Goal: Task Accomplishment & Management: Use online tool/utility

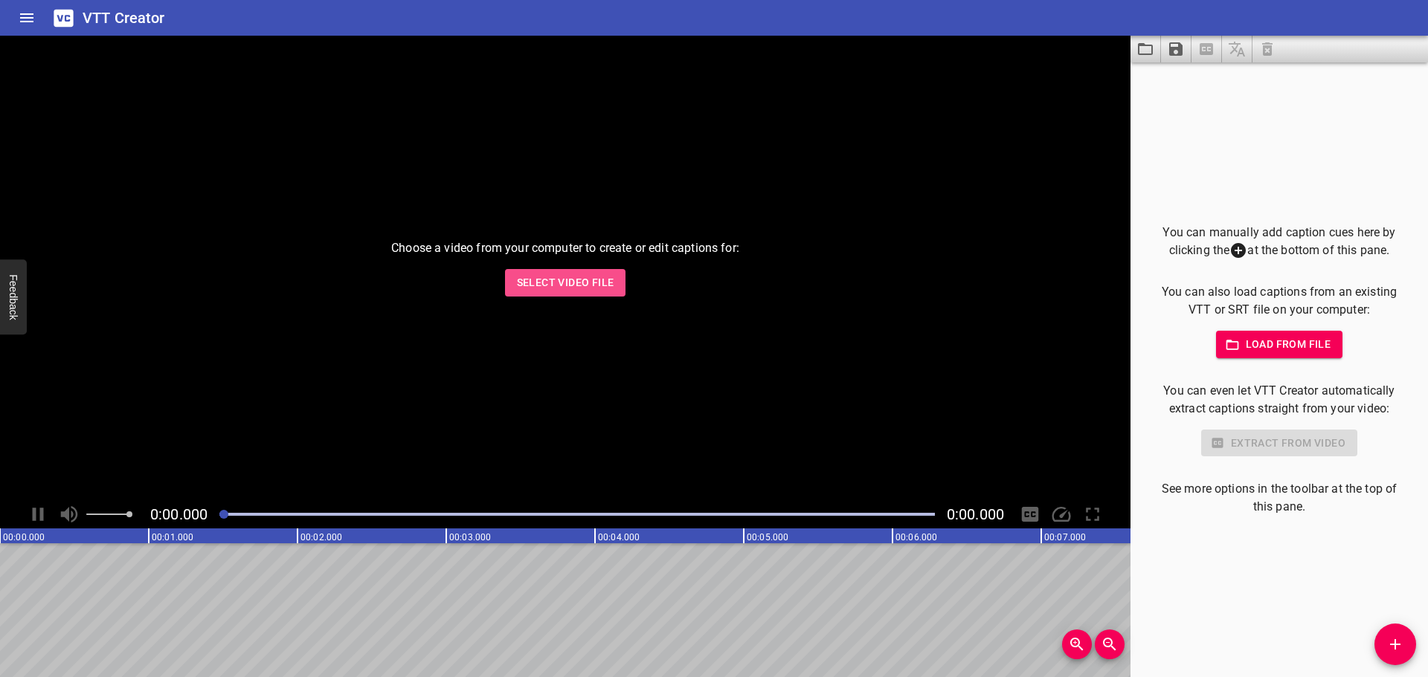
click at [588, 285] on span "Select Video File" at bounding box center [565, 283] width 97 height 19
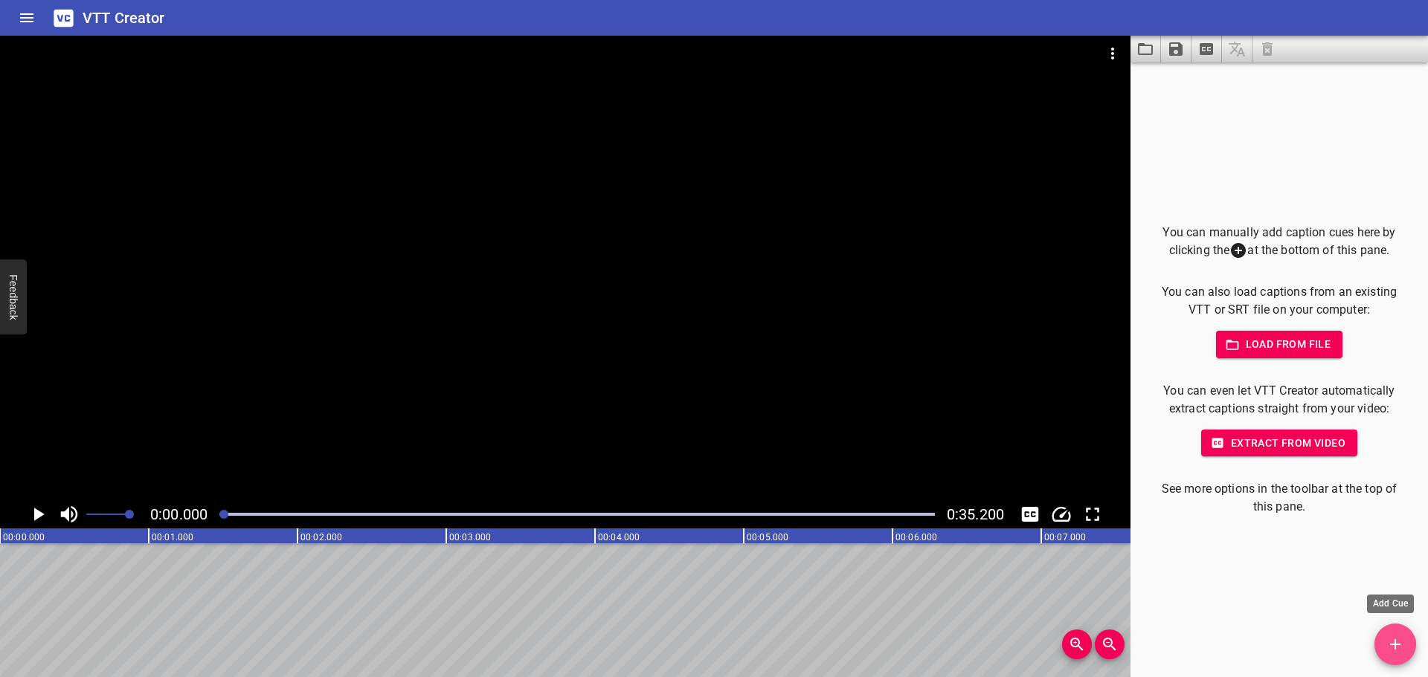
click at [1390, 638] on icon "Add Cue" at bounding box center [1395, 645] width 18 height 18
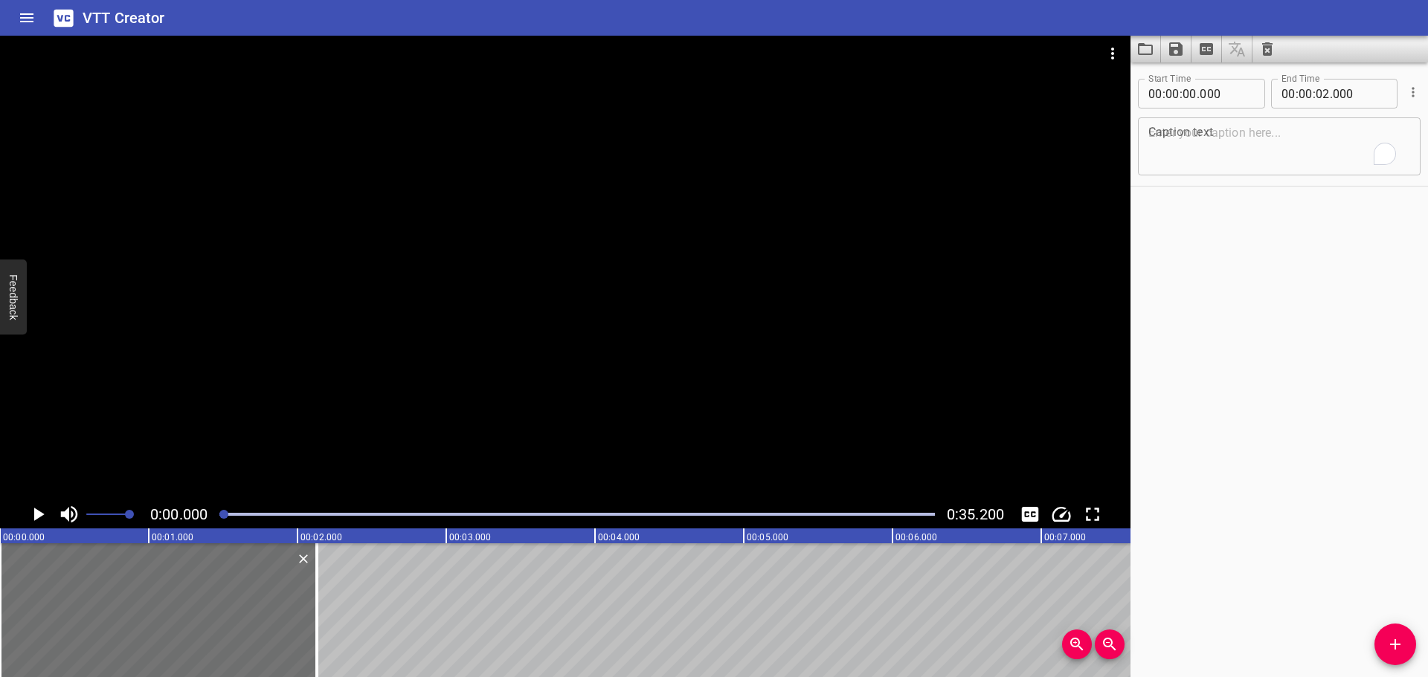
drag, startPoint x: 297, startPoint y: 593, endPoint x: 465, endPoint y: 564, distance: 169.8
click at [318, 590] on div at bounding box center [316, 611] width 3 height 134
type input "145"
click at [1233, 144] on textarea "To enrich screen reader interactions, please activate Accessibility in Grammarl…" at bounding box center [1279, 147] width 262 height 42
paste textarea "Chemical Storage and Security"
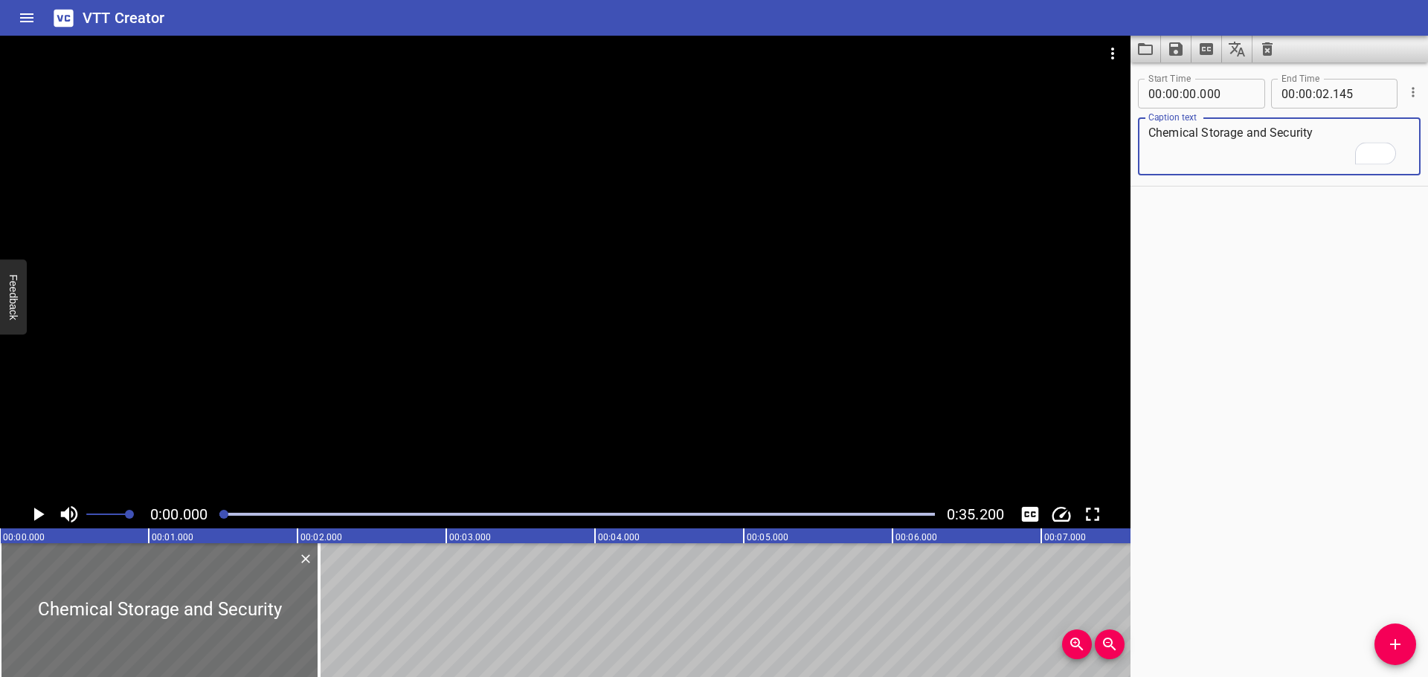
type textarea "Chemical Storage and Security"
drag, startPoint x: 1249, startPoint y: 387, endPoint x: 1252, endPoint y: 395, distance: 8.3
click at [1250, 390] on div "Start Time 00 : 00 : 00 . 000 Start Time End Time 00 : 00 : 02 . 145 End Time C…" at bounding box center [1278, 369] width 297 height 615
click at [796, 376] on div at bounding box center [565, 268] width 1130 height 465
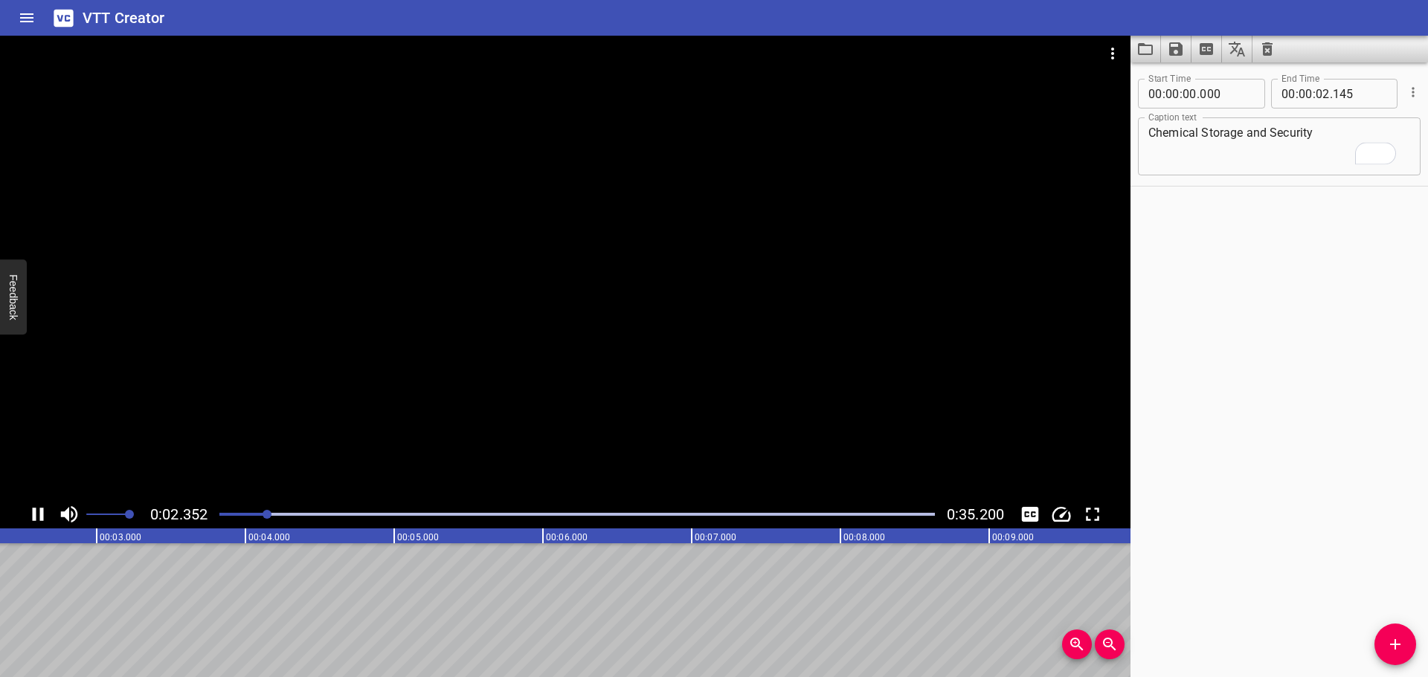
drag, startPoint x: 728, startPoint y: 387, endPoint x: 757, endPoint y: 387, distance: 29.0
click at [729, 387] on div at bounding box center [565, 268] width 1130 height 465
click at [1394, 651] on icon "Add Cue" at bounding box center [1395, 645] width 18 height 18
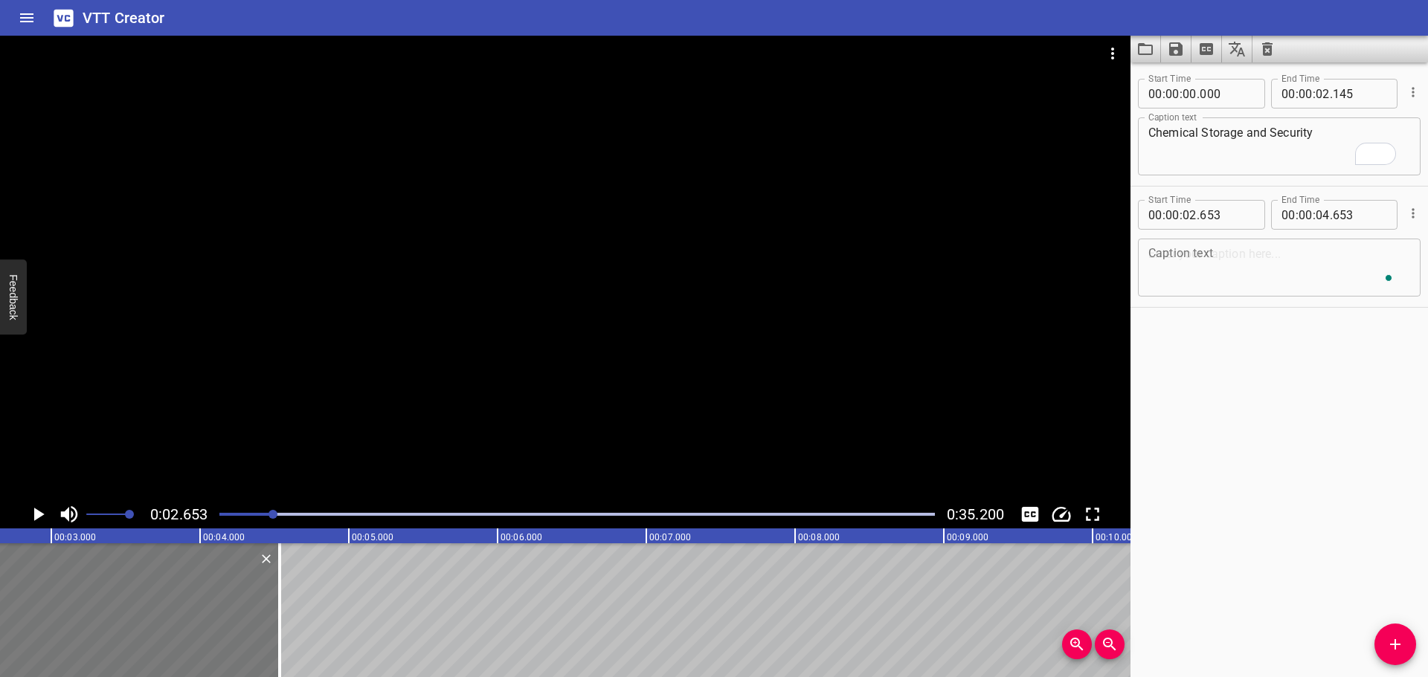
drag, startPoint x: 152, startPoint y: 621, endPoint x: 132, endPoint y: 621, distance: 20.8
click at [132, 621] on div at bounding box center [130, 611] width 297 height 134
type input "533"
click at [1197, 269] on textarea "To enrich screen reader interactions, please activate Accessibility in Grammarl…" at bounding box center [1279, 268] width 262 height 42
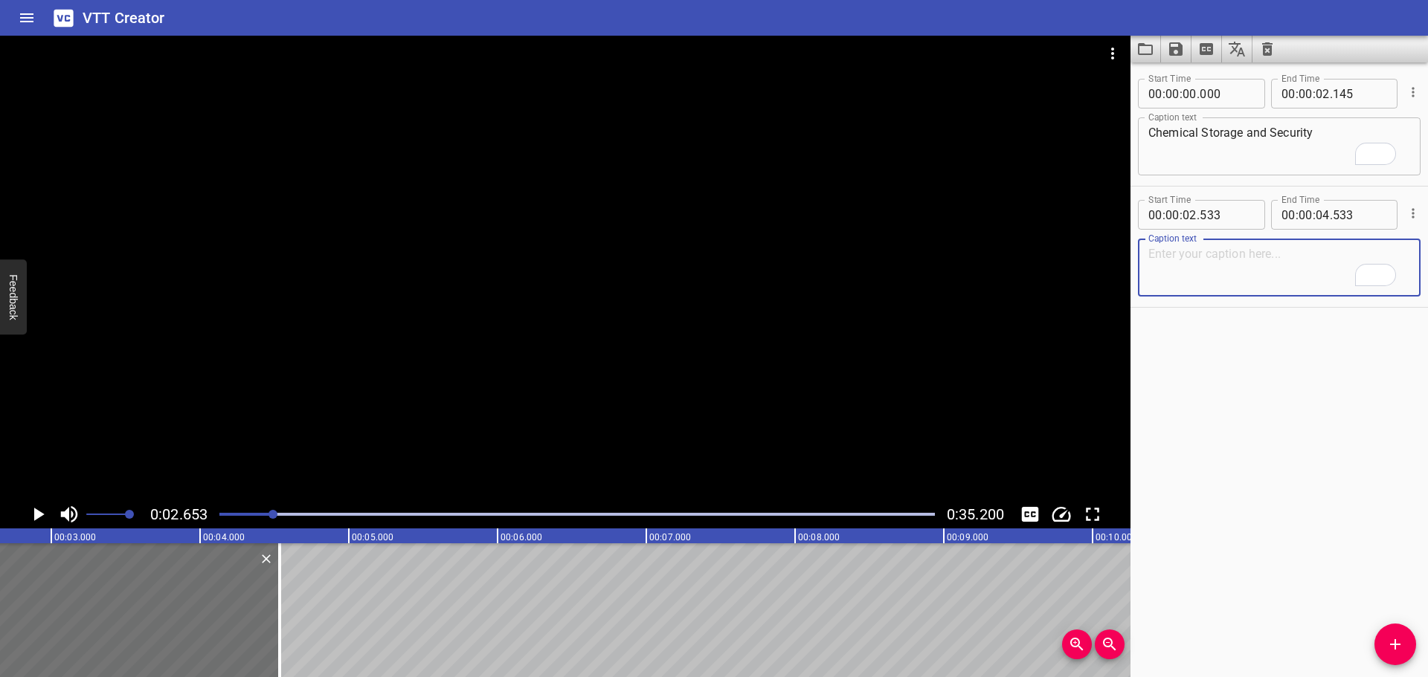
paste textarea "The facility will provide a suitable and sufficient chemical inspection program…"
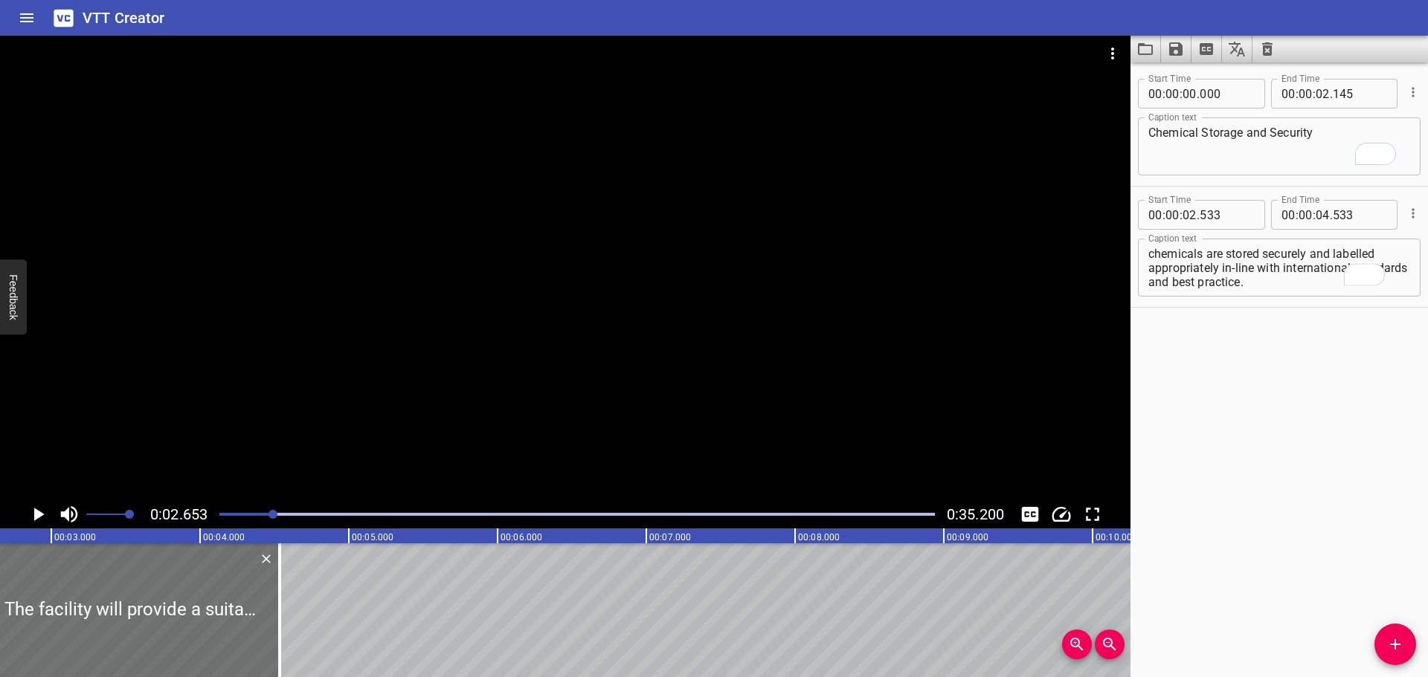
click at [664, 335] on div at bounding box center [565, 268] width 1130 height 465
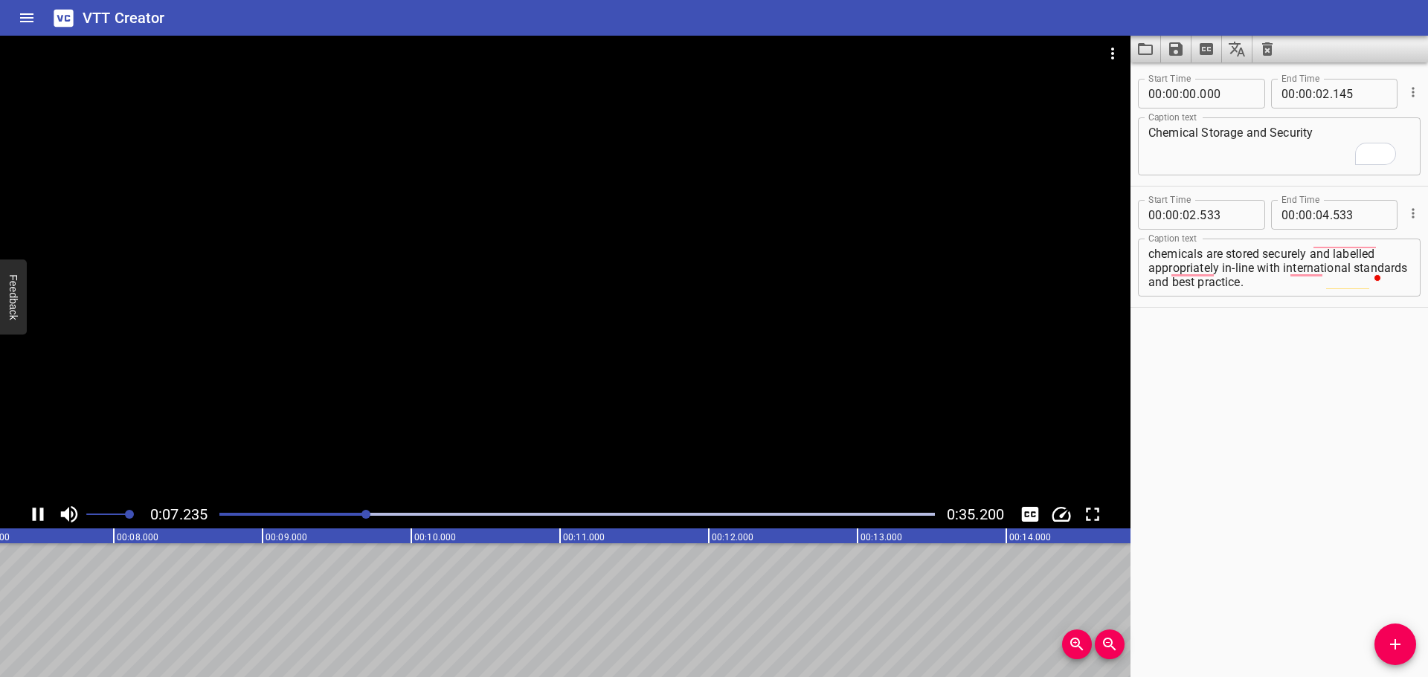
click at [525, 396] on div at bounding box center [565, 268] width 1130 height 465
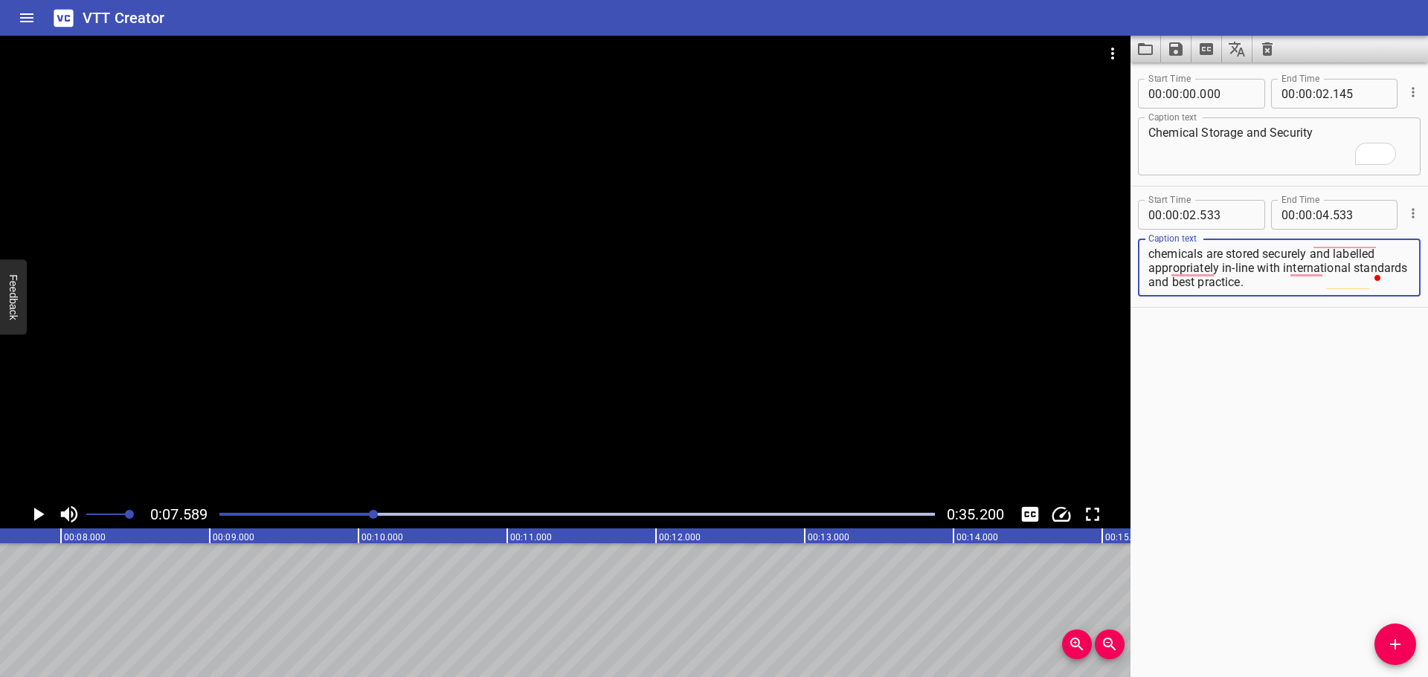
drag, startPoint x: 1378, startPoint y: 268, endPoint x: 1371, endPoint y: 323, distance: 55.4
click at [1371, 323] on div "Start Time 00 : 00 : 00 . 000 Start Time End Time 00 : 00 : 02 . 145 End Time C…" at bounding box center [1278, 369] width 297 height 615
type textarea "The facility will provide a suitable and sufficient chemical inspection program…"
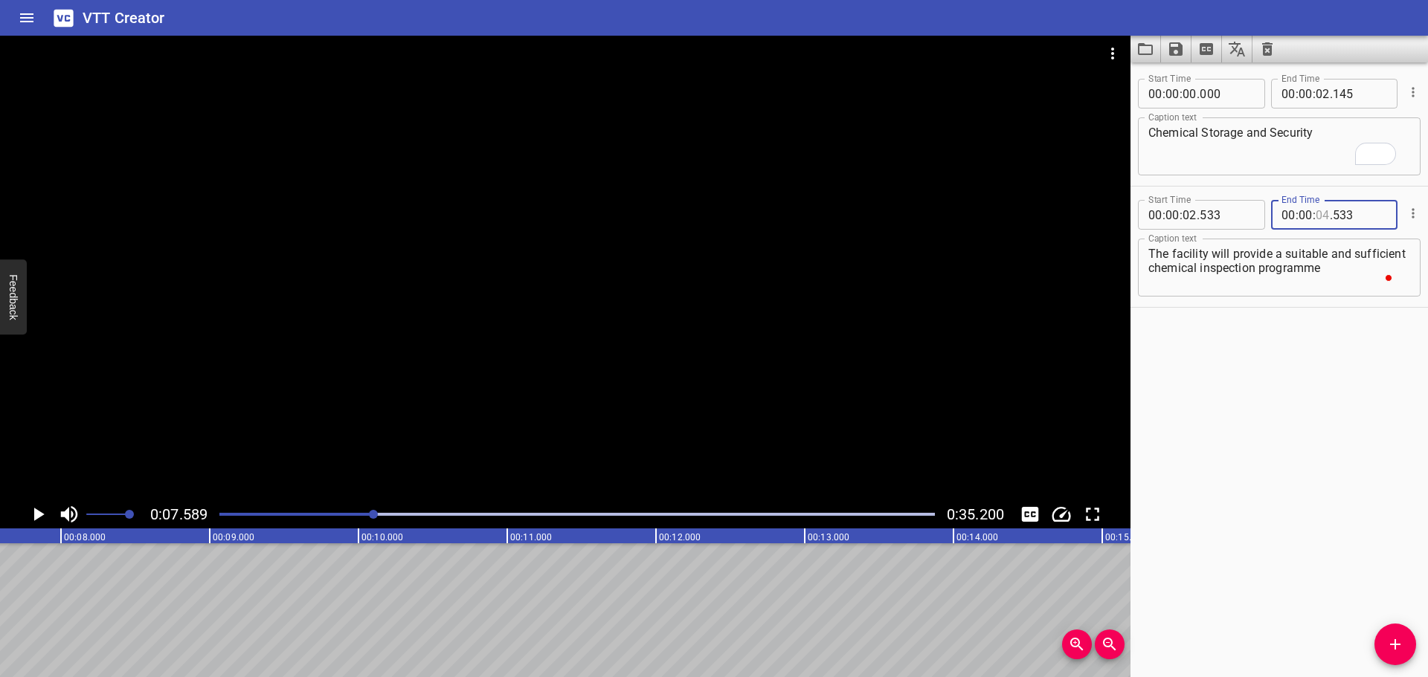
click at [1319, 217] on input "number" at bounding box center [1323, 215] width 14 height 30
type input "04"
type input "7"
type input "007"
type input "07"
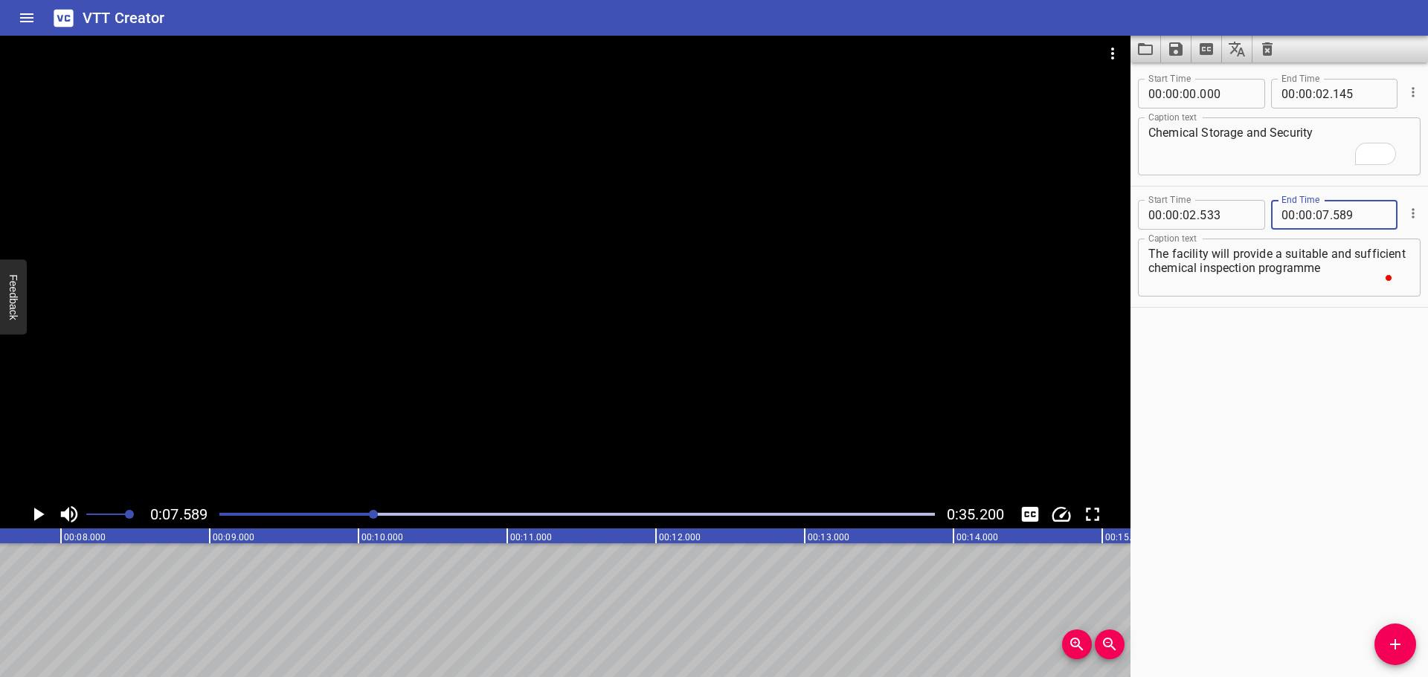
type input "589"
click at [1405, 651] on span "Add Cue" at bounding box center [1395, 645] width 42 height 18
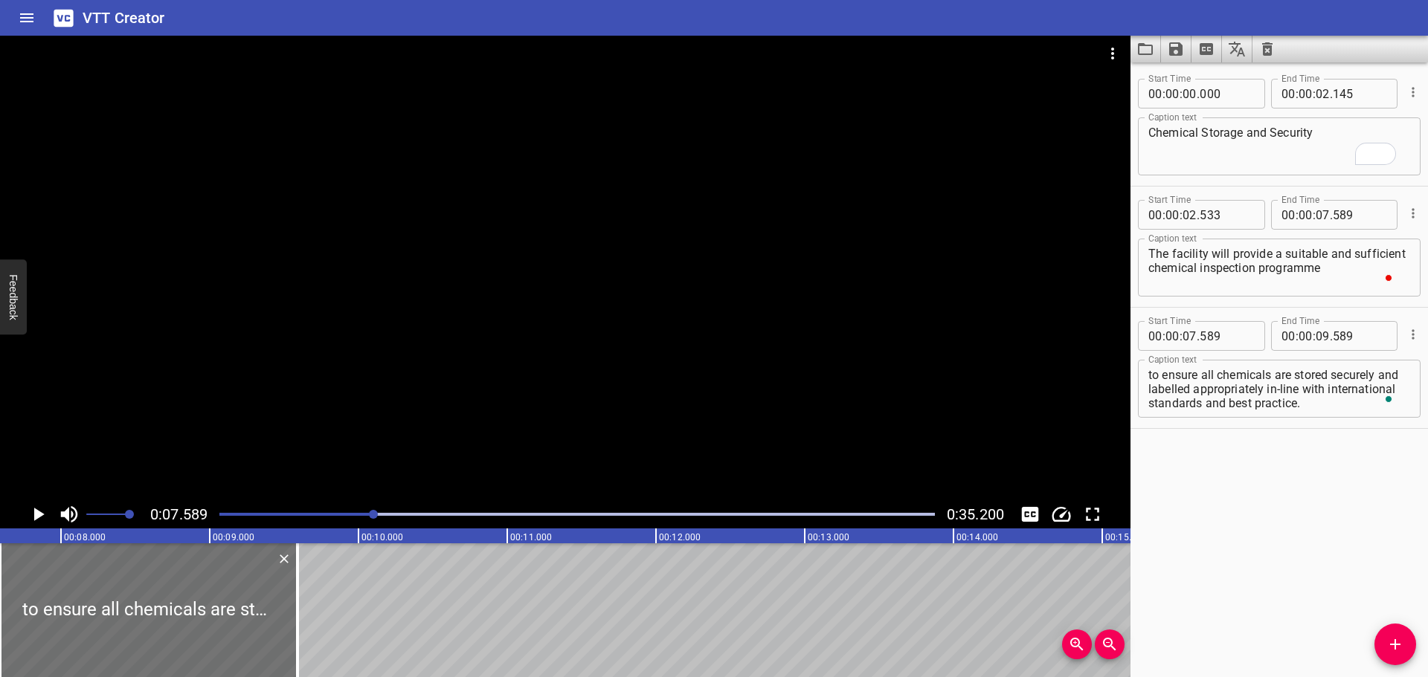
click at [616, 436] on div at bounding box center [565, 268] width 1130 height 465
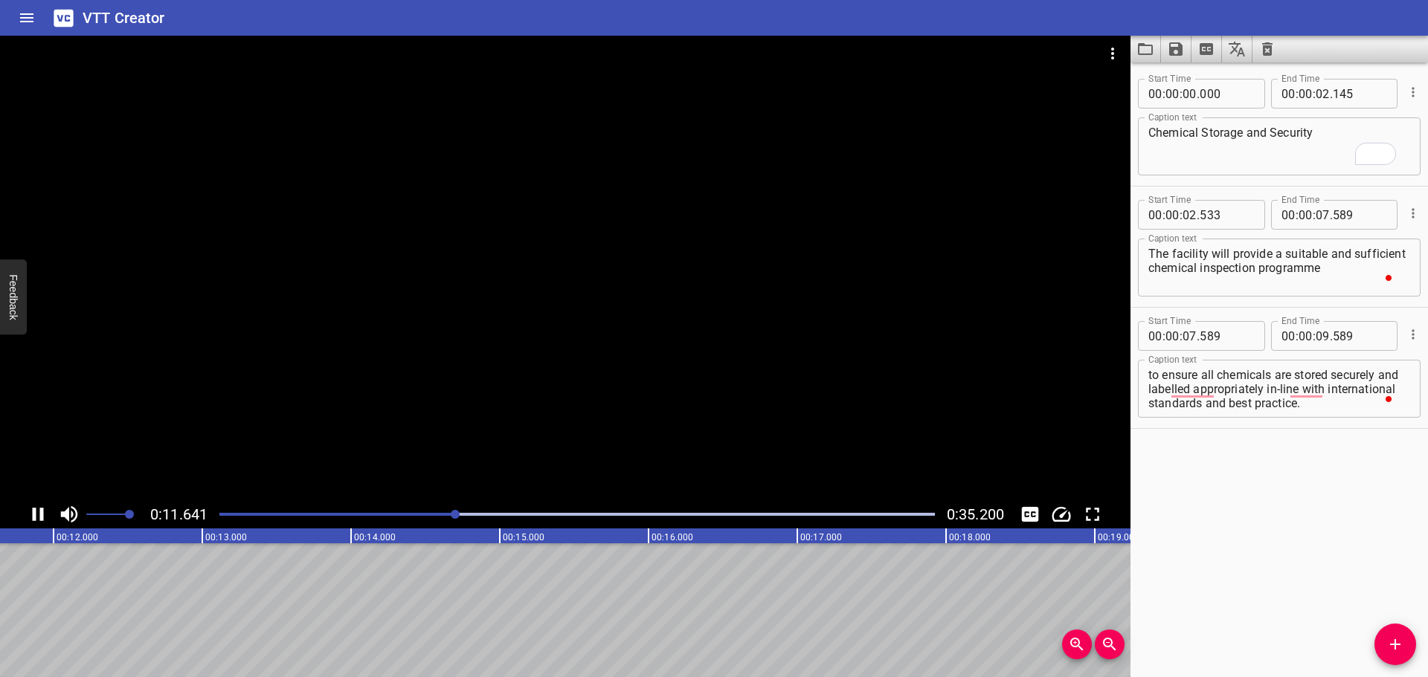
click at [522, 403] on div at bounding box center [565, 268] width 1130 height 465
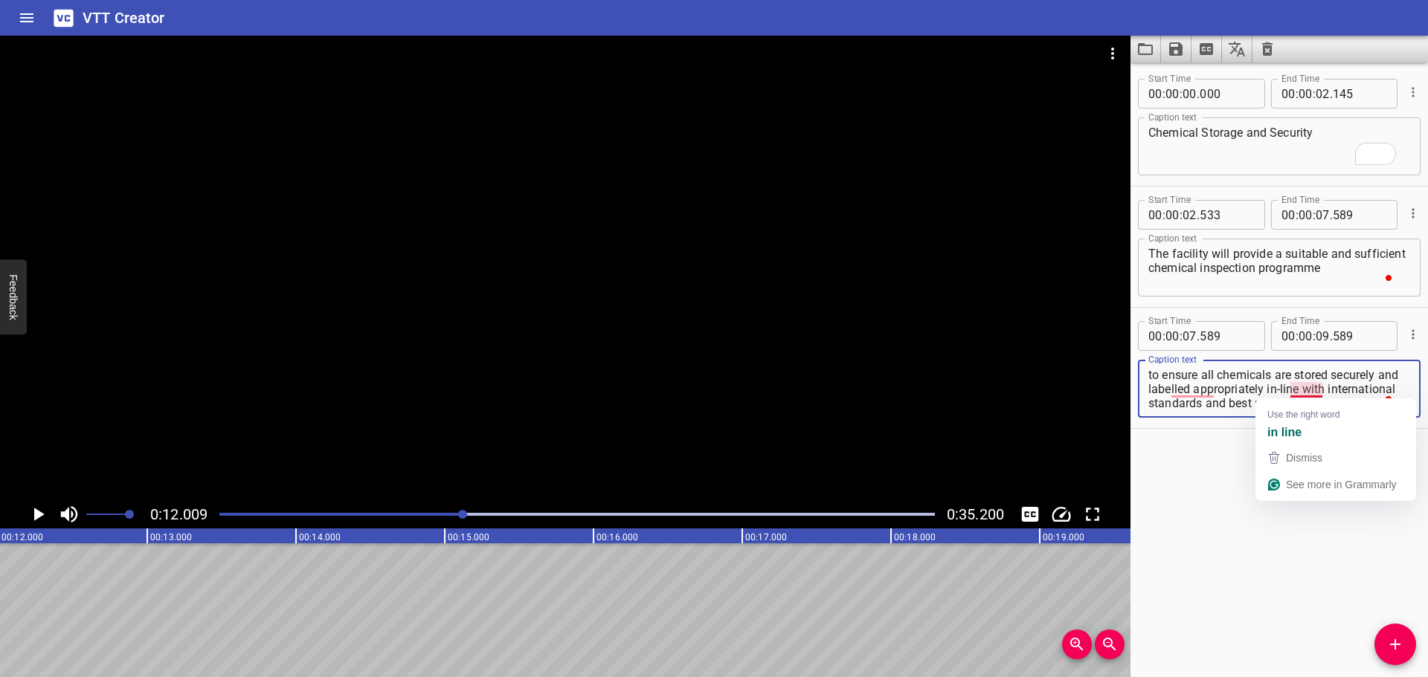
drag, startPoint x: 1292, startPoint y: 389, endPoint x: 1414, endPoint y: 441, distance: 133.3
click at [1414, 441] on html "VTT Creator Caption Editor Batch Transcribe Login Sign Up Privacy Contact 0:12.…" at bounding box center [714, 338] width 1428 height 677
type textarea "to ensure all chemicals are stored securely and labelled appropriately"
click at [1317, 338] on input "number" at bounding box center [1323, 336] width 14 height 30
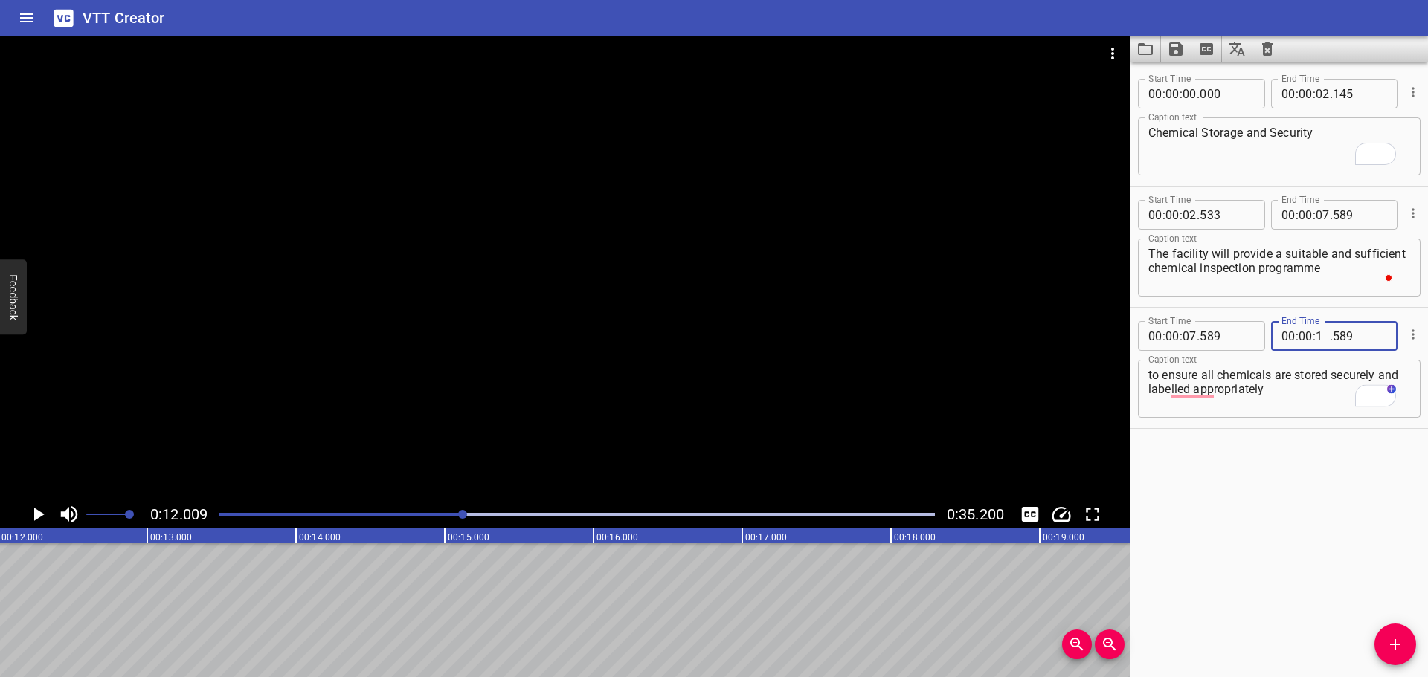
type input "12"
type input "009"
click at [1385, 645] on span "Add Cue" at bounding box center [1395, 645] width 42 height 18
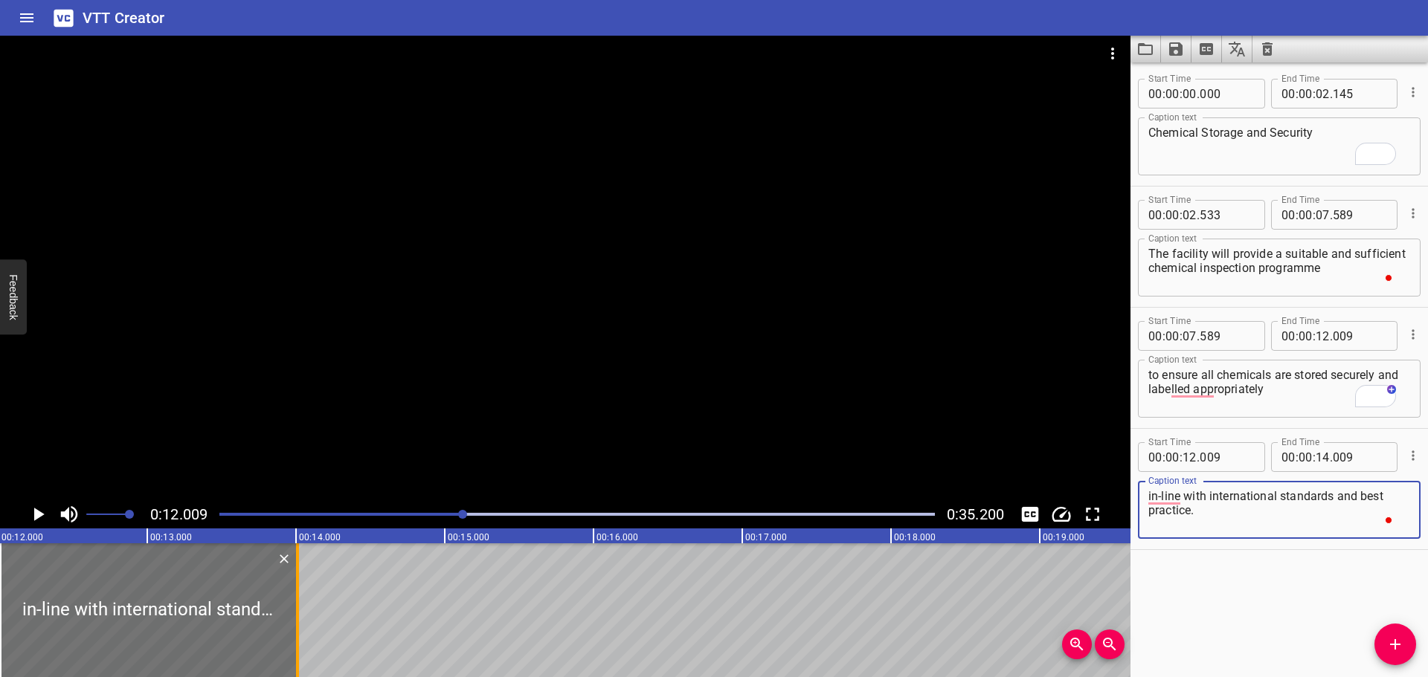
type textarea "in-line with international standards and best practice."
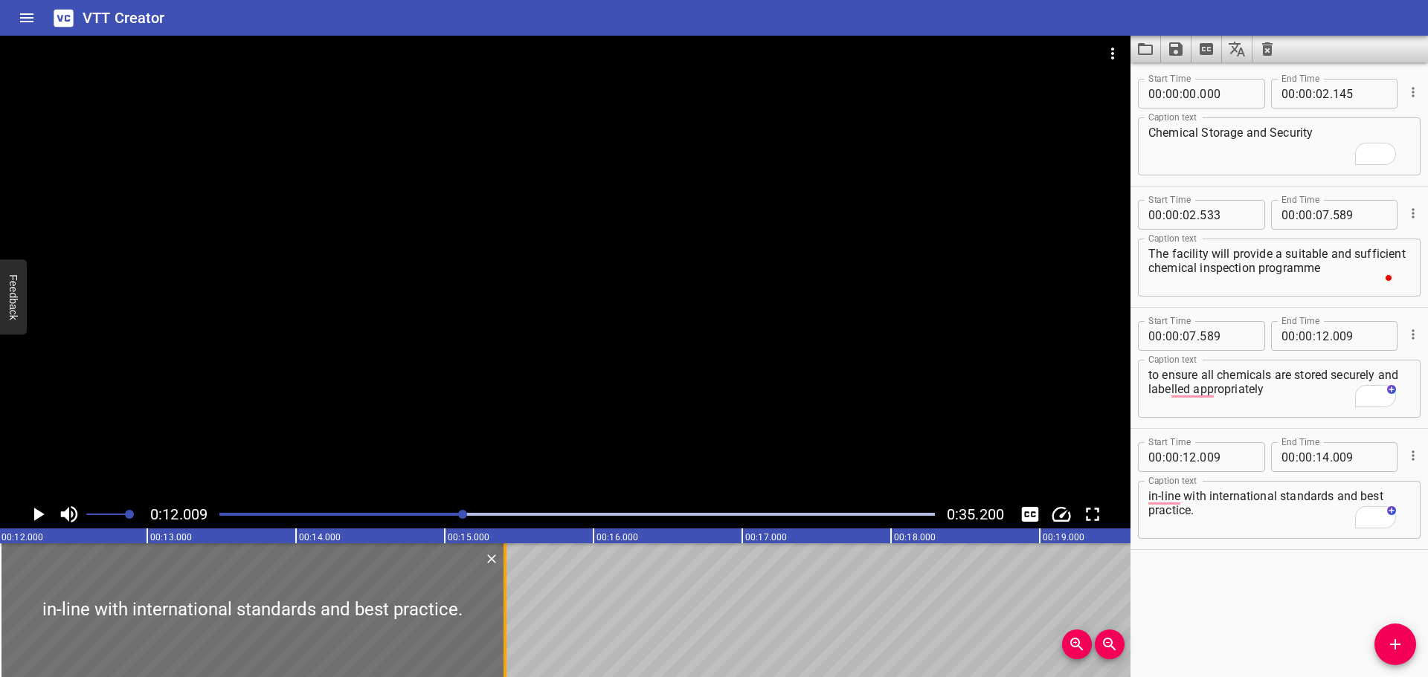
drag, startPoint x: 298, startPoint y: 606, endPoint x: 509, endPoint y: 608, distance: 210.5
click at [506, 608] on div at bounding box center [504, 611] width 3 height 134
type input "15"
type input "424"
click at [574, 440] on div at bounding box center [565, 268] width 1130 height 465
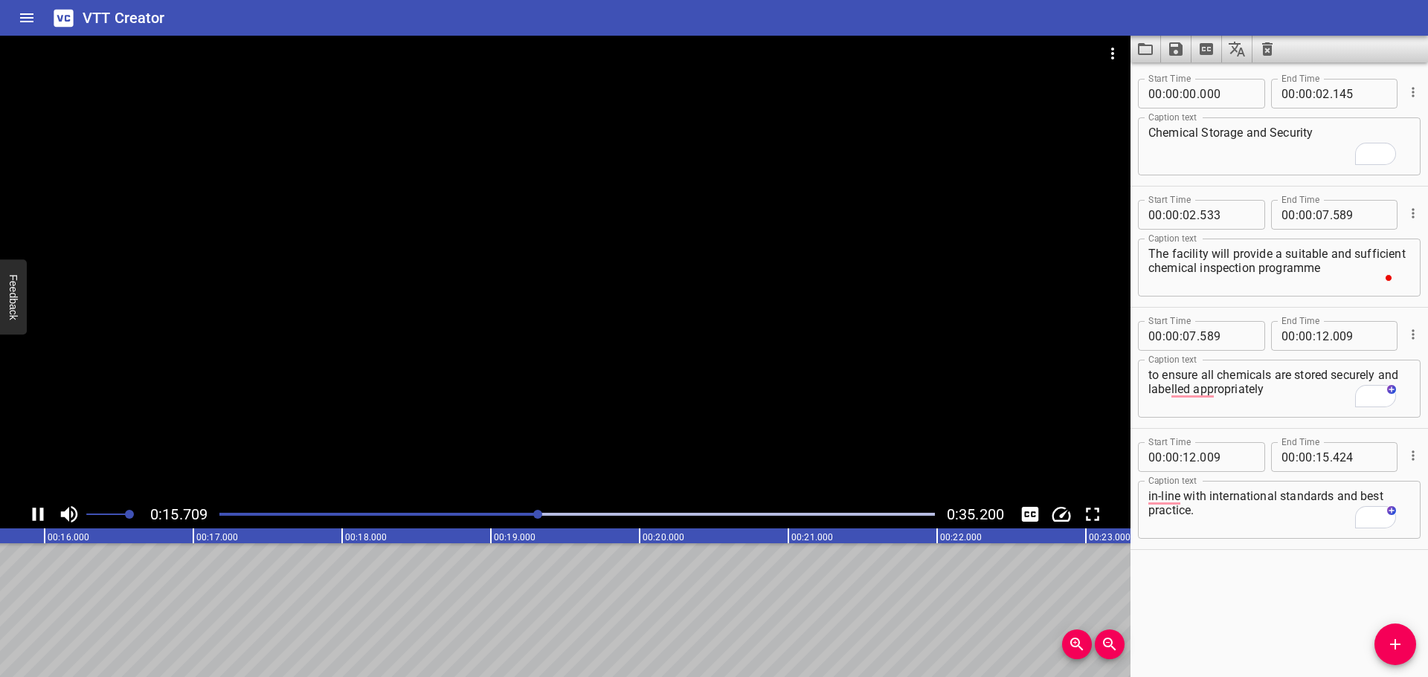
click at [531, 396] on div at bounding box center [565, 268] width 1130 height 465
click at [1400, 645] on icon "Add Cue" at bounding box center [1395, 645] width 10 height 10
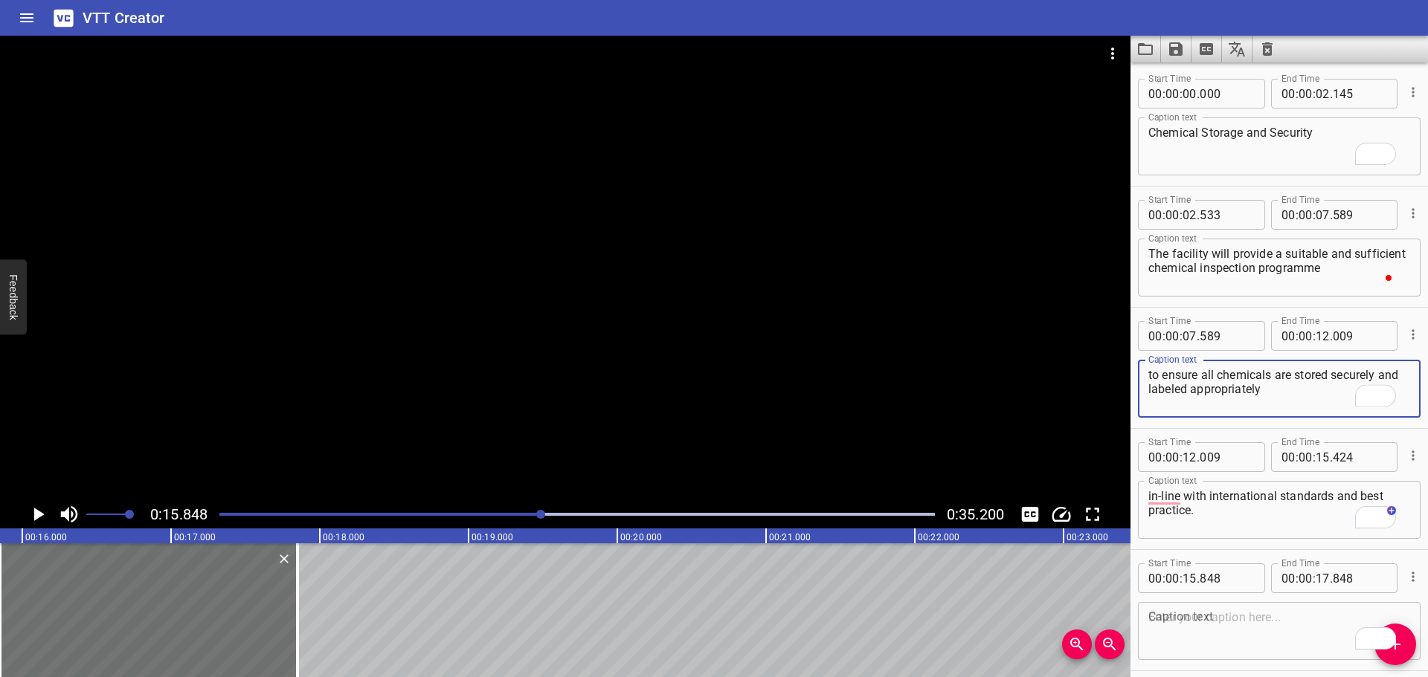
type textarea "to ensure all chemicals are stored securely and labeled appropriately"
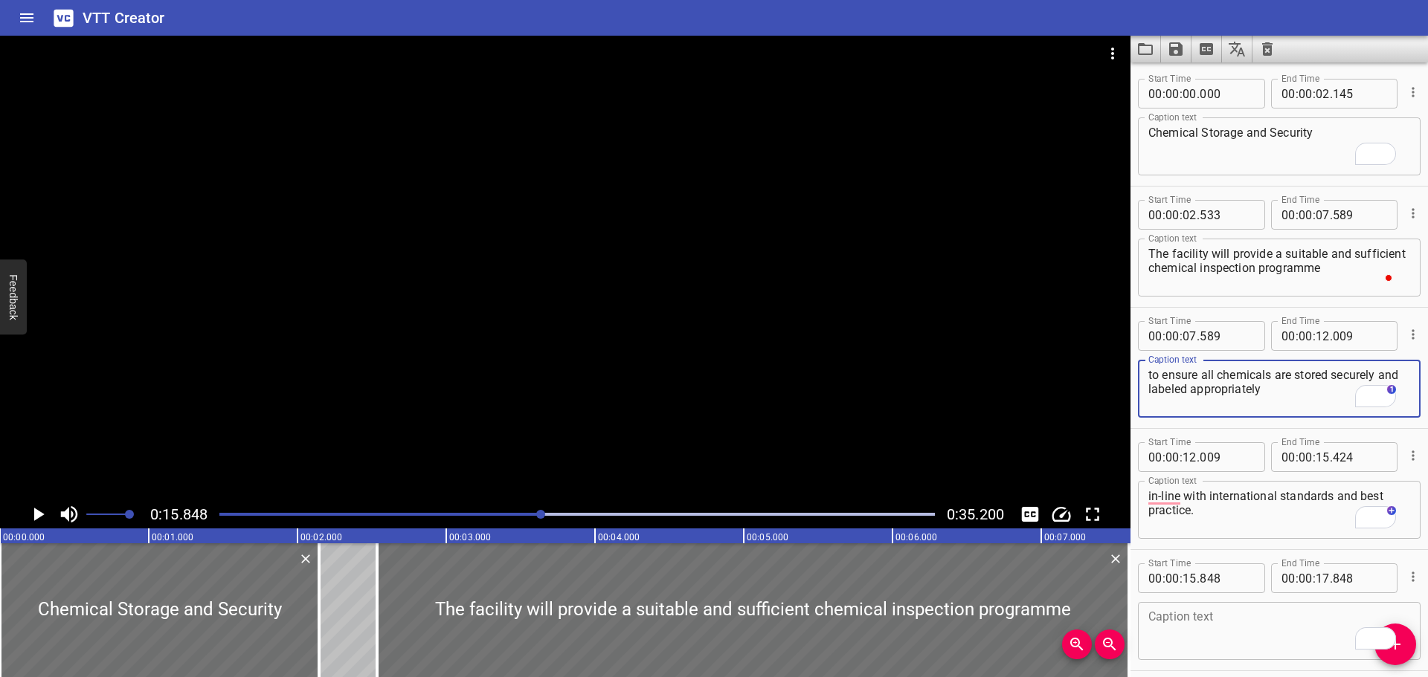
scroll to position [0, 2357]
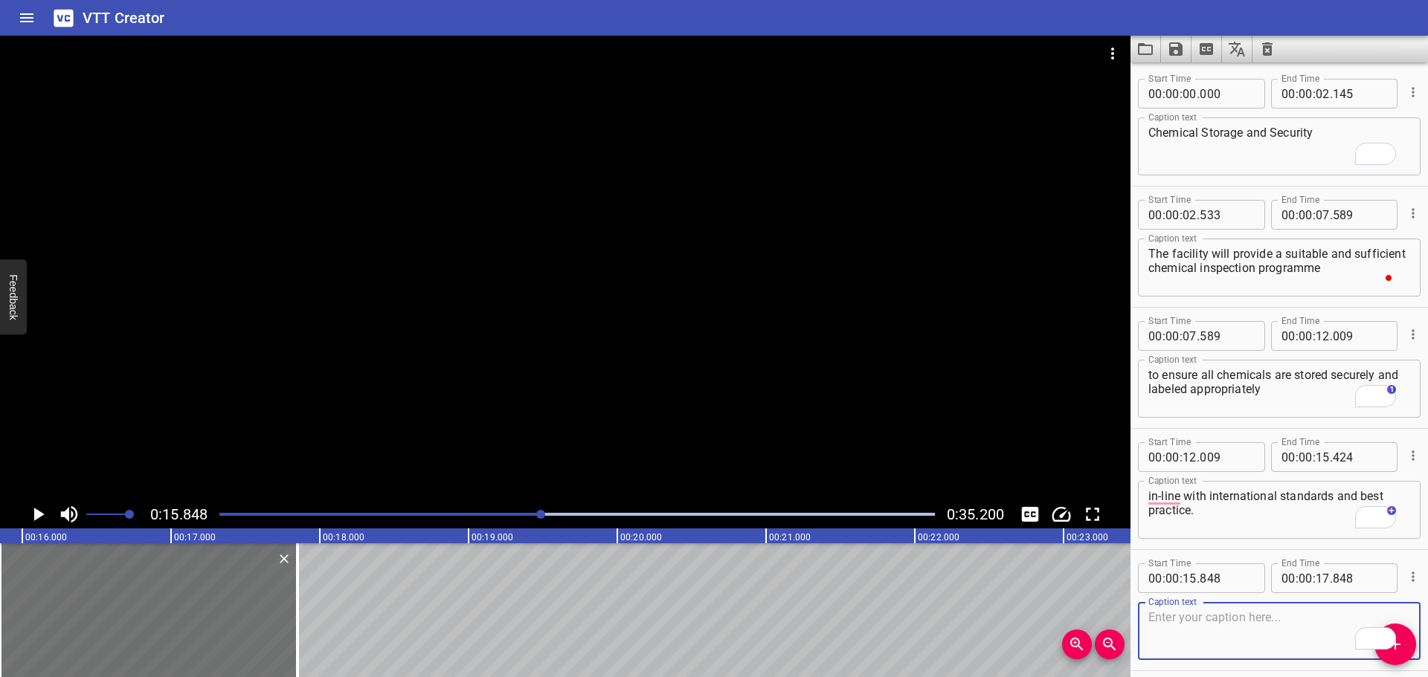
click at [1208, 625] on textarea "To enrich screen reader interactions, please activate Accessibility in Grammarl…" at bounding box center [1279, 632] width 262 height 42
paste textarea "Ensure label, tag or mark on each container of chemical with the identity of th…"
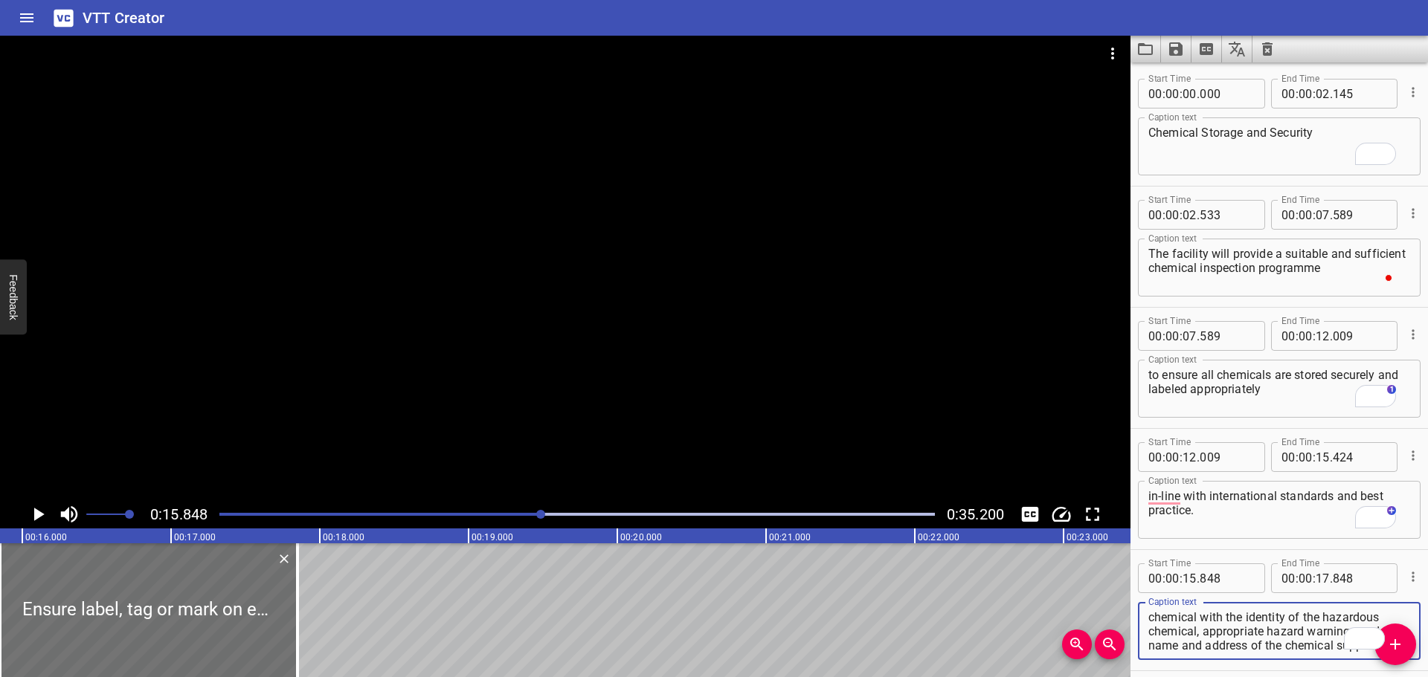
click at [720, 428] on div at bounding box center [565, 268] width 1130 height 465
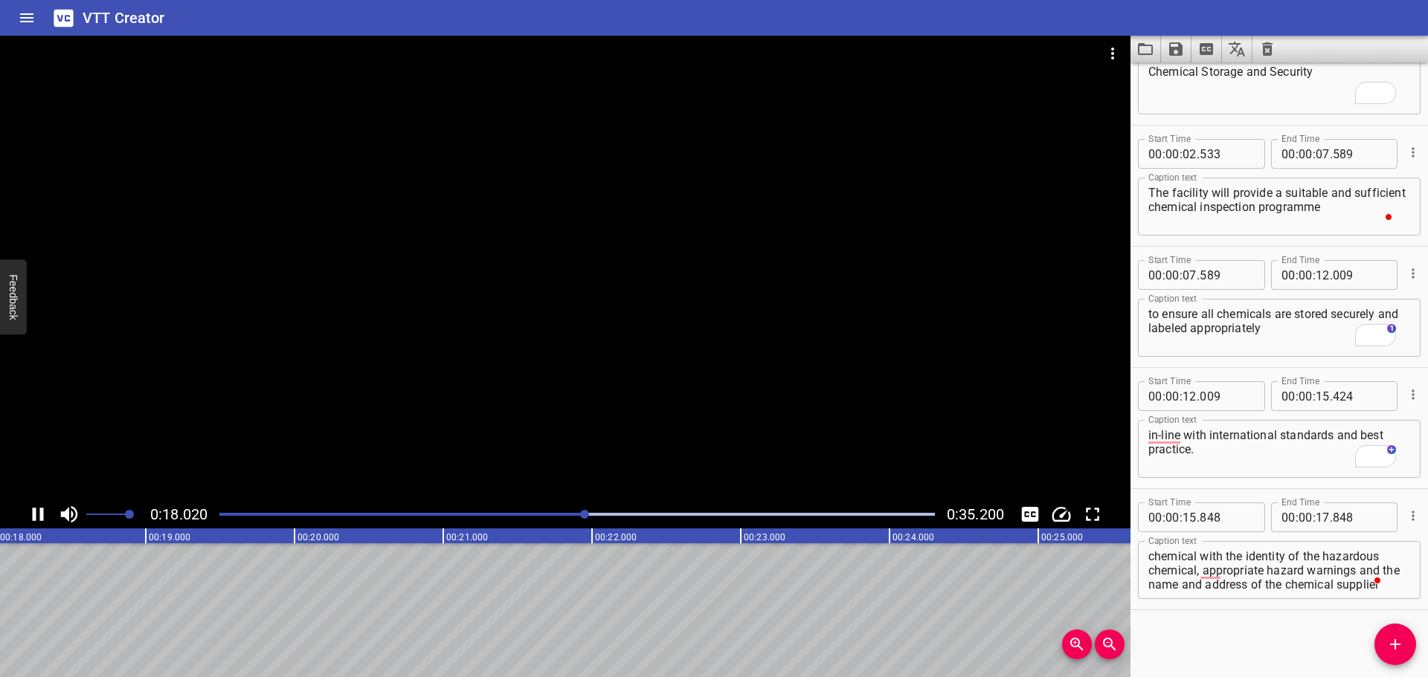
click at [631, 365] on div at bounding box center [565, 268] width 1130 height 465
click at [639, 373] on div at bounding box center [565, 268] width 1130 height 465
click at [682, 390] on div at bounding box center [565, 268] width 1130 height 465
drag, startPoint x: 1403, startPoint y: 657, endPoint x: 1376, endPoint y: 644, distance: 29.9
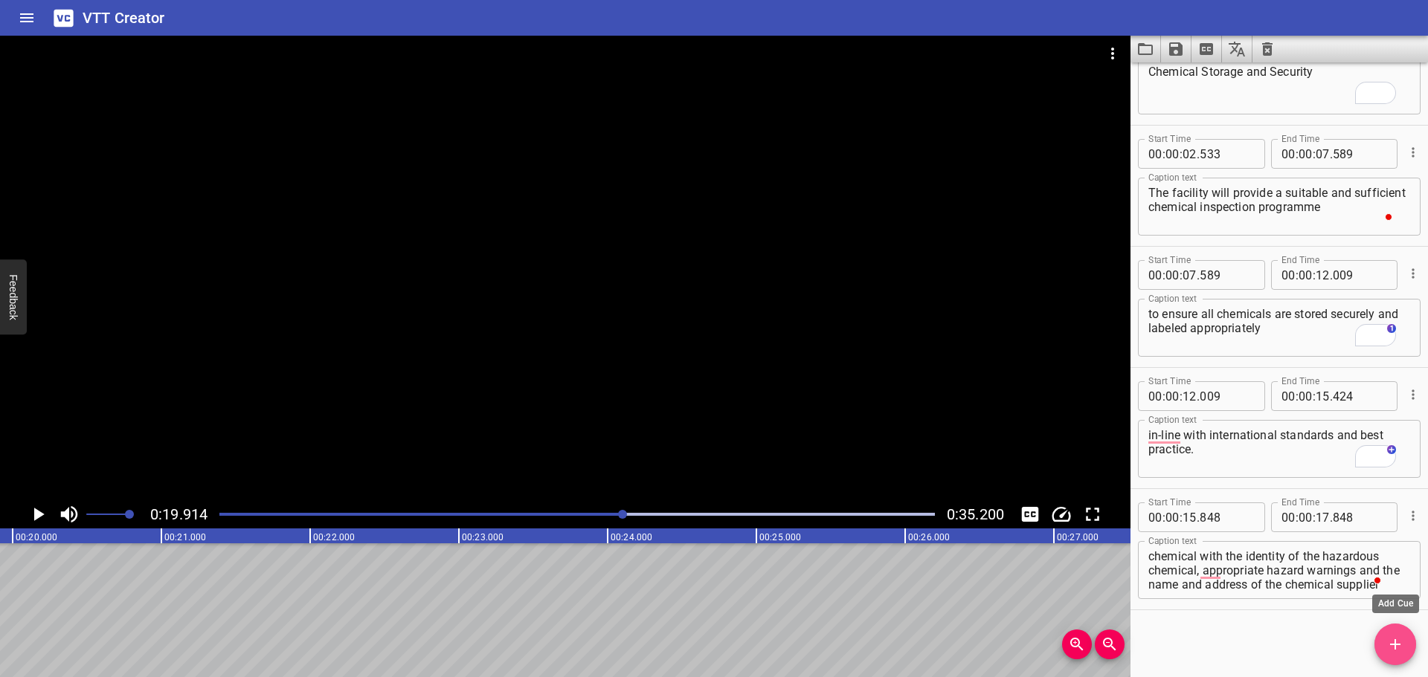
click at [1403, 657] on button "Add Cue" at bounding box center [1395, 645] width 42 height 42
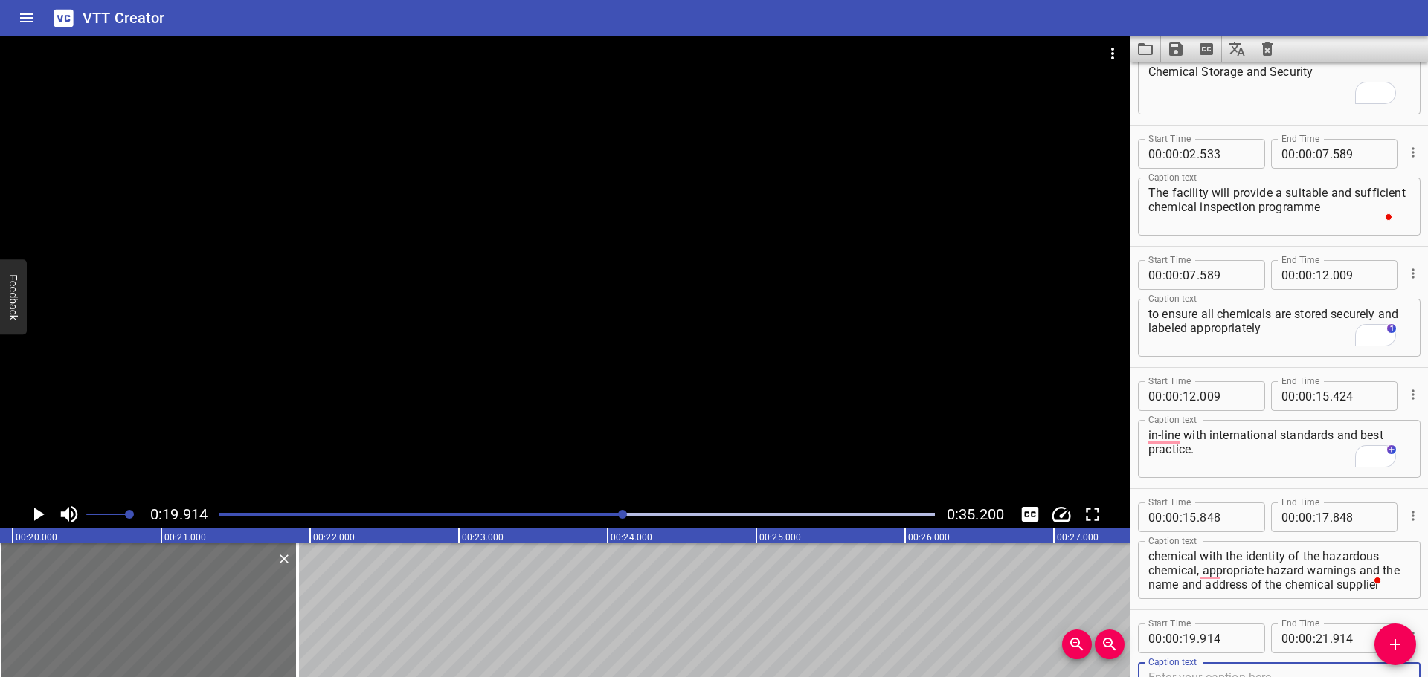
scroll to position [68, 0]
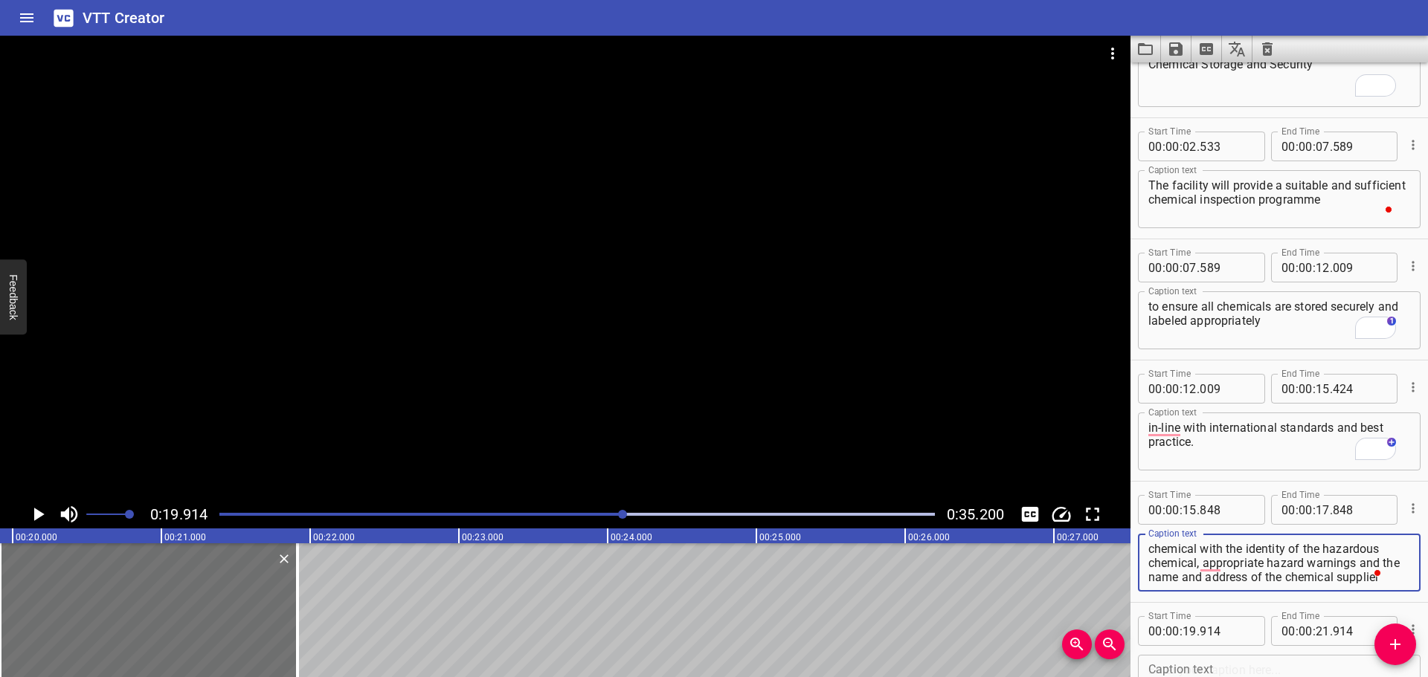
drag, startPoint x: 1262, startPoint y: 553, endPoint x: 1275, endPoint y: 576, distance: 26.0
click at [1275, 576] on textarea "Ensure label, tag or mark on each container of chemical with the identity of th…" at bounding box center [1279, 563] width 262 height 42
drag, startPoint x: 1217, startPoint y: 564, endPoint x: 1339, endPoint y: 616, distance: 132.9
click at [1339, 617] on div "Start Time 00 : 00 : 00 . 000 Start Time End Time 00 : 00 : 02 . 145 End Time C…" at bounding box center [1278, 360] width 297 height 727
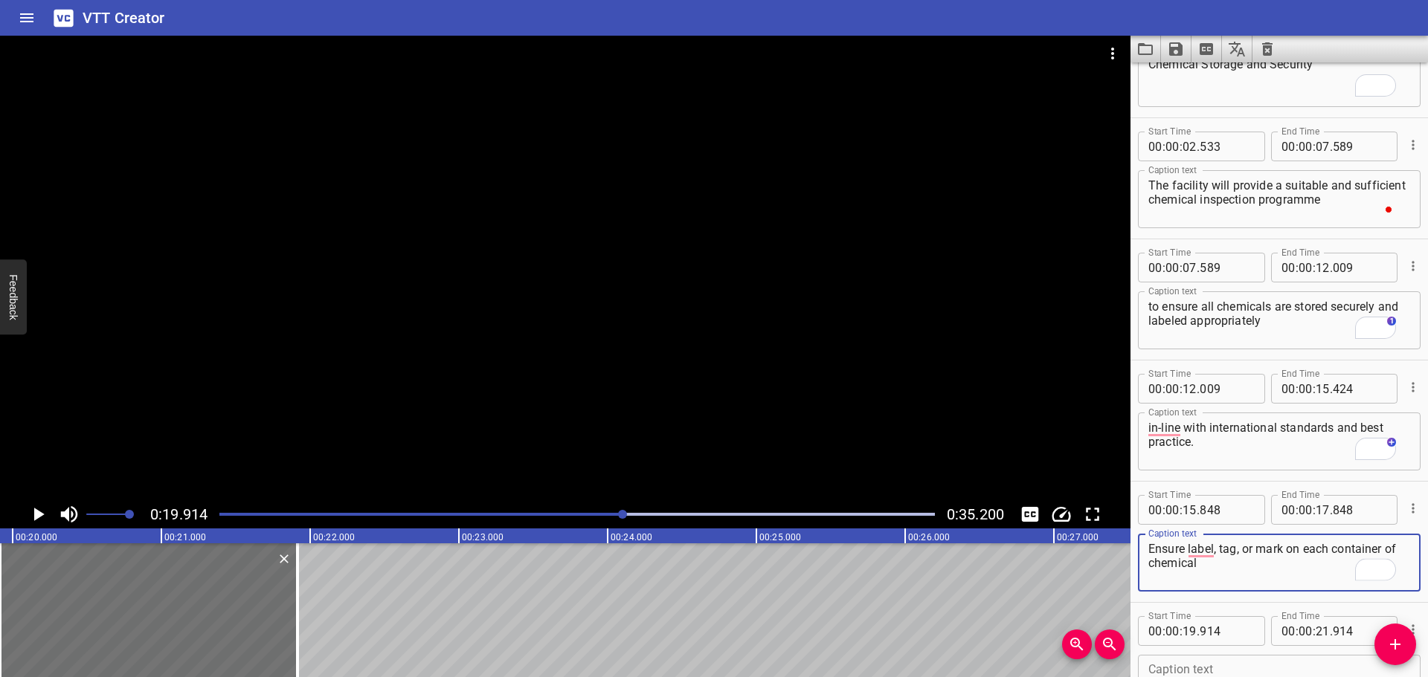
type textarea "Ensure label, tag, or mark on each container of chemical"
click at [1316, 507] on input "number" at bounding box center [1323, 510] width 14 height 30
type input "19"
type input "914"
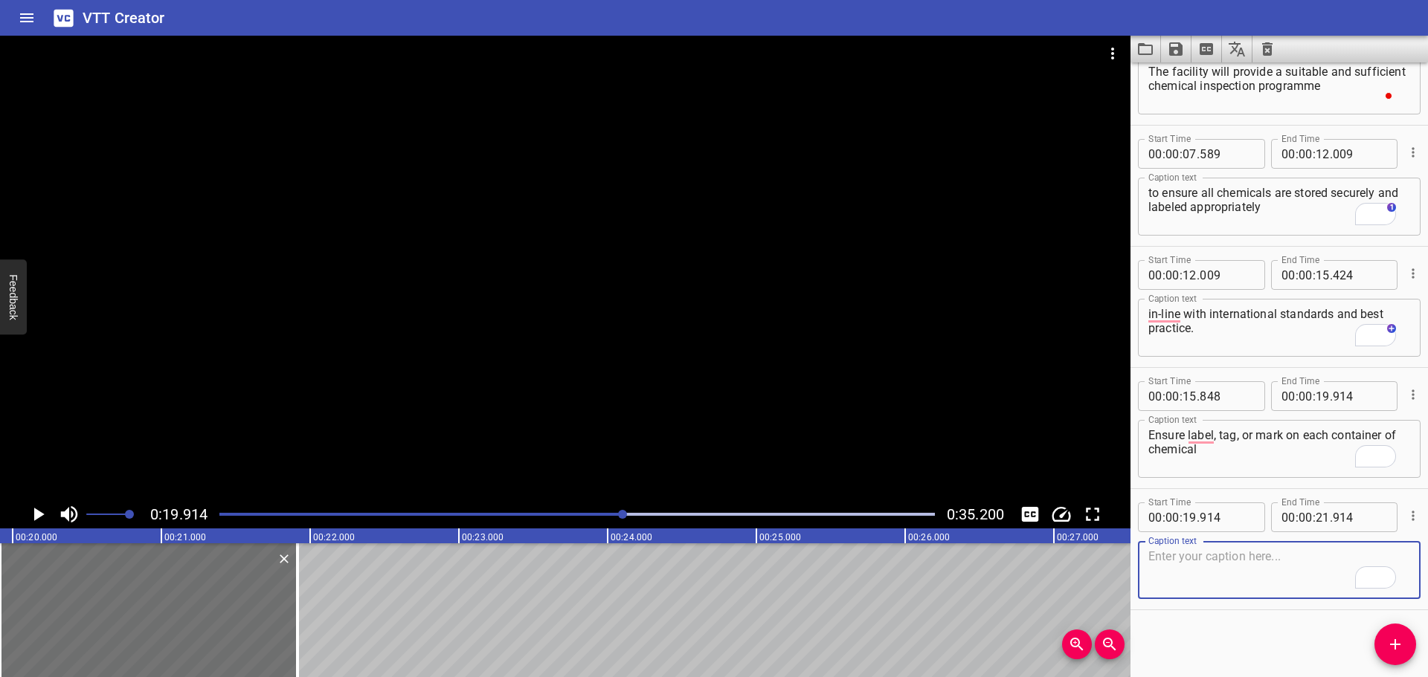
click at [1172, 573] on textarea "To enrich screen reader interactions, please activate Accessibility in Grammarl…" at bounding box center [1279, 571] width 262 height 42
paste textarea "with the identity of the hazardous chemical, appropriate hazard warnings and th…"
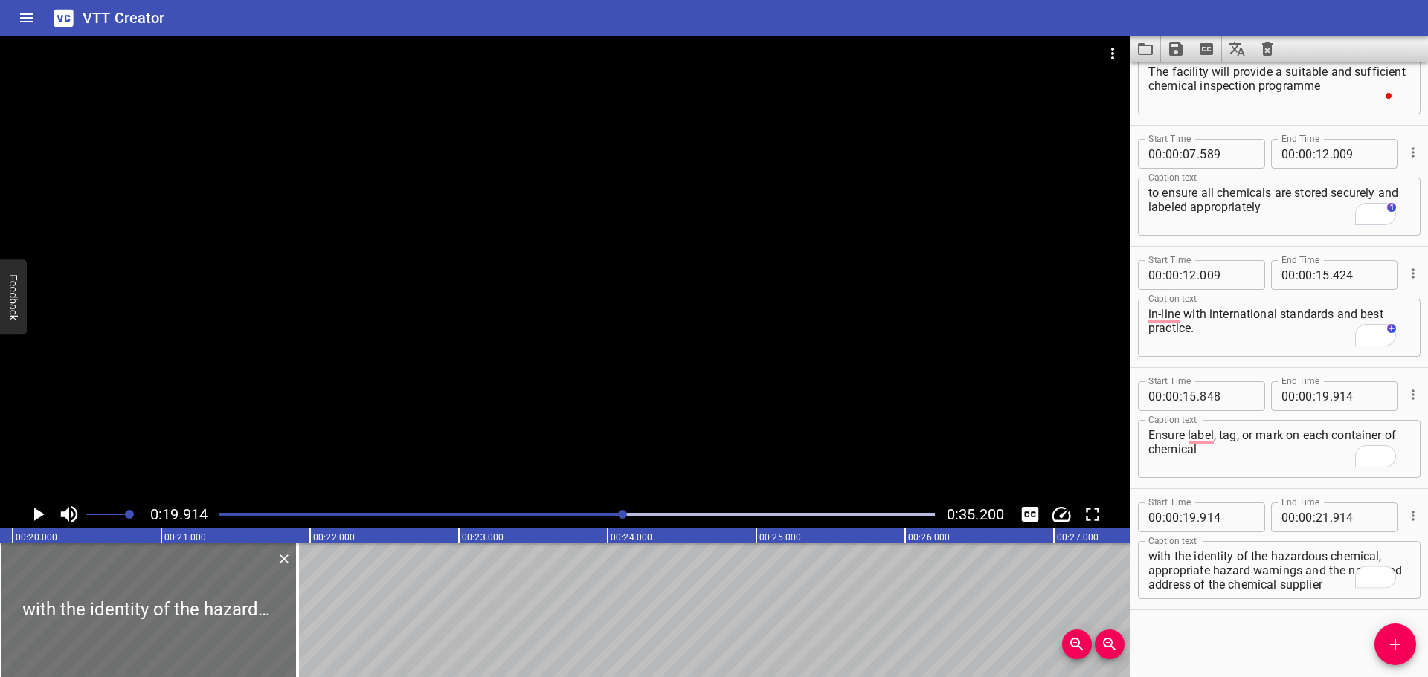
click at [527, 344] on div at bounding box center [565, 268] width 1130 height 465
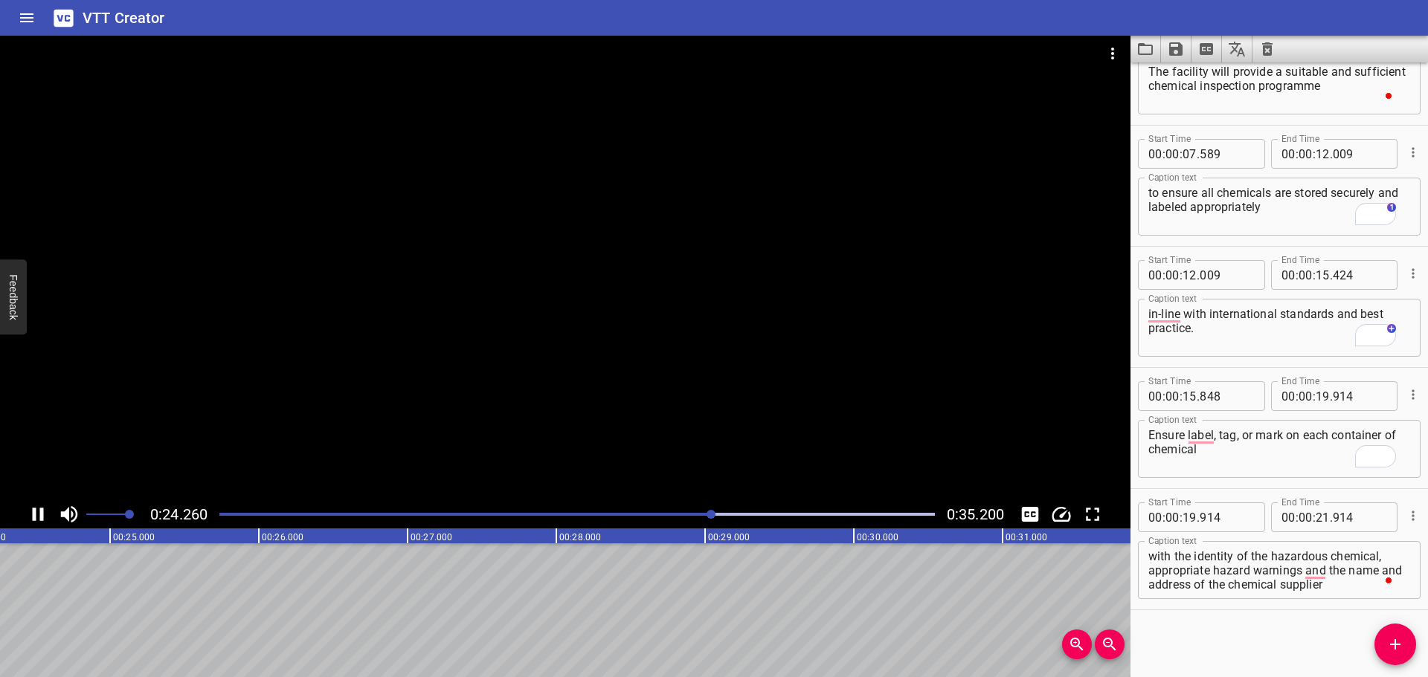
click at [485, 414] on div at bounding box center [565, 268] width 1130 height 465
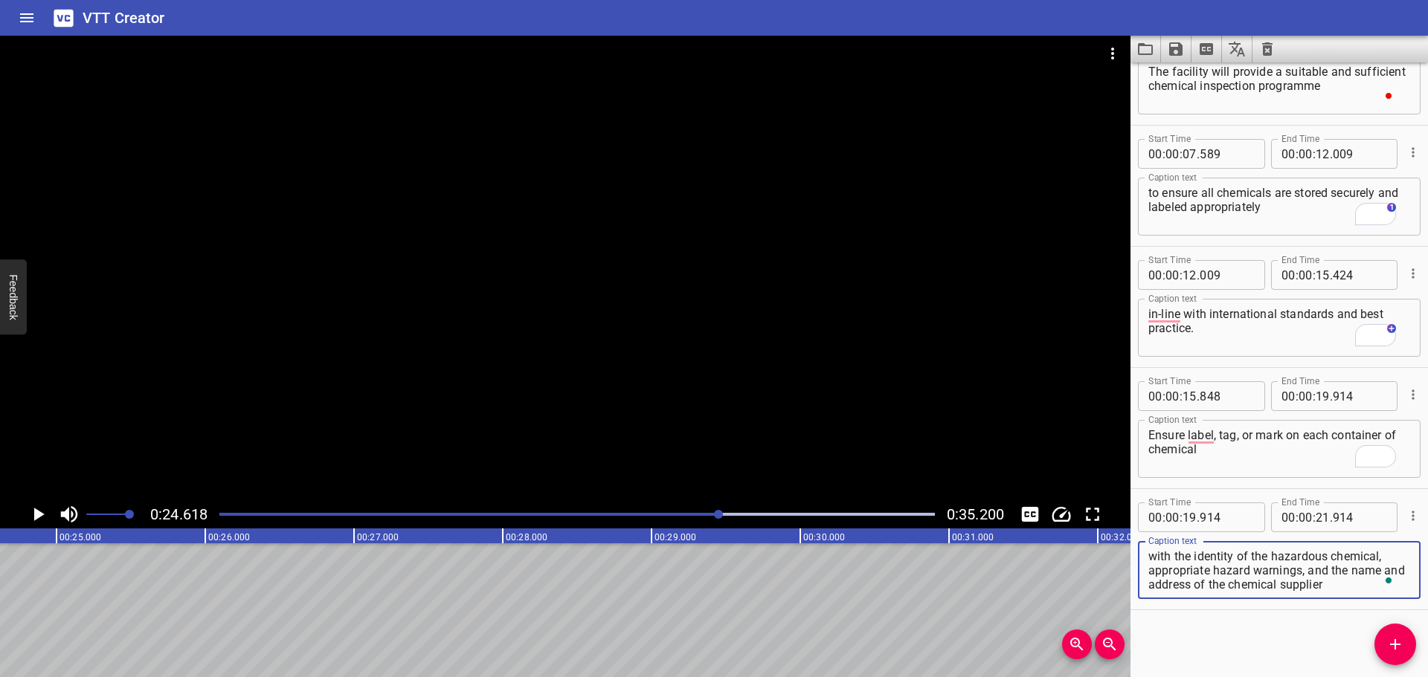
drag, startPoint x: 1308, startPoint y: 571, endPoint x: 1358, endPoint y: 596, distance: 55.9
click at [1358, 596] on div "with the identity of the hazardous chemical, appropriate hazard warnings, and t…" at bounding box center [1279, 570] width 283 height 58
type textarea "with the identity of the hazardous chemical, appropriate hazard warnings,"
click at [1402, 646] on icon "Add Cue" at bounding box center [1395, 645] width 18 height 18
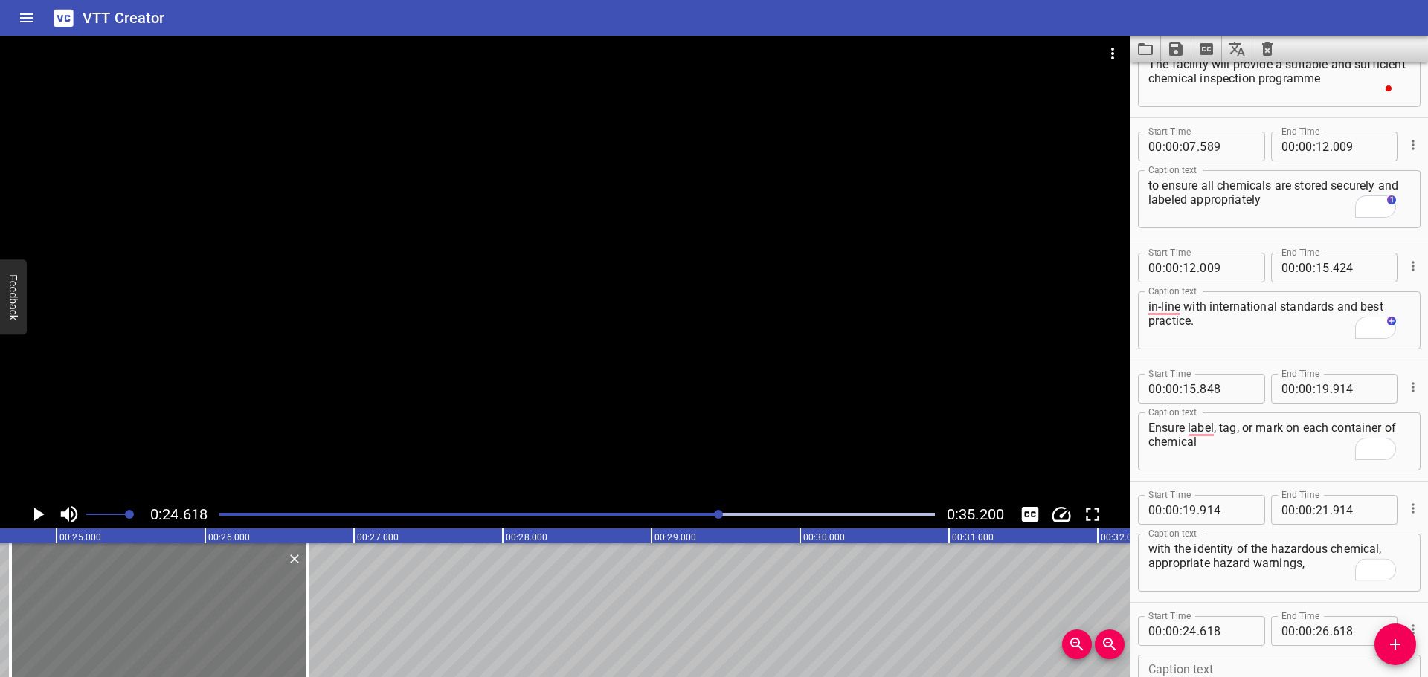
drag, startPoint x: 123, startPoint y: 622, endPoint x: 133, endPoint y: 619, distance: 10.6
click at [132, 619] on div at bounding box center [158, 611] width 297 height 134
type input "683"
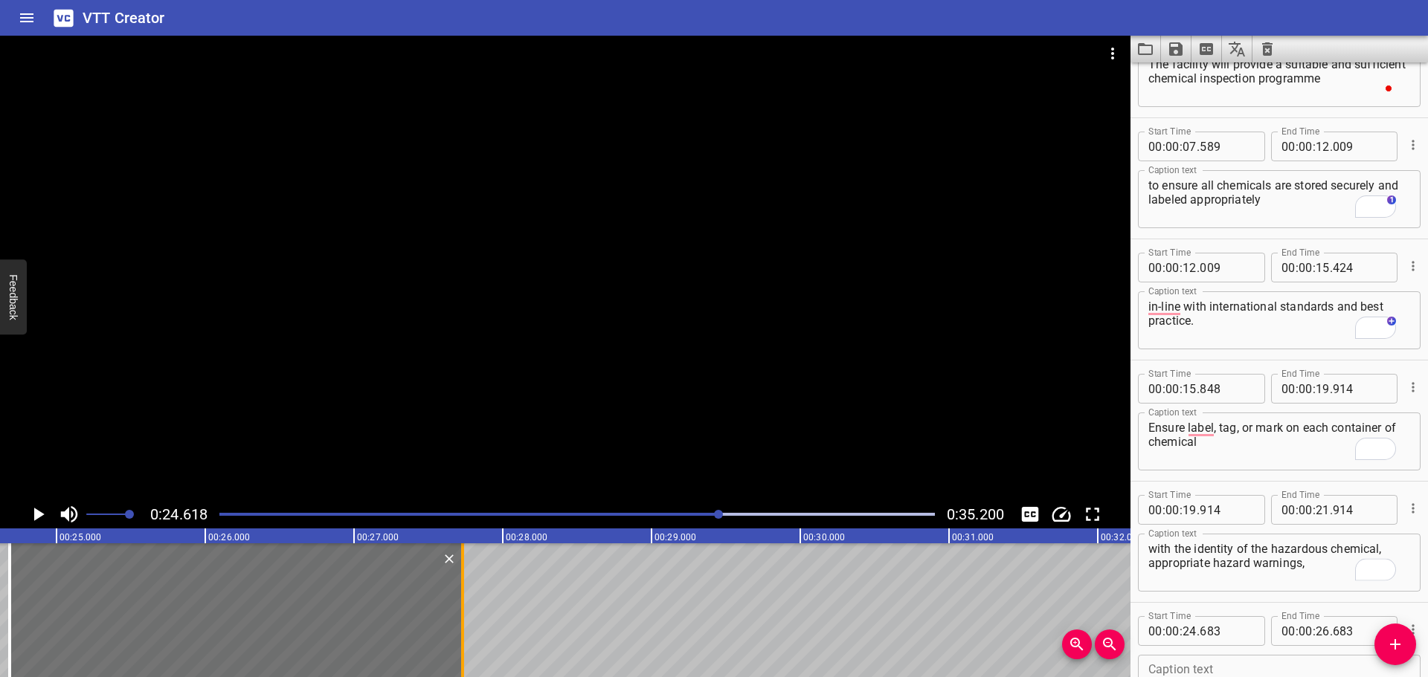
drag, startPoint x: 303, startPoint y: 615, endPoint x: 463, endPoint y: 618, distance: 159.9
click at [463, 618] on div at bounding box center [462, 611] width 15 height 134
type input "27"
type input "758"
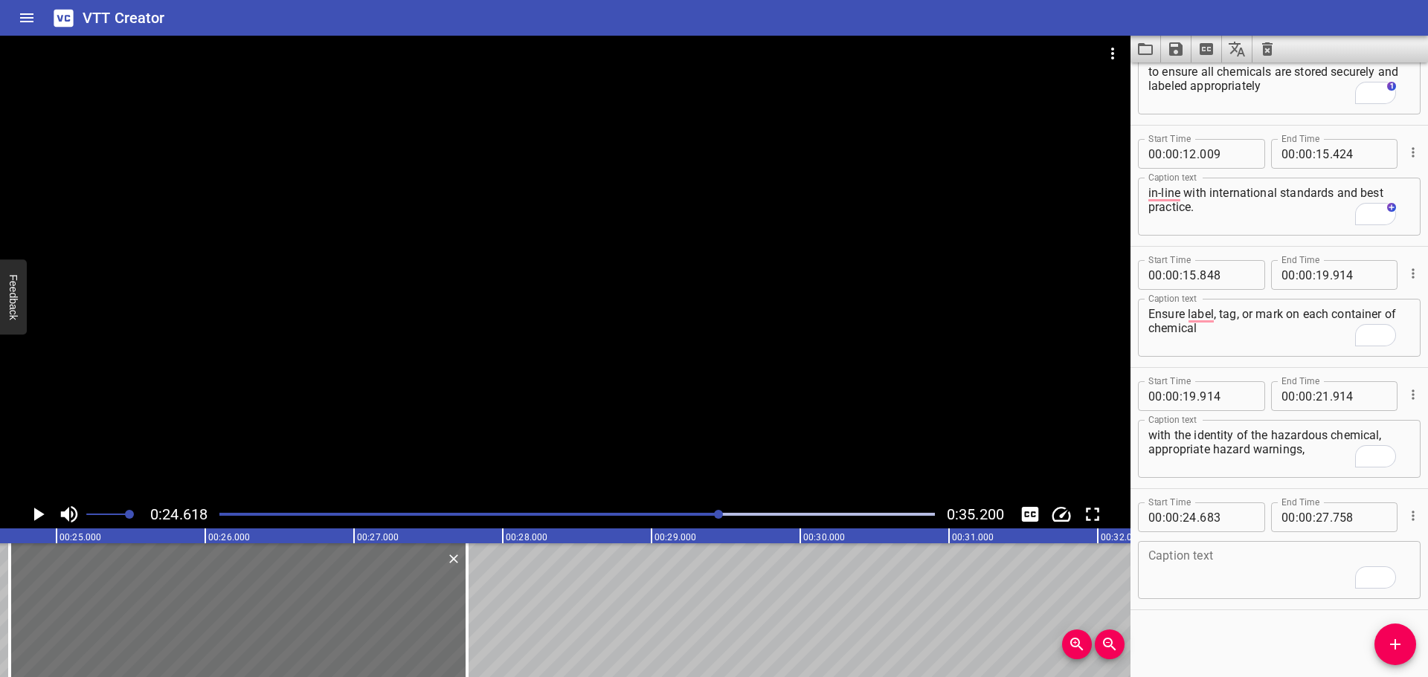
click at [1202, 585] on textarea "To enrich screen reader interactions, please activate Accessibility in Grammarl…" at bounding box center [1279, 571] width 262 height 42
paste textarea "and the name and address of the chemical supplier"
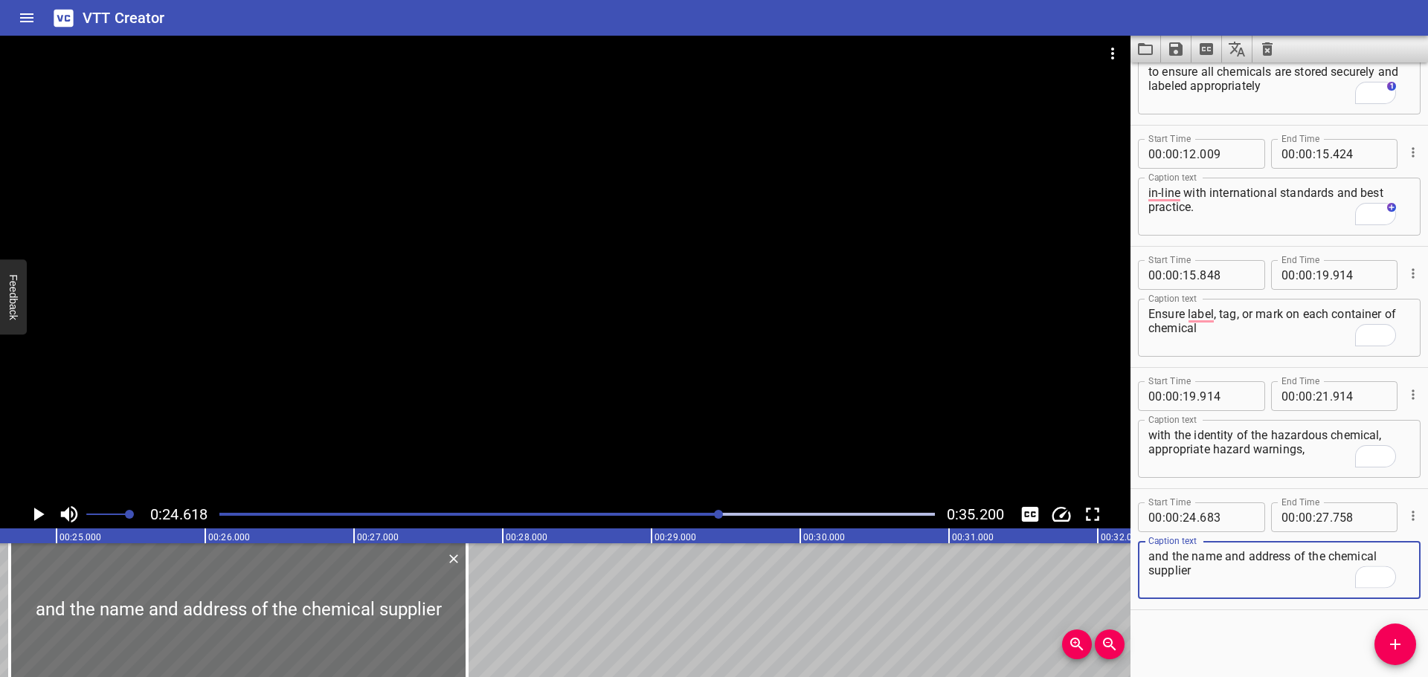
type textarea "and the name and address of the chemical supplier"
click at [695, 515] on div "Play progress" at bounding box center [361, 514] width 715 height 3
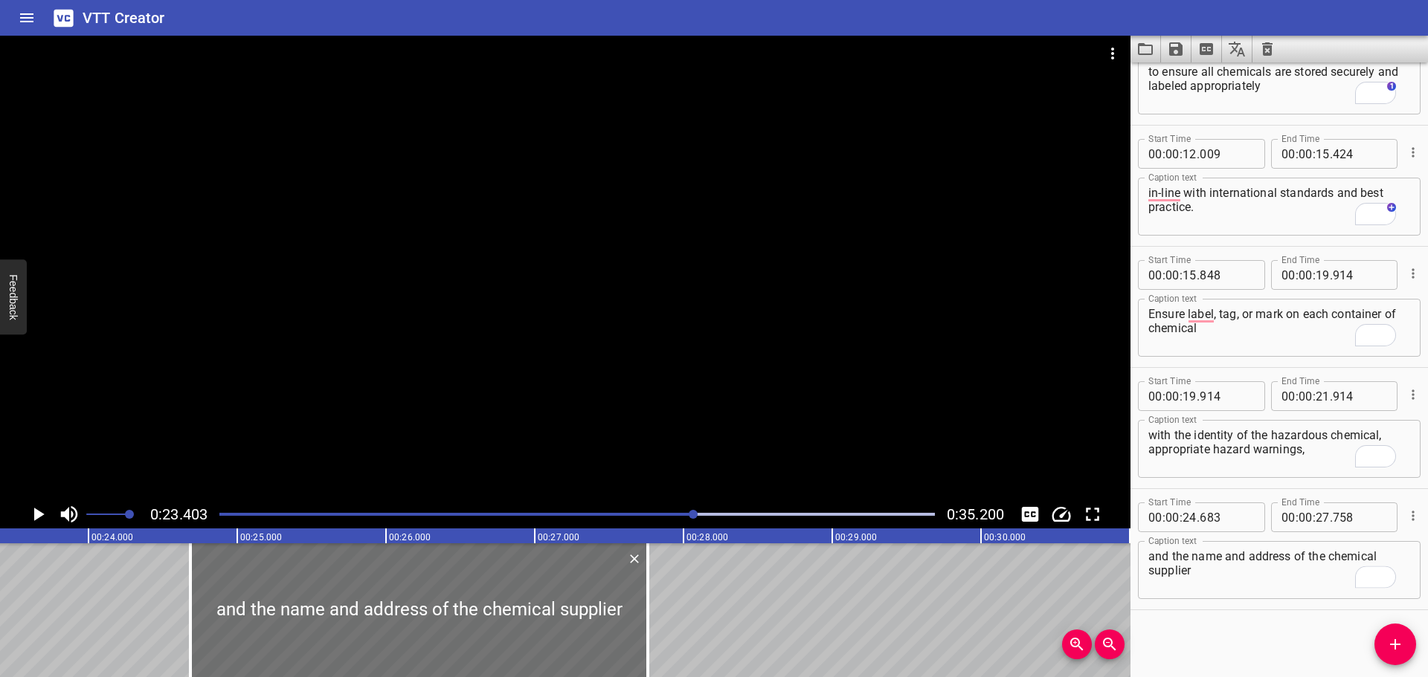
click at [662, 520] on div at bounding box center [576, 514] width 733 height 21
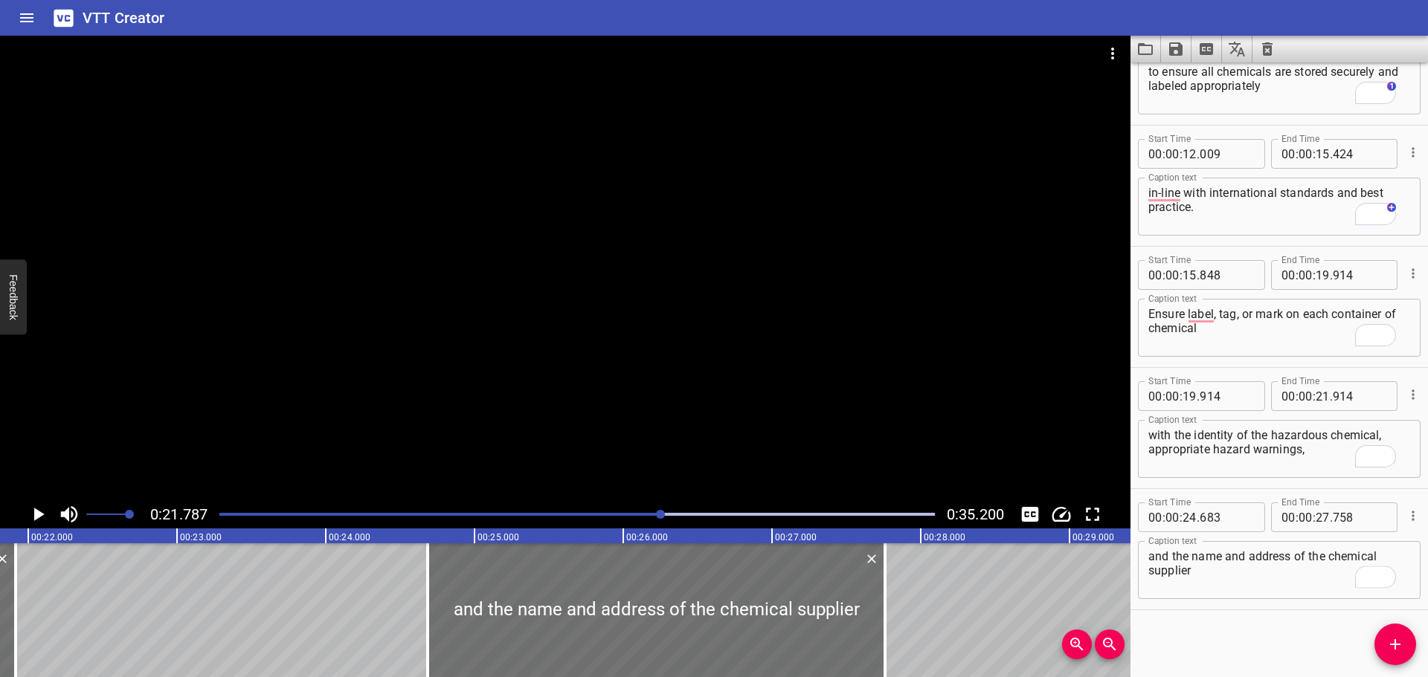
click at [628, 514] on div "Play progress" at bounding box center [304, 514] width 715 height 3
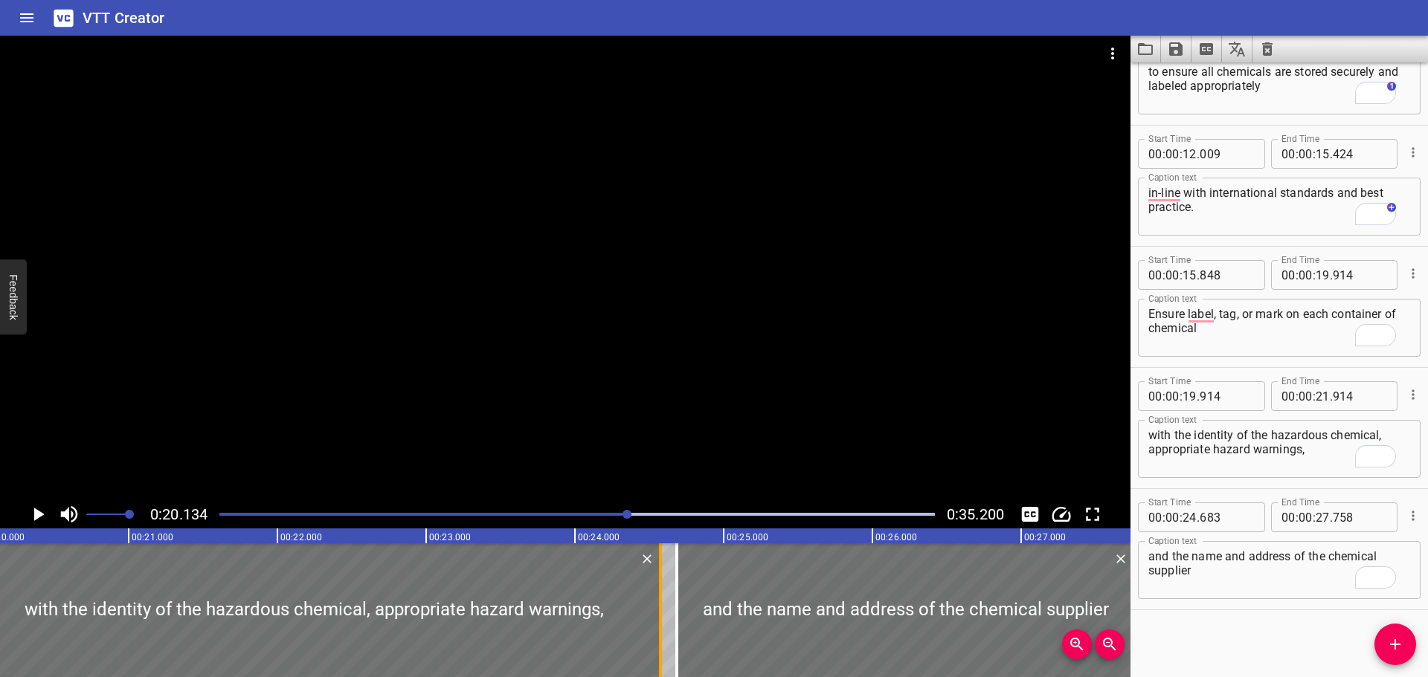
drag, startPoint x: 266, startPoint y: 587, endPoint x: 662, endPoint y: 573, distance: 395.9
click at [663, 582] on div at bounding box center [660, 611] width 15 height 134
type input "24"
type input "579"
click at [734, 457] on div at bounding box center [565, 268] width 1130 height 465
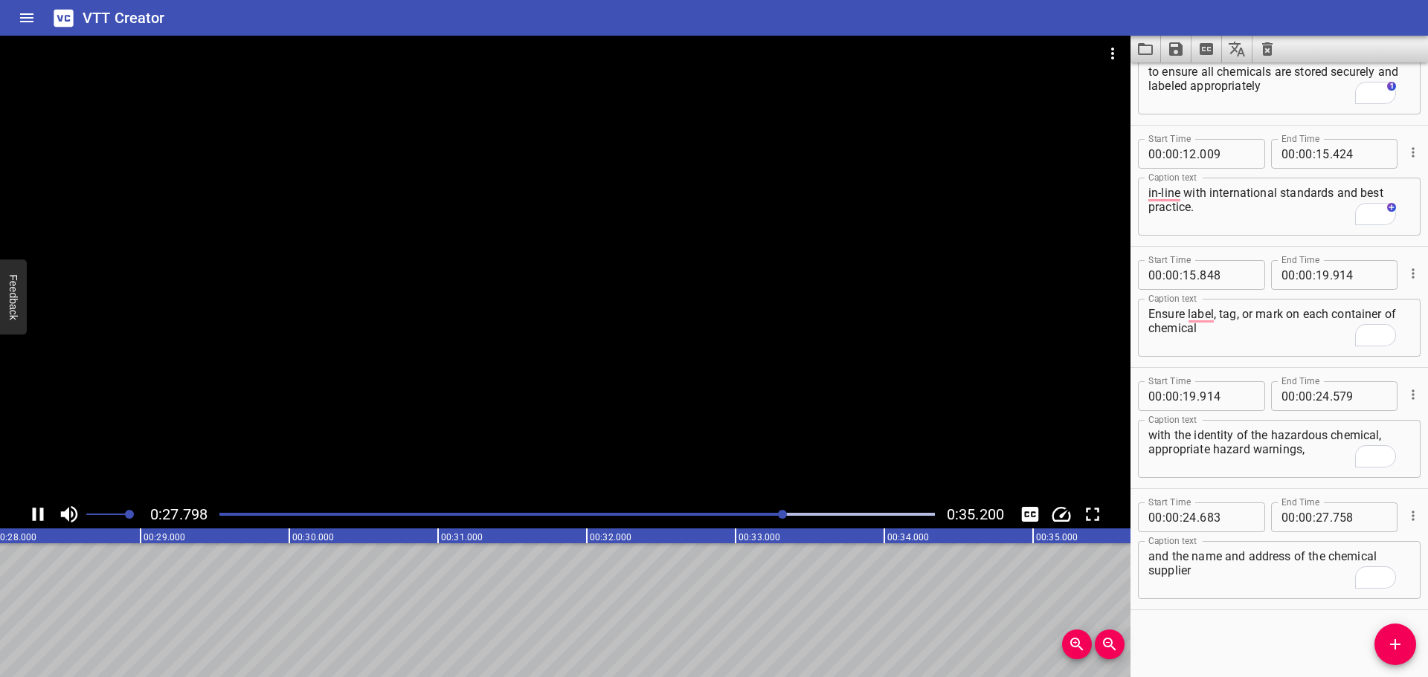
click at [510, 419] on div at bounding box center [565, 268] width 1130 height 465
click at [1401, 642] on icon "Add Cue" at bounding box center [1395, 645] width 18 height 18
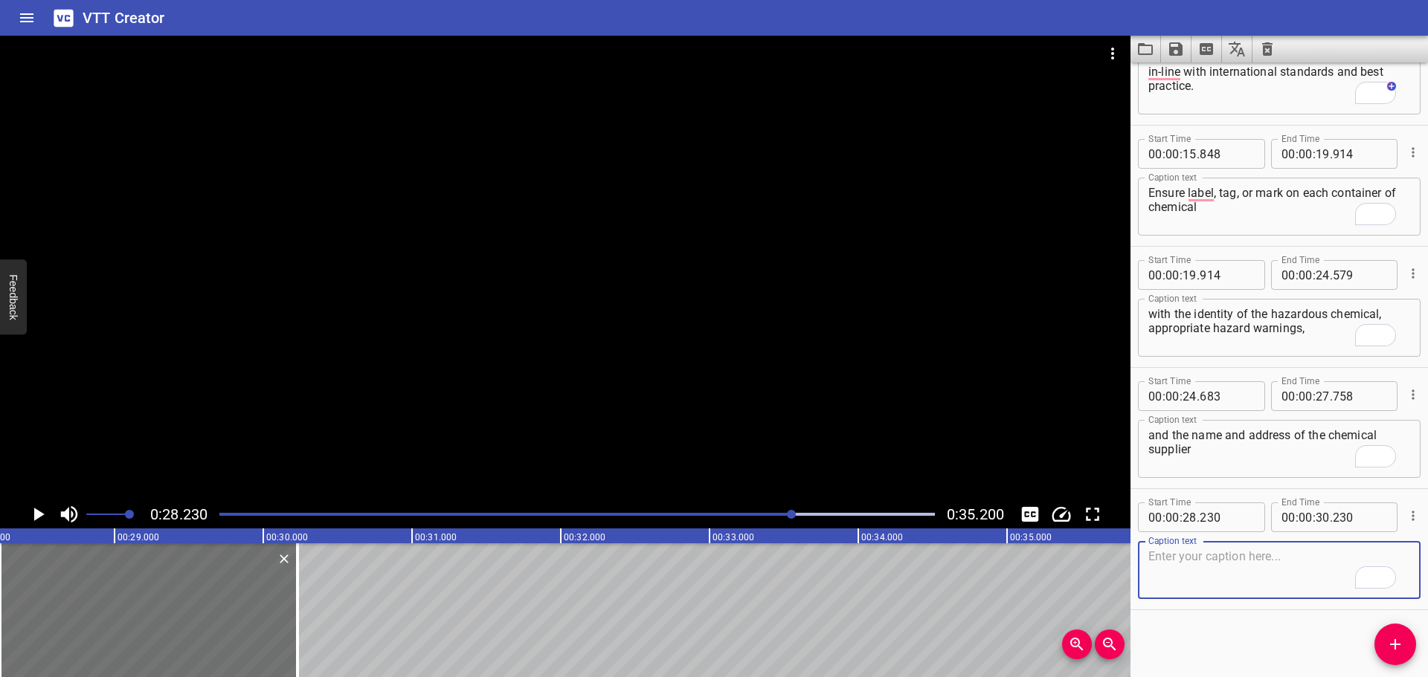
click at [1265, 578] on textarea "To enrich screen reader interactions, please activate Accessibility in Grammarl…" at bounding box center [1279, 571] width 262 height 42
paste textarea "Chemicals should always be stored in bunded areas covered by fixed detection sy…"
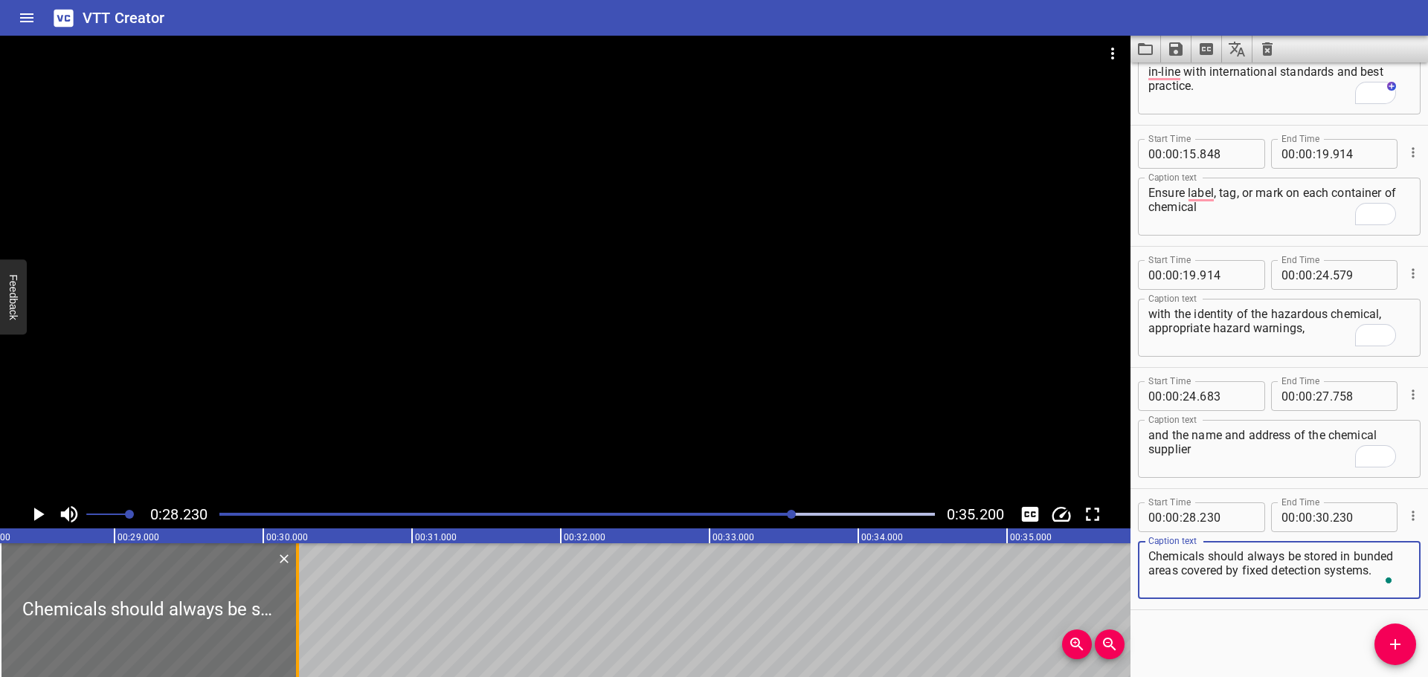
type textarea "Chemicals should always be stored in bunded areas covered by fixed detection sy…"
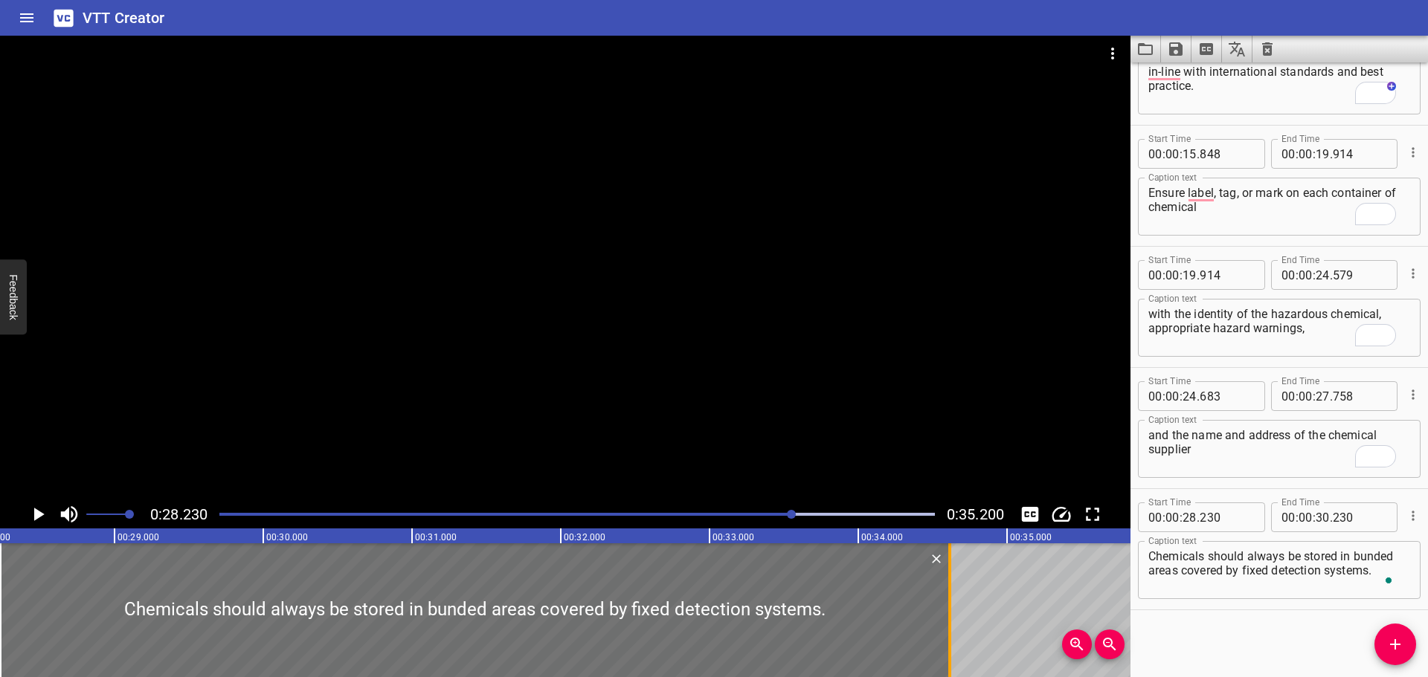
drag, startPoint x: 294, startPoint y: 582, endPoint x: 947, endPoint y: 603, distance: 653.3
click at [947, 603] on div at bounding box center [949, 611] width 15 height 134
type input "34"
type input "620"
click at [760, 434] on div at bounding box center [565, 268] width 1130 height 465
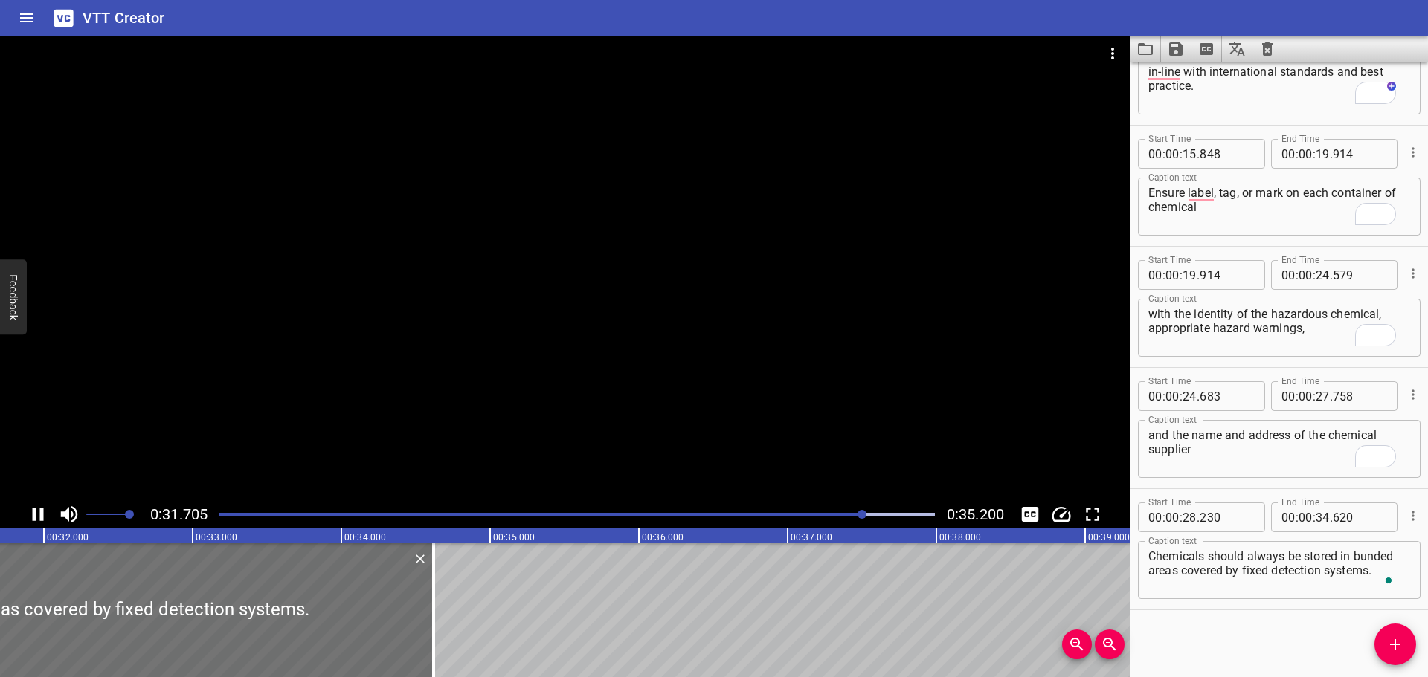
click at [599, 448] on div at bounding box center [565, 268] width 1130 height 465
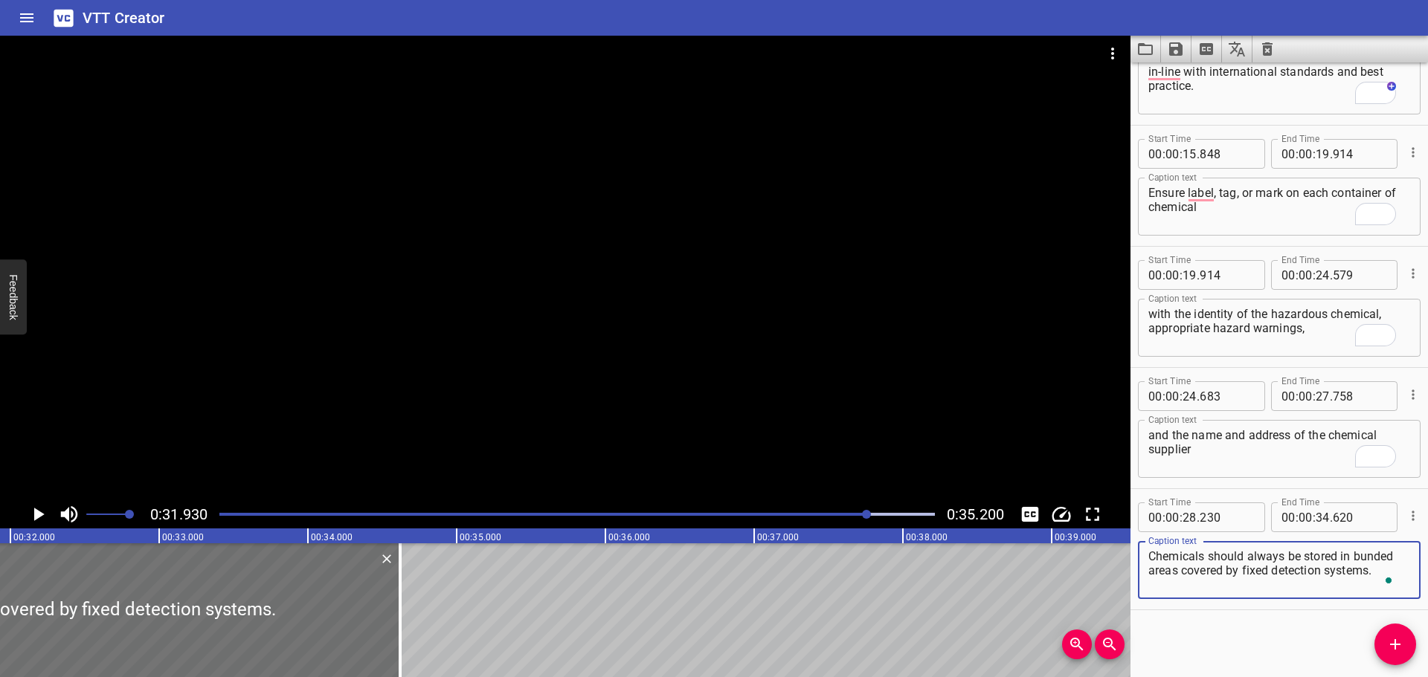
drag, startPoint x: 1180, startPoint y: 575, endPoint x: 1388, endPoint y: 585, distance: 208.4
click at [1388, 585] on div "Chemicals should always be stored in bunded areas covered by fixed detection sy…" at bounding box center [1279, 570] width 283 height 58
type textarea "Chemicals should always be stored in bunded areas"
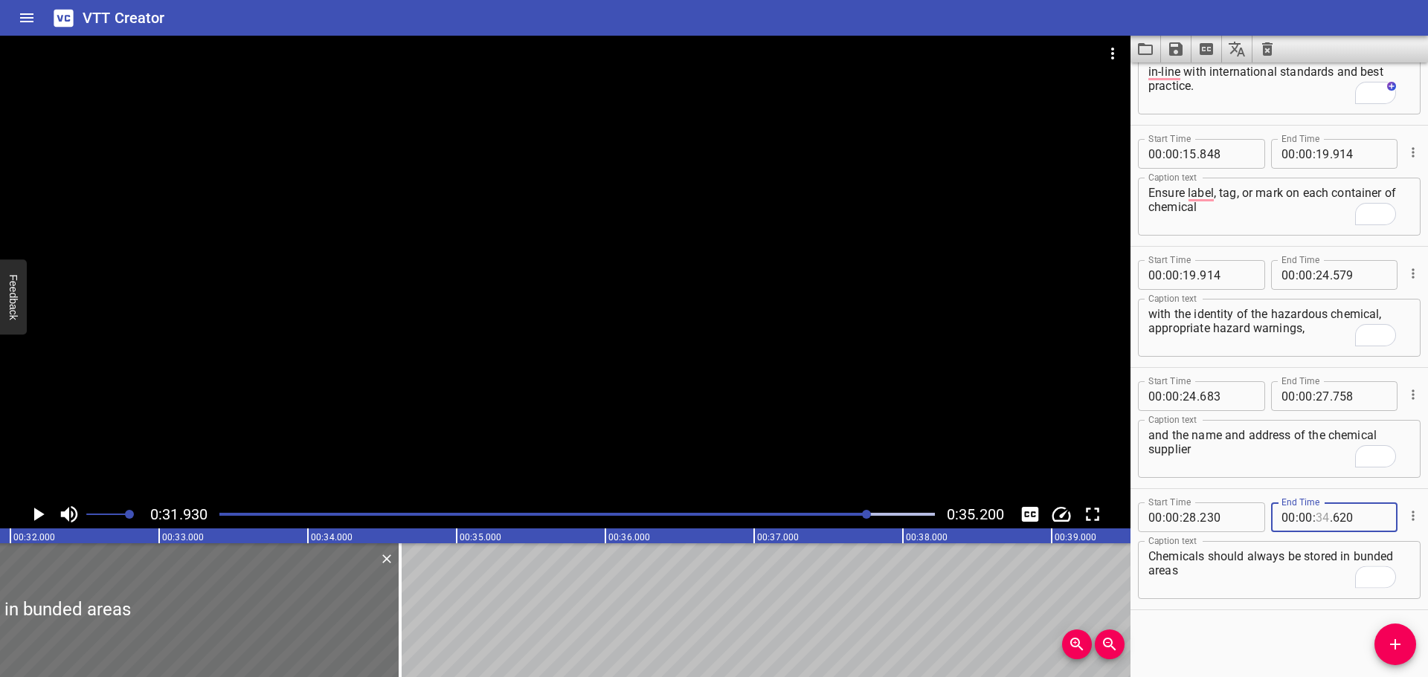
click at [1316, 518] on input "number" at bounding box center [1323, 518] width 14 height 30
type input "31"
type input "930"
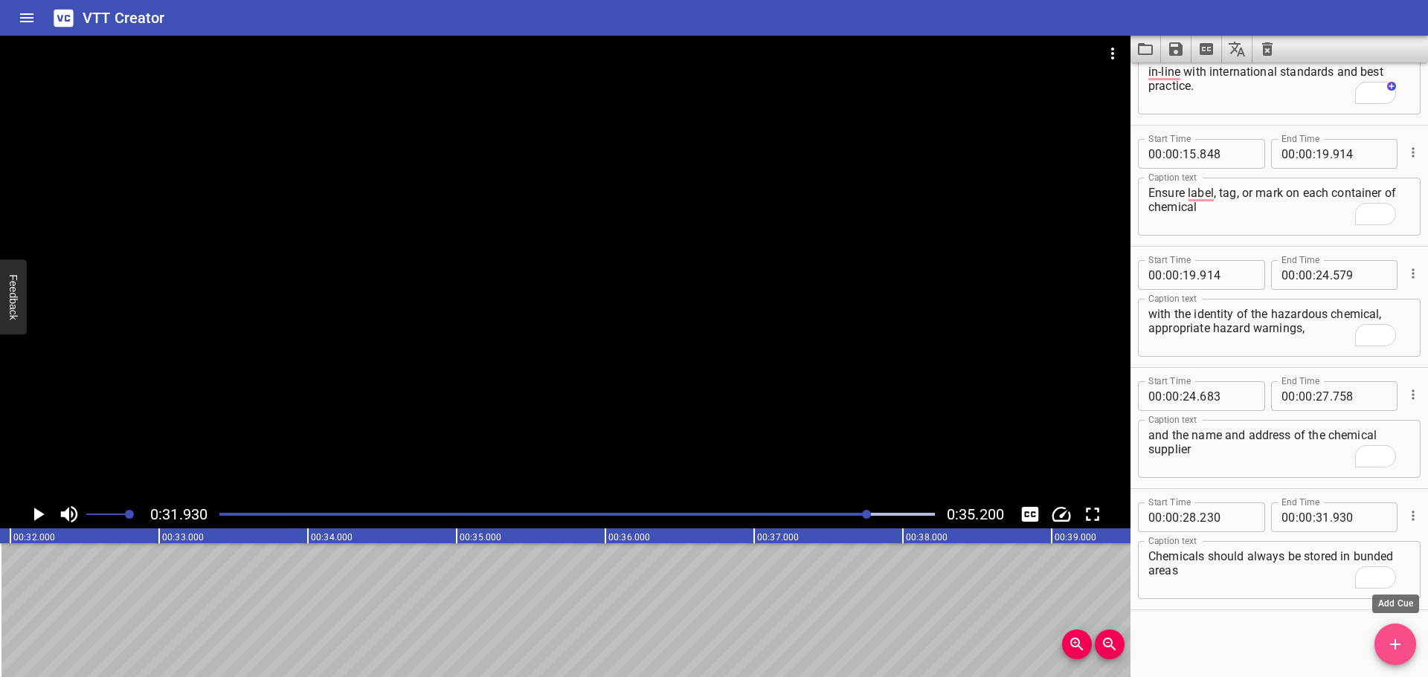
click at [1382, 654] on button "Add Cue" at bounding box center [1395, 645] width 42 height 42
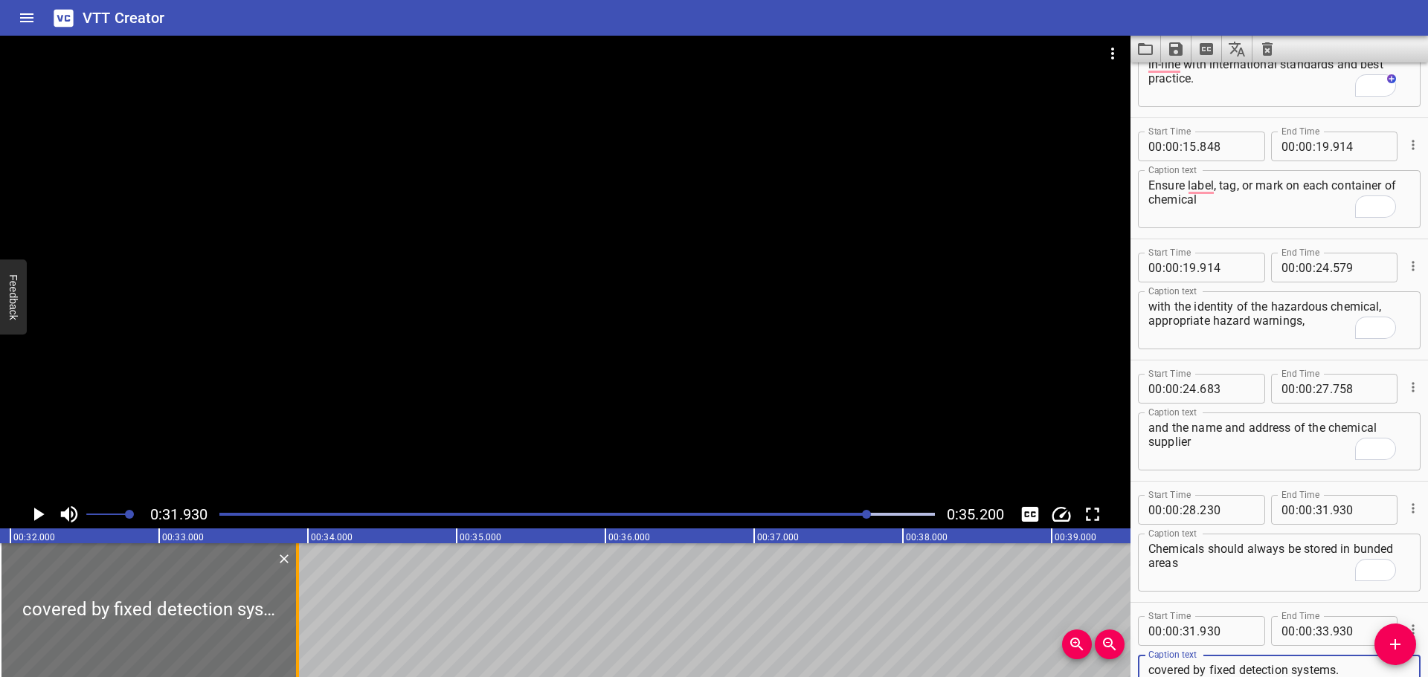
type textarea "covered by fixed detection systems."
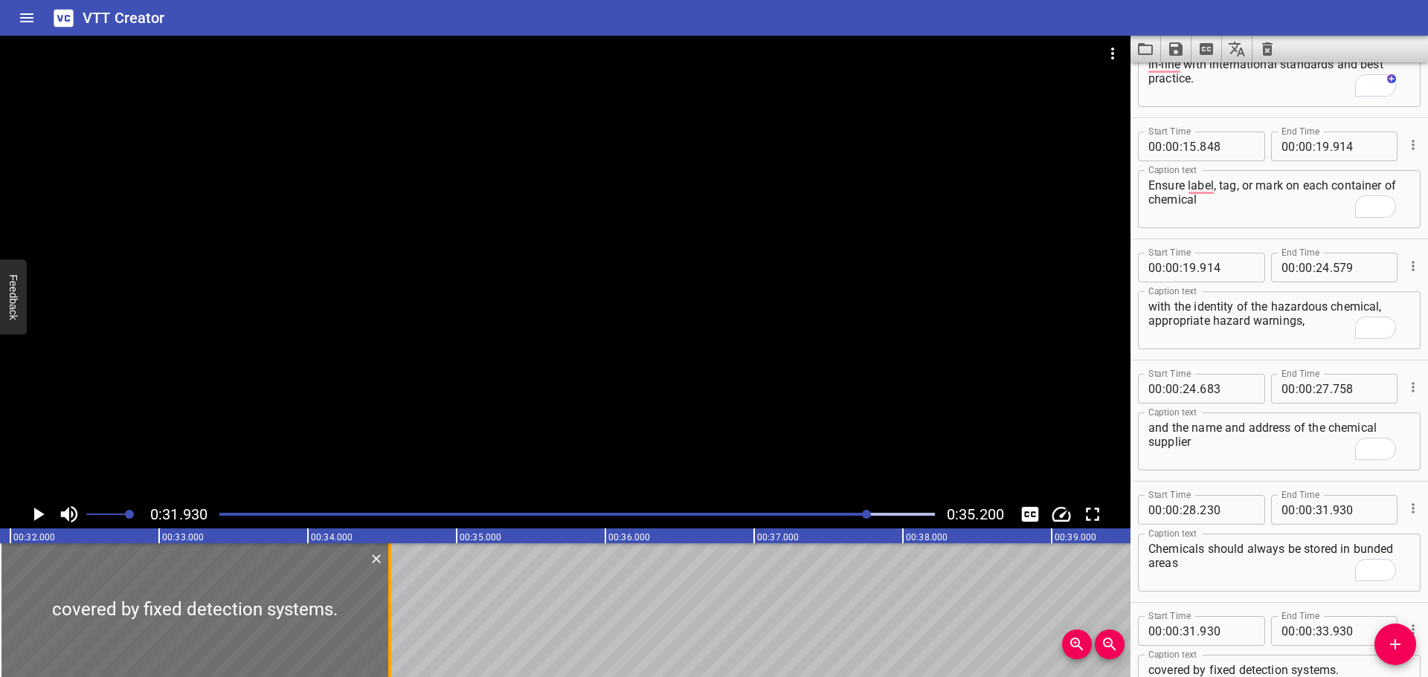
drag, startPoint x: 303, startPoint y: 589, endPoint x: 396, endPoint y: 593, distance: 92.3
click at [397, 591] on div at bounding box center [389, 611] width 15 height 134
type input "34"
type input "560"
click at [521, 480] on div at bounding box center [565, 268] width 1130 height 465
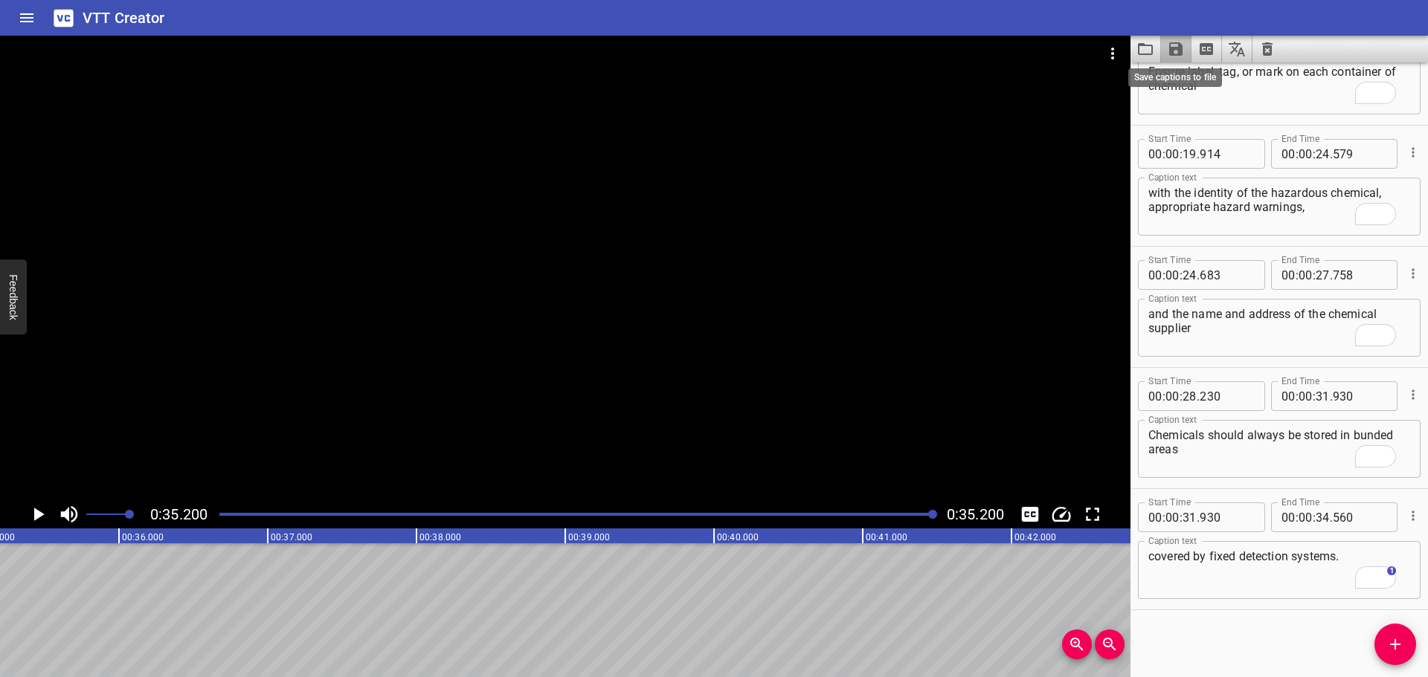
click at [1171, 53] on icon "Save captions to file" at bounding box center [1175, 48] width 13 height 13
click at [1203, 87] on li "Save to VTT file" at bounding box center [1215, 81] width 109 height 27
click at [1114, 59] on icon "Video Options" at bounding box center [1113, 54] width 18 height 18
click at [1115, 58] on li "Select New Video File..." at bounding box center [1169, 55] width 148 height 27
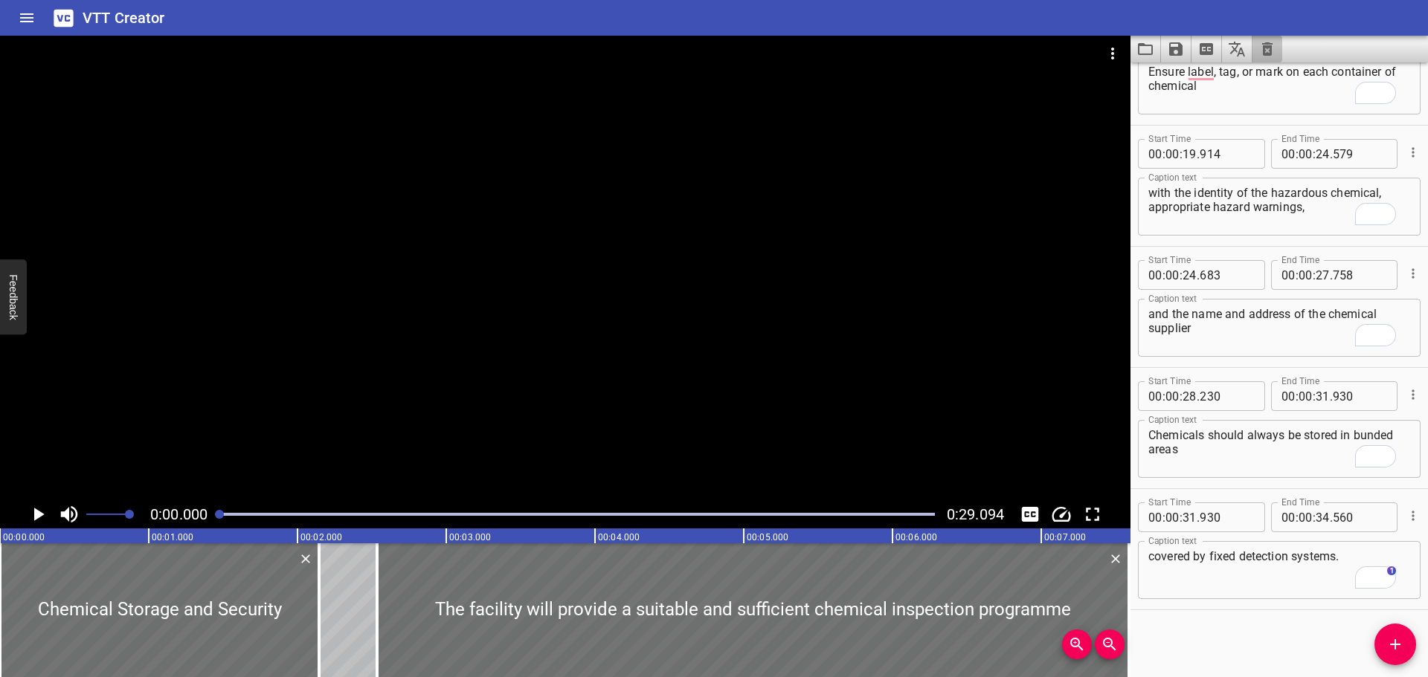
click at [1269, 49] on icon "Clear captions" at bounding box center [1267, 49] width 18 height 18
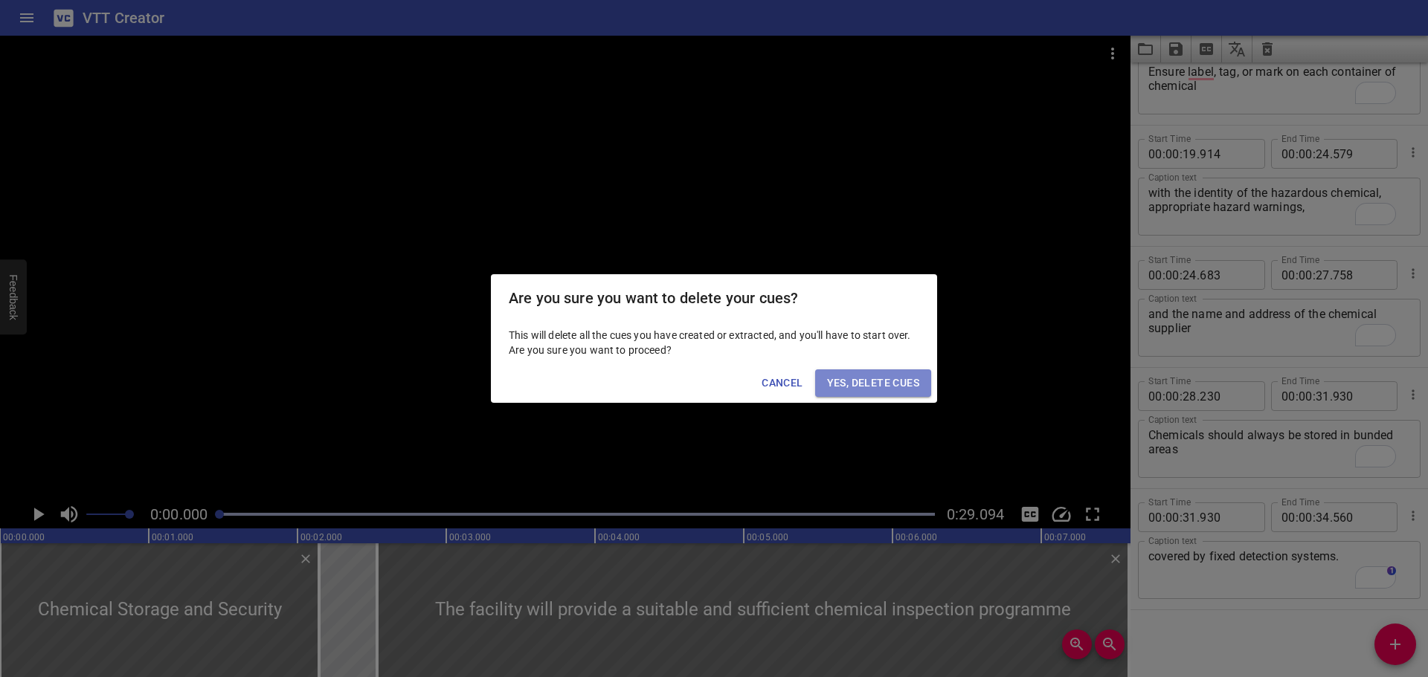
click at [887, 389] on span "Yes, Delete Cues" at bounding box center [873, 383] width 92 height 19
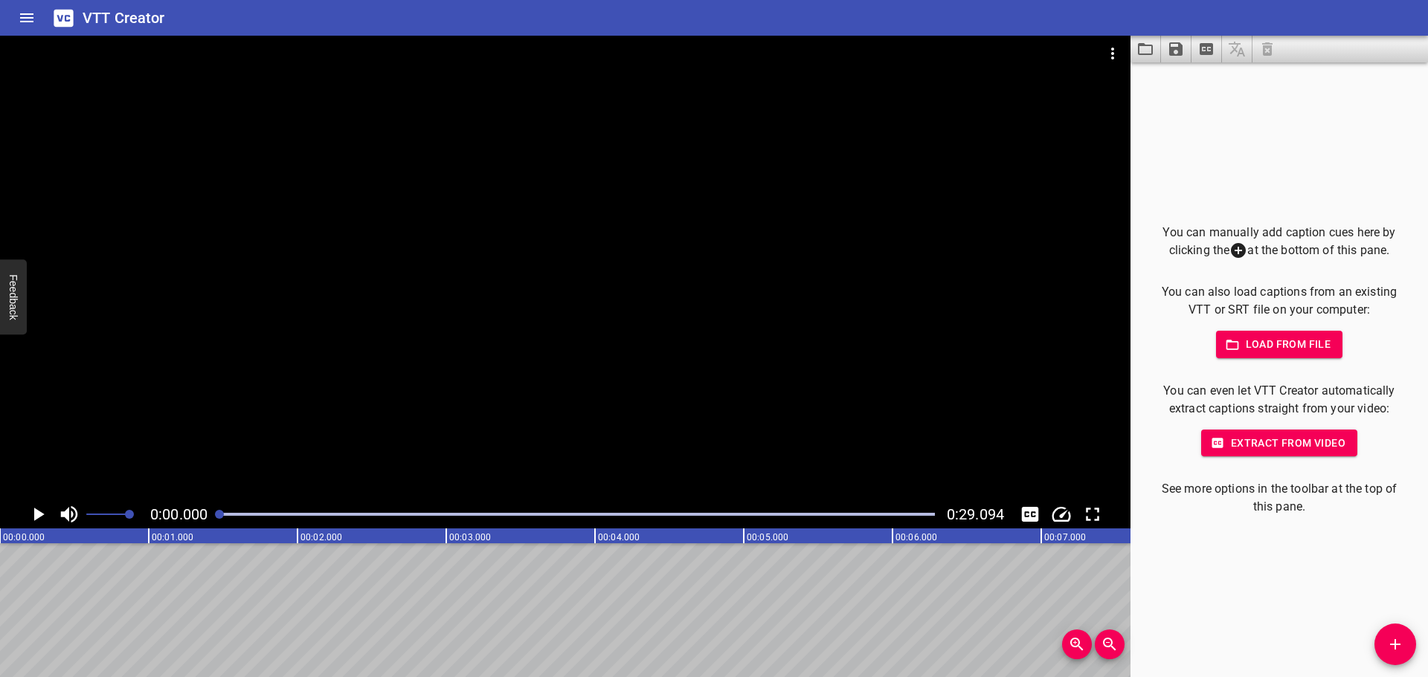
click at [1385, 635] on button "Add Cue" at bounding box center [1395, 645] width 42 height 42
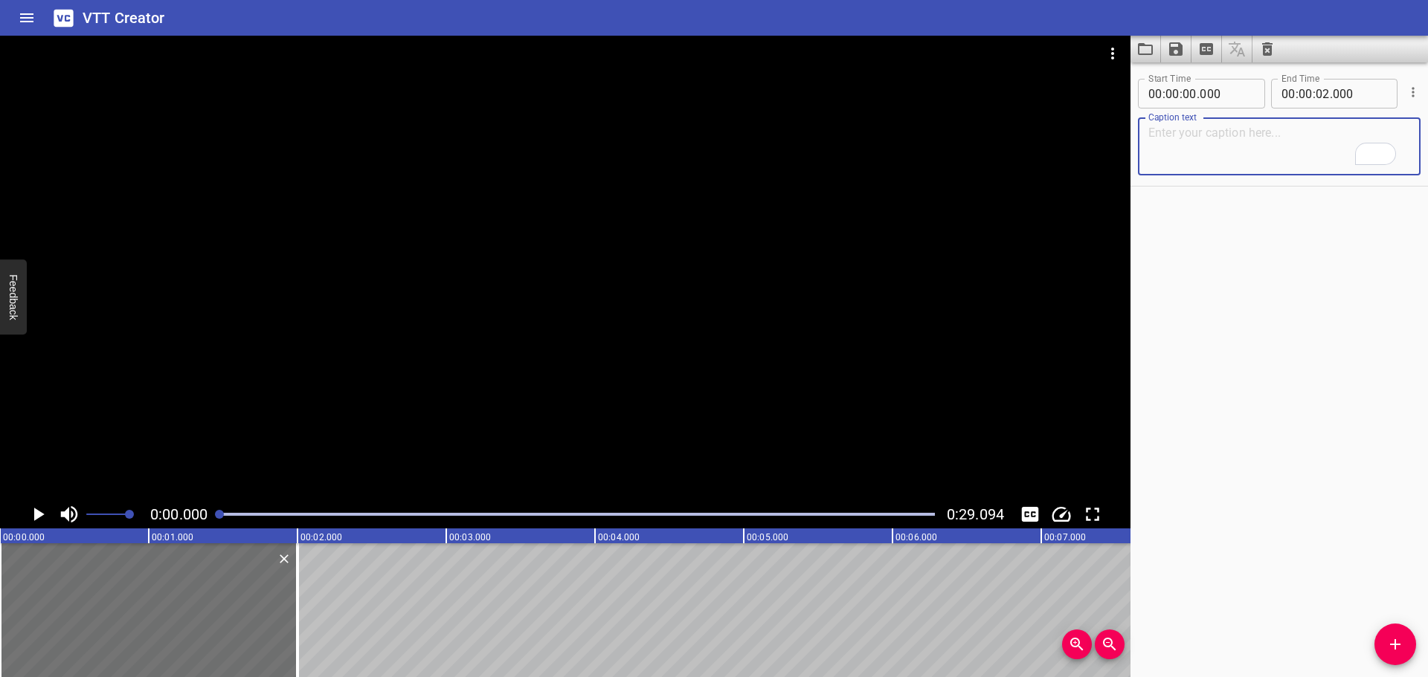
click at [1188, 148] on textarea "To enrich screen reader interactions, please activate Accessibility in Grammarl…" at bounding box center [1279, 147] width 262 height 42
paste textarea "Labelling – Hazardous Waste"
type textarea "Labelling – Hazardous Waste"
click at [637, 240] on div at bounding box center [565, 268] width 1130 height 465
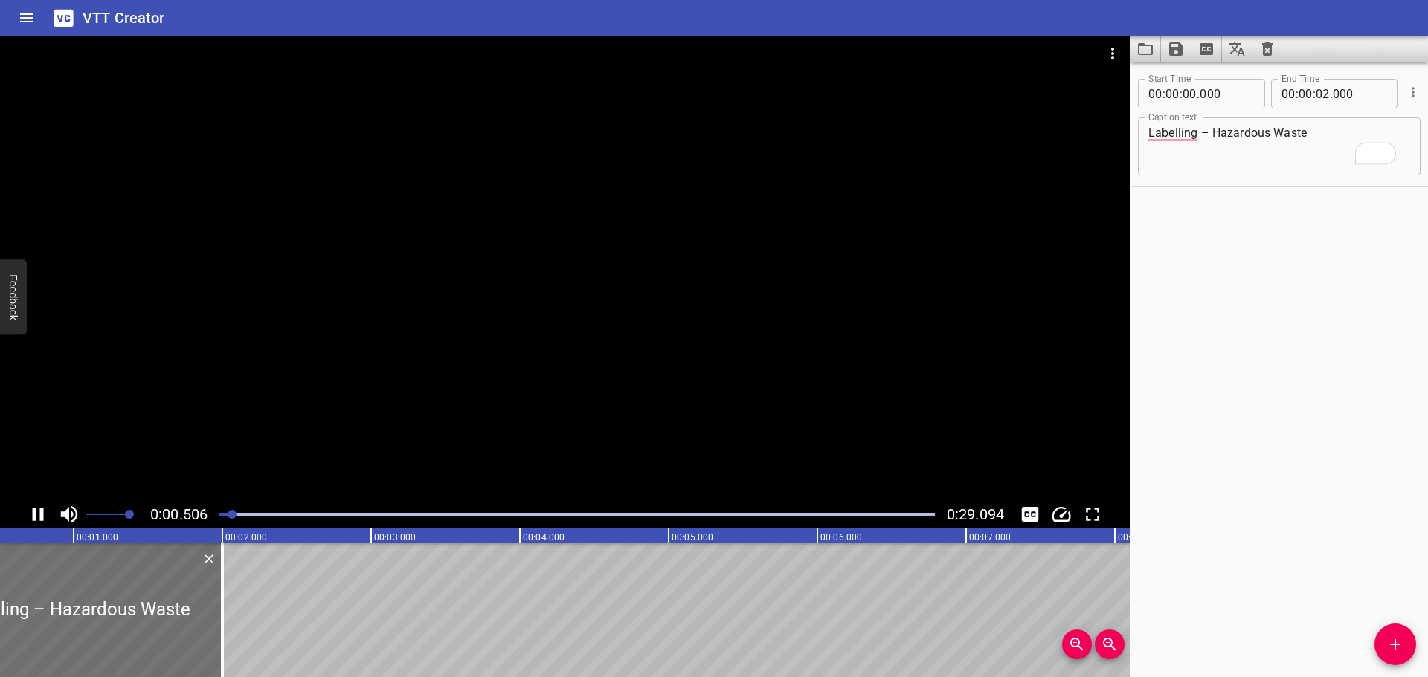
click at [514, 313] on div at bounding box center [565, 268] width 1130 height 465
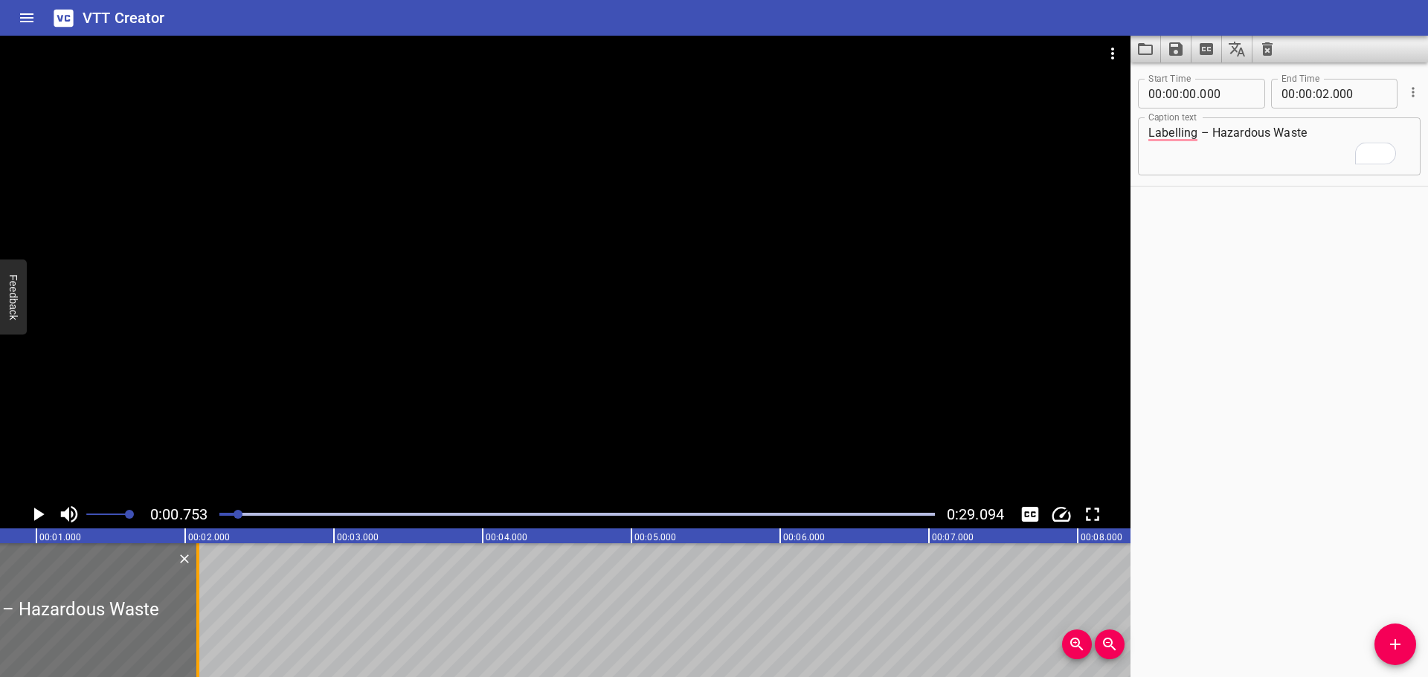
drag, startPoint x: 188, startPoint y: 591, endPoint x: 207, endPoint y: 590, distance: 18.6
click at [205, 590] on div at bounding box center [197, 611] width 15 height 134
type input "125"
click at [376, 413] on div at bounding box center [565, 268] width 1130 height 465
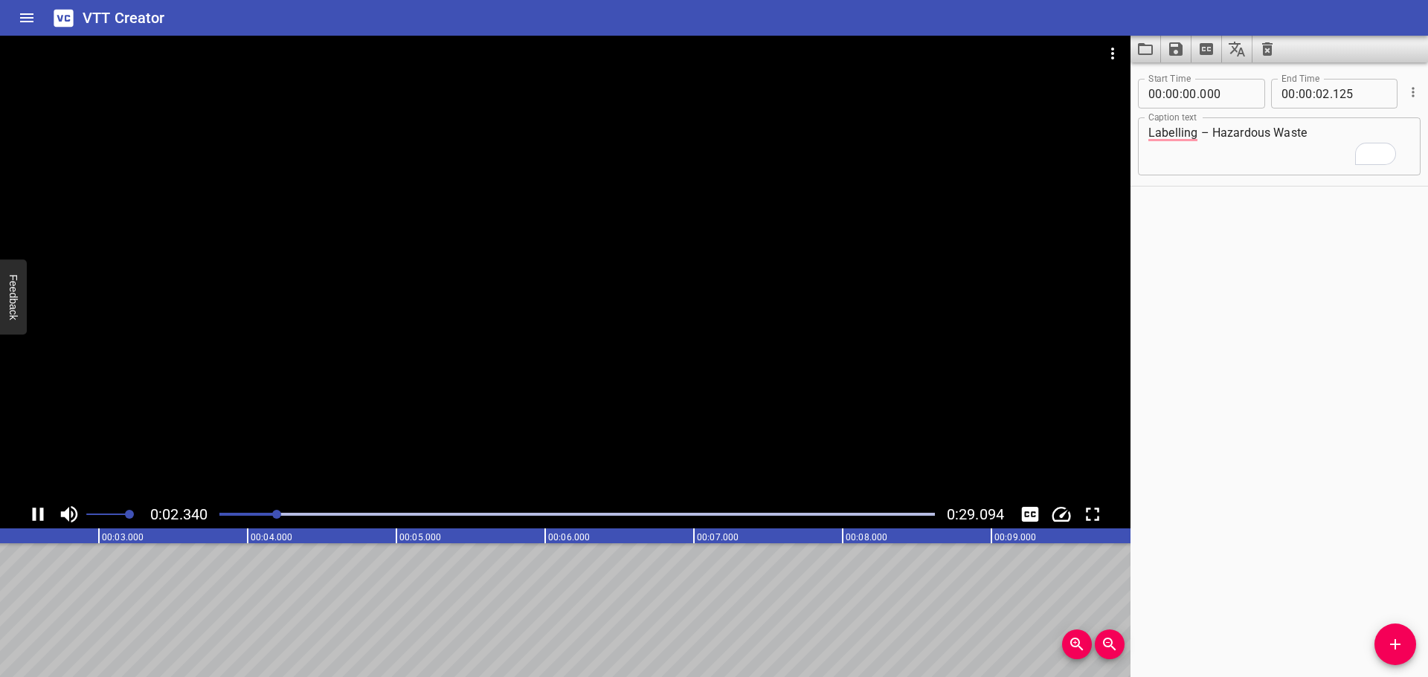
scroll to position [0, 376]
click at [472, 390] on div at bounding box center [565, 268] width 1130 height 465
click at [1391, 645] on icon "Add Cue" at bounding box center [1395, 645] width 10 height 10
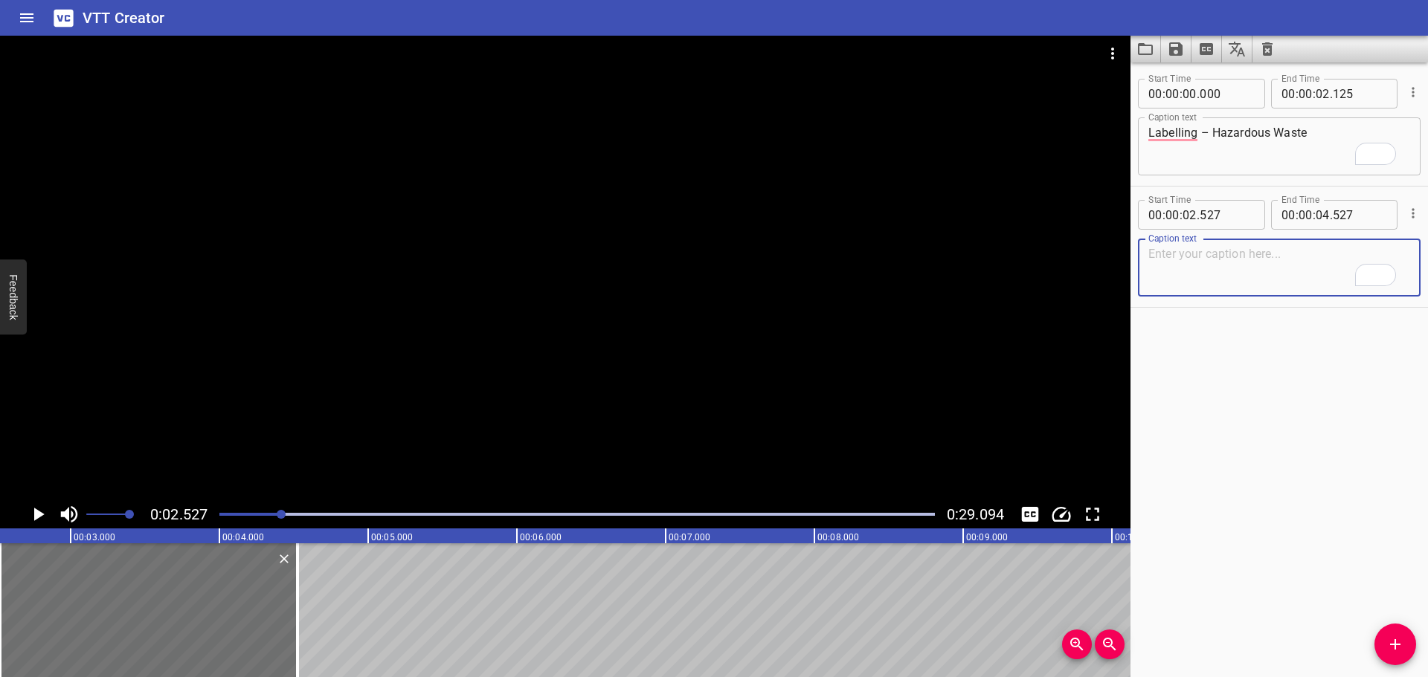
click at [1168, 258] on textarea "To enrich screen reader interactions, please activate Accessibility in Grammarl…" at bounding box center [1279, 268] width 262 height 42
paste textarea "Hazardous waste, labelling must satisfy local transportation and safety regulat…"
type textarea "Hazardous waste, labelling must satisfy local transportation and safety regulat…"
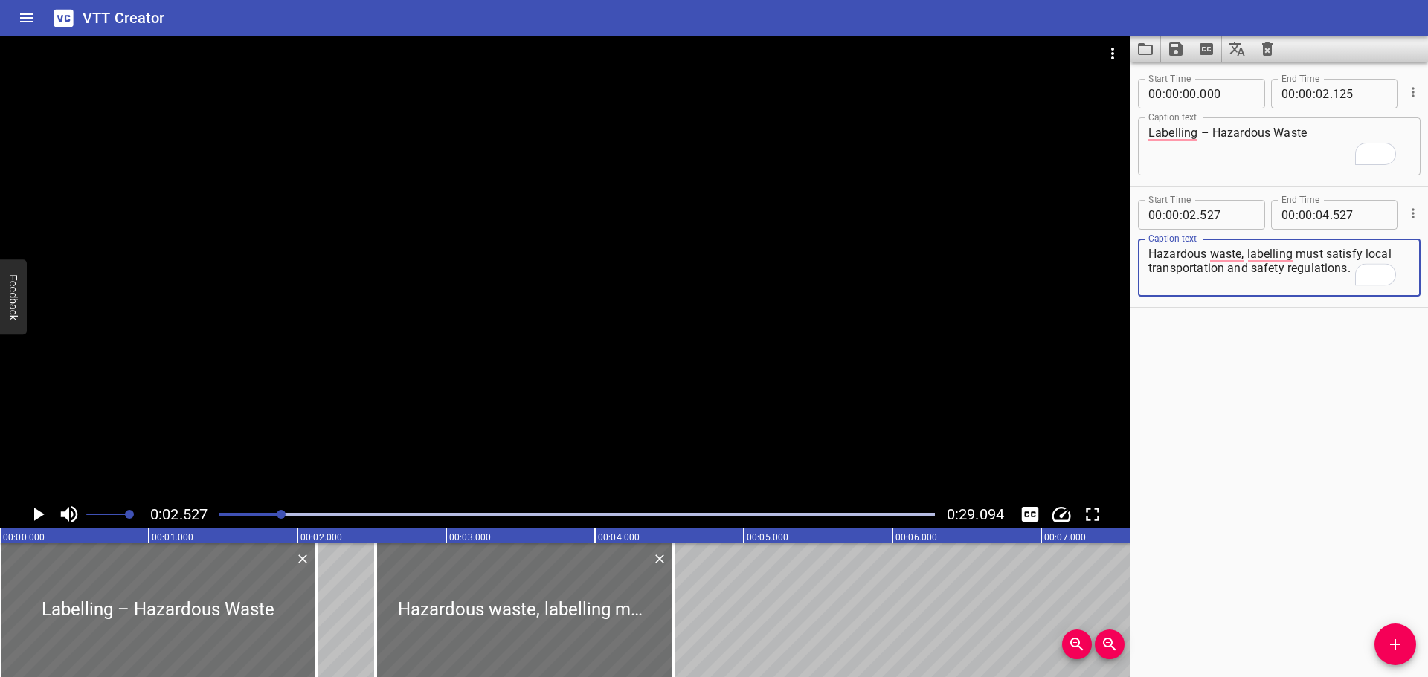
scroll to position [0, 376]
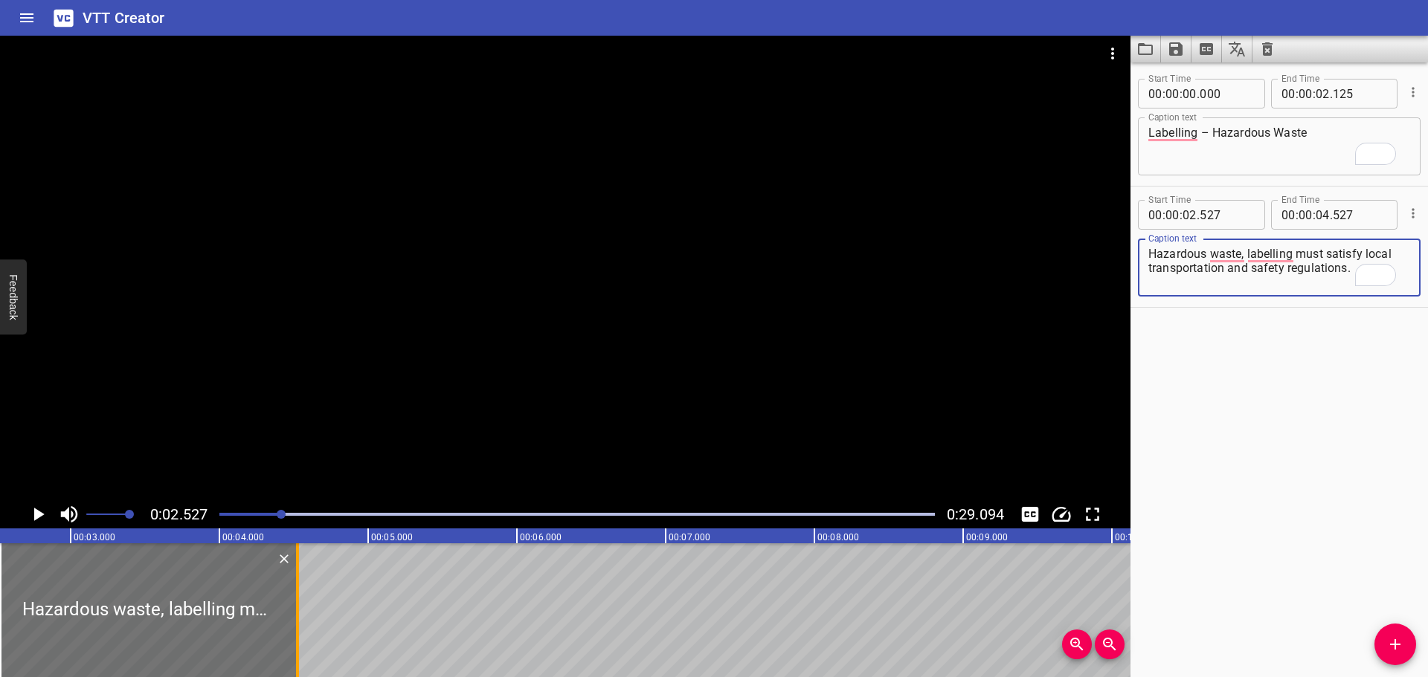
type textarea "Hazardous waste, labelling must satisfy local transportation and safety regulat…"
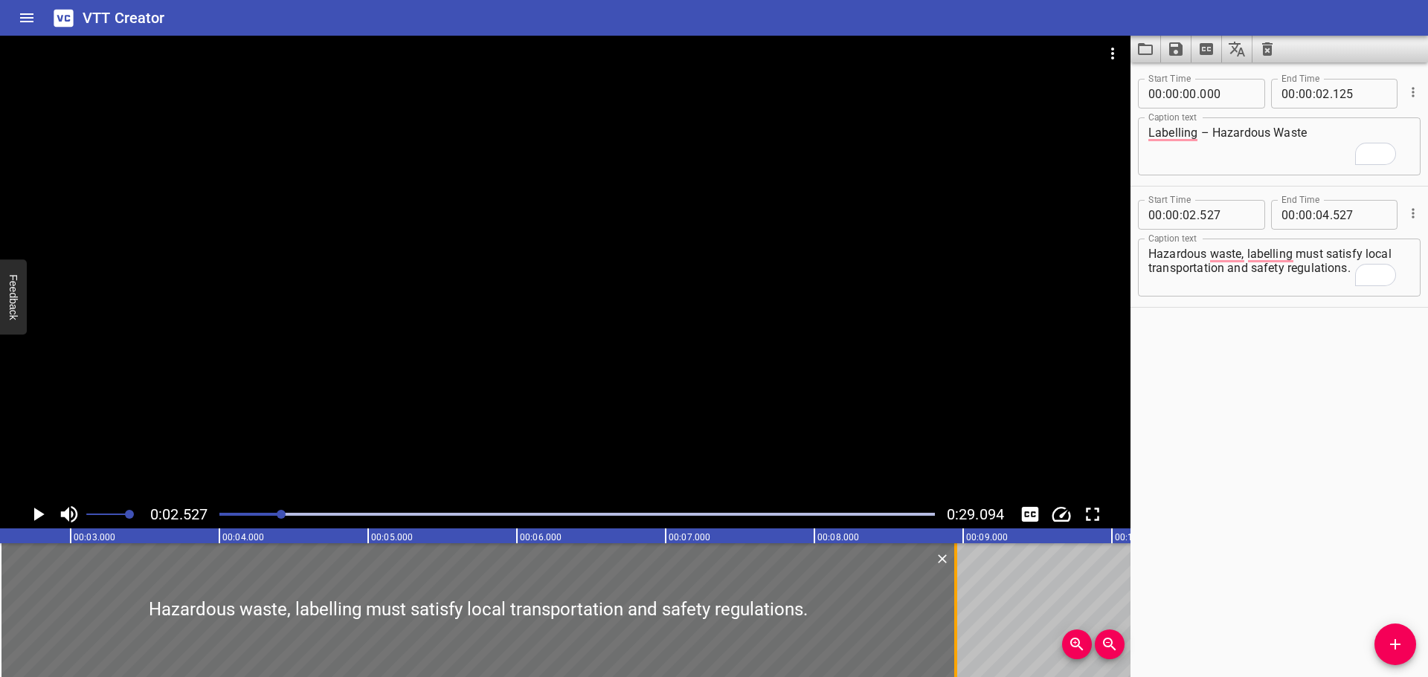
drag, startPoint x: 297, startPoint y: 593, endPoint x: 949, endPoint y: 611, distance: 651.7
click at [955, 629] on div at bounding box center [955, 611] width 3 height 134
type input "08"
type input "947"
click at [633, 388] on div at bounding box center [565, 268] width 1130 height 465
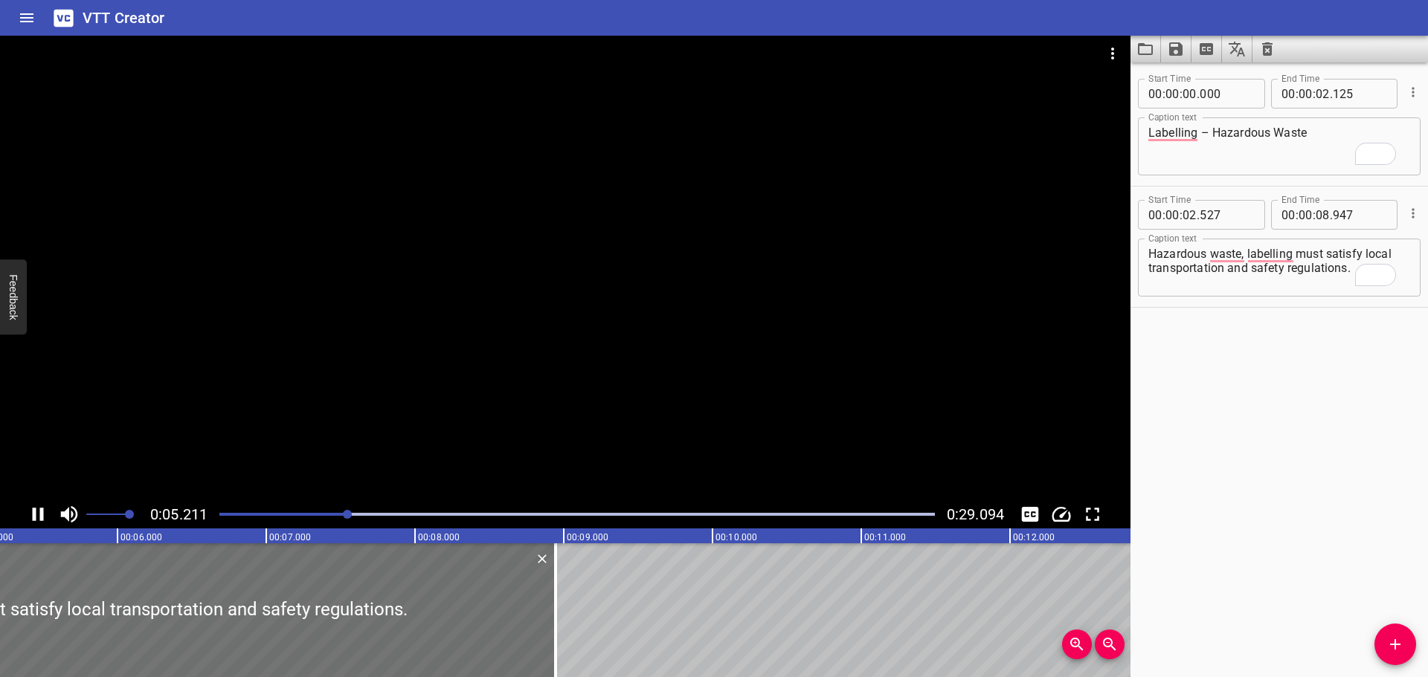
click at [676, 293] on div at bounding box center [565, 268] width 1130 height 465
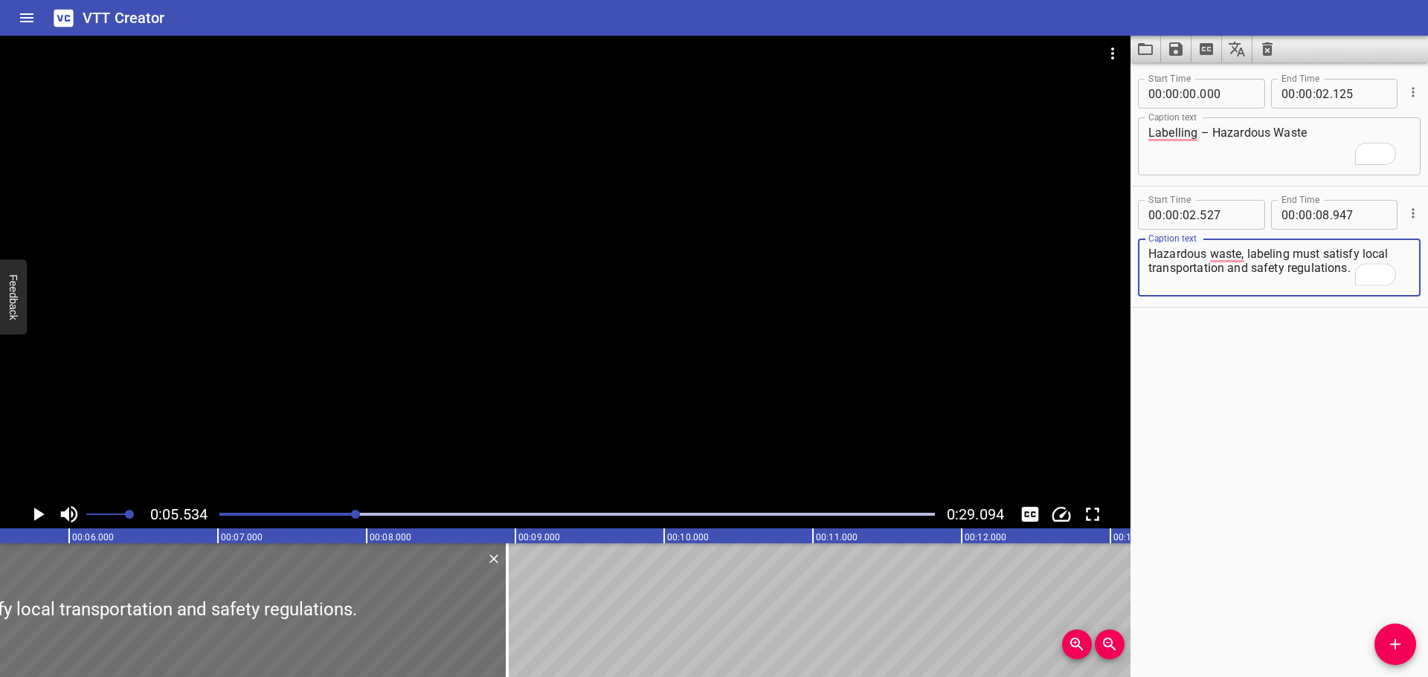
type textarea "Hazardous waste, labeling must satisfy local transportation and safety regulati…"
click at [660, 316] on div at bounding box center [565, 268] width 1130 height 465
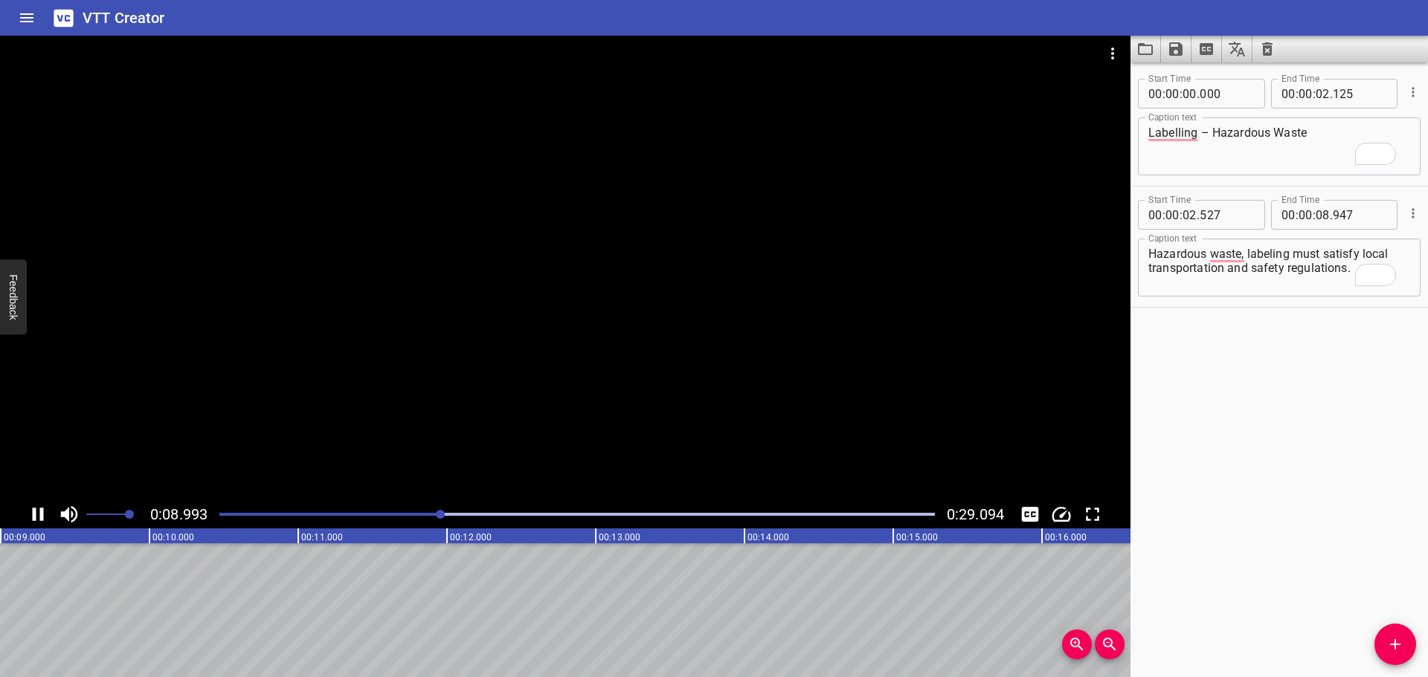
click at [454, 414] on div at bounding box center [565, 268] width 1130 height 465
click at [1403, 646] on icon "Add Cue" at bounding box center [1395, 645] width 18 height 18
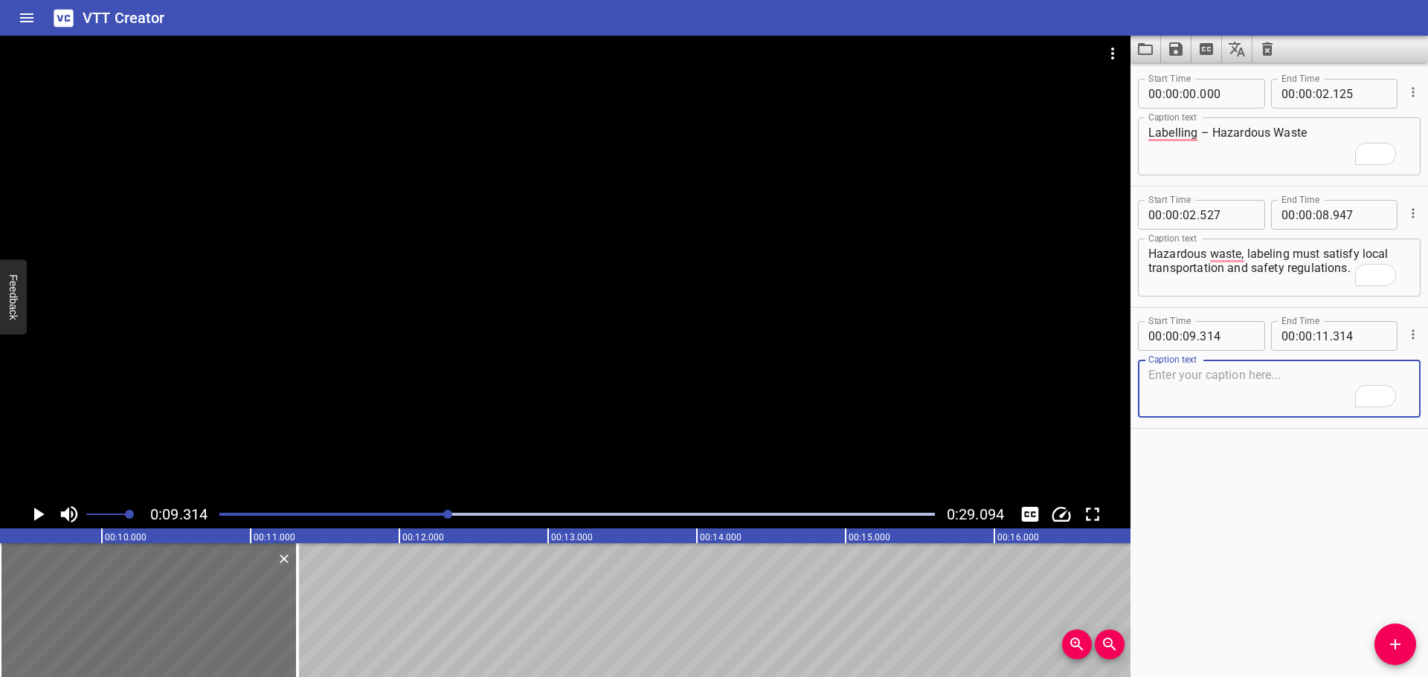
click at [1165, 377] on textarea "To enrich screen reader interactions, please activate Accessibility in Grammarl…" at bounding box center [1279, 389] width 262 height 42
paste textarea "Information on the label shall be in the appropriate language, legible and clea…"
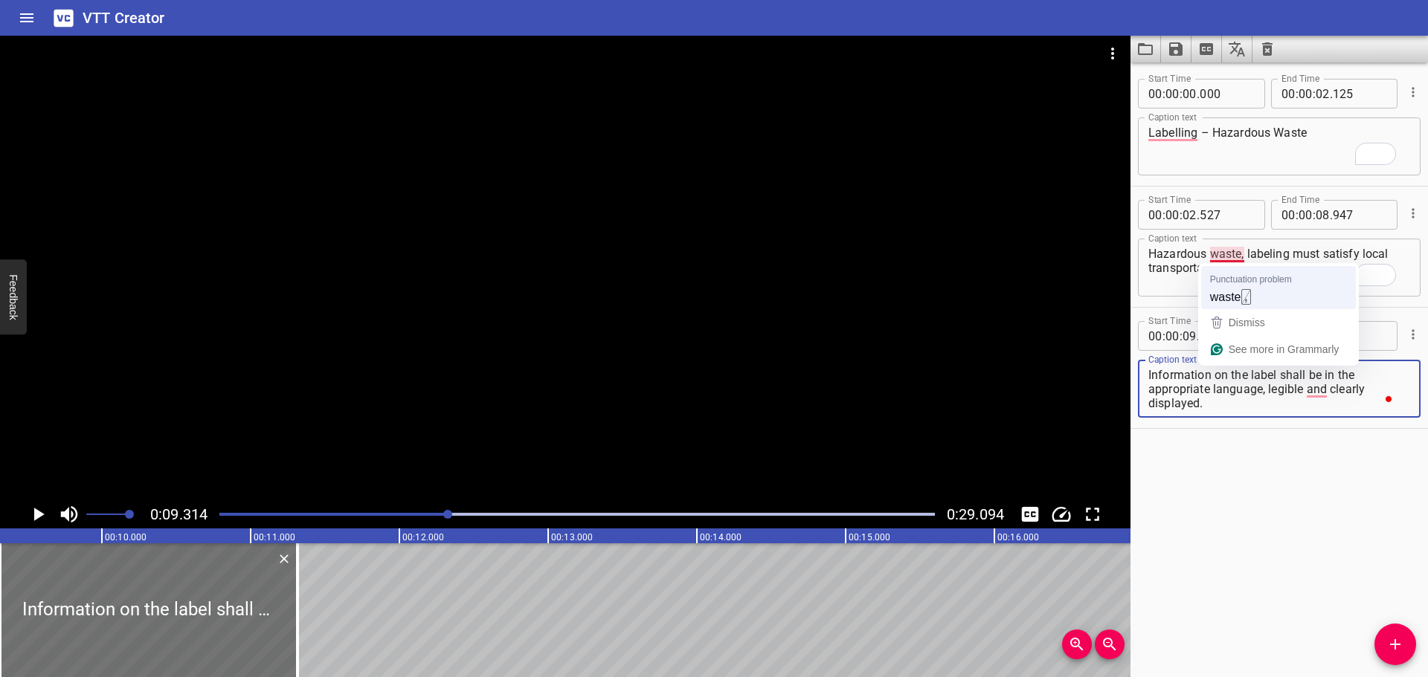
type textarea "Information on the label shall be in the appropriate language, legible and clea…"
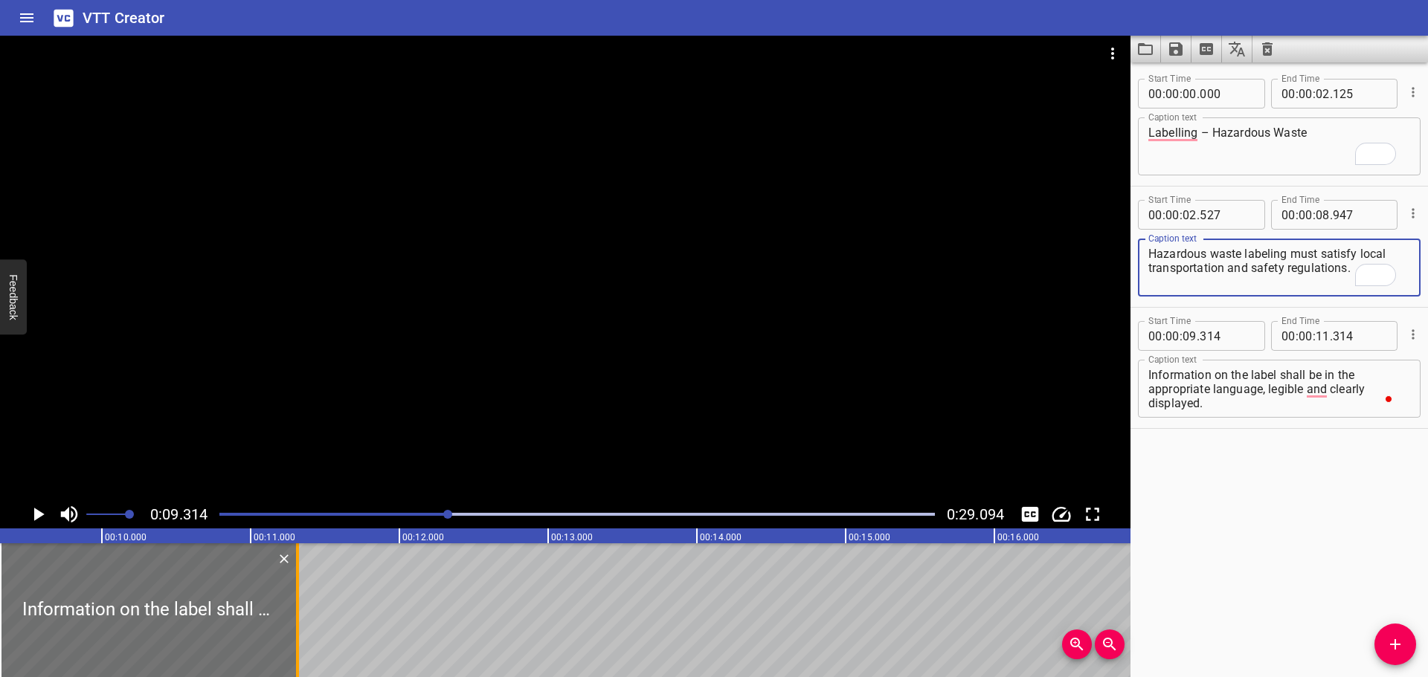
type textarea "Hazardous waste labeling must satisfy local transportation and safety regulatio…"
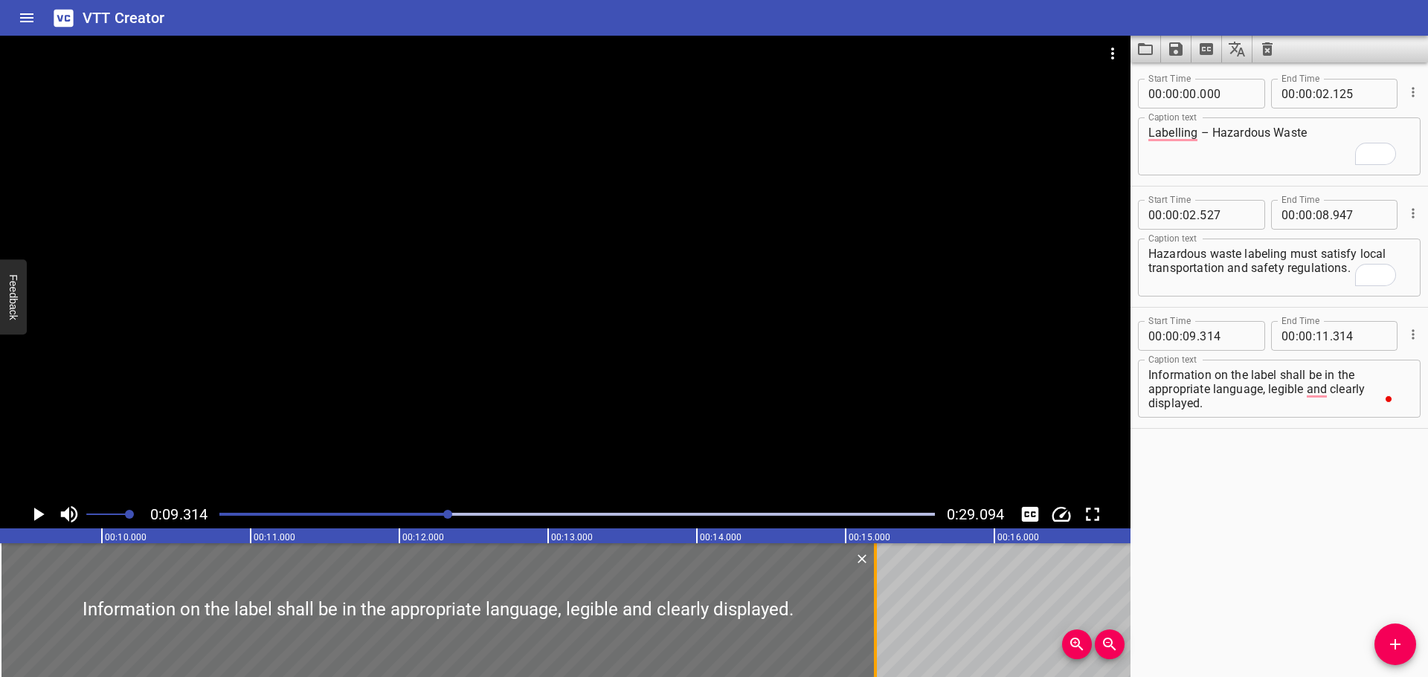
drag, startPoint x: 294, startPoint y: 584, endPoint x: 868, endPoint y: 621, distance: 575.3
click at [872, 623] on div at bounding box center [875, 611] width 15 height 134
type input "15"
type input "204"
click at [566, 391] on div at bounding box center [565, 268] width 1130 height 465
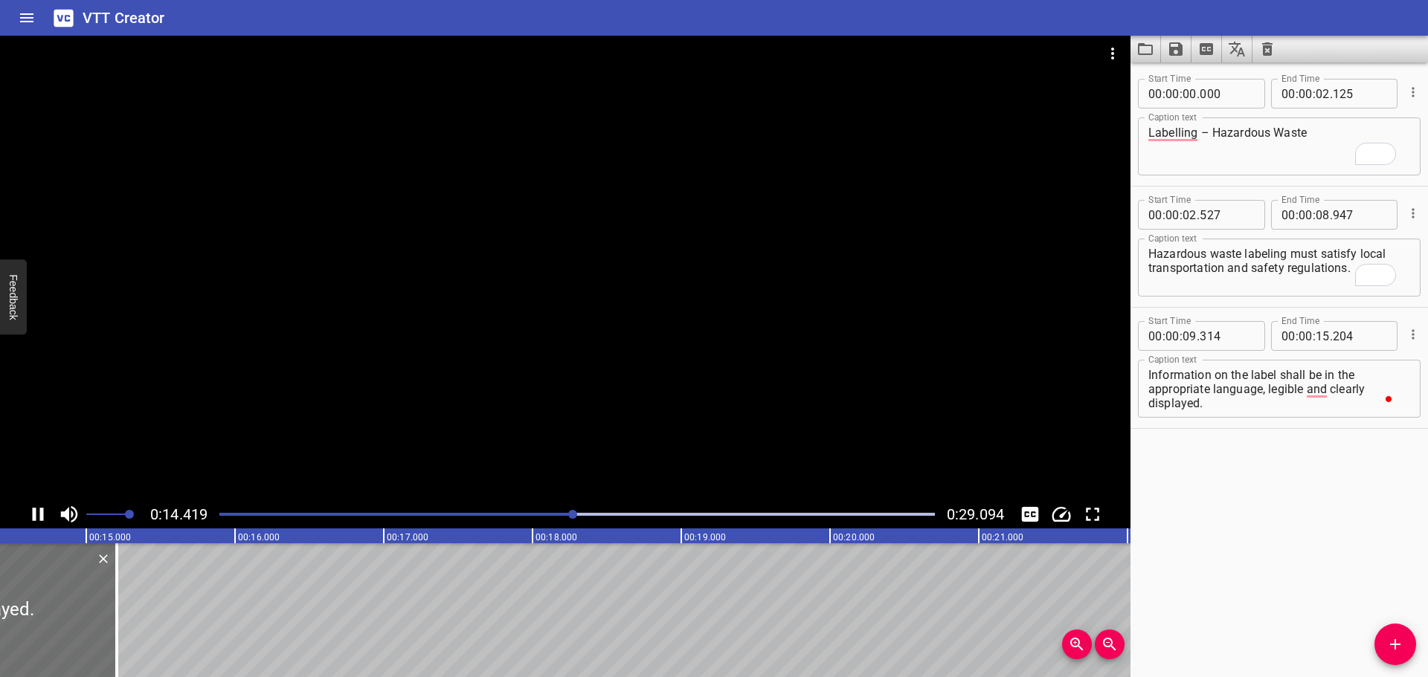
click at [718, 398] on div at bounding box center [565, 268] width 1130 height 465
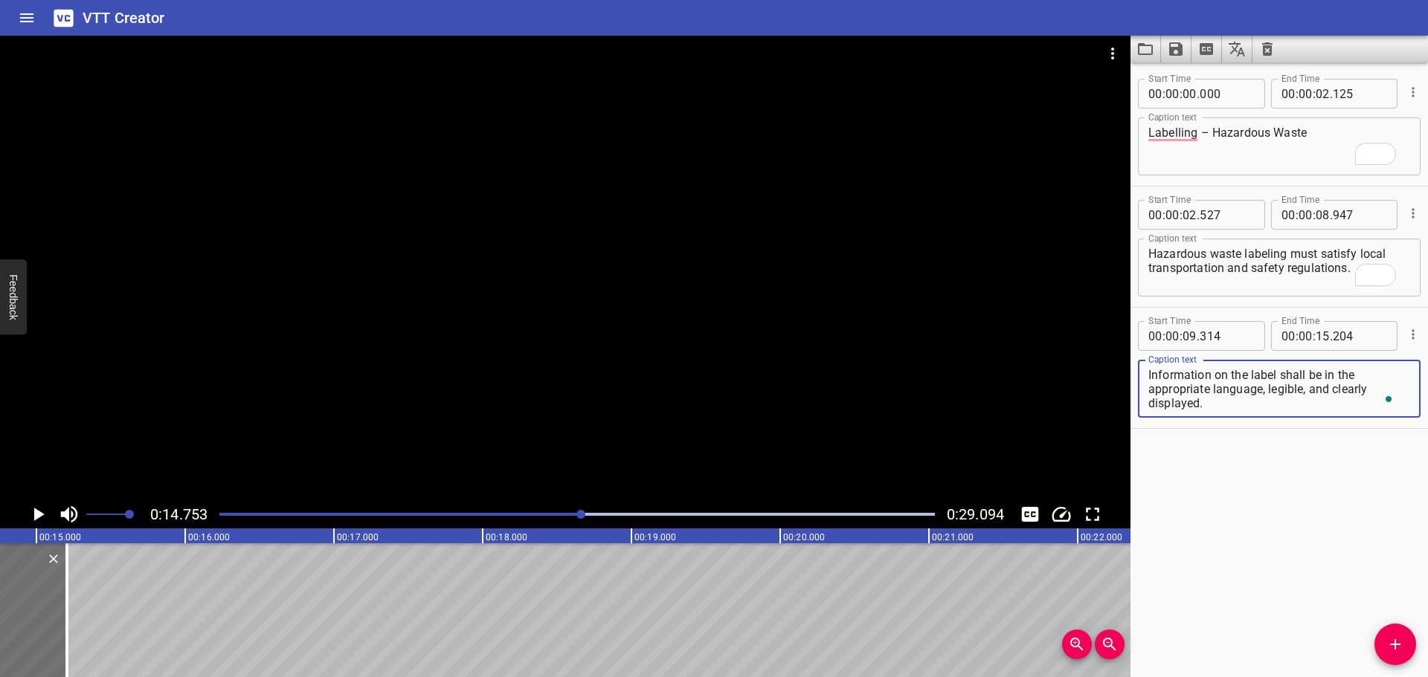
type textarea "Information on the label shall be in the appropriate language, legible, and cle…"
drag, startPoint x: 1395, startPoint y: 644, endPoint x: 1027, endPoint y: 605, distance: 370.1
click at [1395, 643] on icon "Add Cue" at bounding box center [1395, 645] width 10 height 10
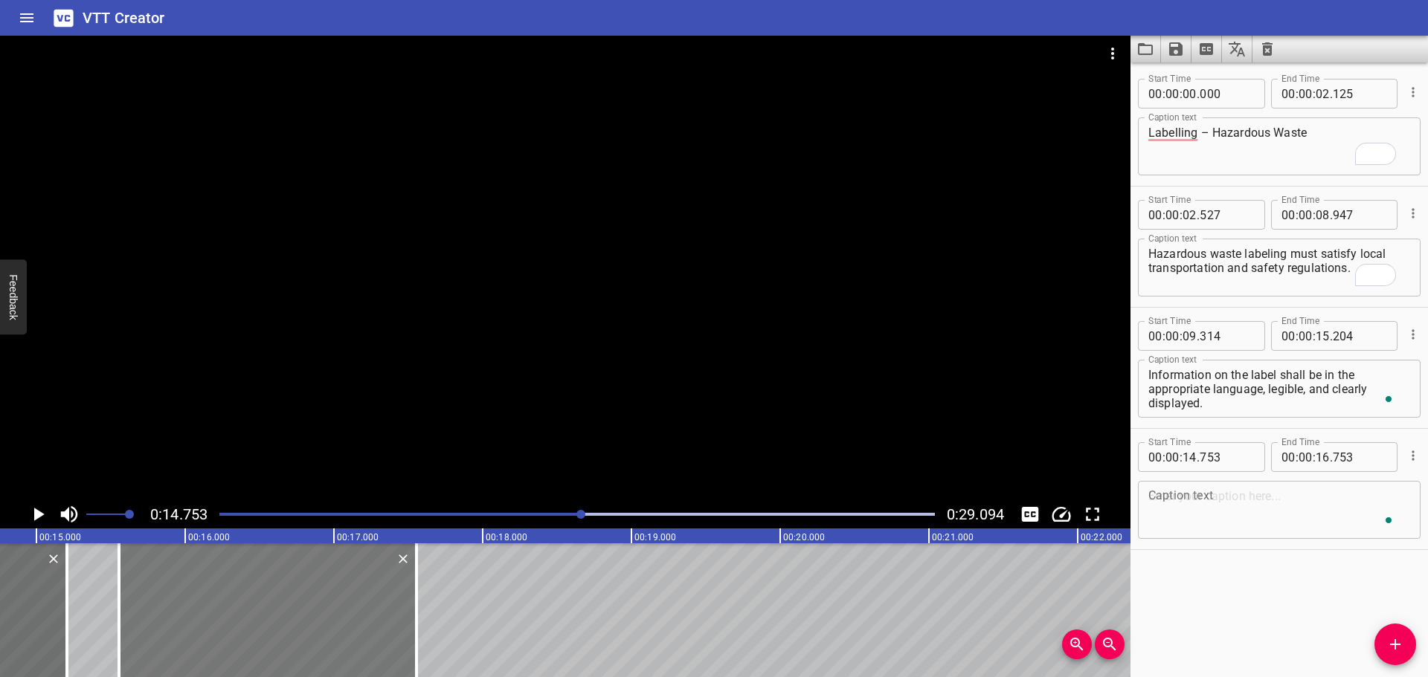
drag, startPoint x: 173, startPoint y: 605, endPoint x: 288, endPoint y: 618, distance: 116.0
click at [291, 624] on div at bounding box center [267, 611] width 297 height 134
type input "15"
type input "548"
type input "17"
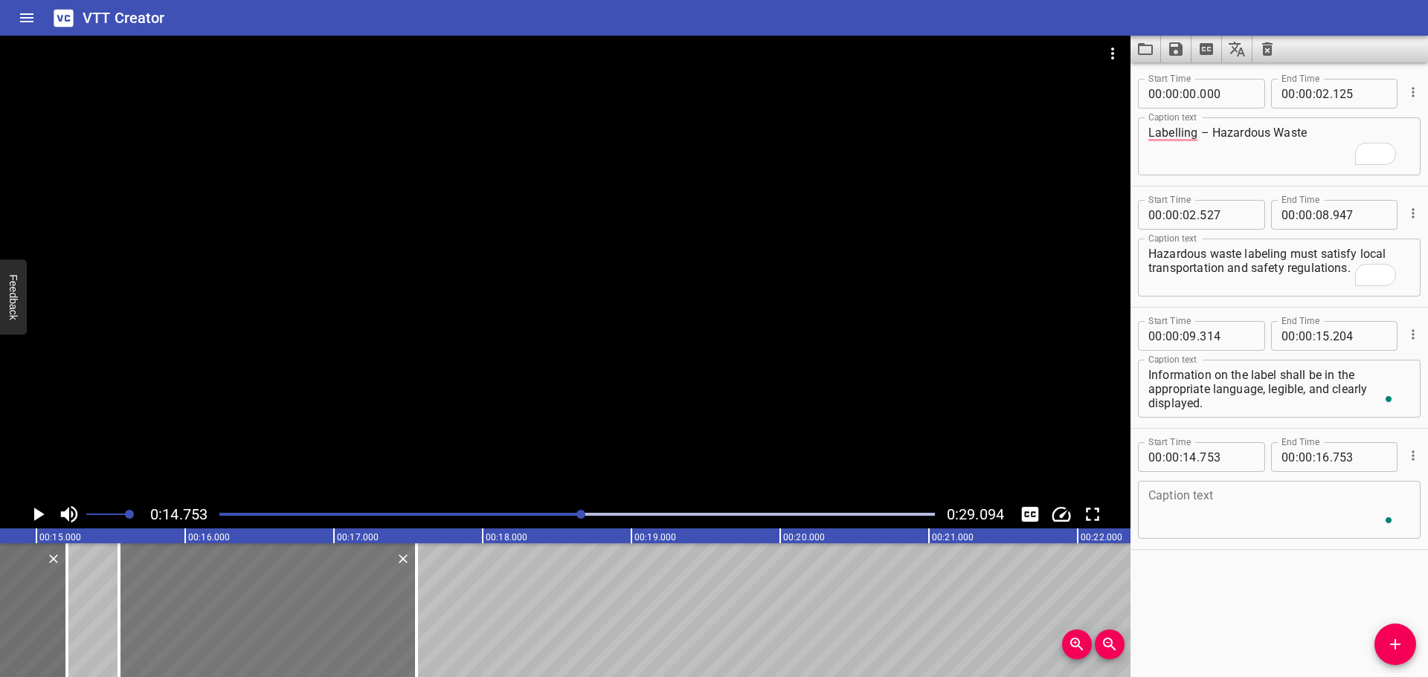
type input "548"
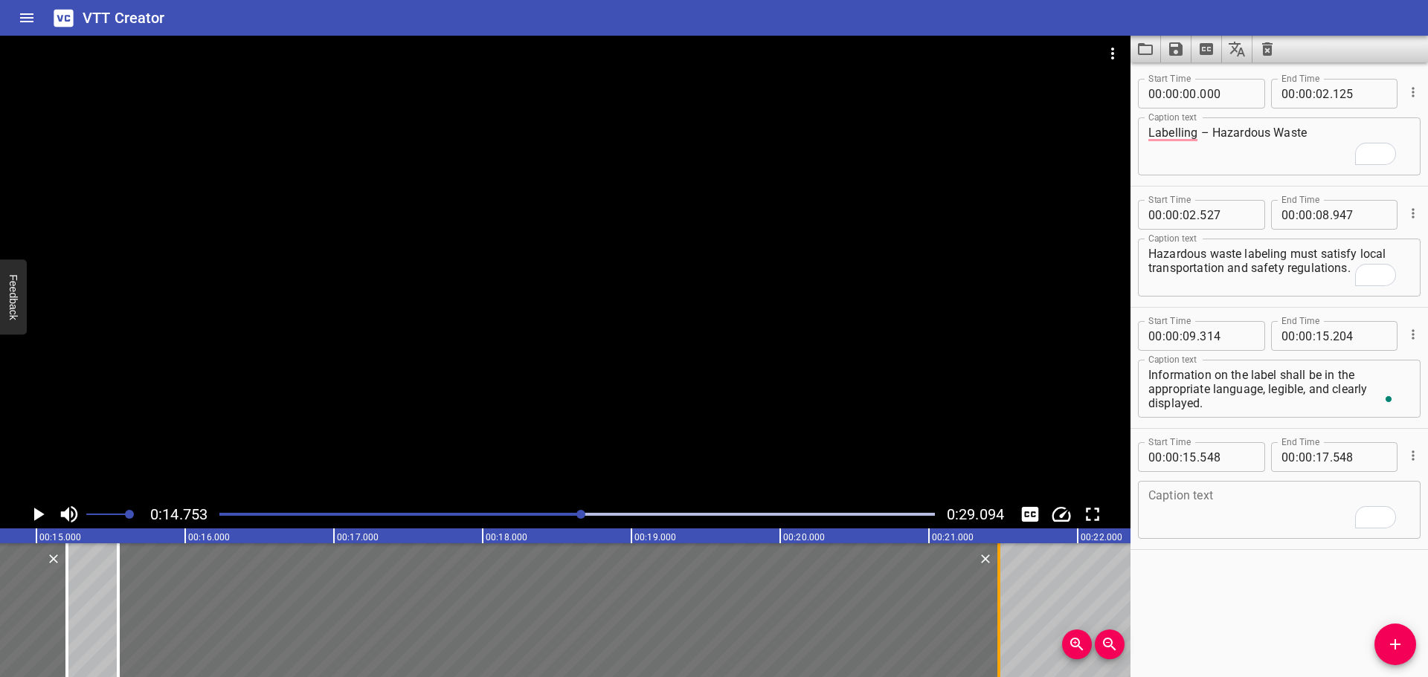
drag, startPoint x: 413, startPoint y: 615, endPoint x: 996, endPoint y: 633, distance: 583.3
click at [996, 633] on div at bounding box center [998, 611] width 15 height 134
type input "21"
type input "468"
click at [1206, 509] on textarea "To enrich screen reader interactions, please activate Accessibility in Grammarl…" at bounding box center [1279, 510] width 262 height 42
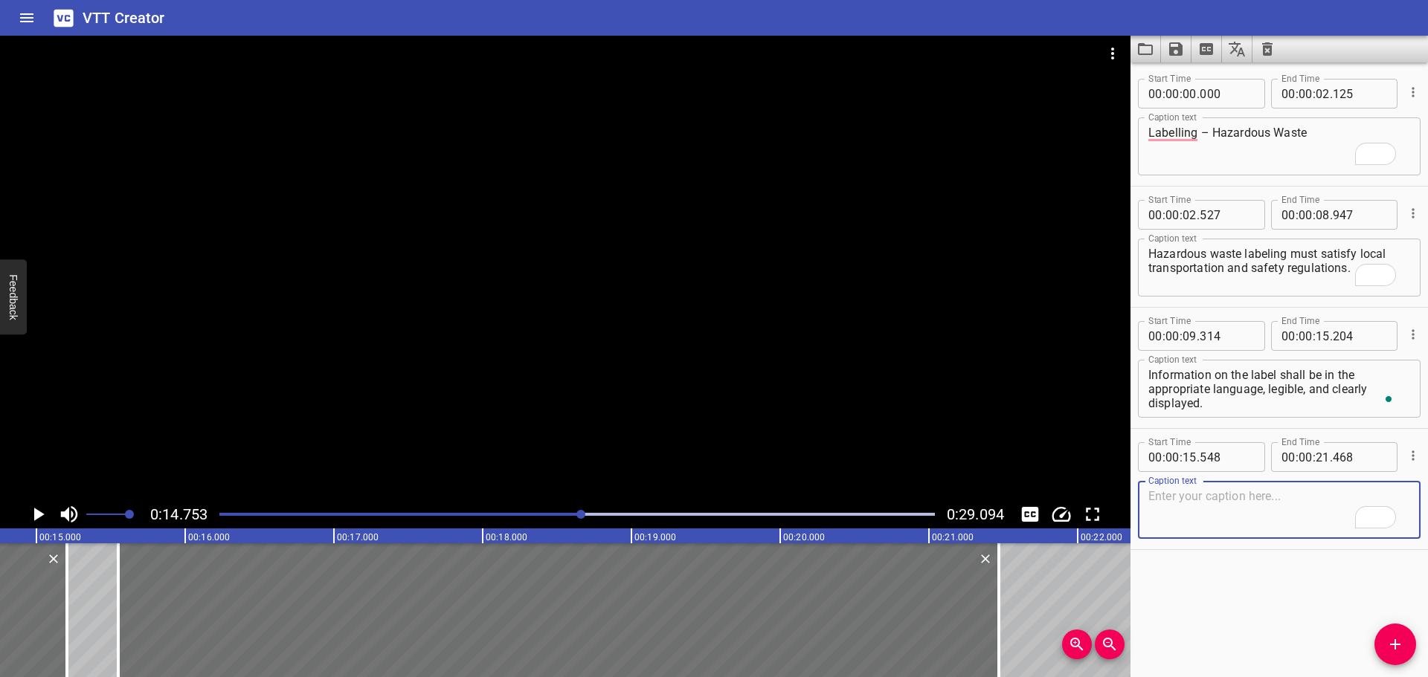
paste textarea "If an incoming container is not labelled or is incorrectly labelled, the shipme…"
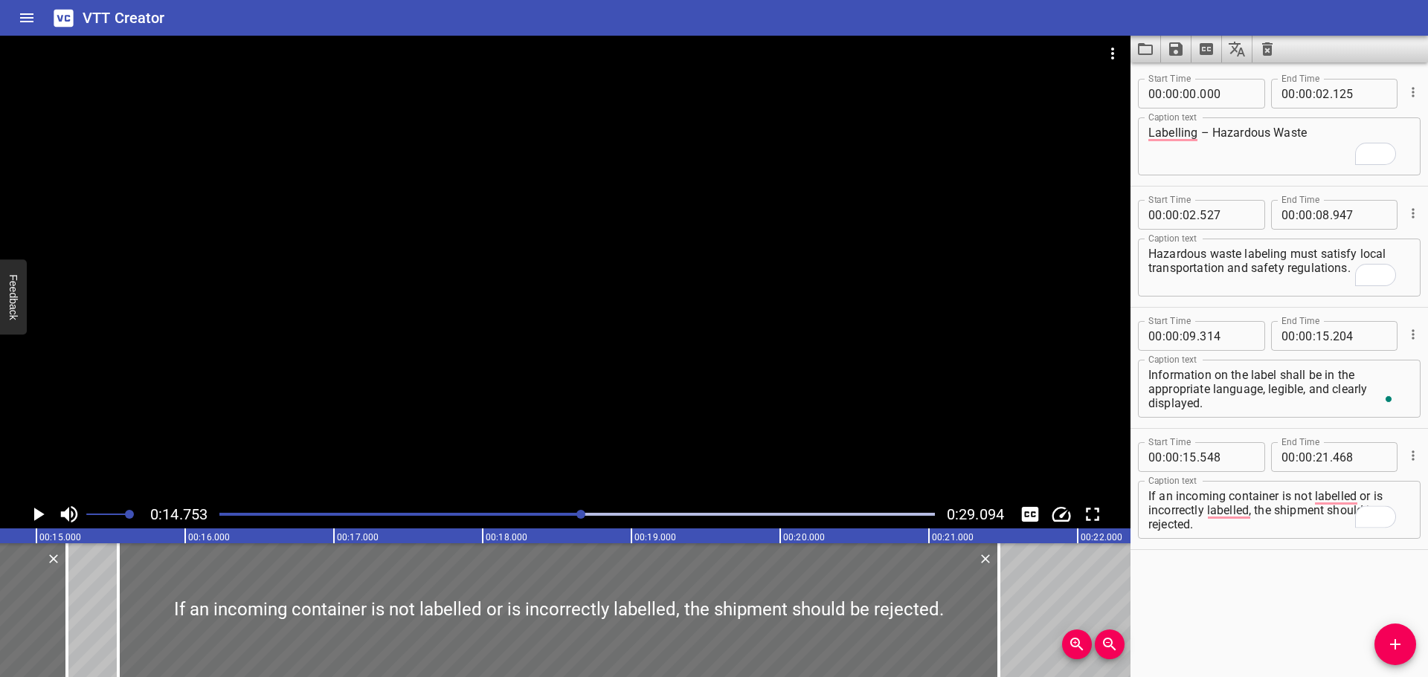
click at [744, 369] on div at bounding box center [565, 268] width 1130 height 465
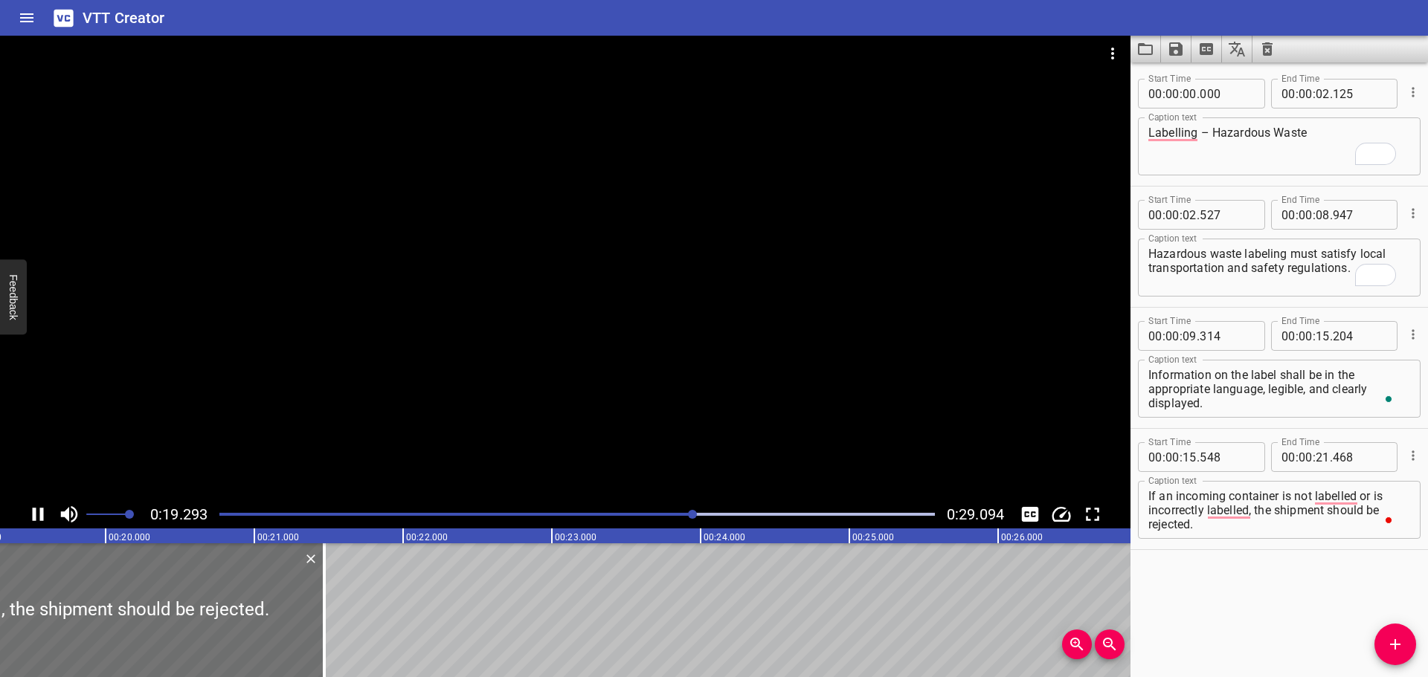
click at [541, 438] on div at bounding box center [565, 268] width 1130 height 465
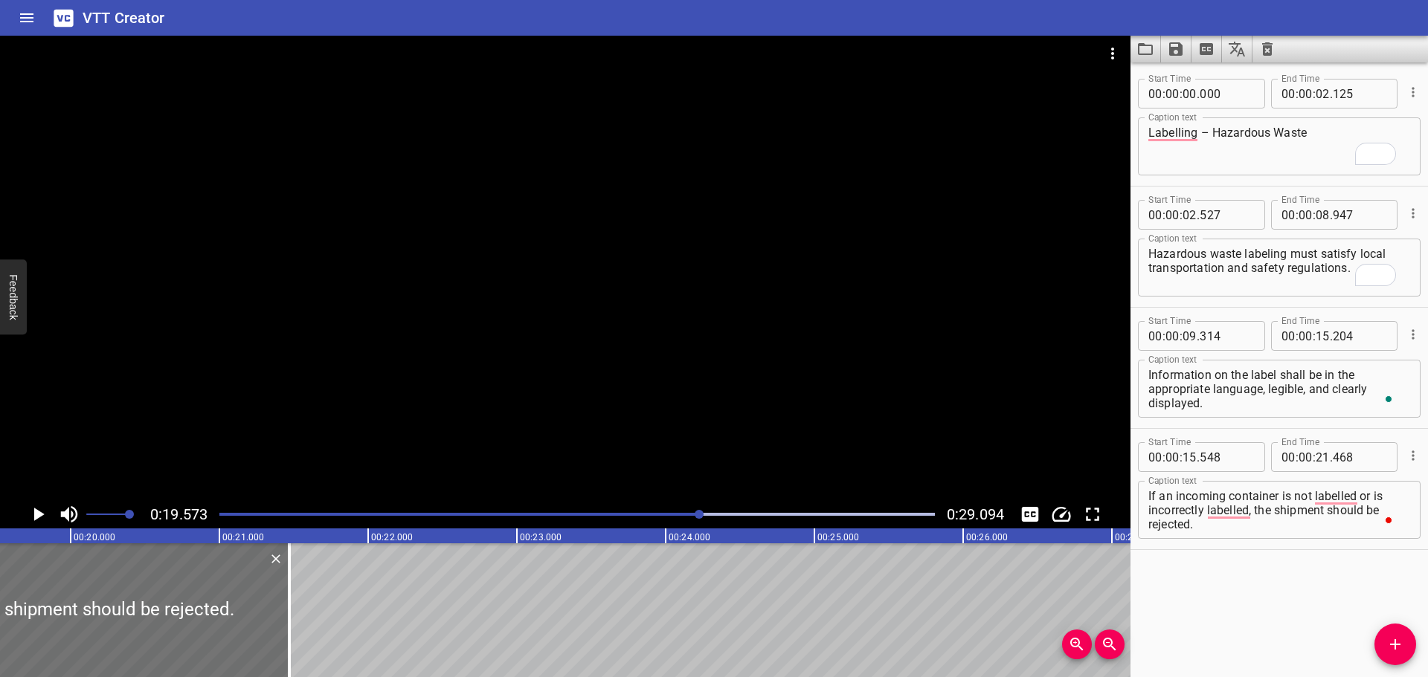
scroll to position [0, 2911]
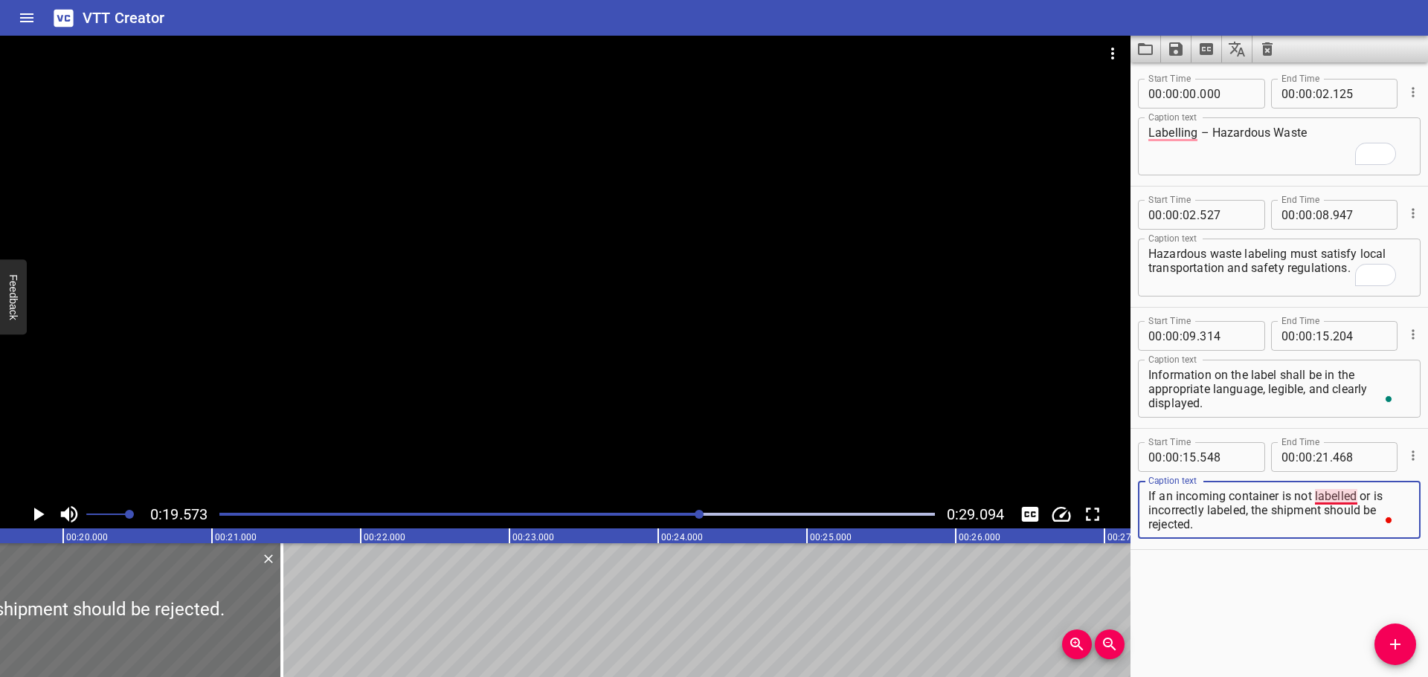
click at [1339, 497] on textarea "If an incoming container is not labelled or is incorrectly labeled, the shipmen…" at bounding box center [1279, 510] width 262 height 42
drag, startPoint x: 1254, startPoint y: 512, endPoint x: 1252, endPoint y: 545, distance: 33.5
type textarea "If an incoming container is not labeled or is incorrectly labeled,"
click at [1319, 460] on input "number" at bounding box center [1323, 457] width 14 height 30
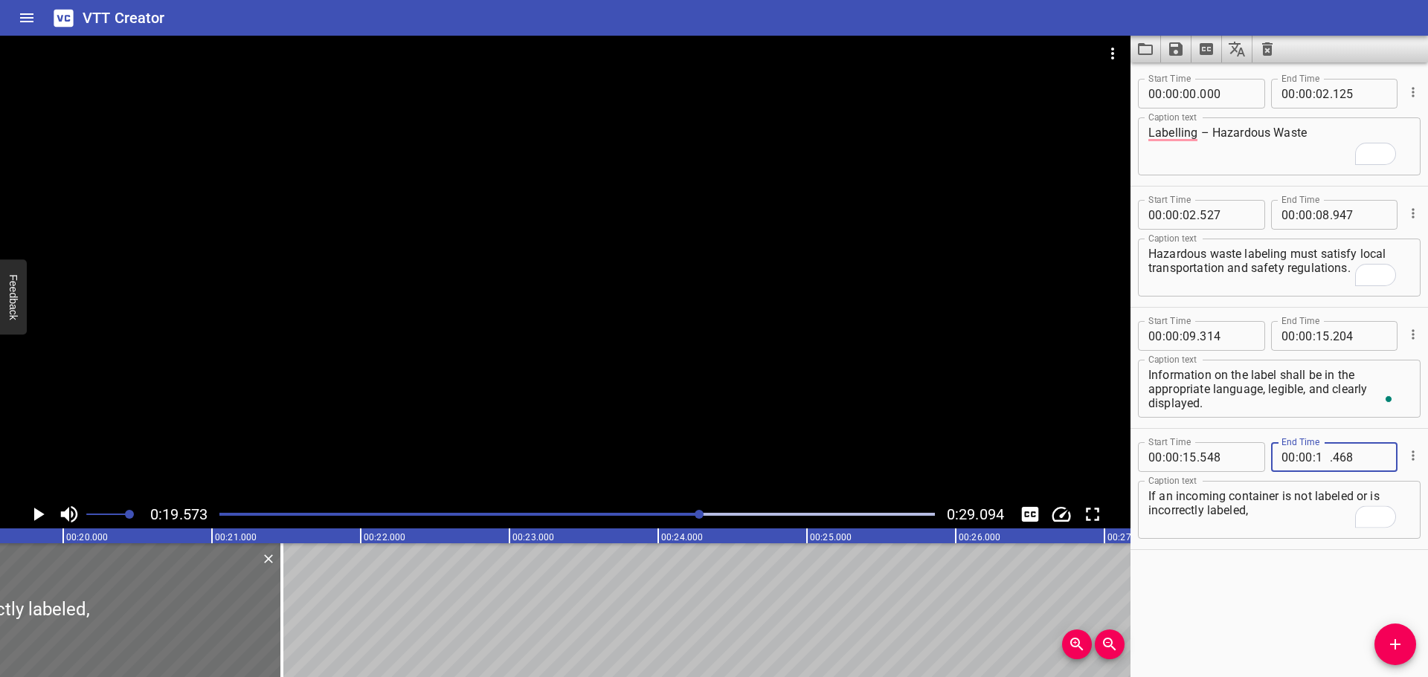
type input "19"
type input "057"
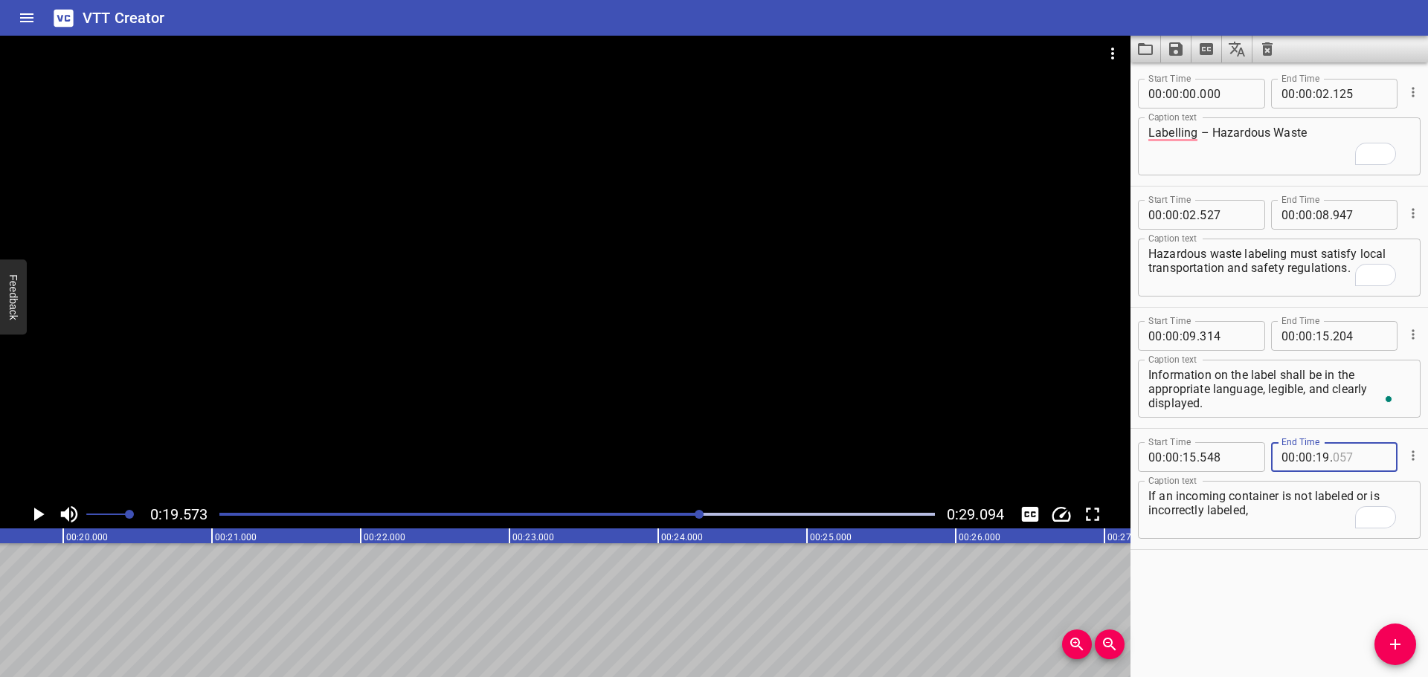
click at [1333, 452] on input "number" at bounding box center [1360, 457] width 54 height 30
type input "573"
click at [1390, 669] on div "Start Time 00 : 00 : 00 . 000 Start Time End Time 00 : 00 : 02 . 125 End Time C…" at bounding box center [1278, 369] width 297 height 615
click at [1387, 656] on button "Add Cue" at bounding box center [1395, 645] width 42 height 42
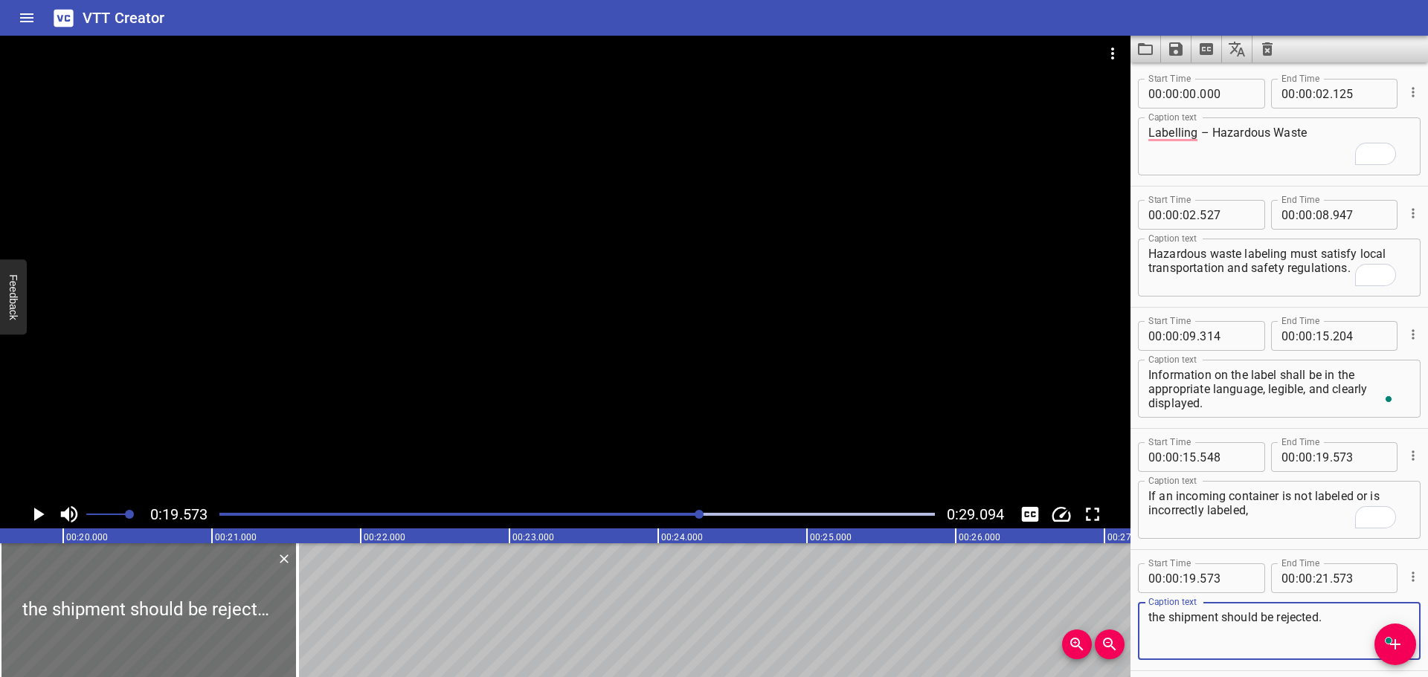
type textarea "the shipment should be rejected."
click at [532, 380] on div at bounding box center [565, 268] width 1130 height 465
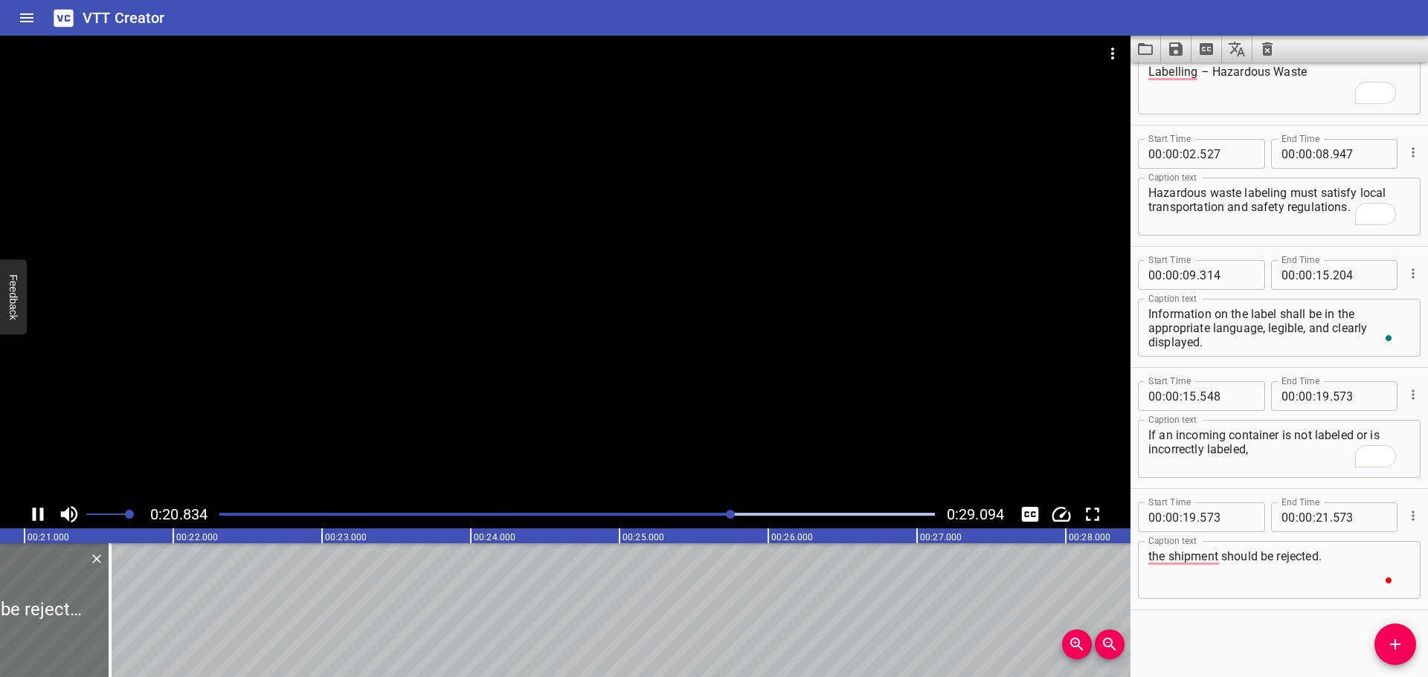
scroll to position [61, 0]
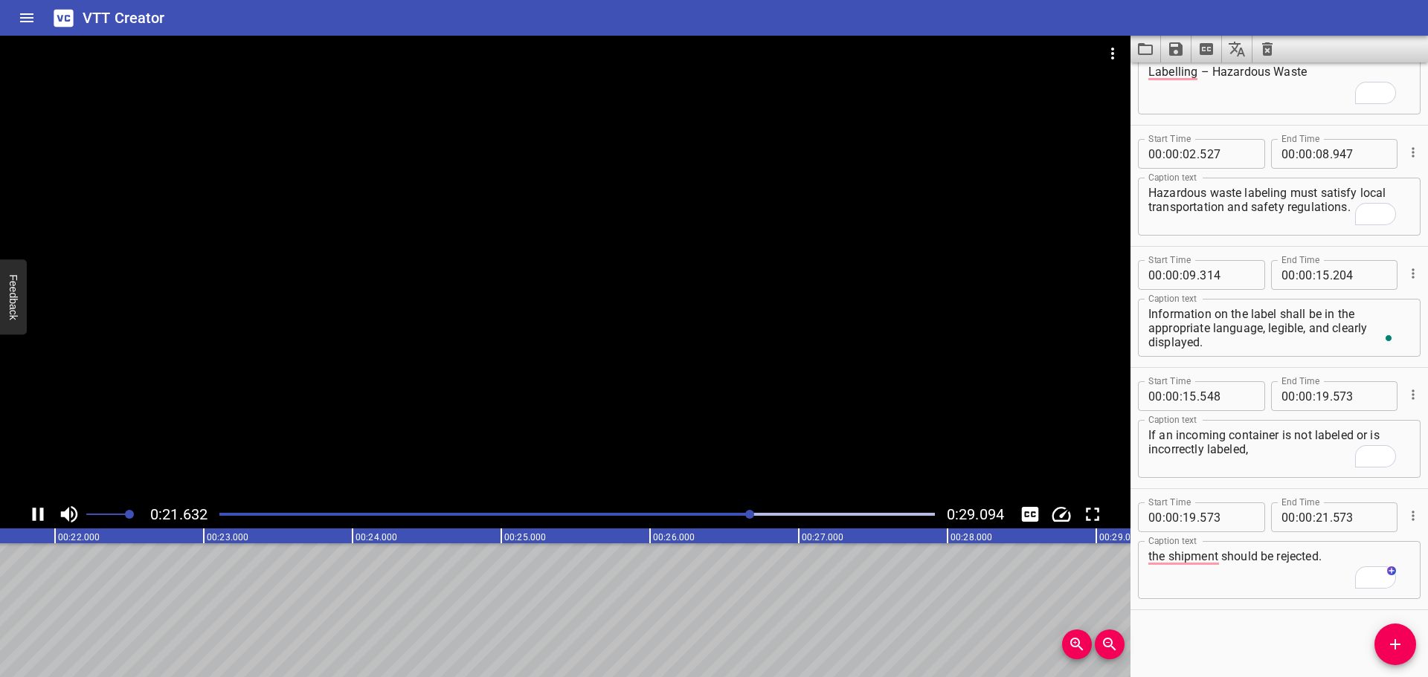
click at [604, 412] on div at bounding box center [565, 268] width 1130 height 465
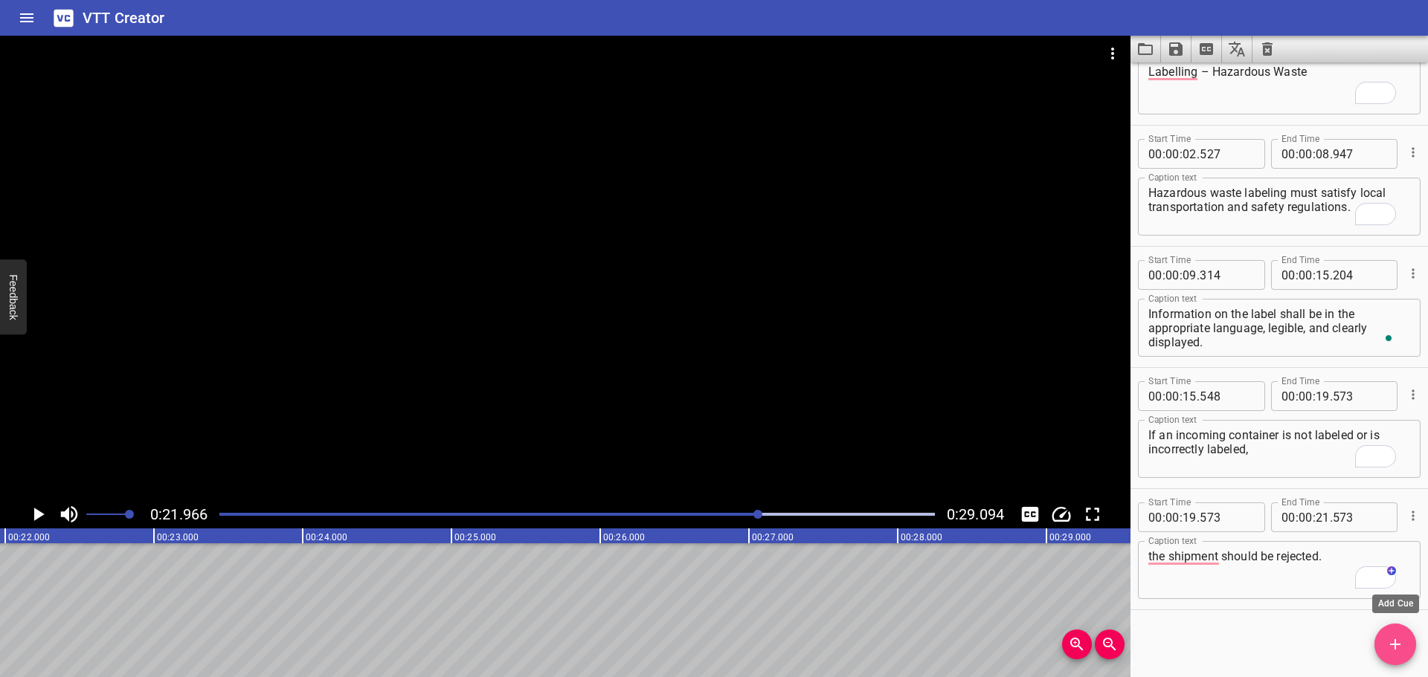
click at [1398, 660] on button "Add Cue" at bounding box center [1395, 645] width 42 height 42
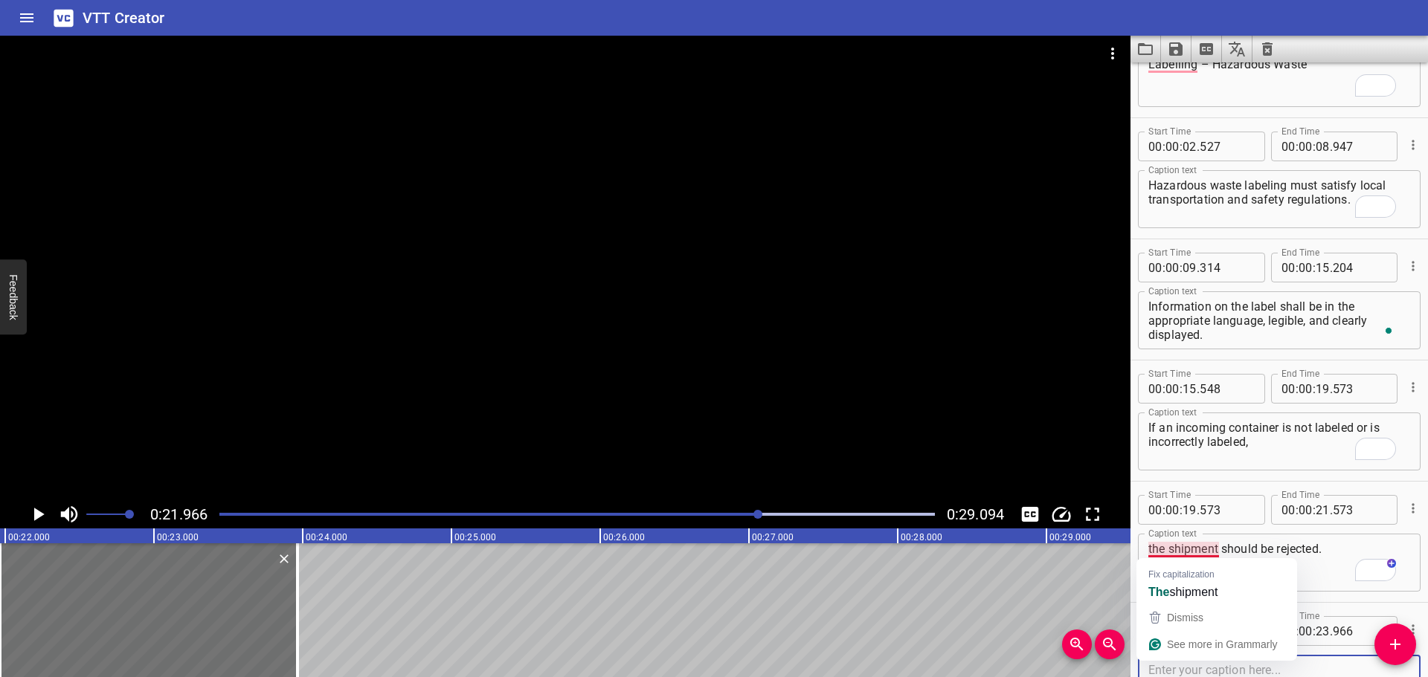
scroll to position [68, 0]
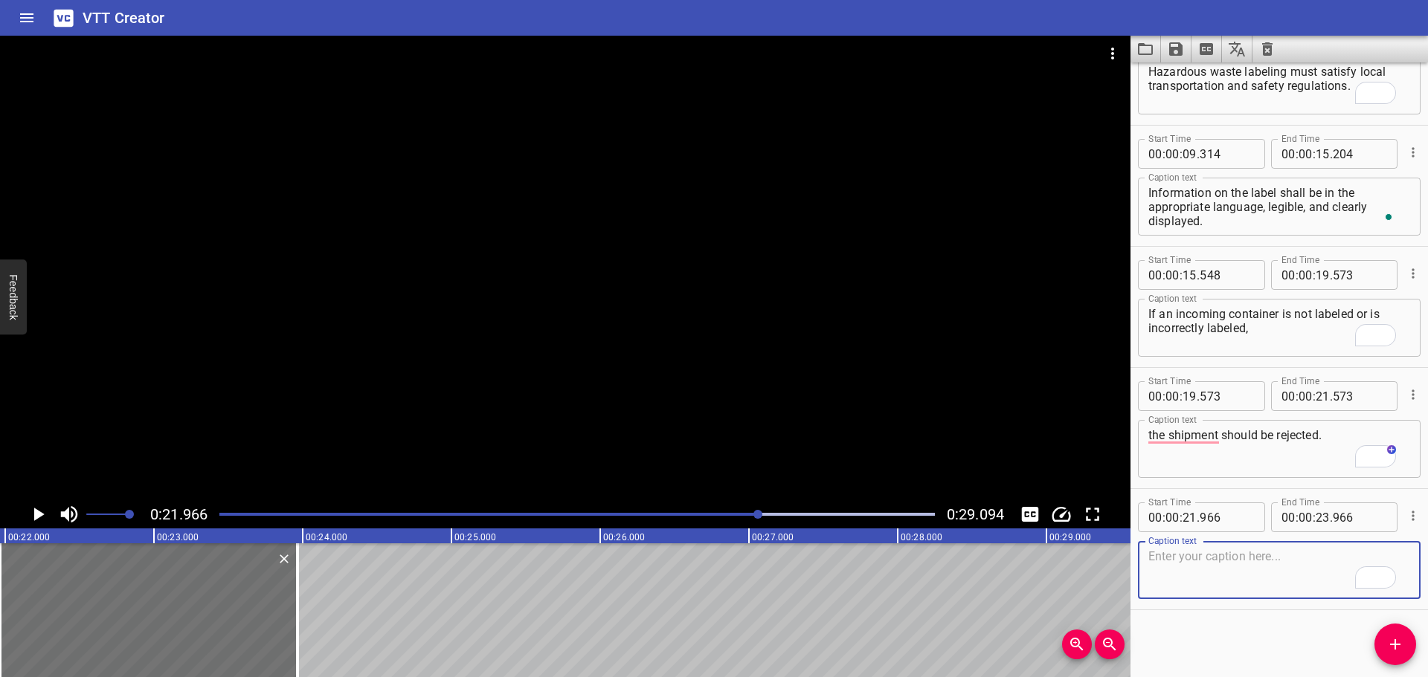
click at [1226, 585] on textarea "To enrich screen reader interactions, please activate Accessibility in Grammarl…" at bounding box center [1279, 571] width 262 height 42
paste textarea "Chemicals which cannot be correctly identified should be removed from the facil…"
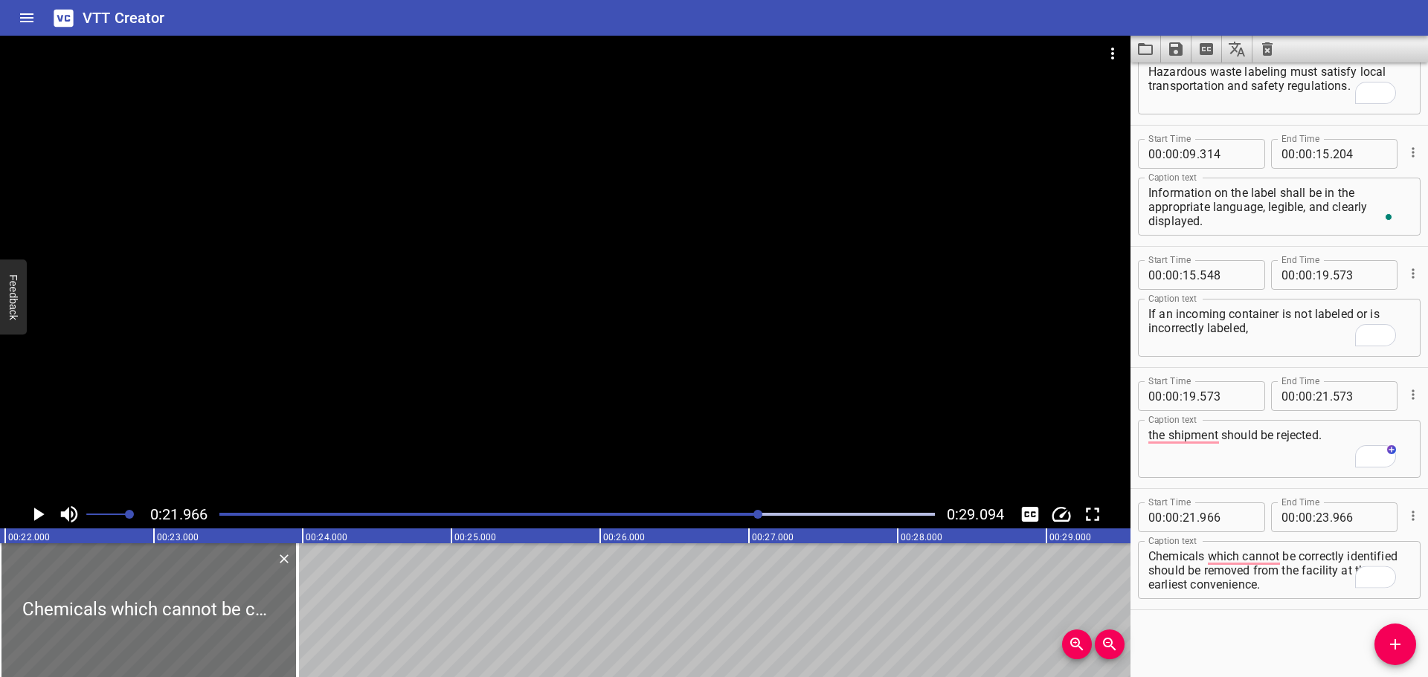
click at [615, 318] on div at bounding box center [565, 268] width 1130 height 465
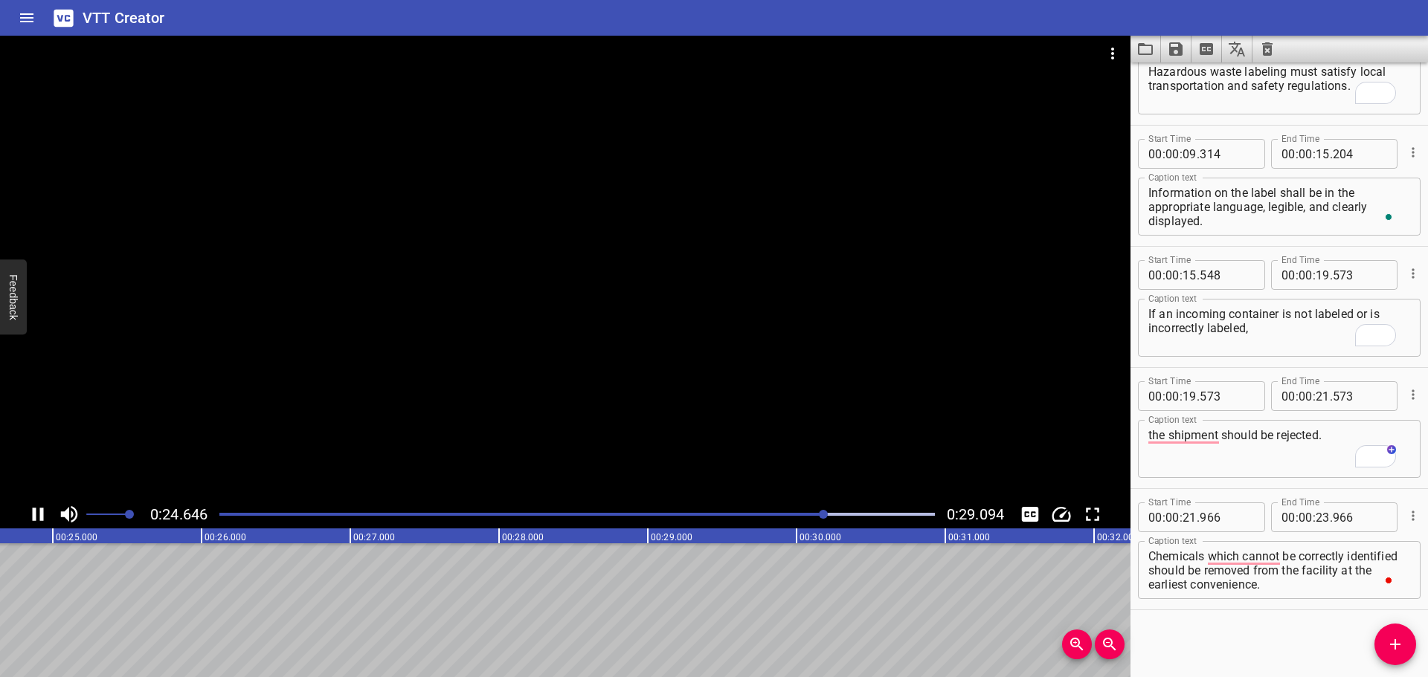
click at [609, 372] on div at bounding box center [565, 268] width 1130 height 465
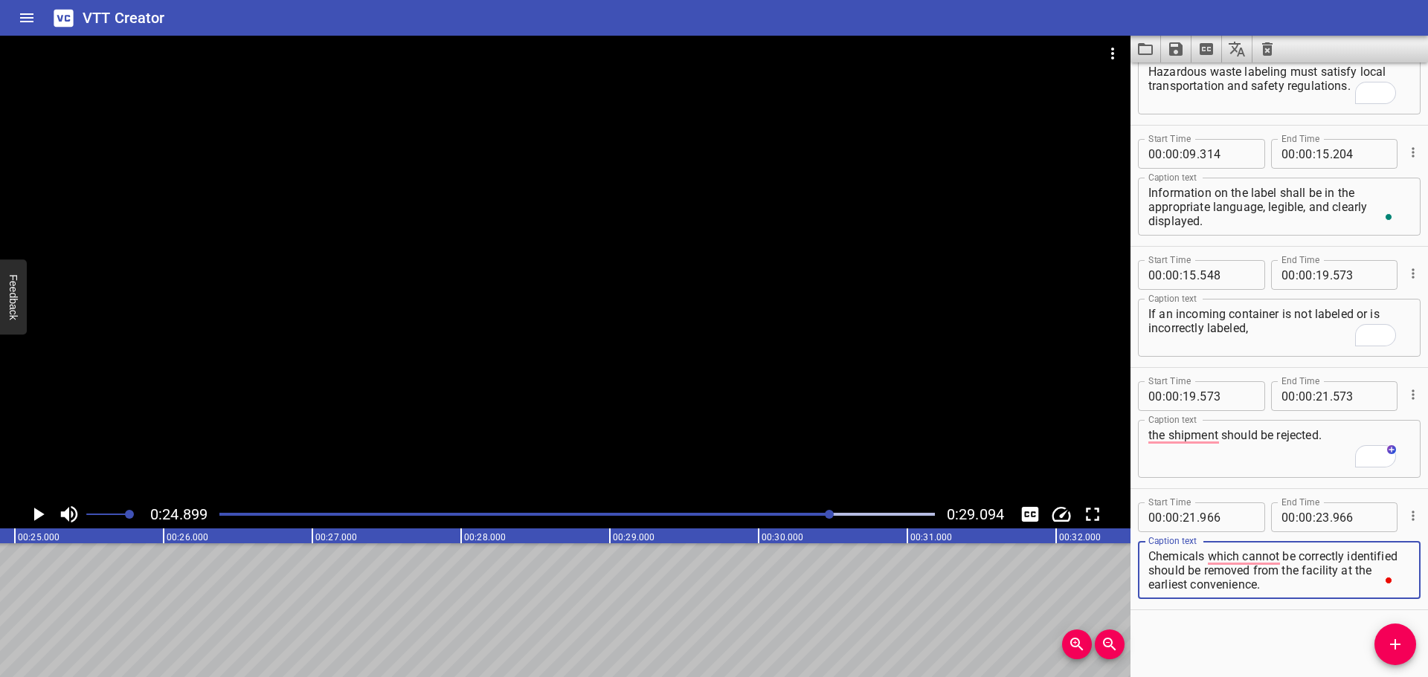
drag, startPoint x: 1204, startPoint y: 571, endPoint x: 1313, endPoint y: 599, distance: 112.0
click at [1313, 599] on div "Chemicals which cannot be correctly identified should be removed from the facil…" at bounding box center [1279, 570] width 283 height 58
type textarea "Chemicals which cannot be correctly identified"
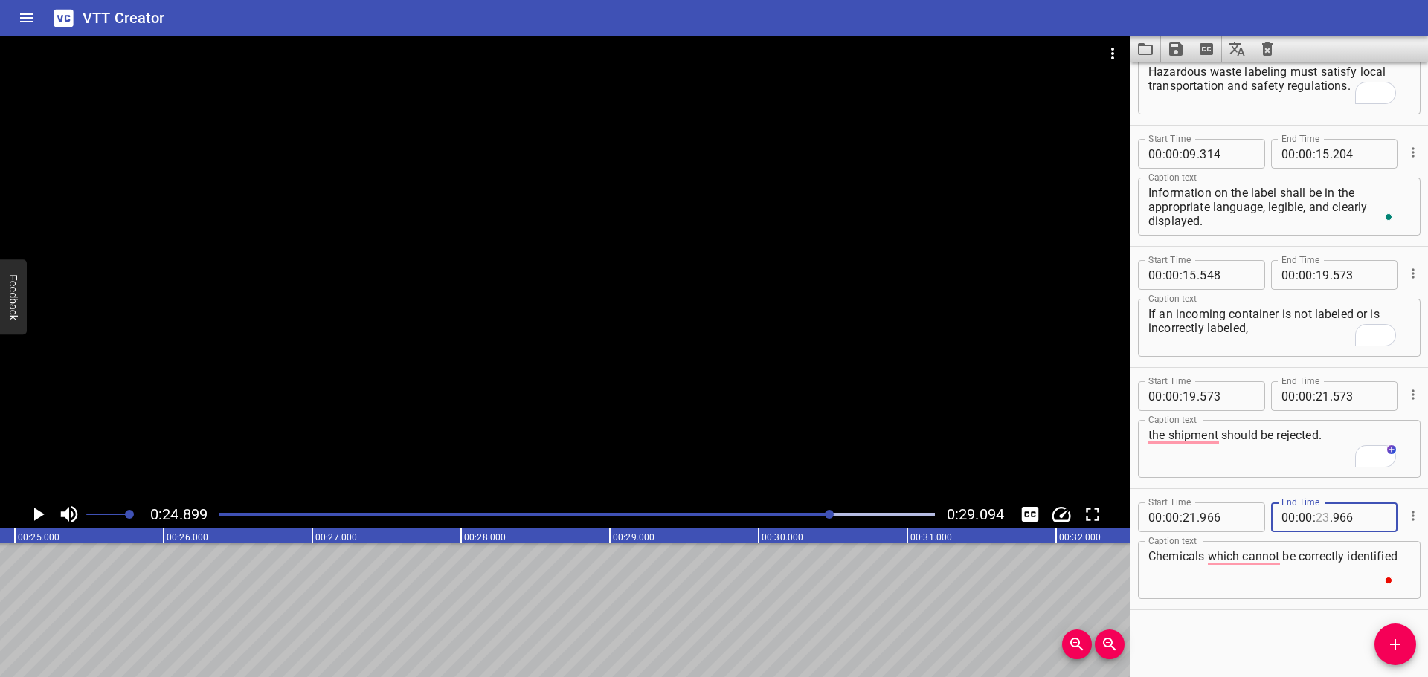
click at [1316, 520] on input "number" at bounding box center [1323, 518] width 14 height 30
type input "24"
type input "899"
click at [1391, 635] on button "Add Cue" at bounding box center [1395, 645] width 42 height 42
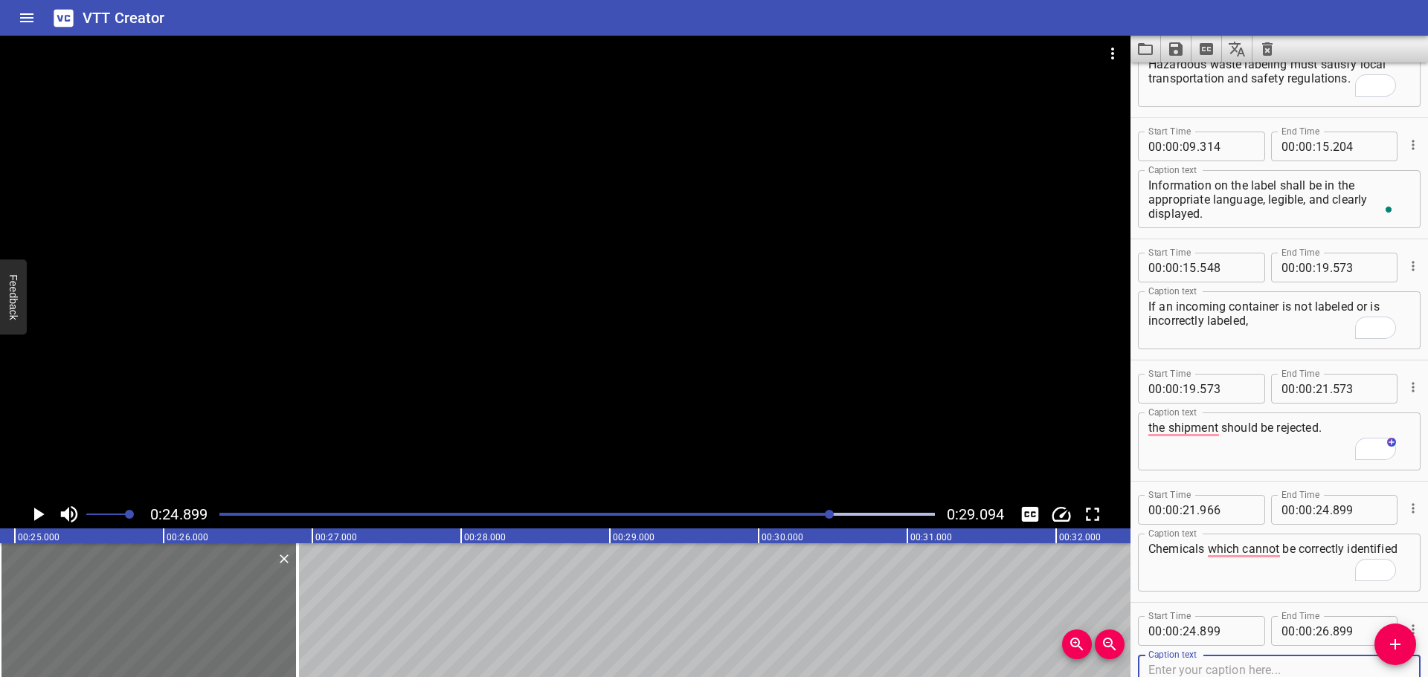
scroll to position [190, 0]
type textarea "should be removed from the facility at the earliest convenience."
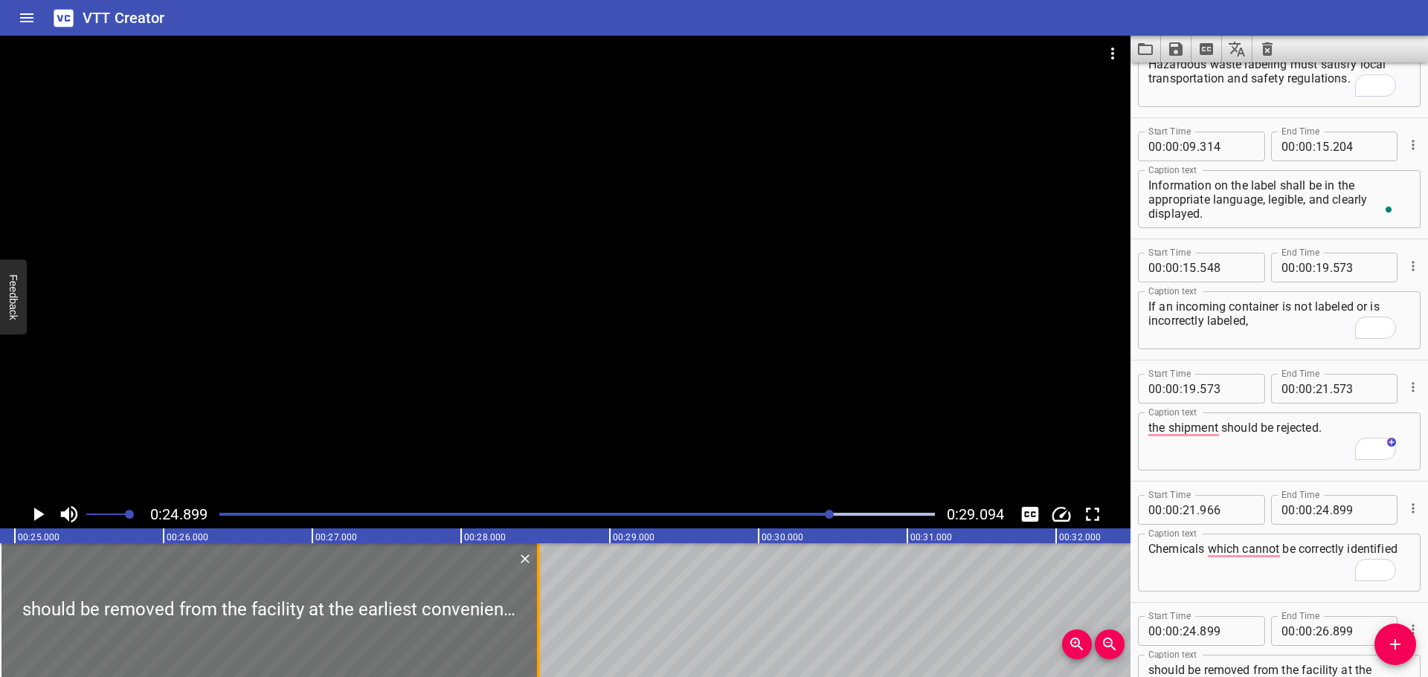
drag, startPoint x: 294, startPoint y: 602, endPoint x: 536, endPoint y: 605, distance: 241.7
click at [537, 605] on div at bounding box center [538, 611] width 15 height 134
type input "28"
type input "529"
click at [636, 471] on div at bounding box center [565, 268] width 1130 height 465
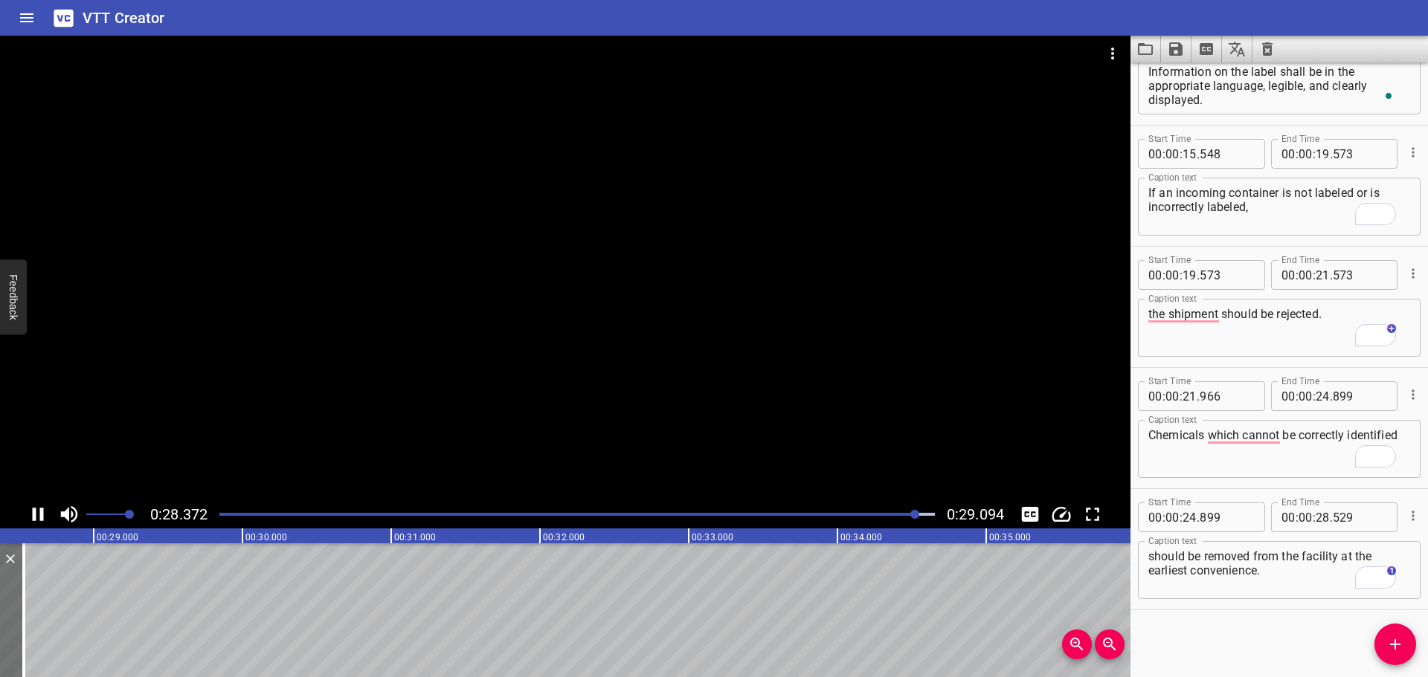
click at [1172, 46] on icon "Save captions to file" at bounding box center [1176, 49] width 18 height 18
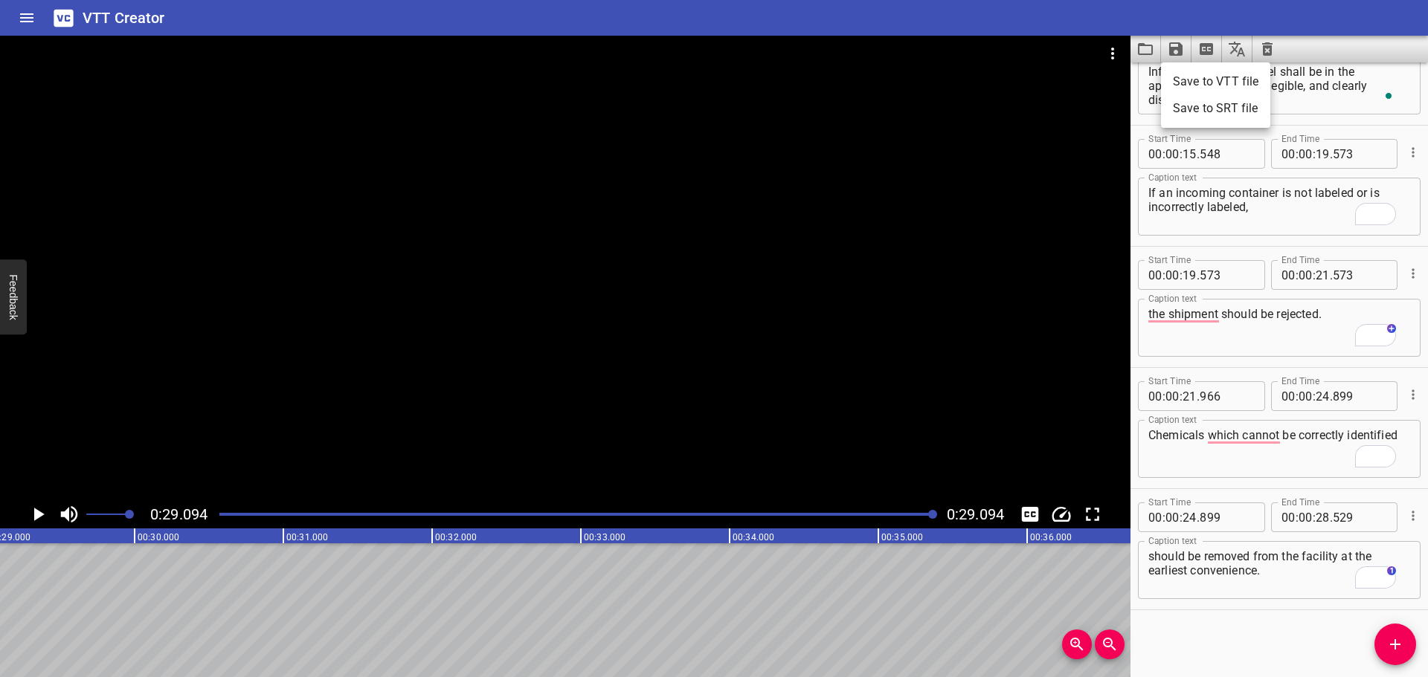
click at [1194, 85] on li "Save to VTT file" at bounding box center [1215, 81] width 109 height 27
click at [1110, 54] on icon "Video Options" at bounding box center [1113, 54] width 18 height 18
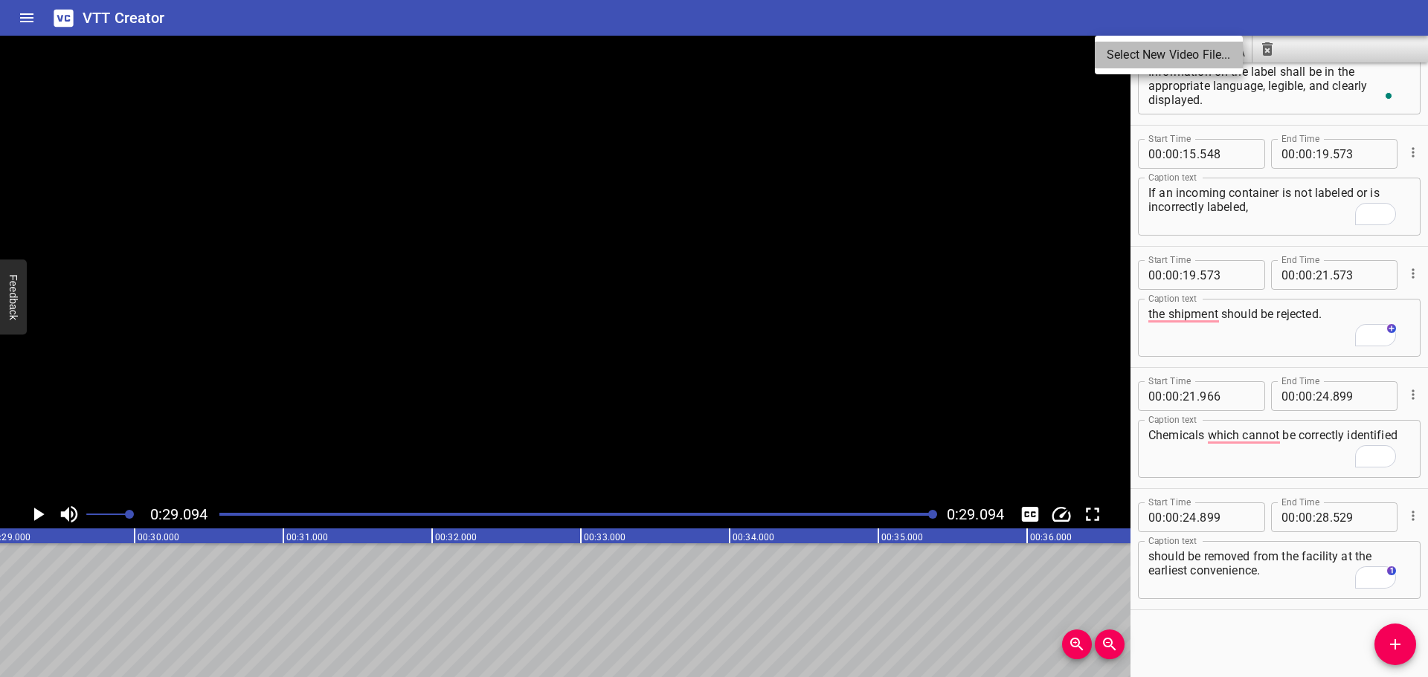
click at [1118, 51] on li "Select New Video File..." at bounding box center [1169, 55] width 148 height 27
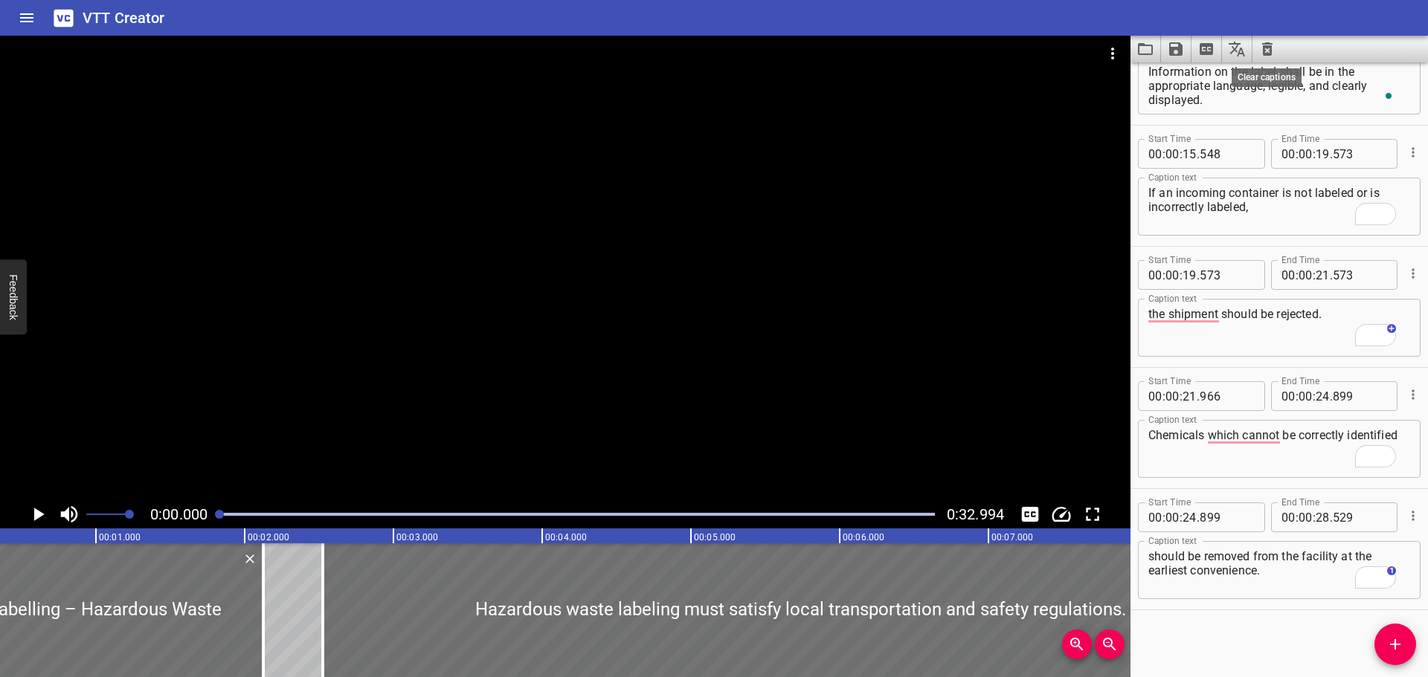
click at [1258, 44] on icon "Clear captions" at bounding box center [1267, 49] width 18 height 18
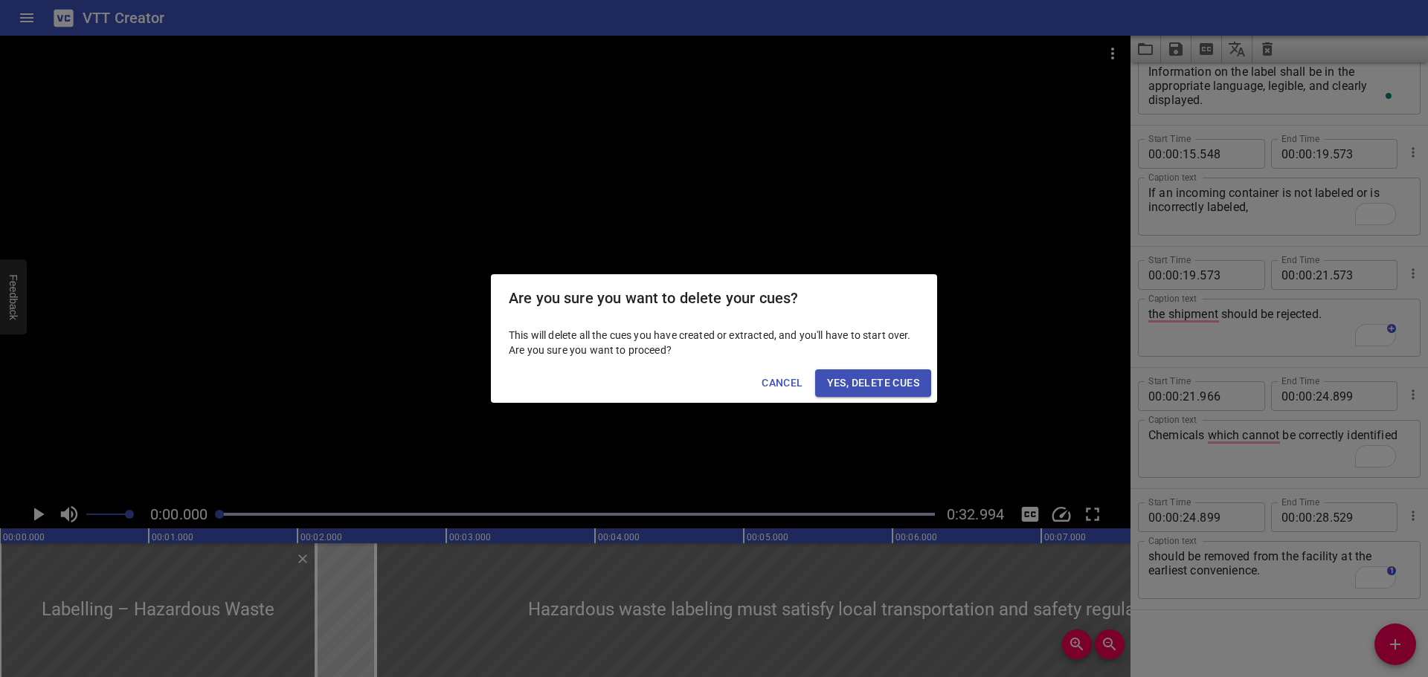
drag, startPoint x: 860, startPoint y: 384, endPoint x: 918, endPoint y: 408, distance: 62.0
click at [866, 387] on span "Yes, Delete Cues" at bounding box center [873, 383] width 92 height 19
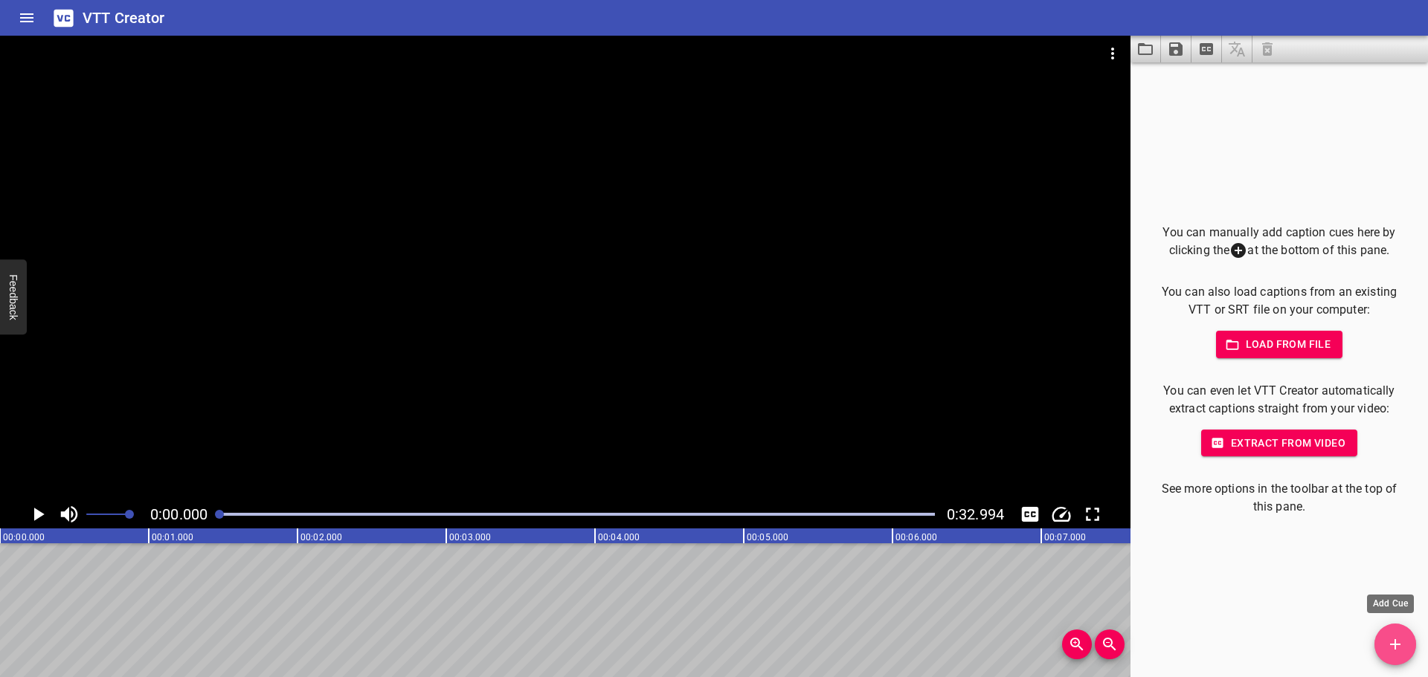
click at [1396, 644] on icon "Add Cue" at bounding box center [1395, 645] width 10 height 10
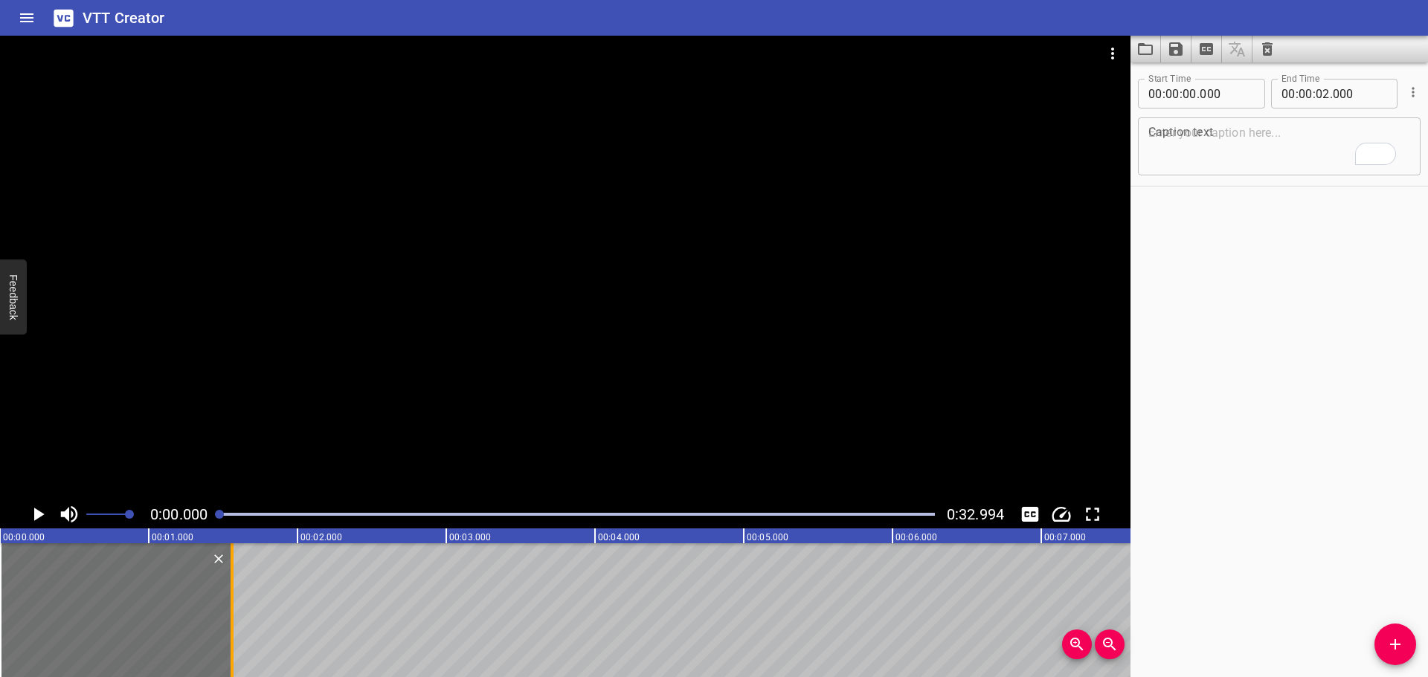
drag, startPoint x: 295, startPoint y: 589, endPoint x: 228, endPoint y: 553, distance: 76.9
click at [229, 594] on div at bounding box center [232, 611] width 15 height 134
type input "01"
type input "555"
click at [1223, 146] on textarea "To enrich screen reader interactions, please activate Accessibility in Grammarl…" at bounding box center [1279, 147] width 262 height 42
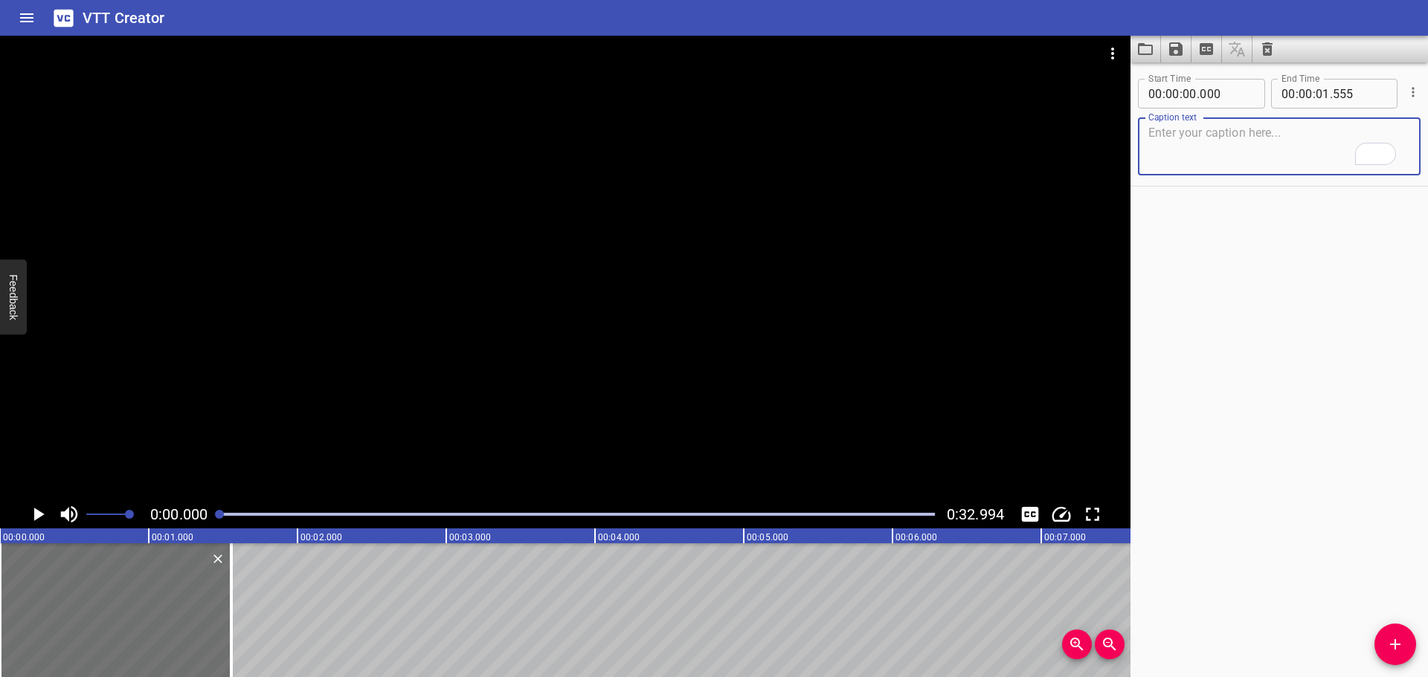
paste textarea "Safety Data Sheet (SDS)"
type textarea "Safety Data Sheet (SDS)"
click at [653, 351] on div at bounding box center [565, 268] width 1130 height 465
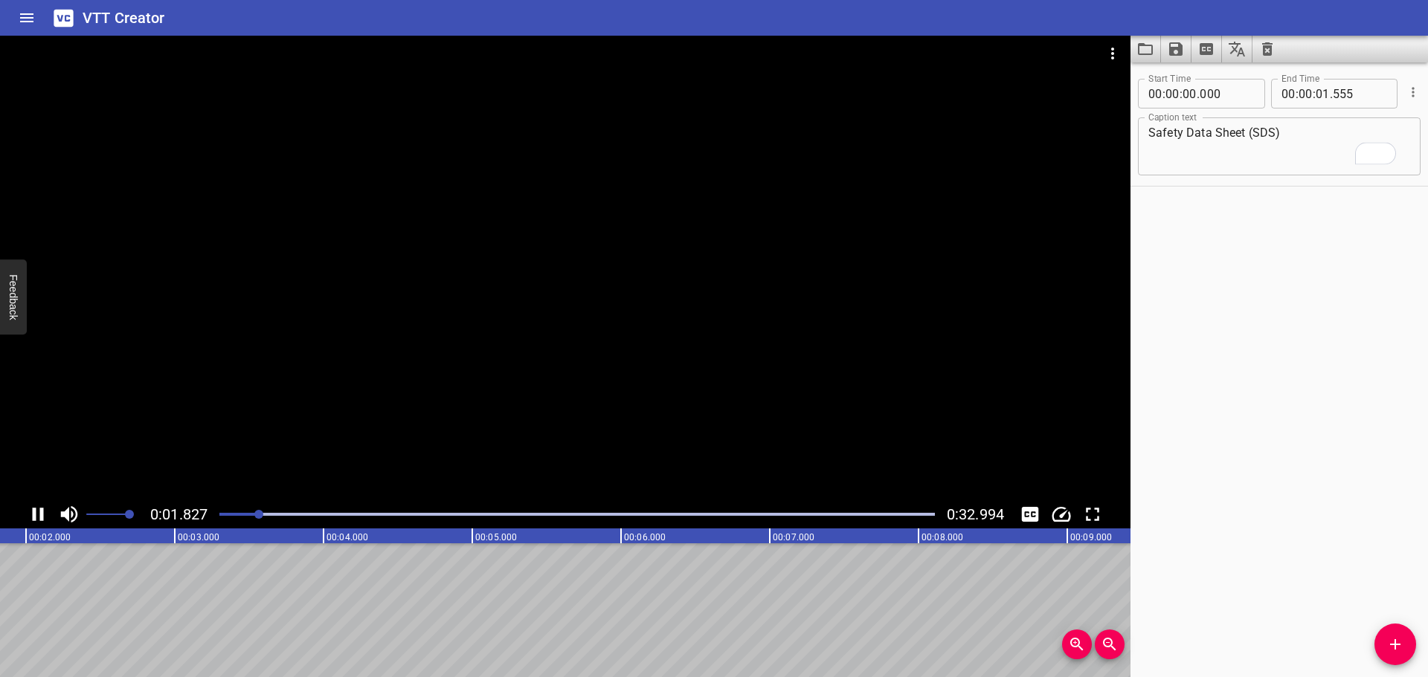
click at [498, 320] on div at bounding box center [565, 268] width 1130 height 465
drag, startPoint x: 1406, startPoint y: 651, endPoint x: 1171, endPoint y: 608, distance: 239.7
click at [1403, 651] on span "Add Cue" at bounding box center [1395, 645] width 42 height 18
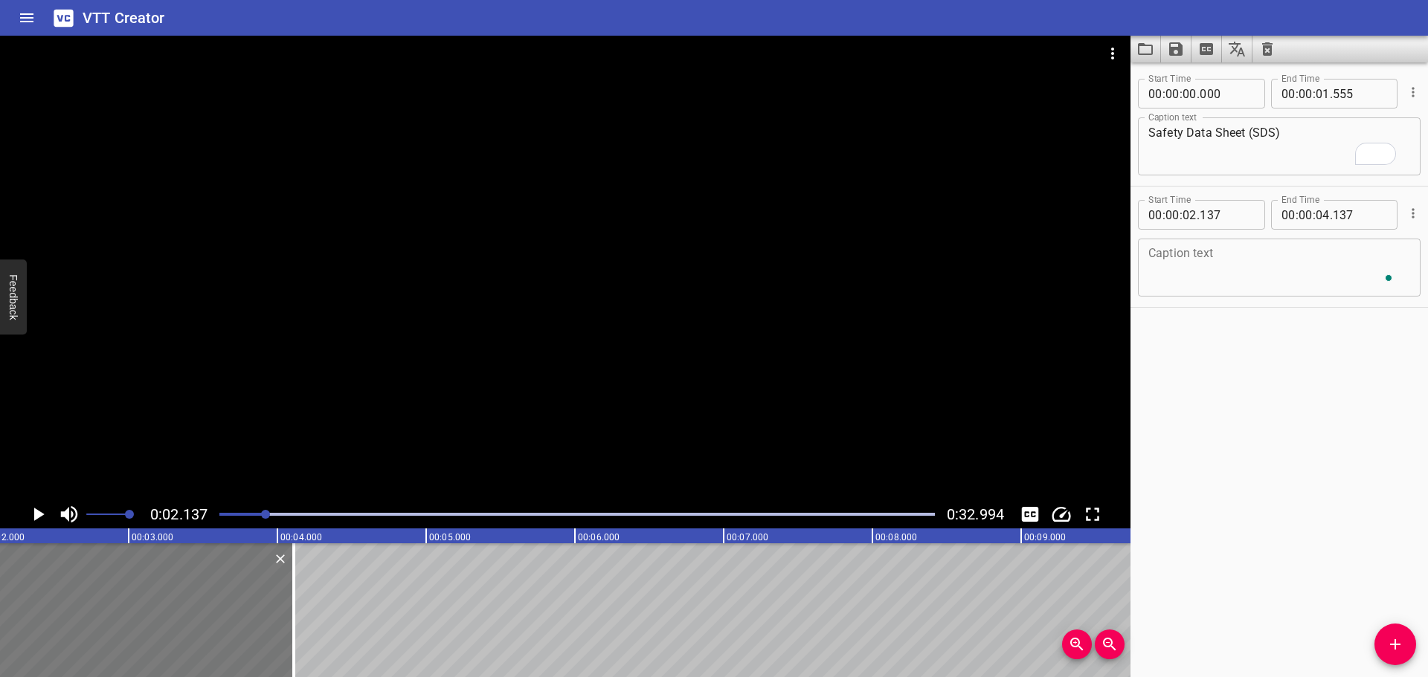
drag, startPoint x: 176, startPoint y: 597, endPoint x: 170, endPoint y: 608, distance: 11.6
click at [170, 608] on div at bounding box center [144, 611] width 297 height 134
type input "102"
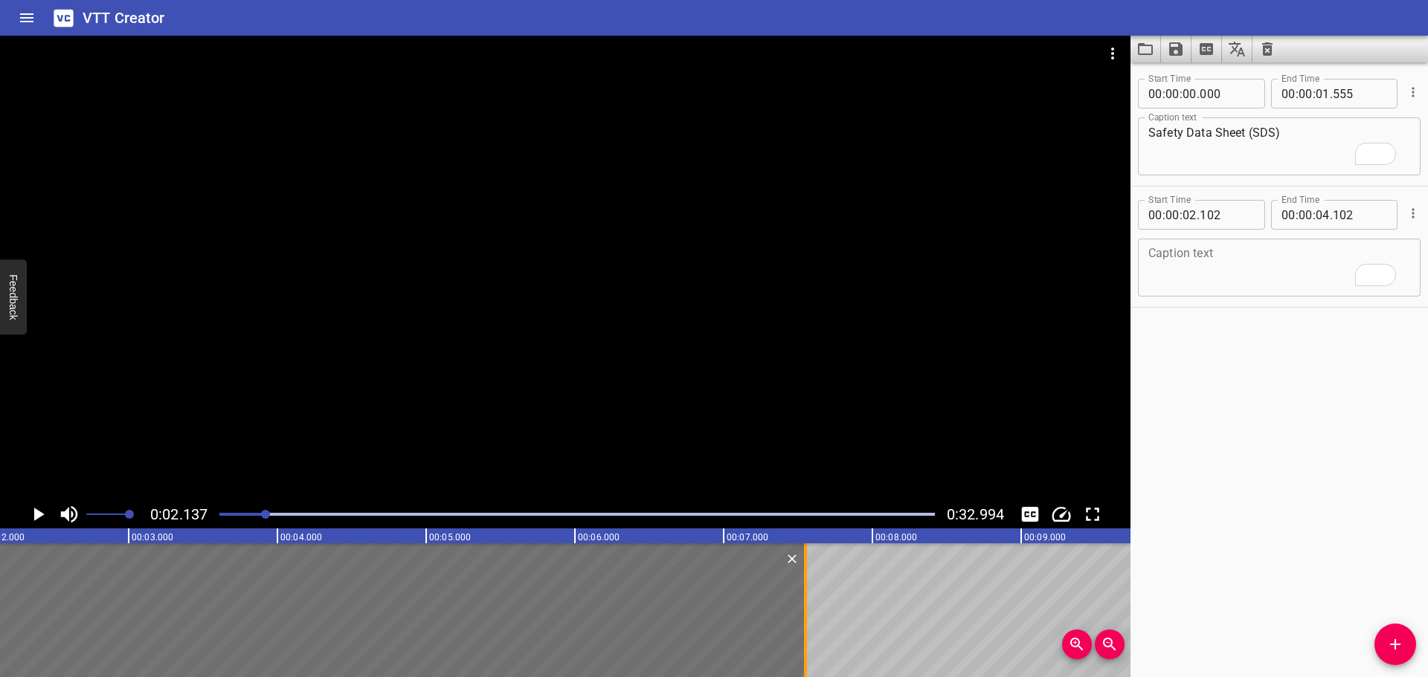
drag, startPoint x: 296, startPoint y: 617, endPoint x: 807, endPoint y: 651, distance: 512.0
click at [807, 651] on div at bounding box center [805, 611] width 15 height 134
type input "07"
type input "552"
click at [1209, 268] on textarea "To enrich screen reader interactions, please activate Accessibility in Grammarl…" at bounding box center [1279, 268] width 262 height 42
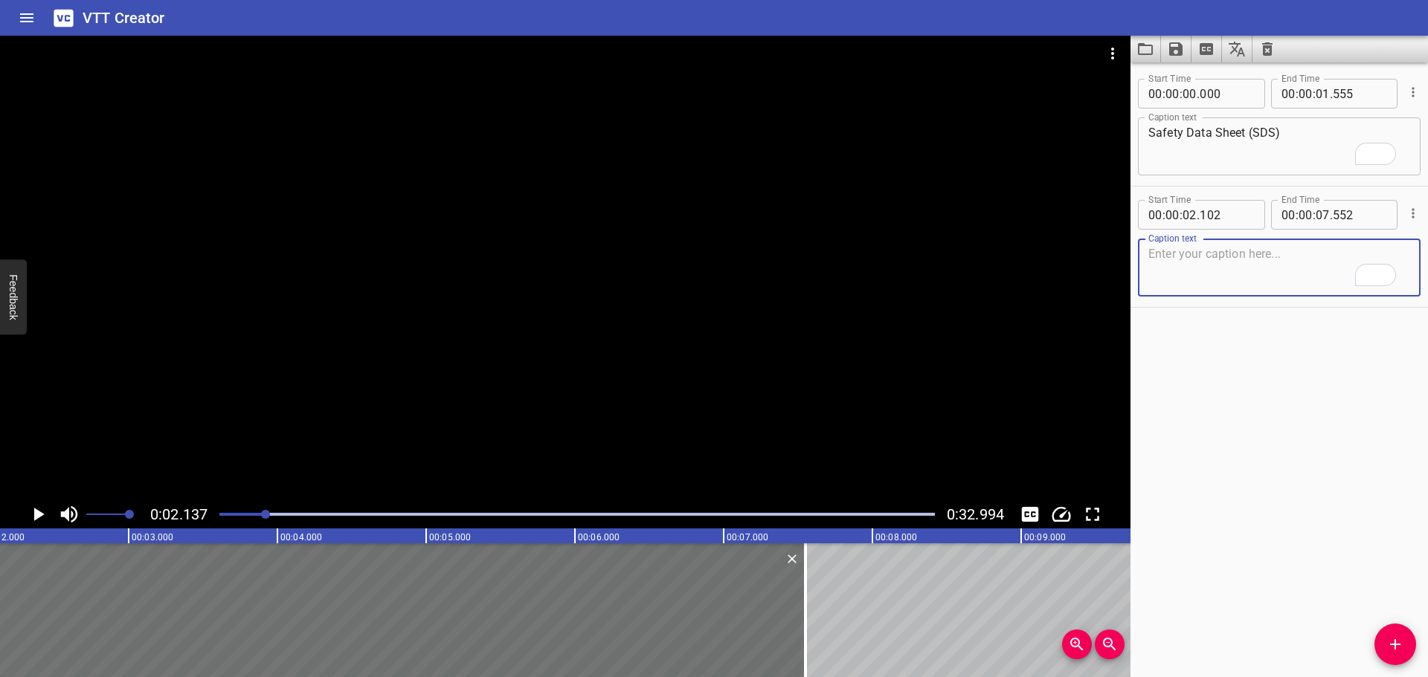
paste textarea "Copies of SDS for all hazardous chemicals that employees may be exposed to must…"
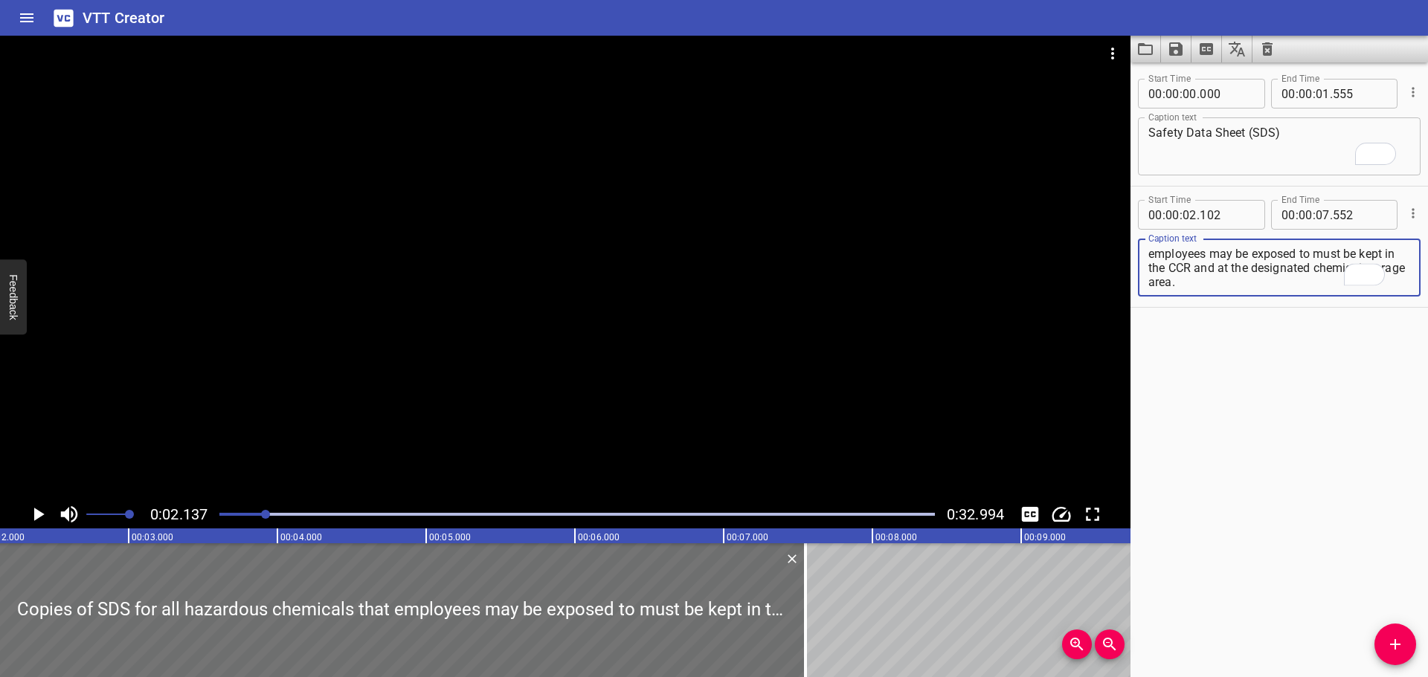
type textarea "Copies of SDS for all hazardous chemicals that employees may be exposed to must…"
click at [722, 298] on div at bounding box center [565, 268] width 1130 height 465
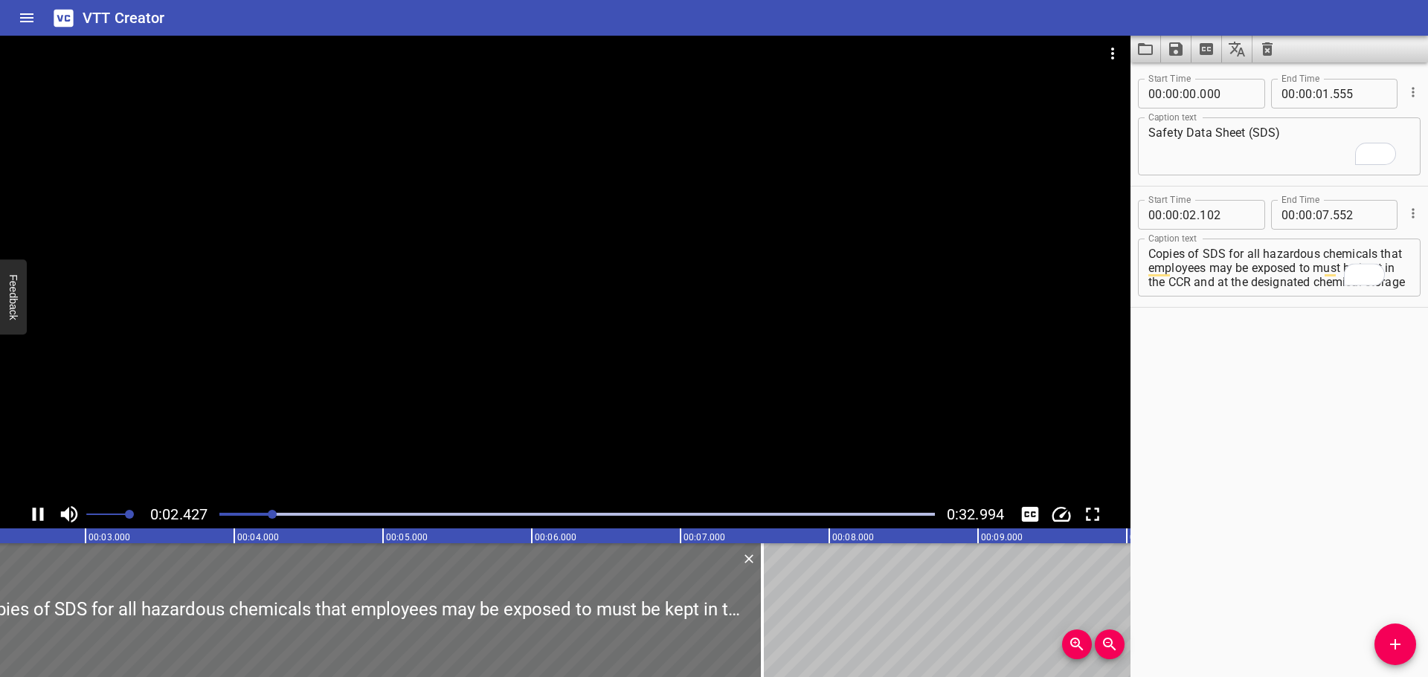
scroll to position [14, 0]
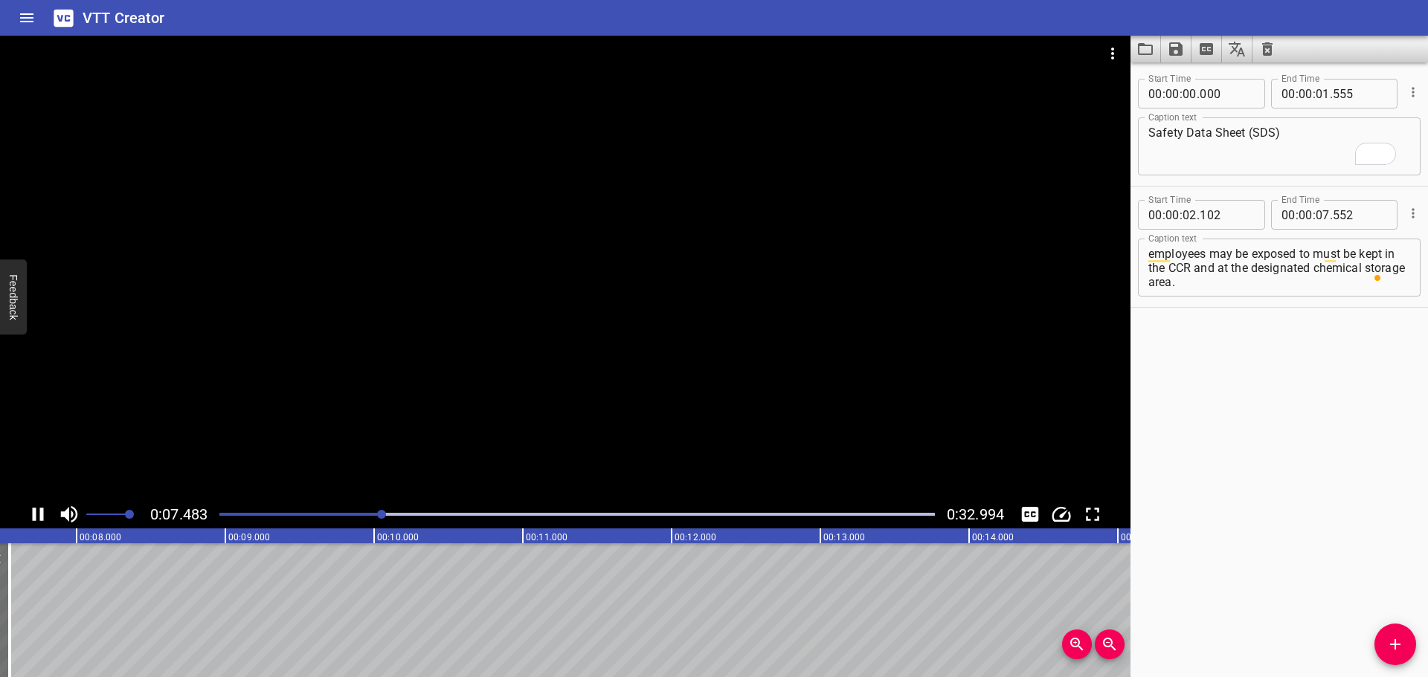
click at [489, 399] on div at bounding box center [565, 268] width 1130 height 465
click at [1393, 648] on icon "Add Cue" at bounding box center [1395, 645] width 18 height 18
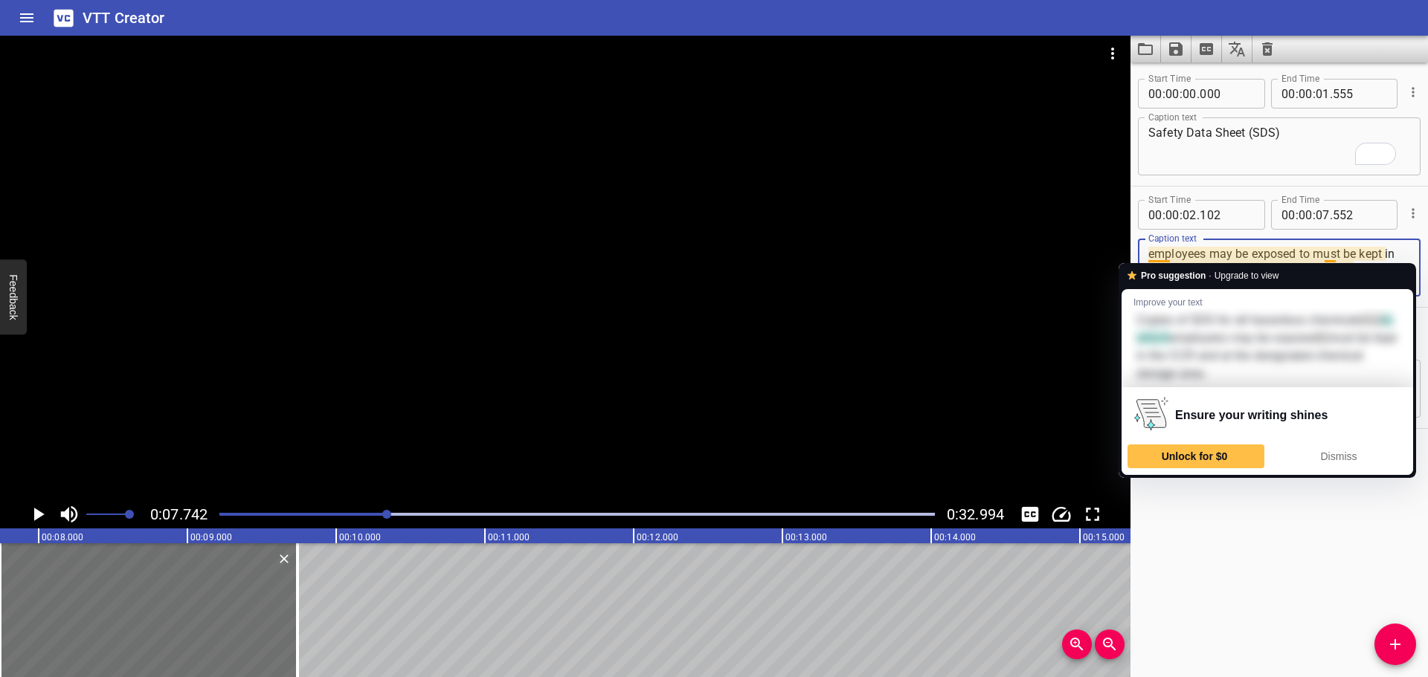
click at [1343, 256] on textarea "Copies of SDS for all hazardous chemicals that employees may be exposed to must…" at bounding box center [1279, 268] width 262 height 42
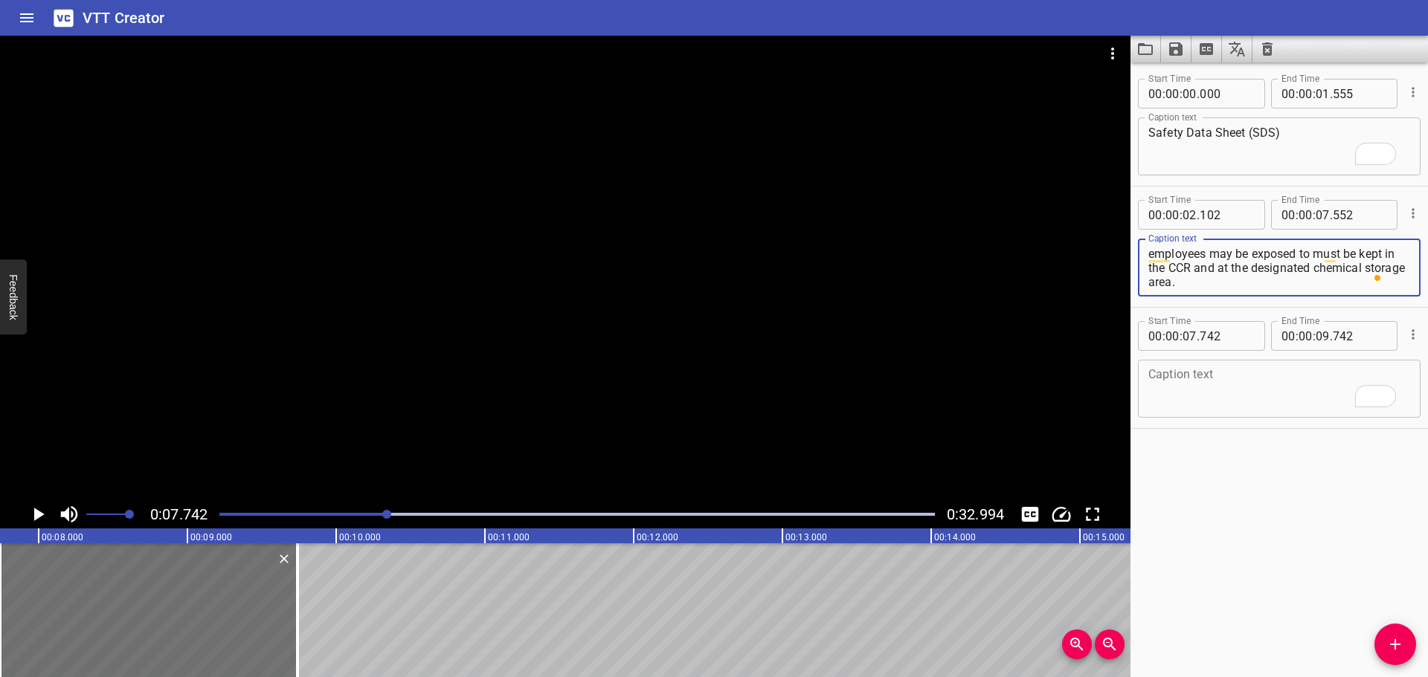
drag, startPoint x: 1346, startPoint y: 271, endPoint x: 1347, endPoint y: 300, distance: 29.0
click at [1347, 300] on div "Caption text Copies of SDS for all hazardous chemicals that employees may be ex…" at bounding box center [1279, 266] width 283 height 67
type textarea "Copies of SDS for all hazardous chemicals that employees may be exposed to"
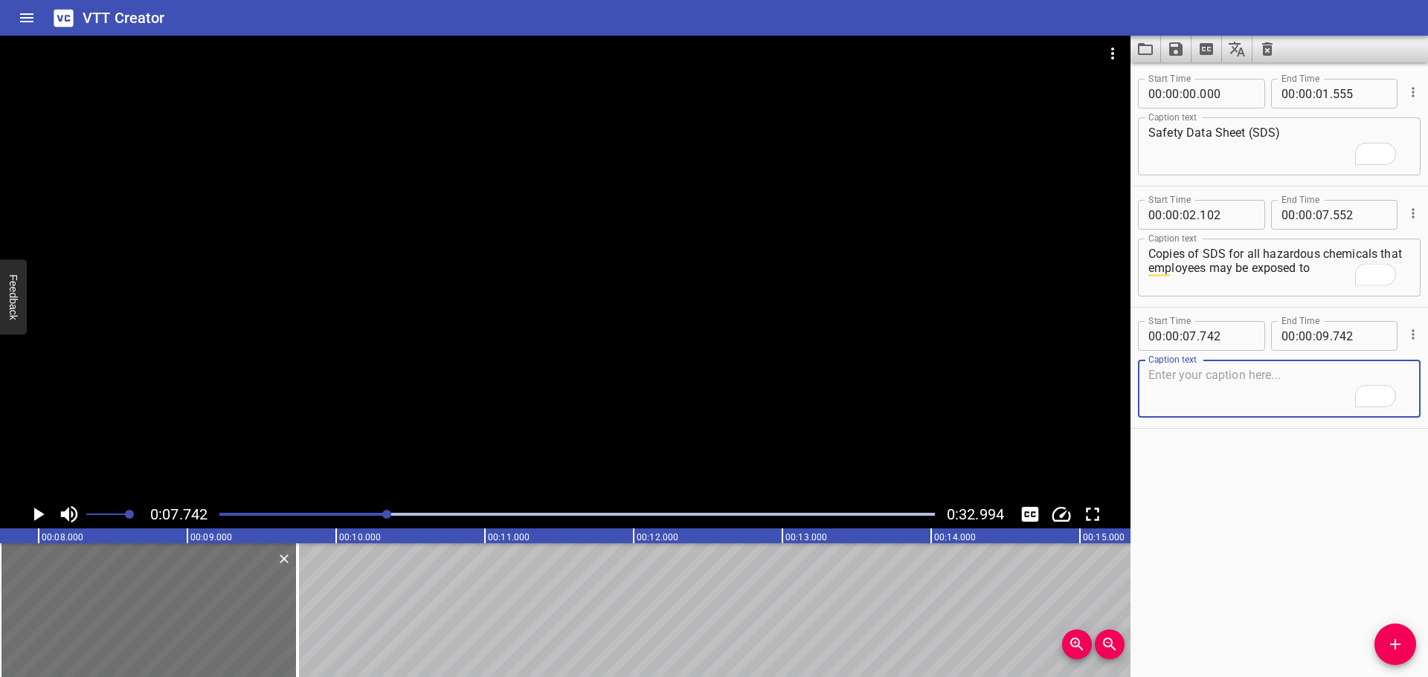
click at [1224, 399] on textarea "To enrich screen reader interactions, please activate Accessibility in Grammarl…" at bounding box center [1279, 389] width 262 height 42
paste textarea "must be kept in the CCR and at the designated chemical storage area."
type textarea "must be kept in the CCR and at the designated chemical storage area."
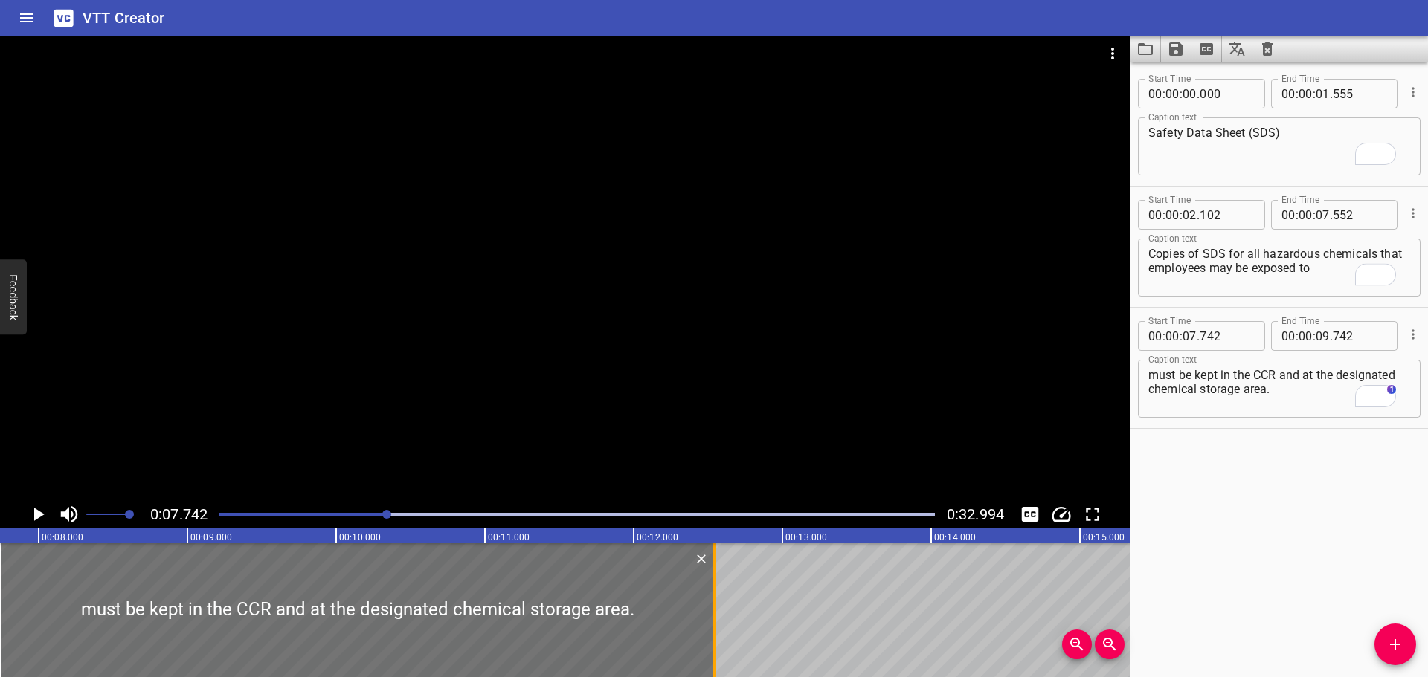
drag, startPoint x: 293, startPoint y: 585, endPoint x: 706, endPoint y: 590, distance: 413.5
click at [709, 599] on div at bounding box center [714, 611] width 15 height 134
type input "12"
type input "542"
click at [747, 419] on div at bounding box center [565, 268] width 1130 height 465
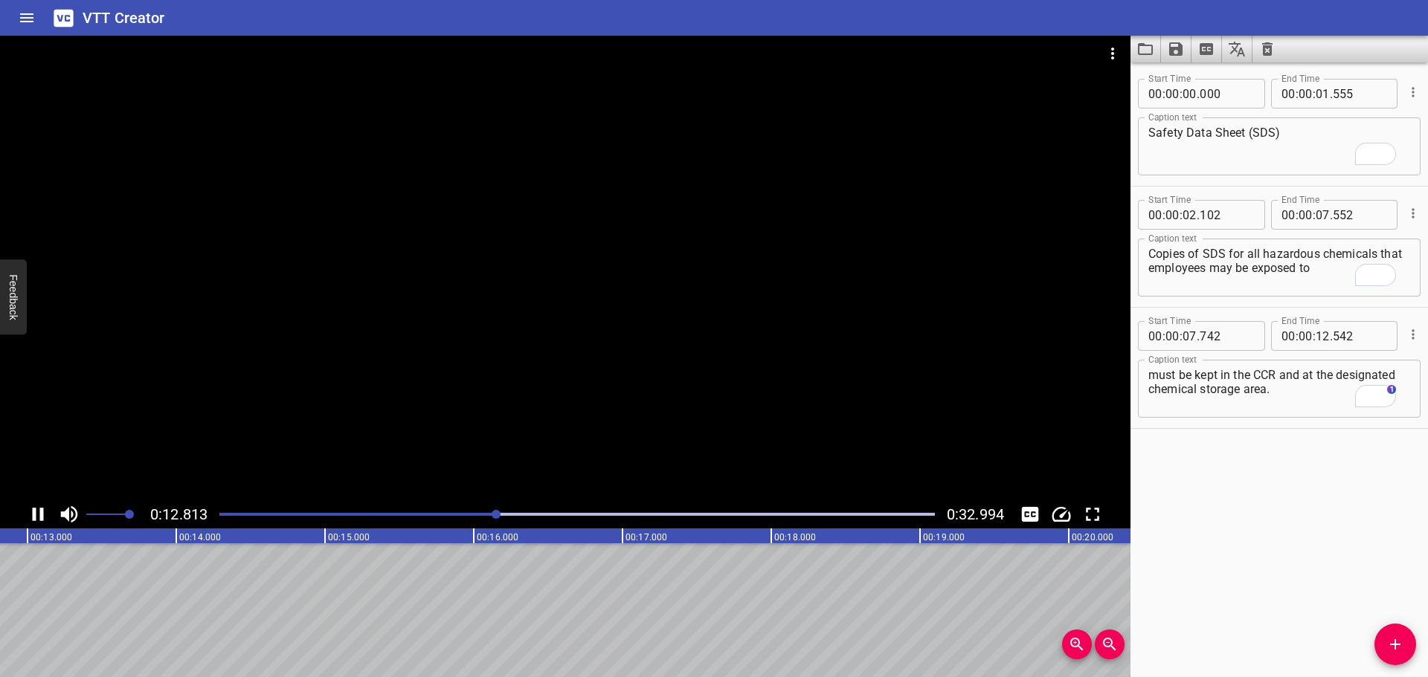
click at [603, 385] on div at bounding box center [565, 268] width 1130 height 465
click at [1384, 637] on span "Add Cue" at bounding box center [1395, 645] width 42 height 18
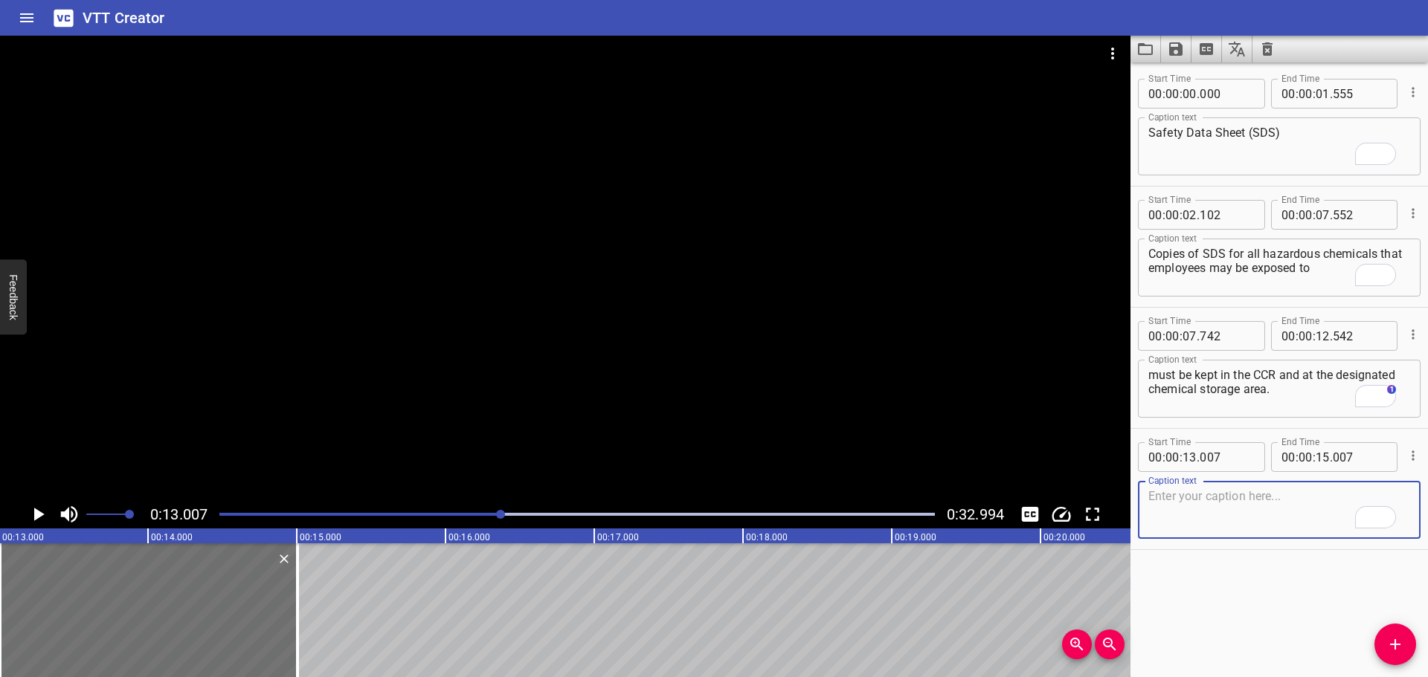
click at [1199, 508] on textarea "To enrich screen reader interactions, please activate Accessibility in Grammarl…" at bounding box center [1279, 510] width 262 height 42
paste textarea "Laminated SDS are preferred at the external location where the chemicals are lo…"
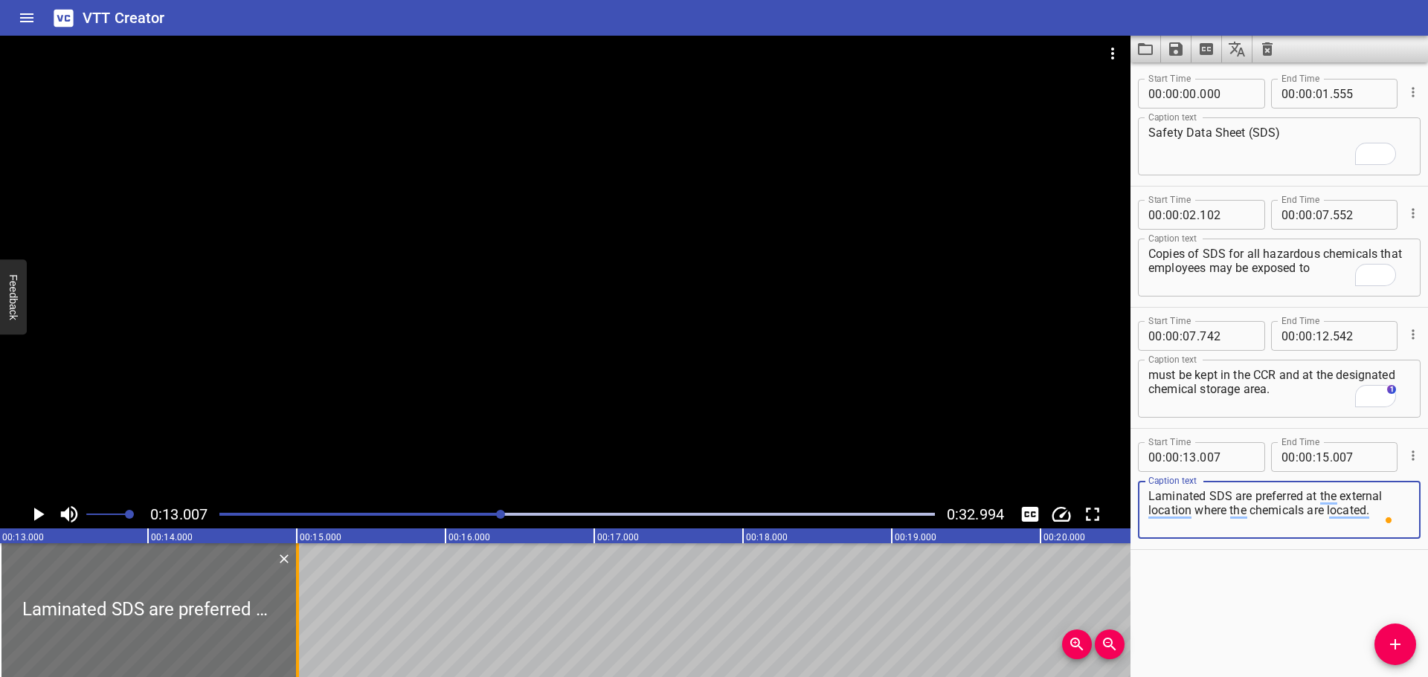
type textarea "Laminated SDS are preferred at the external location where the chemicals are lo…"
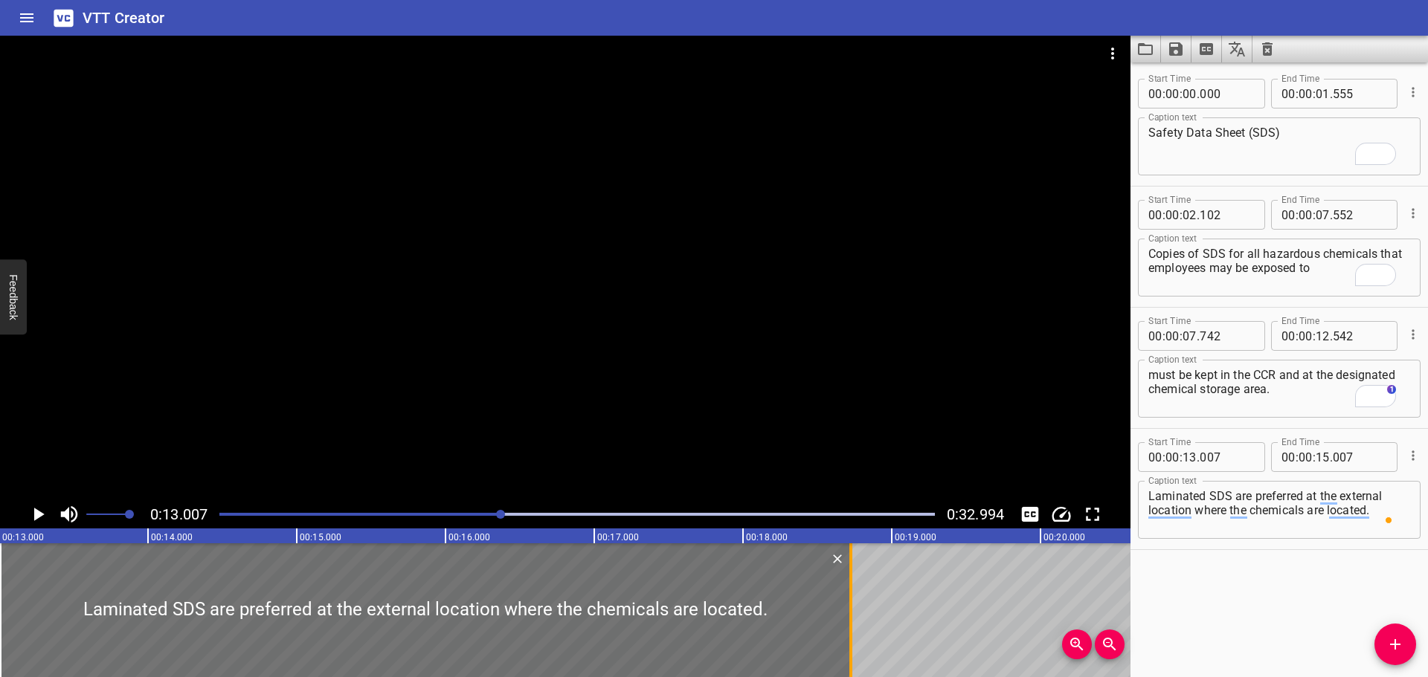
drag, startPoint x: 297, startPoint y: 608, endPoint x: 850, endPoint y: 619, distance: 553.4
click at [850, 619] on div at bounding box center [850, 611] width 3 height 134
type input "18"
type input "727"
click at [659, 413] on div at bounding box center [565, 268] width 1130 height 465
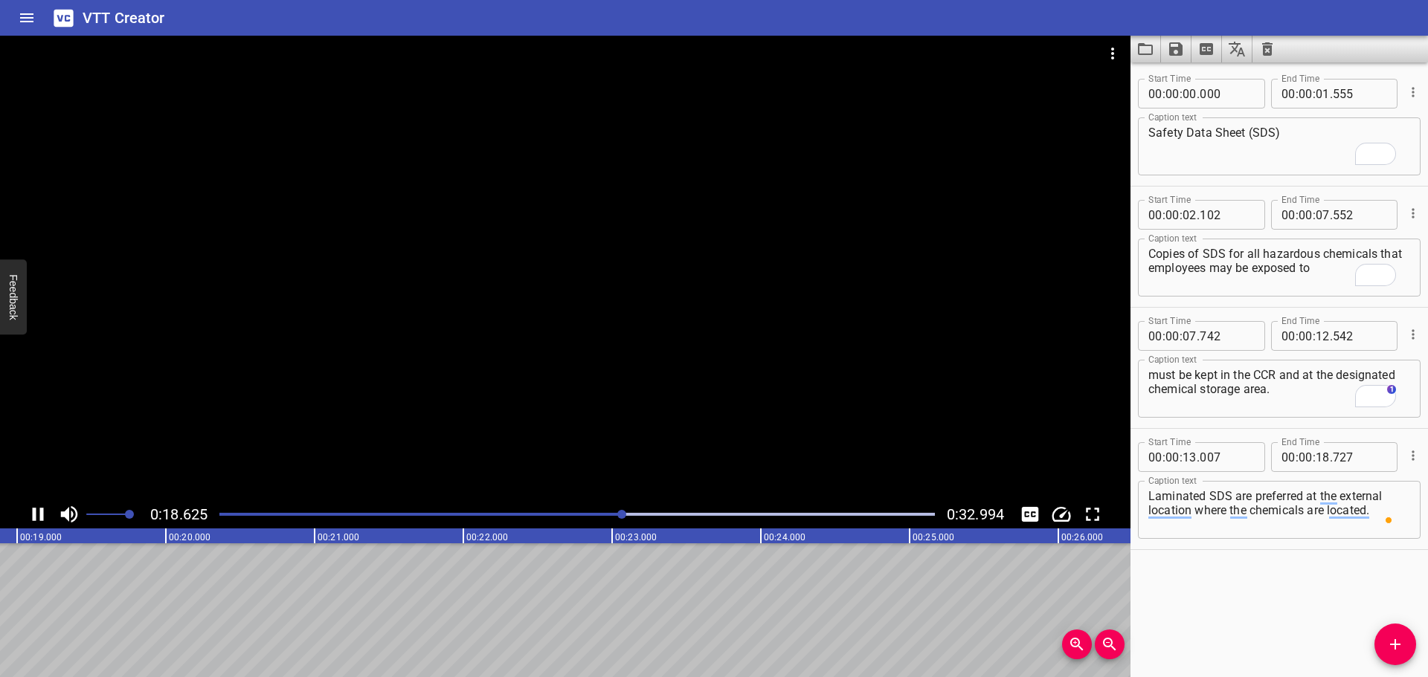
click at [585, 380] on div at bounding box center [565, 268] width 1130 height 465
drag, startPoint x: 1382, startPoint y: 651, endPoint x: 1368, endPoint y: 647, distance: 15.3
click at [1383, 651] on span "Add Cue" at bounding box center [1395, 645] width 42 height 18
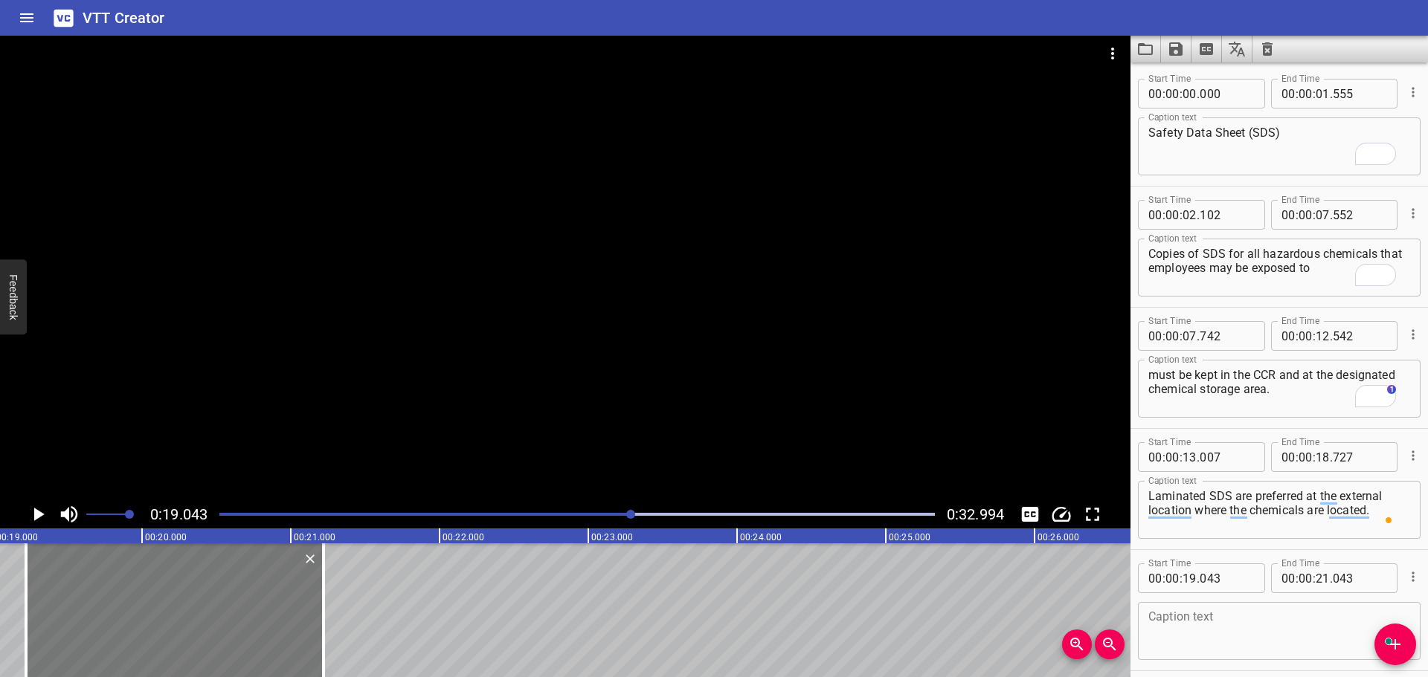
drag, startPoint x: 259, startPoint y: 620, endPoint x: 287, endPoint y: 614, distance: 29.0
click at [287, 614] on div at bounding box center [174, 611] width 297 height 134
type input "218"
click at [258, 605] on div at bounding box center [168, 611] width 297 height 134
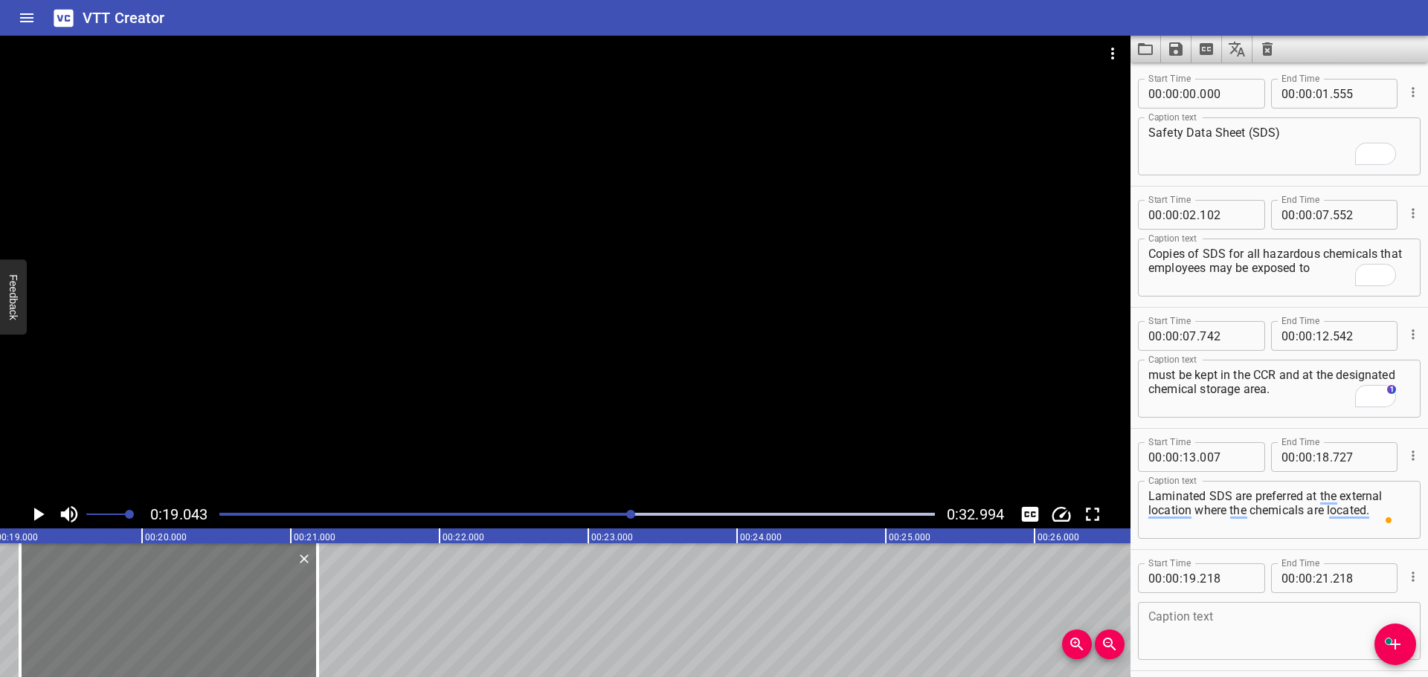
type input "173"
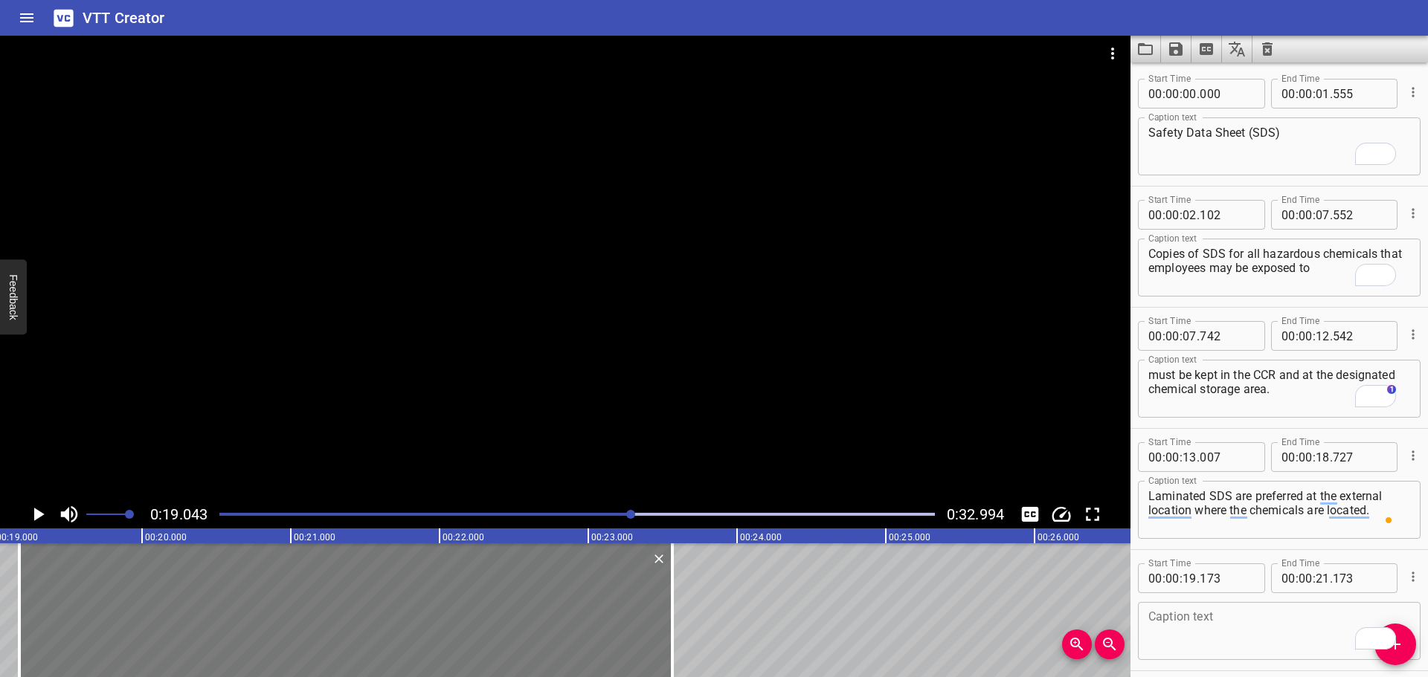
drag, startPoint x: 319, startPoint y: 593, endPoint x: 639, endPoint y: 575, distance: 320.3
click at [672, 636] on div at bounding box center [672, 611] width 15 height 134
type input "23"
type input "548"
click at [1238, 644] on textarea "To enrich screen reader interactions, please activate Accessibility in Grammarl…" at bounding box center [1279, 632] width 262 height 42
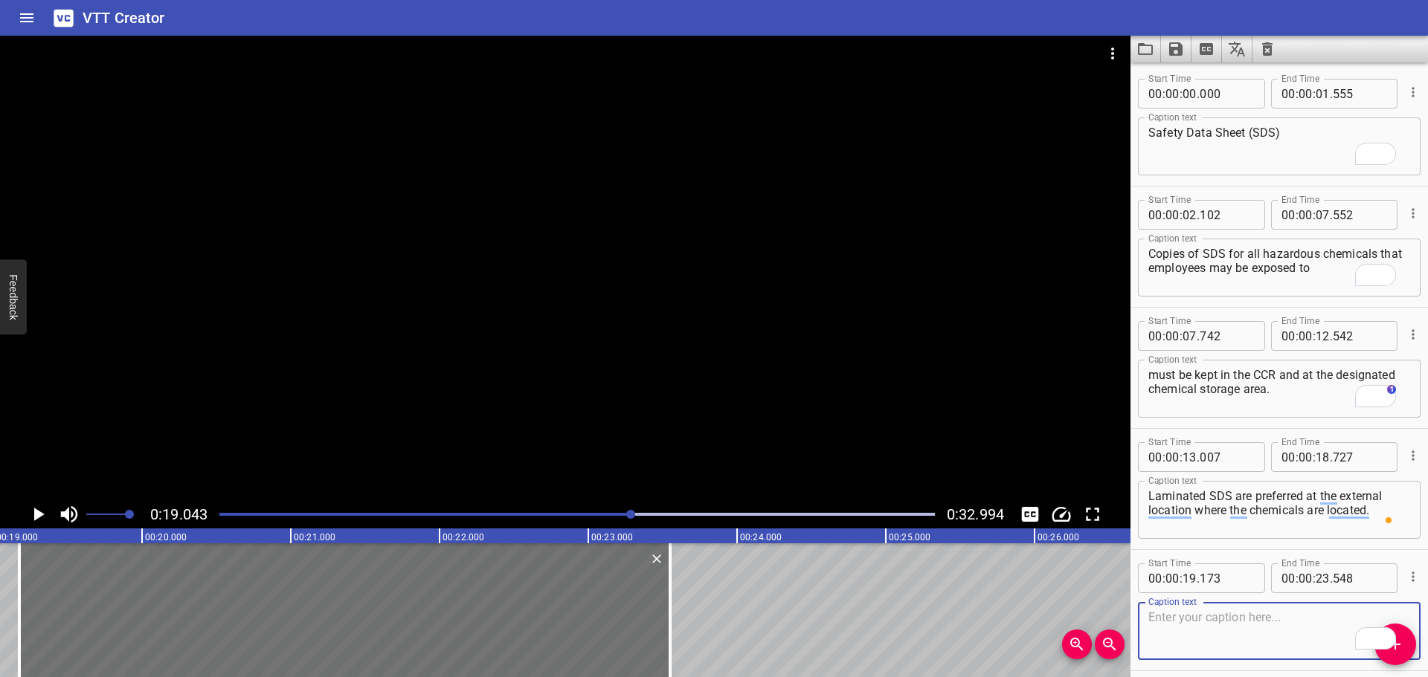
paste textarea "The SDS should be used together with an appropriate risk assessment"
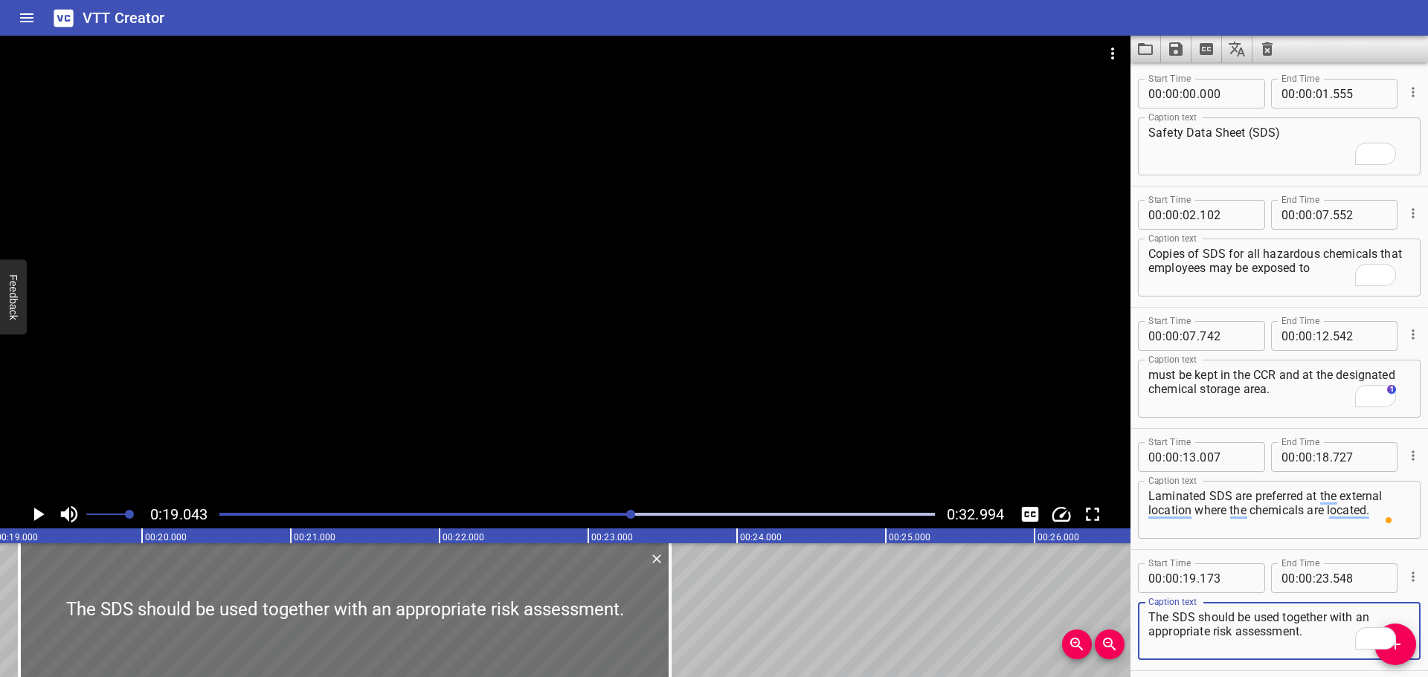
type textarea "The SDS should be used together with an appropriate risk assessment."
click at [777, 355] on div at bounding box center [565, 268] width 1130 height 465
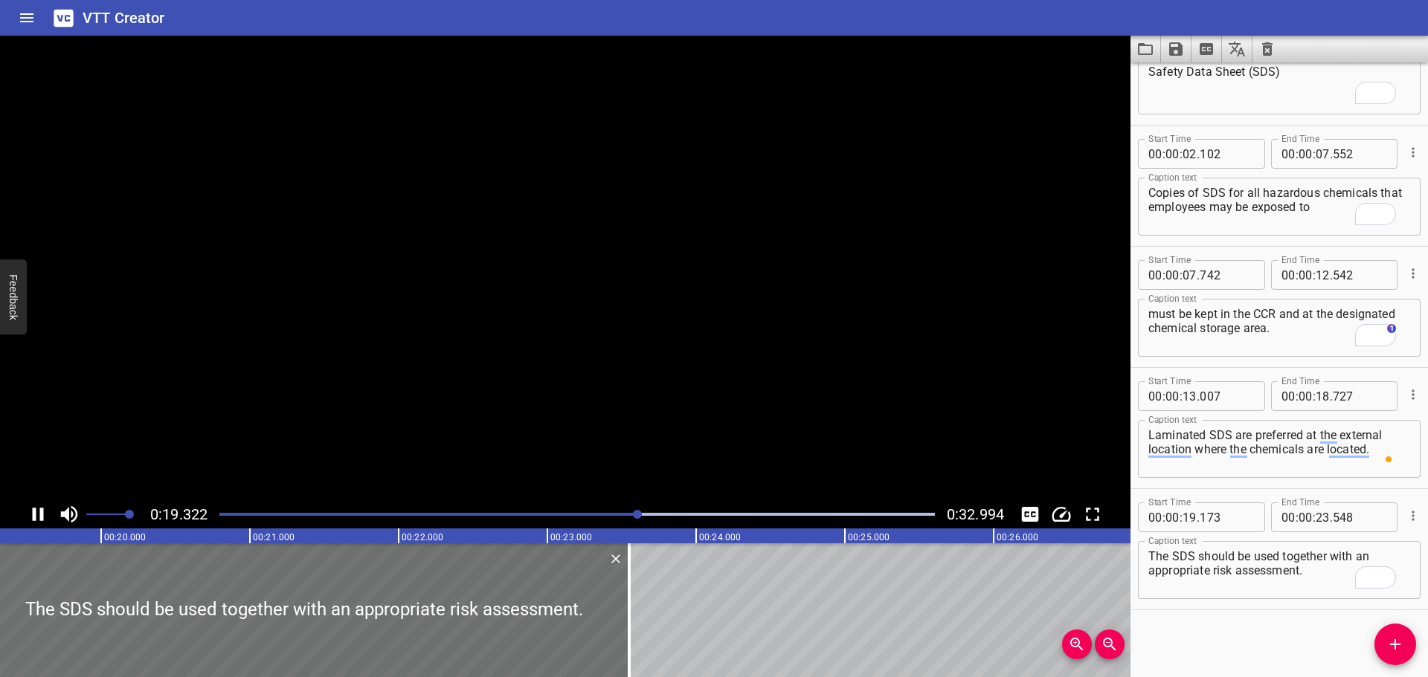
scroll to position [0, 0]
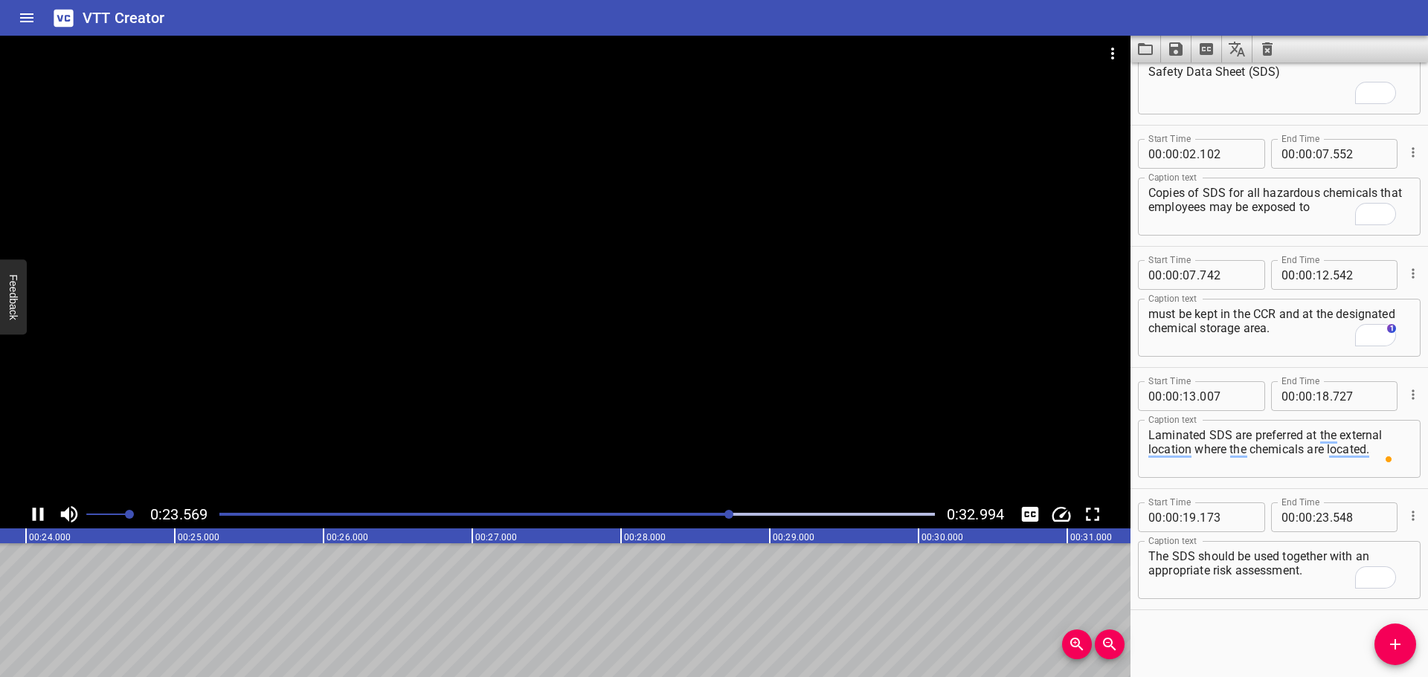
click at [545, 345] on div at bounding box center [565, 268] width 1130 height 465
click at [1388, 648] on icon "Add Cue" at bounding box center [1395, 645] width 18 height 18
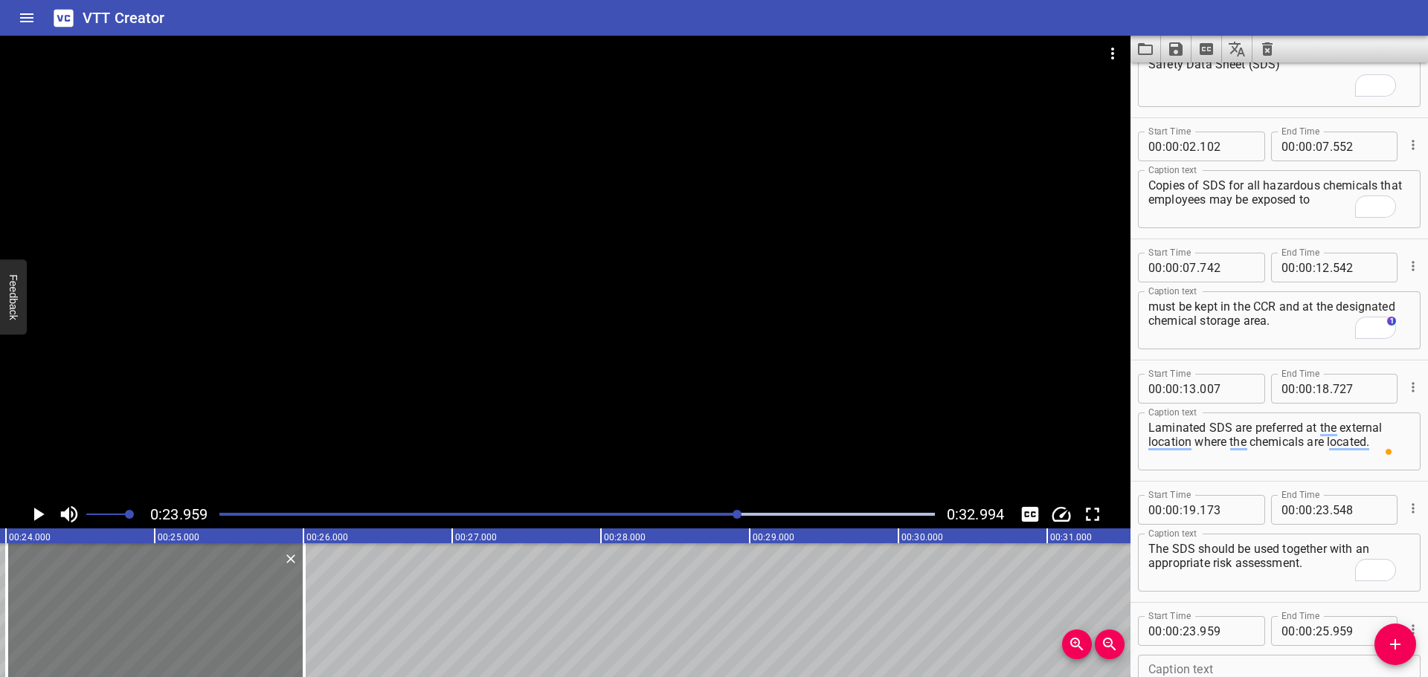
click at [164, 605] on div at bounding box center [155, 611] width 297 height 134
type input "24"
type input "004"
type input "26"
type input "004"
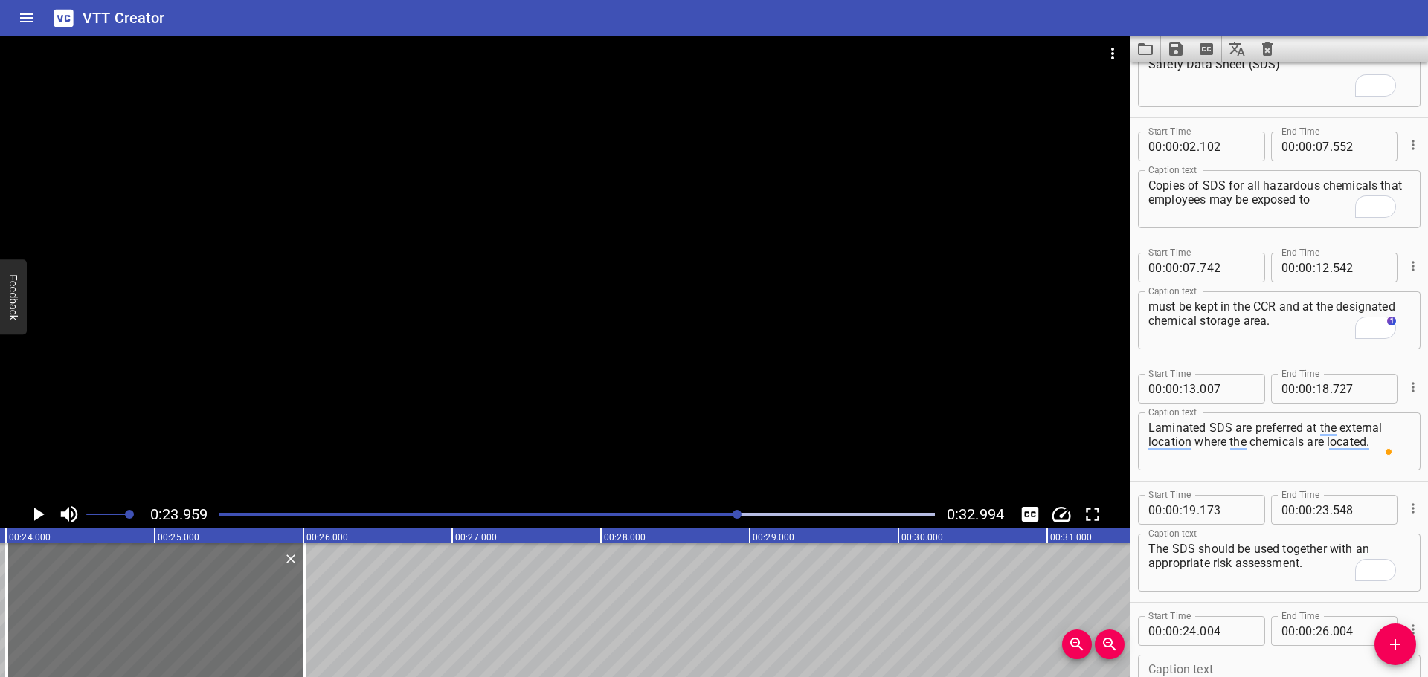
scroll to position [109, 0]
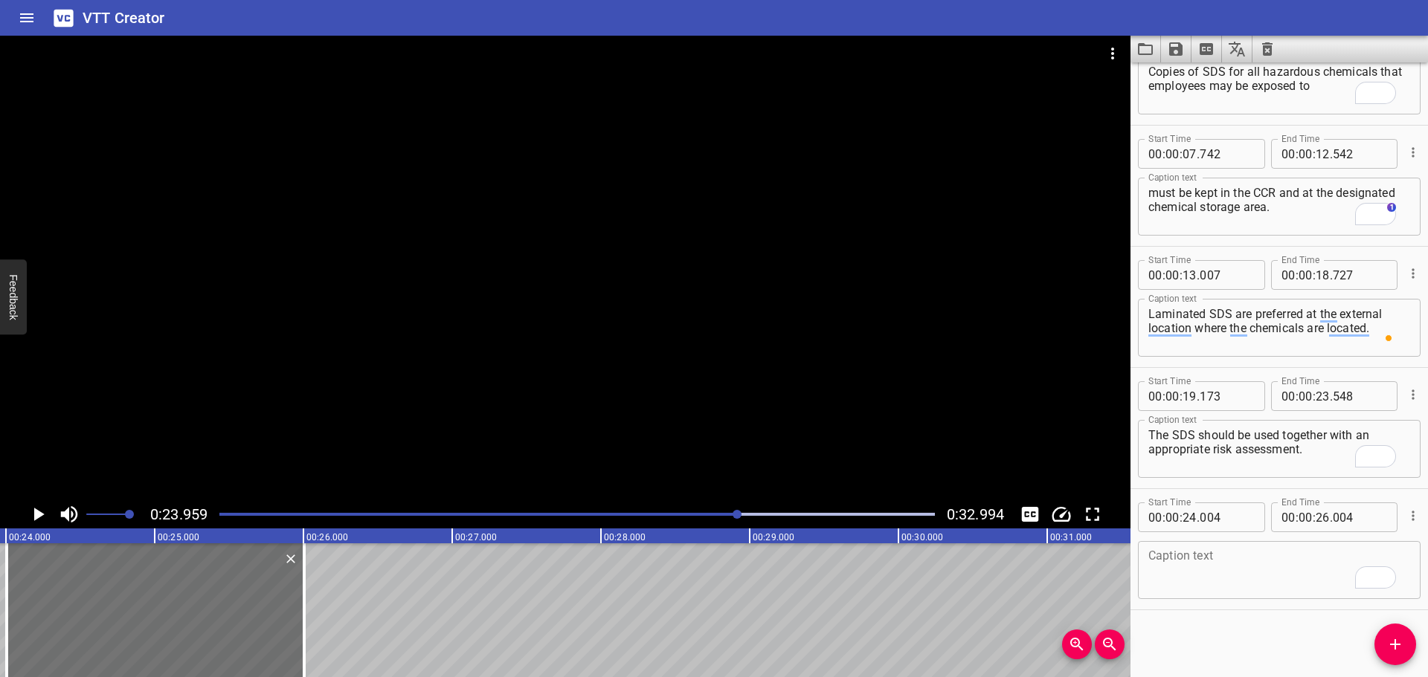
click at [1226, 582] on textarea "To enrich screen reader interactions, please activate Accessibility in Grammarl…" at bounding box center [1279, 571] width 262 height 42
paste textarea "When bunkering or transferring Chemicals the SDS should be referenced in the ri…"
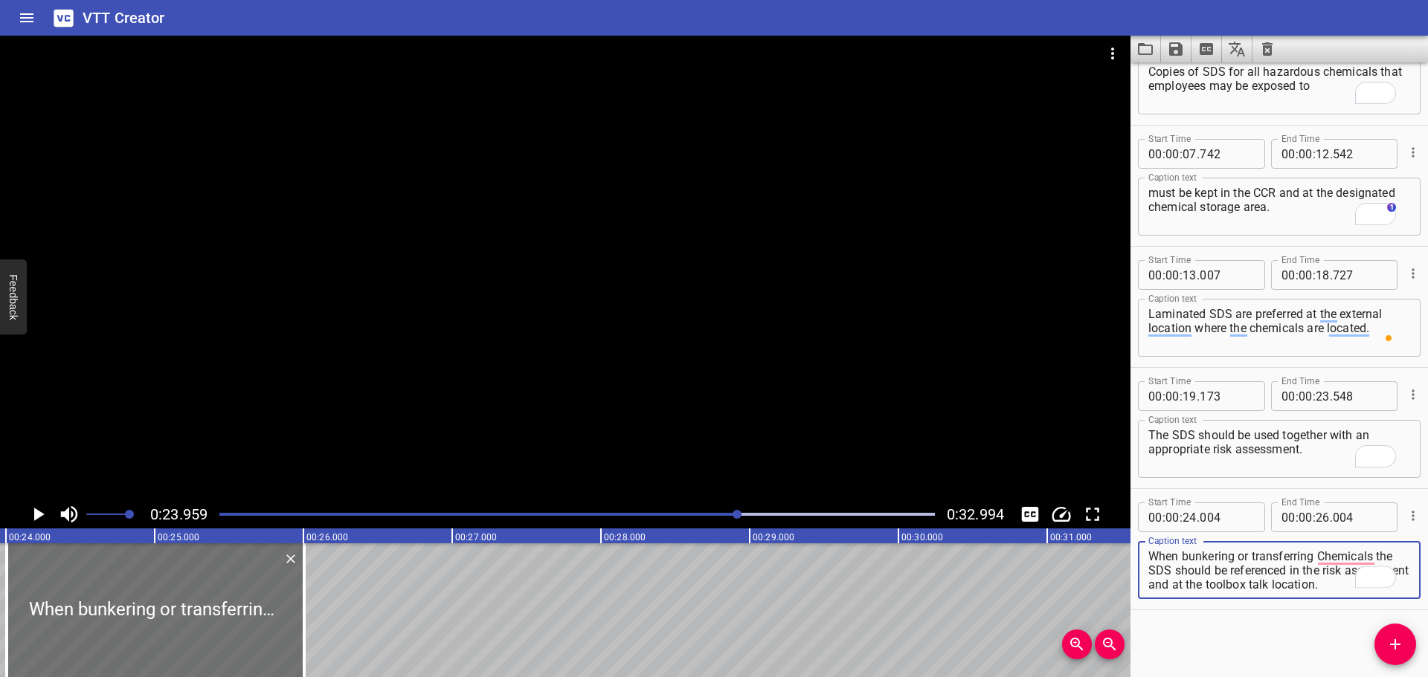
type textarea "When bunkering or transferring Chemicals the SDS should be referenced in the ri…"
click at [642, 358] on div at bounding box center [565, 268] width 1130 height 465
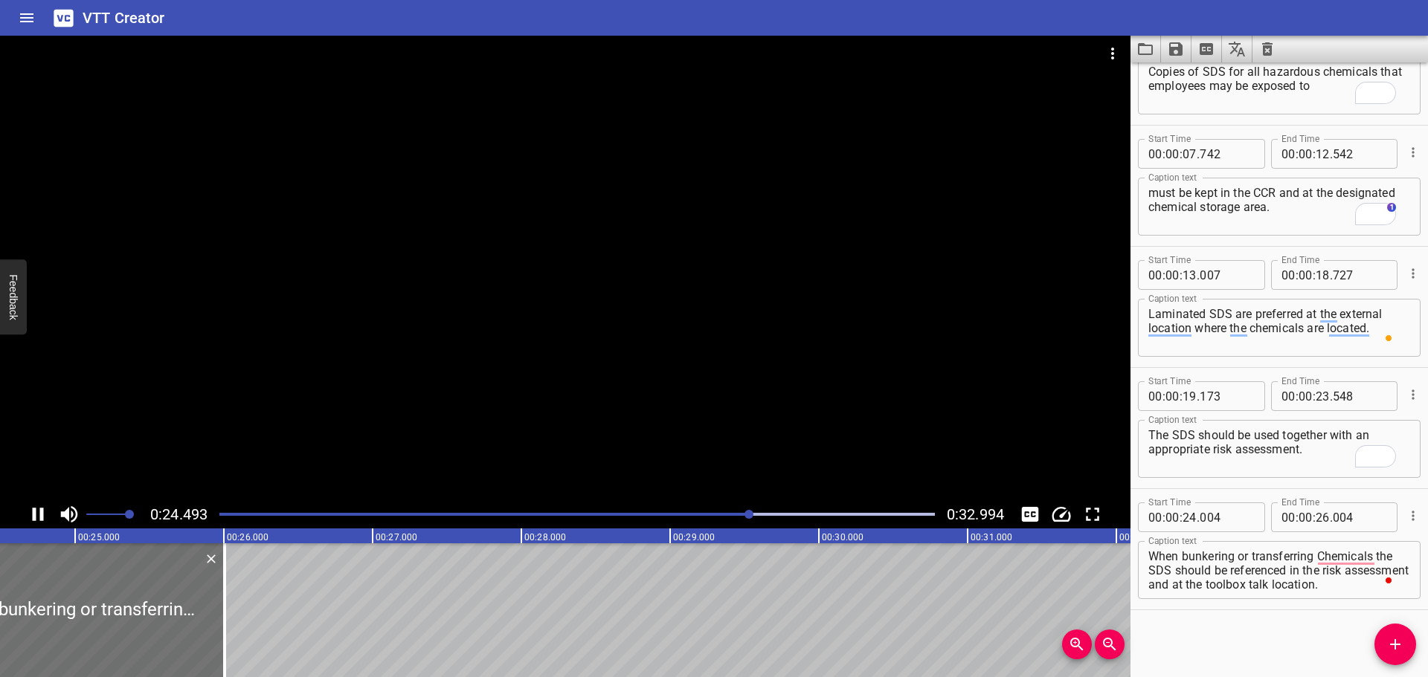
click at [442, 389] on div at bounding box center [565, 268] width 1130 height 465
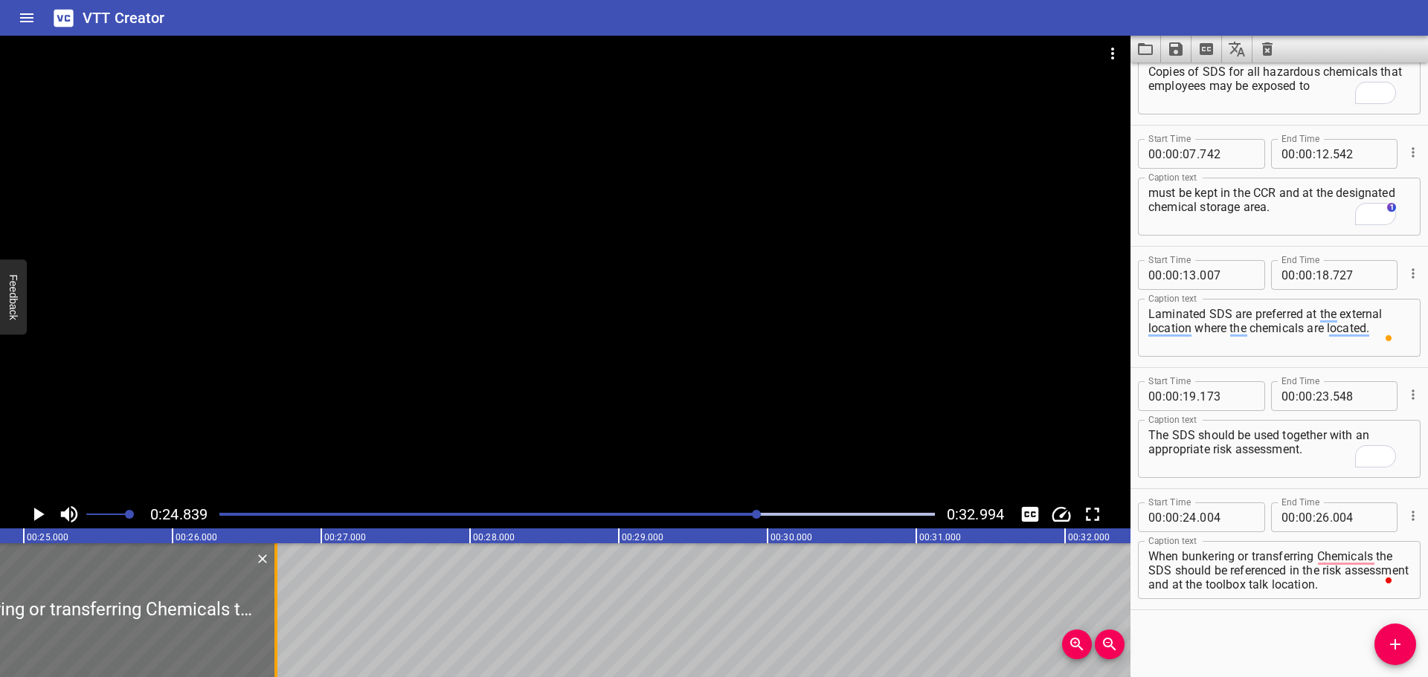
drag, startPoint x: 170, startPoint y: 585, endPoint x: 274, endPoint y: 599, distance: 104.3
click at [274, 599] on div at bounding box center [275, 611] width 15 height 134
type input "699"
click at [417, 433] on div at bounding box center [565, 268] width 1130 height 465
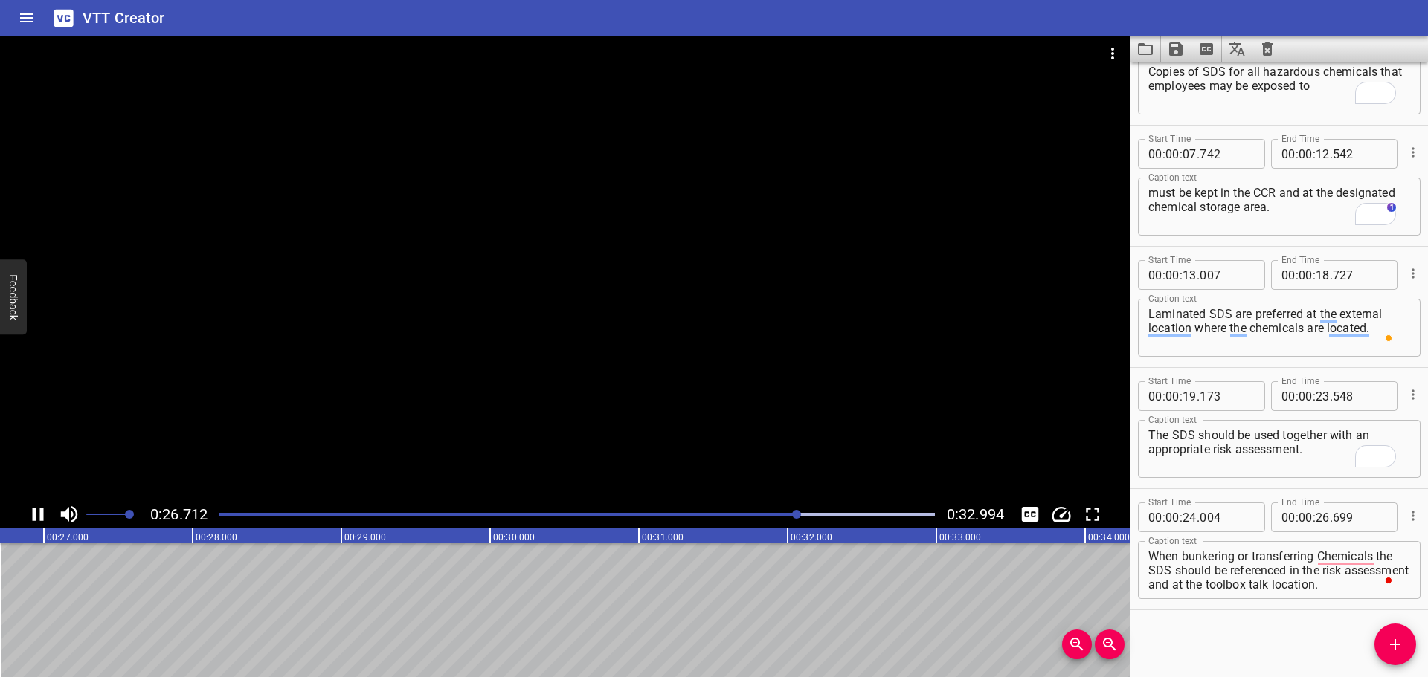
click at [426, 427] on div at bounding box center [565, 268] width 1130 height 465
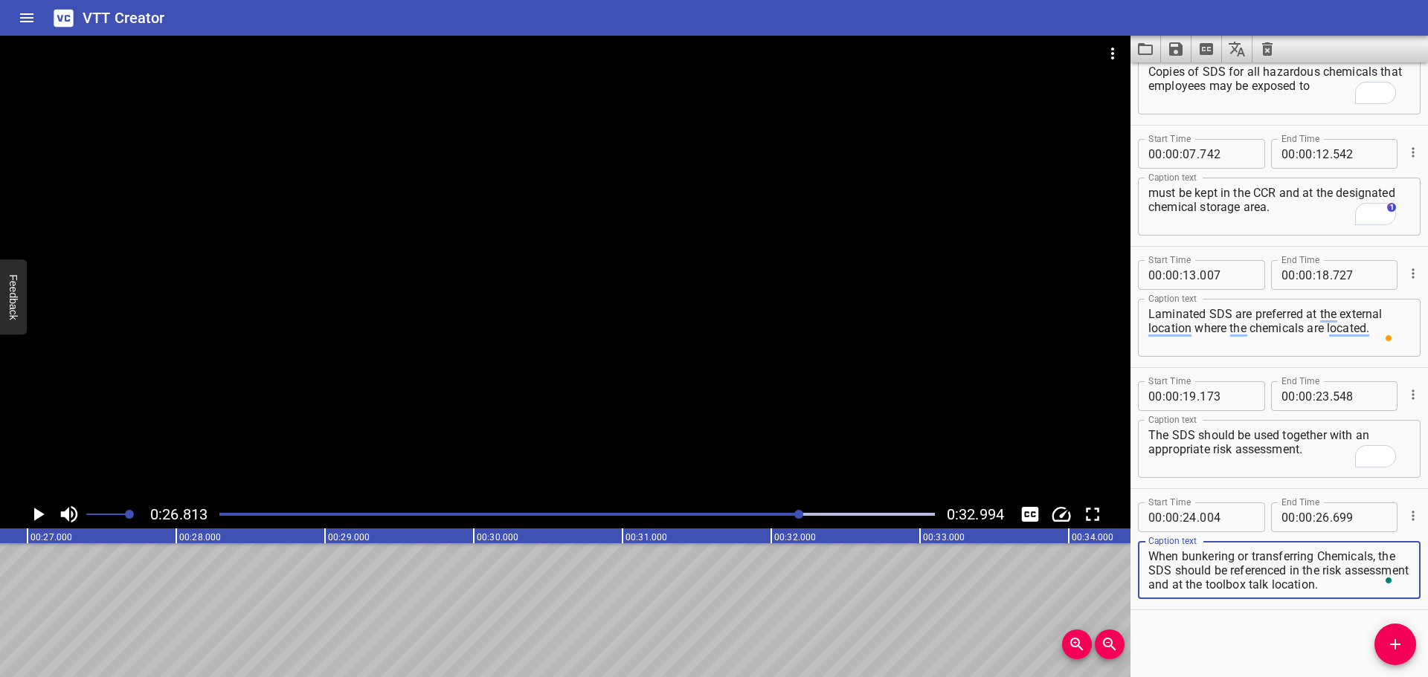
drag, startPoint x: 1382, startPoint y: 556, endPoint x: 1392, endPoint y: 604, distance: 48.7
click at [1393, 608] on div "Start Time 00 : 00 : 24 . 004 Start Time End Time 00 : 00 : 26 . 699 End Time C…" at bounding box center [1278, 549] width 297 height 120
type textarea "When bunkering or transferring Chemicals,"
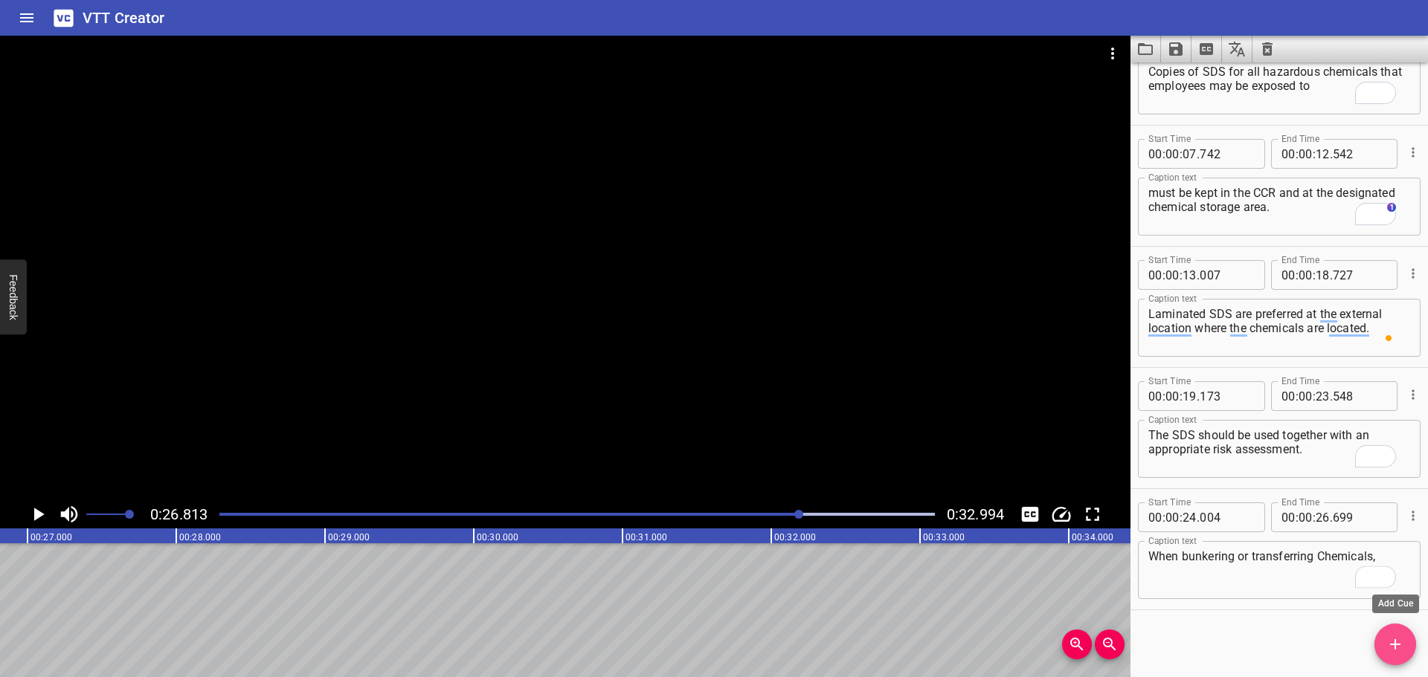
click at [1388, 648] on icon "Add Cue" at bounding box center [1395, 645] width 18 height 18
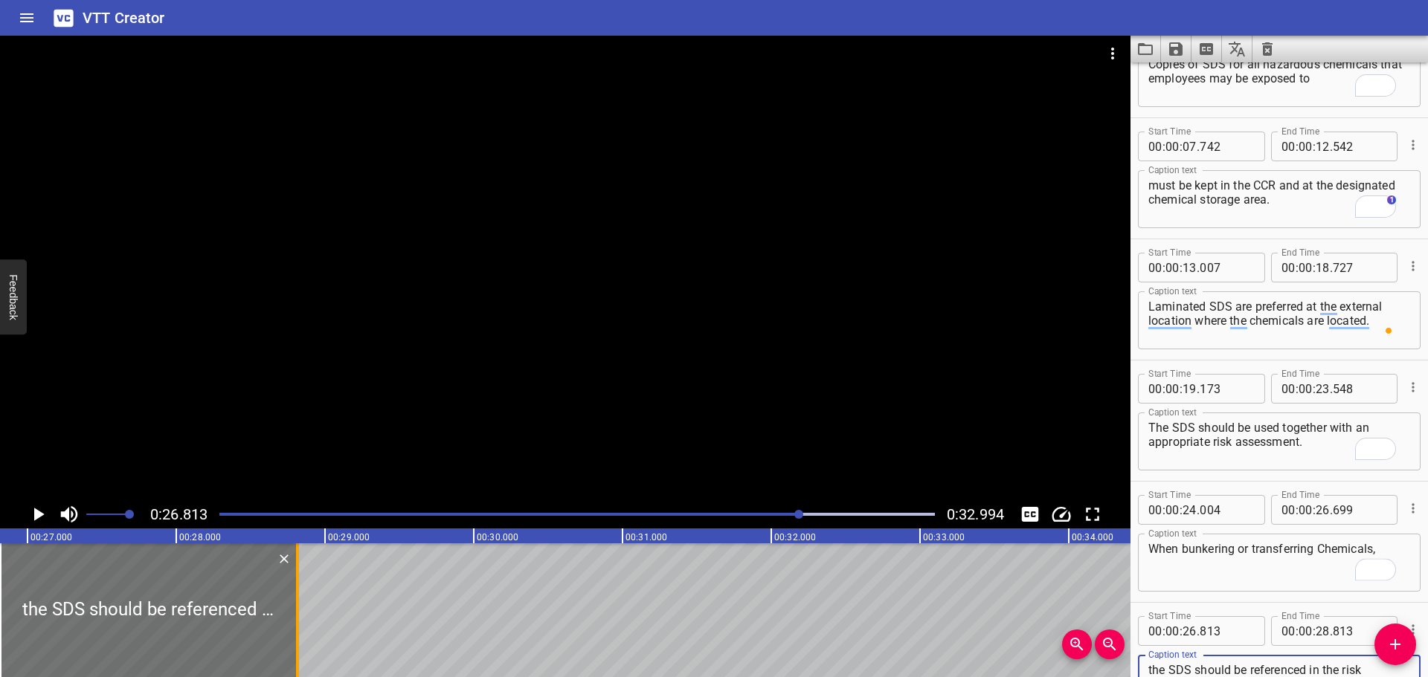
type textarea "the SDS should be referenced in the risk assessment and at the toolbox talk loc…"
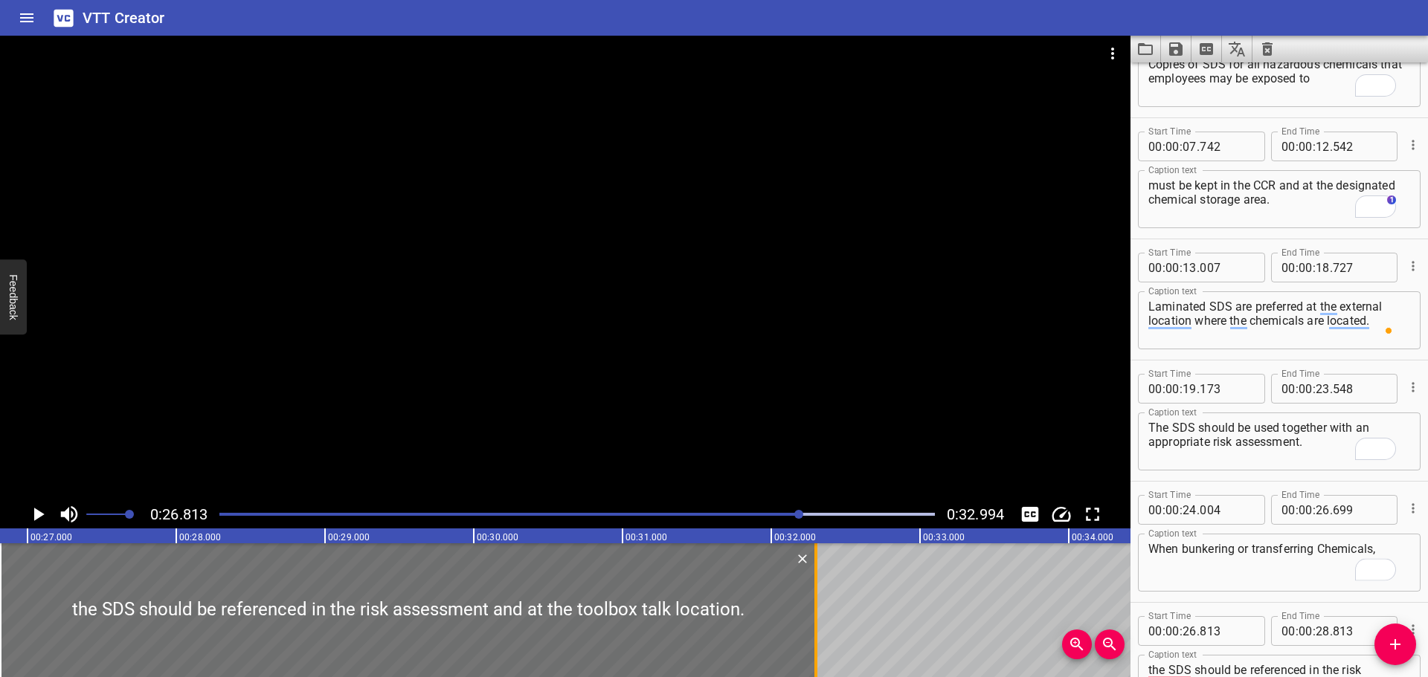
drag, startPoint x: 295, startPoint y: 590, endPoint x: 814, endPoint y: 629, distance: 519.8
click at [814, 629] on div at bounding box center [815, 611] width 15 height 134
type input "32"
type input "298"
click at [739, 347] on div at bounding box center [565, 268] width 1130 height 465
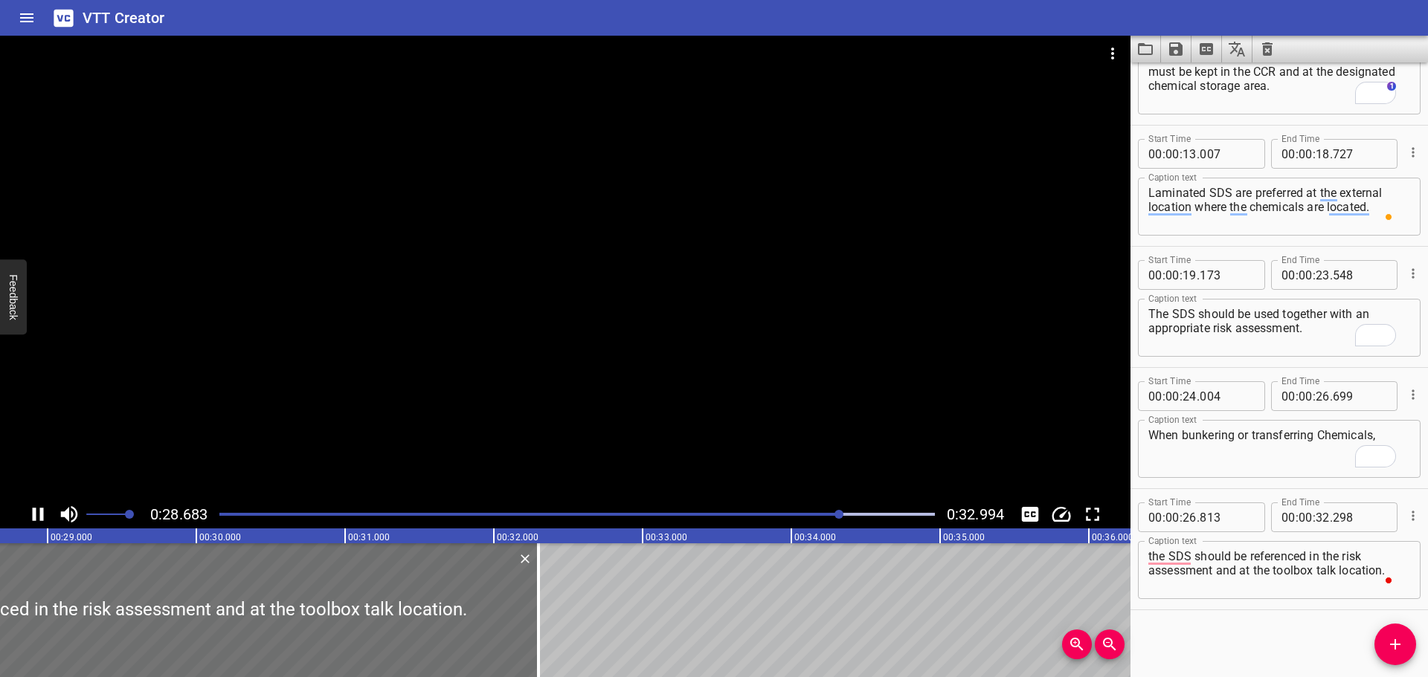
drag, startPoint x: 788, startPoint y: 518, endPoint x: 780, endPoint y: 515, distance: 8.3
click at [787, 518] on div at bounding box center [576, 514] width 733 height 21
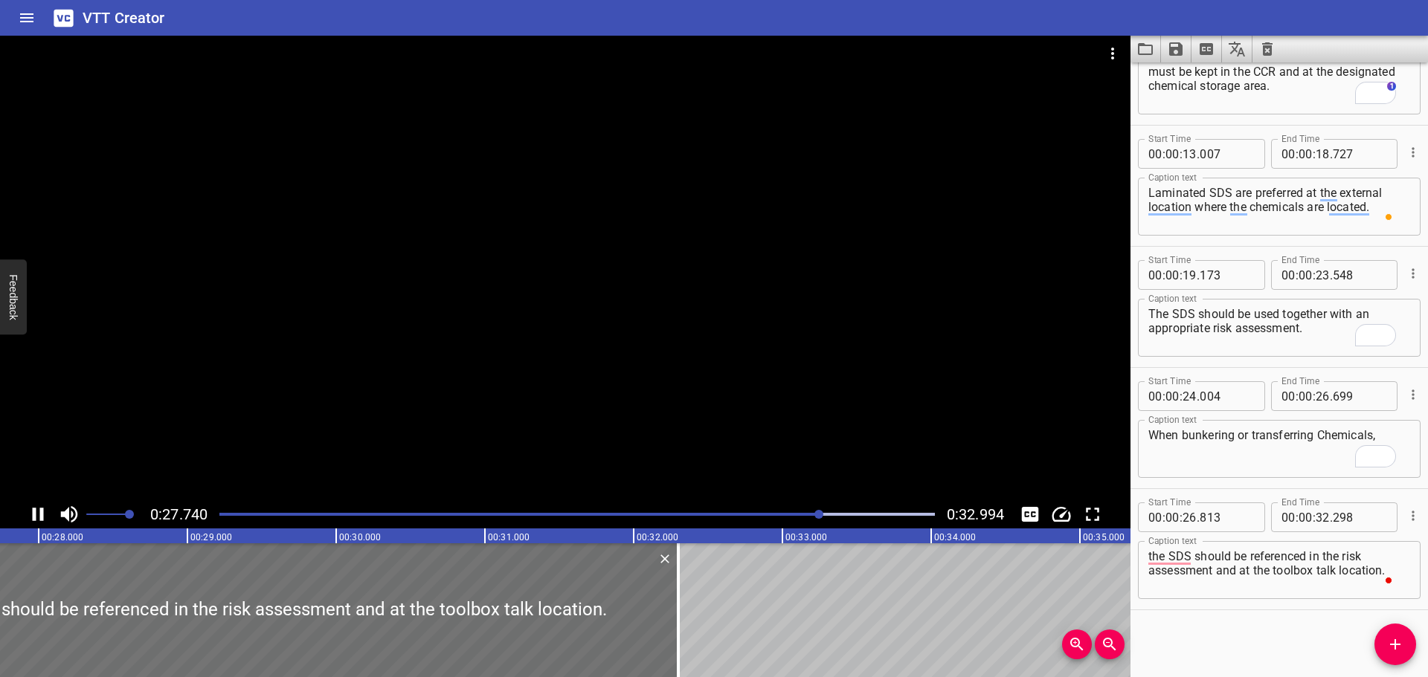
click at [722, 505] on div at bounding box center [576, 514] width 733 height 21
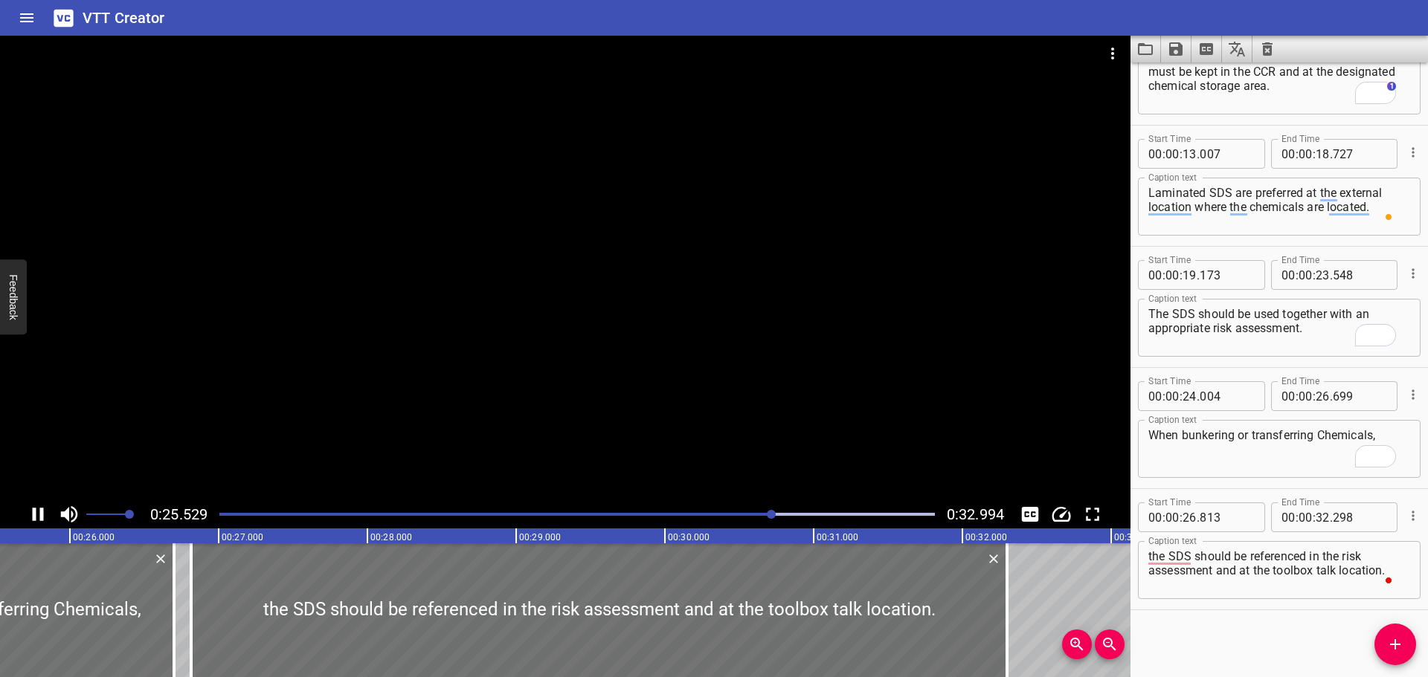
click at [721, 426] on div at bounding box center [565, 268] width 1130 height 465
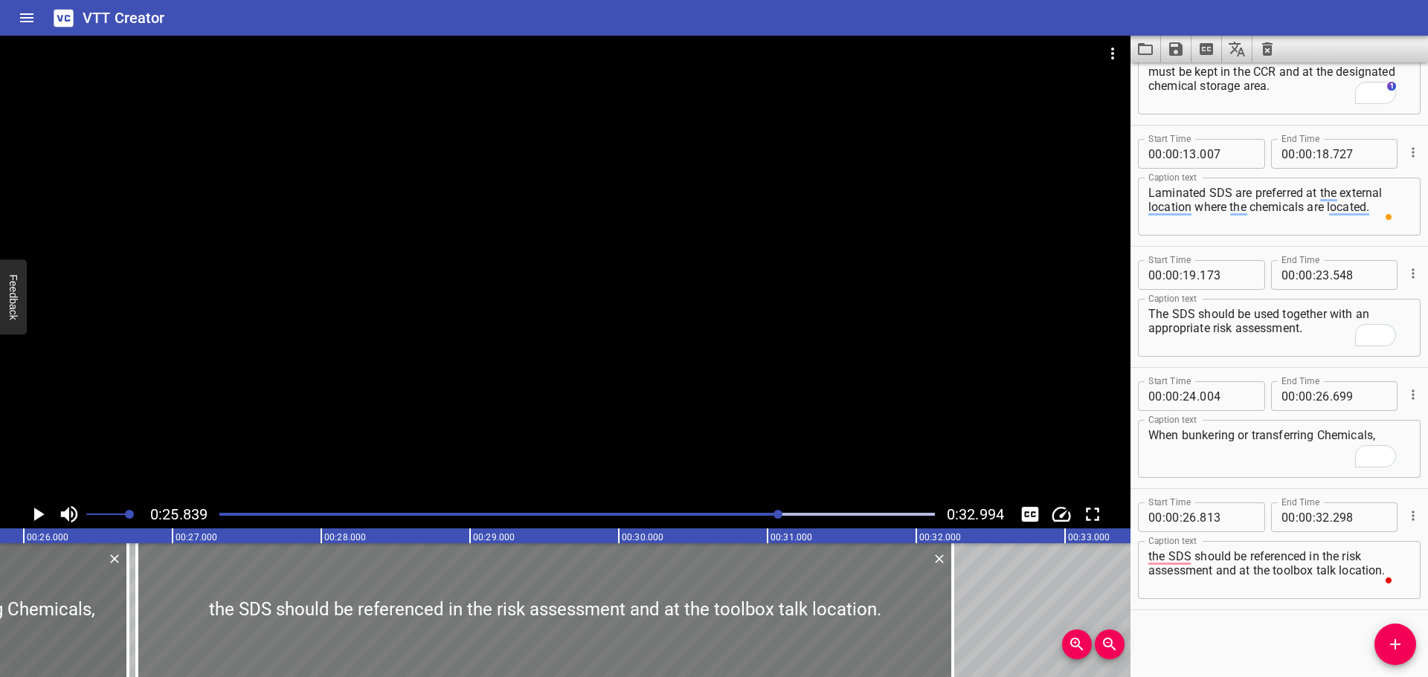
drag, startPoint x: 663, startPoint y: 599, endPoint x: 655, endPoint y: 596, distance: 8.7
click at [655, 596] on div at bounding box center [545, 611] width 816 height 134
type input "758"
type input "243"
click at [694, 434] on div at bounding box center [565, 268] width 1130 height 465
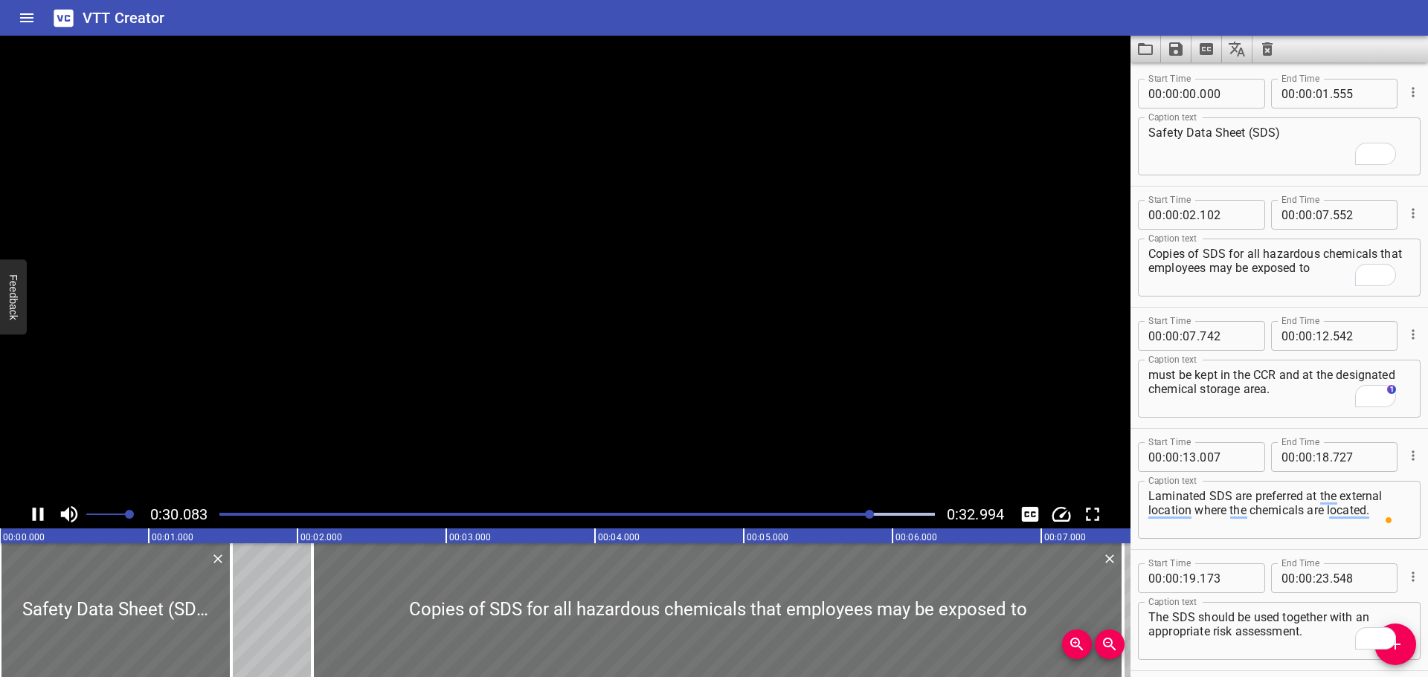
scroll to position [303, 0]
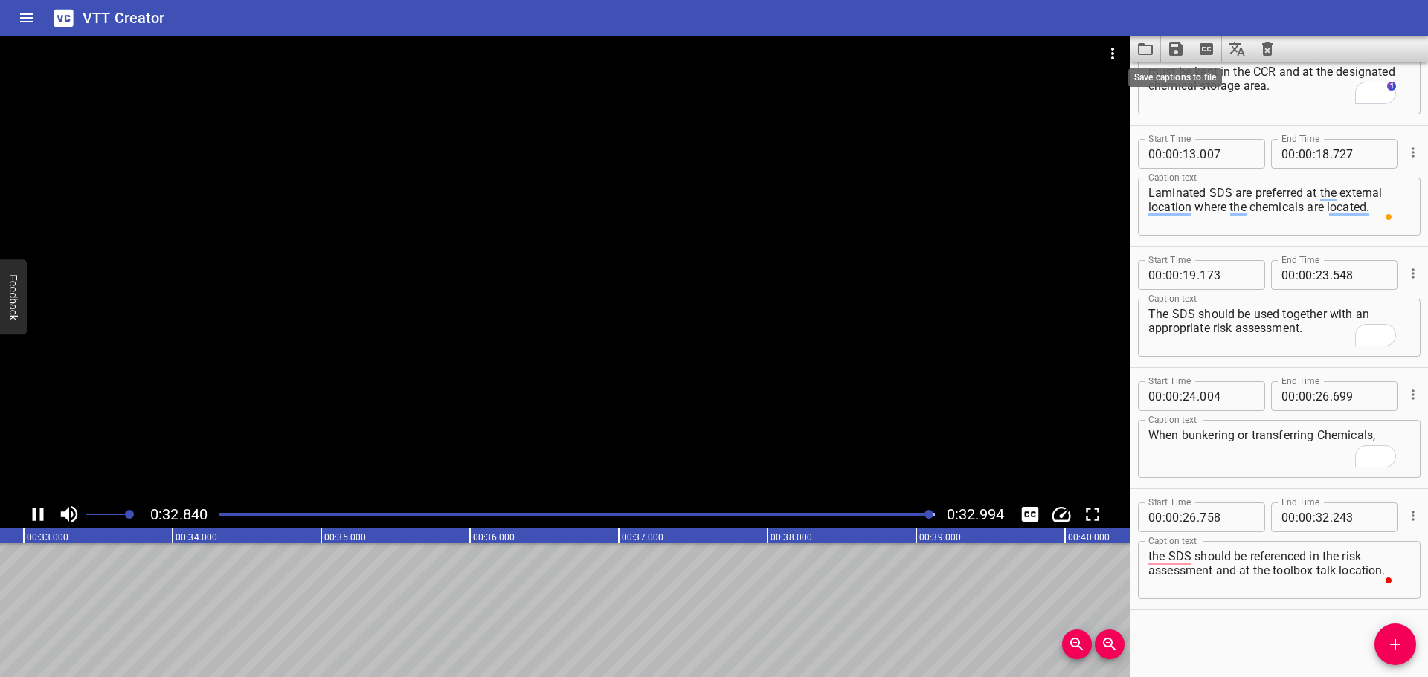
click at [1176, 49] on icon "Save captions to file" at bounding box center [1175, 48] width 13 height 13
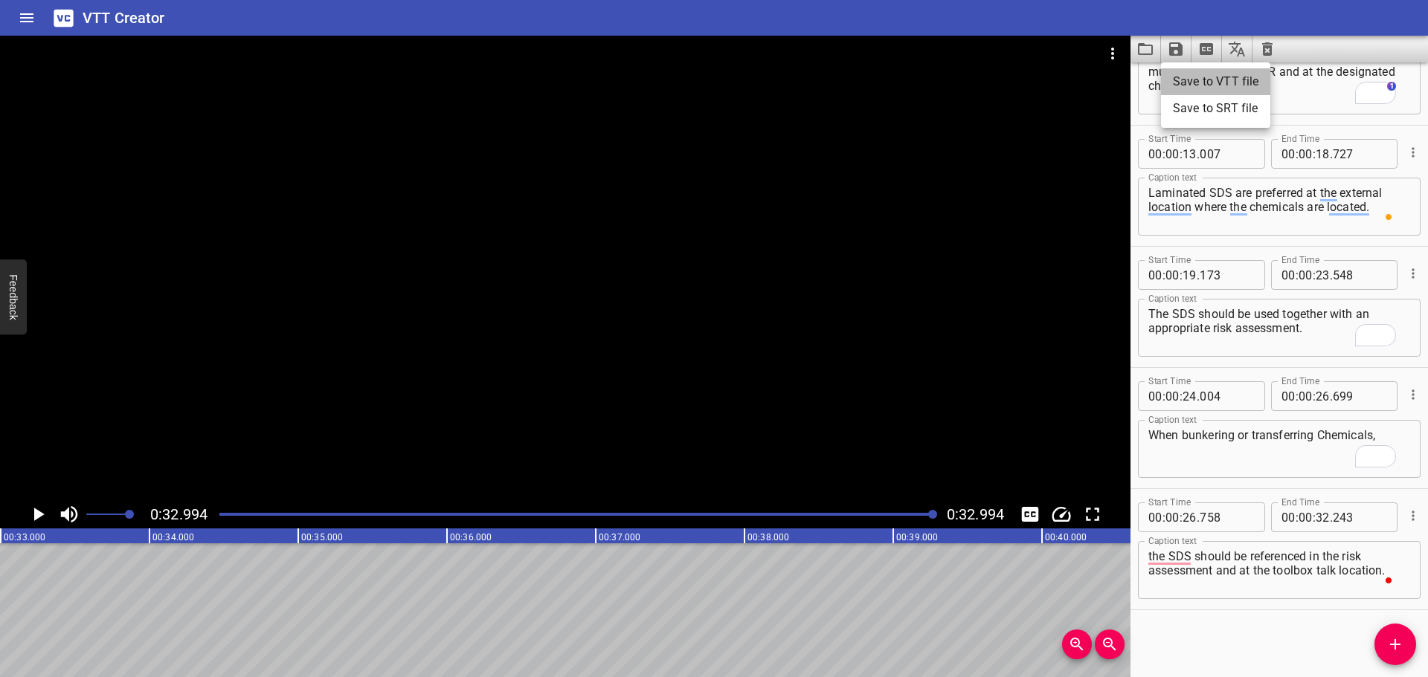
click at [1198, 78] on li "Save to VTT file" at bounding box center [1215, 81] width 109 height 27
click at [1107, 61] on icon "Video Options" at bounding box center [1113, 54] width 18 height 18
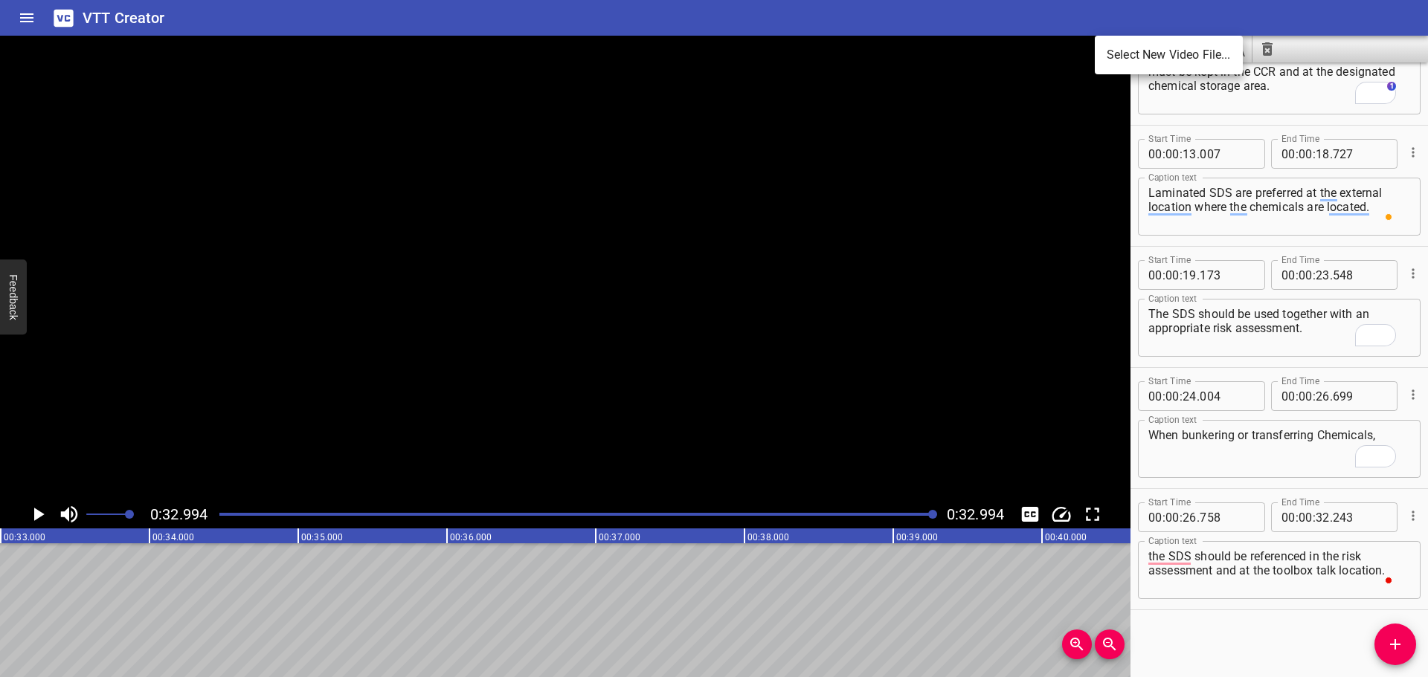
click at [1107, 61] on li "Select New Video File..." at bounding box center [1169, 55] width 148 height 27
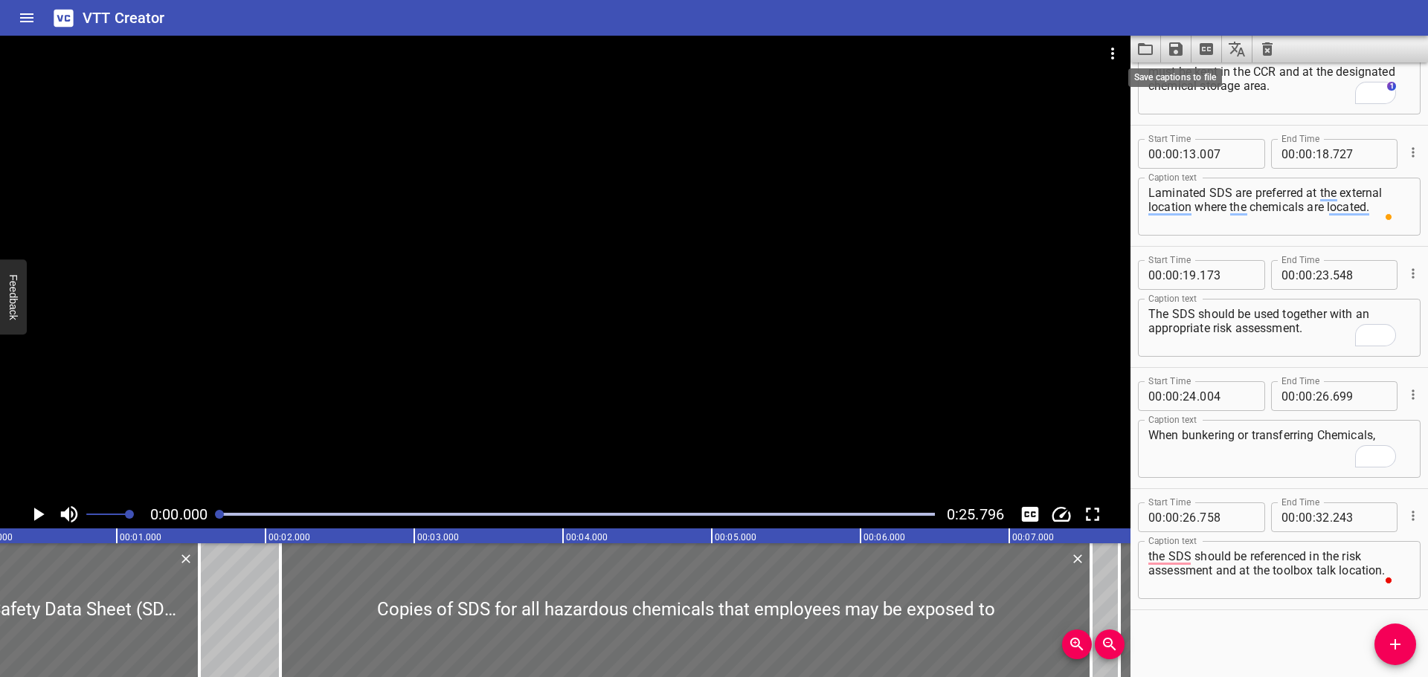
scroll to position [0, 0]
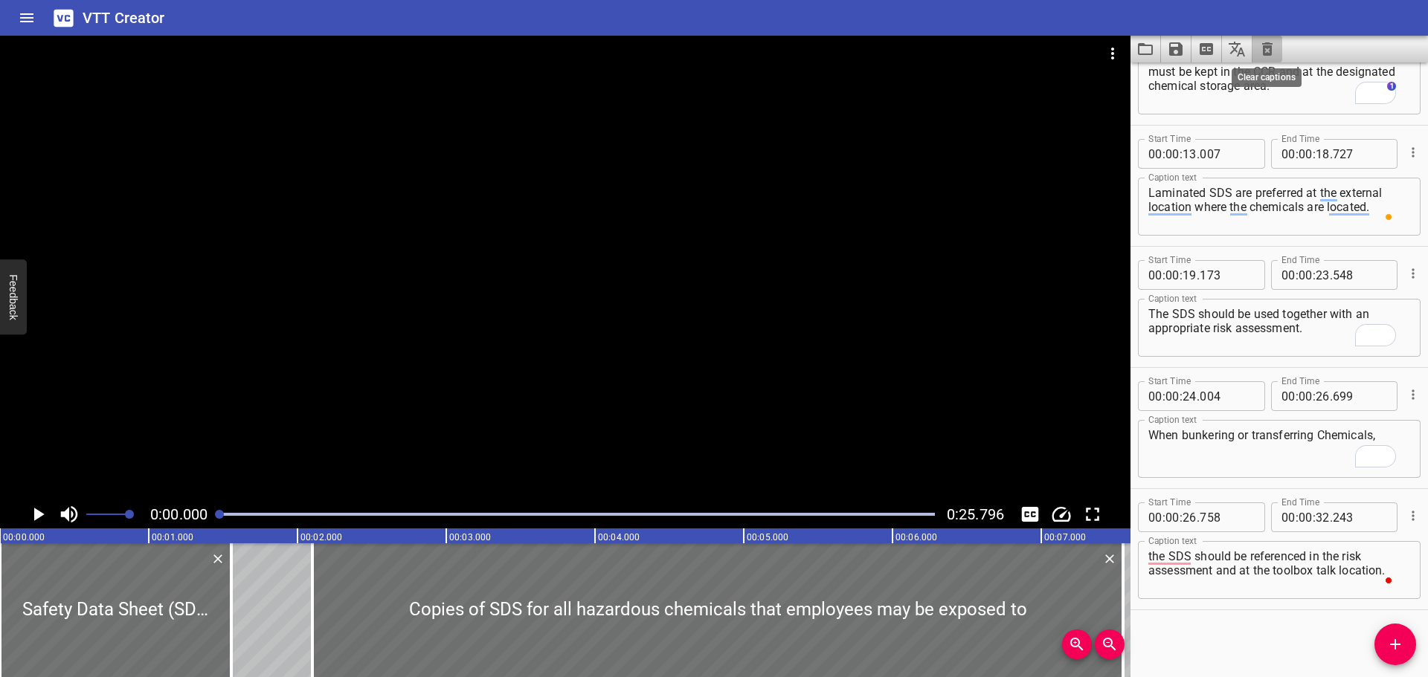
click at [1271, 54] on icon "Clear captions" at bounding box center [1267, 48] width 10 height 13
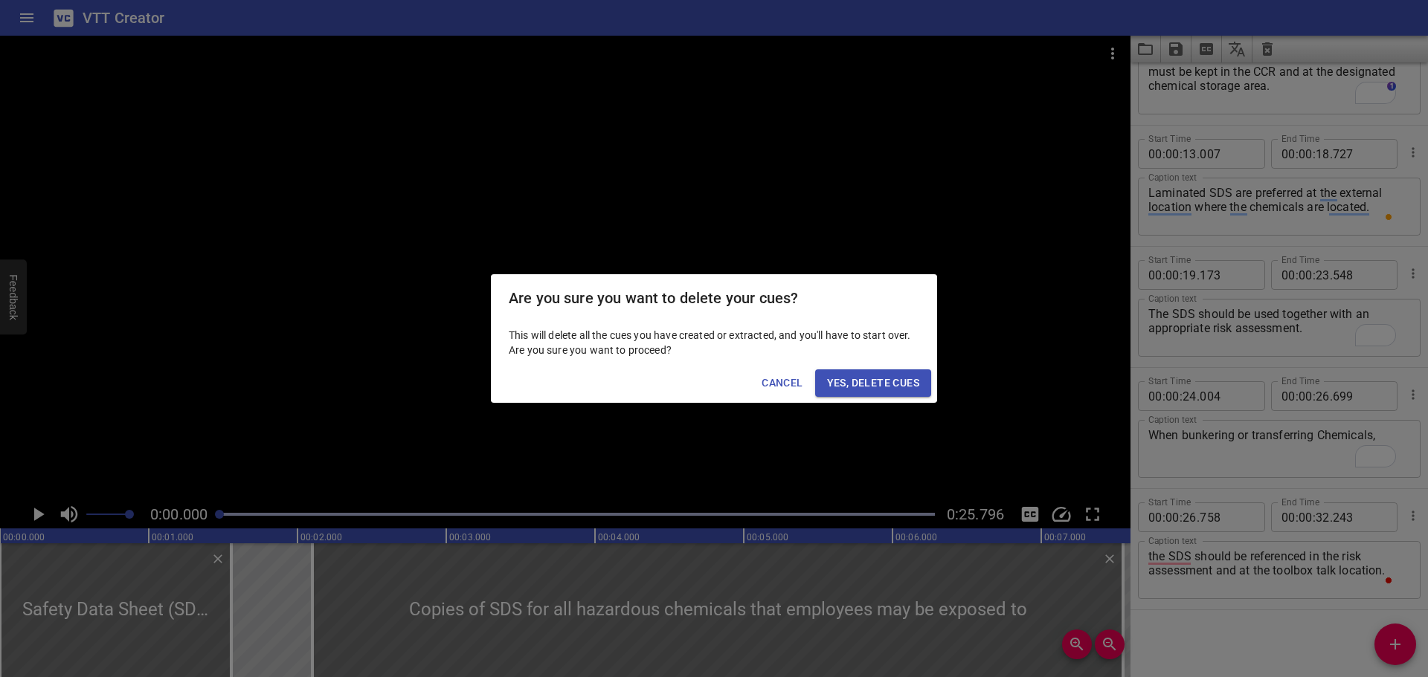
click at [907, 390] on span "Yes, Delete Cues" at bounding box center [873, 383] width 92 height 19
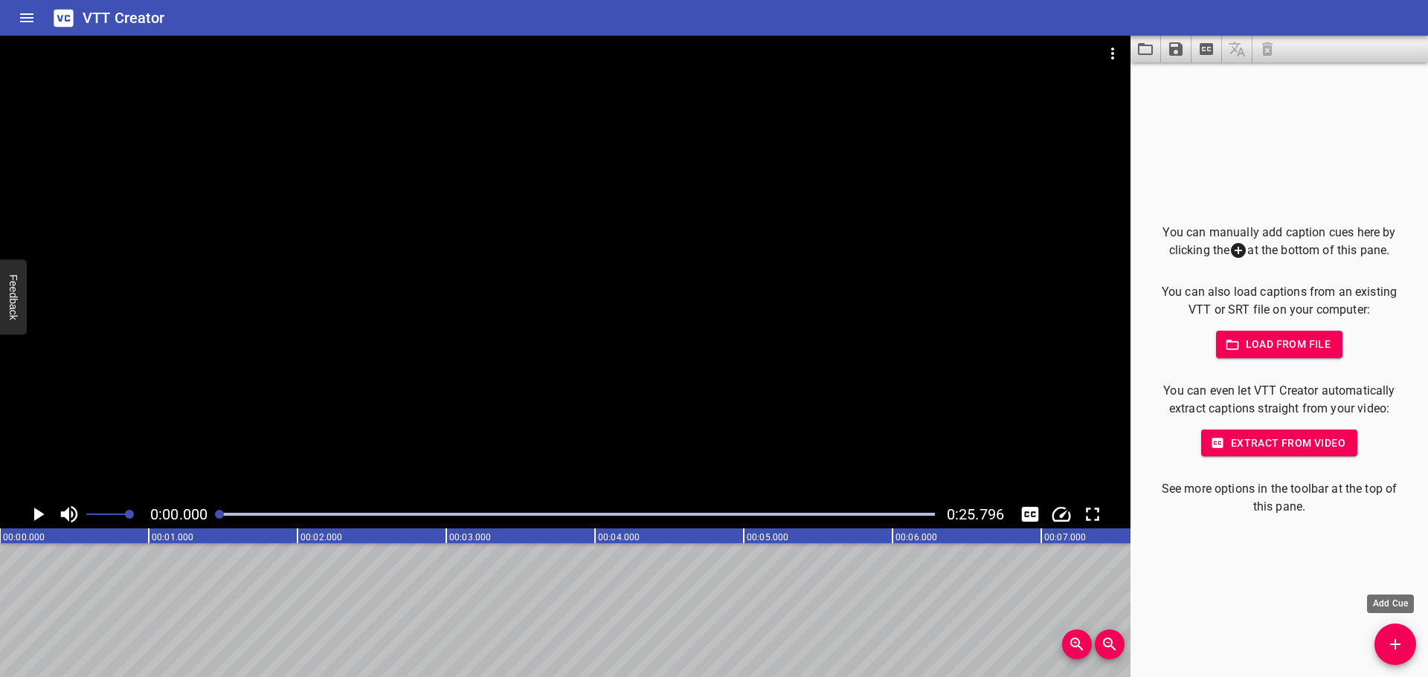
click at [1397, 648] on icon "Add Cue" at bounding box center [1395, 645] width 18 height 18
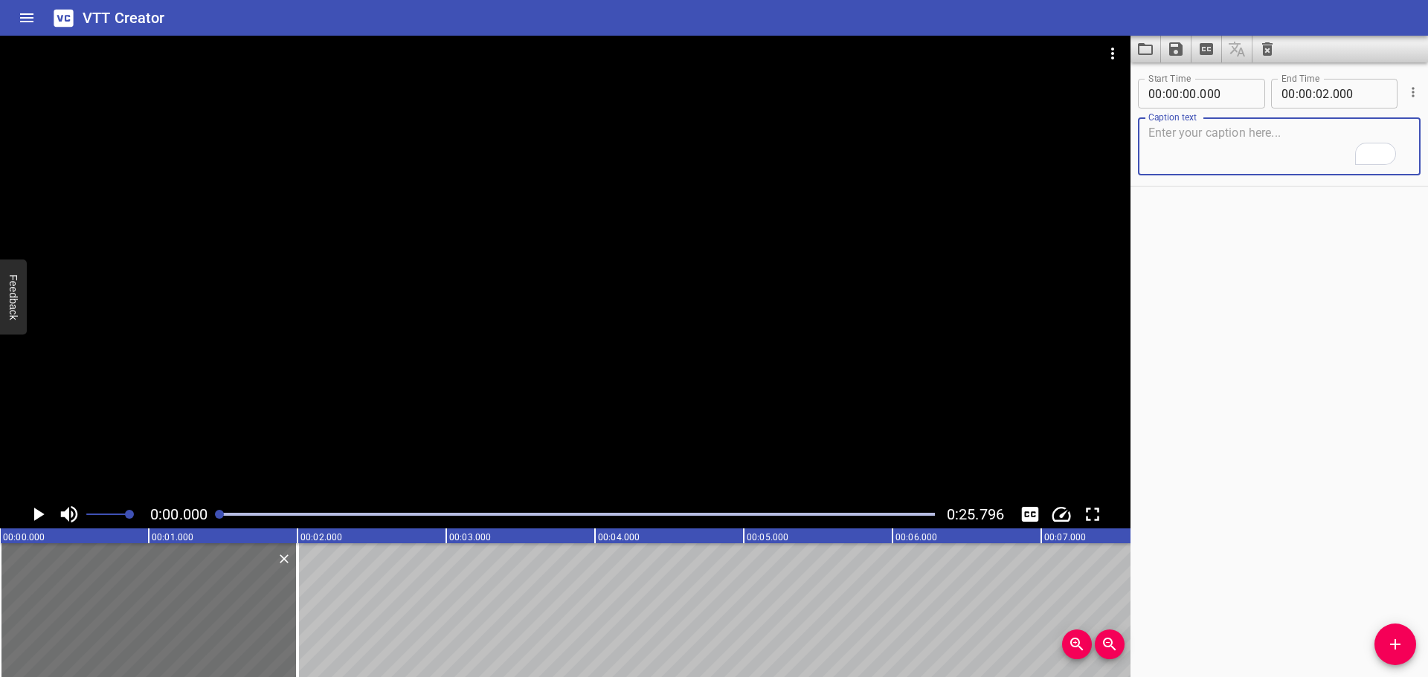
click at [1160, 148] on textarea "To enrich screen reader interactions, please activate Accessibility in Grammarl…" at bounding box center [1279, 147] width 262 height 42
paste textarea "Safe Storage"
type textarea "Safe Storage"
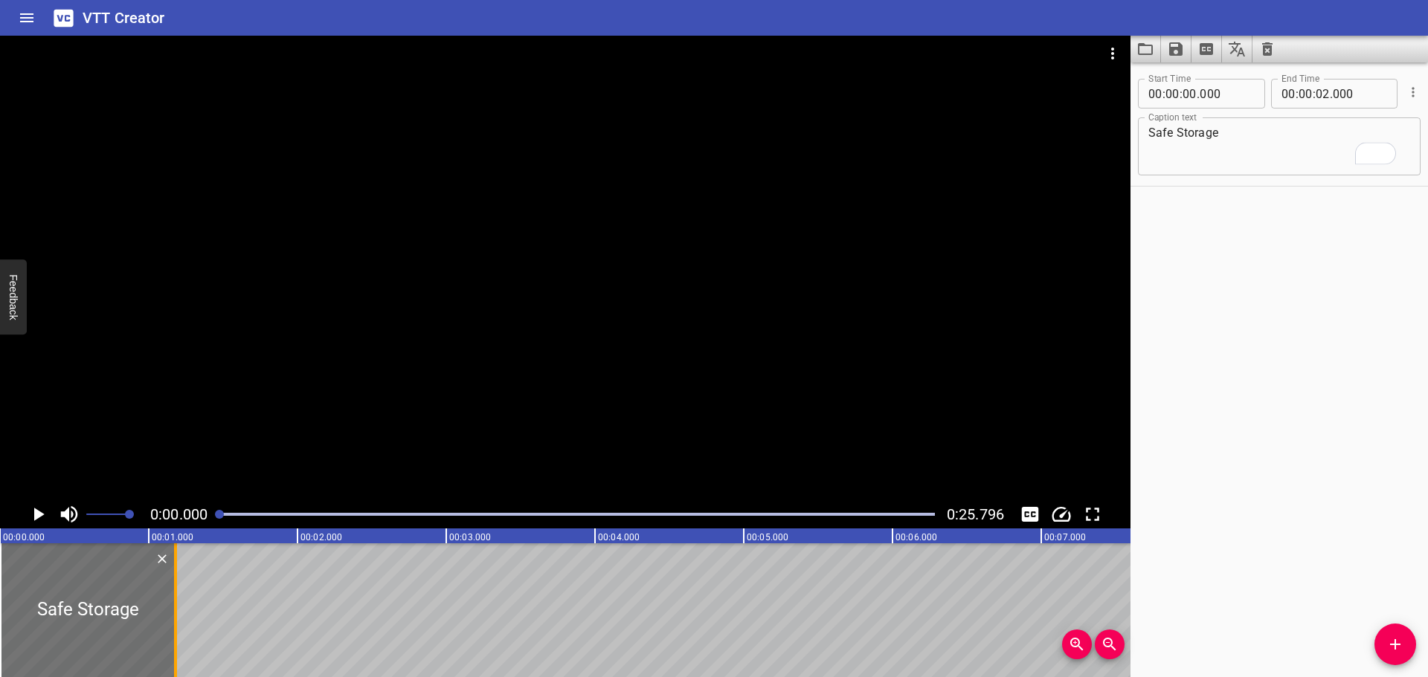
drag, startPoint x: 299, startPoint y: 582, endPoint x: 173, endPoint y: 578, distance: 126.5
click at [178, 579] on div at bounding box center [175, 611] width 15 height 134
type input "01"
type input "185"
click at [178, 575] on div at bounding box center [176, 611] width 15 height 134
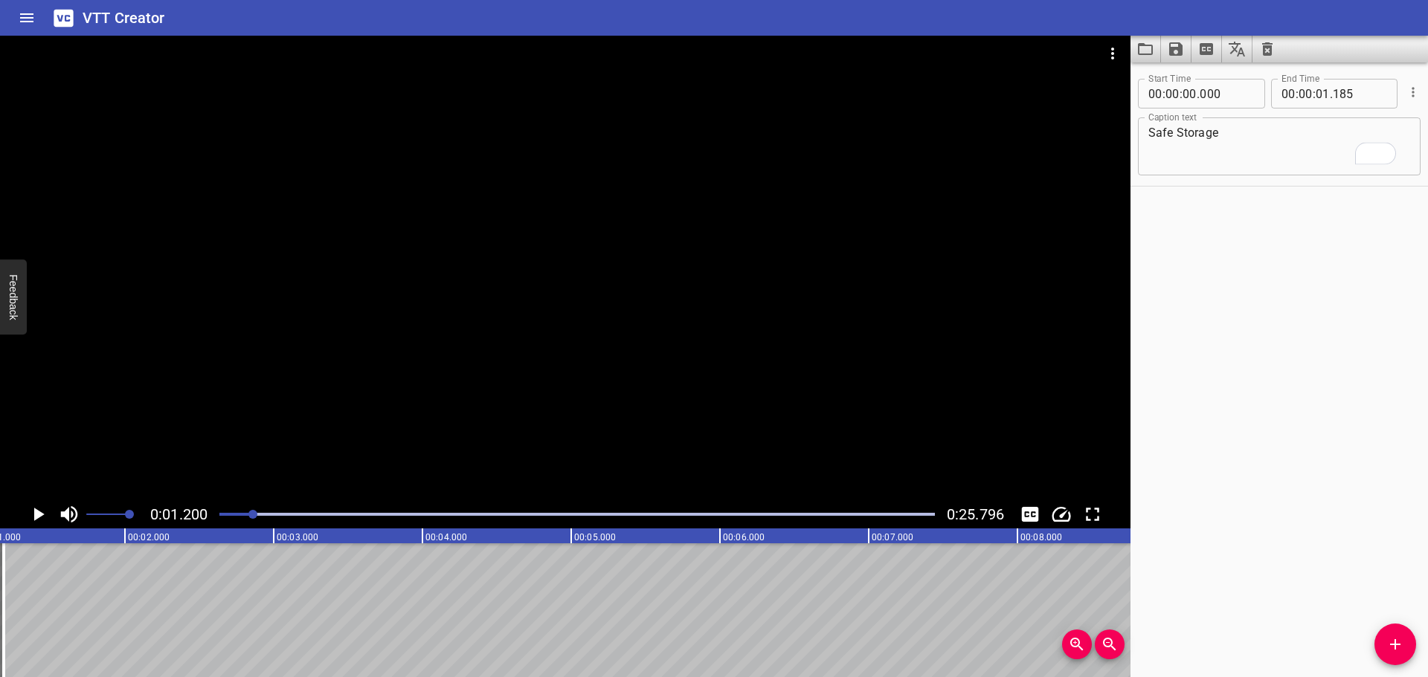
scroll to position [0, 178]
click at [1385, 650] on span "Add Cue" at bounding box center [1395, 645] width 42 height 18
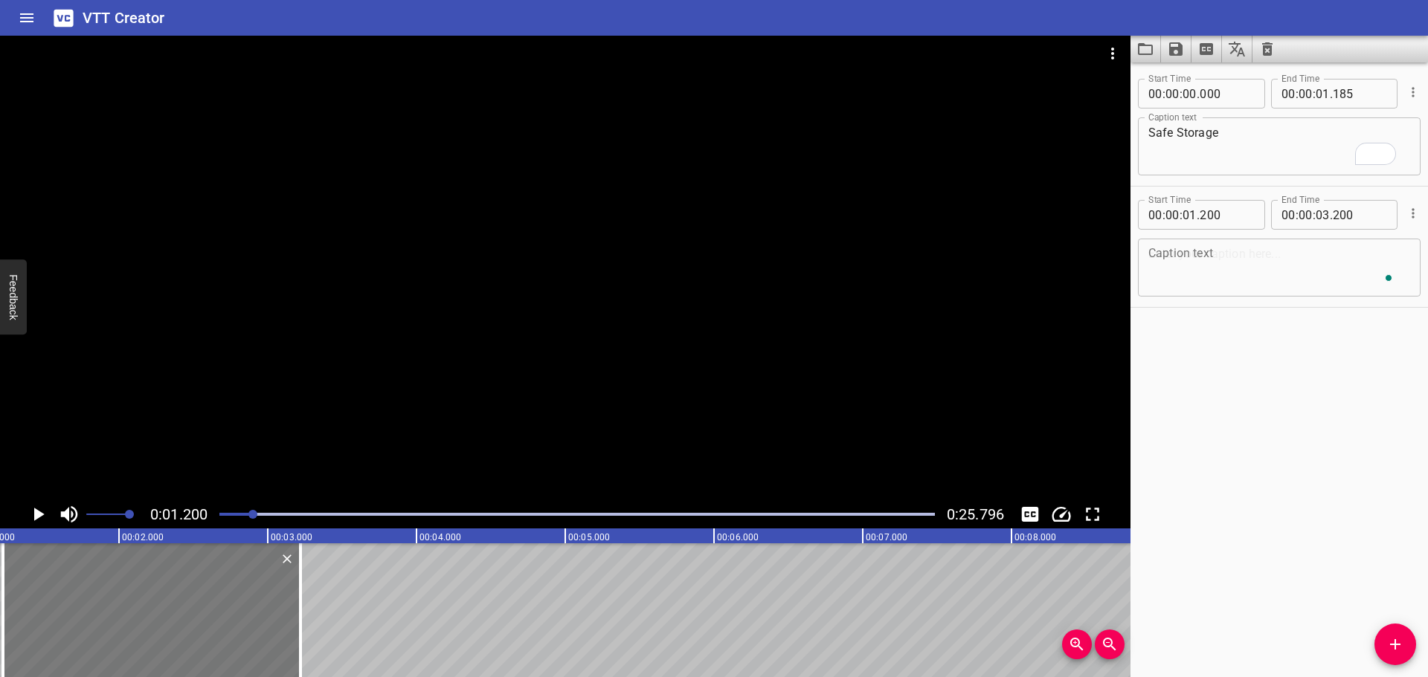
drag, startPoint x: 231, startPoint y: 617, endPoint x: 235, endPoint y: 609, distance: 9.0
click at [235, 609] on div at bounding box center [151, 611] width 297 height 134
type input "225"
click at [1234, 275] on textarea "To enrich screen reader interactions, please activate Accessibility in Grammarl…" at bounding box center [1279, 268] width 262 height 42
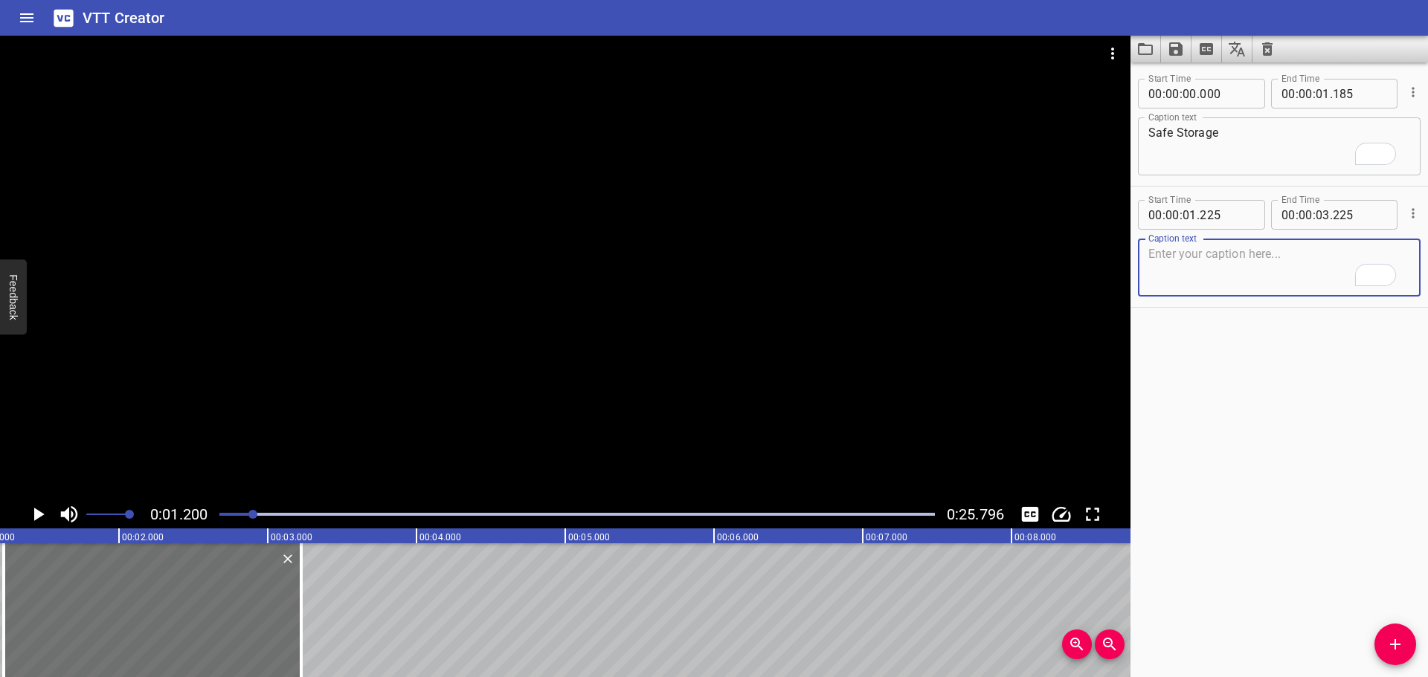
paste textarea "All hazardous materials should be stored as per the manufacturer's recommendati…"
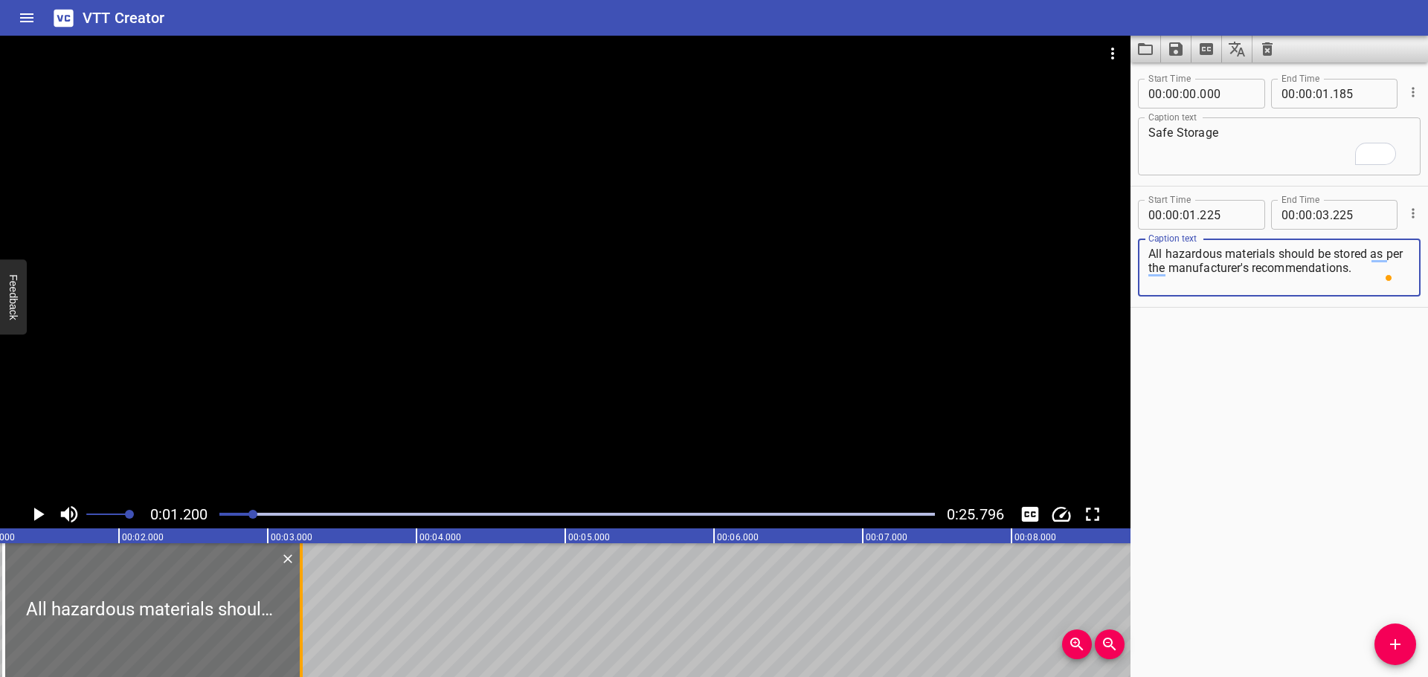
type textarea "All hazardous materials should be stored as per the manufacturer's recommendati…"
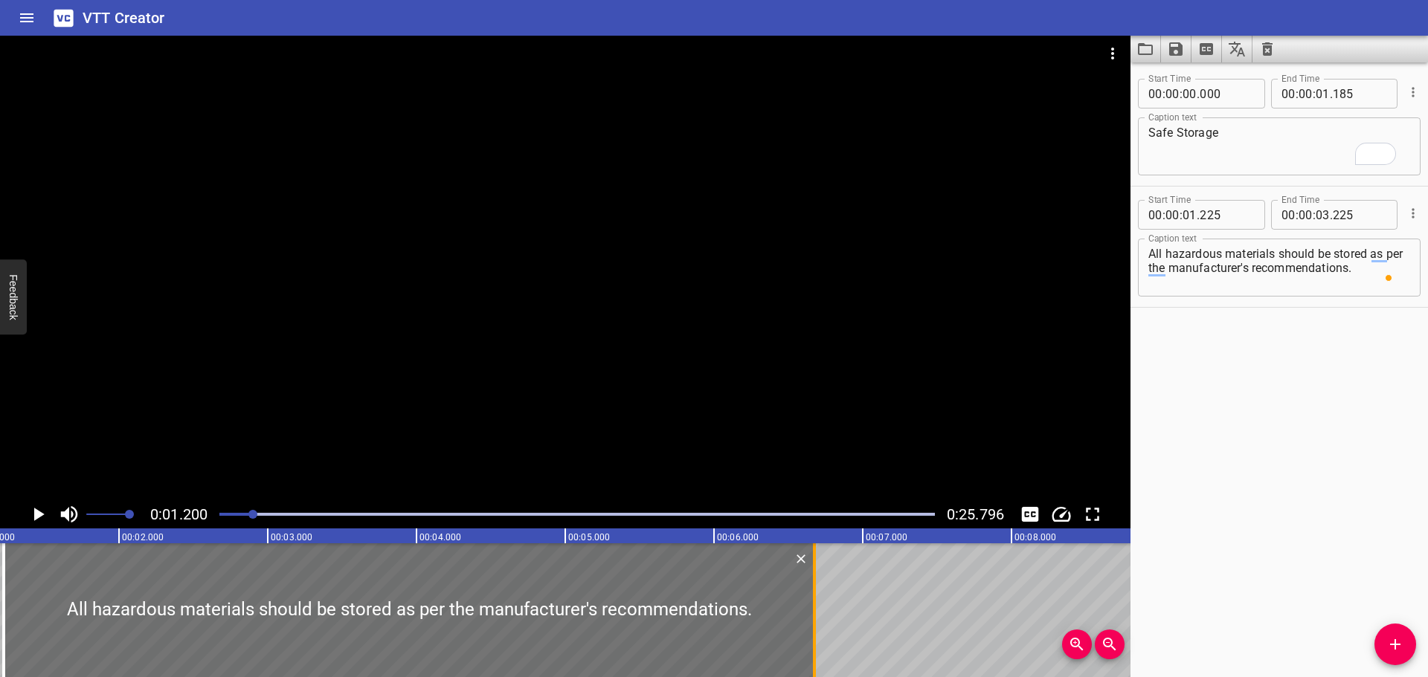
drag, startPoint x: 297, startPoint y: 582, endPoint x: 811, endPoint y: 585, distance: 513.1
click at [811, 585] on div at bounding box center [814, 611] width 15 height 134
type input "06"
type input "675"
click at [704, 401] on div at bounding box center [565, 268] width 1130 height 465
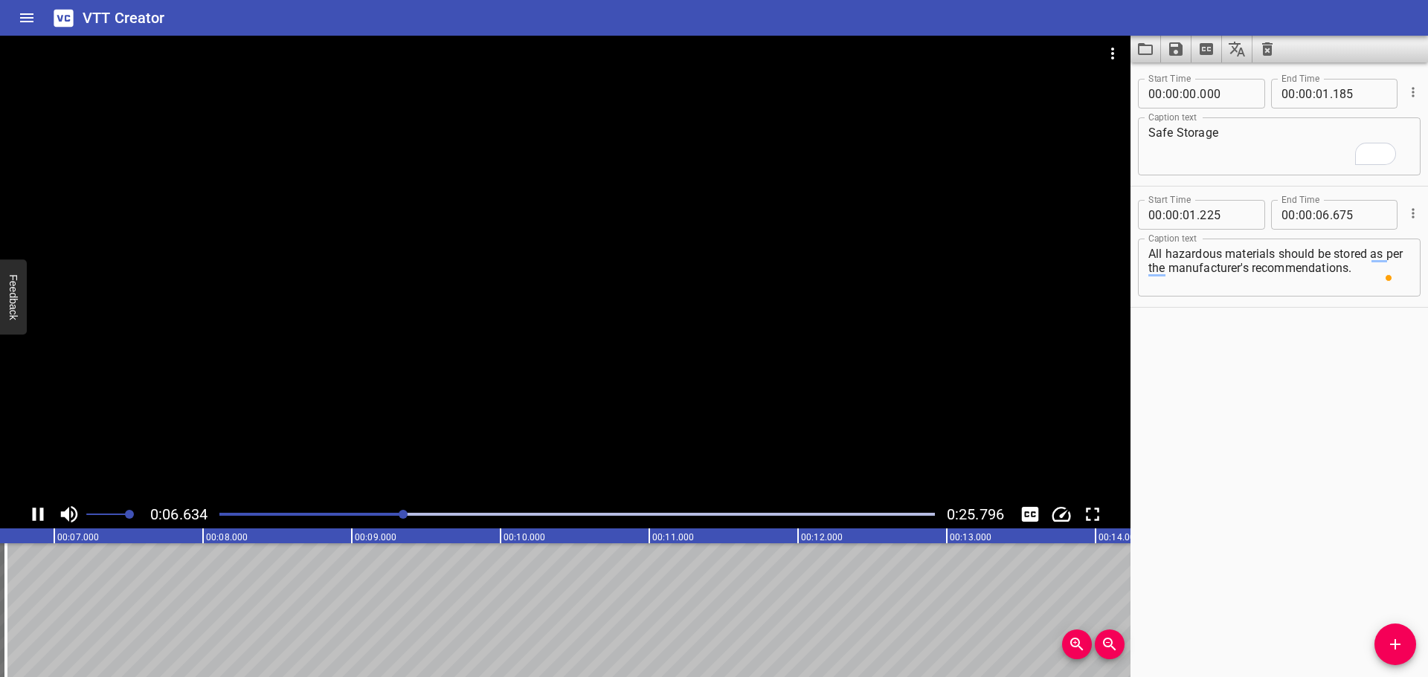
click at [537, 369] on div at bounding box center [565, 268] width 1130 height 465
click at [1402, 644] on icon "Add Cue" at bounding box center [1395, 645] width 18 height 18
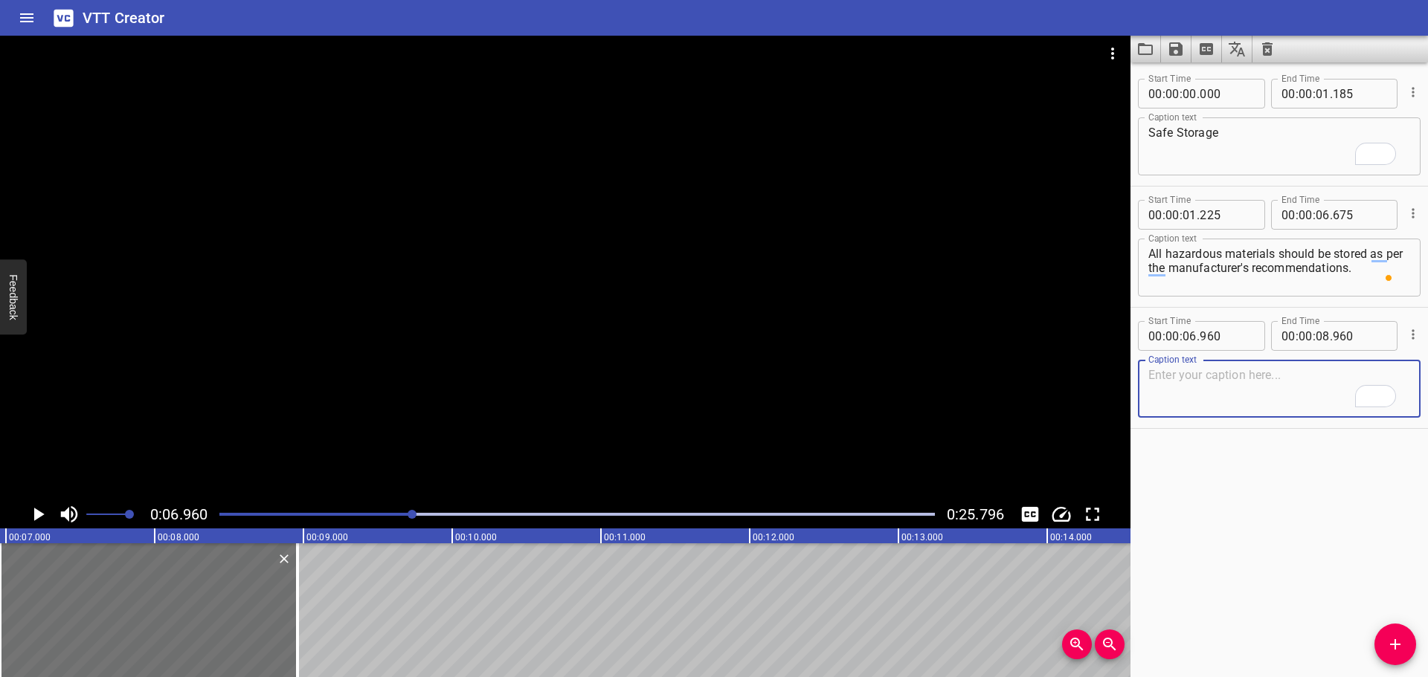
click at [1173, 382] on textarea "To enrich screen reader interactions, please activate Accessibility in Grammarl…" at bounding box center [1279, 389] width 262 height 42
paste textarea "The Owner of Material or similar must liaise with the Supervisor / SHE advisor …"
type textarea "The Owner of Material or similar must liaise with the Supervisor / SHE advisor …"
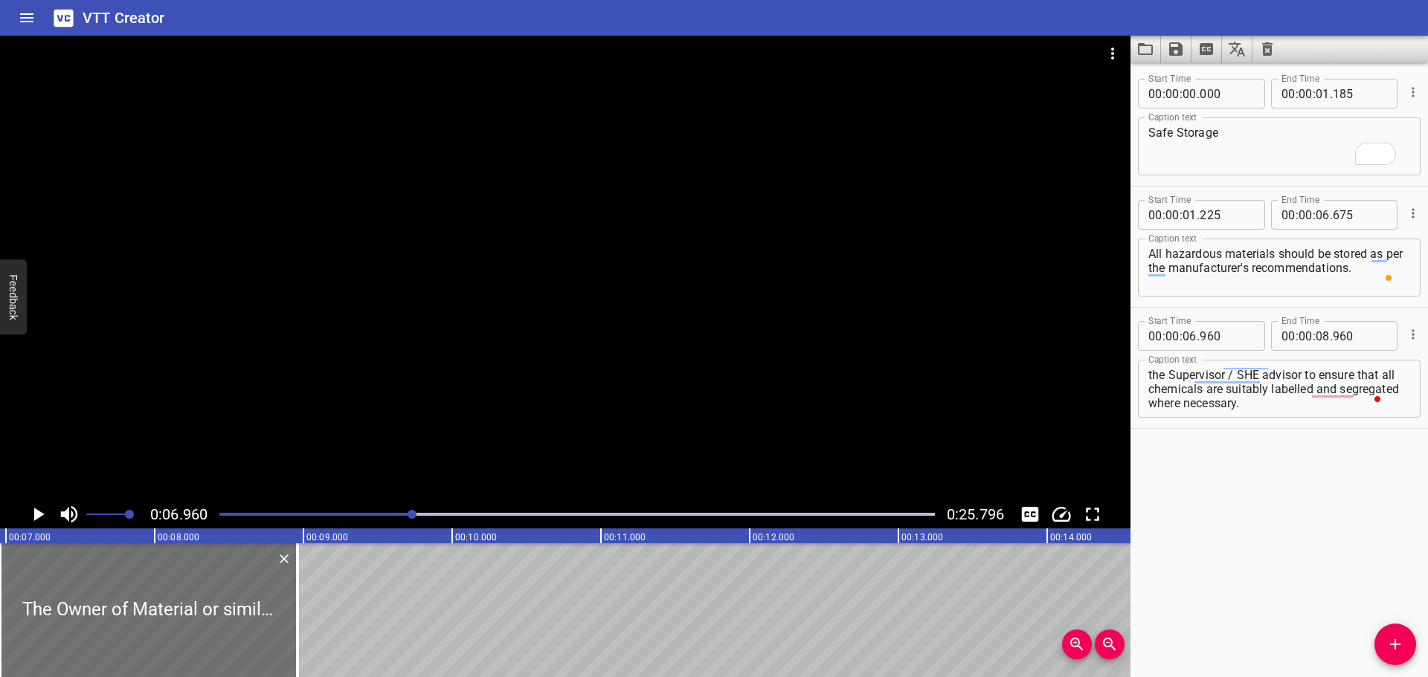
click at [594, 431] on div at bounding box center [565, 268] width 1130 height 465
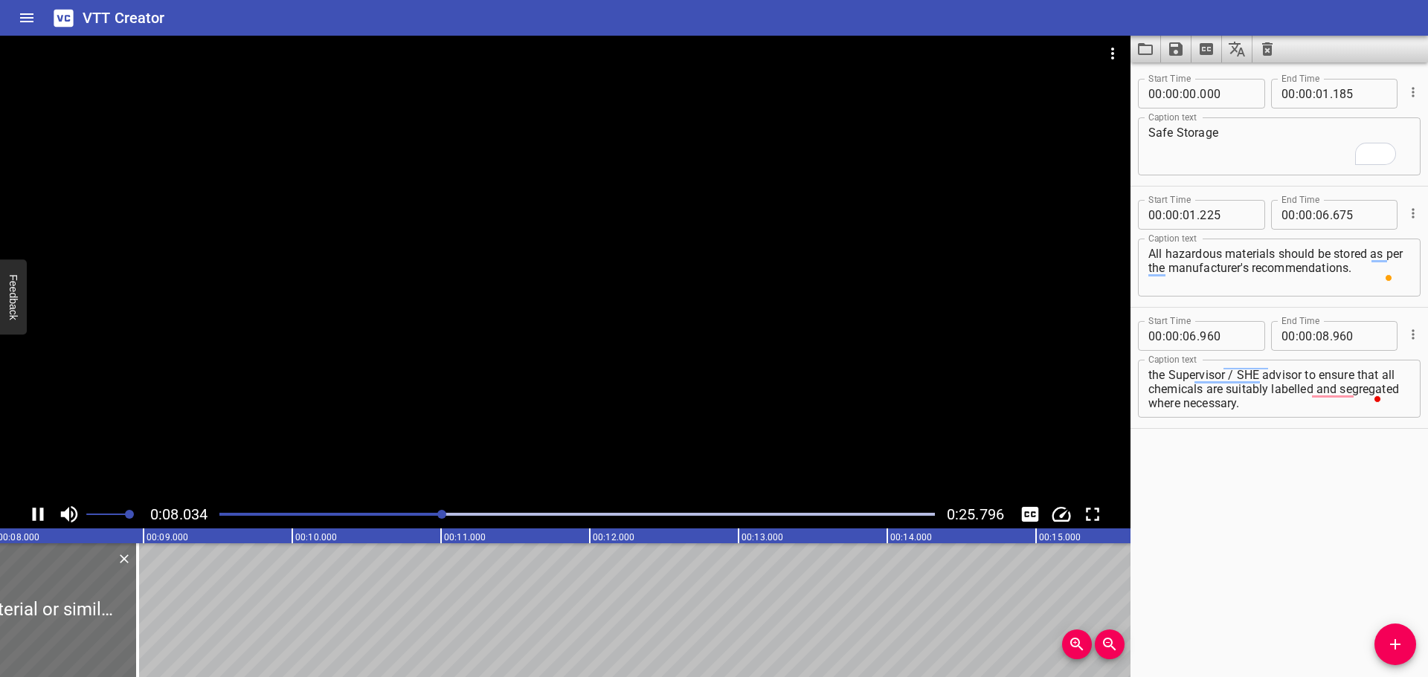
click at [350, 393] on div at bounding box center [565, 268] width 1130 height 465
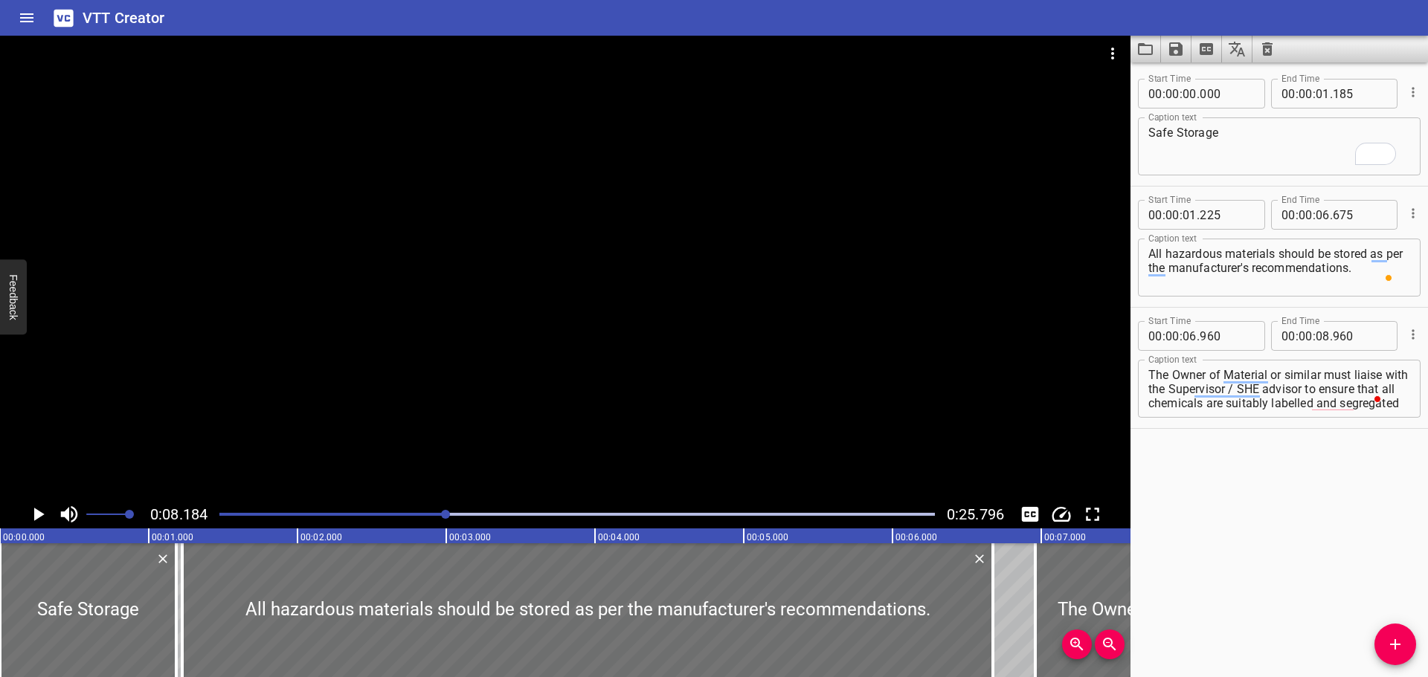
scroll to position [14, 0]
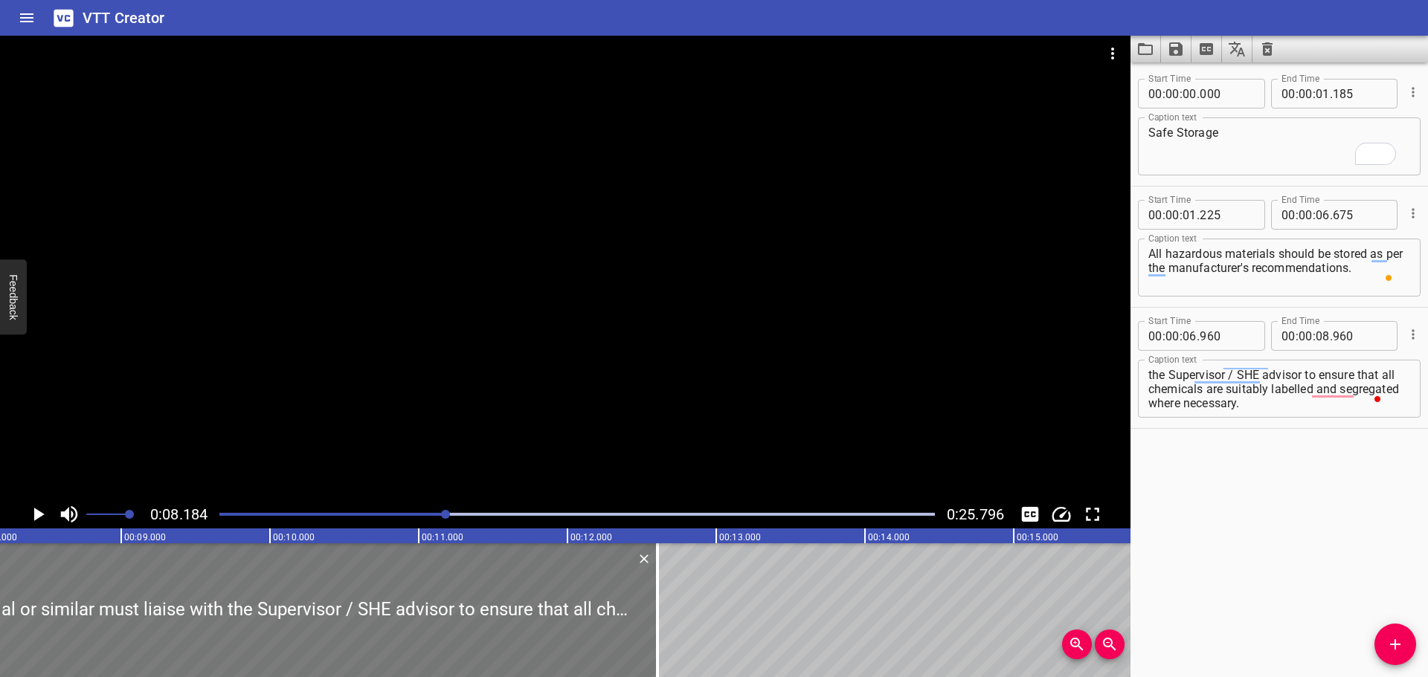
click at [663, 603] on div at bounding box center [657, 611] width 15 height 134
type input "12"
type input "600"
click at [631, 428] on div at bounding box center [565, 268] width 1130 height 465
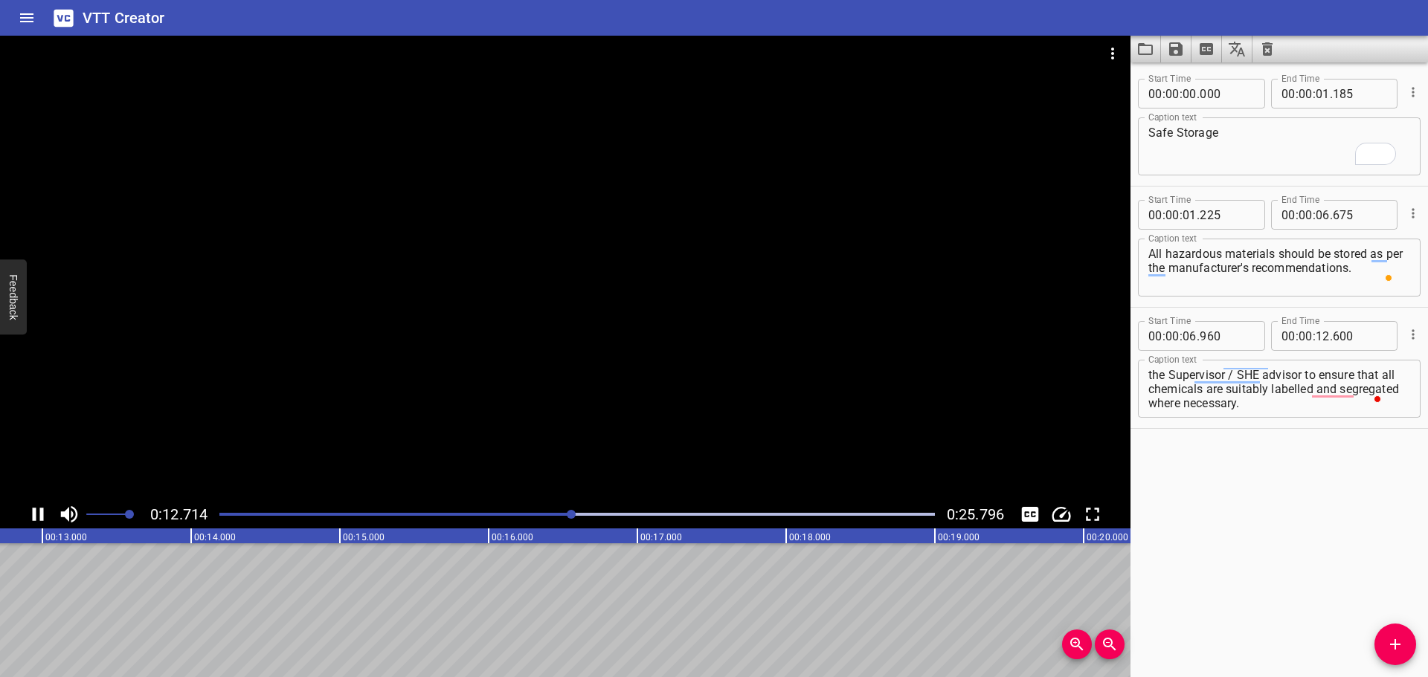
click at [558, 387] on div at bounding box center [565, 268] width 1130 height 465
drag, startPoint x: 1400, startPoint y: 654, endPoint x: 1385, endPoint y: 645, distance: 18.0
click at [1401, 654] on button "Add Cue" at bounding box center [1395, 645] width 42 height 42
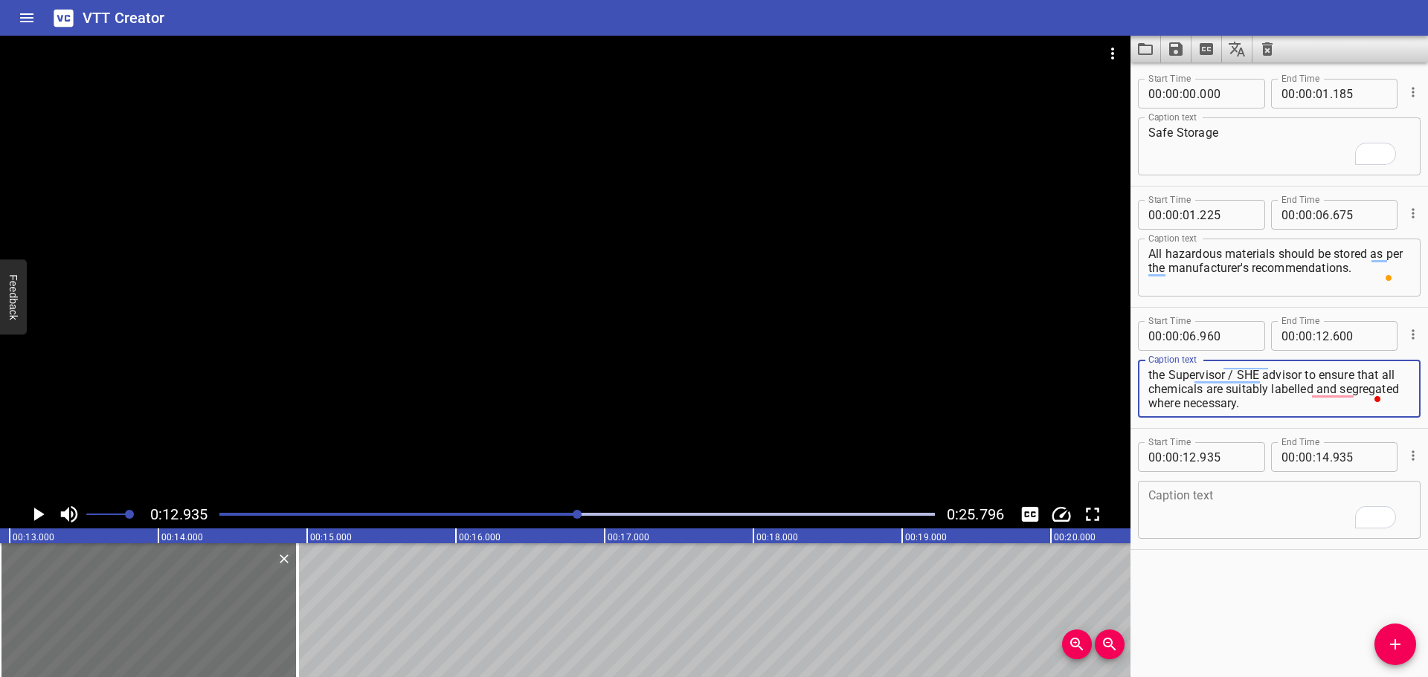
drag, startPoint x: 1332, startPoint y: 375, endPoint x: 1342, endPoint y: 422, distance: 48.6
click at [1342, 422] on div "Start Time 00 : 00 : 06 . 960 Start Time End Time 00 : 00 : 12 . 600 End Time C…" at bounding box center [1278, 368] width 297 height 120
type textarea "The Owner of Material or similar must liaise with the Supervisor / SHE advisor"
click at [1287, 541] on div "Caption text Caption text" at bounding box center [1279, 508] width 283 height 67
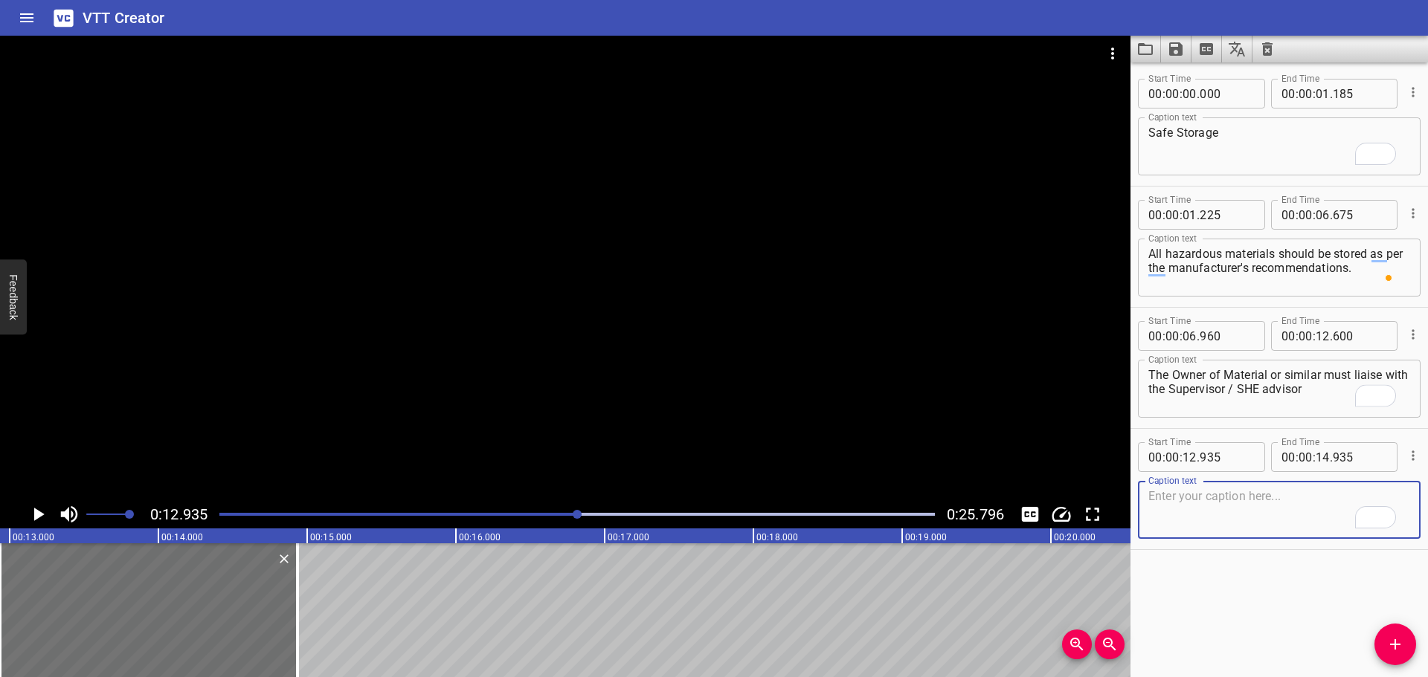
drag, startPoint x: 1280, startPoint y: 523, endPoint x: 1272, endPoint y: 508, distance: 17.0
click at [1278, 519] on textarea "To enrich screen reader interactions, please activate Accessibility in Grammarl…" at bounding box center [1279, 510] width 262 height 42
paste textarea "to ensure that all chemicals are suitably labelled and segregated where necessa…"
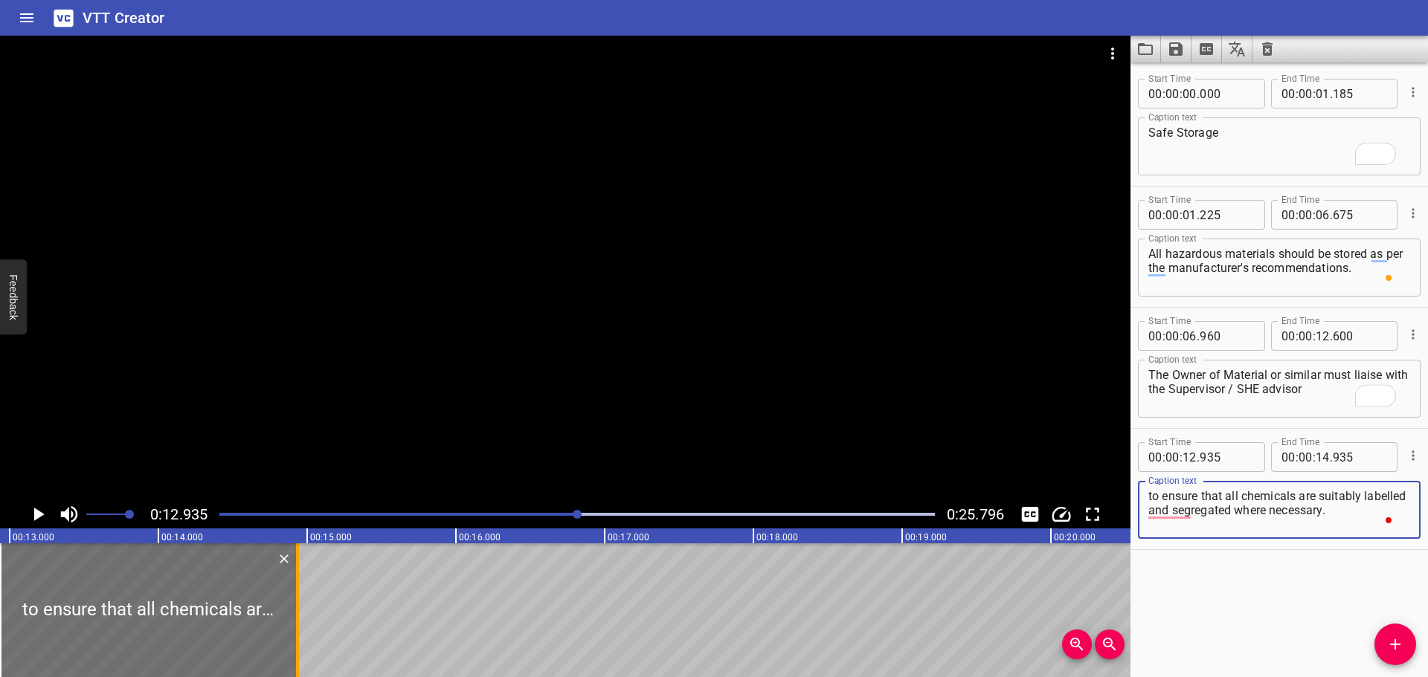
type textarea "to ensure that all chemicals are suitably labelled and segregated where necessa…"
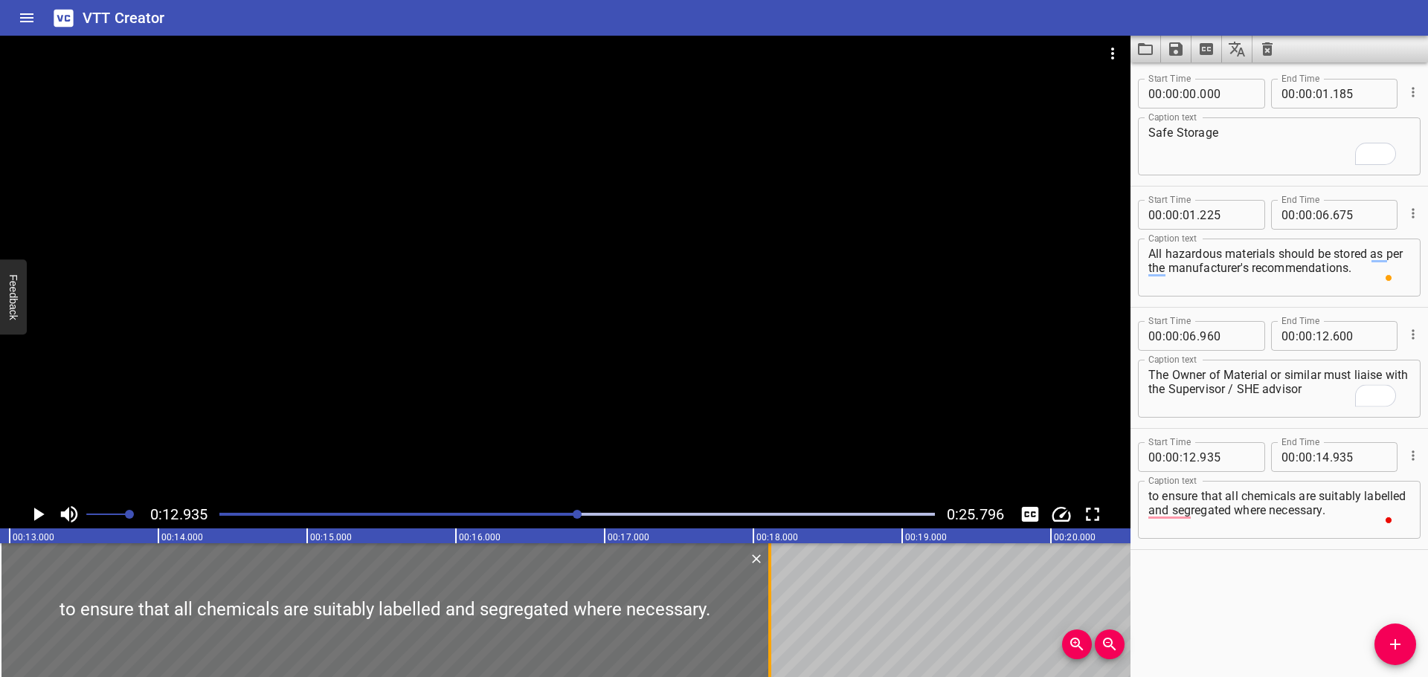
drag, startPoint x: 301, startPoint y: 607, endPoint x: 774, endPoint y: 618, distance: 473.1
click at [774, 616] on div at bounding box center [769, 611] width 15 height 134
type input "18"
type input "115"
click at [646, 394] on div at bounding box center [565, 268] width 1130 height 465
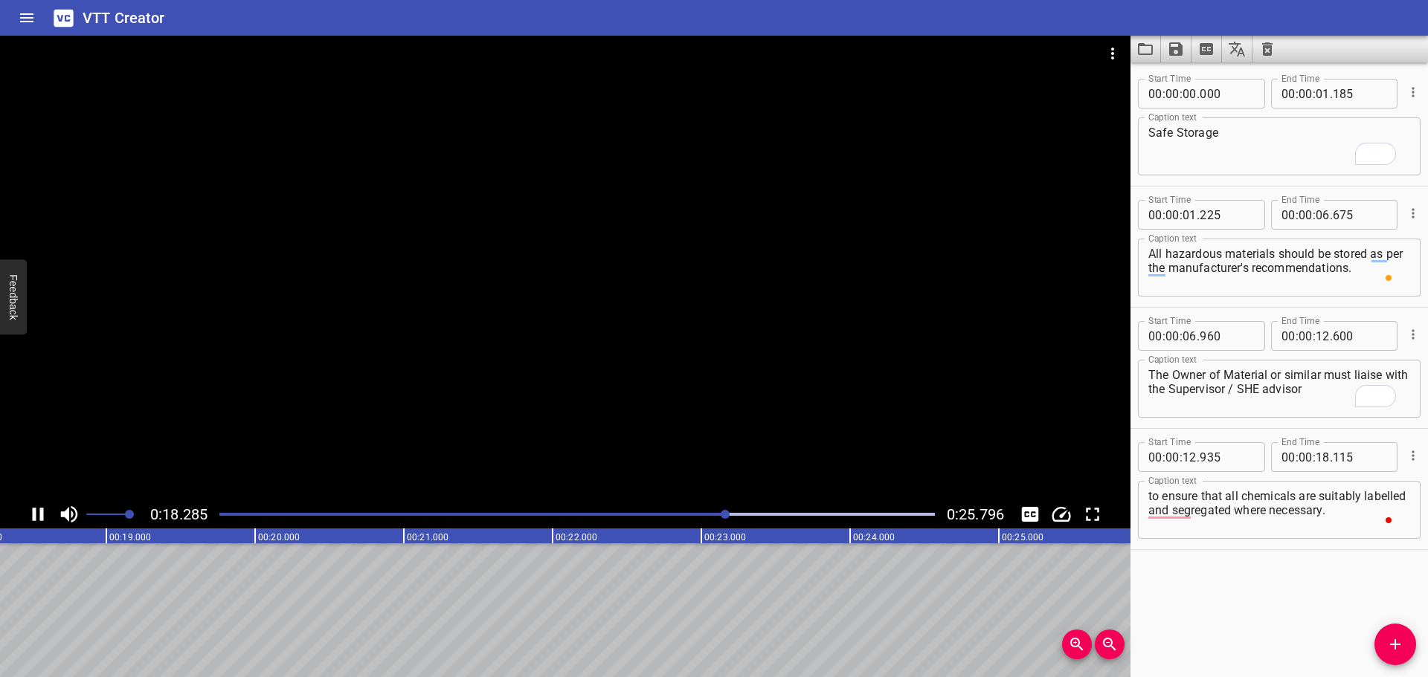
click at [561, 392] on div at bounding box center [565, 268] width 1130 height 465
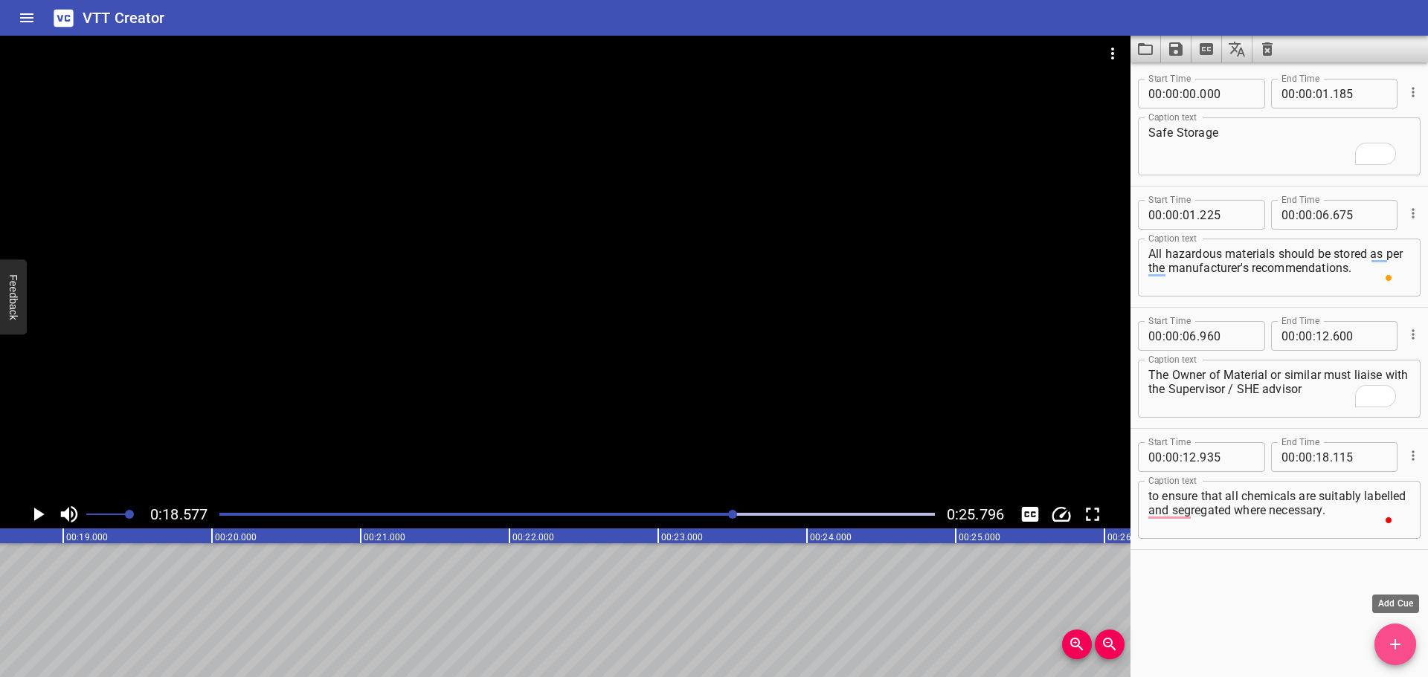
drag, startPoint x: 1380, startPoint y: 653, endPoint x: 1306, endPoint y: 620, distance: 81.2
click at [1380, 652] on span "Add Cue" at bounding box center [1395, 645] width 42 height 18
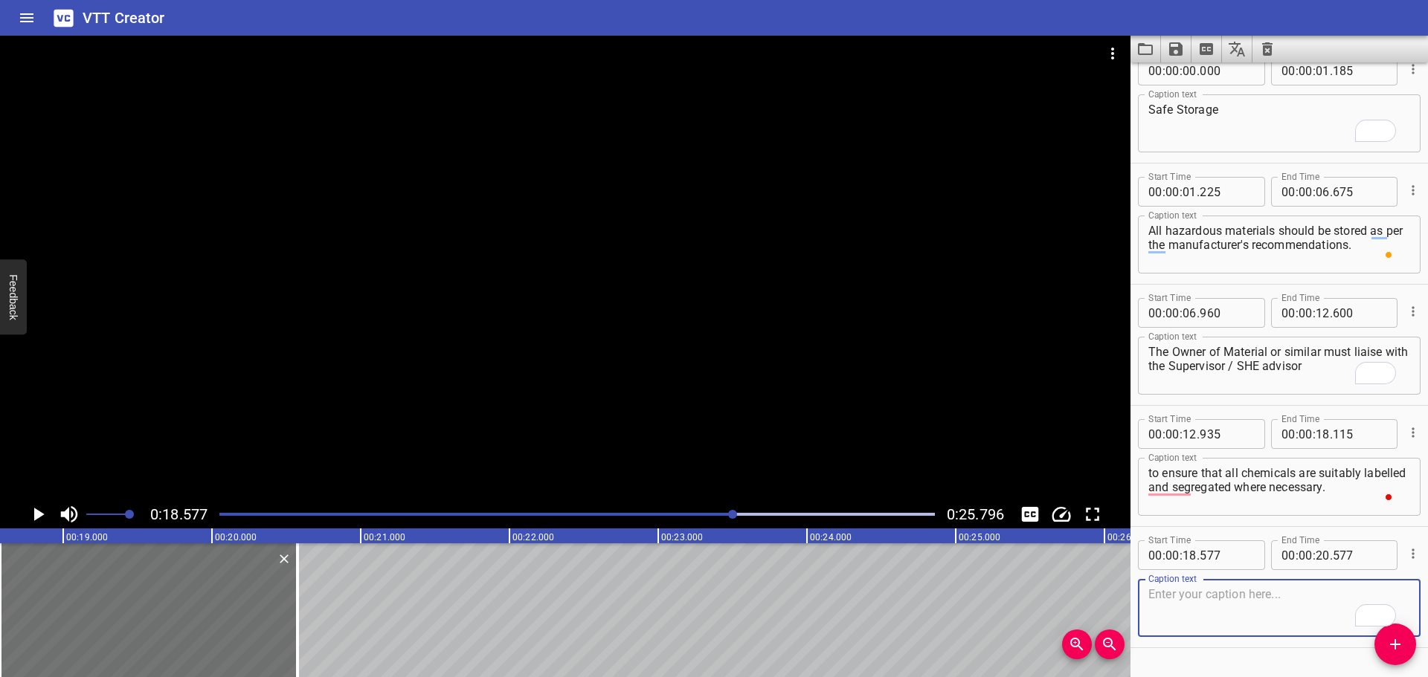
scroll to position [0, 0]
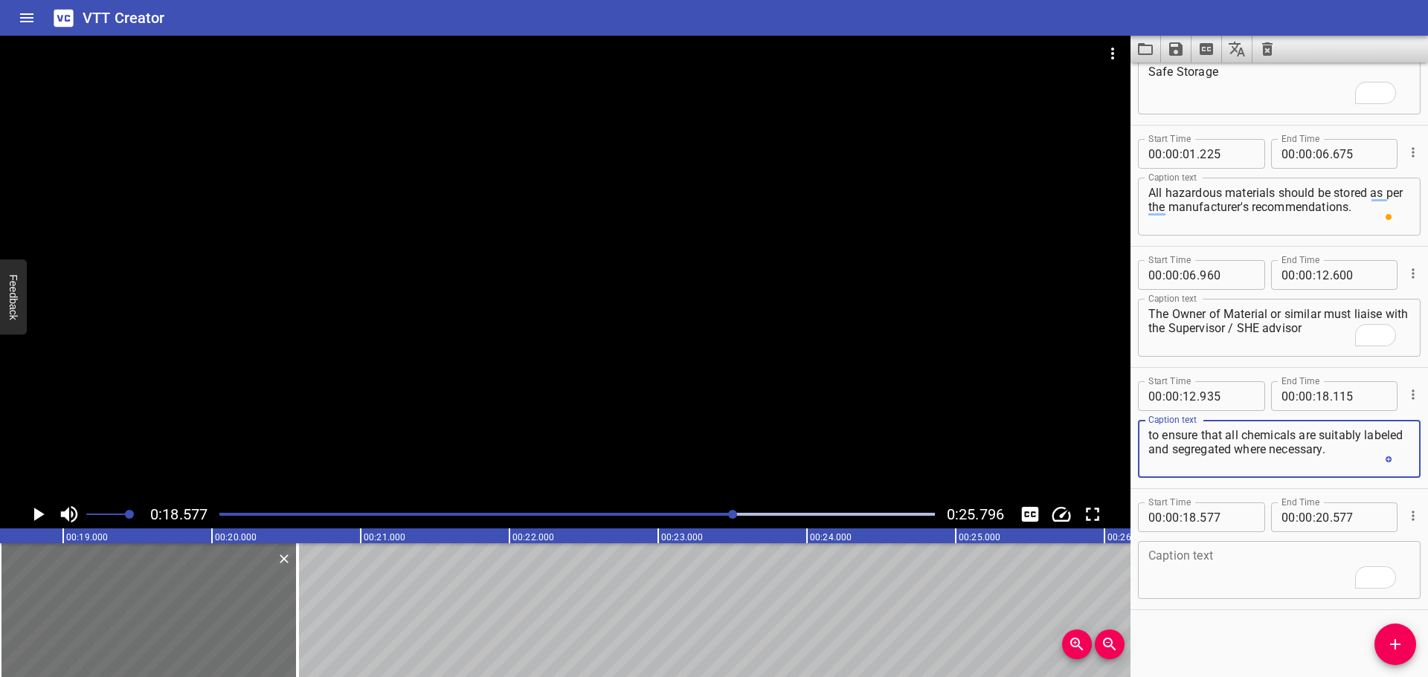
type textarea "to ensure that all chemicals are suitably labeled and segregated where necessar…"
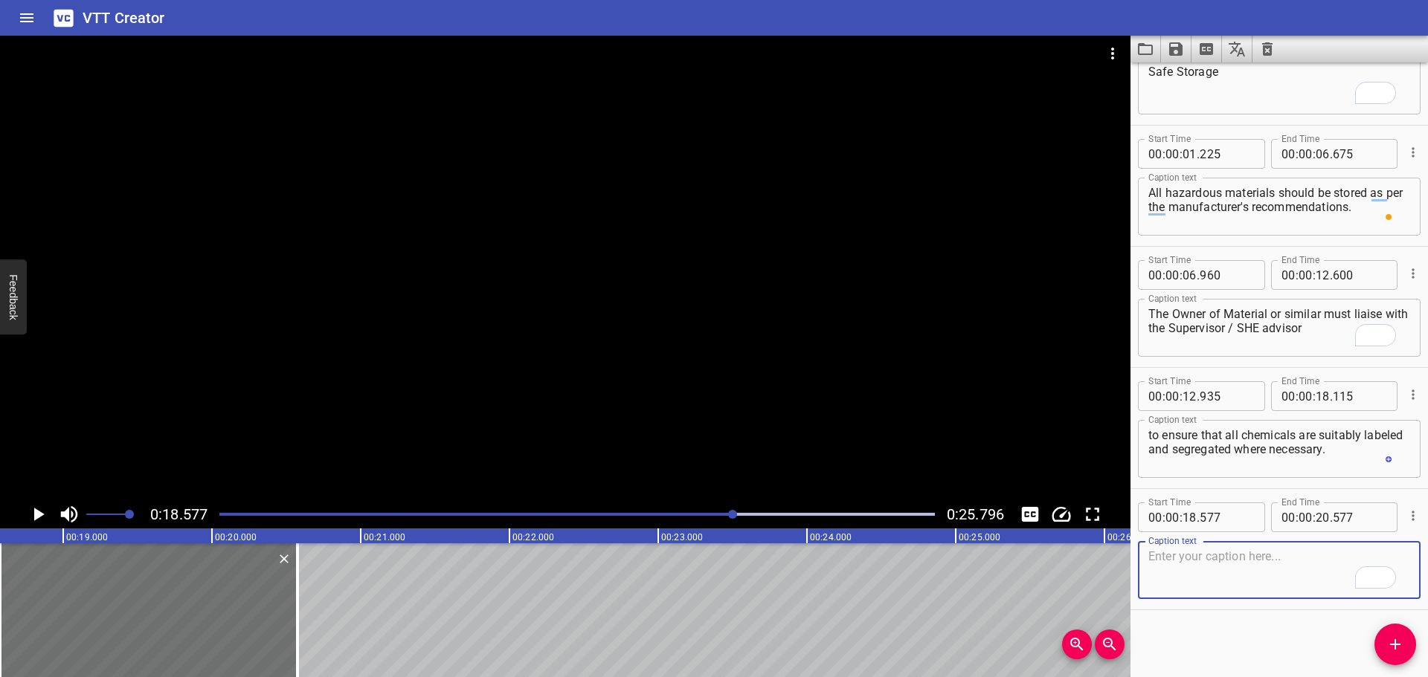
click at [1223, 576] on textarea "To enrich screen reader interactions, please activate Accessibility in Grammarl…" at bounding box center [1279, 571] width 262 height 42
paste textarea "During adverse weather conditions, it may be appropriate to ensure that all lab…"
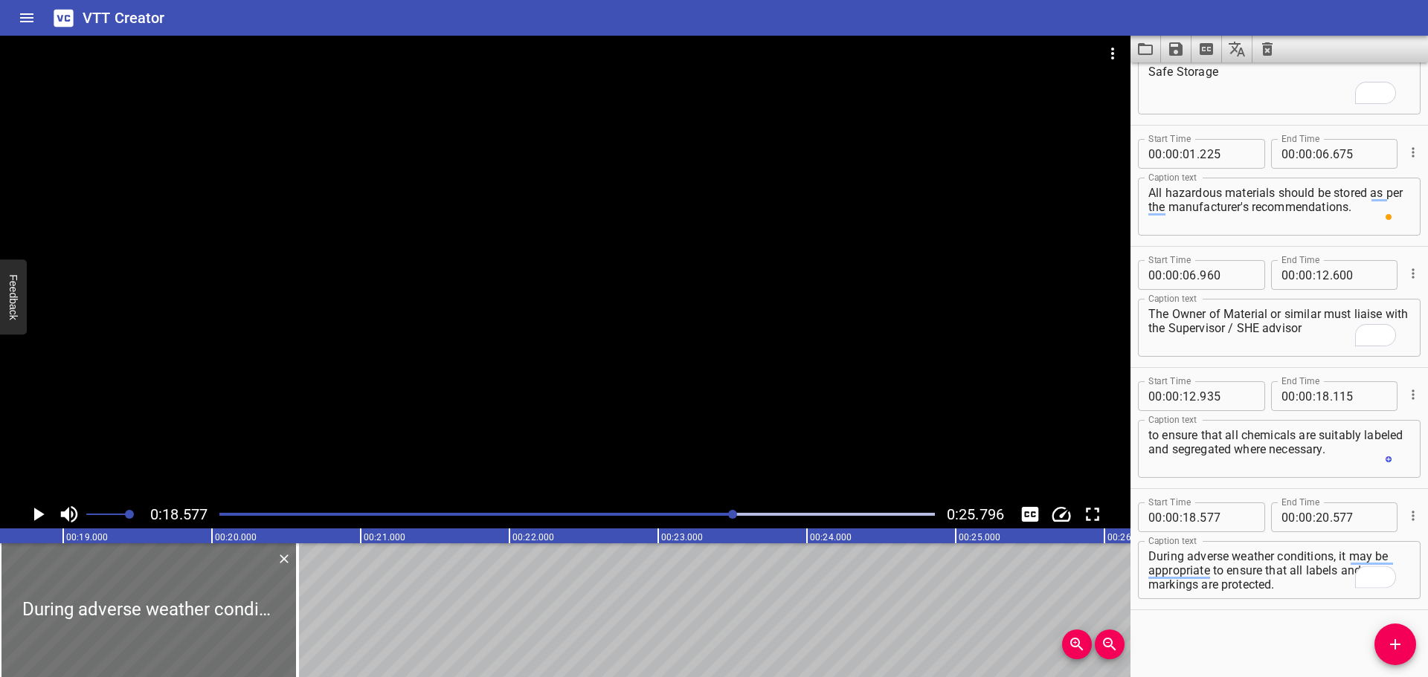
click at [564, 392] on div at bounding box center [565, 268] width 1130 height 465
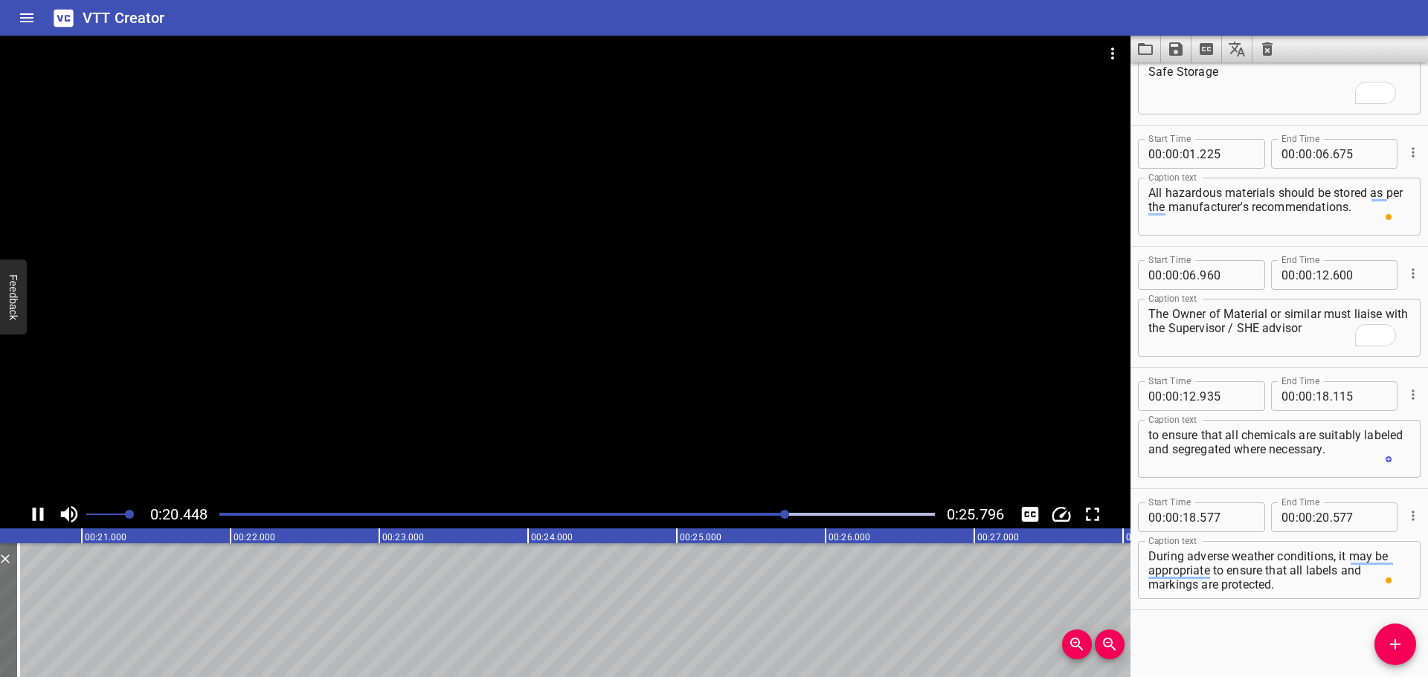
click at [547, 404] on div at bounding box center [565, 268] width 1130 height 465
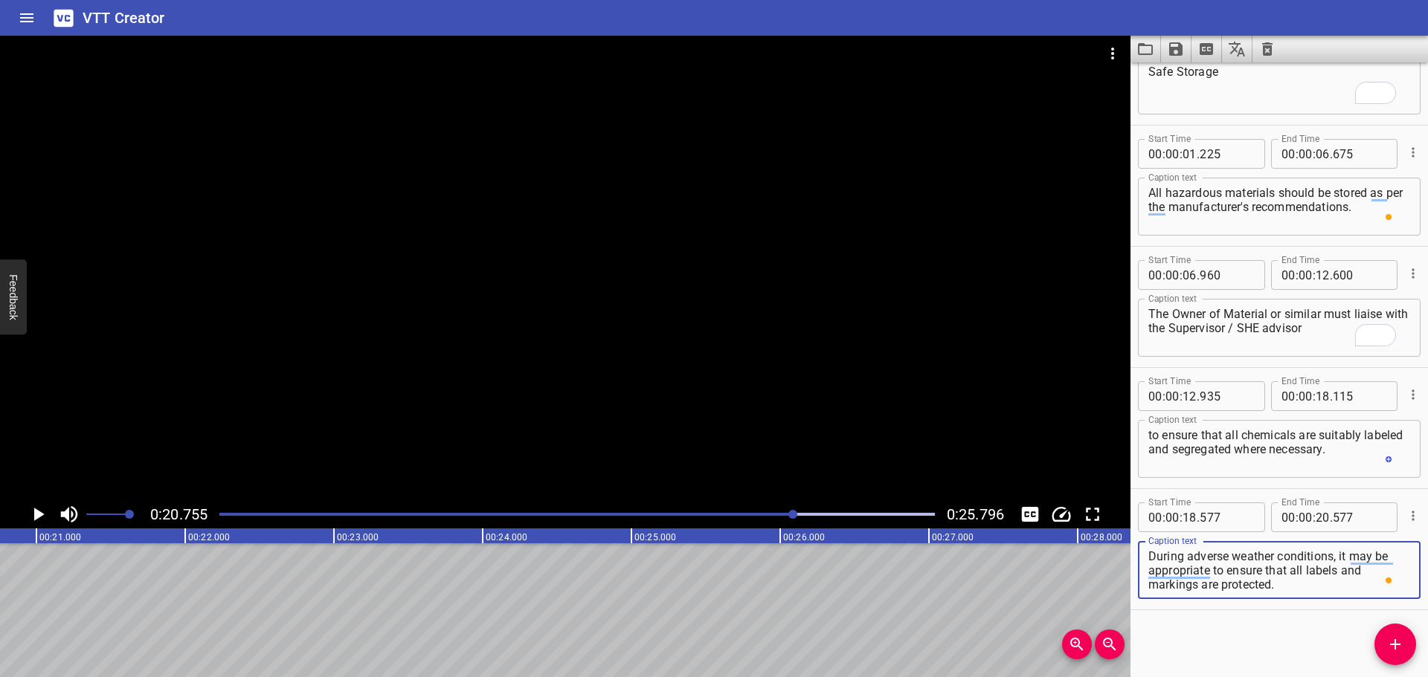
click at [1328, 567] on textarea "During adverse weather conditions, it may be appropriate to ensure that all lab…" at bounding box center [1279, 571] width 262 height 42
drag, startPoint x: 1340, startPoint y: 556, endPoint x: 1351, endPoint y: 614, distance: 59.1
click at [1351, 614] on div "Start Time 00 : 00 : 00 . 000 Start Time End Time 00 : 00 : 01 . 185 End Time C…" at bounding box center [1278, 369] width 297 height 615
type textarea "During adverse weather conditions,"
click at [1394, 651] on icon "Add Cue" at bounding box center [1395, 645] width 18 height 18
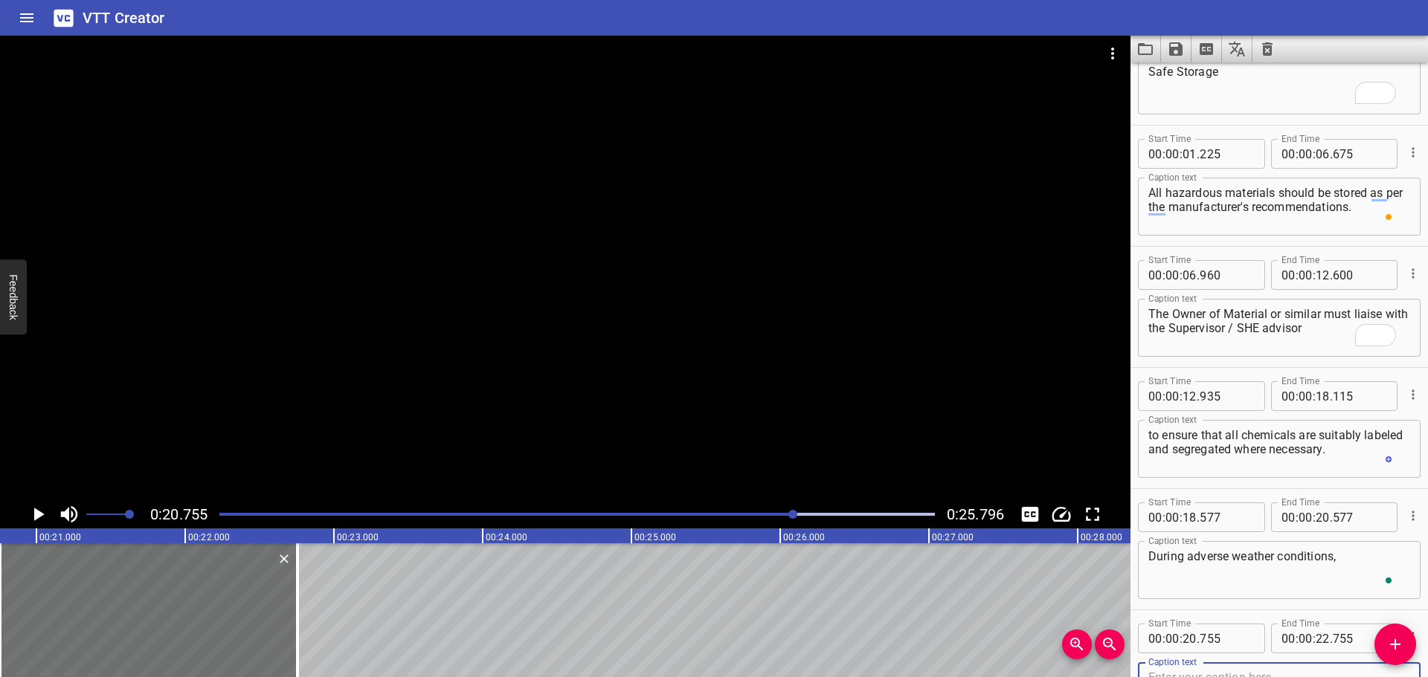
scroll to position [68, 0]
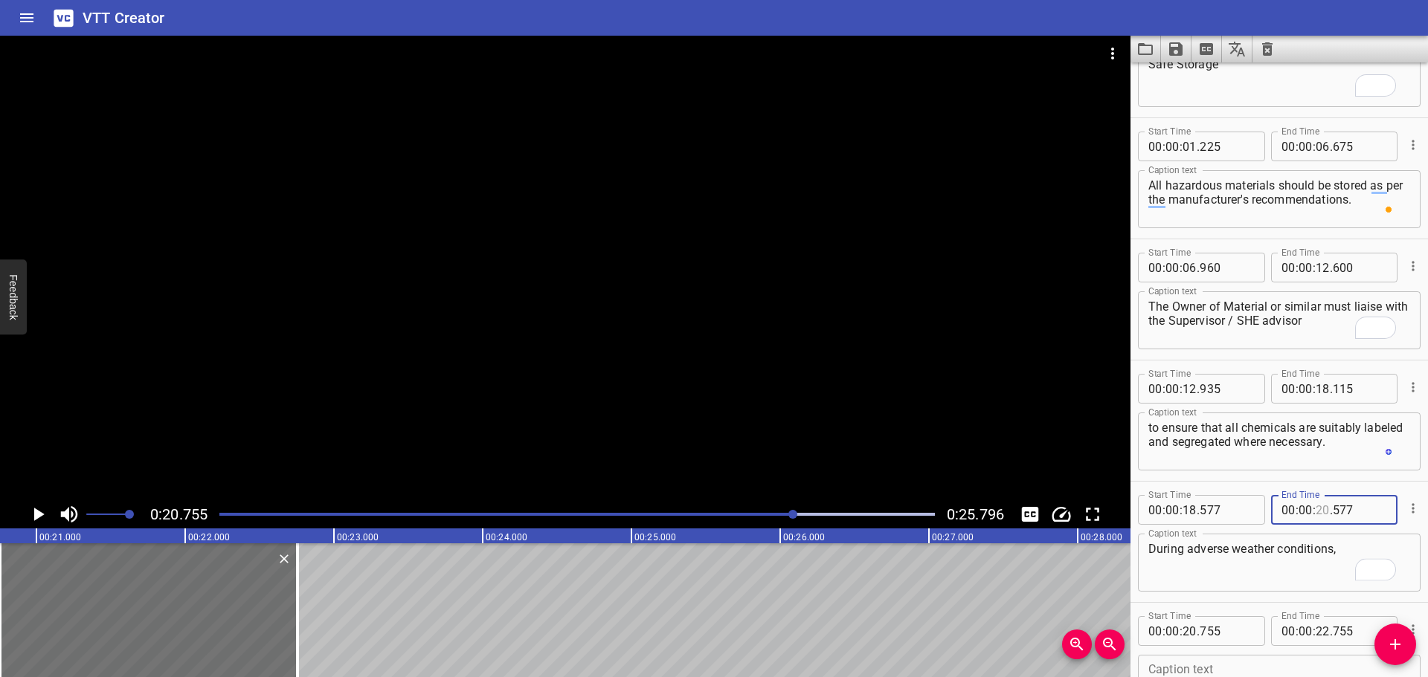
click at [1316, 514] on input "number" at bounding box center [1323, 510] width 14 height 30
type input "20"
type input "755"
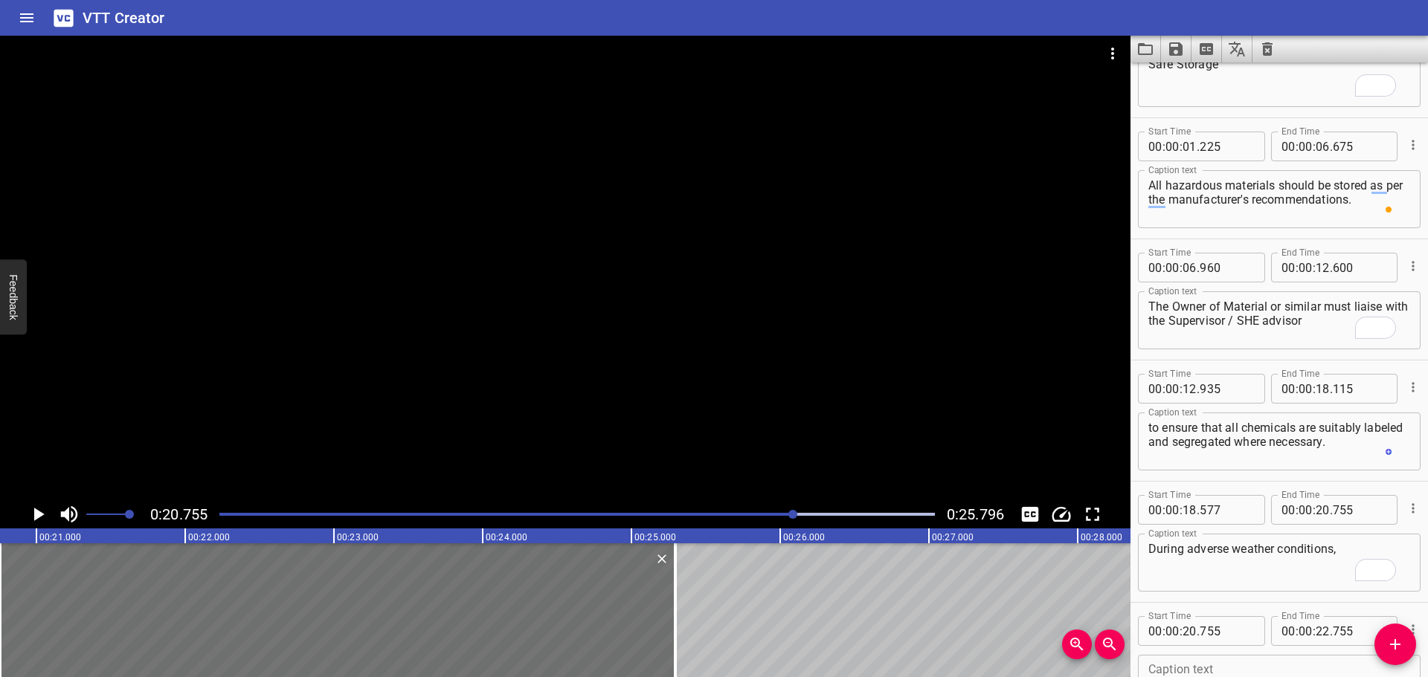
drag, startPoint x: 297, startPoint y: 602, endPoint x: 713, endPoint y: 614, distance: 415.9
click at [677, 619] on div at bounding box center [675, 611] width 3 height 134
type input "25"
type input "305"
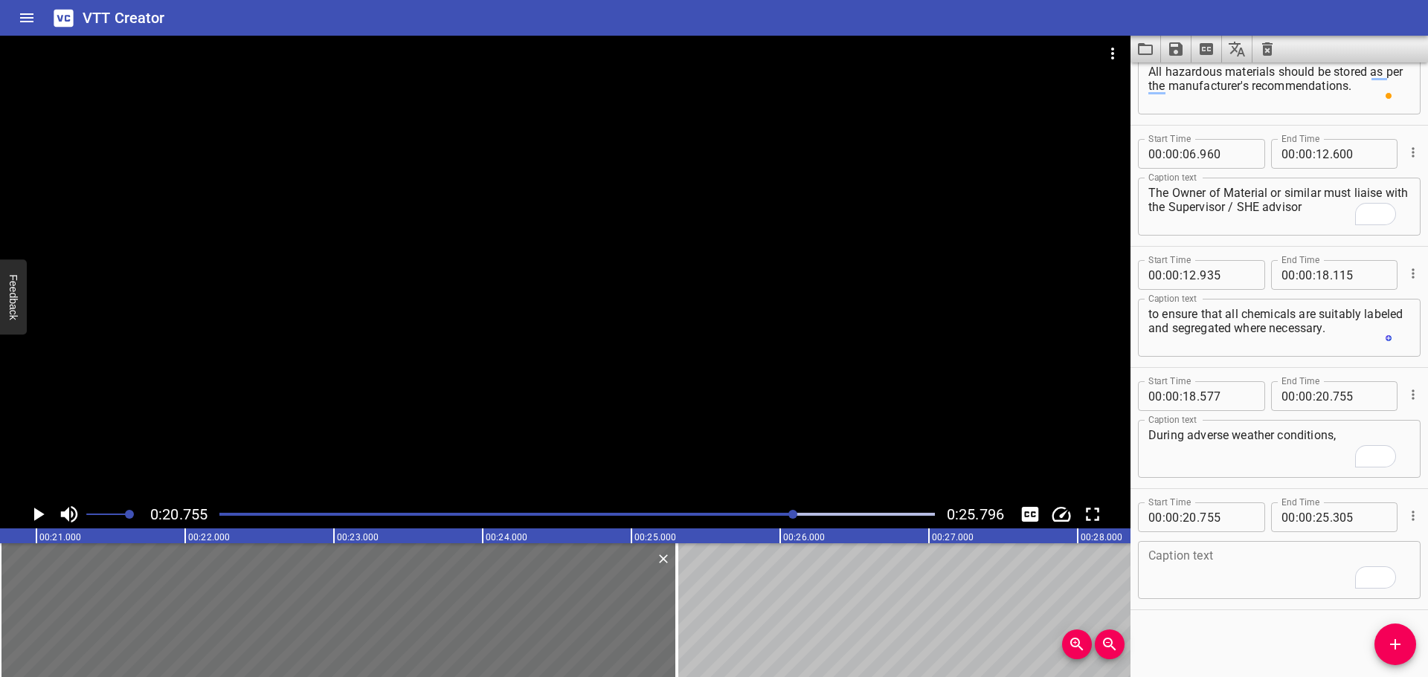
click at [1205, 576] on textarea "To enrich screen reader interactions, please activate Accessibility in Grammarl…" at bounding box center [1279, 571] width 262 height 42
paste textarea "it may be appropriate to ensure that all labels and markings are protected."
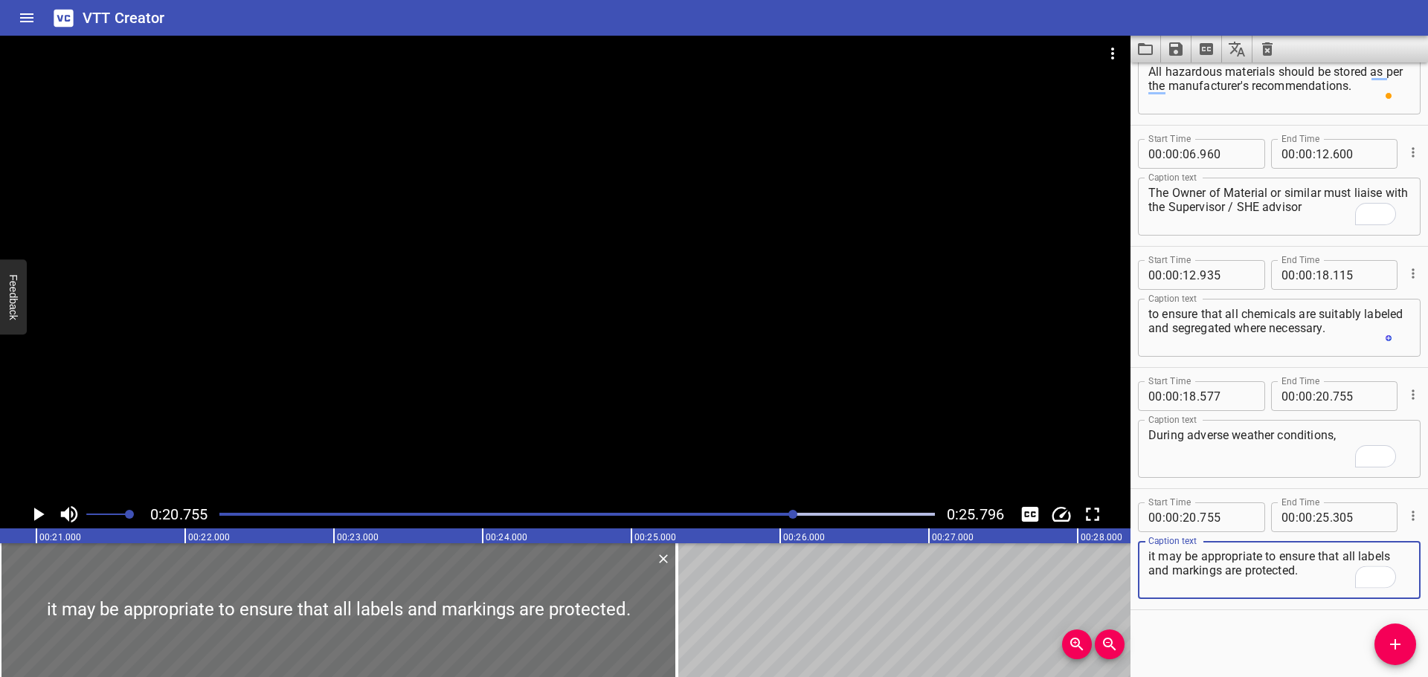
type textarea "it may be appropriate to ensure that all labels and markings are protected."
click at [715, 473] on div at bounding box center [565, 268] width 1130 height 465
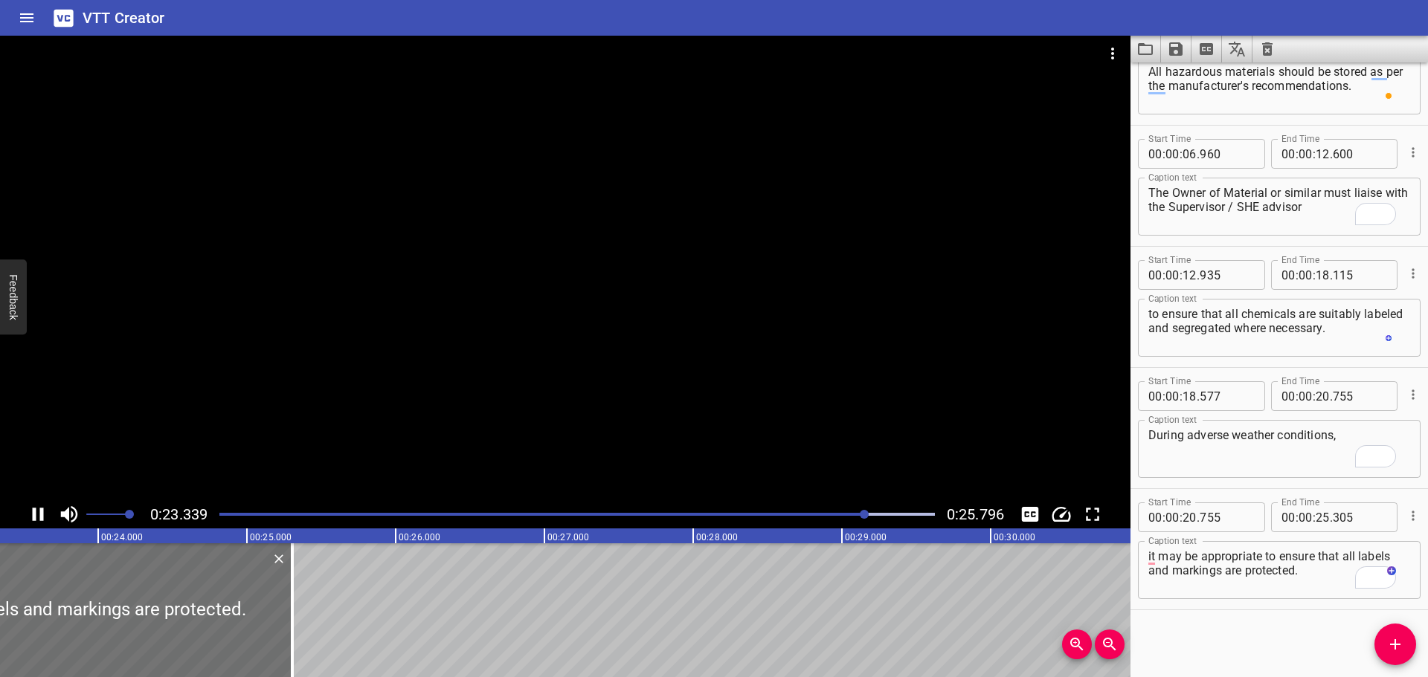
click at [1173, 52] on icon "Save captions to file" at bounding box center [1175, 48] width 13 height 13
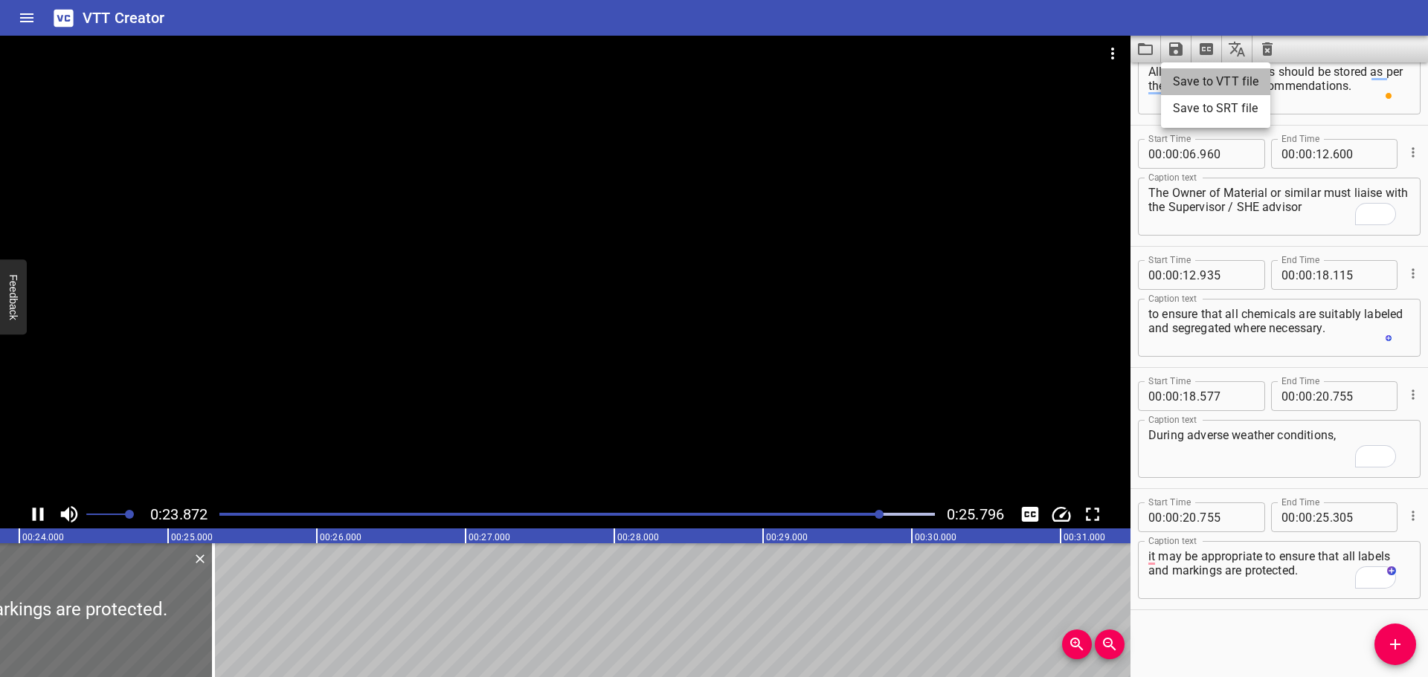
click at [1194, 78] on li "Save to VTT file" at bounding box center [1215, 81] width 109 height 27
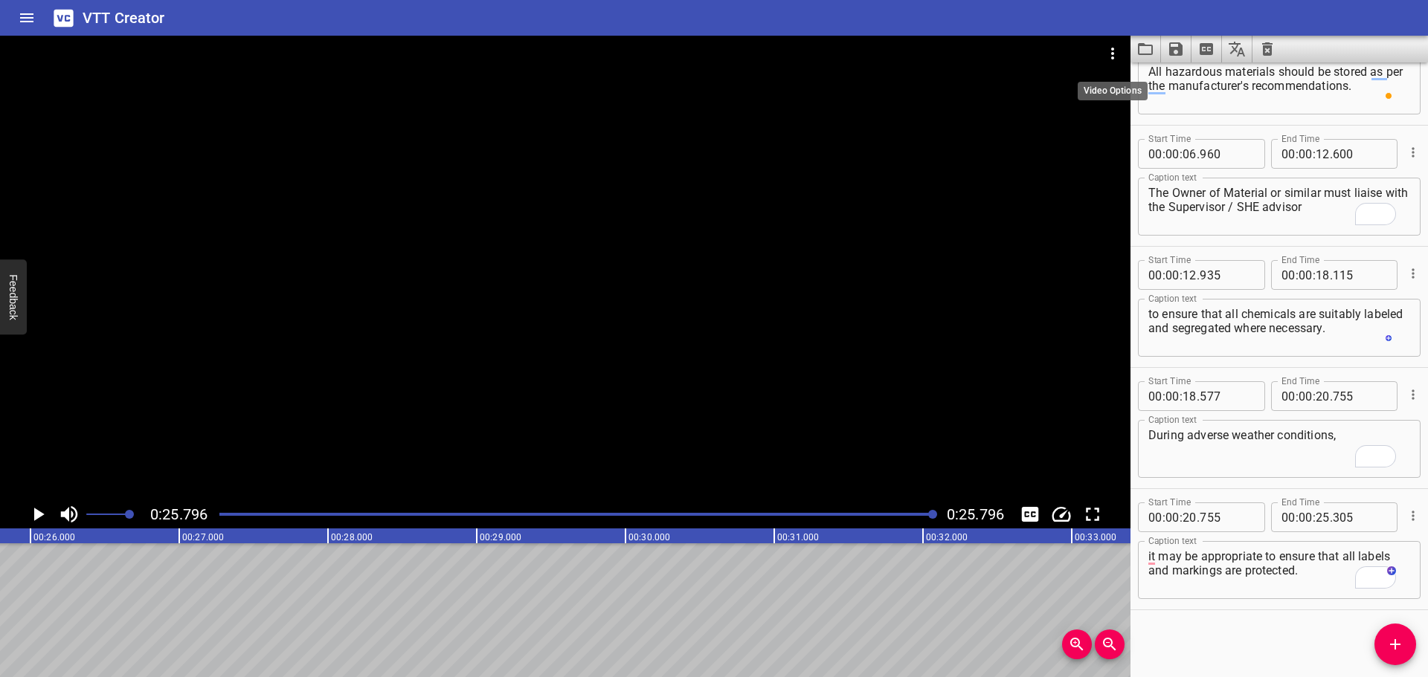
click at [1116, 57] on icon "Video Options" at bounding box center [1113, 54] width 18 height 18
click at [1116, 57] on li "Select New Video File..." at bounding box center [1169, 55] width 148 height 27
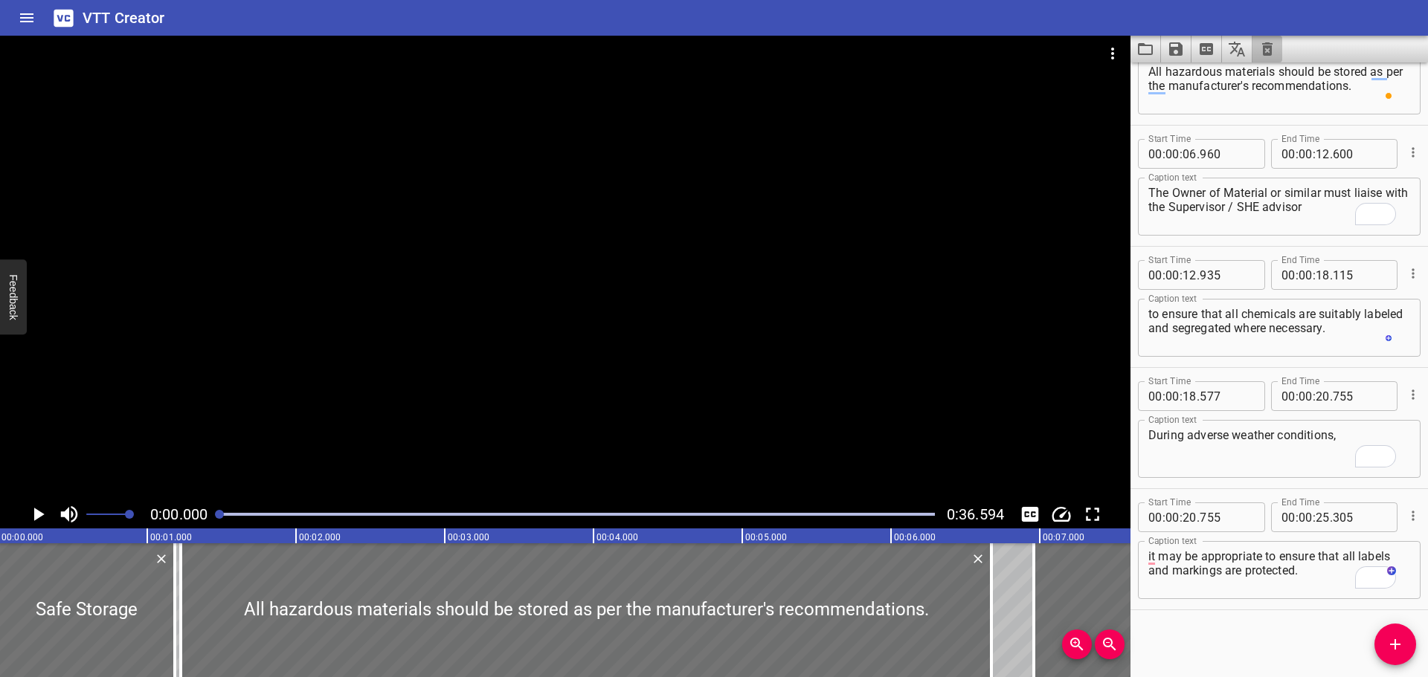
click at [1276, 44] on button "Clear captions" at bounding box center [1267, 49] width 30 height 27
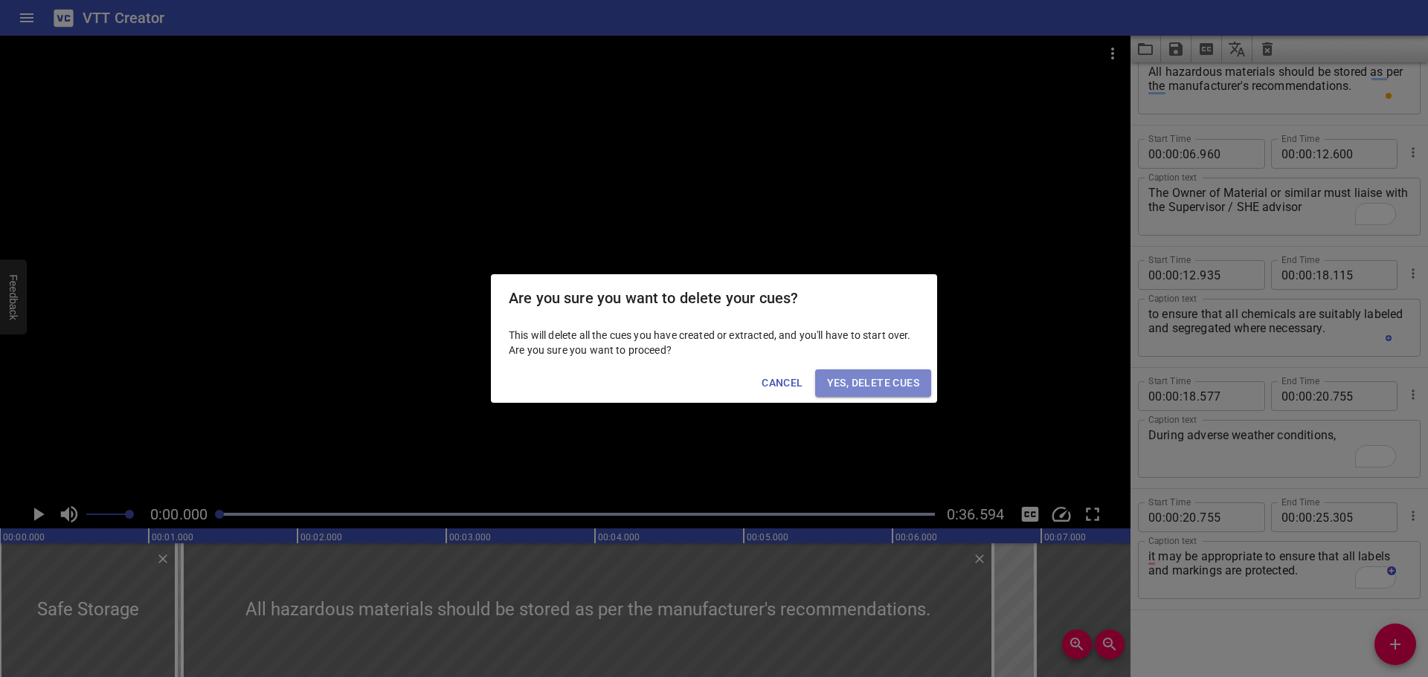
click at [880, 387] on span "Yes, Delete Cues" at bounding box center [873, 383] width 92 height 19
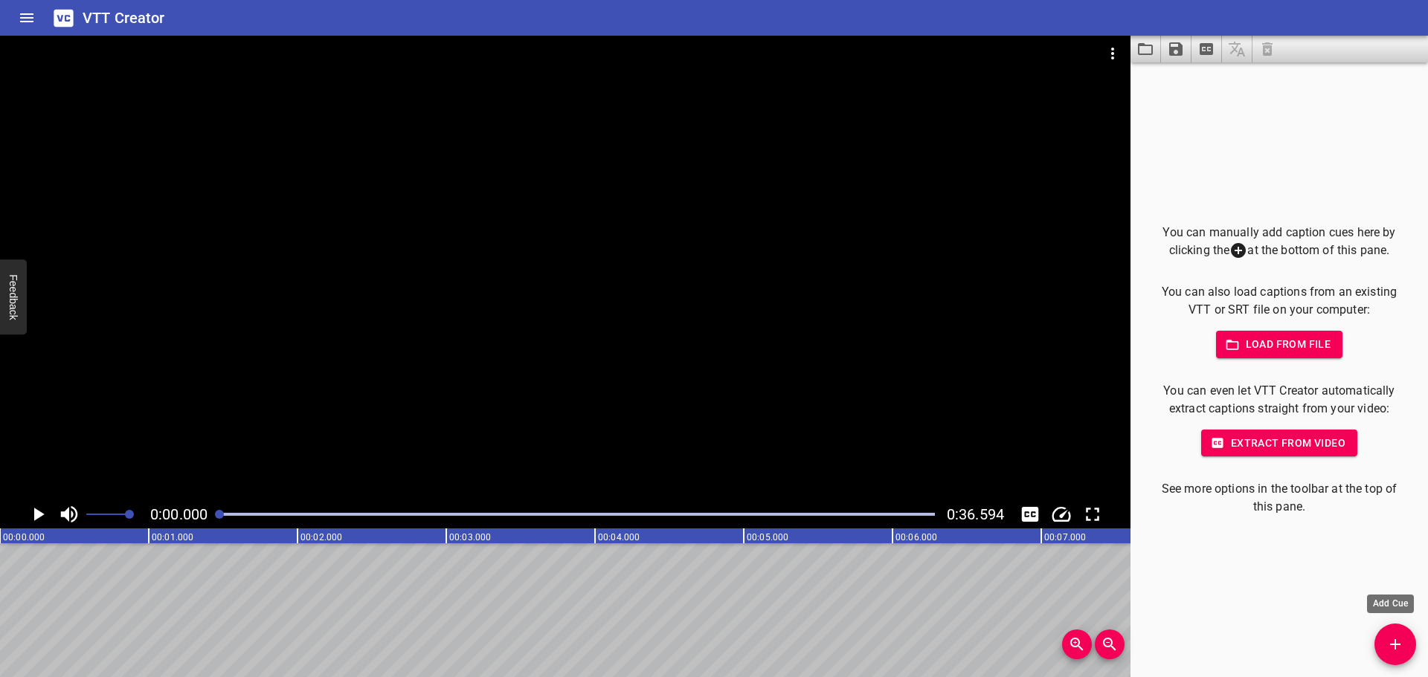
click at [1405, 633] on button "Add Cue" at bounding box center [1395, 645] width 42 height 42
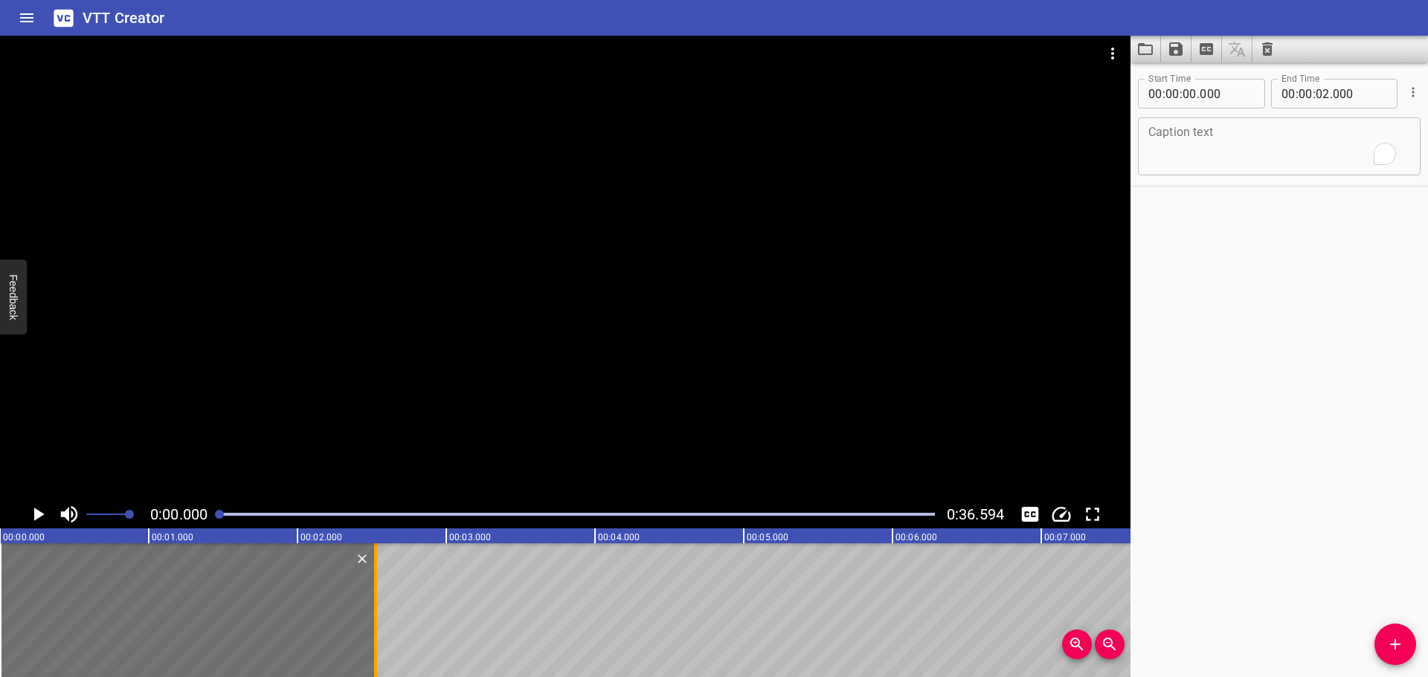
drag, startPoint x: 300, startPoint y: 621, endPoint x: 396, endPoint y: 628, distance: 96.2
click at [383, 628] on div at bounding box center [375, 611] width 15 height 134
type input "645"
click at [1185, 151] on textarea "To enrich screen reader interactions, please activate Accessibility in Grammarl…" at bounding box center [1279, 147] width 262 height 42
paste textarea "Control Measures (Risk Assessment)"
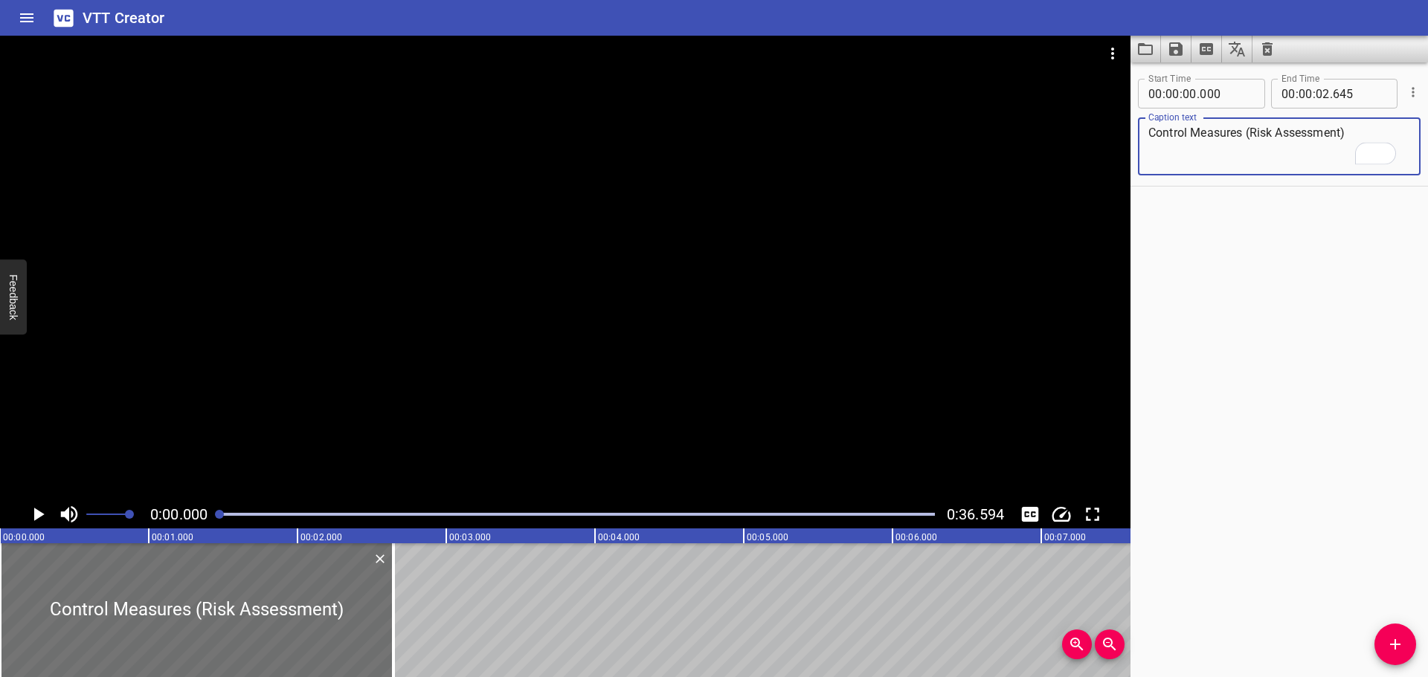
type textarea "Control Measures (Risk Assessment)"
click at [826, 303] on div at bounding box center [565, 268] width 1130 height 465
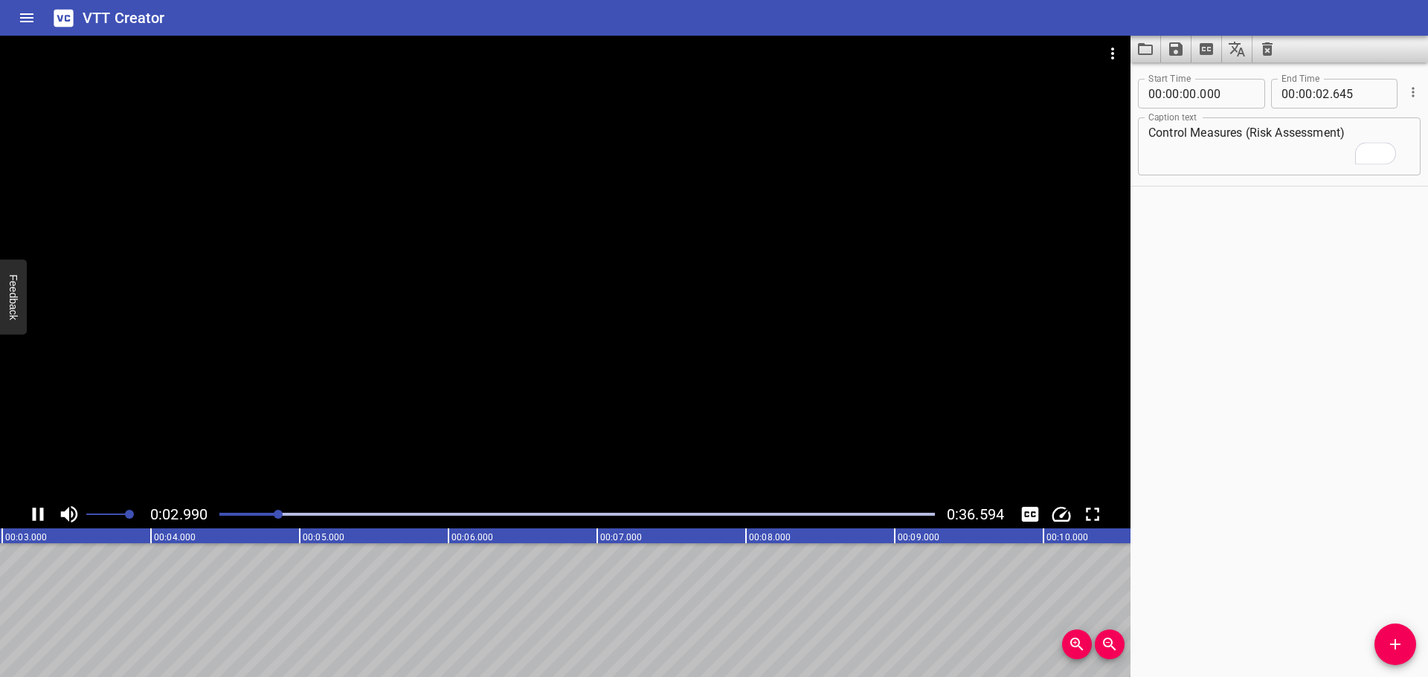
click at [575, 378] on div at bounding box center [565, 268] width 1130 height 465
drag, startPoint x: 1397, startPoint y: 655, endPoint x: 1317, endPoint y: 641, distance: 81.5
click at [1397, 653] on button "Add Cue" at bounding box center [1395, 645] width 42 height 42
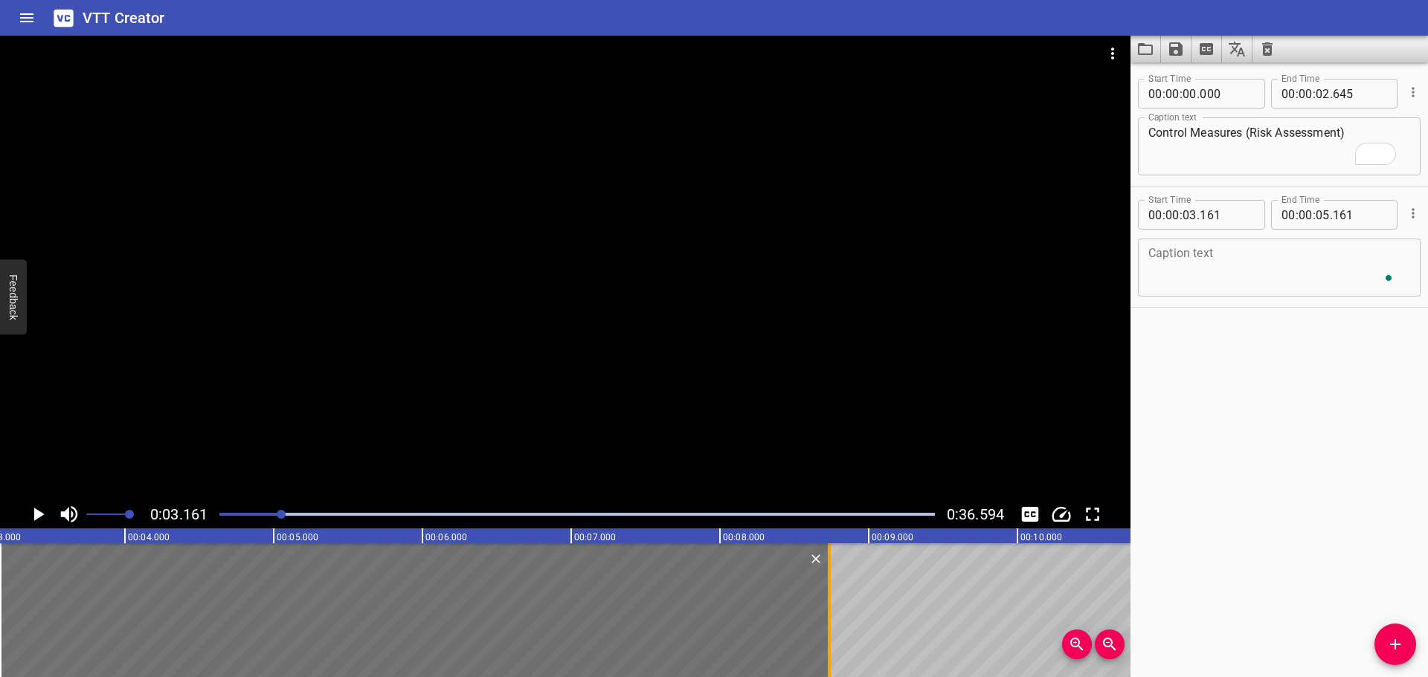
drag, startPoint x: 294, startPoint y: 628, endPoint x: 825, endPoint y: 640, distance: 531.9
click at [825, 640] on div at bounding box center [829, 611] width 15 height 134
type input "08"
type input "736"
click at [1205, 263] on textarea "To enrich screen reader interactions, please activate Accessibility in Grammarl…" at bounding box center [1279, 268] width 262 height 42
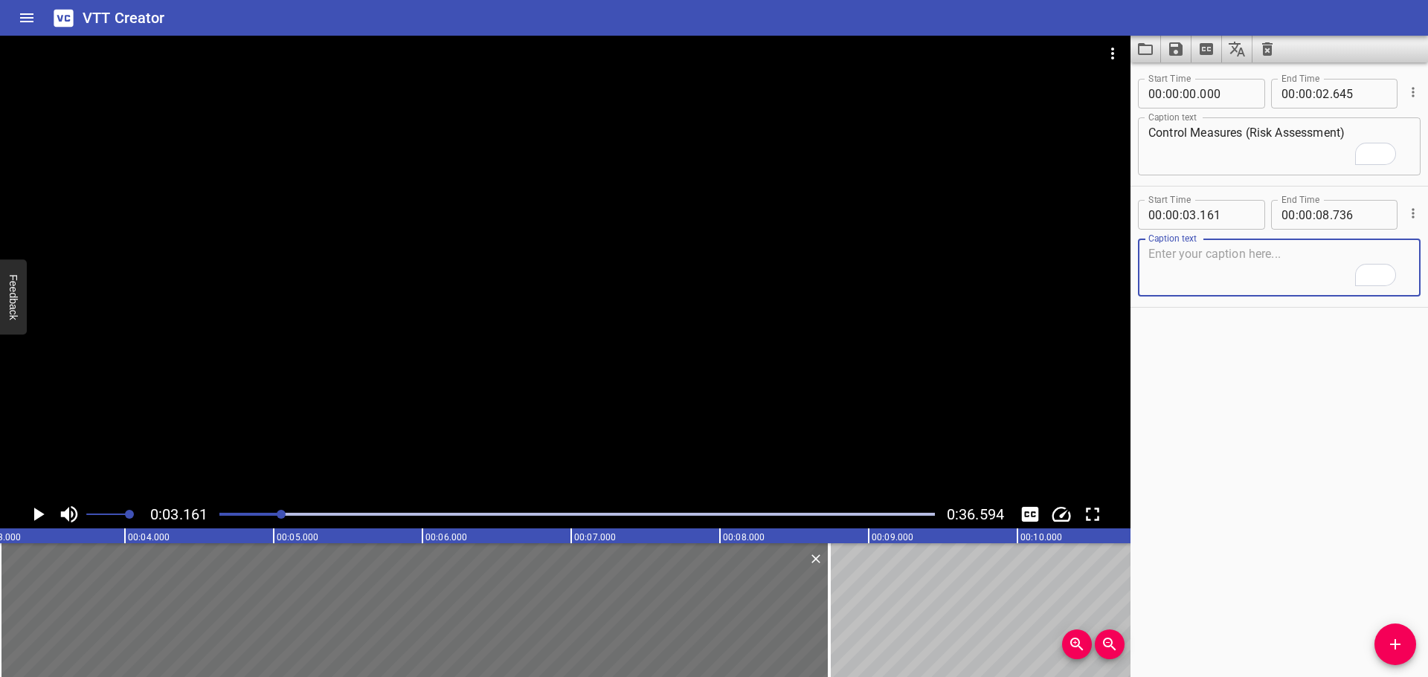
paste textarea "The risk assessment will identify those chemicals which are most likely to caus…"
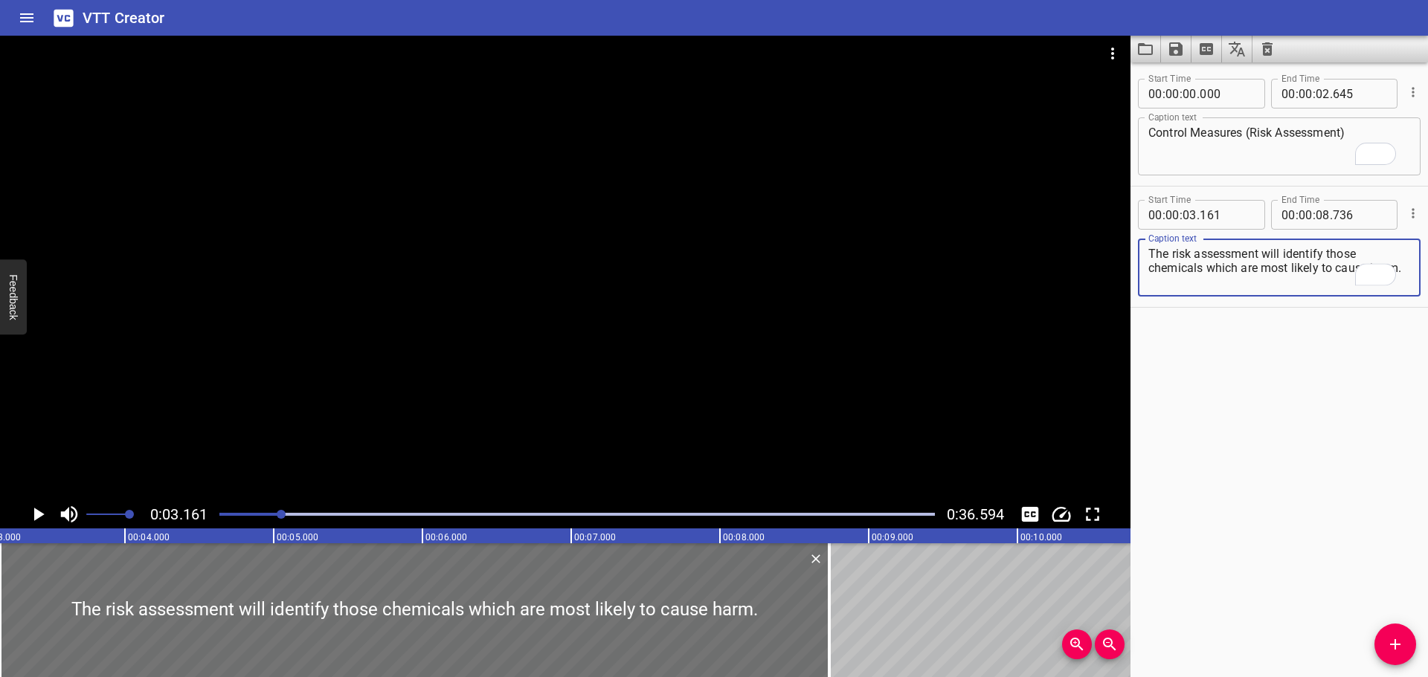
type textarea "The risk assessment will identify those chemicals which are most likely to caus…"
click at [692, 365] on div at bounding box center [565, 268] width 1130 height 465
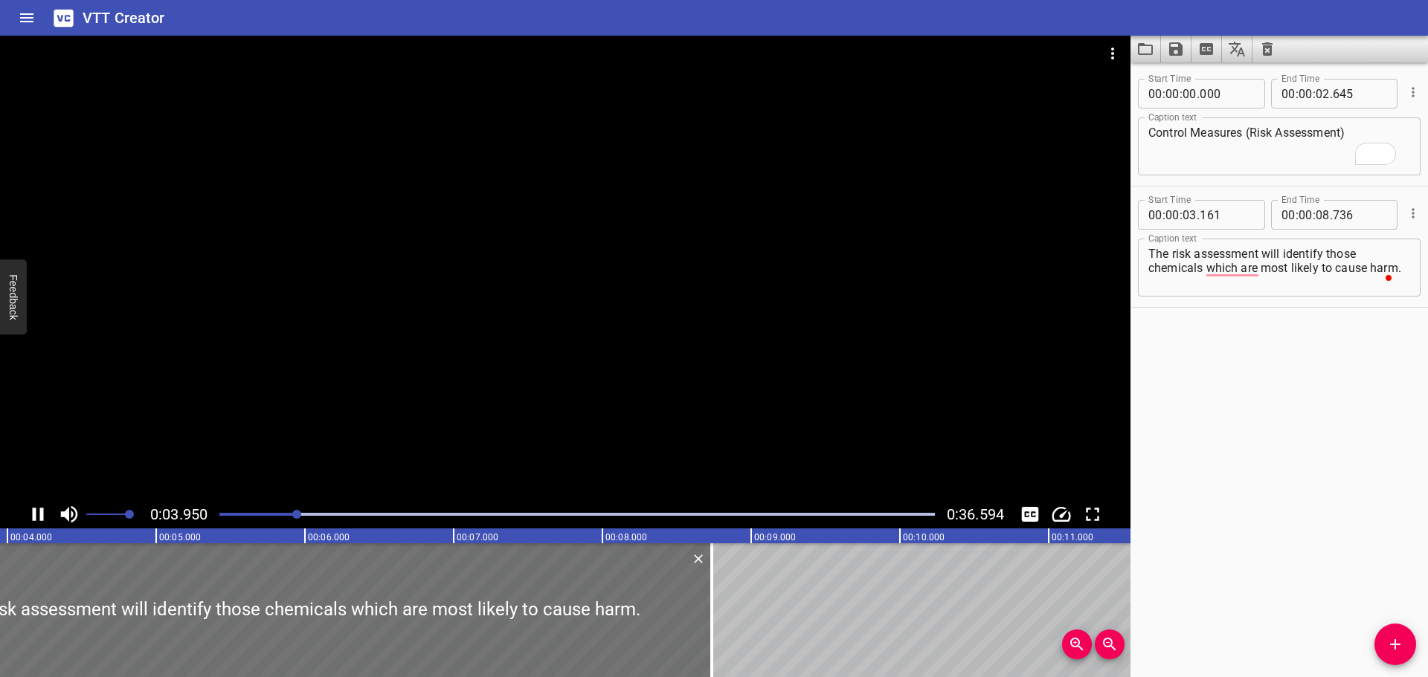
scroll to position [0, 646]
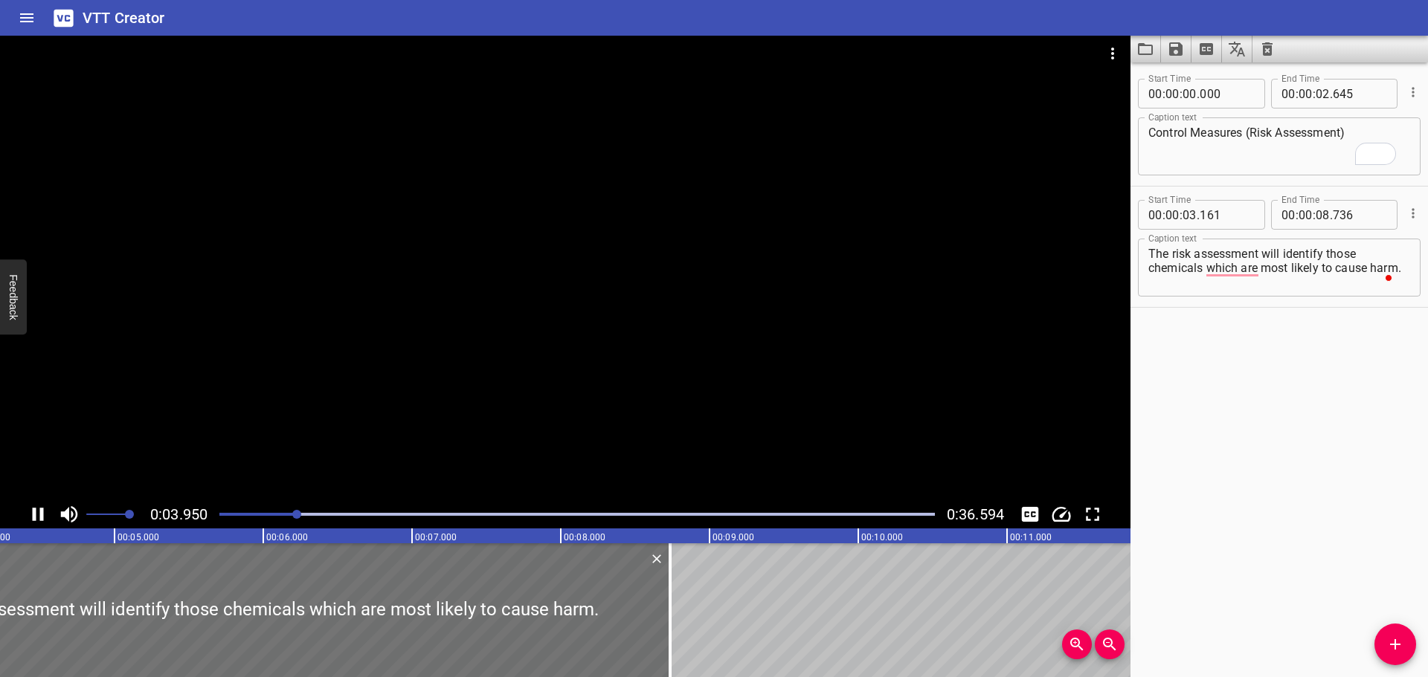
click at [681, 362] on div at bounding box center [565, 268] width 1130 height 465
drag, startPoint x: 653, startPoint y: 605, endPoint x: 662, endPoint y: 606, distance: 9.0
click at [662, 606] on div at bounding box center [661, 611] width 3 height 134
type input "796"
click at [687, 416] on div at bounding box center [565, 268] width 1130 height 465
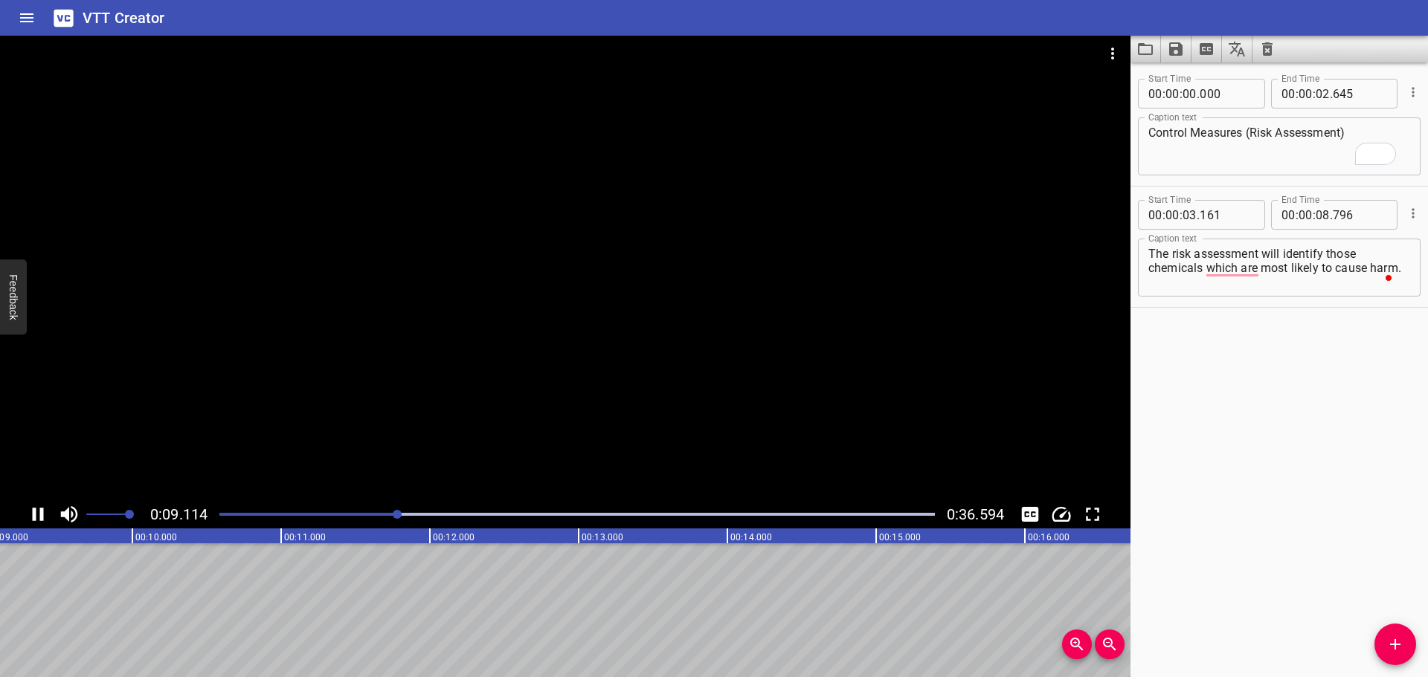
scroll to position [0, 1384]
click at [683, 352] on div at bounding box center [565, 268] width 1130 height 465
click at [1388, 648] on icon "Add Cue" at bounding box center [1395, 645] width 18 height 18
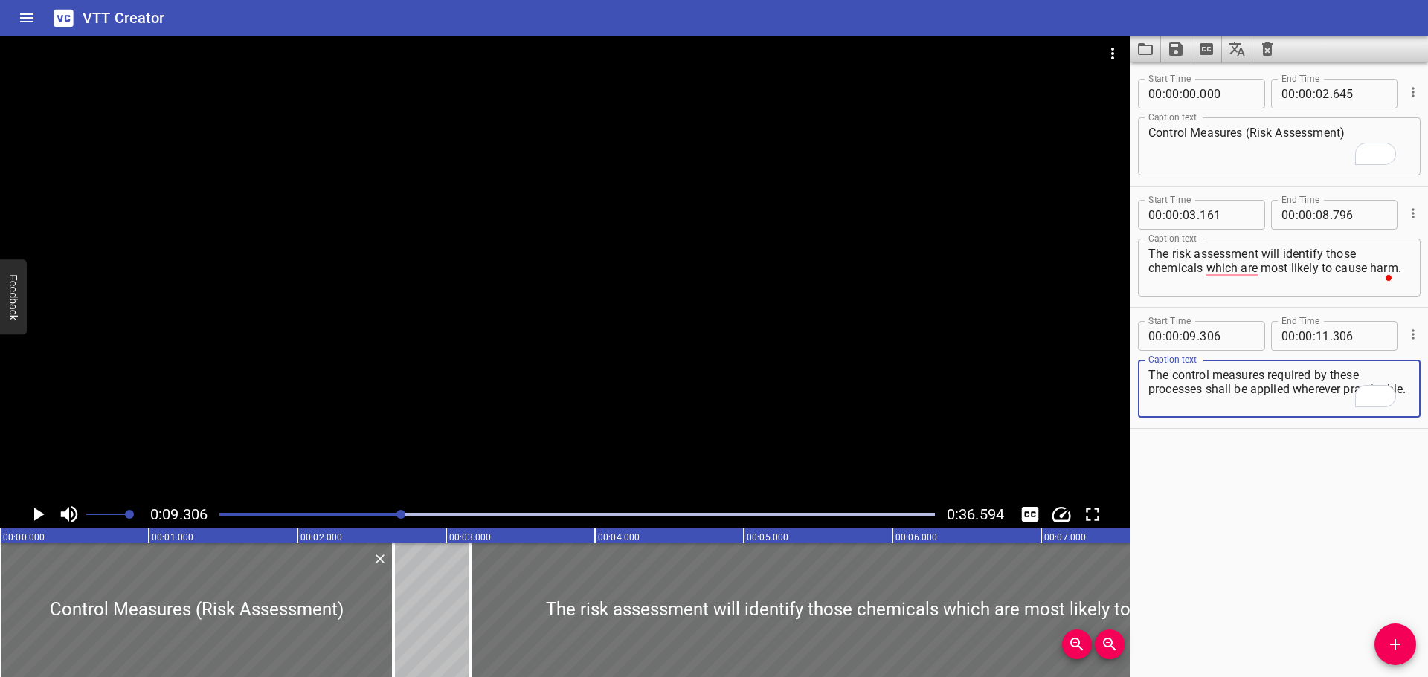
scroll to position [0, 1384]
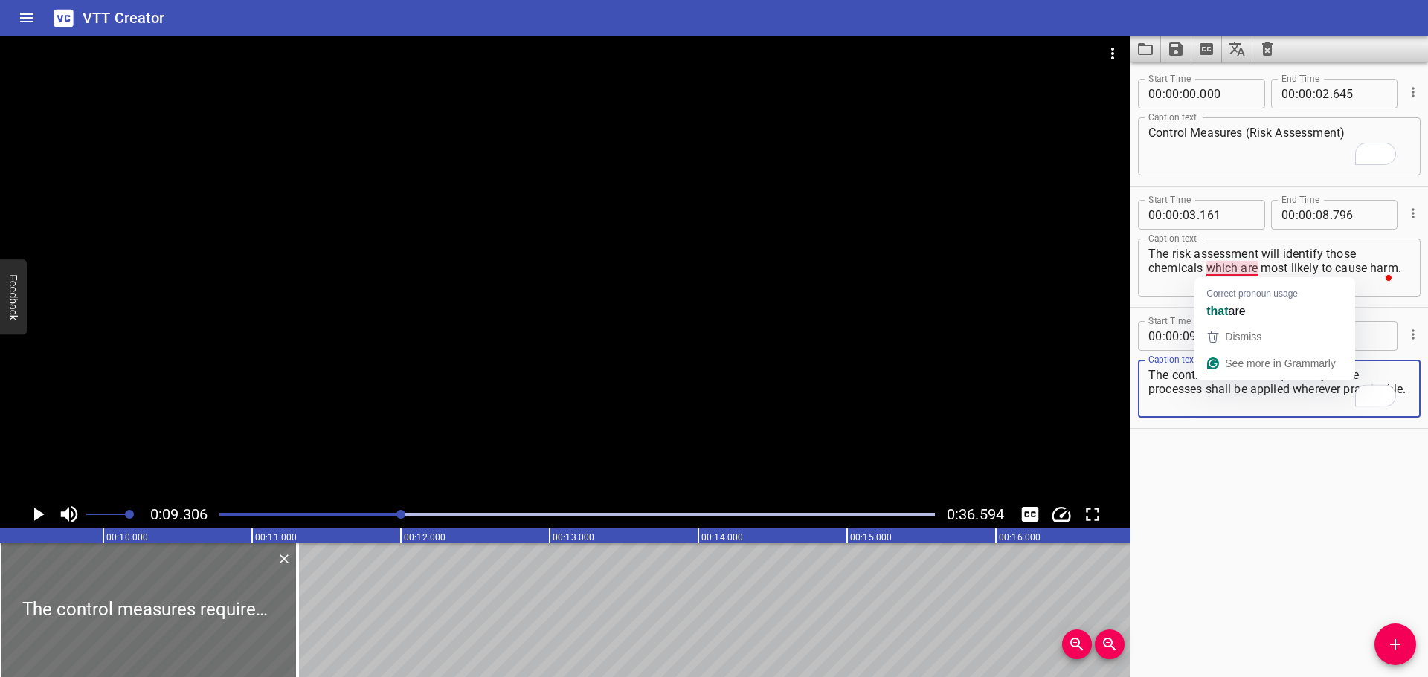
type textarea "The control measures required by these processes shall be applied wherever prac…"
click at [820, 318] on div at bounding box center [565, 268] width 1130 height 465
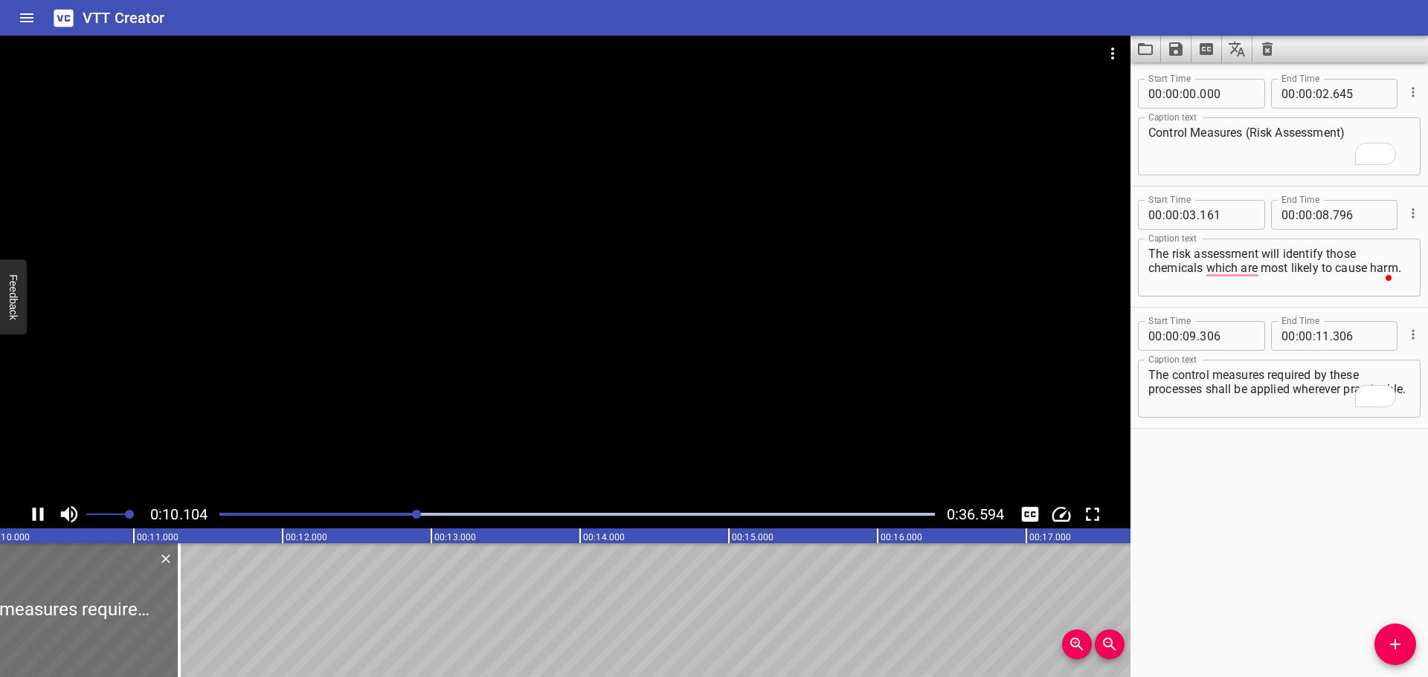
click at [496, 386] on div at bounding box center [565, 268] width 1130 height 465
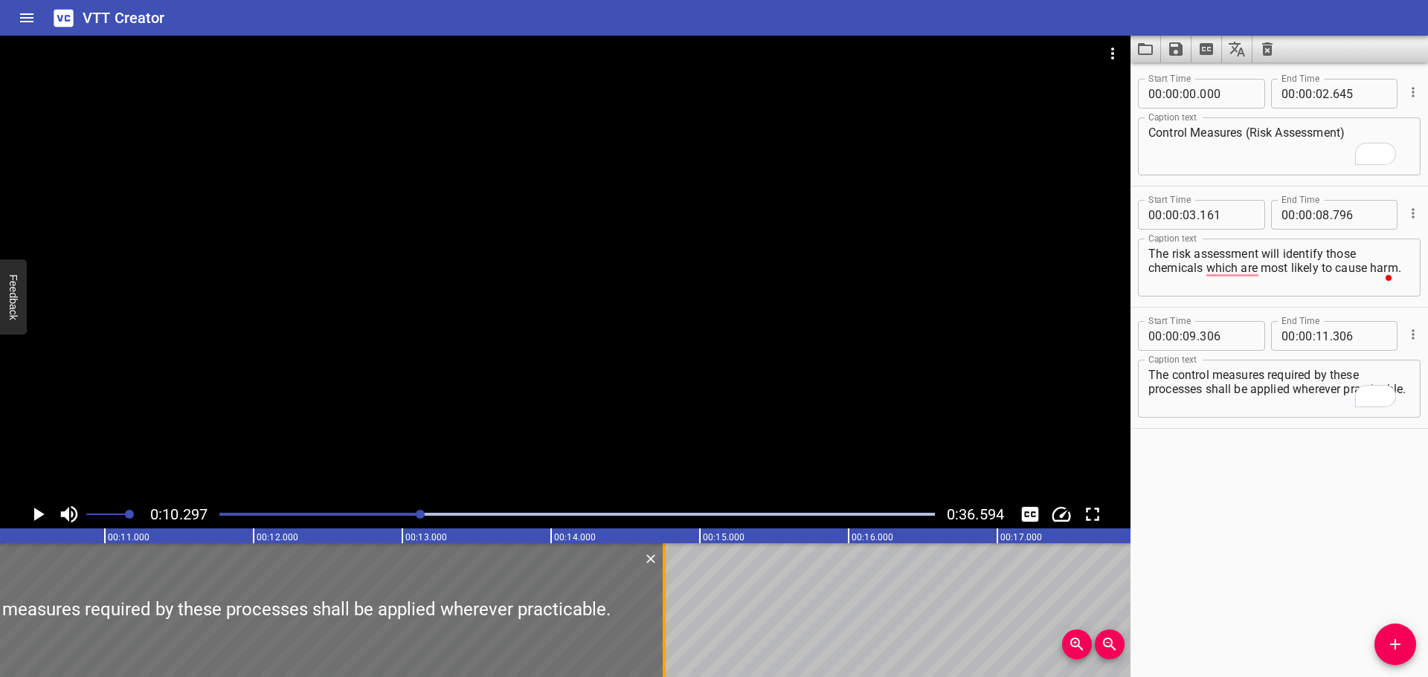
drag, startPoint x: 155, startPoint y: 613, endPoint x: 669, endPoint y: 646, distance: 515.0
click at [669, 646] on div at bounding box center [664, 611] width 15 height 134
type input "14"
type input "761"
click at [650, 391] on div at bounding box center [565, 268] width 1130 height 465
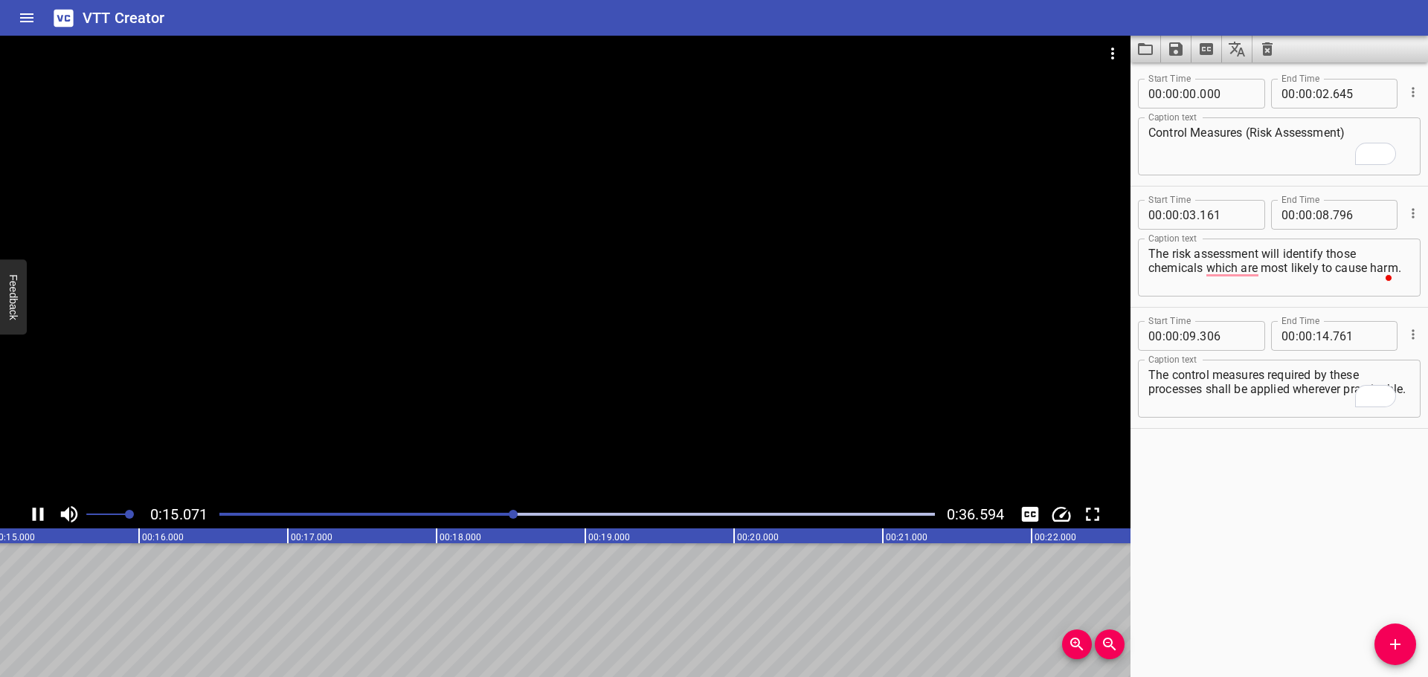
click at [561, 403] on div at bounding box center [565, 268] width 1130 height 465
click at [1408, 648] on span "Add Cue" at bounding box center [1395, 645] width 42 height 18
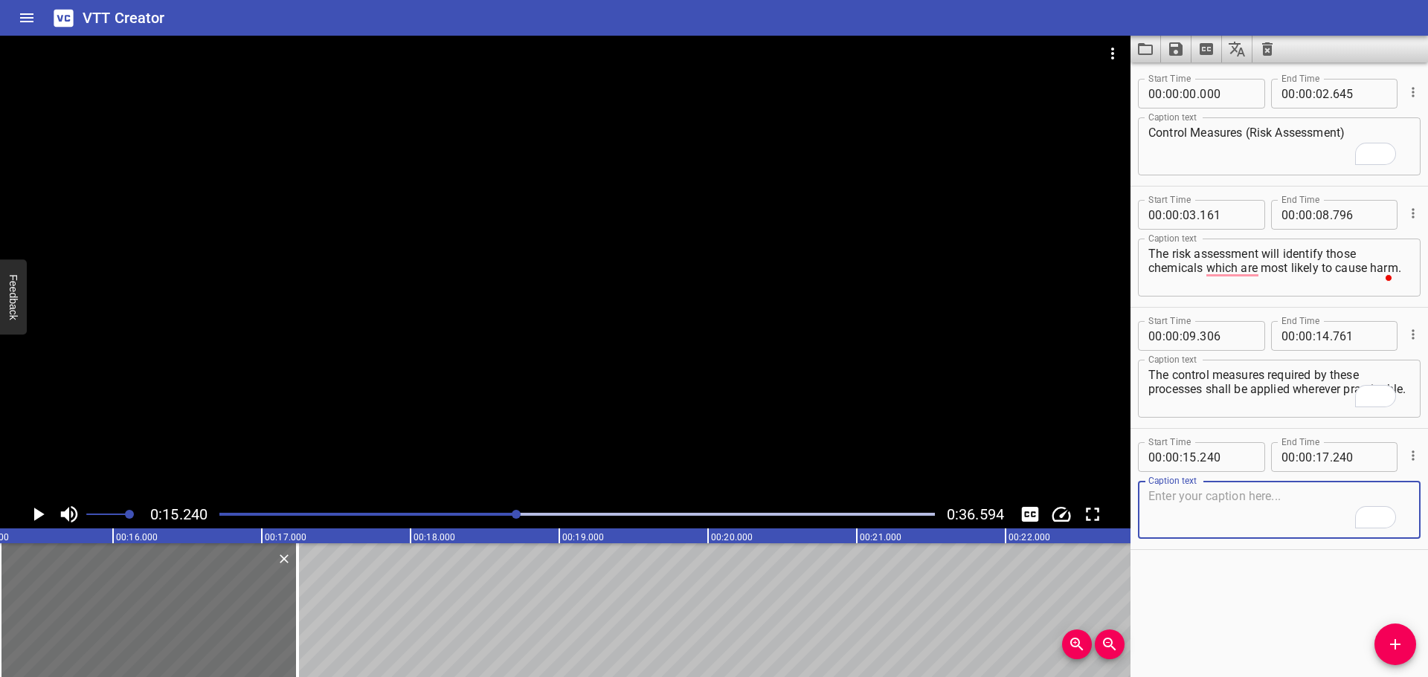
click at [1267, 509] on textarea "To enrich screen reader interactions, please activate Accessibility in Grammarl…" at bounding box center [1279, 510] width 262 height 42
paste textarea "Here is the preferred category of control in order of priority:"
type textarea "Here is the preferred category of control in order of priority:"
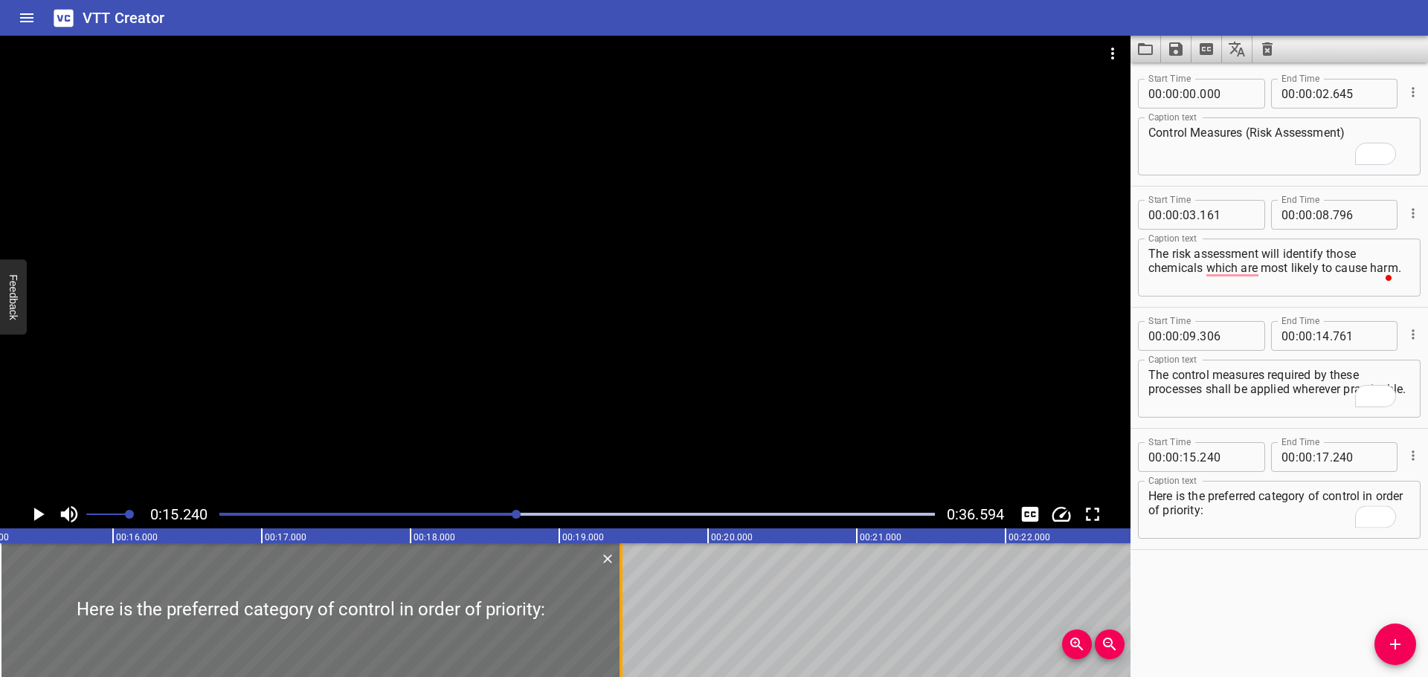
drag, startPoint x: 300, startPoint y: 609, endPoint x: 624, endPoint y: 623, distance: 323.8
click at [624, 623] on div at bounding box center [621, 611] width 15 height 134
type input "19"
type input "415"
click at [603, 377] on div at bounding box center [565, 268] width 1130 height 465
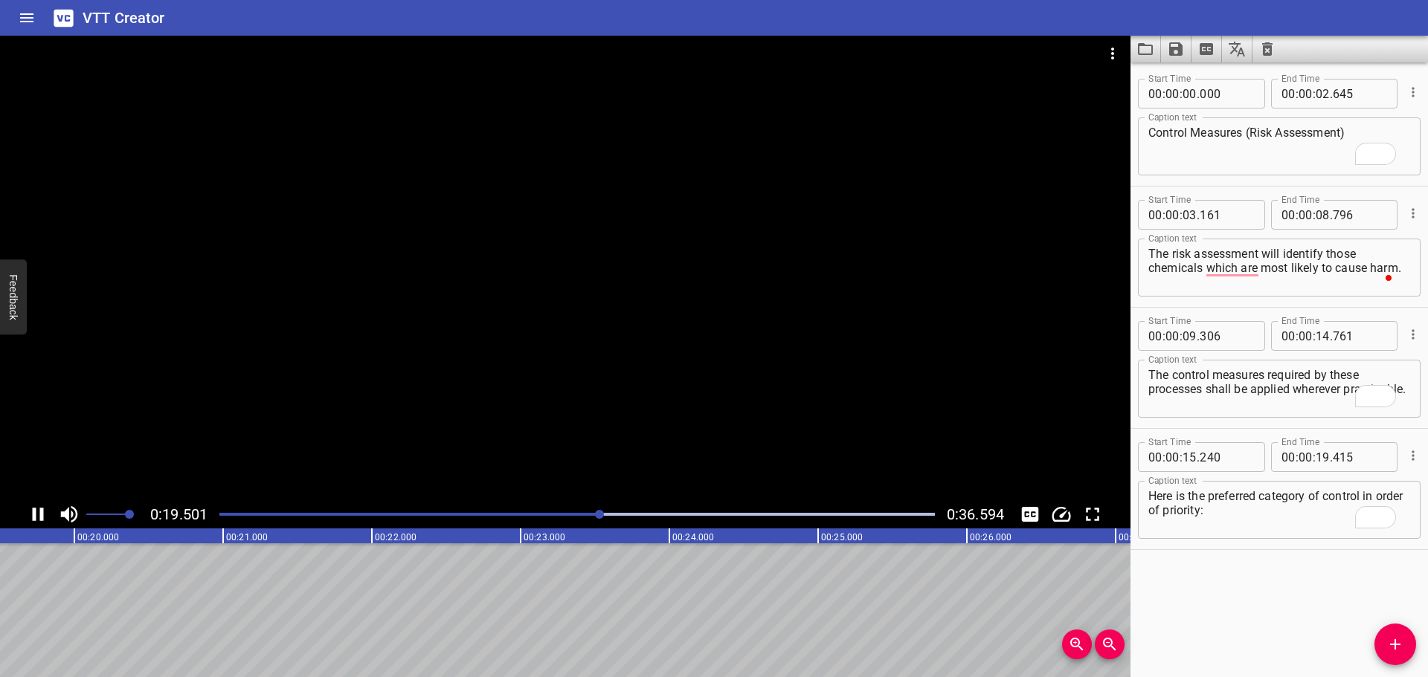
click at [521, 437] on div at bounding box center [565, 268] width 1130 height 465
click at [1384, 641] on span "Add Cue" at bounding box center [1395, 645] width 42 height 18
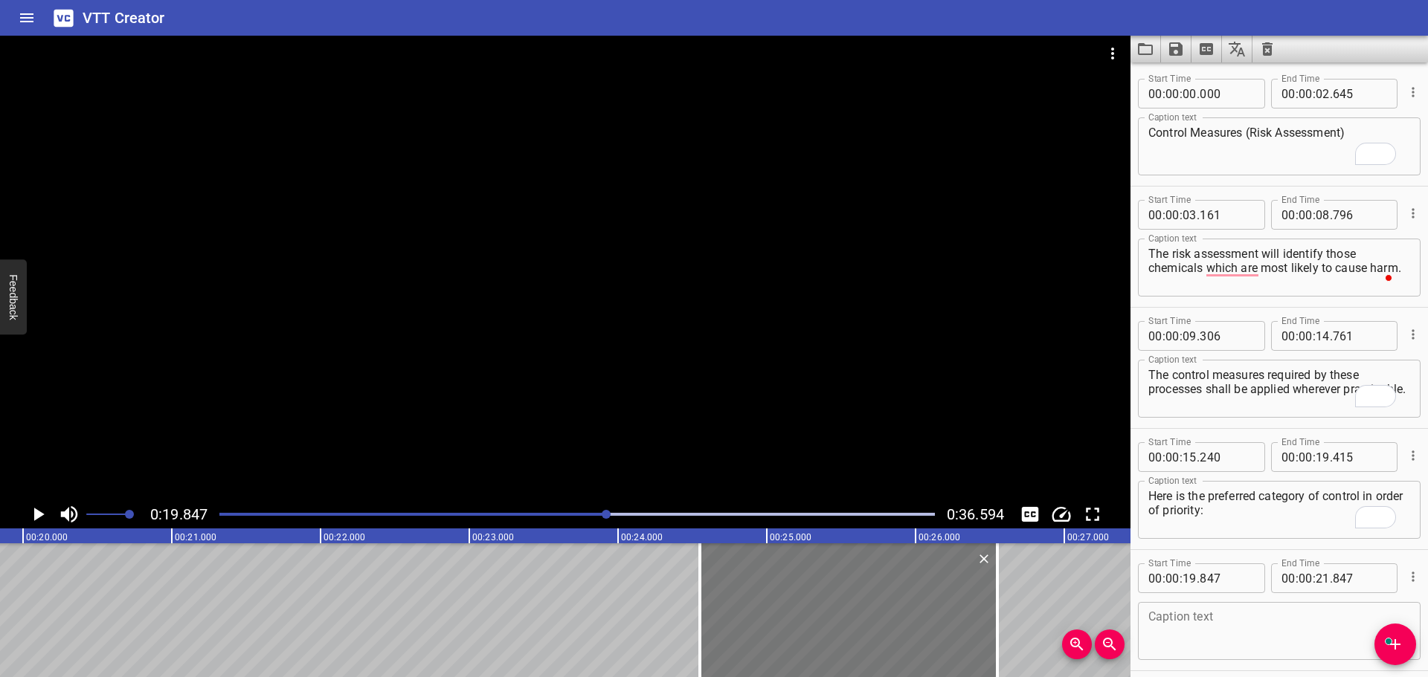
drag, startPoint x: 253, startPoint y: 628, endPoint x: 902, endPoint y: 640, distance: 649.3
click at [902, 640] on div at bounding box center [848, 611] width 297 height 134
type input "24"
type input "552"
type input "26"
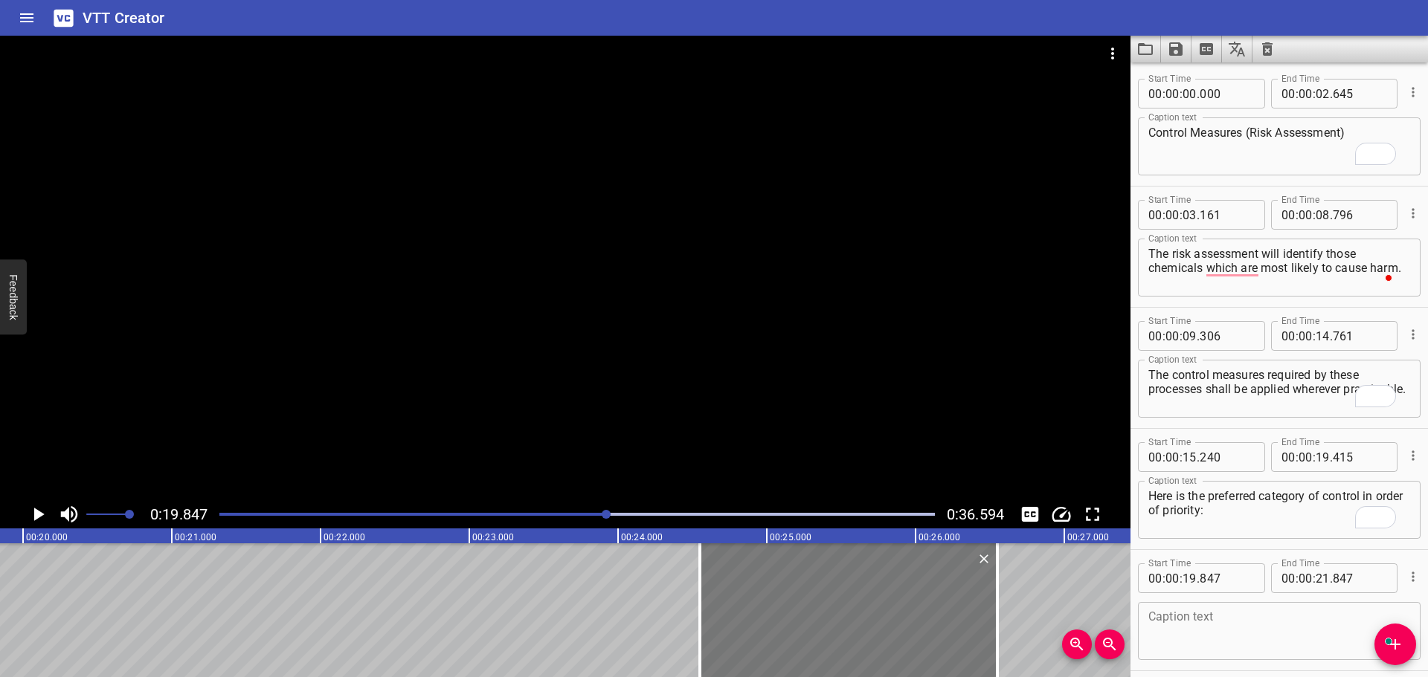
type input "552"
drag, startPoint x: 698, startPoint y: 633, endPoint x: 793, endPoint y: 636, distance: 95.2
click at [788, 633] on div at bounding box center [786, 611] width 3 height 134
type input "25"
type input "172"
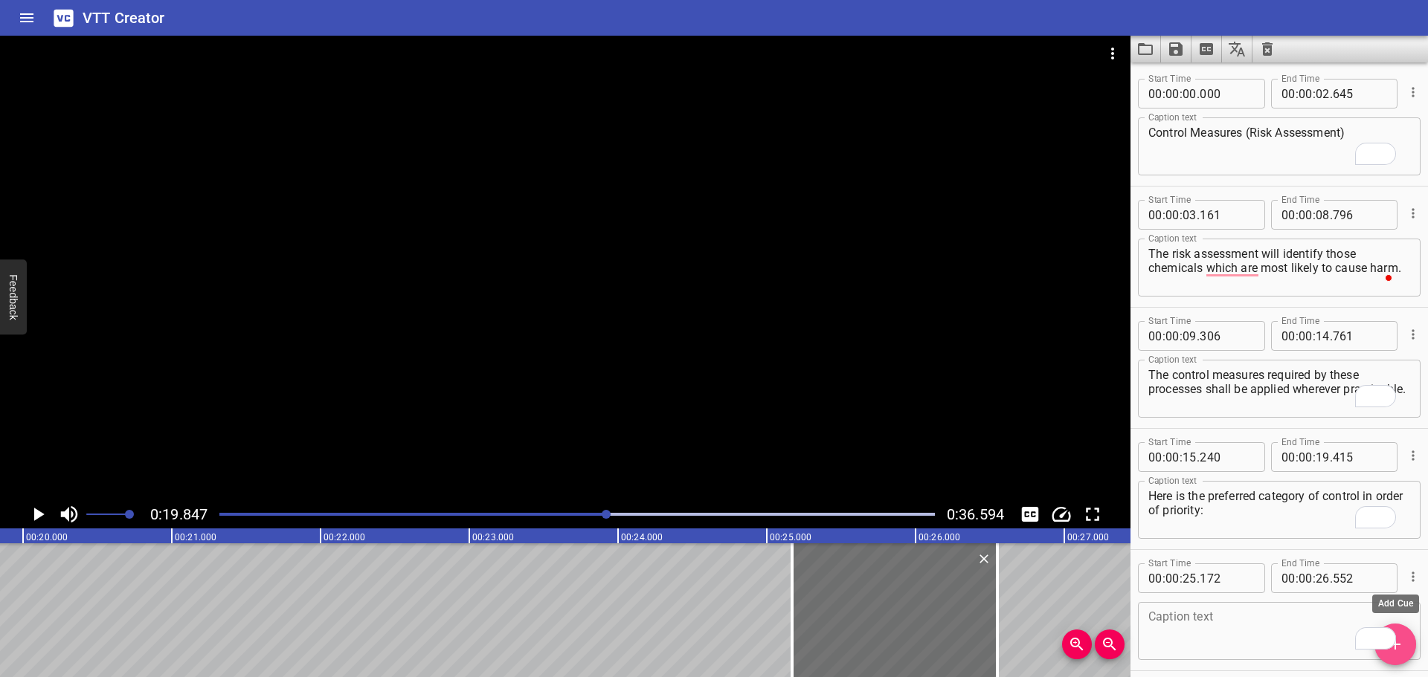
click at [1408, 650] on span "Add Cue" at bounding box center [1395, 645] width 42 height 18
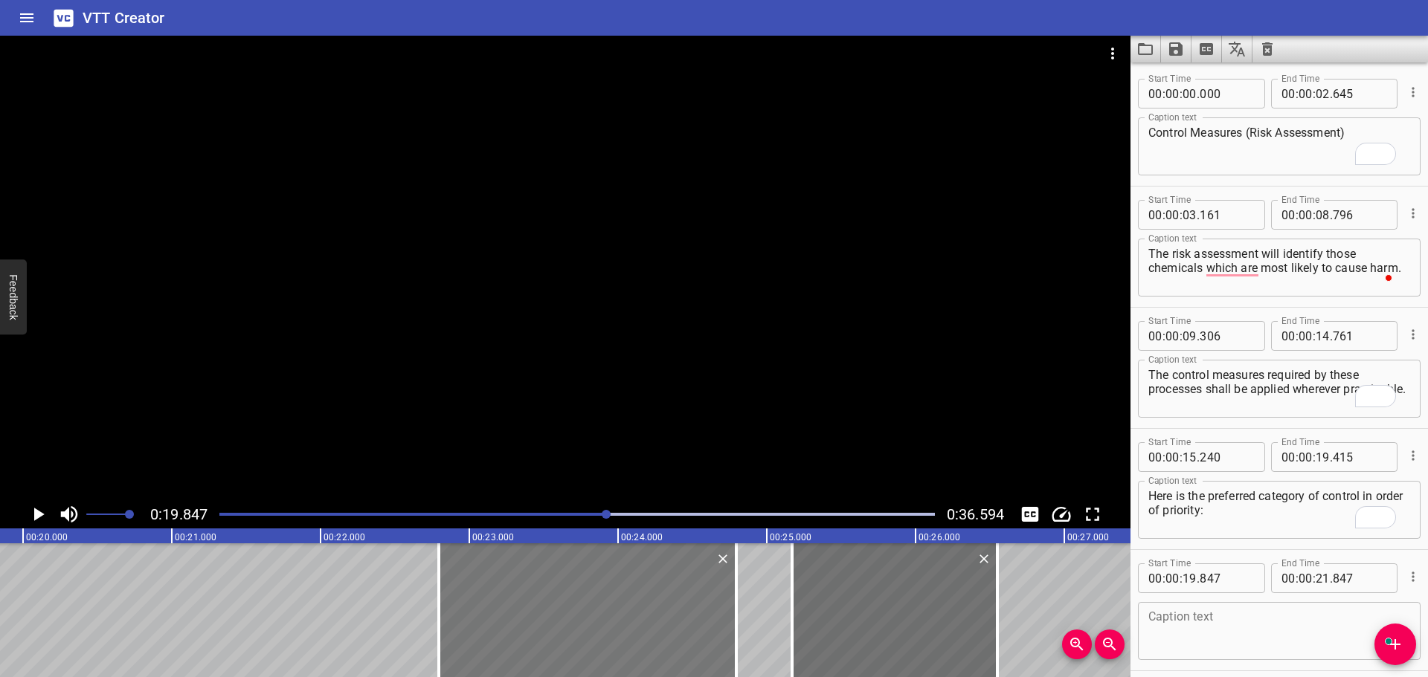
drag, startPoint x: 256, startPoint y: 629, endPoint x: 695, endPoint y: 630, distance: 438.8
click at [695, 630] on div at bounding box center [587, 611] width 297 height 134
type input "22"
type input "797"
type input "24"
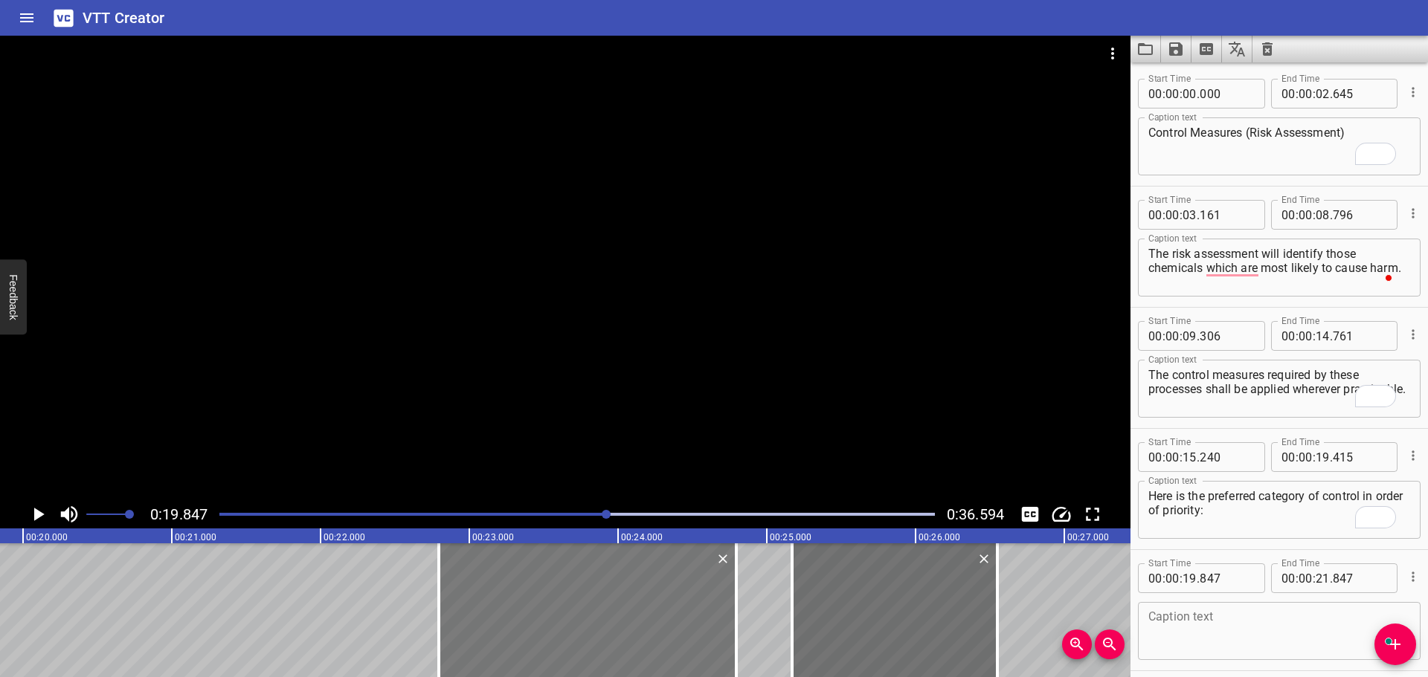
type input "797"
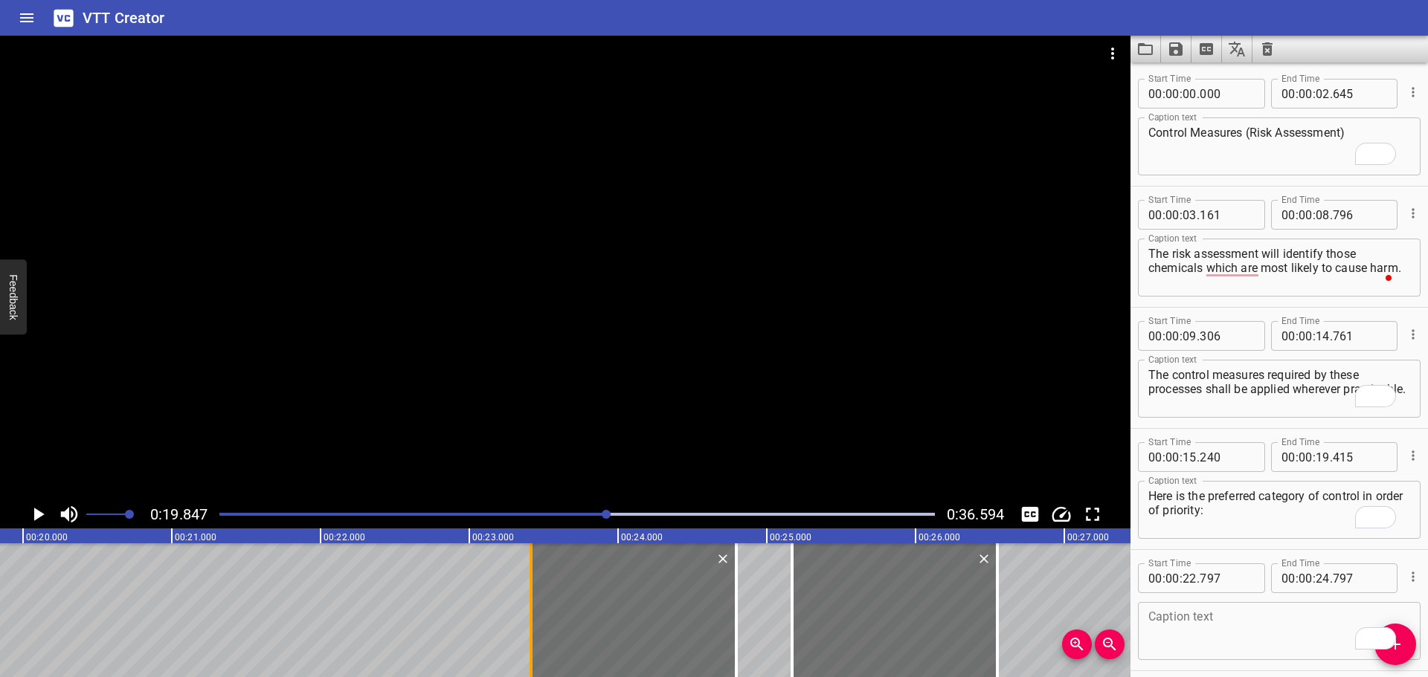
drag, startPoint x: 437, startPoint y: 610, endPoint x: 529, endPoint y: 606, distance: 93.0
click at [529, 606] on div at bounding box center [531, 611] width 15 height 134
type input "23"
type input "422"
click at [1403, 651] on icon "Add Cue" at bounding box center [1395, 645] width 18 height 18
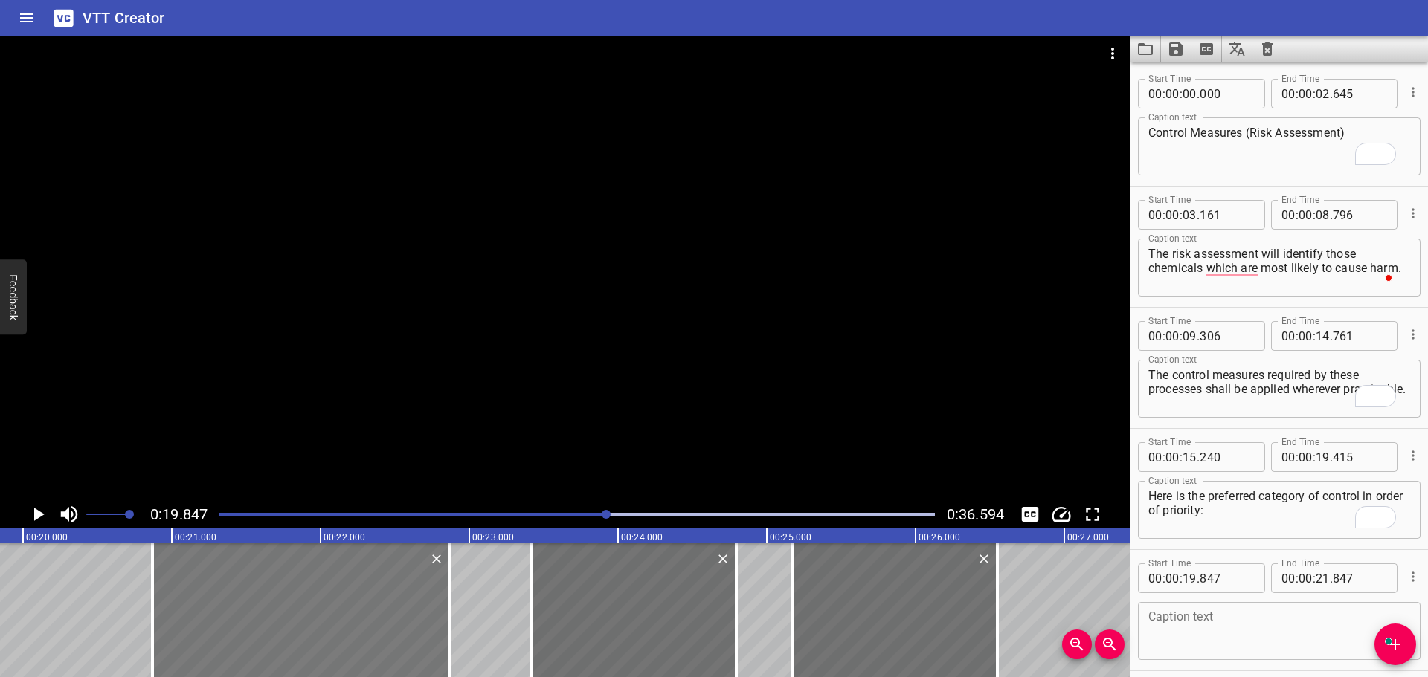
drag, startPoint x: 125, startPoint y: 617, endPoint x: 283, endPoint y: 617, distance: 158.4
click at [283, 617] on div at bounding box center [300, 611] width 297 height 134
type input "20"
type input "917"
type input "22"
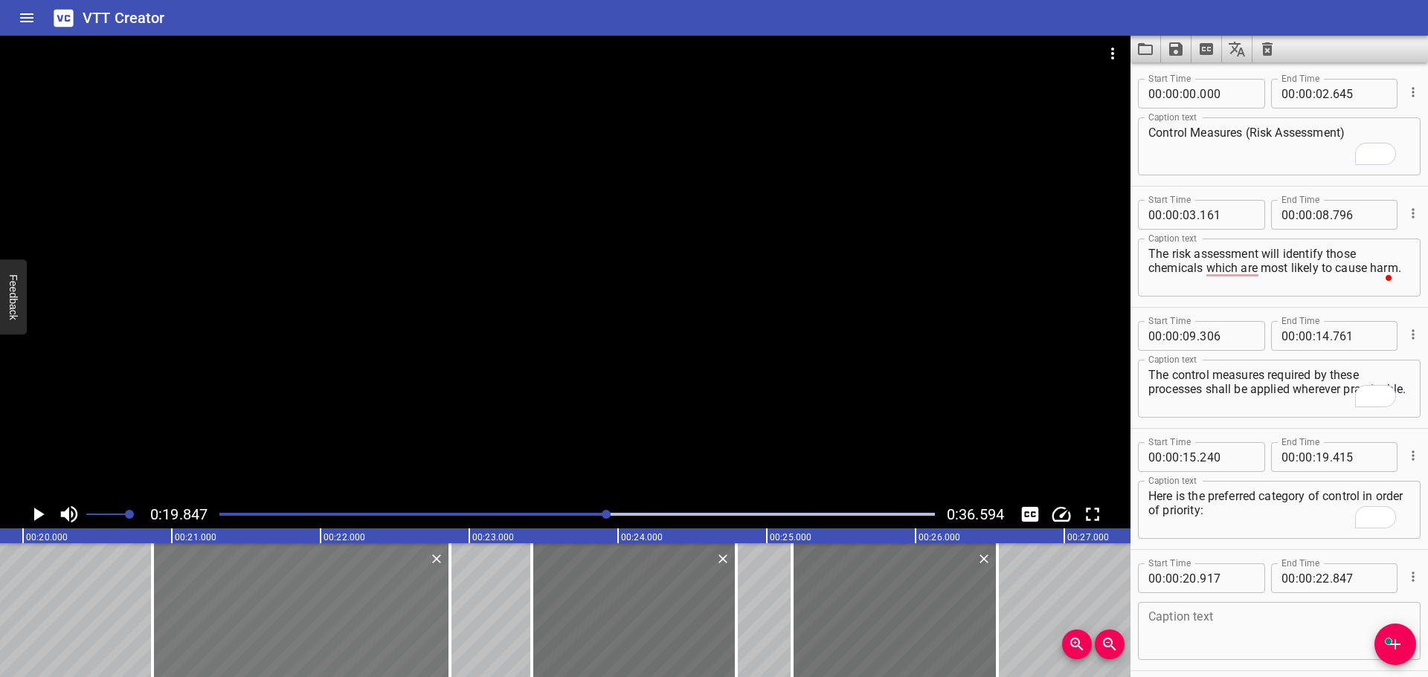
type input "917"
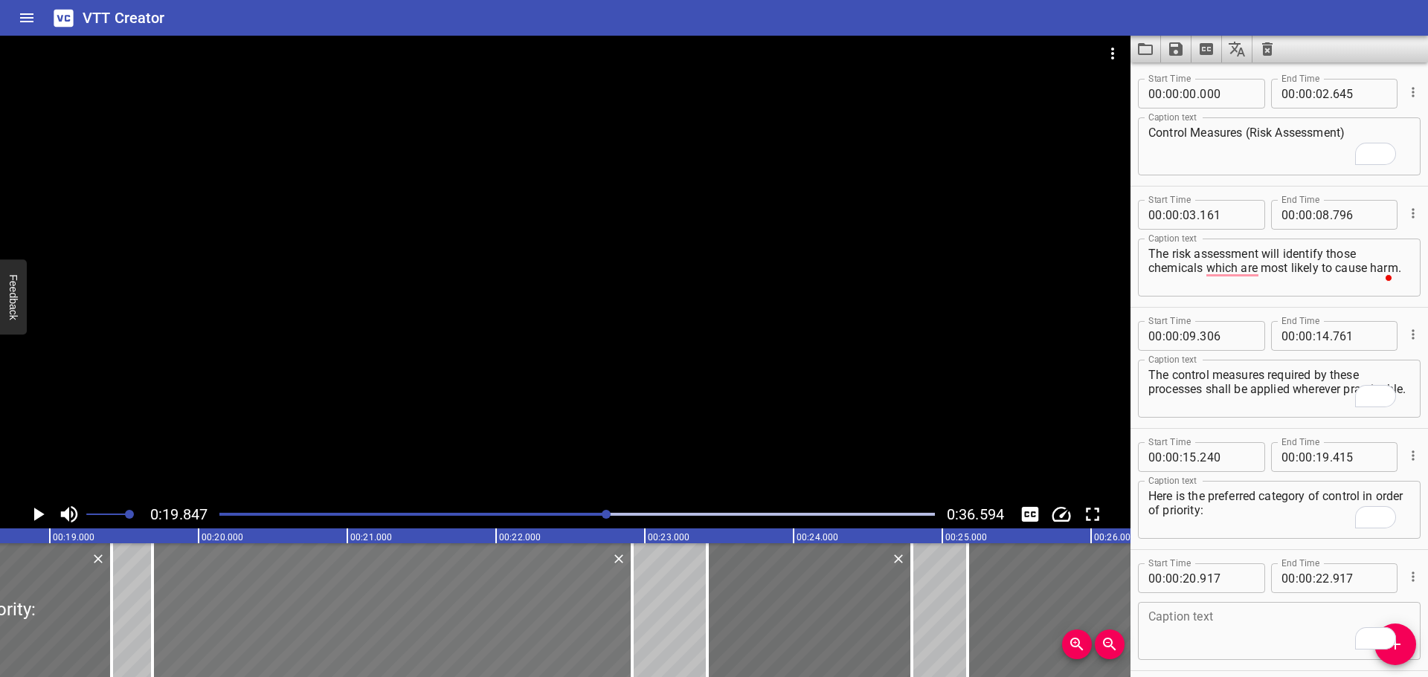
scroll to position [0, 2686]
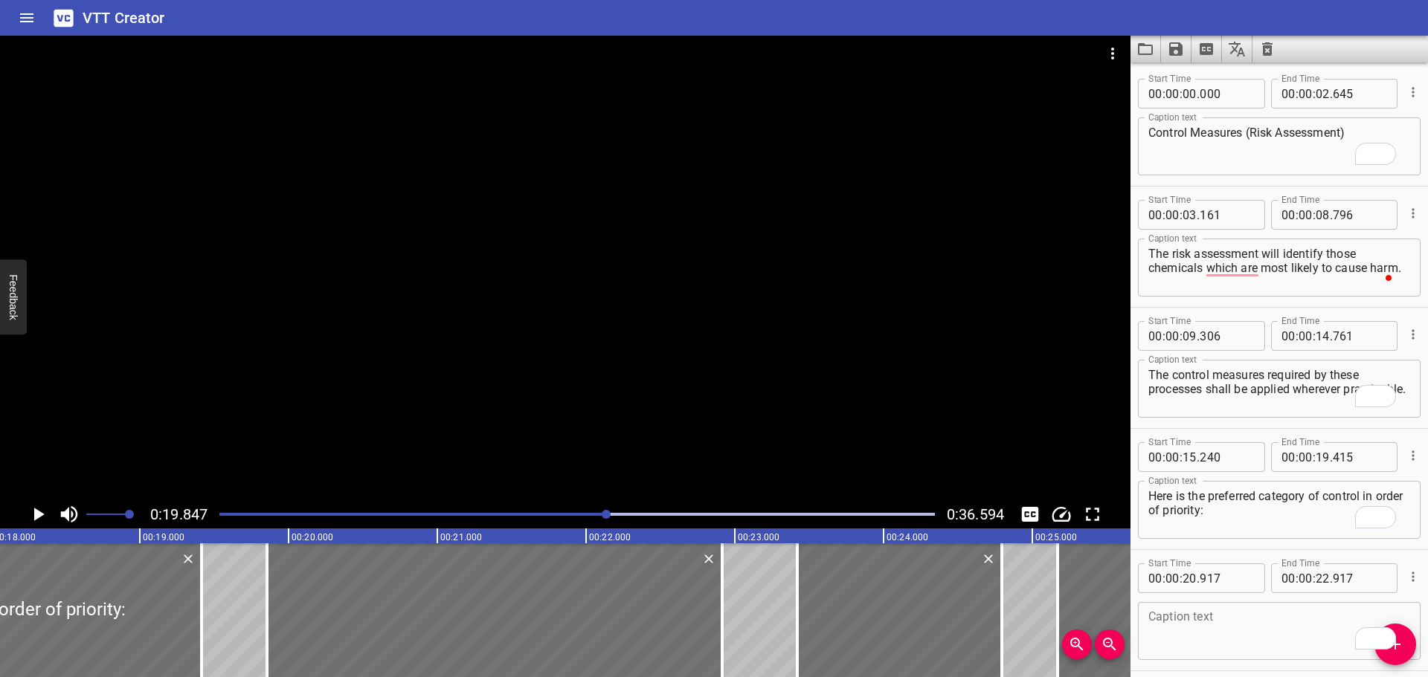
drag, startPoint x: 157, startPoint y: 621, endPoint x: 253, endPoint y: 617, distance: 96.0
click at [261, 617] on div at bounding box center [267, 611] width 15 height 134
type input "19"
type input "832"
click at [1206, 634] on textarea "To enrich screen reader interactions, please activate Accessibility in Grammarl…" at bounding box center [1279, 632] width 262 height 42
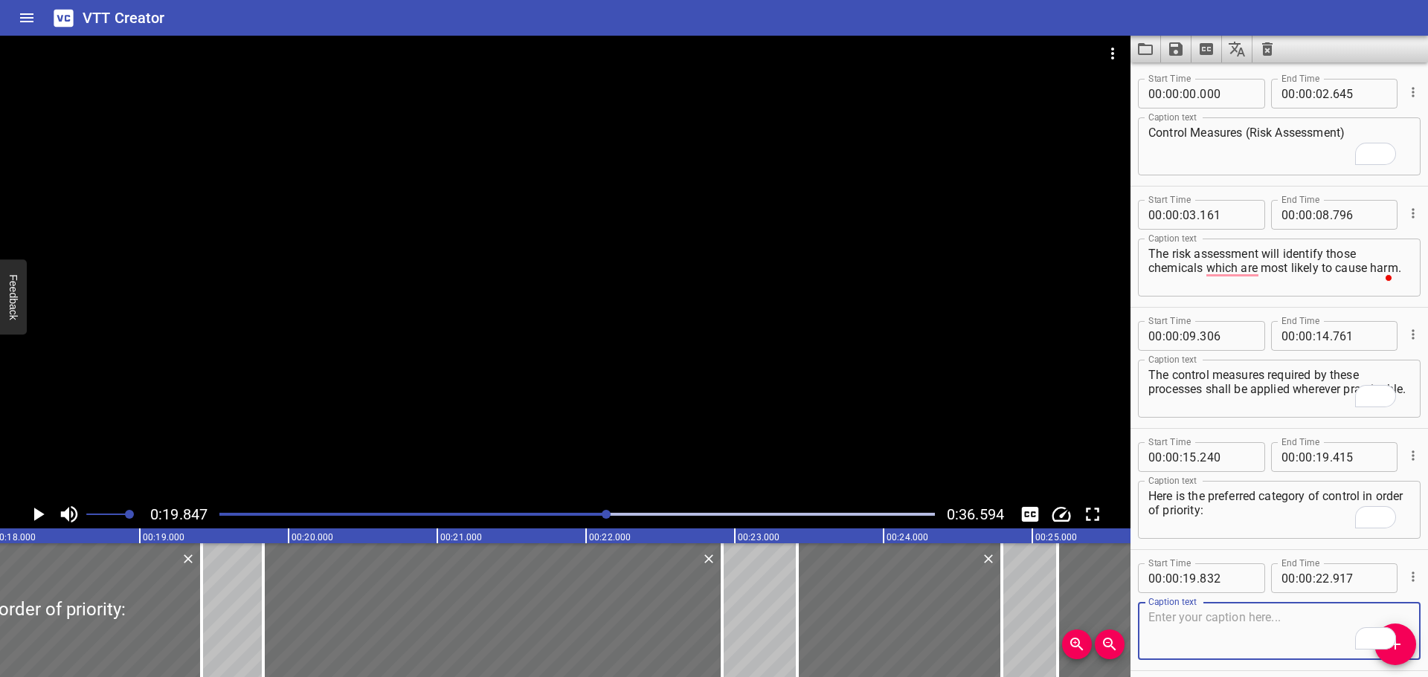
paste textarea "Eliminate - Best Choice (Preferable)"
type textarea "Eliminate - Best Choice (Preferable)"
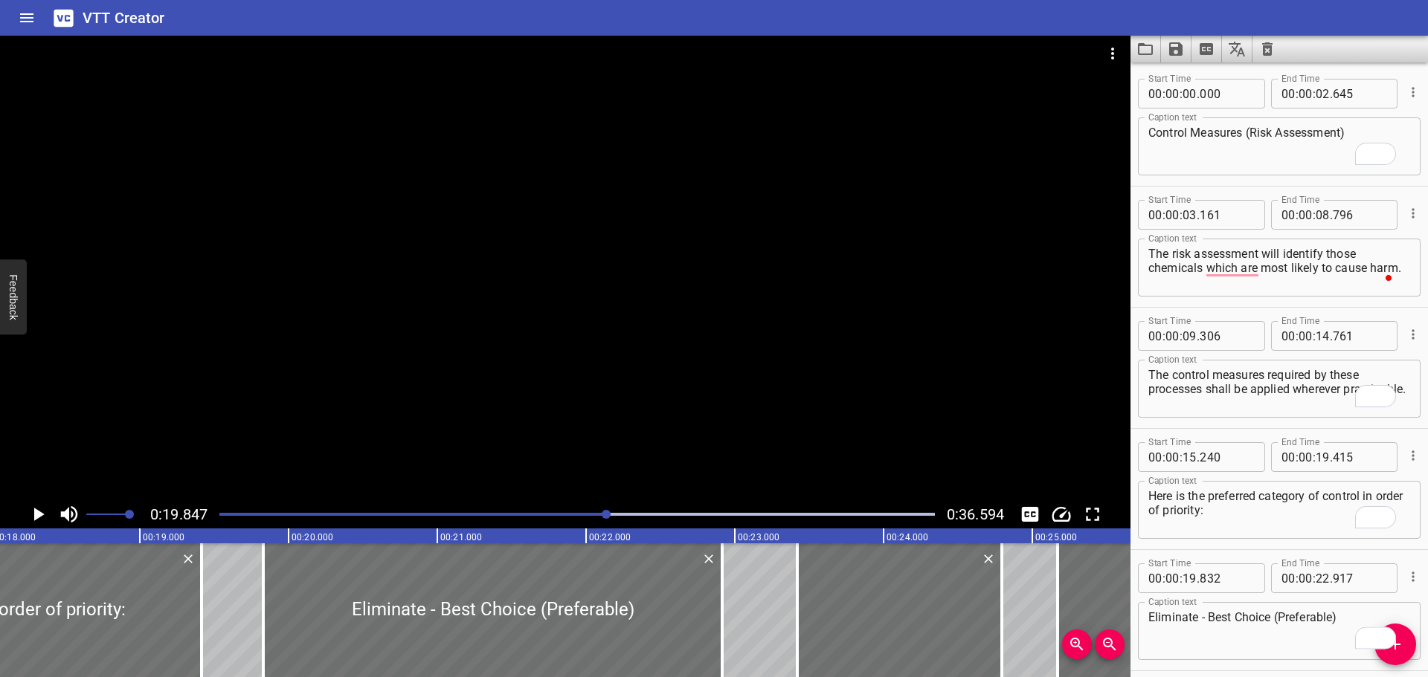
click at [703, 326] on div at bounding box center [565, 268] width 1130 height 465
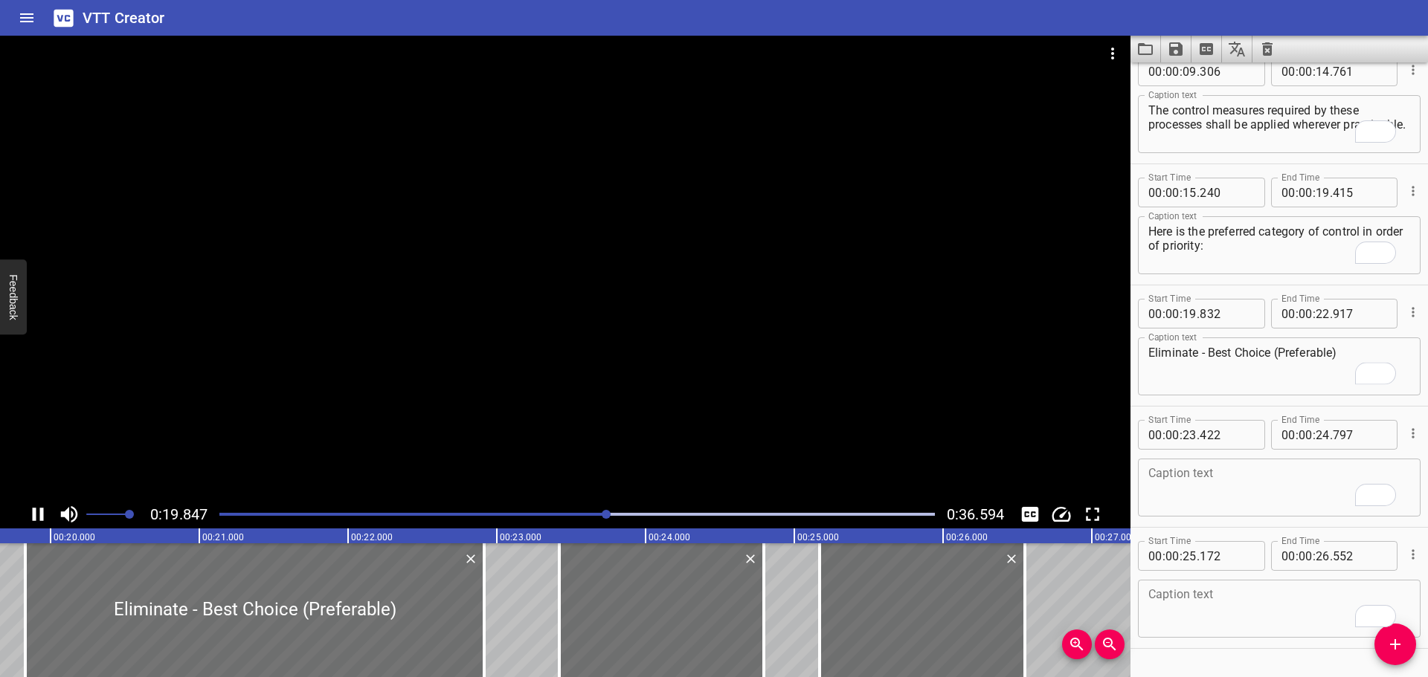
scroll to position [0, 0]
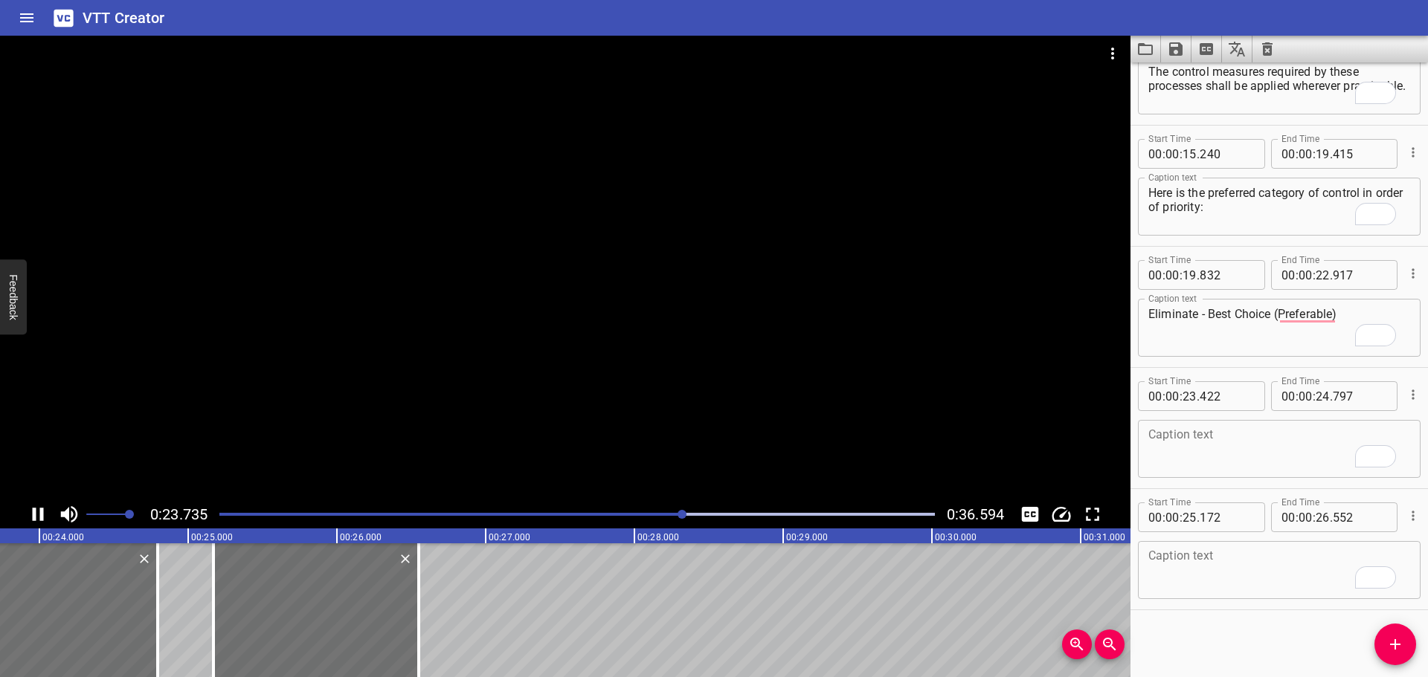
drag, startPoint x: 460, startPoint y: 238, endPoint x: 763, endPoint y: 391, distance: 339.2
click at [461, 238] on div at bounding box center [565, 268] width 1130 height 465
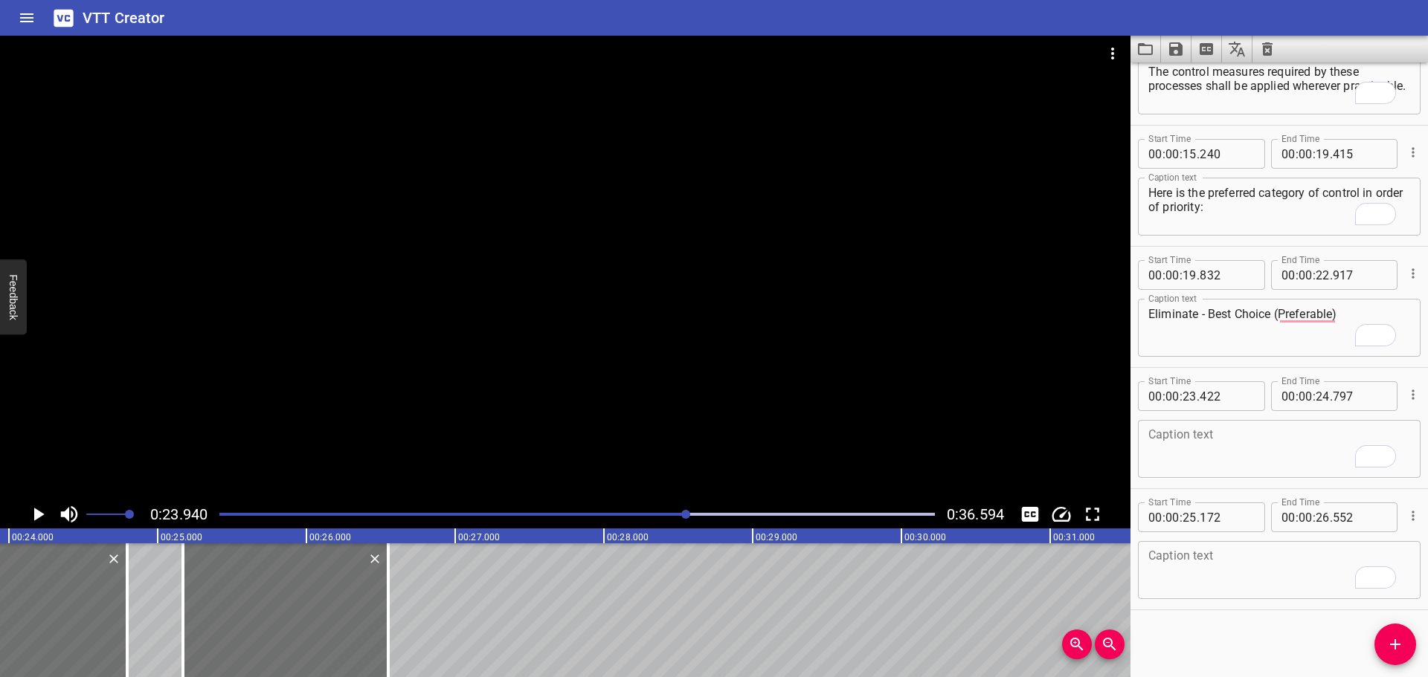
click at [1183, 448] on textarea "To enrich screen reader interactions, please activate Accessibility in Grammarl…" at bounding box center [1279, 449] width 262 height 42
paste textarea "Substitute"
type textarea "Substitute"
click at [483, 425] on div at bounding box center [565, 268] width 1130 height 465
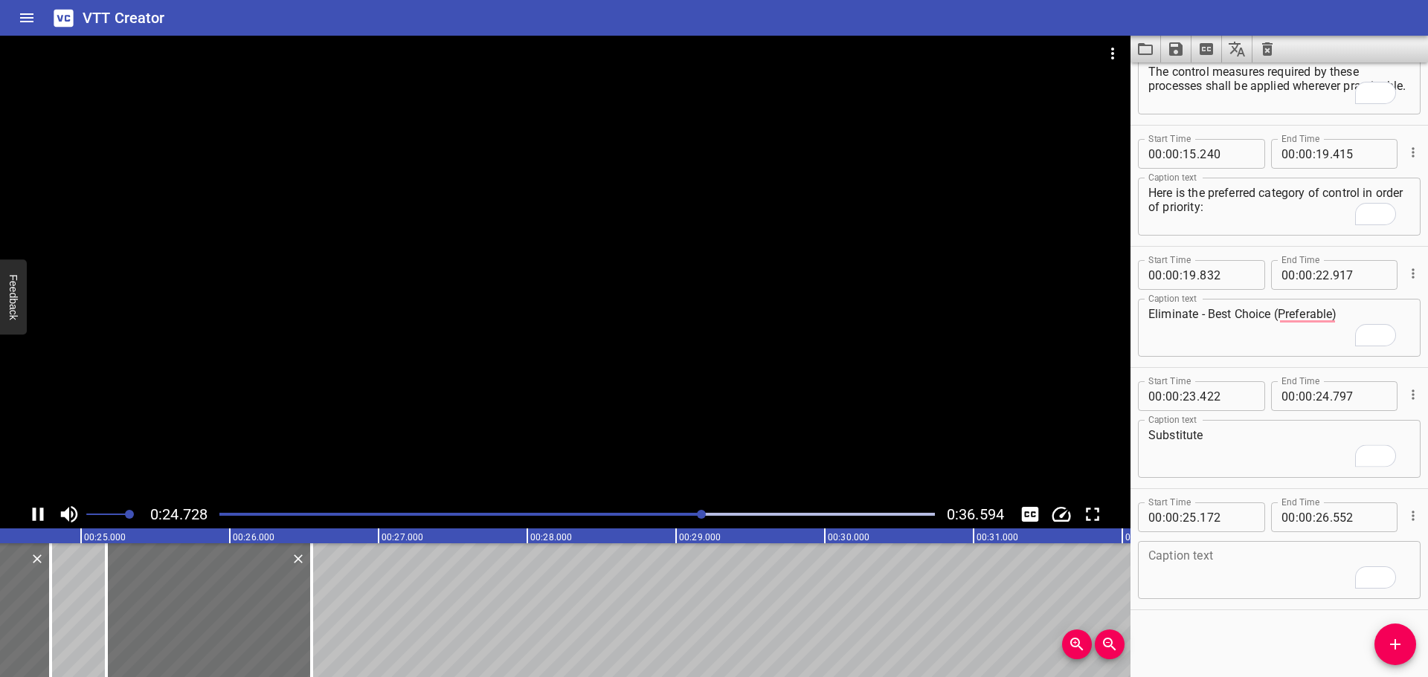
click at [492, 401] on div at bounding box center [565, 268] width 1130 height 465
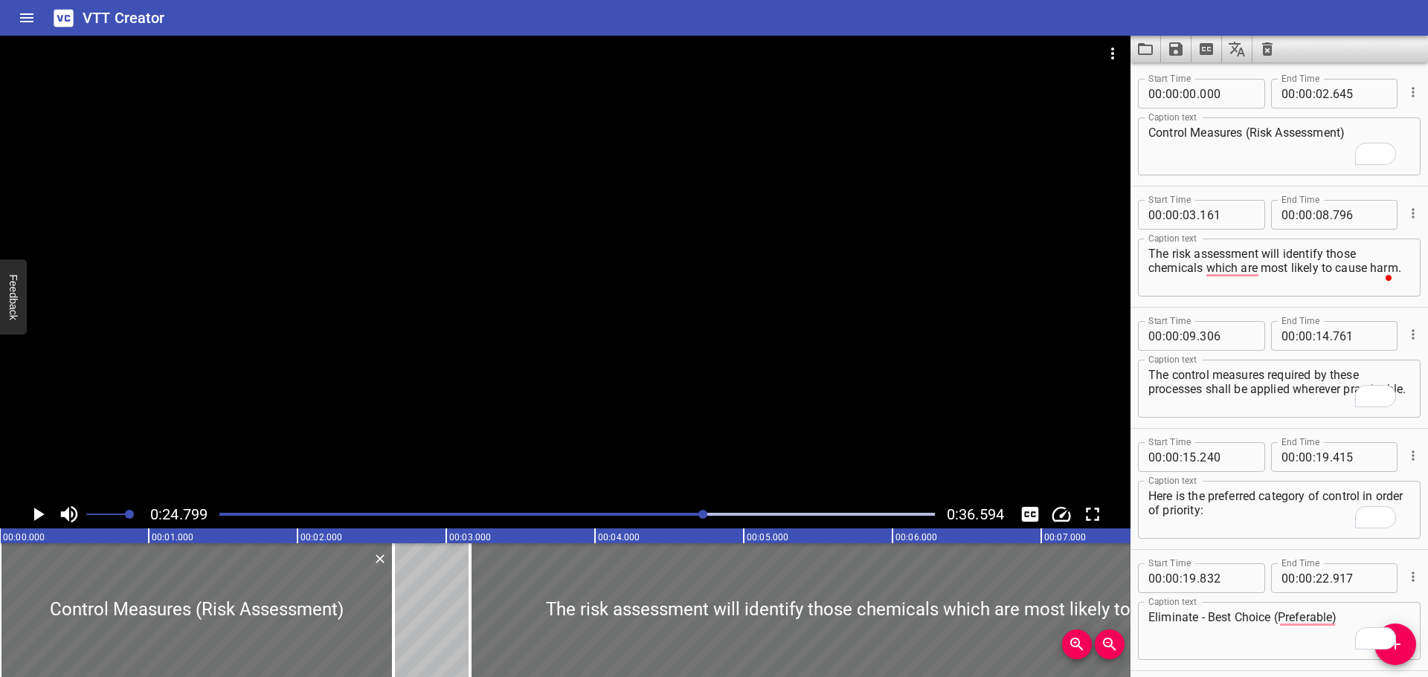
scroll to position [303, 0]
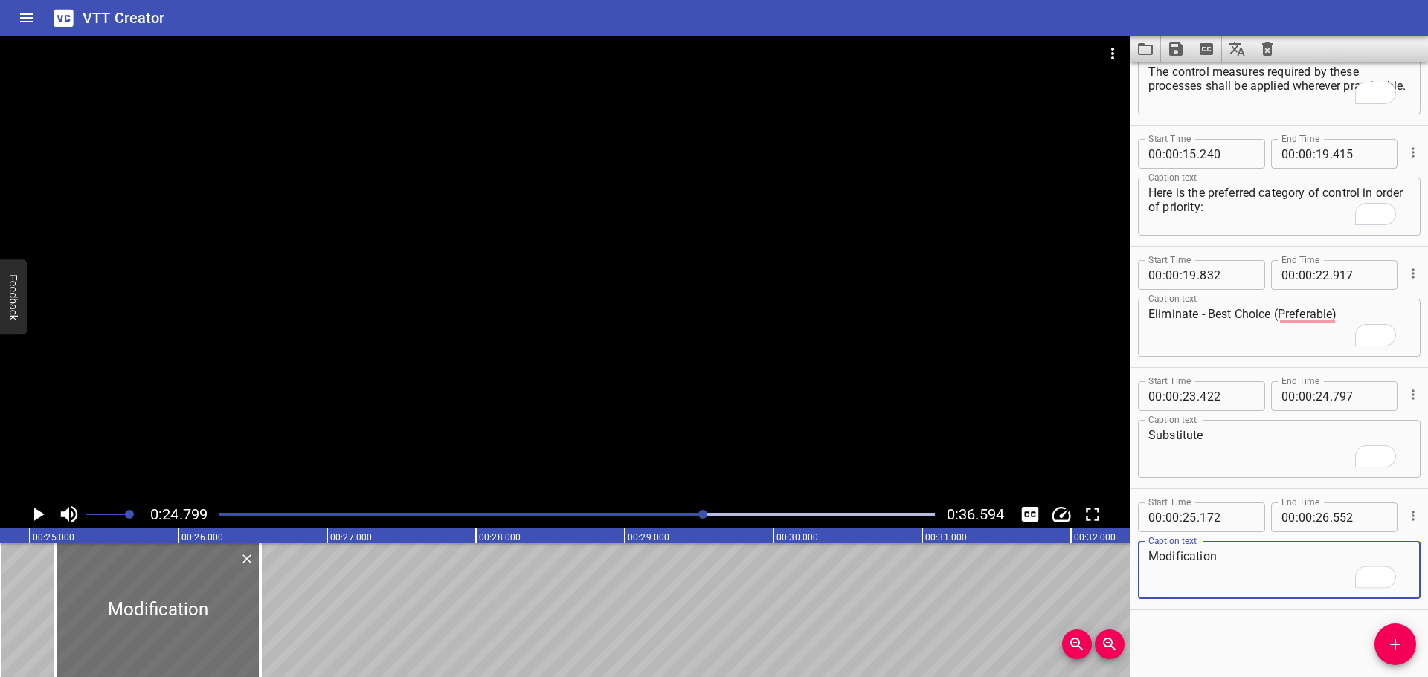
type textarea "Modification"
click at [1397, 643] on icon "Add Cue" at bounding box center [1395, 645] width 18 height 18
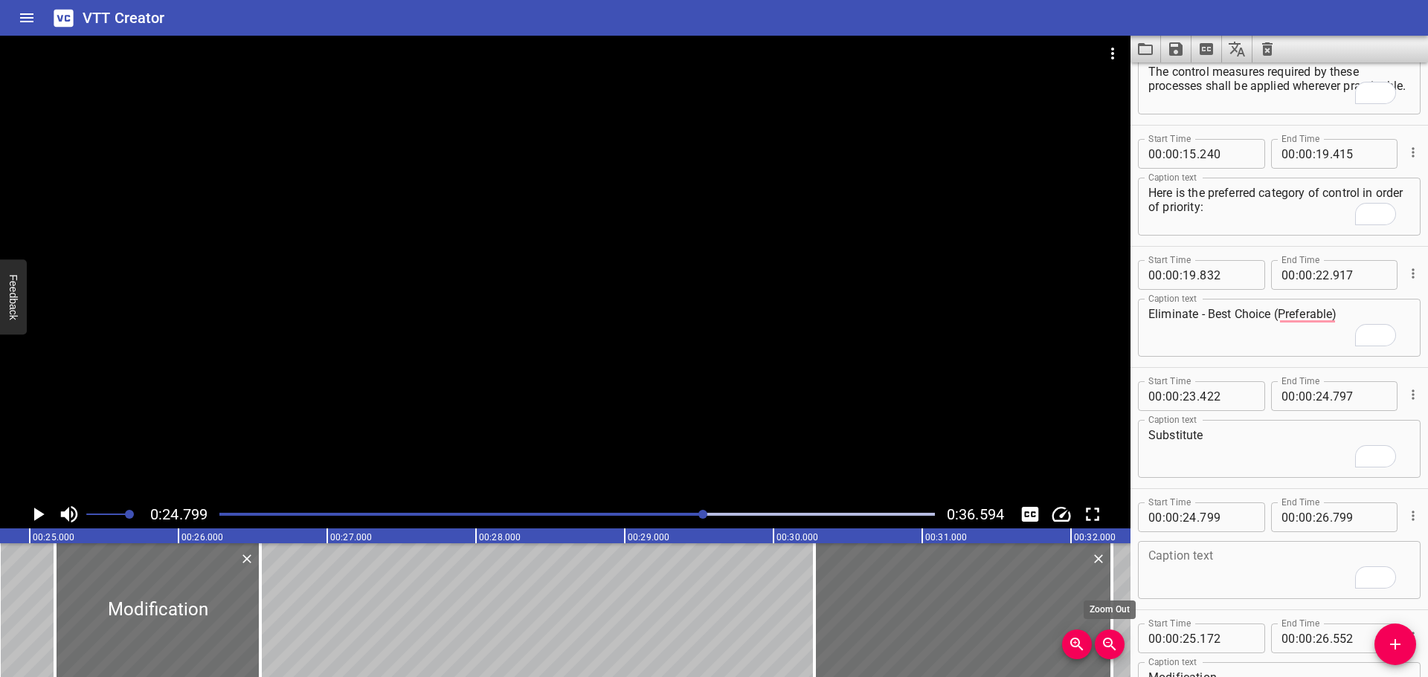
drag, startPoint x: 283, startPoint y: 623, endPoint x: 1101, endPoint y: 643, distance: 819.0
type input "30"
type input "274"
type input "32"
type input "274"
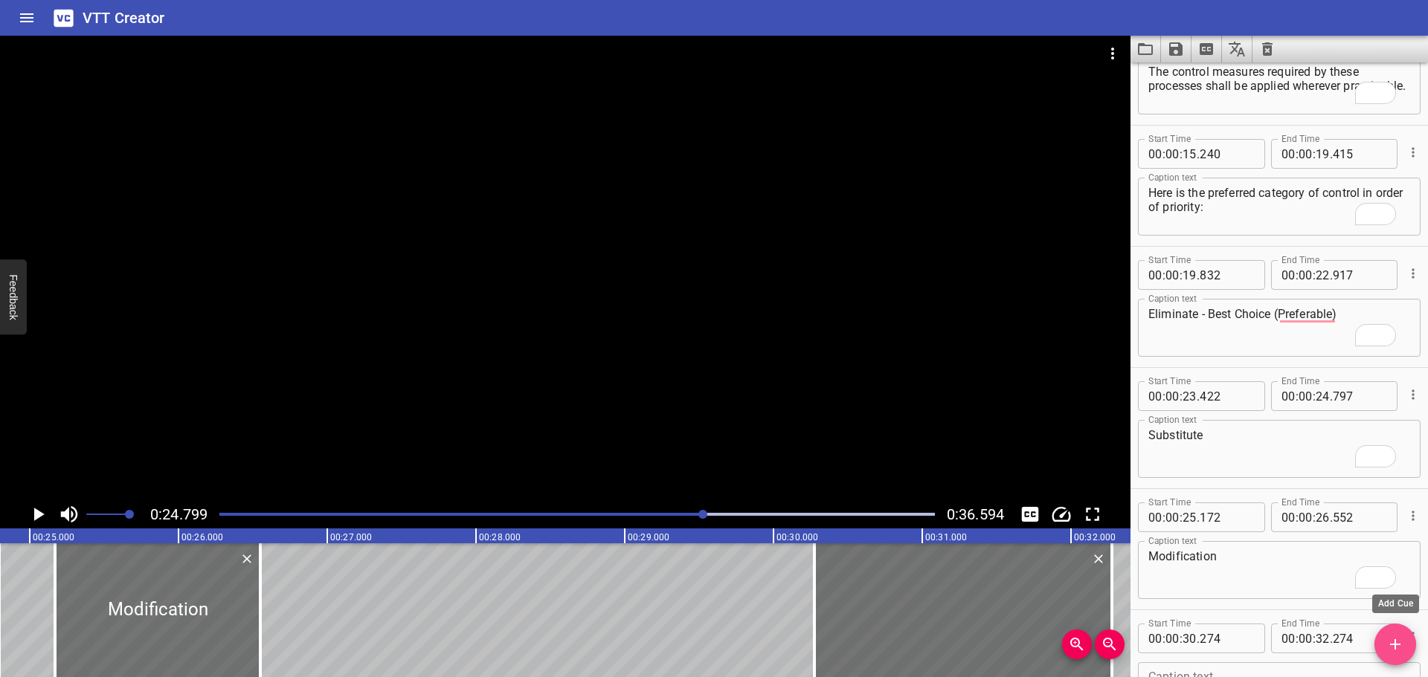
click at [1395, 646] on icon "Add Cue" at bounding box center [1395, 645] width 10 height 10
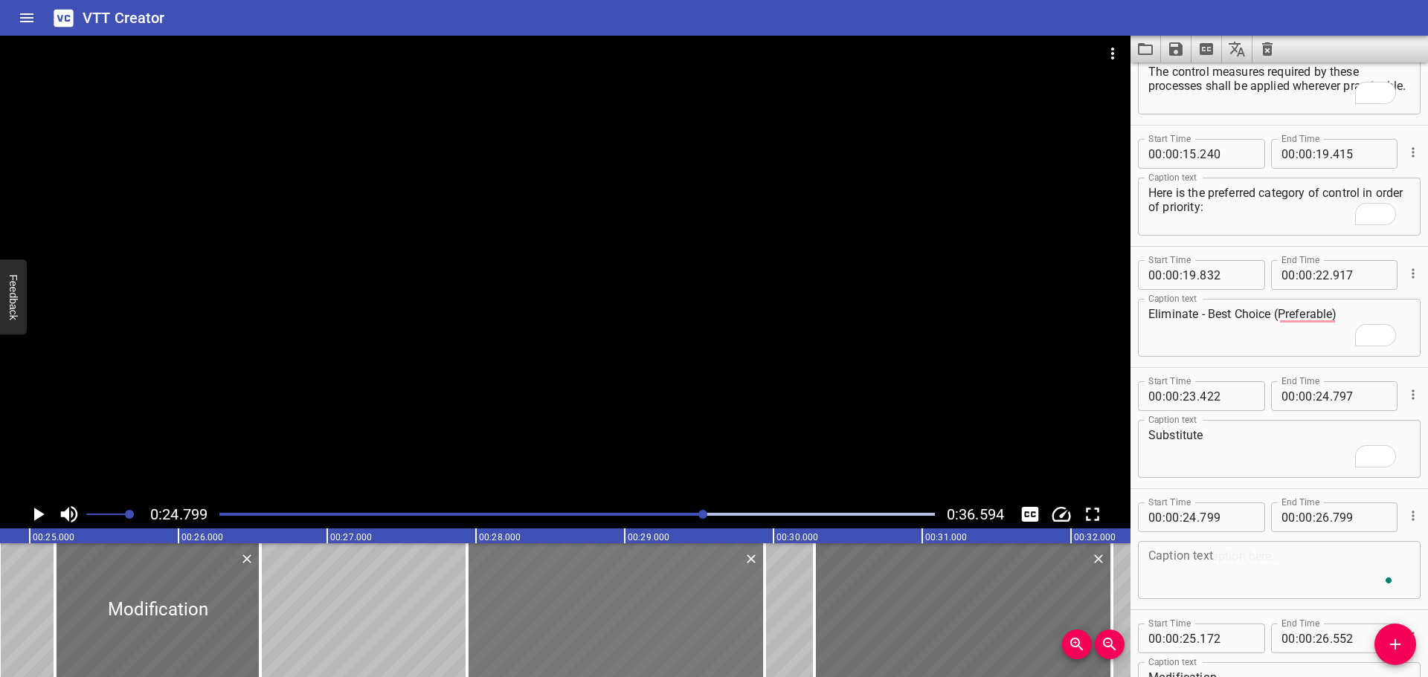
drag, startPoint x: 289, startPoint y: 607, endPoint x: 753, endPoint y: 649, distance: 466.0
type input "27"
type input "939"
type input "29"
type input "939"
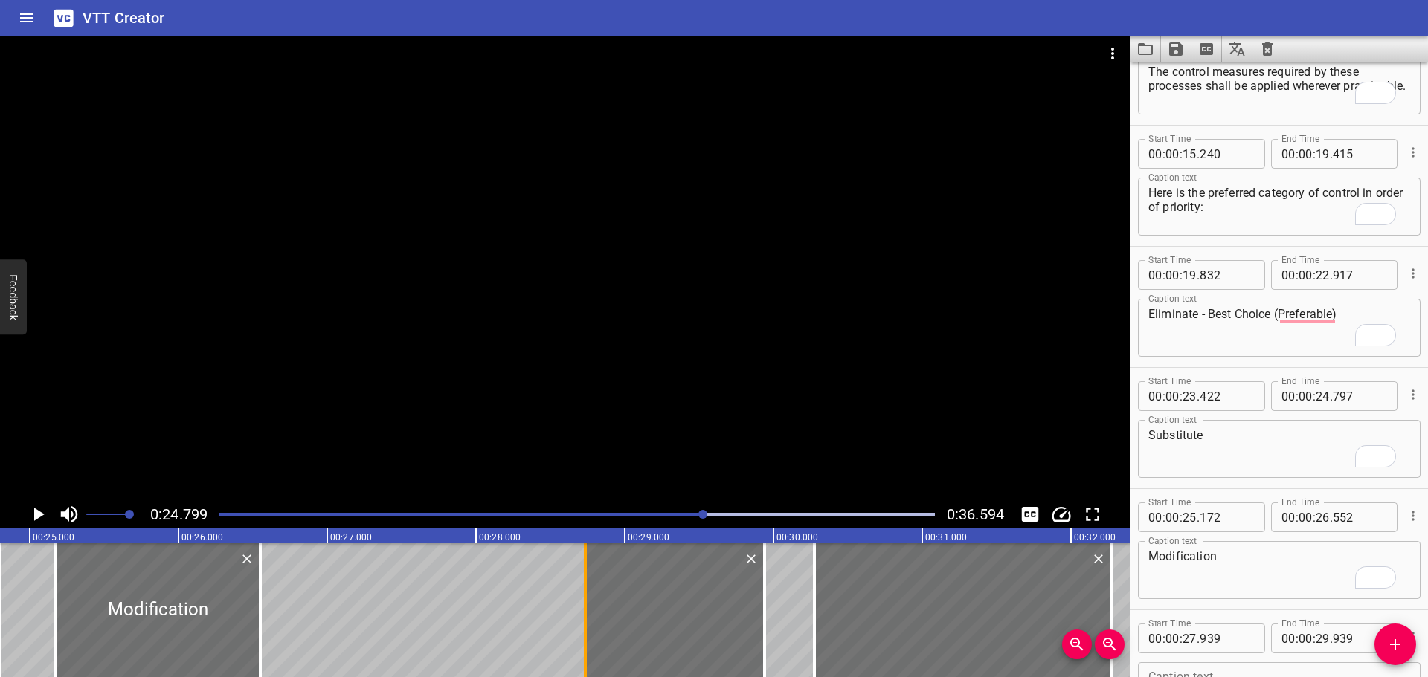
drag, startPoint x: 460, startPoint y: 617, endPoint x: 578, endPoint y: 624, distance: 117.7
click at [578, 624] on div at bounding box center [585, 611] width 15 height 134
type input "28"
type input "729"
drag, startPoint x: 1401, startPoint y: 645, endPoint x: 1157, endPoint y: 657, distance: 244.2
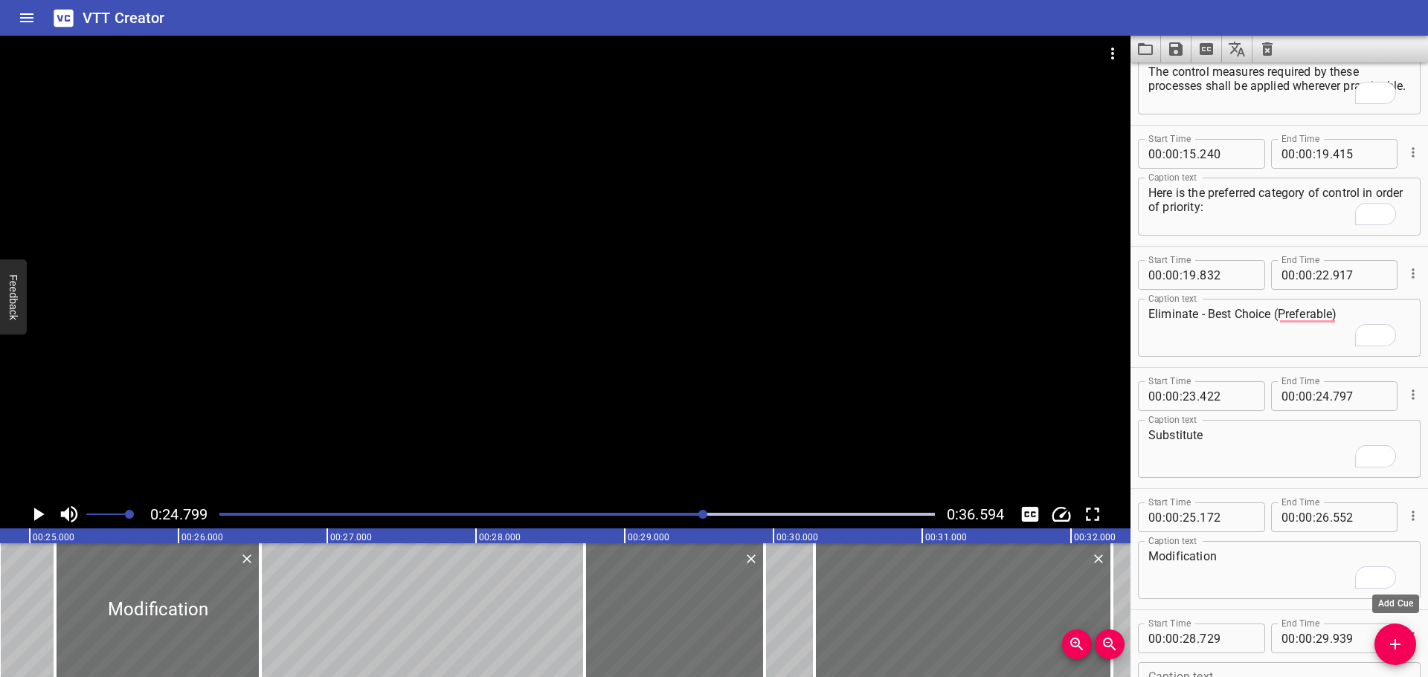
click at [1398, 647] on icon "Add Cue" at bounding box center [1395, 645] width 18 height 18
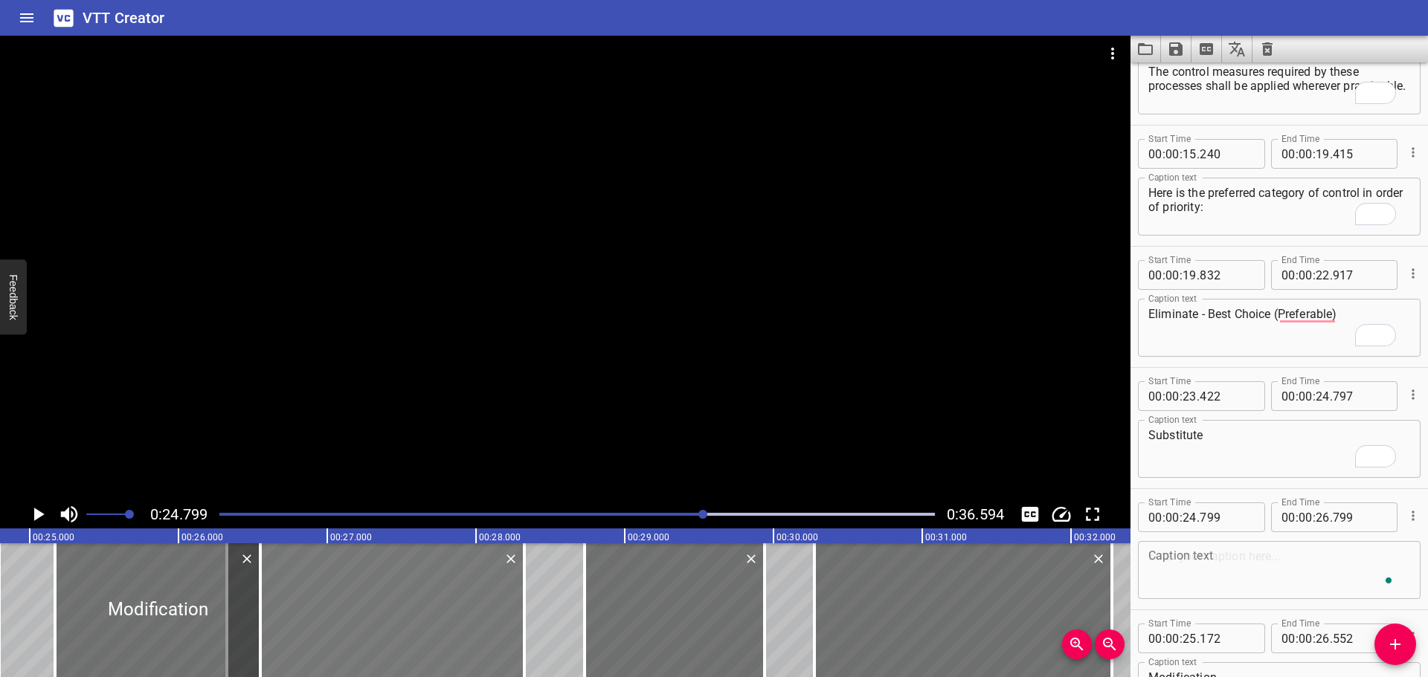
drag, startPoint x: 280, startPoint y: 638, endPoint x: 441, endPoint y: 634, distance: 161.4
type input "26"
type input "304"
type input "28"
type input "304"
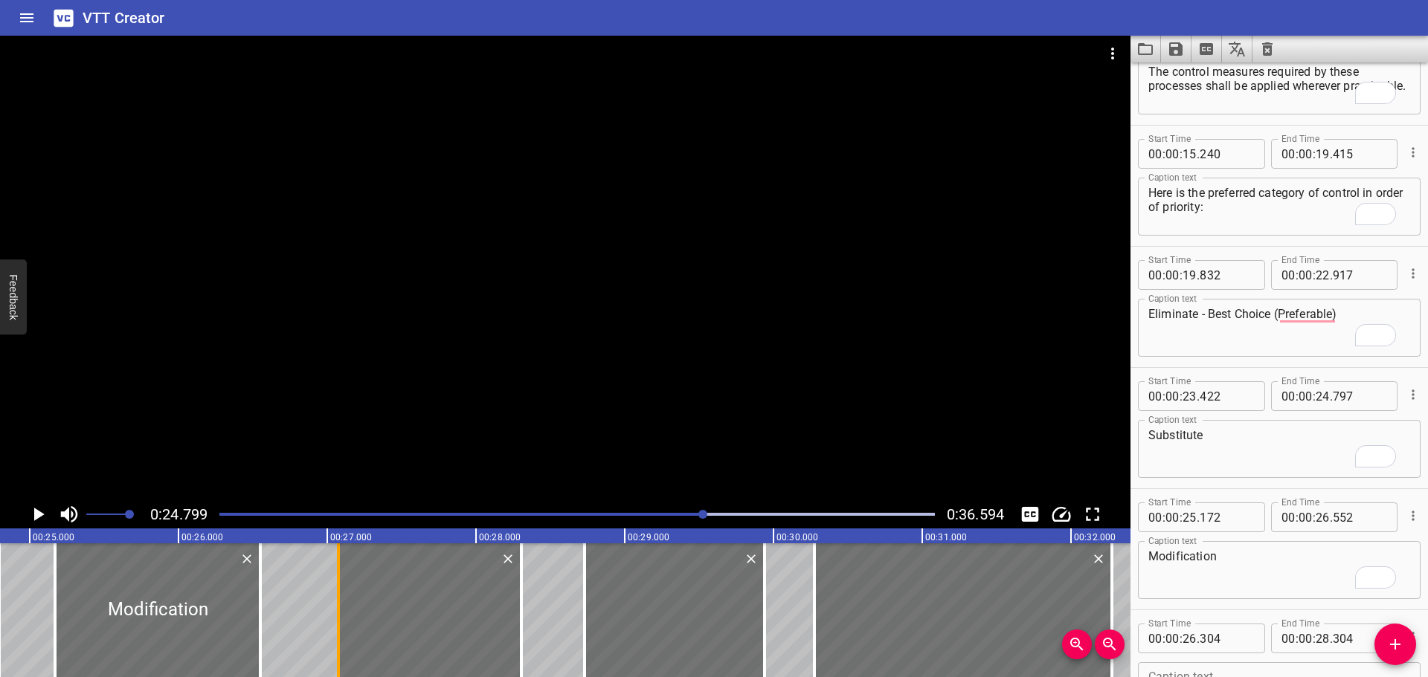
drag, startPoint x: 225, startPoint y: 626, endPoint x: 339, endPoint y: 620, distance: 114.7
click at [339, 620] on div at bounding box center [338, 611] width 3 height 134
type input "27"
type input "074"
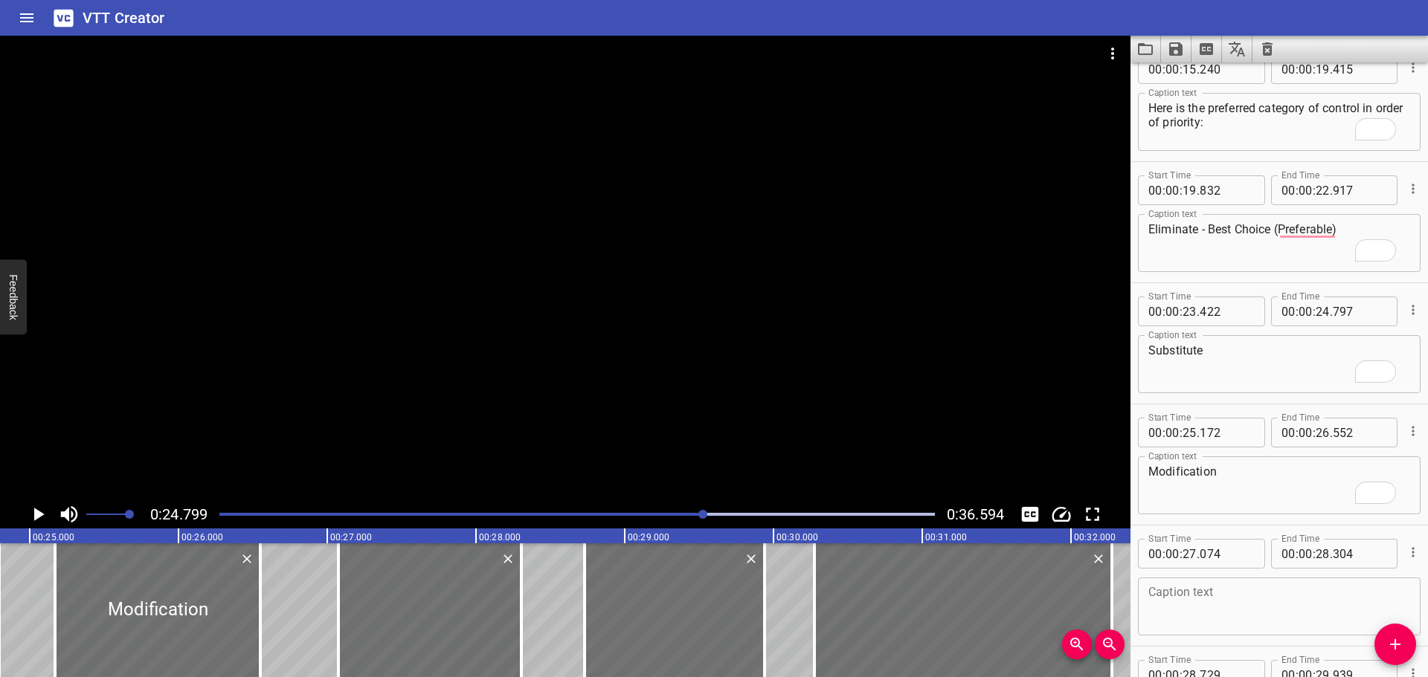
scroll to position [0, 0]
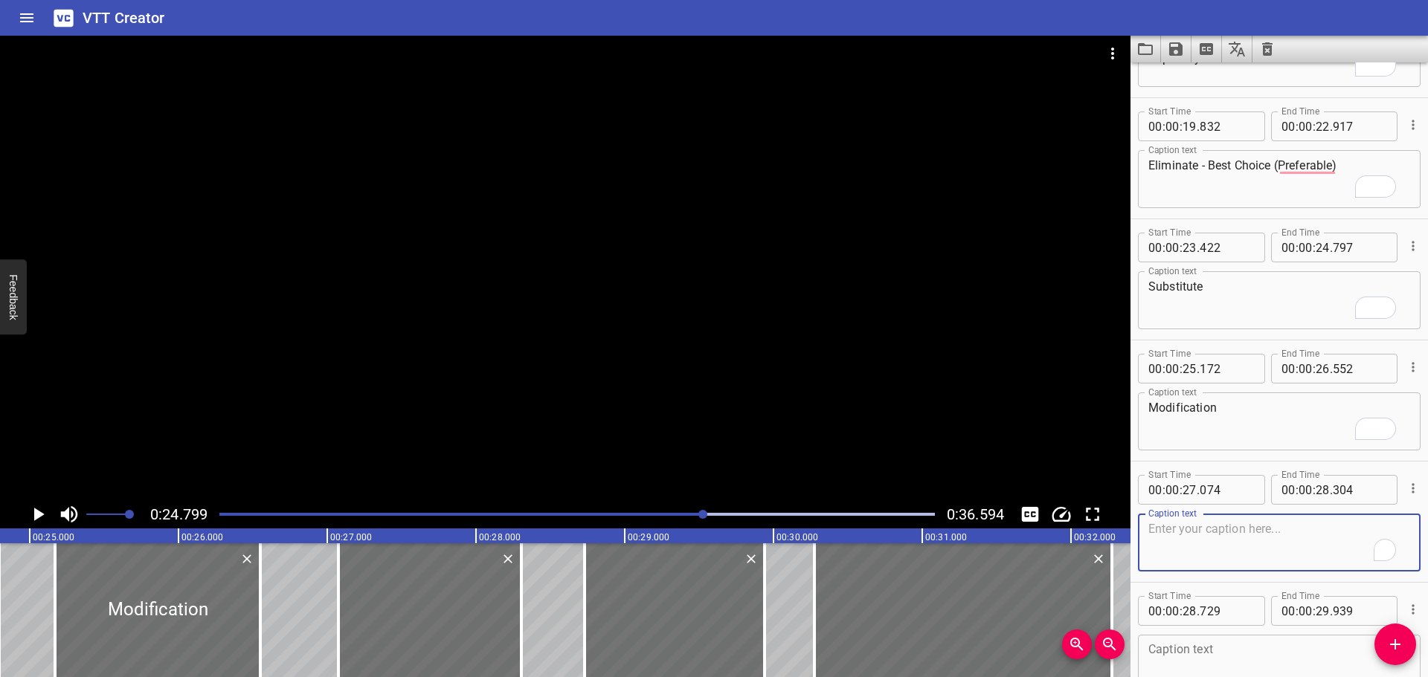
click at [1198, 551] on textarea "To enrich screen reader interactions, please activate Accessibility in Grammarl…" at bounding box center [1279, 543] width 262 height 42
paste textarea "Containment"
type textarea "Containment"
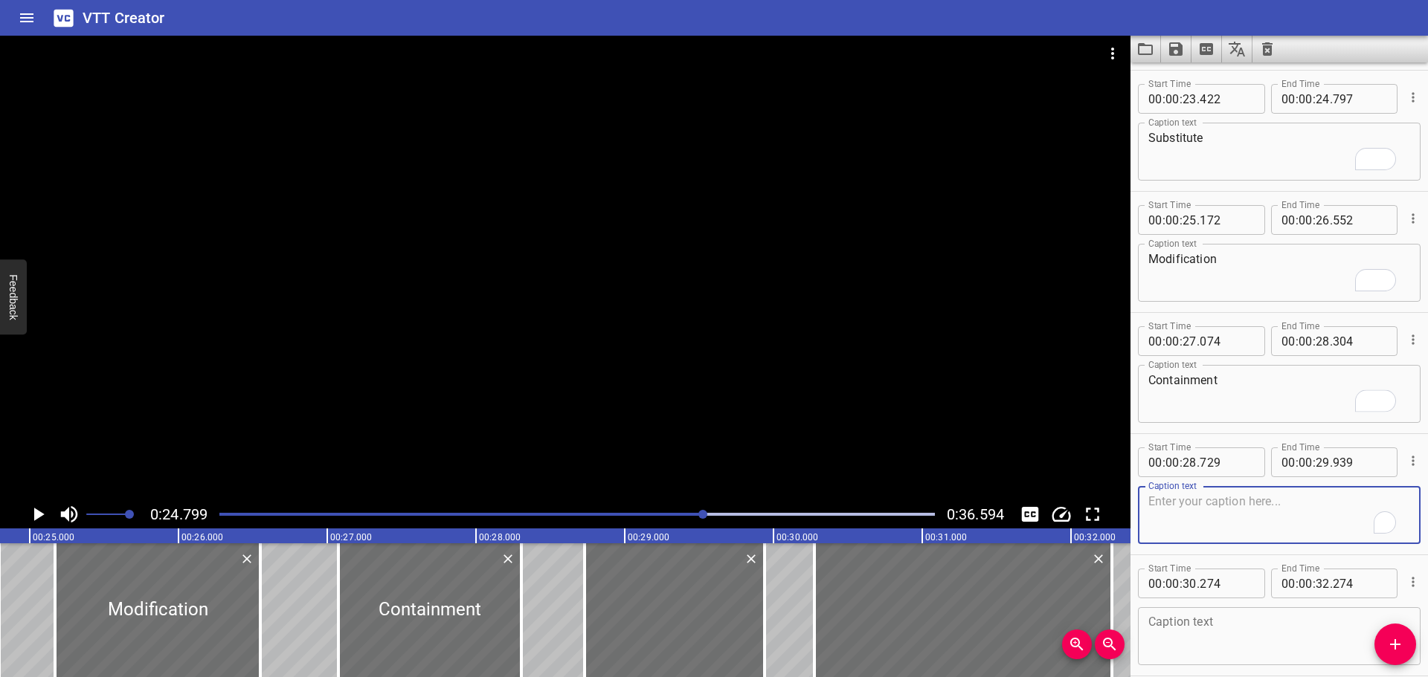
click at [1175, 523] on textarea "To enrich screen reader interactions, please activate Accessibility in Grammarl…" at bounding box center [1279, 516] width 262 height 42
paste textarea "Ventilation"
type textarea "Ventilation"
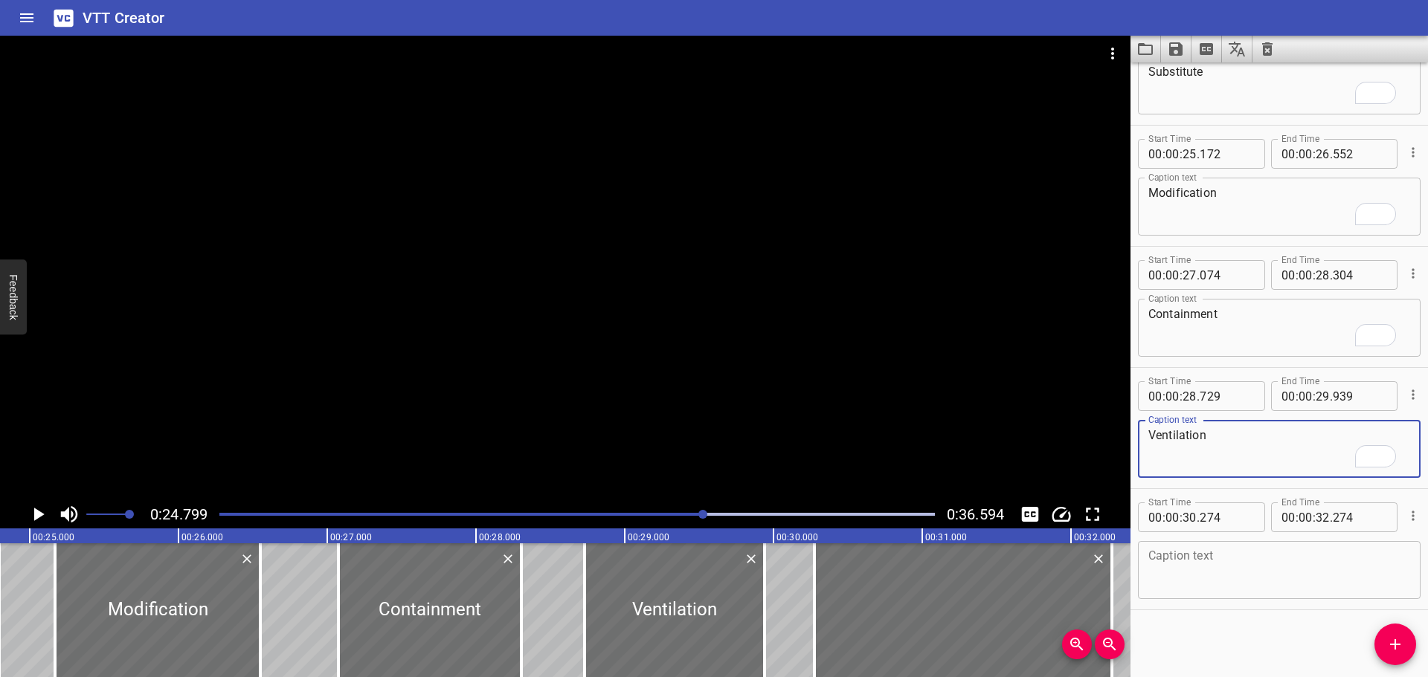
click at [1223, 568] on textarea "To enrich screen reader interactions, please activate Accessibility in Grammarl…" at bounding box center [1279, 571] width 262 height 42
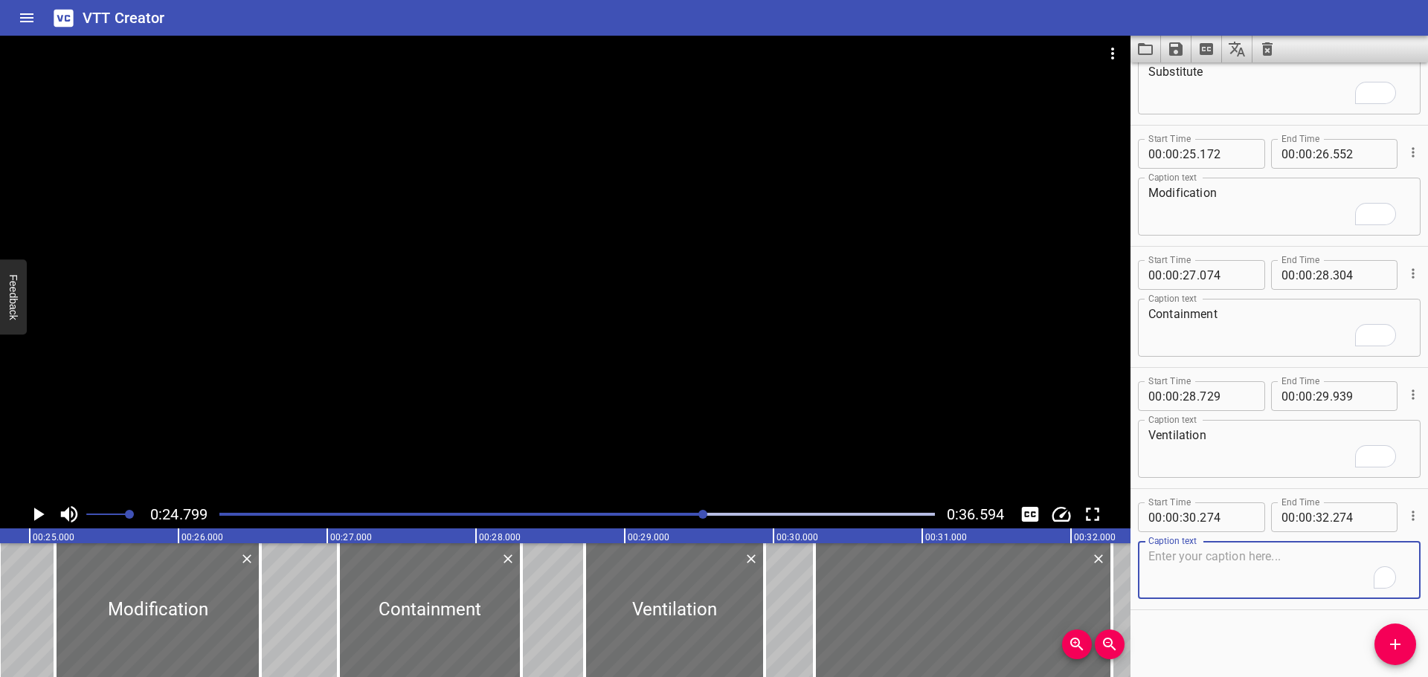
paste textarea "Good Working Practices"
type textarea "Good Working Practices"
click at [538, 376] on div at bounding box center [565, 268] width 1130 height 465
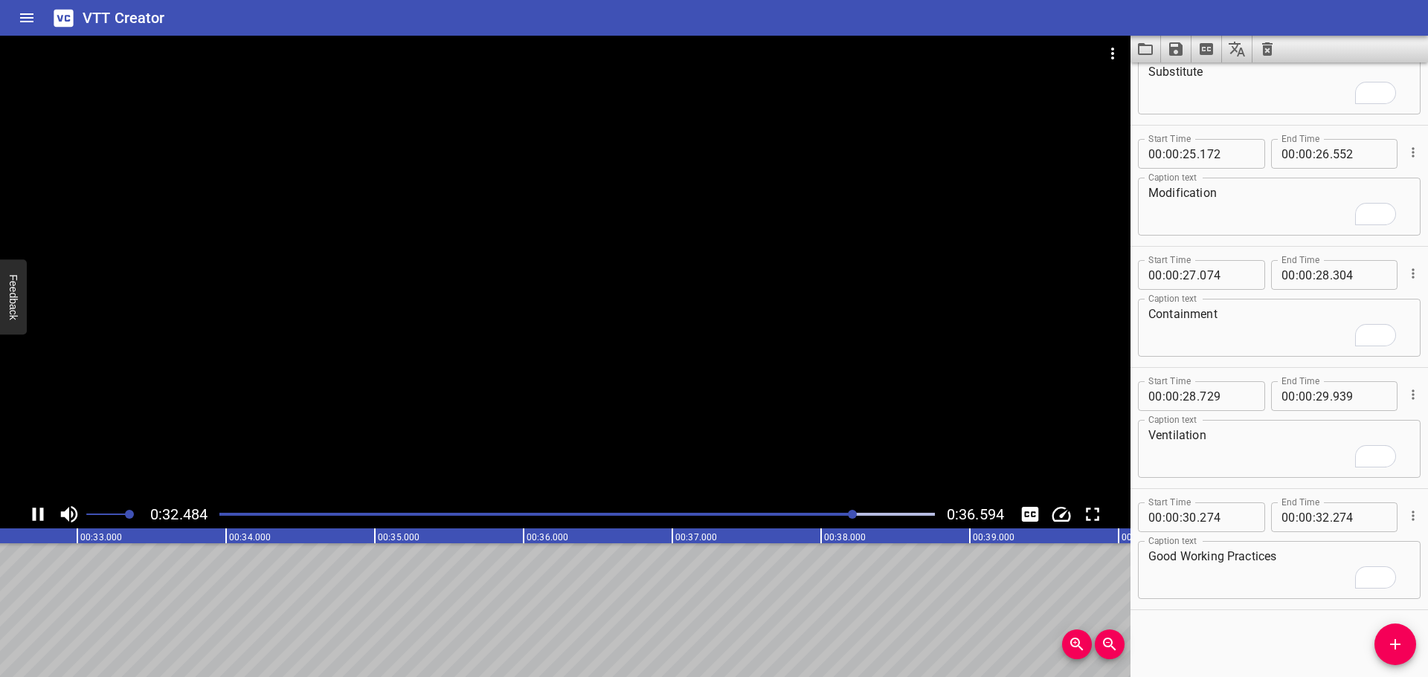
click at [434, 397] on div at bounding box center [565, 268] width 1130 height 465
click at [1391, 657] on button "Add Cue" at bounding box center [1395, 645] width 42 height 42
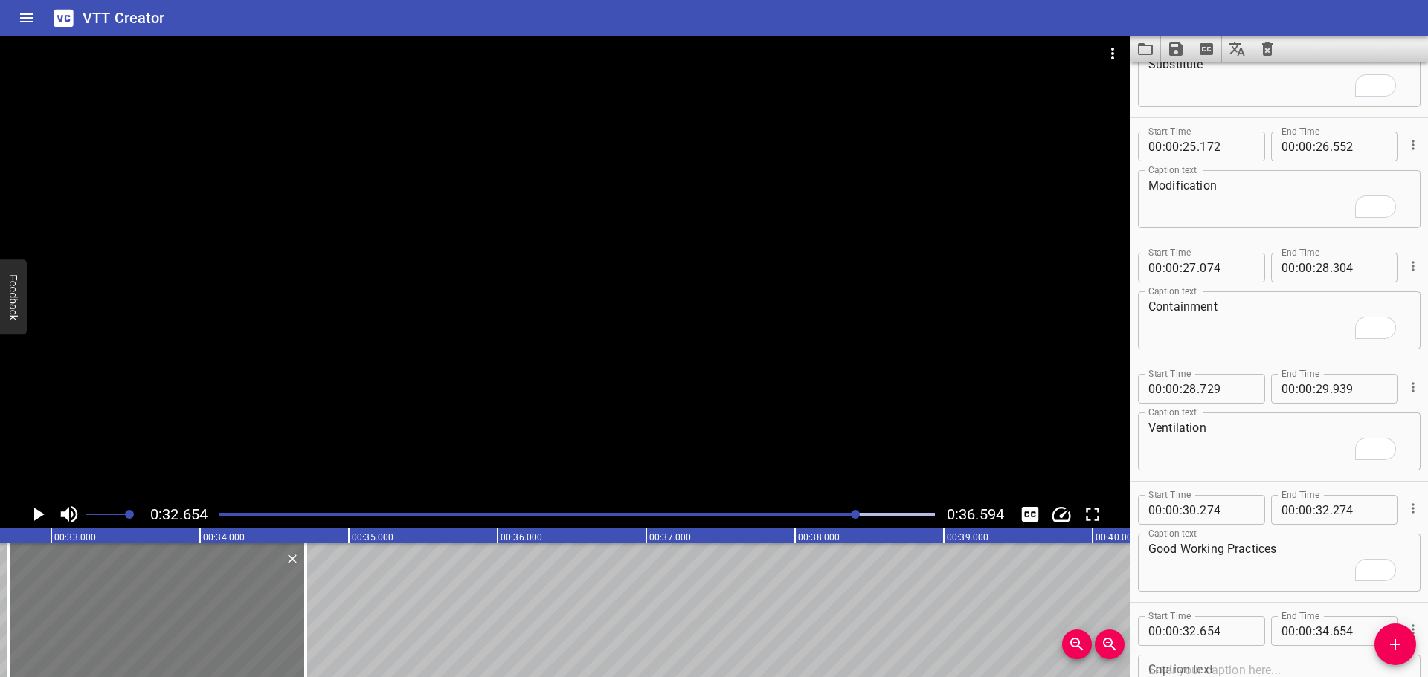
drag, startPoint x: 91, startPoint y: 643, endPoint x: 143, endPoint y: 639, distance: 51.5
click at [100, 640] on div at bounding box center [156, 611] width 297 height 134
type input "714"
click at [303, 625] on div at bounding box center [162, 611] width 297 height 134
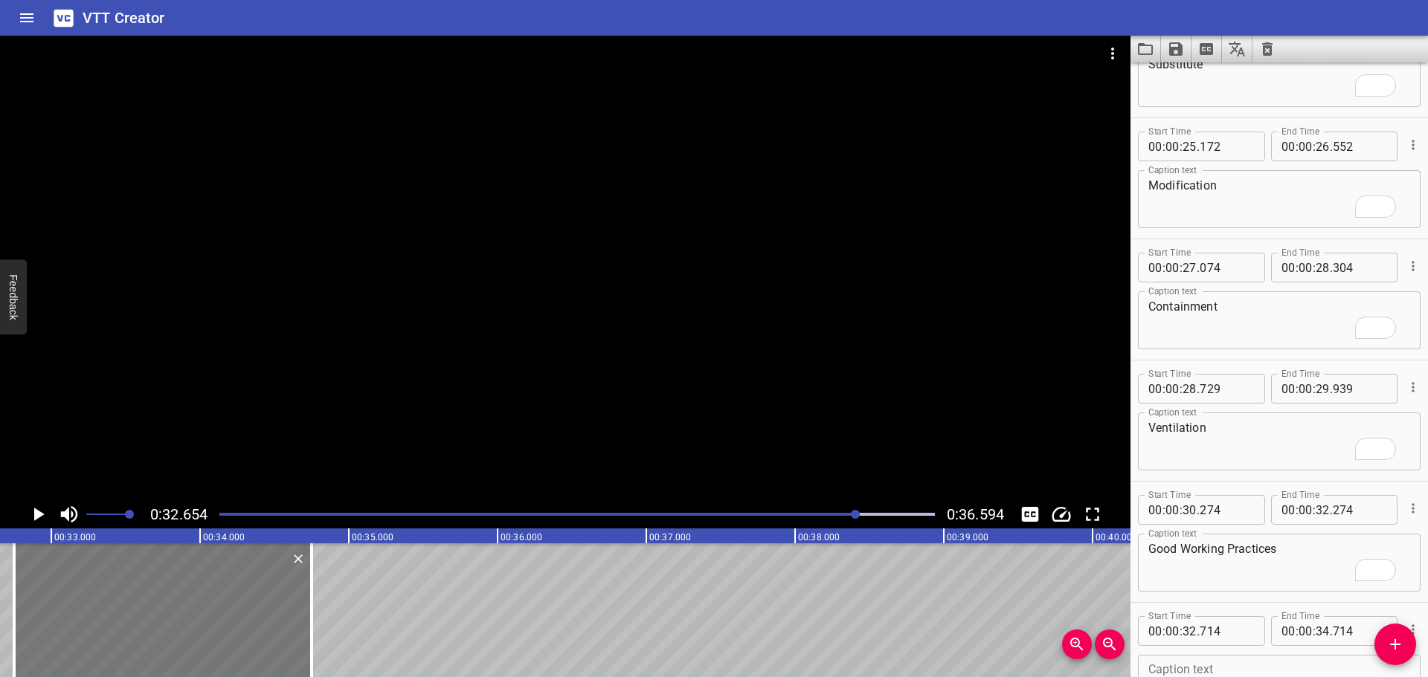
type input "749"
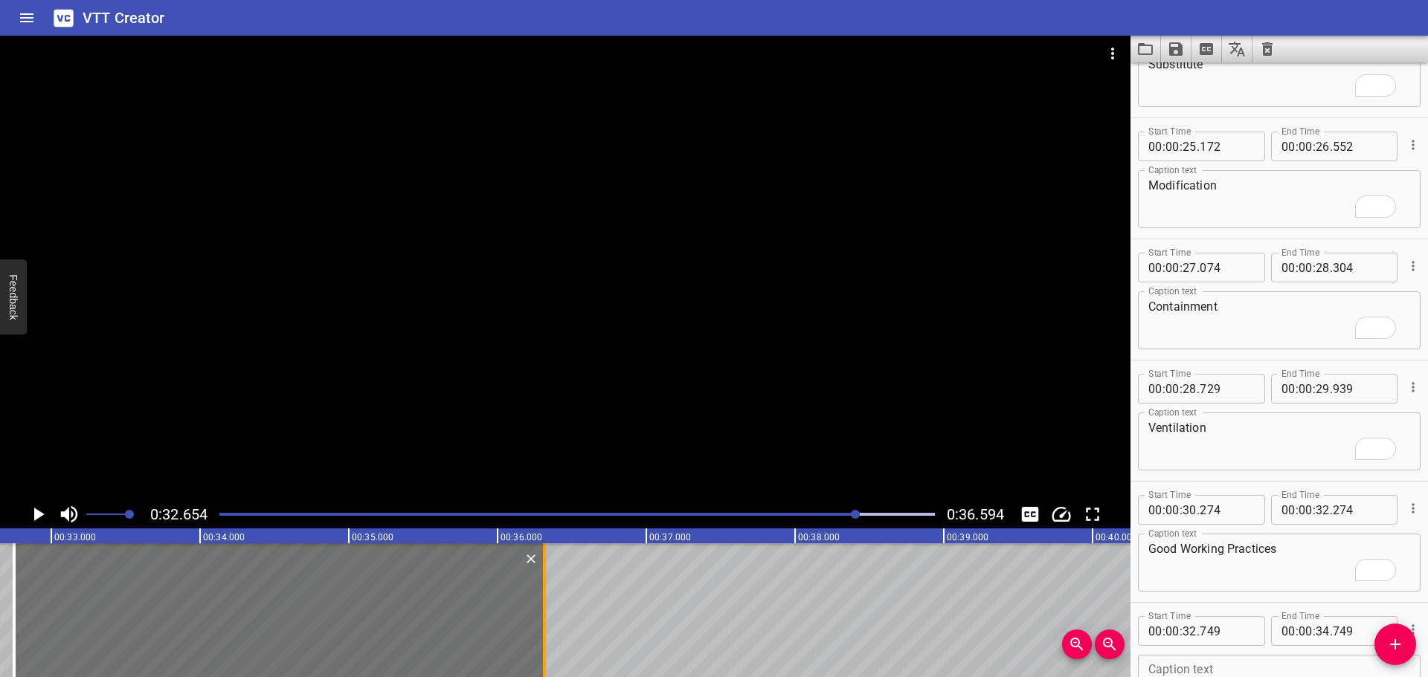
drag, startPoint x: 315, startPoint y: 625, endPoint x: 550, endPoint y: 625, distance: 235.7
click at [550, 631] on div at bounding box center [544, 611] width 15 height 134
type input "36"
type input "329"
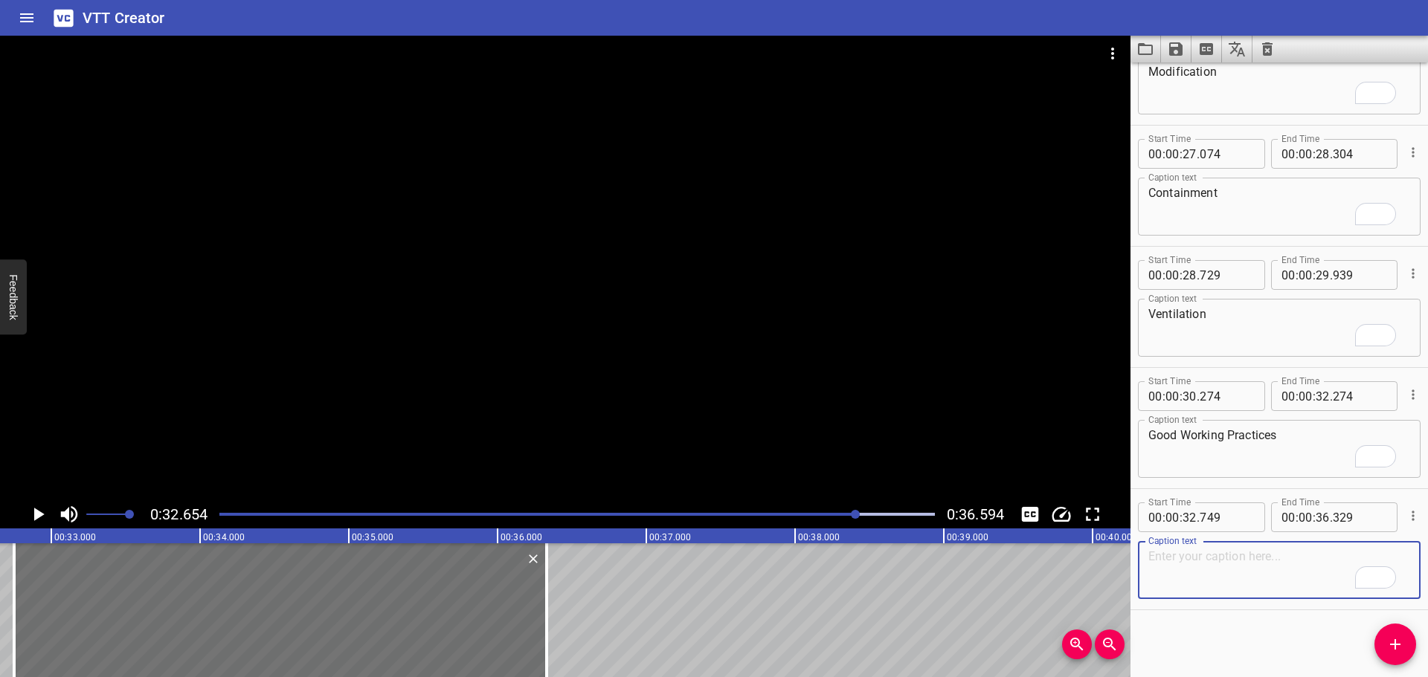
click at [1211, 555] on textarea "To enrich screen reader interactions, please activate Accessibility in Grammarl…" at bounding box center [1279, 571] width 262 height 42
paste textarea "Personal Protective Equipment (PPE) - Least Favourable"
type textarea "Personal Protective Equipment (PPE) - Least Favourable"
click at [567, 411] on div at bounding box center [565, 268] width 1130 height 465
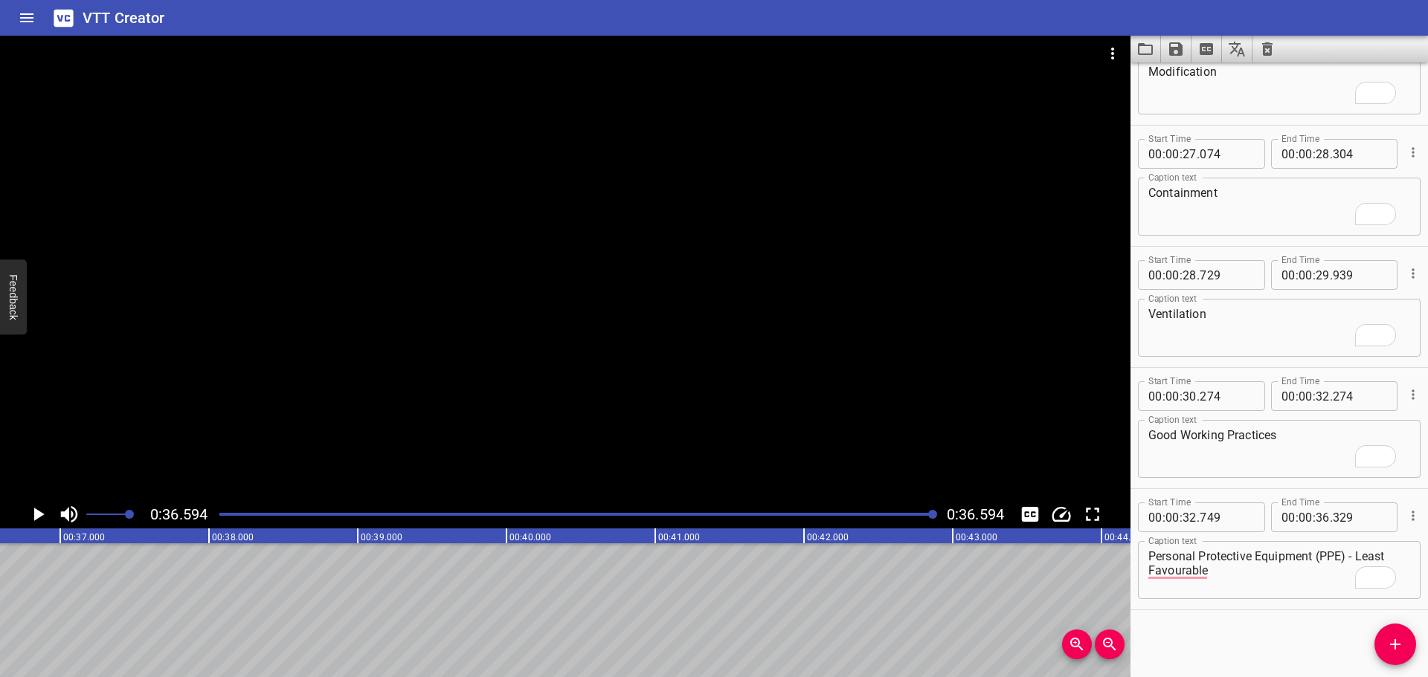
click at [1173, 55] on icon "Save captions to file" at bounding box center [1175, 48] width 13 height 13
click at [1224, 81] on li "Save to VTT file" at bounding box center [1215, 81] width 109 height 27
click at [1108, 56] on icon "Video Options" at bounding box center [1113, 54] width 18 height 18
click at [1111, 54] on li "Select New Video File..." at bounding box center [1169, 55] width 148 height 27
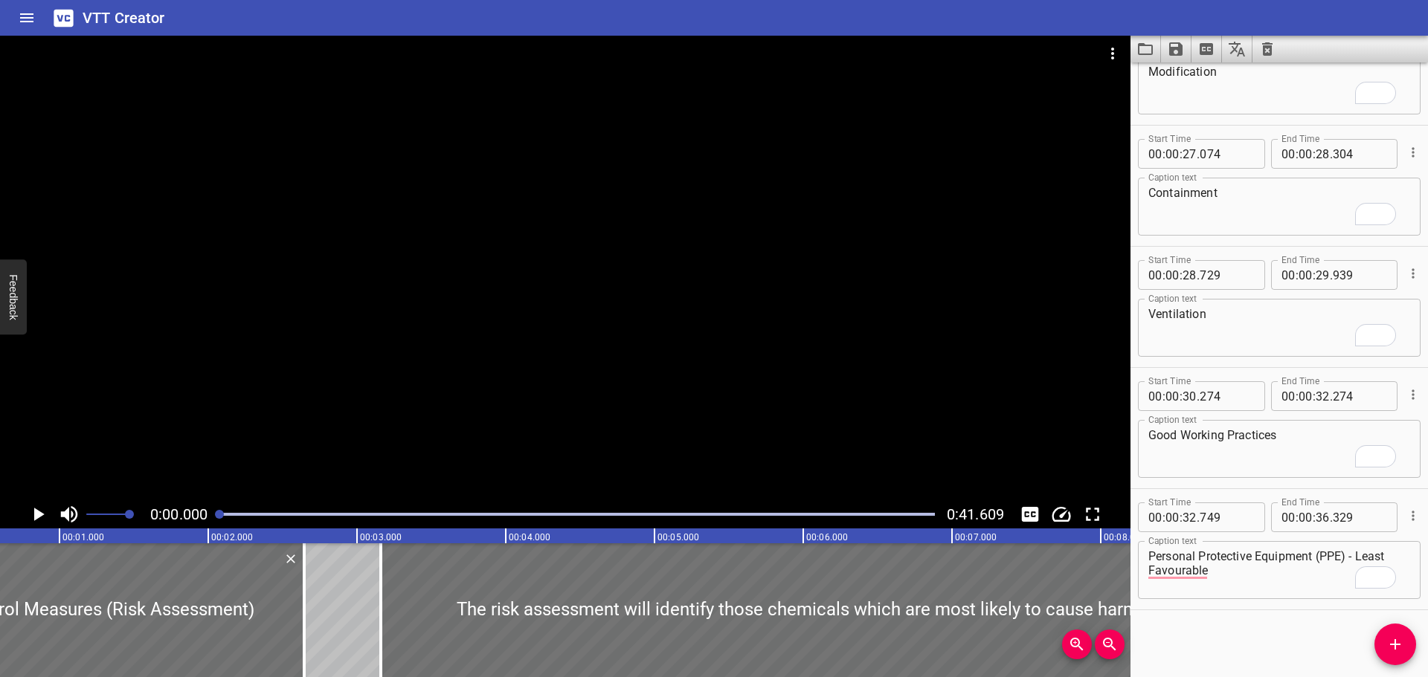
click at [1254, 57] on button "Clear captions" at bounding box center [1267, 49] width 30 height 27
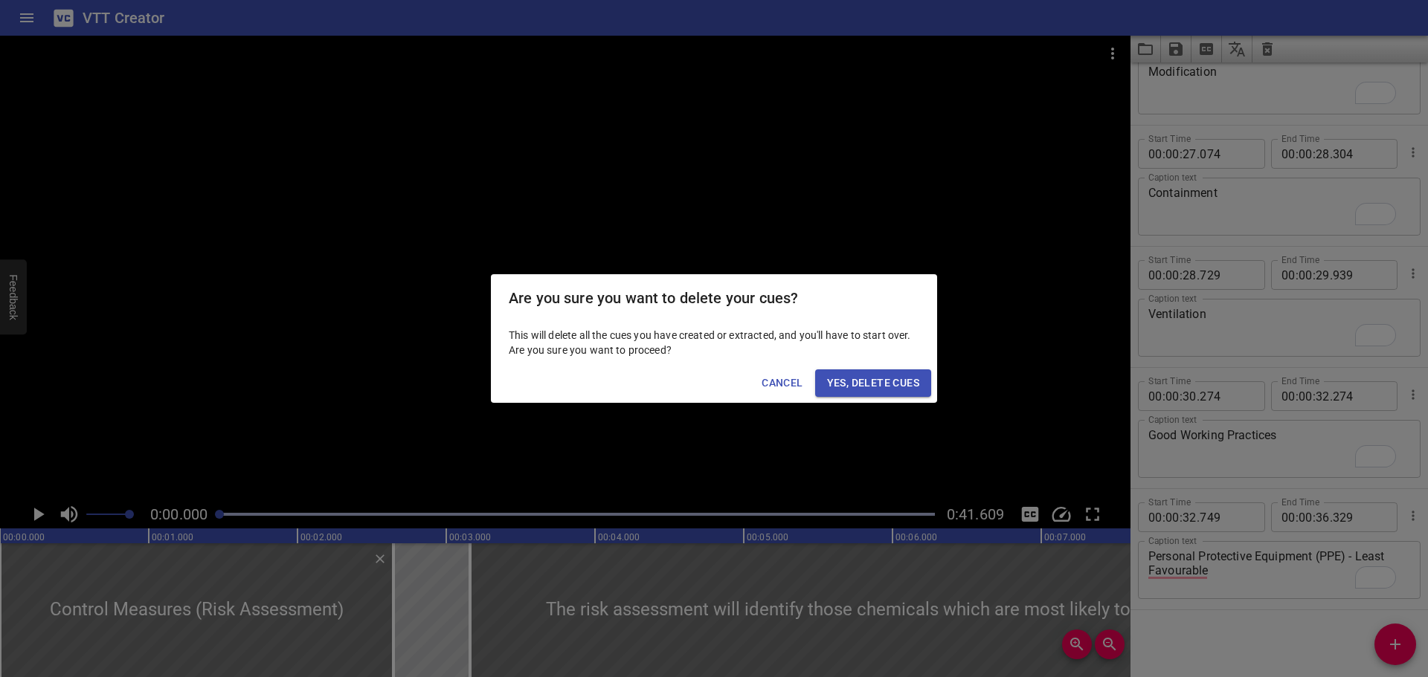
click at [1270, 51] on div "Are you sure you want to delete your cues? This will delete all the cues you ha…" at bounding box center [714, 338] width 1428 height 677
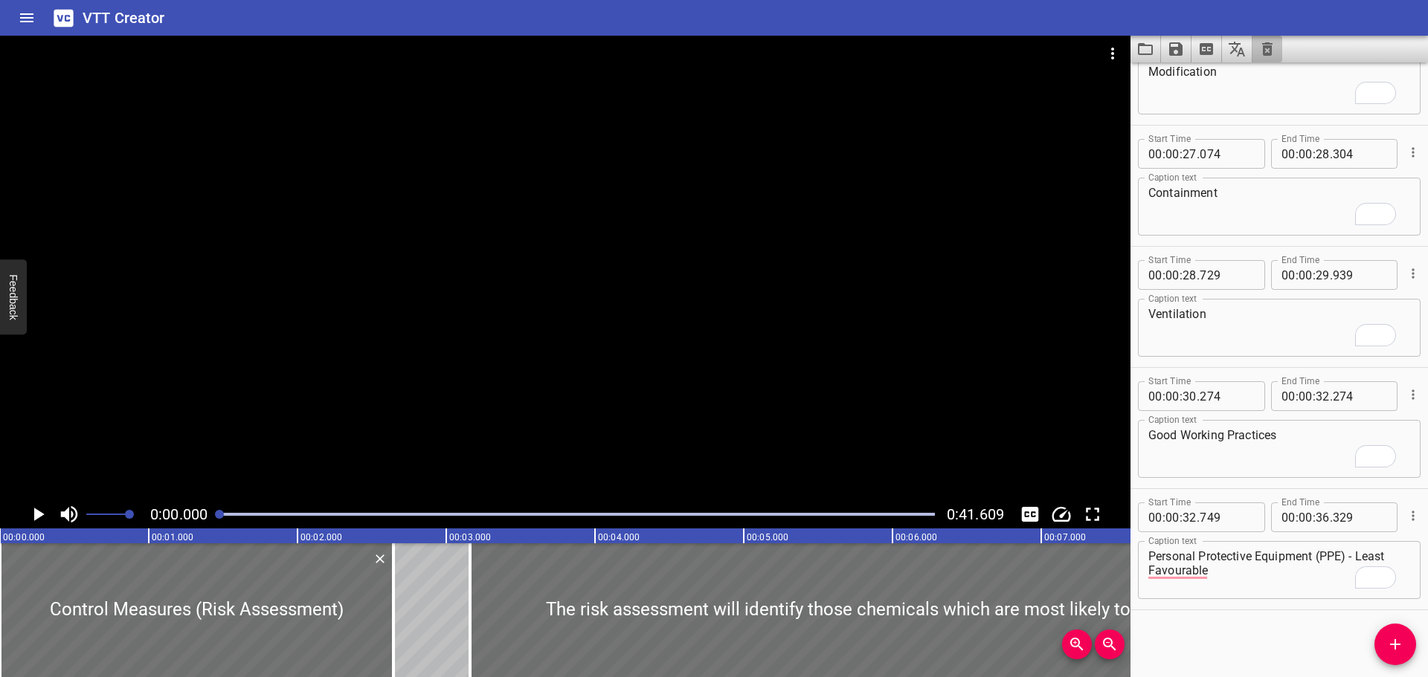
click at [1275, 54] on icon "Clear captions" at bounding box center [1267, 49] width 18 height 18
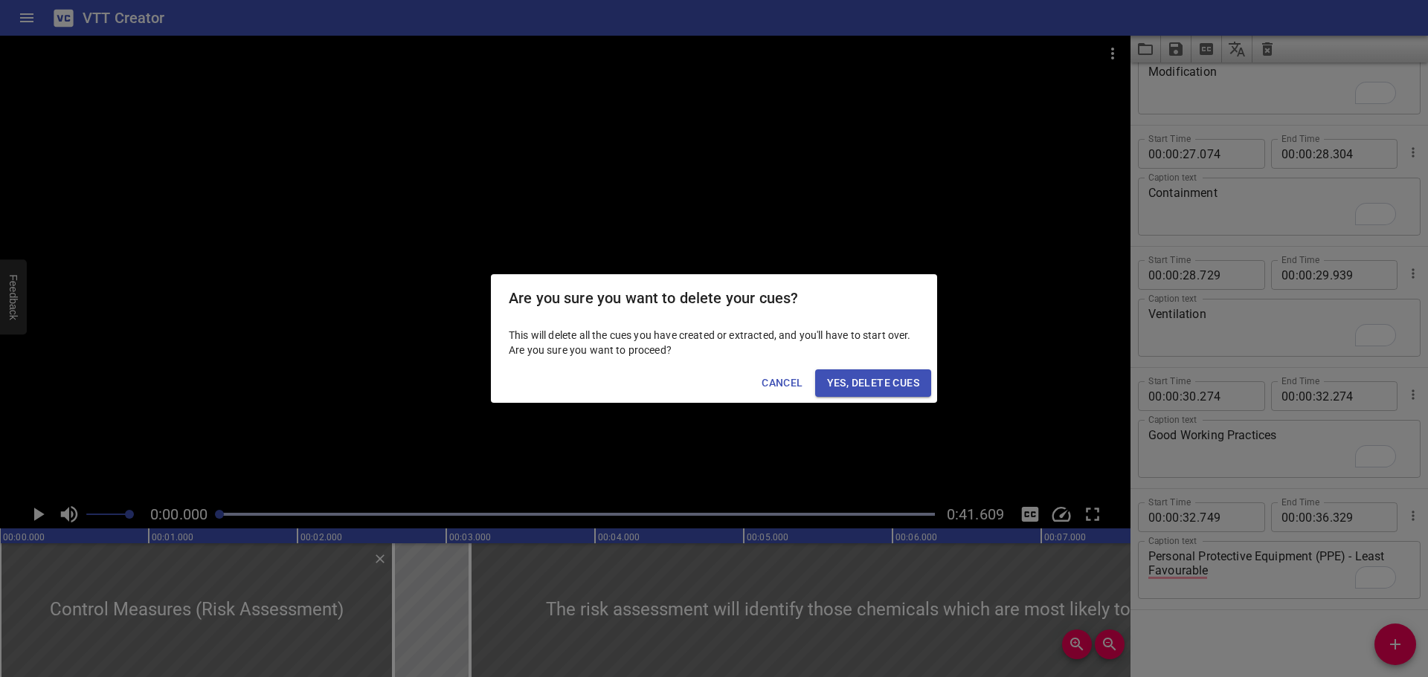
click at [901, 379] on span "Yes, Delete Cues" at bounding box center [873, 383] width 92 height 19
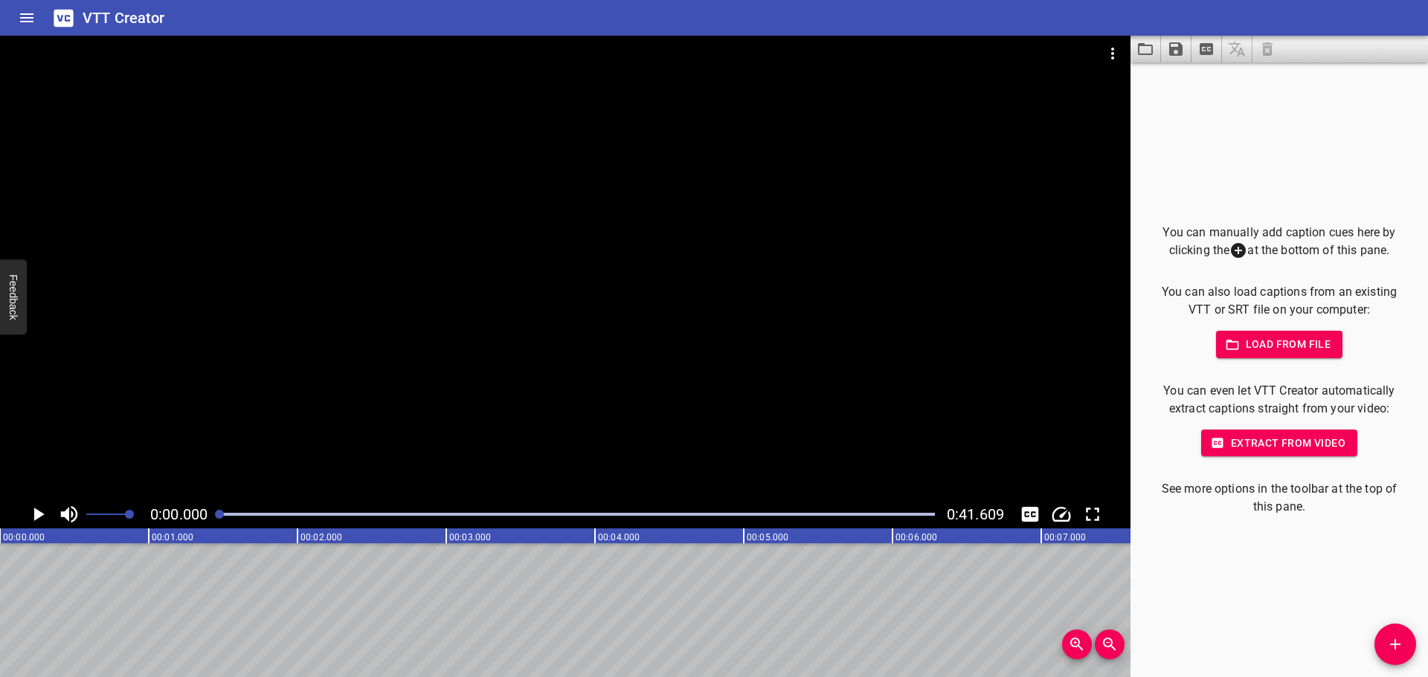
click at [1394, 644] on icon "Add Cue" at bounding box center [1395, 645] width 10 height 10
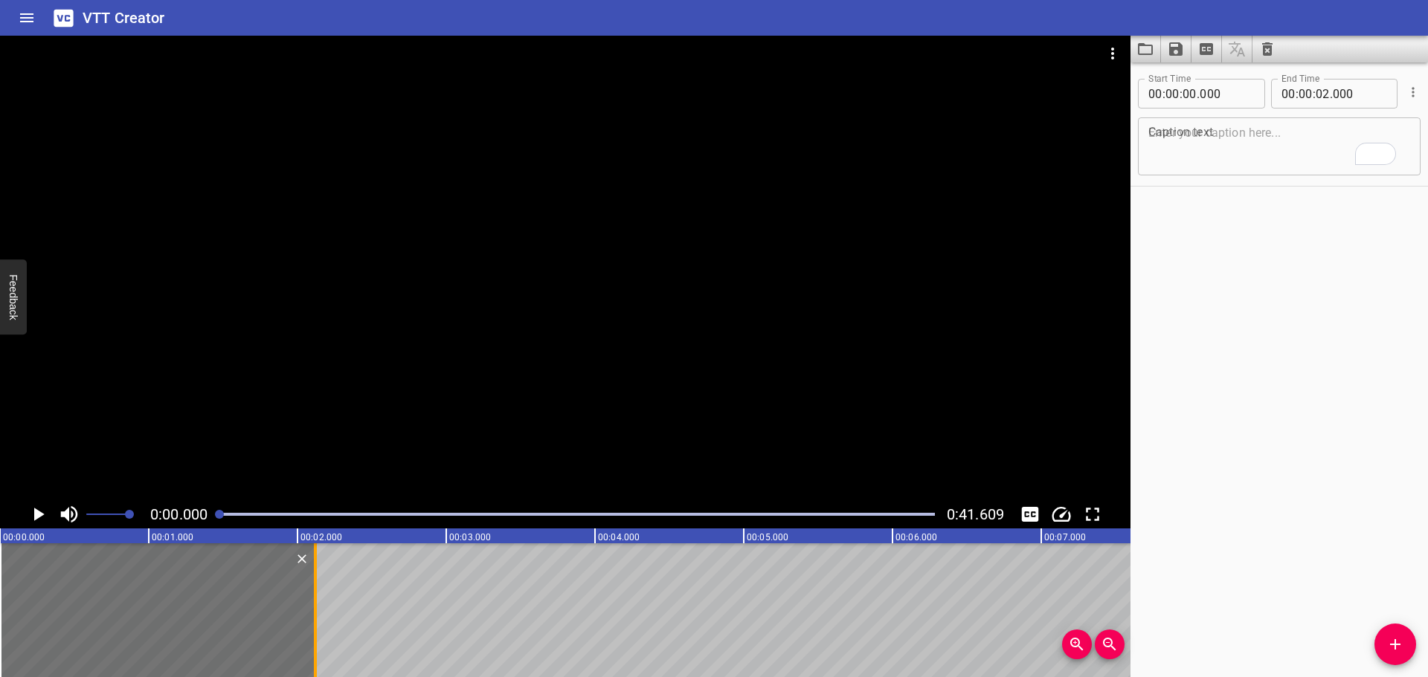
drag, startPoint x: 295, startPoint y: 590, endPoint x: 313, endPoint y: 589, distance: 17.9
click at [313, 589] on div at bounding box center [315, 611] width 15 height 134
type input "120"
click at [1239, 155] on textarea "To enrich screen reader interactions, please activate Accessibility in Grammarl…" at bounding box center [1279, 147] width 262 height 42
paste textarea "Personal Protective Equipment (PPE)"
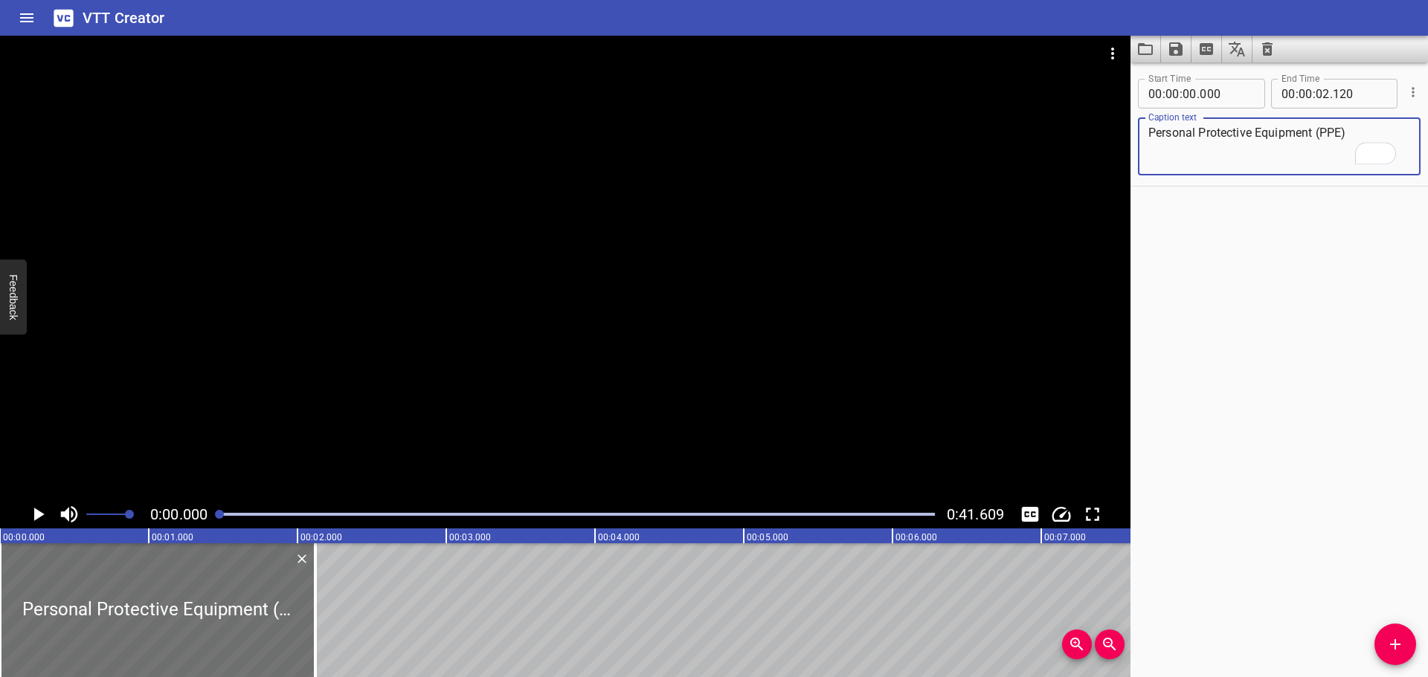
type textarea "Personal Protective Equipment (PPE)"
click at [618, 396] on div at bounding box center [565, 268] width 1130 height 465
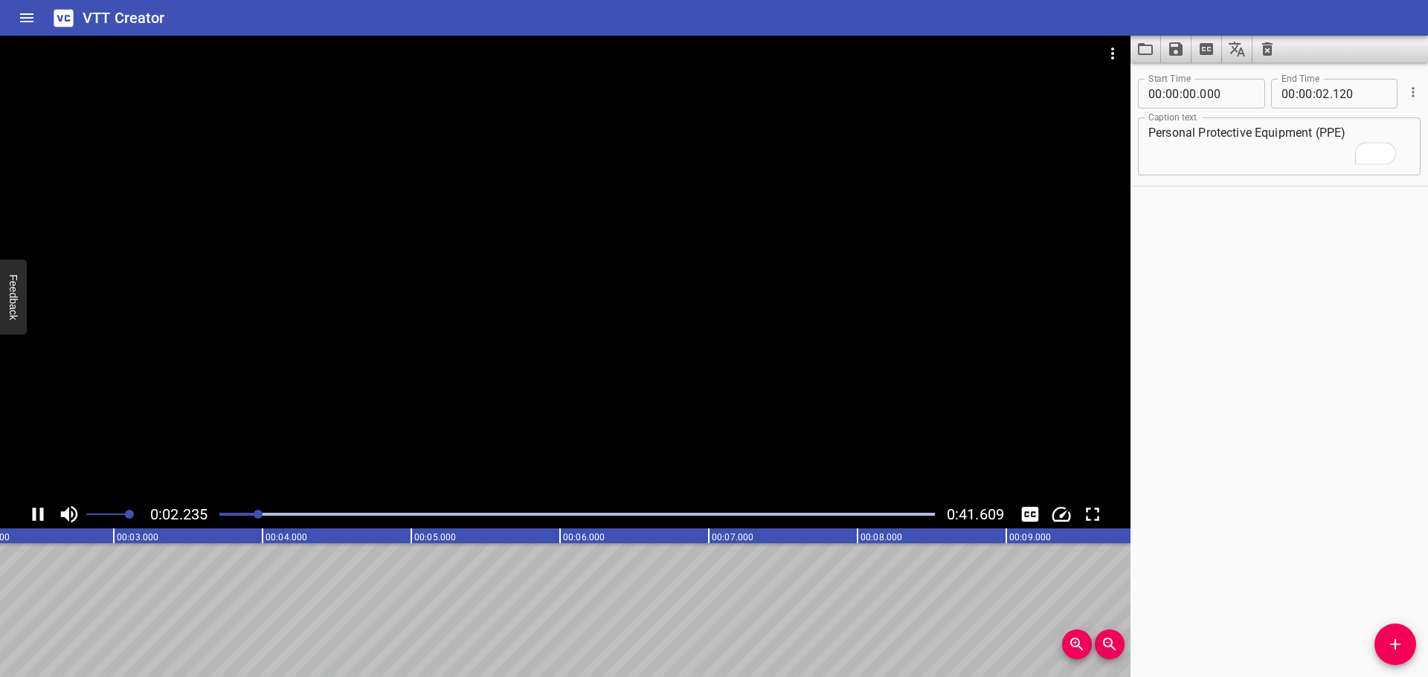
click at [625, 373] on div at bounding box center [565, 268] width 1130 height 465
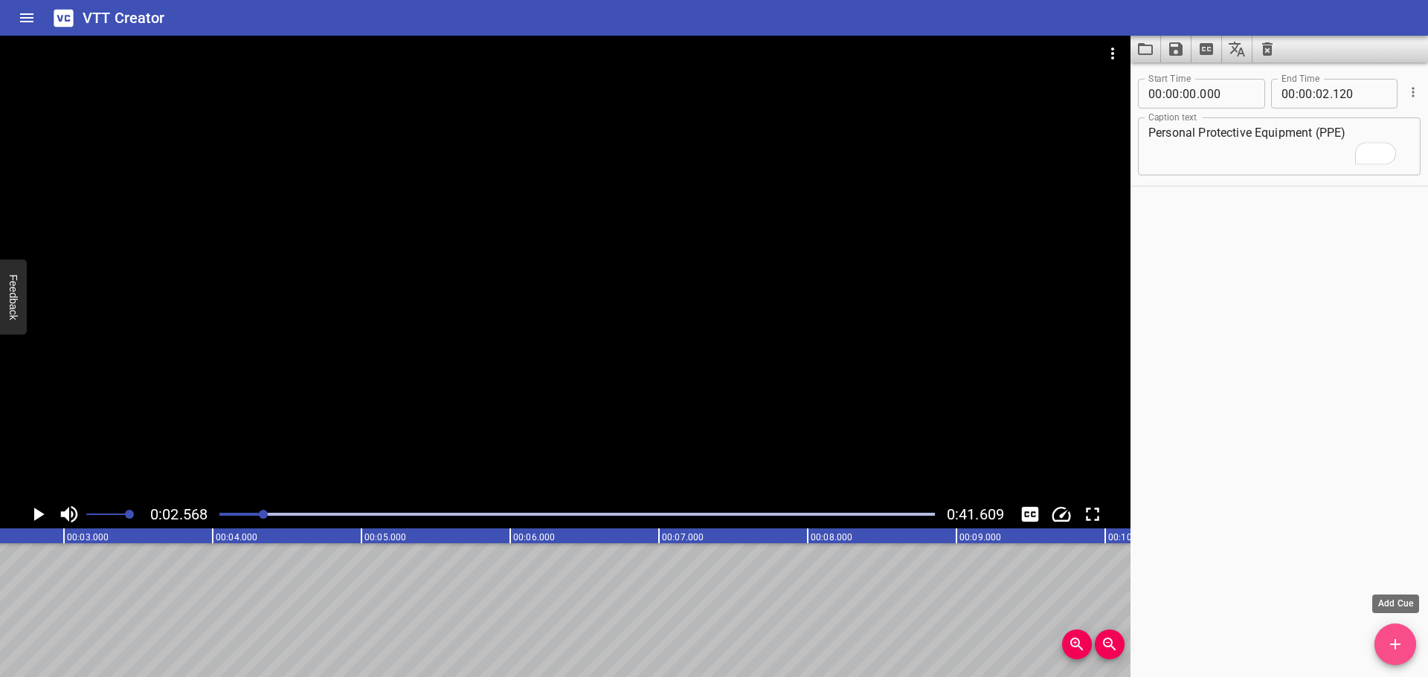
click at [1391, 648] on icon "Add Cue" at bounding box center [1395, 645] width 18 height 18
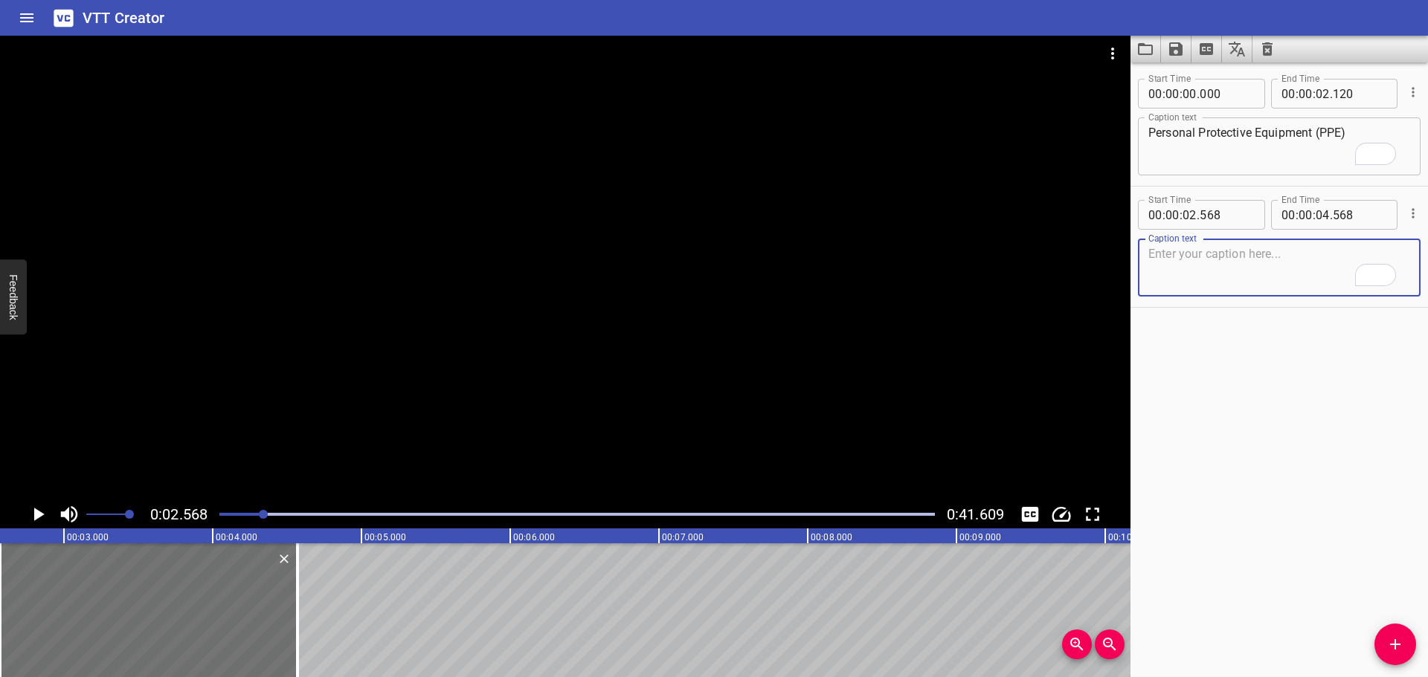
click at [1217, 249] on textarea "To enrich screen reader interactions, please activate Accessibility in Grammarl…" at bounding box center [1279, 268] width 262 height 42
paste textarea "PPE is considered as the last choice control method and should be used in circu…"
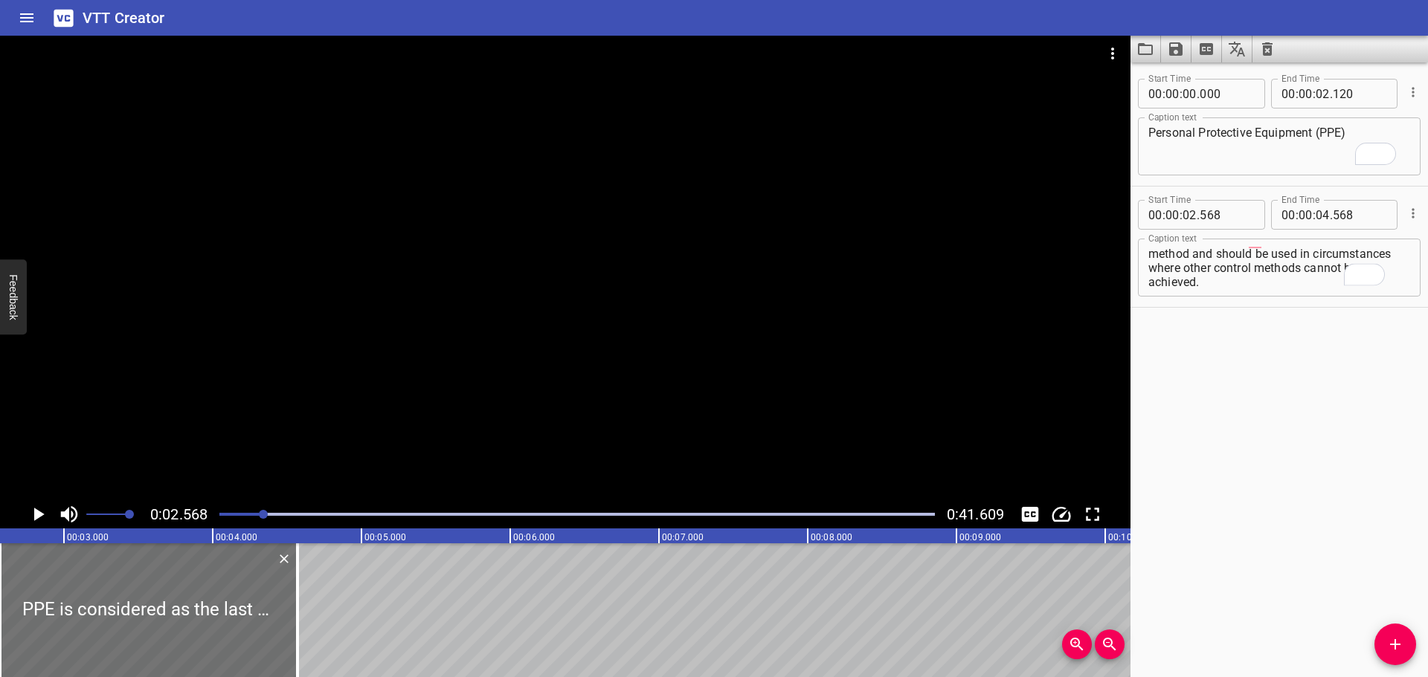
click at [594, 353] on div at bounding box center [565, 268] width 1130 height 465
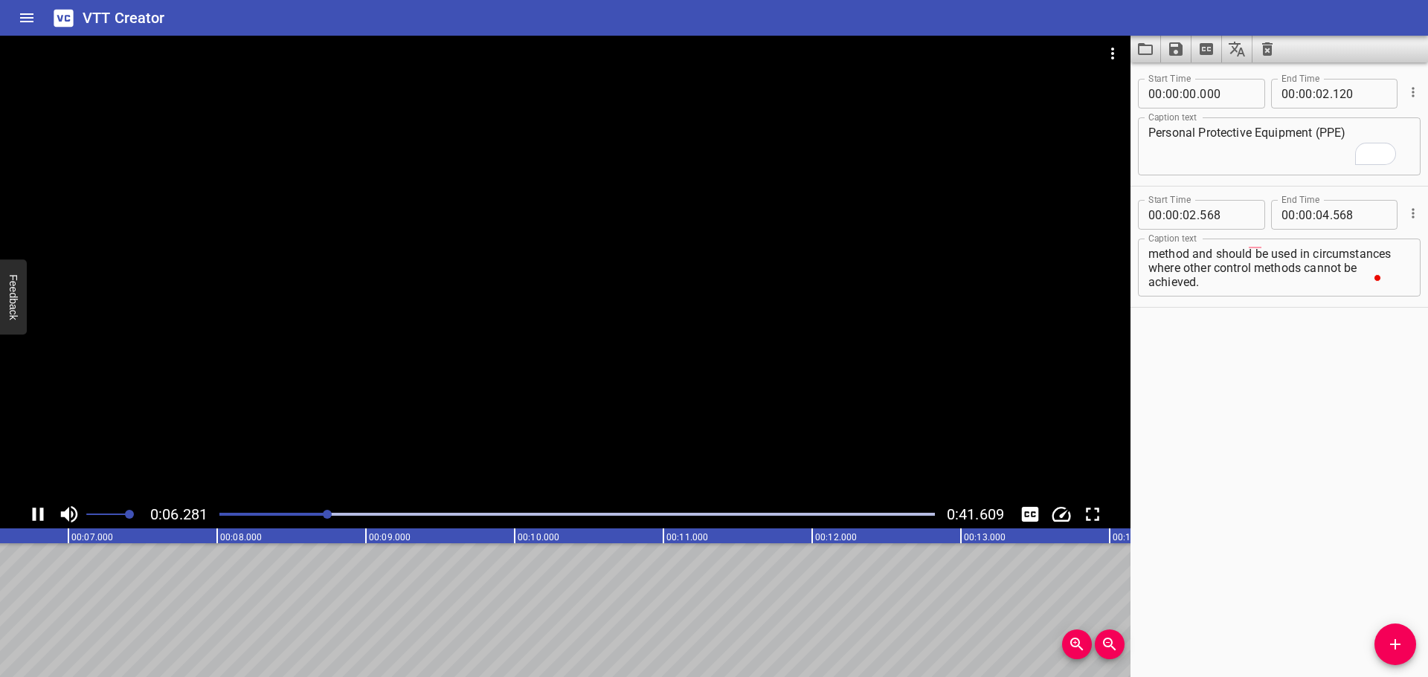
click at [616, 416] on div at bounding box center [565, 268] width 1130 height 465
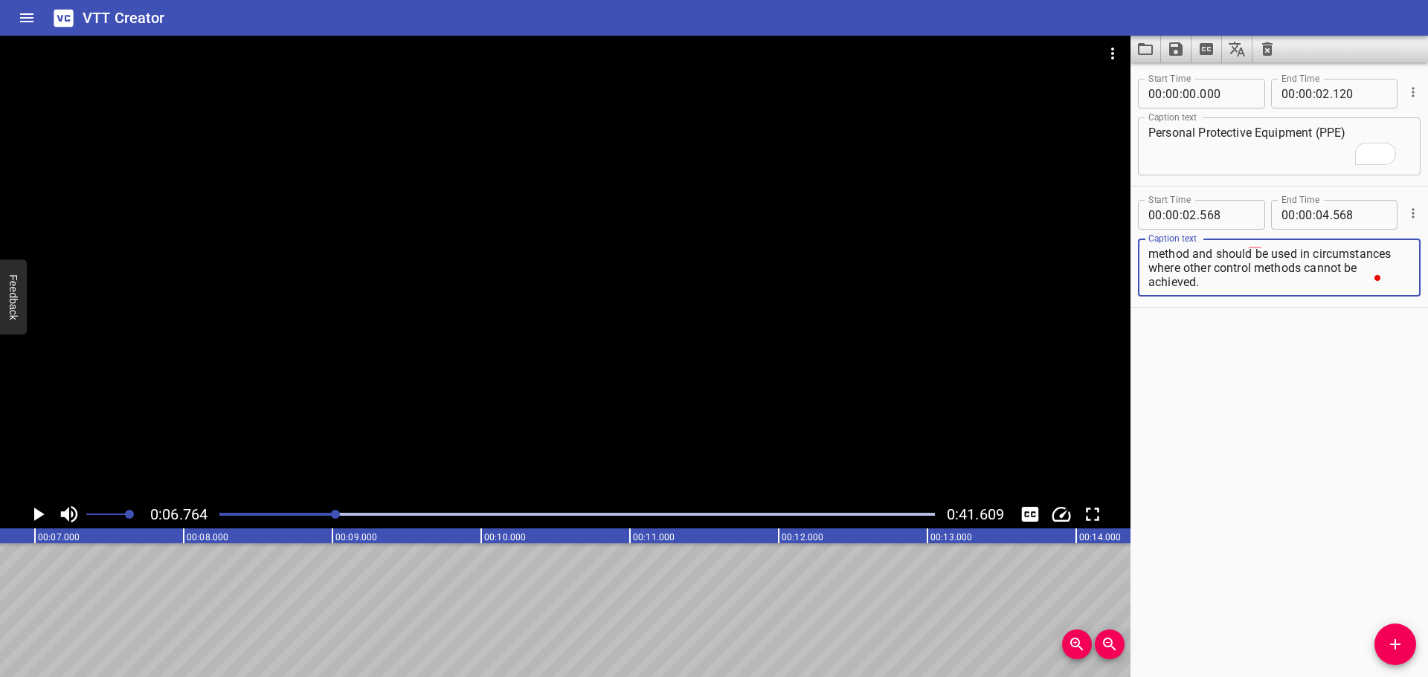
click at [1244, 268] on textarea "PPE is considered as the last choice control method and should be used in circu…" at bounding box center [1279, 268] width 262 height 42
drag, startPoint x: 1194, startPoint y: 268, endPoint x: 1301, endPoint y: 305, distance: 113.8
click at [1301, 305] on div "Start Time 00 : 00 : 02 . 568 Start Time End Time 00 : 00 : 04 . 568 End Time C…" at bounding box center [1278, 247] width 297 height 120
type textarea "PPE is considered as the last choice control method"
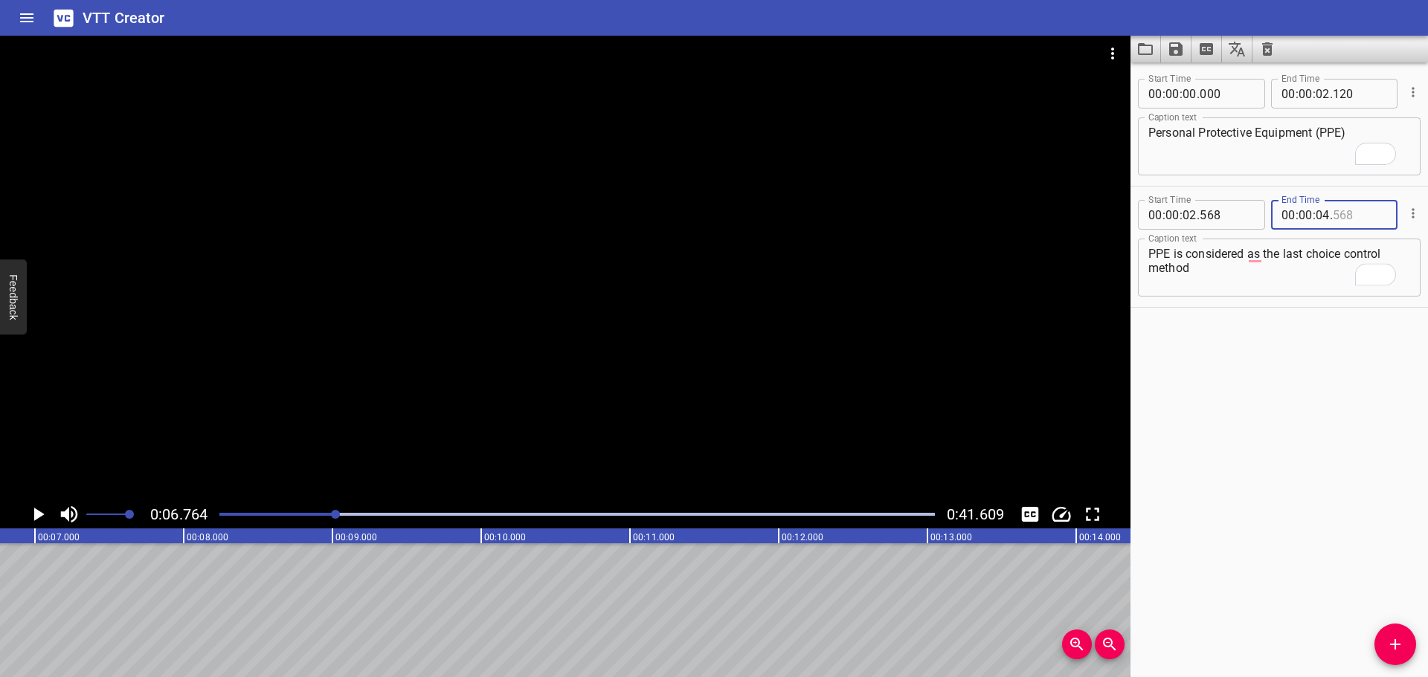
click at [1333, 216] on input "number" at bounding box center [1360, 215] width 54 height 30
type input "568"
click at [1321, 215] on input "number" at bounding box center [1323, 215] width 14 height 30
type input "06"
type input "764"
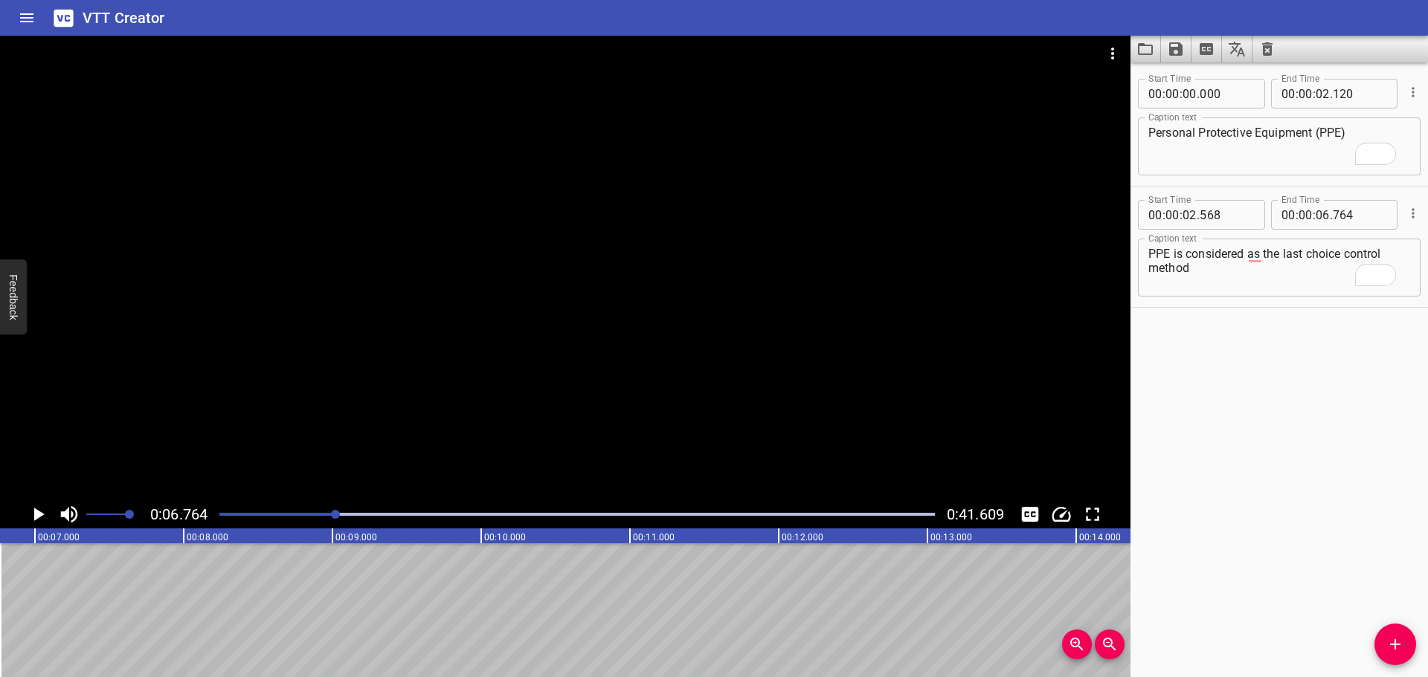
drag, startPoint x: 1396, startPoint y: 638, endPoint x: 1397, endPoint y: 630, distance: 8.3
click at [1396, 638] on icon "Add Cue" at bounding box center [1395, 645] width 18 height 18
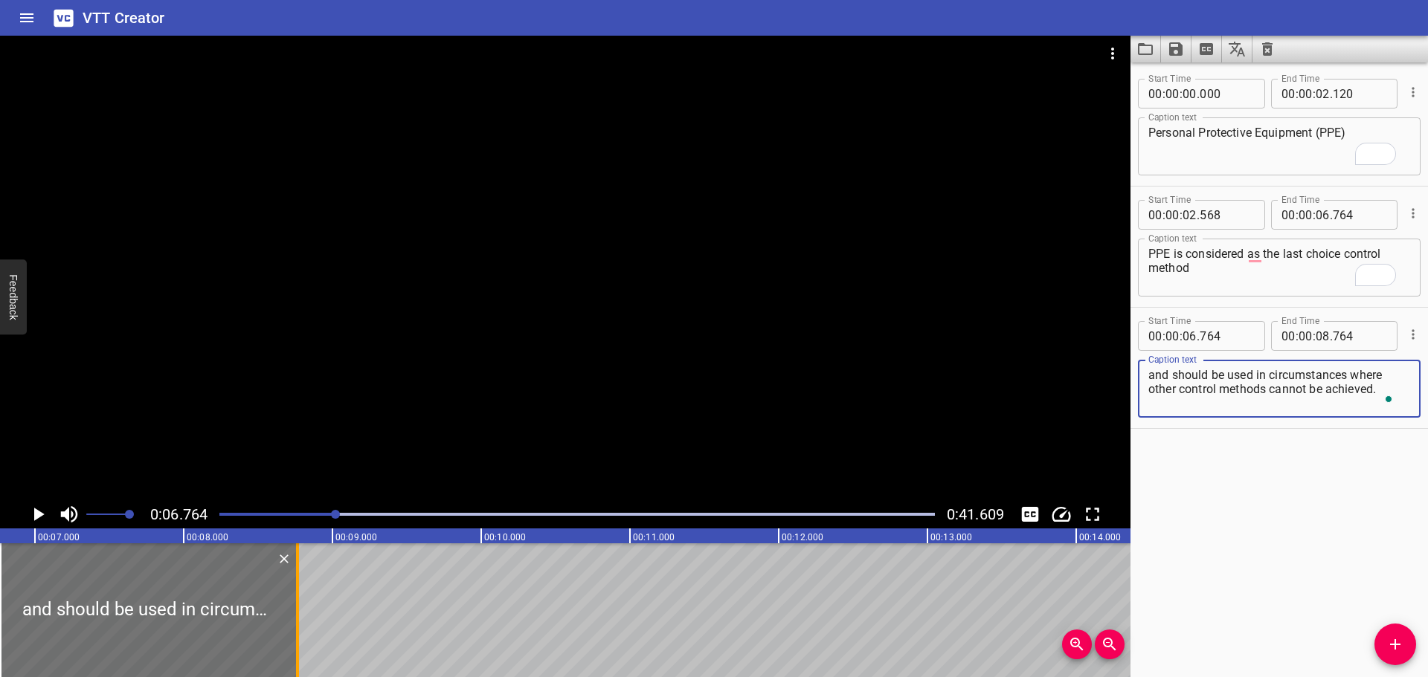
type textarea "and should be used in circumstances where other control methods cannot be achie…"
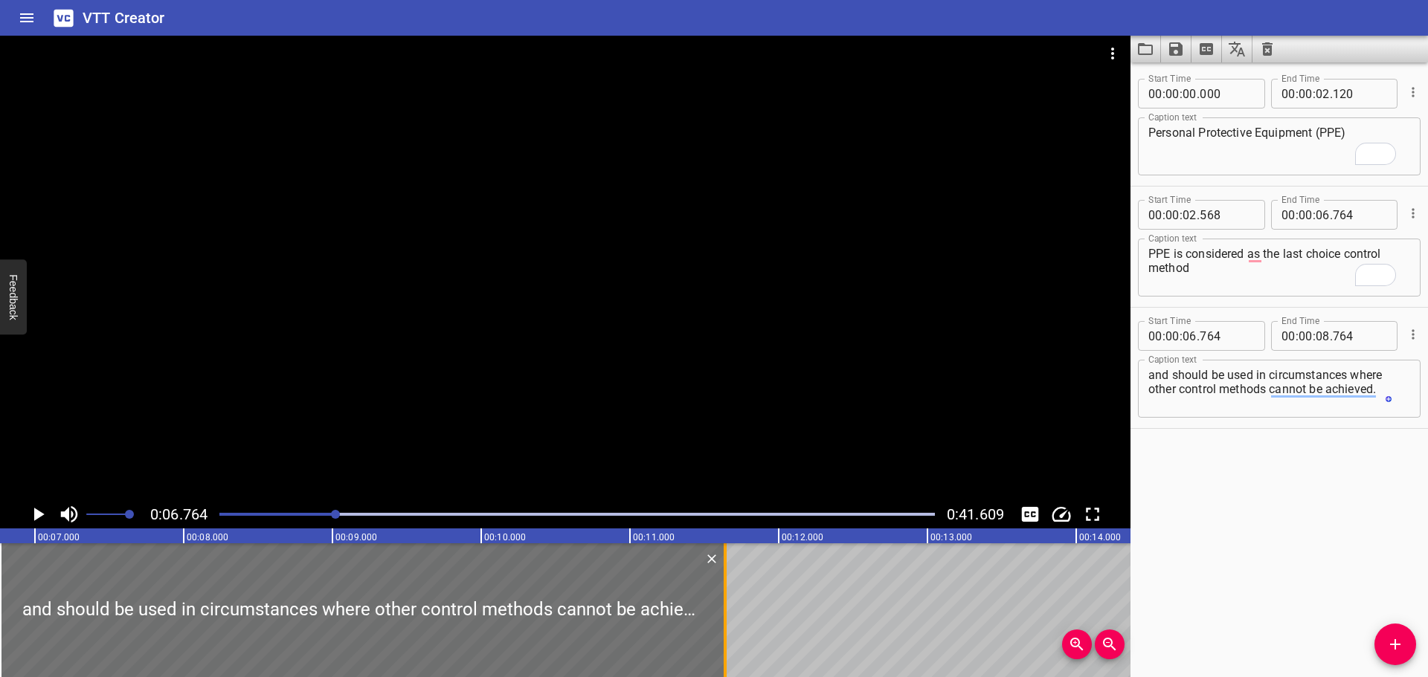
drag, startPoint x: 294, startPoint y: 591, endPoint x: 721, endPoint y: 611, distance: 428.1
click at [721, 613] on div at bounding box center [725, 611] width 15 height 134
type input "11"
type input "649"
click at [683, 429] on div at bounding box center [565, 268] width 1130 height 465
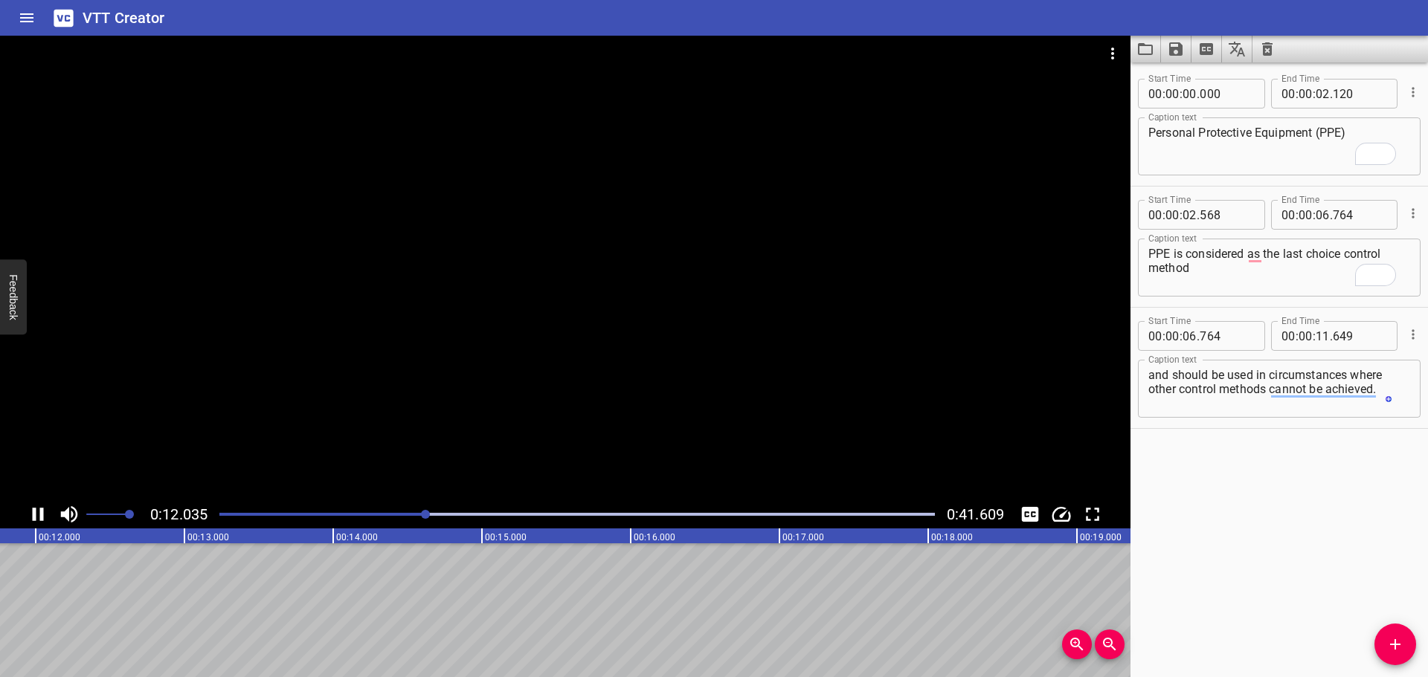
click at [522, 425] on div at bounding box center [565, 268] width 1130 height 465
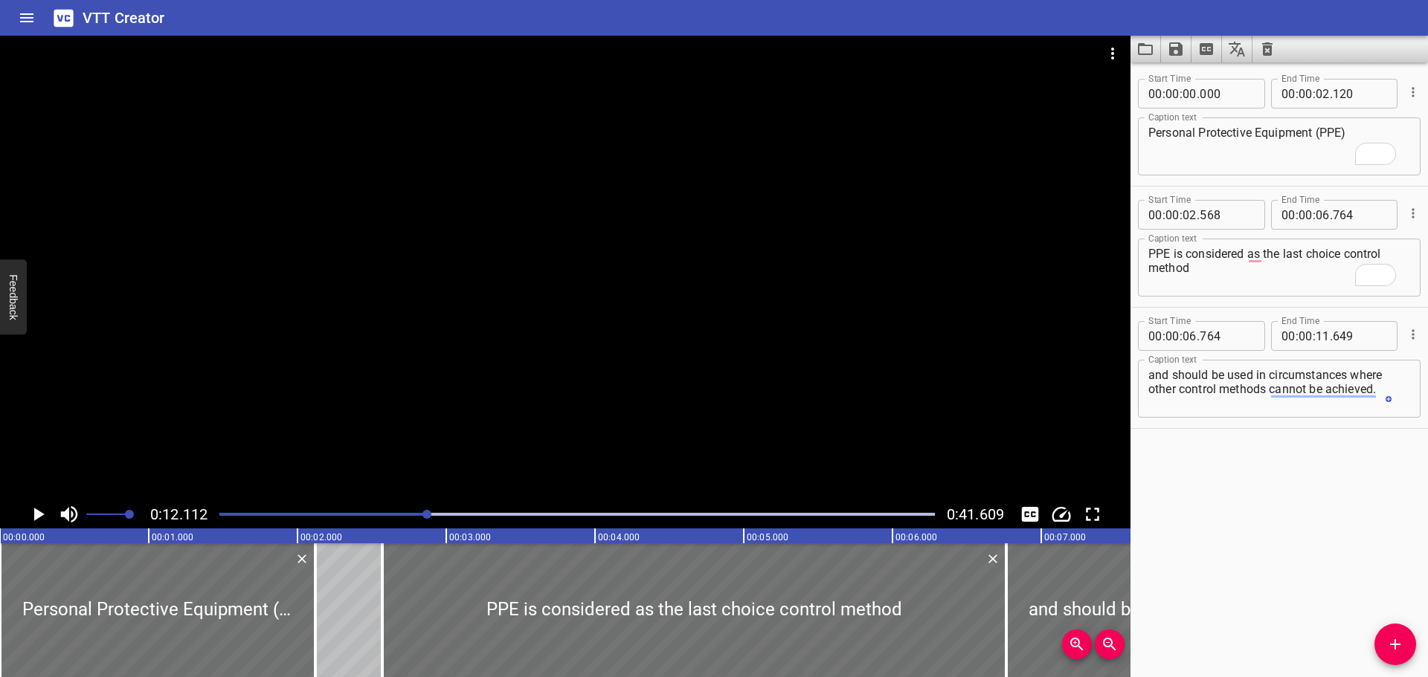
scroll to position [0, 1801]
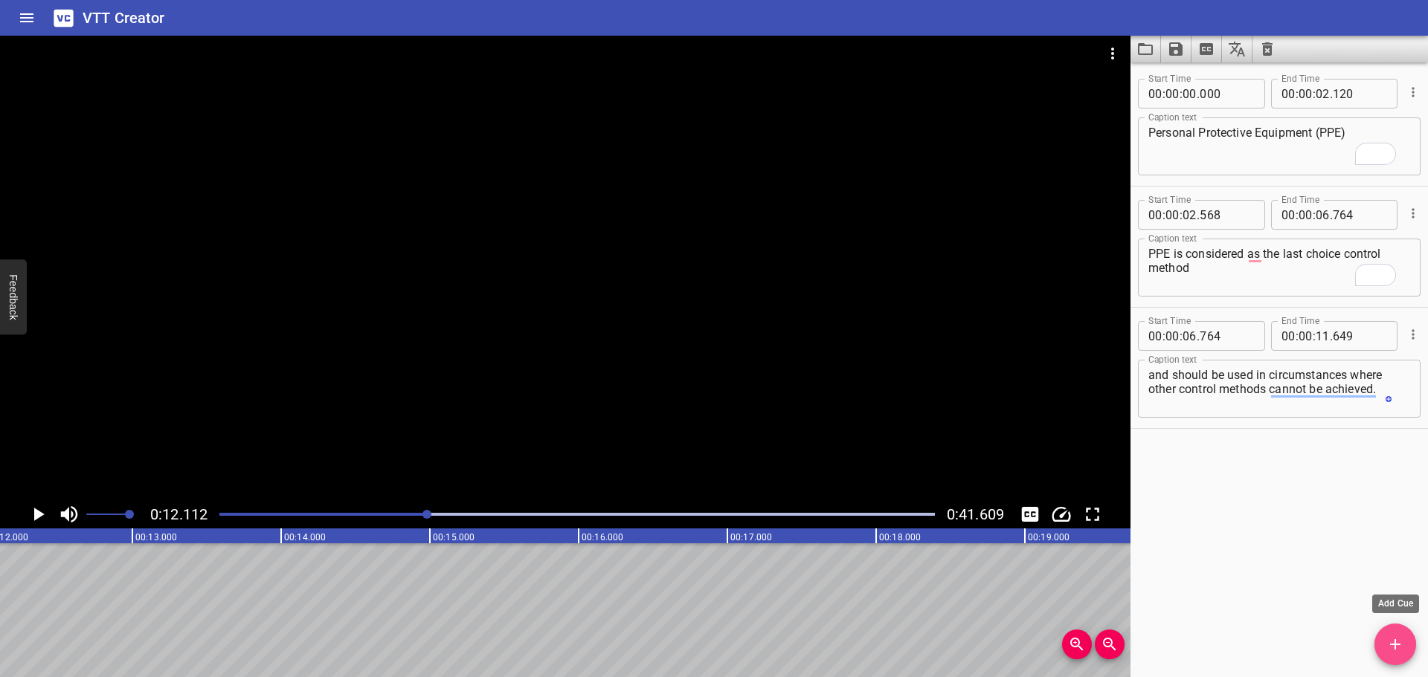
drag, startPoint x: 1391, startPoint y: 651, endPoint x: 891, endPoint y: 518, distance: 517.2
click at [1388, 650] on icon "Add Cue" at bounding box center [1395, 645] width 18 height 18
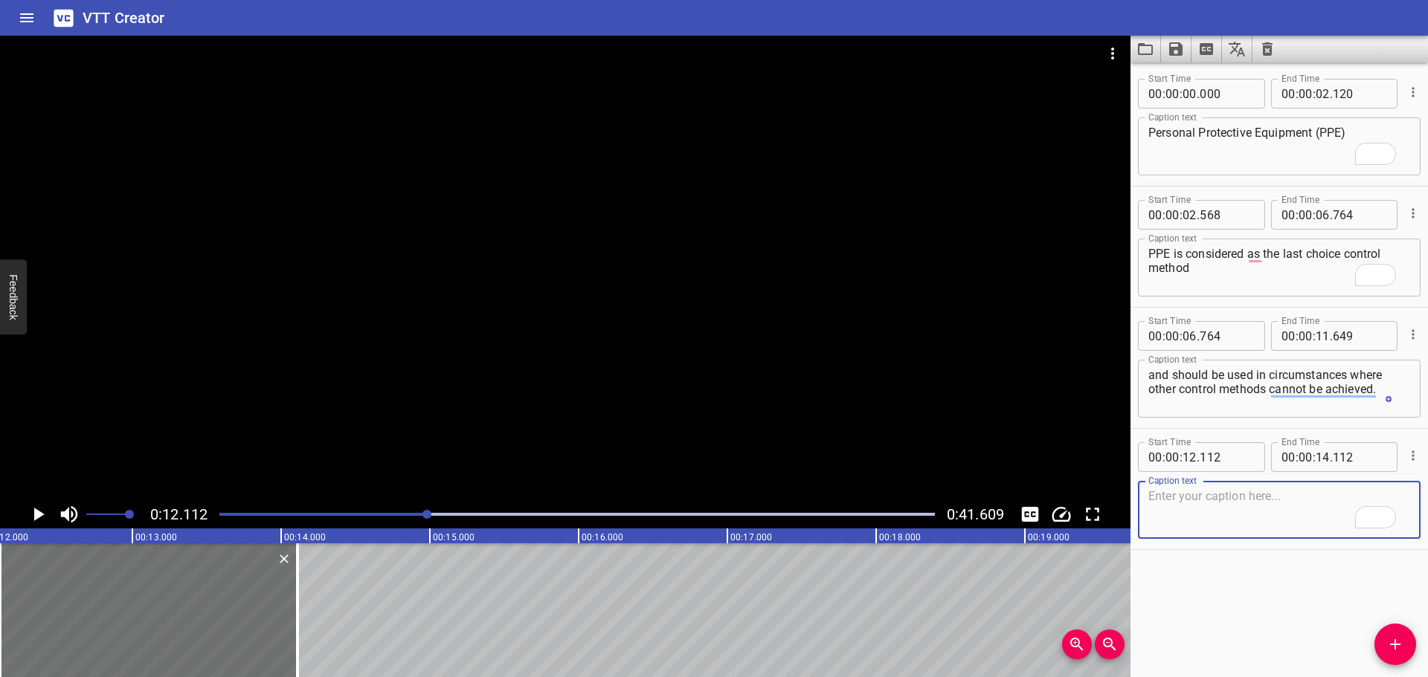
click at [1252, 512] on textarea "To enrich screen reader interactions, please activate Accessibility in Grammarl…" at bounding box center [1279, 510] width 262 height 42
paste textarea "PPE must only be used after a suitable and sufficient Risk Assessment has been …"
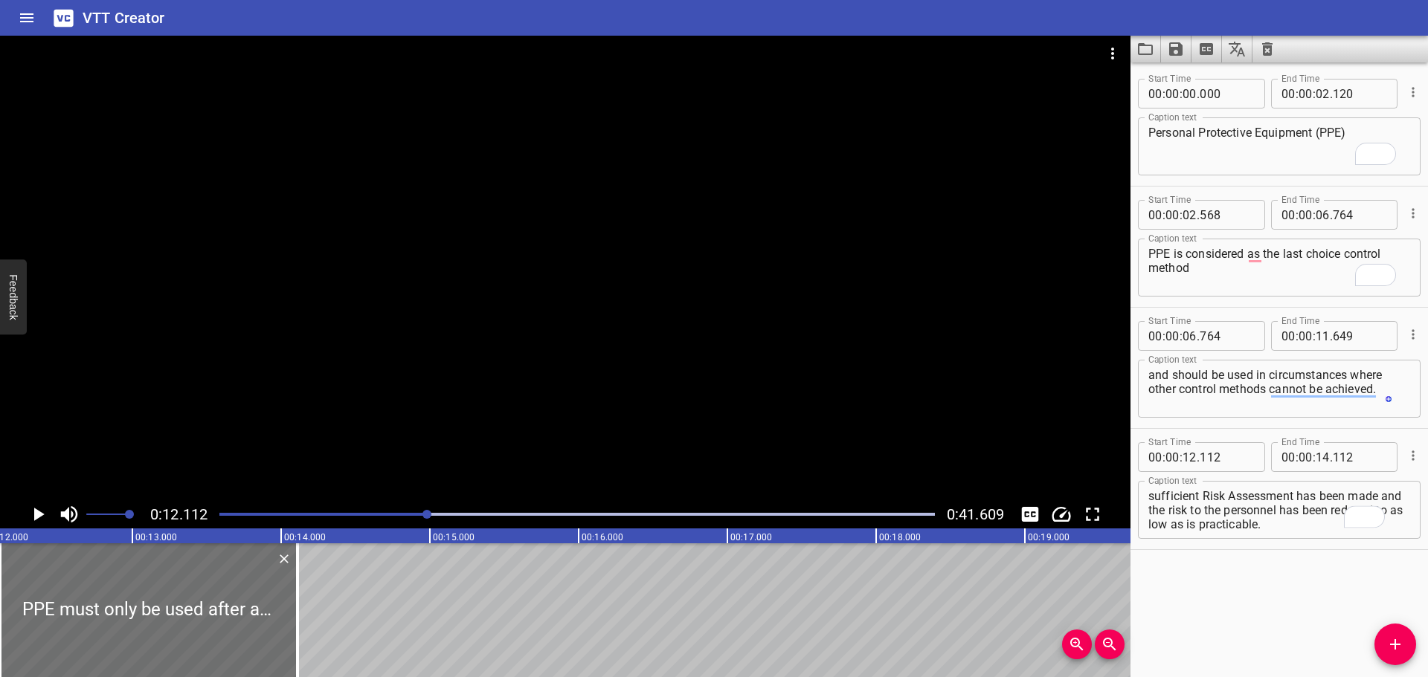
click at [719, 428] on div at bounding box center [565, 268] width 1130 height 465
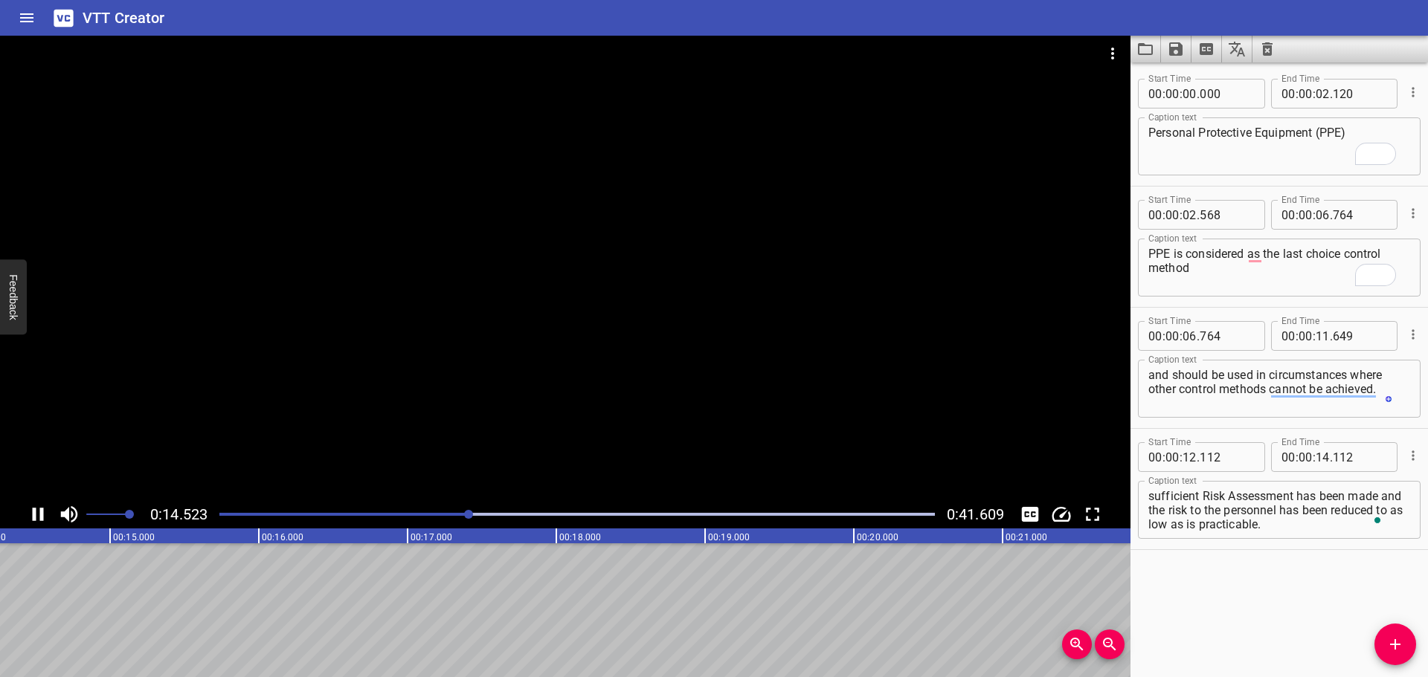
click at [627, 414] on div at bounding box center [565, 268] width 1130 height 465
click at [617, 400] on div at bounding box center [565, 268] width 1130 height 465
click at [660, 409] on div at bounding box center [565, 268] width 1130 height 465
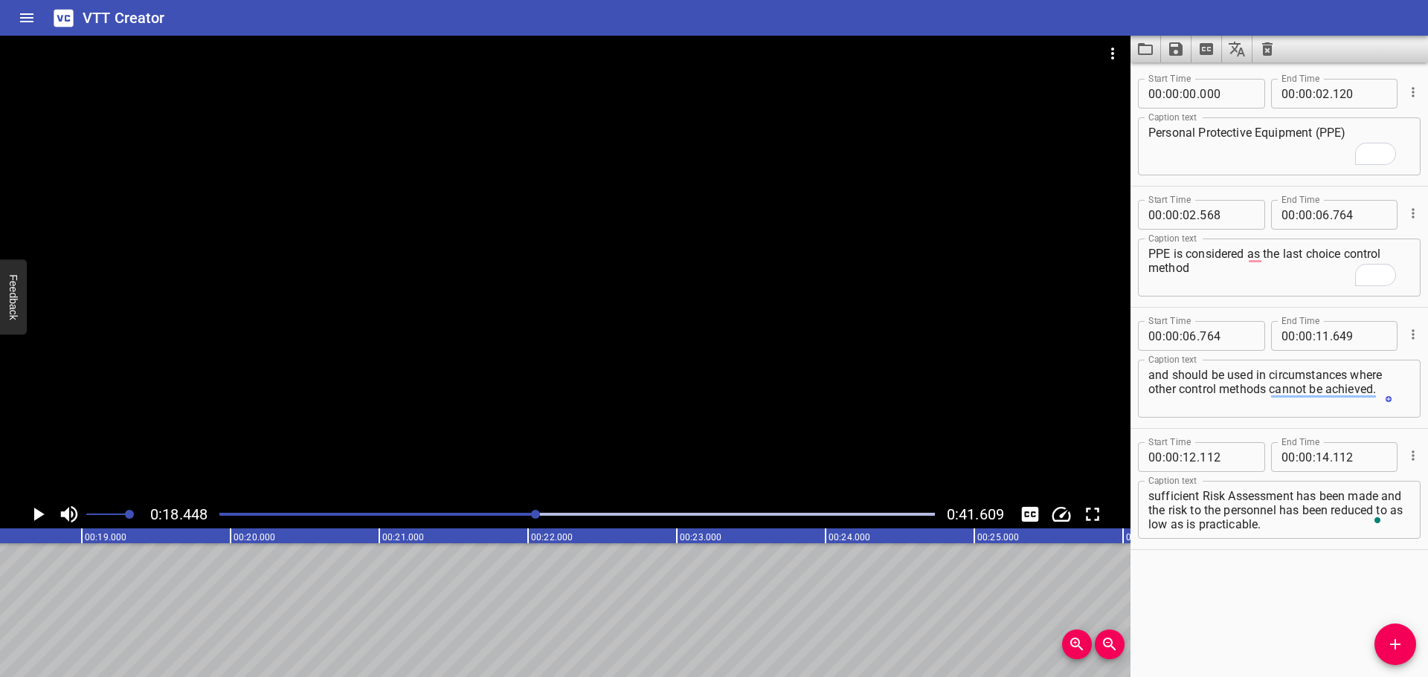
click at [1295, 513] on textarea "PPE must only be used after a suitable and sufficient Risk Assessment has been …" at bounding box center [1279, 510] width 262 height 42
drag, startPoint x: 1381, startPoint y: 497, endPoint x: 1376, endPoint y: 547, distance: 50.8
click at [1376, 547] on div "Start Time 00 : 00 : 12 . 112 Start Time End Time 00 : 00 : 14 . 112 End Time C…" at bounding box center [1278, 489] width 297 height 120
type textarea "PPE must only be used after a suitable and sufficient Risk Assessment has been …"
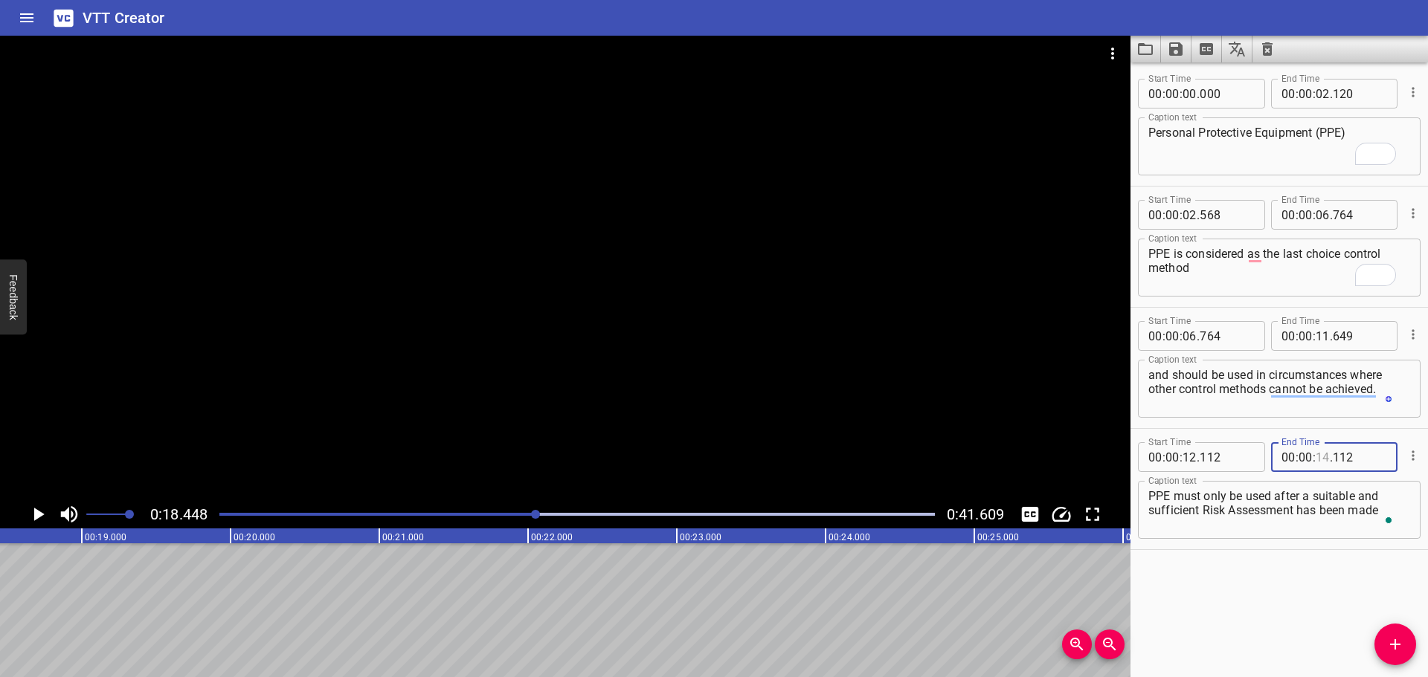
drag, startPoint x: 1320, startPoint y: 462, endPoint x: 1324, endPoint y: 469, distance: 8.3
click at [1320, 465] on input "number" at bounding box center [1323, 457] width 14 height 30
type input "18"
type input "448"
click at [1393, 633] on button "Add Cue" at bounding box center [1395, 645] width 42 height 42
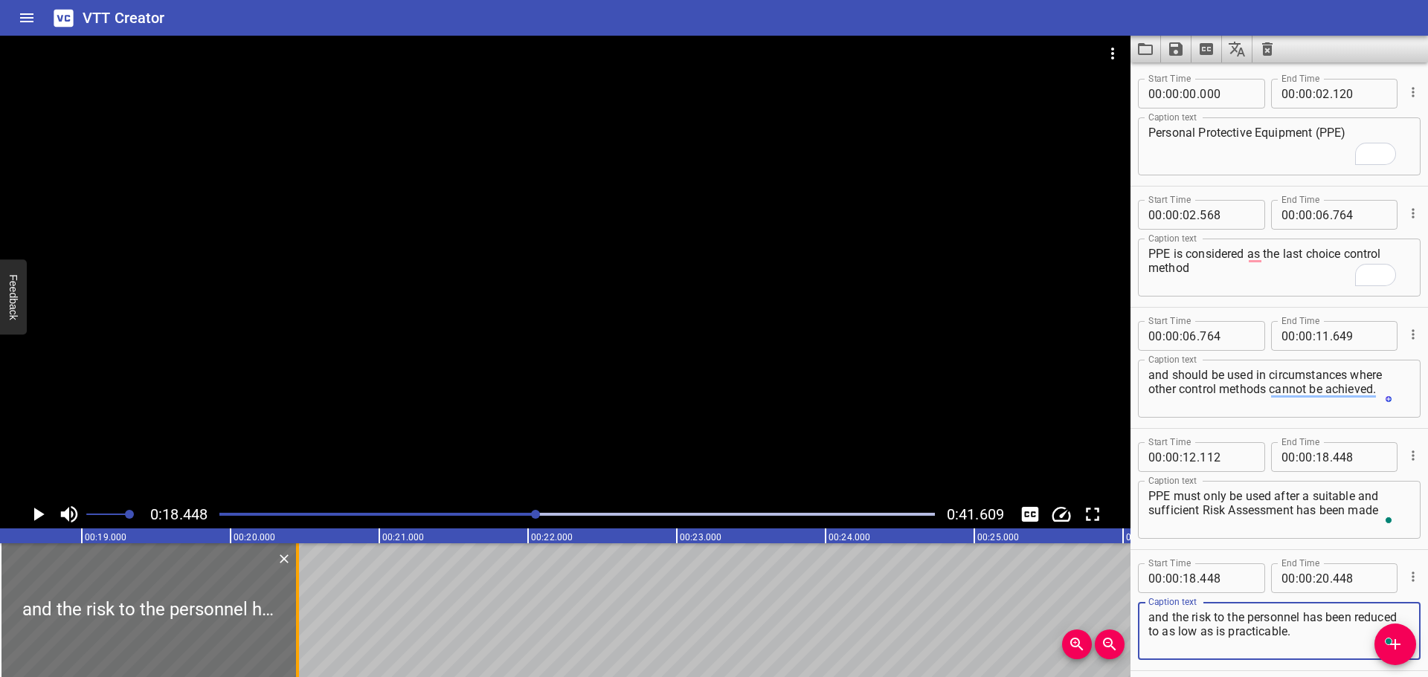
type textarea "and the risk to the personnel has been reduced to as low as is practicable."
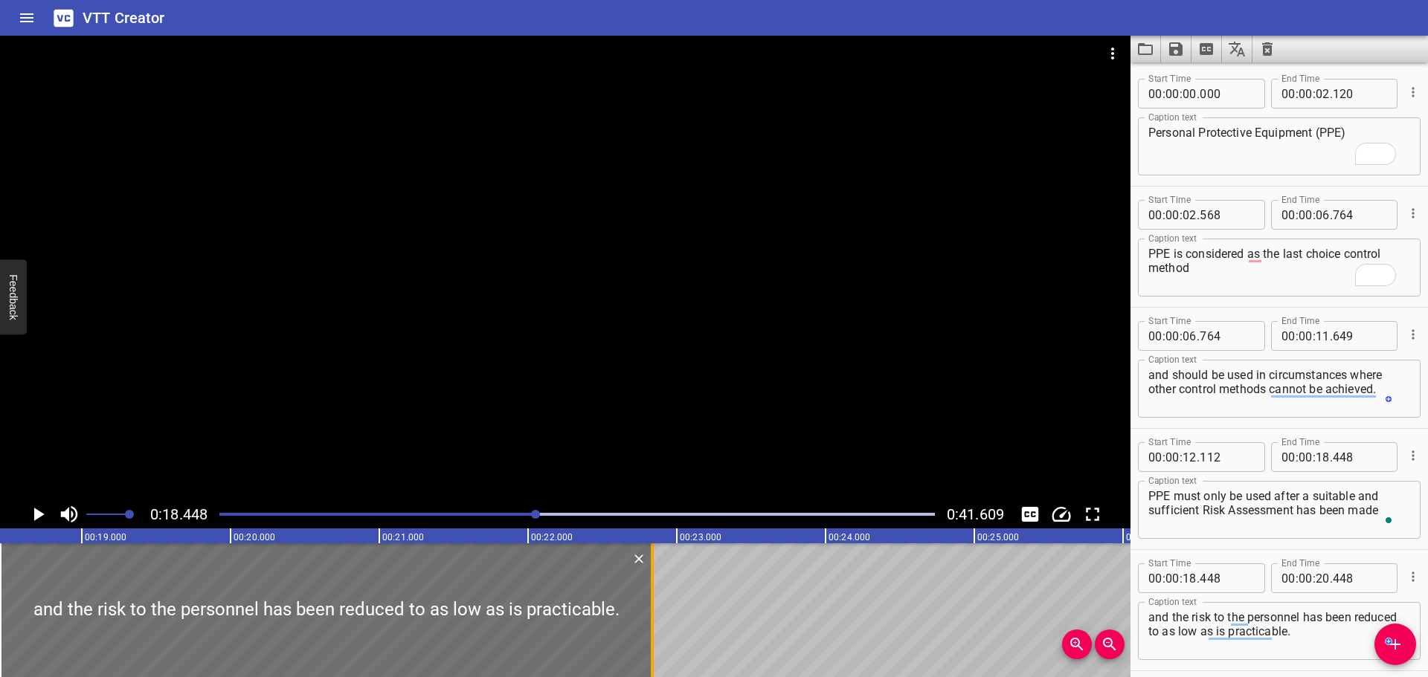
drag, startPoint x: 295, startPoint y: 607, endPoint x: 651, endPoint y: 634, distance: 356.5
click at [651, 634] on div at bounding box center [652, 611] width 15 height 134
type input "22"
type input "838"
click at [634, 408] on div at bounding box center [565, 268] width 1130 height 465
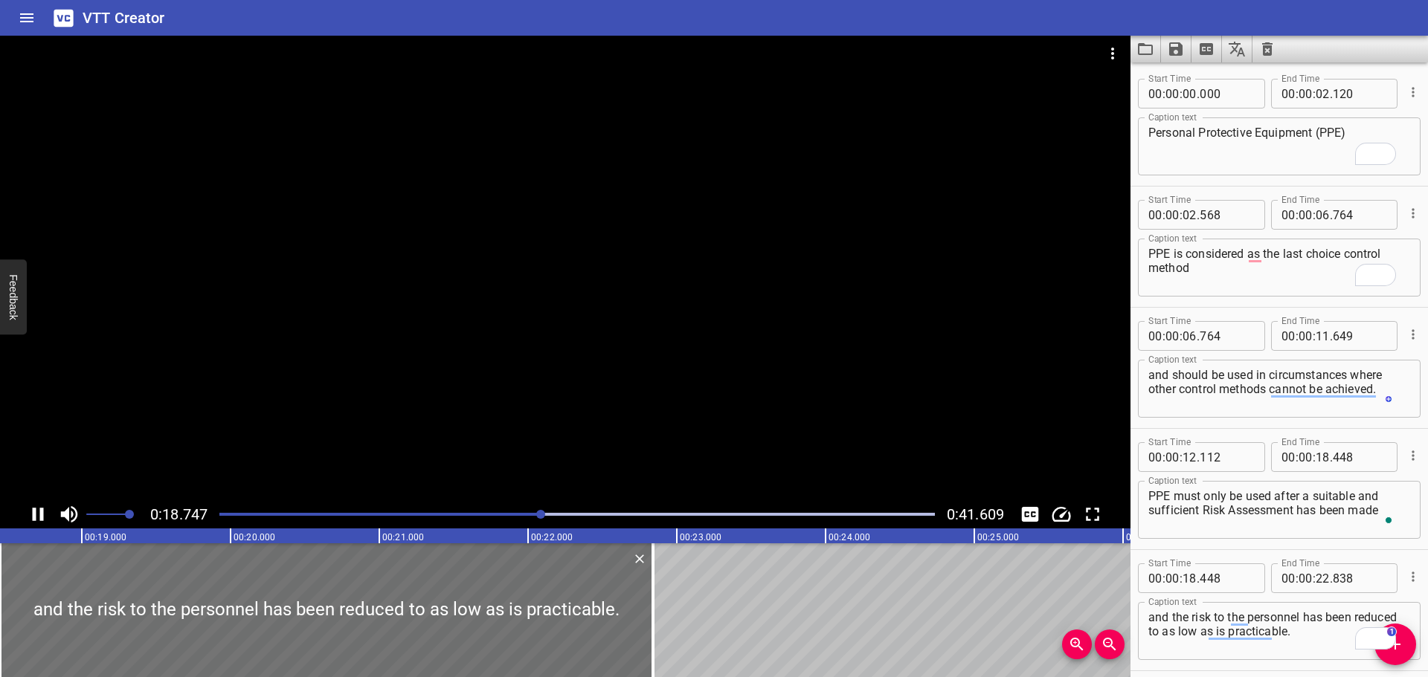
scroll to position [61, 0]
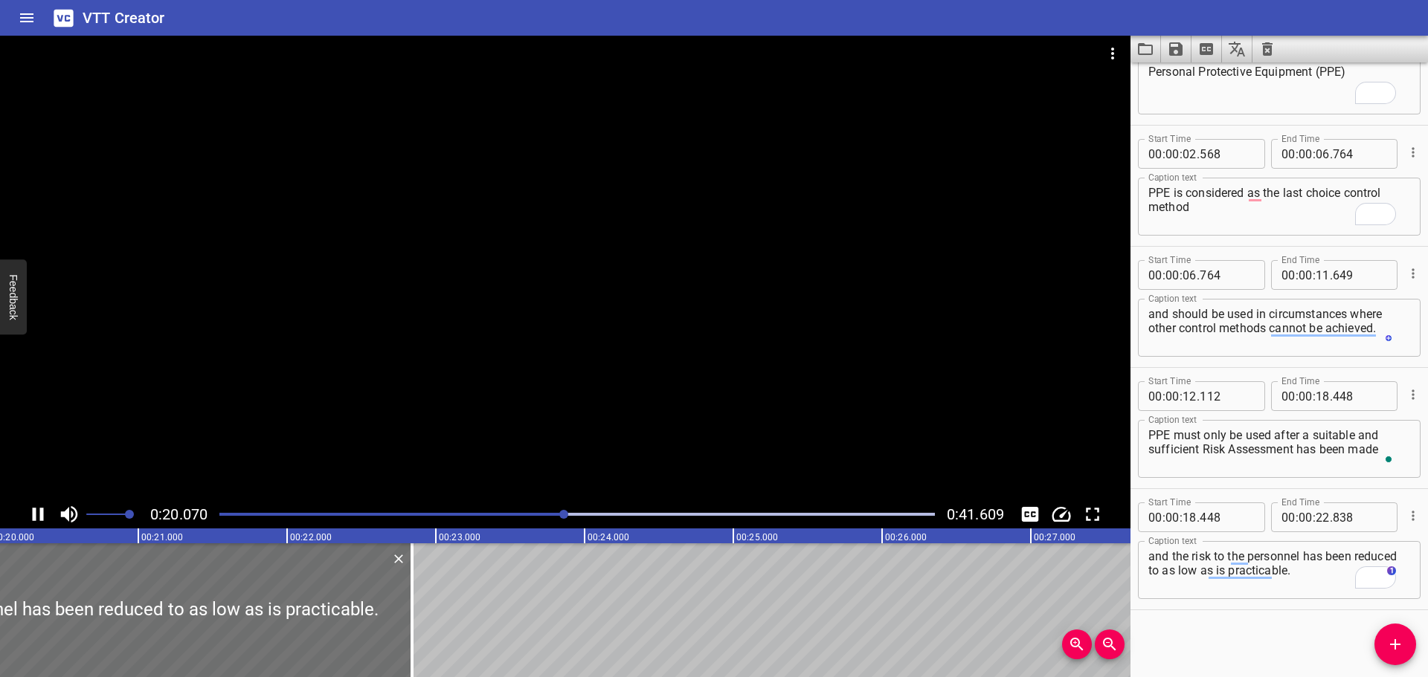
click at [1153, 552] on textarea "and the risk to the personnel has been reduced to as low as is practicable." at bounding box center [1279, 571] width 262 height 42
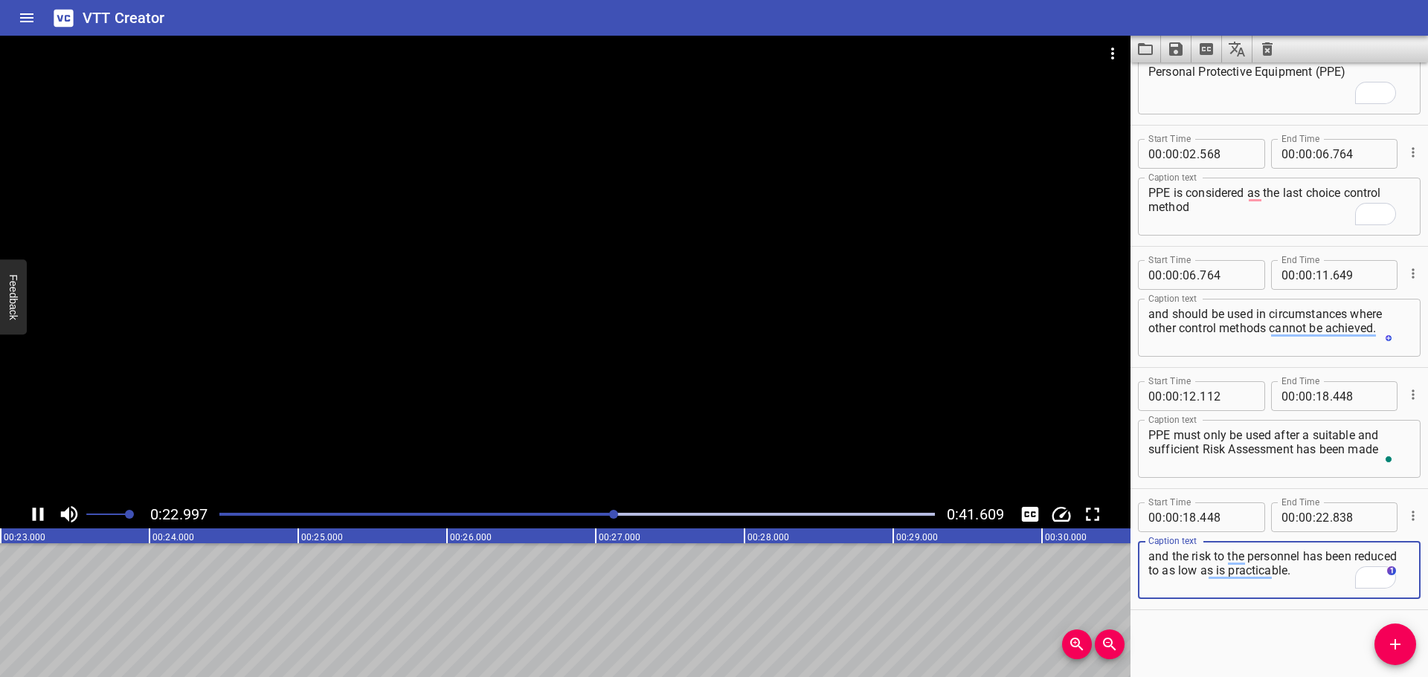
type textarea "and the risk to the personnel has been reduced to as low as is practicable."
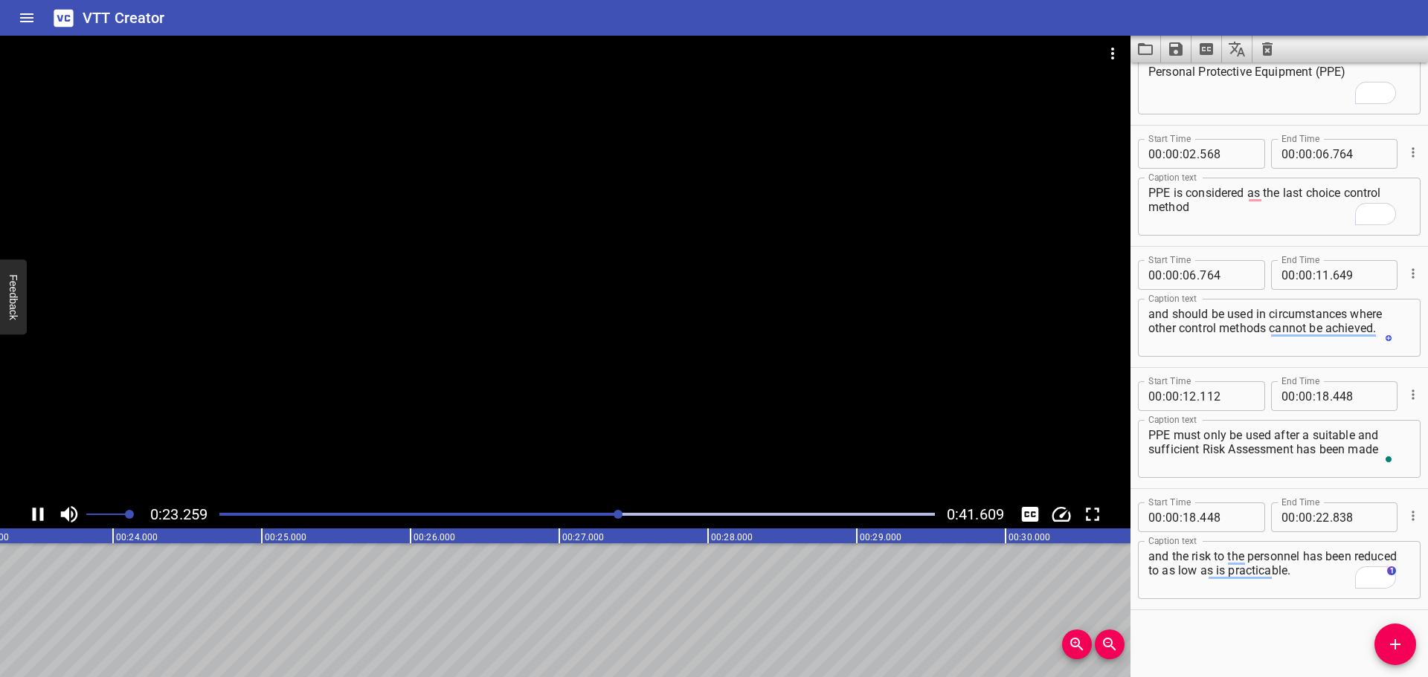
scroll to position [0, 3488]
click at [535, 396] on div at bounding box center [565, 268] width 1130 height 465
click at [1392, 642] on icon "Add Cue" at bounding box center [1395, 645] width 18 height 18
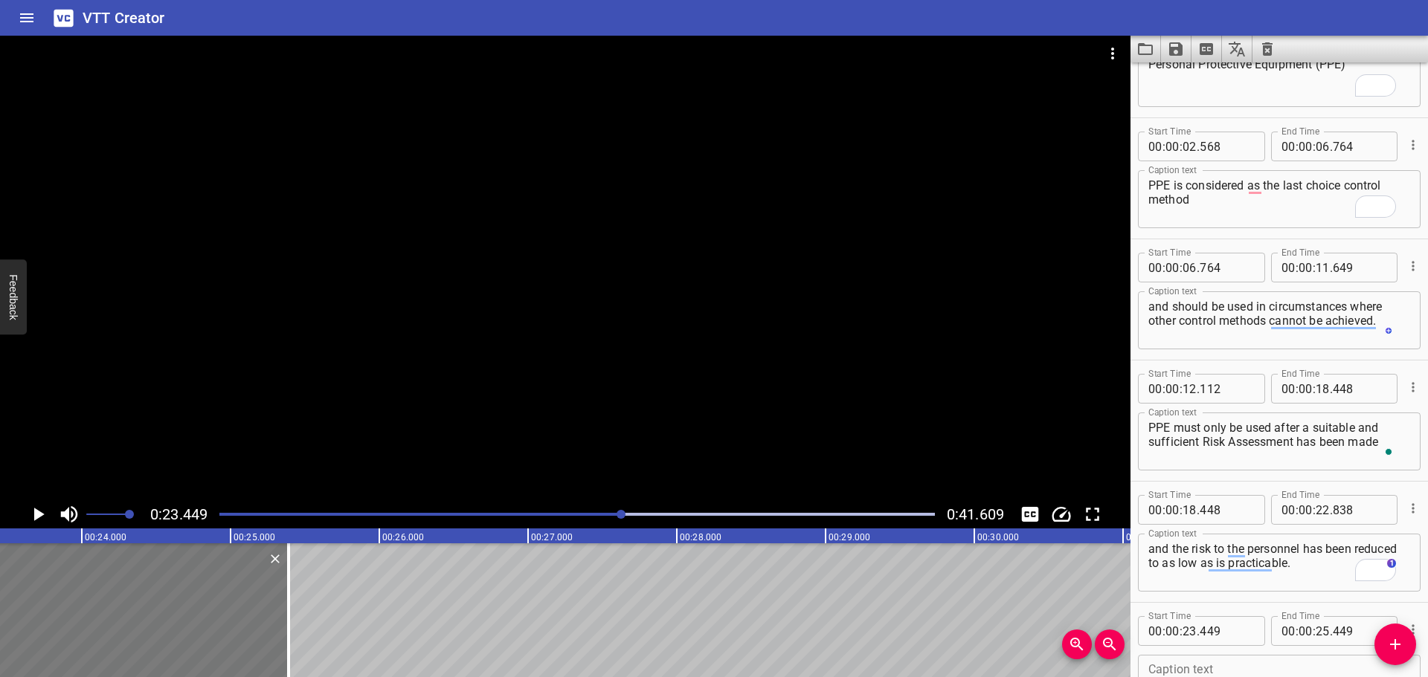
drag, startPoint x: 179, startPoint y: 606, endPoint x: 170, endPoint y: 604, distance: 9.2
click at [170, 604] on div at bounding box center [139, 611] width 297 height 134
type input "389"
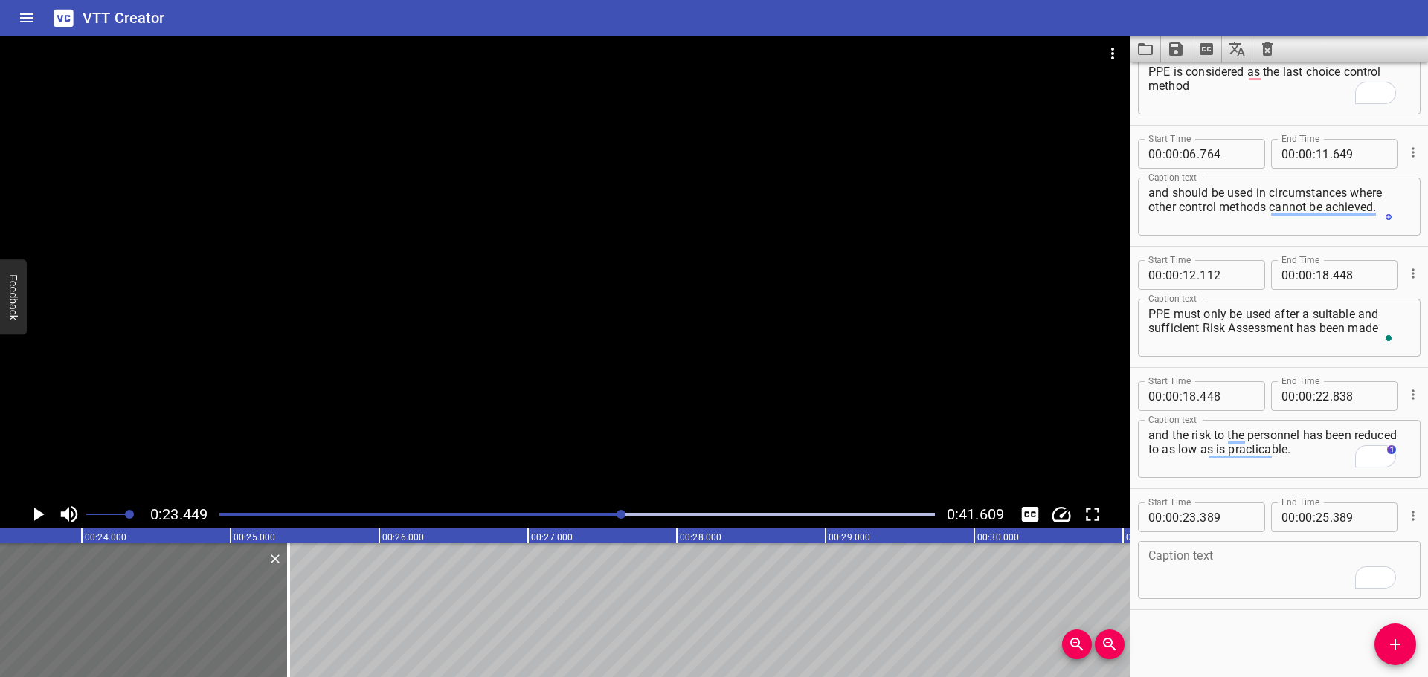
drag, startPoint x: 1208, startPoint y: 539, endPoint x: 1212, endPoint y: 564, distance: 25.6
click at [1208, 544] on div "Caption text Caption text" at bounding box center [1279, 568] width 283 height 67
click at [1212, 565] on textarea "To enrich screen reader interactions, please activate Accessibility in Grammarl…" at bounding box center [1279, 571] width 262 height 42
paste textarea "Personnel should ensure that they are fully familiar with the Safety Data Sheet…"
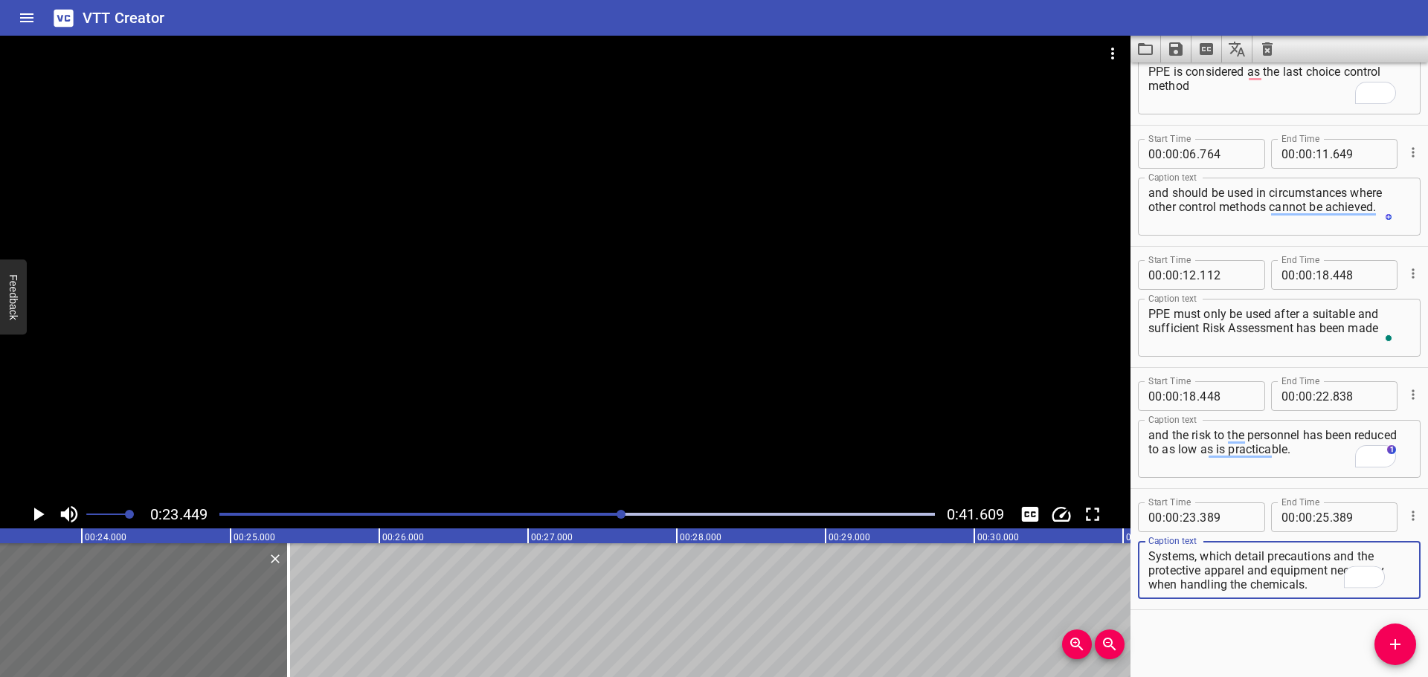
click at [656, 447] on div at bounding box center [565, 268] width 1130 height 465
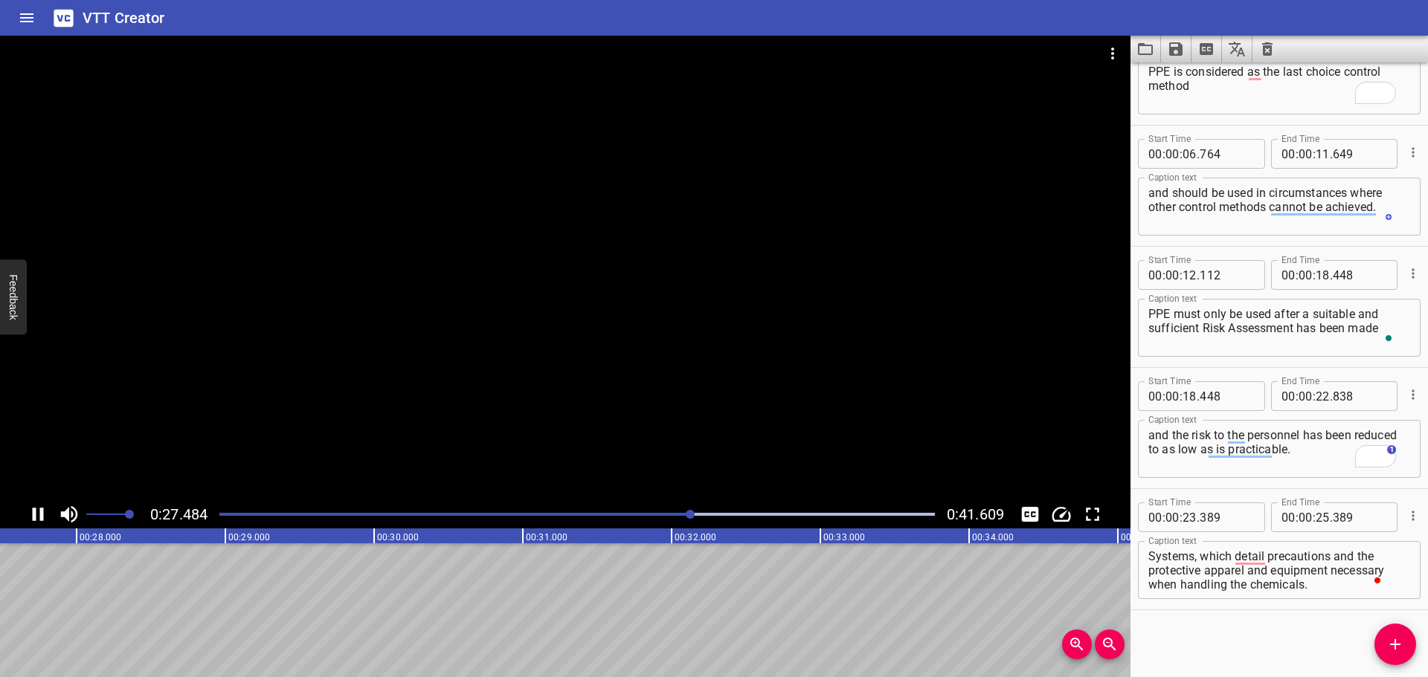
click at [660, 395] on div at bounding box center [565, 268] width 1130 height 465
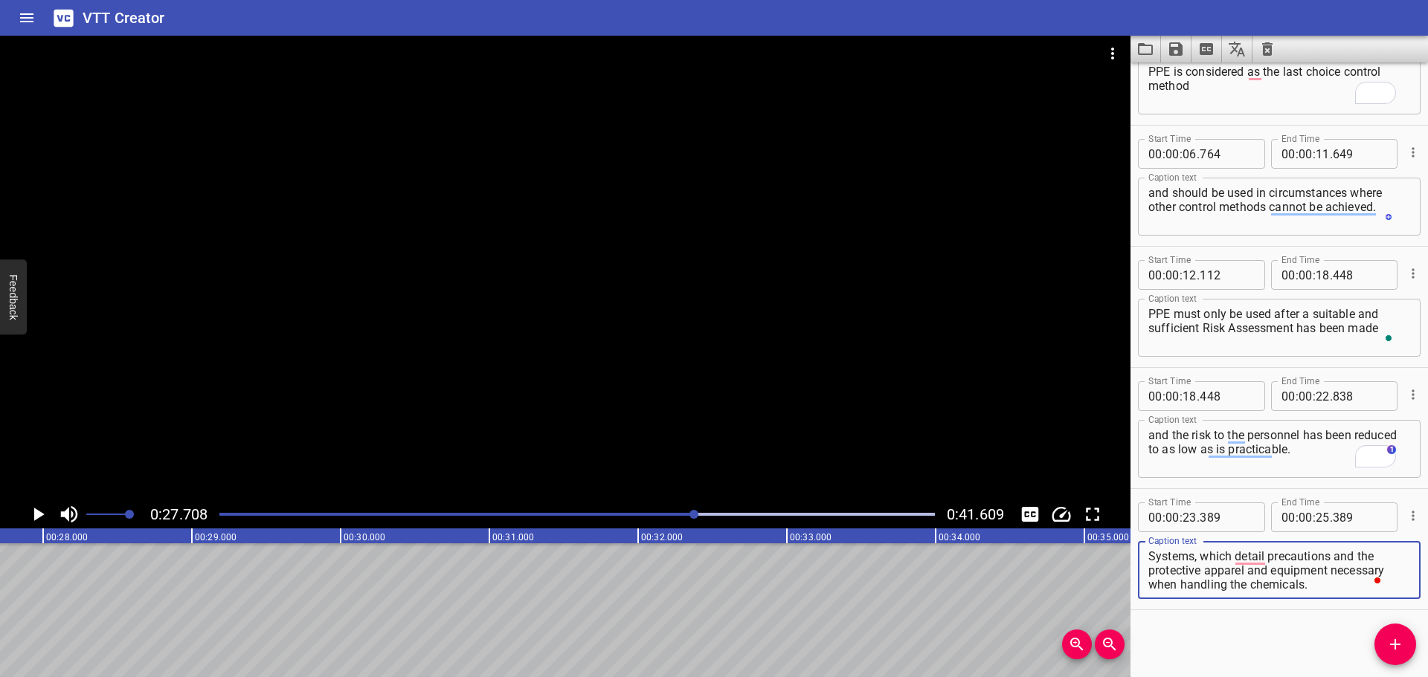
click at [1295, 574] on textarea "Personnel should ensure that they are fully familiar with the Safety Data Sheet…" at bounding box center [1279, 571] width 262 height 42
drag, startPoint x: 1368, startPoint y: 572, endPoint x: 1378, endPoint y: 597, distance: 27.1
click at [1379, 599] on div "Personnel should ensure that they are fully familiar with the Safety Data Sheet…" at bounding box center [1279, 570] width 283 height 58
type textarea "Personnel should ensure that they are fully familiar with the Safety Data Sheet…"
click at [1317, 517] on input "number" at bounding box center [1323, 518] width 14 height 30
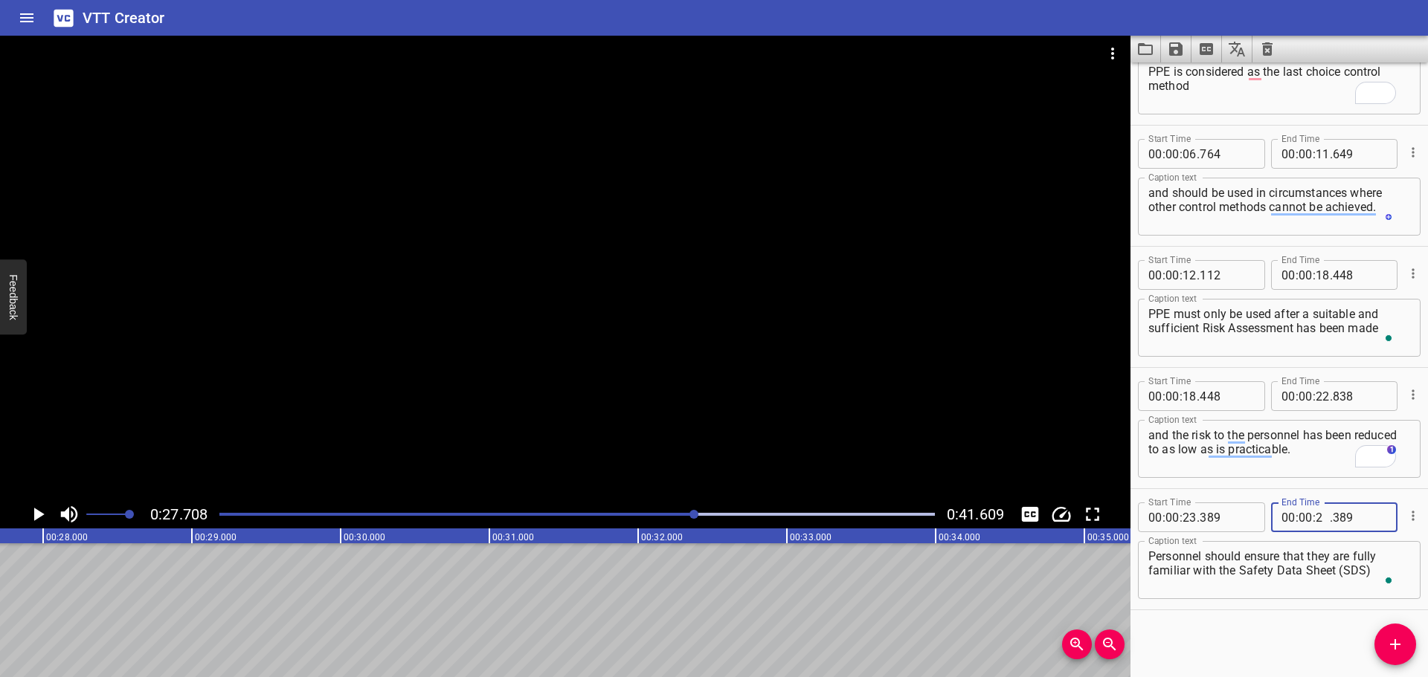
type input "27"
type input "708"
click at [1381, 650] on span "Add Cue" at bounding box center [1395, 645] width 42 height 18
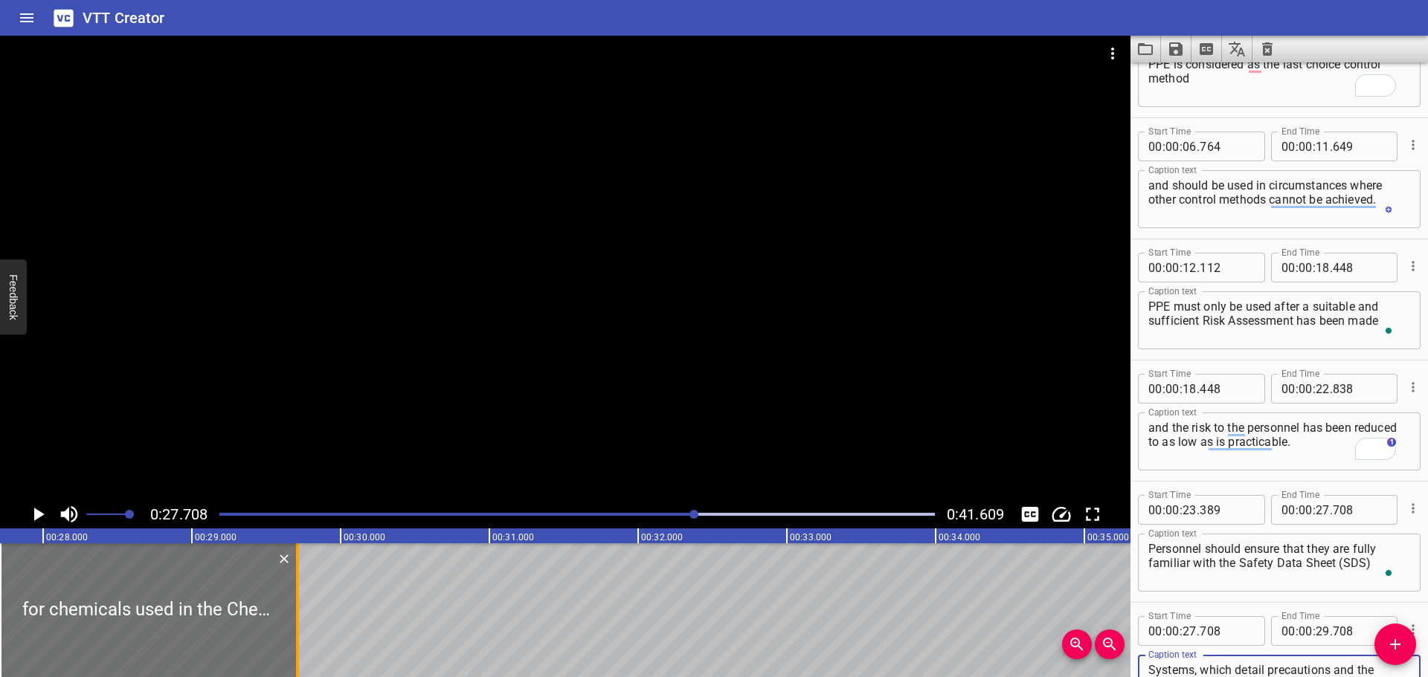
type textarea "for chemicals used in the Chemical Injection Systems, which detail precautions …"
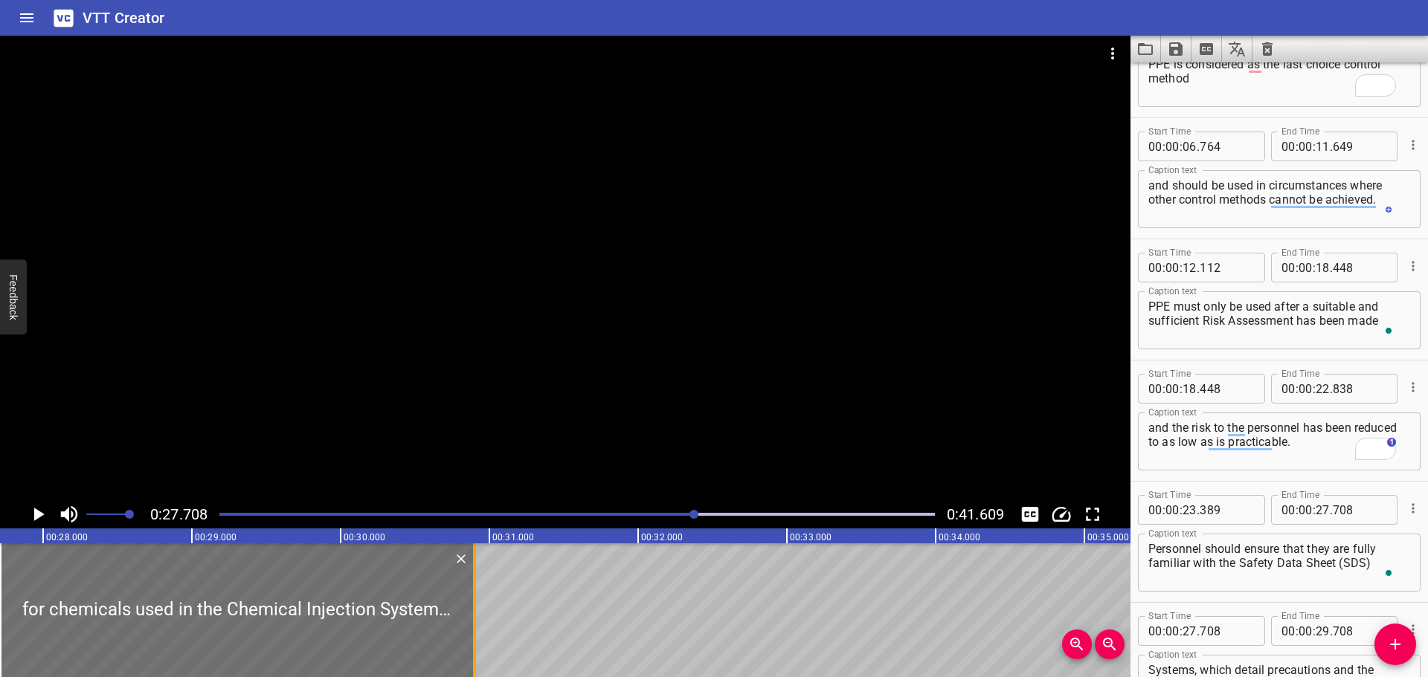
drag, startPoint x: 300, startPoint y: 599, endPoint x: 477, endPoint y: 598, distance: 177.0
click at [477, 598] on div at bounding box center [474, 611] width 15 height 134
type input "30"
type input "898"
click at [498, 400] on div at bounding box center [565, 268] width 1130 height 465
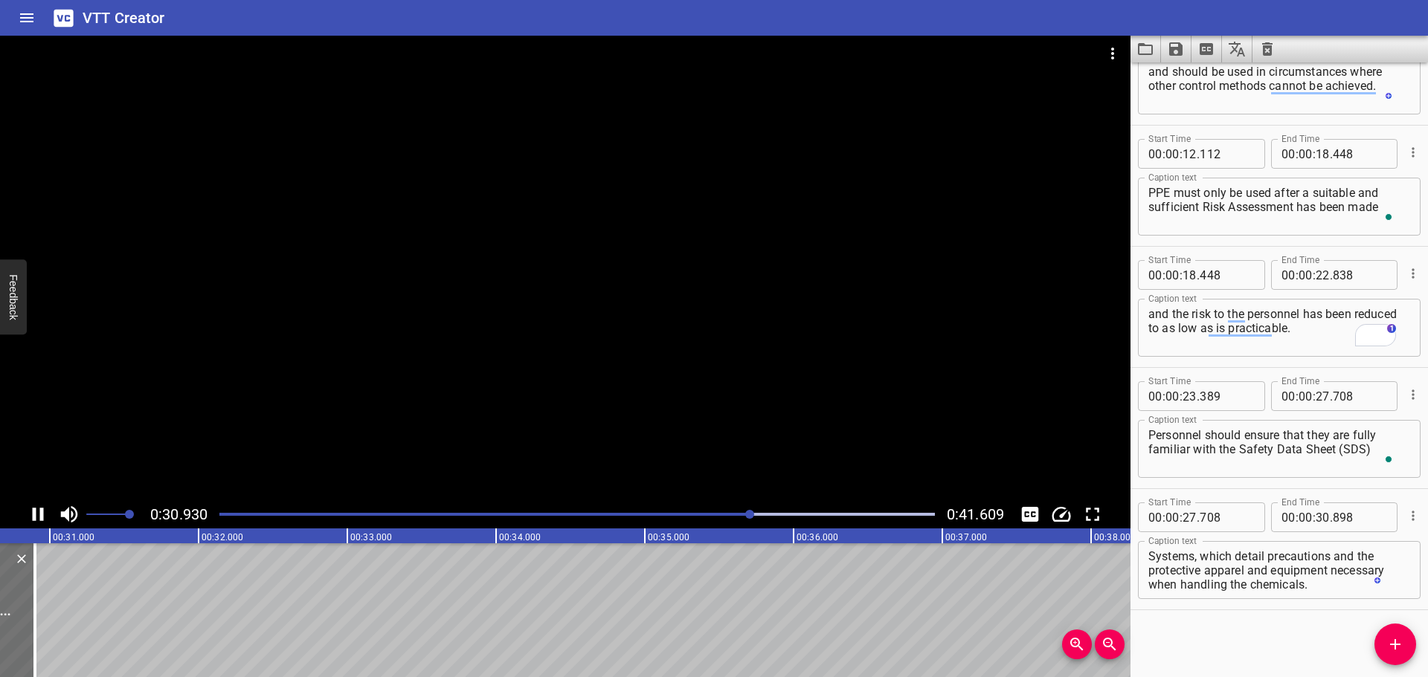
drag, startPoint x: 443, startPoint y: 447, endPoint x: 468, endPoint y: 445, distance: 24.6
click at [444, 446] on div at bounding box center [565, 268] width 1130 height 465
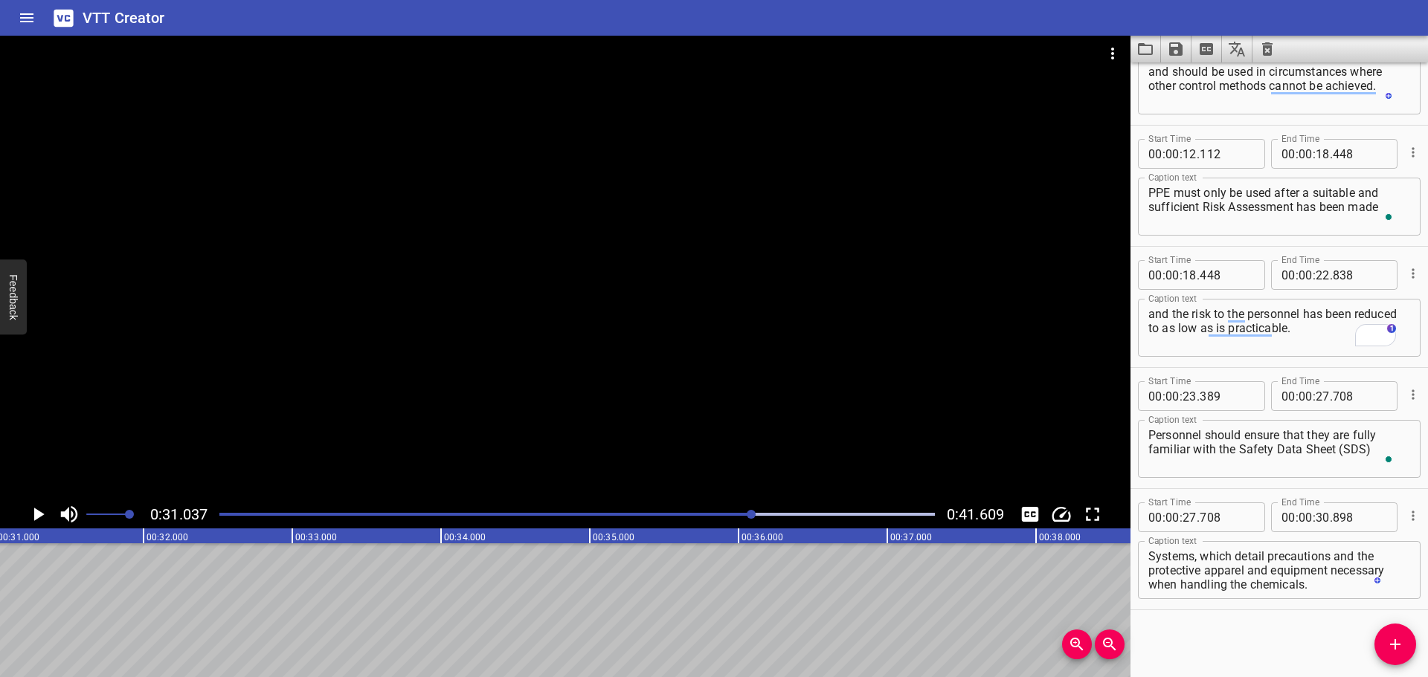
click at [1391, 649] on icon "Add Cue" at bounding box center [1395, 645] width 18 height 18
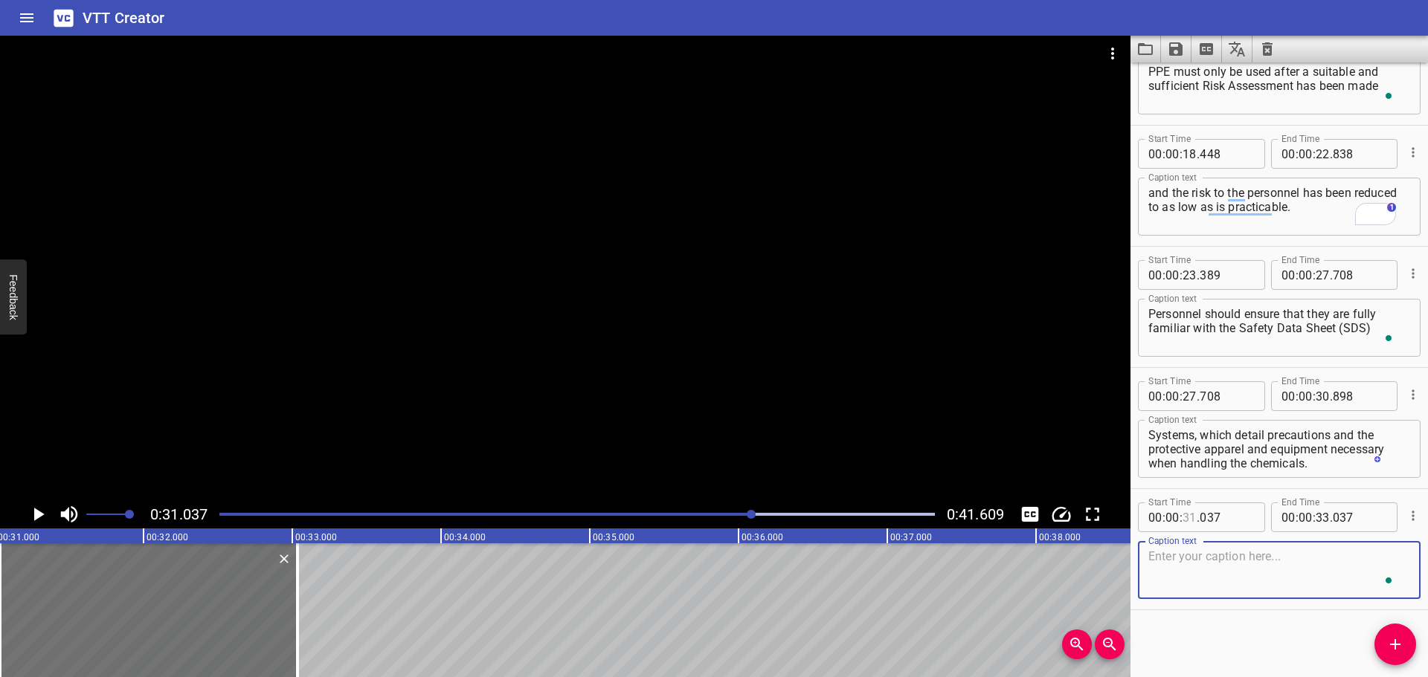
click at [1188, 518] on input "number" at bounding box center [1189, 518] width 14 height 30
type input "30"
type input "898"
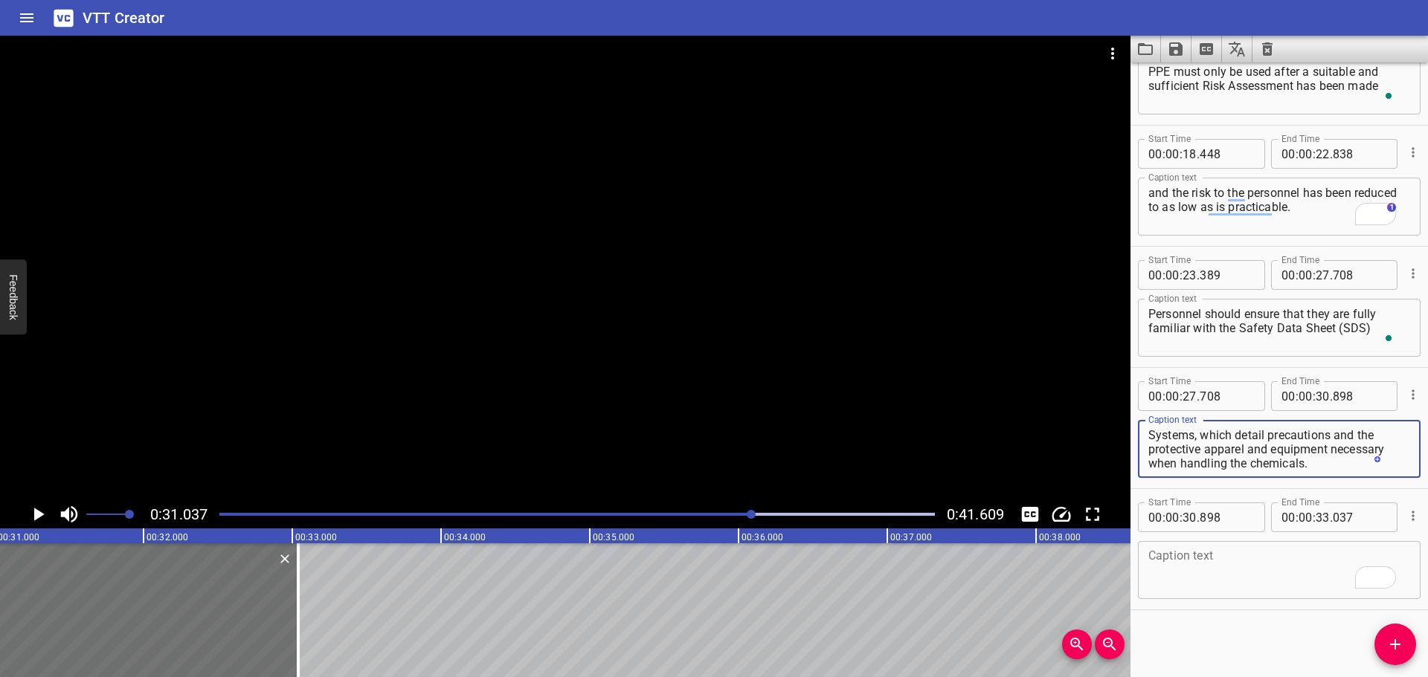
drag, startPoint x: 1251, startPoint y: 448, endPoint x: 1396, endPoint y: 492, distance: 151.5
click at [1396, 492] on div "Start Time 00 : 00 : 00 . 000 Start Time End Time 00 : 00 : 02 . 120 End Time C…" at bounding box center [1278, 126] width 297 height 970
click at [1155, 431] on textarea "for chemicals used in the Chemical Injection Systems," at bounding box center [1279, 449] width 262 height 42
type textarea "for chemicals used in the Chemical Injection Systems,"
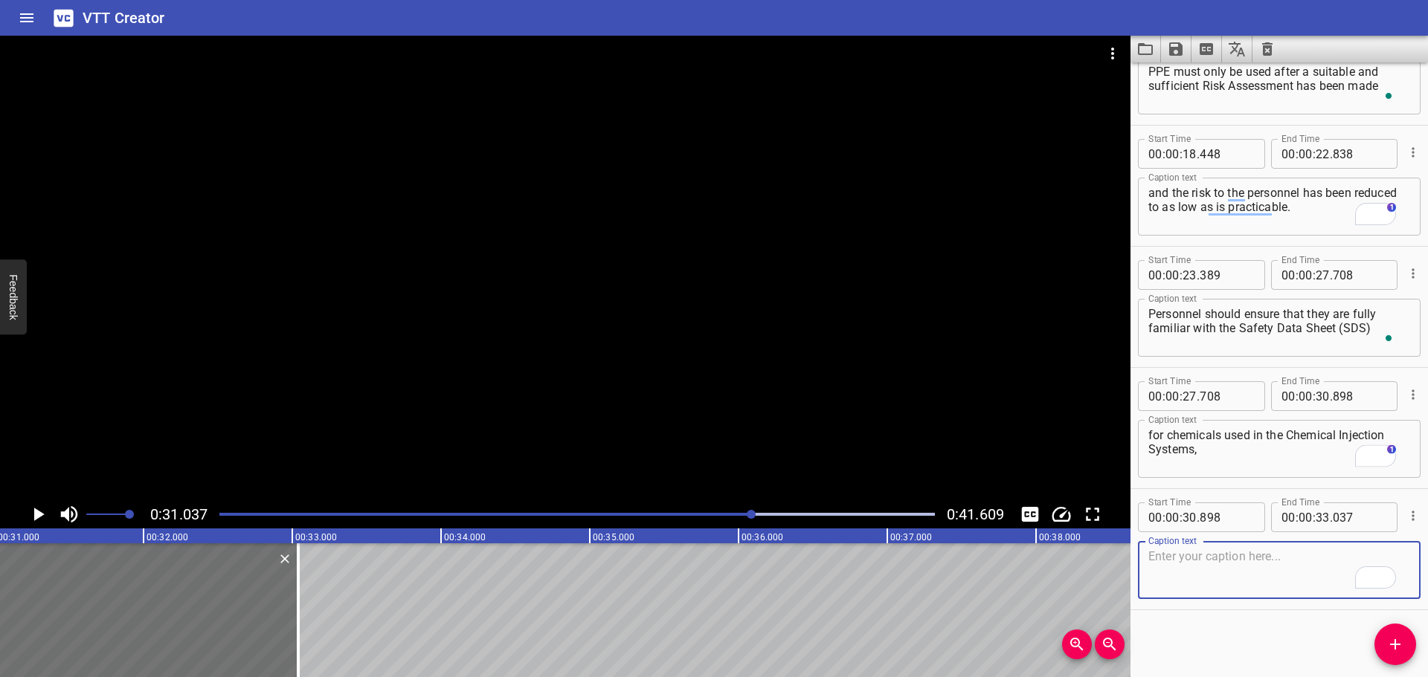
click at [1217, 580] on textarea "To enrich screen reader interactions, please activate Accessibility in Grammarl…" at bounding box center [1279, 571] width 262 height 42
paste textarea "which detail precautions and the protective apparel and equipment necessary whe…"
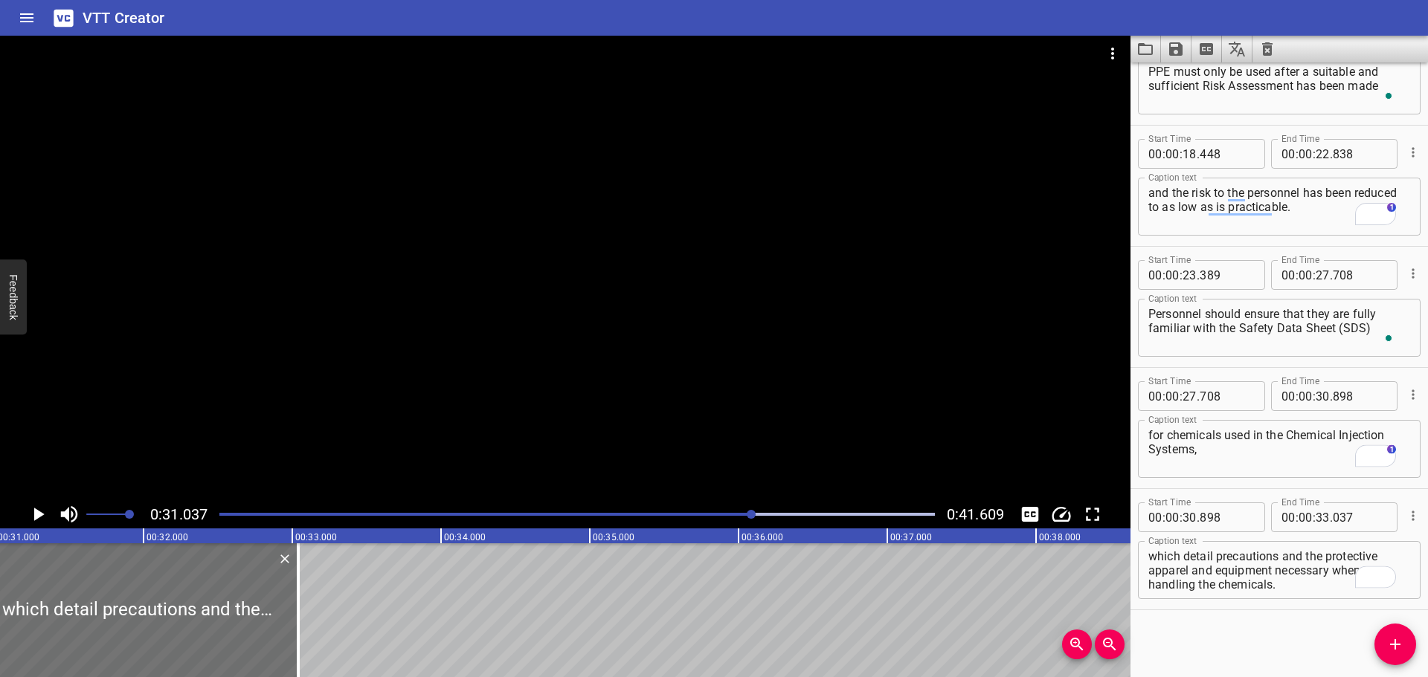
click at [654, 342] on div at bounding box center [565, 268] width 1130 height 465
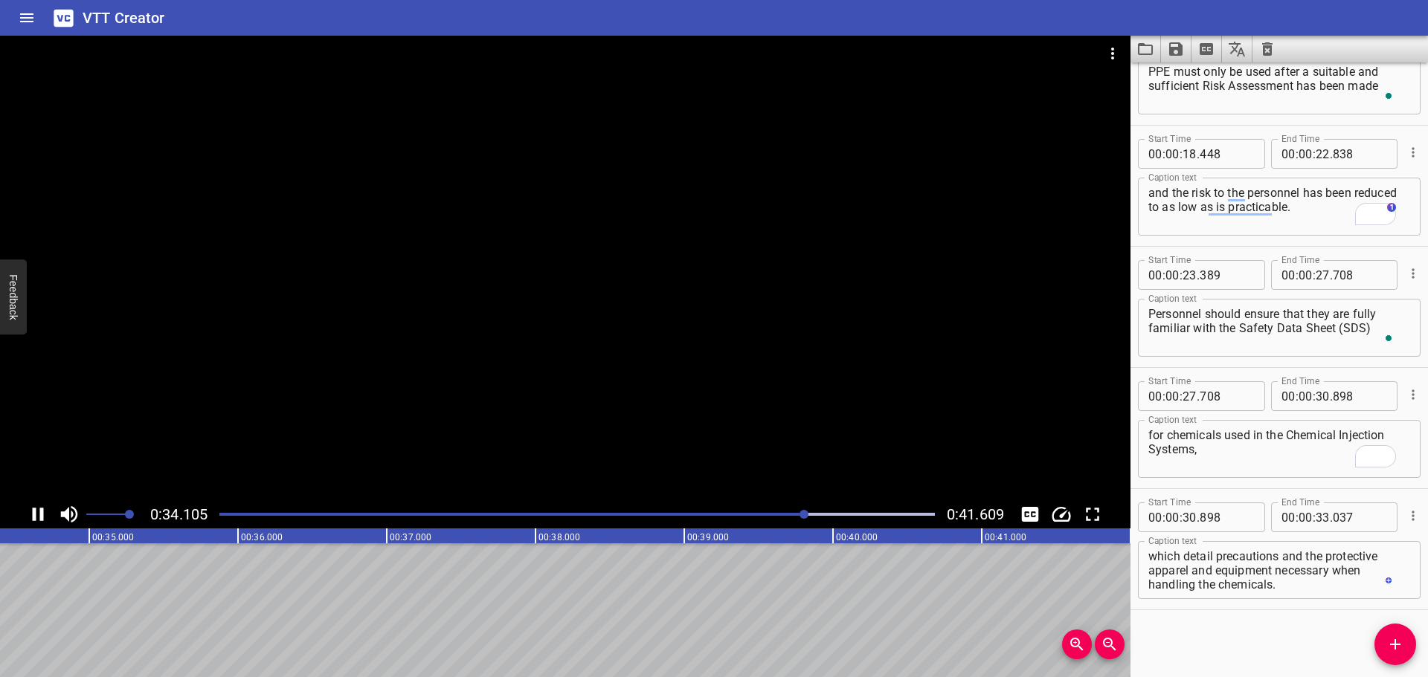
click at [495, 441] on div at bounding box center [565, 268] width 1130 height 465
click at [527, 435] on div at bounding box center [565, 268] width 1130 height 465
click at [1200, 581] on textarea "which detail precautions and the protective apparel and equipment necessary whe…" at bounding box center [1279, 571] width 262 height 42
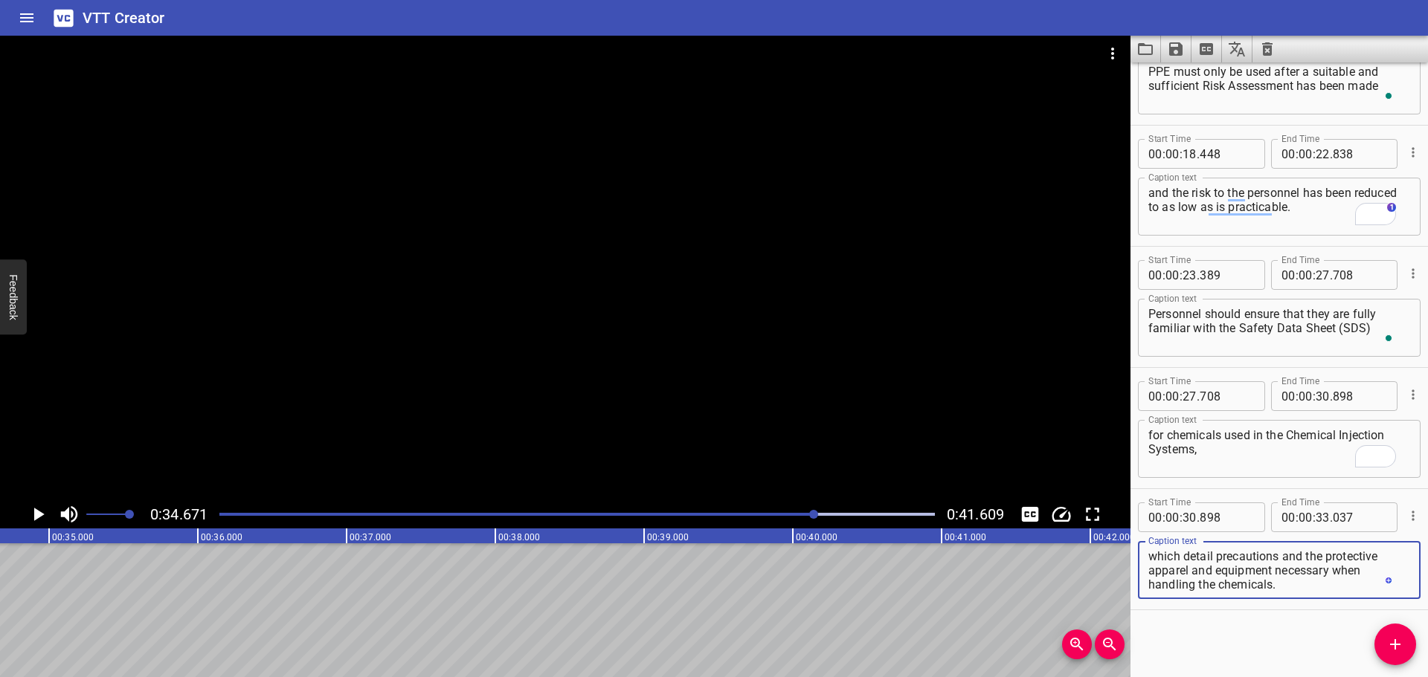
drag, startPoint x: 1275, startPoint y: 572, endPoint x: 1304, endPoint y: 605, distance: 43.7
click at [1304, 605] on div "Start Time 00 : 00 : 30 . 898 Start Time End Time 00 : 00 : 33 . 037 End Time C…" at bounding box center [1278, 549] width 297 height 120
type textarea "which detail precautions and the protective apparel and equipment"
click at [1316, 507] on input "number" at bounding box center [1323, 518] width 14 height 30
type input "34"
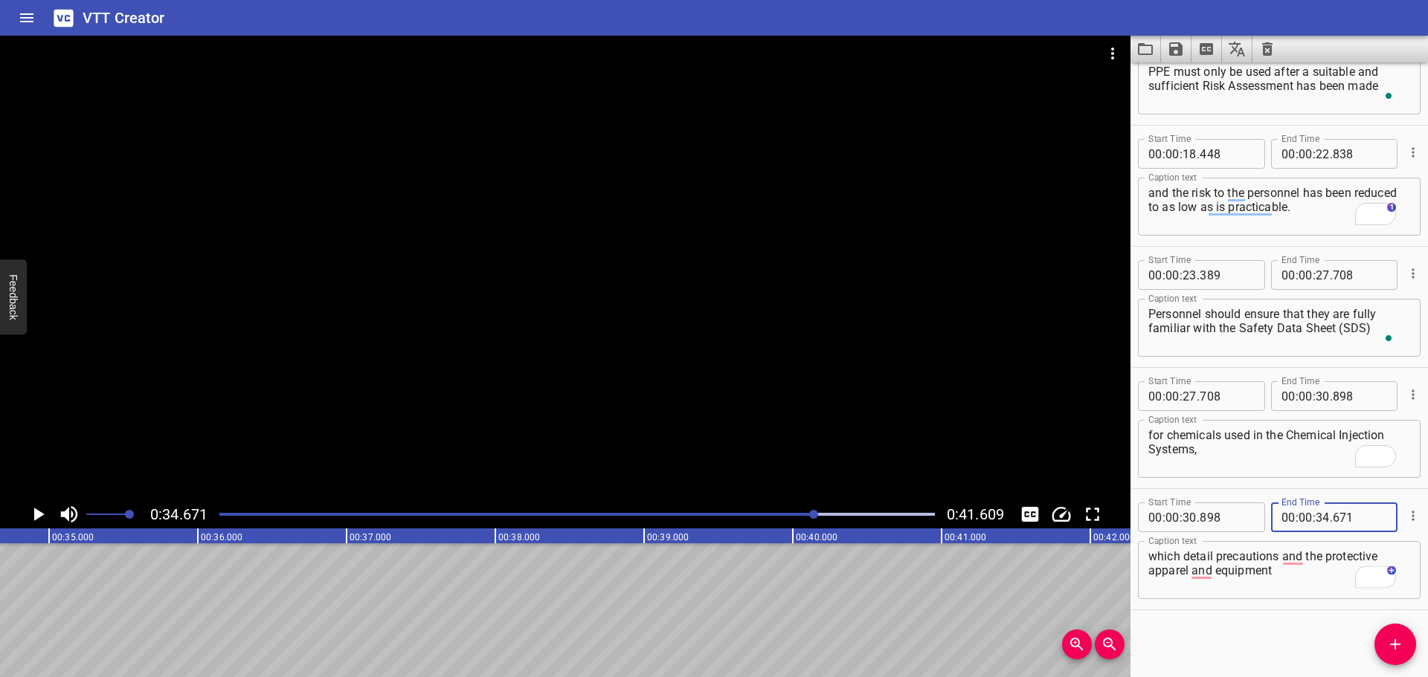
type input "671"
click at [1398, 652] on icon "Add Cue" at bounding box center [1395, 645] width 18 height 18
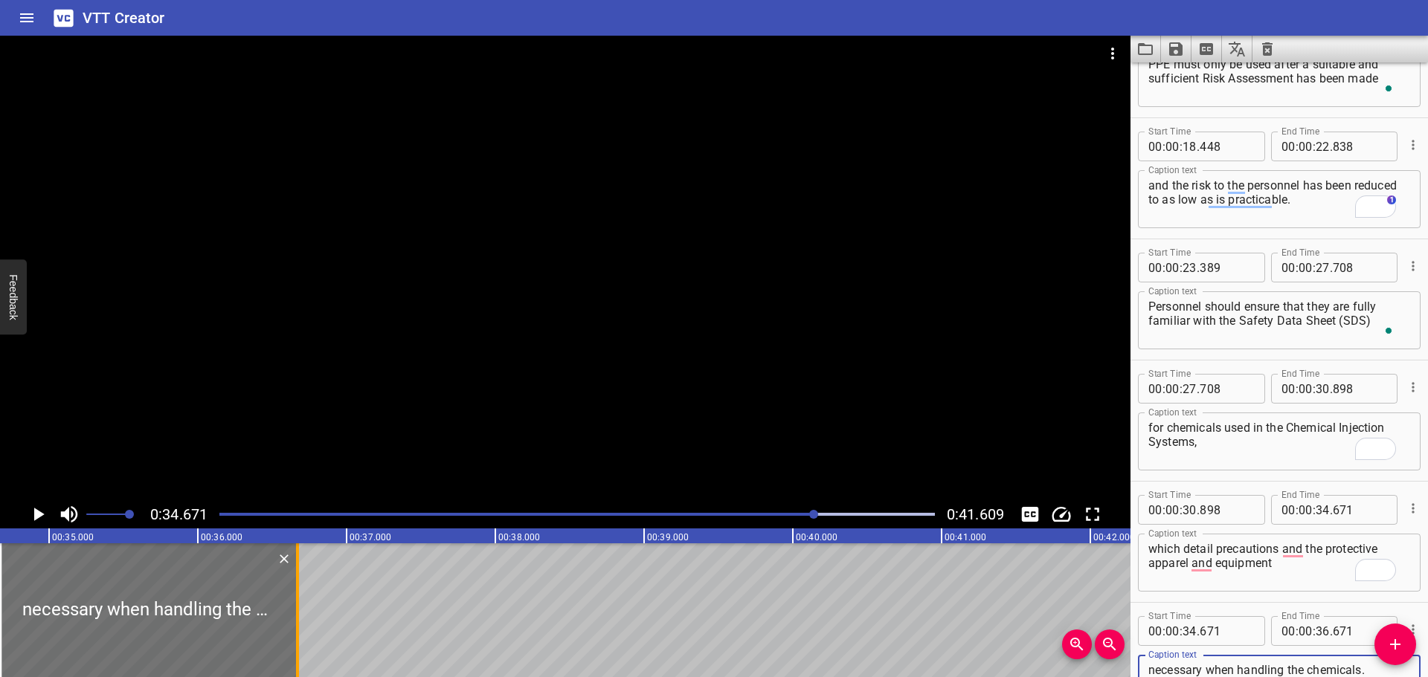
type textarea "necessary when handling the chemicals."
drag, startPoint x: 299, startPoint y: 586, endPoint x: 350, endPoint y: 590, distance: 50.7
click at [350, 590] on div at bounding box center [344, 611] width 15 height 134
type input "37"
type input "011"
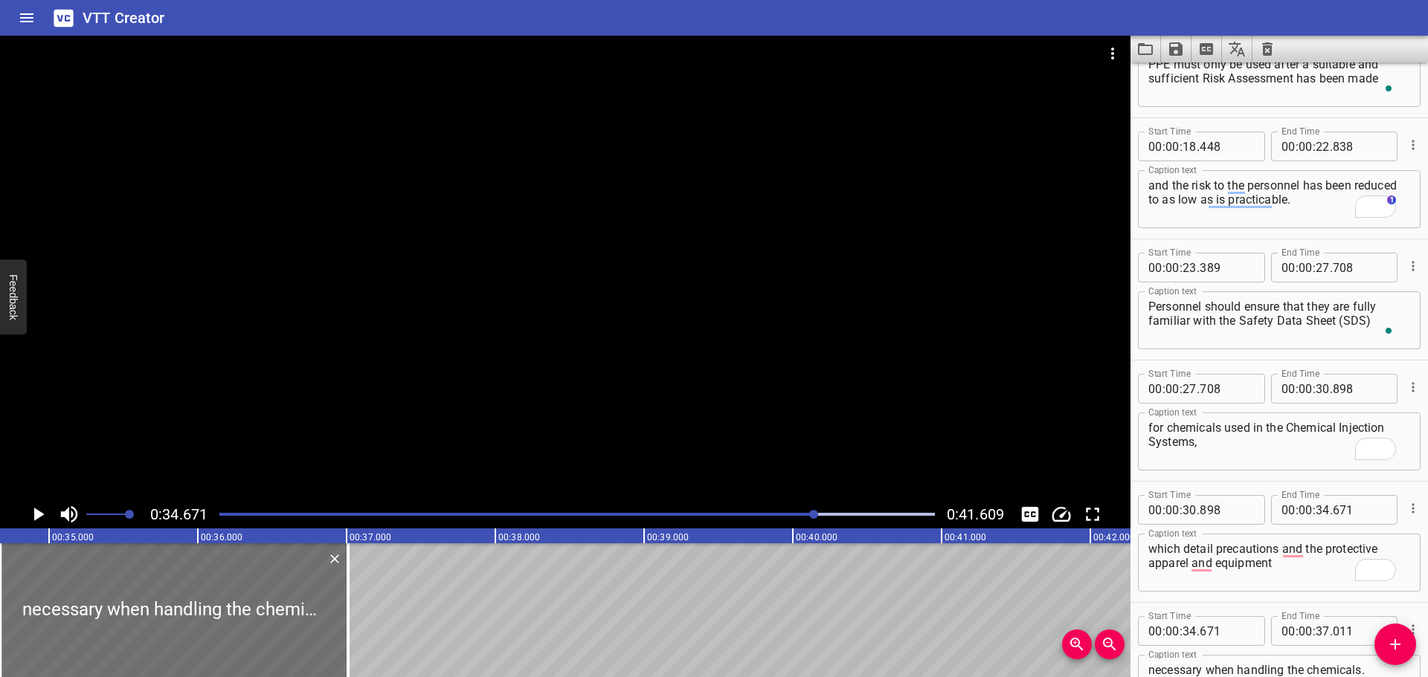
click at [507, 454] on div at bounding box center [565, 268] width 1130 height 465
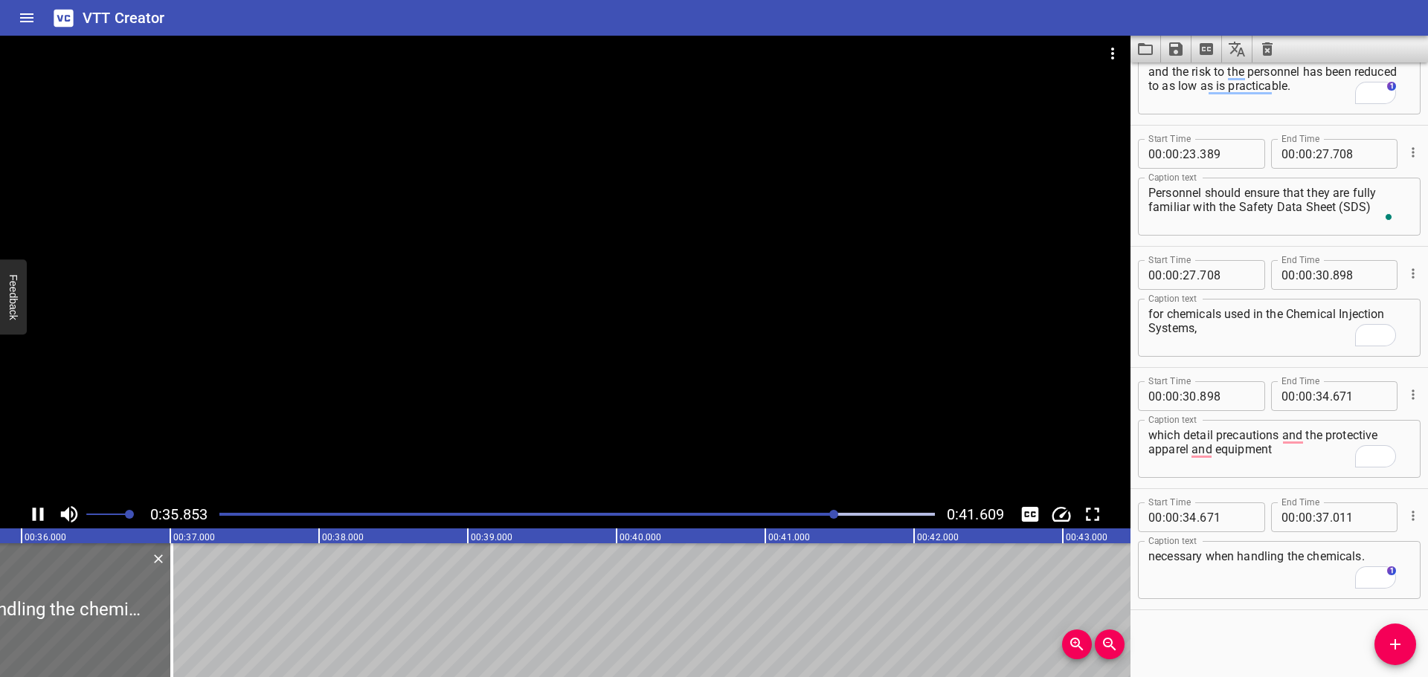
click at [541, 284] on div at bounding box center [565, 268] width 1130 height 465
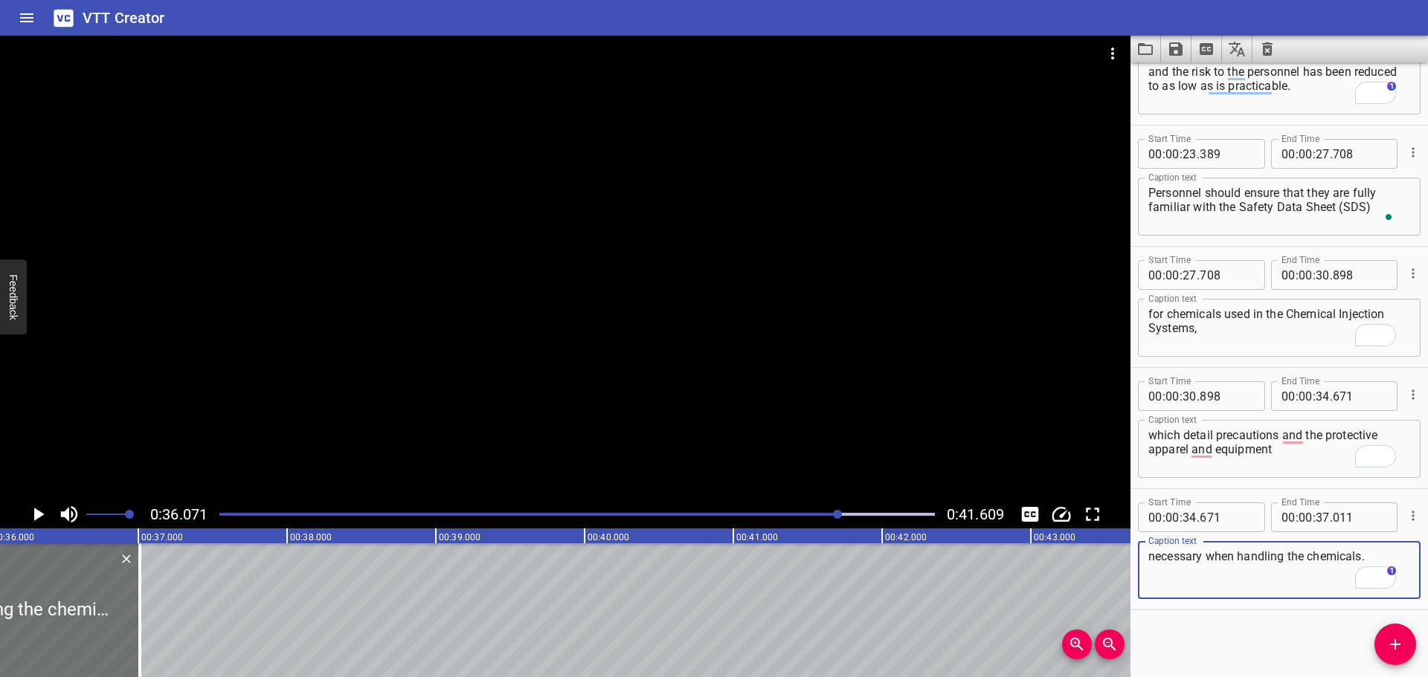
click at [1207, 588] on textarea "necessary when handling the chemicals." at bounding box center [1279, 571] width 262 height 42
paste textarea "The precautions detailed must be always adhered to."
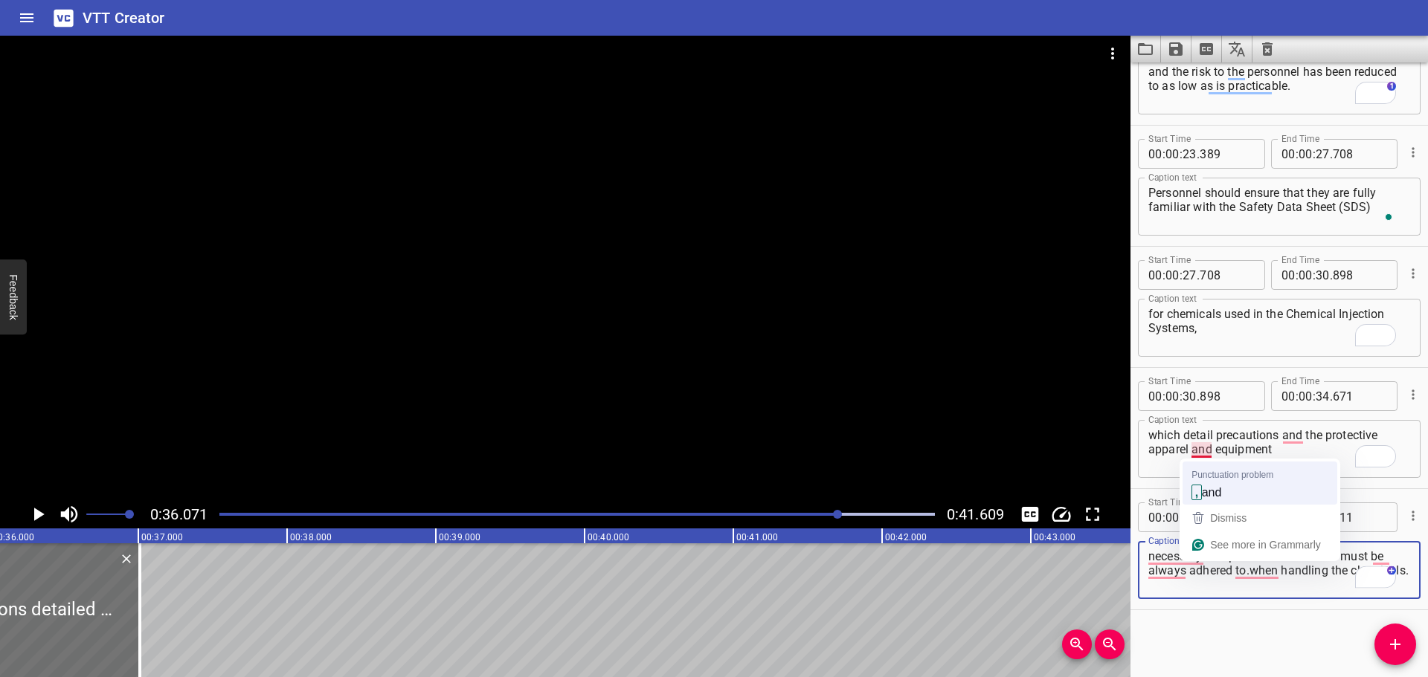
type textarea "necessary The precautions detailed must be always adhered to.when handling the …"
type textarea "which detail precautions and the protective apparel, and equipment"
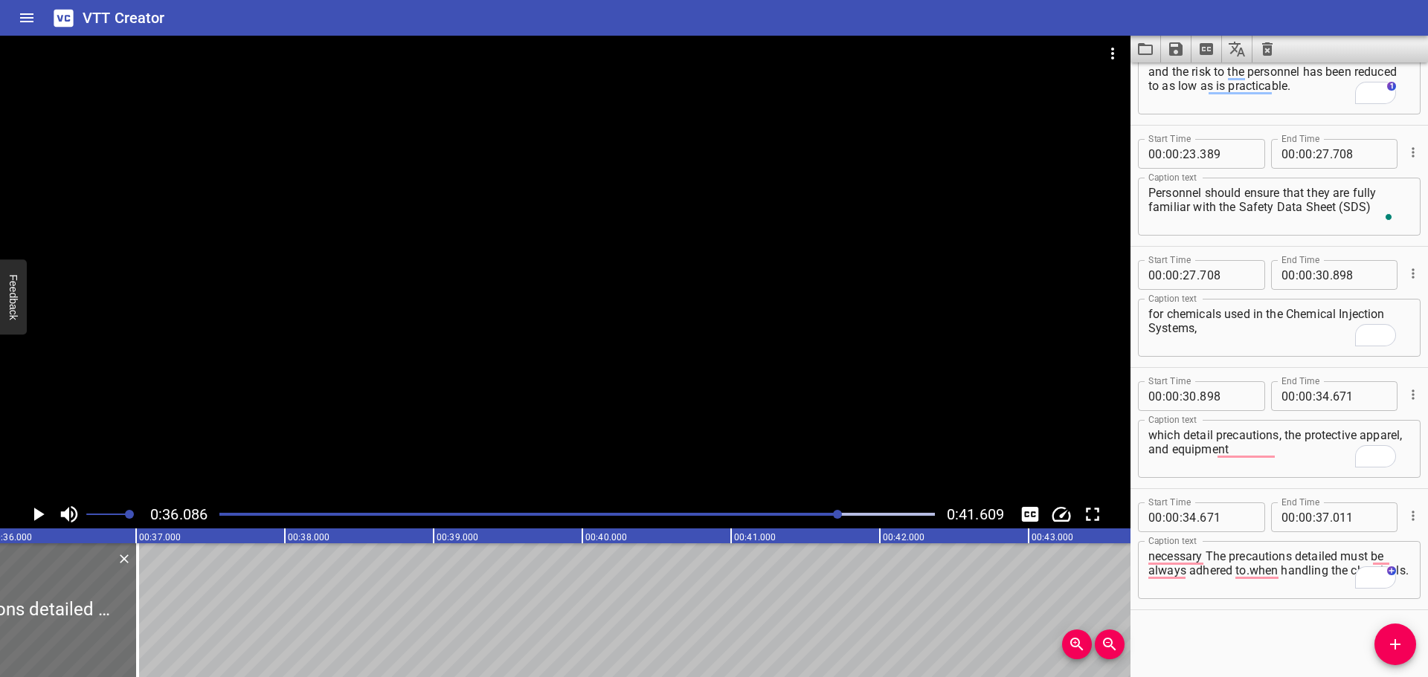
click at [608, 297] on div at bounding box center [565, 268] width 1130 height 465
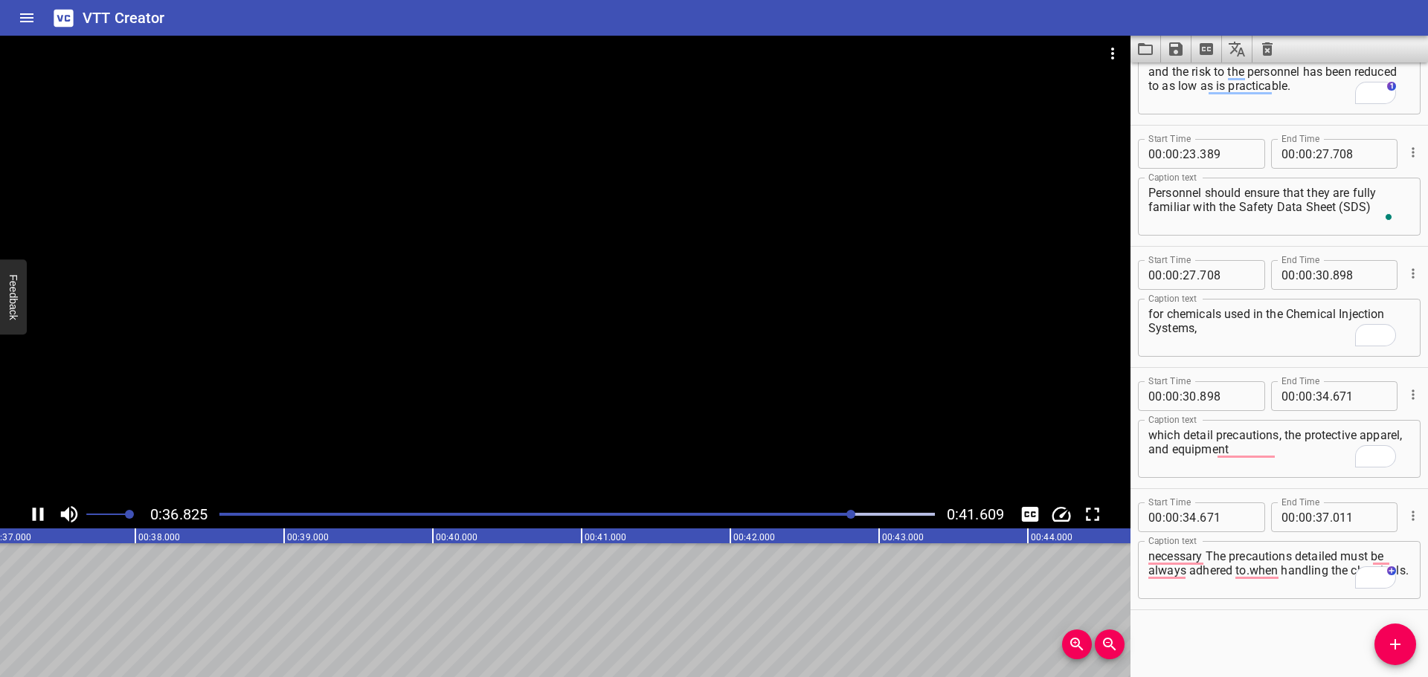
click at [548, 301] on div at bounding box center [565, 268] width 1130 height 465
click at [782, 518] on div at bounding box center [576, 514] width 733 height 21
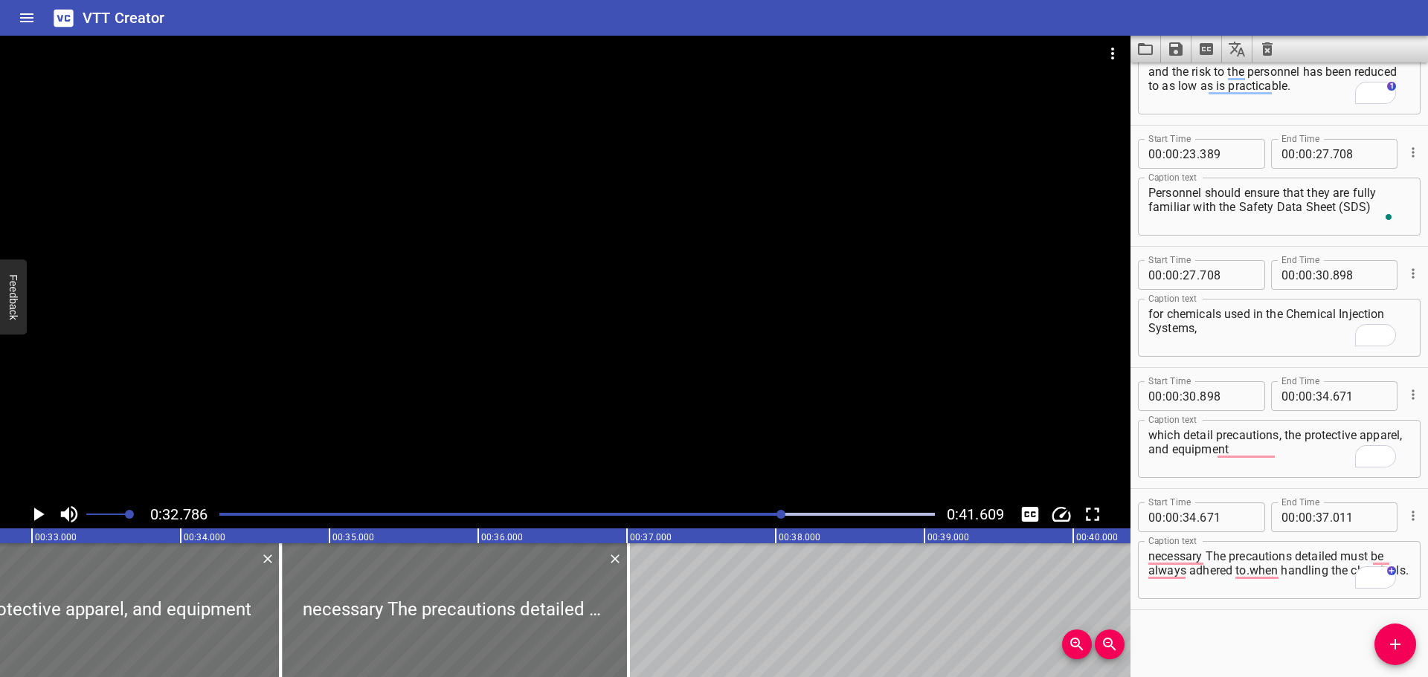
click at [657, 374] on div at bounding box center [565, 268] width 1130 height 465
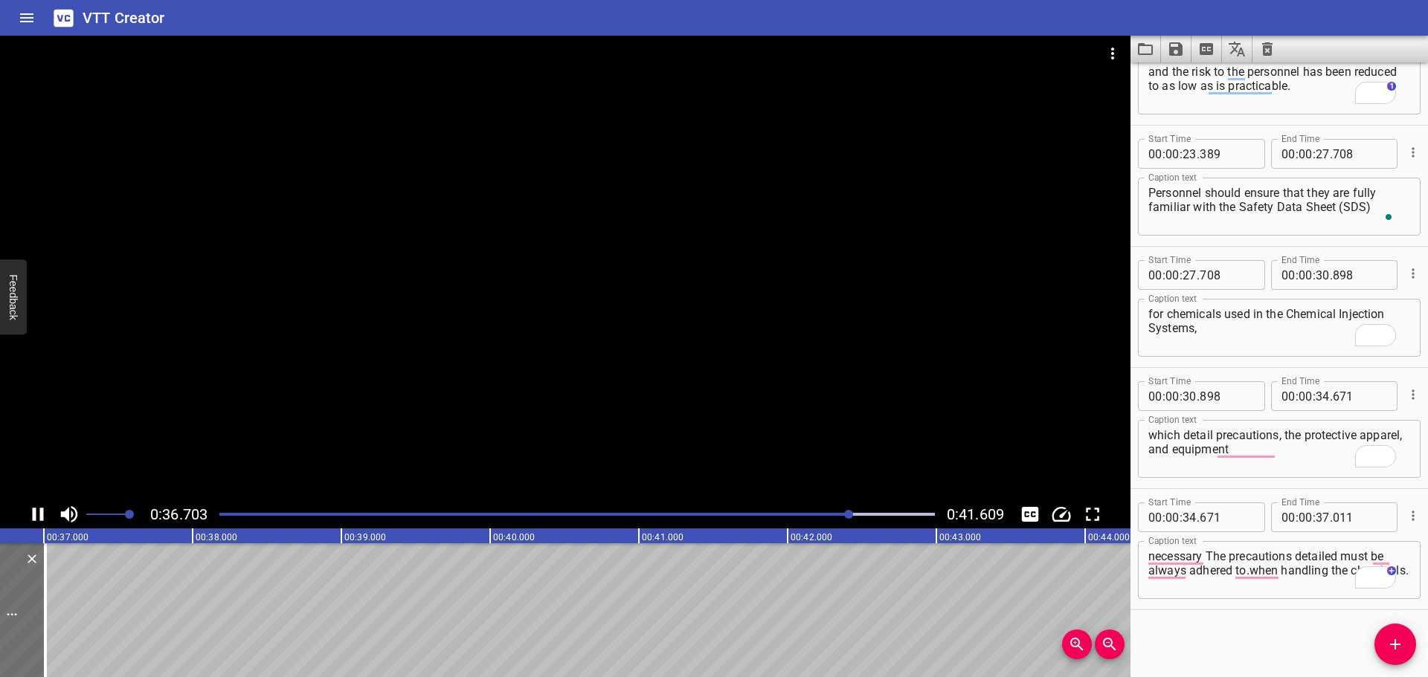
drag, startPoint x: 675, startPoint y: 384, endPoint x: 933, endPoint y: 450, distance: 266.4
click at [675, 384] on div at bounding box center [565, 268] width 1130 height 465
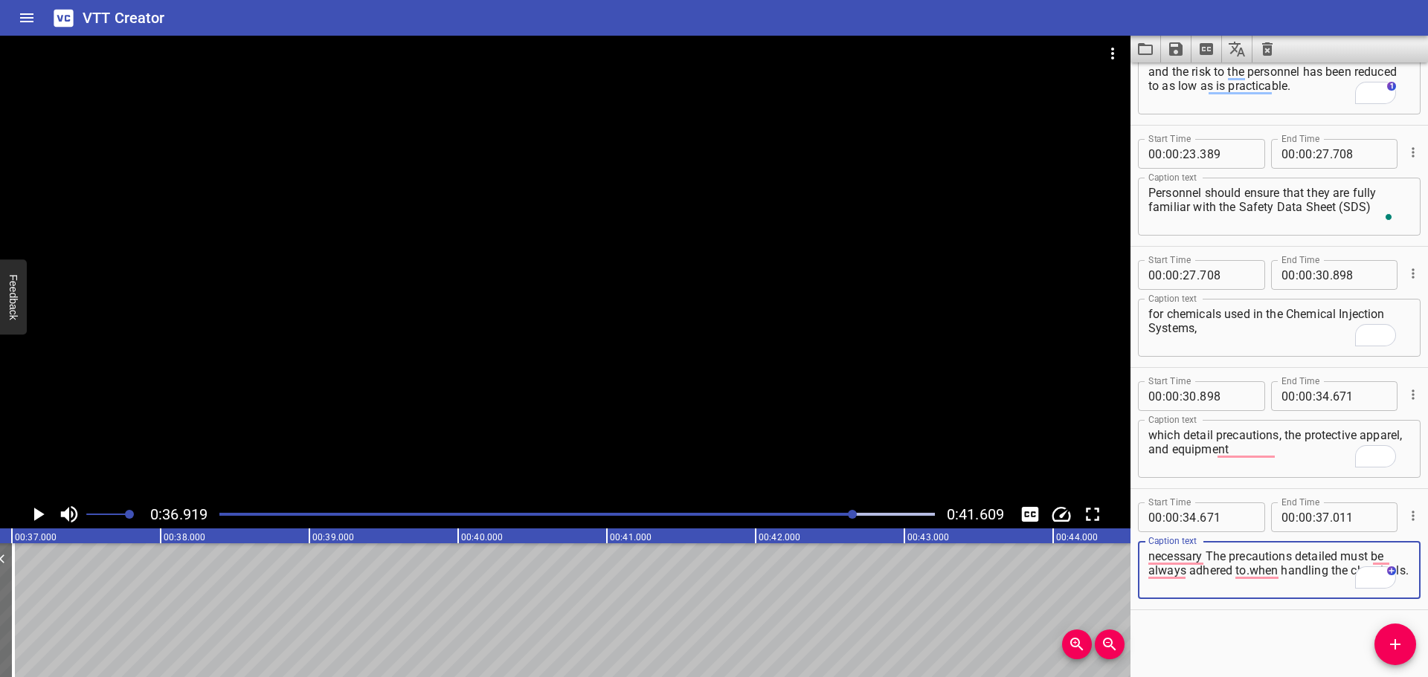
drag, startPoint x: 1248, startPoint y: 570, endPoint x: 1208, endPoint y: 556, distance: 41.6
click at [1208, 556] on textarea "necessary The precautions detailed must be always adhered to.when handling the …" at bounding box center [1279, 571] width 262 height 42
type textarea "necessary when handling the chemicals."
click at [1391, 647] on icon "Add Cue" at bounding box center [1395, 645] width 18 height 18
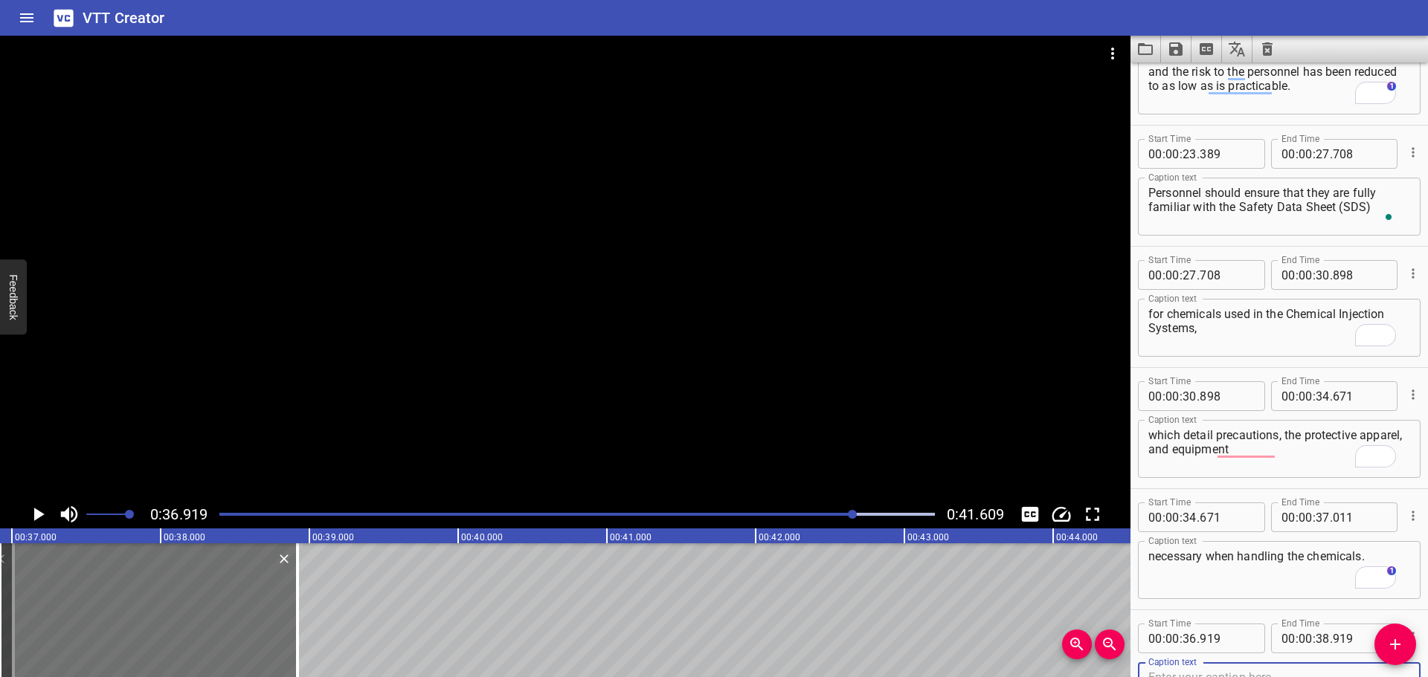
scroll to position [553, 0]
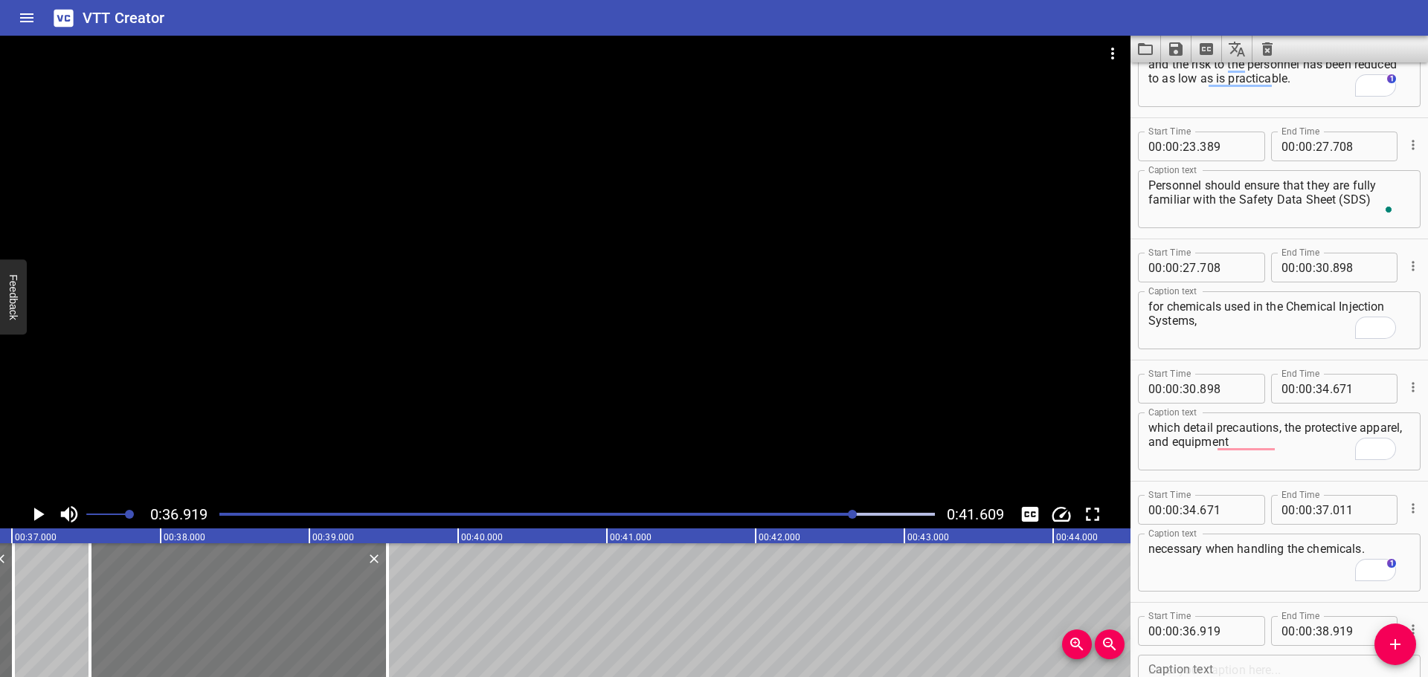
drag, startPoint x: 208, startPoint y: 590, endPoint x: 296, endPoint y: 590, distance: 87.8
click at [305, 590] on div at bounding box center [238, 611] width 297 height 134
type input "37"
type input "569"
type input "39"
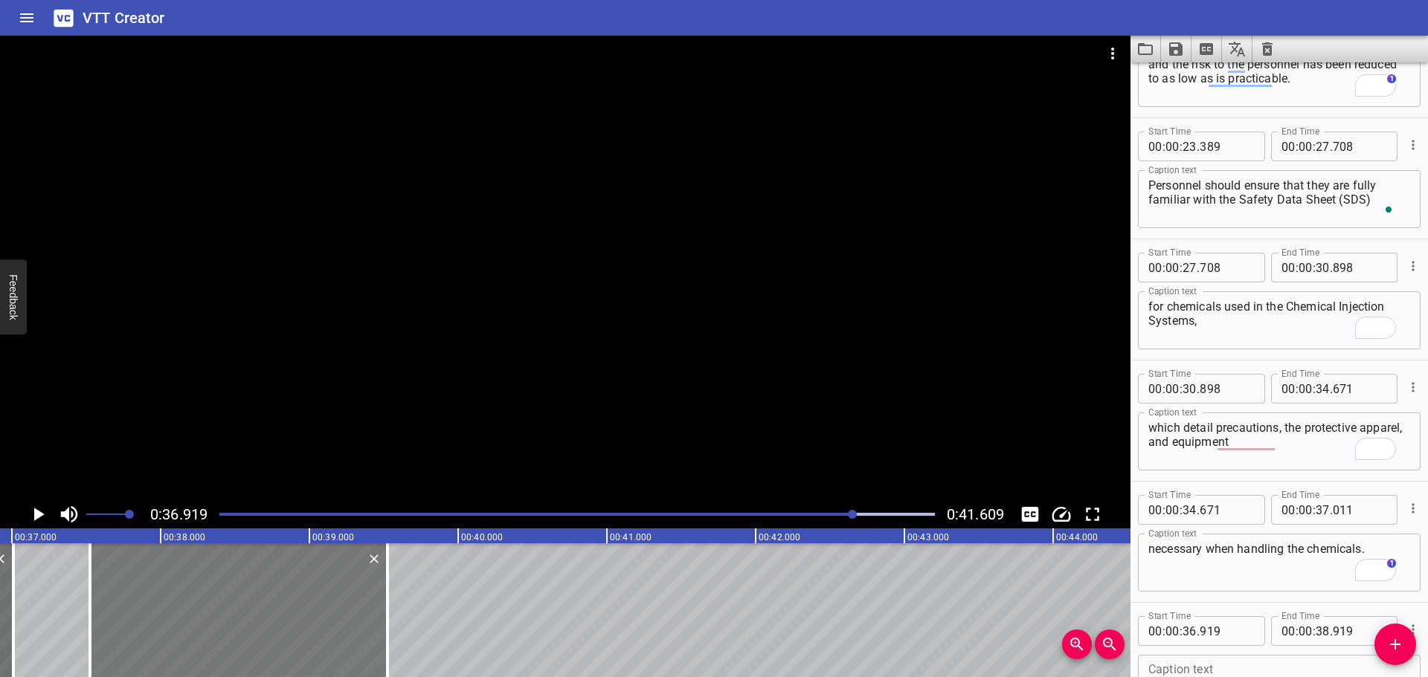
type input "569"
click at [286, 589] on div at bounding box center [242, 611] width 297 height 134
type input "549"
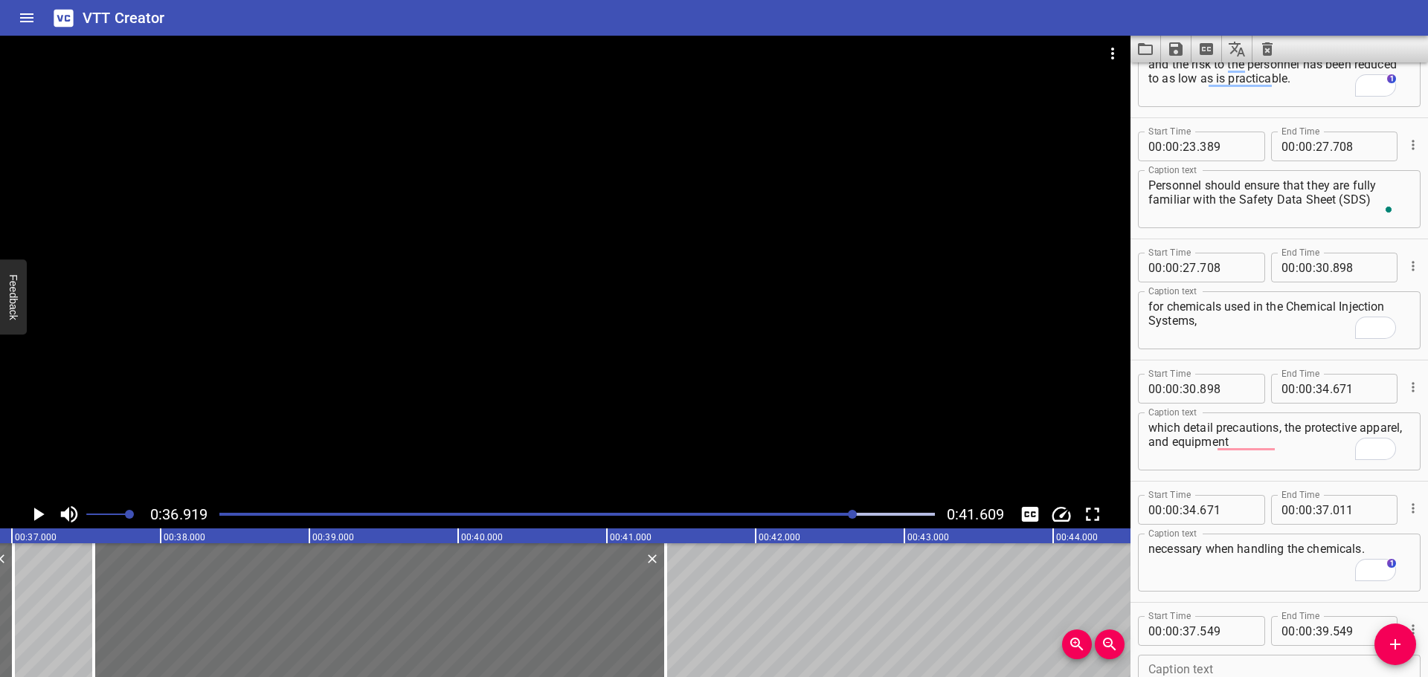
drag, startPoint x: 396, startPoint y: 593, endPoint x: 676, endPoint y: 626, distance: 282.3
click at [671, 626] on div at bounding box center [665, 611] width 15 height 134
type input "41"
type input "399"
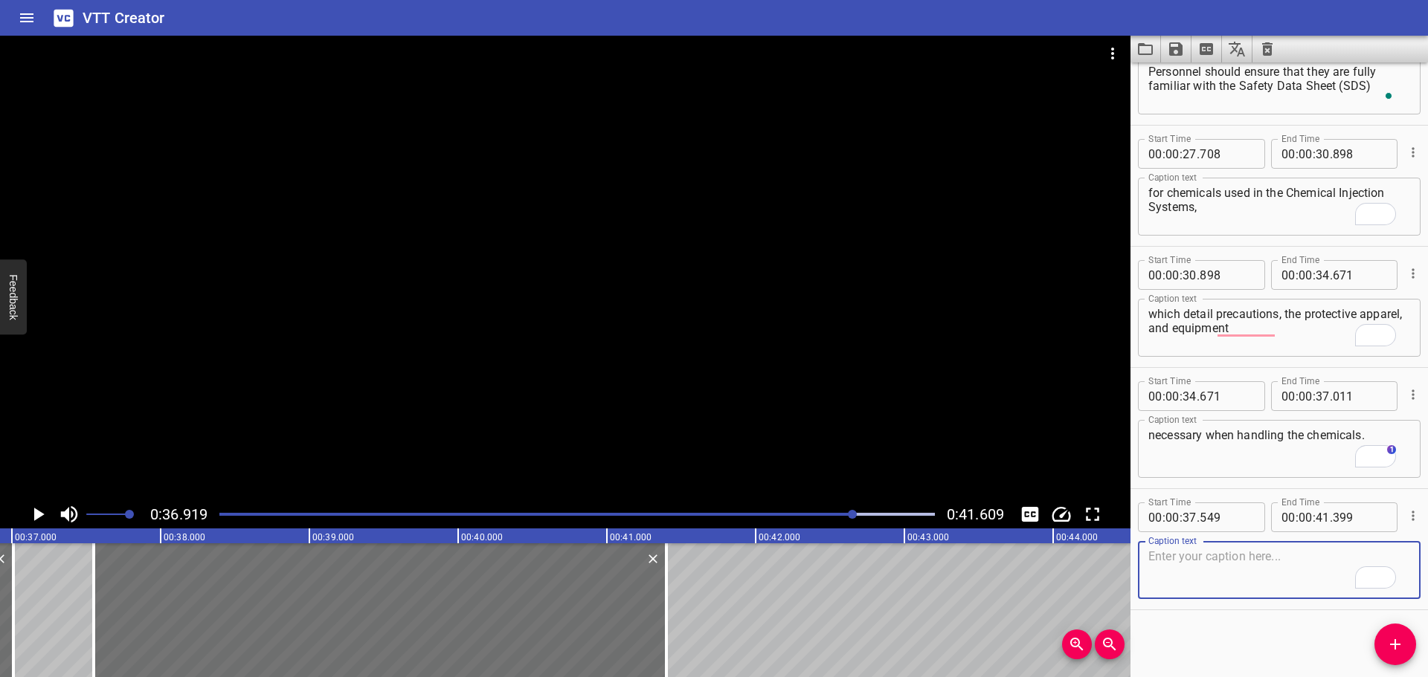
click at [1226, 586] on textarea "To enrich screen reader interactions, please activate Accessibility in Grammarl…" at bounding box center [1279, 571] width 262 height 42
paste textarea "The precautions detailed must be always adhered to."
type textarea "The precautions detailed must be always adhered to."
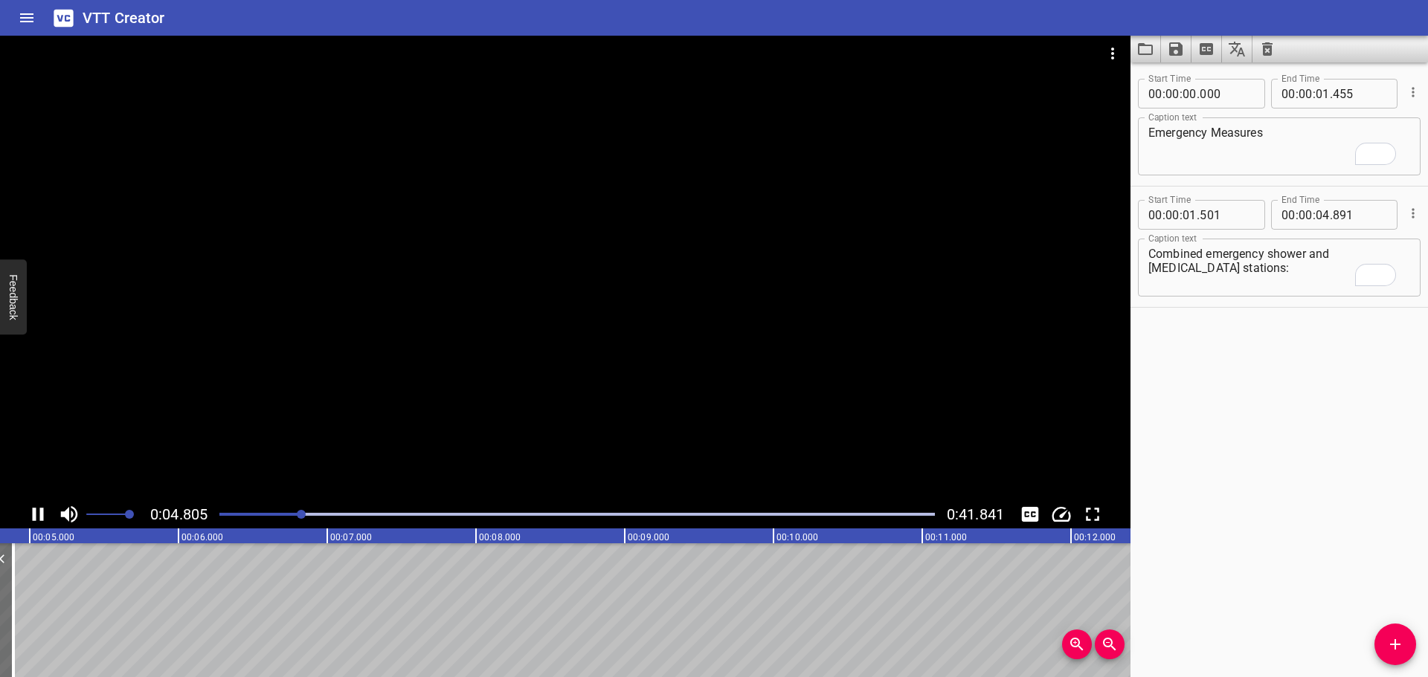
scroll to position [0, 744]
click at [614, 376] on div at bounding box center [565, 268] width 1130 height 465
click at [1388, 641] on icon "Add Cue" at bounding box center [1395, 645] width 18 height 18
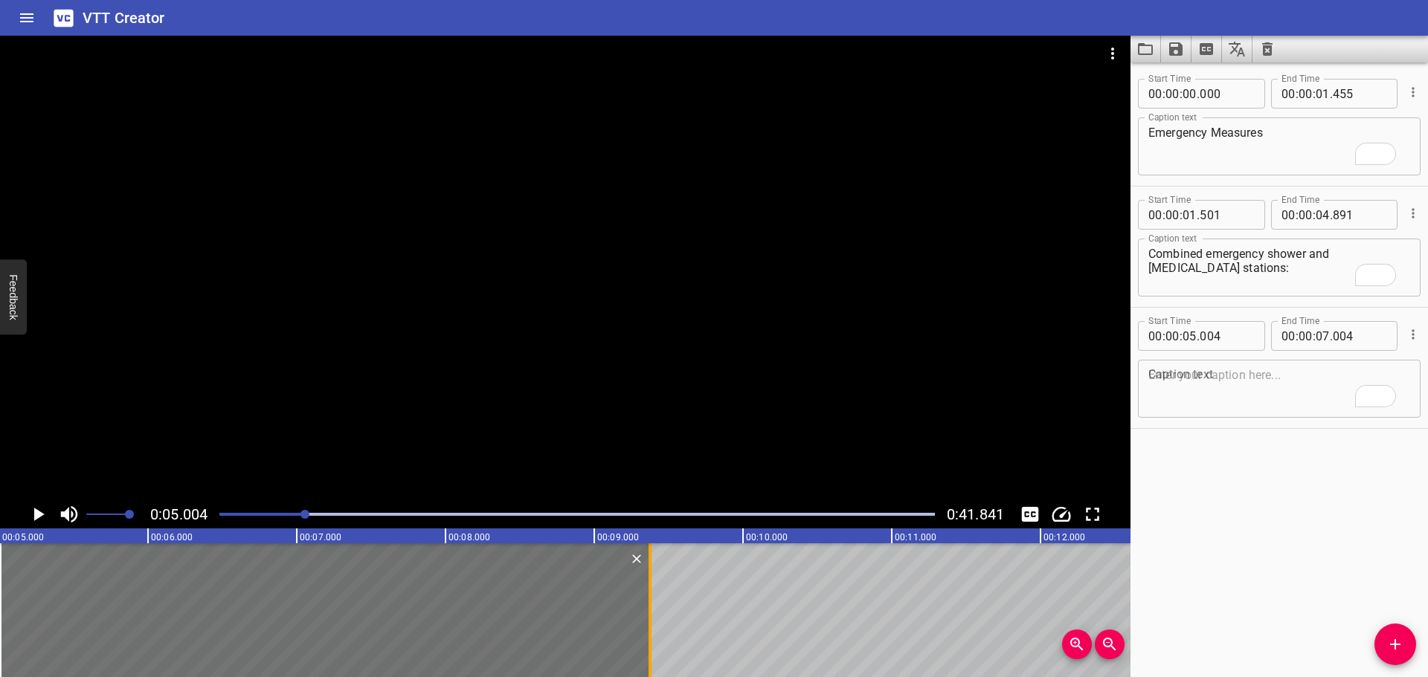
drag, startPoint x: 298, startPoint y: 624, endPoint x: 647, endPoint y: 638, distance: 349.1
click at [648, 638] on div at bounding box center [649, 611] width 3 height 134
type input "09"
type input "349"
click at [1229, 390] on textarea "To enrich screen reader interactions, please activate Accessibility in Grammarl…" at bounding box center [1279, 389] width 262 height 42
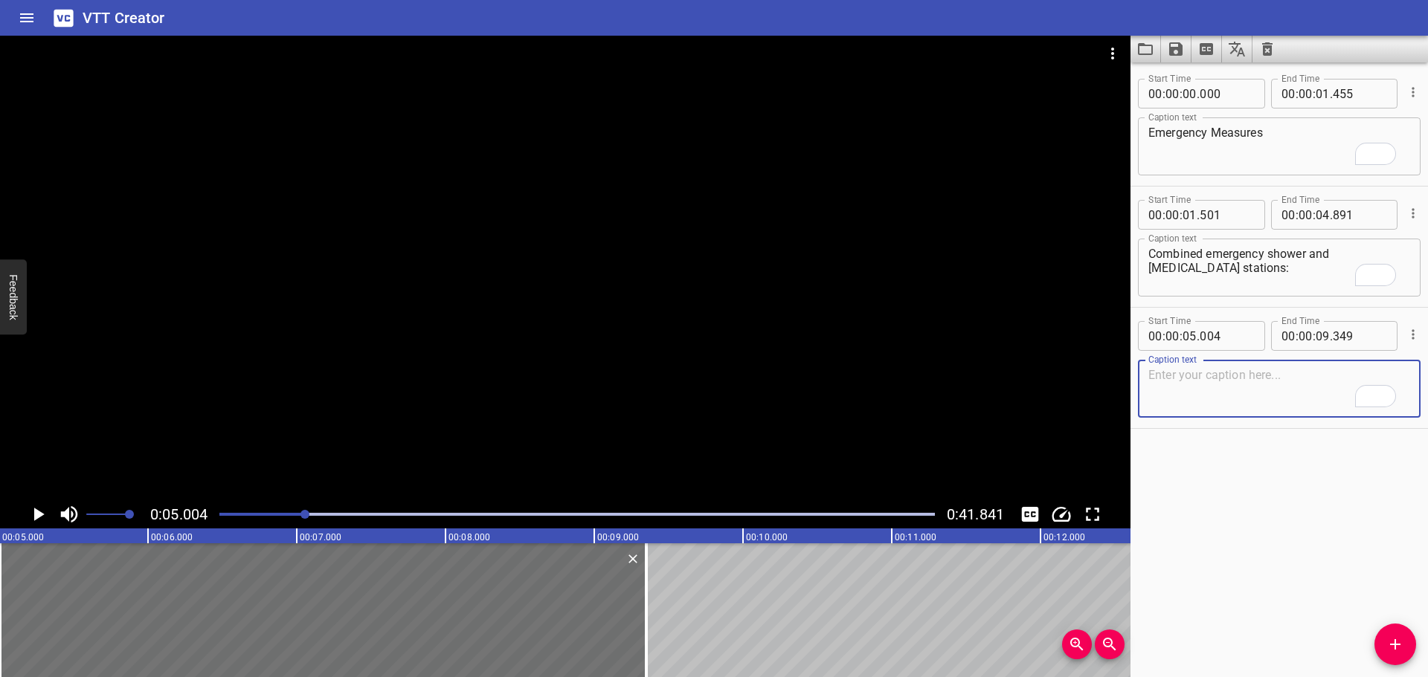
paste textarea "This type of emergency equipment provide on-the–spot [MEDICAL_DATA]. Combined e…"
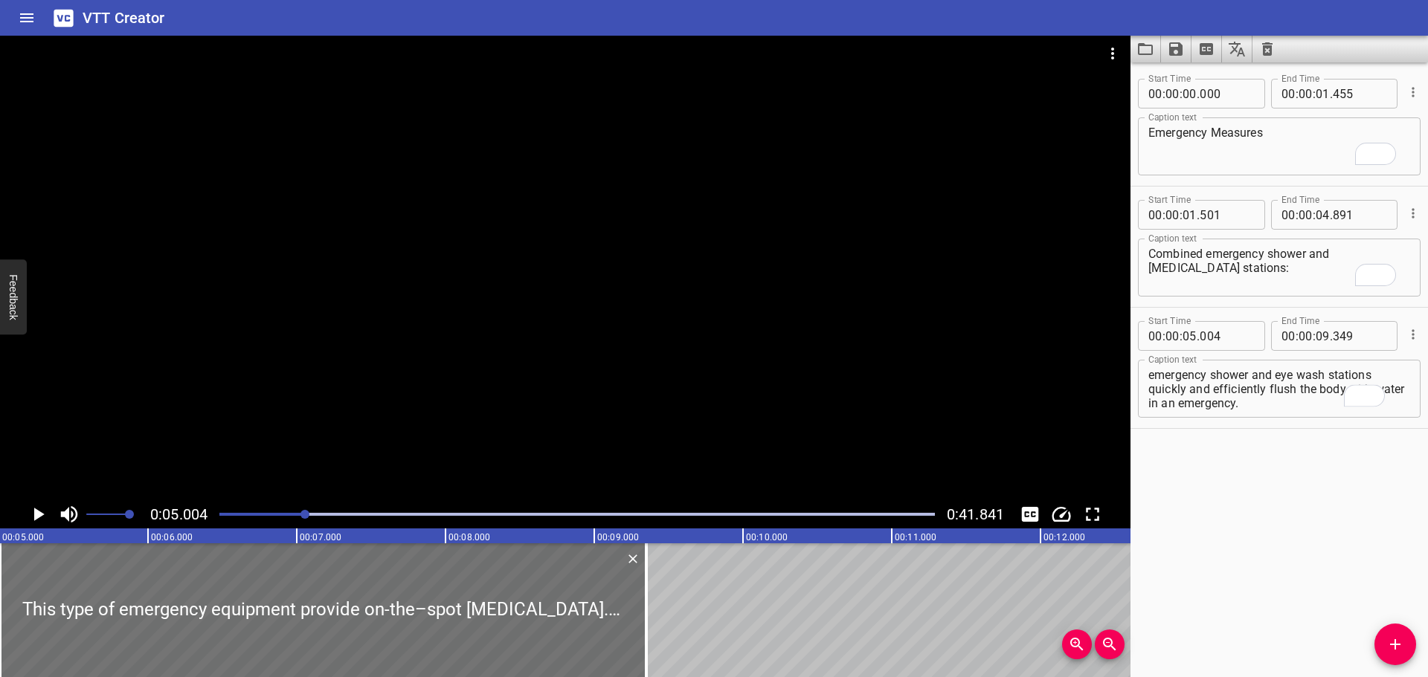
click at [659, 383] on div at bounding box center [565, 268] width 1130 height 465
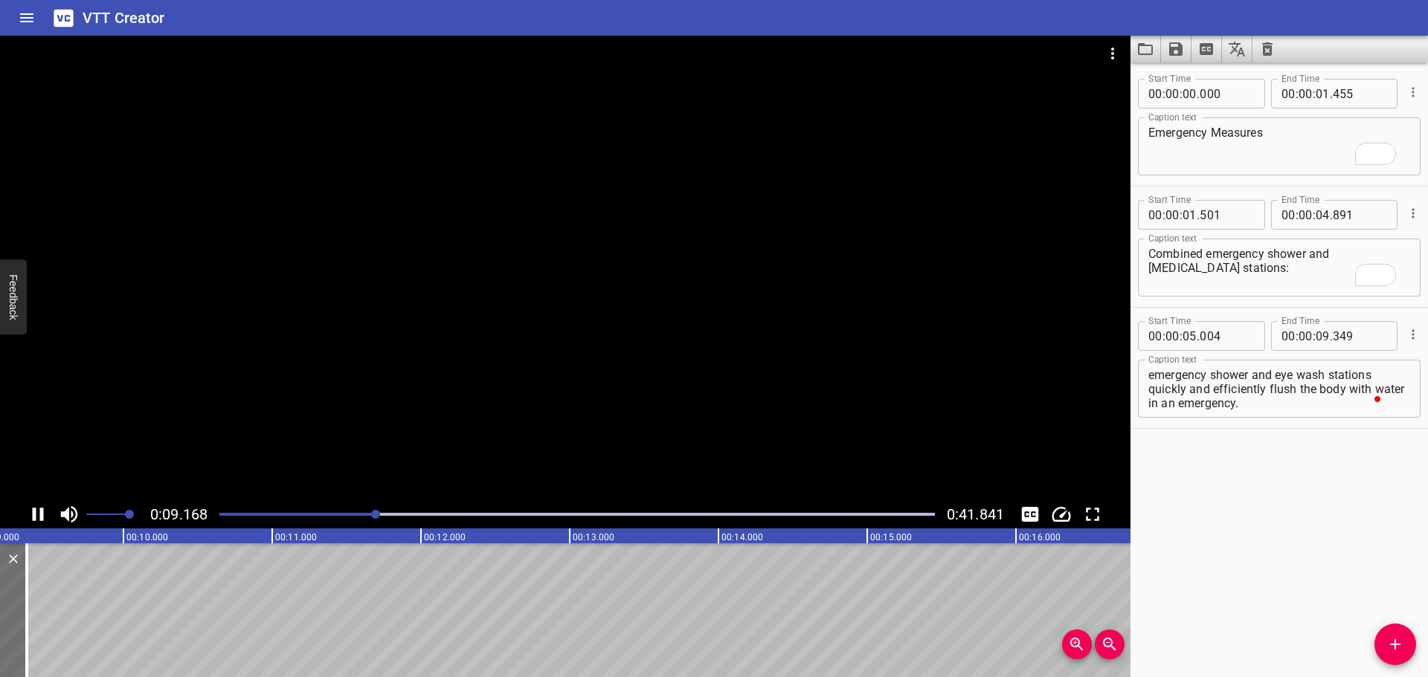
click at [596, 395] on div at bounding box center [565, 268] width 1130 height 465
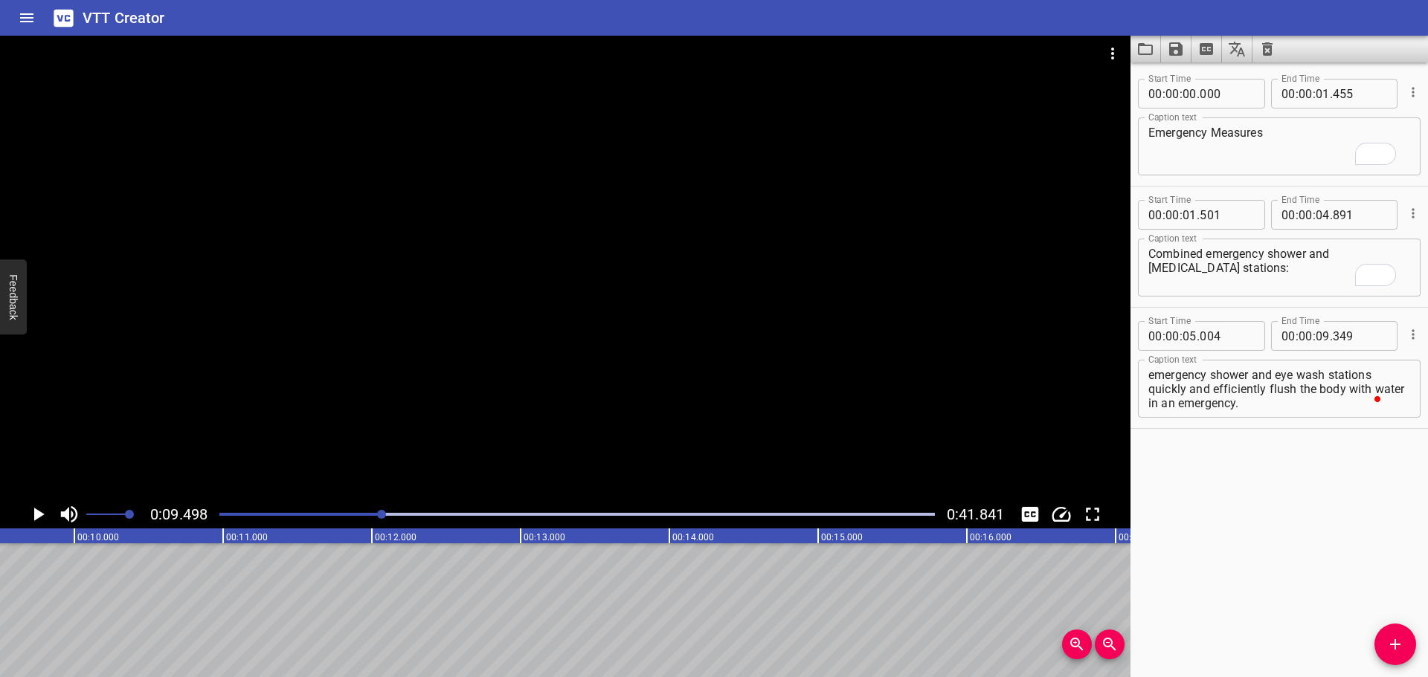
click at [1290, 394] on textarea "This type of emergency equipment provide on-the–spot [MEDICAL_DATA]. Combined e…" at bounding box center [1279, 389] width 262 height 42
drag, startPoint x: 1317, startPoint y: 386, endPoint x: 1345, endPoint y: 413, distance: 38.4
click at [1345, 413] on div "This type of emergency equipment provide on-the–spot [MEDICAL_DATA]. Combined e…" at bounding box center [1279, 389] width 283 height 58
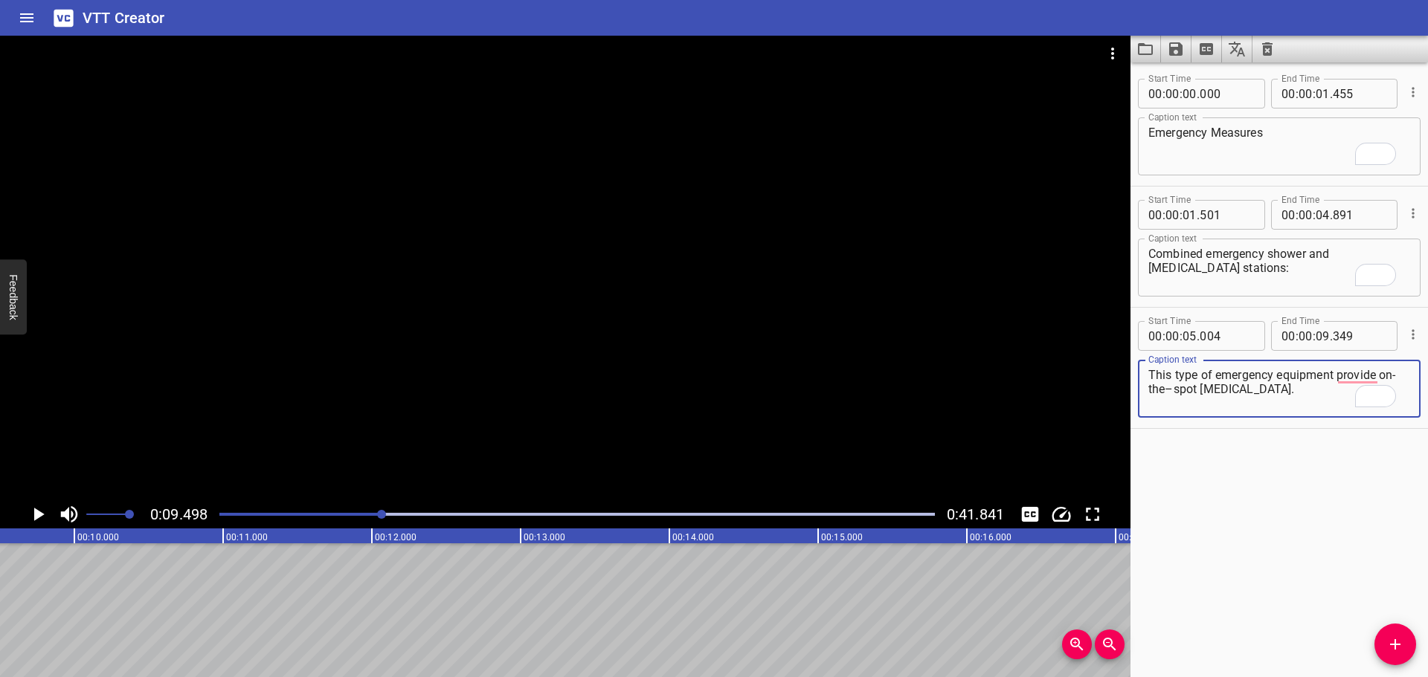
click at [1175, 393] on textarea "This type of emergency equipment provide on-the–spot [MEDICAL_DATA]." at bounding box center [1279, 389] width 262 height 42
type textarea "This type of emergency equipment provide on-the-spot [MEDICAL_DATA]."
click at [1401, 643] on icon "Add Cue" at bounding box center [1395, 645] width 18 height 18
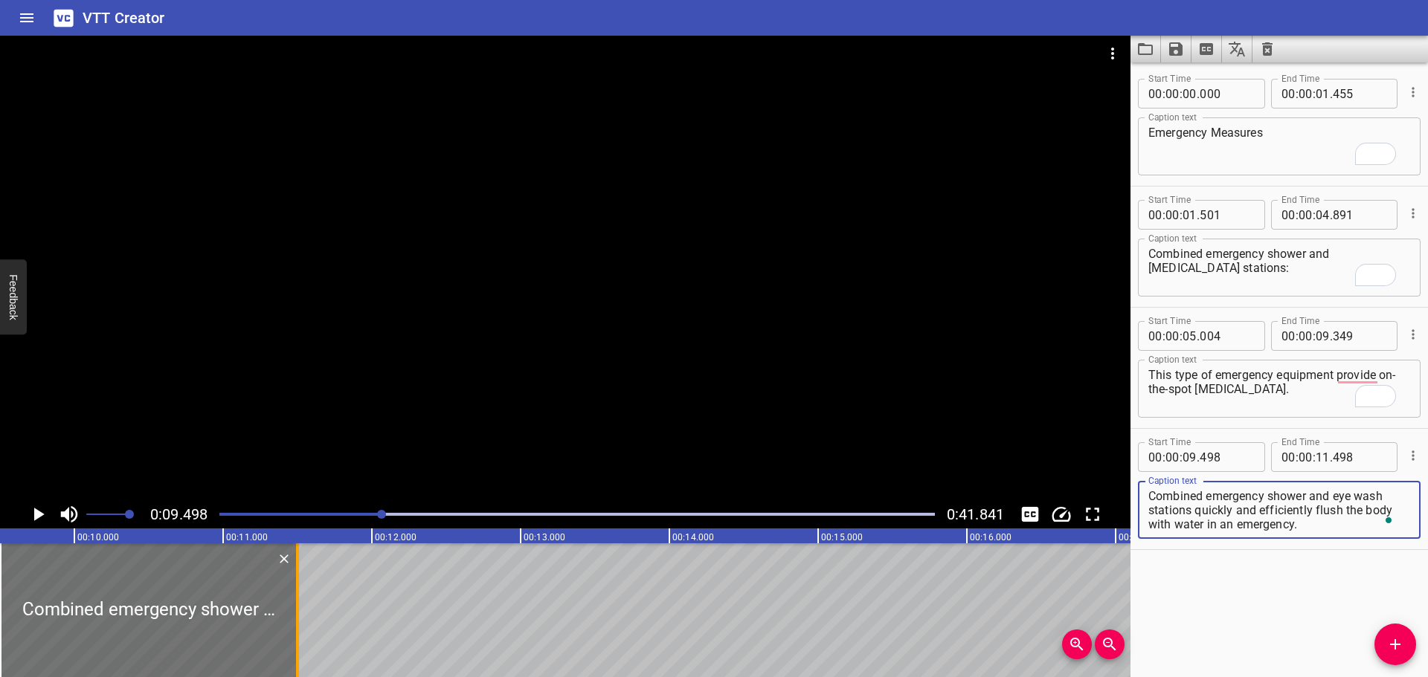
type textarea "Combined emergency shower and eye wash stations quickly and efficiently flush t…"
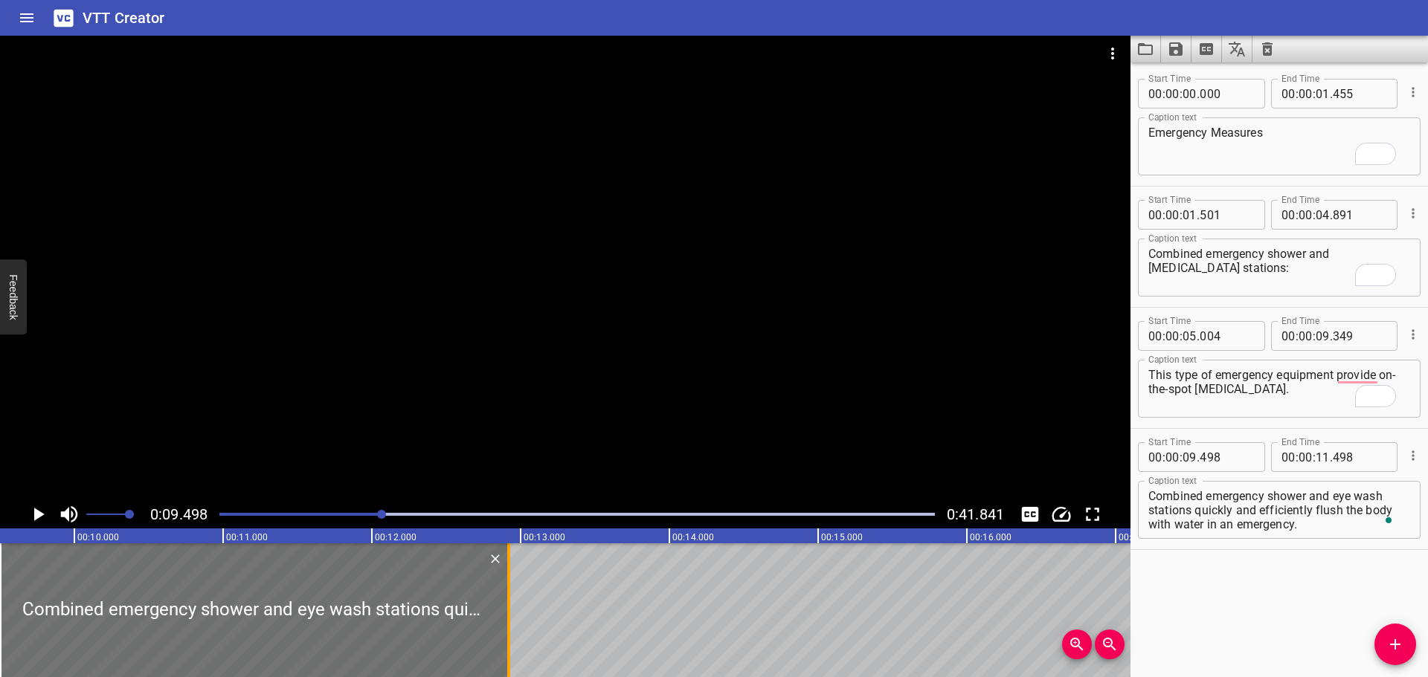
drag, startPoint x: 292, startPoint y: 599, endPoint x: 503, endPoint y: 602, distance: 211.2
click at [503, 602] on div at bounding box center [508, 611] width 15 height 134
type input "12"
type input "918"
click at [651, 452] on div at bounding box center [565, 268] width 1130 height 465
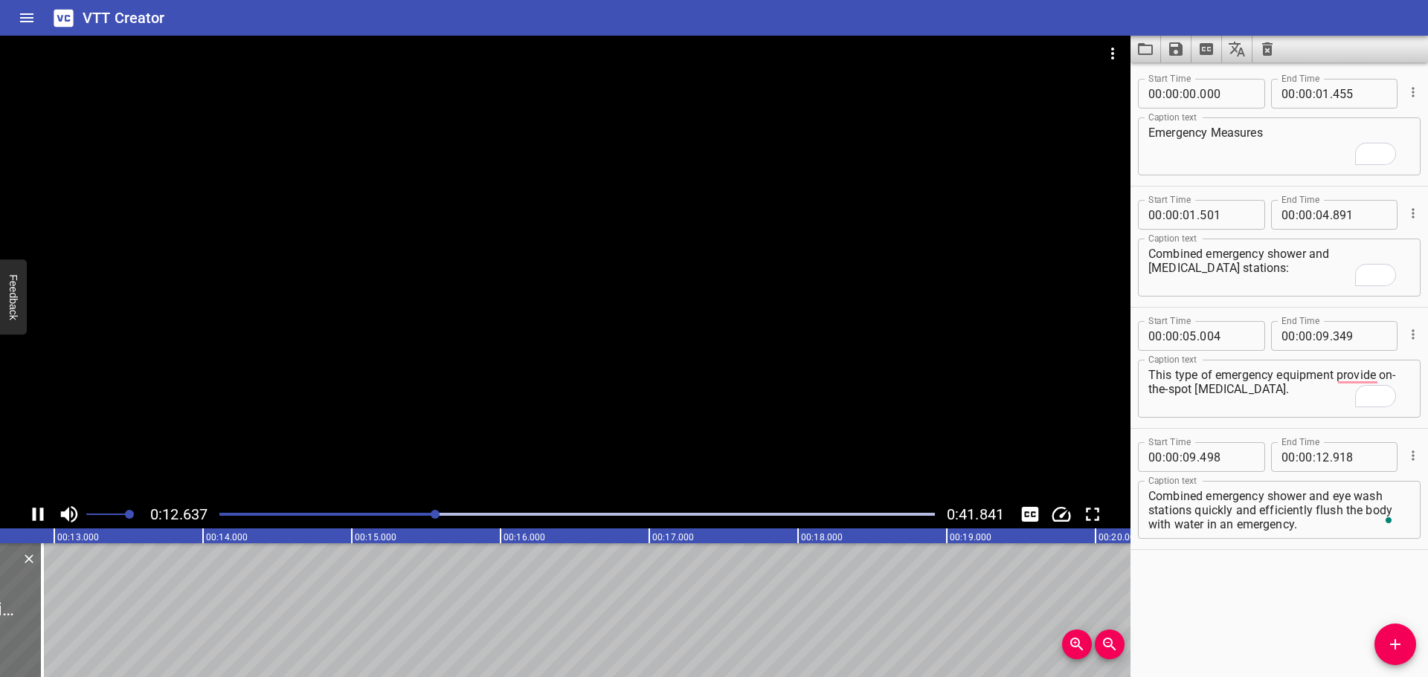
click at [652, 449] on div at bounding box center [565, 268] width 1130 height 465
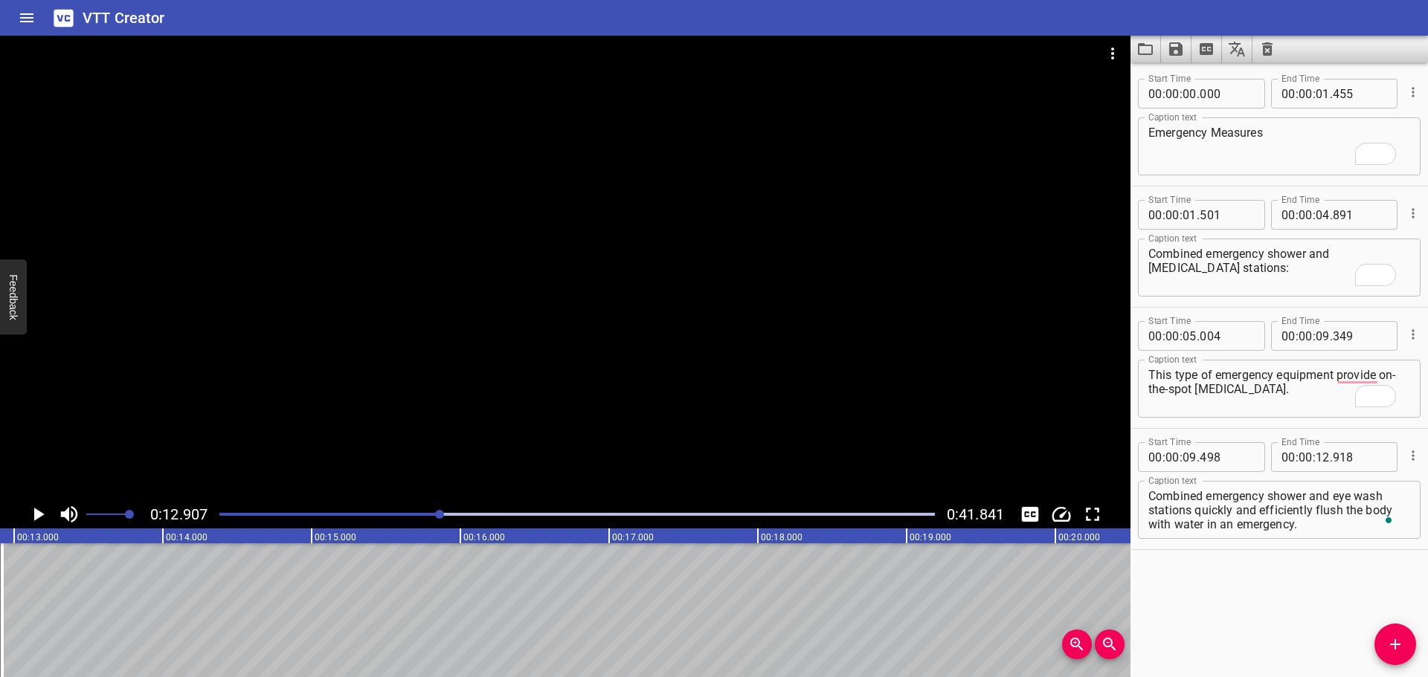
click at [1272, 511] on textarea "Combined emergency shower and eye wash stations quickly and efficiently flush t…" at bounding box center [1279, 510] width 262 height 42
drag, startPoint x: 1196, startPoint y: 512, endPoint x: 1332, endPoint y: 538, distance: 138.6
click at [1332, 538] on div "Combined emergency shower and eye wash stations quickly and efficiently flush t…" at bounding box center [1279, 510] width 283 height 58
type textarea "Combined emergency shower and eye wash stations"
click at [1320, 460] on input "number" at bounding box center [1323, 457] width 14 height 30
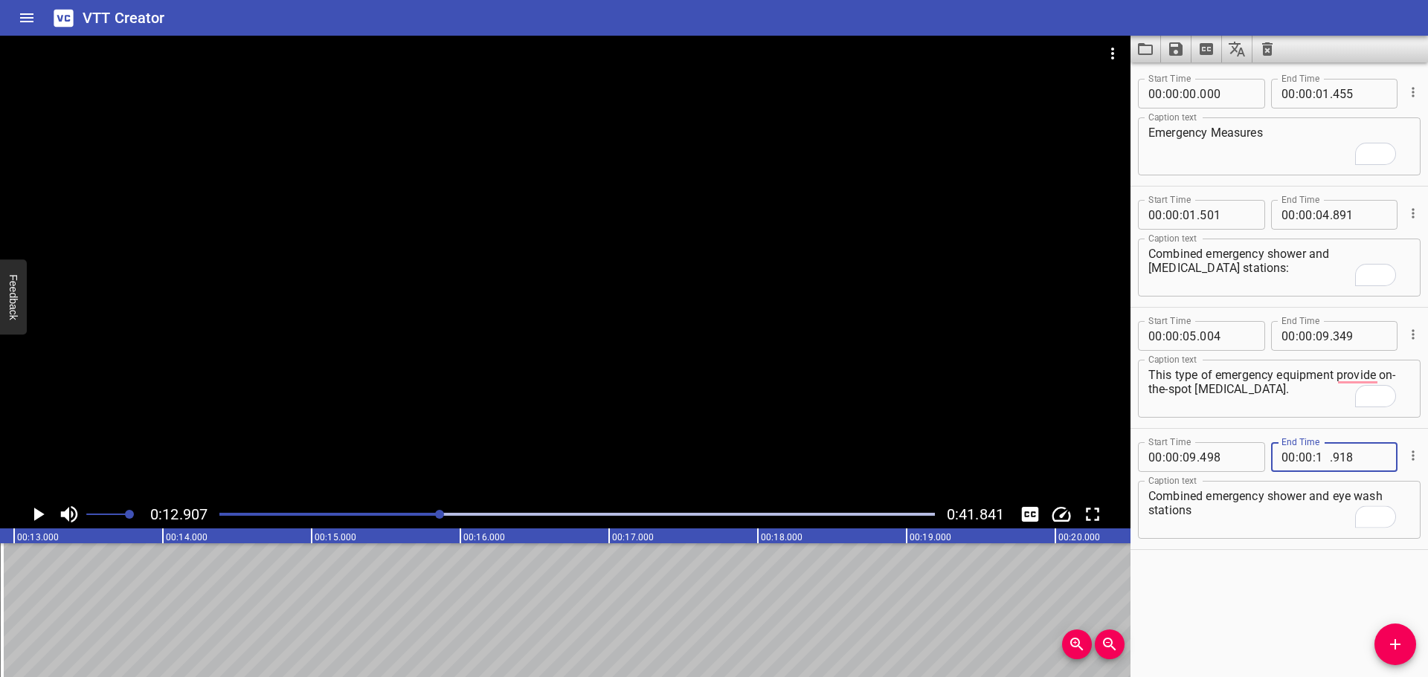
type input "12"
type input "907"
click at [1402, 637] on icon "Add Cue" at bounding box center [1395, 645] width 18 height 18
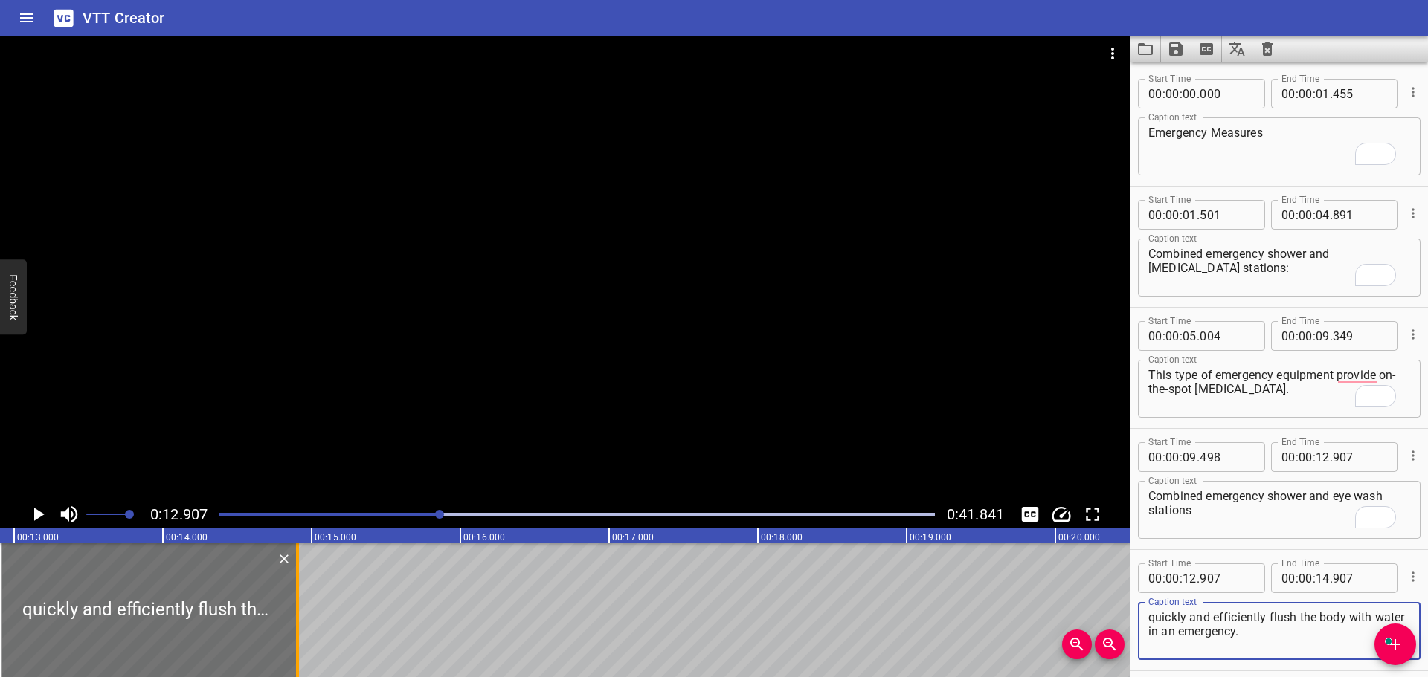
type textarea "quickly and efficiently flush the body with water in an emergency."
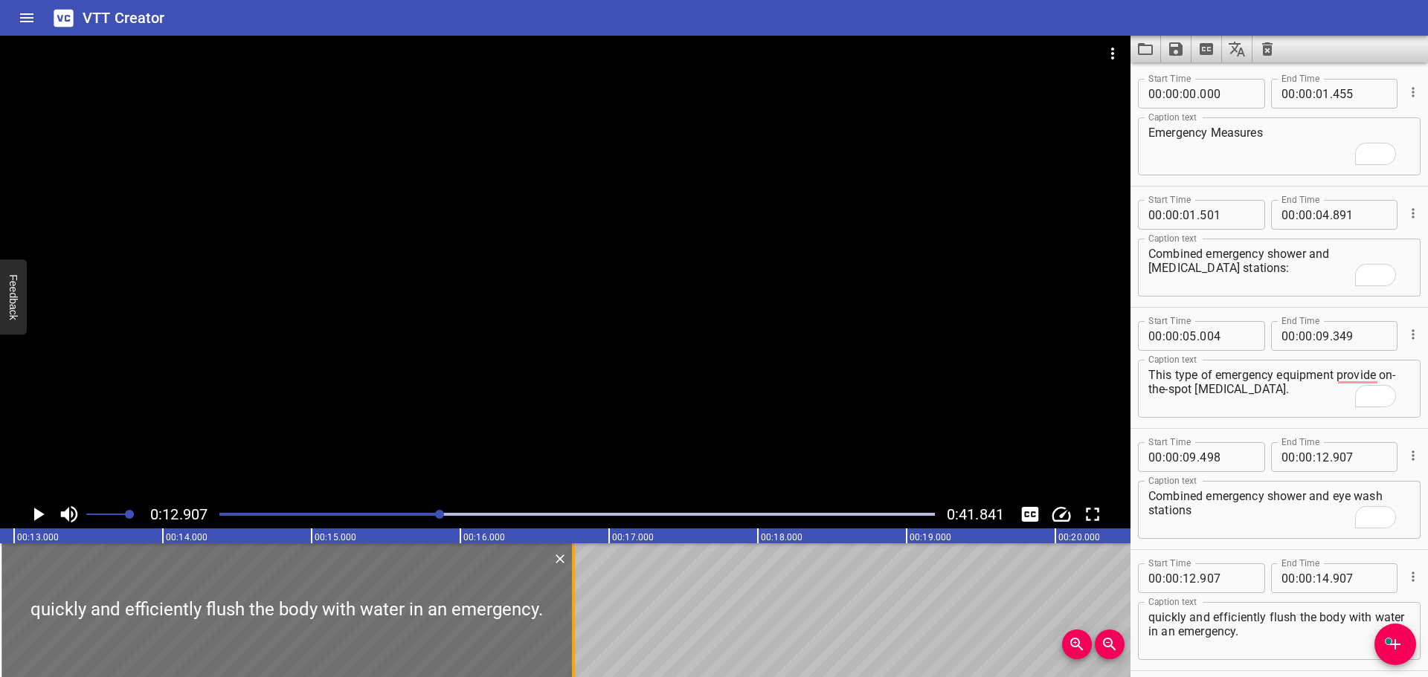
drag, startPoint x: 299, startPoint y: 610, endPoint x: 577, endPoint y: 621, distance: 278.4
click at [577, 621] on div at bounding box center [573, 611] width 15 height 134
type input "16"
type input "777"
click at [542, 354] on div at bounding box center [565, 268] width 1130 height 465
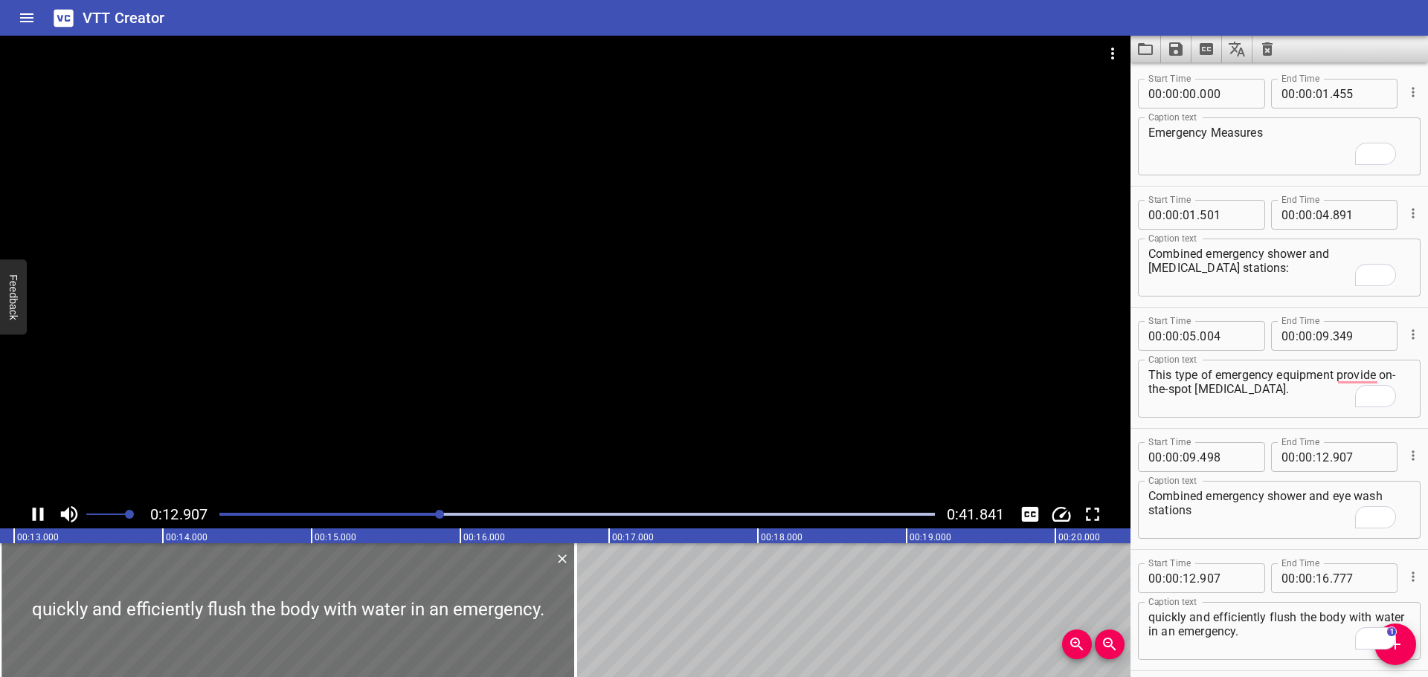
scroll to position [61, 0]
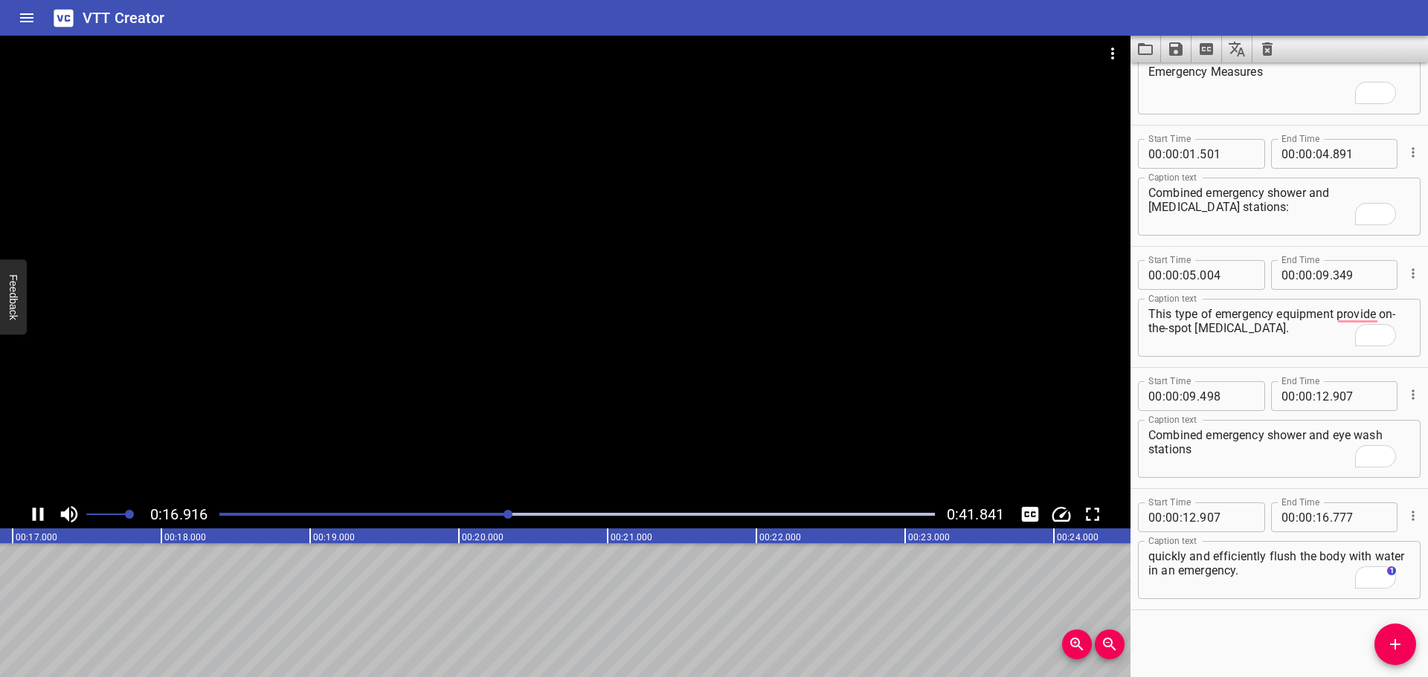
click at [441, 360] on div at bounding box center [565, 268] width 1130 height 465
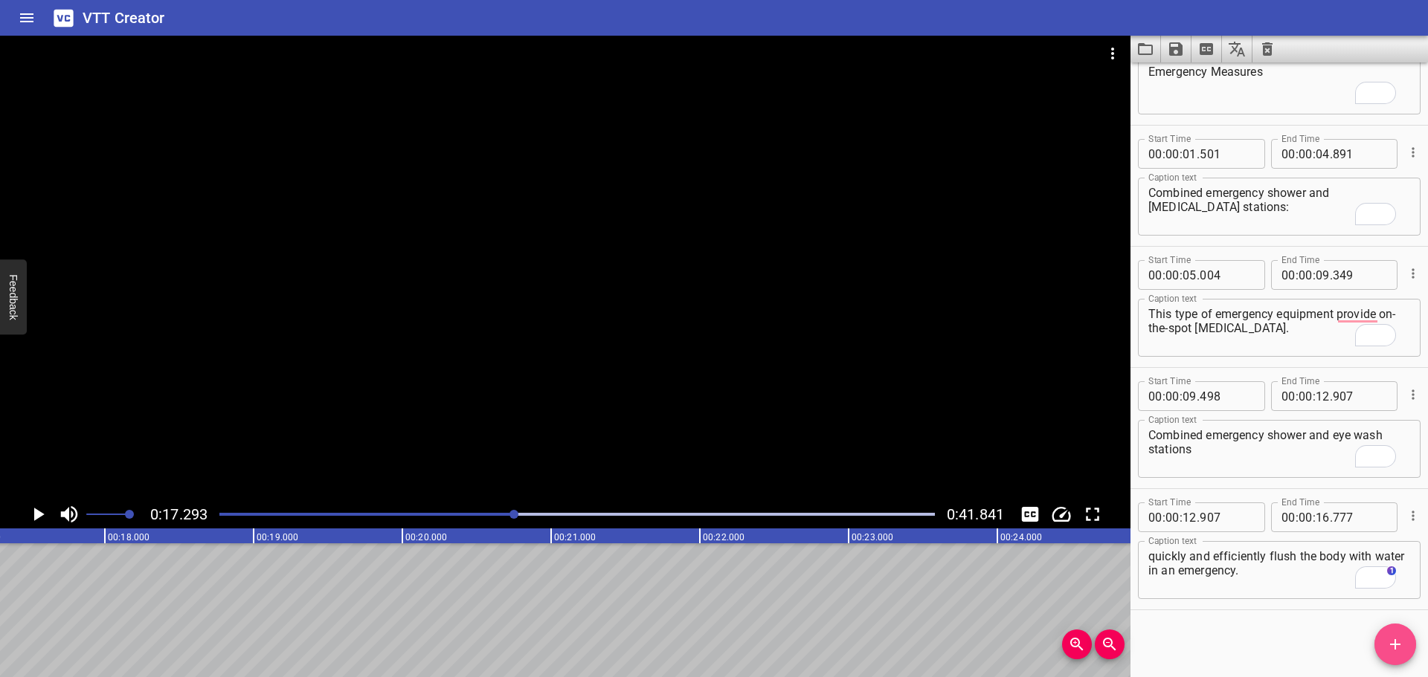
drag, startPoint x: 1394, startPoint y: 654, endPoint x: 1349, endPoint y: 621, distance: 55.9
click at [1395, 654] on button "Add Cue" at bounding box center [1395, 645] width 42 height 42
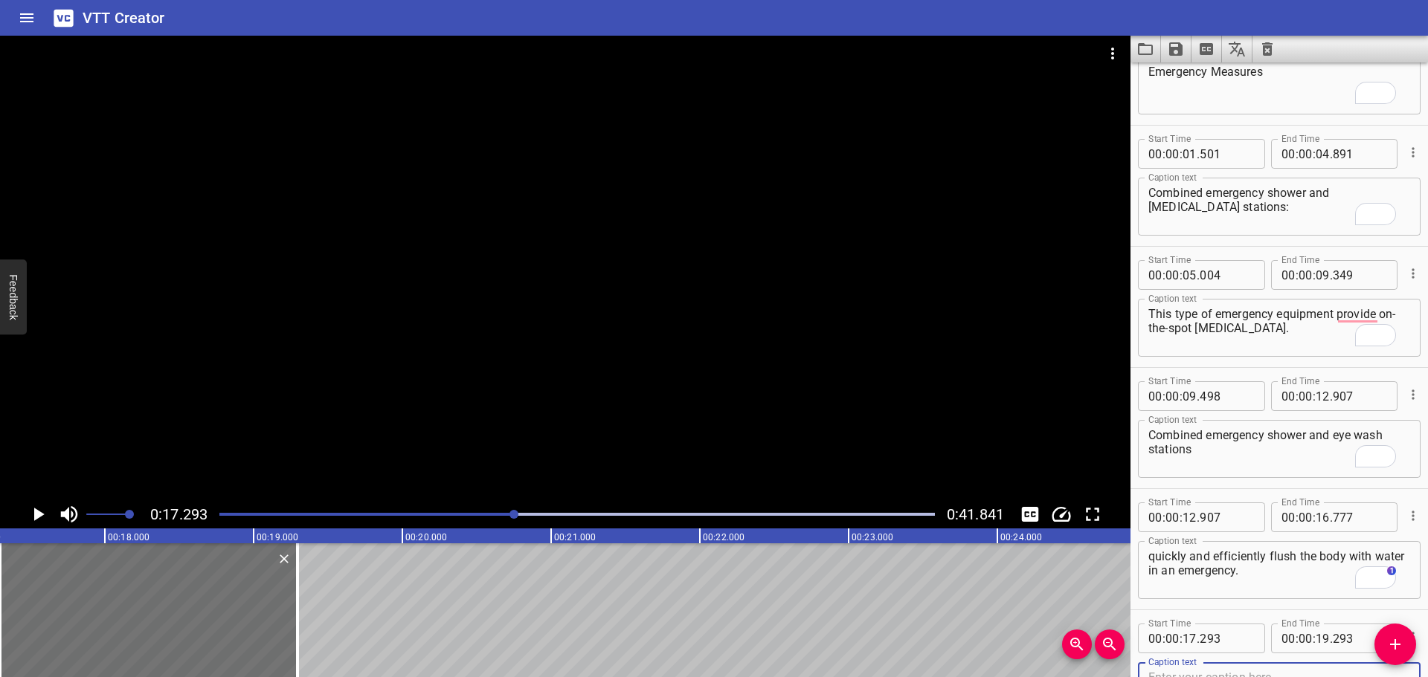
scroll to position [0, 0]
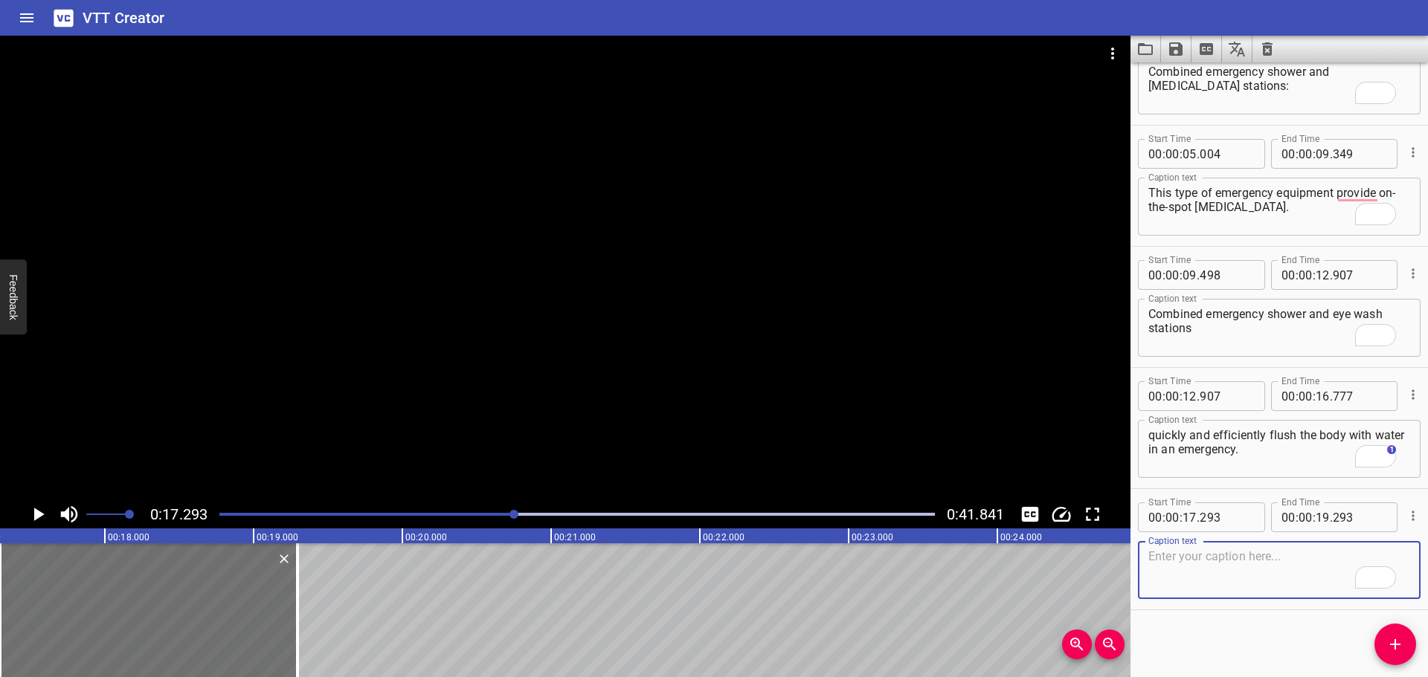
drag, startPoint x: 1198, startPoint y: 590, endPoint x: 1201, endPoint y: 579, distance: 11.5
click at [1199, 587] on textarea "To enrich screen reader interactions, please activate Accessibility in Grammarl…" at bounding box center [1279, 571] width 262 height 42
paste textarea "They can help remove harmful substances and provide immediate relief to the aff…"
type textarea "They can help remove harmful substances and provide immediate relief to the aff…"
click at [667, 329] on div at bounding box center [565, 268] width 1130 height 465
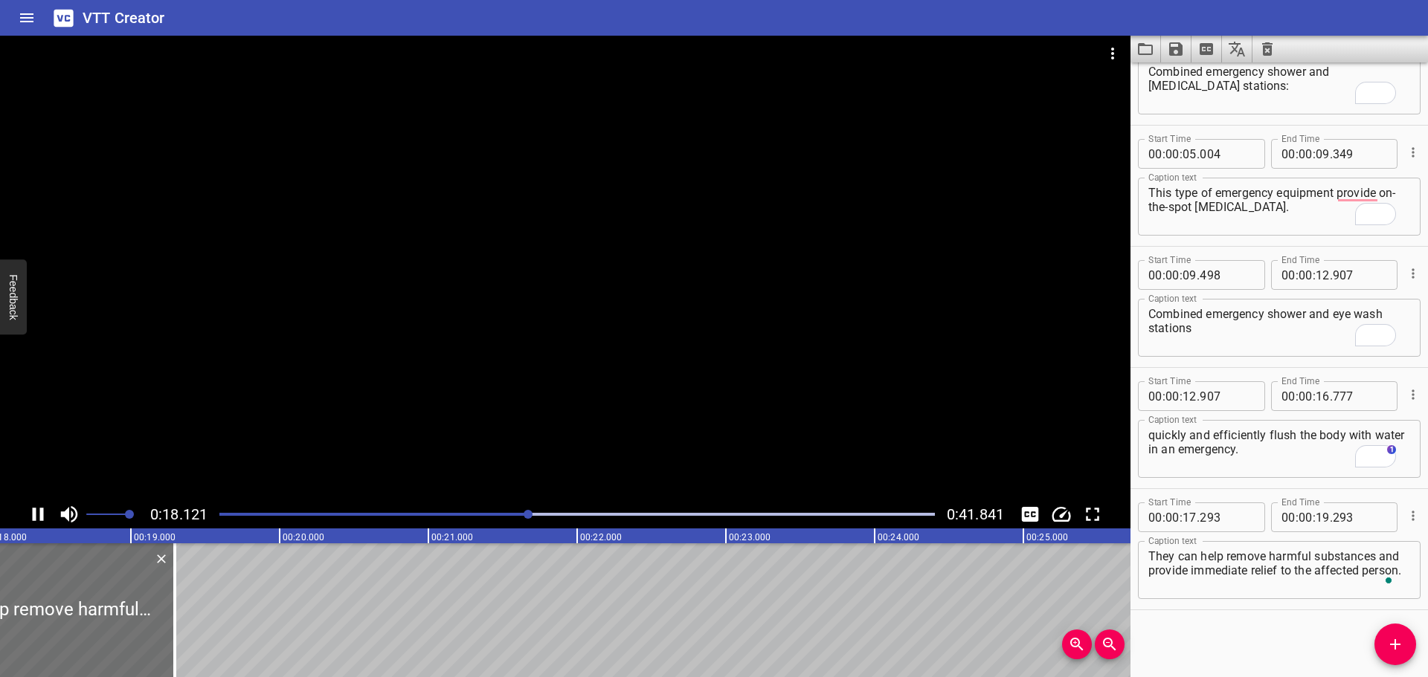
click at [492, 390] on div at bounding box center [565, 268] width 1130 height 465
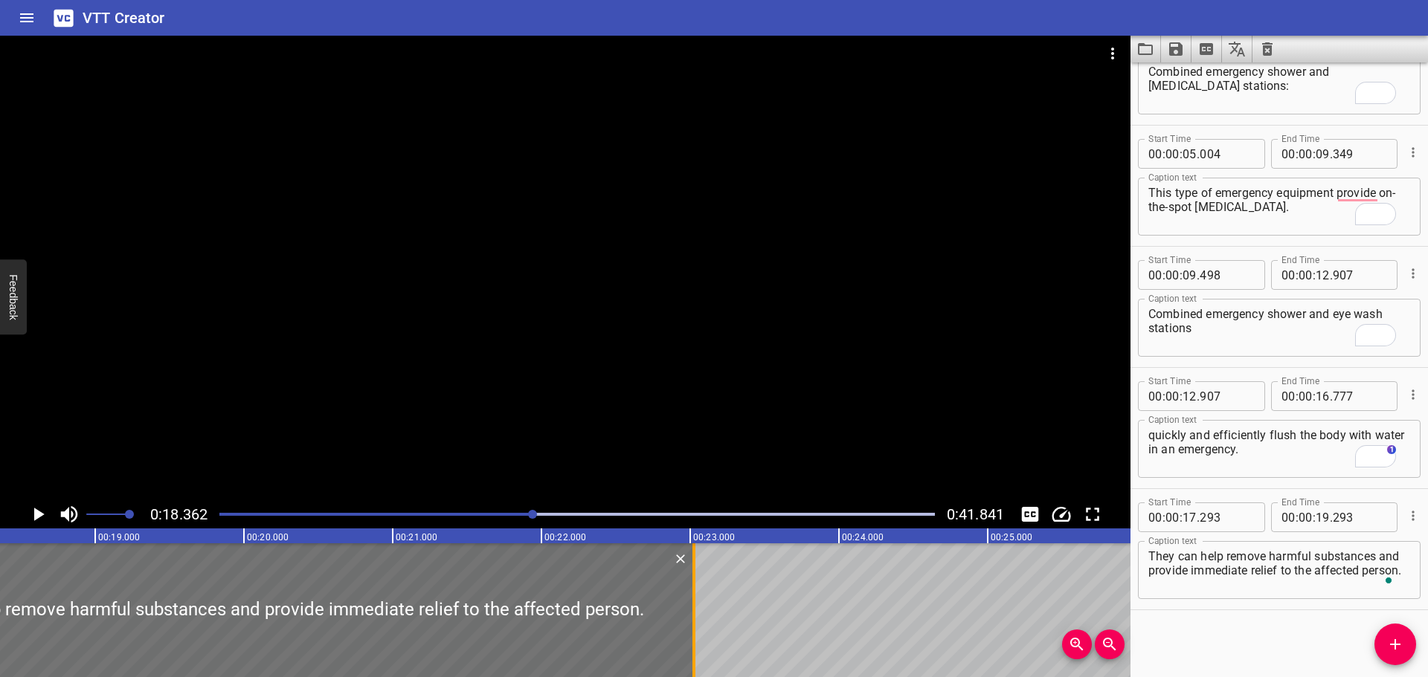
drag, startPoint x: 145, startPoint y: 596, endPoint x: 700, endPoint y: 631, distance: 555.9
click at [700, 631] on div at bounding box center [693, 611] width 15 height 134
type input "23"
type input "023"
click at [625, 389] on div at bounding box center [565, 268] width 1130 height 465
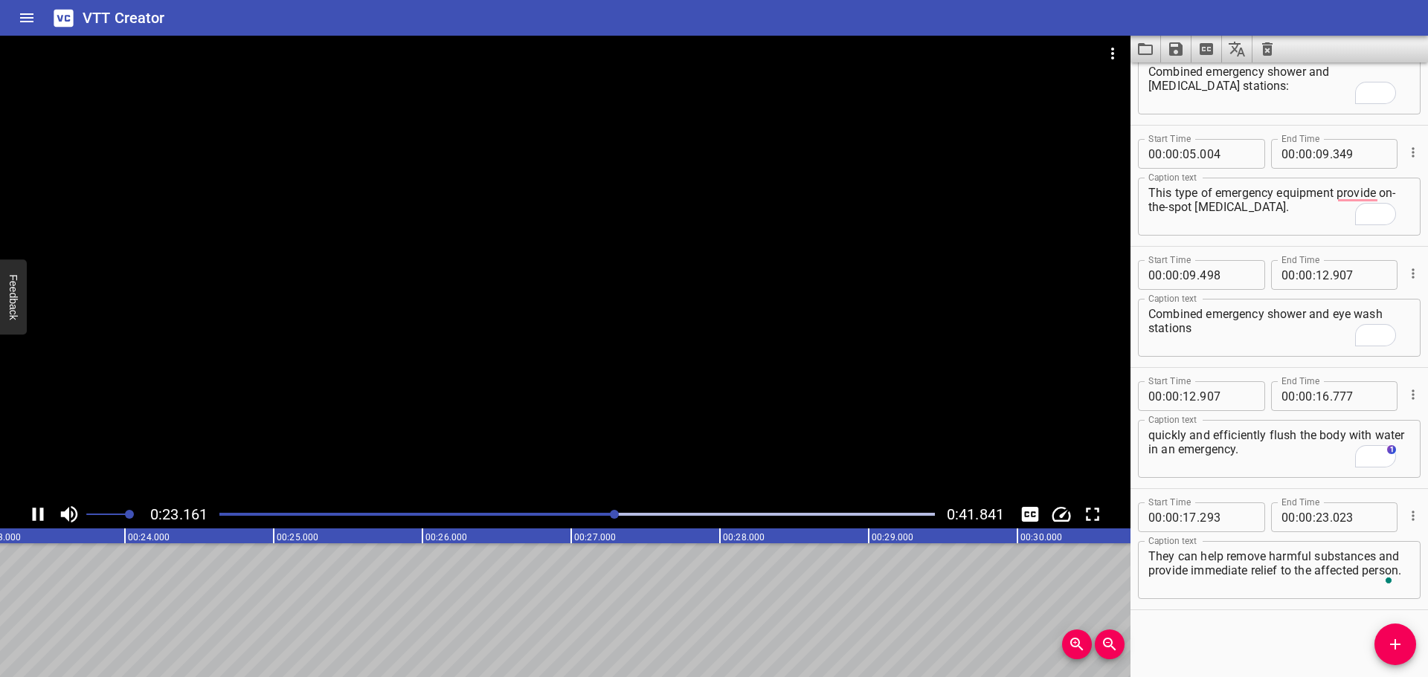
click at [632, 399] on div at bounding box center [565, 268] width 1130 height 465
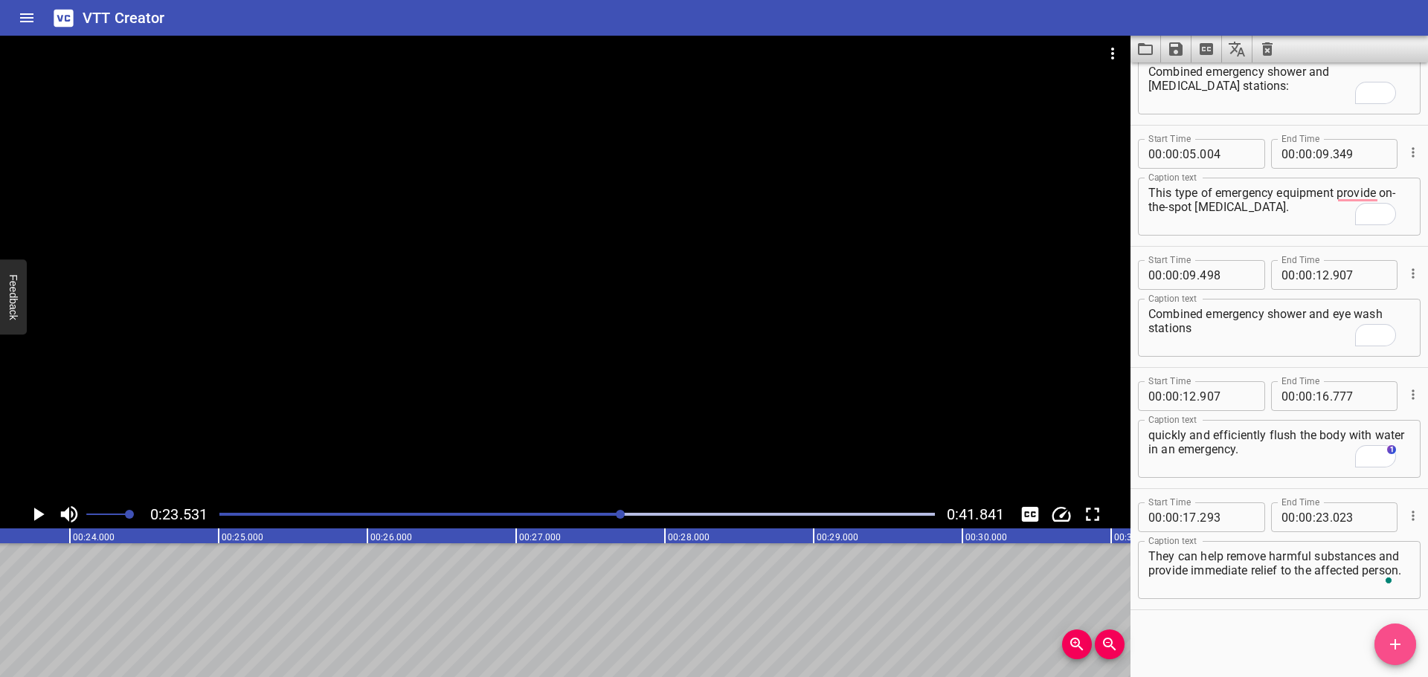
click at [1394, 649] on icon "Add Cue" at bounding box center [1395, 645] width 18 height 18
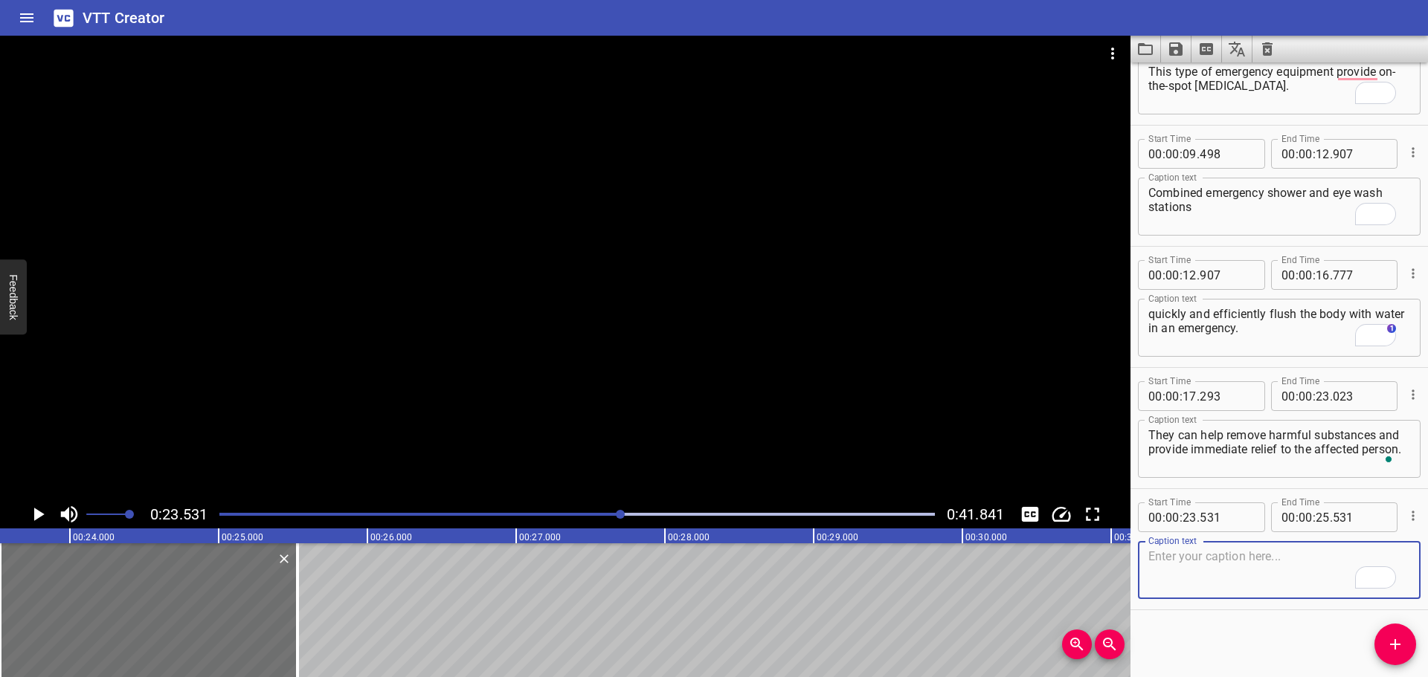
click at [1212, 574] on textarea "To enrich screen reader interactions, please activate Accessibility in Grammarl…" at bounding box center [1279, 571] width 262 height 42
paste textarea "The location of combined shower and eyewash station must be listed out in Toolb…"
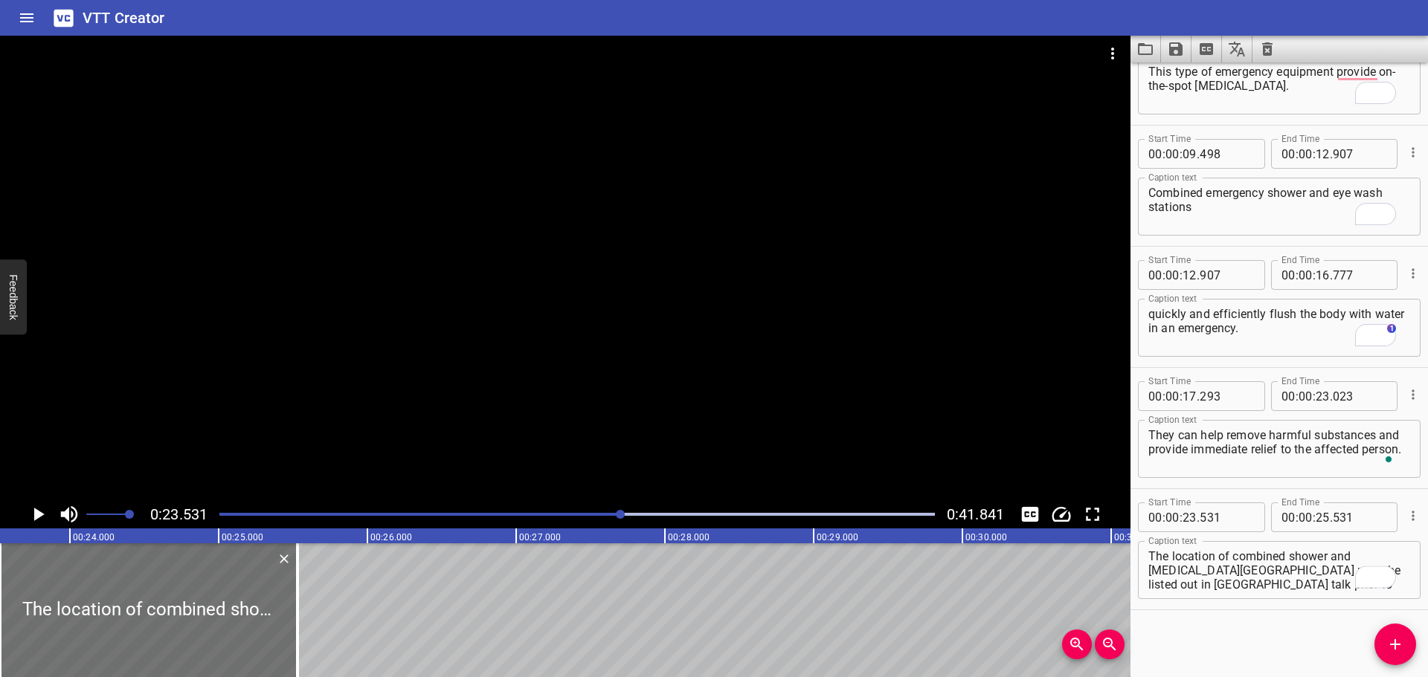
click at [671, 391] on div at bounding box center [565, 268] width 1130 height 465
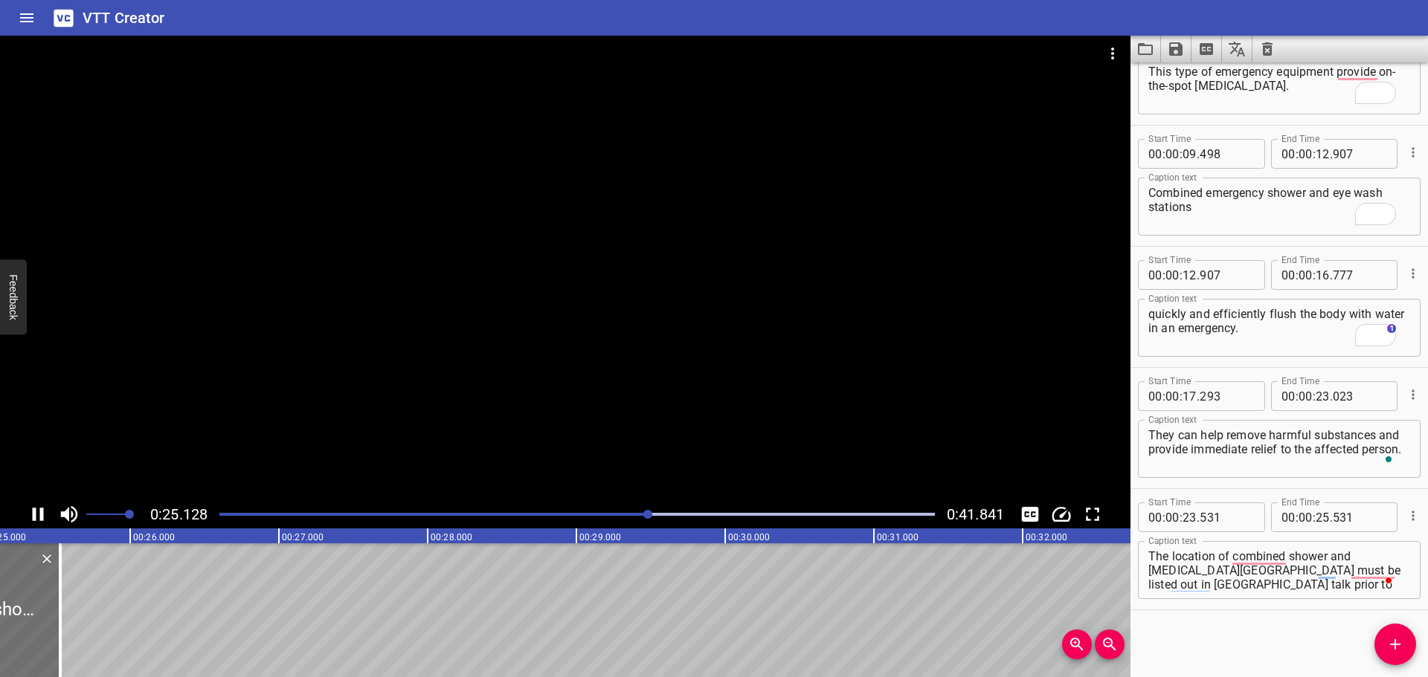
click at [637, 339] on div at bounding box center [565, 268] width 1130 height 465
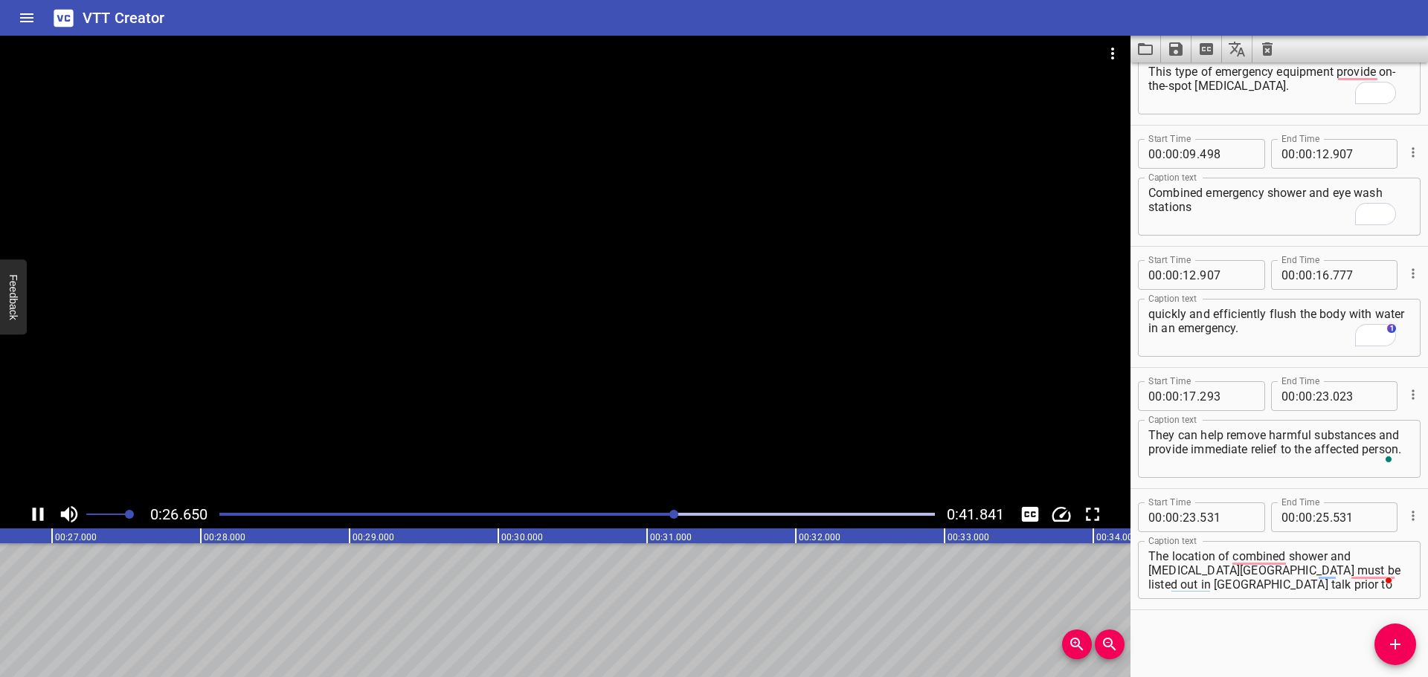
click at [645, 338] on div at bounding box center [565, 268] width 1130 height 465
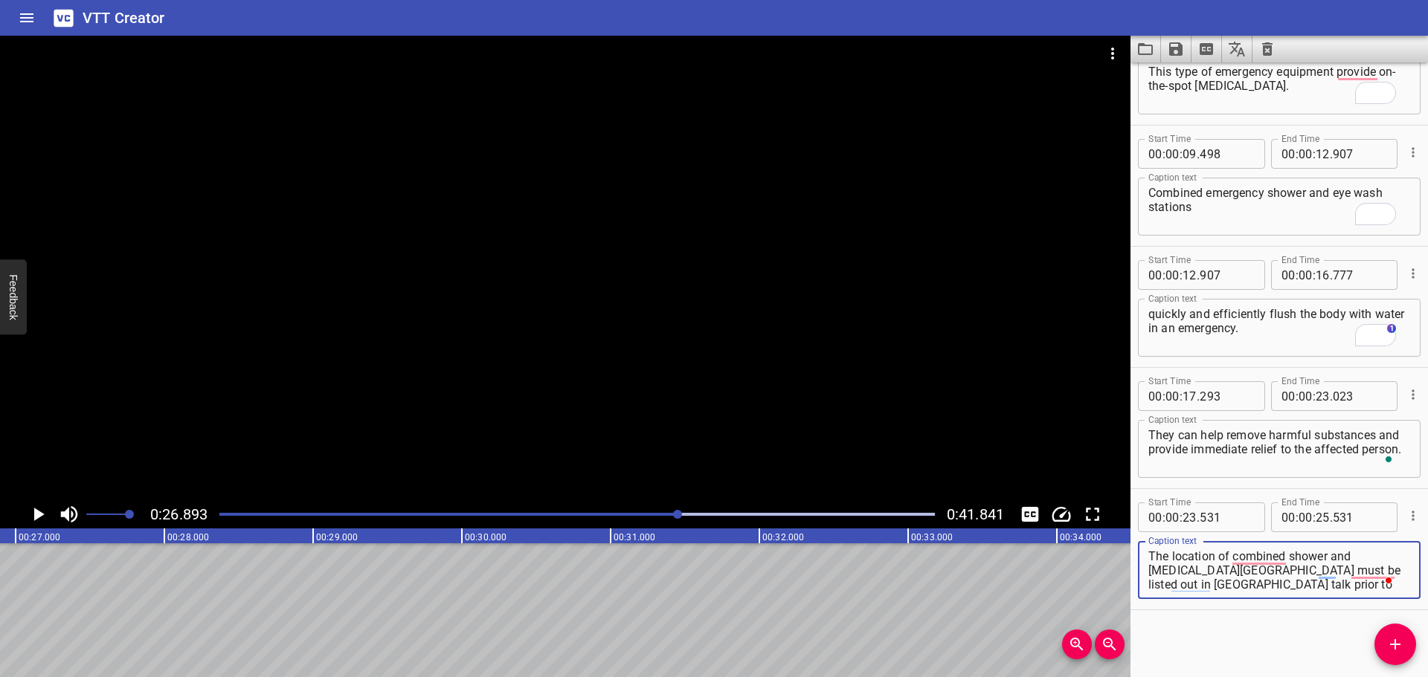
drag, startPoint x: 1240, startPoint y: 572, endPoint x: 1394, endPoint y: 590, distance: 155.0
click at [1397, 591] on textarea "The location of combined shower and eyewash station must be listed out in Toolb…" at bounding box center [1279, 571] width 262 height 42
type textarea "The location of combined shower and [MEDICAL_DATA][GEOGRAPHIC_DATA]"
click at [1316, 515] on input "number" at bounding box center [1323, 518] width 14 height 30
type input "26"
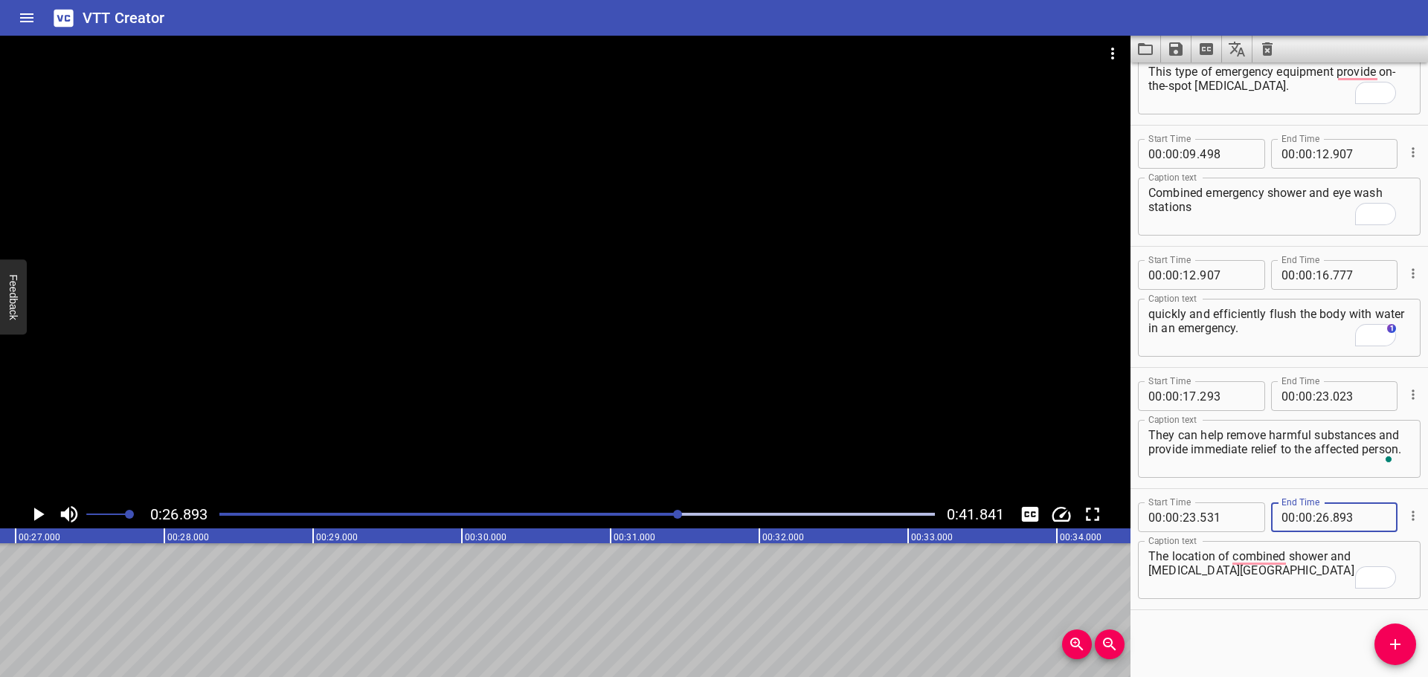
type input "893"
click at [1400, 648] on icon "Add Cue" at bounding box center [1395, 645] width 18 height 18
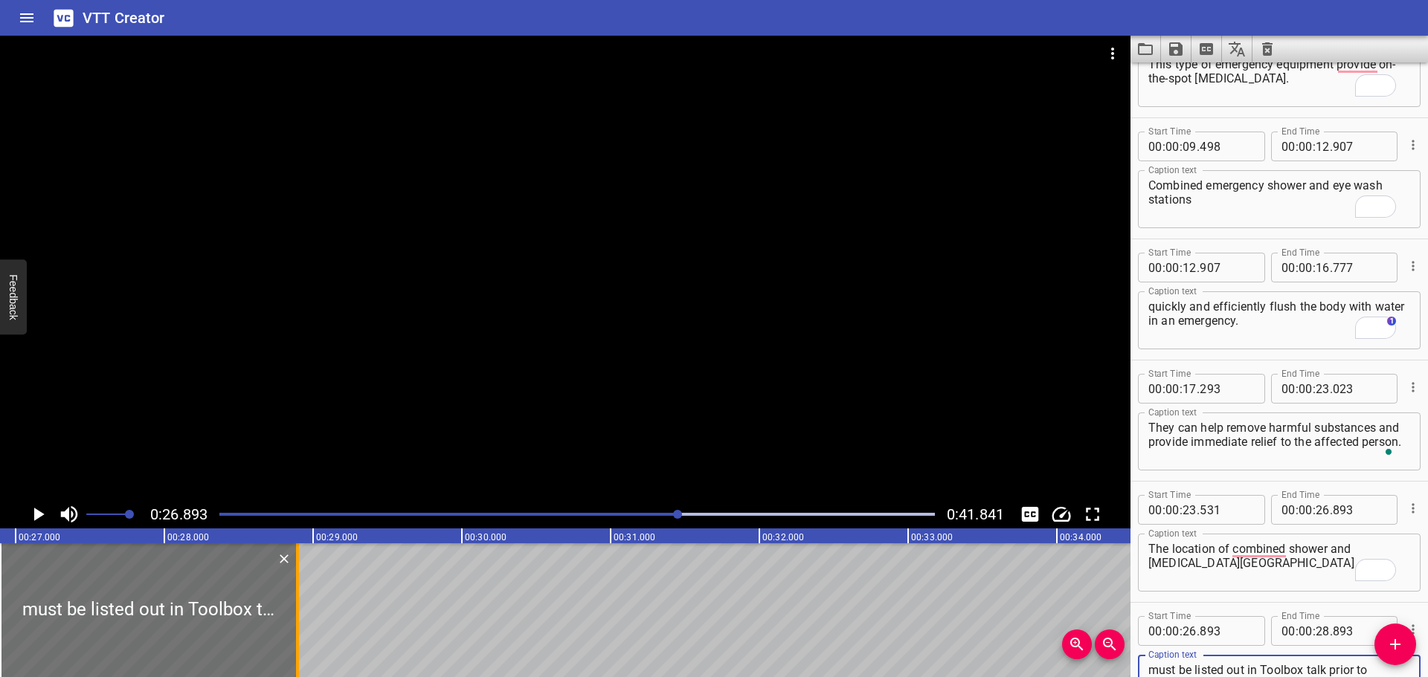
type textarea "must be listed out in Toolbox talk prior to commencing the task."
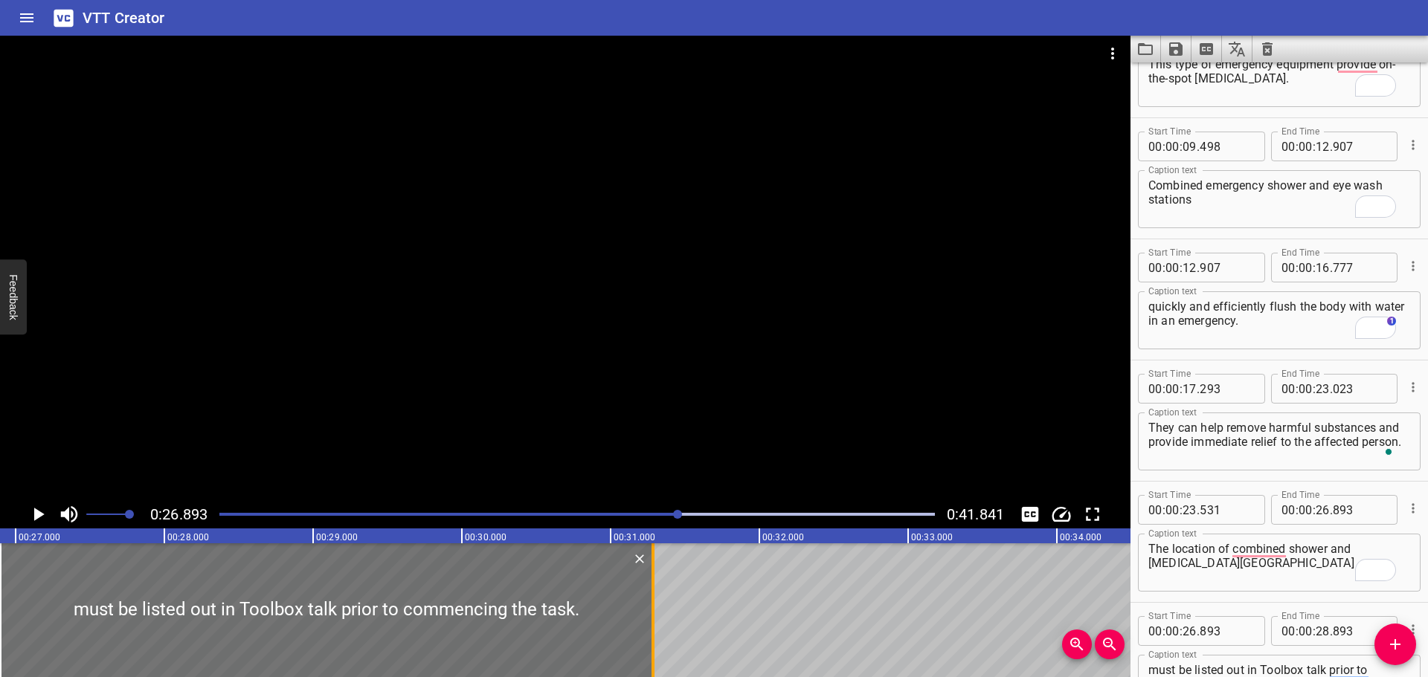
drag, startPoint x: 297, startPoint y: 608, endPoint x: 655, endPoint y: 594, distance: 358.0
click at [654, 594] on div at bounding box center [652, 611] width 3 height 134
type input "31"
type input "298"
click at [661, 364] on div at bounding box center [565, 268] width 1130 height 465
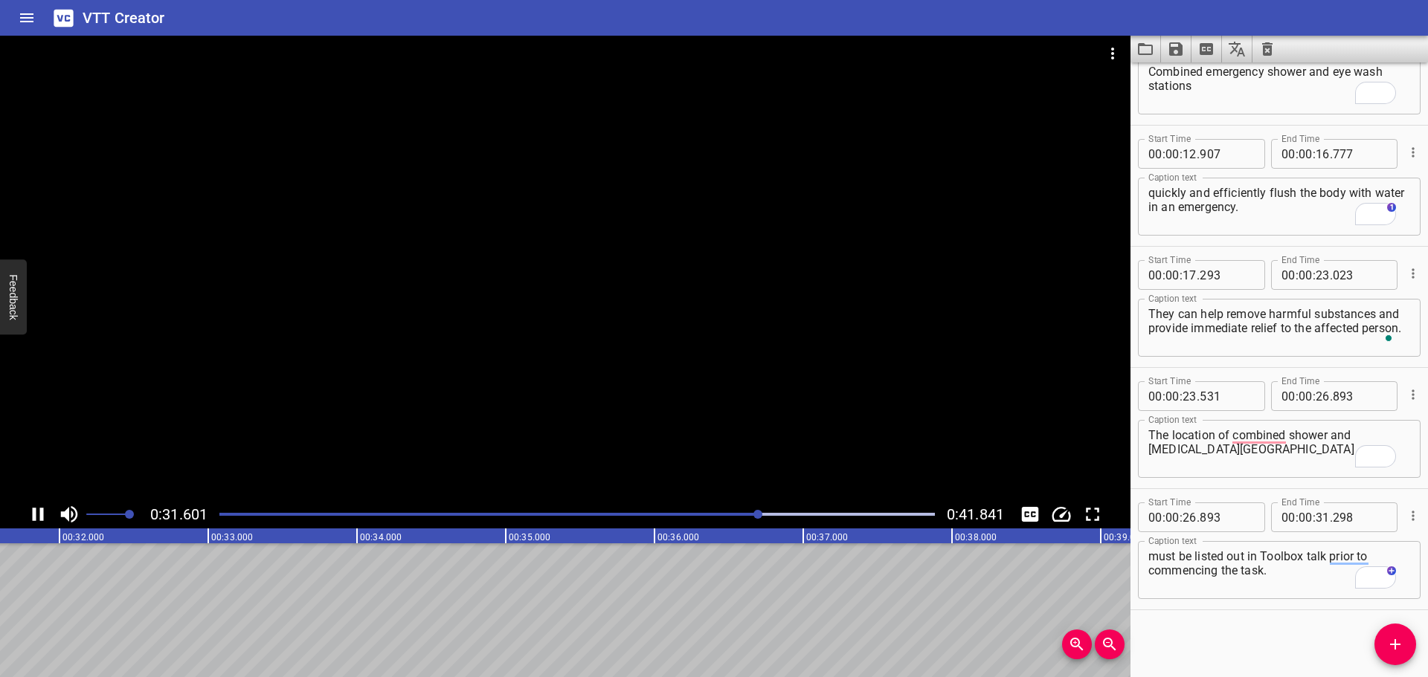
click at [590, 370] on div at bounding box center [565, 268] width 1130 height 465
click at [1398, 657] on button "Add Cue" at bounding box center [1395, 645] width 42 height 42
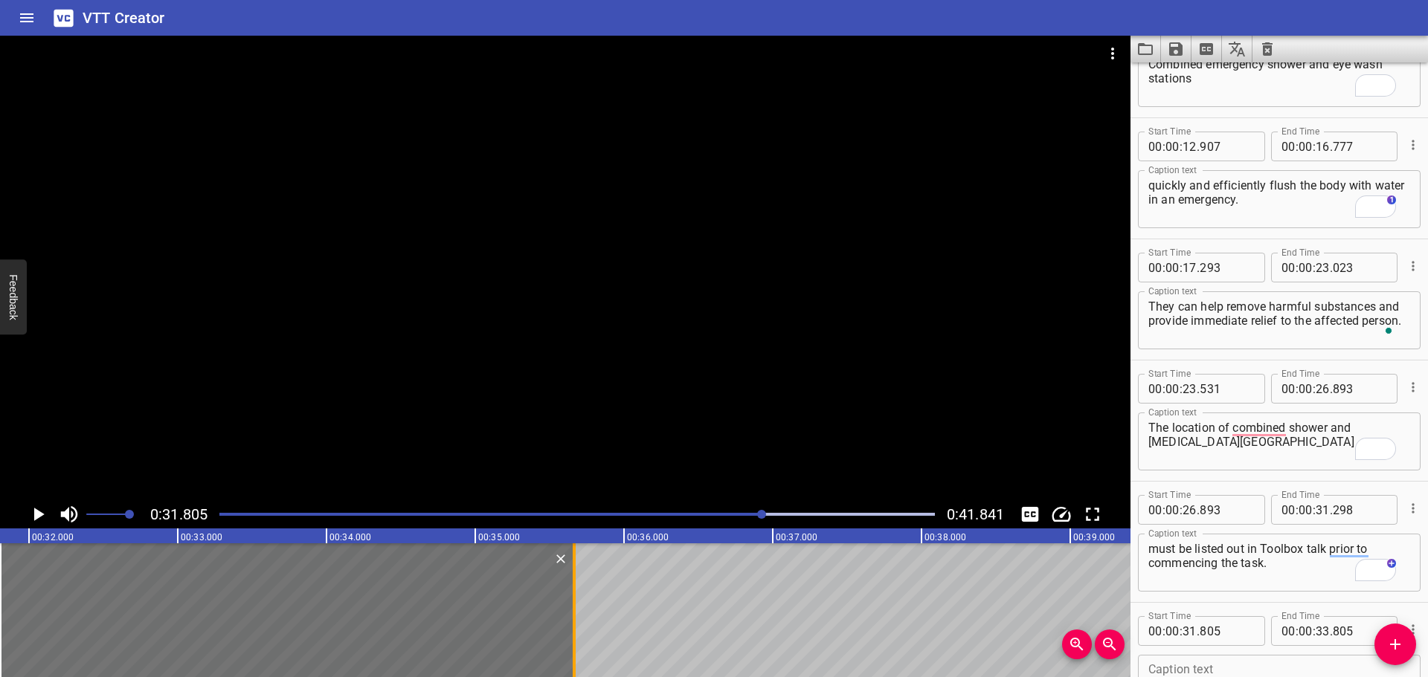
drag, startPoint x: 295, startPoint y: 602, endPoint x: 572, endPoint y: 618, distance: 277.1
click at [572, 618] on div at bounding box center [574, 611] width 15 height 134
type input "35"
type input "665"
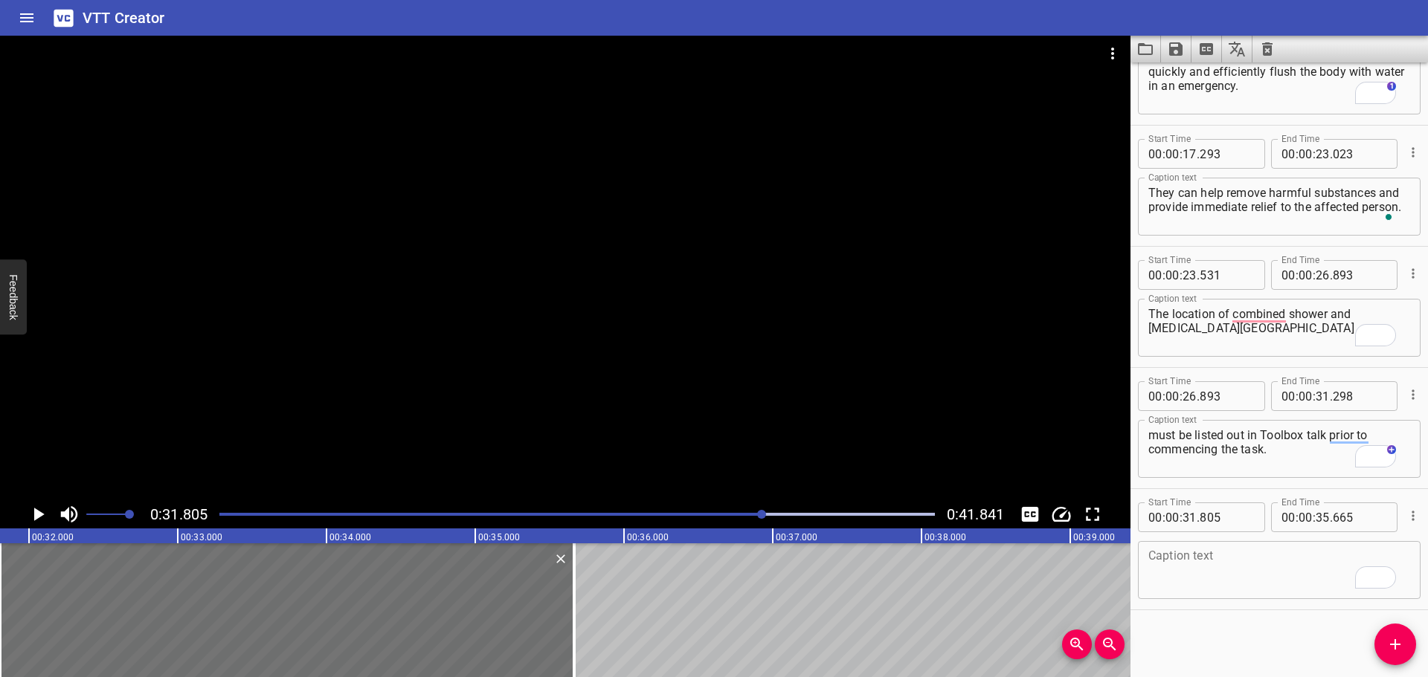
click at [1225, 582] on textarea "To enrich screen reader interactions, please activate Accessibility in Grammarl…" at bounding box center [1279, 571] width 262 height 42
paste textarea "Location of Combined emergency shower and [MEDICAL_DATA] stations are located a…"
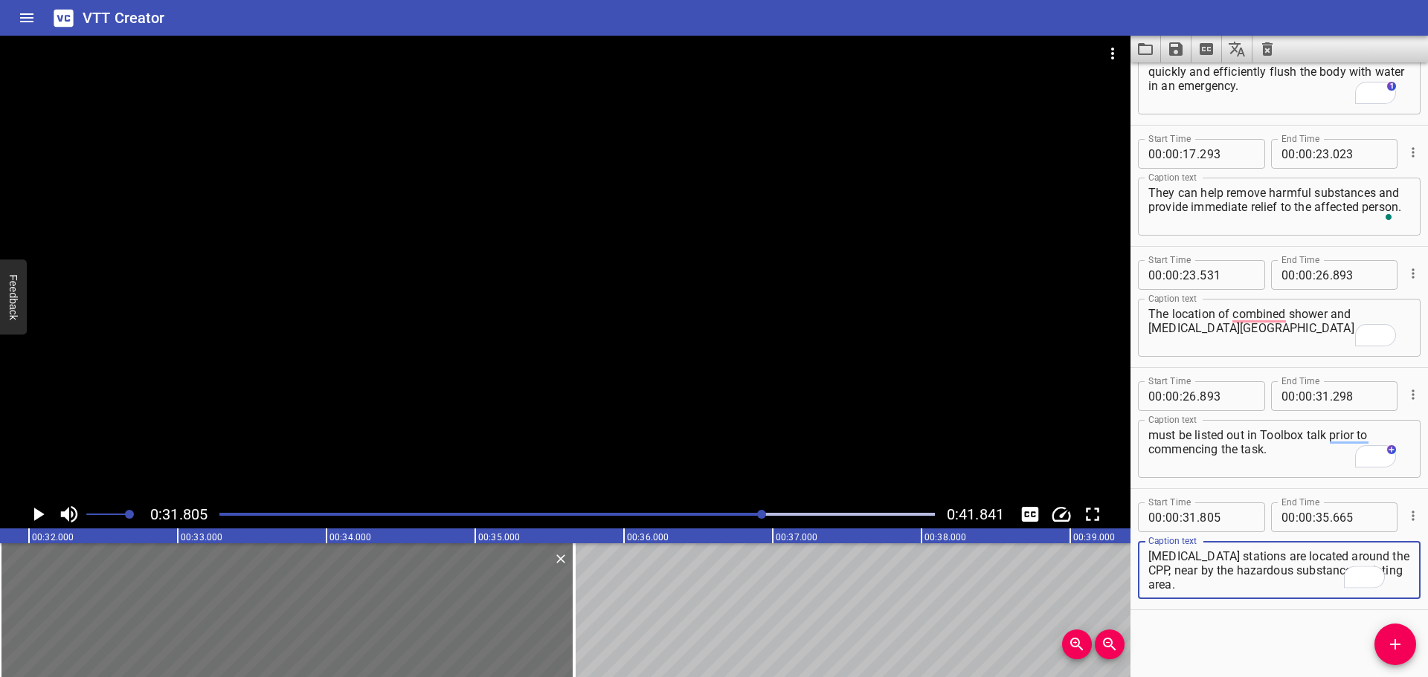
click at [599, 372] on div at bounding box center [565, 268] width 1130 height 465
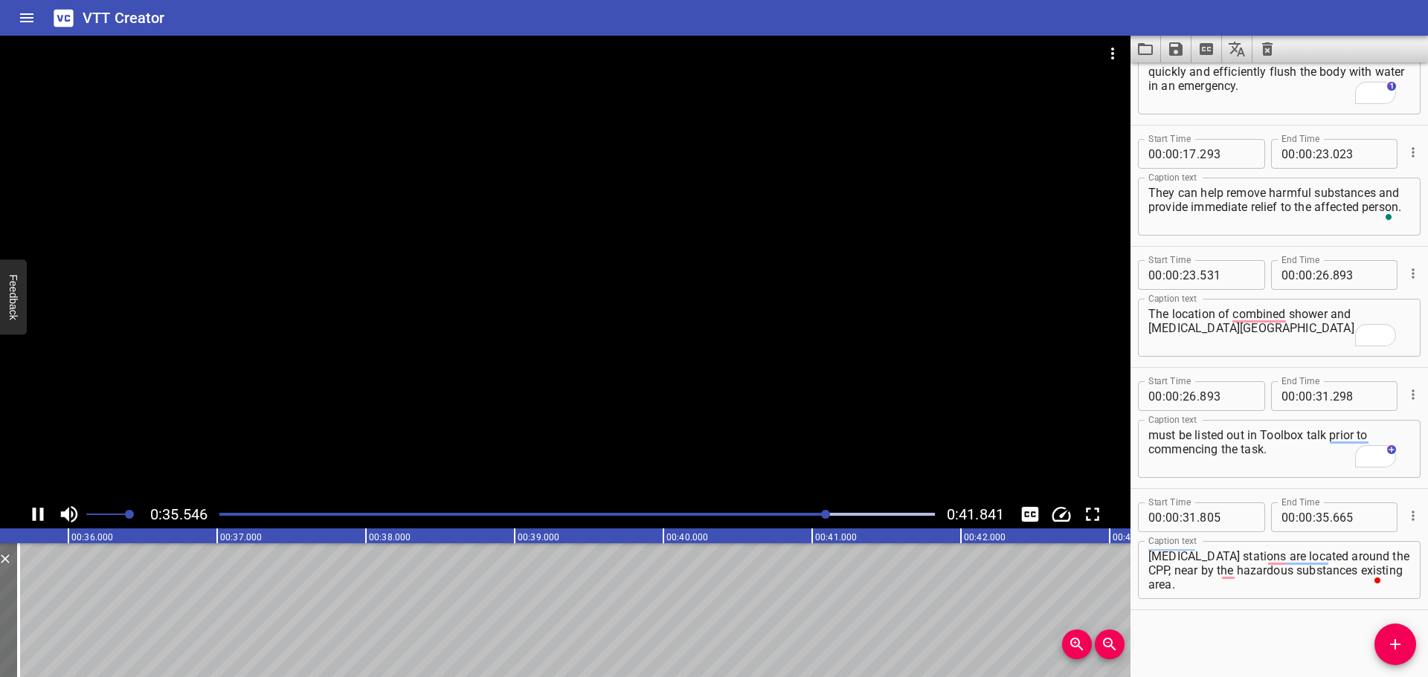
click at [527, 412] on div at bounding box center [565, 268] width 1130 height 465
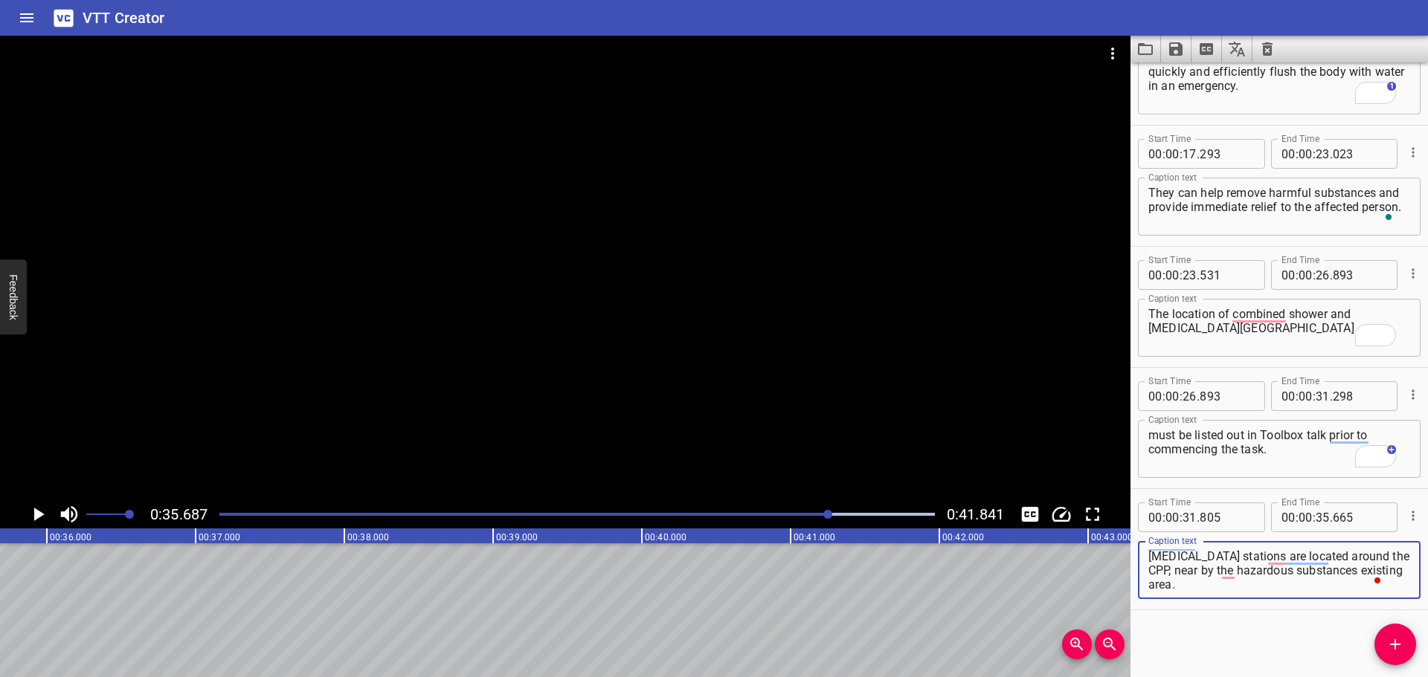
drag, startPoint x: 1266, startPoint y: 555, endPoint x: 1284, endPoint y: 605, distance: 52.7
click at [1284, 605] on div "Start Time 00 : 00 : 31 . 805 Start Time End Time 00 : 00 : 35 . 665 End Time C…" at bounding box center [1278, 549] width 297 height 120
type textarea "Location of Combined emergency shower and [MEDICAL_DATA] stations"
click at [1316, 512] on input "number" at bounding box center [1323, 518] width 14 height 30
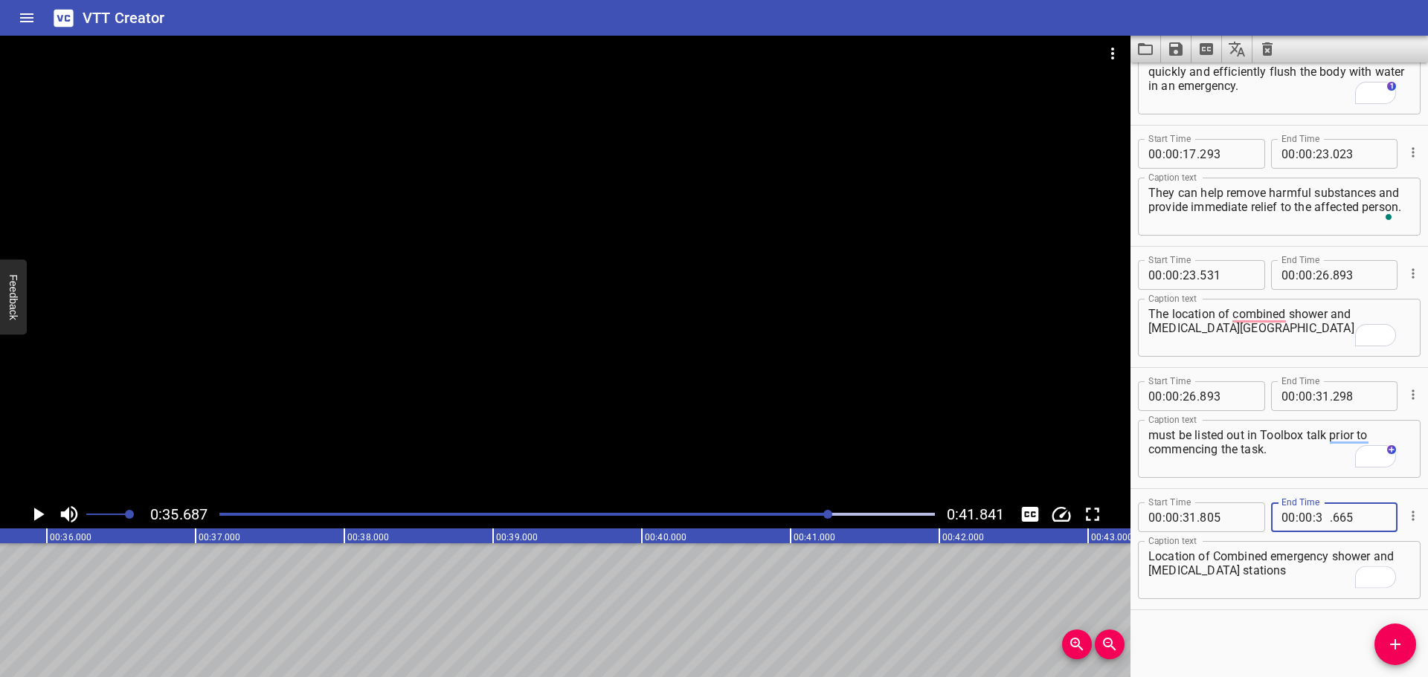
type input "35"
type input "687"
click at [1389, 643] on icon "Add Cue" at bounding box center [1395, 645] width 18 height 18
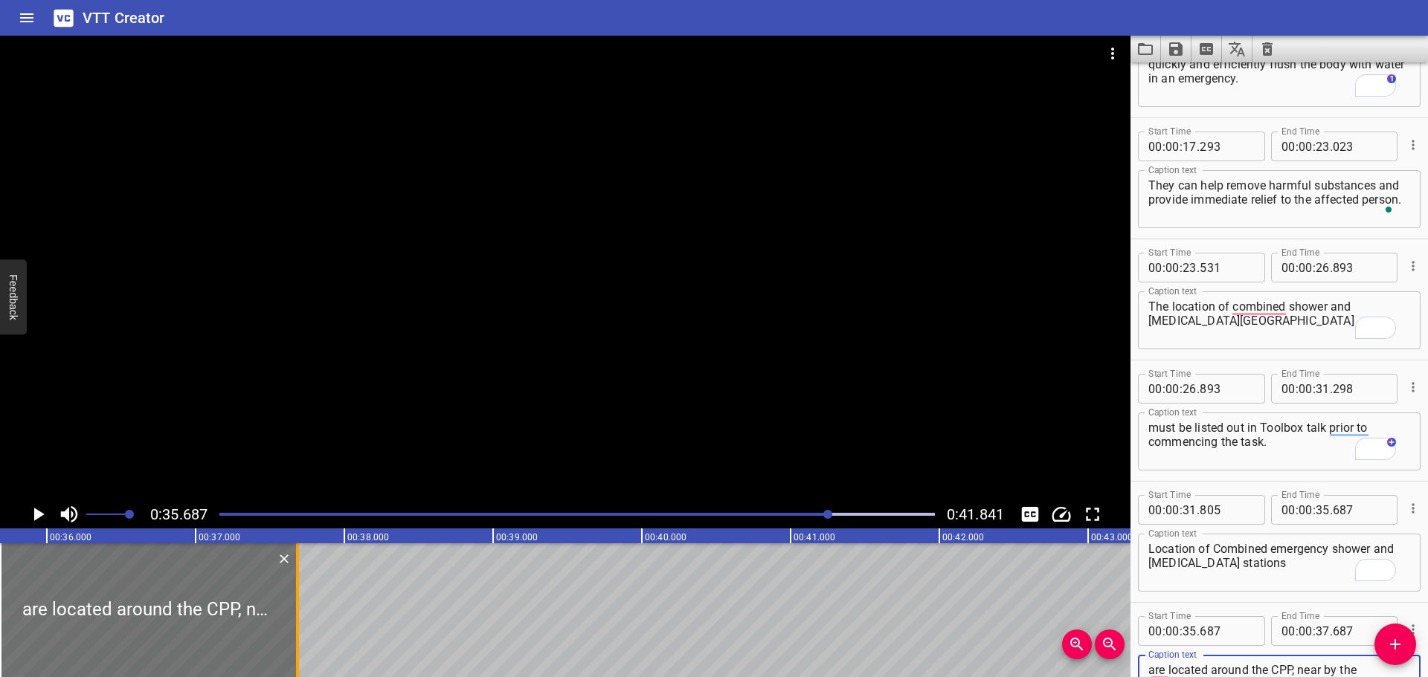
type textarea "are located around the CPP, near by the hazardous substances existing area."
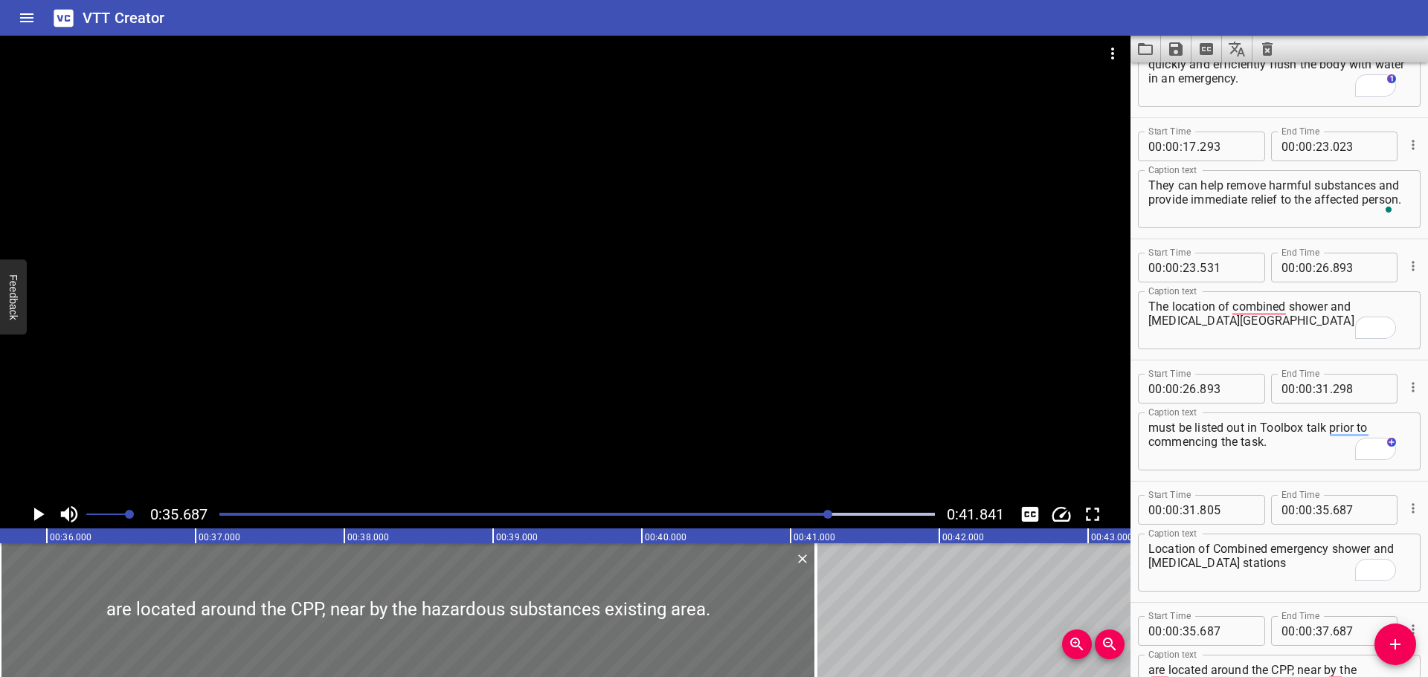
drag, startPoint x: 296, startPoint y: 614, endPoint x: 825, endPoint y: 642, distance: 529.5
click at [815, 647] on div at bounding box center [815, 611] width 15 height 134
type input "41"
type input "182"
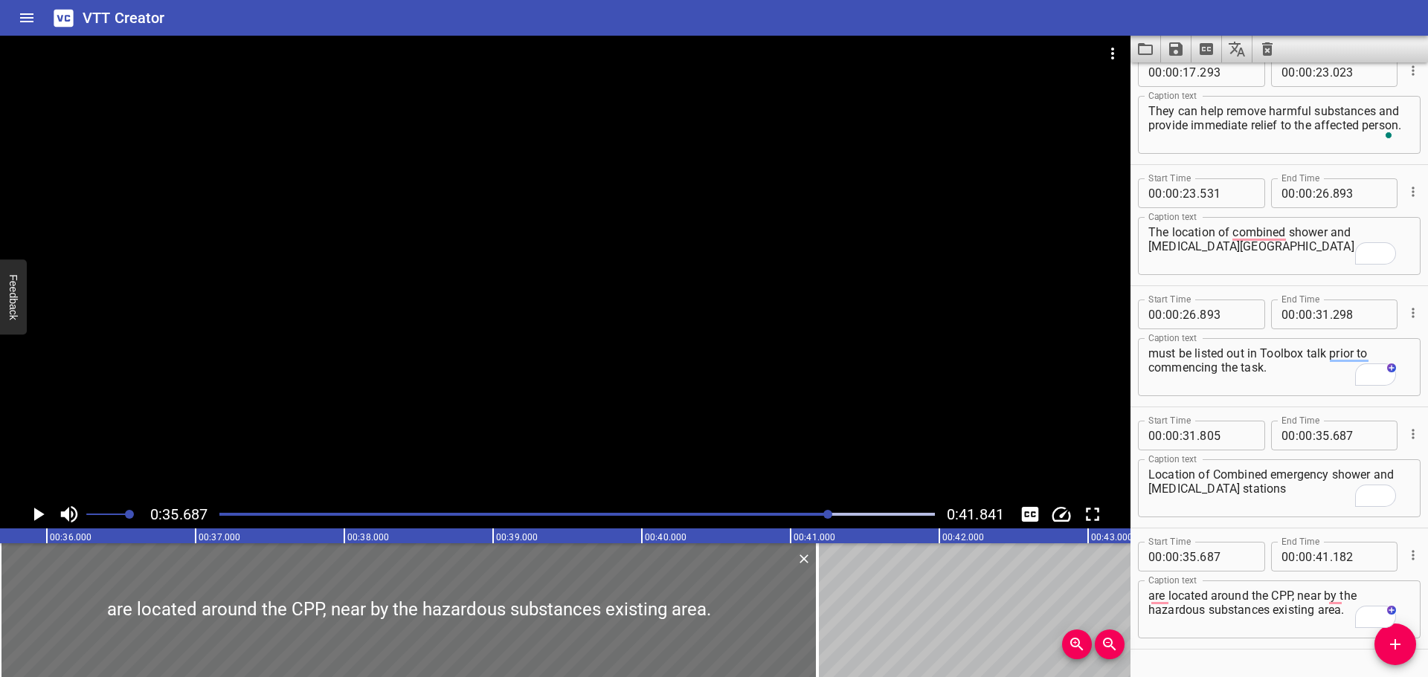
click at [1150, 593] on textarea "are located around the CPP, near by the hazardous substances existing area." at bounding box center [1279, 610] width 262 height 42
type textarea "are located around the CPP, near by the hazardous substances existing area."
click at [607, 393] on div at bounding box center [565, 268] width 1130 height 465
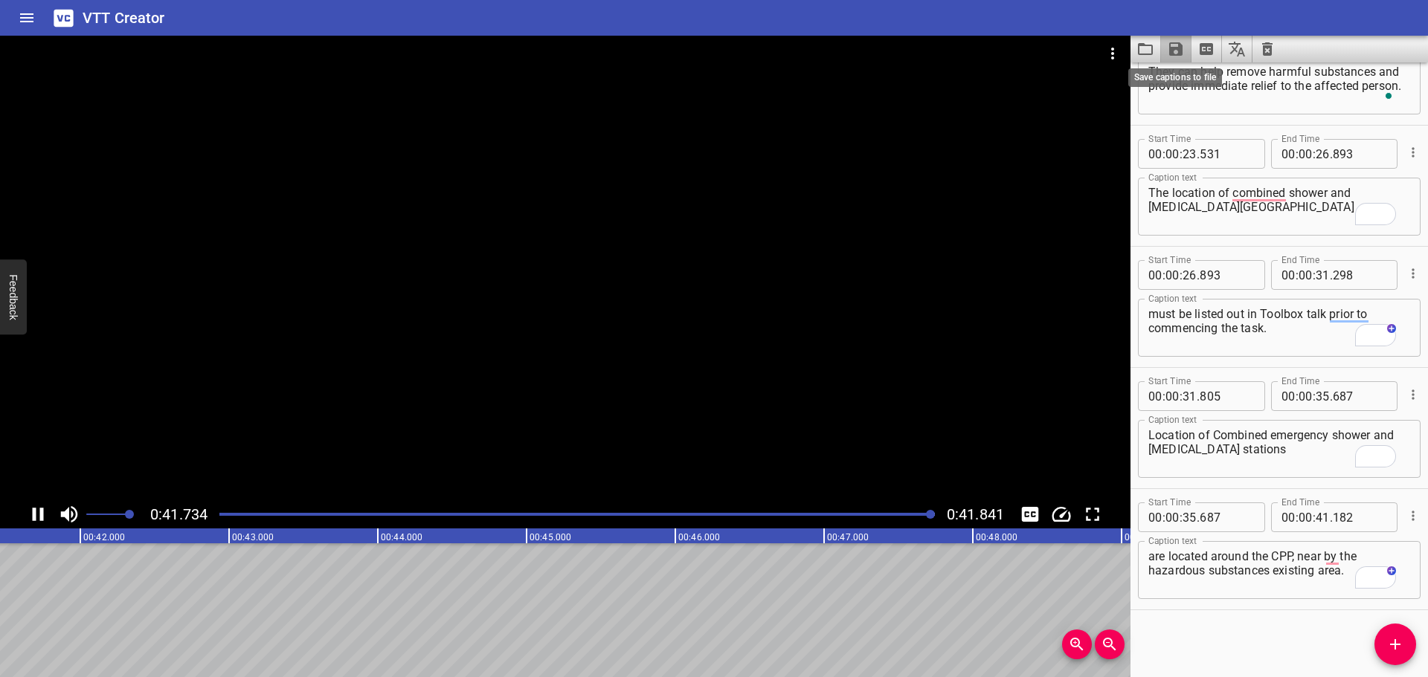
click at [1171, 45] on icon "Save captions to file" at bounding box center [1176, 49] width 18 height 18
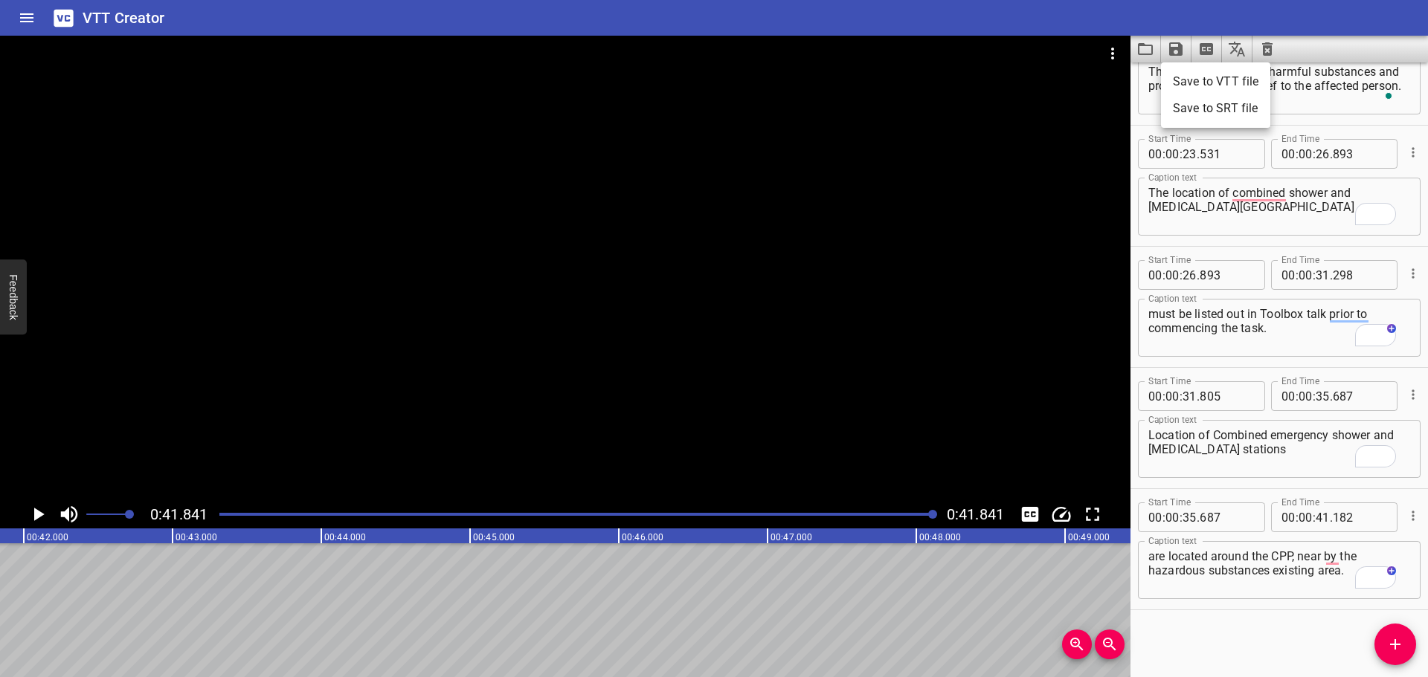
click at [1204, 81] on li "Save to VTT file" at bounding box center [1215, 81] width 109 height 27
click at [1119, 52] on icon "Video Options" at bounding box center [1113, 54] width 18 height 18
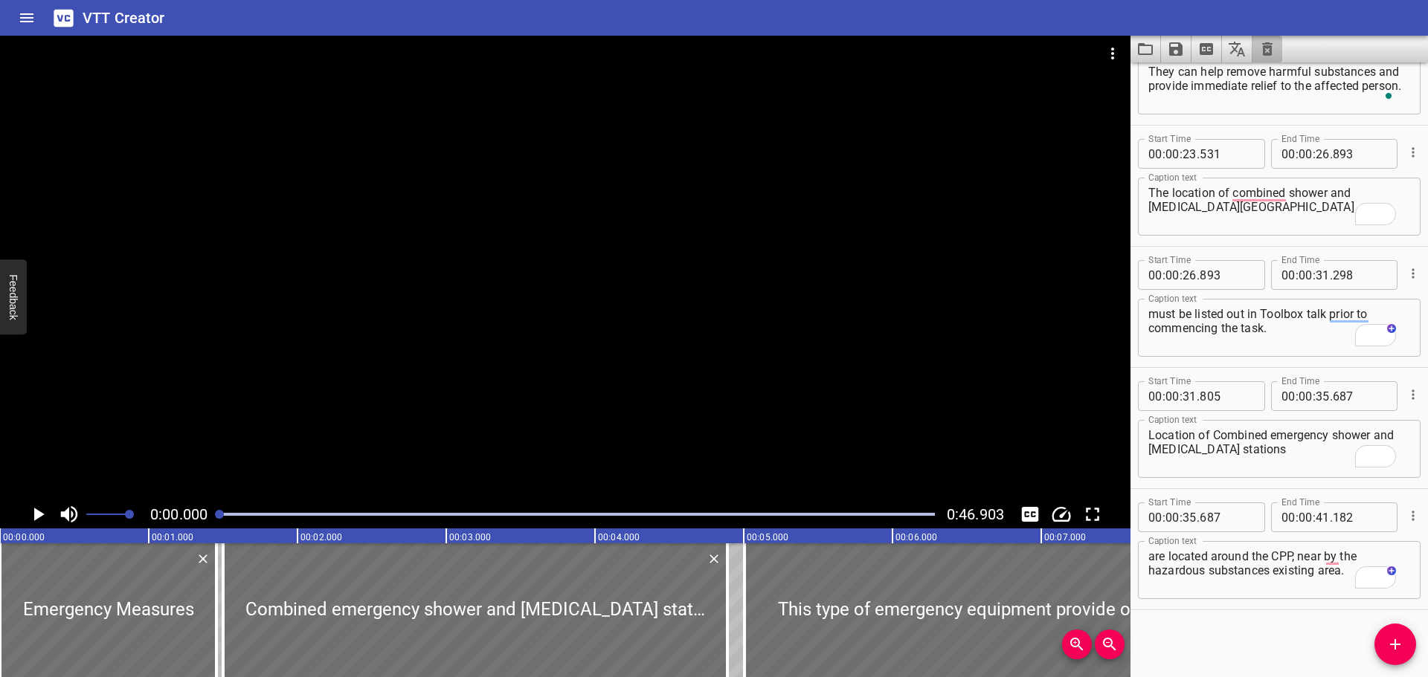
click at [1257, 44] on button "Clear captions" at bounding box center [1267, 49] width 30 height 27
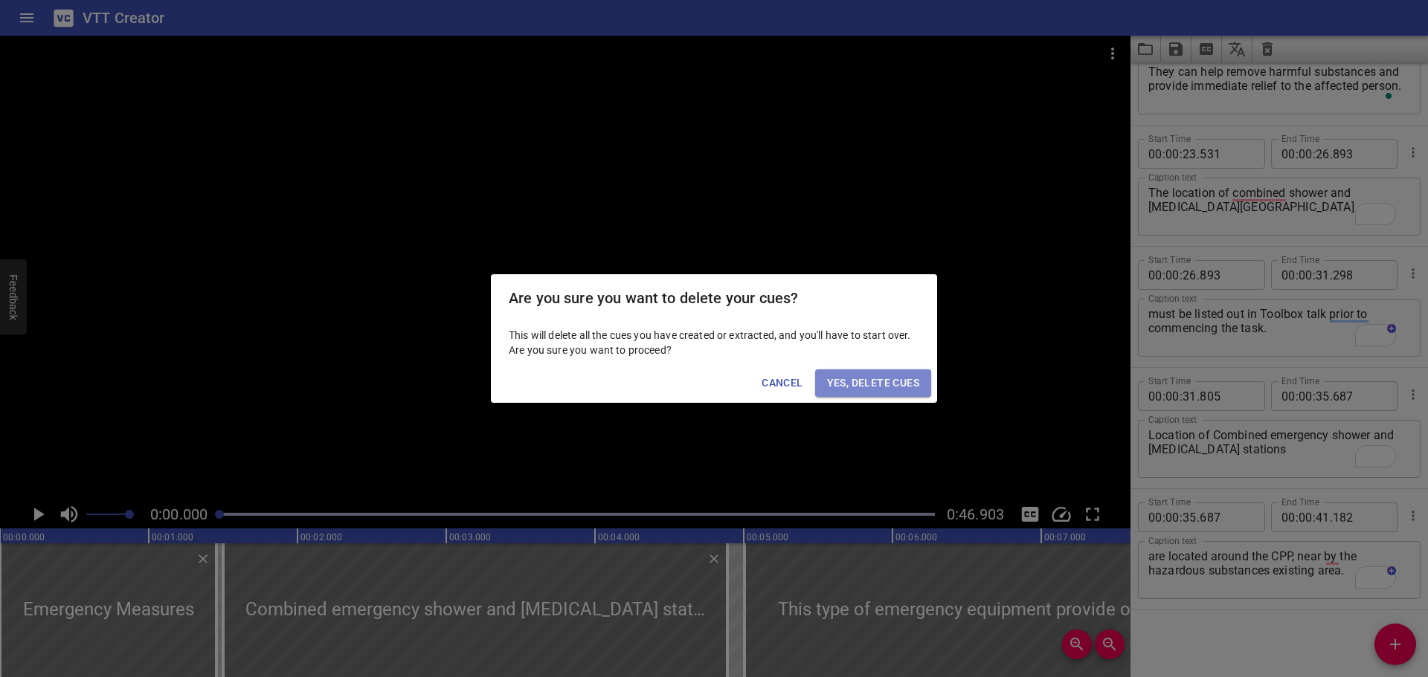
click at [892, 387] on span "Yes, Delete Cues" at bounding box center [873, 383] width 92 height 19
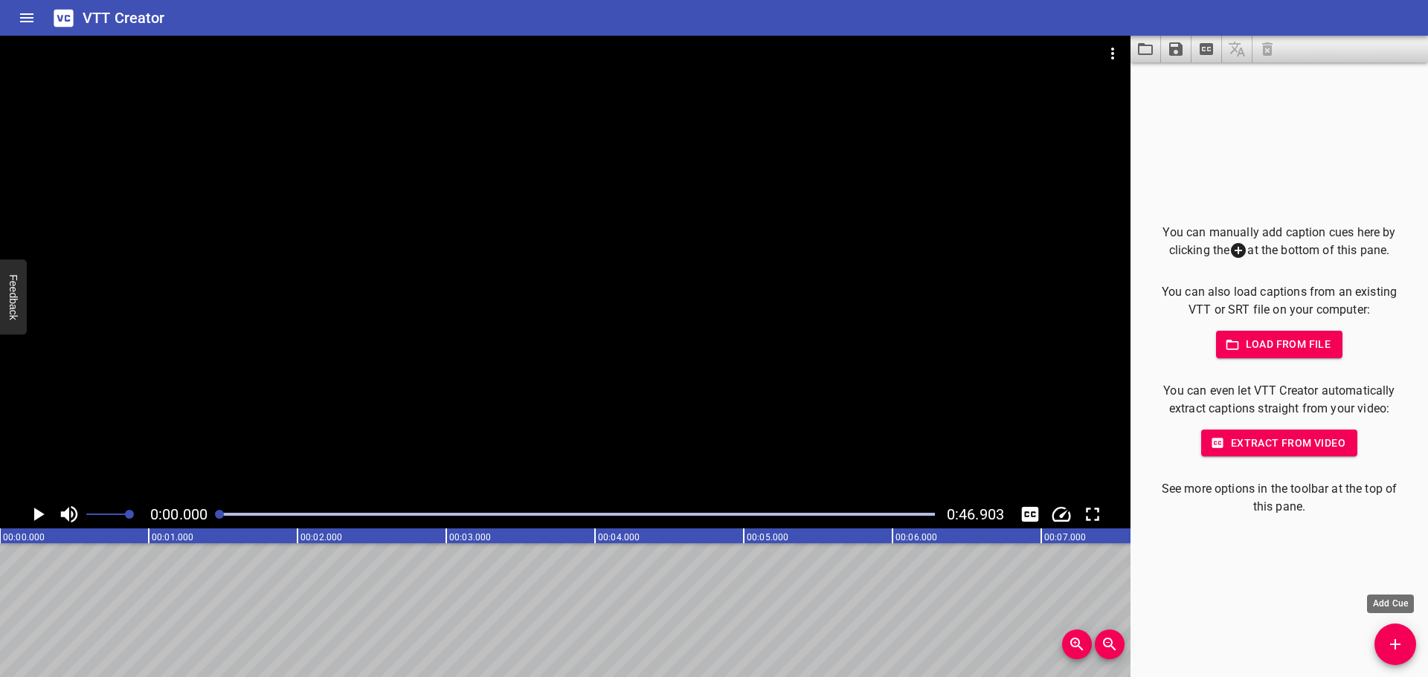
click at [1399, 645] on icon "Add Cue" at bounding box center [1395, 645] width 10 height 10
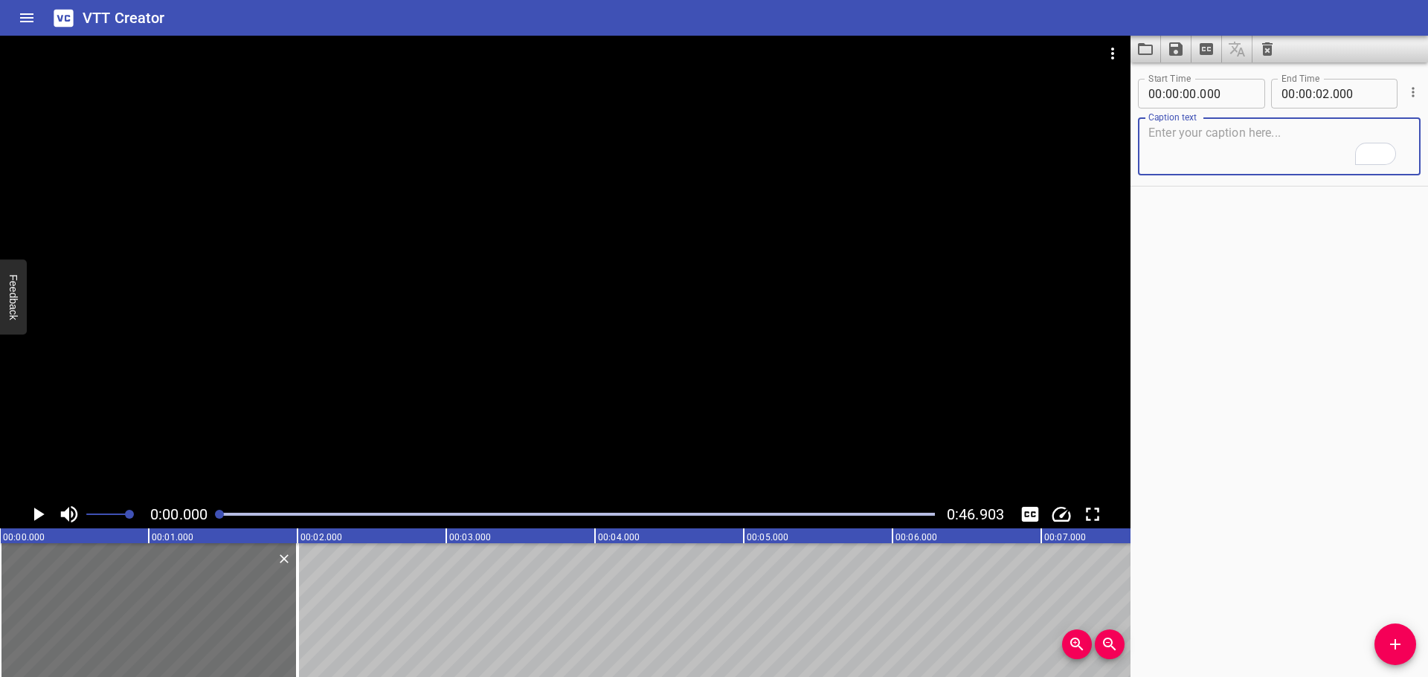
click at [1176, 147] on textarea "To enrich screen reader interactions, please activate Accessibility in Grammarl…" at bounding box center [1279, 147] width 262 height 42
paste textarea "Spill Response"
type textarea "Spill Response"
click at [596, 268] on div at bounding box center [565, 268] width 1130 height 465
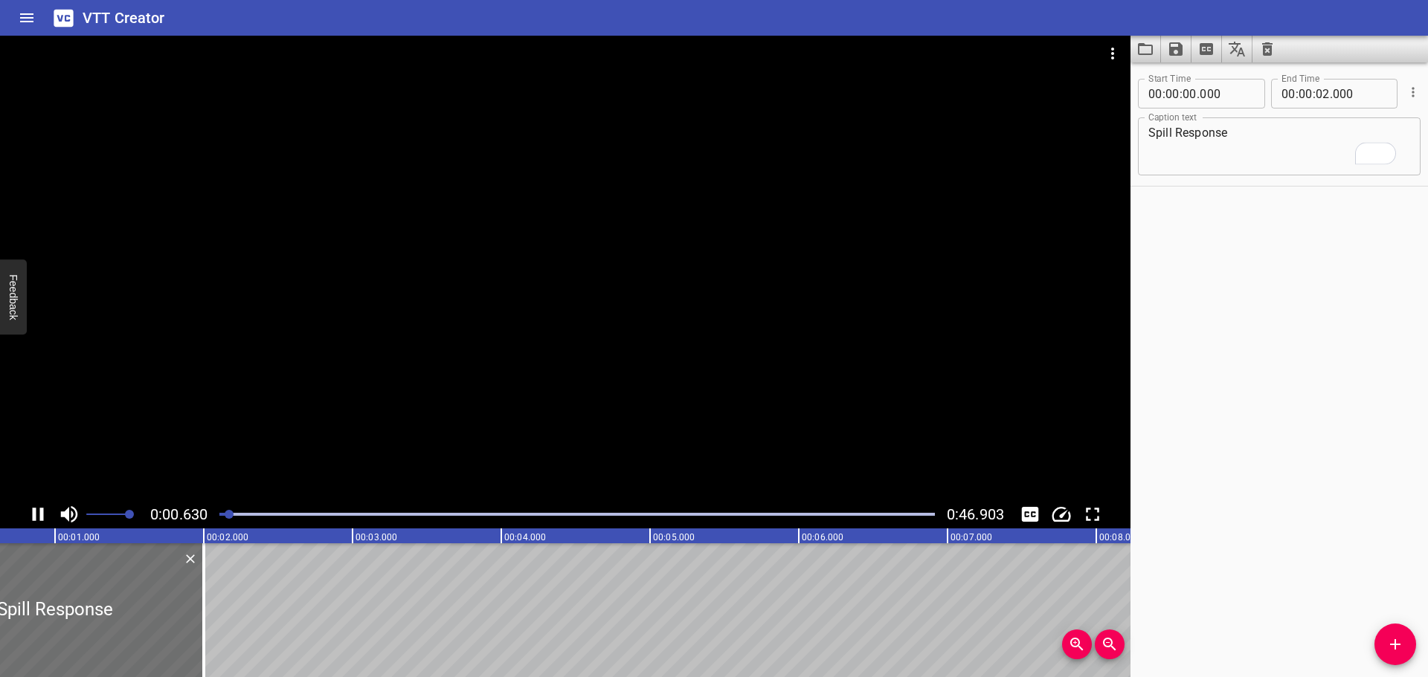
click at [497, 384] on div at bounding box center [565, 268] width 1130 height 465
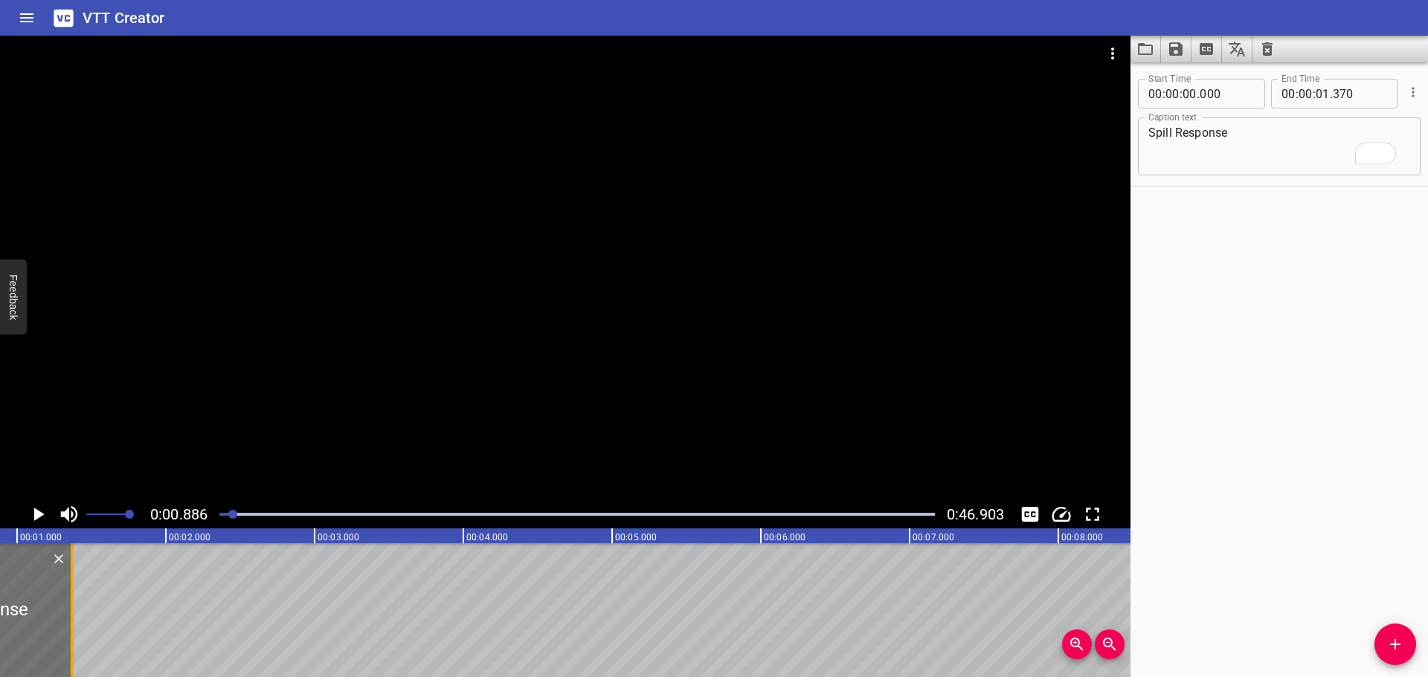
click at [67, 613] on div at bounding box center [72, 611] width 15 height 134
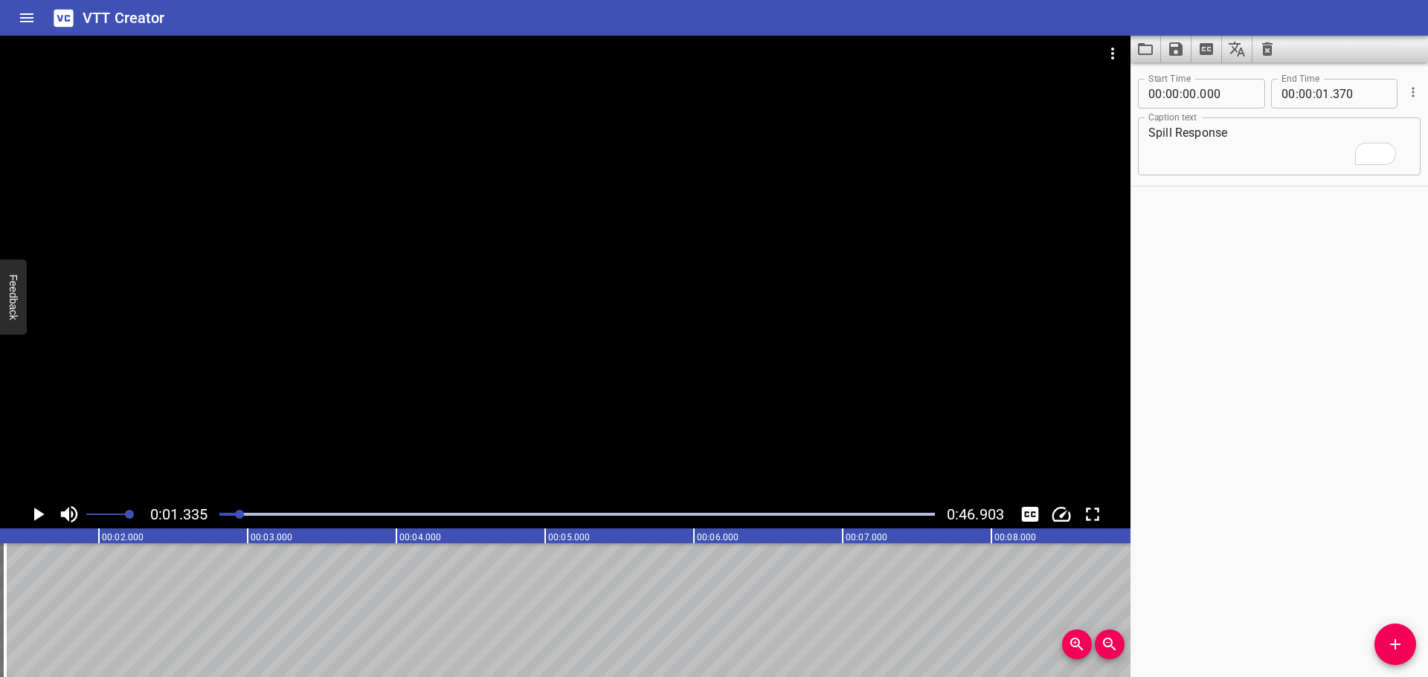
drag, startPoint x: 1392, startPoint y: 662, endPoint x: 1267, endPoint y: 643, distance: 126.4
click at [1392, 660] on button "Add Cue" at bounding box center [1395, 645] width 42 height 42
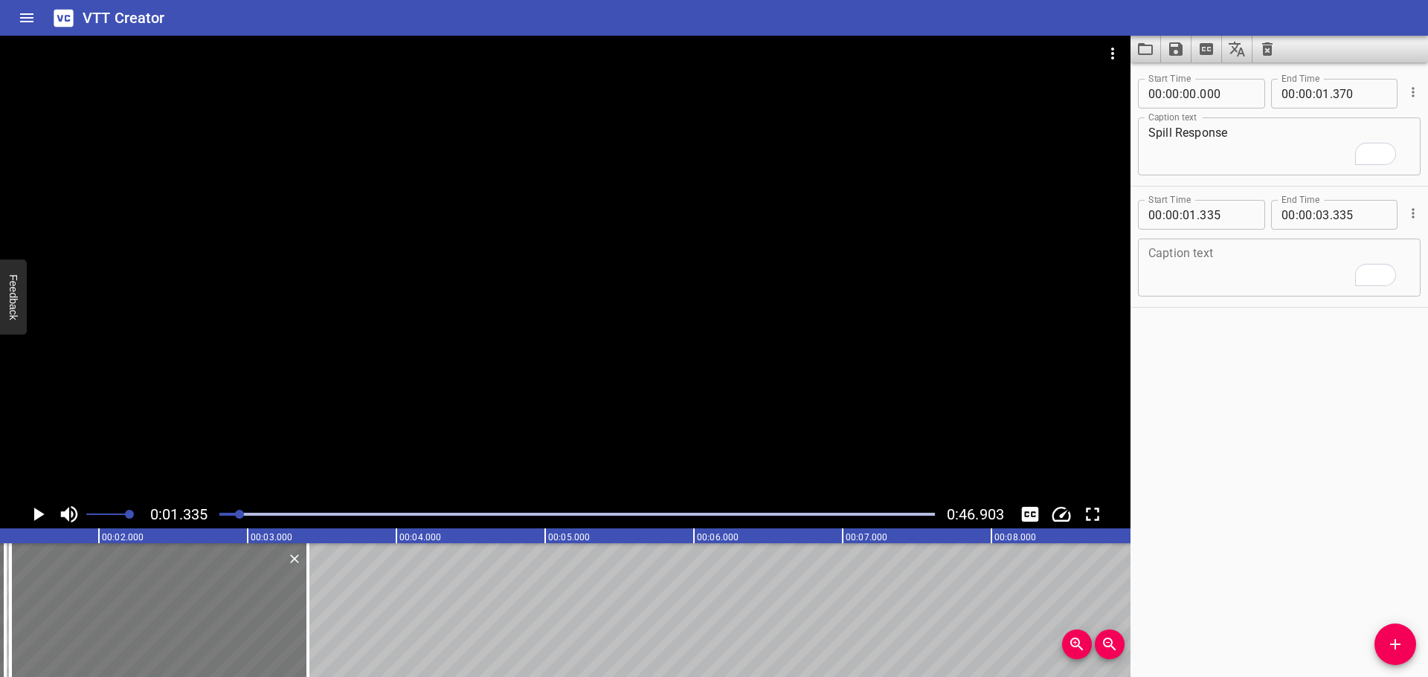
drag, startPoint x: 176, startPoint y: 625, endPoint x: 189, endPoint y: 603, distance: 25.0
click at [187, 612] on div at bounding box center [158, 611] width 297 height 134
type input "405"
click at [1176, 279] on textarea "To enrich screen reader interactions, please activate Accessibility in Grammarl…" at bounding box center [1279, 268] width 262 height 42
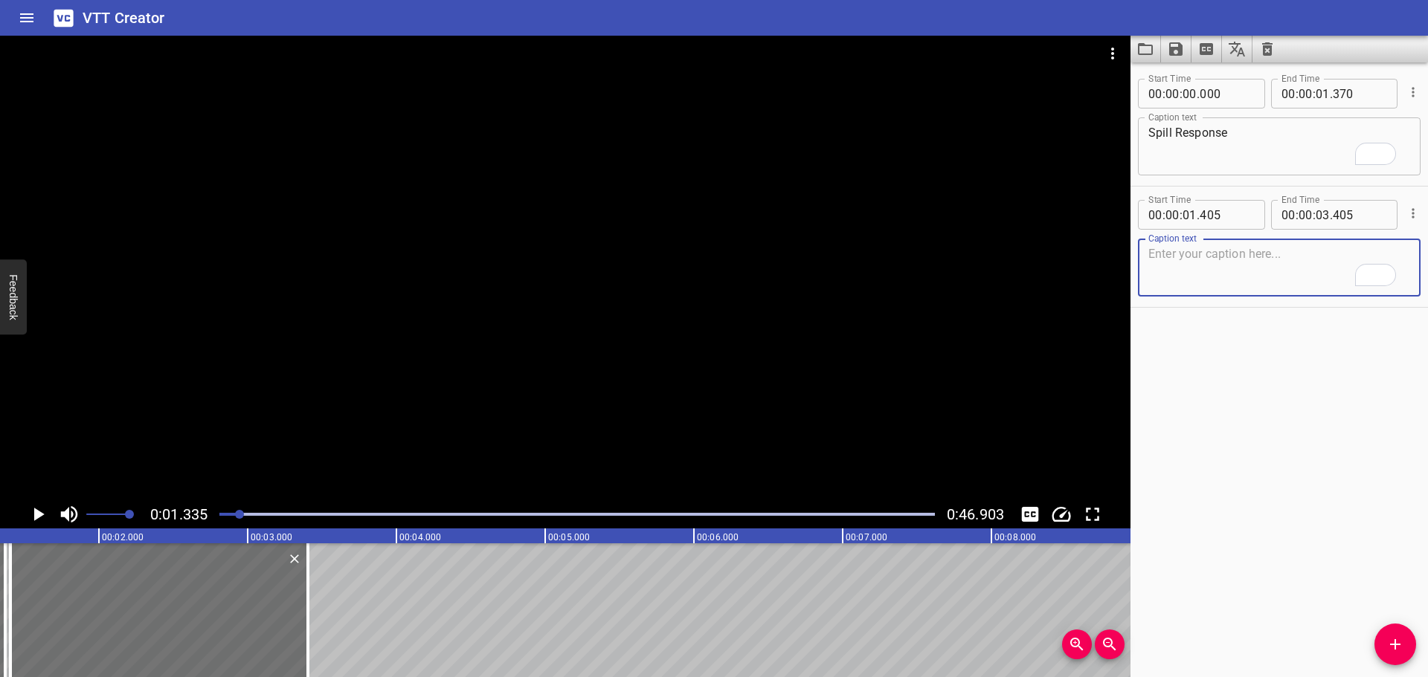
paste textarea "Small spills should be controlled with sand, or other non-combustible absorbent…"
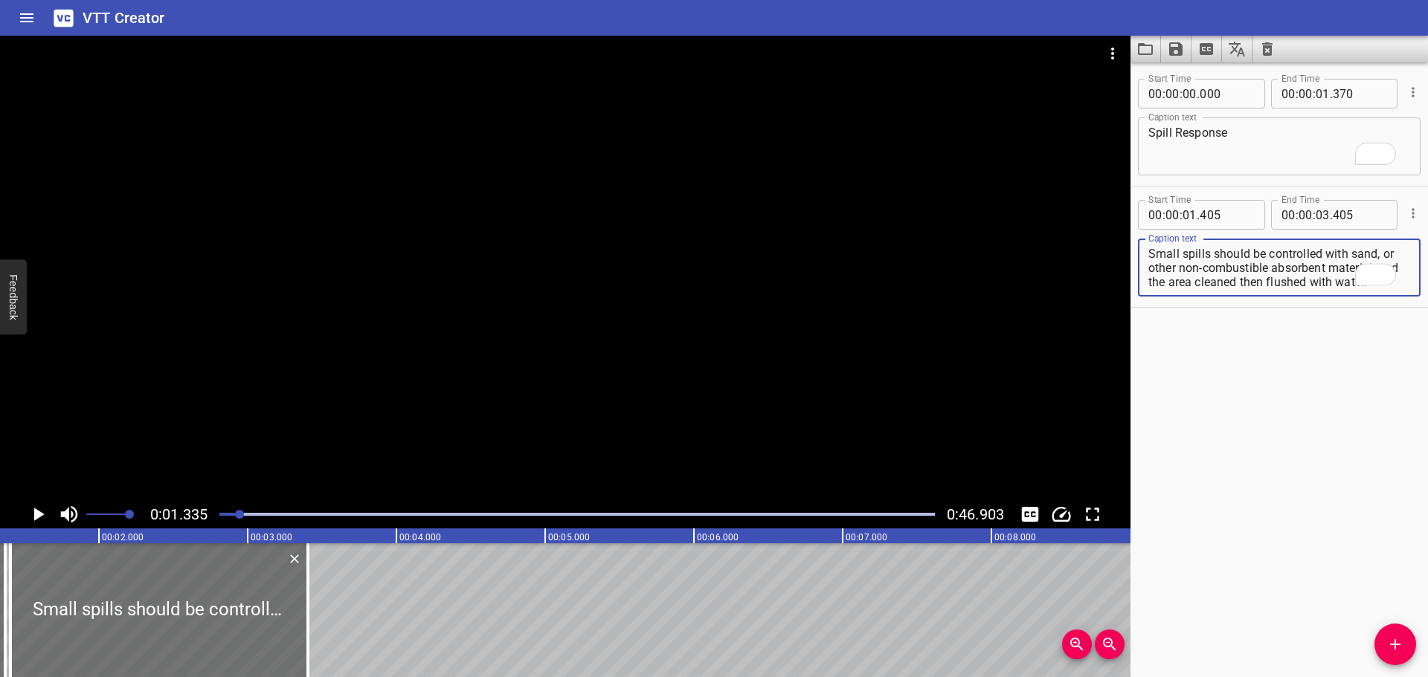
click at [686, 317] on div at bounding box center [565, 268] width 1130 height 465
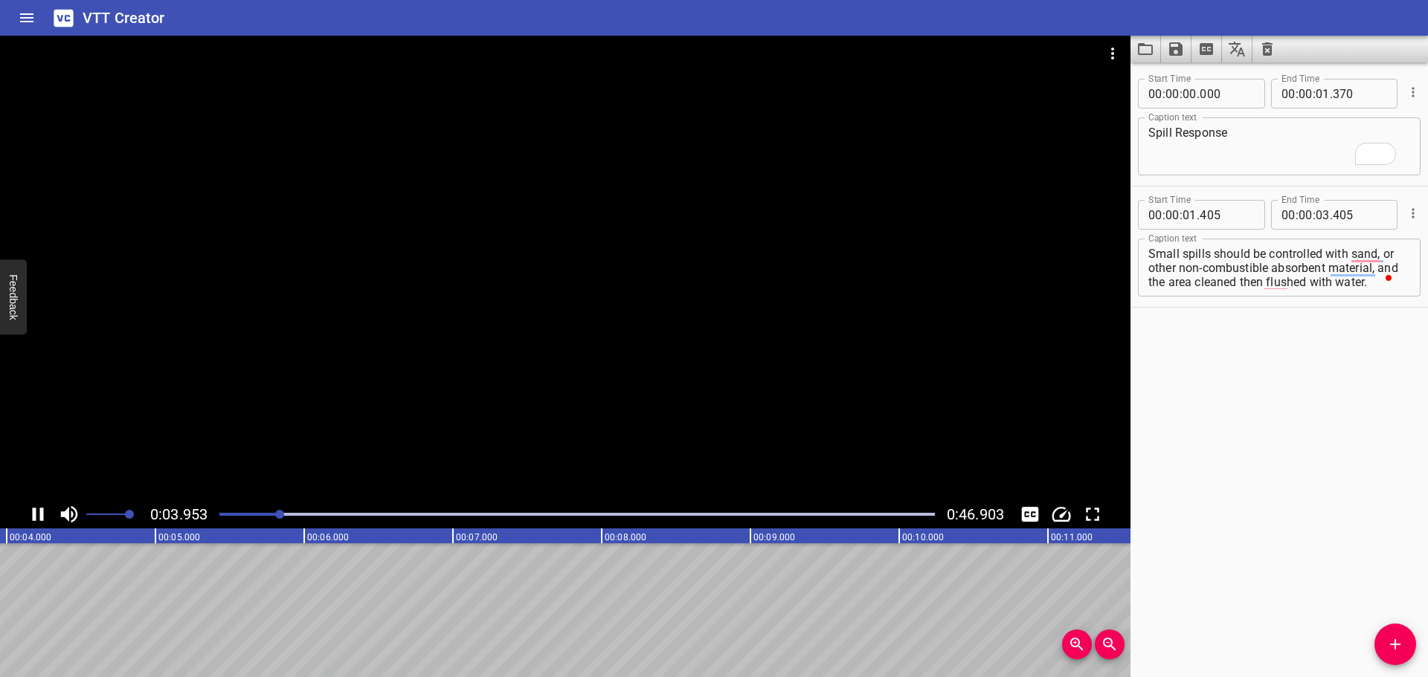
click at [504, 413] on div at bounding box center [565, 268] width 1130 height 465
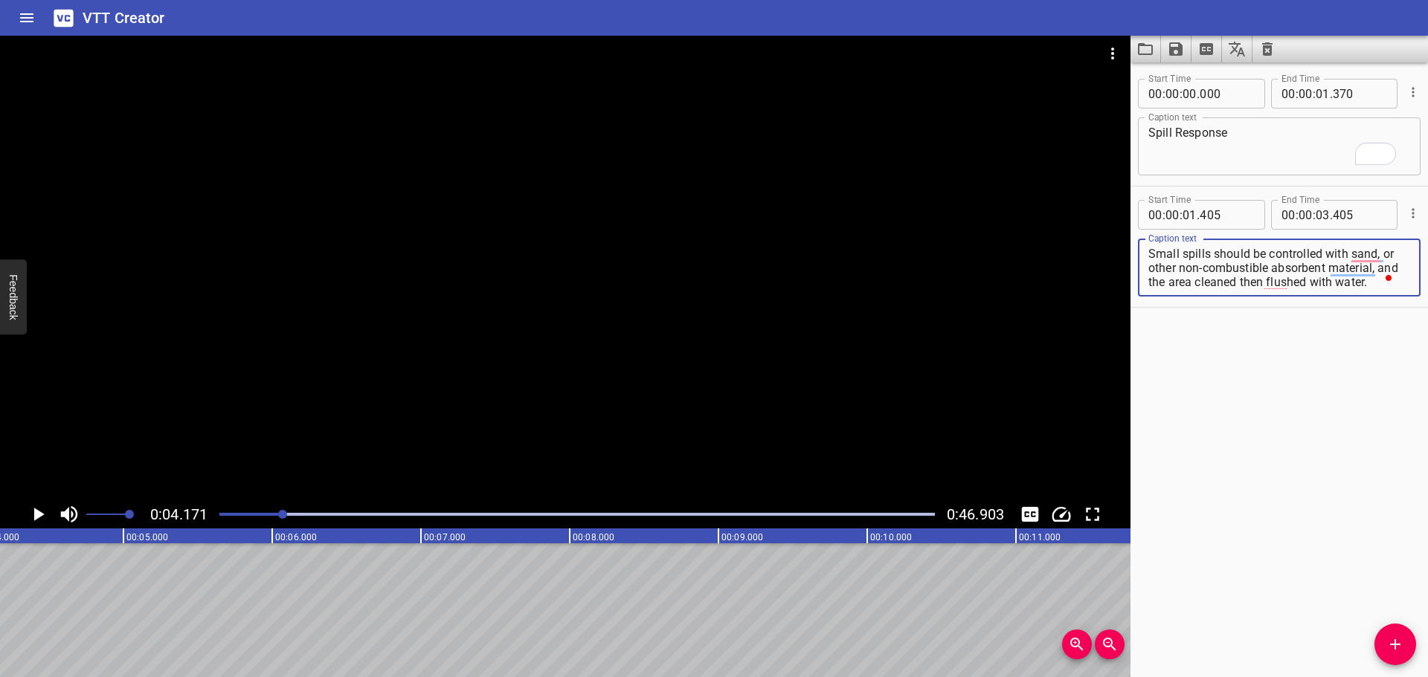
drag, startPoint x: 1385, startPoint y: 251, endPoint x: 1400, endPoint y: 286, distance: 38.0
click at [1400, 286] on div "Small spills should be controlled with sand, or other non-combustible absorbent…" at bounding box center [1279, 268] width 283 height 58
type textarea "Small spills should be controlled with sand,"
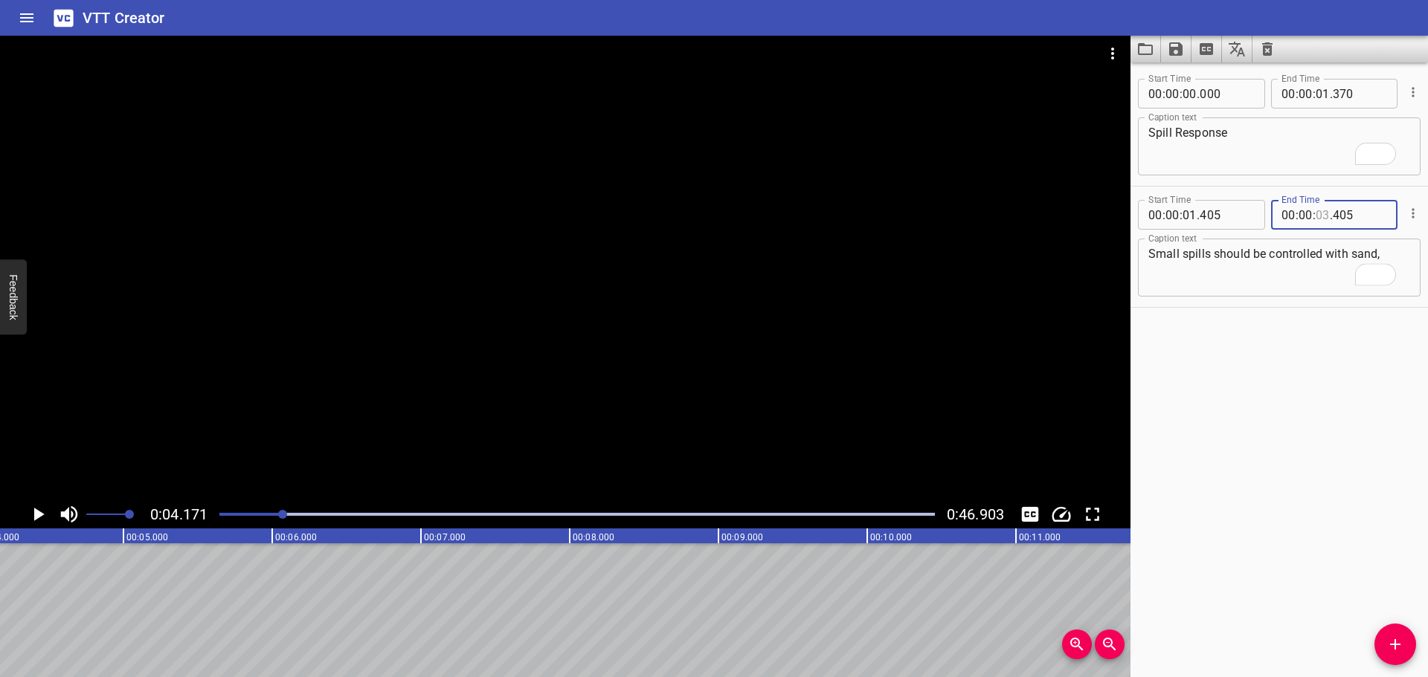
click at [1318, 222] on input "number" at bounding box center [1323, 215] width 14 height 30
type input "04"
type input "171"
drag, startPoint x: 1390, startPoint y: 645, endPoint x: 1380, endPoint y: 620, distance: 26.4
click at [1392, 643] on icon "Add Cue" at bounding box center [1395, 645] width 18 height 18
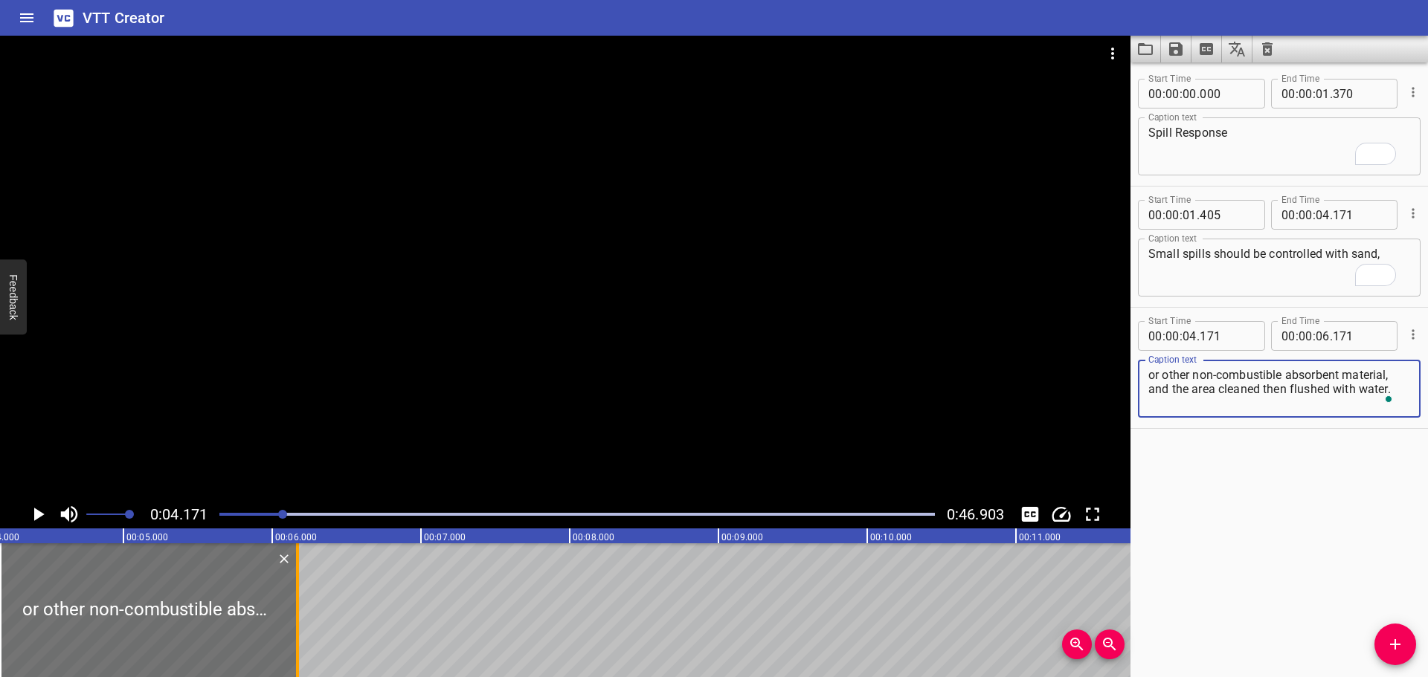
type textarea "or other non-combustible absorbent material, and the area cleaned then flushed …"
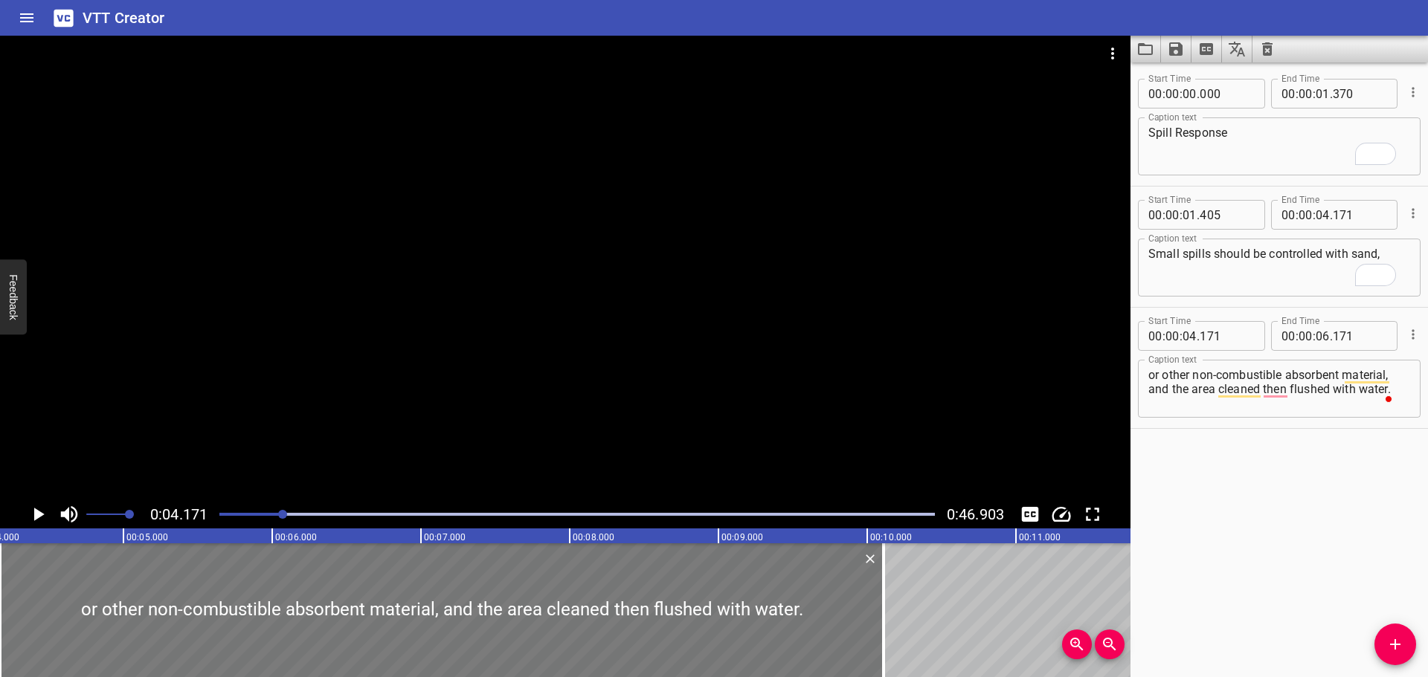
drag, startPoint x: 293, startPoint y: 605, endPoint x: 869, endPoint y: 627, distance: 576.0
click at [879, 646] on div at bounding box center [883, 611] width 15 height 134
type input "10"
type input "111"
click at [692, 429] on div at bounding box center [565, 268] width 1130 height 465
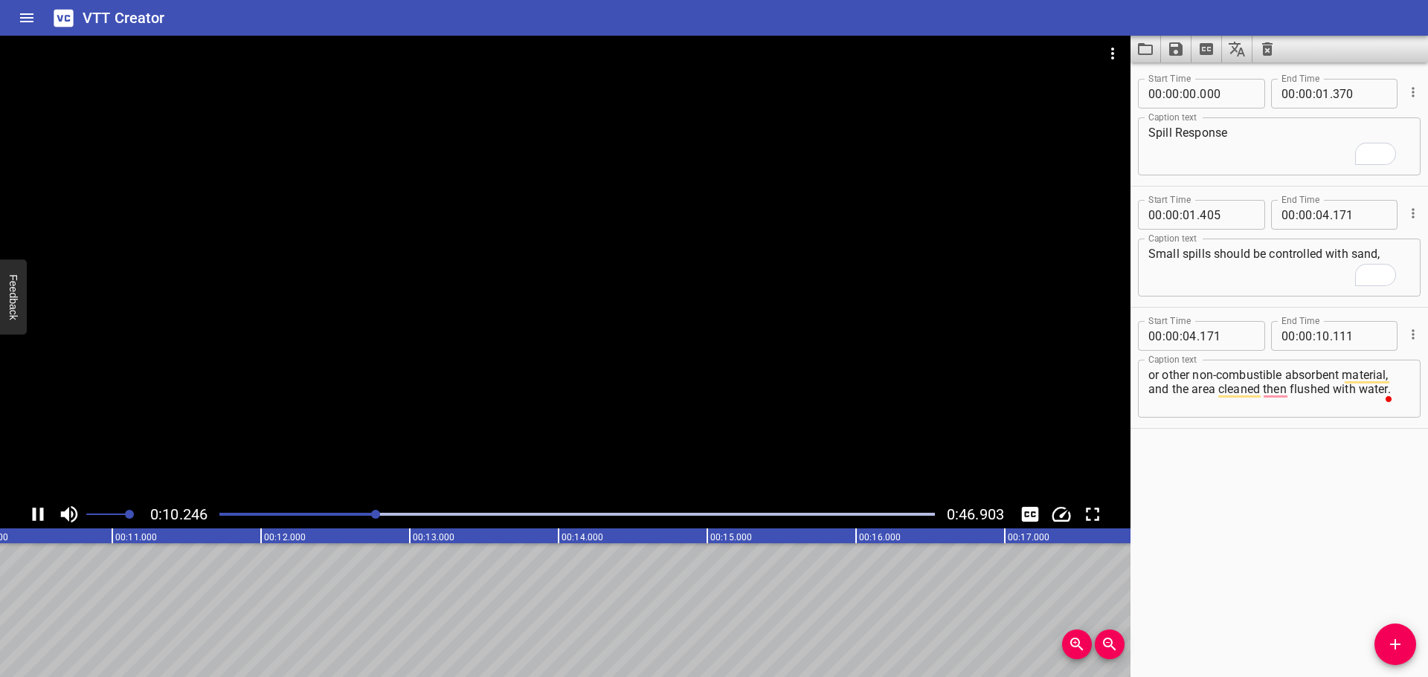
click at [656, 398] on div at bounding box center [565, 268] width 1130 height 465
click at [1397, 636] on icon "Add Cue" at bounding box center [1395, 645] width 18 height 18
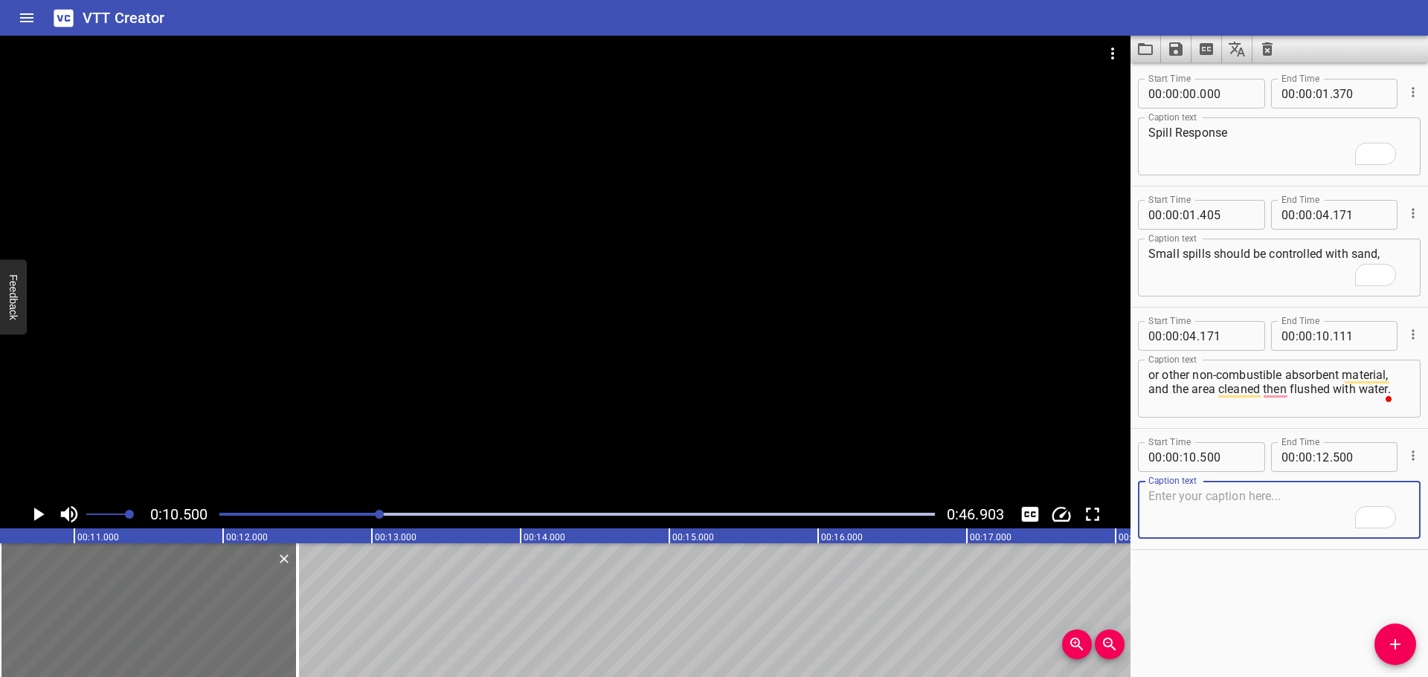
click at [1201, 518] on textarea "To enrich screen reader interactions, please activate Accessibility in Grammarl…" at bounding box center [1279, 510] width 262 height 42
paste textarea "Larger spills should be diluted with water and contained with sand or other bar…"
click at [608, 369] on div at bounding box center [565, 268] width 1130 height 465
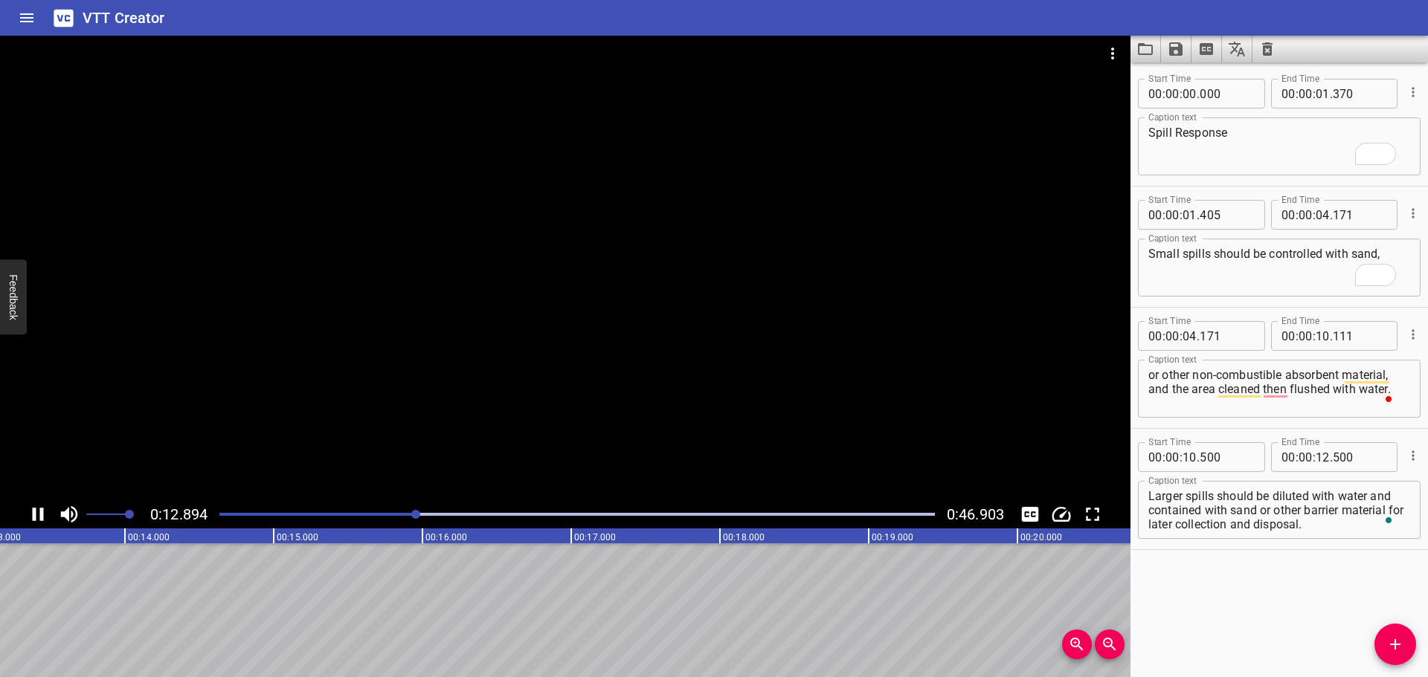
click at [574, 375] on div at bounding box center [565, 268] width 1130 height 465
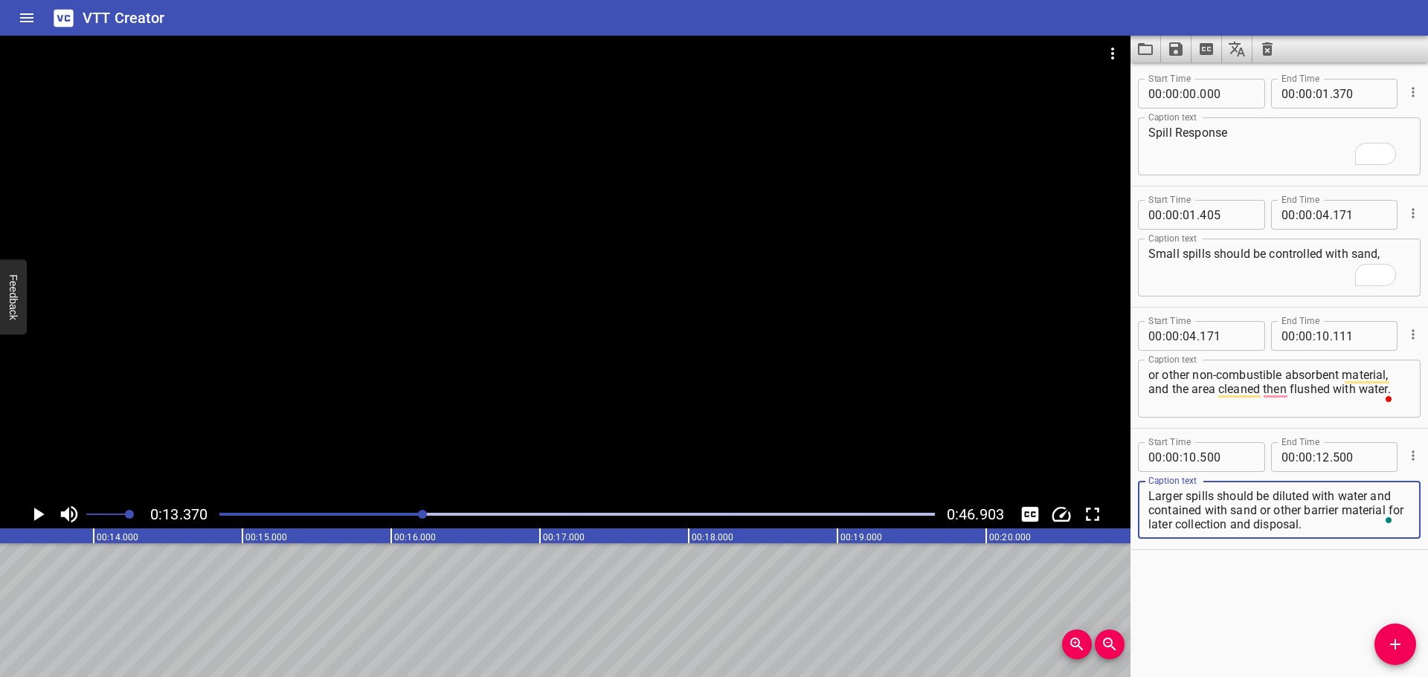
drag, startPoint x: 1372, startPoint y: 496, endPoint x: 1375, endPoint y: 535, distance: 38.8
click at [1375, 535] on div "Larger spills should be diluted with water and contained with sand or other bar…" at bounding box center [1279, 510] width 283 height 58
type textarea "Larger spills should be diluted with water"
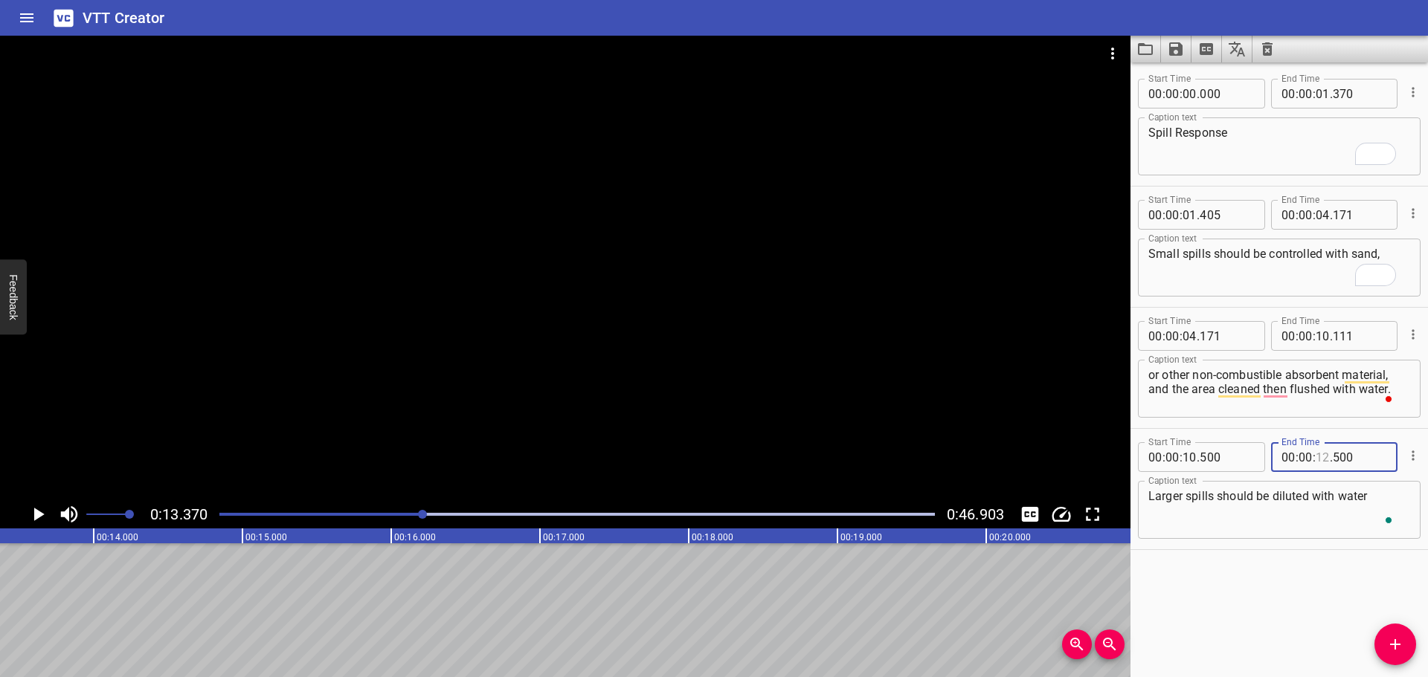
click at [1319, 457] on input "number" at bounding box center [1323, 457] width 14 height 30
type input "13"
type input "370"
click at [1388, 651] on icon "Add Cue" at bounding box center [1395, 645] width 18 height 18
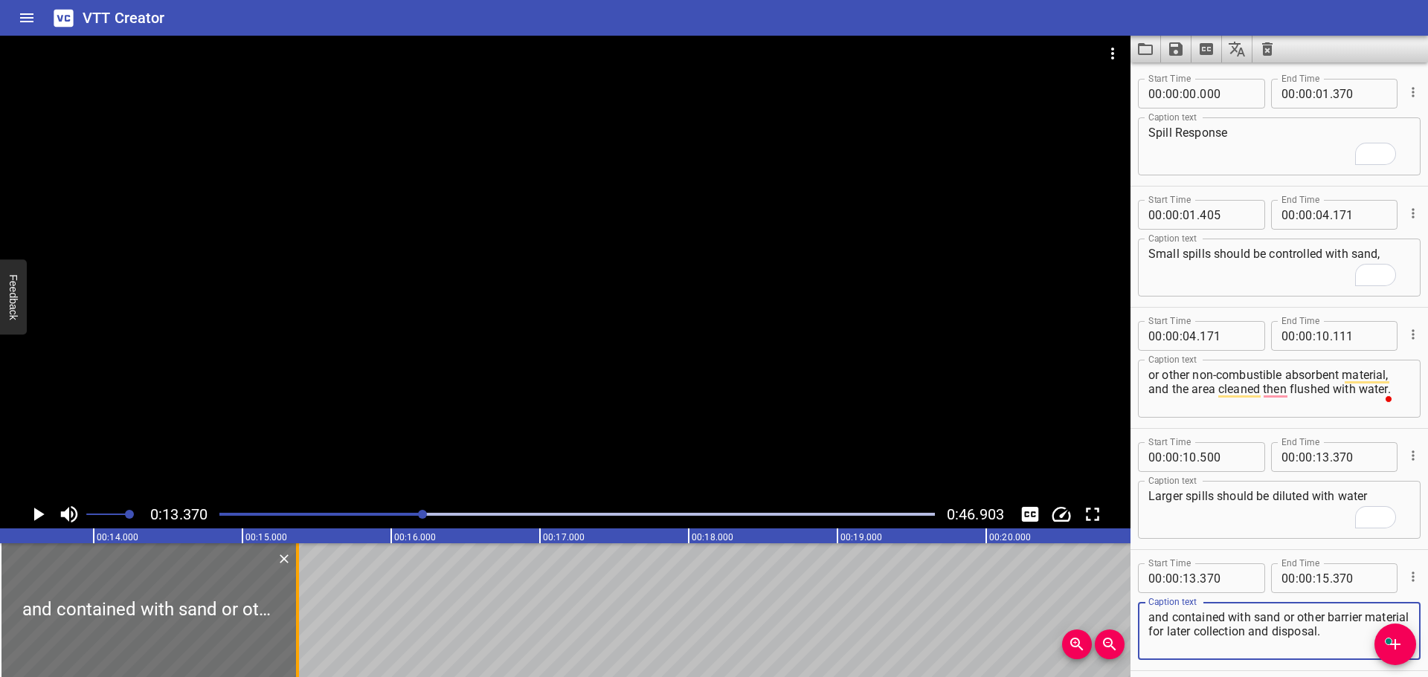
type textarea "and contained with sand or other barrier material for later collection and disp…"
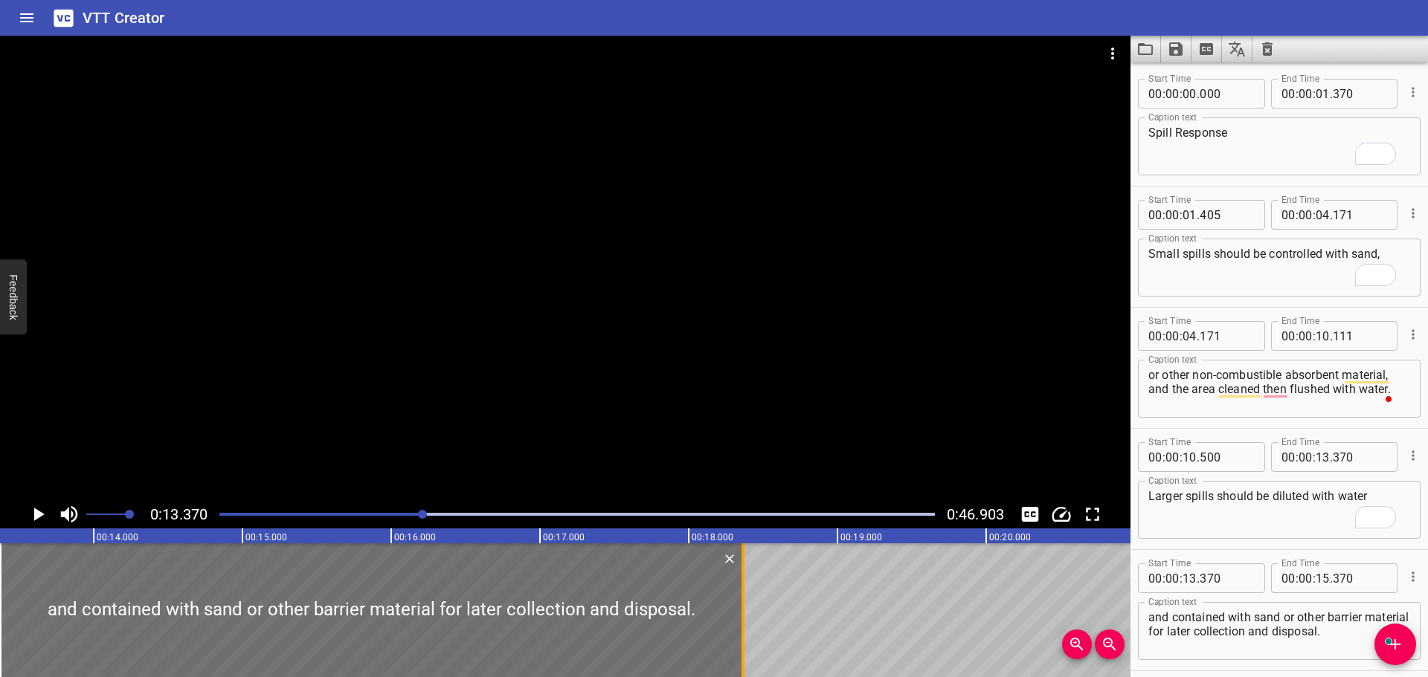
drag, startPoint x: 294, startPoint y: 587, endPoint x: 747, endPoint y: 631, distance: 454.3
click at [747, 631] on div at bounding box center [742, 611] width 15 height 134
type input "18"
type input "410"
click at [694, 410] on div at bounding box center [565, 268] width 1130 height 465
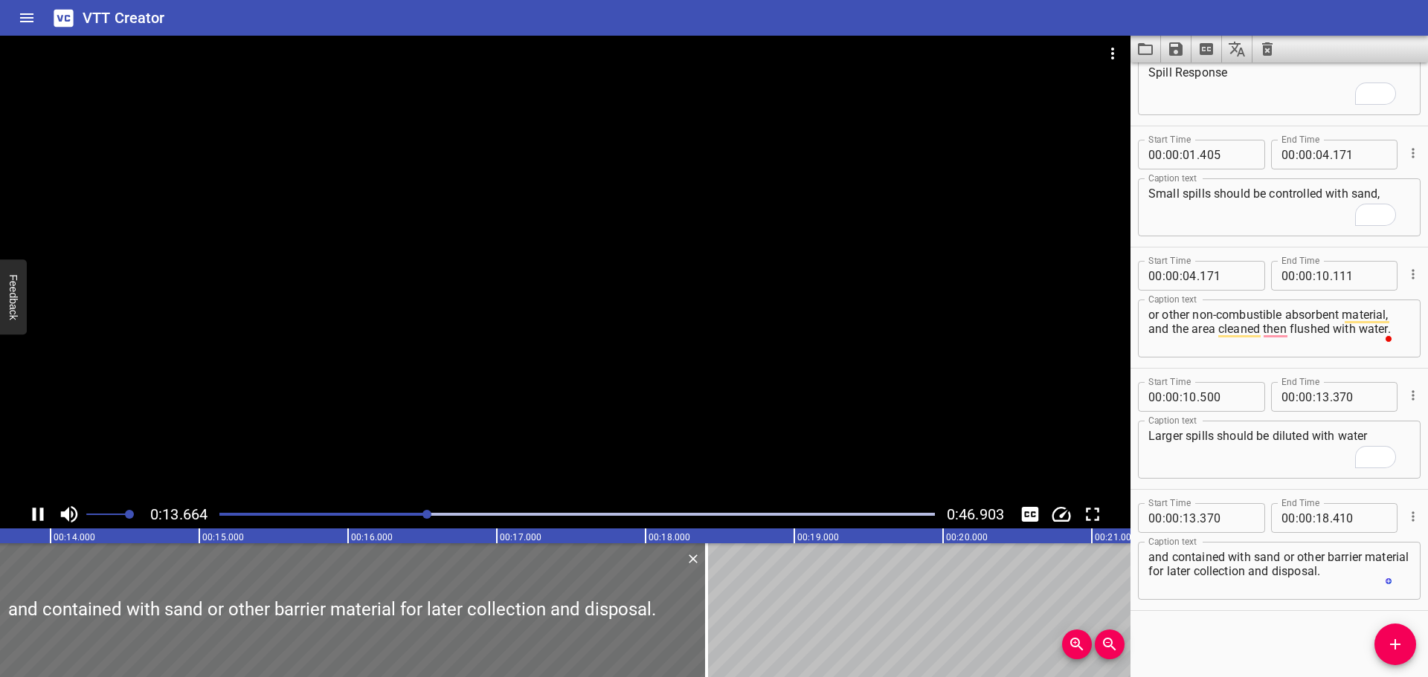
scroll to position [61, 0]
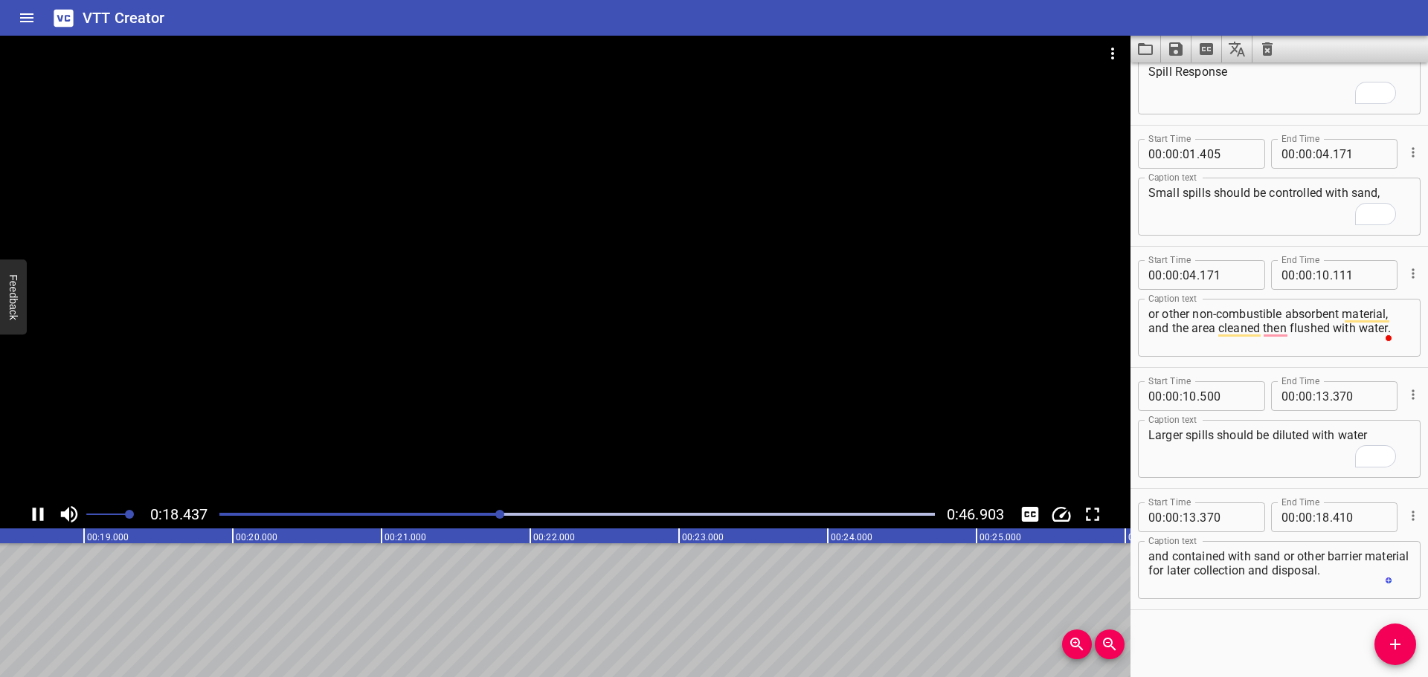
click at [664, 379] on div at bounding box center [565, 268] width 1130 height 465
click at [1387, 652] on icon "Add Cue" at bounding box center [1395, 645] width 18 height 18
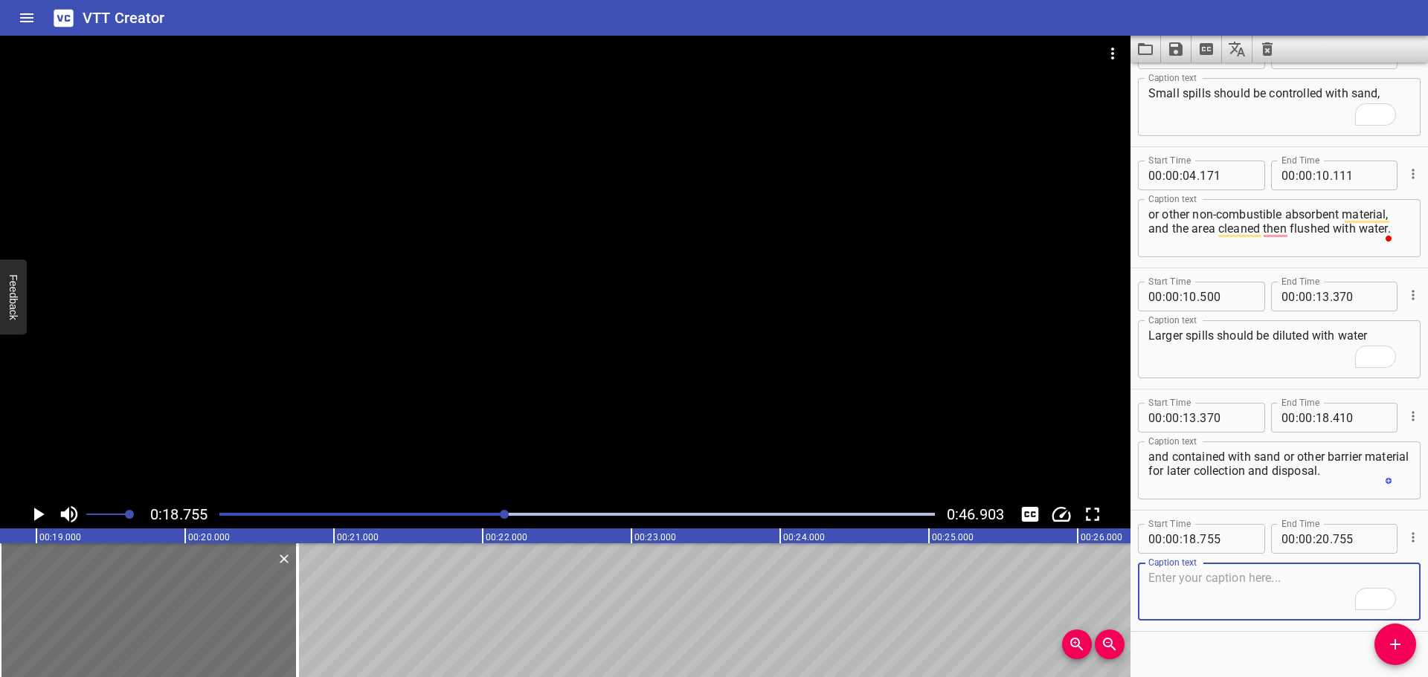
scroll to position [0, 0]
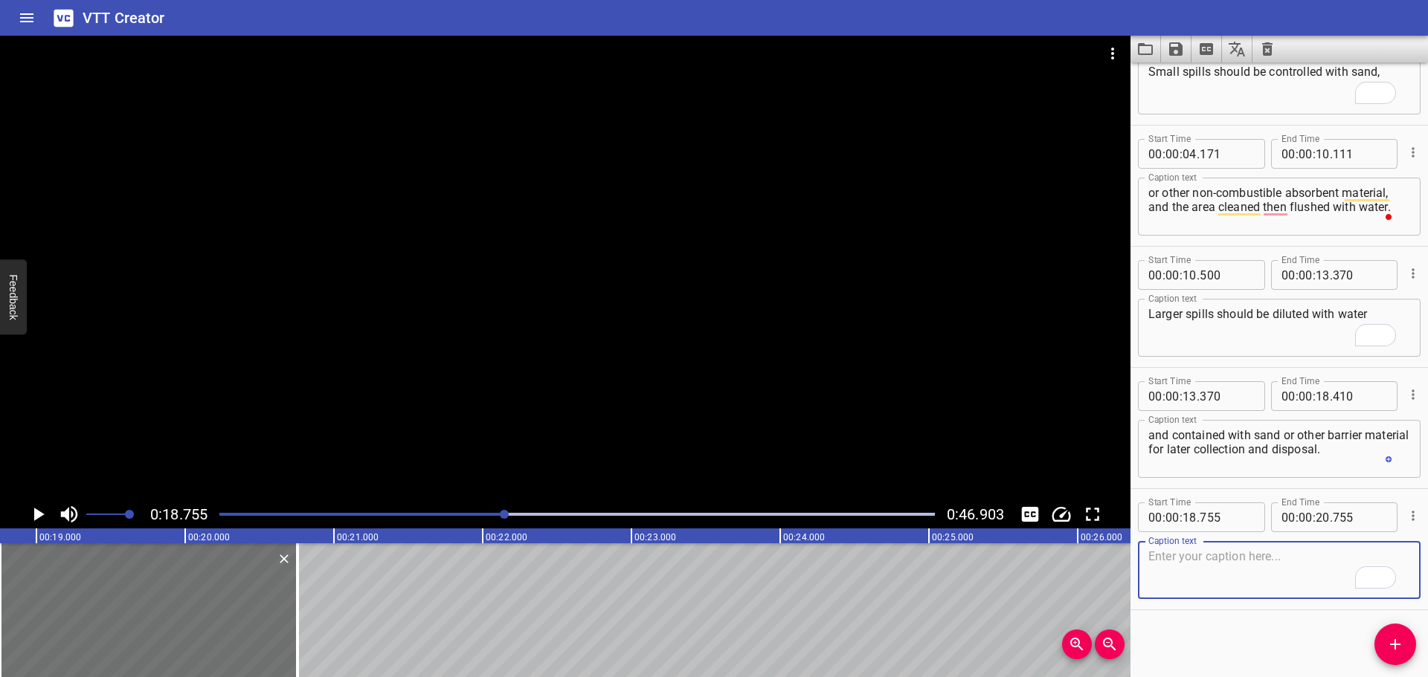
drag, startPoint x: 1258, startPoint y: 585, endPoint x: 1251, endPoint y: 577, distance: 11.1
click at [1258, 583] on textarea "To enrich screen reader interactions, please activate Accessibility in Grammarl…" at bounding box center [1279, 571] width 262 height 42
paste textarea "After use, the contaminated sorbent materials or soil containing the chemical s…"
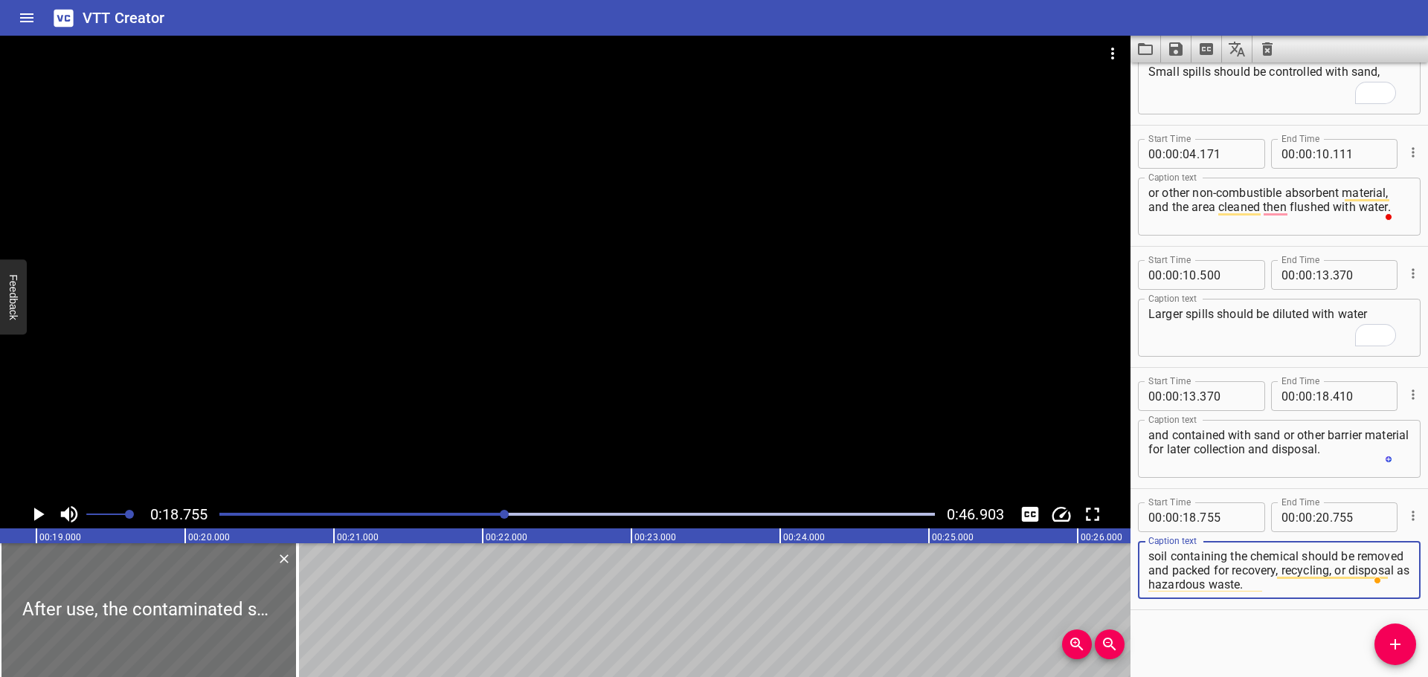
type textarea "After use, the contaminated sorbent materials or soil containing the chemical s…"
click at [509, 348] on div at bounding box center [565, 268] width 1130 height 465
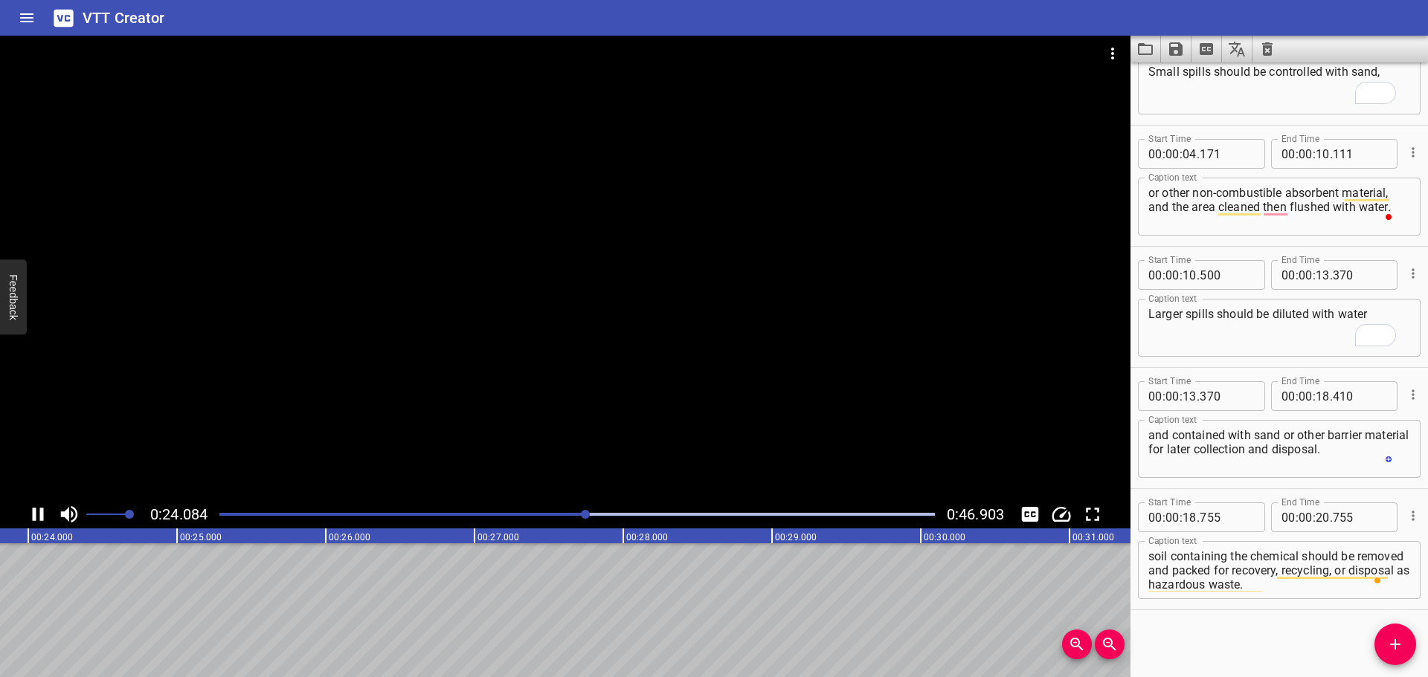
click at [546, 420] on div at bounding box center [565, 268] width 1130 height 465
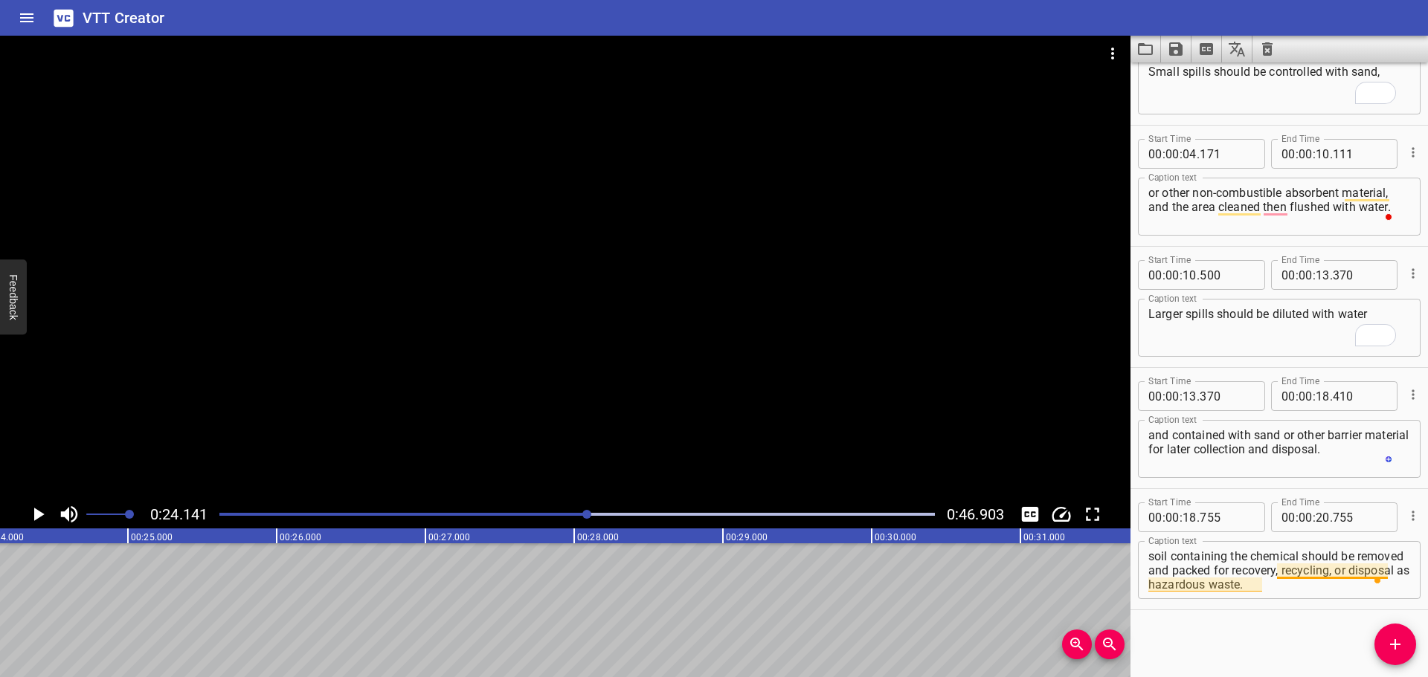
click at [1220, 574] on textarea "After use, the contaminated sorbent materials or soil containing the chemical s…" at bounding box center [1279, 571] width 262 height 42
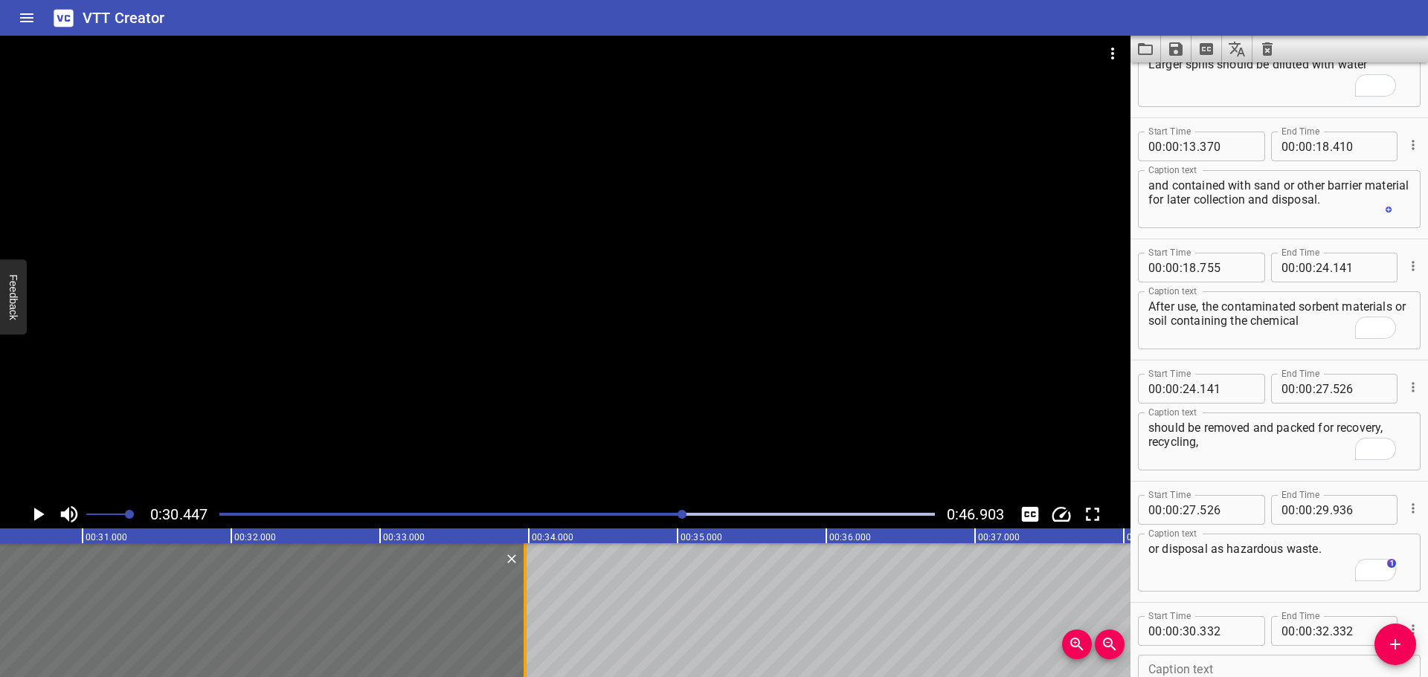
click at [527, 624] on div at bounding box center [525, 611] width 15 height 134
type input "33"
type input "977"
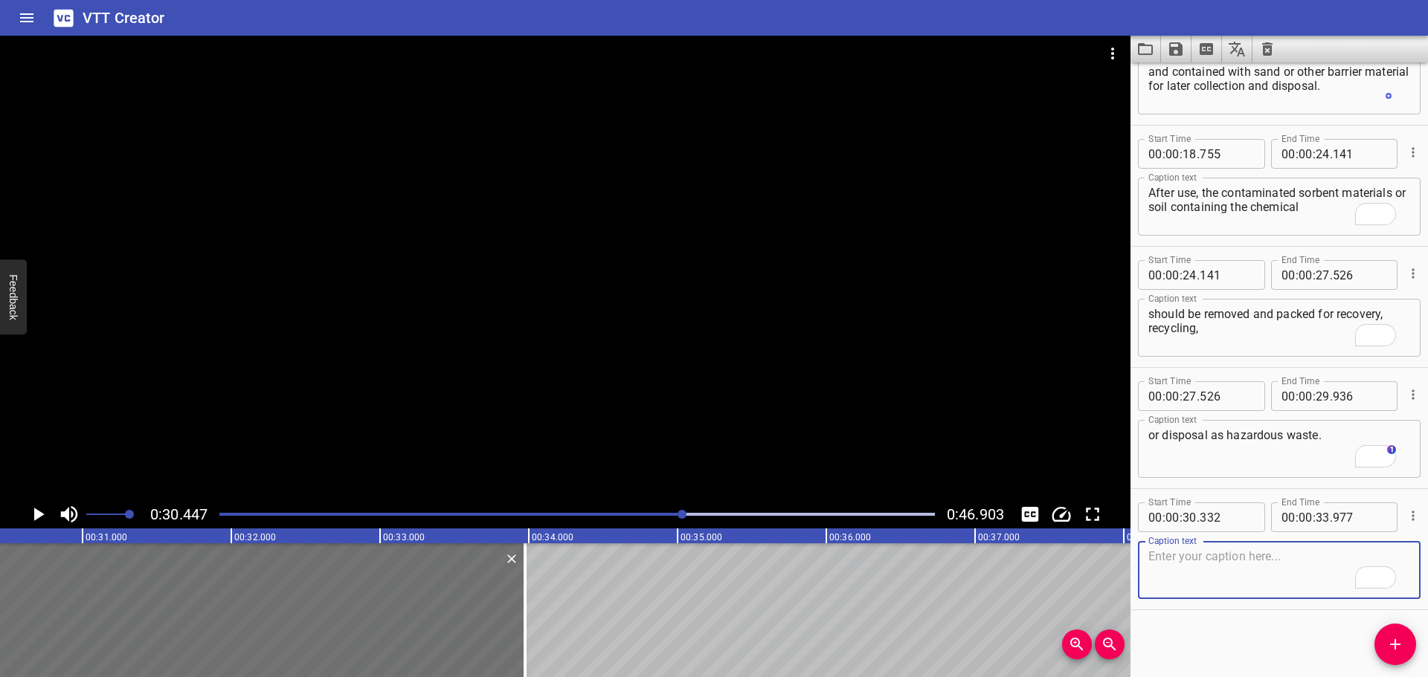
click at [1263, 564] on textarea "To enrich screen reader interactions, please activate Accessibility in Grammarl…" at bounding box center [1279, 571] width 262 height 42
paste textarea "Portable Spill Kits are located at Chemical Injection (Main Deck), Chemical Are…"
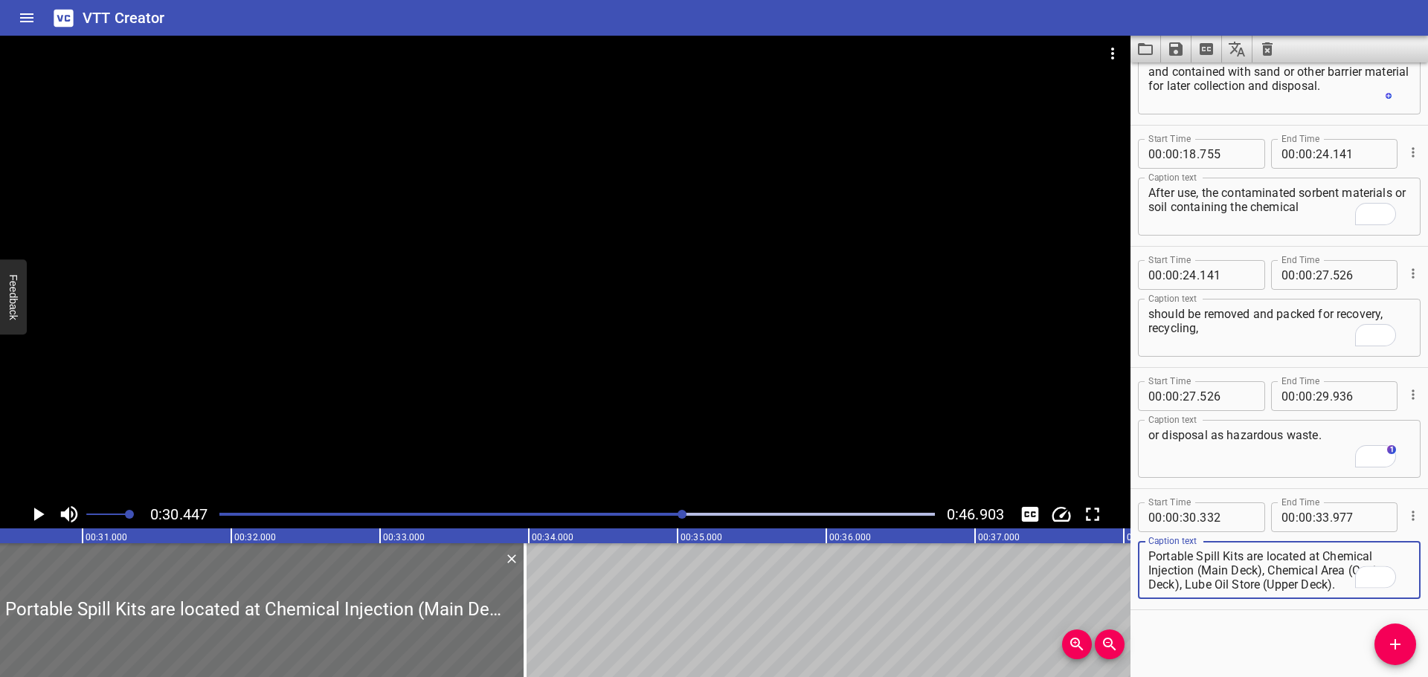
type textarea "Portable Spill Kits are located at Chemical Injection (Main Deck), Chemical Are…"
click at [597, 369] on div at bounding box center [565, 268] width 1130 height 465
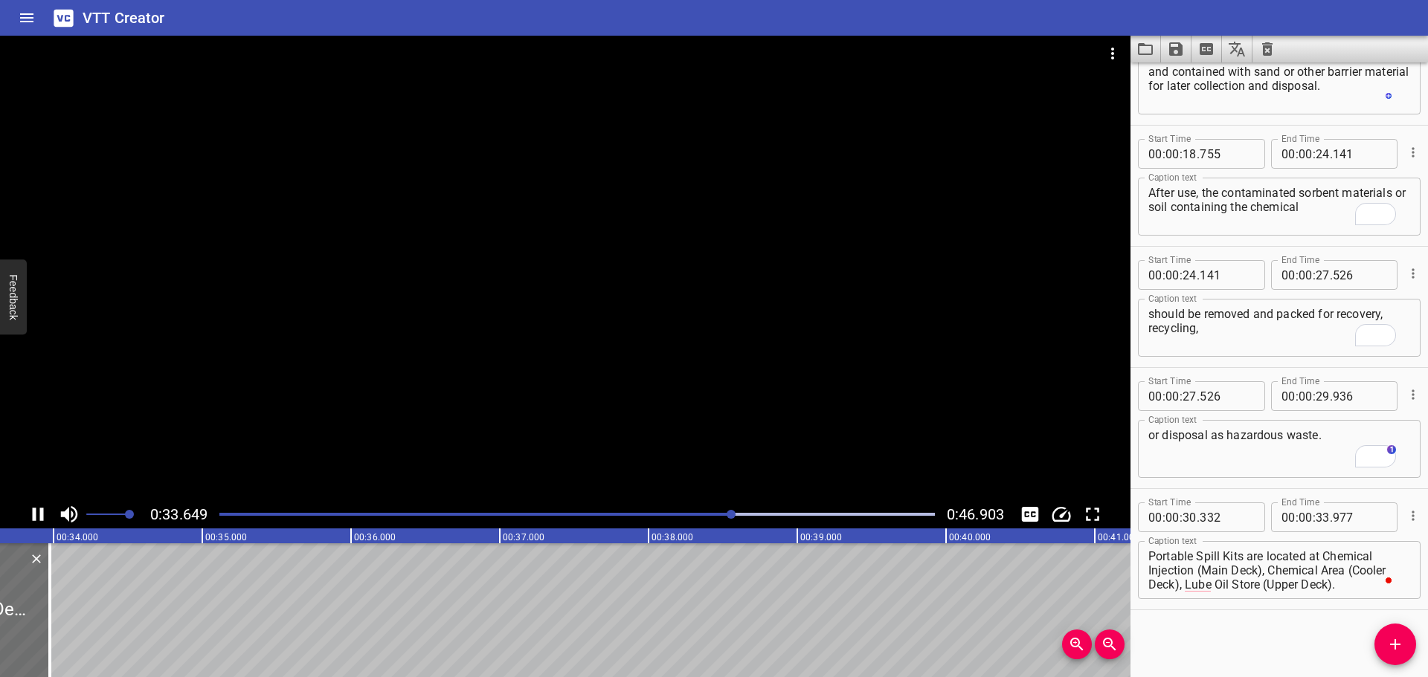
click at [319, 321] on div at bounding box center [565, 268] width 1130 height 465
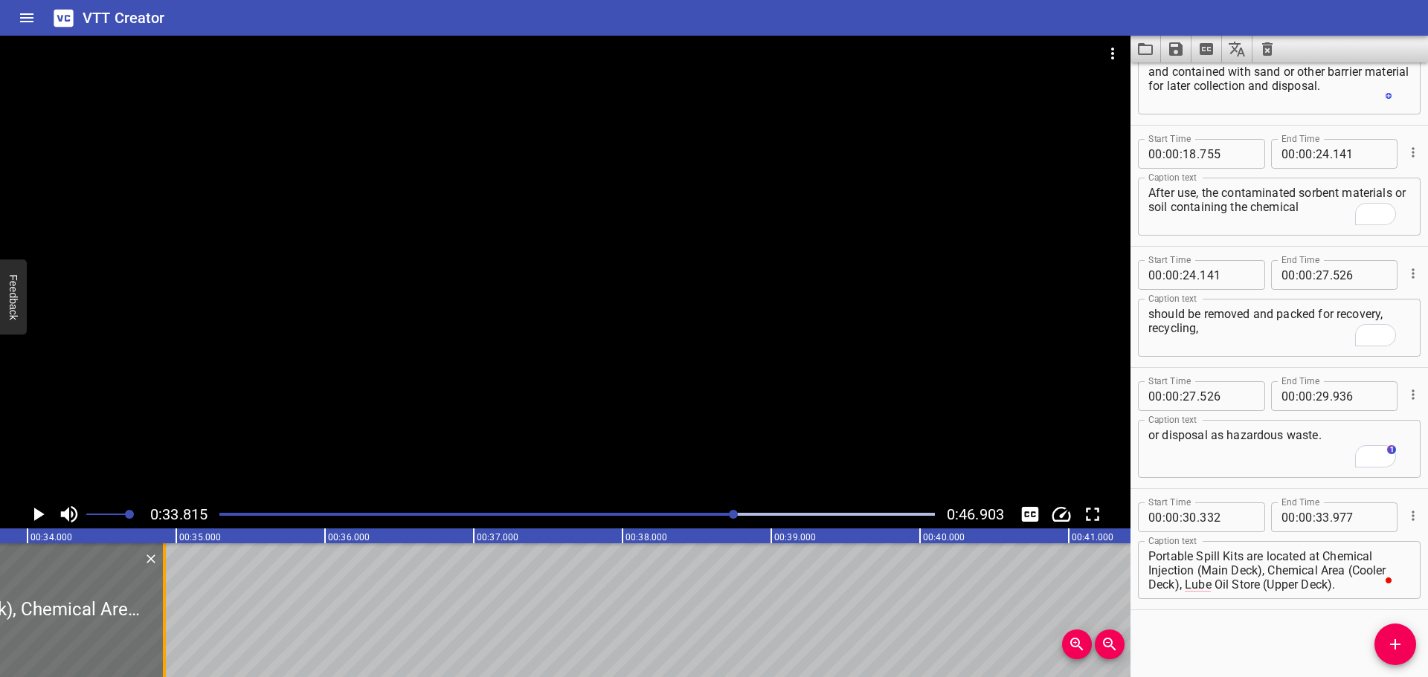
drag, startPoint x: 26, startPoint y: 593, endPoint x: 167, endPoint y: 593, distance: 141.3
click at [167, 593] on div at bounding box center [164, 611] width 15 height 134
type input "34"
type input "927"
click at [369, 428] on div at bounding box center [565, 268] width 1130 height 465
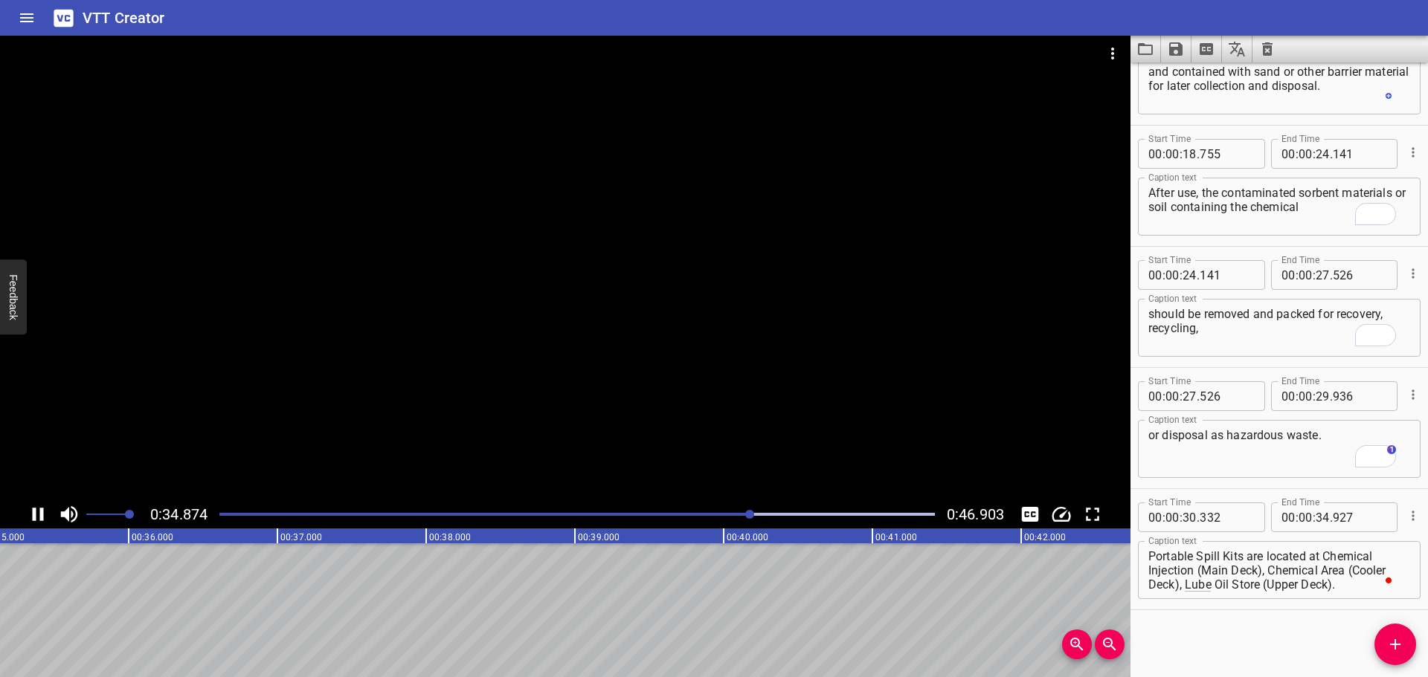
click at [490, 414] on div at bounding box center [565, 268] width 1130 height 465
drag, startPoint x: 1391, startPoint y: 644, endPoint x: 1079, endPoint y: 657, distance: 312.6
click at [1392, 644] on icon "Add Cue" at bounding box center [1395, 645] width 10 height 10
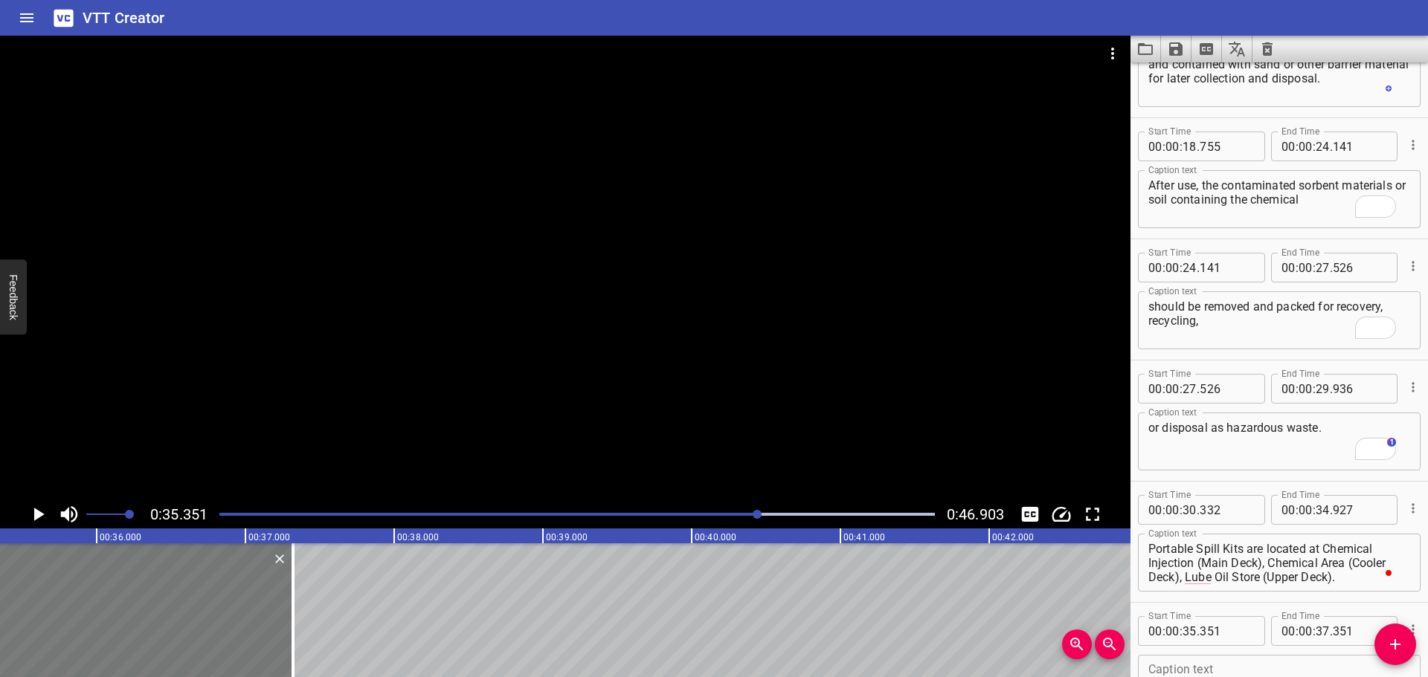
click at [228, 634] on div at bounding box center [144, 611] width 297 height 134
type input "321"
drag, startPoint x: 1269, startPoint y: 562, endPoint x: 1359, endPoint y: 586, distance: 93.1
click at [1359, 586] on div "Portable Spill Kits are located at Chemical Injection (Main Deck), Chemical Are…" at bounding box center [1279, 563] width 283 height 58
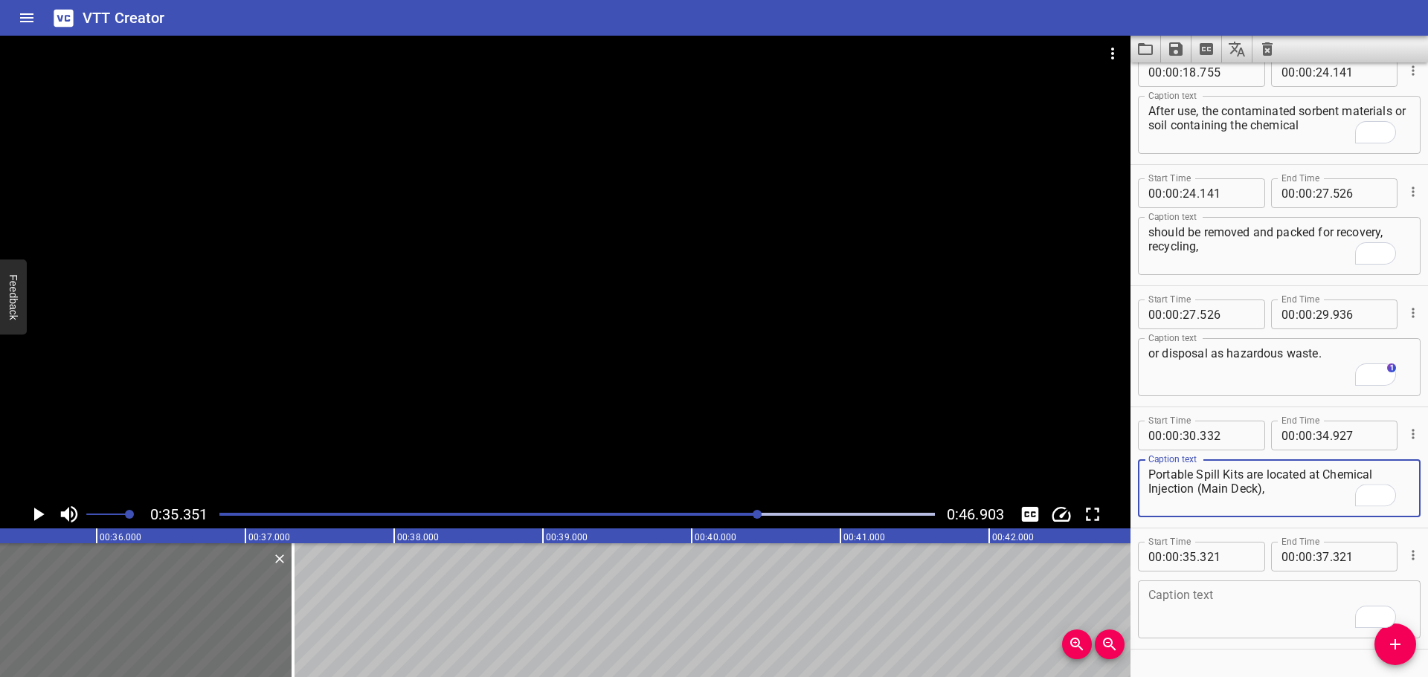
type textarea "Portable Spill Kits are located at Chemical Injection (Main Deck),"
click at [1221, 593] on textarea "To enrich screen reader interactions, please activate Accessibility in Grammarl…" at bounding box center [1279, 610] width 262 height 42
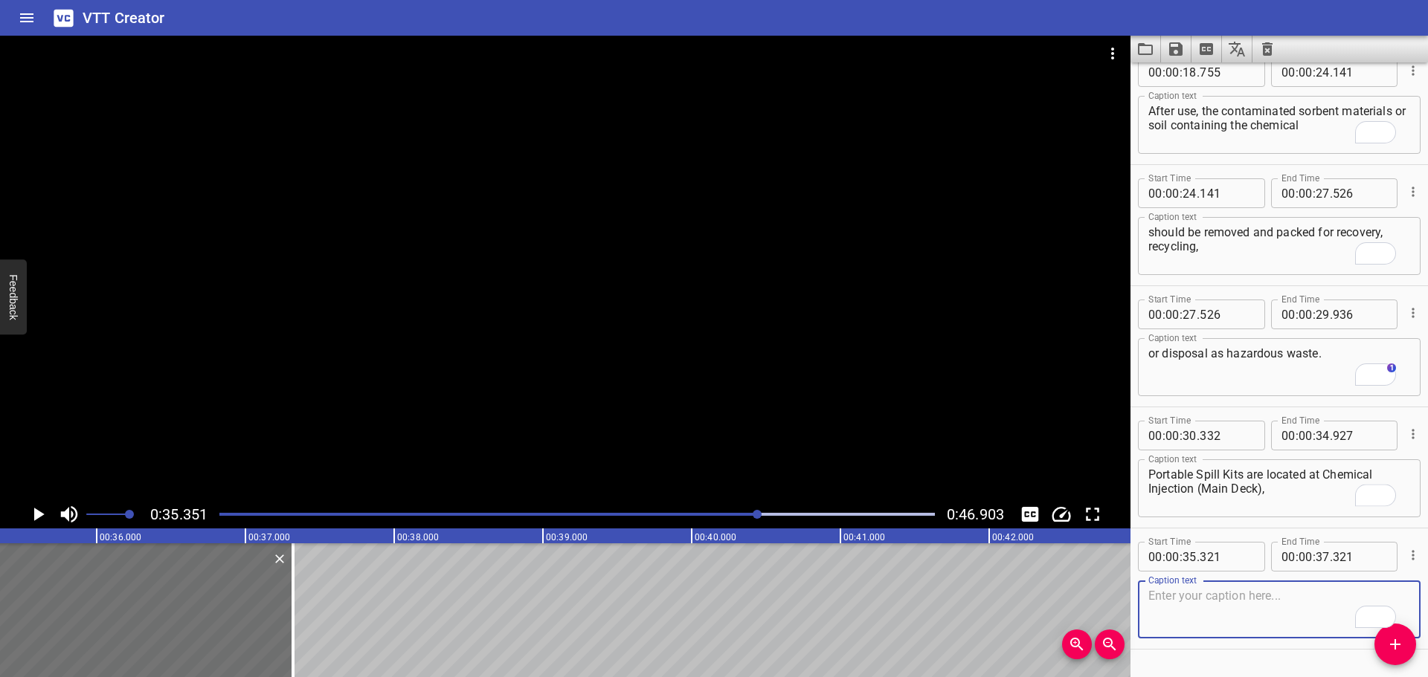
paste textarea "Chemical Area (Cooler Deck), Lube Oil Store (Upper Deck)."
drag, startPoint x: 1309, startPoint y: 600, endPoint x: 1316, endPoint y: 616, distance: 17.7
click at [1316, 616] on textarea "Chemical Area (Cooler Deck), Lube Oil Store (Upper Deck)." at bounding box center [1279, 610] width 262 height 42
type textarea "Chemical Area (Cooler Deck),"
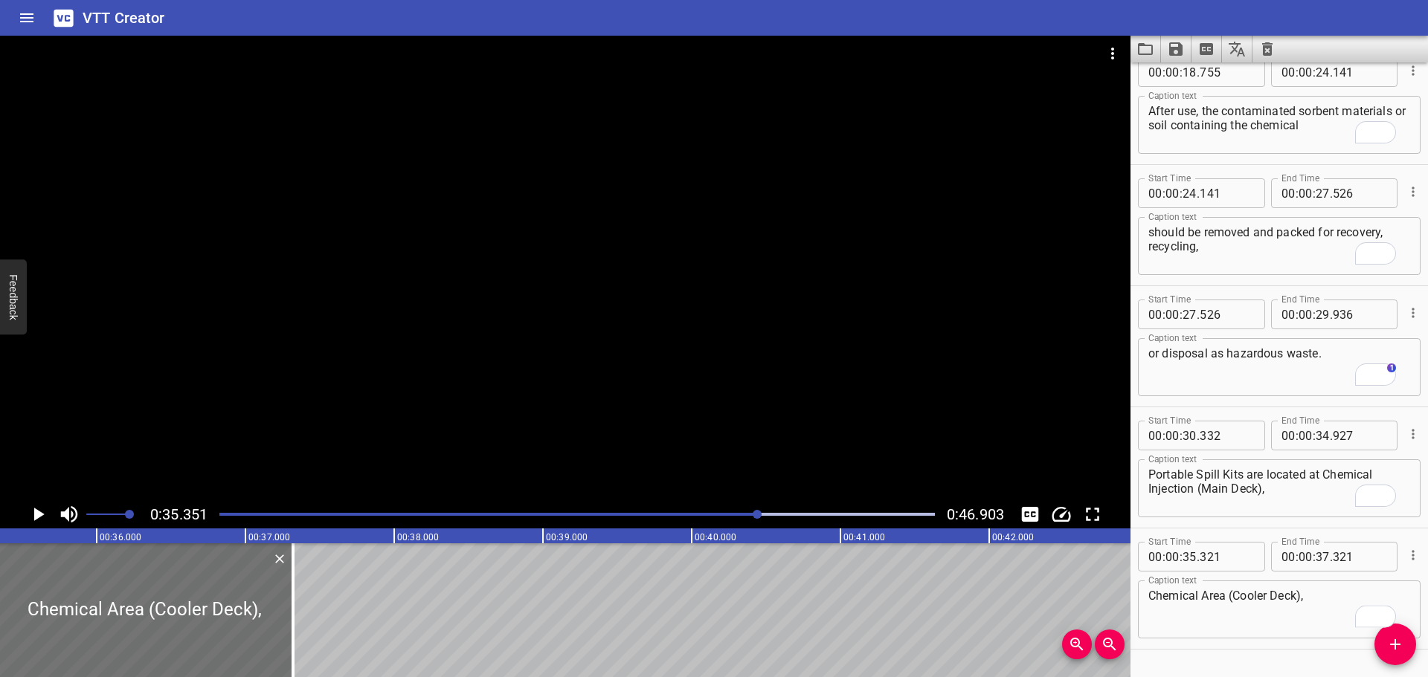
click at [597, 411] on div at bounding box center [565, 268] width 1130 height 465
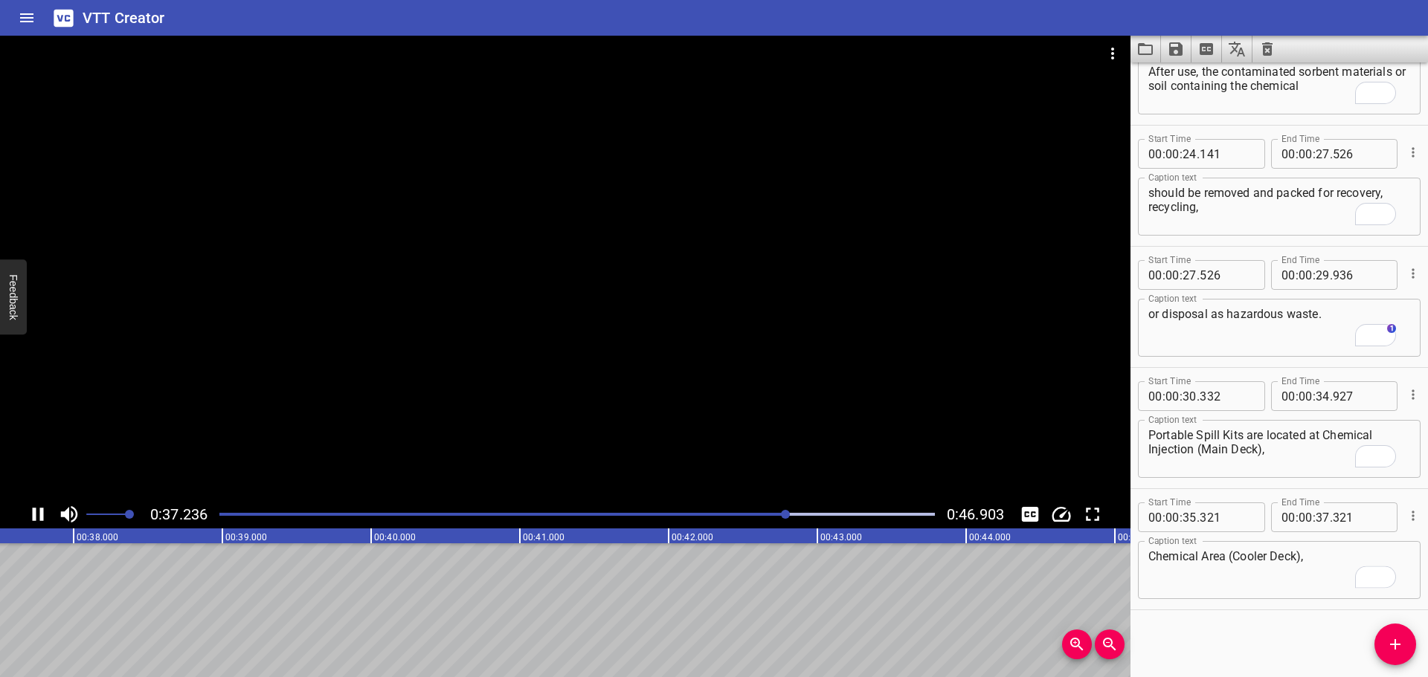
click at [544, 376] on div at bounding box center [565, 268] width 1130 height 465
click at [1400, 645] on icon "Add Cue" at bounding box center [1395, 645] width 18 height 18
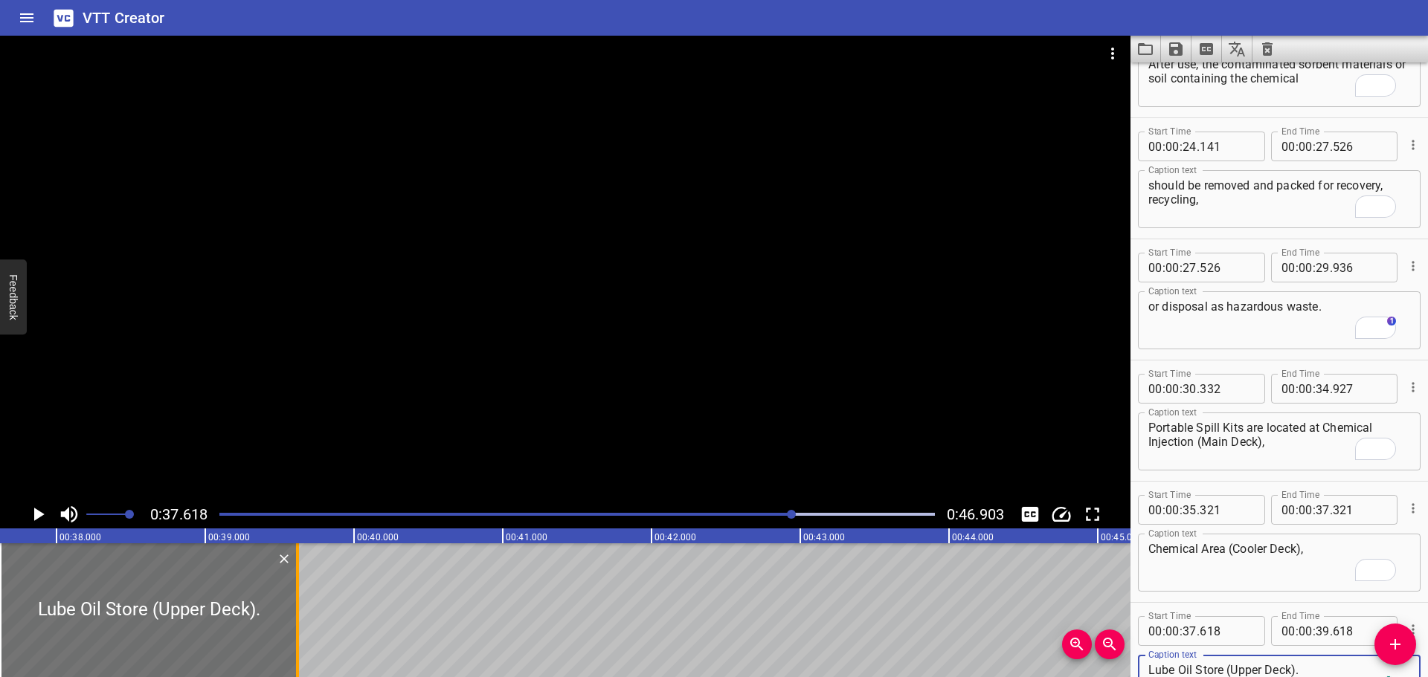
type textarea "Lube Oil Store (Upper Deck)."
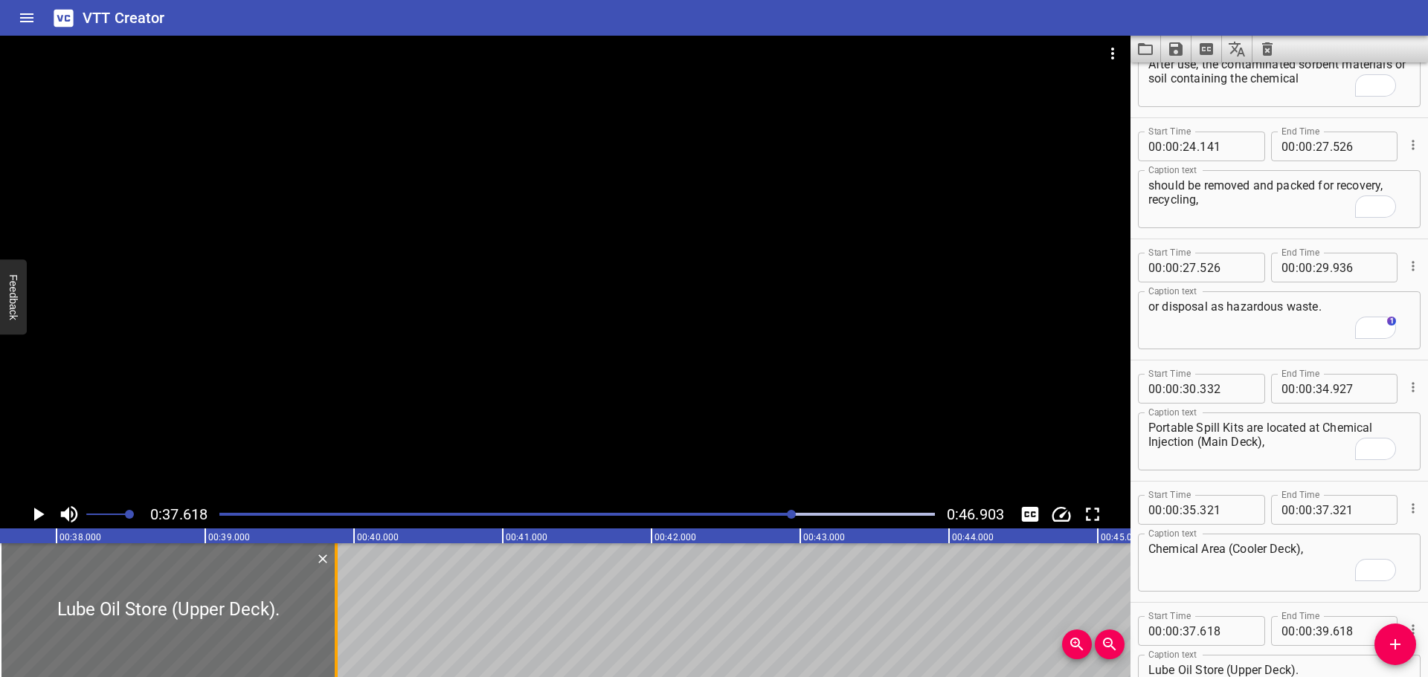
drag, startPoint x: 301, startPoint y: 581, endPoint x: 340, endPoint y: 581, distance: 38.7
click at [340, 581] on div at bounding box center [336, 611] width 15 height 134
type input "878"
click at [498, 419] on div at bounding box center [565, 268] width 1130 height 465
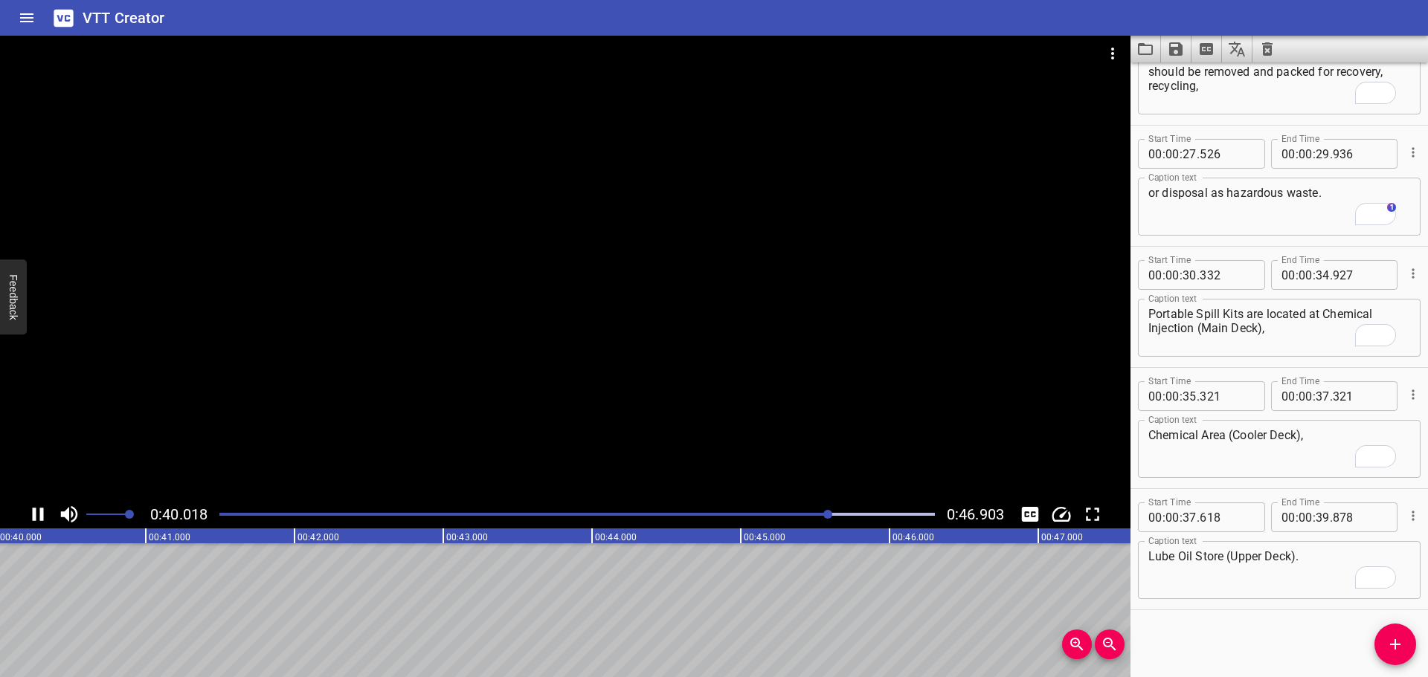
click at [467, 295] on div at bounding box center [565, 268] width 1130 height 465
click at [1385, 652] on span "Add Cue" at bounding box center [1395, 645] width 42 height 18
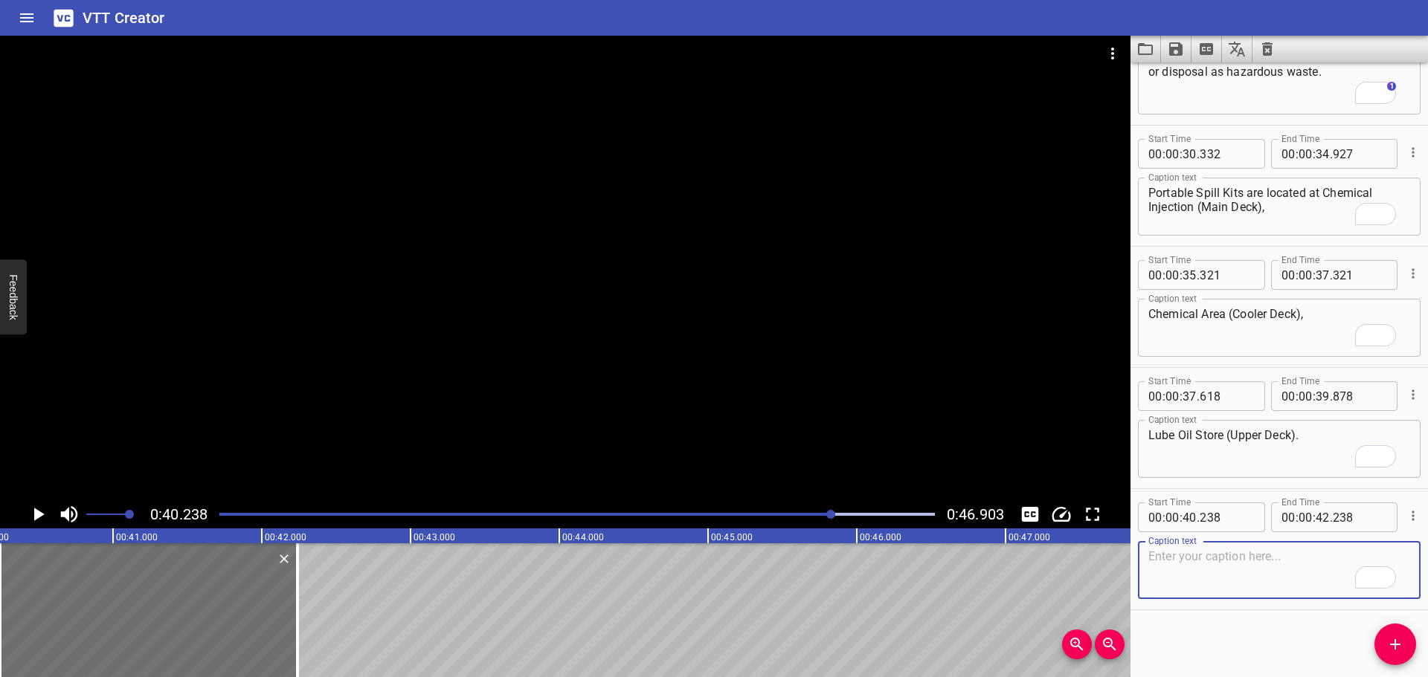
drag, startPoint x: 1247, startPoint y: 588, endPoint x: 1238, endPoint y: 582, distance: 10.7
click at [1246, 587] on textarea "To enrich screen reader interactions, please activate Accessibility in Grammarl…" at bounding box center [1279, 571] width 262 height 42
paste textarea "Major Spill Response Containers are located on Cellar Deck, Main Deck and Upper…"
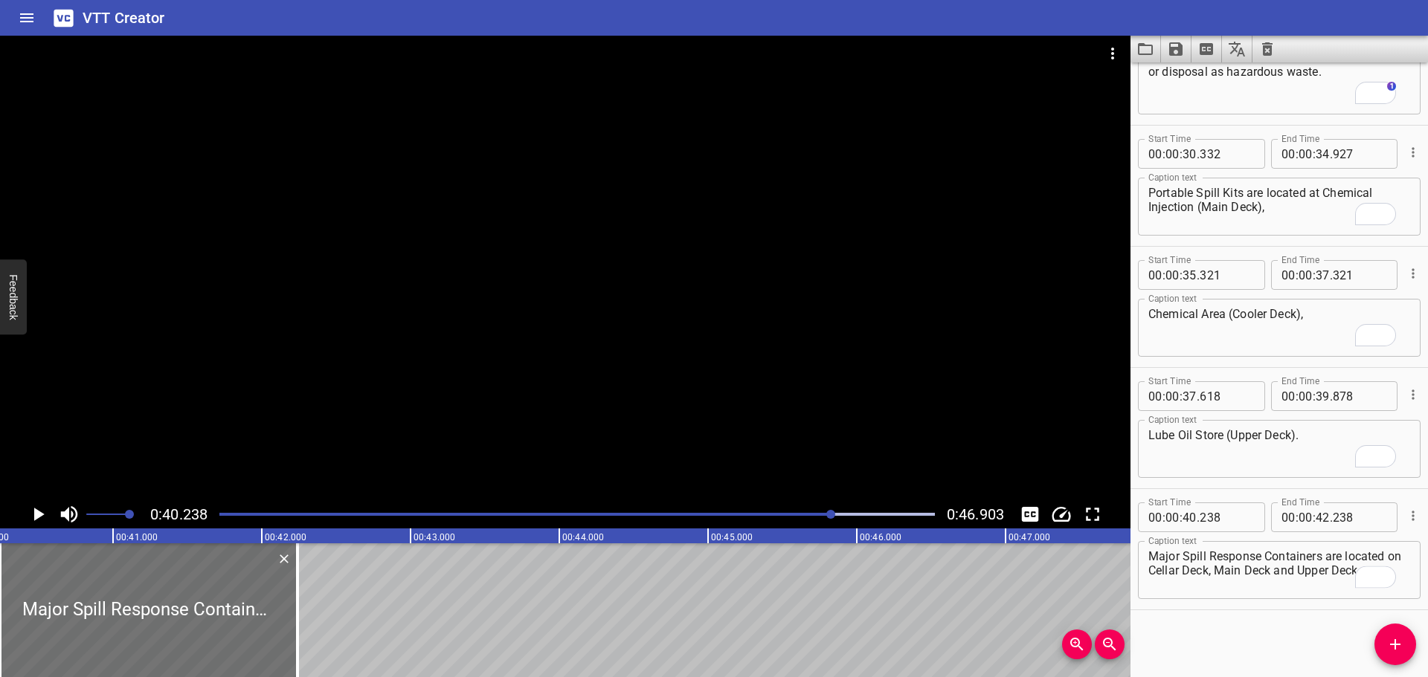
click at [678, 402] on div at bounding box center [565, 268] width 1130 height 465
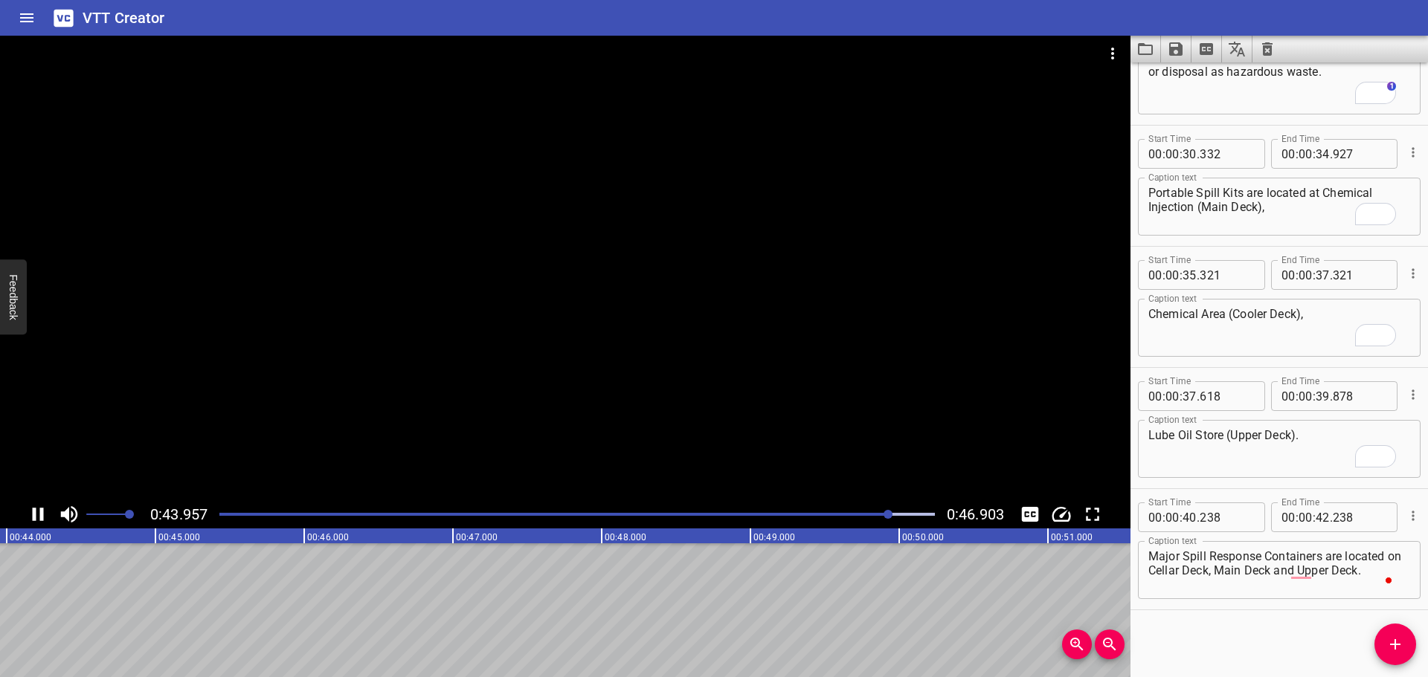
click at [527, 413] on div at bounding box center [565, 268] width 1130 height 465
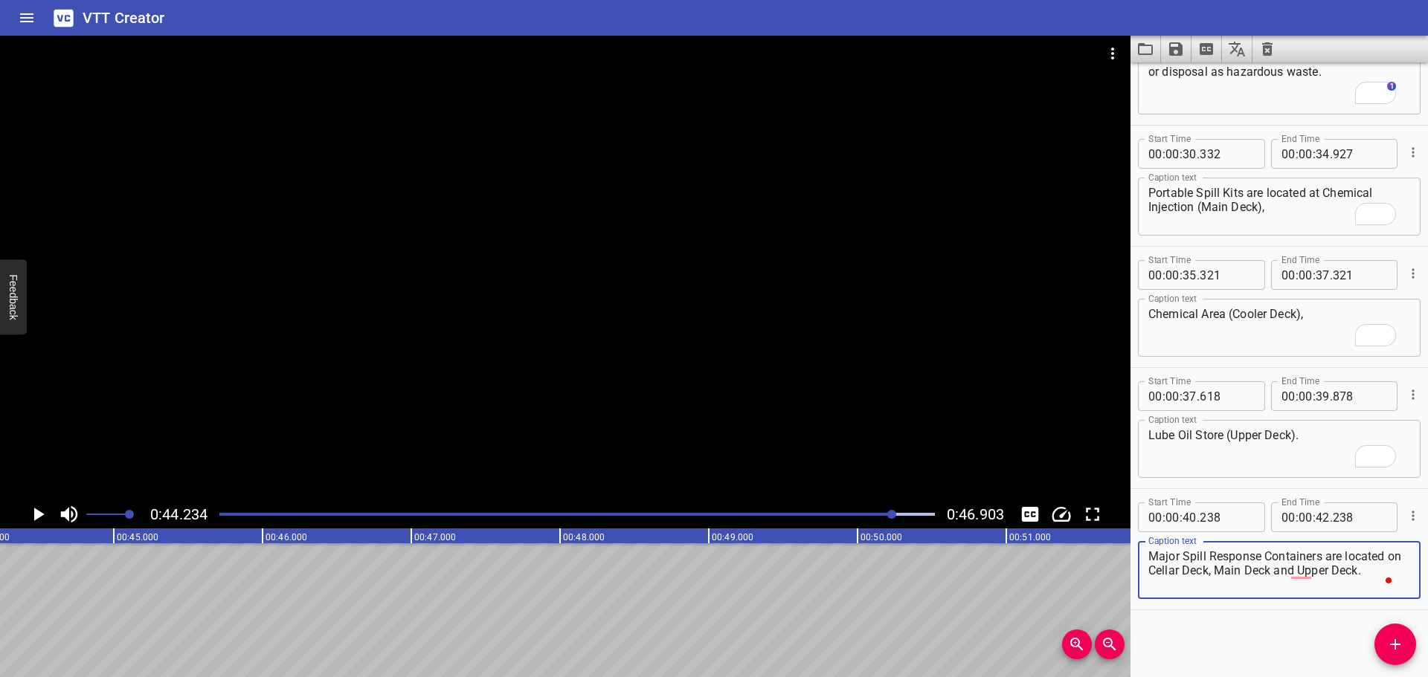
drag, startPoint x: 1234, startPoint y: 573, endPoint x: 1406, endPoint y: 576, distance: 172.6
click at [1406, 576] on div "Major Spill Response Containers are located on Cellar Deck, Main Deck and Upper…" at bounding box center [1279, 570] width 283 height 58
type textarea "Major Spill Response Containers are located on Cellar Deck,"
click at [1321, 515] on input "number" at bounding box center [1323, 518] width 14 height 30
type input "44"
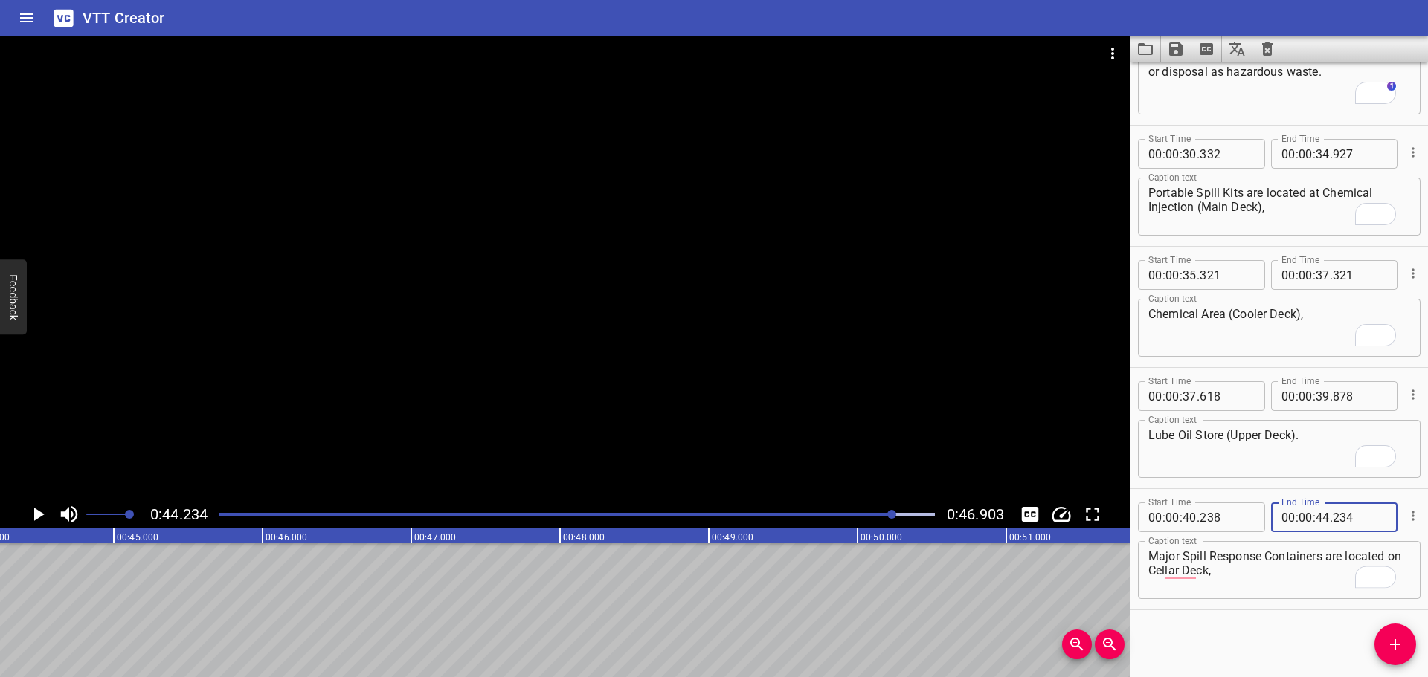
type input "234"
drag, startPoint x: 1392, startPoint y: 643, endPoint x: 1325, endPoint y: 620, distance: 70.5
click at [1391, 640] on icon "Add Cue" at bounding box center [1395, 645] width 18 height 18
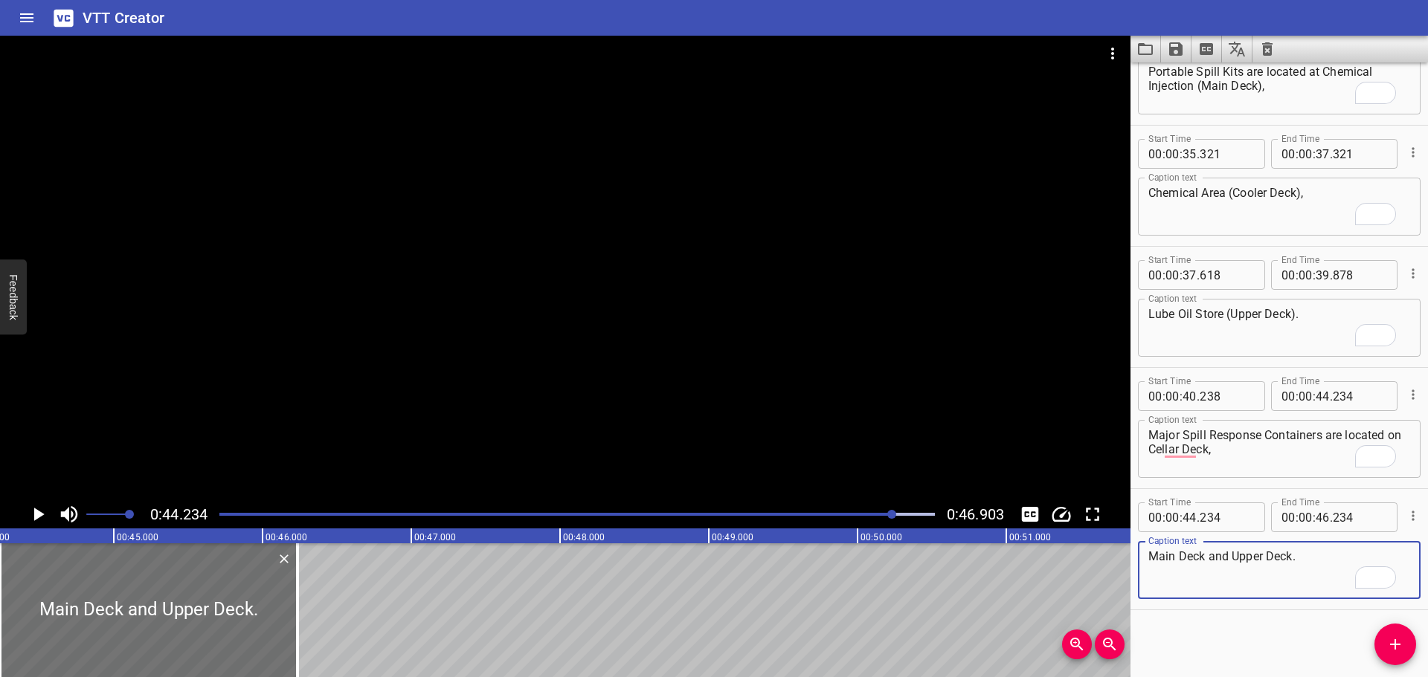
click at [1204, 561] on textarea "Main Deck and Upper Deck." at bounding box center [1279, 571] width 262 height 42
type textarea "Main Deck, and Upper Deck."
click at [806, 307] on div at bounding box center [565, 268] width 1130 height 465
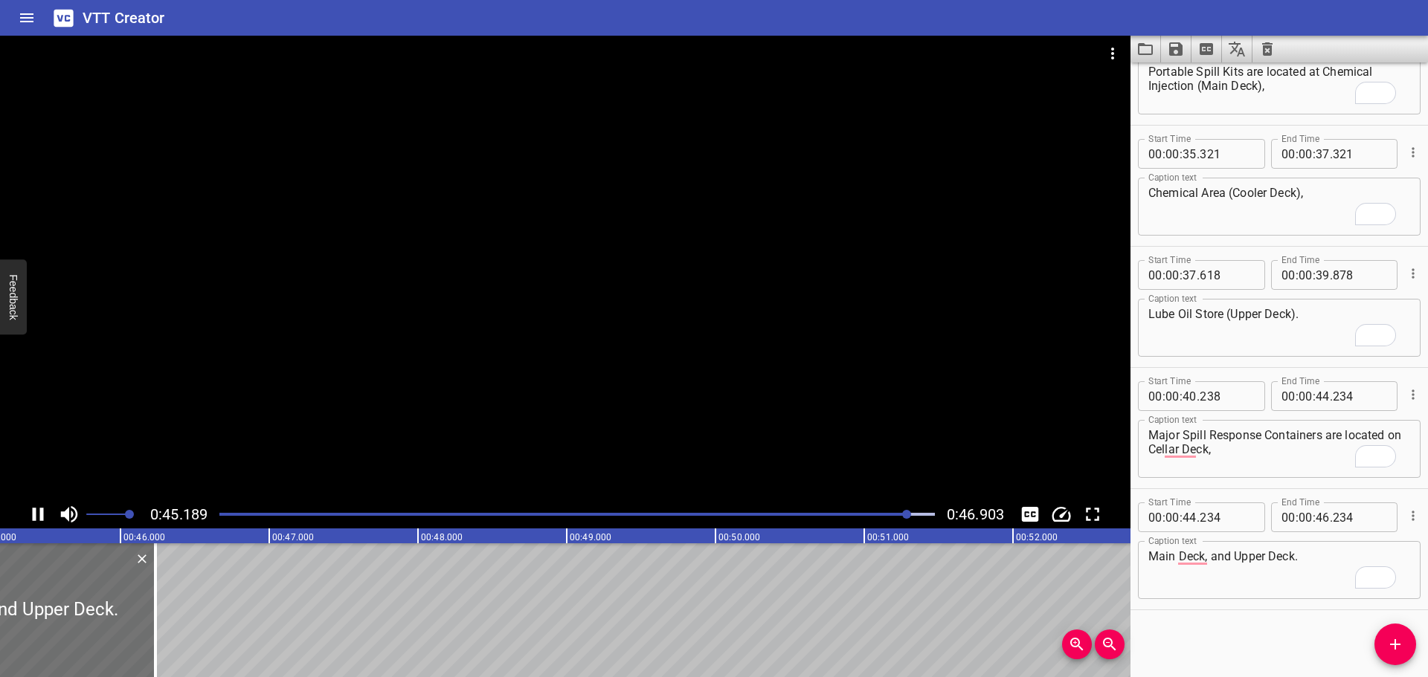
click at [1171, 46] on icon "Save captions to file" at bounding box center [1176, 49] width 18 height 18
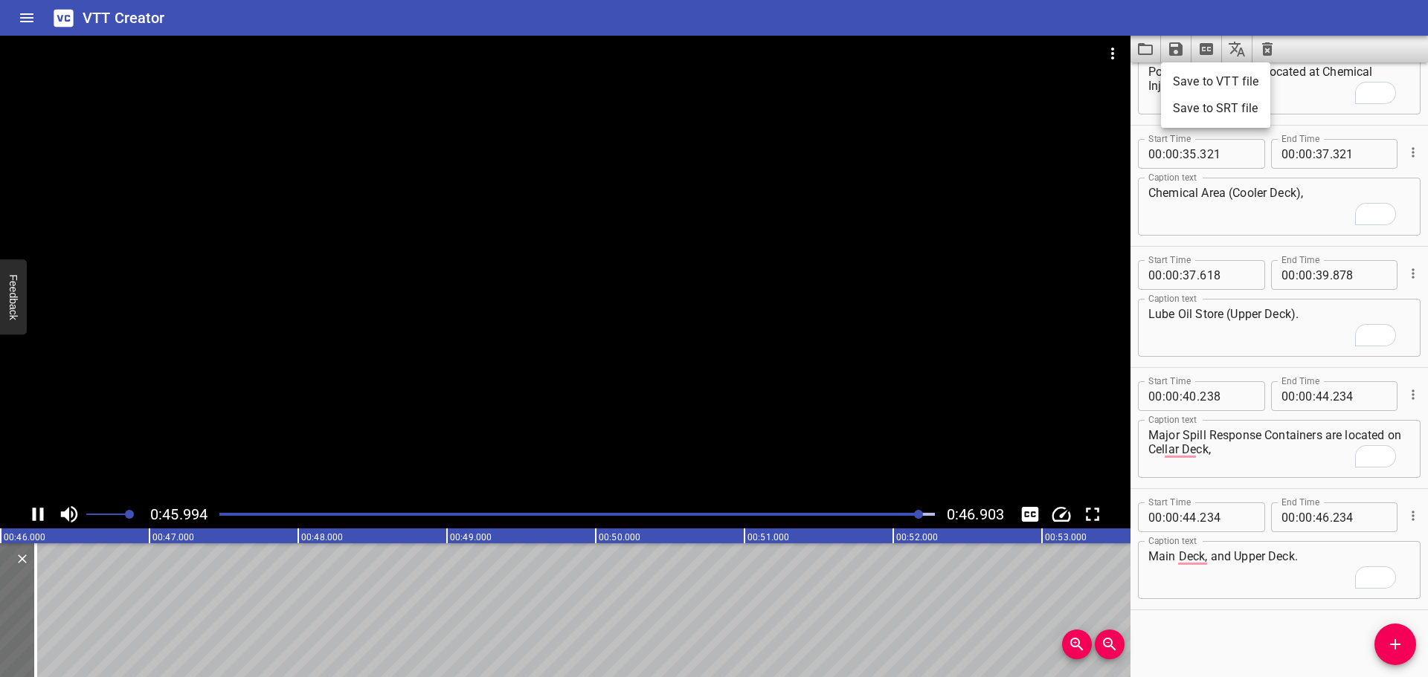
click at [1217, 78] on li "Save to VTT file" at bounding box center [1215, 81] width 109 height 27
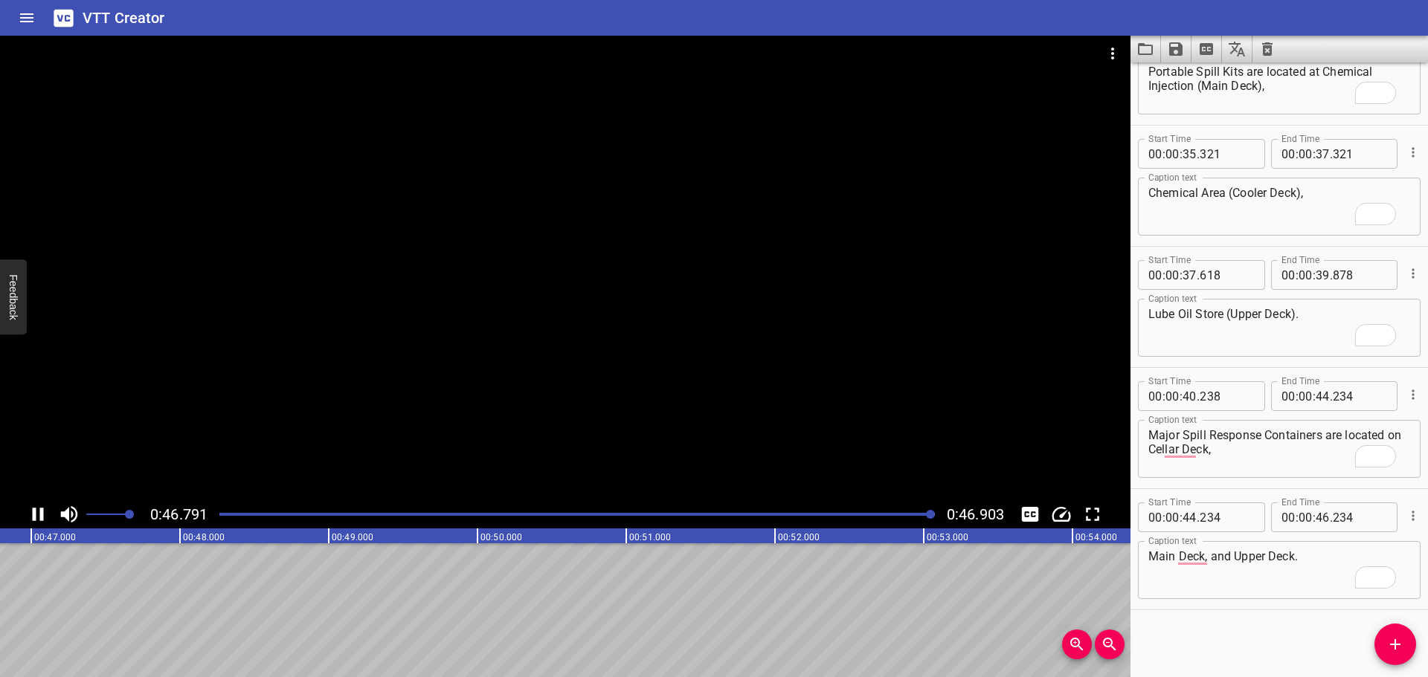
scroll to position [0, 6976]
click at [1116, 57] on icon "Video Options" at bounding box center [1113, 54] width 18 height 18
click at [1146, 57] on li "Select New Video File..." at bounding box center [1169, 55] width 148 height 27
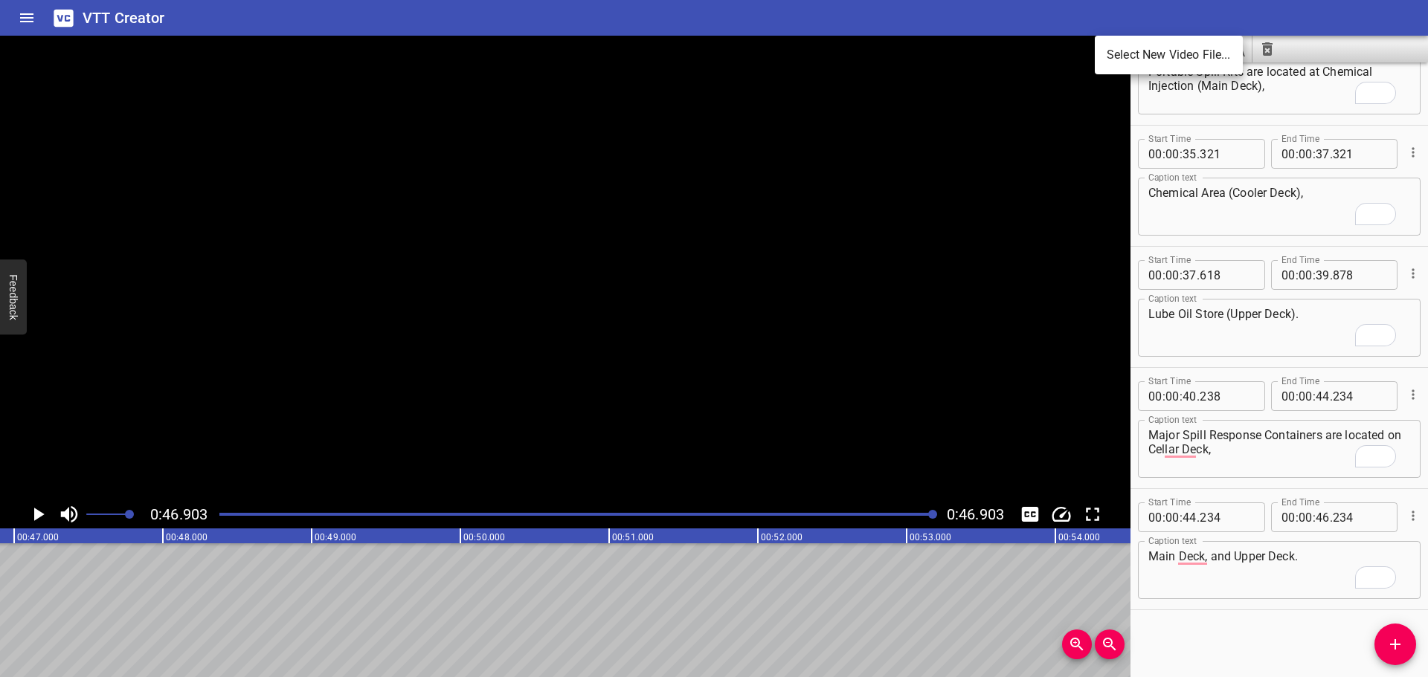
click at [904, 13] on div at bounding box center [714, 338] width 1428 height 677
click at [1113, 45] on icon "Video Options" at bounding box center [1113, 54] width 18 height 18
click at [1117, 46] on li "Select New Video File..." at bounding box center [1169, 55] width 148 height 27
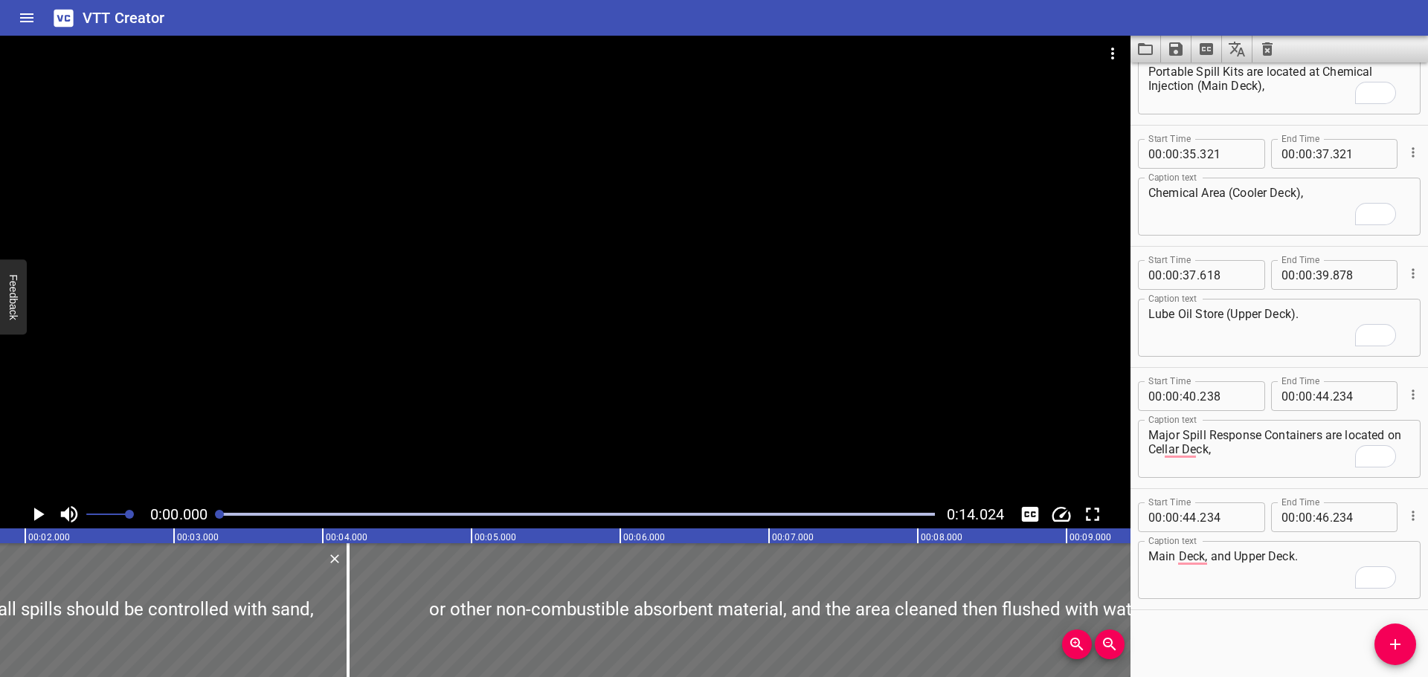
click at [1259, 50] on icon "Clear captions" at bounding box center [1267, 49] width 18 height 18
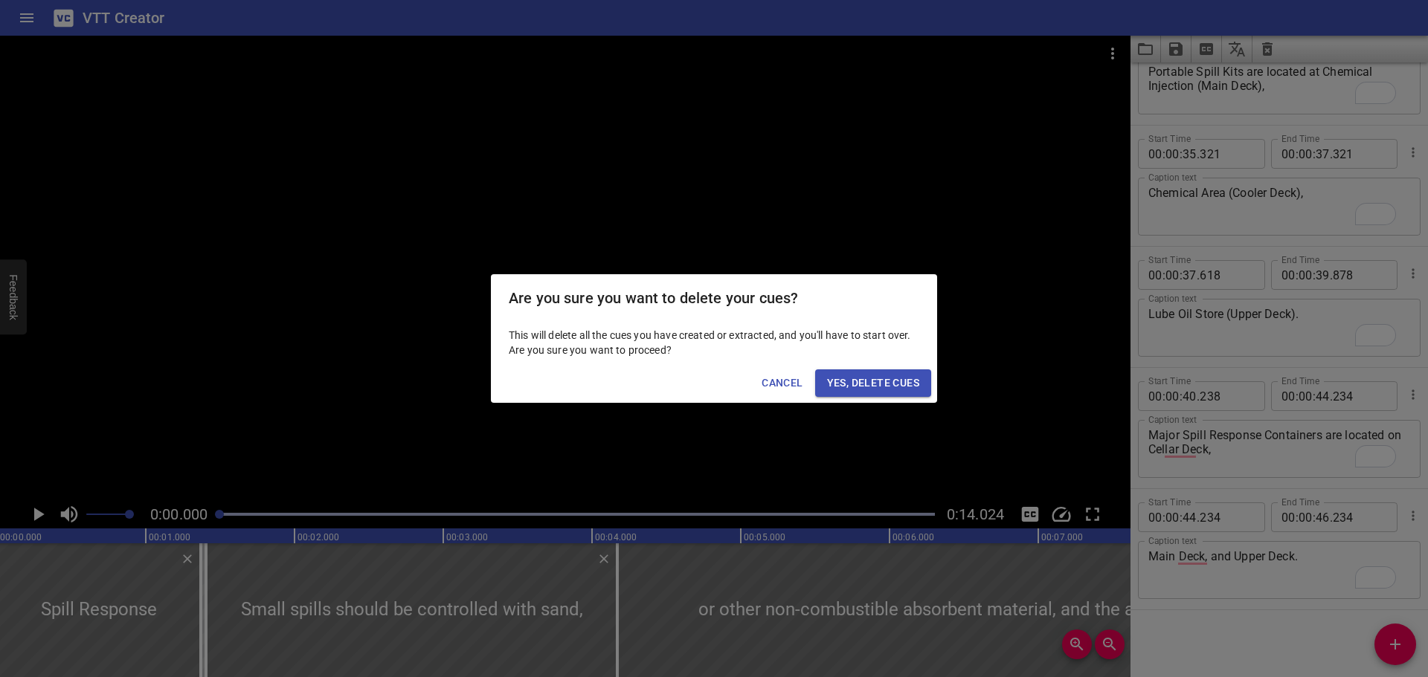
scroll to position [0, 0]
drag, startPoint x: 880, startPoint y: 385, endPoint x: 893, endPoint y: 399, distance: 18.9
click at [880, 387] on span "Yes, Delete Cues" at bounding box center [873, 383] width 92 height 19
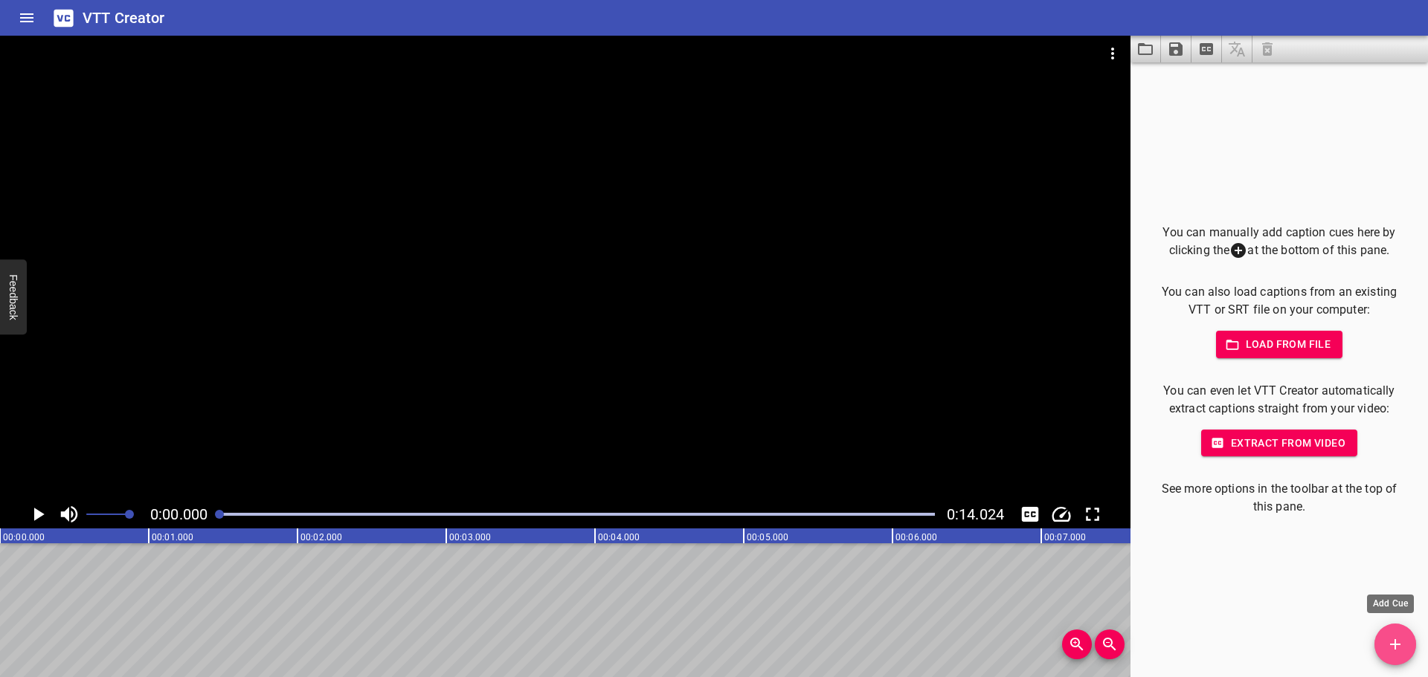
click at [1385, 638] on span "Add Cue" at bounding box center [1395, 645] width 42 height 18
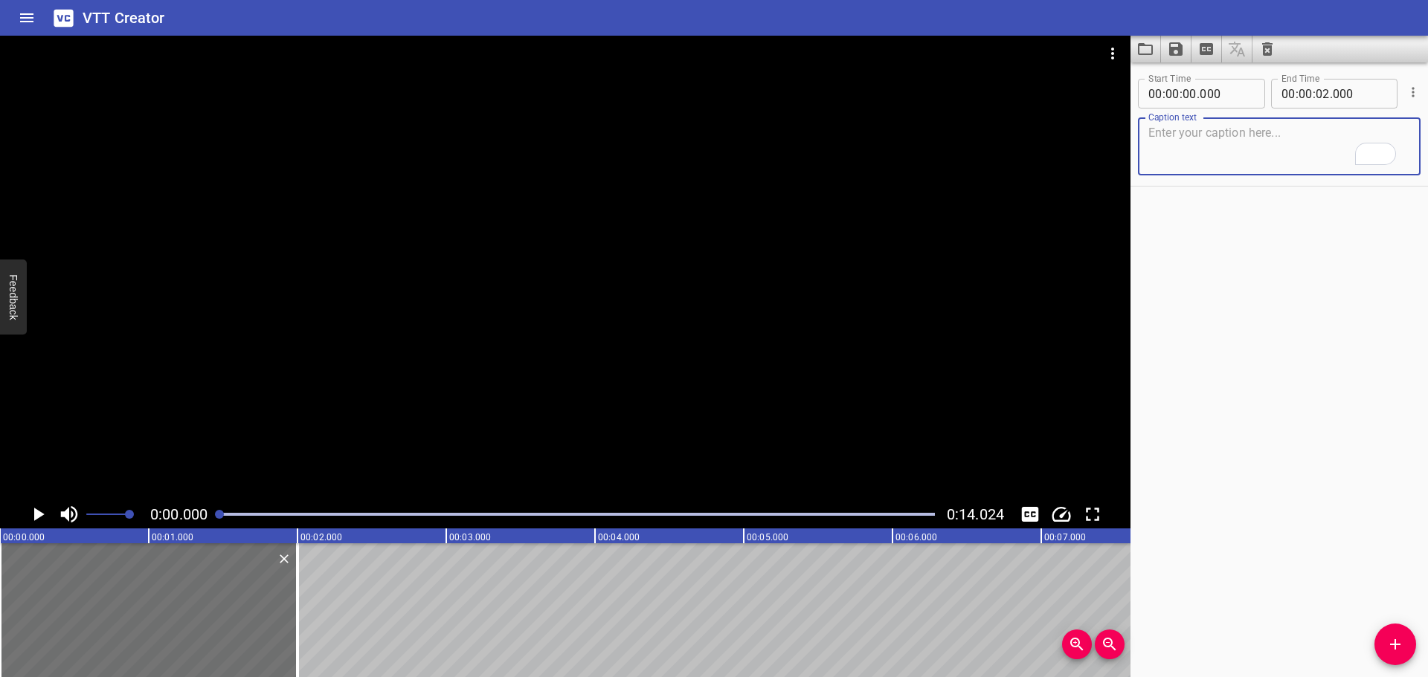
click at [1304, 144] on textarea "To enrich screen reader interactions, please activate Accessibility in Grammarl…" at bounding box center [1279, 147] width 262 height 42
paste textarea "Always check spill kit location prior to starting and work with use of oil or c…"
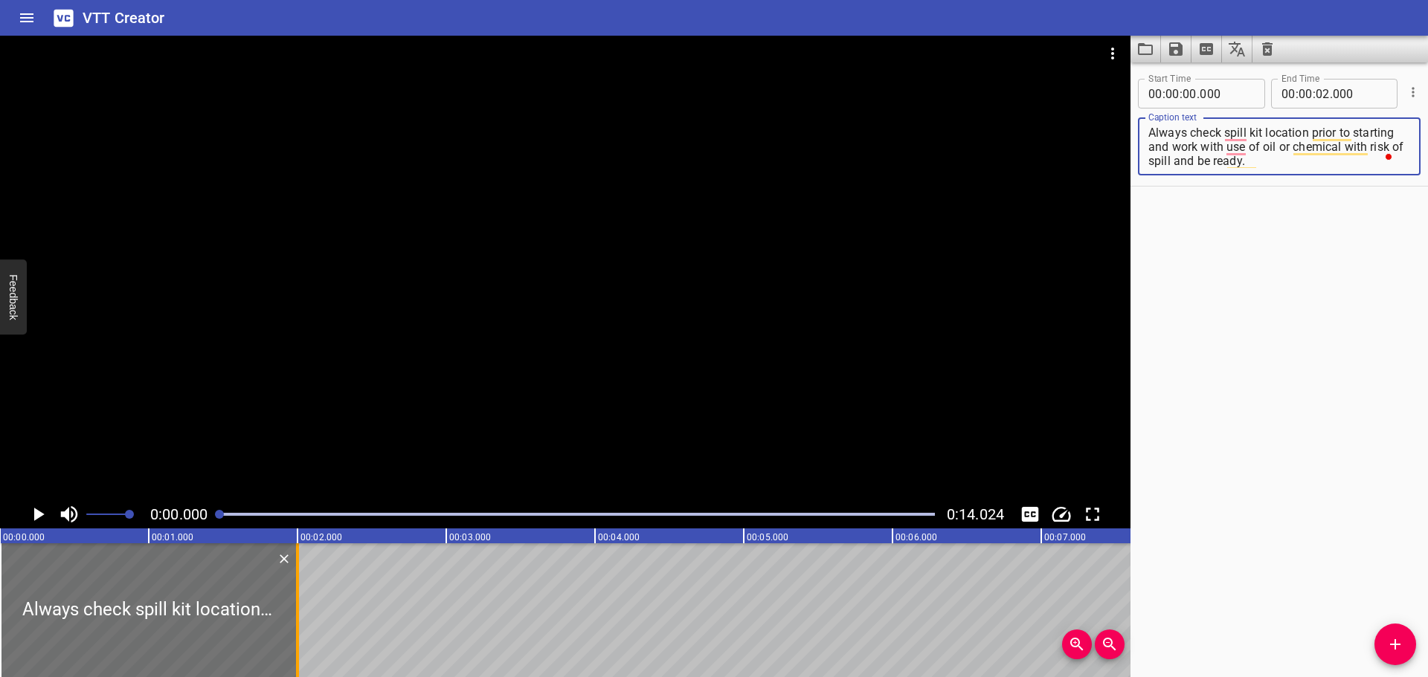
type textarea "Always check spill kit location prior to starting and work with use of oil or c…"
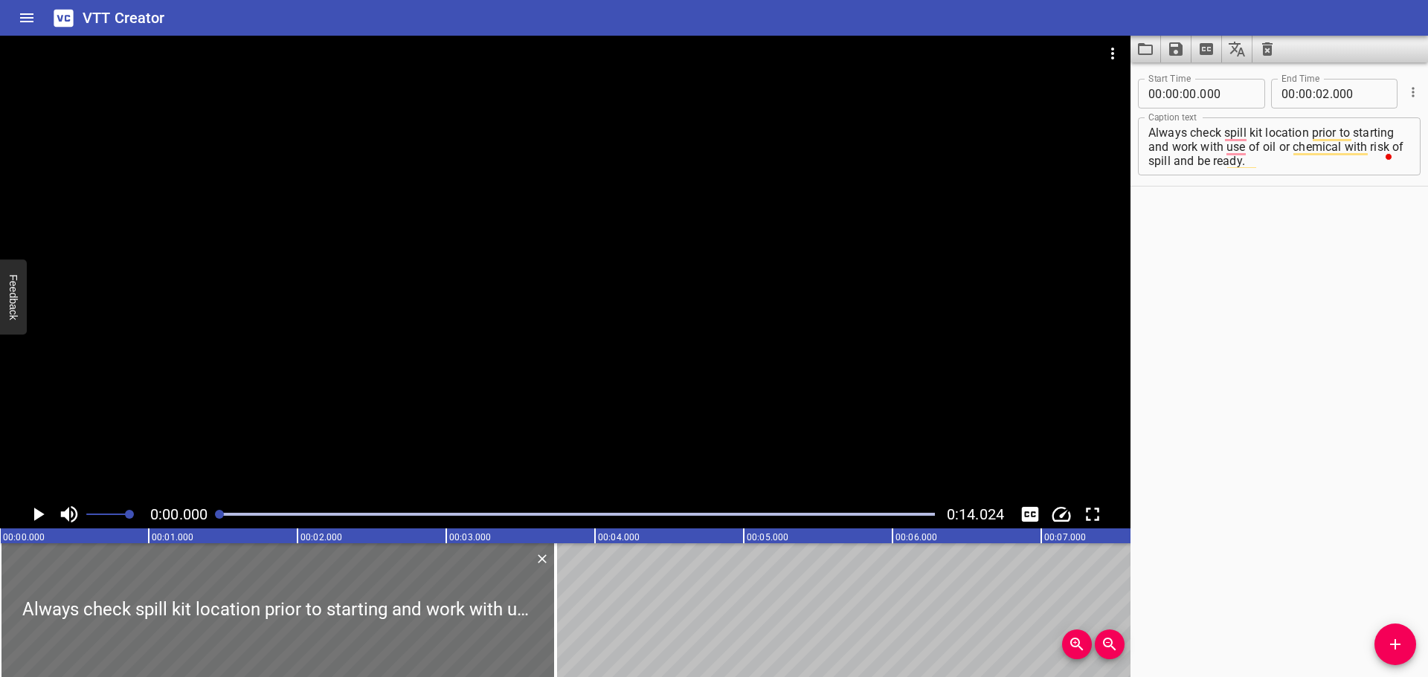
drag, startPoint x: 297, startPoint y: 587, endPoint x: 535, endPoint y: 489, distance: 257.7
click at [556, 614] on div at bounding box center [555, 611] width 3 height 134
type input "03"
type input "735"
click at [506, 383] on div at bounding box center [565, 268] width 1130 height 465
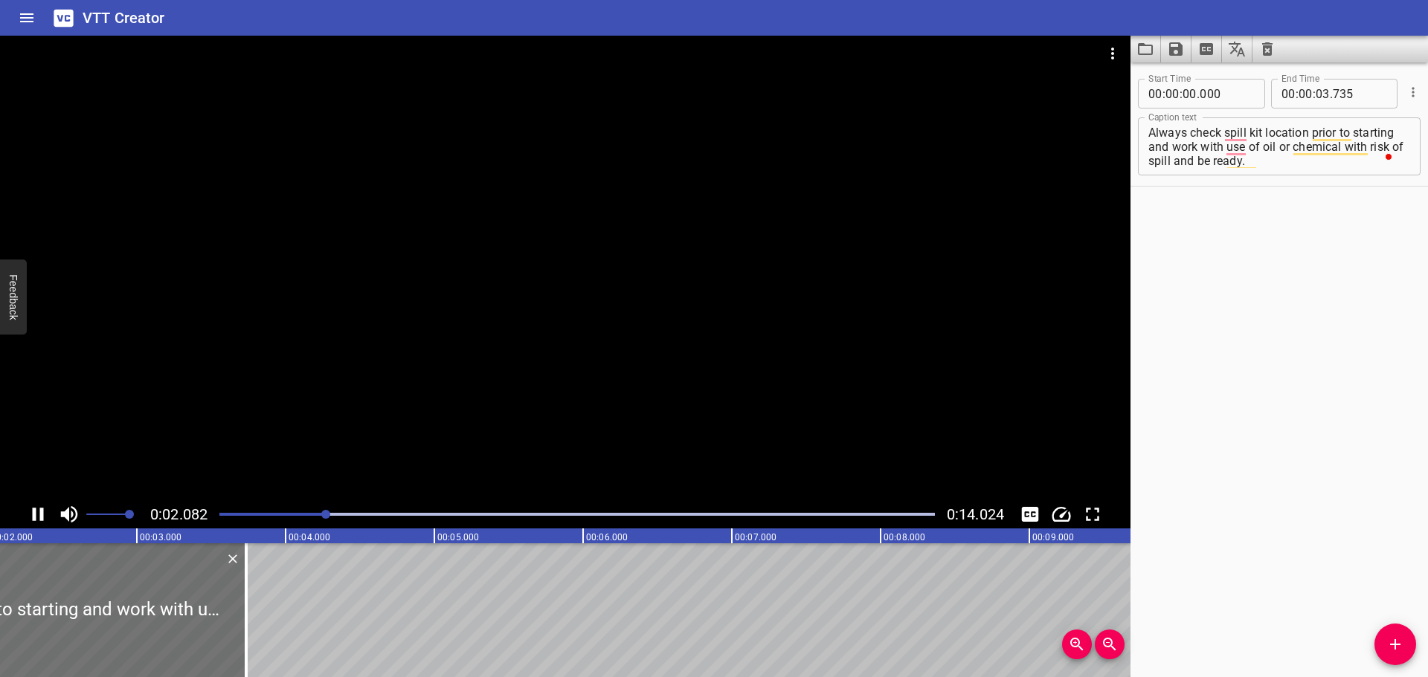
click at [587, 420] on div at bounding box center [565, 268] width 1130 height 465
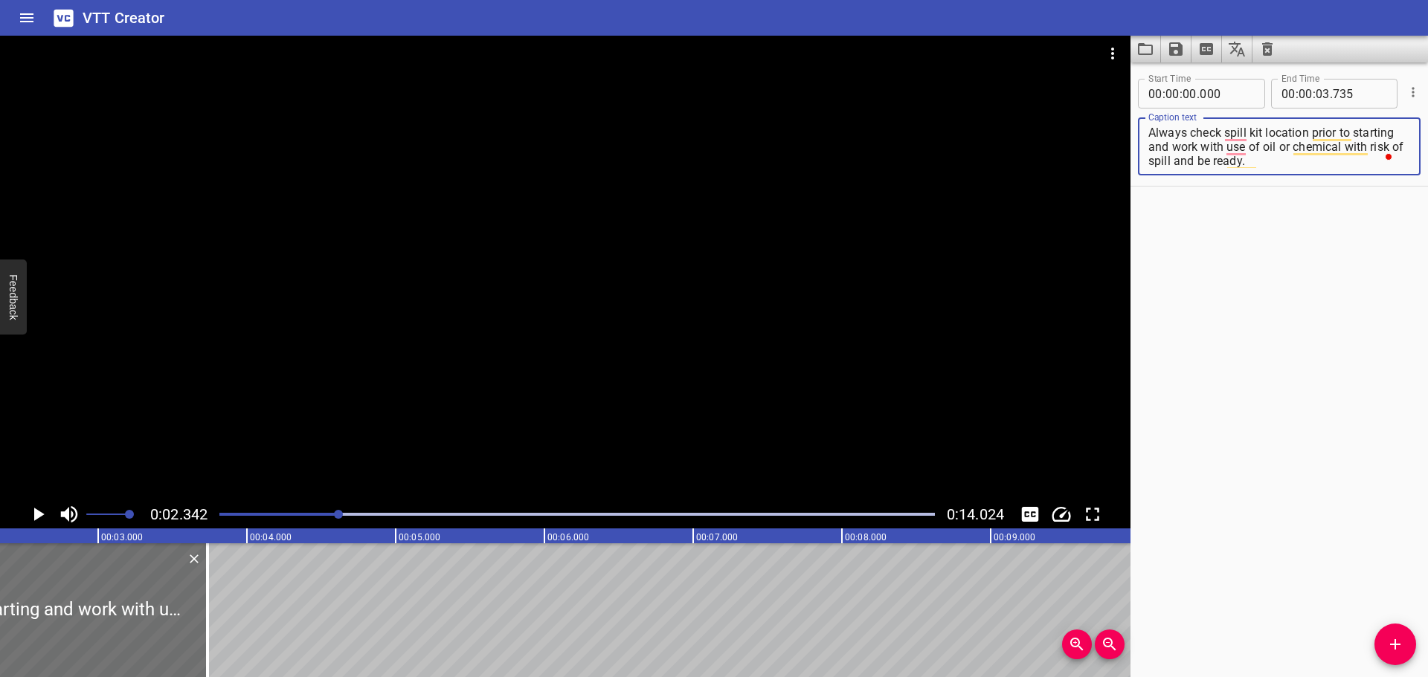
drag, startPoint x: 1312, startPoint y: 132, endPoint x: 1343, endPoint y: 178, distance: 55.7
click at [1343, 179] on div "Start Time 00 : 00 : 00 . 000 Start Time End Time 00 : 00 : 03 . 735 End Time C…" at bounding box center [1278, 125] width 297 height 120
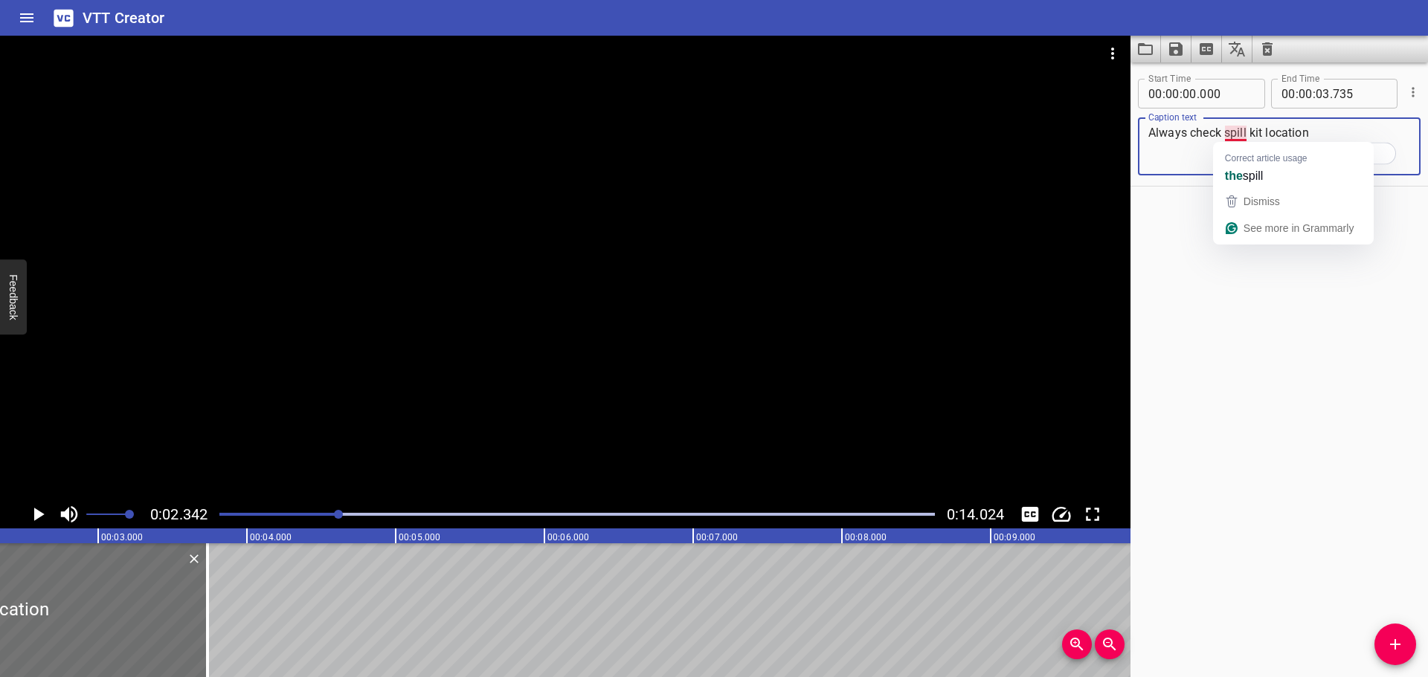
type textarea "Always check spill kit location"
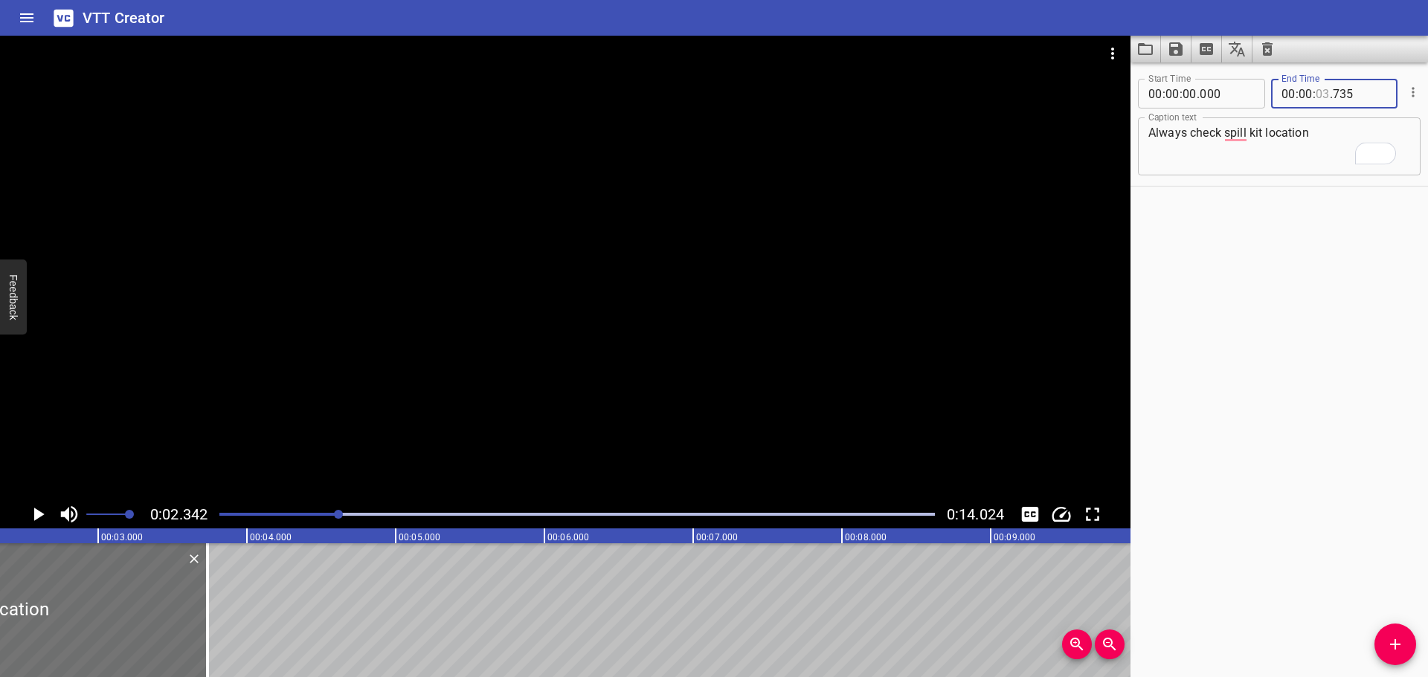
click at [1319, 96] on input "number" at bounding box center [1323, 94] width 14 height 30
type input "02"
type input "342"
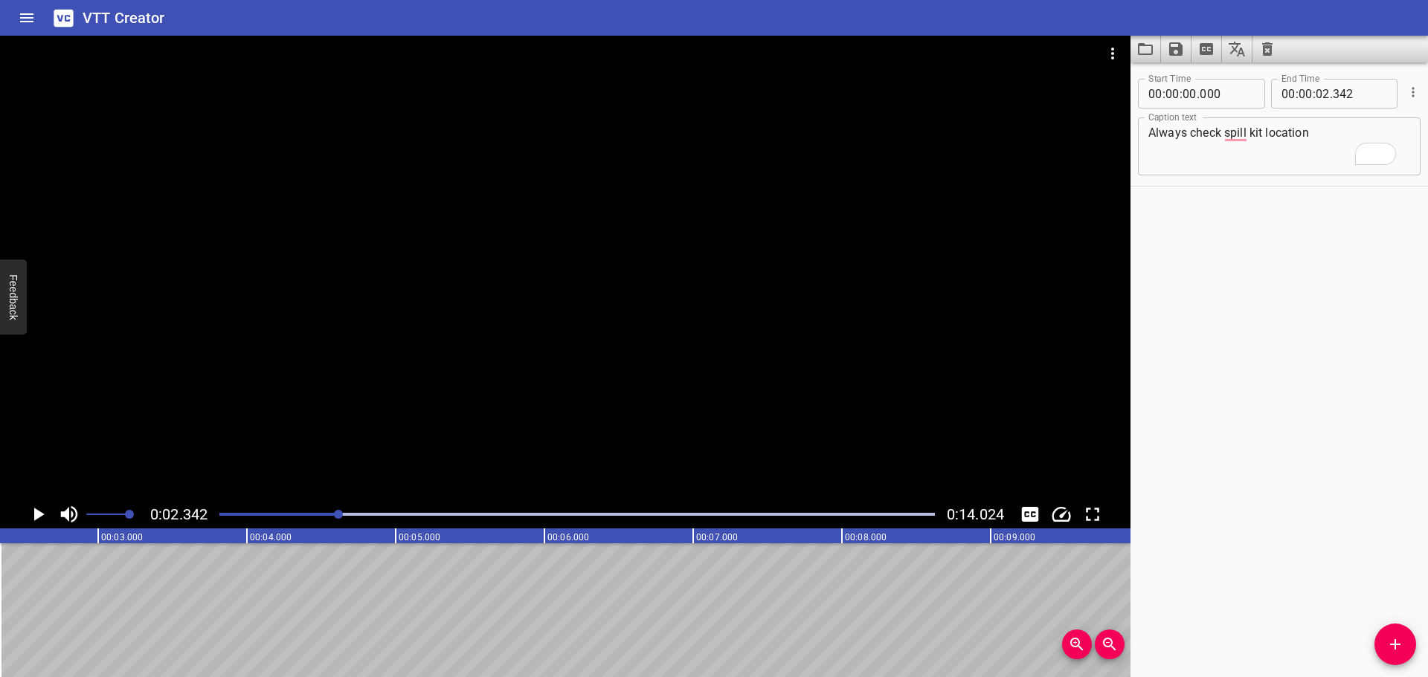
click at [1412, 660] on div "Start Time 00 : 00 : 00 . 000 Start Time End Time 00 : 00 : 02 . 342 End Time C…" at bounding box center [1278, 369] width 297 height 615
drag, startPoint x: 1397, startPoint y: 649, endPoint x: 1272, endPoint y: 625, distance: 126.5
click at [1396, 648] on icon "Add Cue" at bounding box center [1395, 645] width 18 height 18
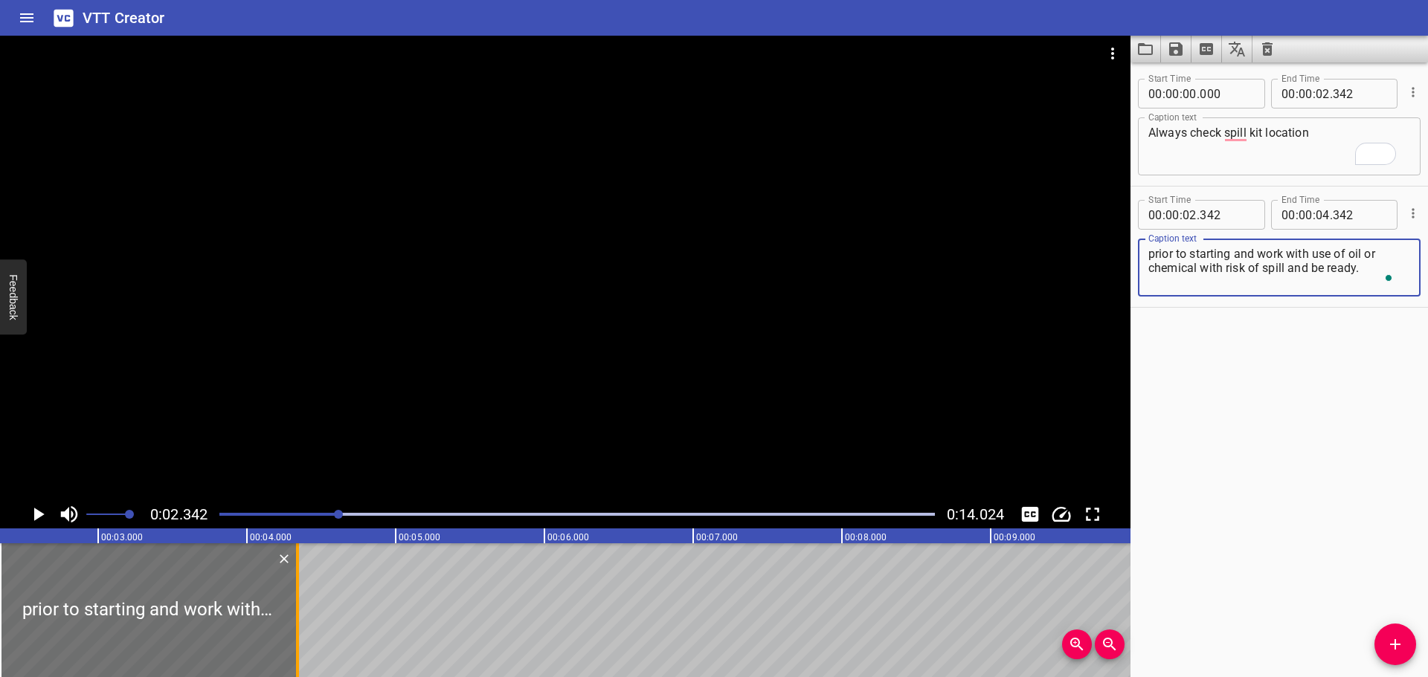
type textarea "prior to starting and work with use of oil or chemical with risk of spill and b…"
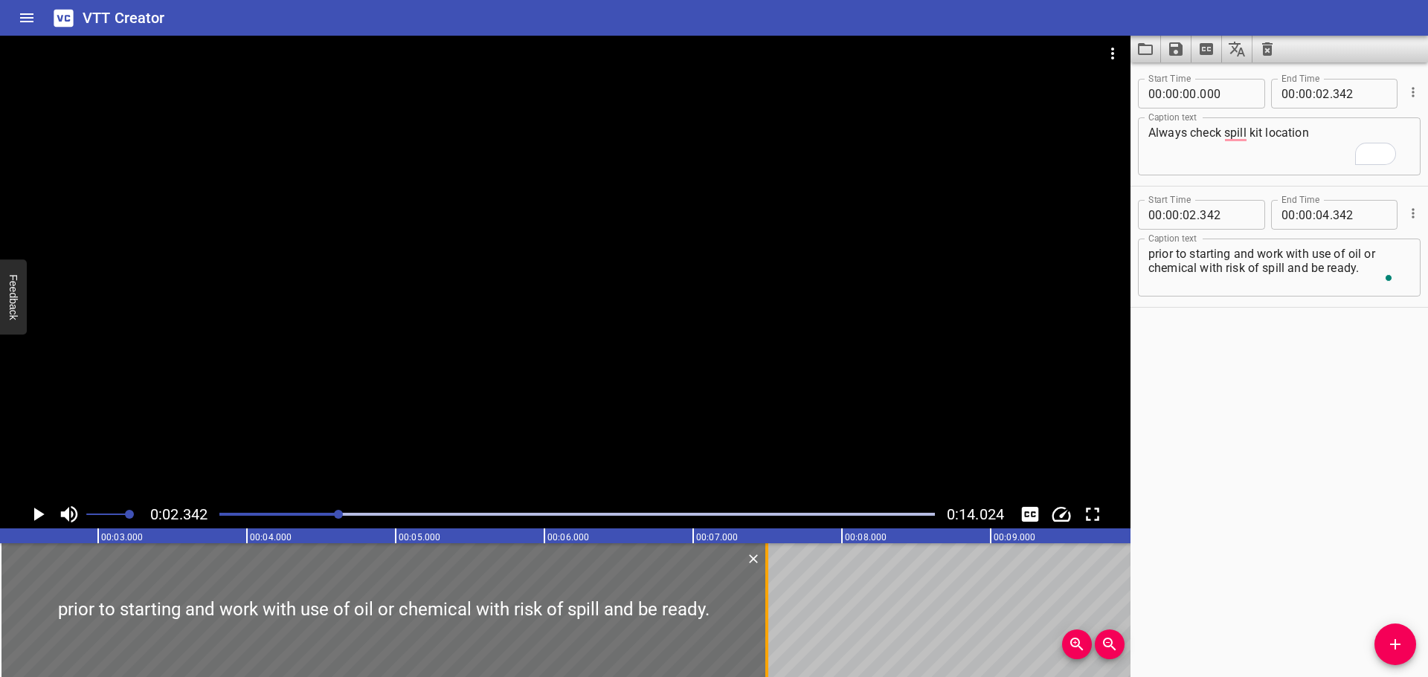
drag, startPoint x: 303, startPoint y: 593, endPoint x: 773, endPoint y: 616, distance: 471.3
click at [772, 620] on div at bounding box center [766, 611] width 15 height 134
type input "07"
type input "497"
drag, startPoint x: 652, startPoint y: 425, endPoint x: 645, endPoint y: 415, distance: 12.4
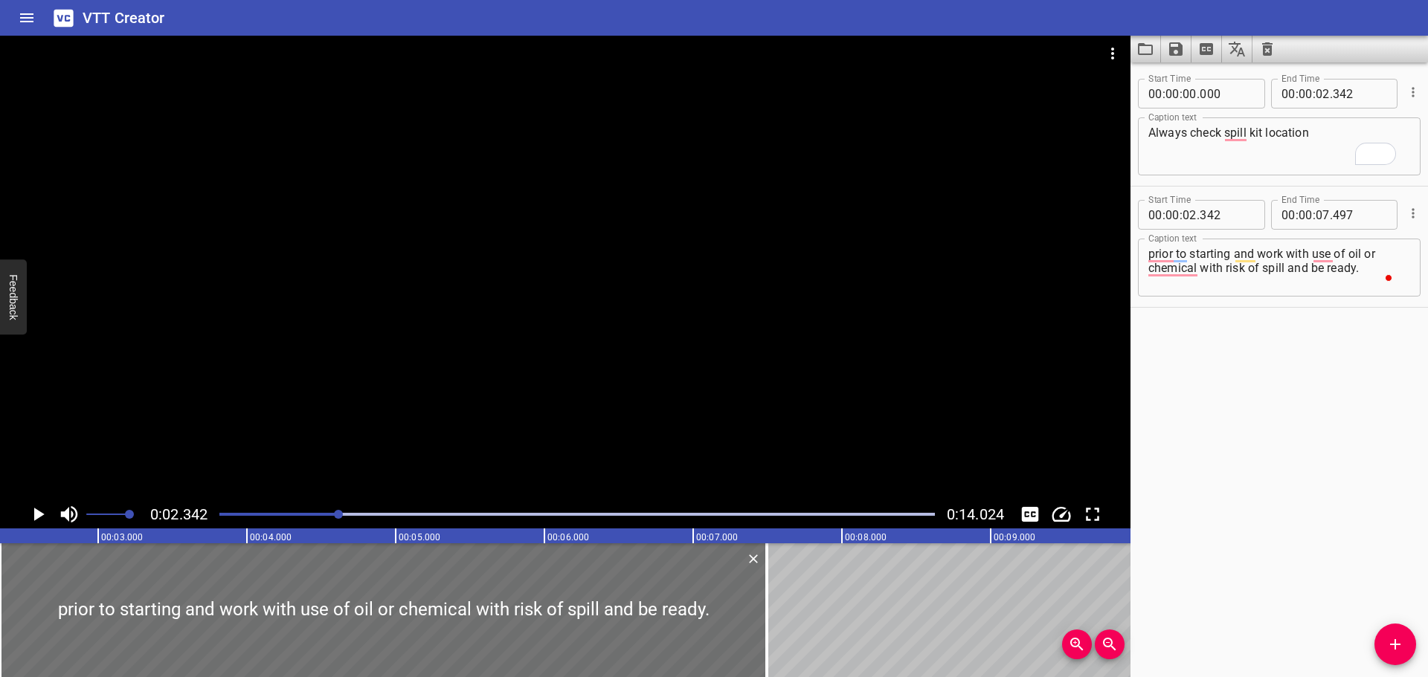
click at [649, 422] on div at bounding box center [565, 268] width 1130 height 465
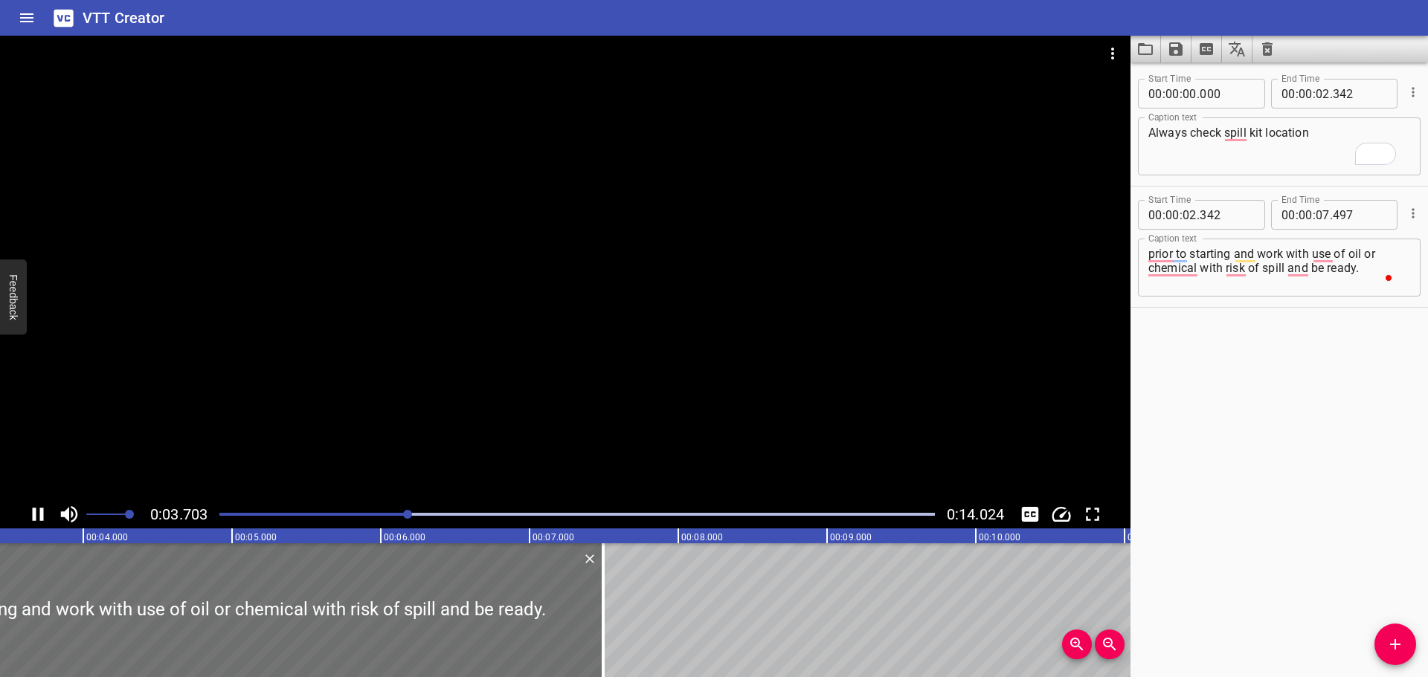
scroll to position [0, 551]
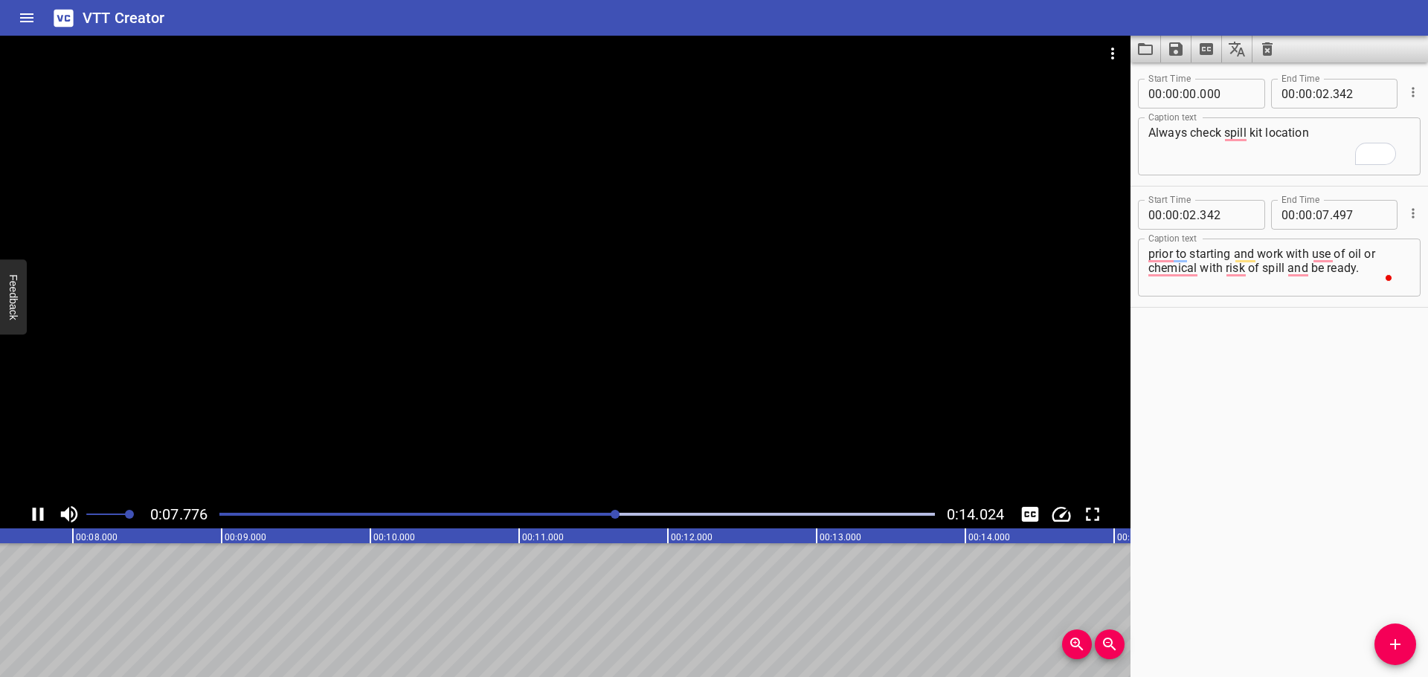
click at [547, 338] on div at bounding box center [565, 268] width 1130 height 465
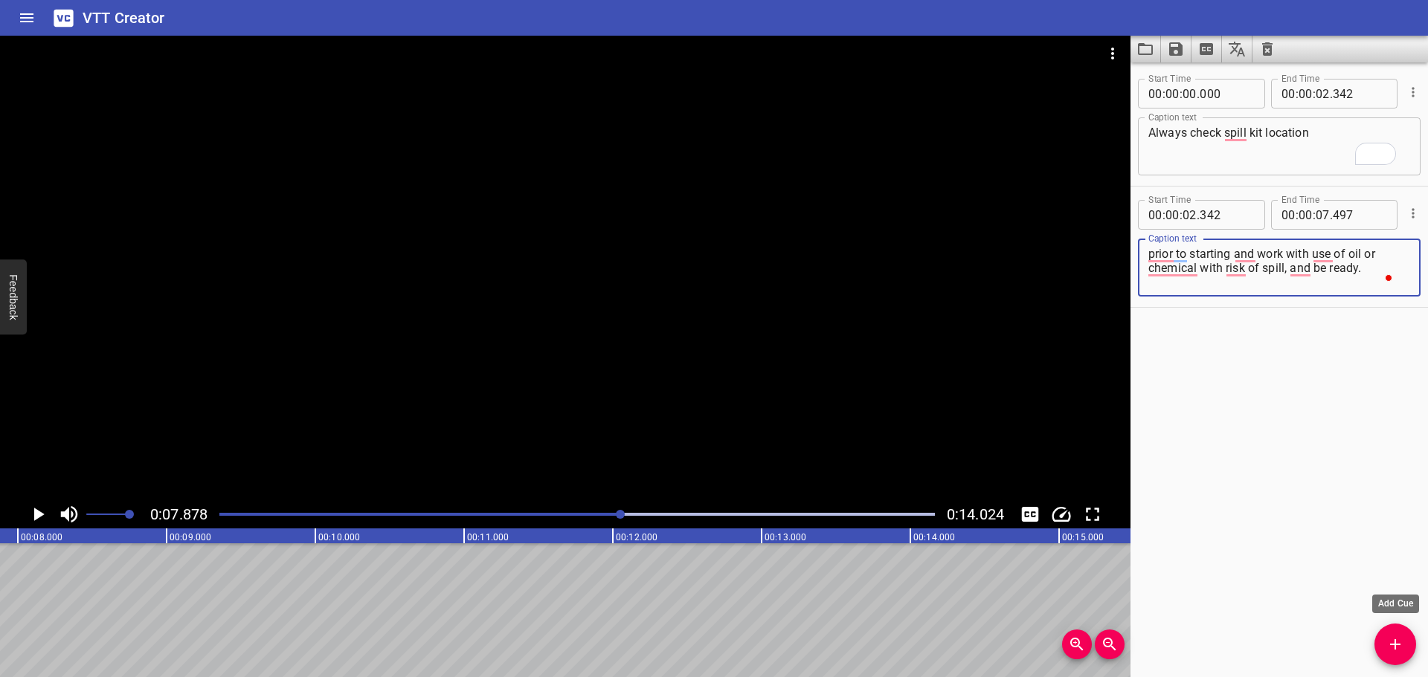
type textarea "prior to starting and work with use of oil or chemical with risk of spill, and …"
click at [1395, 645] on icon "Add Cue" at bounding box center [1395, 645] width 10 height 10
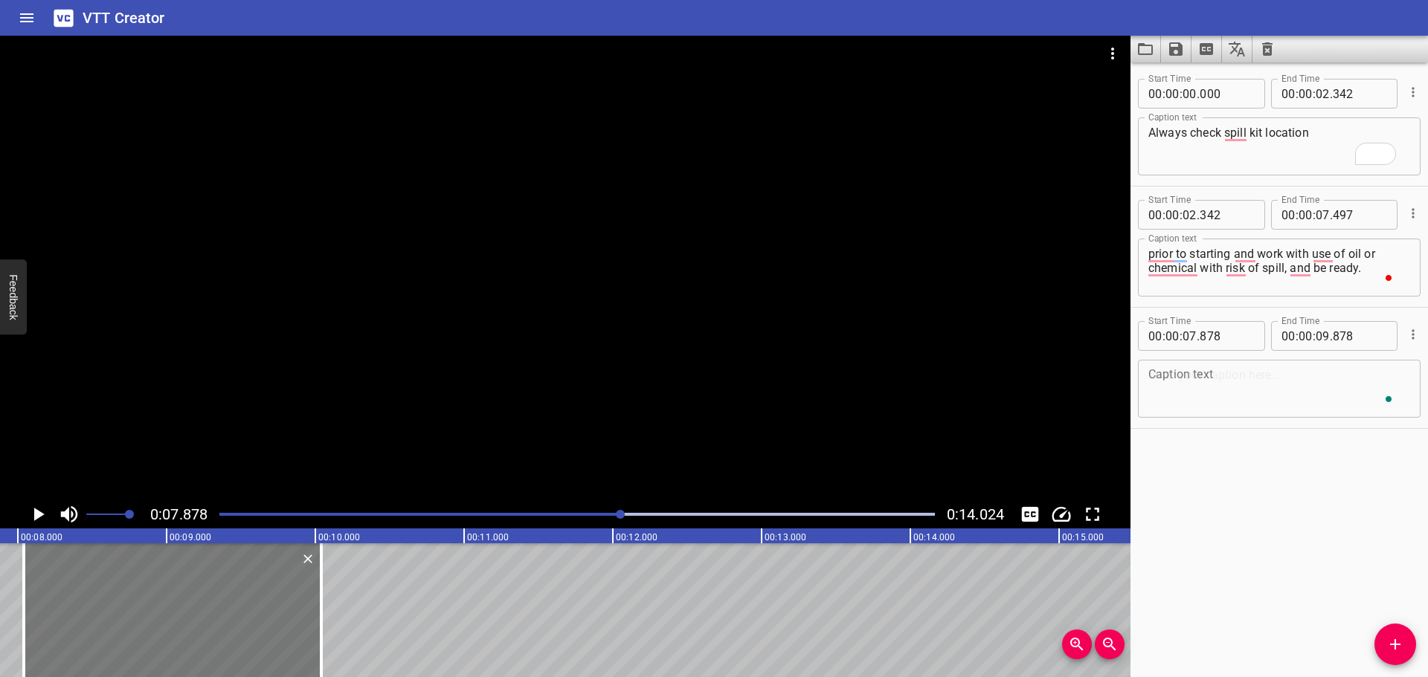
drag, startPoint x: 228, startPoint y: 615, endPoint x: 277, endPoint y: 615, distance: 49.8
click at [252, 615] on div at bounding box center [172, 611] width 297 height 134
type input "08"
type input "043"
type input "10"
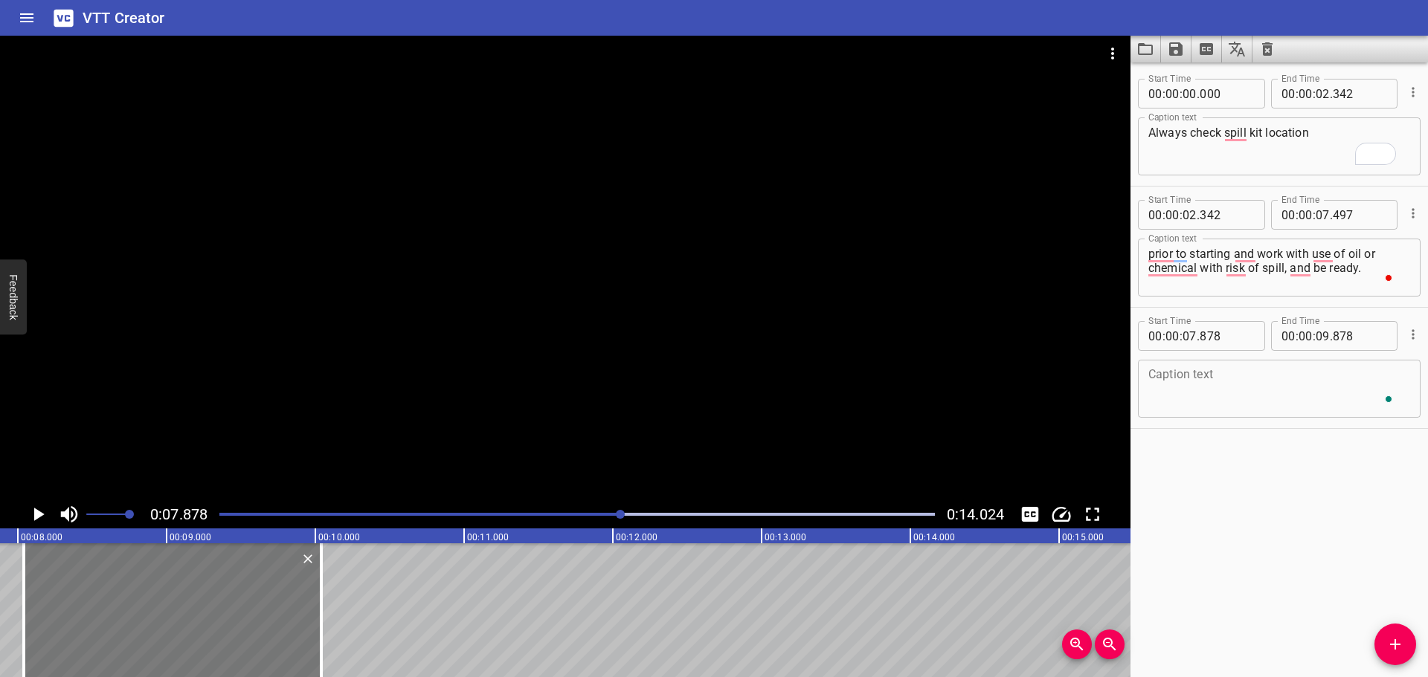
type input "043"
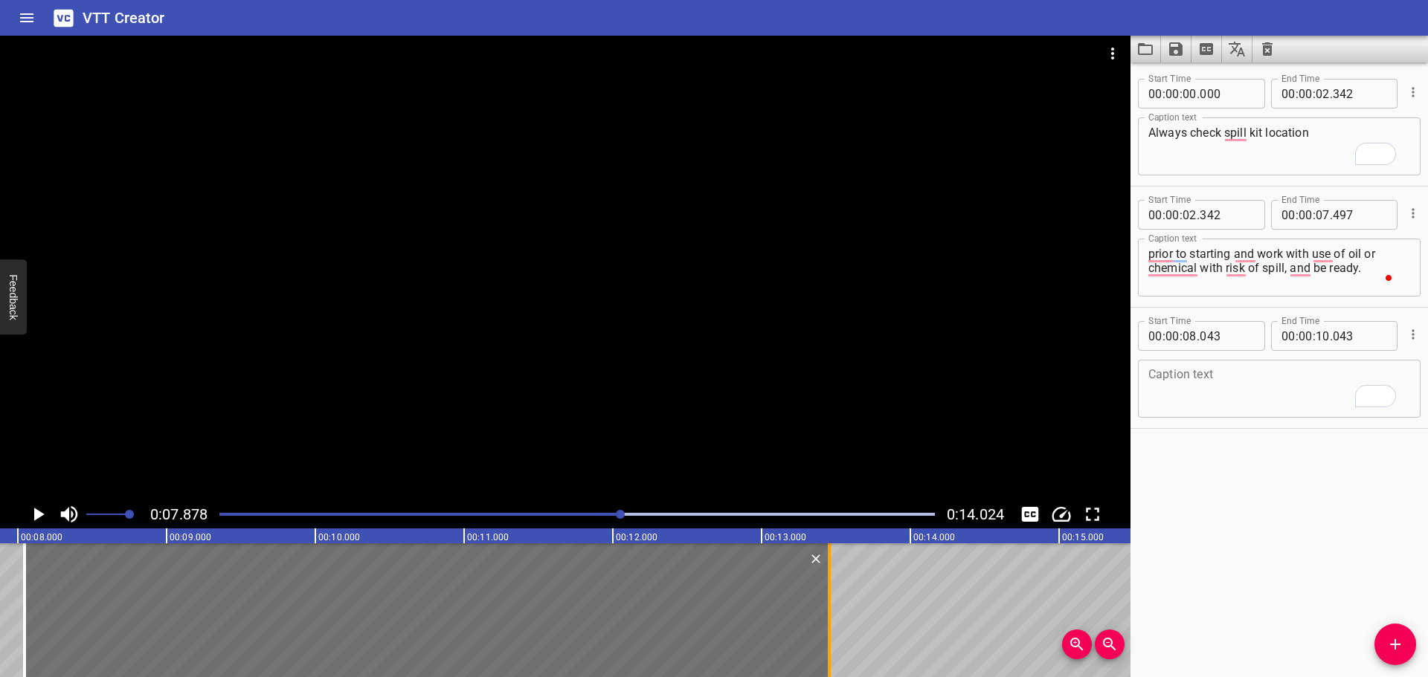
drag, startPoint x: 323, startPoint y: 605, endPoint x: 821, endPoint y: 590, distance: 498.5
click at [828, 602] on div at bounding box center [829, 611] width 3 height 134
type input "13"
type input "443"
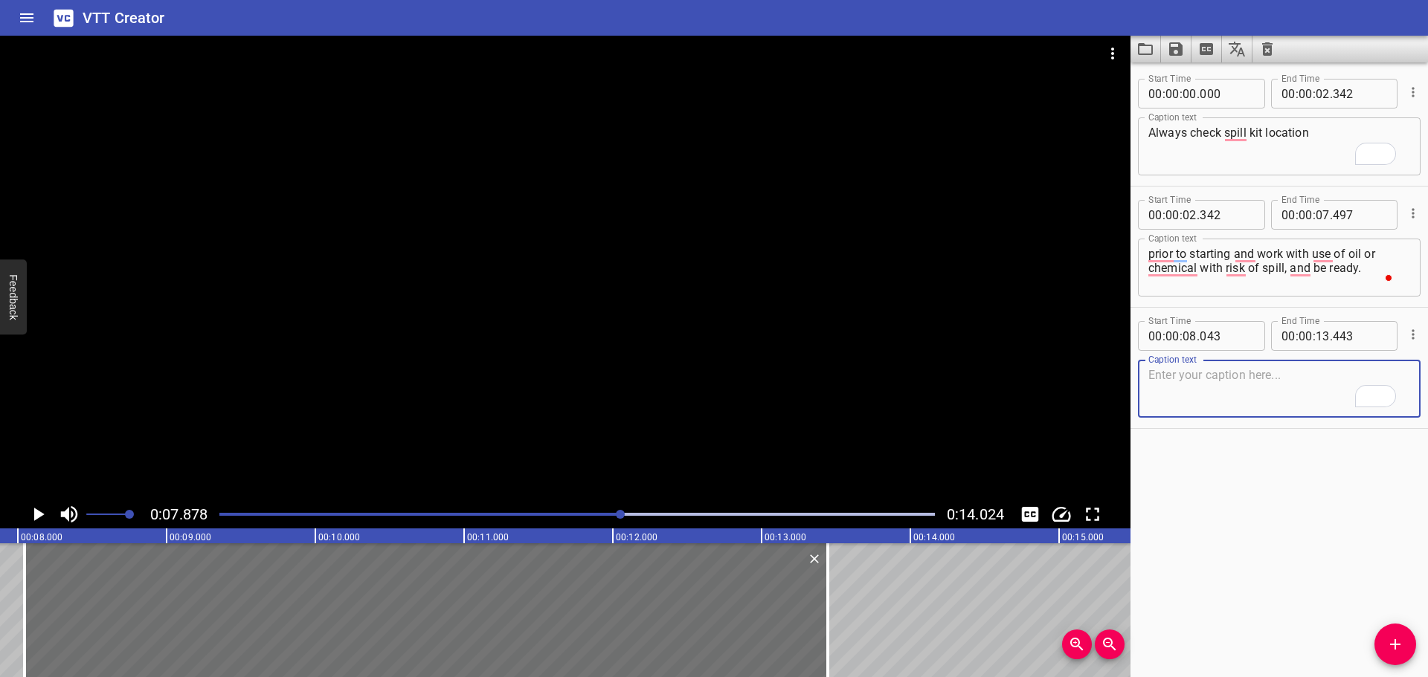
drag, startPoint x: 1226, startPoint y: 382, endPoint x: 1224, endPoint y: 373, distance: 9.0
click at [1225, 376] on textarea "To enrich screen reader interactions, please activate Accessibility in Grammarl…" at bounding box center [1279, 389] width 262 height 42
paste textarea "Report all spills to Supervisor/OIM/SHE Advisor."
type textarea "Report all spills to Supervisor/OIM/SHE Advisor."
click at [701, 380] on div at bounding box center [565, 268] width 1130 height 465
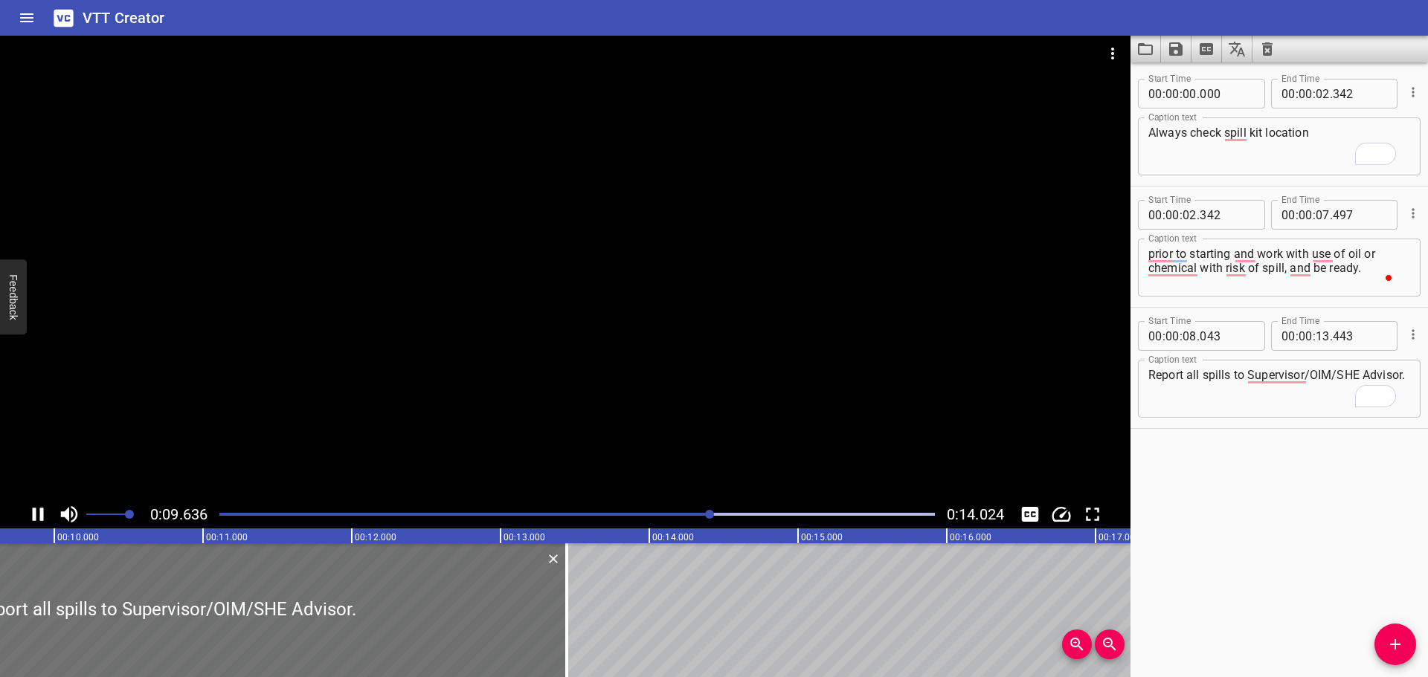
click at [1169, 54] on icon "Save captions to file" at bounding box center [1175, 48] width 13 height 13
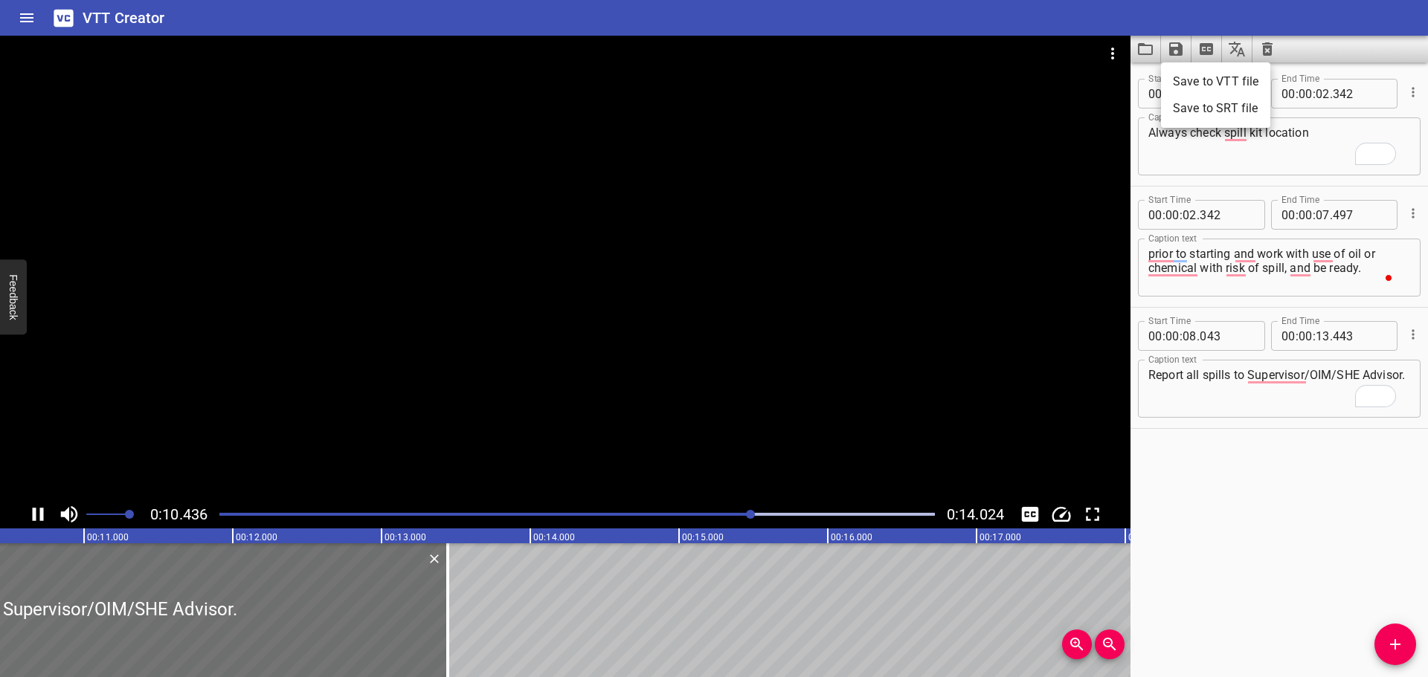
click at [1210, 77] on li "Save to VTT file" at bounding box center [1215, 81] width 109 height 27
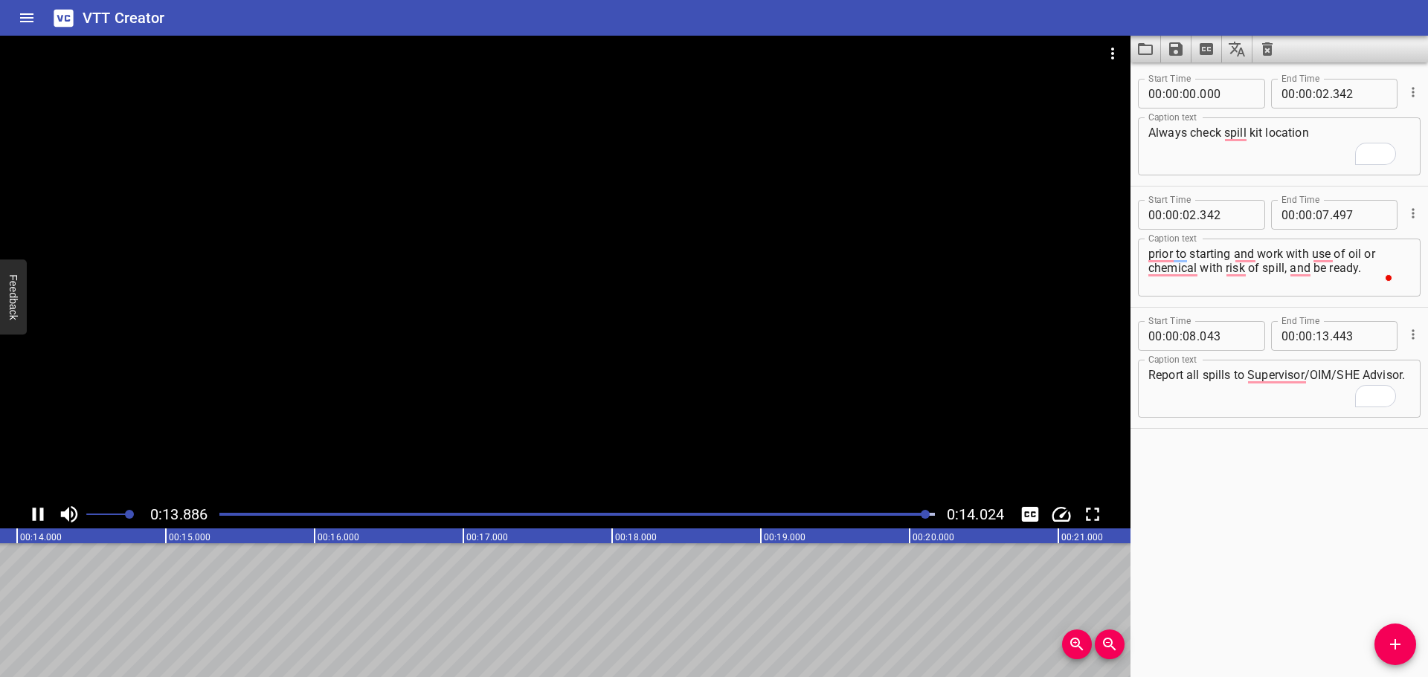
scroll to position [0, 2086]
click at [1107, 59] on icon "Video Options" at bounding box center [1113, 54] width 18 height 18
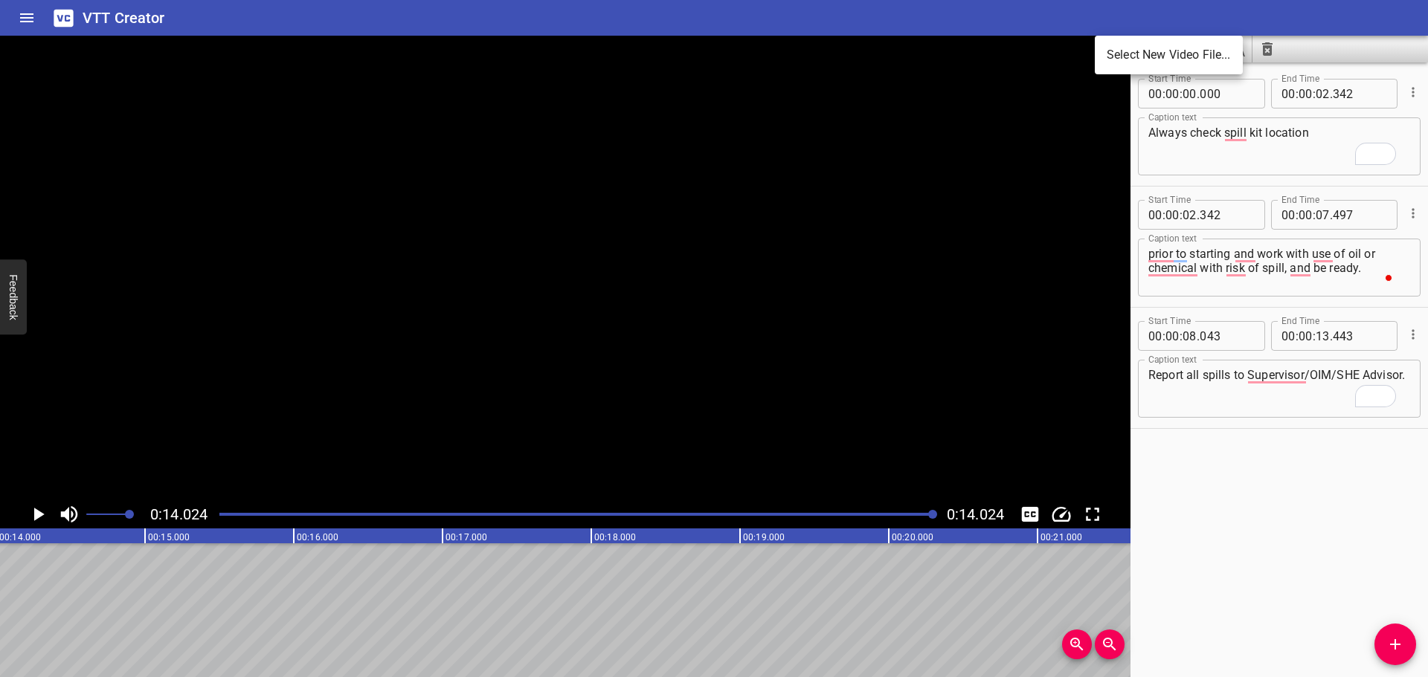
click at [1107, 59] on li "Select New Video File..." at bounding box center [1169, 55] width 148 height 27
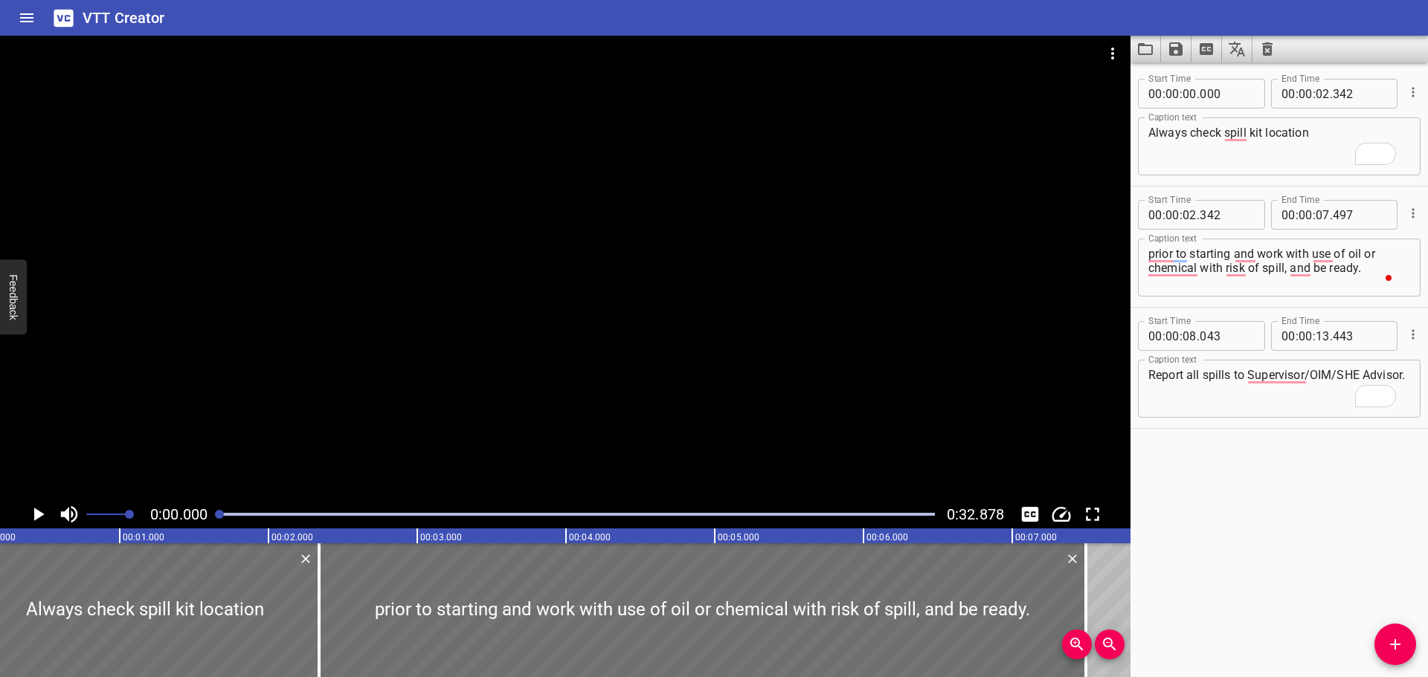
scroll to position [0, 0]
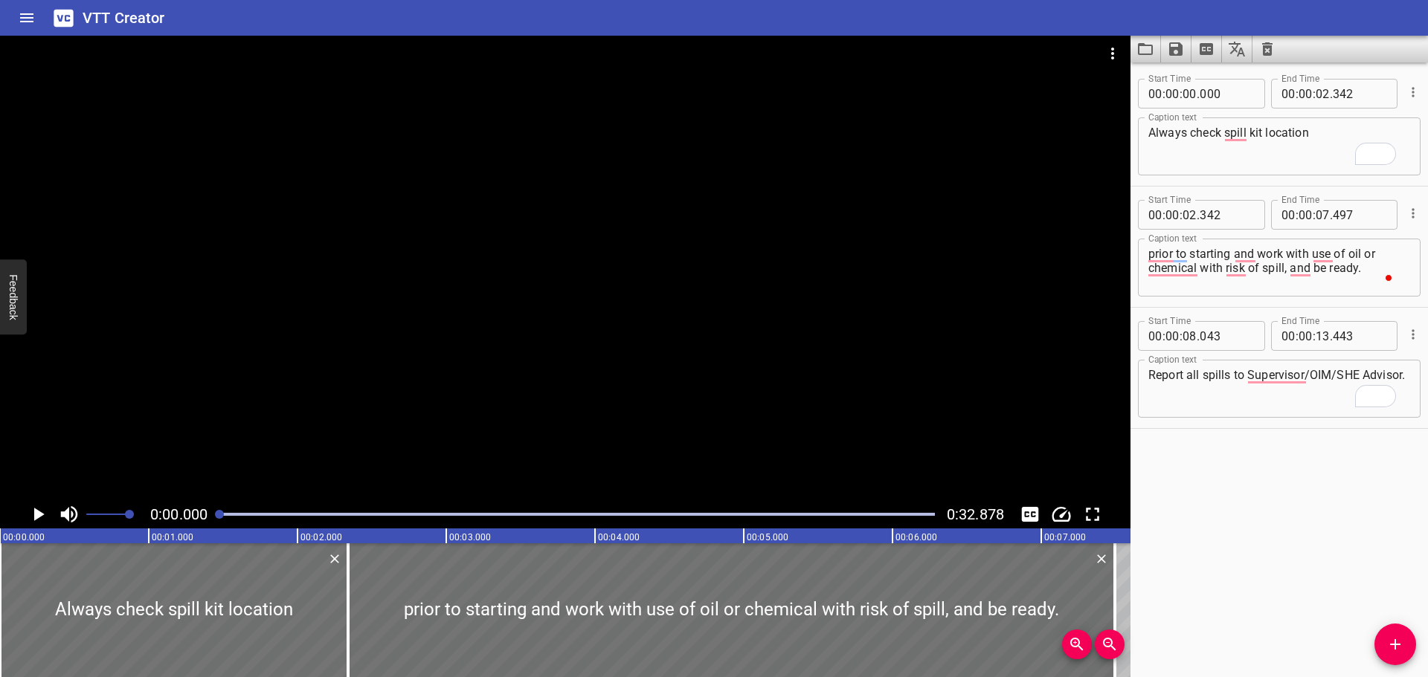
click at [1263, 54] on icon "Clear captions" at bounding box center [1267, 48] width 10 height 13
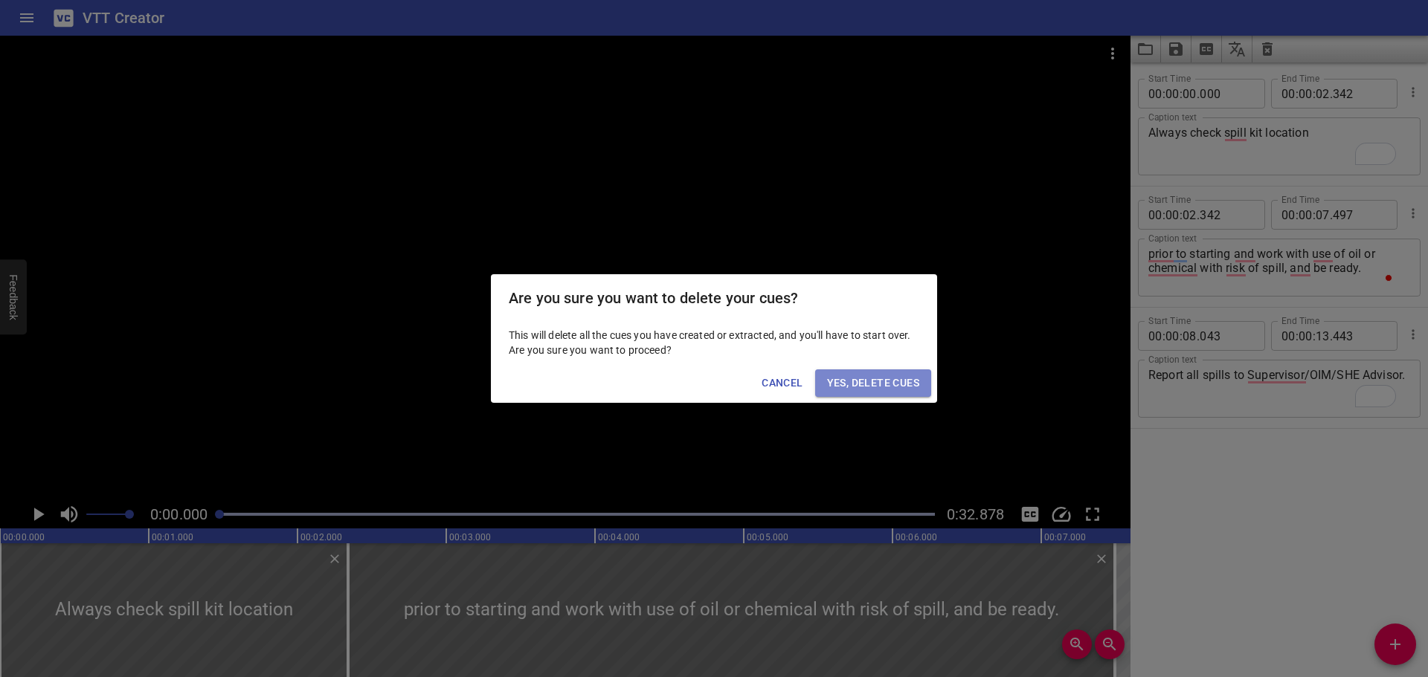
drag, startPoint x: 894, startPoint y: 381, endPoint x: 905, endPoint y: 389, distance: 13.4
click at [893, 381] on span "Yes, Delete Cues" at bounding box center [873, 383] width 92 height 19
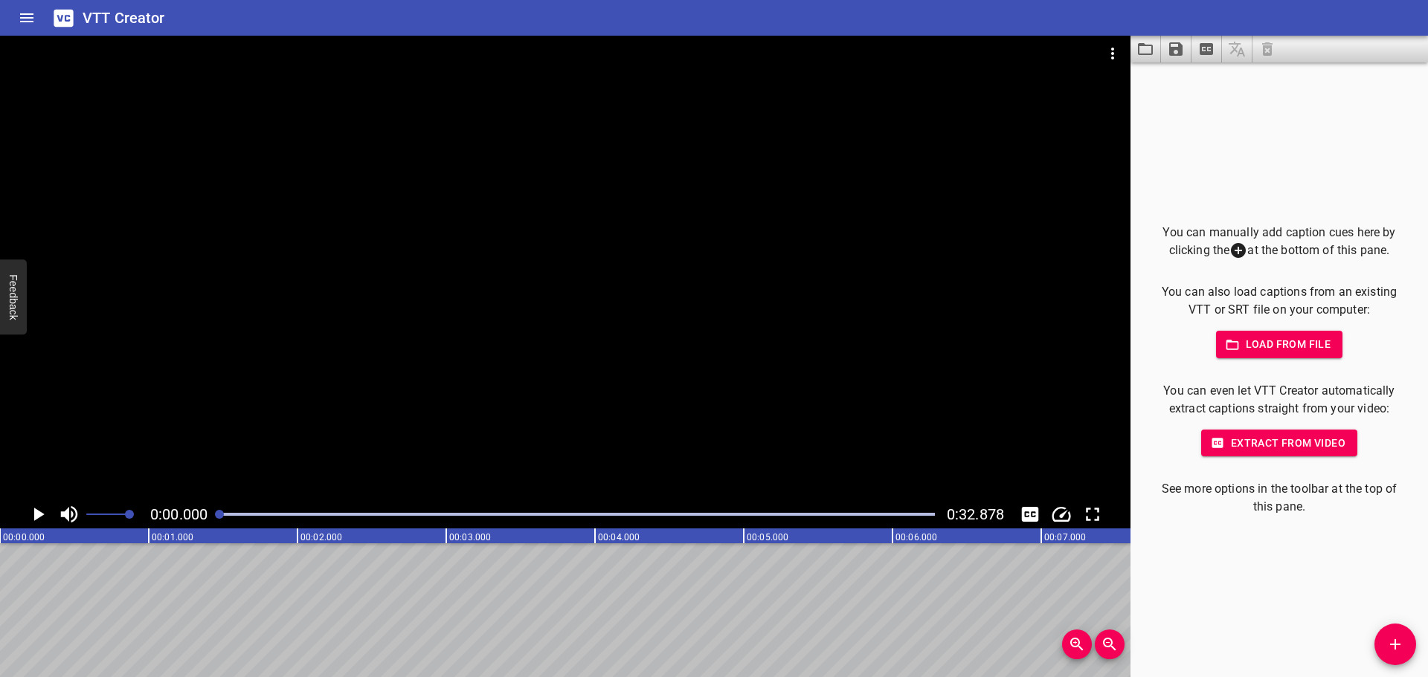
click at [1396, 640] on icon "Add Cue" at bounding box center [1395, 645] width 10 height 10
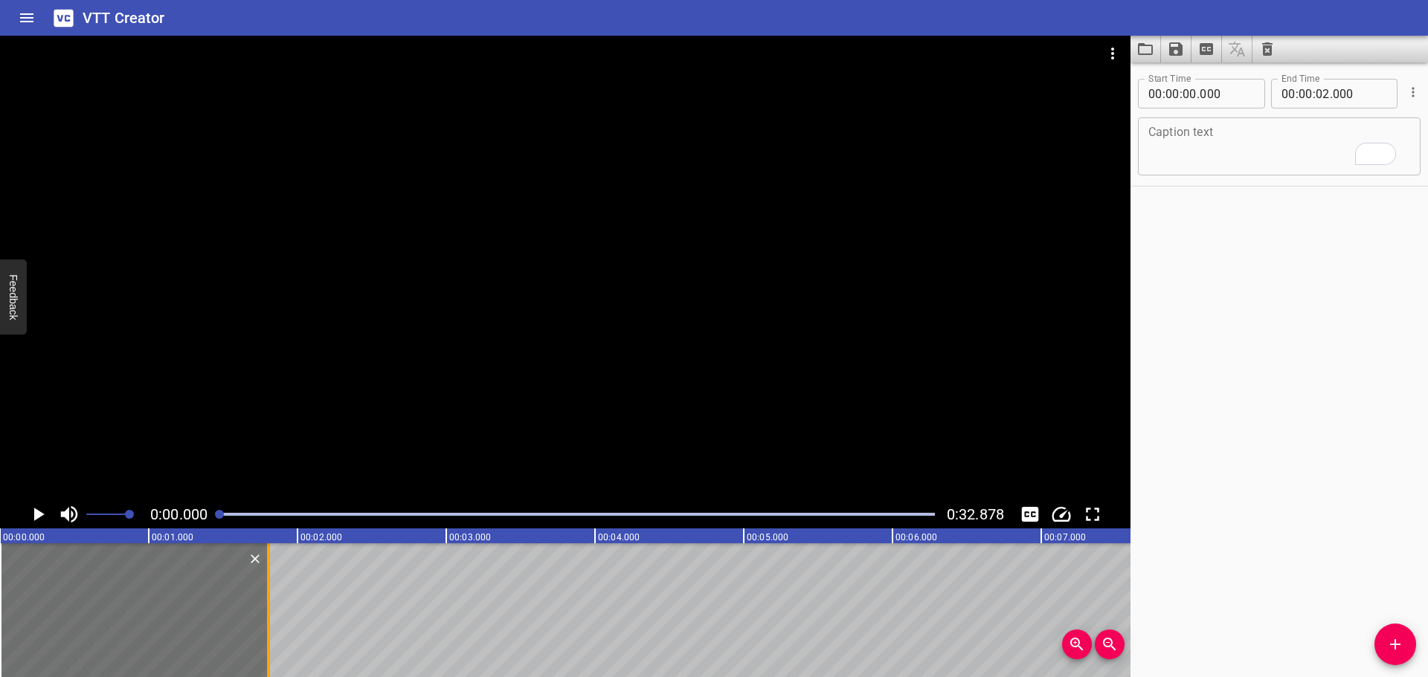
drag, startPoint x: 298, startPoint y: 628, endPoint x: 269, endPoint y: 625, distance: 29.2
click at [269, 625] on div at bounding box center [268, 611] width 3 height 134
type input "01"
type input "805"
click at [1195, 141] on textarea "To enrich screen reader interactions, please activate Accessibility in Grammarl…" at bounding box center [1279, 147] width 262 height 42
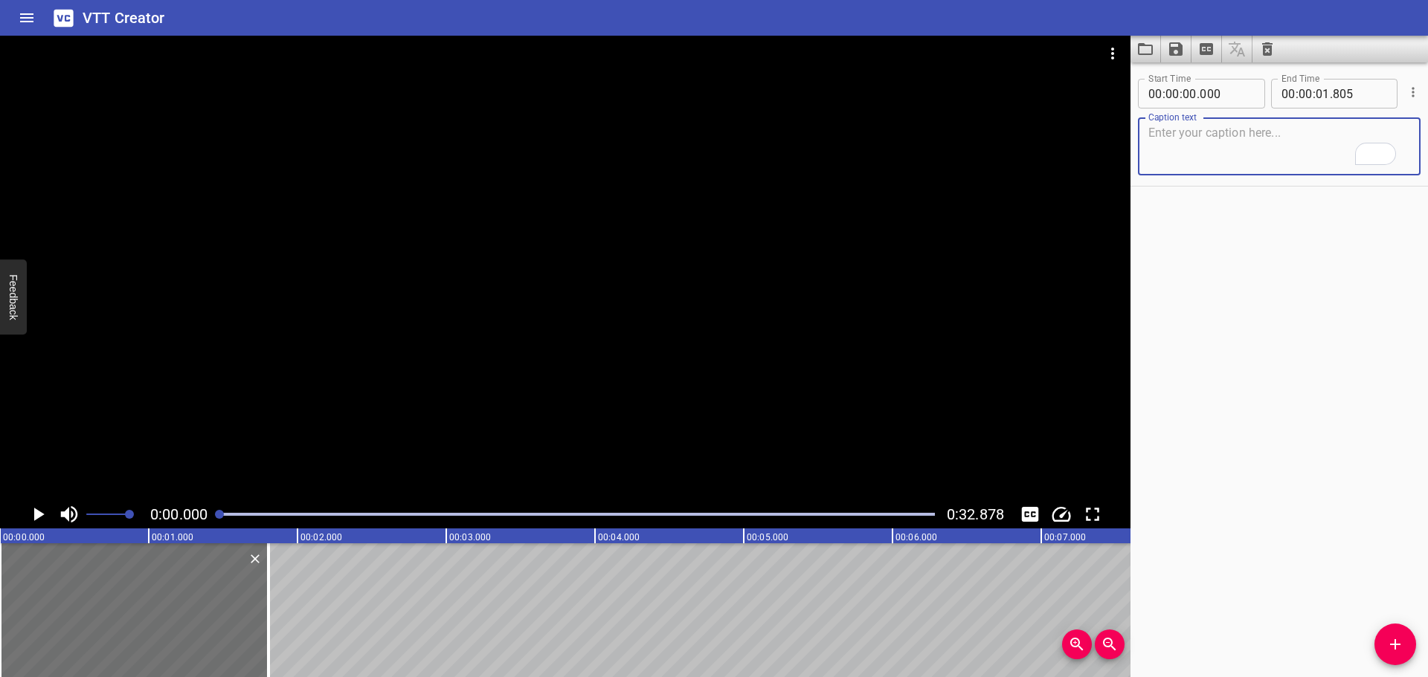
paste textarea "Inspection and Monitoring"
type textarea "Inspection and Monitoring"
click at [649, 292] on div at bounding box center [565, 268] width 1130 height 465
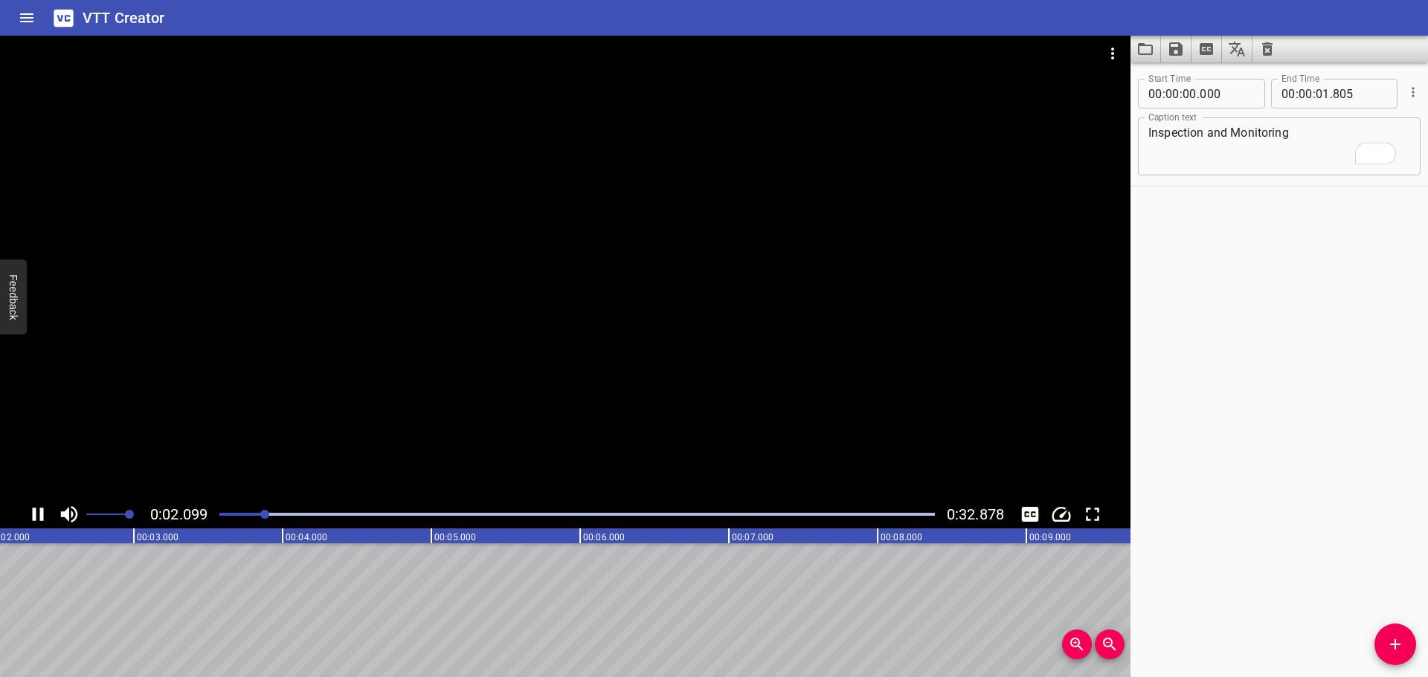
click at [646, 326] on div at bounding box center [565, 268] width 1130 height 465
click at [1387, 652] on icon "Add Cue" at bounding box center [1395, 645] width 18 height 18
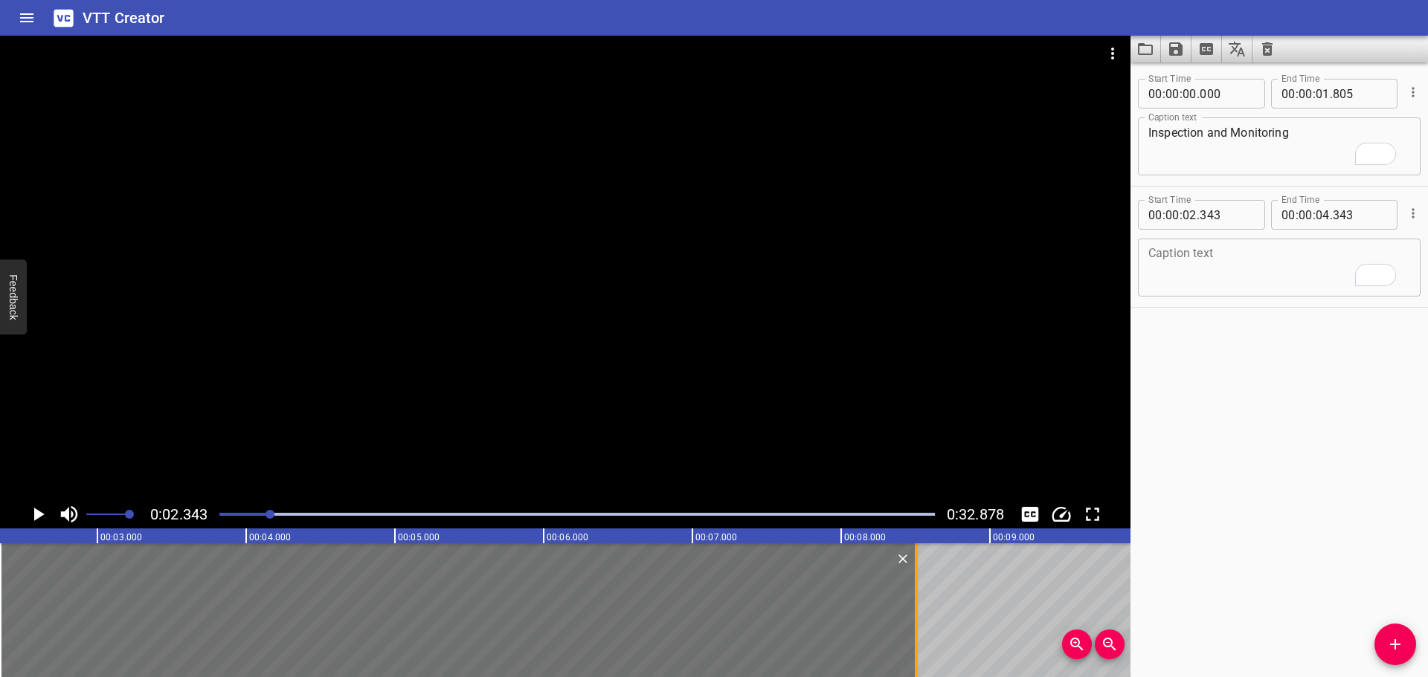
drag, startPoint x: 303, startPoint y: 624, endPoint x: 921, endPoint y: 630, distance: 618.8
click at [921, 630] on div at bounding box center [916, 611] width 15 height 134
type input "08"
type input "503"
click at [1290, 265] on textarea "To enrich screen reader interactions, please activate Accessibility in Grammarl…" at bounding box center [1279, 268] width 262 height 42
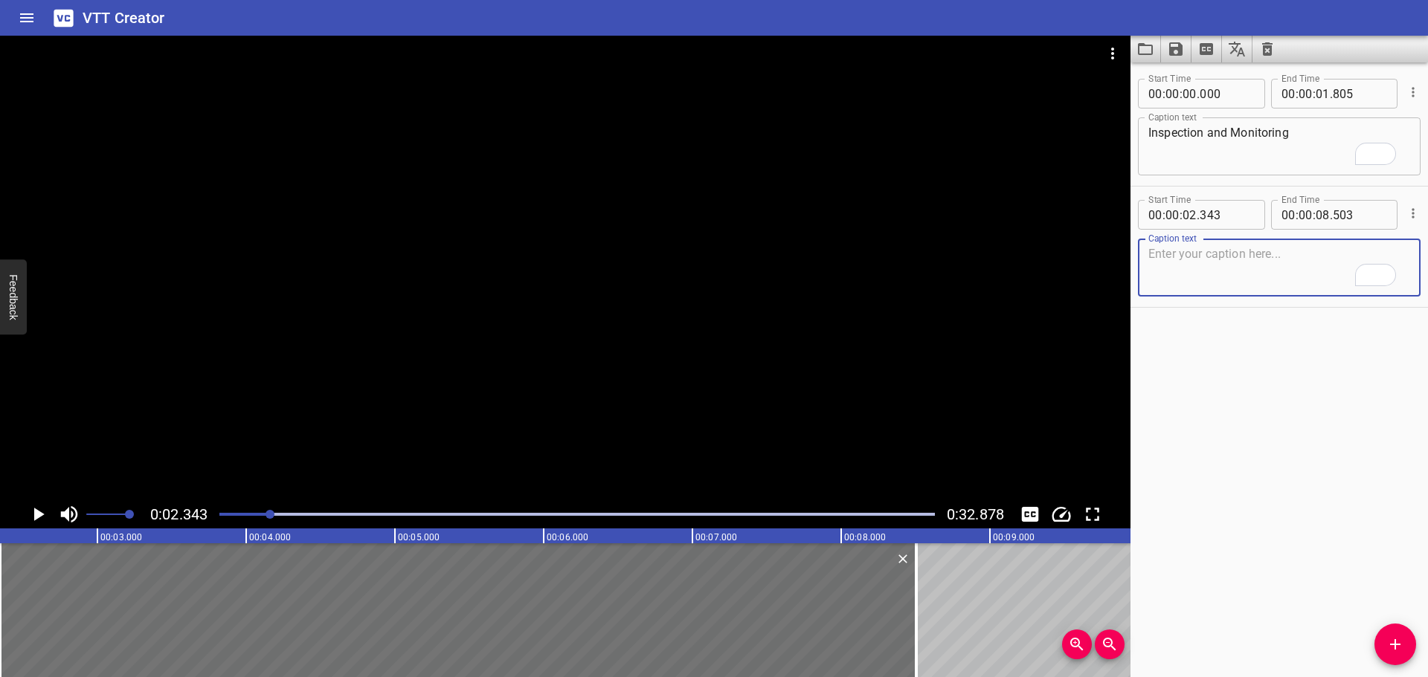
paste textarea "Ensure that an inspection and monitoring program is developed as part of the fa…"
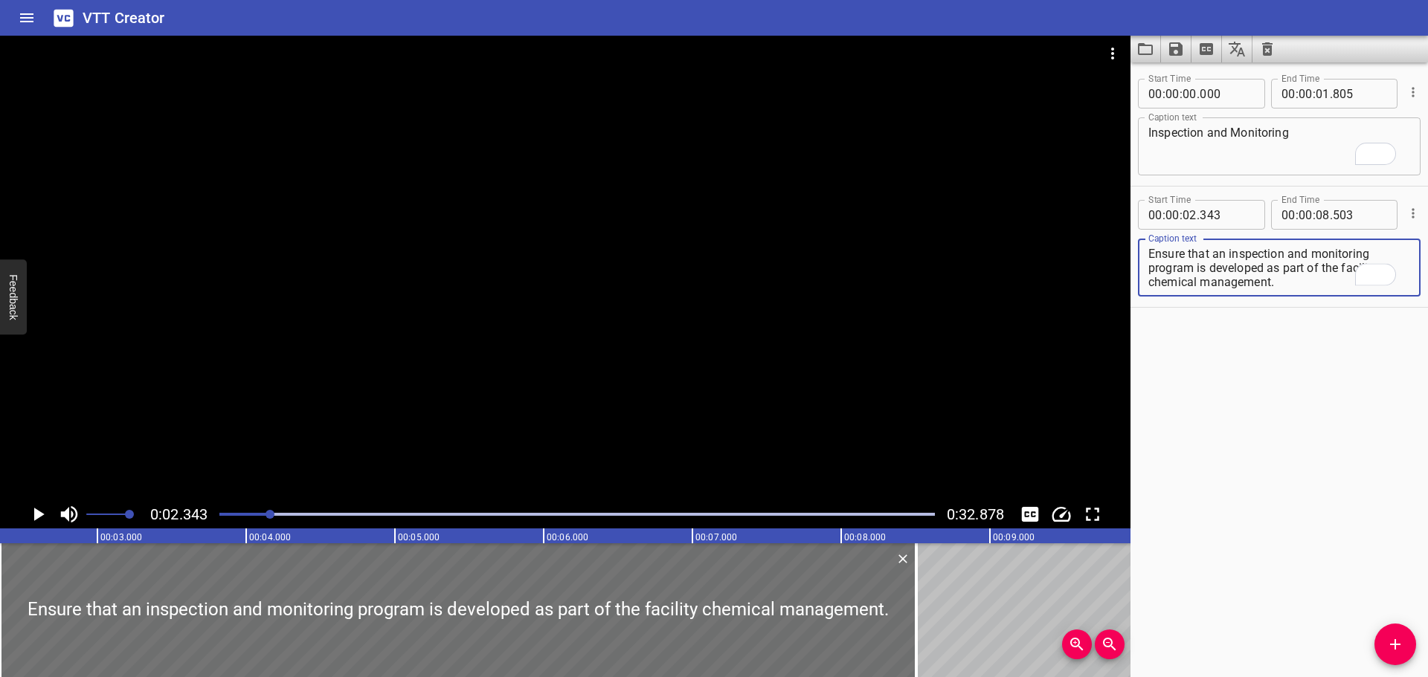
click at [554, 323] on div at bounding box center [565, 268] width 1130 height 465
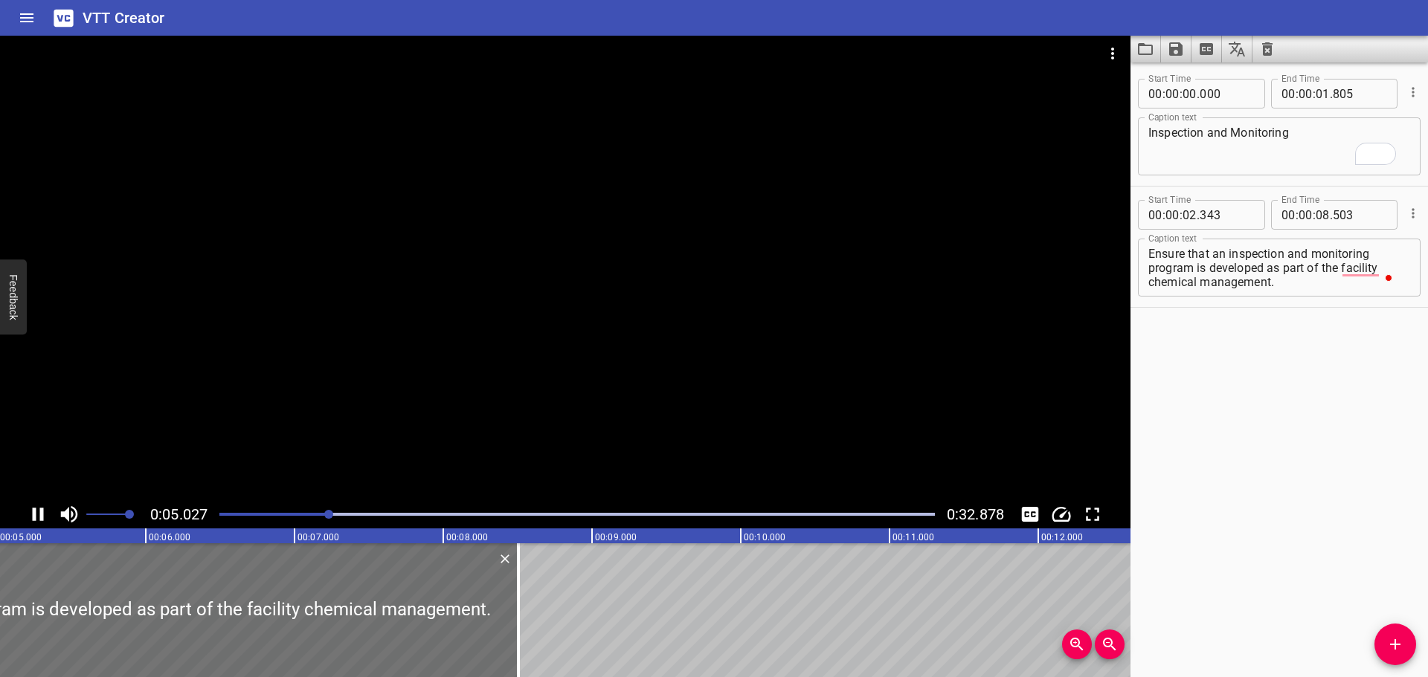
click at [503, 429] on div at bounding box center [565, 268] width 1130 height 465
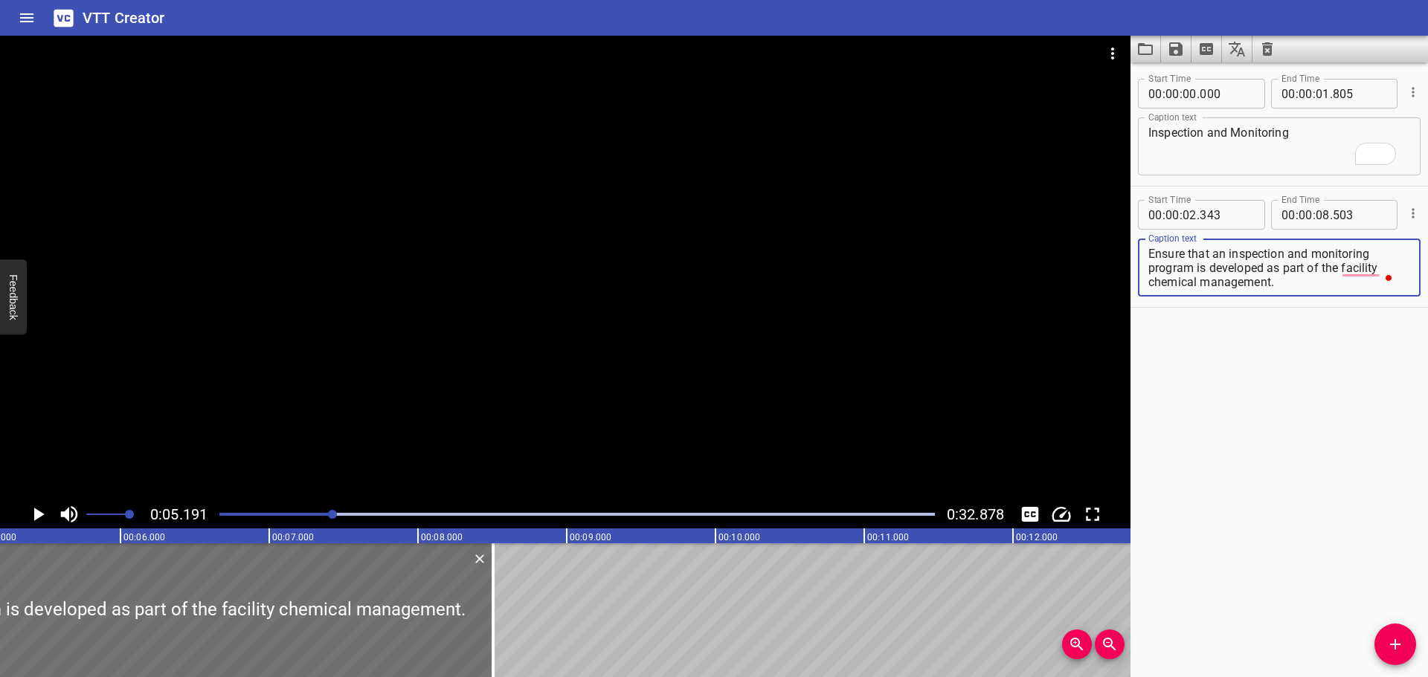
drag, startPoint x: 1197, startPoint y: 269, endPoint x: 1313, endPoint y: 298, distance: 120.3
click at [1314, 299] on div "Caption text Ensure that an inspection and monitoring program is developed as p…" at bounding box center [1279, 266] width 283 height 67
type textarea "Ensure that an inspection and monitoring programme"
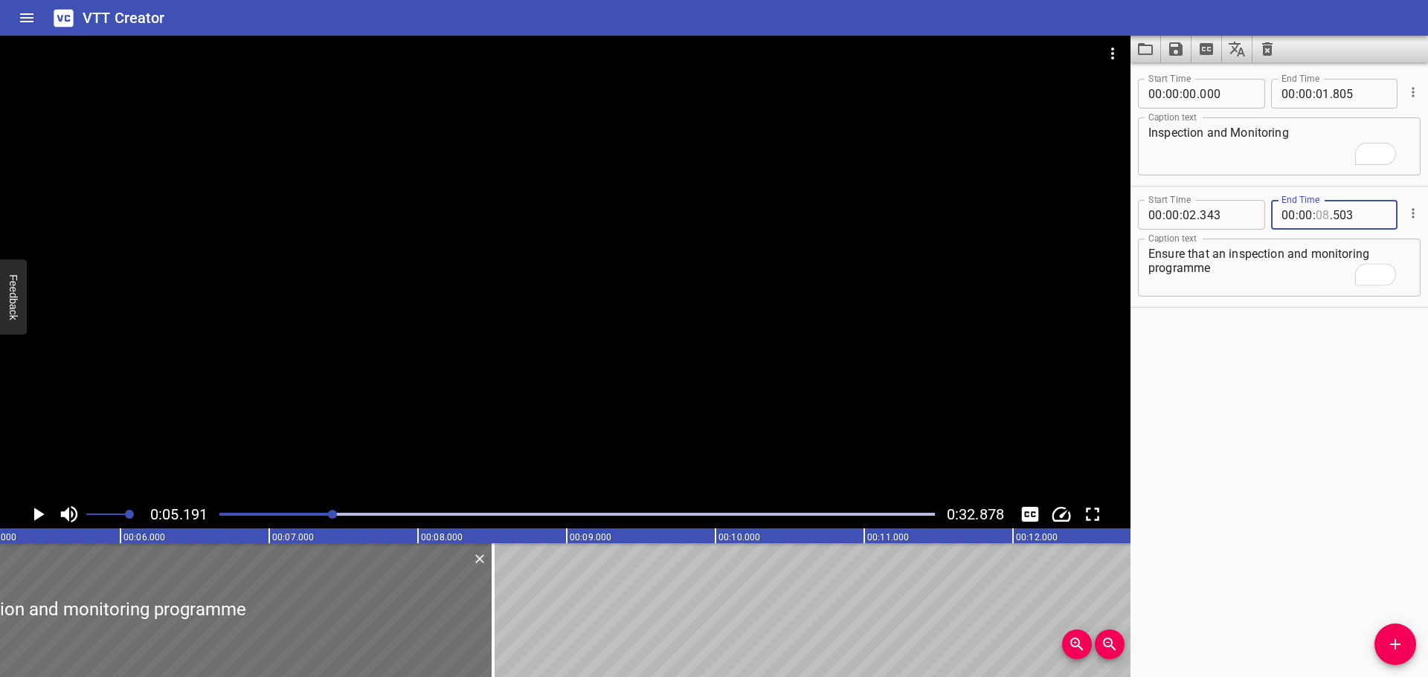
click at [1321, 216] on input "number" at bounding box center [1323, 215] width 14 height 30
type input "05"
type input "1913"
type input "06"
type input "913"
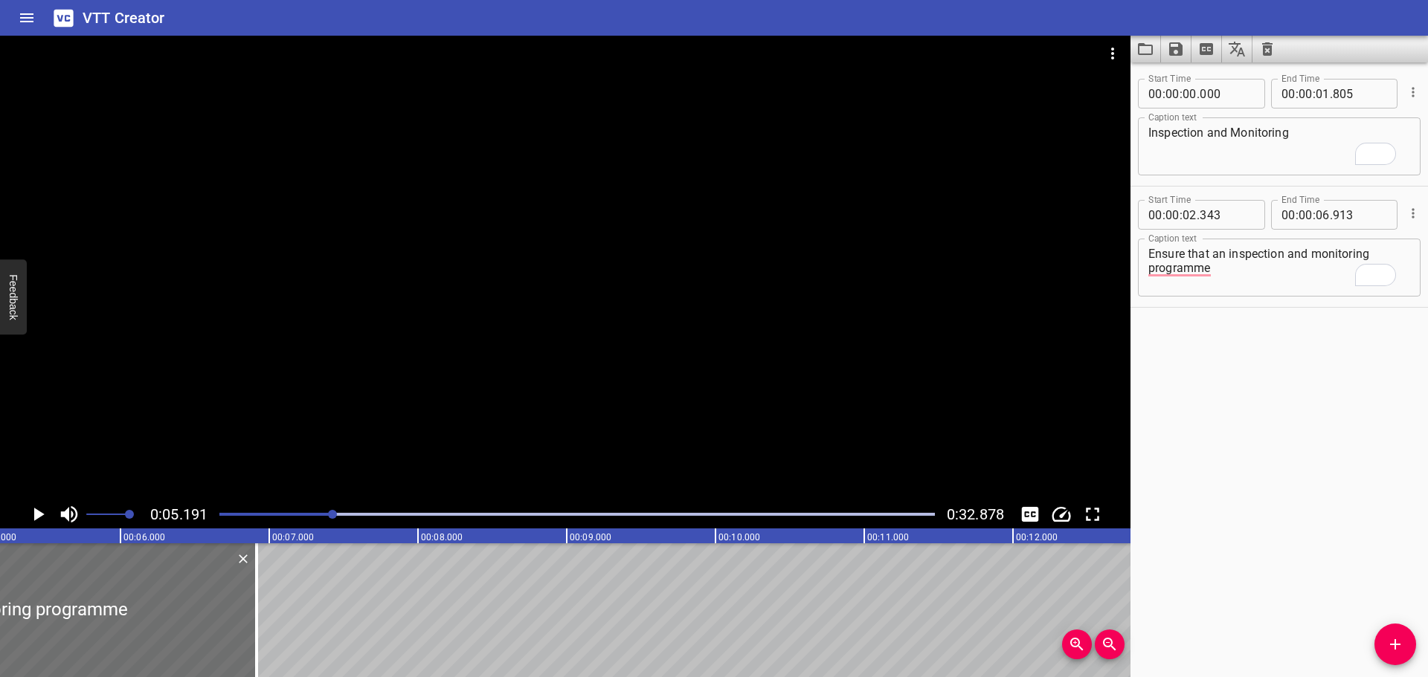
click at [1330, 217] on span "." at bounding box center [1331, 215] width 3 height 30
click at [1318, 213] on input "number" at bounding box center [1323, 215] width 14 height 30
type input "05"
type input "919"
type input "05"
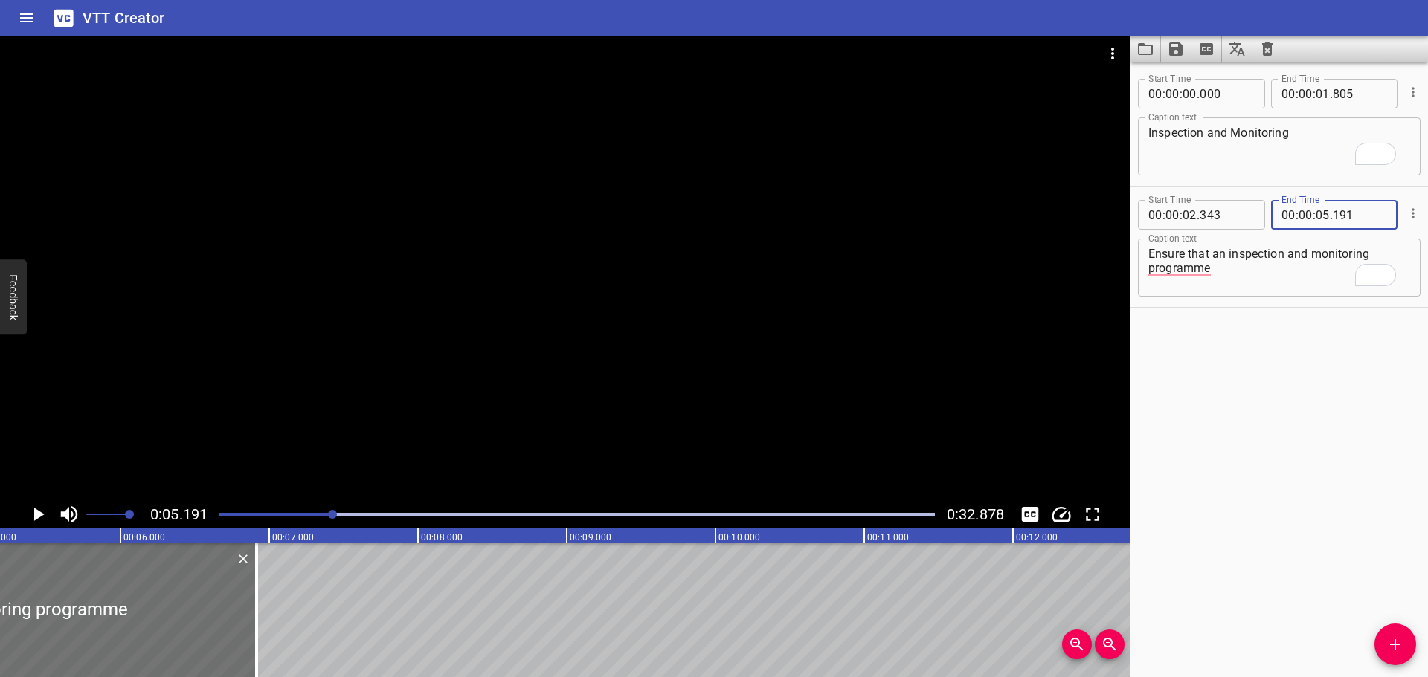
type input "191"
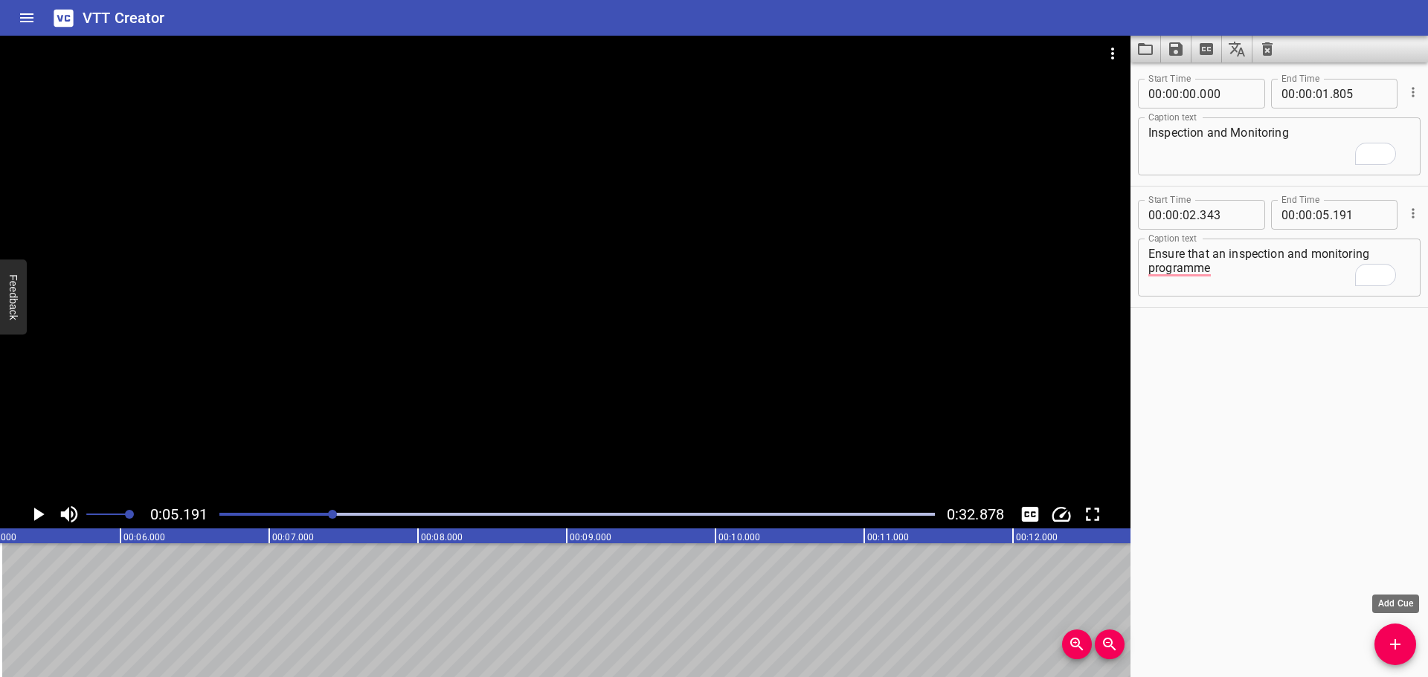
click at [1402, 644] on icon "Add Cue" at bounding box center [1395, 645] width 18 height 18
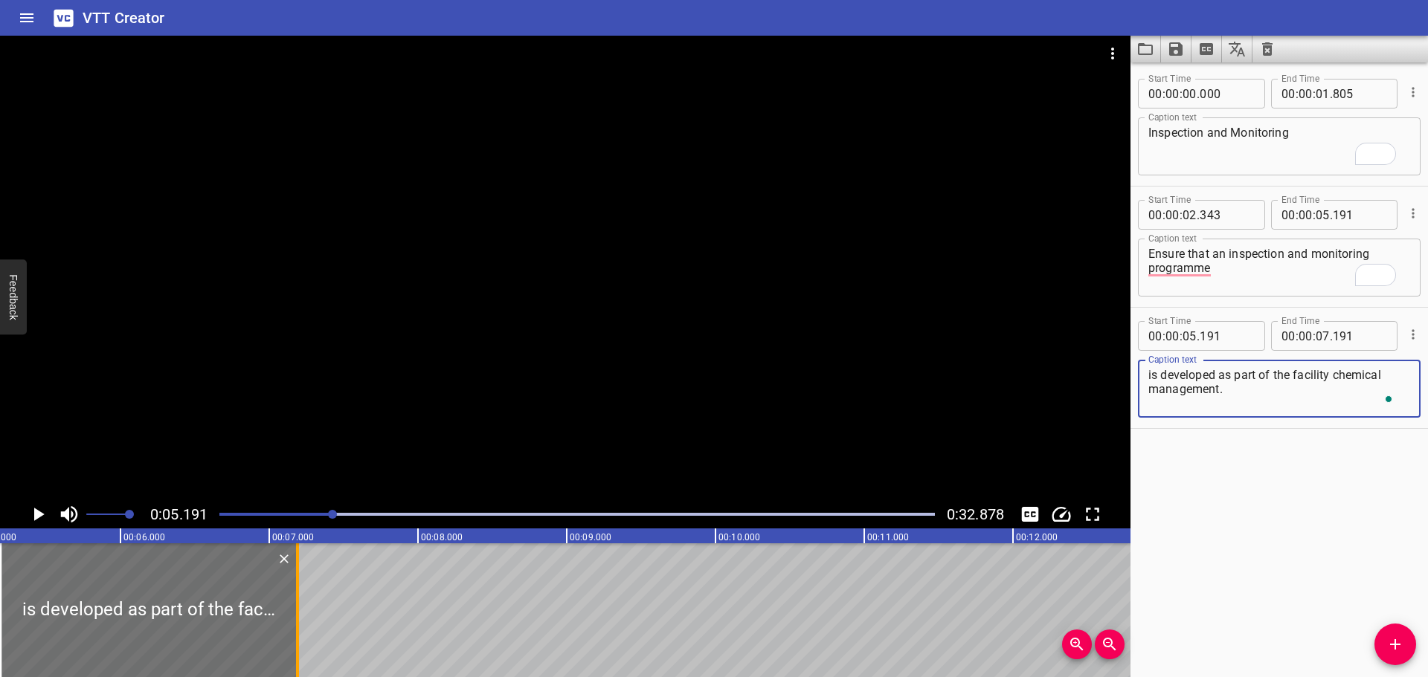
type textarea "is developed as part of the facility chemical management."
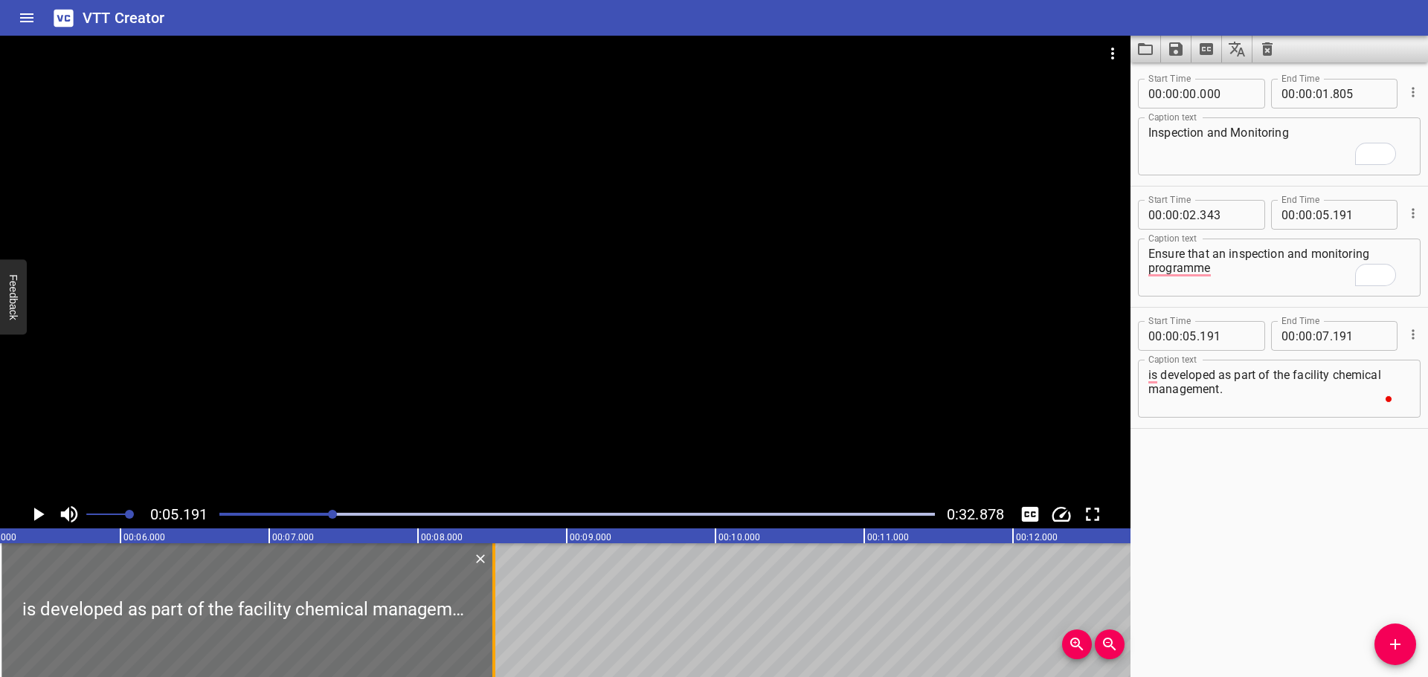
drag, startPoint x: 301, startPoint y: 586, endPoint x: 500, endPoint y: 608, distance: 200.5
click at [500, 608] on div at bounding box center [493, 611] width 15 height 134
type input "08"
type input "531"
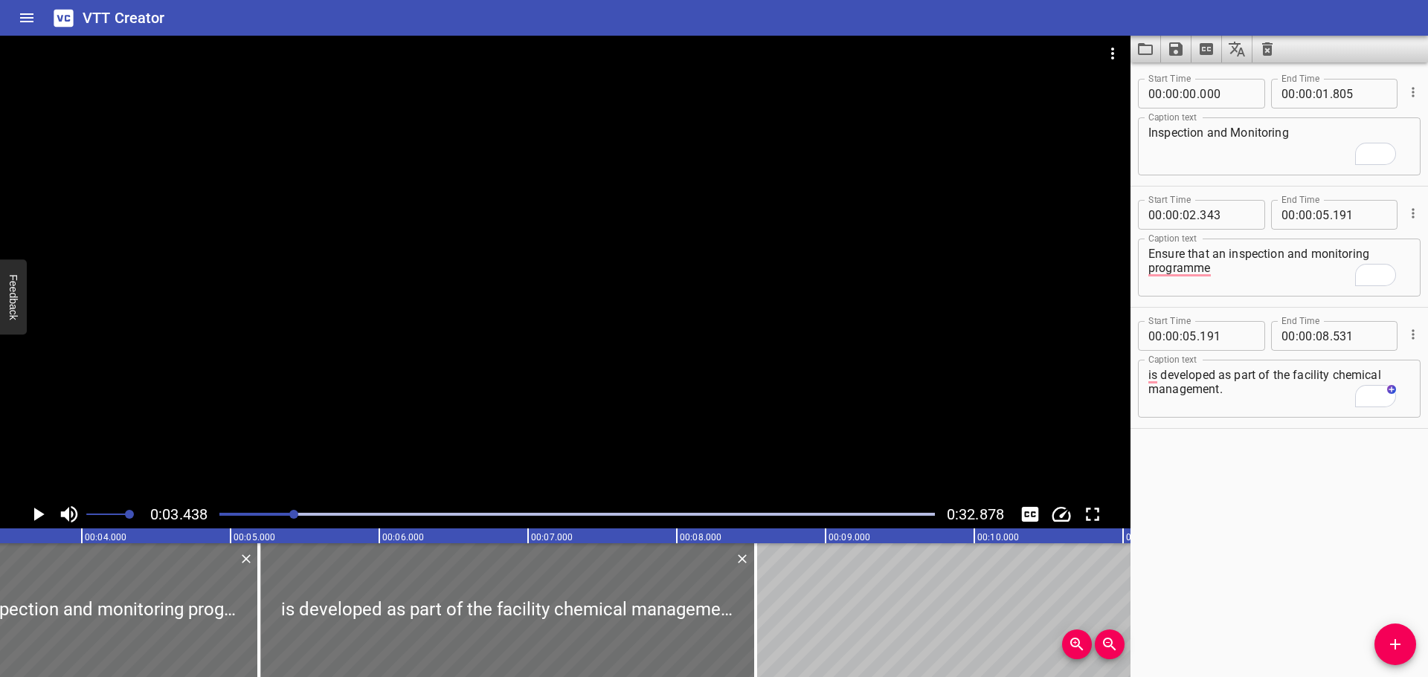
scroll to position [0, 512]
click at [563, 416] on div at bounding box center [565, 268] width 1130 height 465
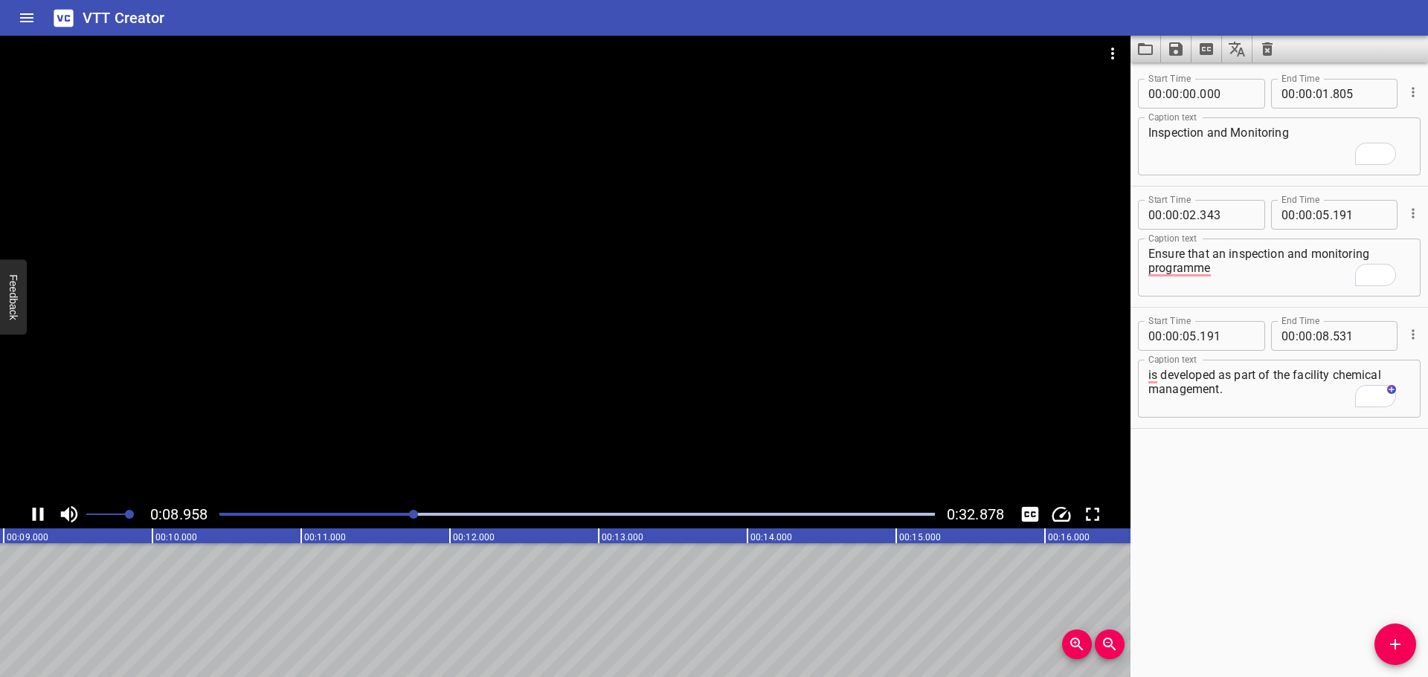
drag, startPoint x: 645, startPoint y: 390, endPoint x: 657, endPoint y: 410, distance: 23.7
click at [645, 390] on div at bounding box center [565, 268] width 1130 height 465
drag, startPoint x: 1397, startPoint y: 664, endPoint x: 1328, endPoint y: 649, distance: 70.7
click at [1397, 660] on button "Add Cue" at bounding box center [1395, 645] width 42 height 42
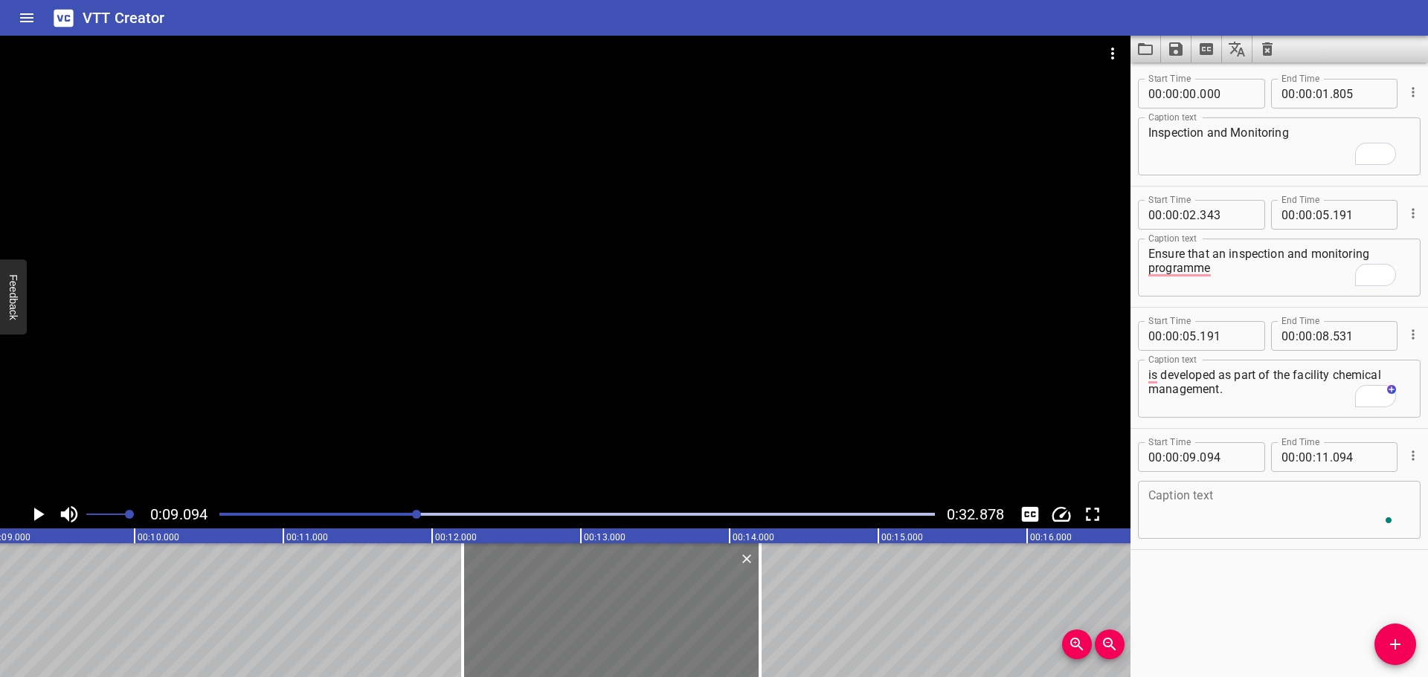
drag, startPoint x: 216, startPoint y: 595, endPoint x: 663, endPoint y: 622, distance: 447.8
click at [663, 622] on div at bounding box center [611, 611] width 297 height 134
type input "12"
type input "204"
type input "14"
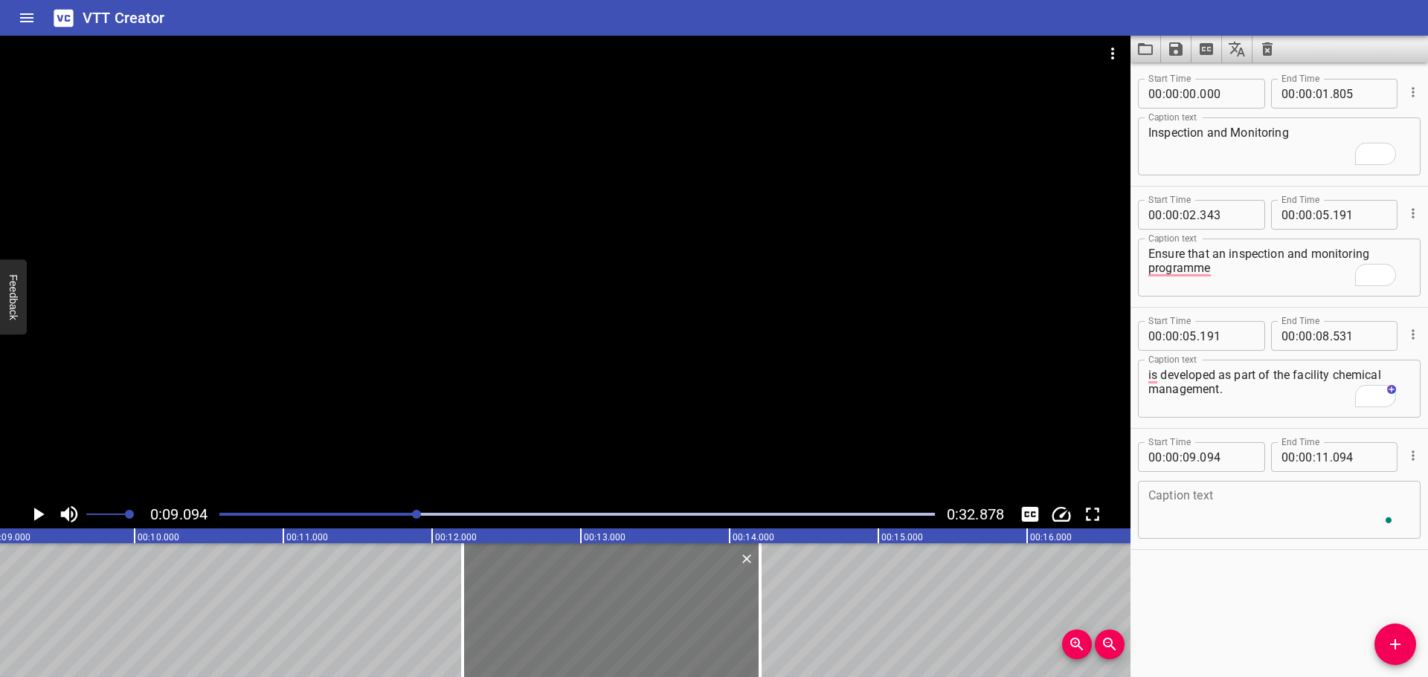
type input "204"
drag, startPoint x: 661, startPoint y: 620, endPoint x: 647, endPoint y: 625, distance: 14.8
click at [647, 625] on div at bounding box center [599, 611] width 297 height 134
type input "109"
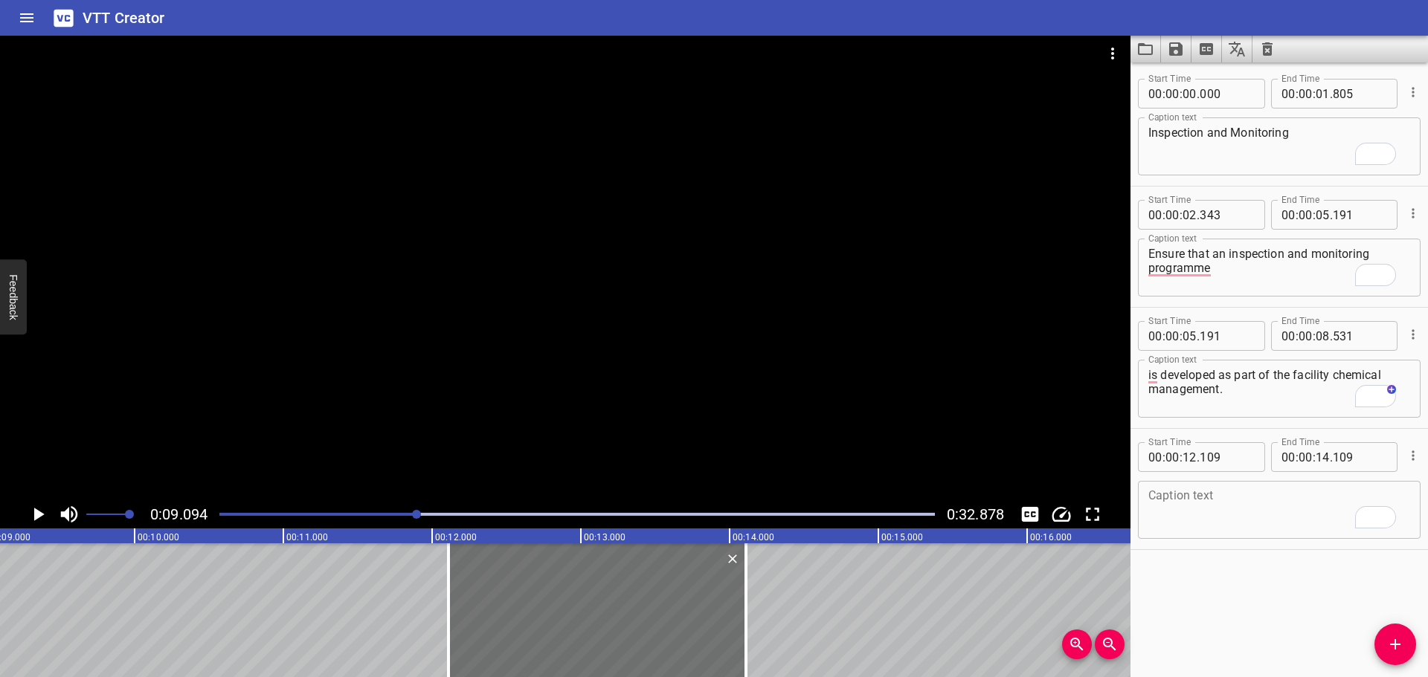
click at [1389, 646] on icon "Add Cue" at bounding box center [1395, 645] width 18 height 18
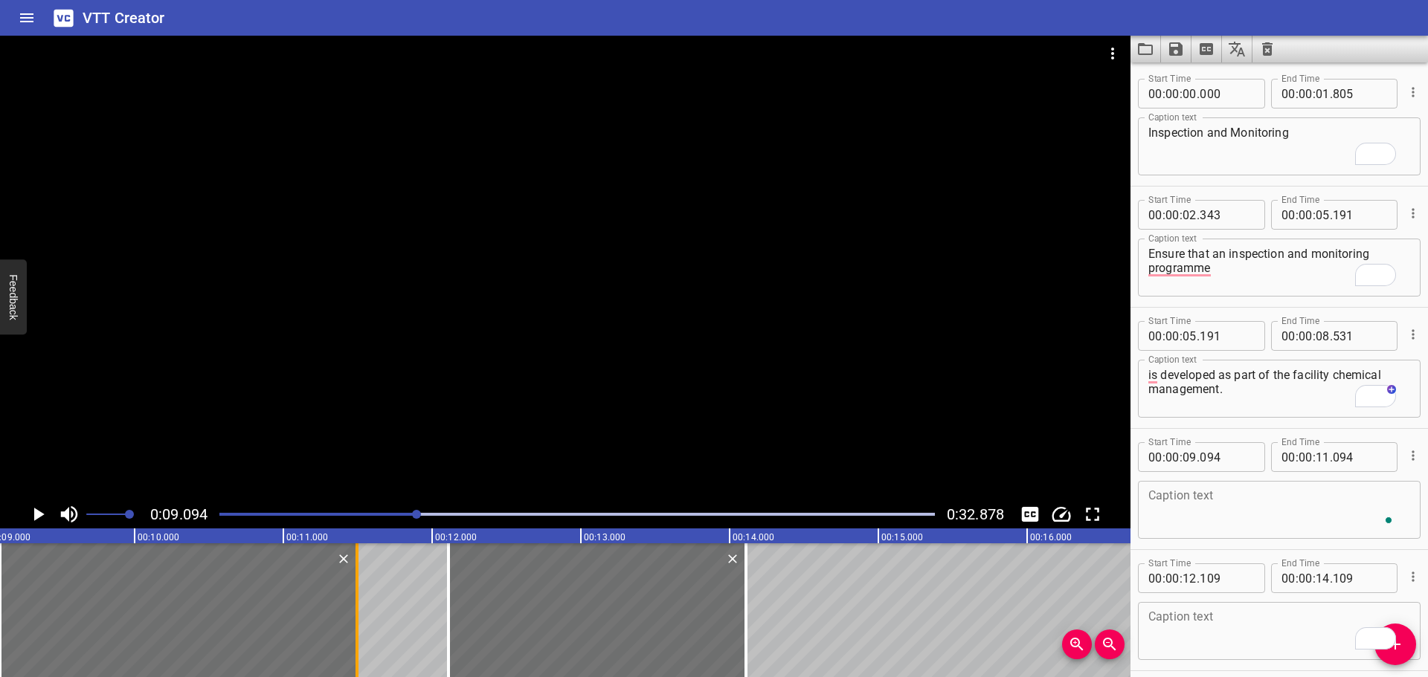
drag, startPoint x: 308, startPoint y: 595, endPoint x: 356, endPoint y: 593, distance: 48.4
click at [358, 595] on div at bounding box center [357, 611] width 15 height 134
type input "479"
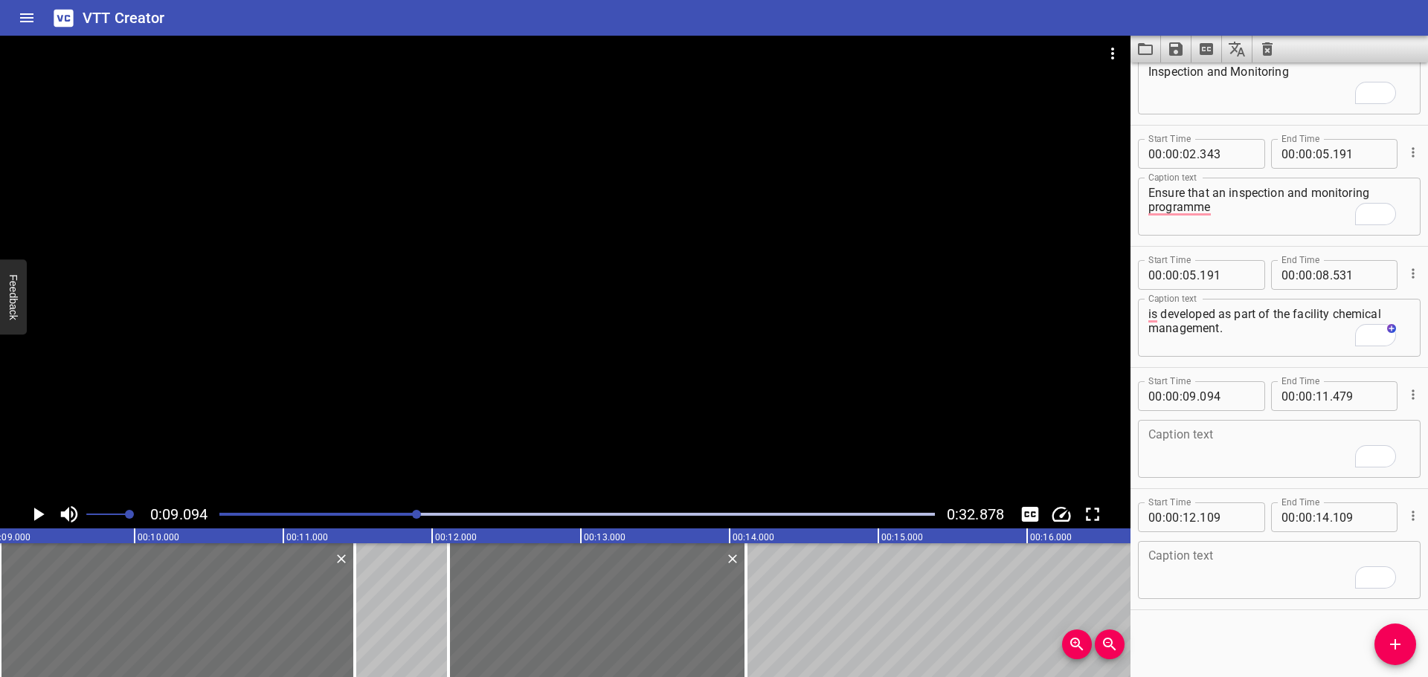
click at [1214, 470] on textarea "To enrich screen reader interactions, please activate Accessibility in Grammarl…" at bounding box center [1279, 449] width 262 height 42
paste textarea "A Chemical Checklist should include:"
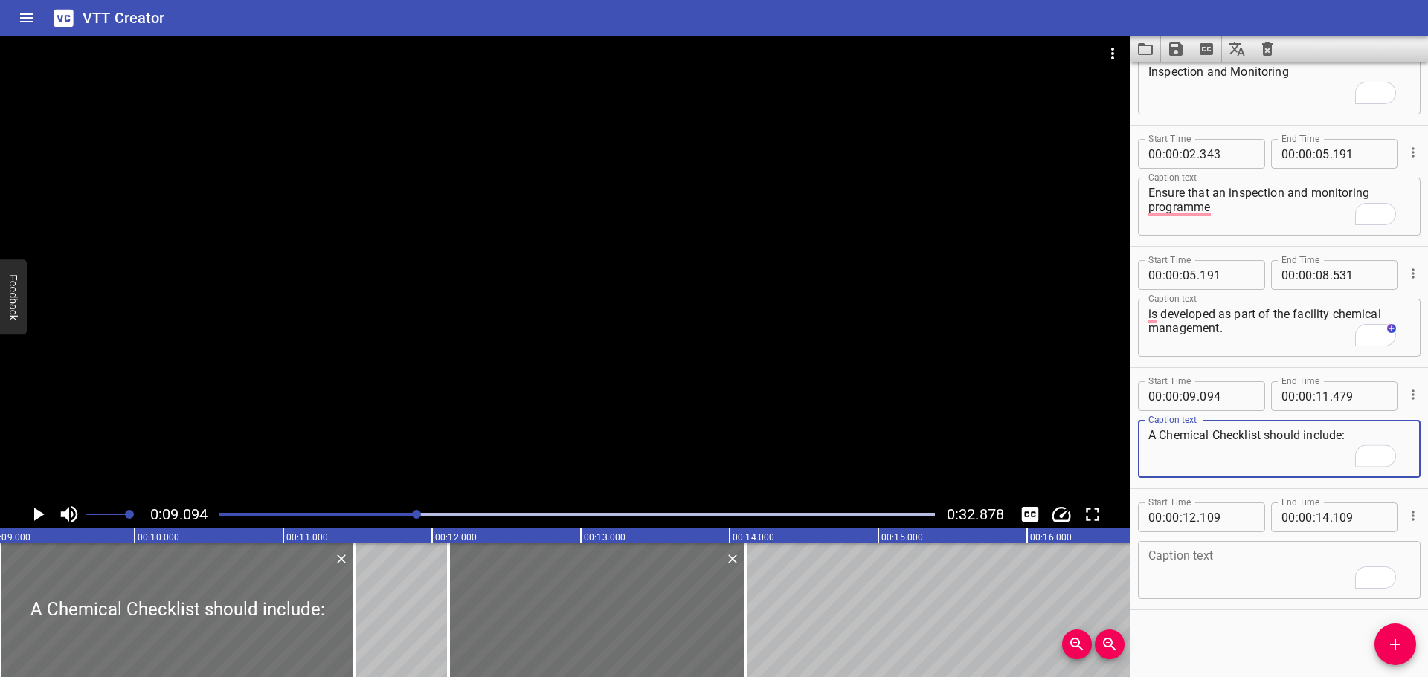
drag, startPoint x: 1165, startPoint y: 434, endPoint x: 1163, endPoint y: 442, distance: 9.0
click at [1162, 441] on textarea "A Chemical Checklist should include:" at bounding box center [1279, 449] width 262 height 42
type textarea "A chemical checklist should include:"
click at [1247, 575] on textarea "To enrich screen reader interactions, please activate Accessibility in Grammarl…" at bounding box center [1279, 571] width 262 height 42
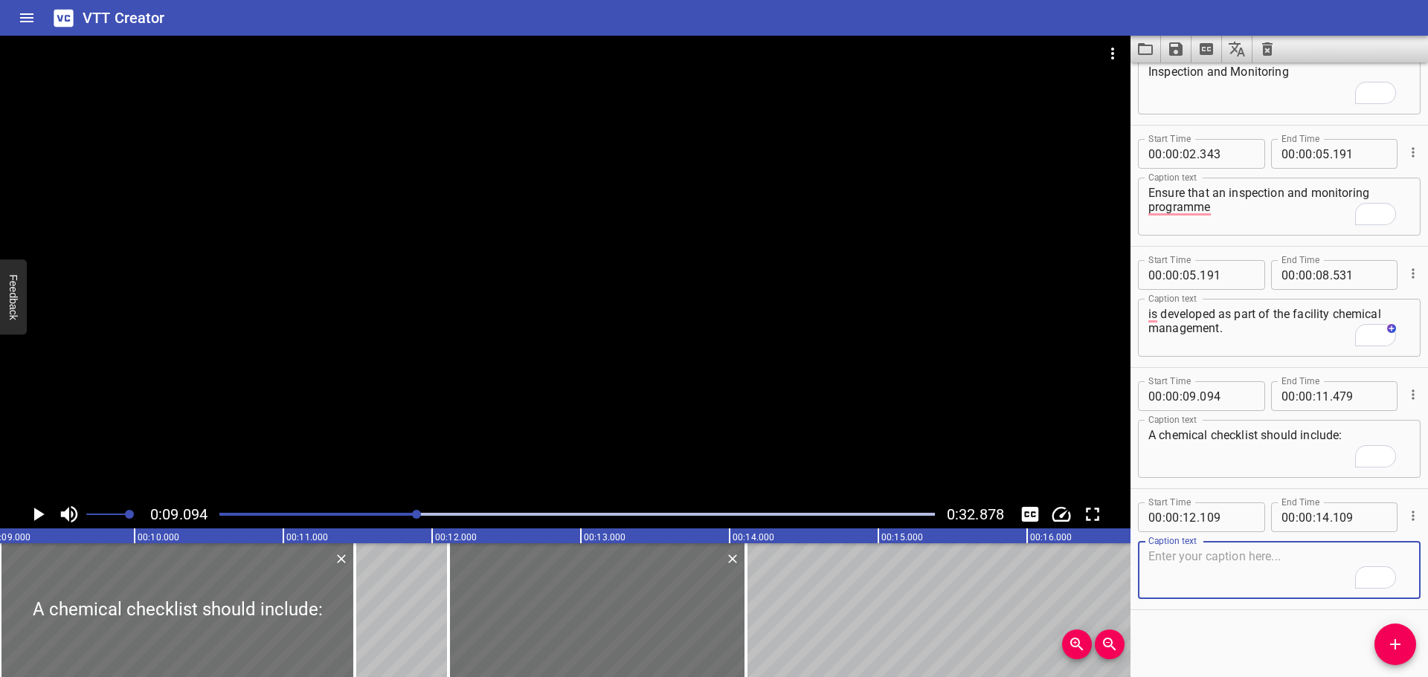
paste textarea "Proper signage in place (no smoking, flammable, toxic, etc.);"
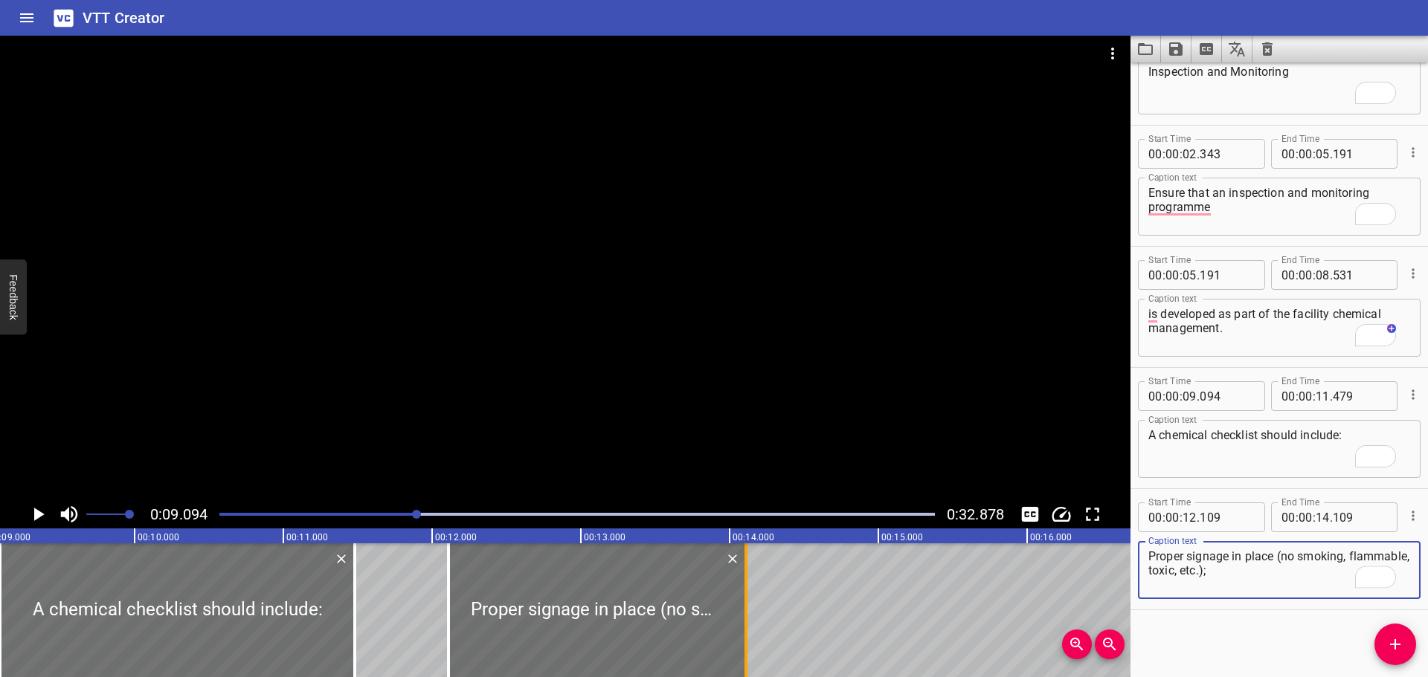
type textarea "Proper signage in place (no smoking, flammable, toxic, etc.);"
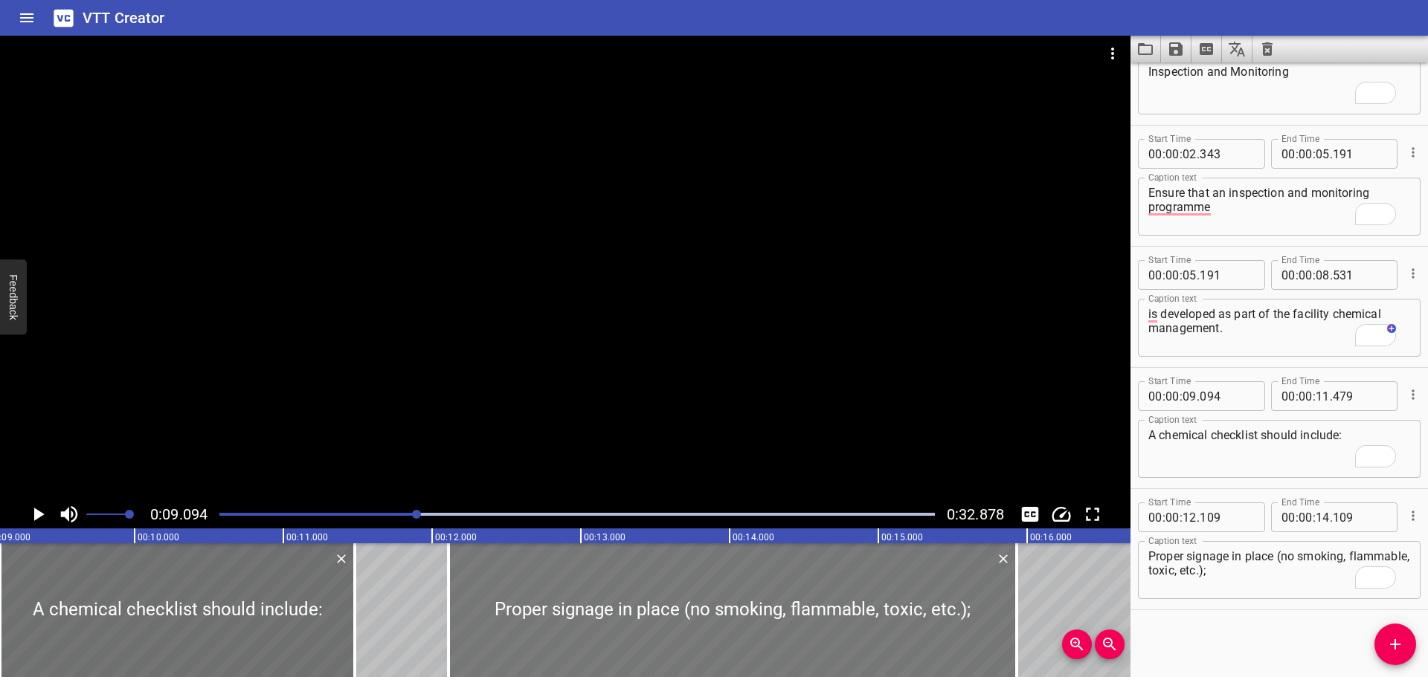
drag, startPoint x: 740, startPoint y: 608, endPoint x: 926, endPoint y: 547, distance: 195.4
click at [1010, 606] on div at bounding box center [1016, 611] width 15 height 134
type input "15"
type input "924"
click at [685, 378] on div at bounding box center [565, 268] width 1130 height 465
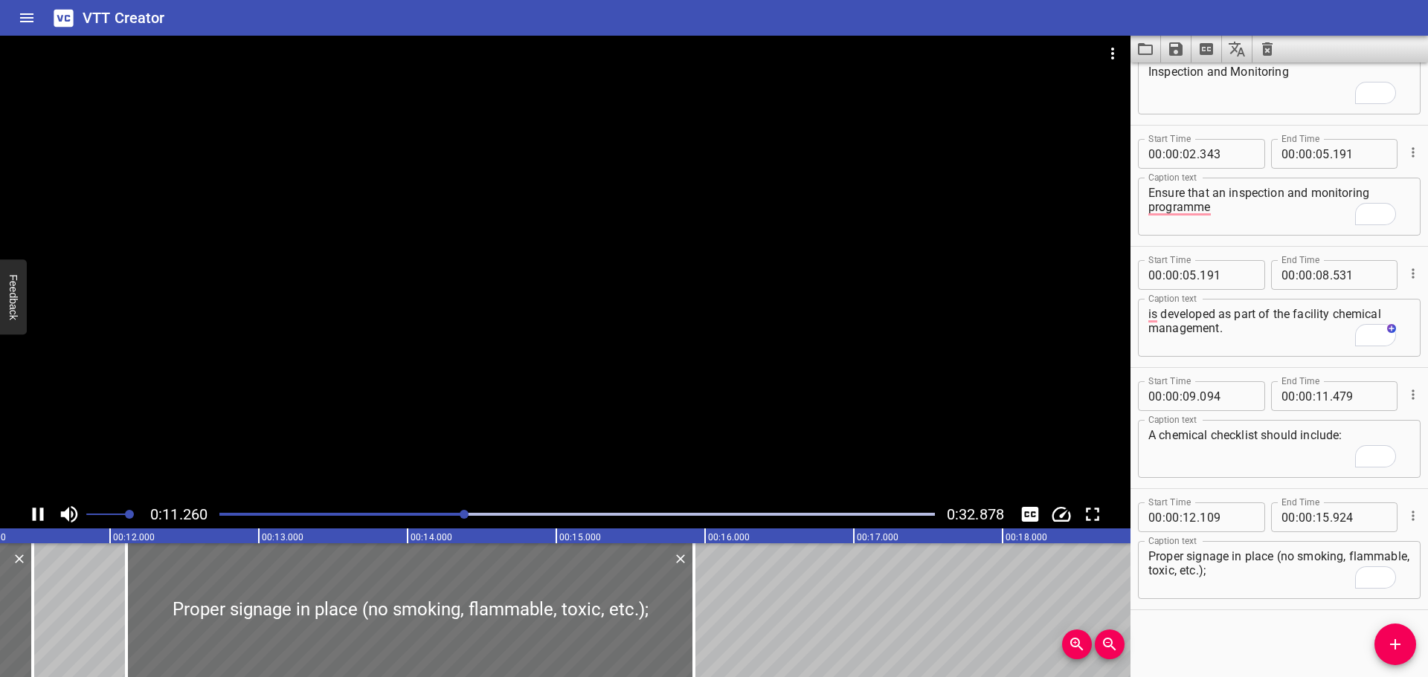
click at [670, 379] on div at bounding box center [565, 268] width 1130 height 465
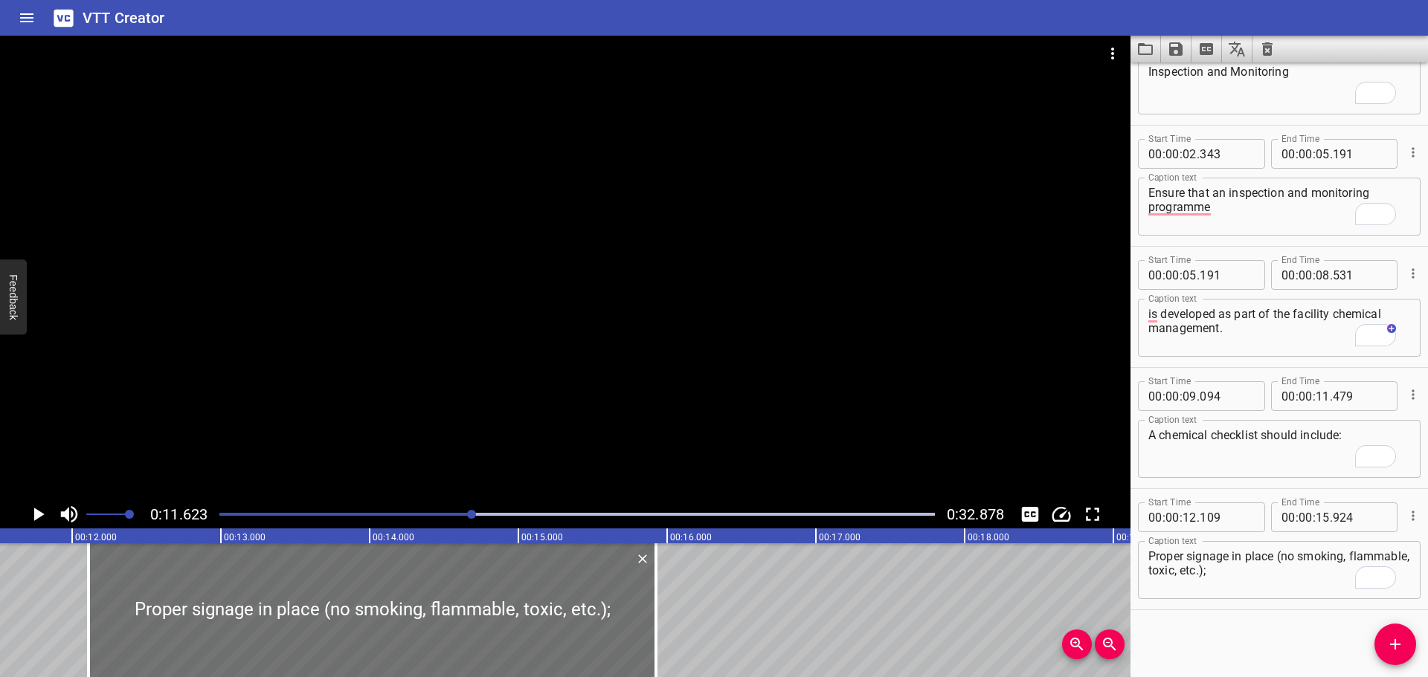
scroll to position [0, 1729]
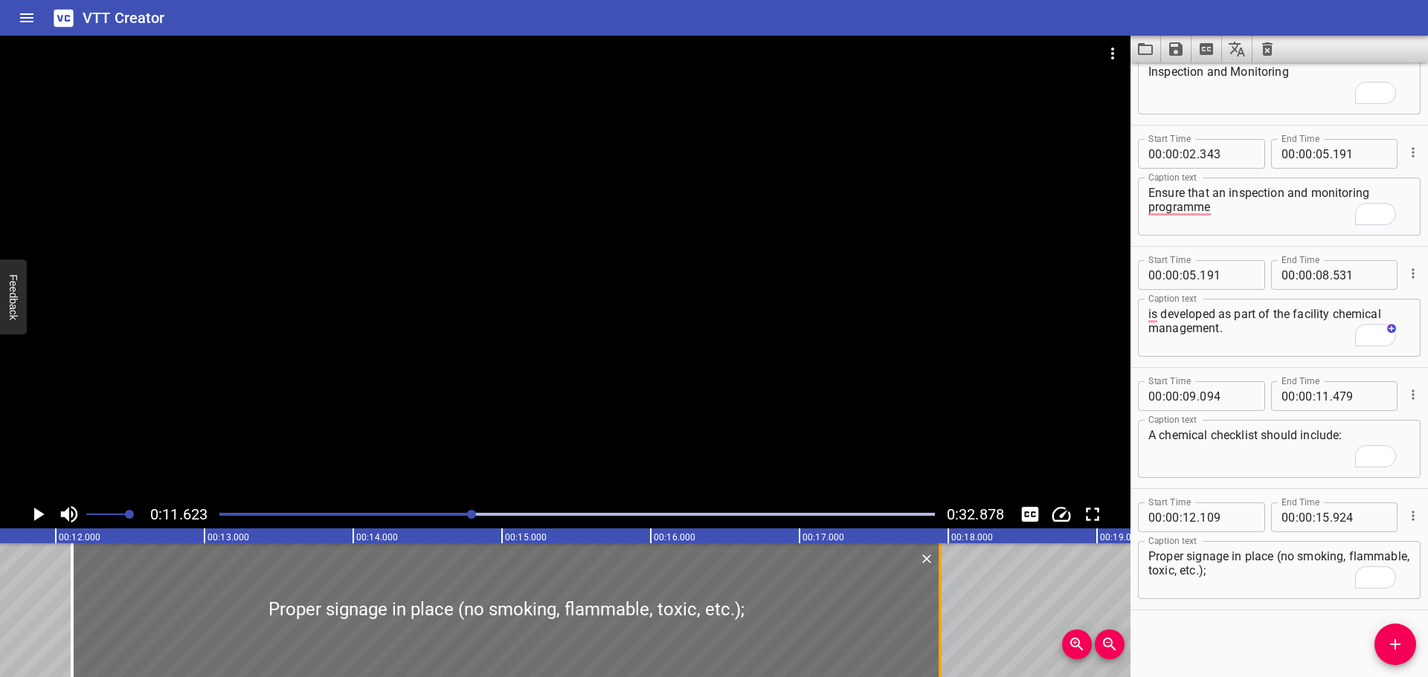
drag, startPoint x: 635, startPoint y: 601, endPoint x: 936, endPoint y: 612, distance: 300.6
click at [936, 612] on div at bounding box center [940, 611] width 15 height 134
type input "17"
type input "944"
drag, startPoint x: 791, startPoint y: 382, endPoint x: 753, endPoint y: 376, distance: 38.5
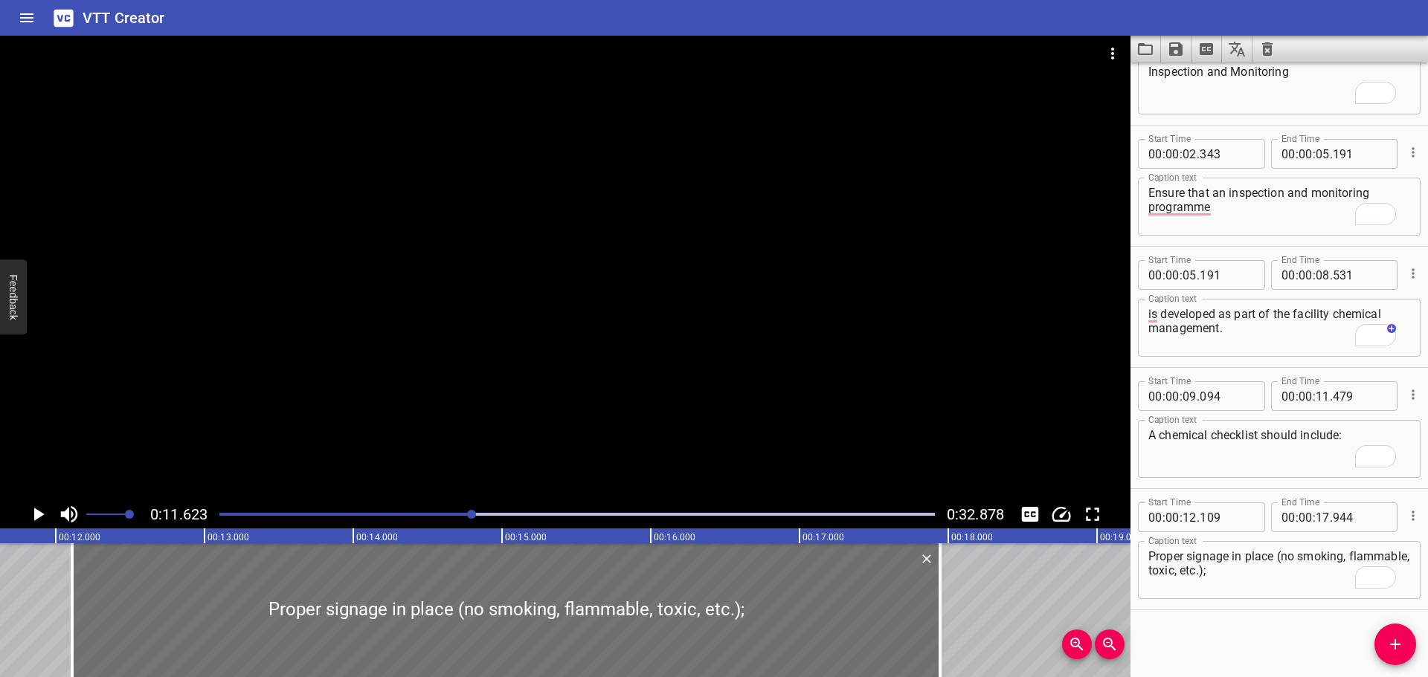
click at [788, 381] on div at bounding box center [565, 268] width 1130 height 465
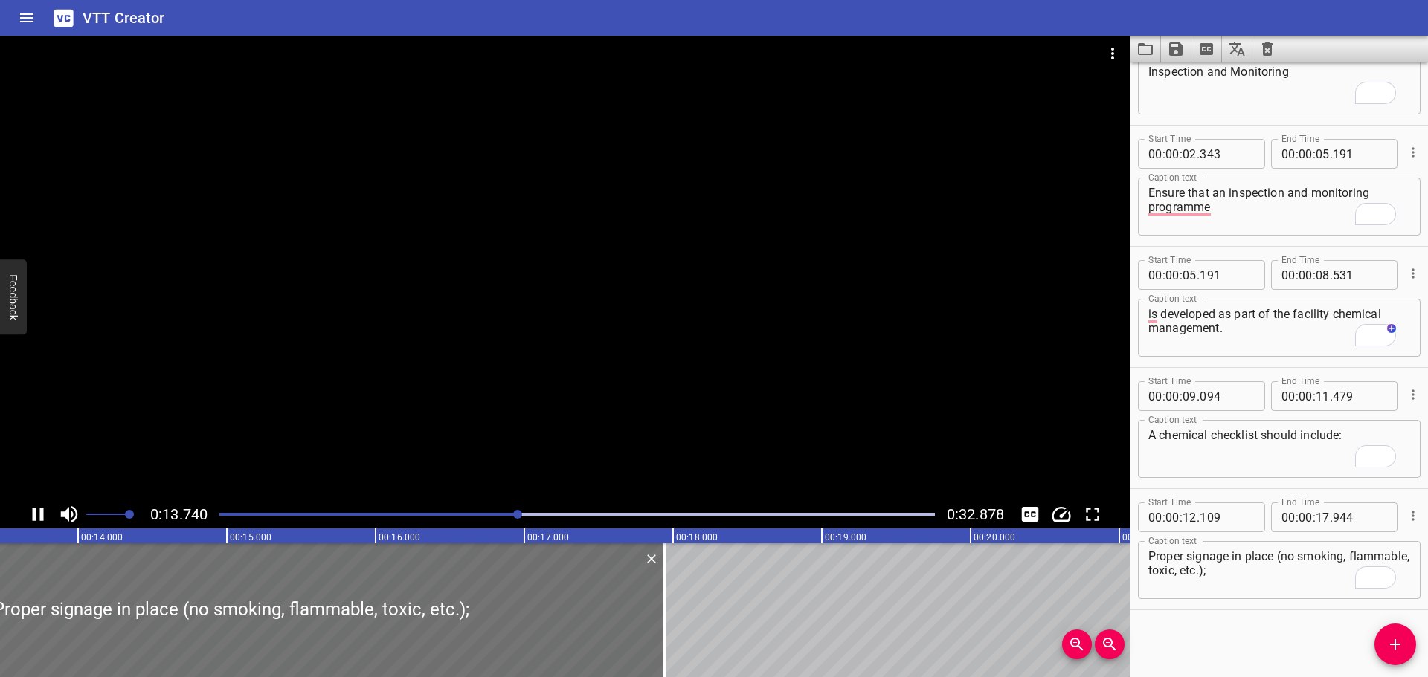
drag, startPoint x: 650, startPoint y: 278, endPoint x: 402, endPoint y: 59, distance: 330.3
click at [649, 277] on div at bounding box center [565, 268] width 1130 height 465
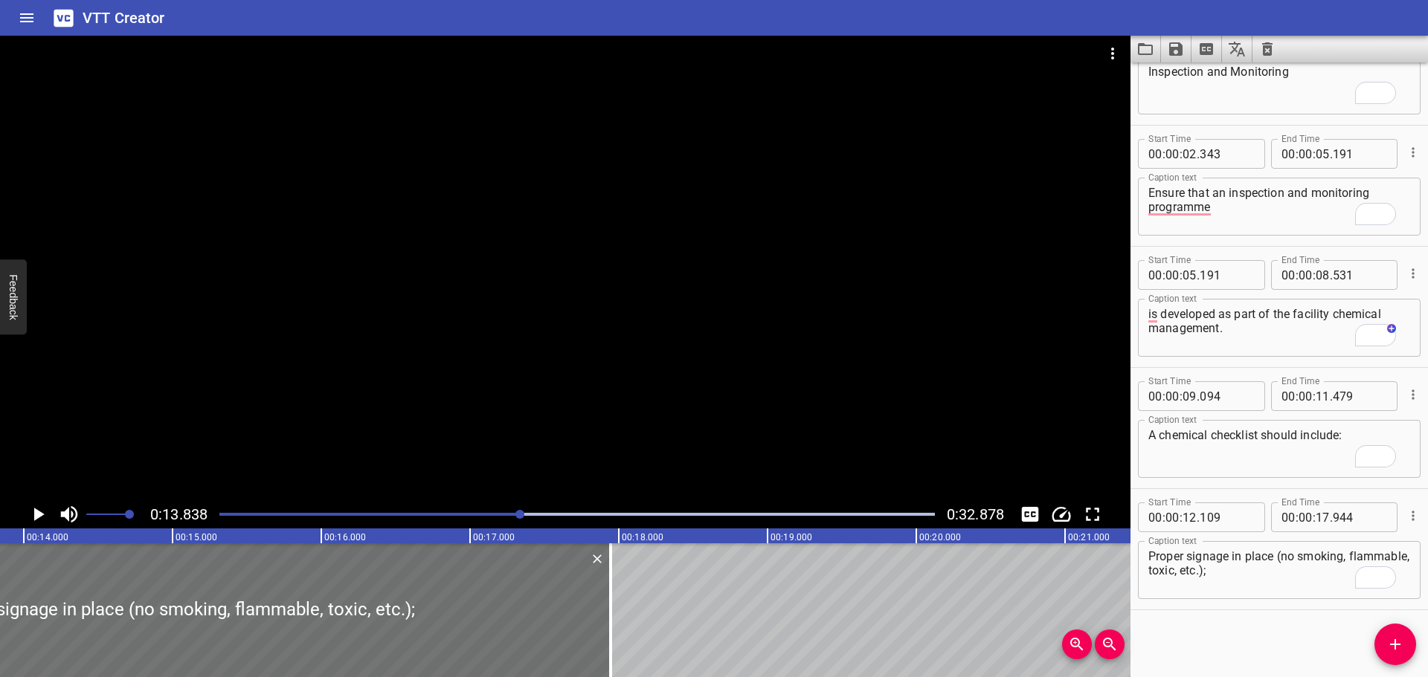
click at [806, 454] on div at bounding box center [565, 268] width 1130 height 465
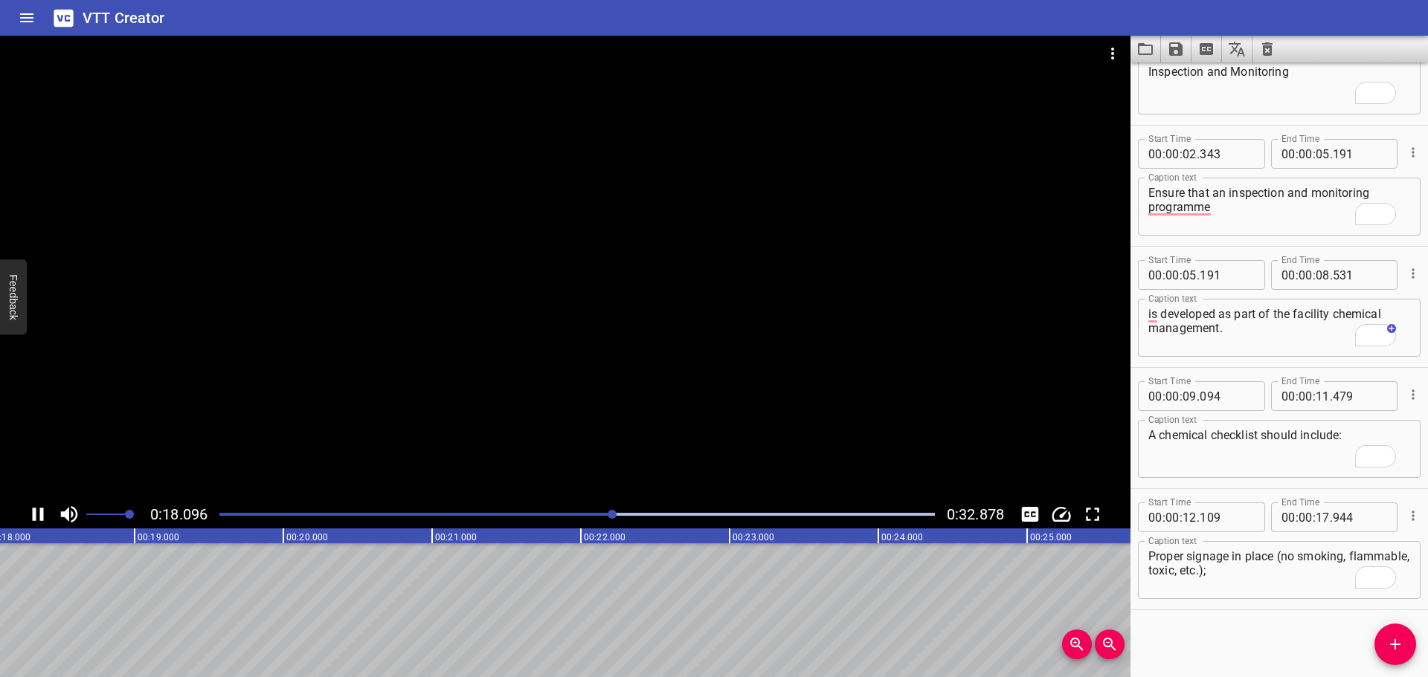
drag, startPoint x: 714, startPoint y: 437, endPoint x: 730, endPoint y: 454, distance: 23.7
click at [715, 436] on div at bounding box center [565, 268] width 1130 height 465
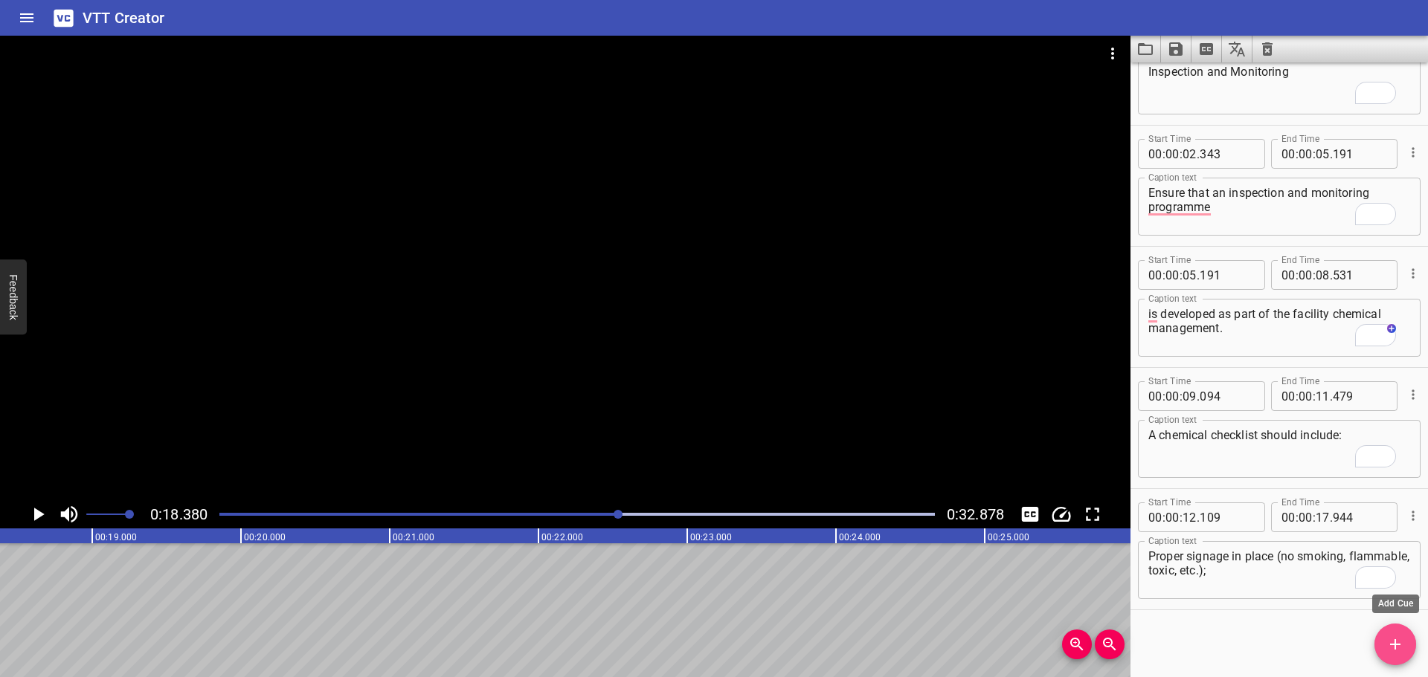
drag, startPoint x: 1409, startPoint y: 645, endPoint x: 1400, endPoint y: 647, distance: 9.9
click at [1406, 647] on span "Add Cue" at bounding box center [1395, 645] width 42 height 18
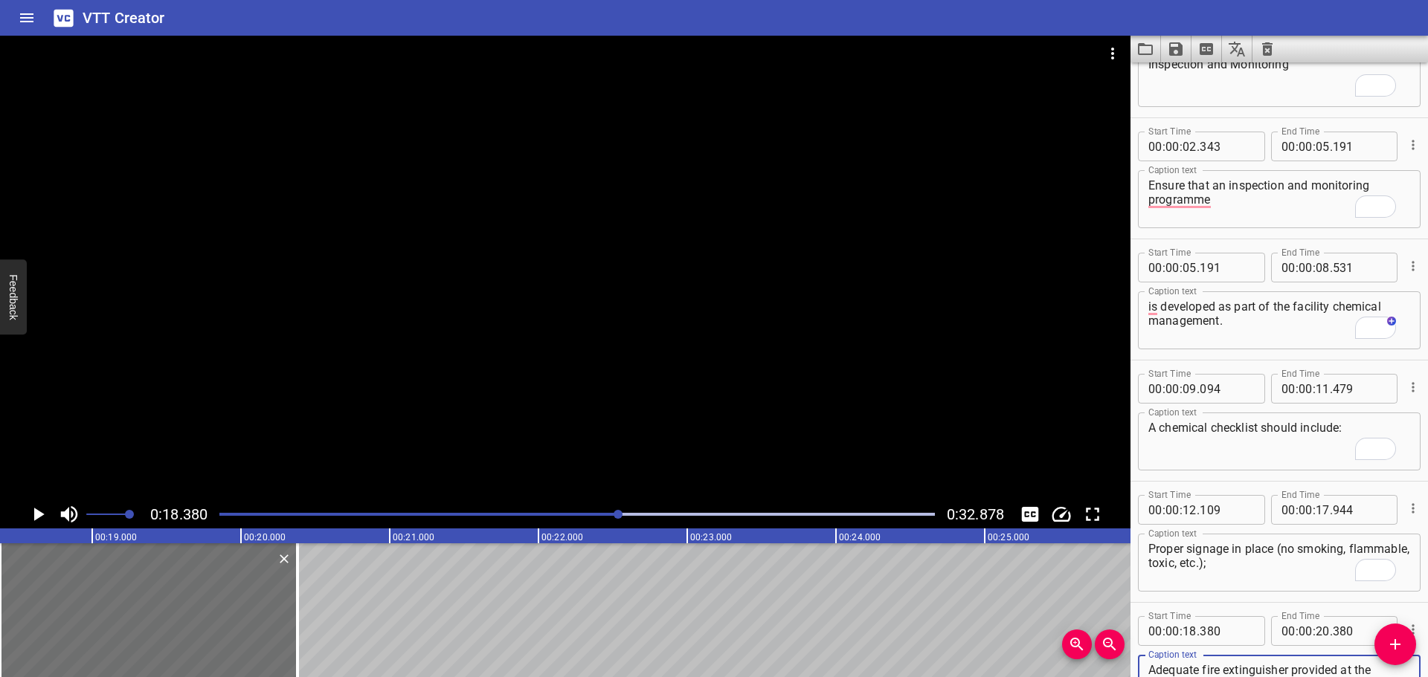
scroll to position [94, 0]
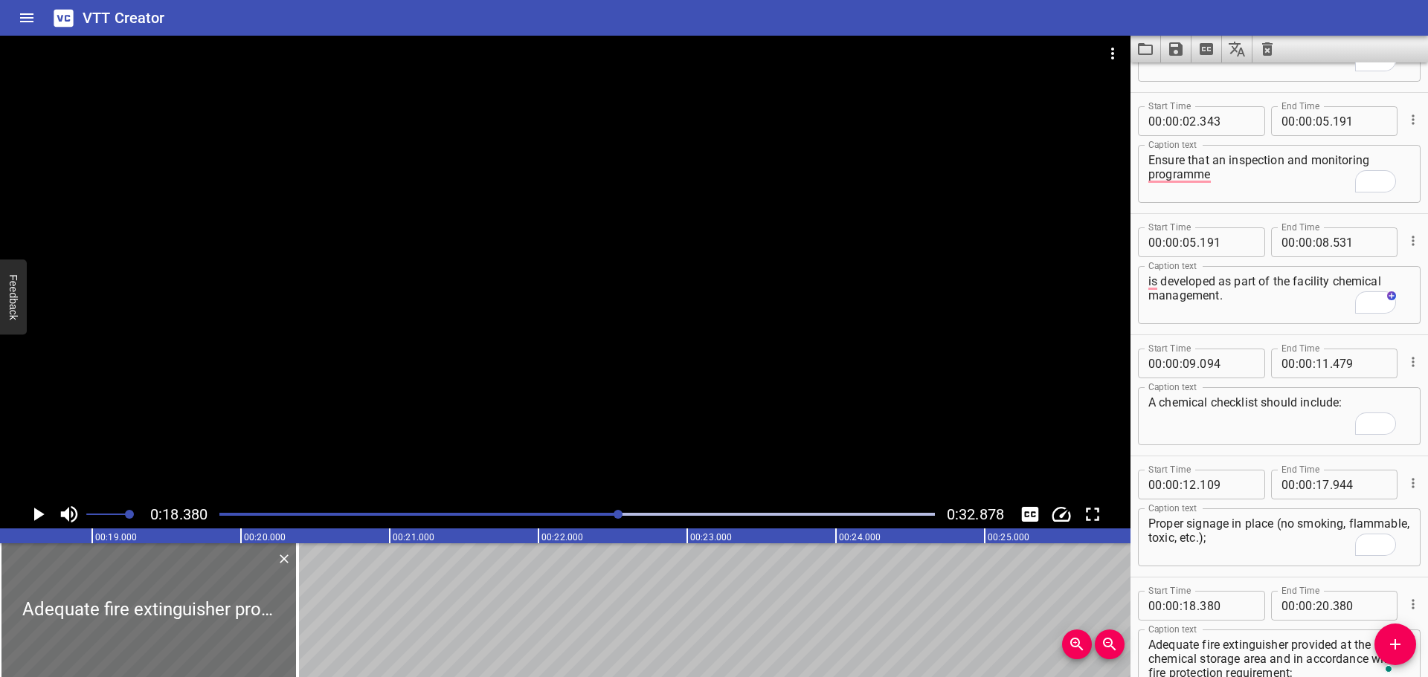
click at [518, 401] on div at bounding box center [565, 268] width 1130 height 465
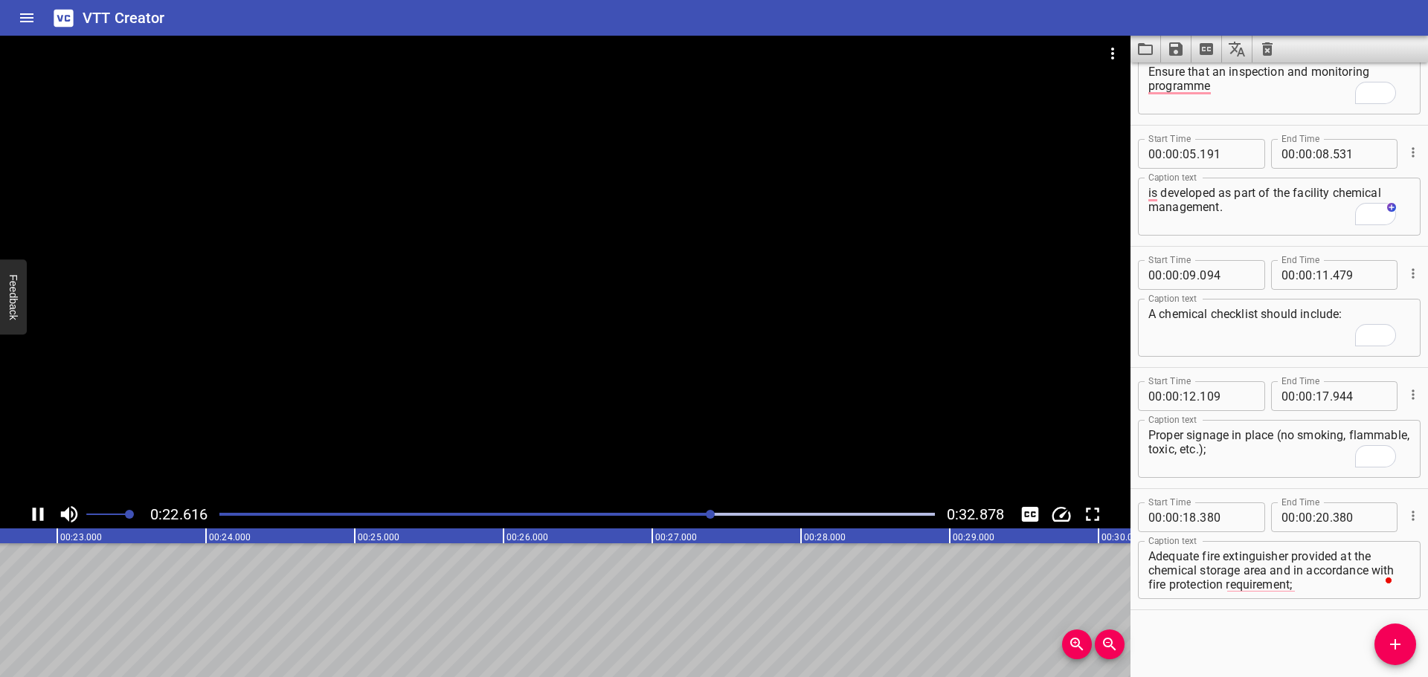
click at [466, 448] on div at bounding box center [565, 268] width 1130 height 465
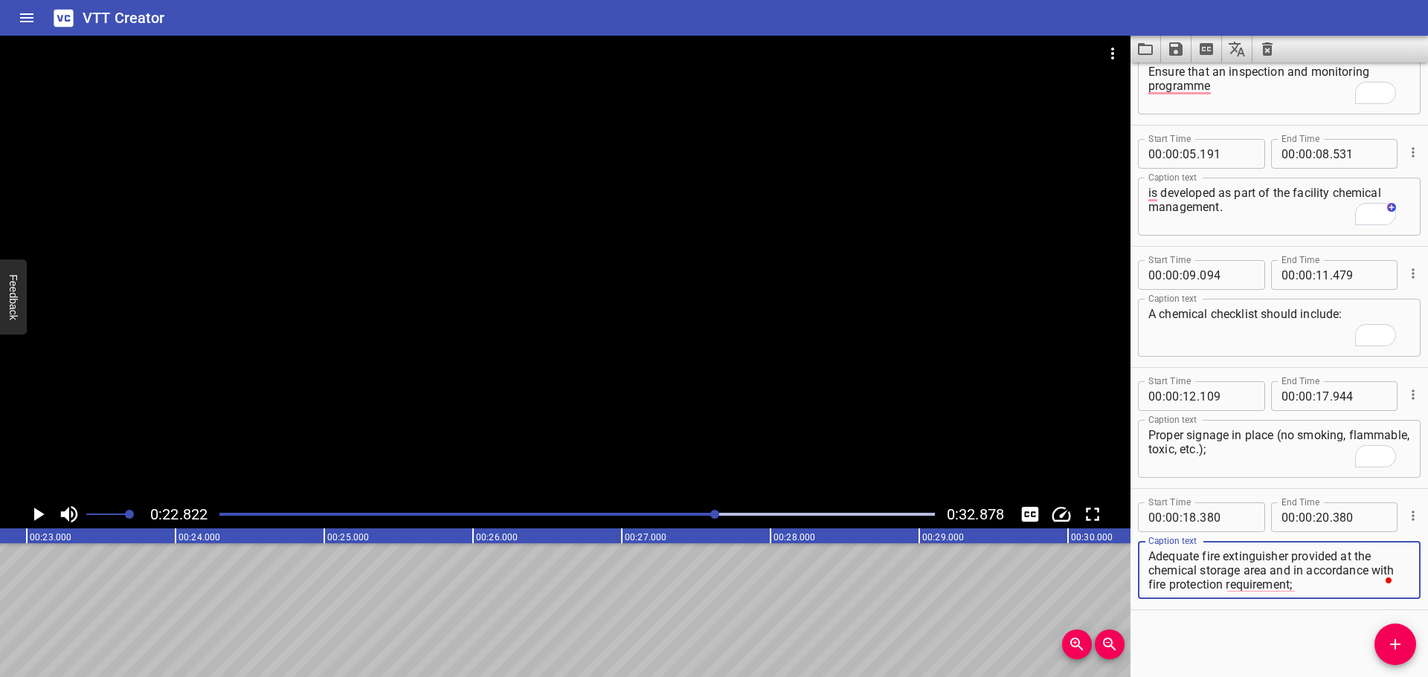
drag, startPoint x: 1271, startPoint y: 574, endPoint x: 1324, endPoint y: 596, distance: 58.0
click at [1324, 596] on div "Adequate fire extinguisher provided at the chemical storage area and in accorda…" at bounding box center [1279, 570] width 283 height 58
type textarea "Adequate fire extinguisher provided at the chemical storage area"
click at [1316, 527] on input "number" at bounding box center [1323, 518] width 14 height 30
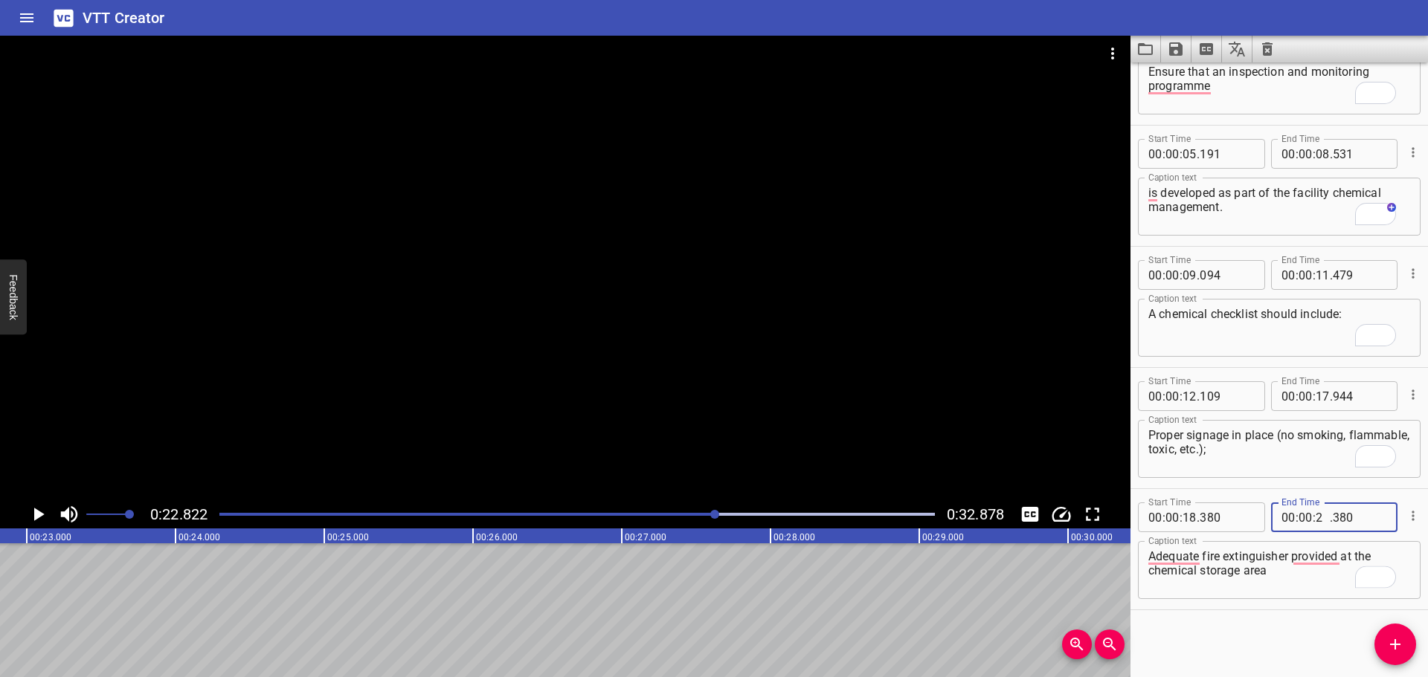
type input "22"
type input "822"
click at [1396, 639] on icon "Add Cue" at bounding box center [1395, 645] width 18 height 18
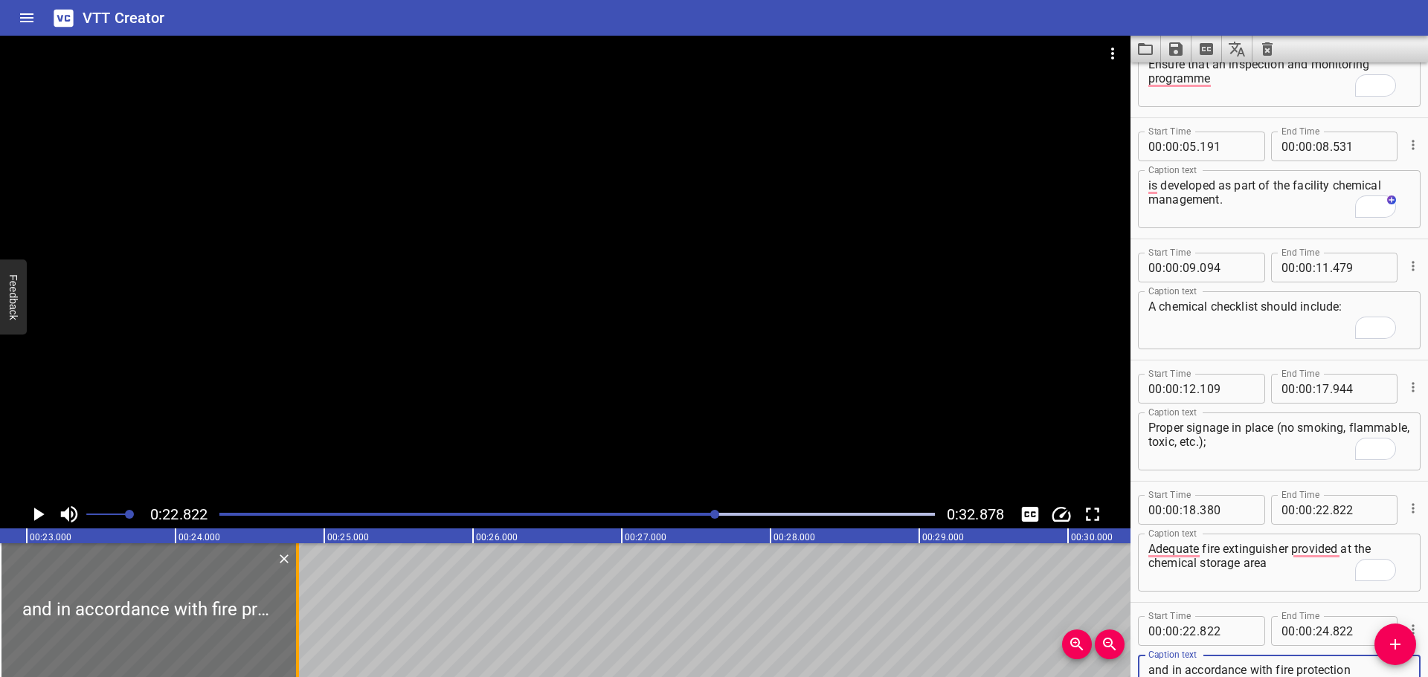
type textarea "and in accordance with fire protection requirement;"
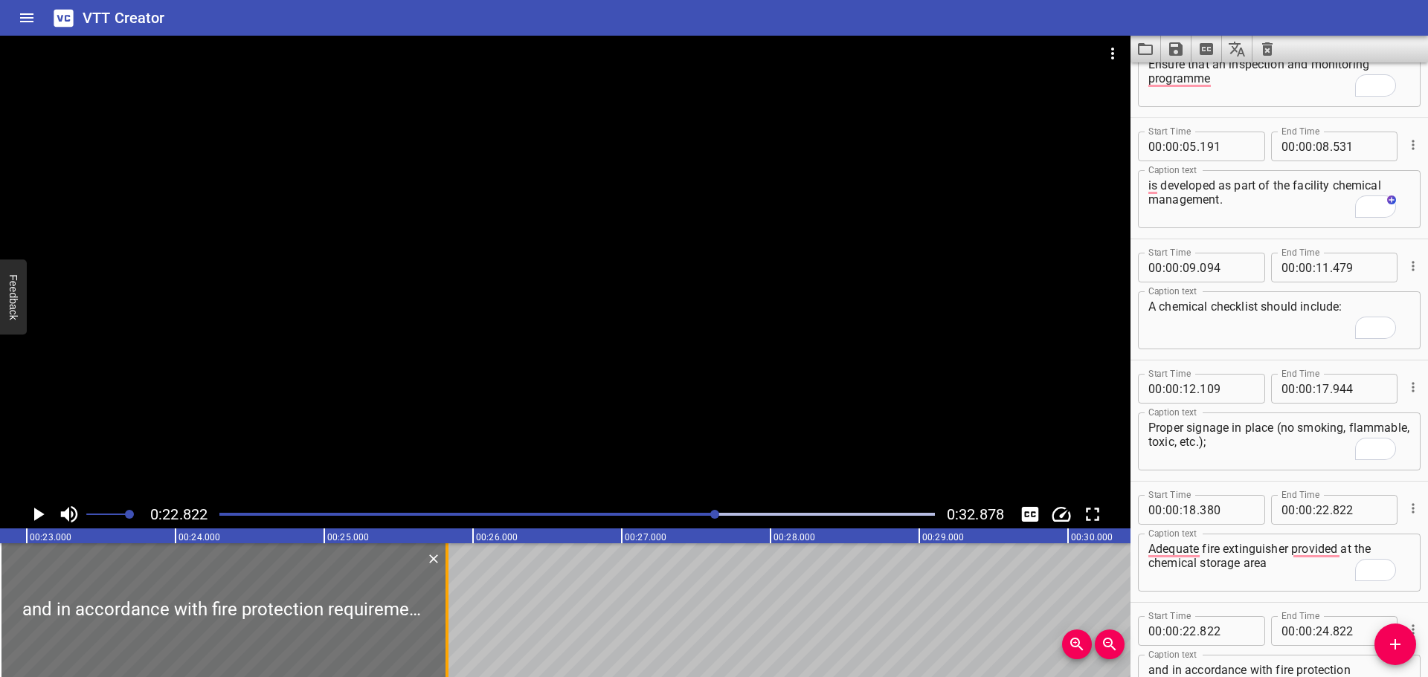
drag, startPoint x: 299, startPoint y: 587, endPoint x: 448, endPoint y: 582, distance: 148.8
click at [448, 586] on div at bounding box center [447, 611] width 15 height 134
type input "25"
type input "827"
click at [509, 404] on div at bounding box center [565, 268] width 1130 height 465
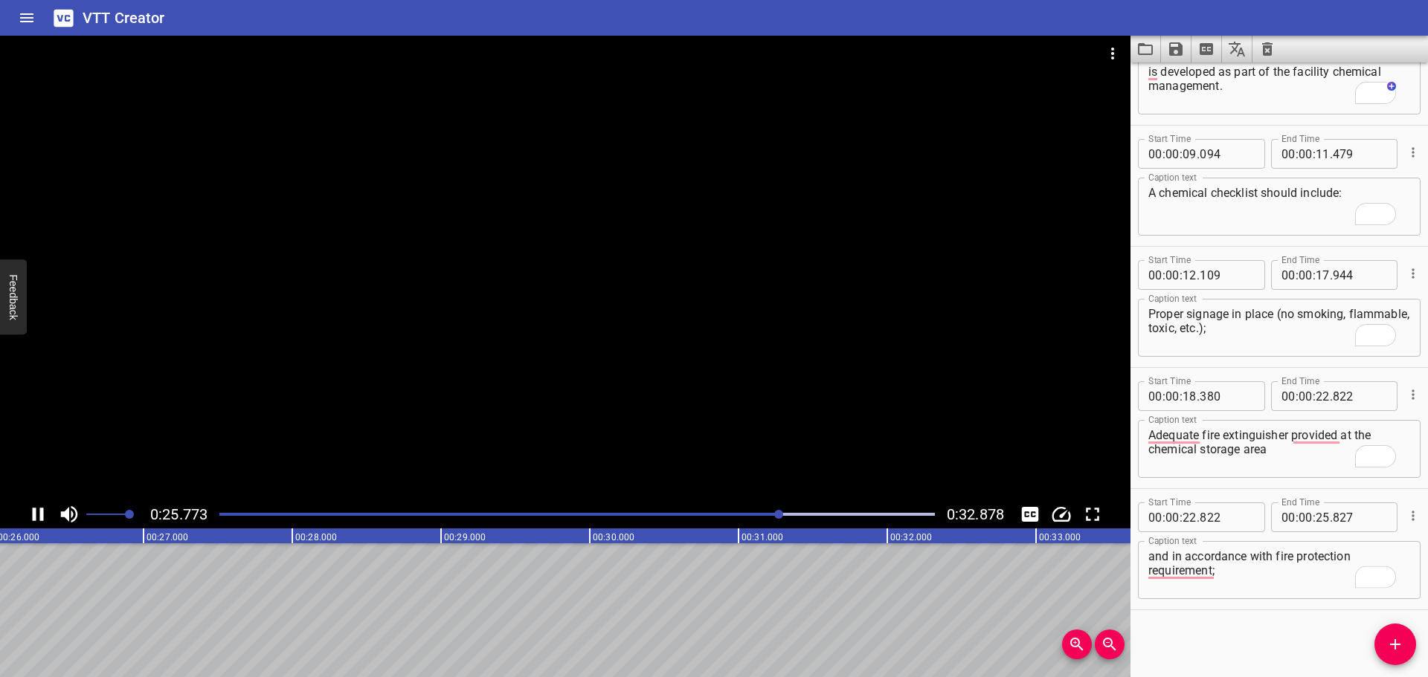
click at [649, 369] on div at bounding box center [565, 268] width 1130 height 465
drag, startPoint x: 1381, startPoint y: 643, endPoint x: 492, endPoint y: 592, distance: 890.9
click at [1379, 643] on span "Add Cue" at bounding box center [1395, 645] width 42 height 18
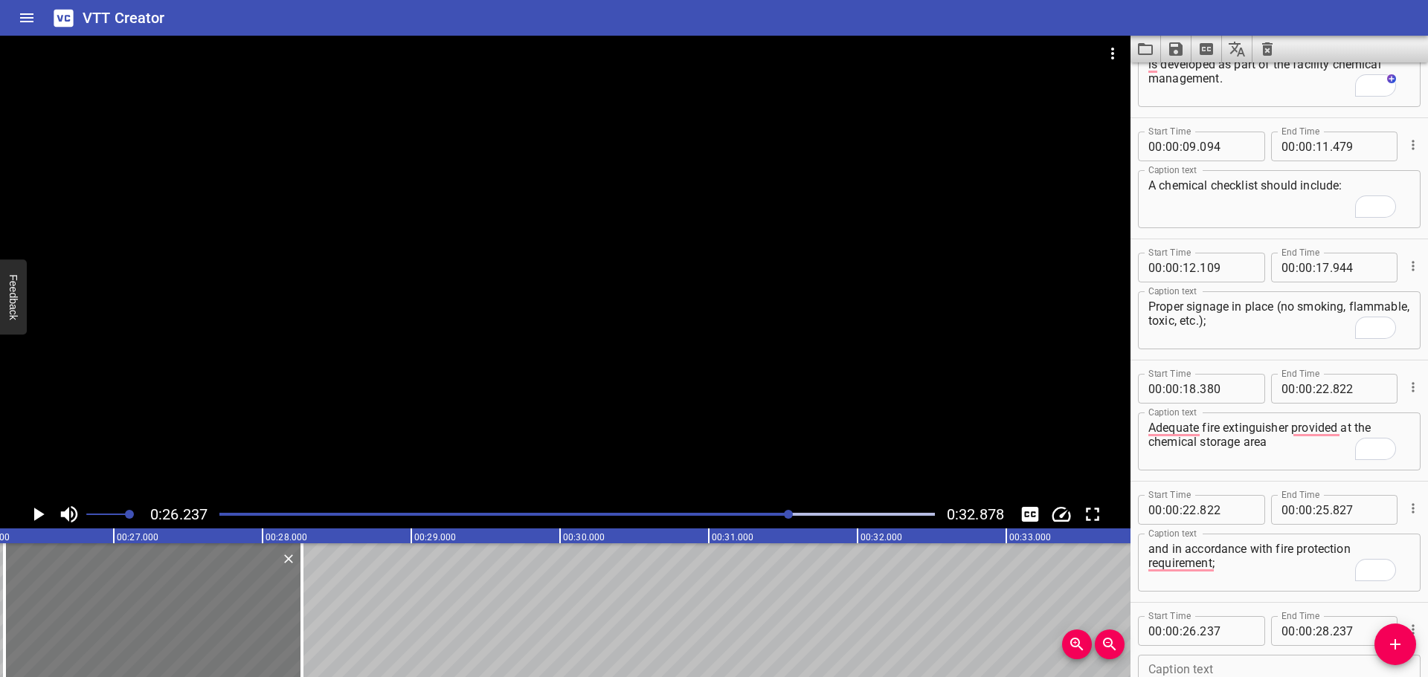
drag, startPoint x: 83, startPoint y: 605, endPoint x: 102, endPoint y: 610, distance: 19.1
click at [86, 607] on div at bounding box center [152, 611] width 297 height 134
type input "272"
click at [312, 620] on div "Inspection and Monitoring Ensure that an inspection and monitoring programme is…" at bounding box center [560, 611] width 8924 height 134
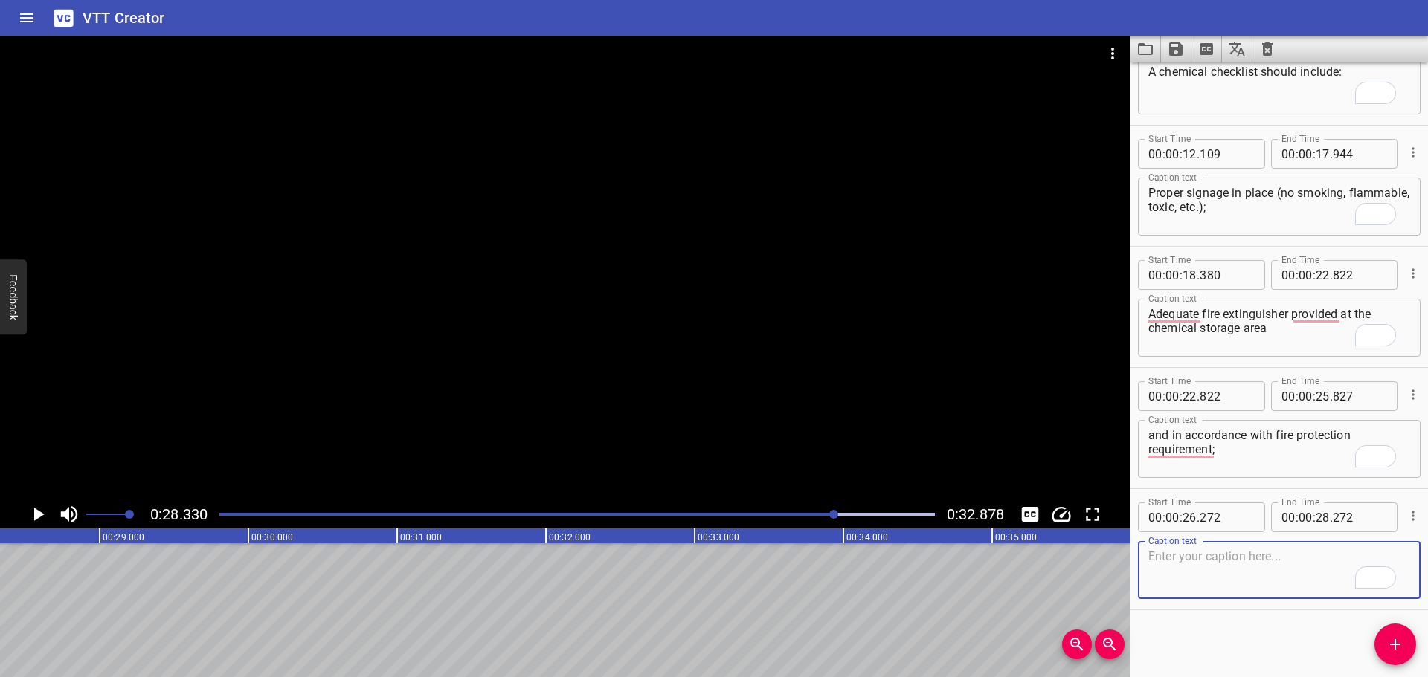
click at [1217, 583] on textarea "To enrich screen reader interactions, please activate Accessibility in Grammarl…" at bounding box center [1279, 571] width 262 height 42
paste textarea "Complete and updated SDS are available and kept at agreed locations on site."
type textarea "Complete and updated SDS are available and kept at agreed locations on site."
click at [771, 512] on div at bounding box center [576, 514] width 733 height 21
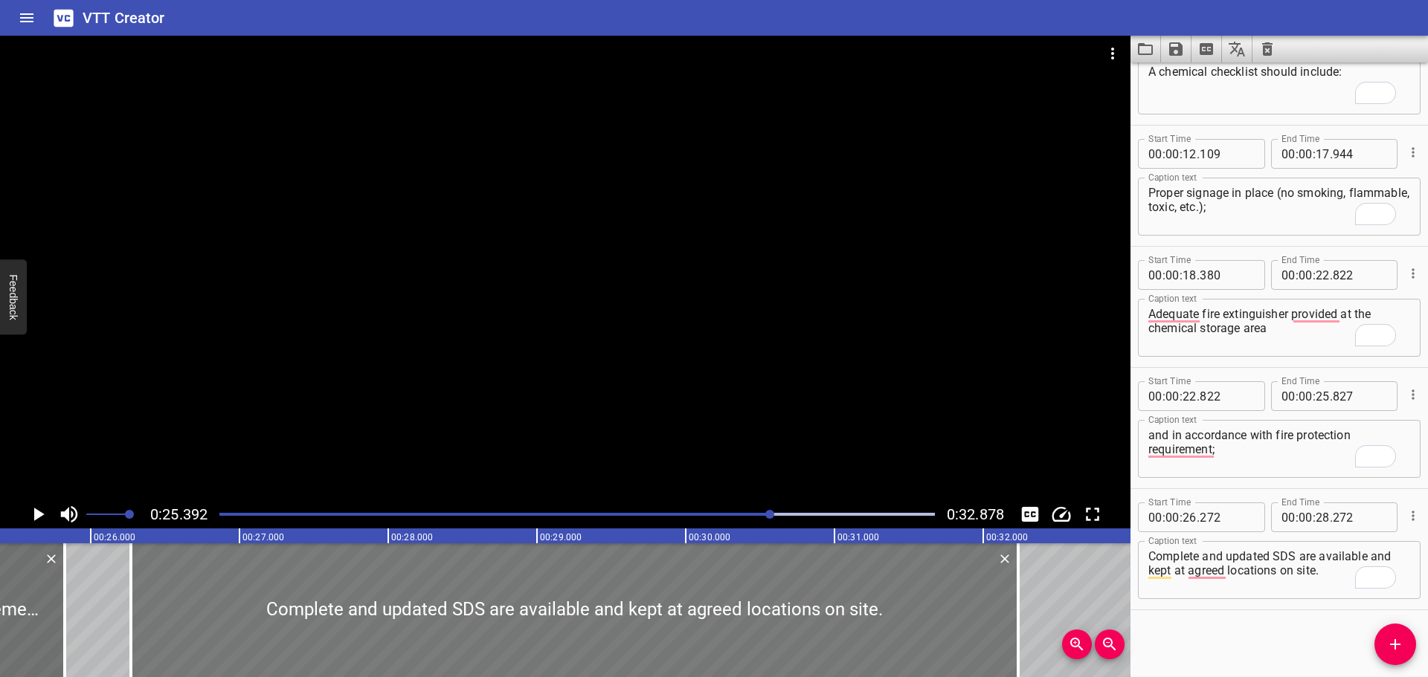
drag, startPoint x: 473, startPoint y: 591, endPoint x: 1008, endPoint y: 583, distance: 535.5
click at [1026, 590] on div at bounding box center [1018, 611] width 15 height 134
type input "32"
type input "292"
click at [760, 453] on div at bounding box center [565, 268] width 1130 height 465
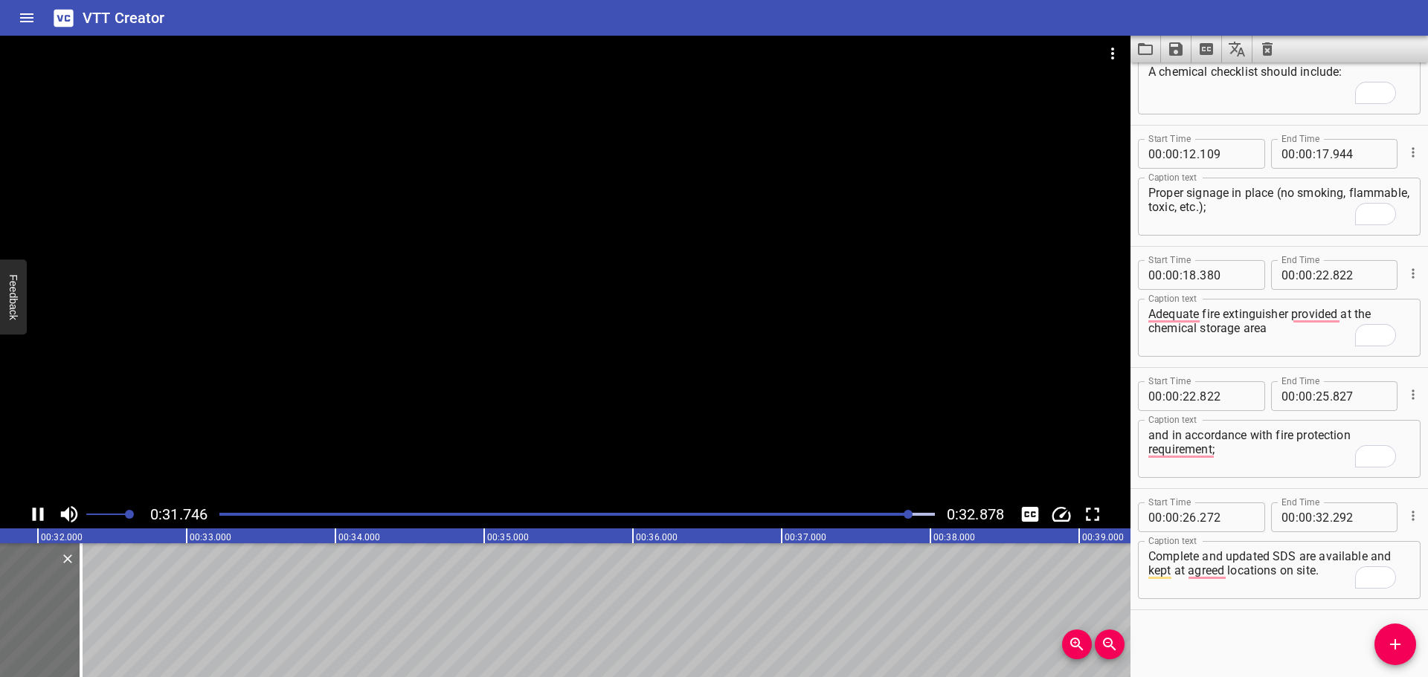
click at [1173, 53] on icon "Save captions to file" at bounding box center [1175, 48] width 13 height 13
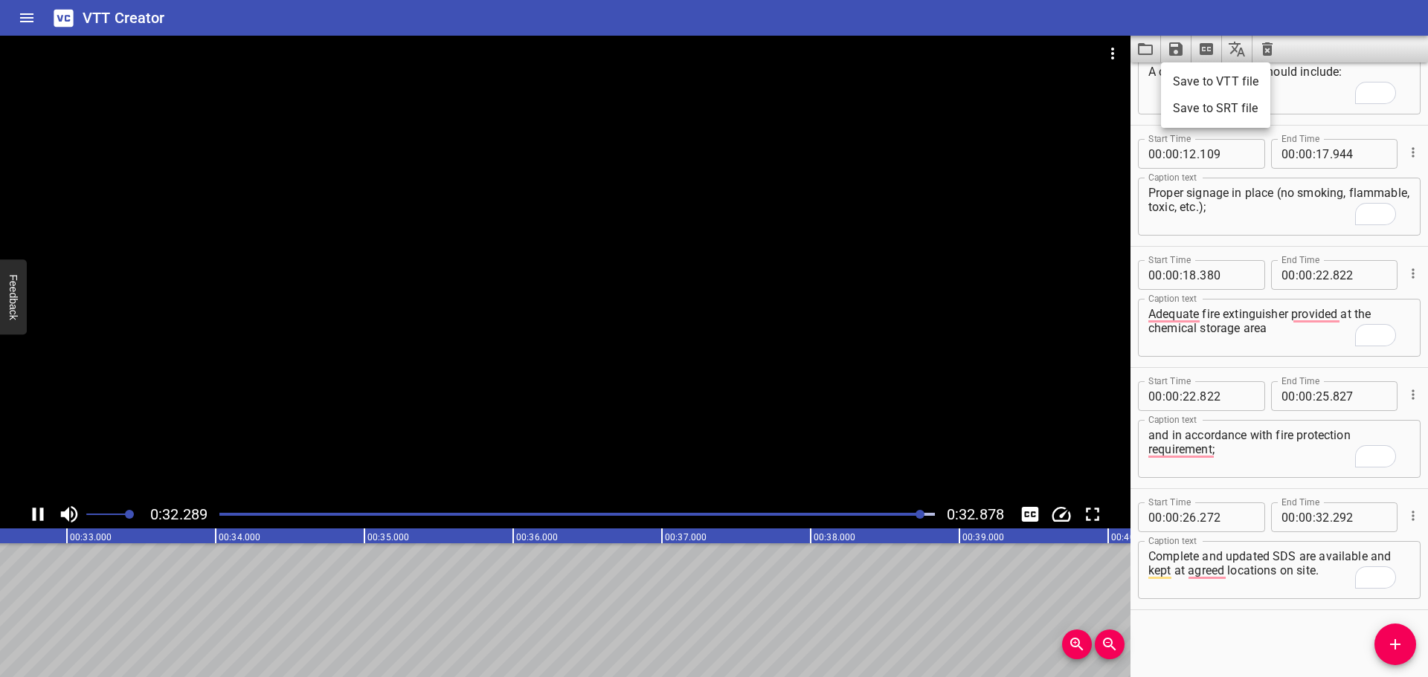
click at [1194, 80] on li "Save to VTT file" at bounding box center [1215, 81] width 109 height 27
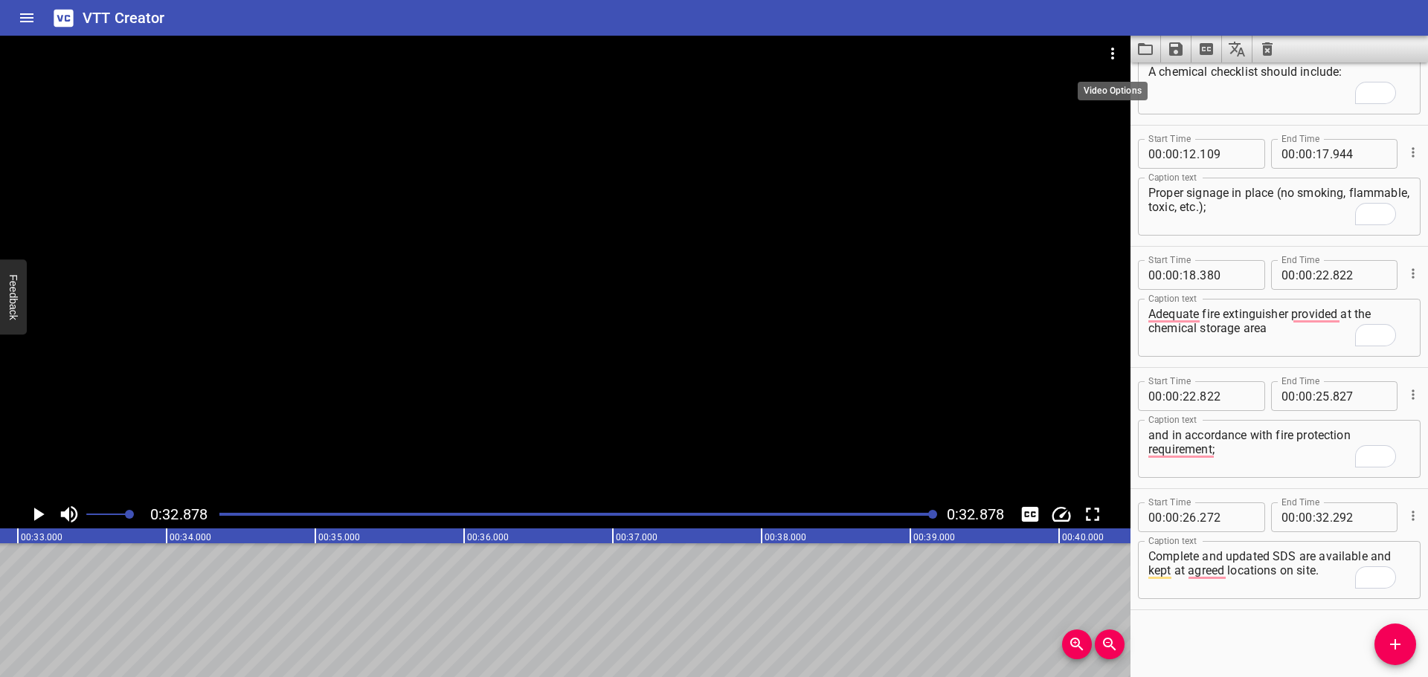
click at [1121, 60] on button "Video Options" at bounding box center [1113, 54] width 36 height 36
click at [1121, 59] on li "Select New Video File..." at bounding box center [1169, 55] width 148 height 27
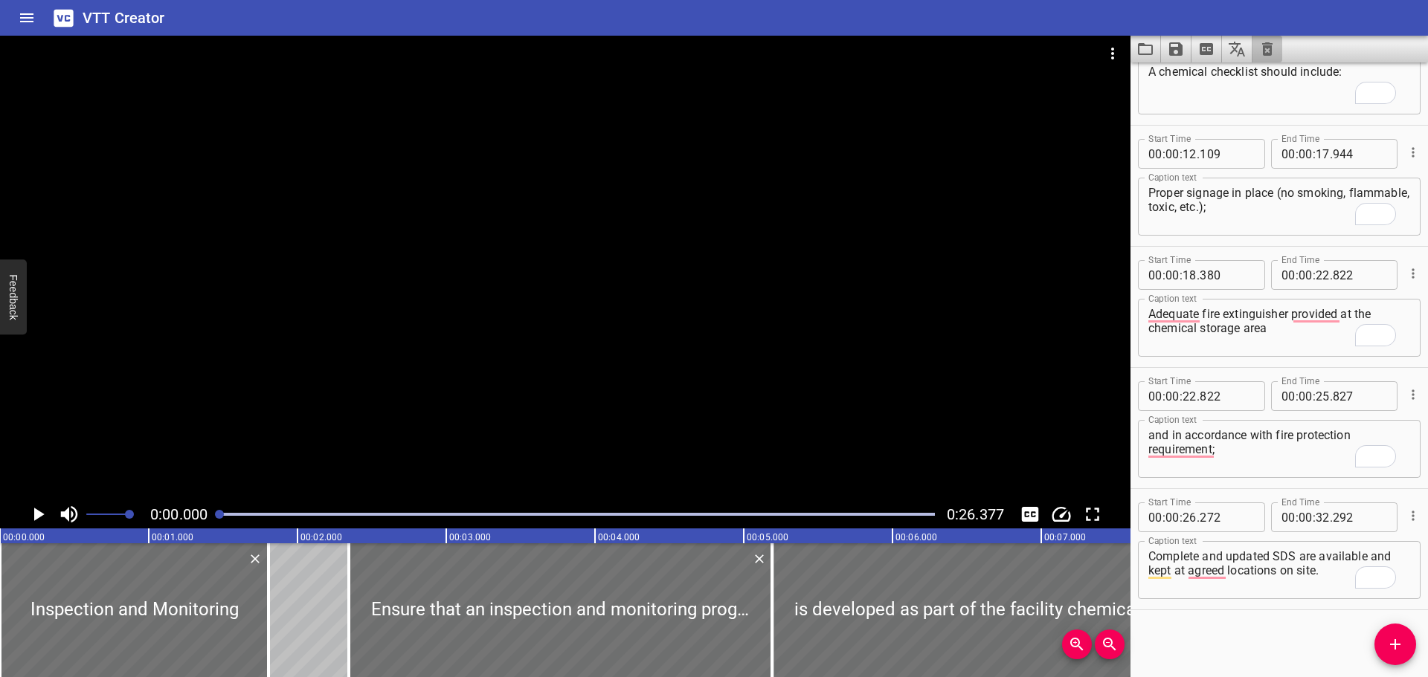
click at [1267, 60] on button "Clear captions" at bounding box center [1267, 49] width 30 height 27
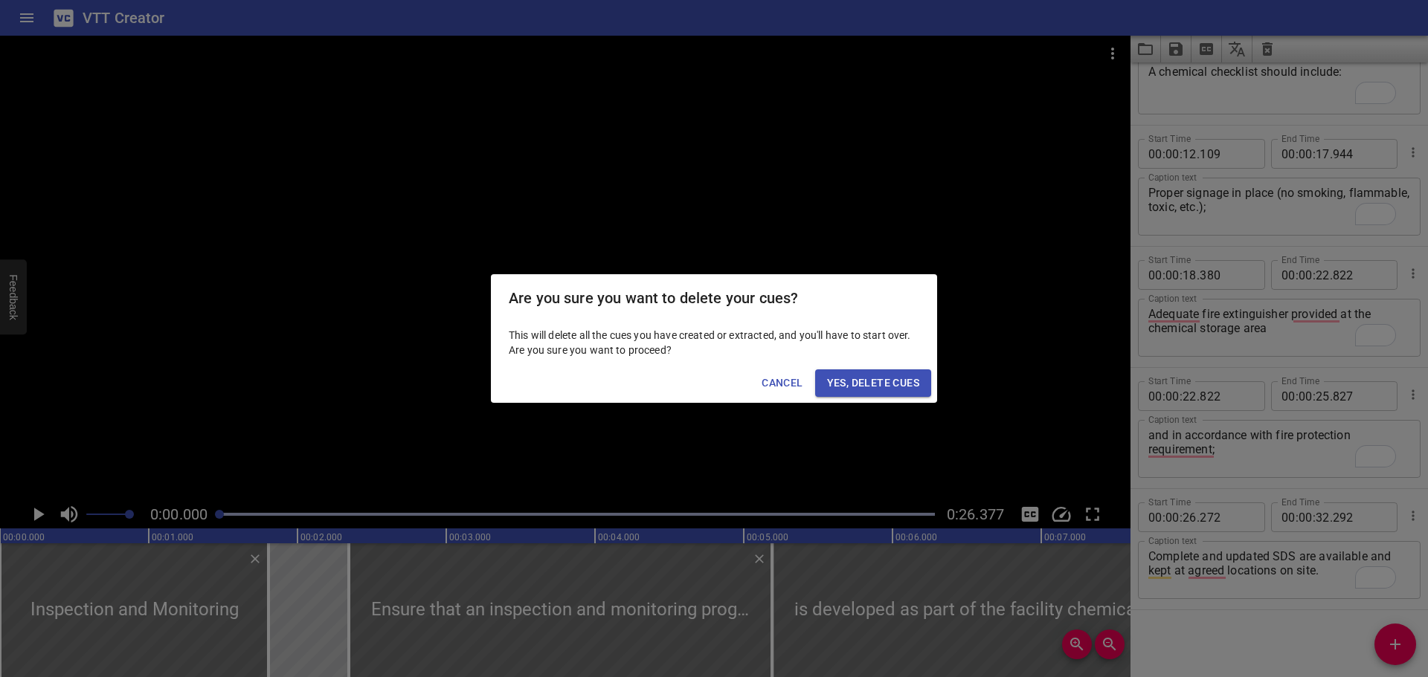
drag, startPoint x: 891, startPoint y: 381, endPoint x: 877, endPoint y: 377, distance: 14.8
click at [881, 378] on button "Yes, Delete Cues" at bounding box center [873, 384] width 116 height 28
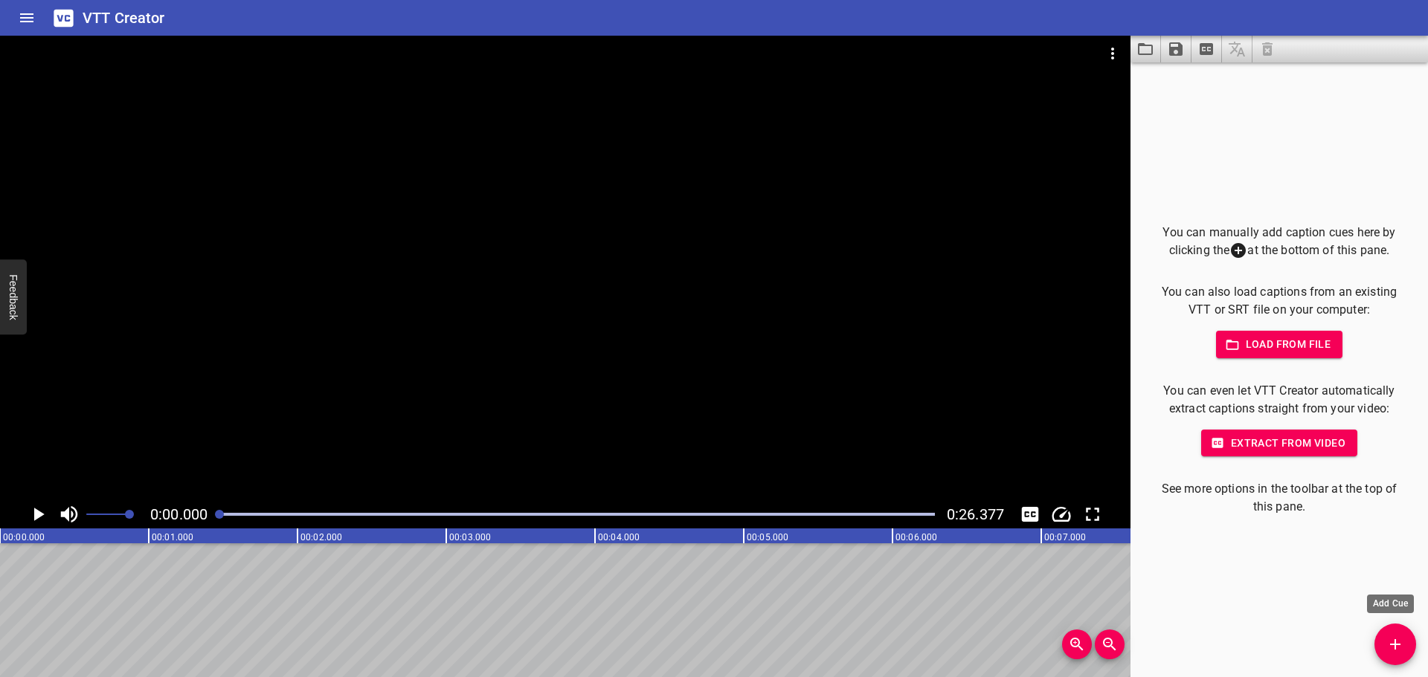
click at [1385, 659] on button "Add Cue" at bounding box center [1395, 645] width 42 height 42
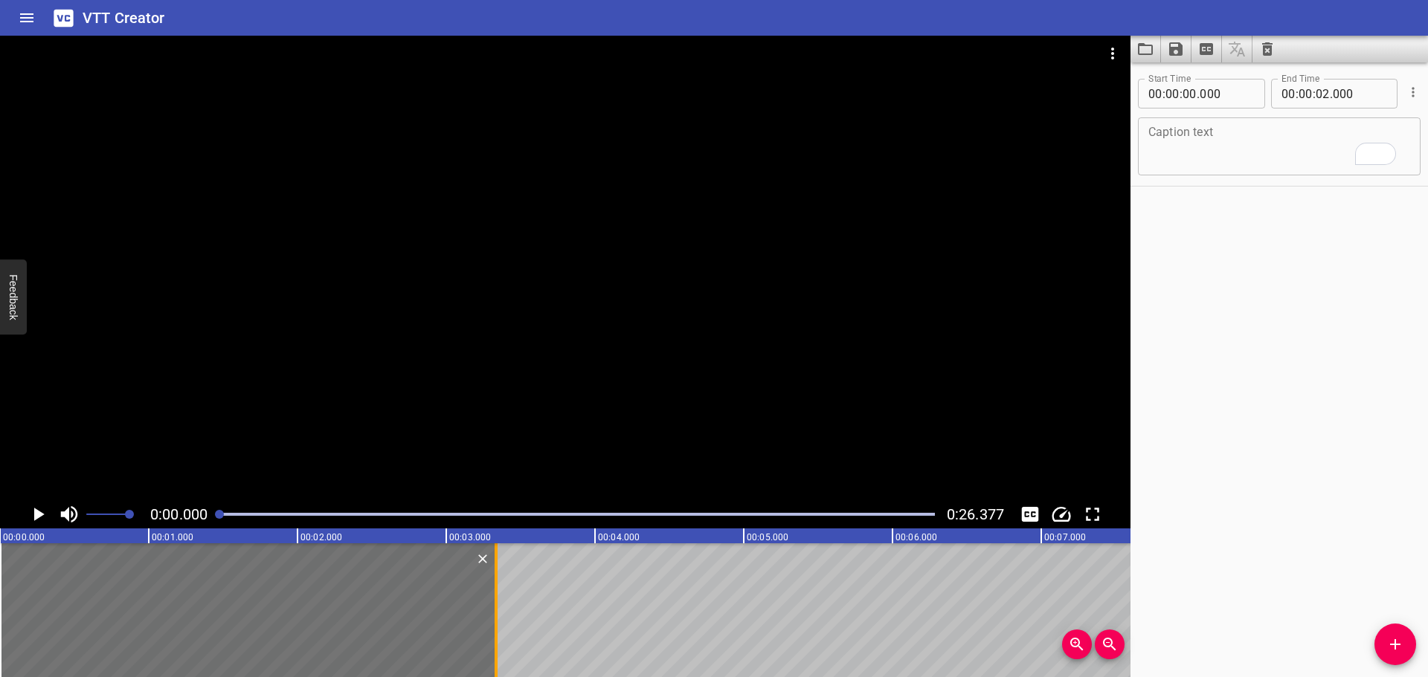
drag, startPoint x: 299, startPoint y: 609, endPoint x: 498, endPoint y: 607, distance: 198.6
click at [502, 609] on div at bounding box center [496, 611] width 15 height 134
type input "03"
type input "365"
click at [1205, 149] on textarea "To enrich screen reader interactions, please activate Accessibility in Grammarl…" at bounding box center [1279, 147] width 262 height 42
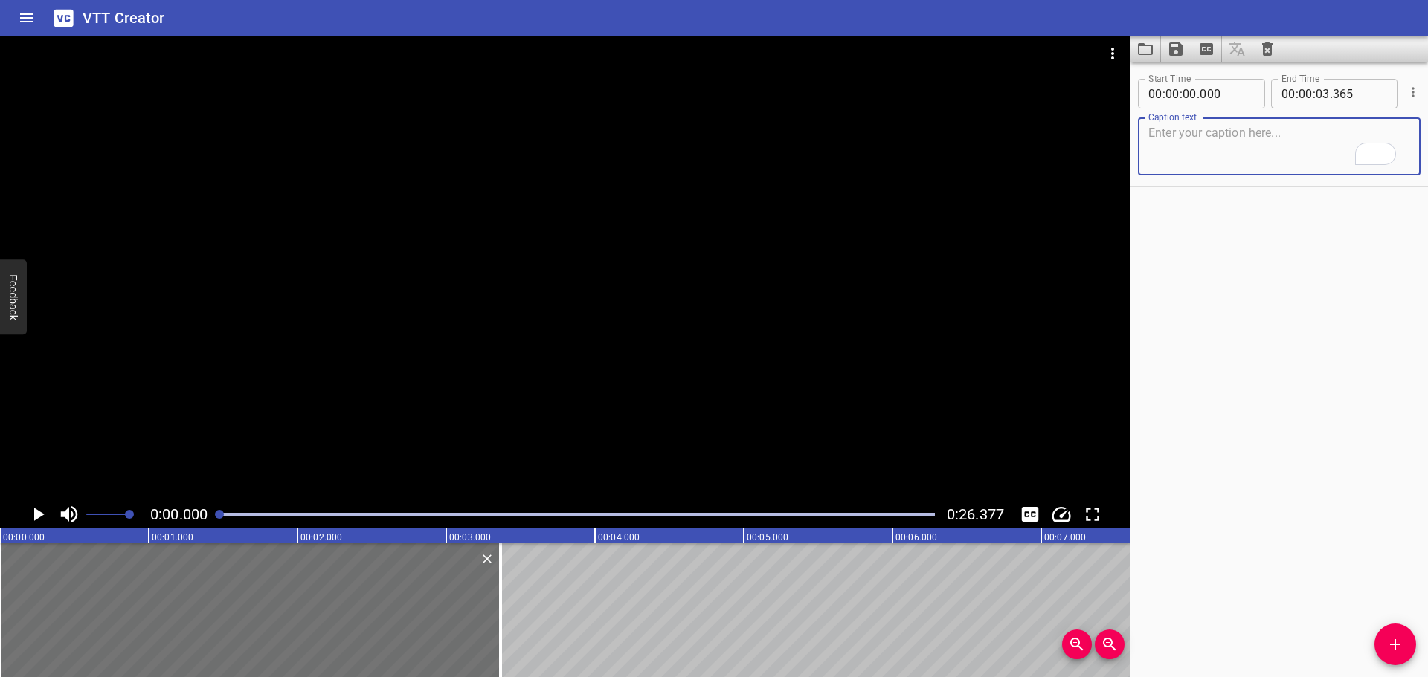
paste textarea "Incompatible materials are to be stored separately."
type textarea "Incompatible materials are to be stored separately."
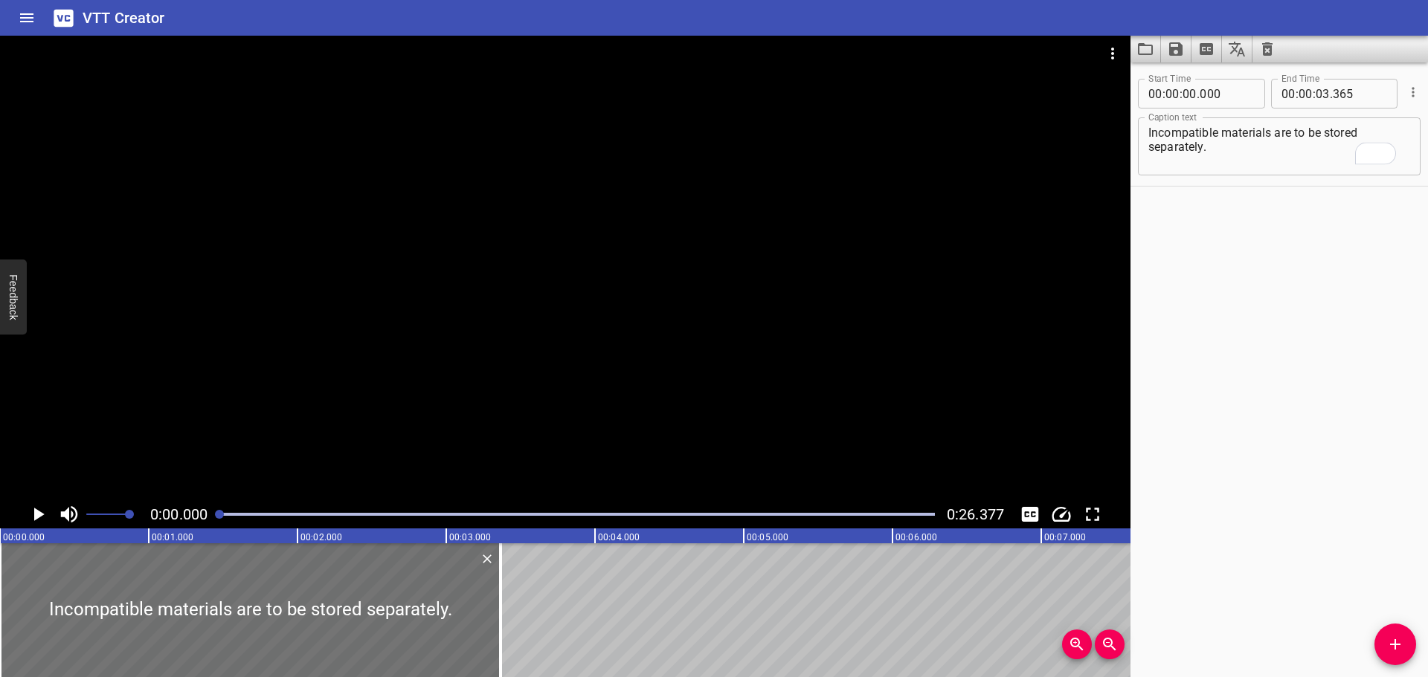
click at [563, 352] on div at bounding box center [565, 268] width 1130 height 465
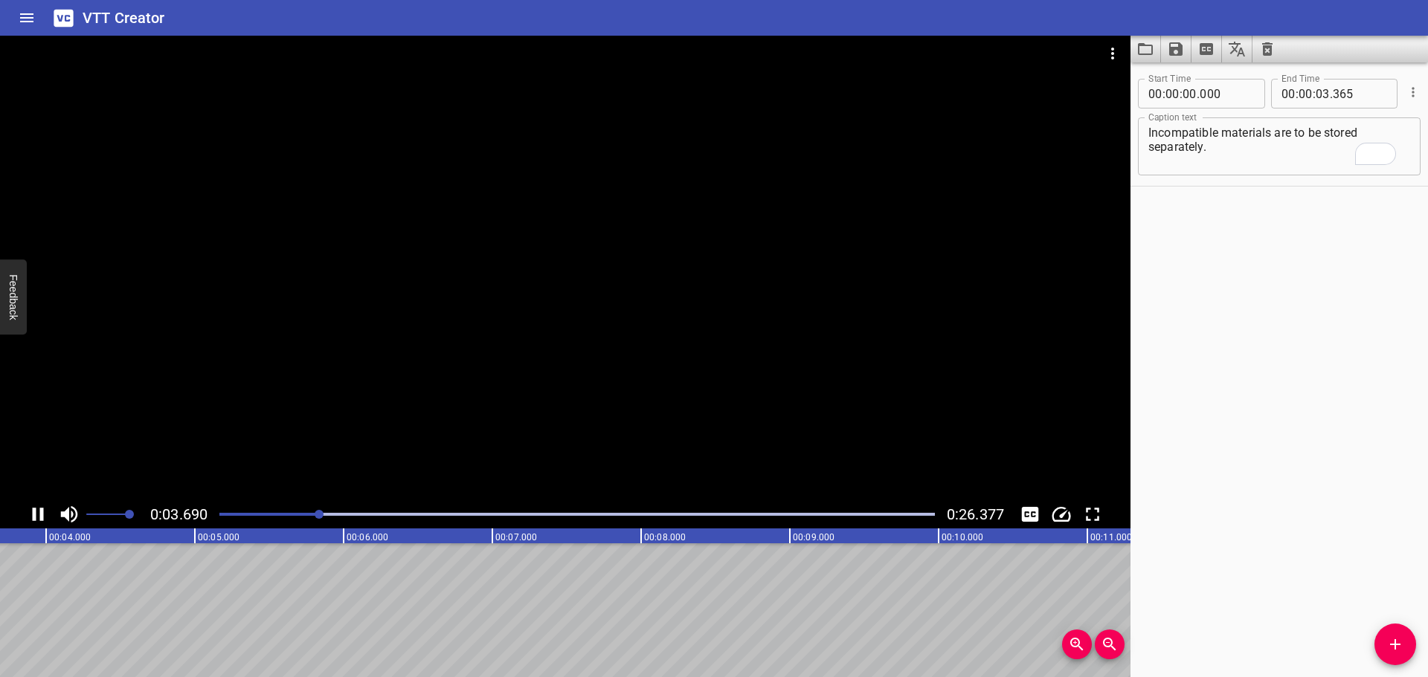
click at [690, 414] on div at bounding box center [565, 268] width 1130 height 465
click at [1394, 650] on icon "Add Cue" at bounding box center [1395, 645] width 18 height 18
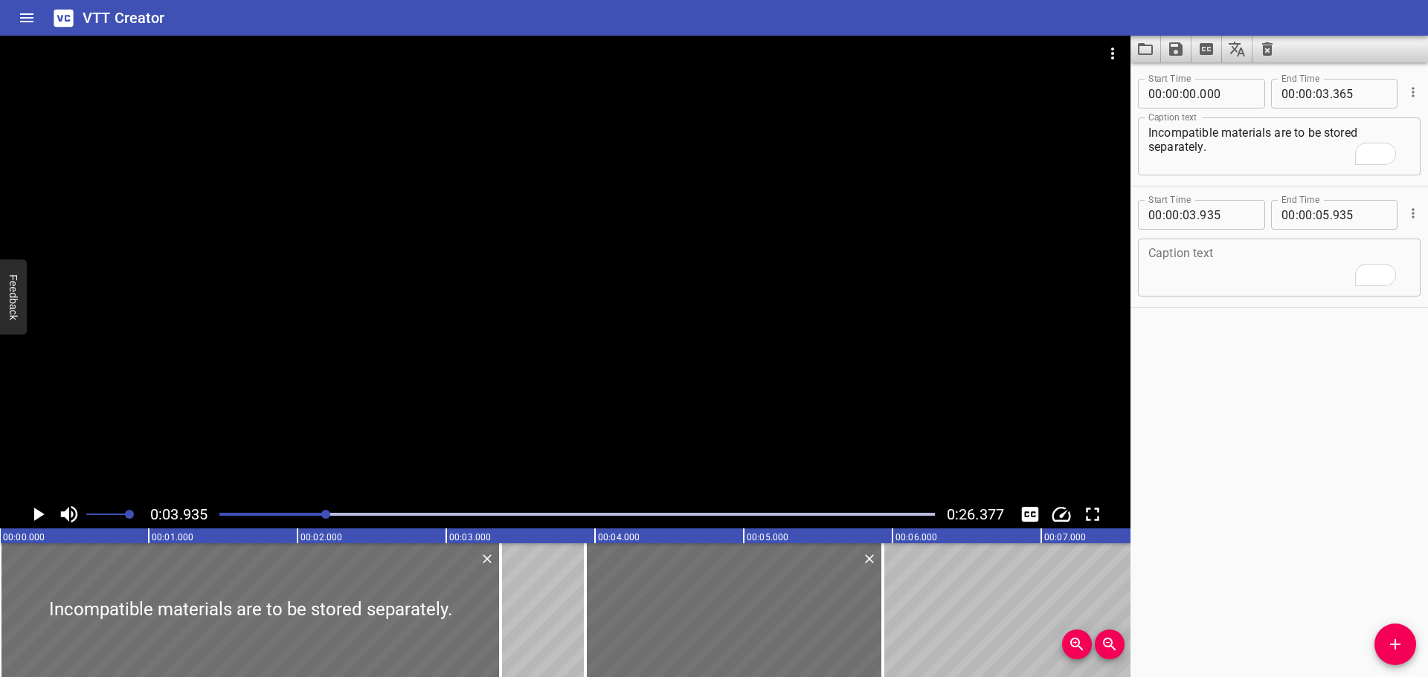
scroll to position [0, 585]
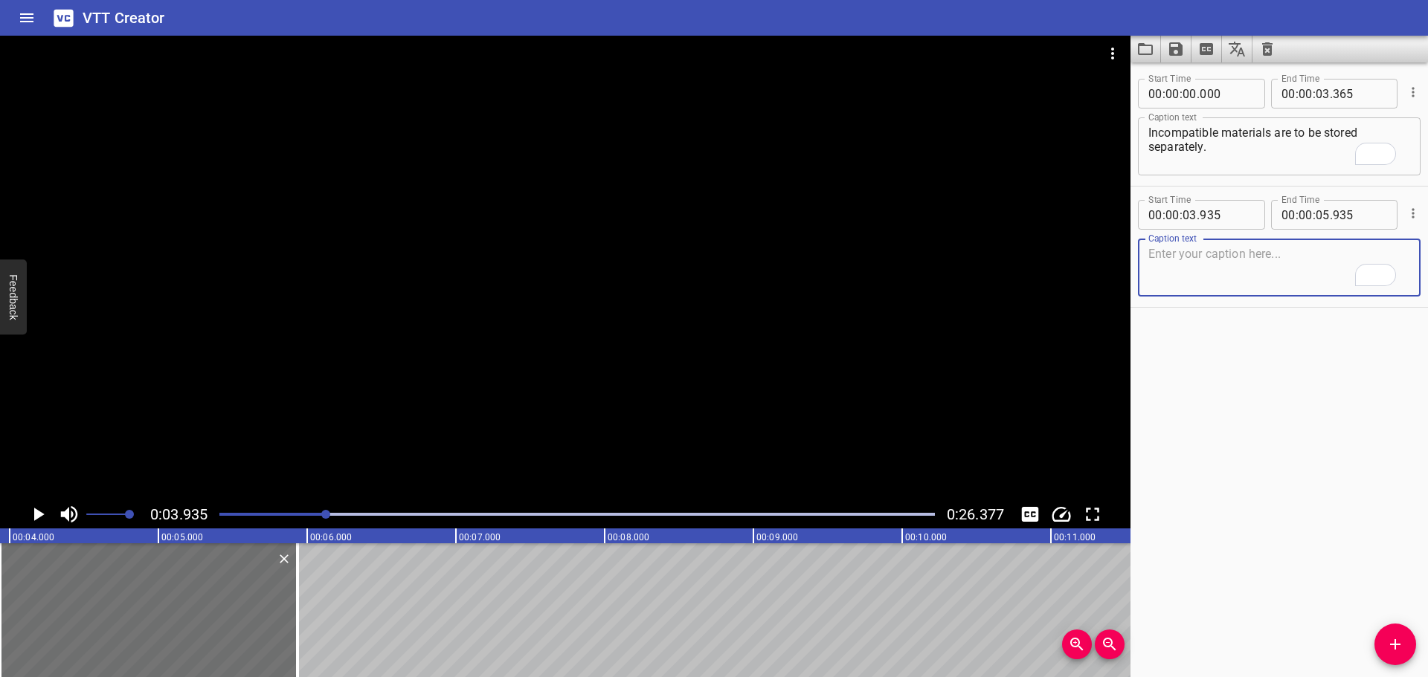
click at [1257, 269] on textarea "To enrich screen reader interactions, please activate Accessibility in Grammarl…" at bounding box center [1279, 268] width 262 height 42
paste textarea "Chemicals are to be stored in suitable containers and protected from adverse th…"
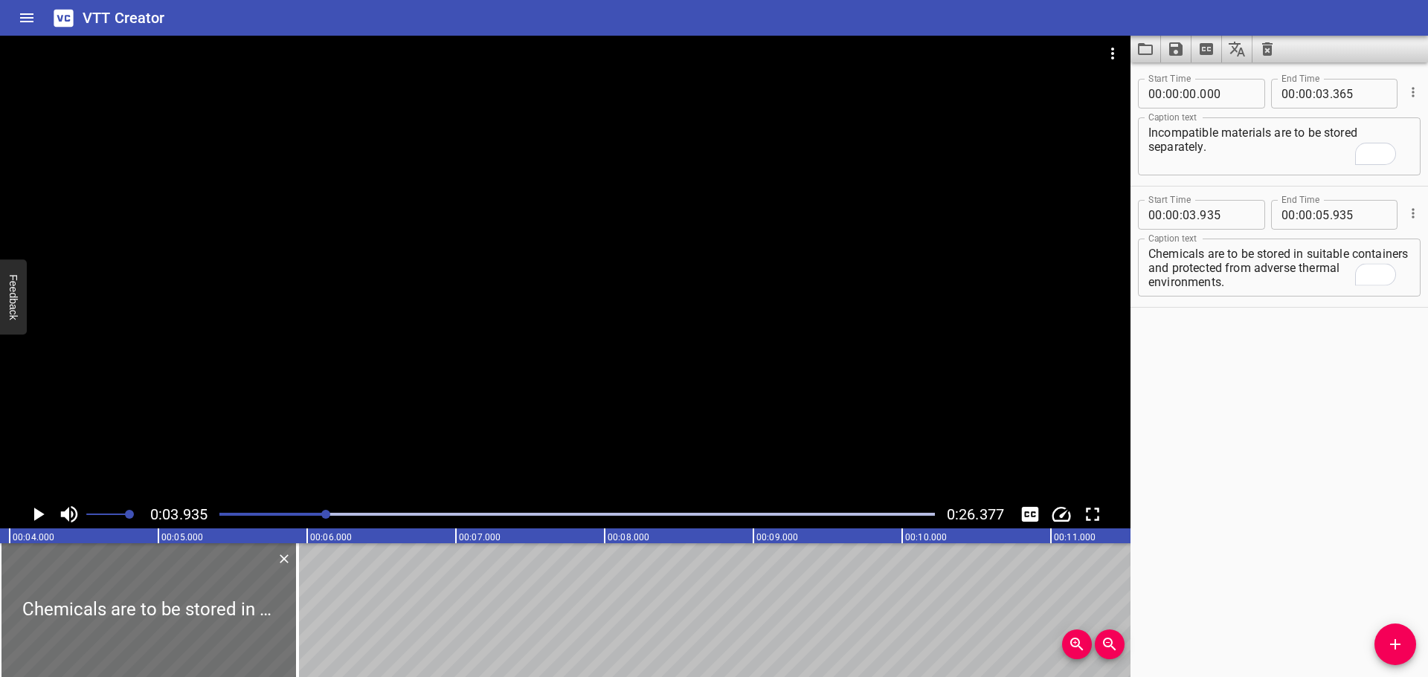
click at [545, 409] on div at bounding box center [565, 268] width 1130 height 465
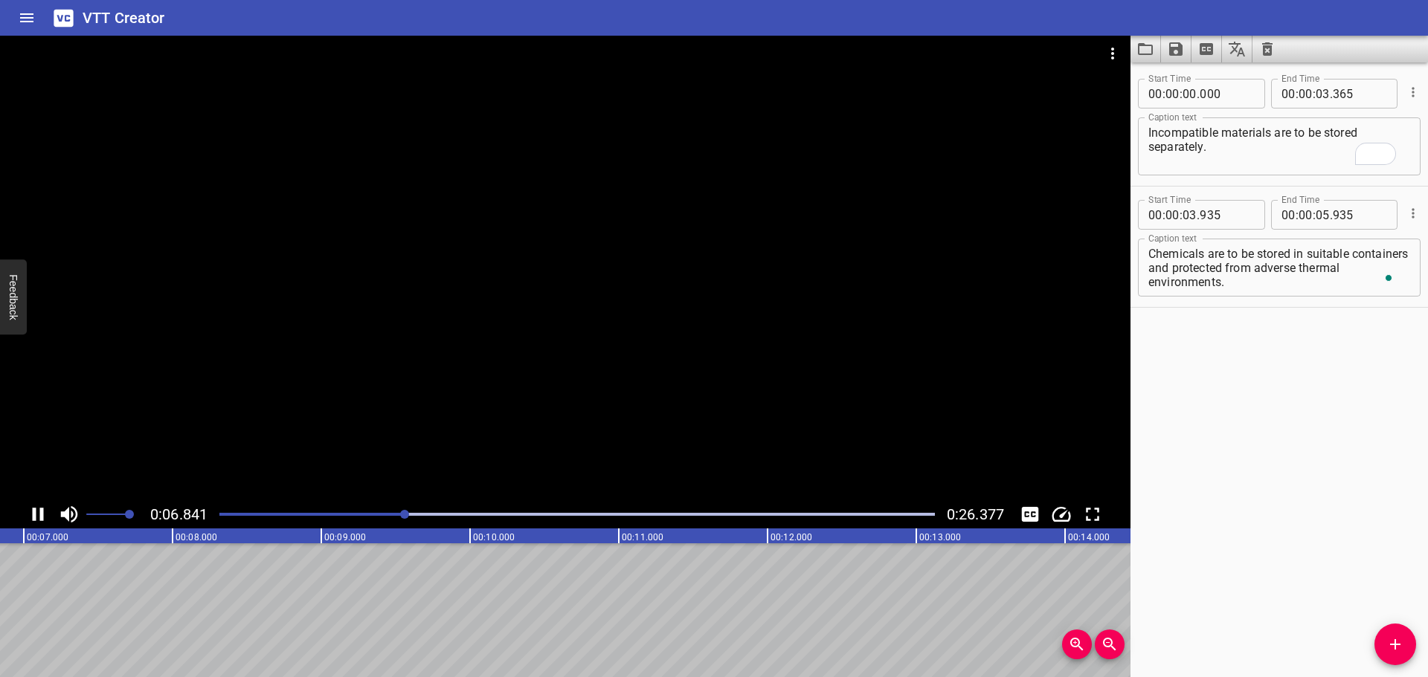
click at [593, 408] on div at bounding box center [565, 268] width 1130 height 465
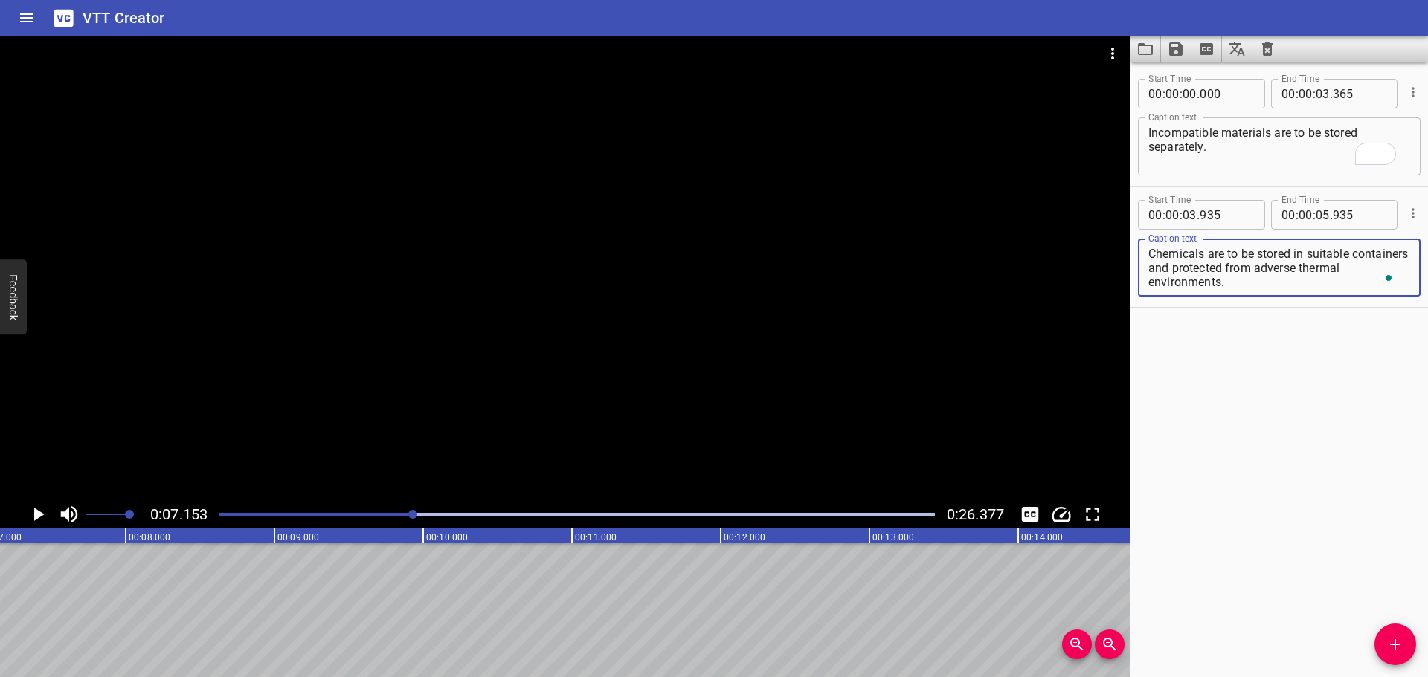
drag, startPoint x: 1207, startPoint y: 268, endPoint x: 1299, endPoint y: 285, distance: 93.8
click at [1299, 288] on textarea "Chemicals are to be stored in suitable containers and protected from adverse th…" at bounding box center [1279, 268] width 262 height 42
type textarea "Chemicals are to be stored in suitable containers"
click at [1318, 219] on input "number" at bounding box center [1323, 215] width 14 height 30
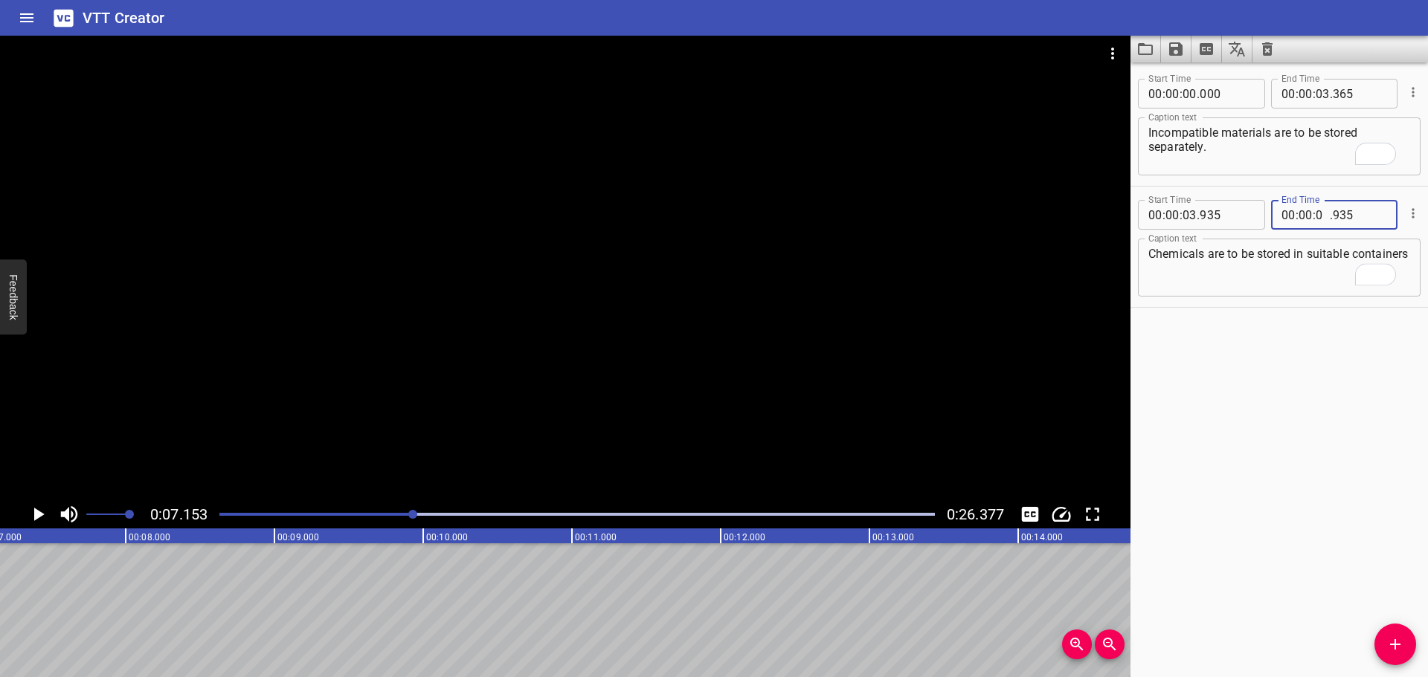
type input "07"
type input "153"
click at [1394, 634] on button "Add Cue" at bounding box center [1395, 645] width 42 height 42
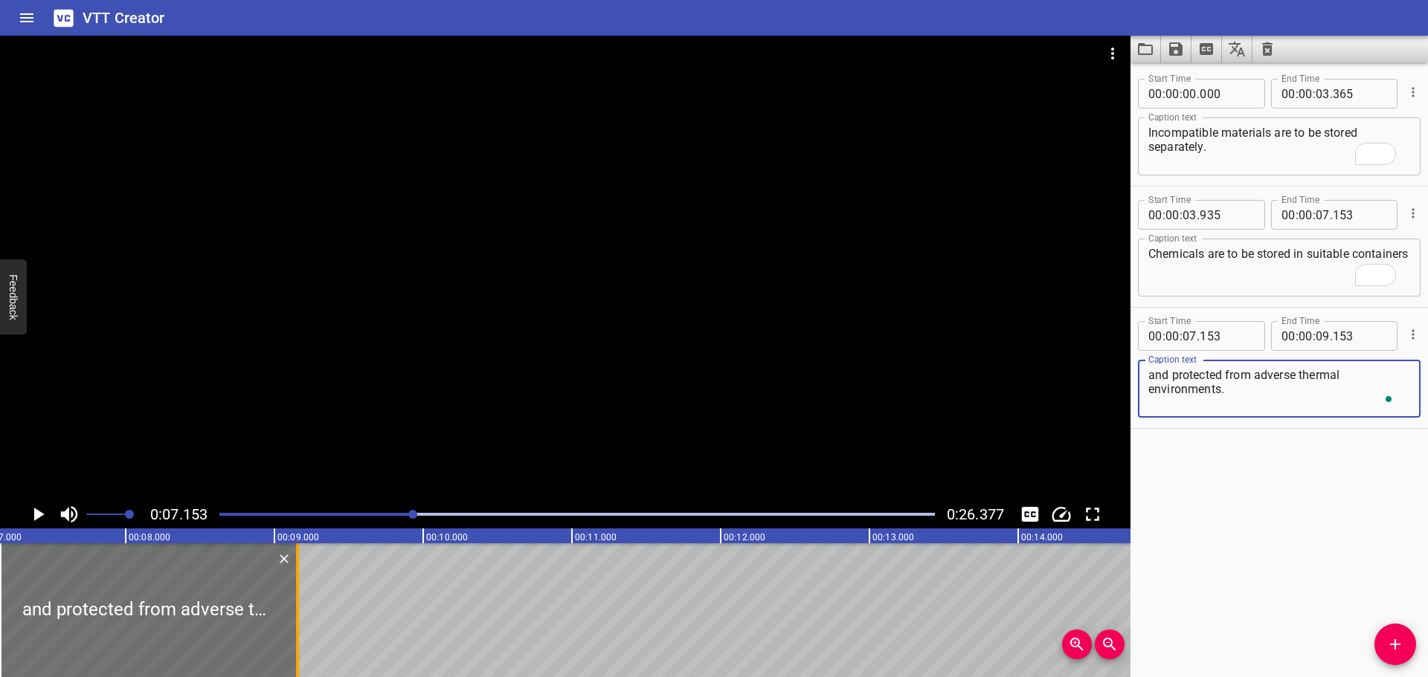
type textarea "and protected from adverse thermal environments."
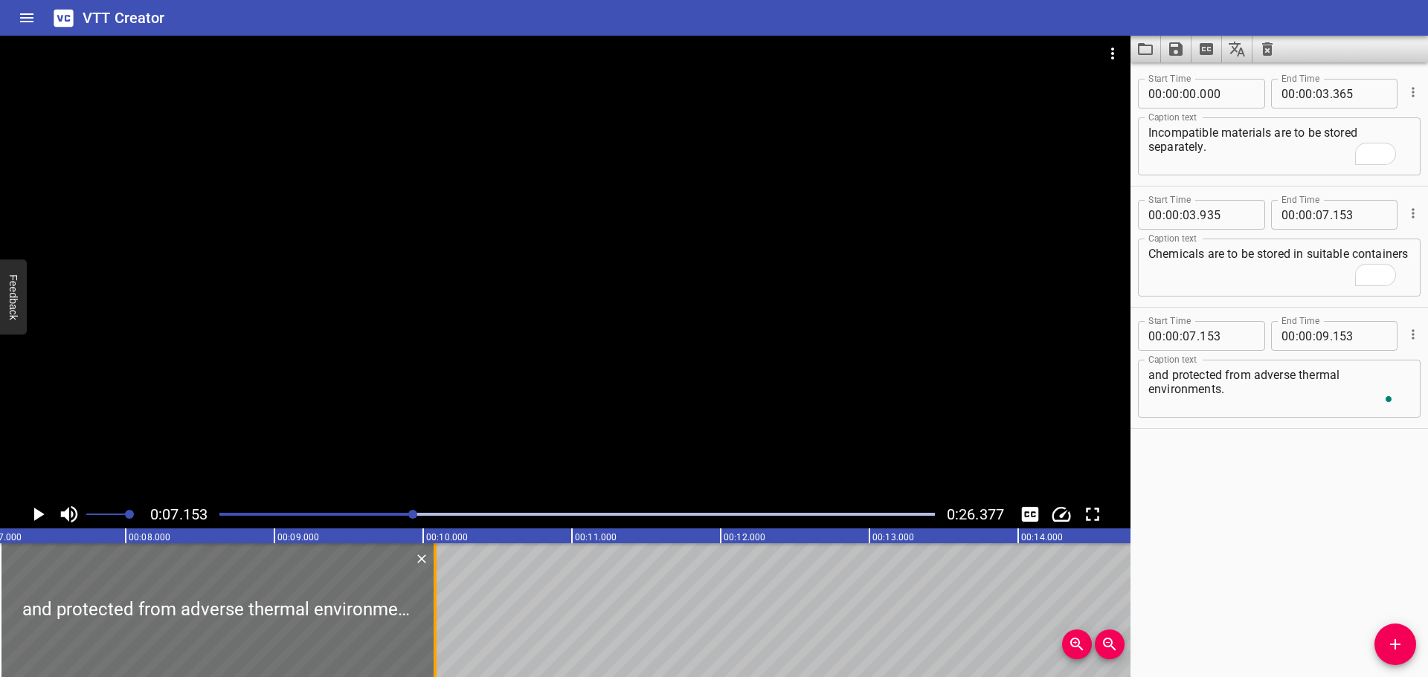
drag, startPoint x: 298, startPoint y: 602, endPoint x: 436, endPoint y: 605, distance: 137.6
click at [436, 605] on div at bounding box center [435, 611] width 3 height 134
type input "10"
type input "078"
click at [505, 413] on div at bounding box center [565, 268] width 1130 height 465
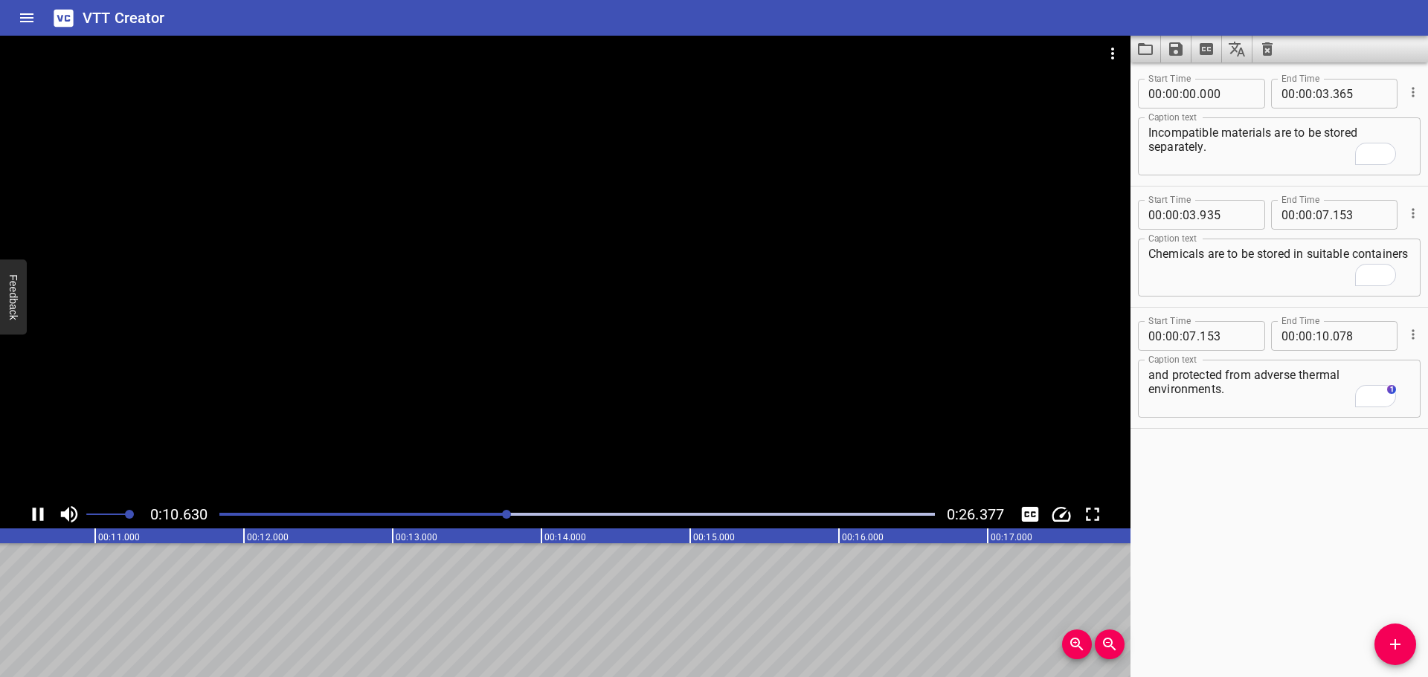
click at [463, 423] on div at bounding box center [565, 268] width 1130 height 465
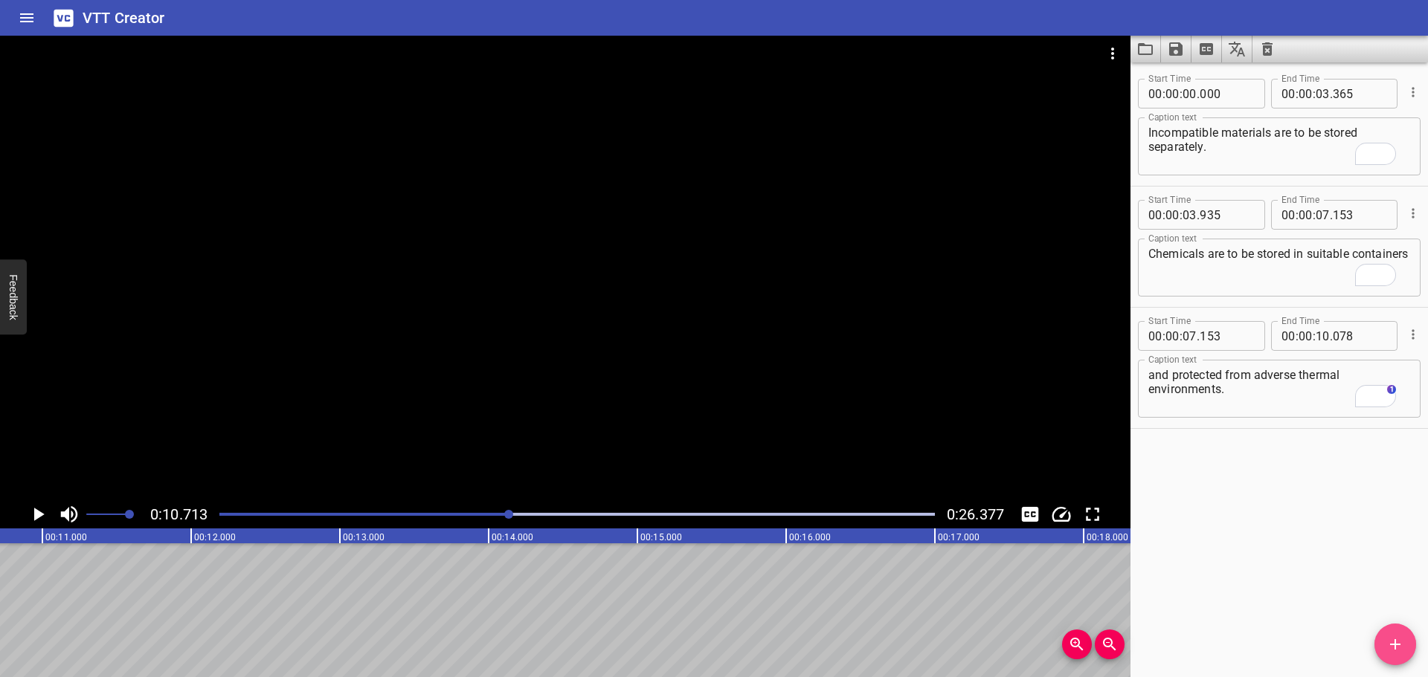
click at [1387, 650] on icon "Add Cue" at bounding box center [1395, 645] width 18 height 18
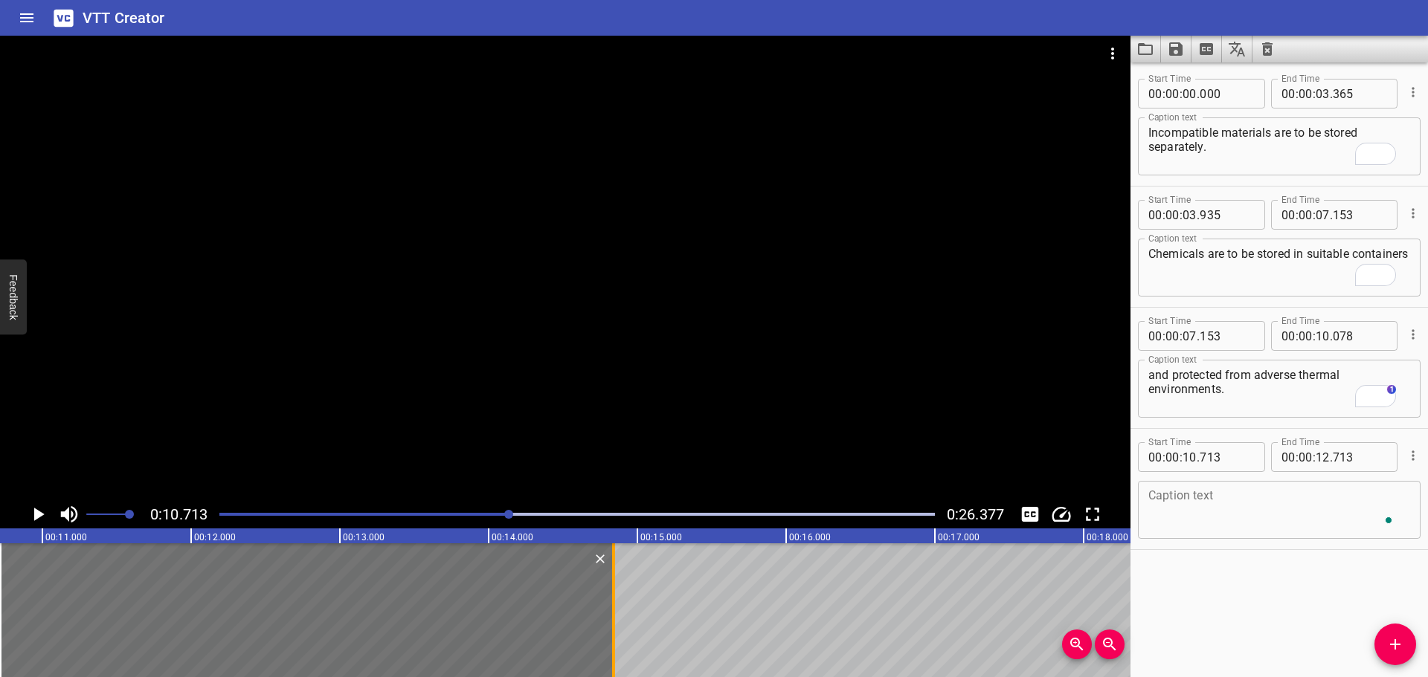
drag, startPoint x: 297, startPoint y: 643, endPoint x: 616, endPoint y: 633, distance: 319.9
click at [612, 633] on div at bounding box center [613, 611] width 3 height 134
type input "14"
type input "838"
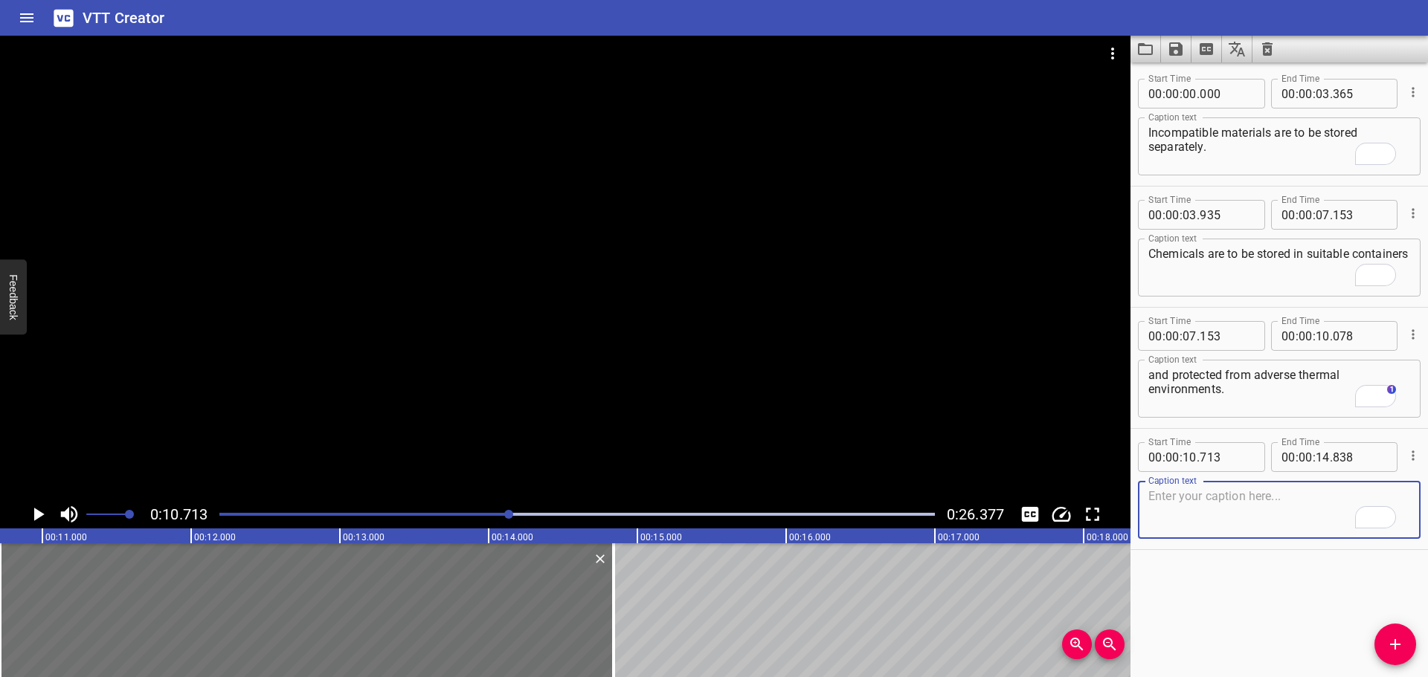
click at [1249, 514] on textarea "To enrich screen reader interactions, please activate Accessibility in Grammarl…" at bounding box center [1279, 510] width 262 height 42
paste textarea "Containers labelled as to their content as per SDS."
drag, startPoint x: 548, startPoint y: 317, endPoint x: 556, endPoint y: 326, distance: 11.6
click at [549, 317] on div at bounding box center [565, 268] width 1130 height 465
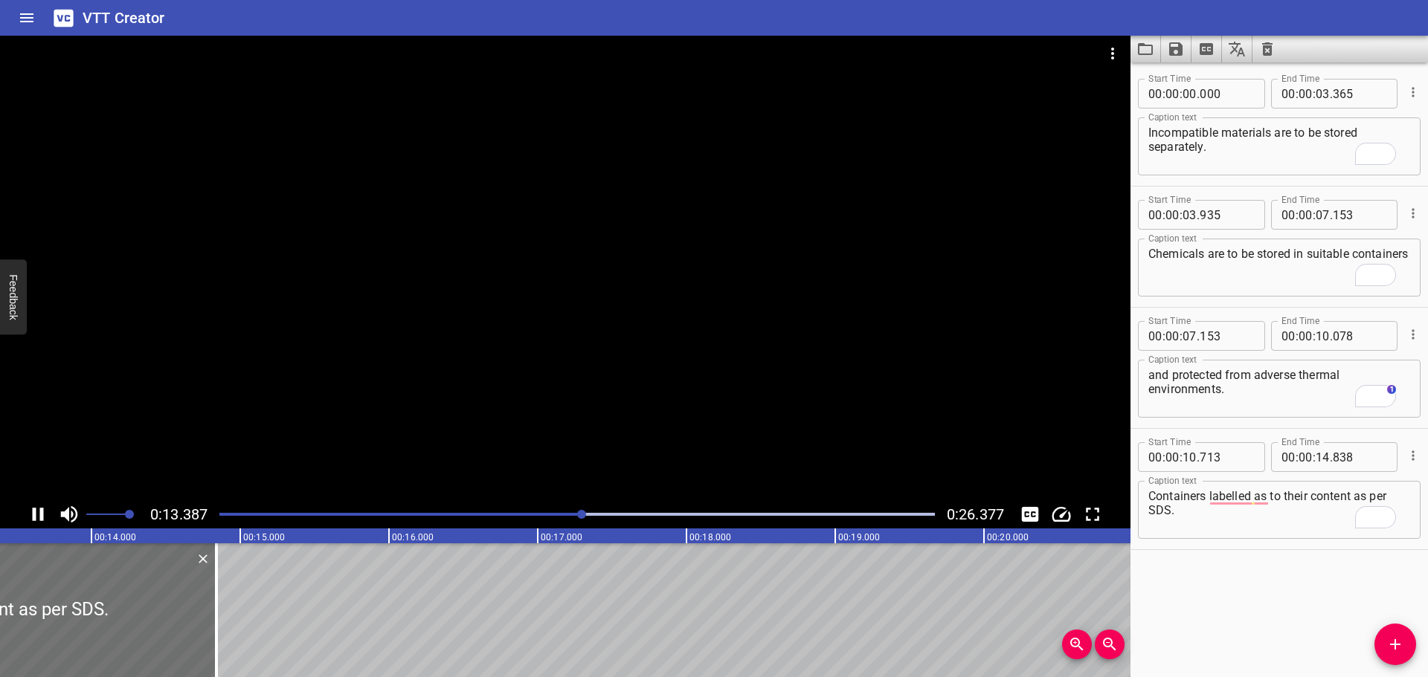
click at [794, 410] on div at bounding box center [565, 268] width 1130 height 465
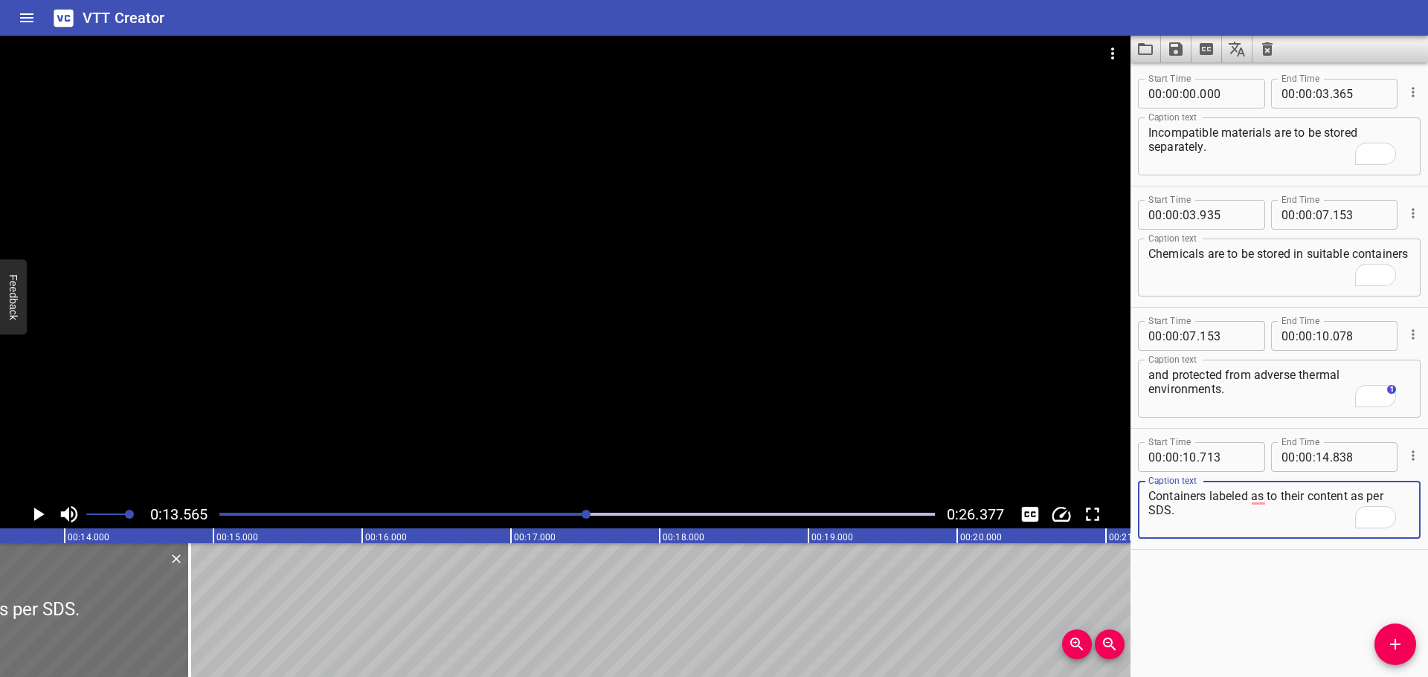
type textarea "Containers labeled as to their content as per SDS."
click at [591, 376] on div at bounding box center [565, 268] width 1130 height 465
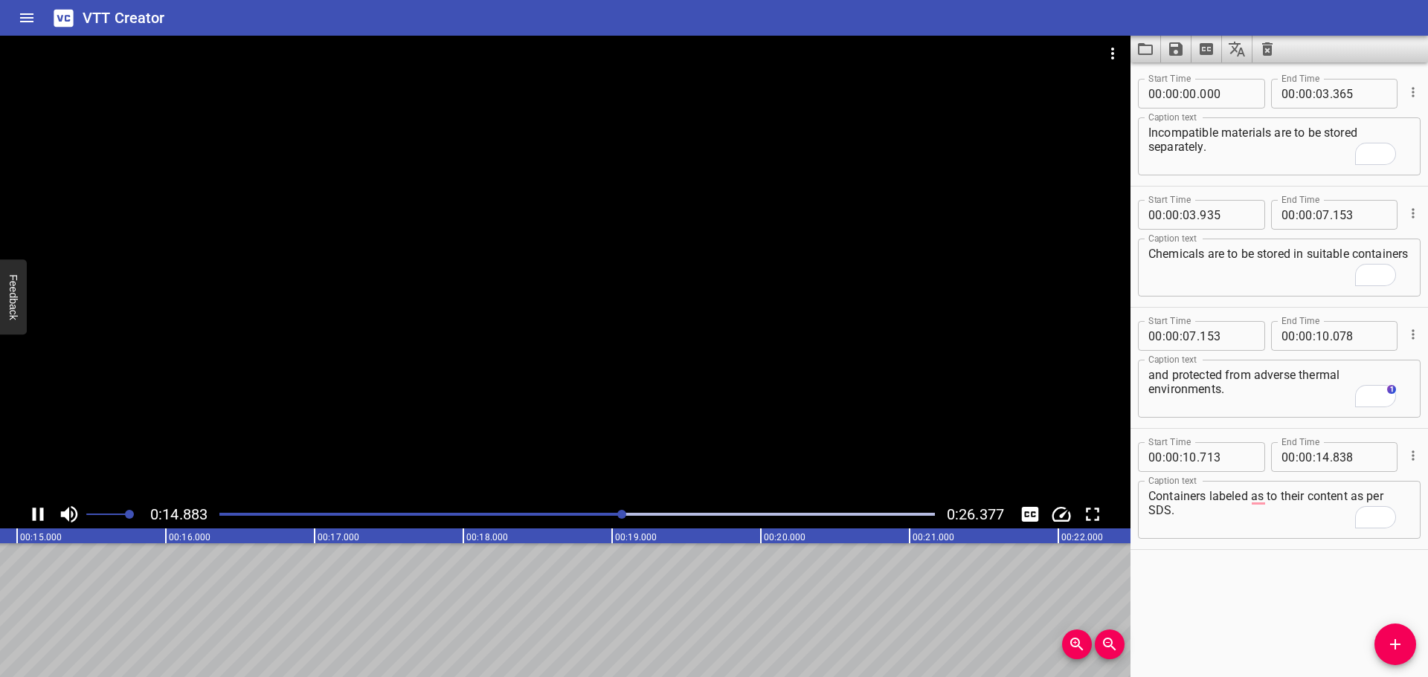
click at [633, 409] on div at bounding box center [565, 268] width 1130 height 465
drag, startPoint x: 1400, startPoint y: 651, endPoint x: 1404, endPoint y: 640, distance: 12.0
click at [1399, 650] on icon "Add Cue" at bounding box center [1395, 645] width 18 height 18
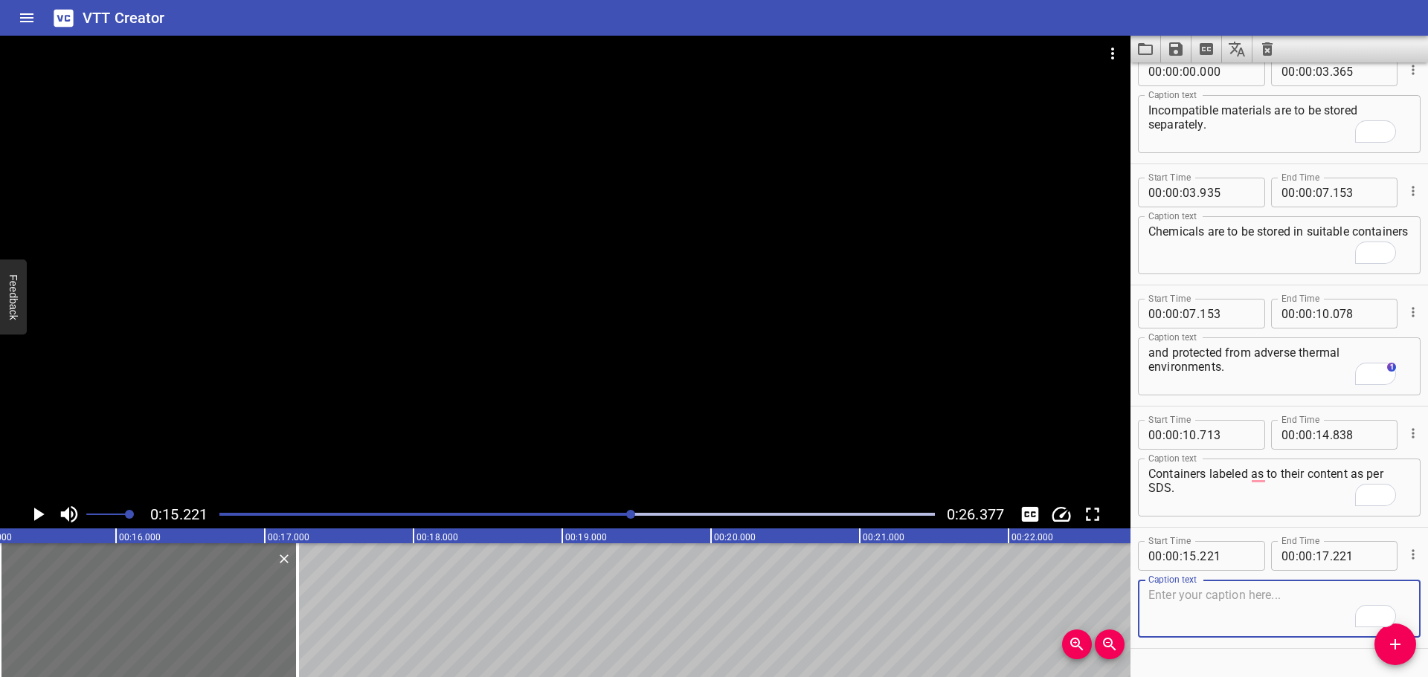
scroll to position [0, 0]
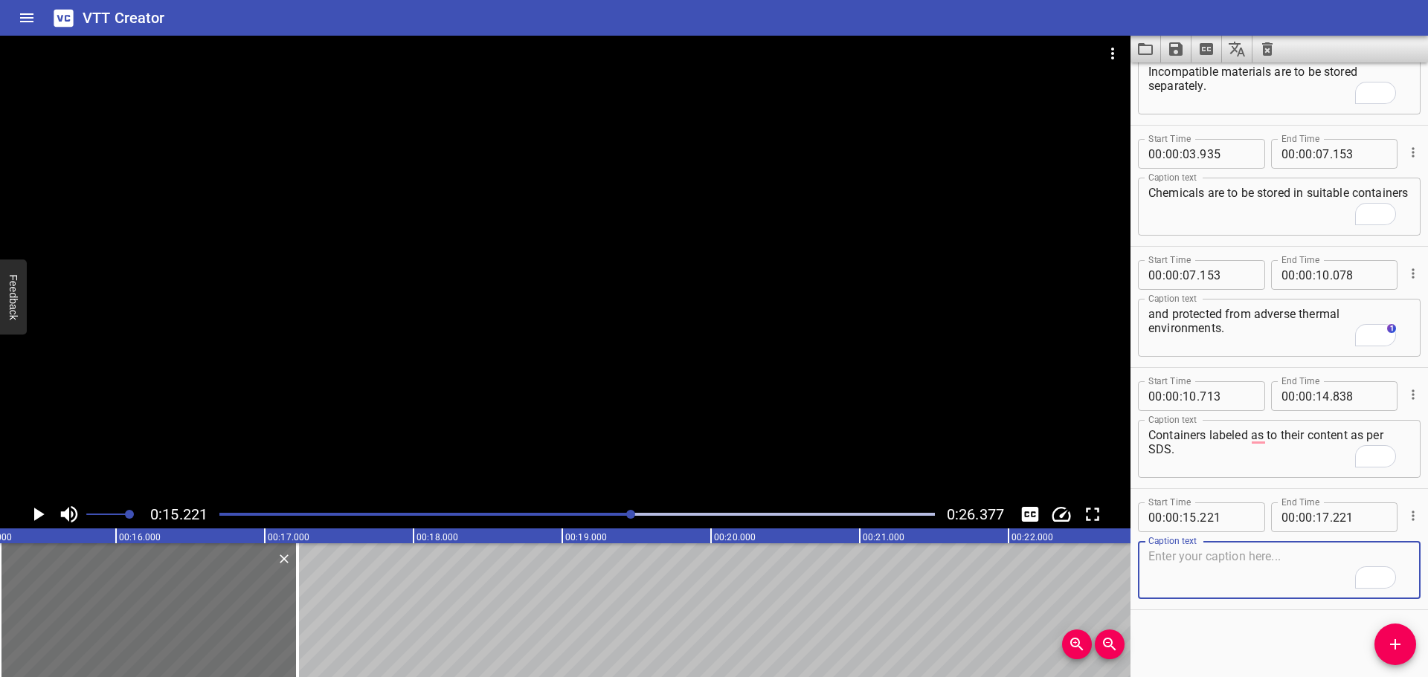
click at [1267, 576] on textarea "To enrich screen reader interactions, please activate Accessibility in Grammarl…" at bounding box center [1279, 571] width 262 height 42
paste textarea "Suitable drip trays are present. Remember to drain out the rainwater pounding i…"
drag, startPoint x: 1318, startPoint y: 556, endPoint x: 1402, endPoint y: 576, distance: 86.4
click at [1405, 578] on div "Suitable drip trays are present. Remember to drain out the rainwater pounding i…" at bounding box center [1279, 570] width 283 height 58
type textarea "Suitable drip trays are present."
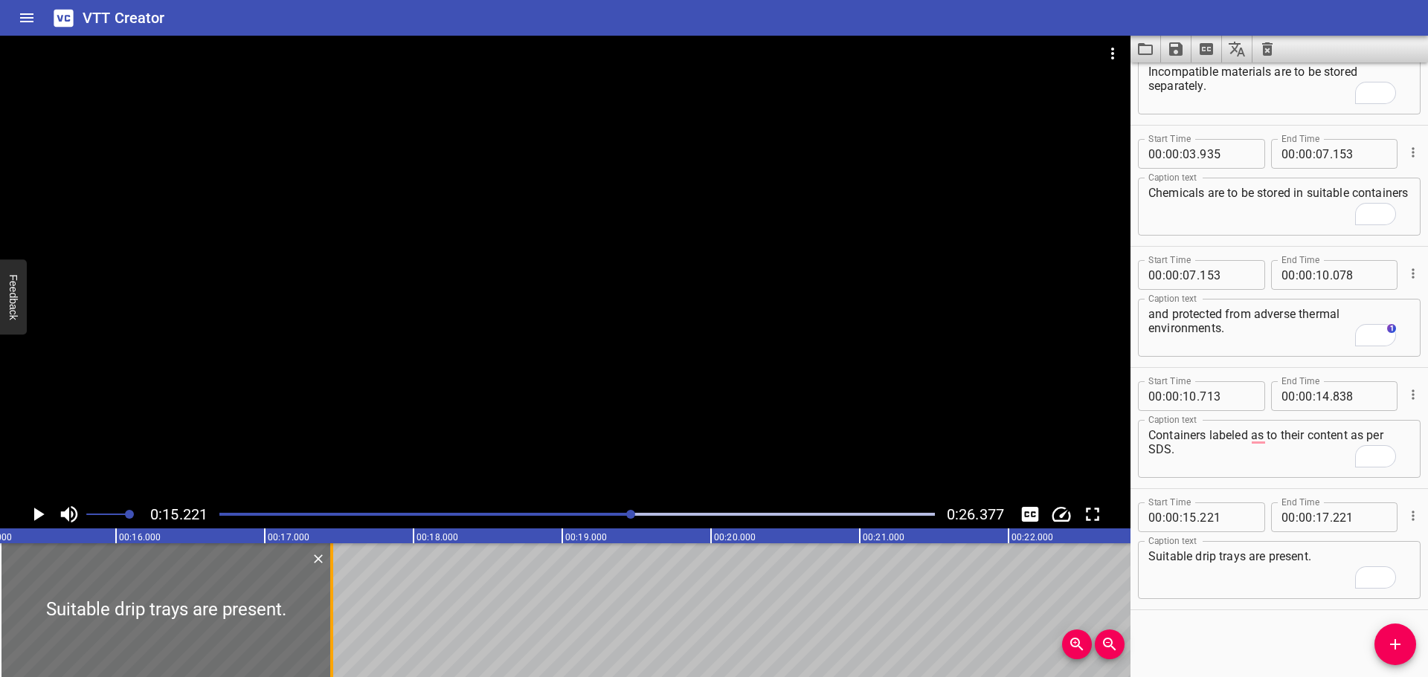
drag, startPoint x: 301, startPoint y: 588, endPoint x: 339, endPoint y: 587, distance: 37.9
click at [339, 587] on div at bounding box center [331, 611] width 15 height 134
type input "476"
click at [489, 360] on div at bounding box center [565, 268] width 1130 height 465
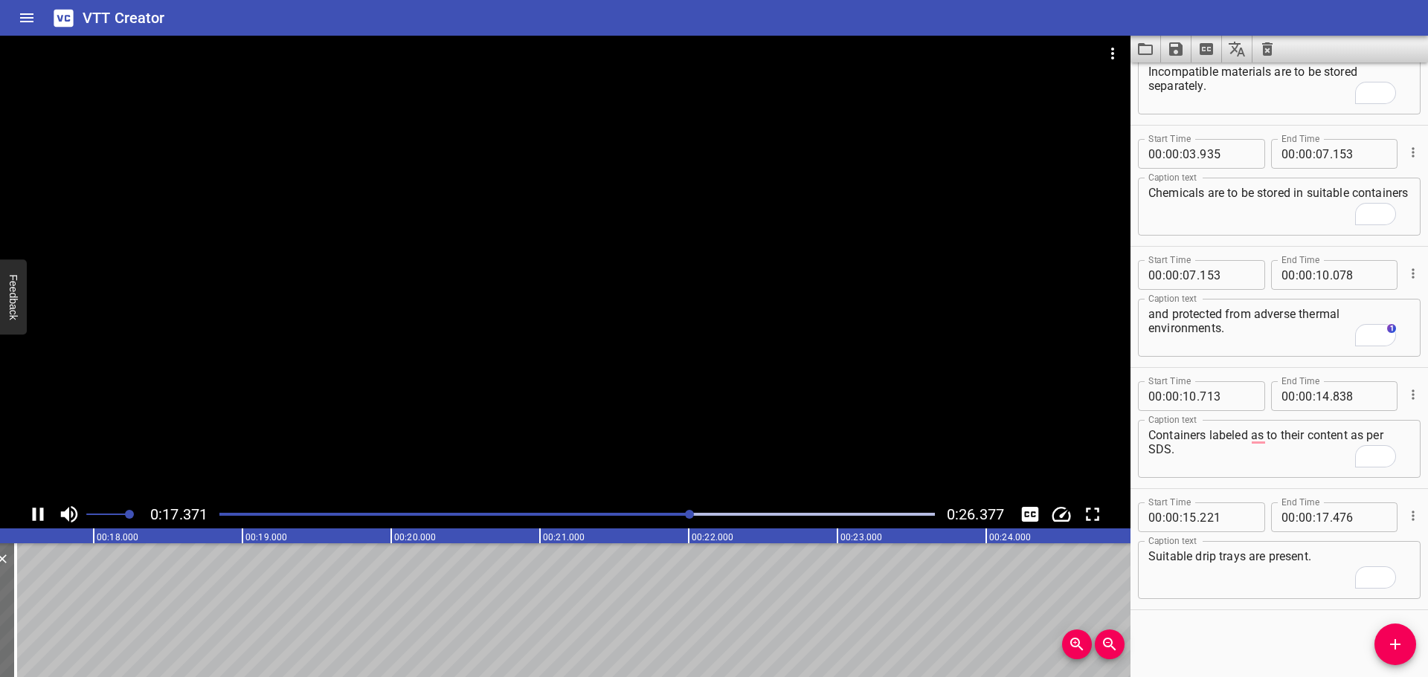
drag, startPoint x: 662, startPoint y: 419, endPoint x: 669, endPoint y: 415, distance: 7.7
click at [664, 418] on div at bounding box center [565, 268] width 1130 height 465
click at [1396, 643] on icon "Add Cue" at bounding box center [1395, 645] width 10 height 10
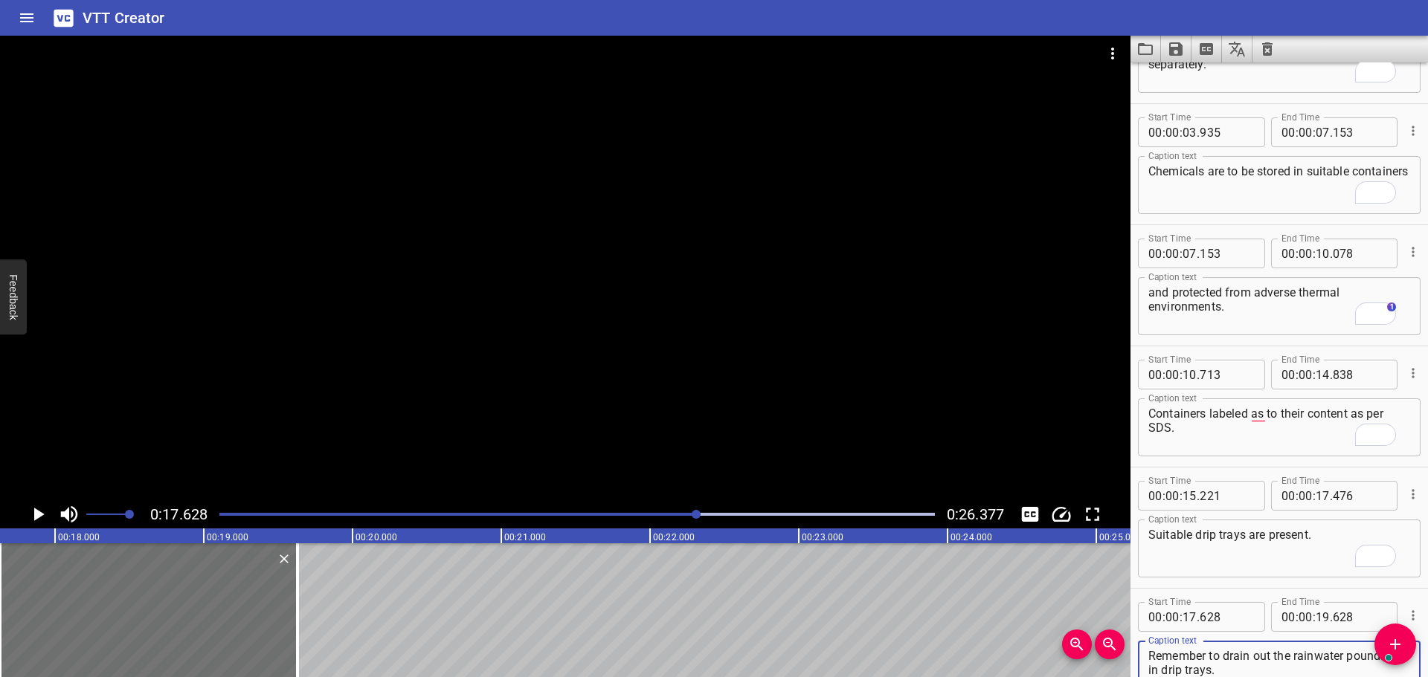
scroll to position [83, 0]
type textarea "Remember to drain out the rainwater pounding in drip trays."
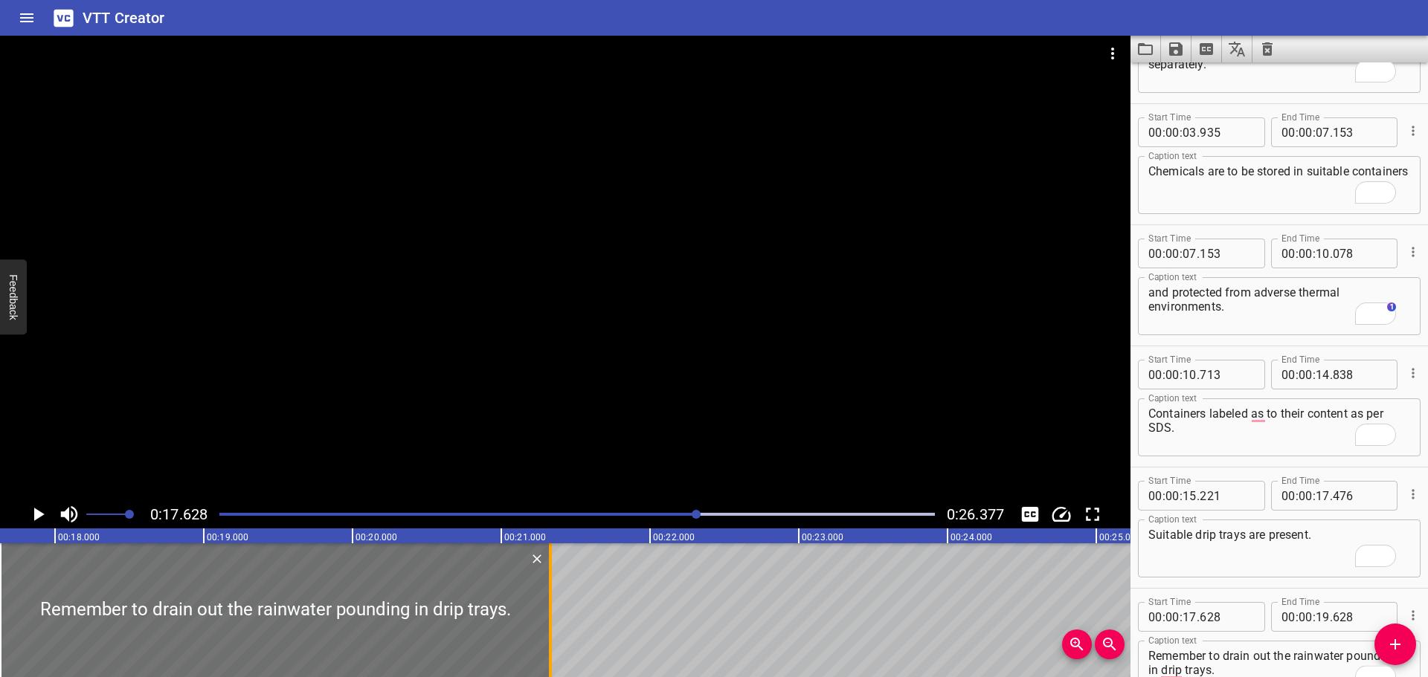
drag, startPoint x: 293, startPoint y: 594, endPoint x: 550, endPoint y: 608, distance: 257.0
click at [548, 608] on div at bounding box center [550, 611] width 15 height 134
type input "21"
type input "343"
click at [572, 451] on div at bounding box center [565, 268] width 1130 height 465
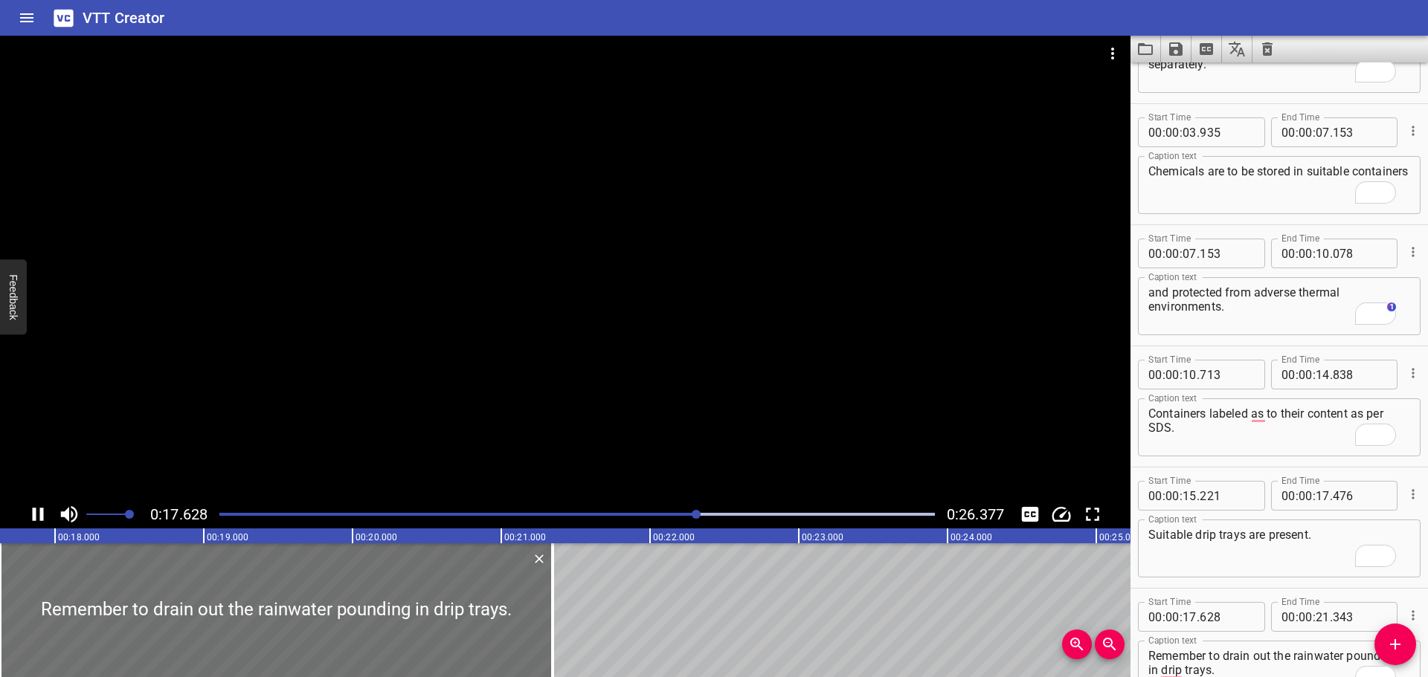
scroll to position [0, 2662]
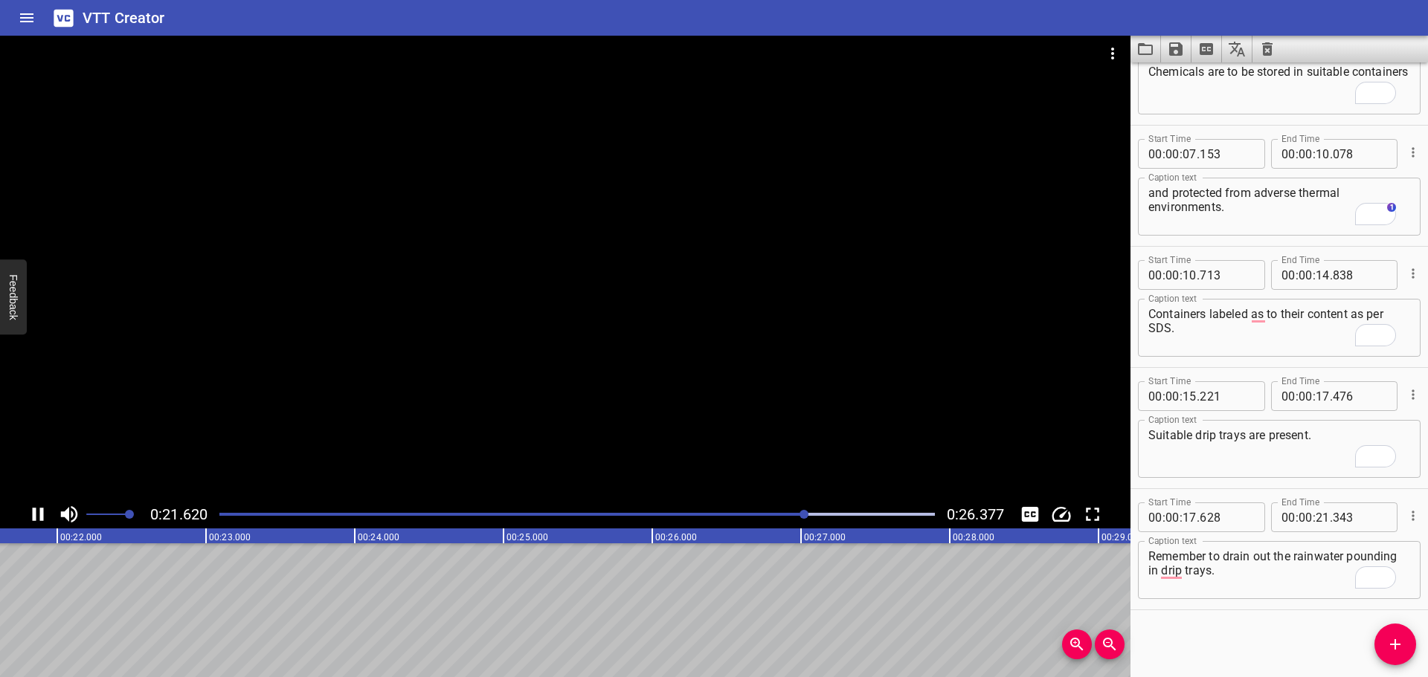
click at [594, 379] on div at bounding box center [565, 268] width 1130 height 465
click at [1398, 645] on icon "Add Cue" at bounding box center [1395, 645] width 10 height 10
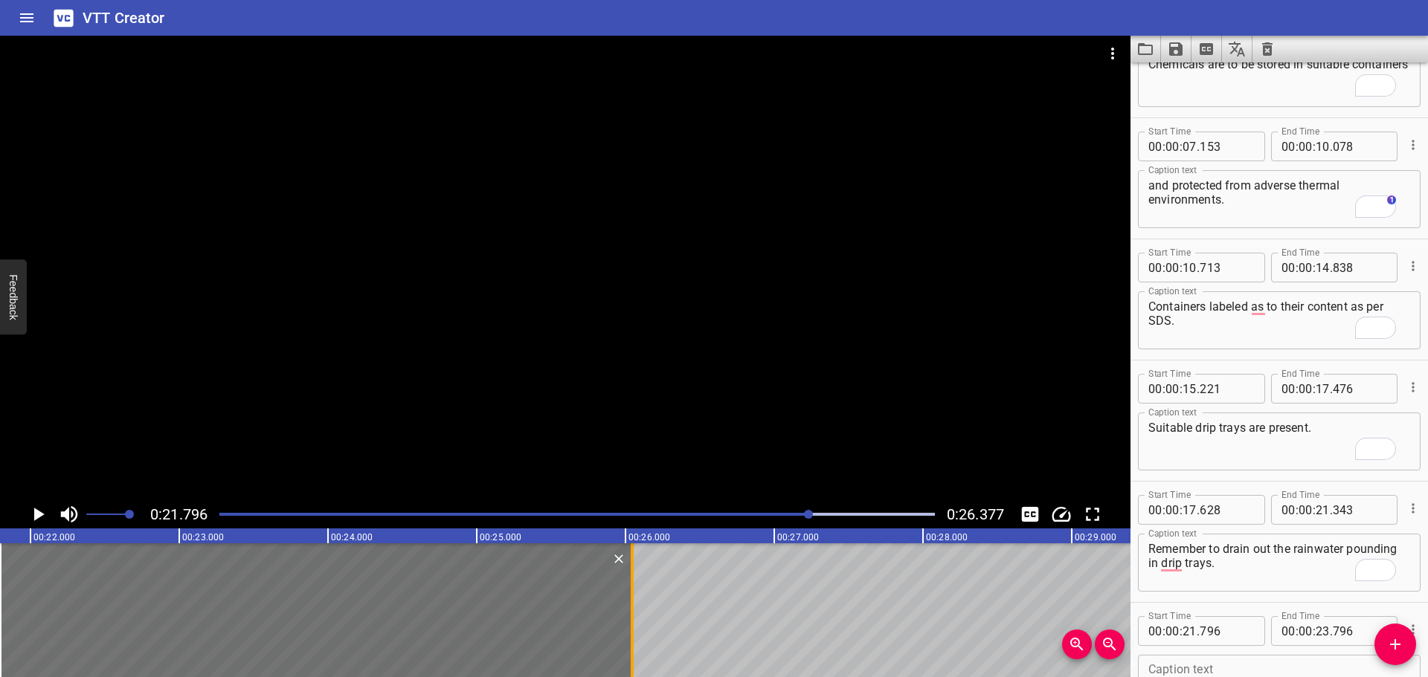
drag, startPoint x: 298, startPoint y: 608, endPoint x: 639, endPoint y: 614, distance: 340.6
click at [634, 614] on div at bounding box center [632, 611] width 3 height 134
type input "26"
type input "086"
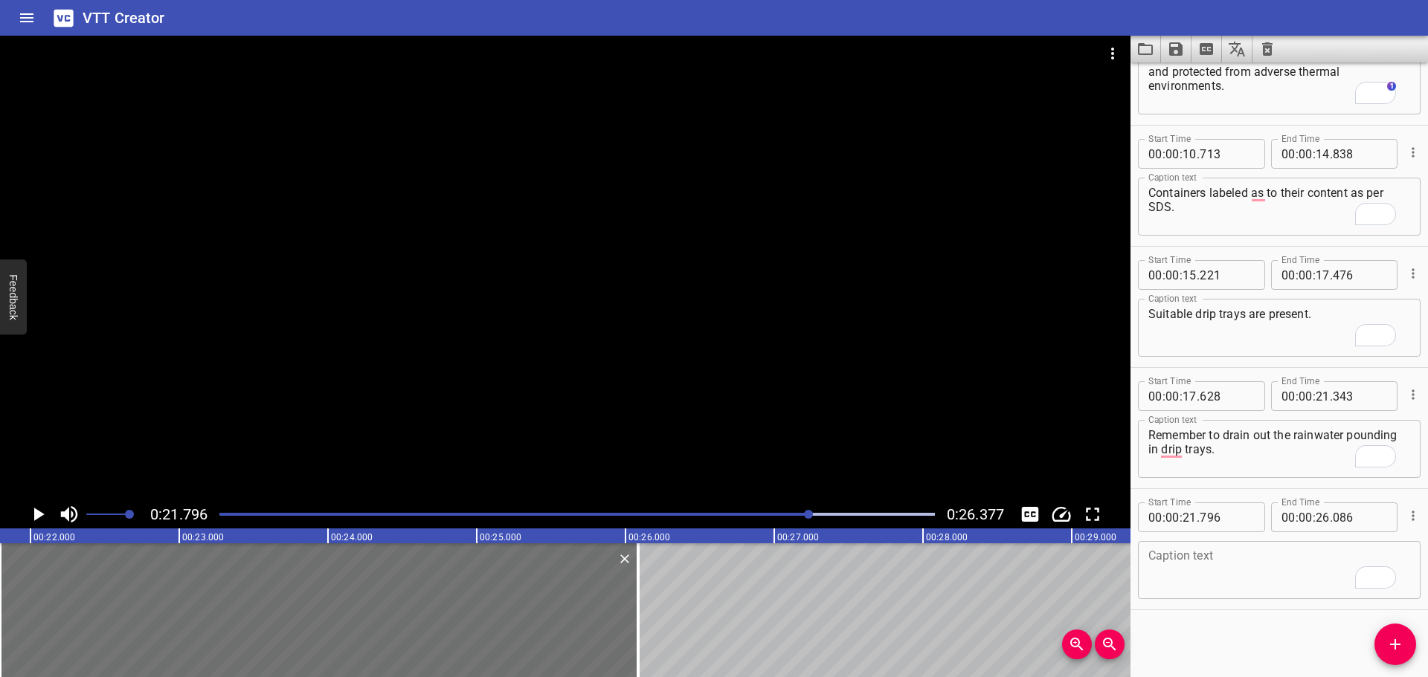
click at [1233, 586] on textarea "To enrich screen reader interactions, please activate Accessibility in Grammarl…" at bounding box center [1279, 571] width 262 height 42
paste textarea "There is clean and proper housekeeping around the chemical storage area"
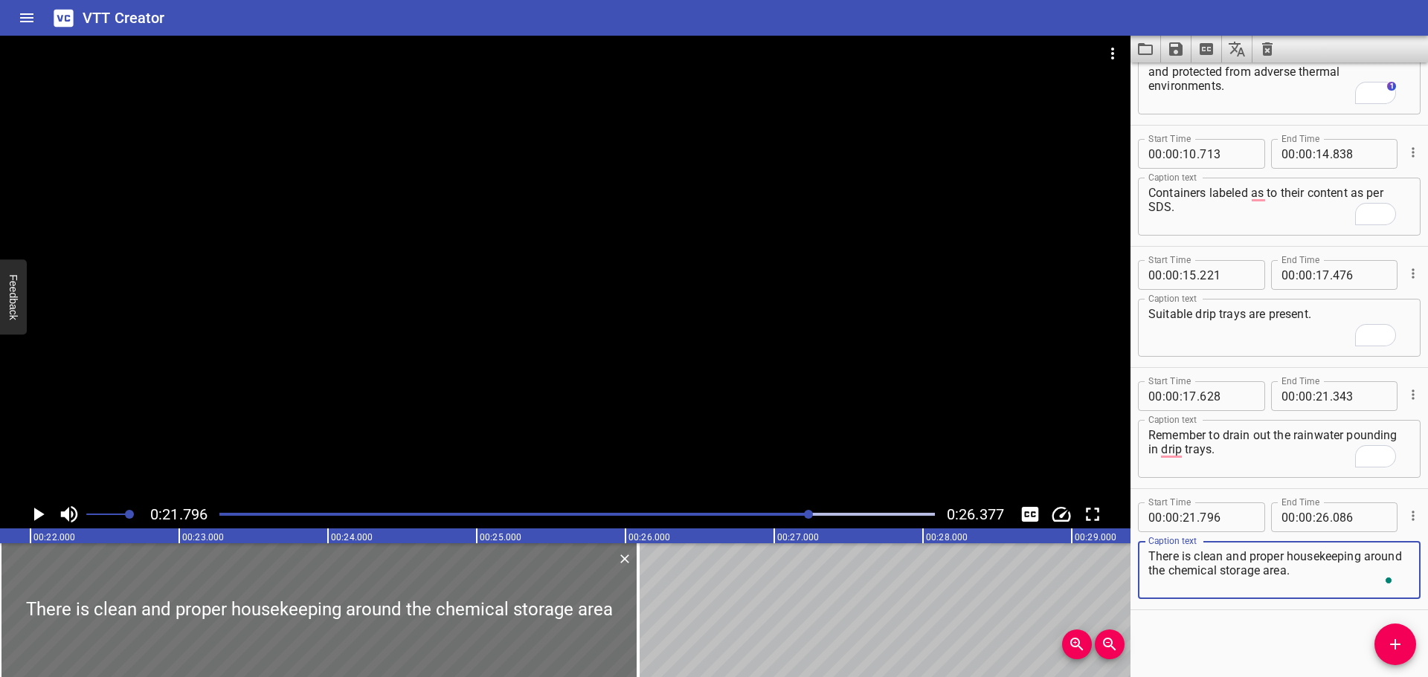
type textarea "There is clean and proper housekeeping around the chemical storage area."
click at [649, 312] on div at bounding box center [565, 268] width 1130 height 465
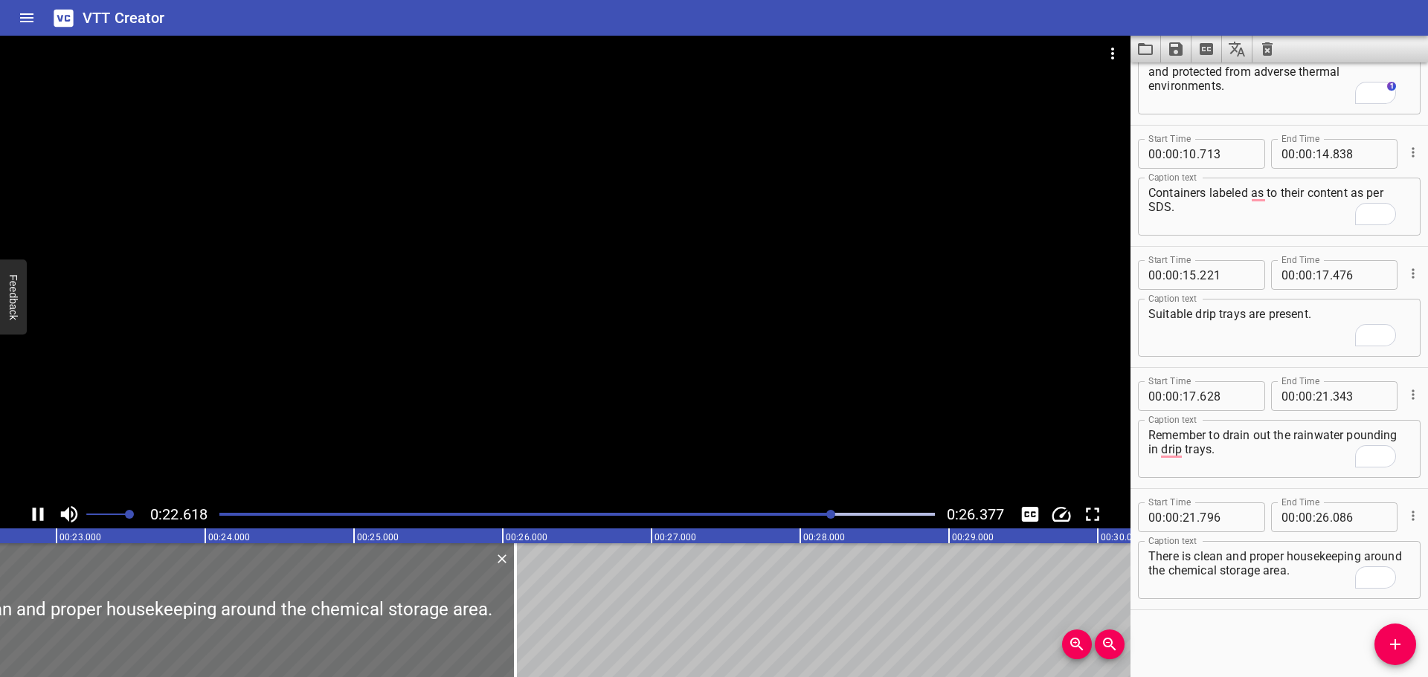
click at [798, 335] on div at bounding box center [565, 268] width 1130 height 465
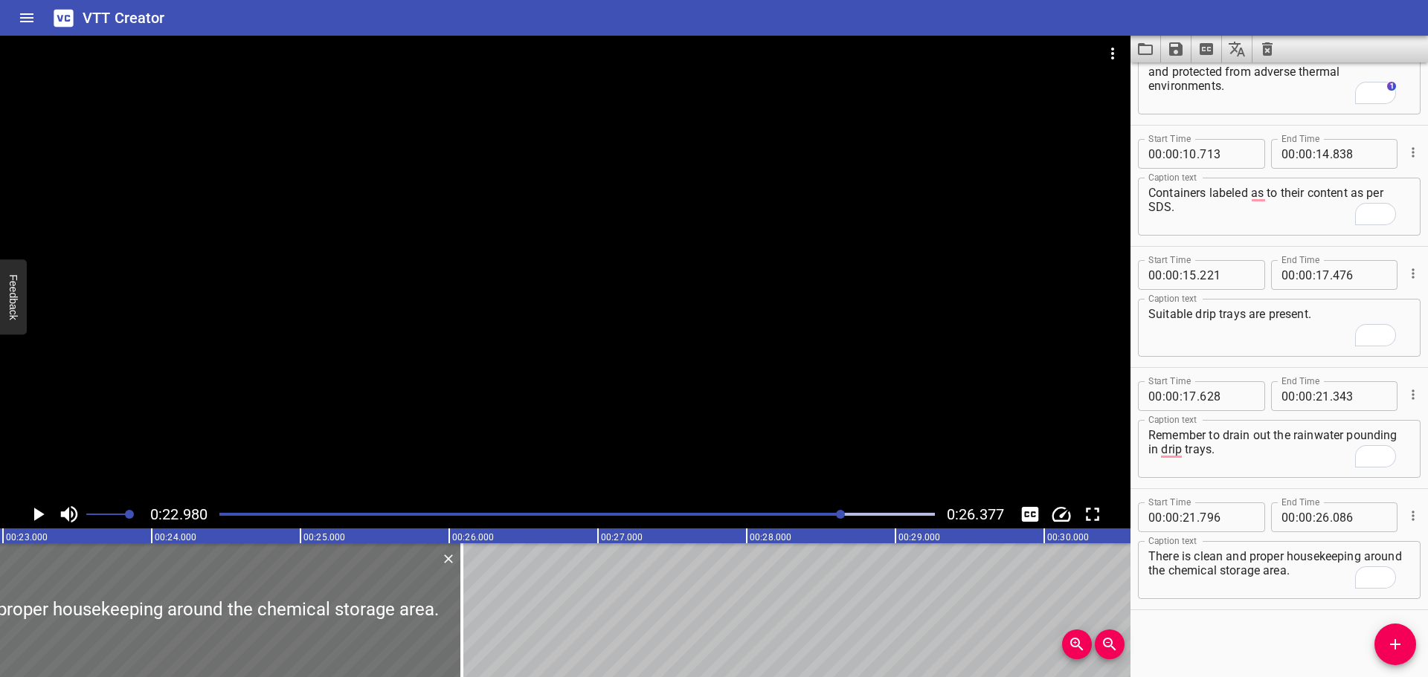
click at [1173, 44] on icon "Save captions to file" at bounding box center [1175, 48] width 13 height 13
click at [1211, 82] on li "Save to VTT file" at bounding box center [1215, 81] width 109 height 27
click at [1107, 54] on icon "Video Options" at bounding box center [1113, 54] width 18 height 18
click at [1148, 54] on li "Select New Video File..." at bounding box center [1169, 55] width 148 height 27
click at [155, 158] on div "Select New Video File..." at bounding box center [714, 338] width 1428 height 677
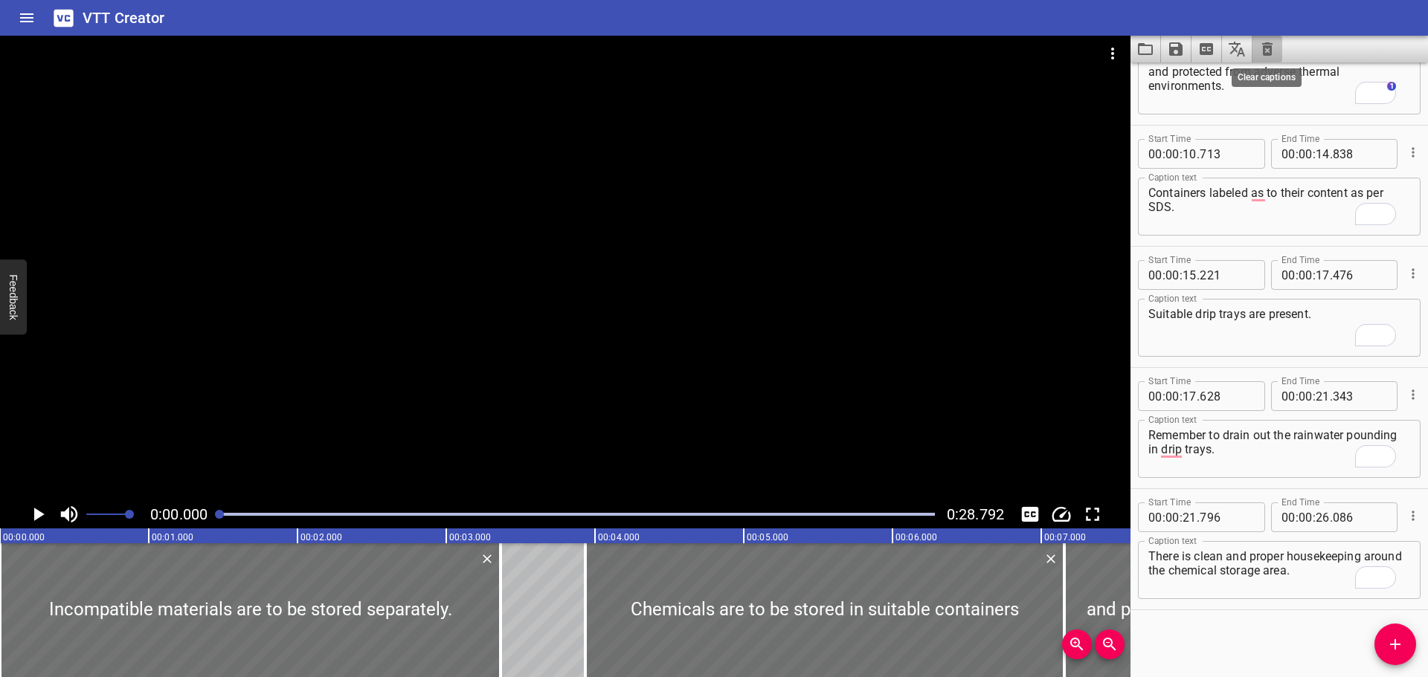
click at [1258, 53] on icon "Clear captions" at bounding box center [1267, 49] width 18 height 18
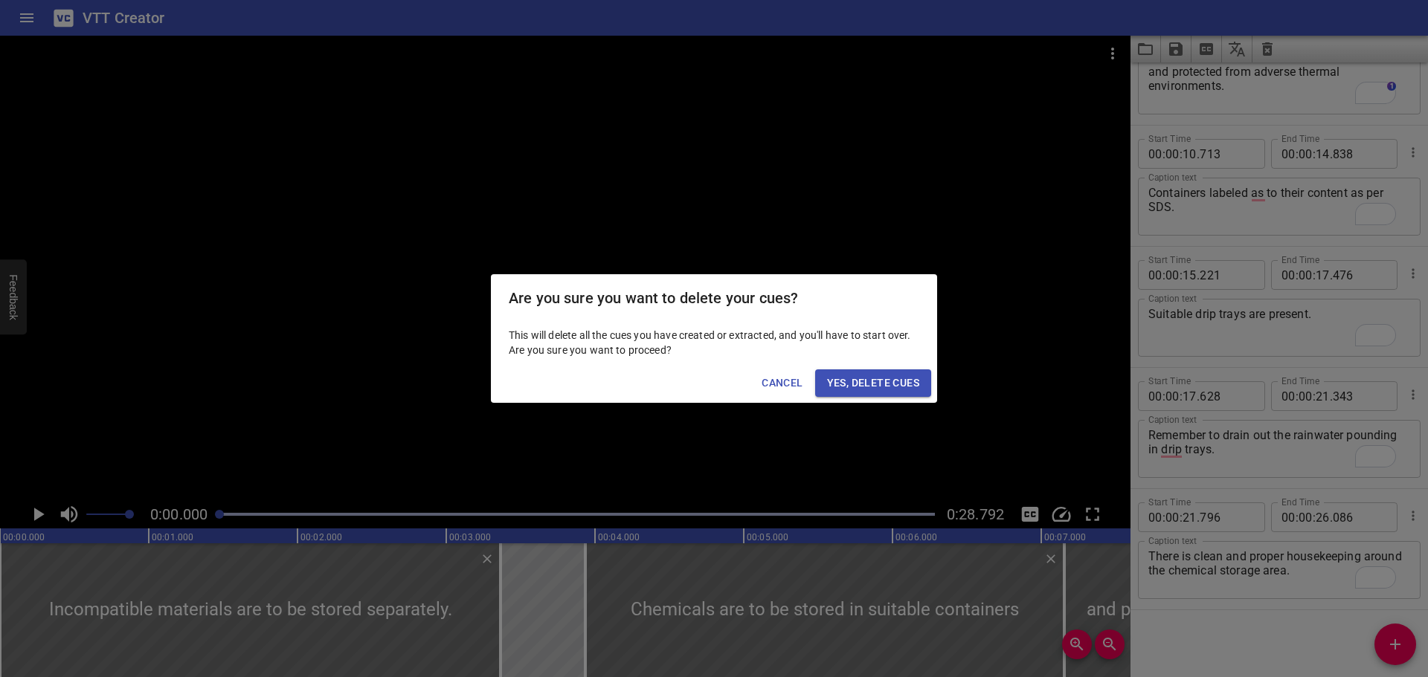
click at [902, 390] on span "Yes, Delete Cues" at bounding box center [873, 383] width 92 height 19
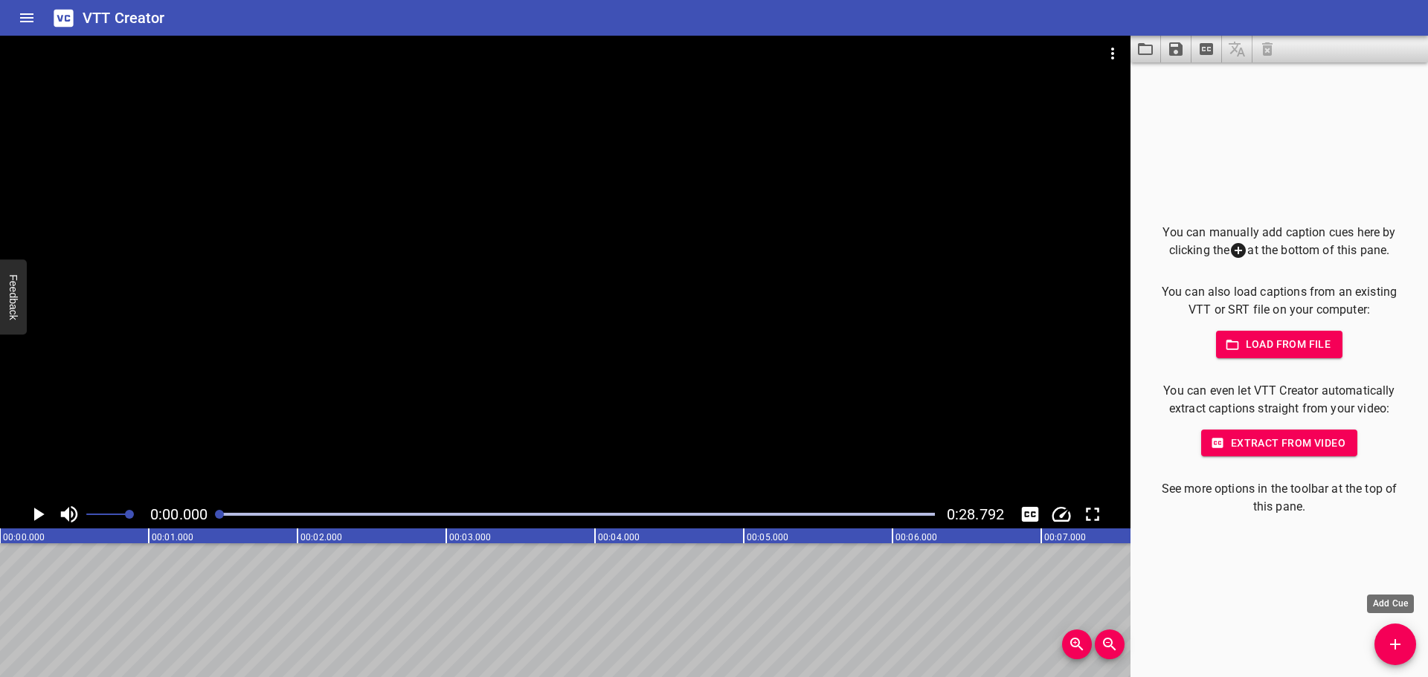
click at [1397, 642] on icon "Add Cue" at bounding box center [1395, 645] width 18 height 18
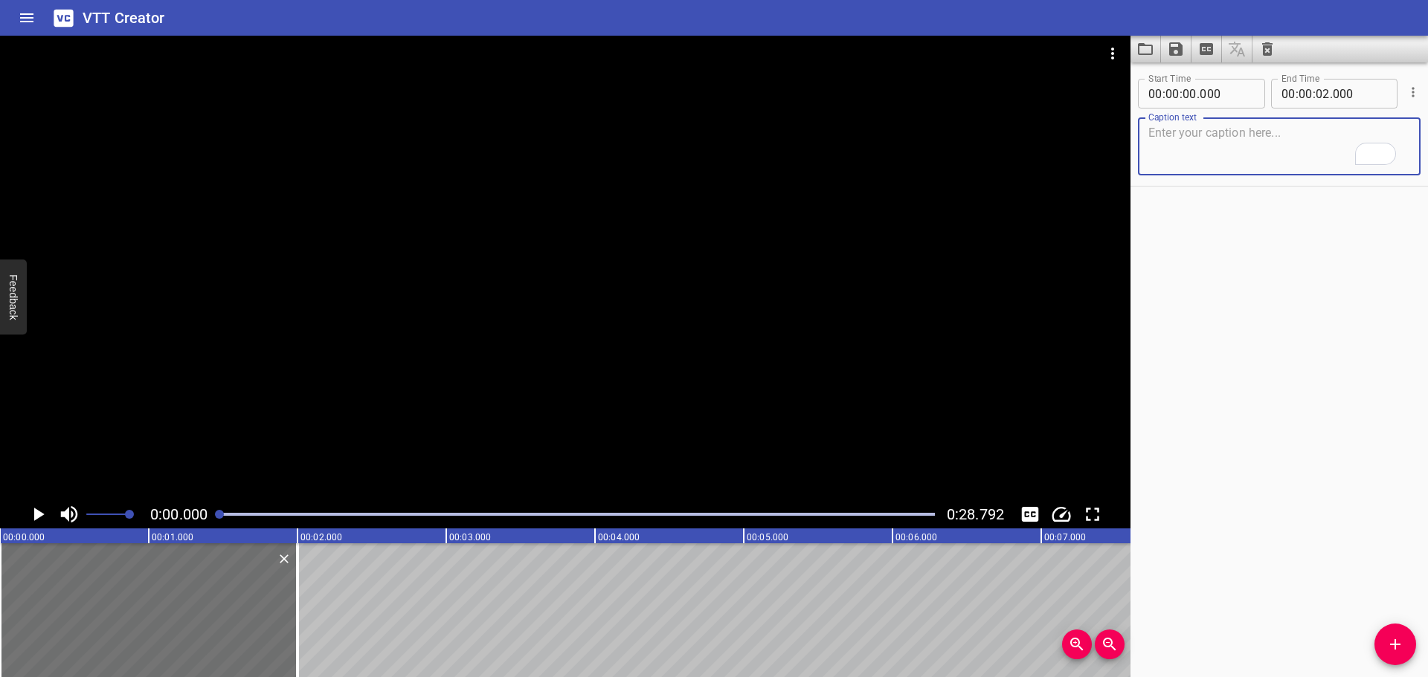
click at [1231, 133] on textarea "To enrich screen reader interactions, please activate Accessibility in Grammarl…" at bounding box center [1279, 147] width 262 height 42
paste textarea "There is no evidence of leaks and/or spills."
type textarea "There is no evidence of leaks and/or spills."
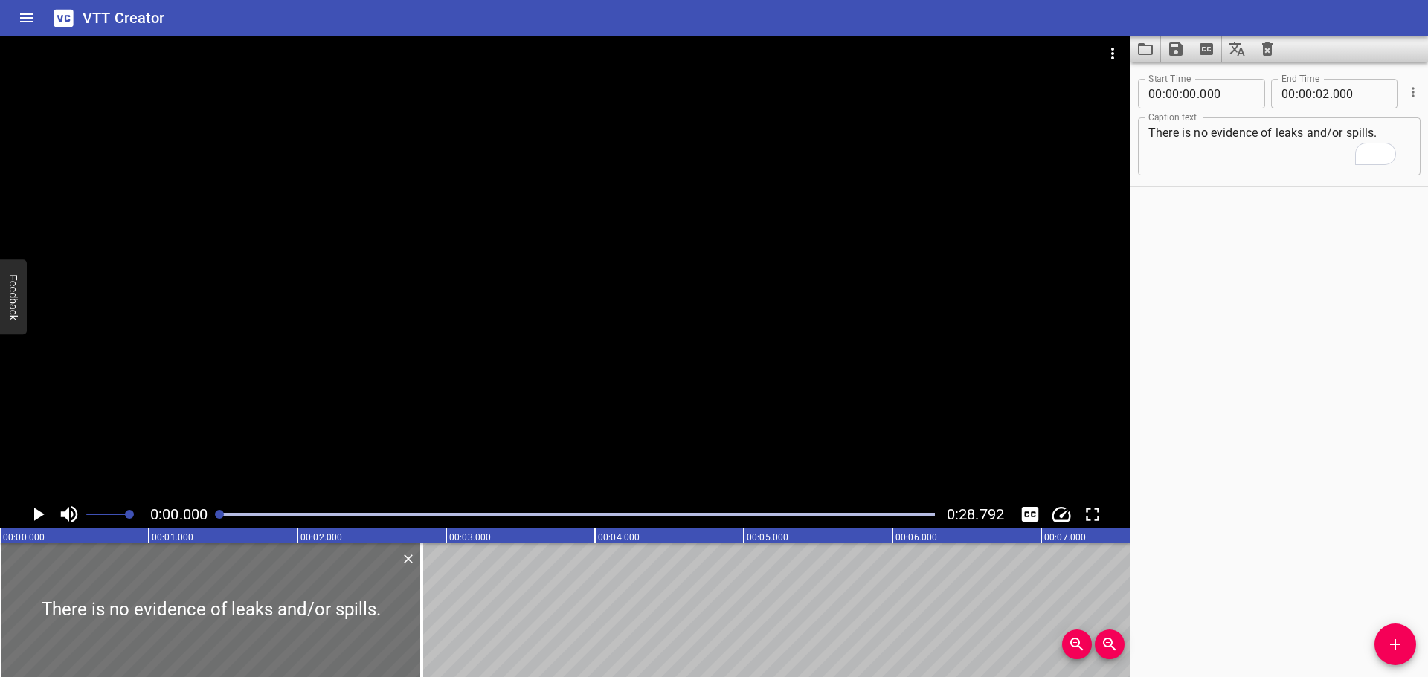
drag, startPoint x: 294, startPoint y: 596, endPoint x: 442, endPoint y: 504, distance: 174.4
click at [419, 593] on div at bounding box center [421, 611] width 15 height 134
type input "840"
click at [471, 396] on div at bounding box center [565, 268] width 1130 height 465
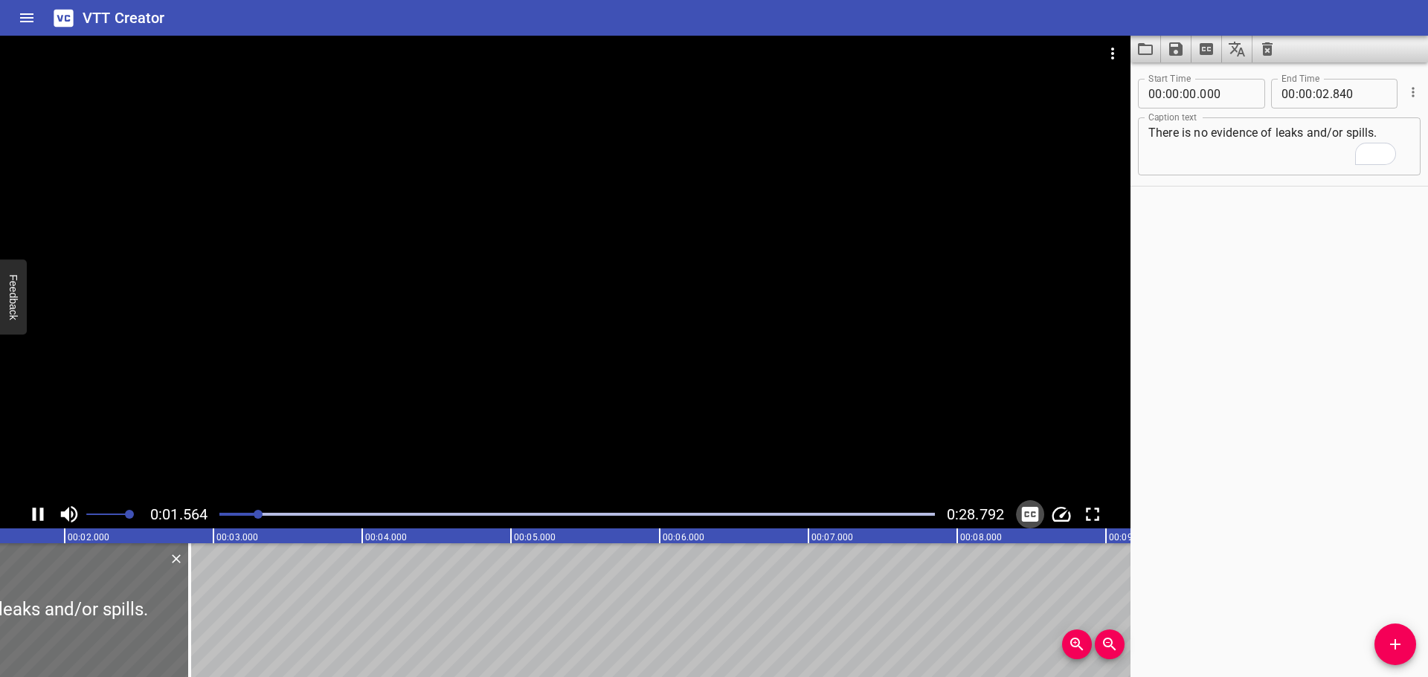
click at [1027, 512] on icon "Toggle captions" at bounding box center [1030, 514] width 17 height 15
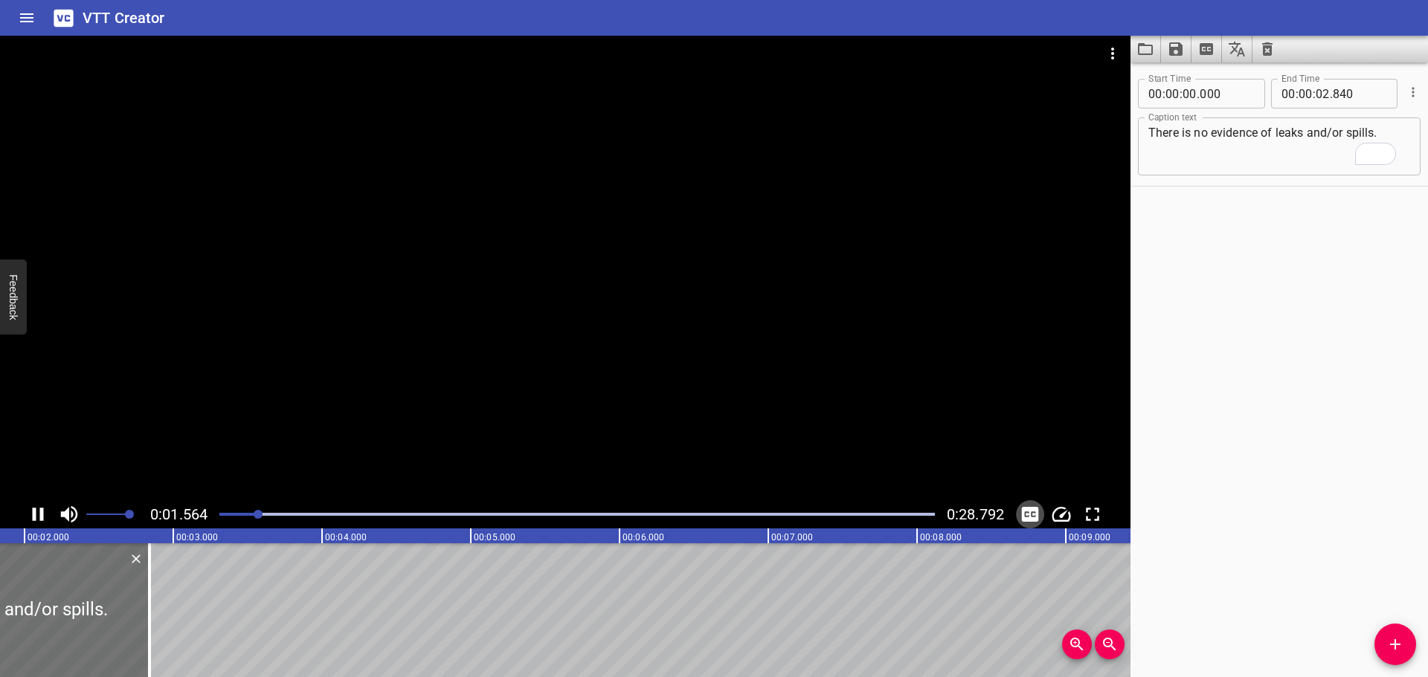
click at [1027, 512] on icon "Toggle captions" at bounding box center [1030, 514] width 17 height 15
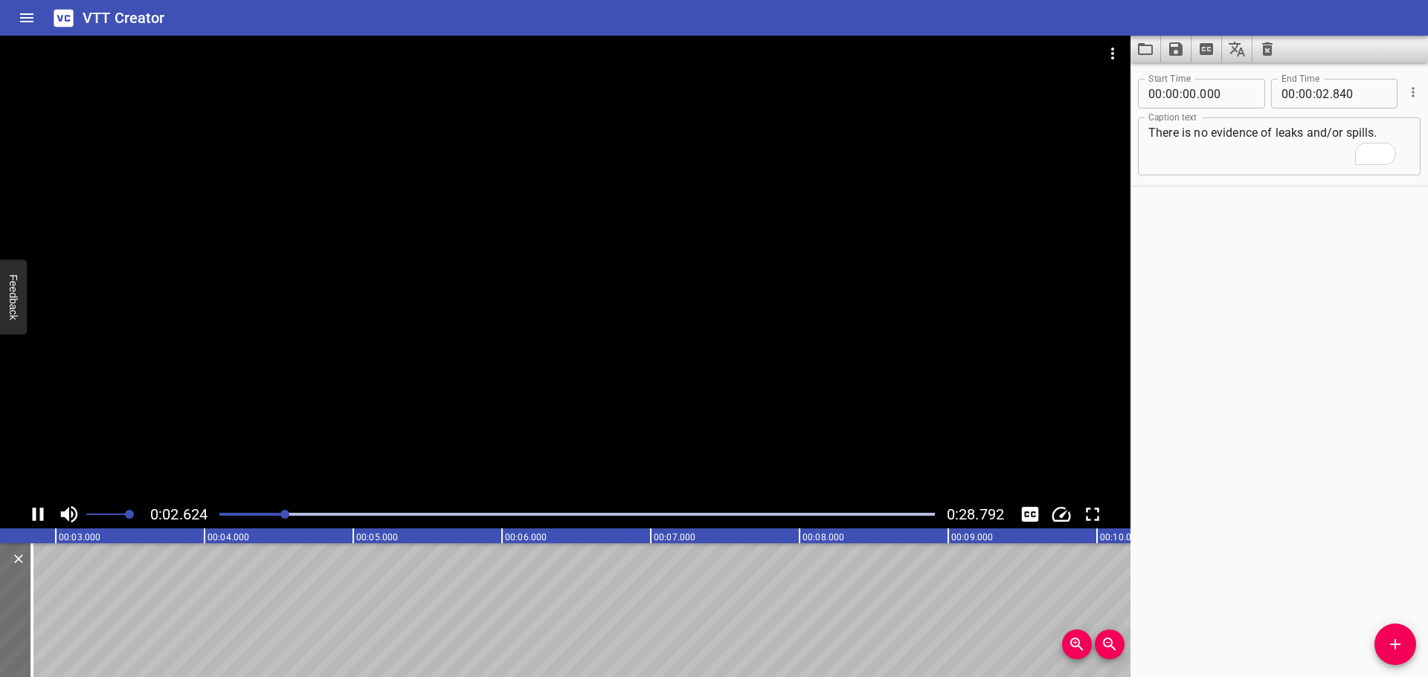
drag, startPoint x: 546, startPoint y: 388, endPoint x: 584, endPoint y: 384, distance: 38.1
click at [547, 388] on div at bounding box center [565, 268] width 1130 height 465
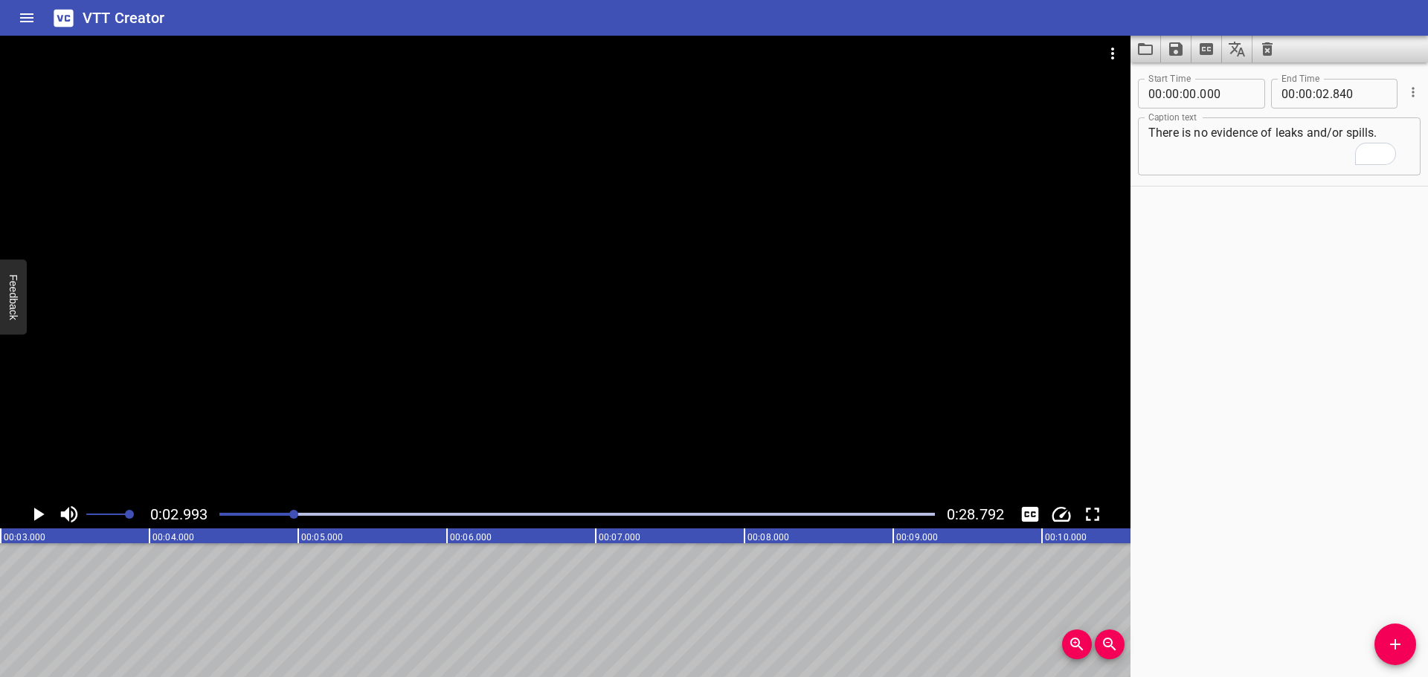
drag, startPoint x: 1391, startPoint y: 657, endPoint x: 1408, endPoint y: 642, distance: 23.2
click at [1391, 656] on button "Add Cue" at bounding box center [1395, 645] width 42 height 42
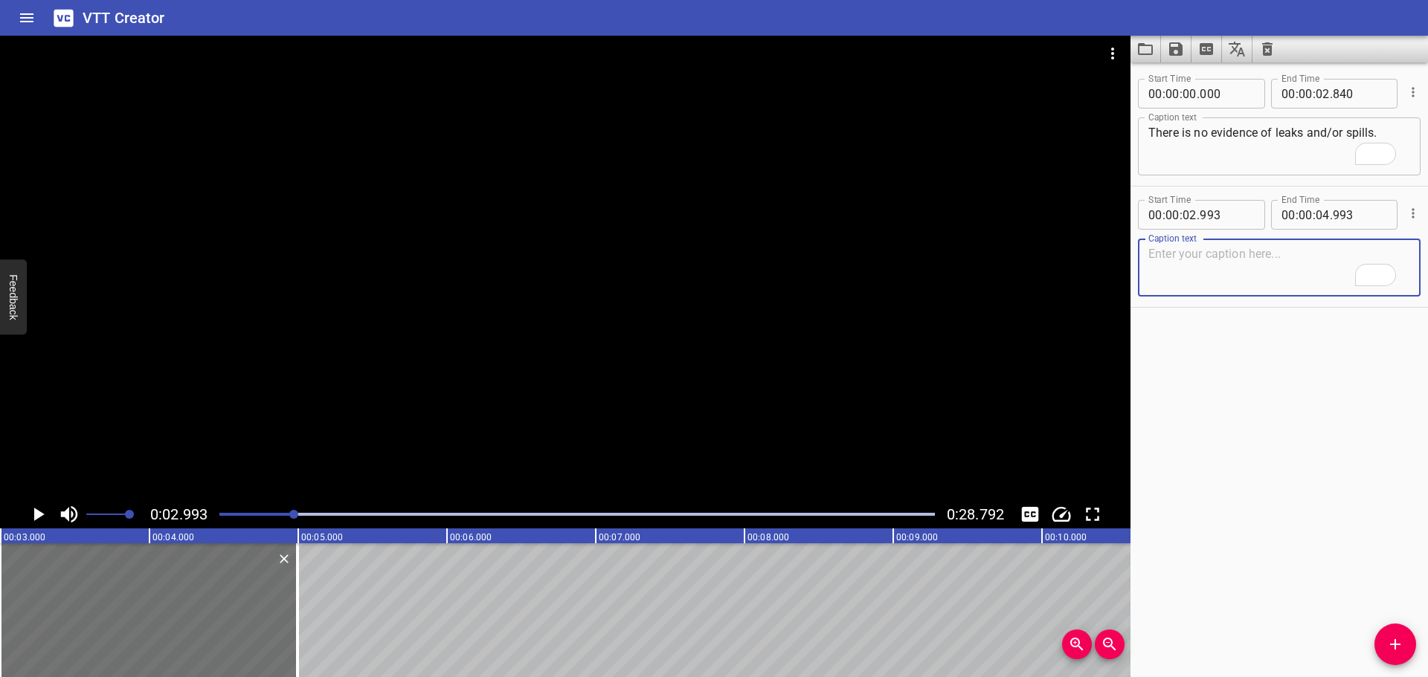
click at [1195, 267] on textarea "To enrich screen reader interactions, please activate Accessibility in Grammarl…" at bounding box center [1279, 268] width 262 height 42
paste textarea "Hazardous chemical containers are protected from damage"
click at [650, 292] on div at bounding box center [565, 268] width 1130 height 465
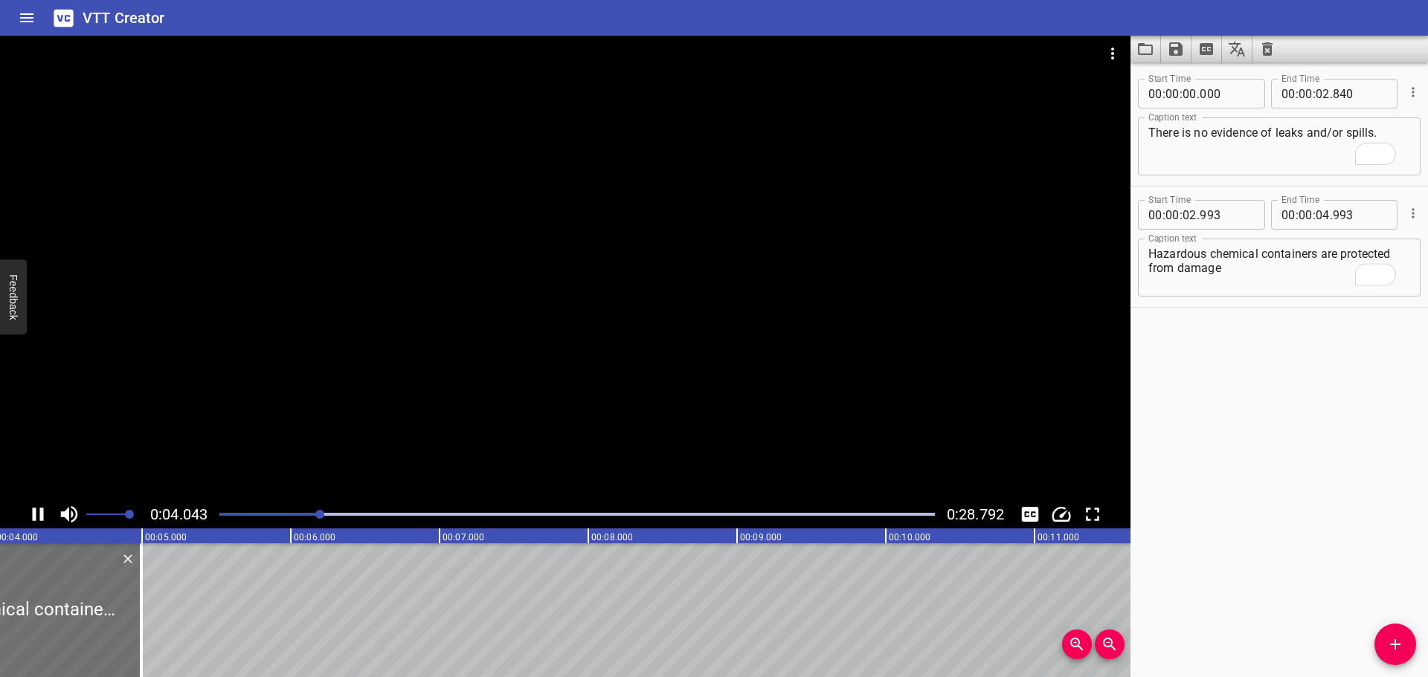
click at [1305, 266] on textarea "Hazardous chemical containers are protected from damage" at bounding box center [1279, 268] width 262 height 42
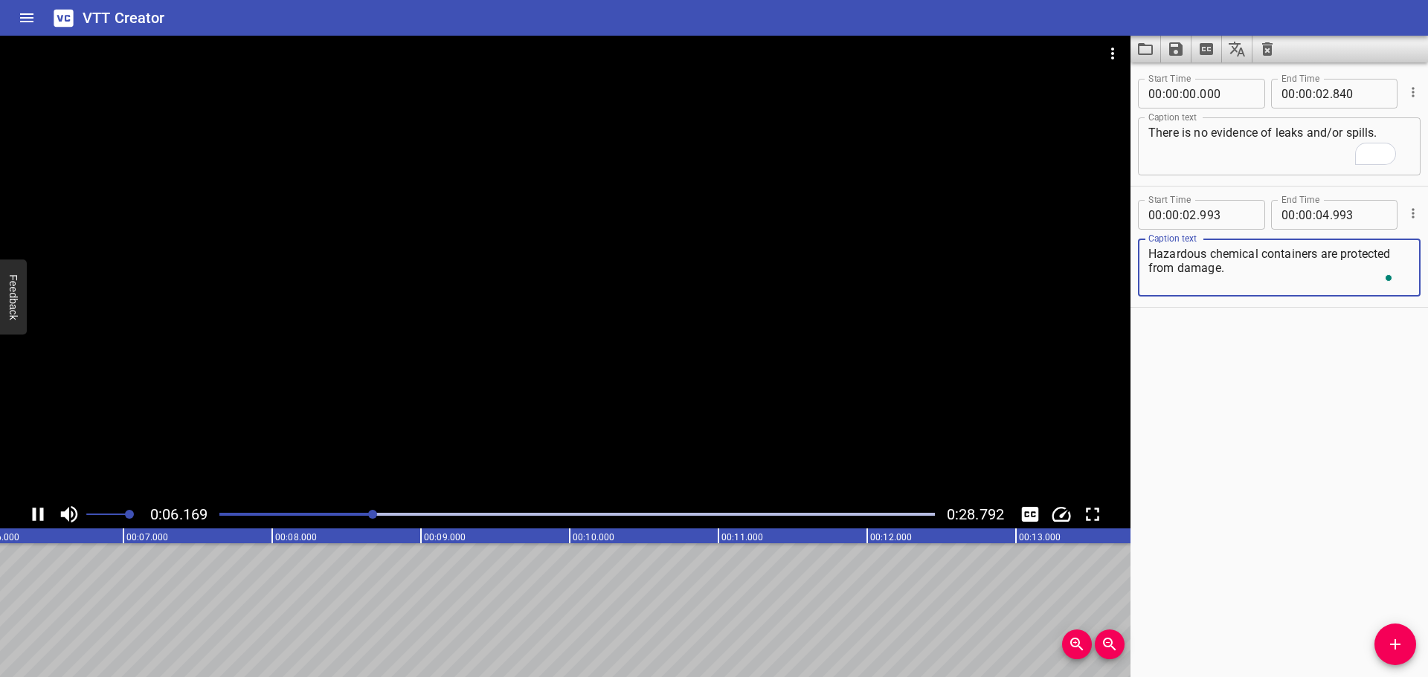
type textarea "Hazardous chemical containers are protected from damage."
click at [706, 257] on div at bounding box center [565, 268] width 1130 height 465
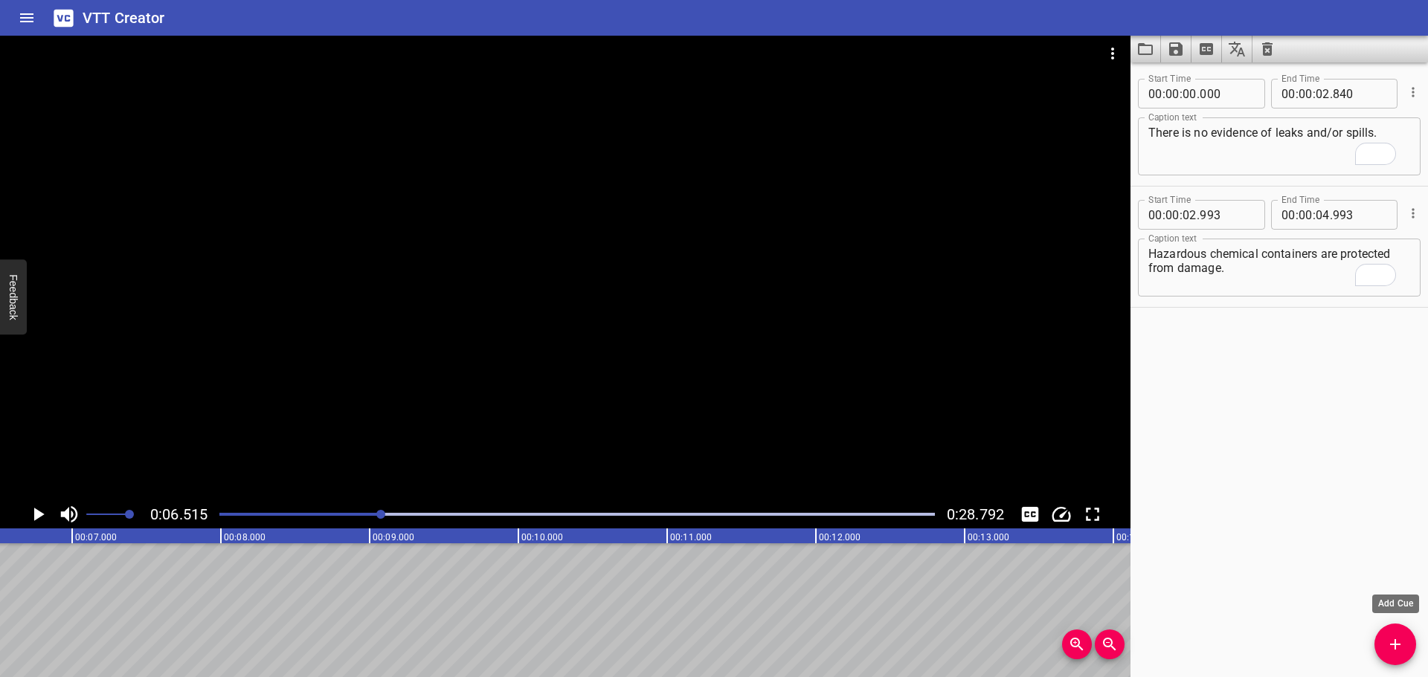
click at [1385, 660] on button "Add Cue" at bounding box center [1395, 645] width 42 height 42
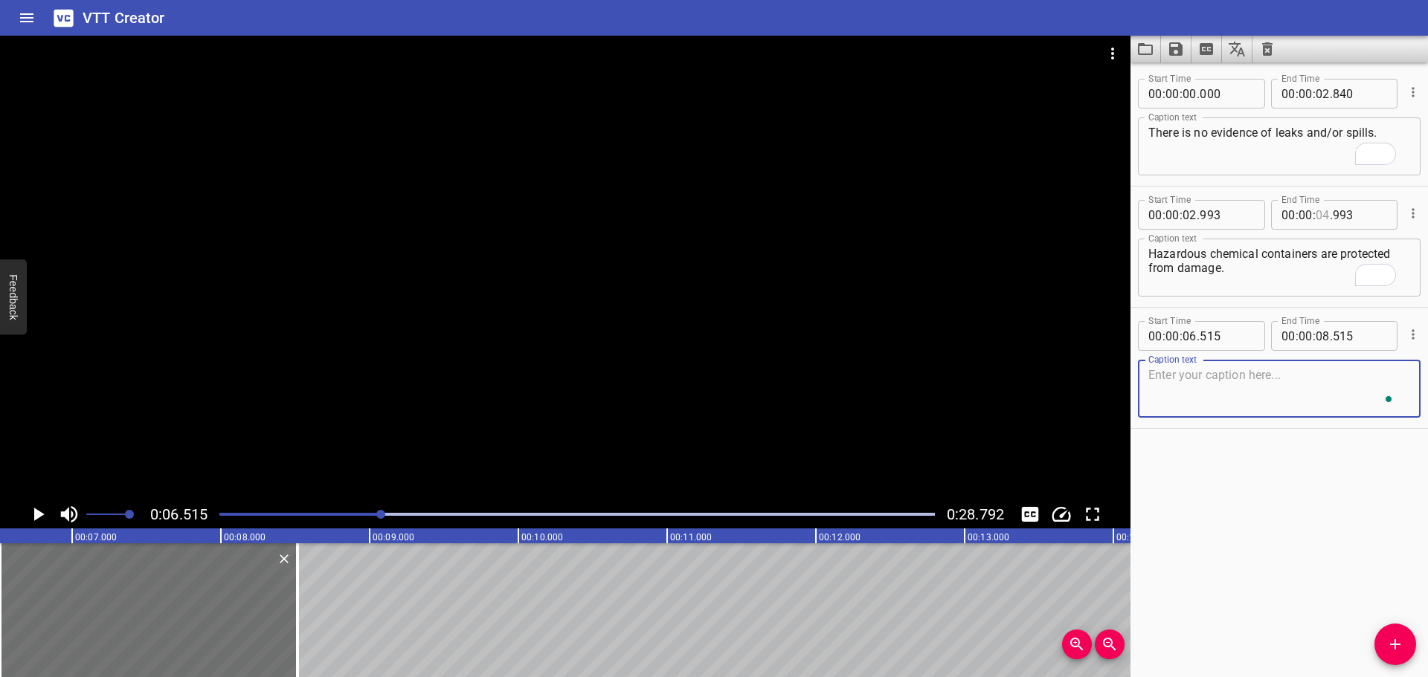
click at [1322, 217] on input "number" at bounding box center [1323, 215] width 14 height 30
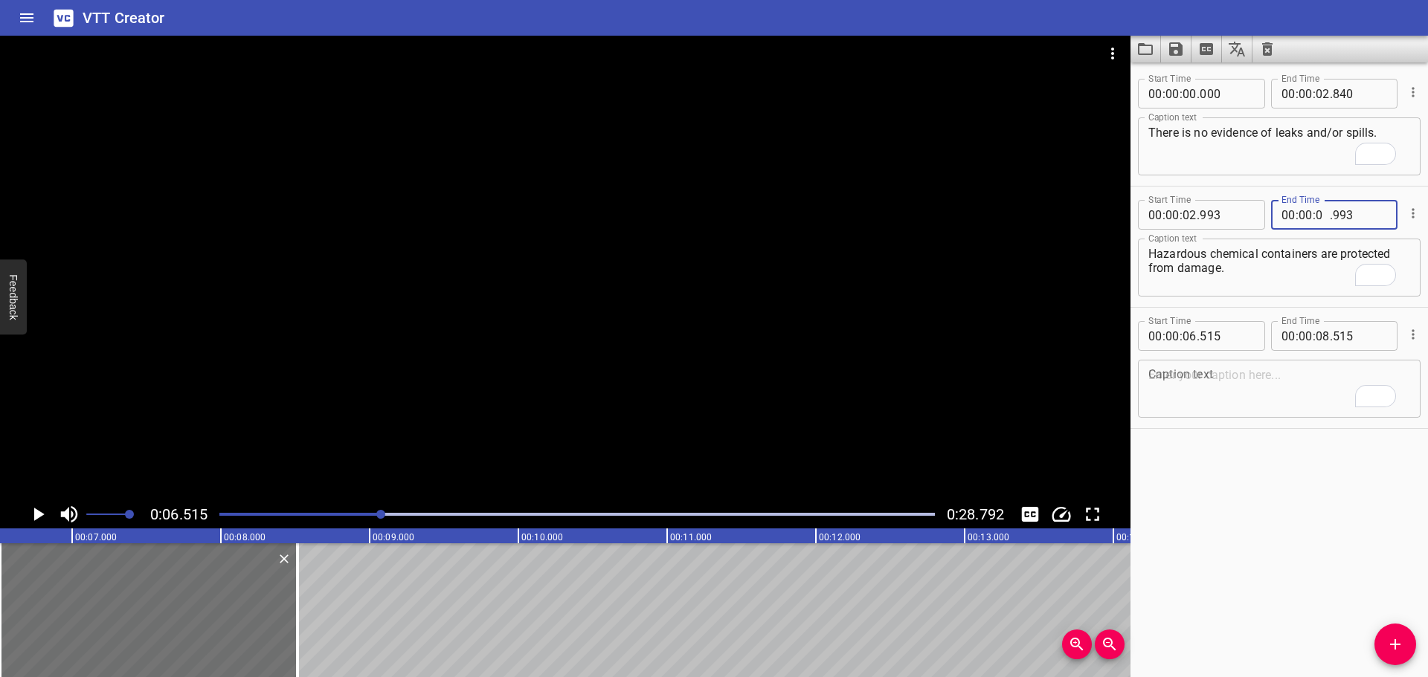
type input "06"
type input "515"
click at [341, 521] on div at bounding box center [576, 514] width 733 height 21
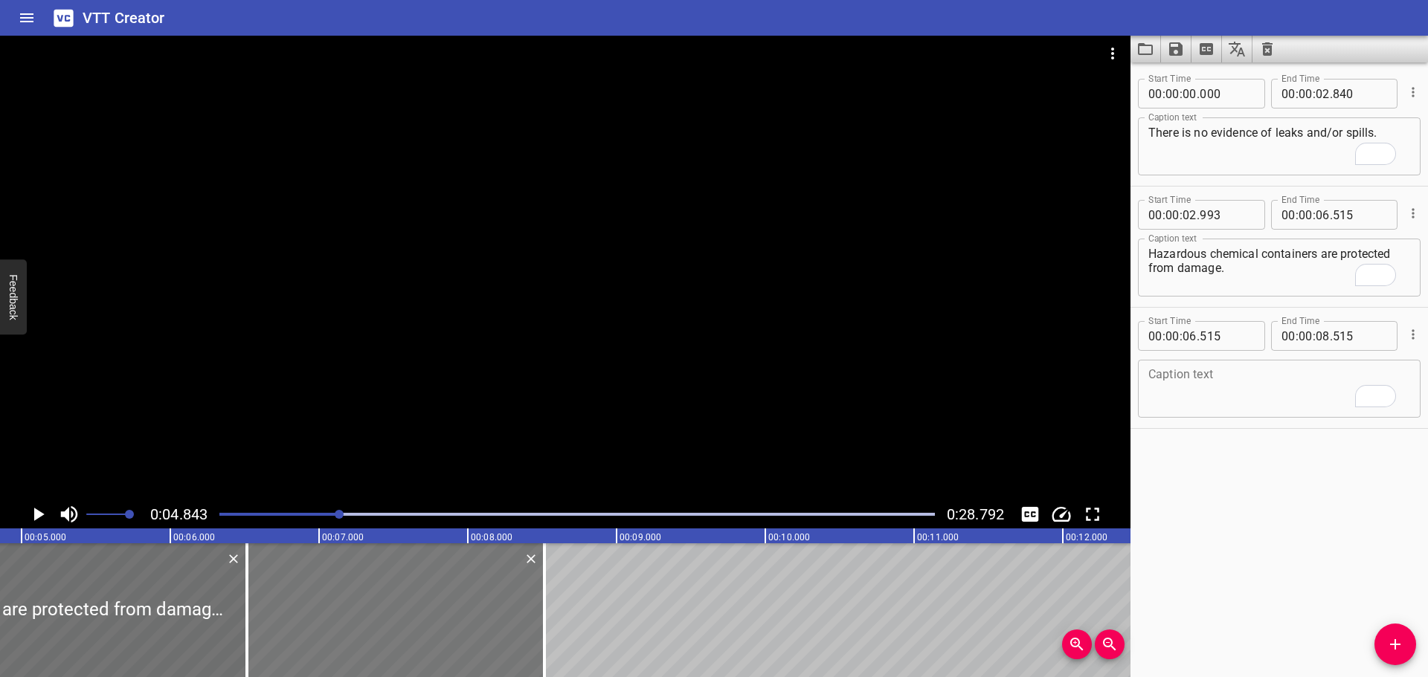
scroll to position [0, 721]
drag, startPoint x: 355, startPoint y: 616, endPoint x: 367, endPoint y: 611, distance: 14.0
click at [367, 611] on div at bounding box center [416, 611] width 297 height 134
type input "650"
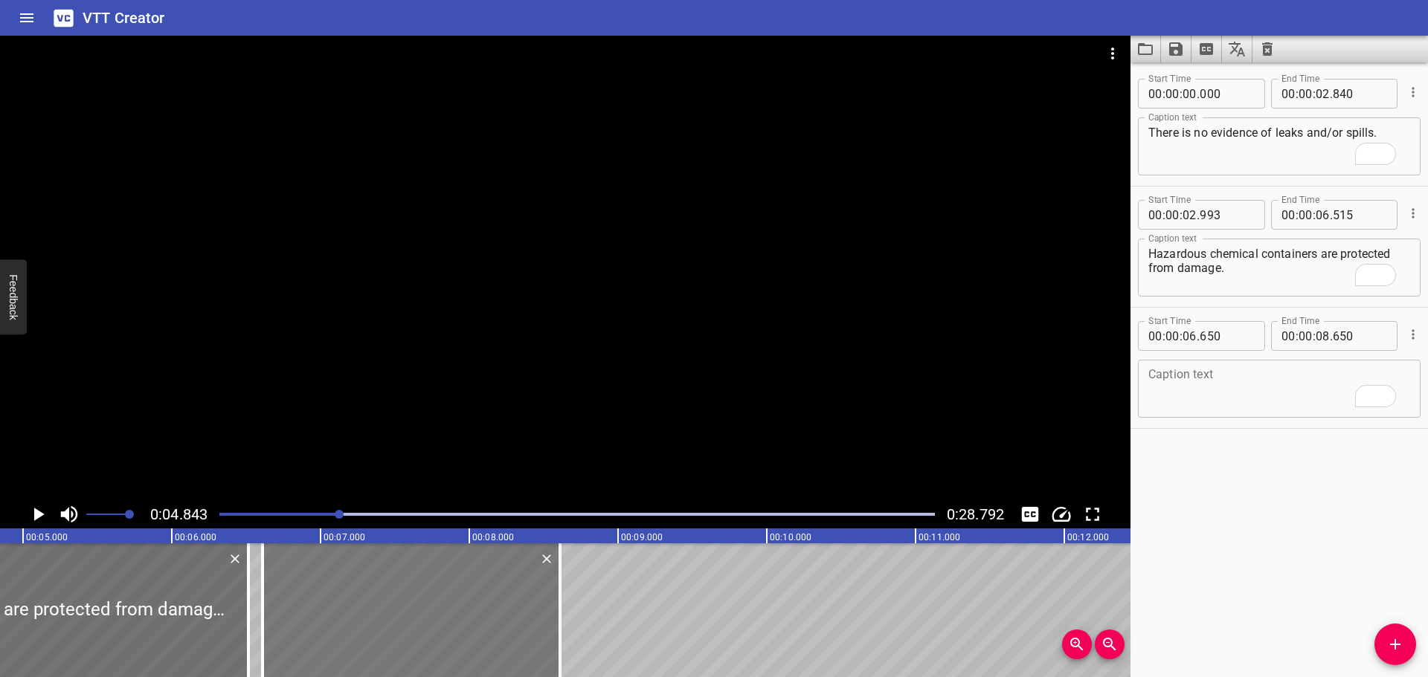
click at [359, 607] on div at bounding box center [411, 611] width 297 height 134
type input "610"
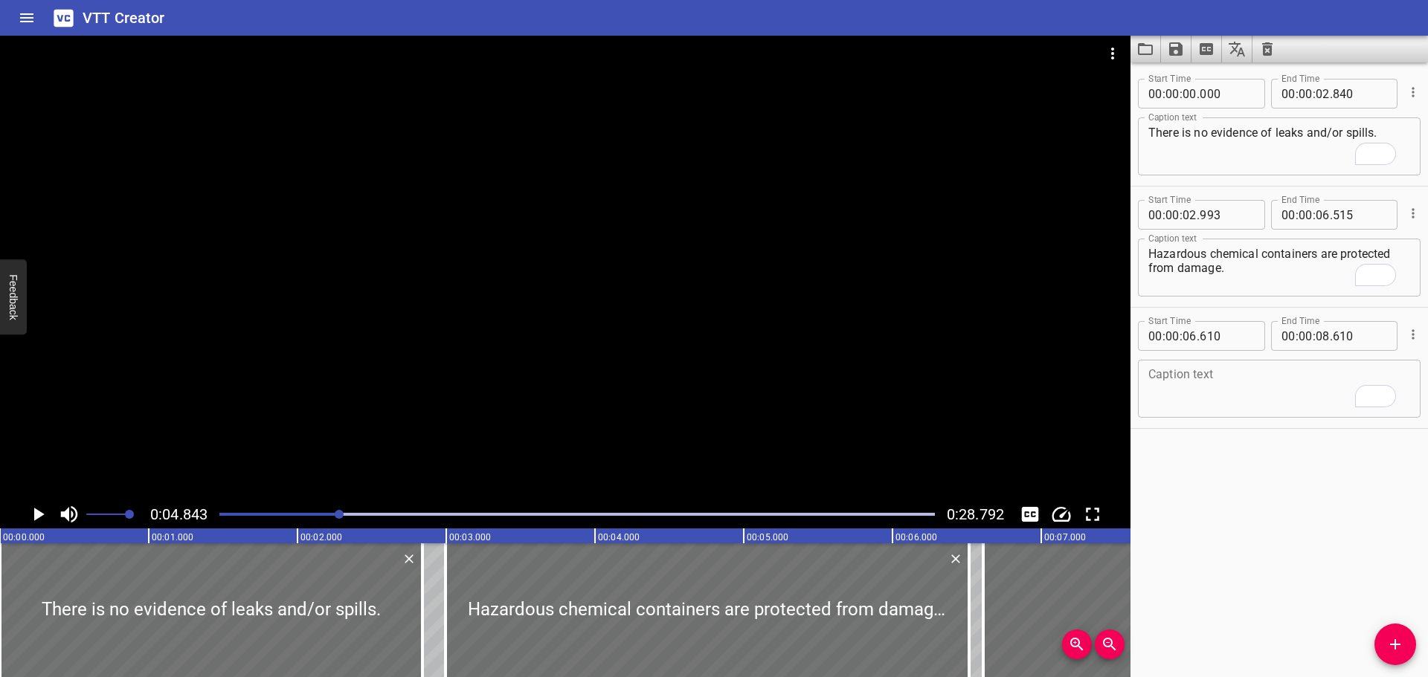
scroll to position [0, 721]
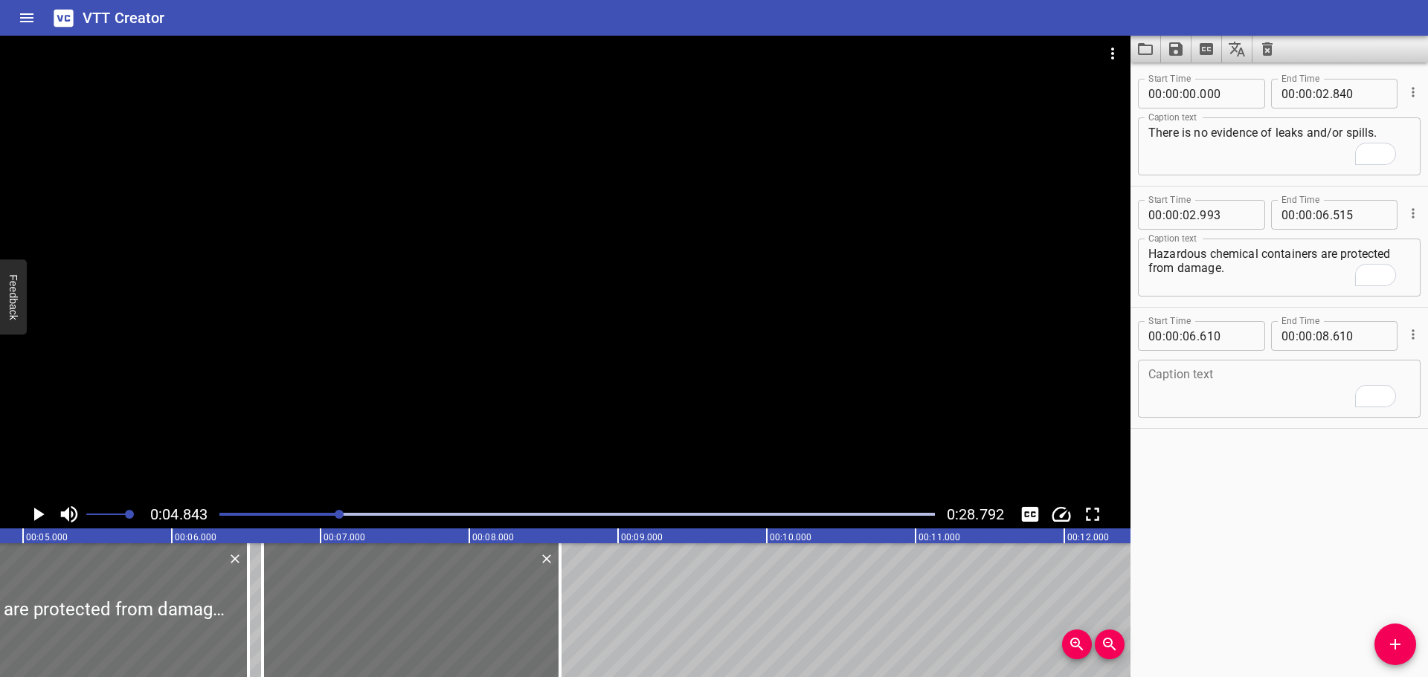
click at [1197, 379] on textarea "To enrich screen reader interactions, please activate Accessibility in Grammarl…" at bounding box center [1279, 389] width 262 height 42
paste textarea "Empty waste drums, containers are collected and removed on suitably frequent ba…"
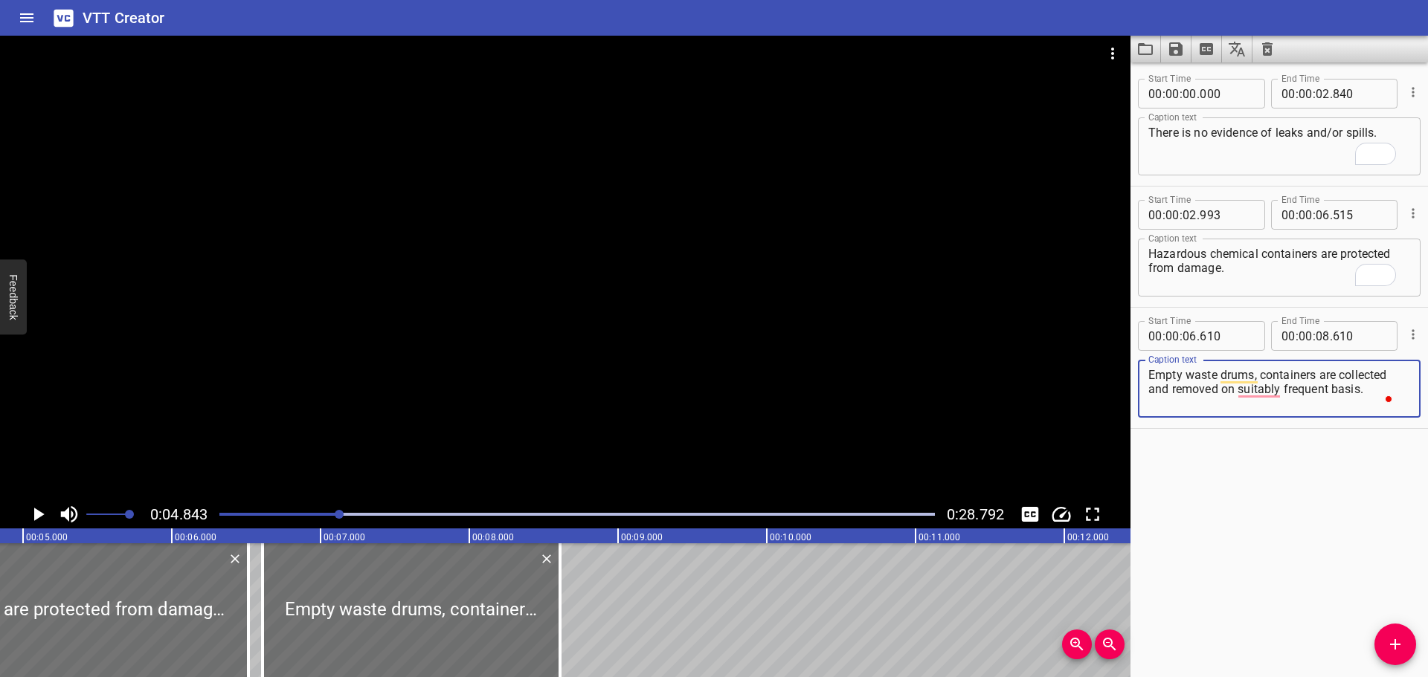
type textarea "Empty waste drums, containers are collected and removed on suitably frequent ba…"
click at [617, 408] on div at bounding box center [565, 268] width 1130 height 465
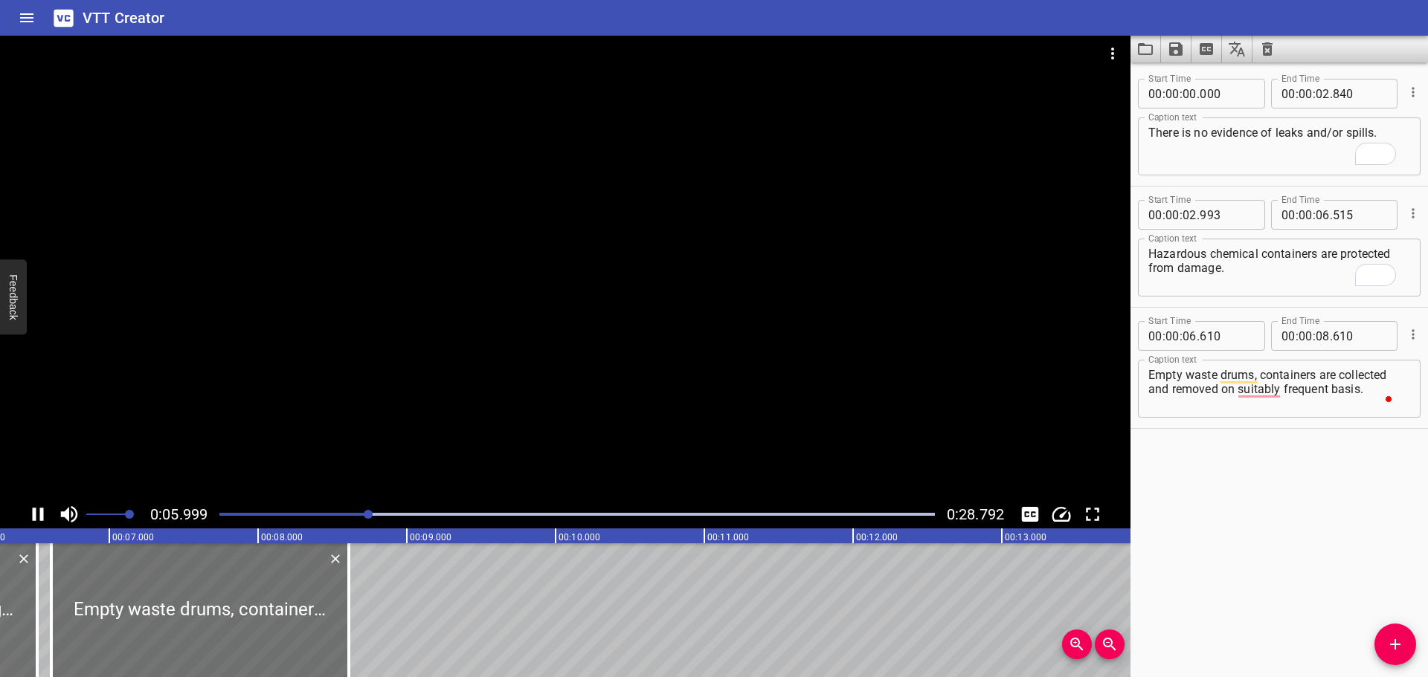
click at [547, 385] on div at bounding box center [565, 268] width 1130 height 465
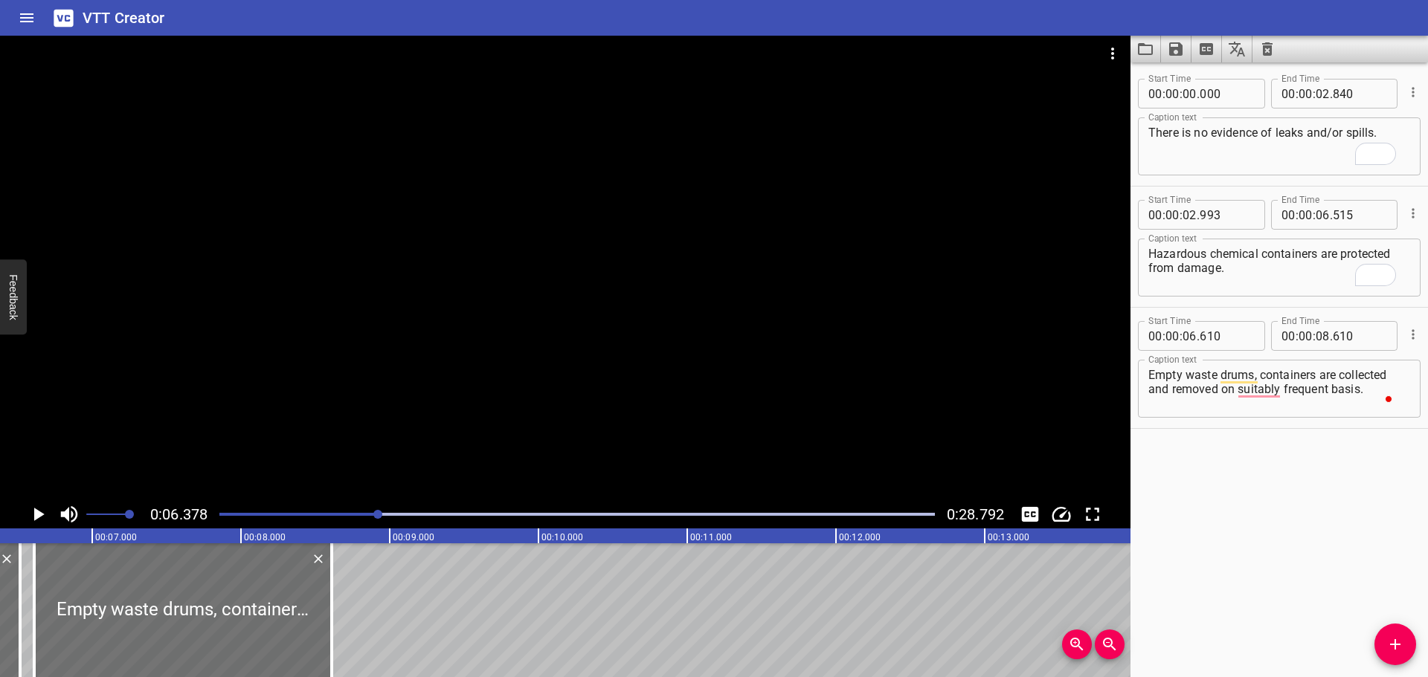
drag, startPoint x: 440, startPoint y: 580, endPoint x: 375, endPoint y: 645, distance: 91.5
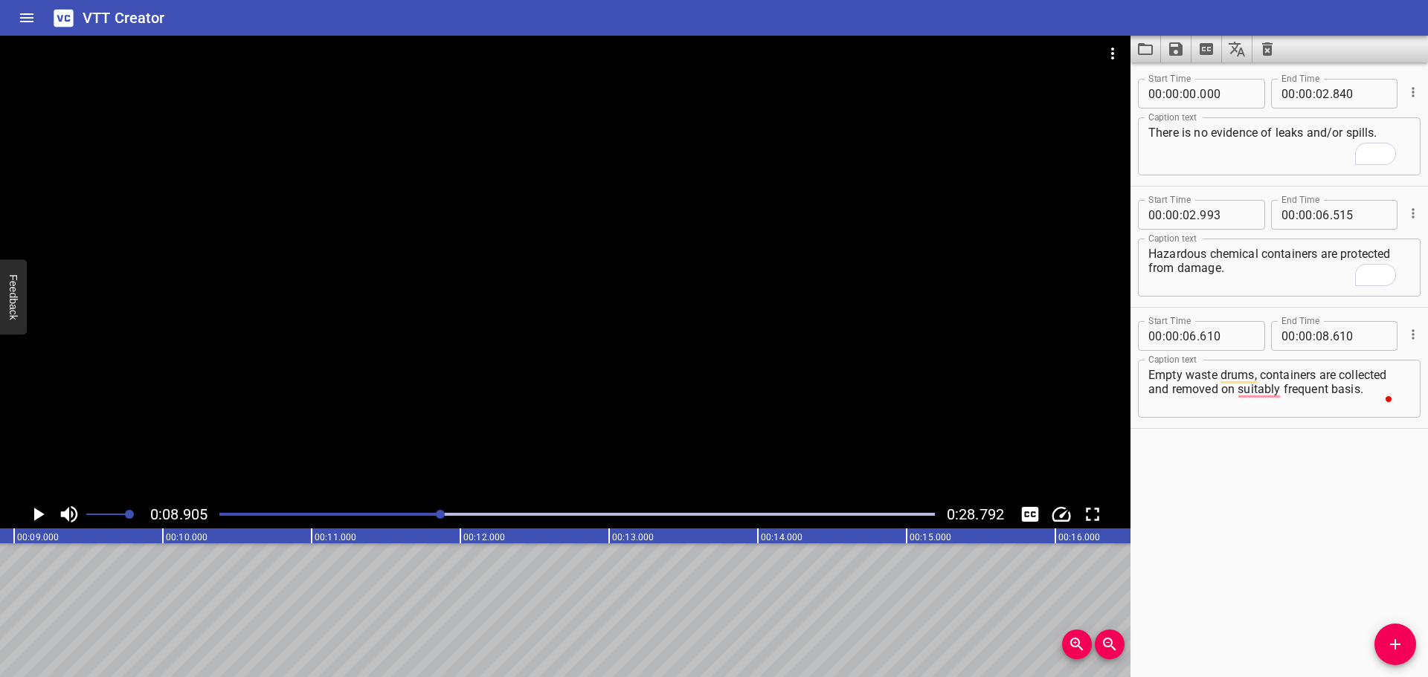
click at [402, 509] on div at bounding box center [576, 514] width 733 height 21
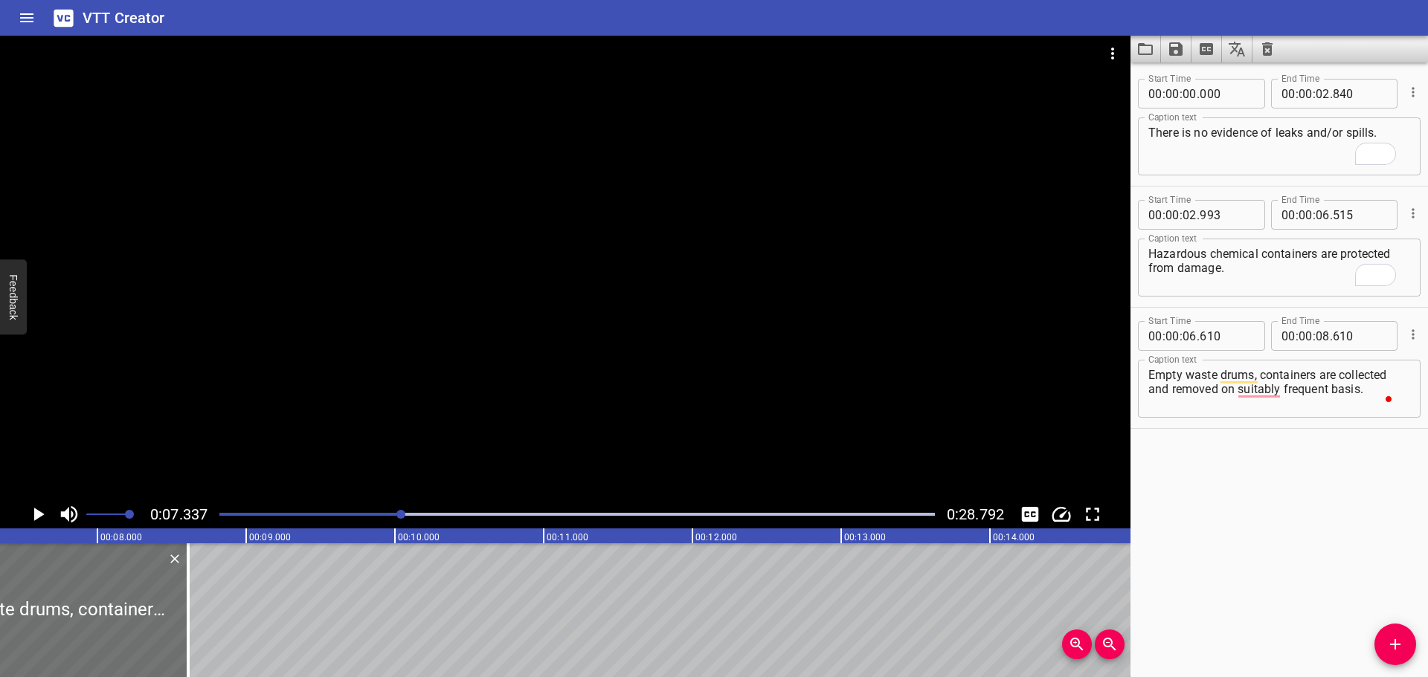
scroll to position [0, 1091]
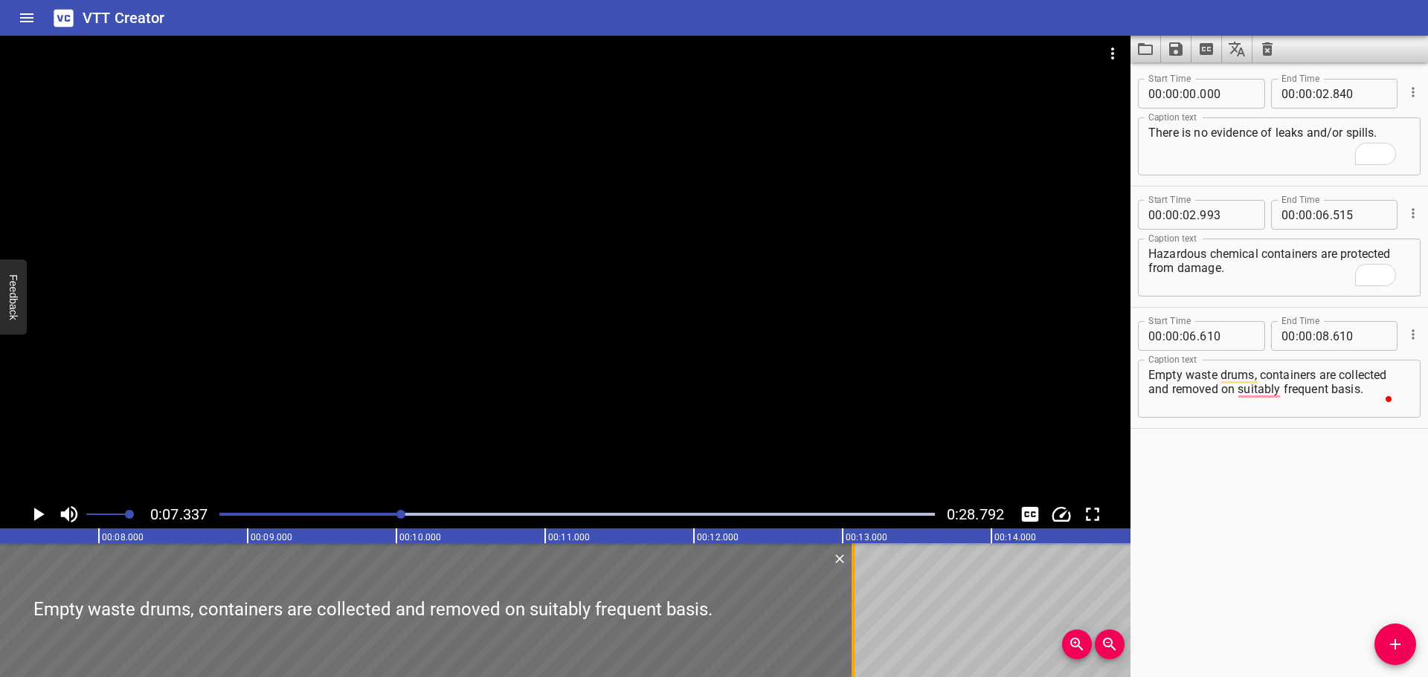
drag, startPoint x: 192, startPoint y: 594, endPoint x: 854, endPoint y: 585, distance: 661.9
click at [854, 585] on div at bounding box center [852, 611] width 3 height 134
type input "13"
type input "070"
click at [762, 409] on div at bounding box center [565, 268] width 1130 height 465
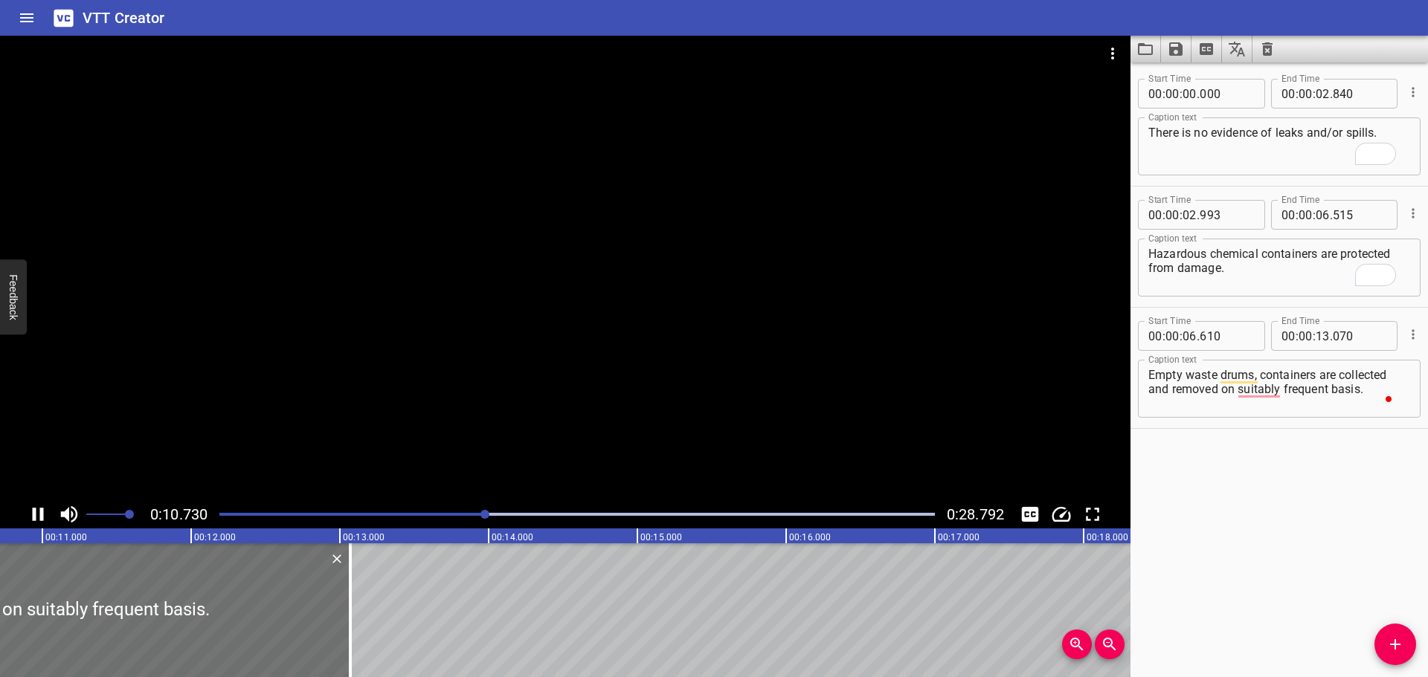
scroll to position [0, 1622]
click at [762, 373] on div at bounding box center [565, 268] width 1130 height 465
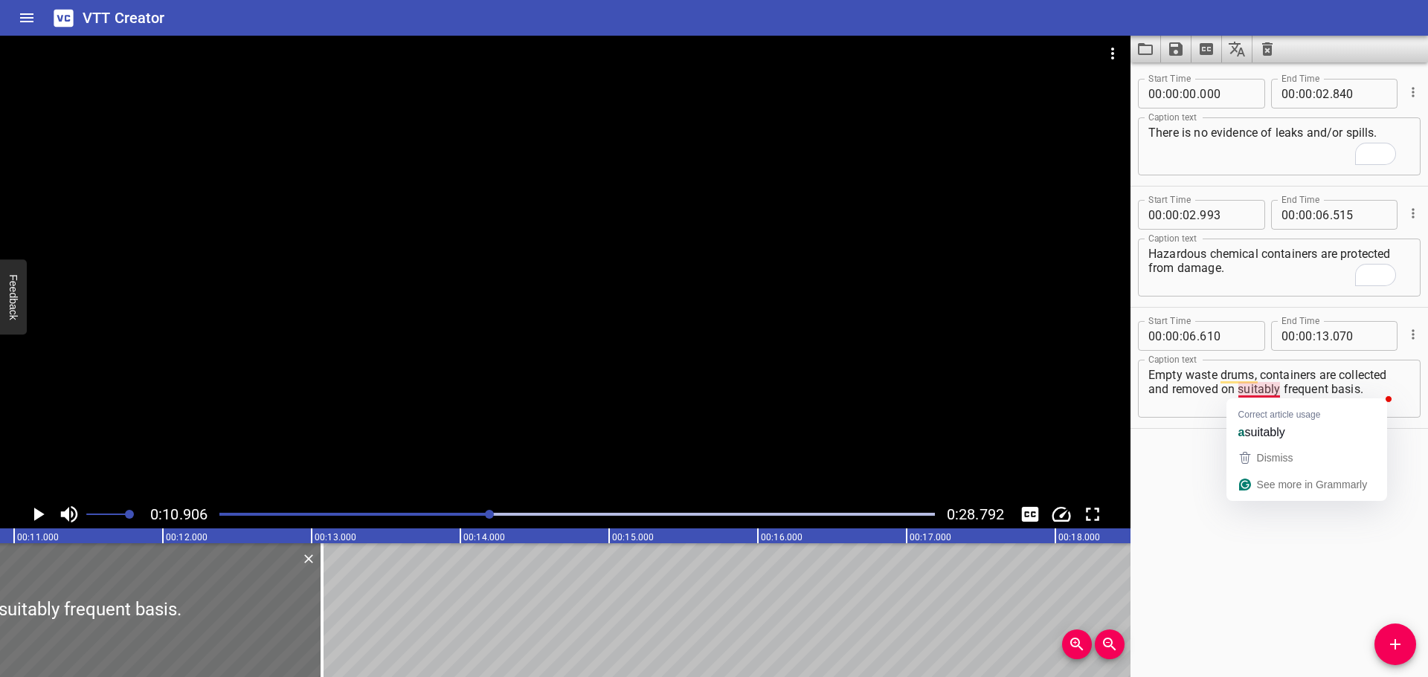
click at [825, 388] on div at bounding box center [565, 268] width 1130 height 465
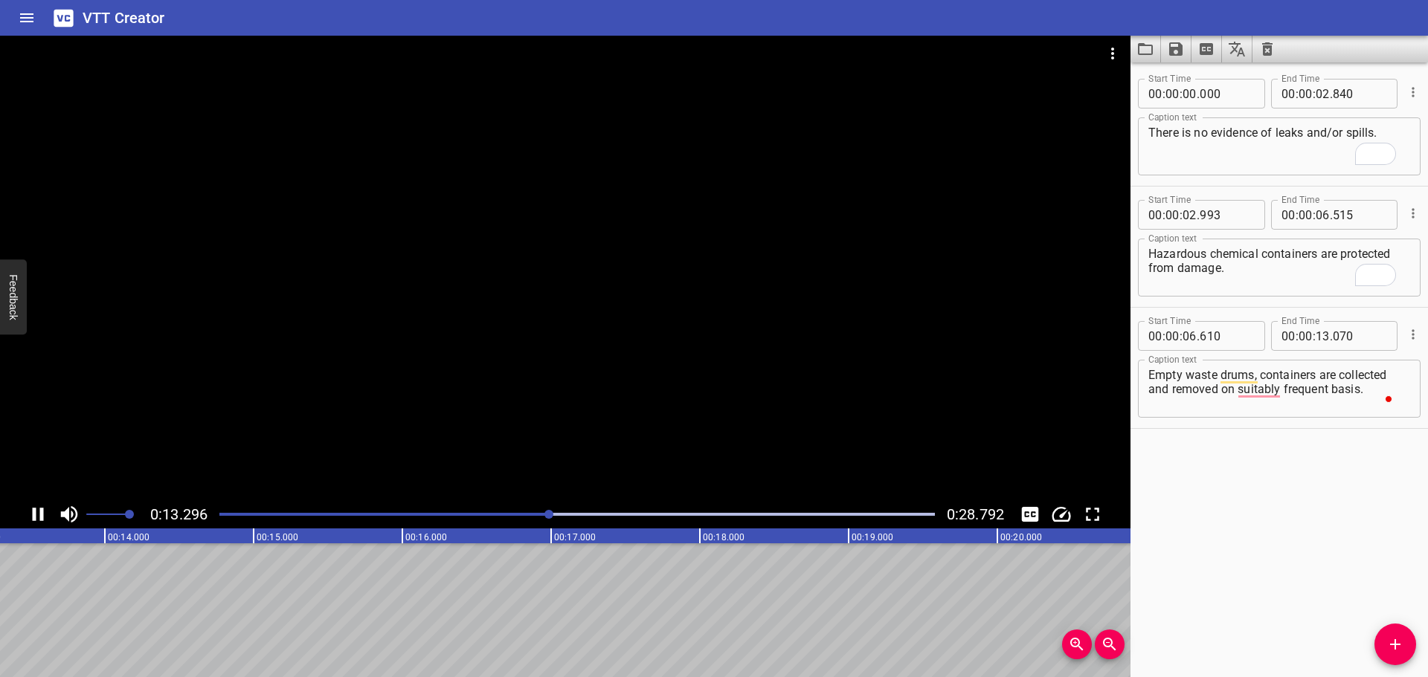
click at [600, 431] on div at bounding box center [565, 268] width 1130 height 465
click at [1395, 642] on icon "Add Cue" at bounding box center [1395, 645] width 10 height 10
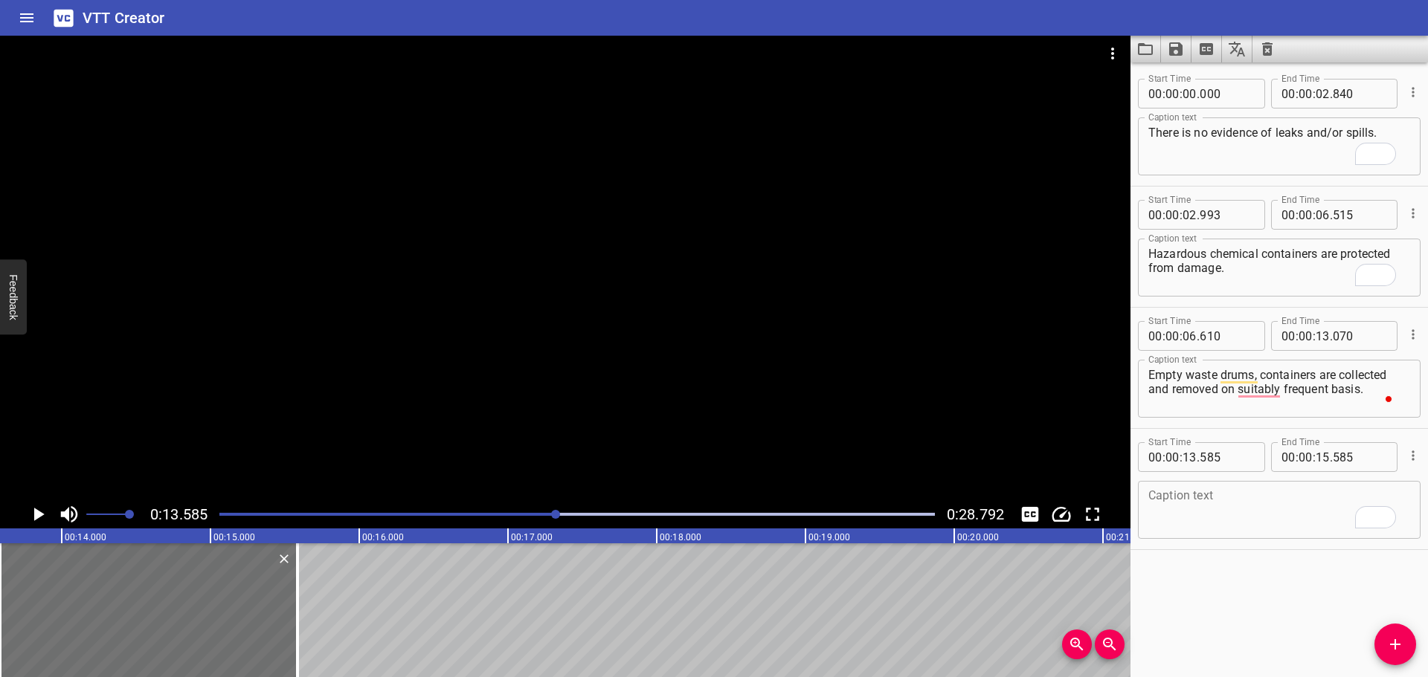
click at [545, 517] on div at bounding box center [576, 514] width 733 height 21
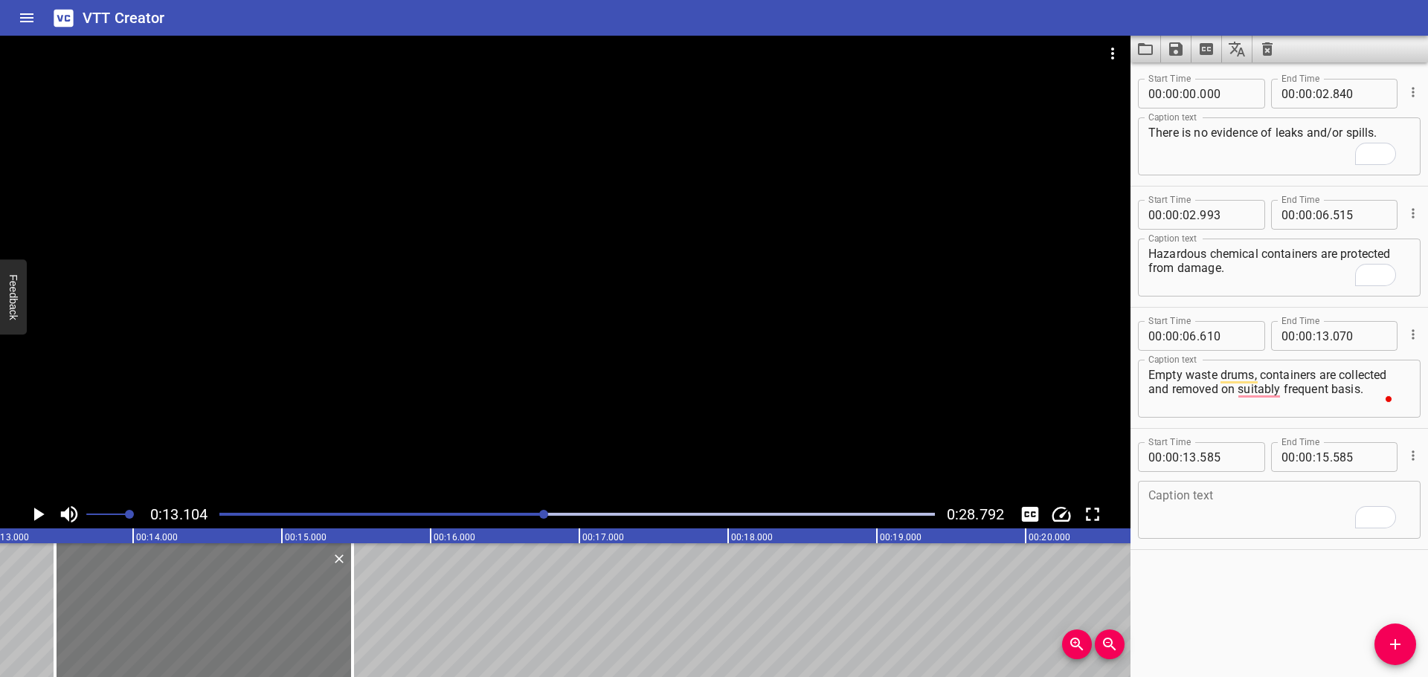
drag, startPoint x: 221, startPoint y: 627, endPoint x: 193, endPoint y: 622, distance: 27.9
click at [195, 625] on div at bounding box center [203, 611] width 297 height 134
type input "410"
click at [1211, 523] on textarea "To enrich screen reader interactions, please activate Accessibility in Grammarl…" at bounding box center [1279, 510] width 262 height 42
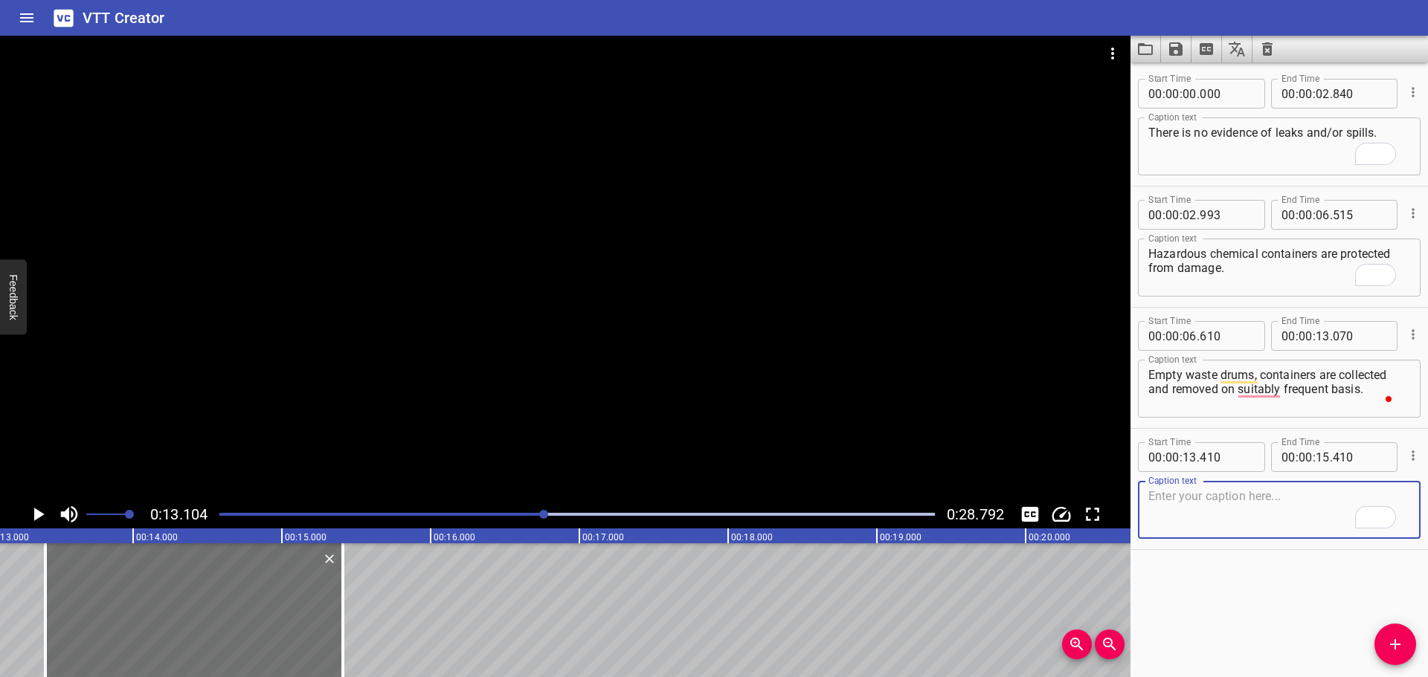
paste textarea "Workers handling chemicals are provided with well fitting Personal Protective E…"
type textarea "Workers handling chemicals are provided with well fitting Personal Protective E…"
click at [630, 367] on div at bounding box center [565, 268] width 1130 height 465
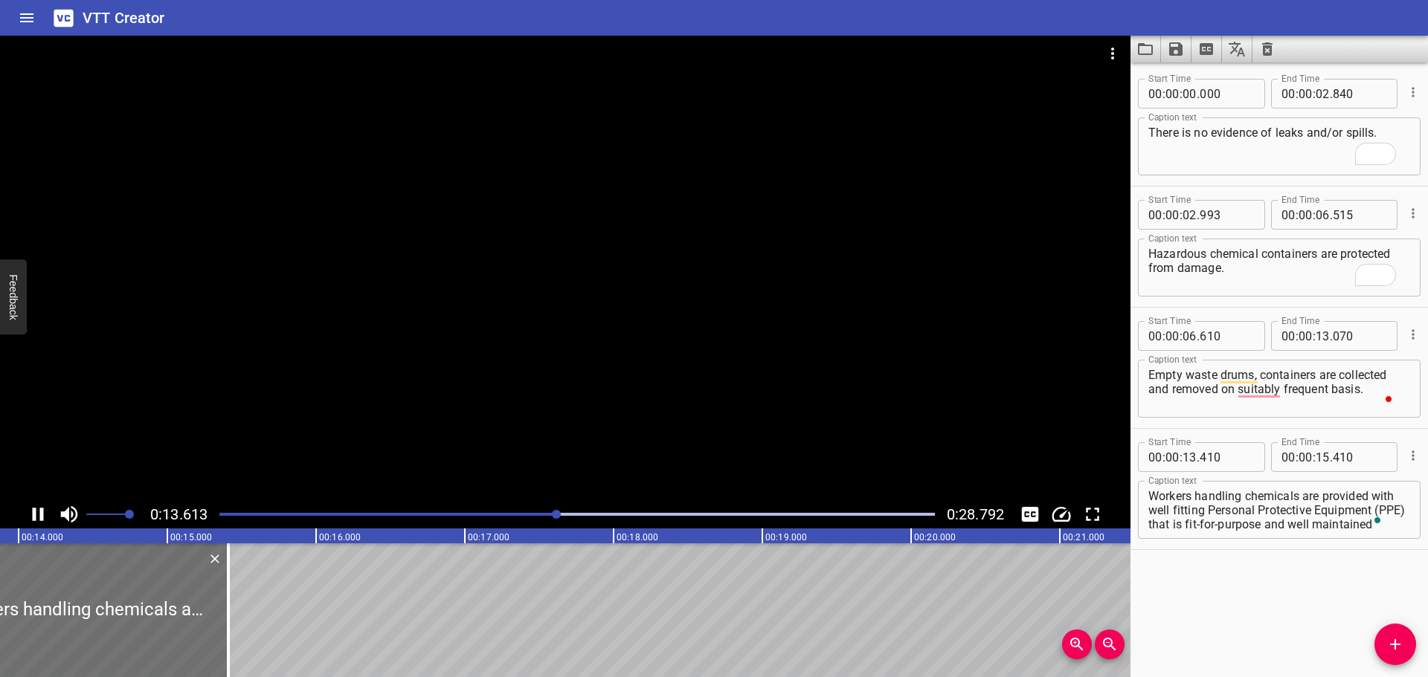
click at [295, 370] on div at bounding box center [565, 268] width 1130 height 465
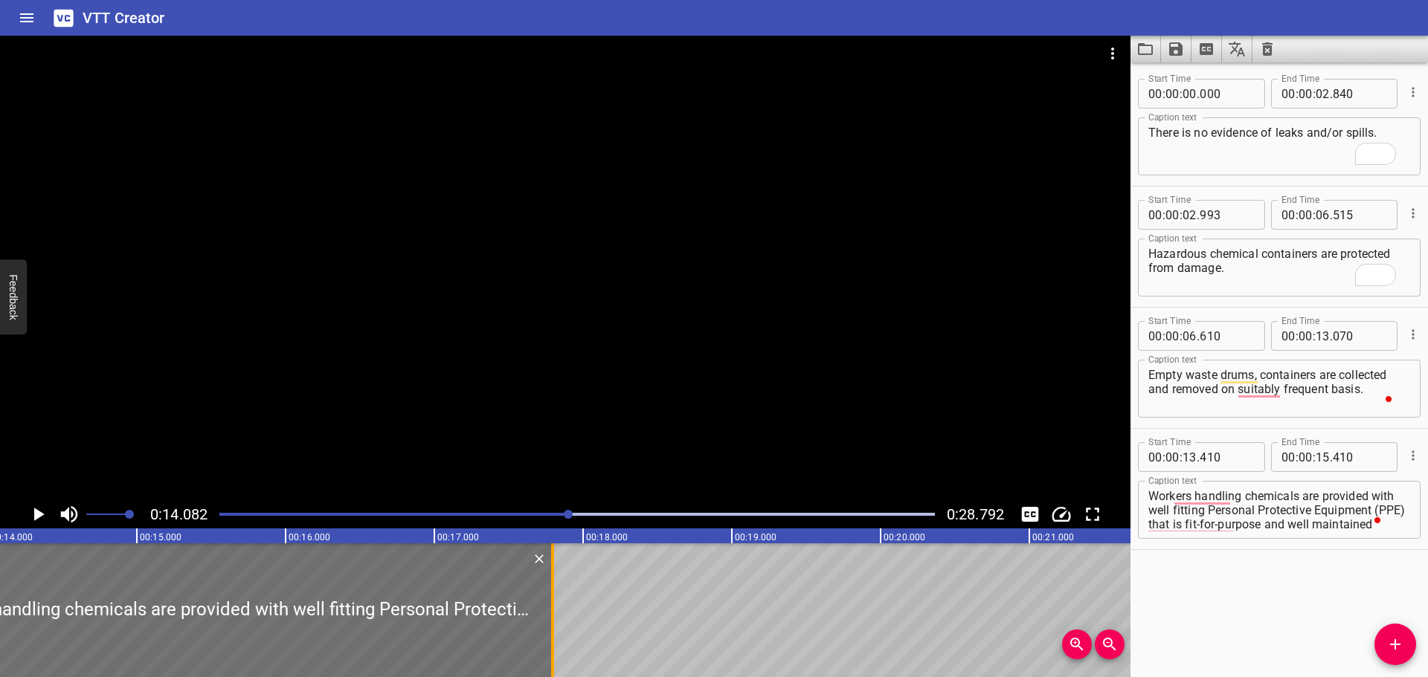
drag, startPoint x: 204, startPoint y: 589, endPoint x: 558, endPoint y: 623, distance: 356.4
click at [558, 623] on div at bounding box center [552, 611] width 15 height 134
type input "17"
type input "795"
click at [593, 373] on div at bounding box center [565, 268] width 1130 height 465
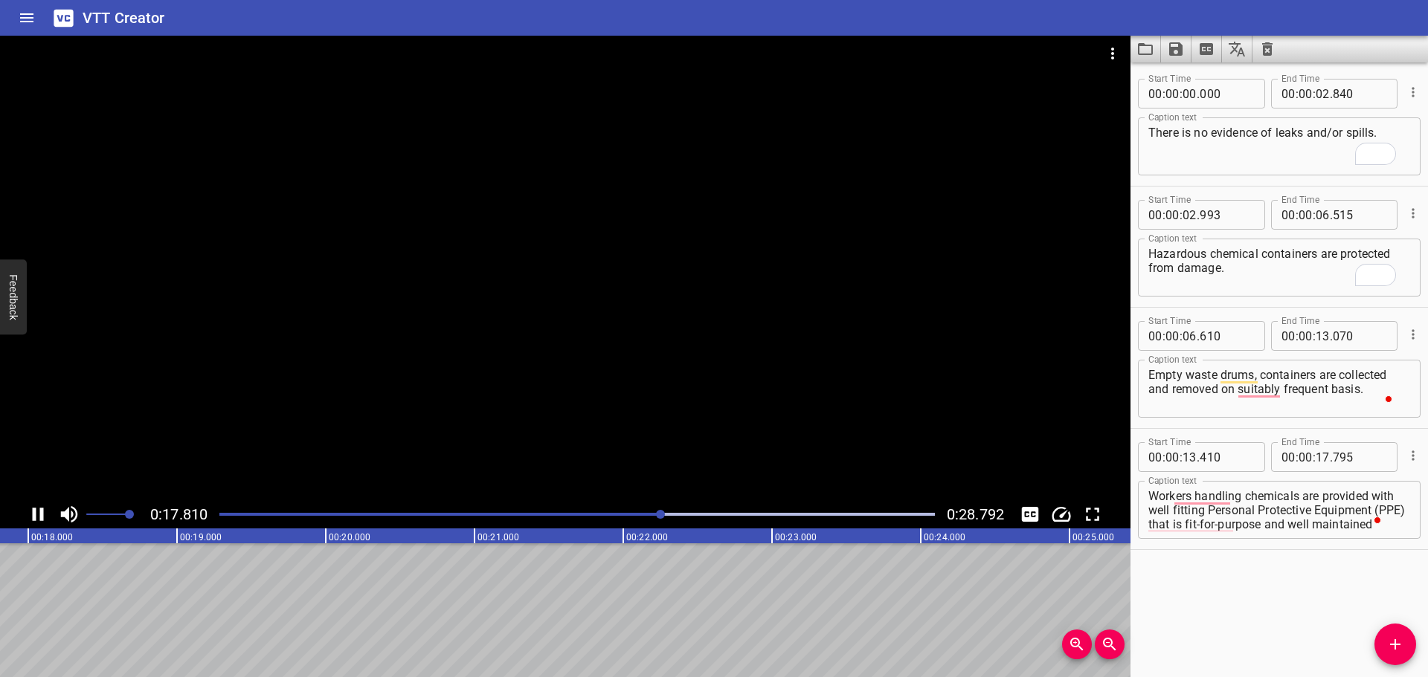
click at [485, 432] on div at bounding box center [565, 268] width 1130 height 465
click at [1393, 647] on icon "Add Cue" at bounding box center [1395, 645] width 18 height 18
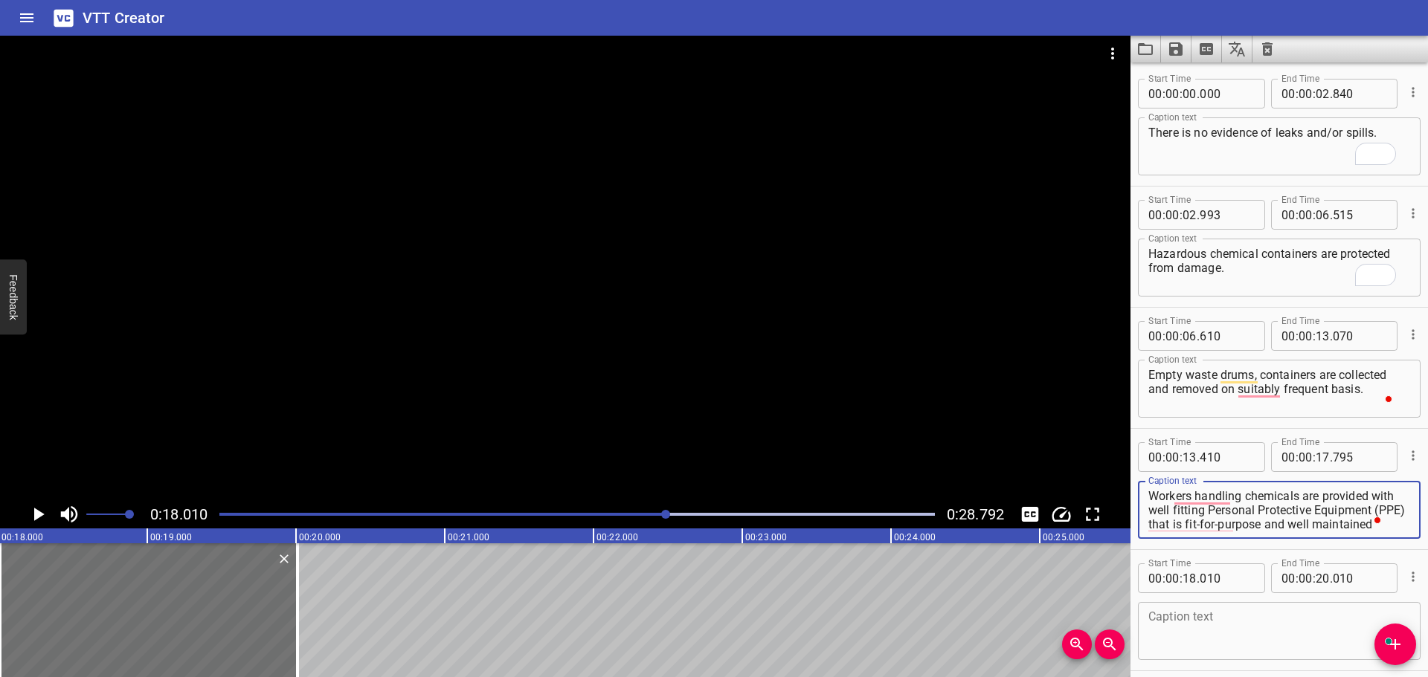
drag, startPoint x: 1244, startPoint y: 515, endPoint x: 1252, endPoint y: 533, distance: 20.3
click at [1252, 533] on div "Workers handling chemicals are provided with well fitting Personal Protective E…" at bounding box center [1279, 510] width 283 height 58
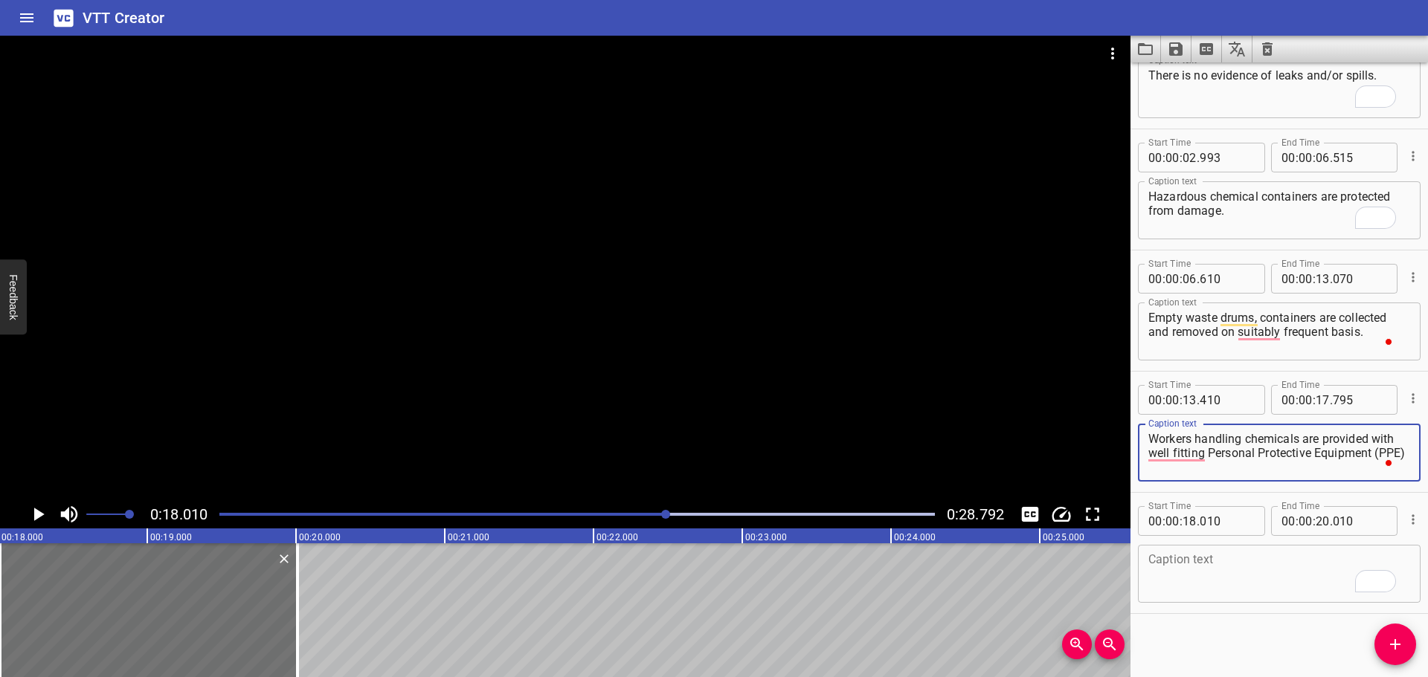
scroll to position [0, 0]
type textarea "Workers handling chemicals are provided with well fitting Personal Protective E…"
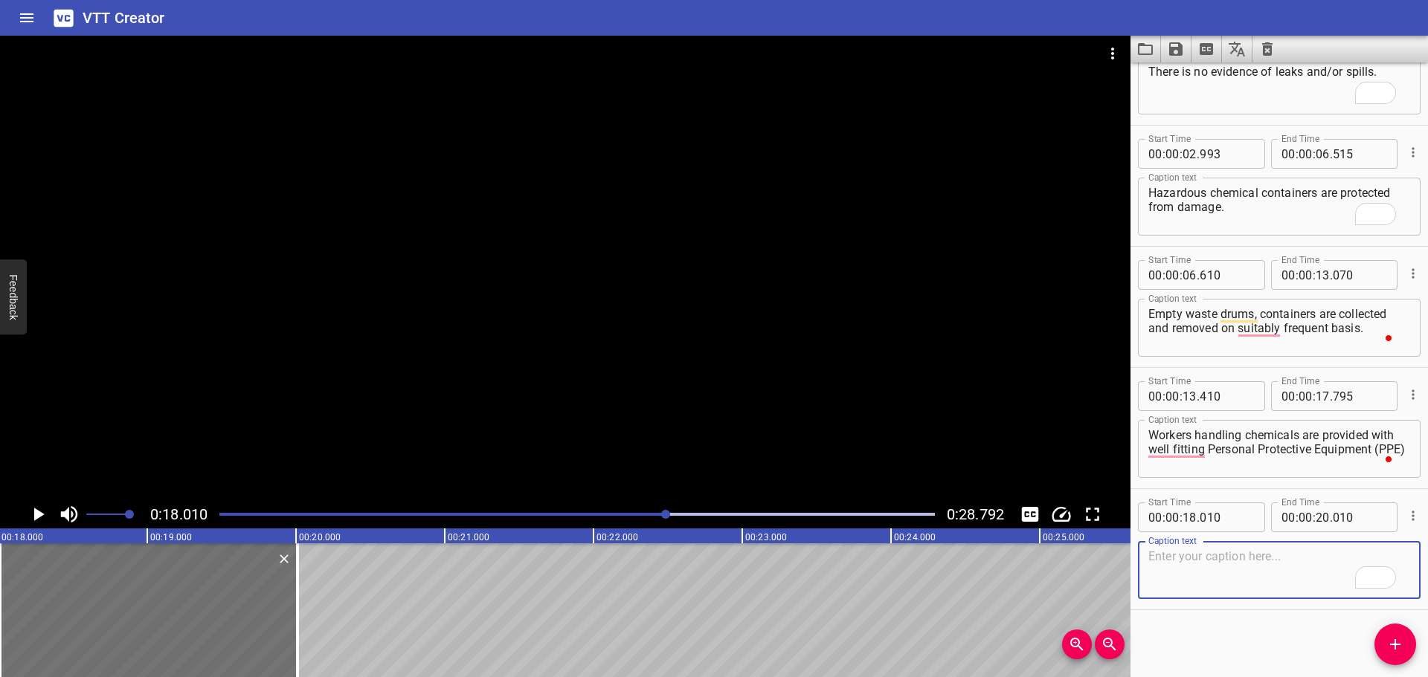
click at [1218, 573] on textarea "To enrich screen reader interactions, please activate Accessibility in Grammarl…" at bounding box center [1279, 571] width 262 height 42
paste textarea "that is fit-for-purpose and well maintained"
type textarea "that is fit-for-purpose and well maintained"
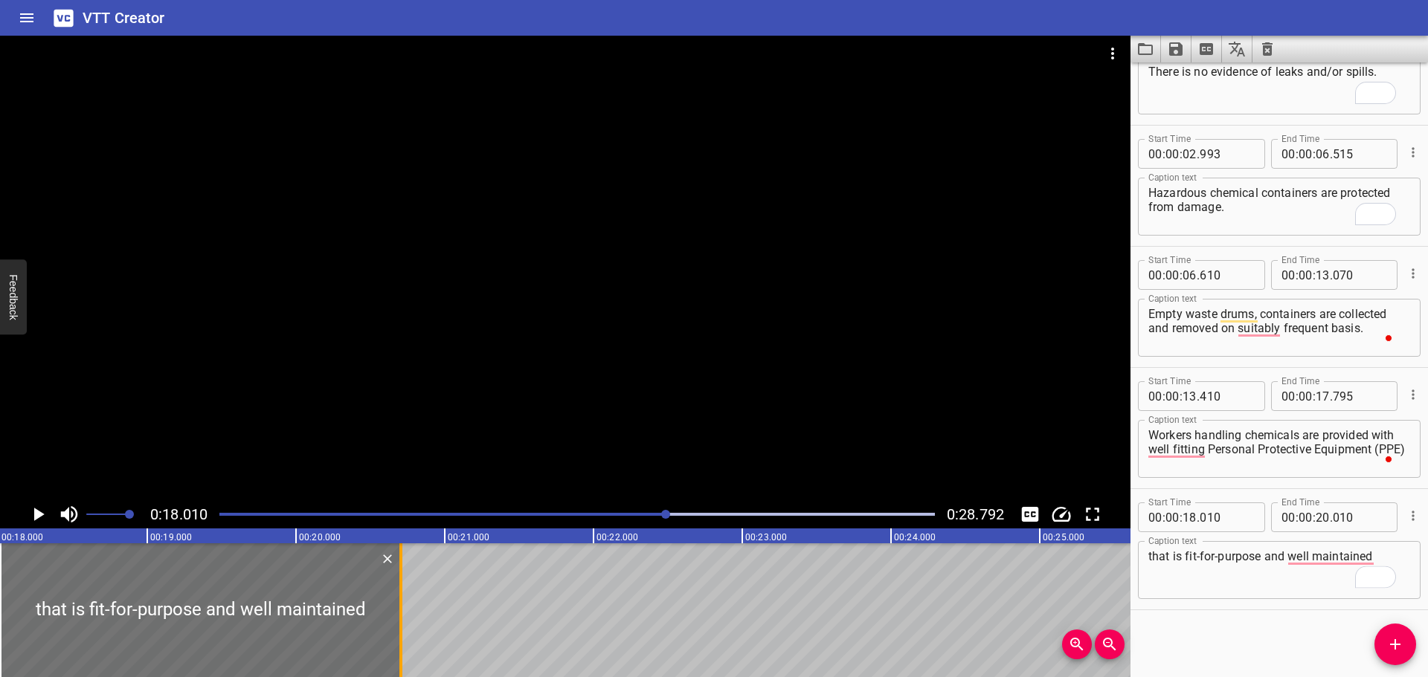
drag, startPoint x: 296, startPoint y: 581, endPoint x: 399, endPoint y: 588, distance: 103.6
click at [399, 588] on div at bounding box center [400, 611] width 3 height 134
type input "705"
click at [425, 404] on div at bounding box center [565, 268] width 1130 height 465
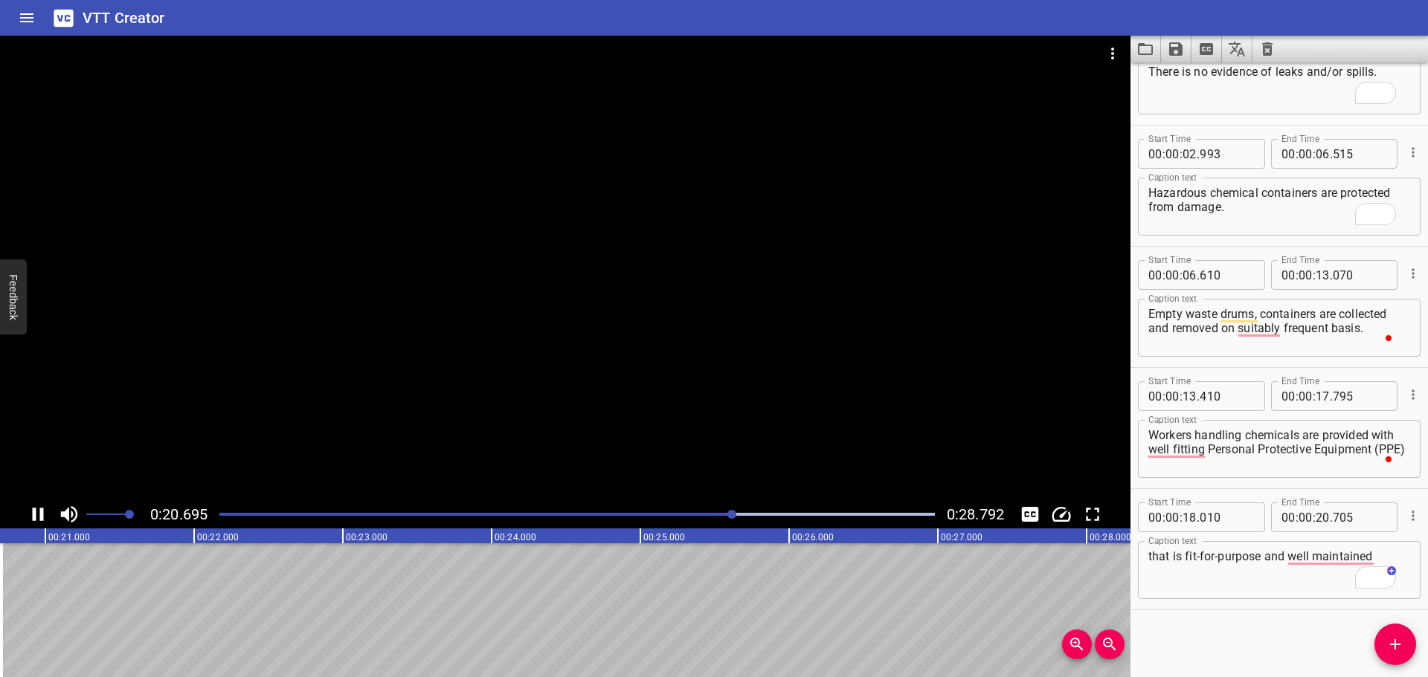
click at [619, 351] on div at bounding box center [565, 268] width 1130 height 465
click at [1377, 550] on textarea "that is fit-for-purpose and well maintained" at bounding box center [1279, 571] width 262 height 42
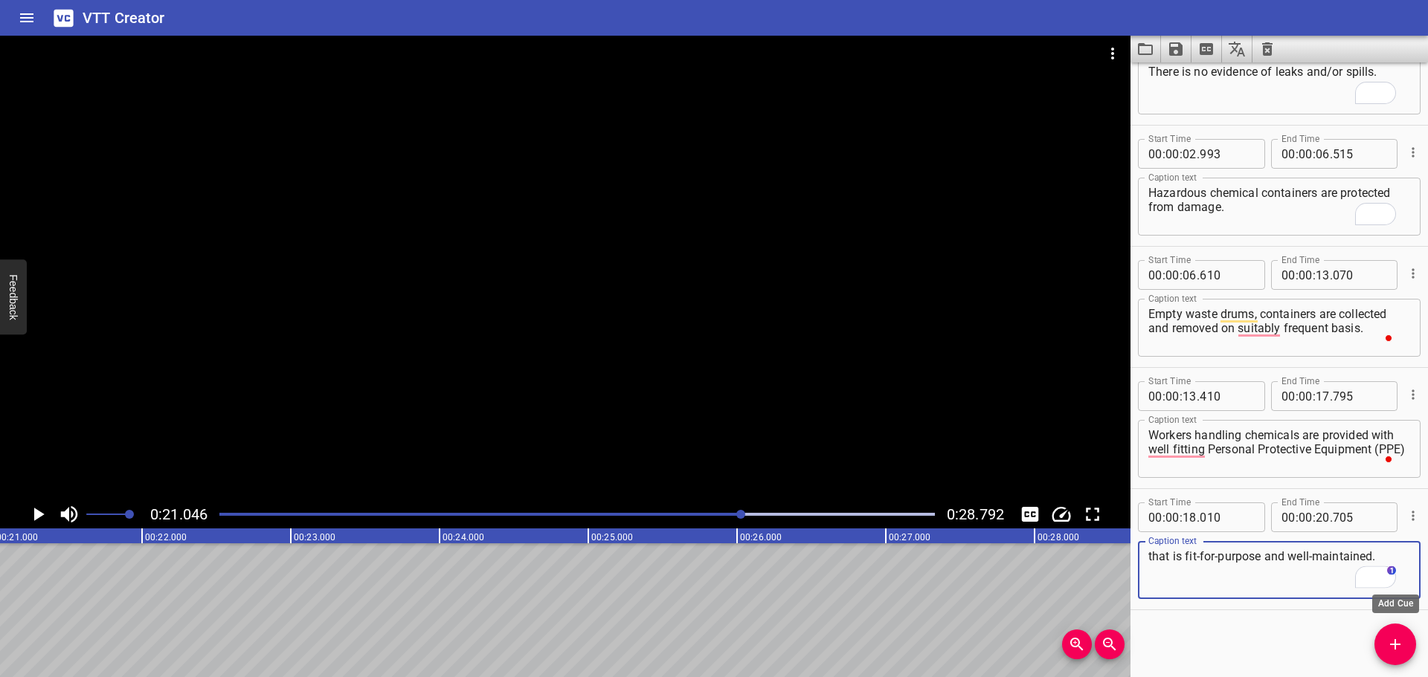
type textarea "that is fit-for-purpose and well-maintained."
click at [1392, 648] on icon "Add Cue" at bounding box center [1395, 645] width 18 height 18
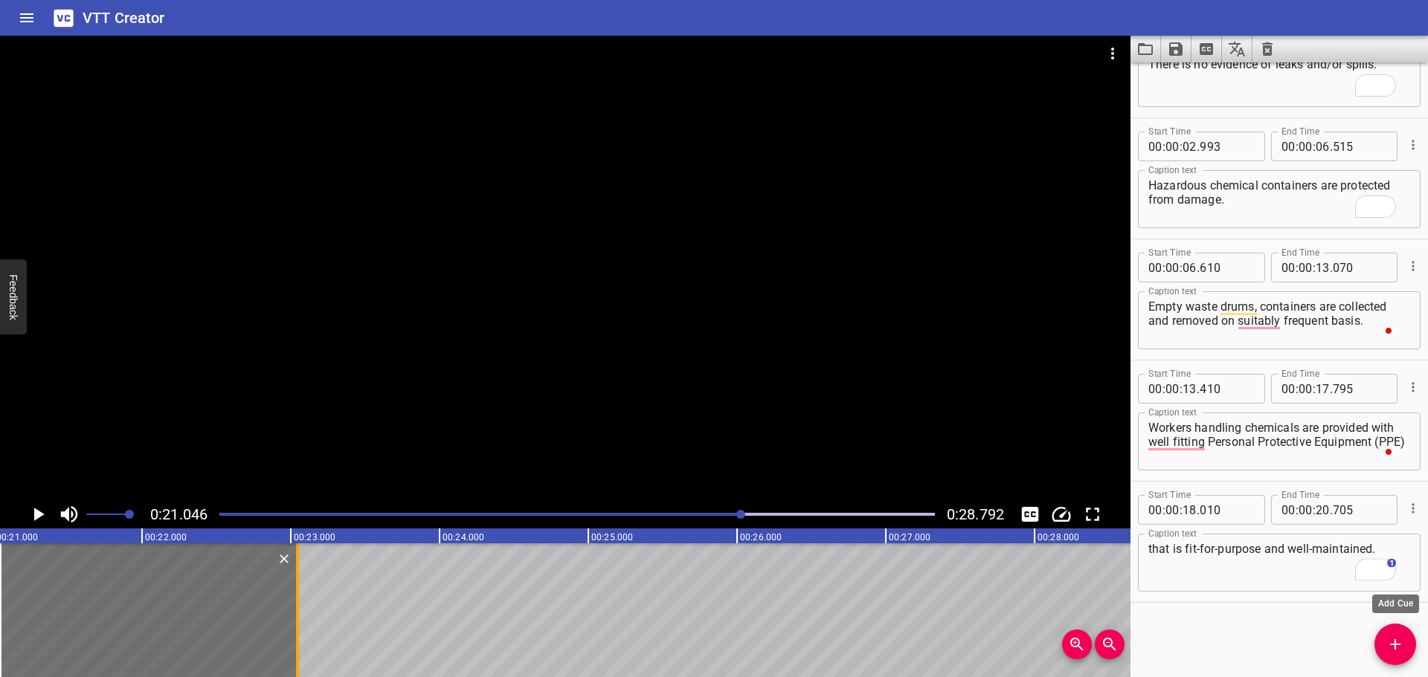
scroll to position [68, 0]
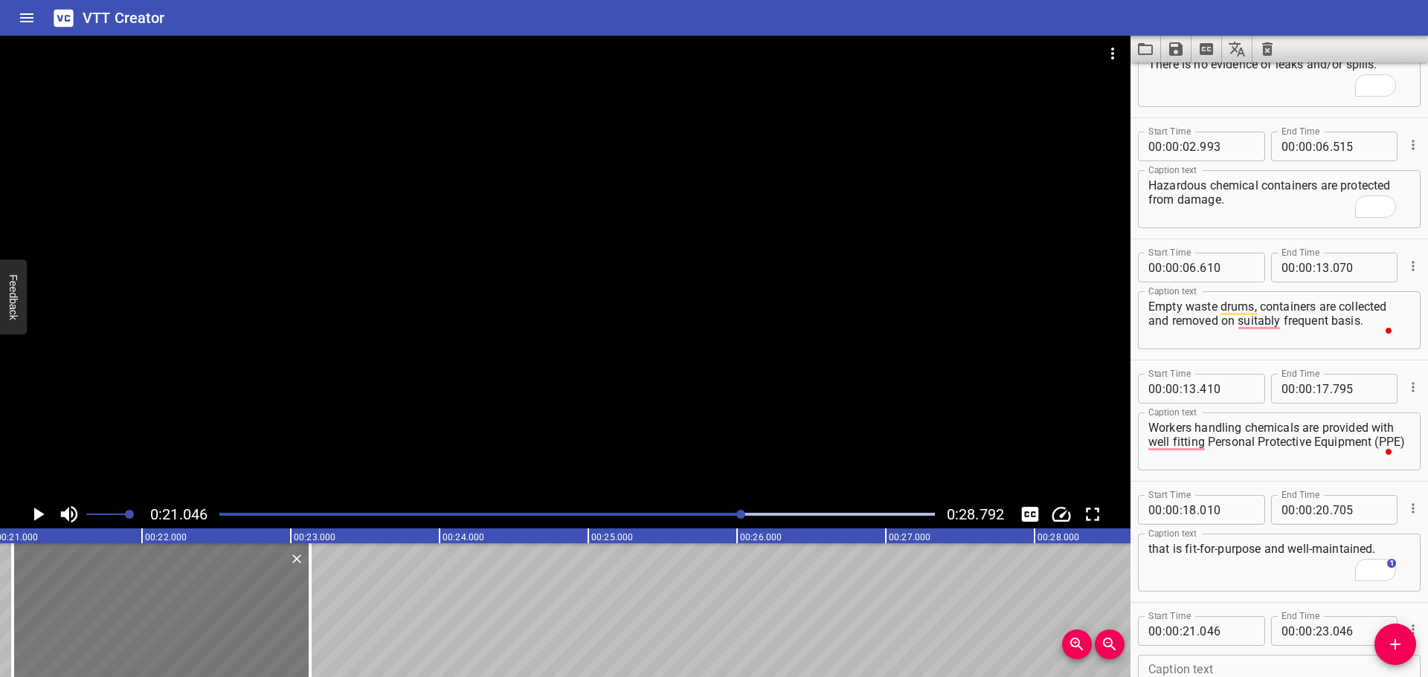
drag, startPoint x: 181, startPoint y: 624, endPoint x: 194, endPoint y: 611, distance: 17.9
click at [194, 611] on div at bounding box center [161, 611] width 297 height 134
type input "131"
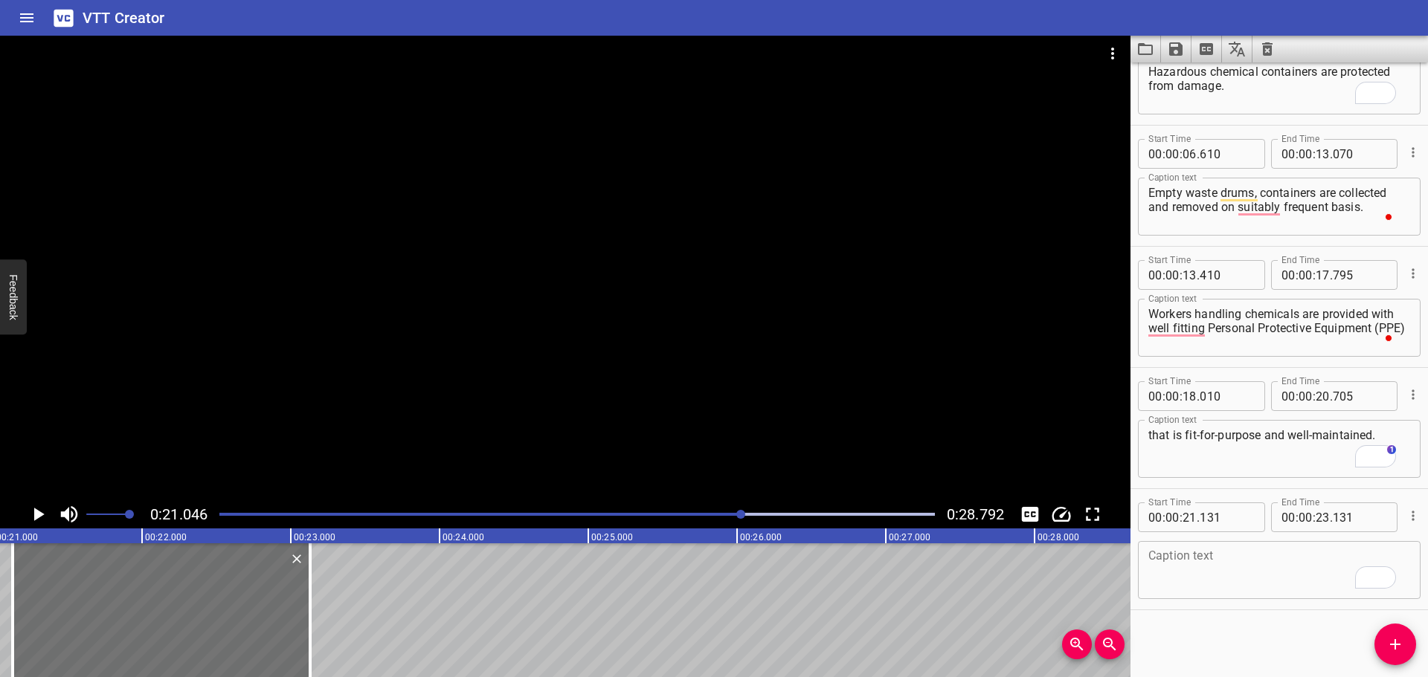
drag, startPoint x: 1197, startPoint y: 556, endPoint x: 1200, endPoint y: 564, distance: 8.7
click at [1200, 563] on textarea "To enrich screen reader interactions, please activate Accessibility in Grammarl…" at bounding box center [1279, 571] width 262 height 42
paste textarea "Personal Protective Equipment (PPE, including Respiratory Protective Equipment …"
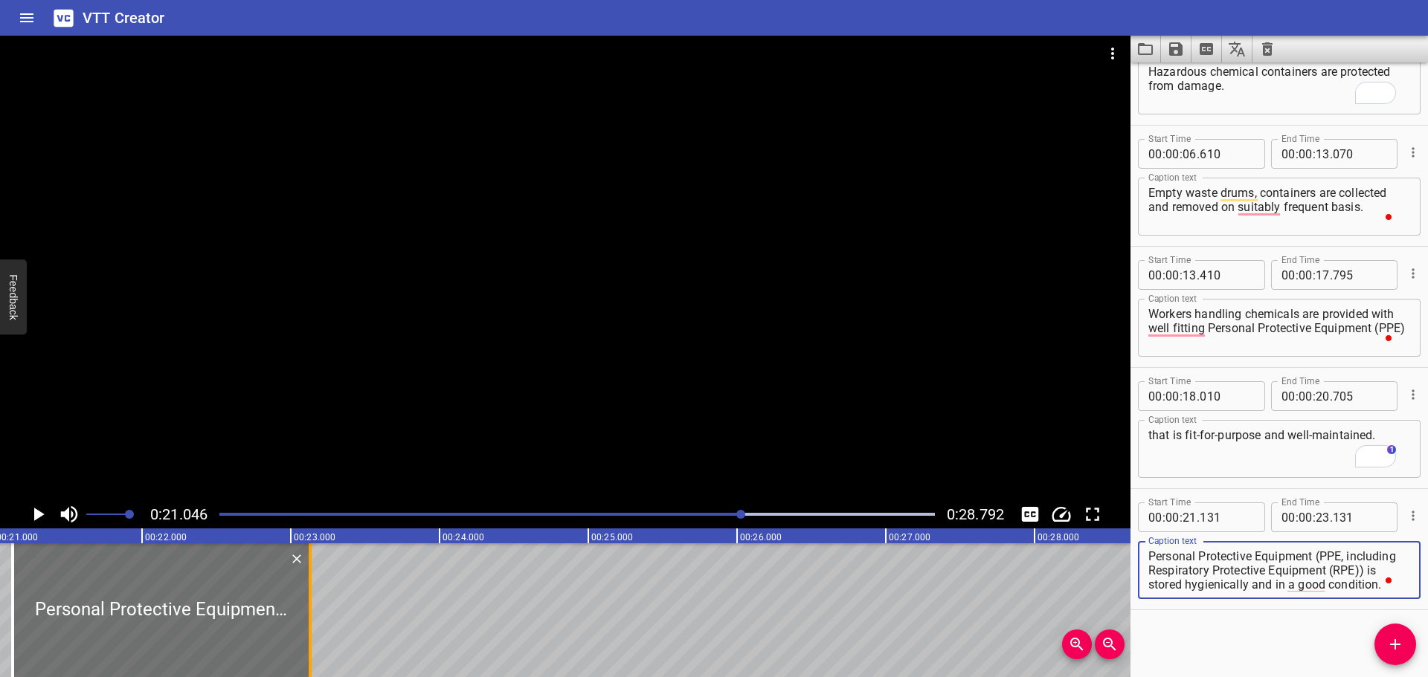
type textarea "Personal Protective Equipment (PPE, including Respiratory Protective Equipment …"
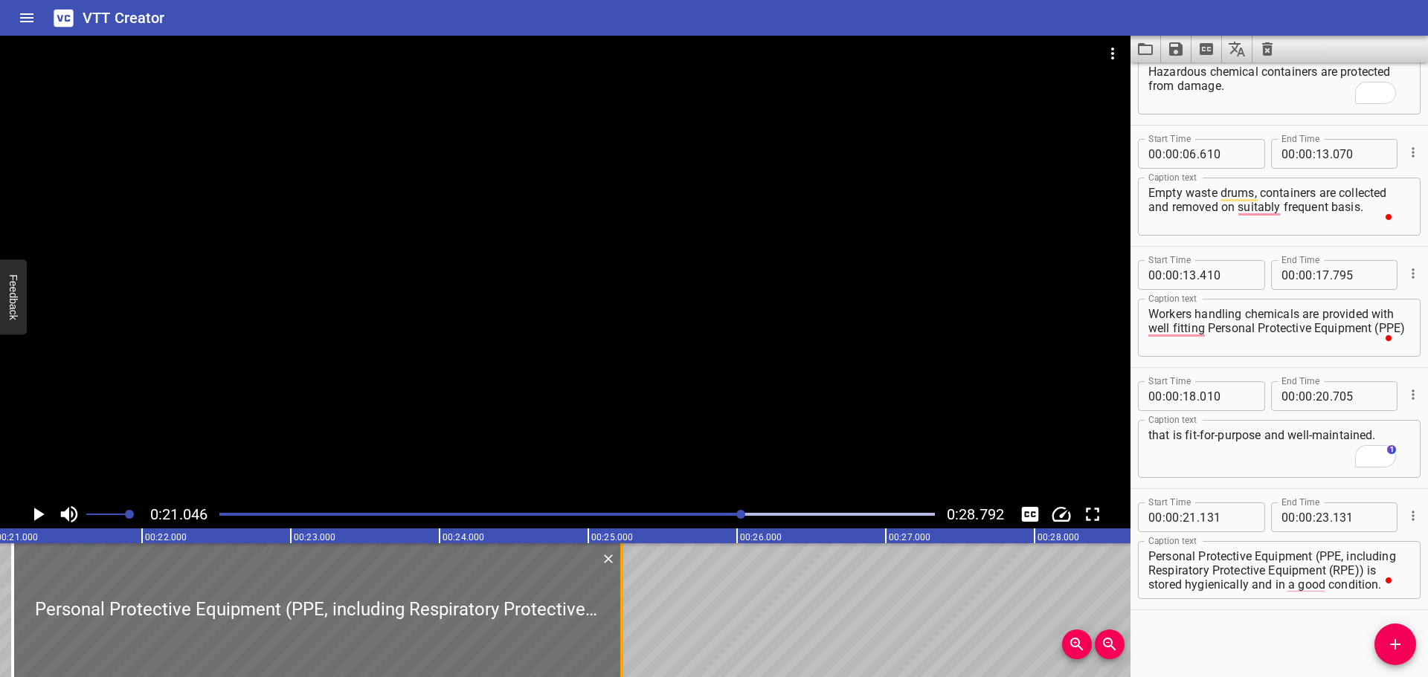
drag, startPoint x: 314, startPoint y: 592, endPoint x: 628, endPoint y: 582, distance: 314.0
click at [628, 582] on div at bounding box center [621, 611] width 15 height 134
type input "25"
type input "241"
click at [617, 418] on div at bounding box center [565, 268] width 1130 height 465
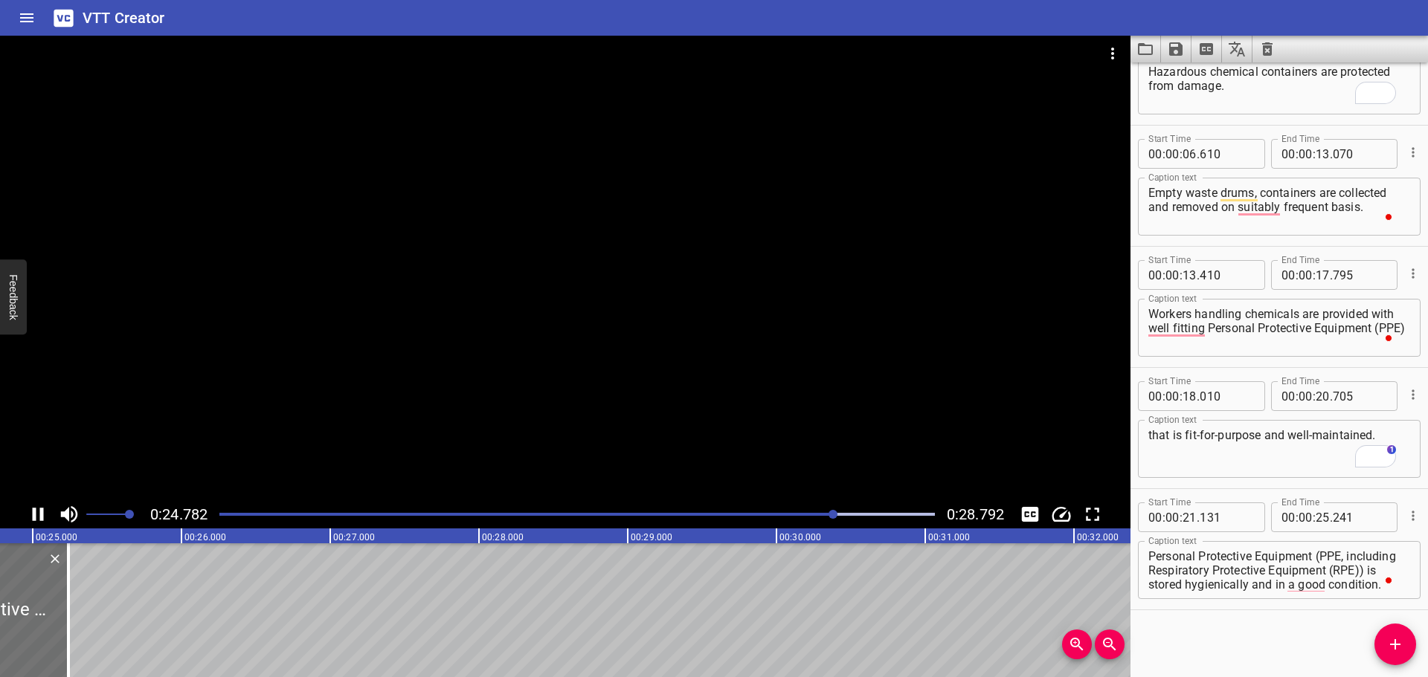
click at [470, 402] on div at bounding box center [565, 268] width 1130 height 465
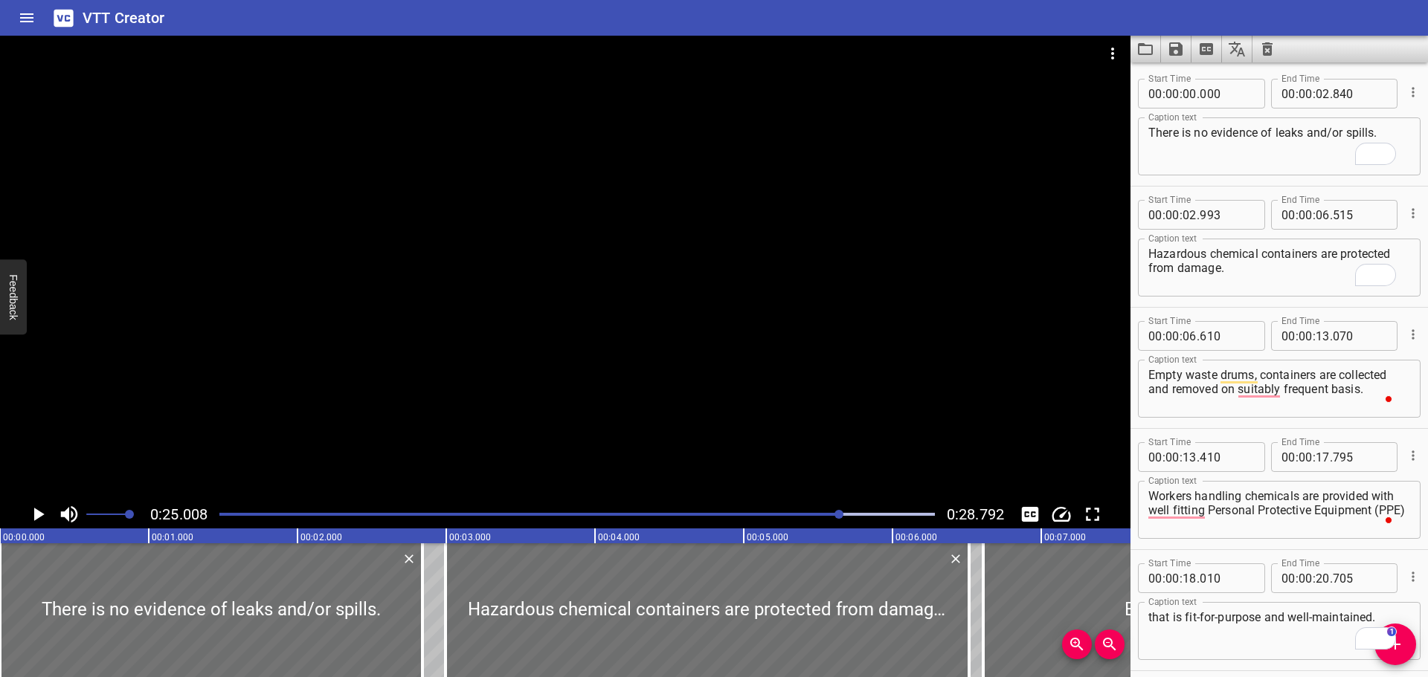
scroll to position [182, 0]
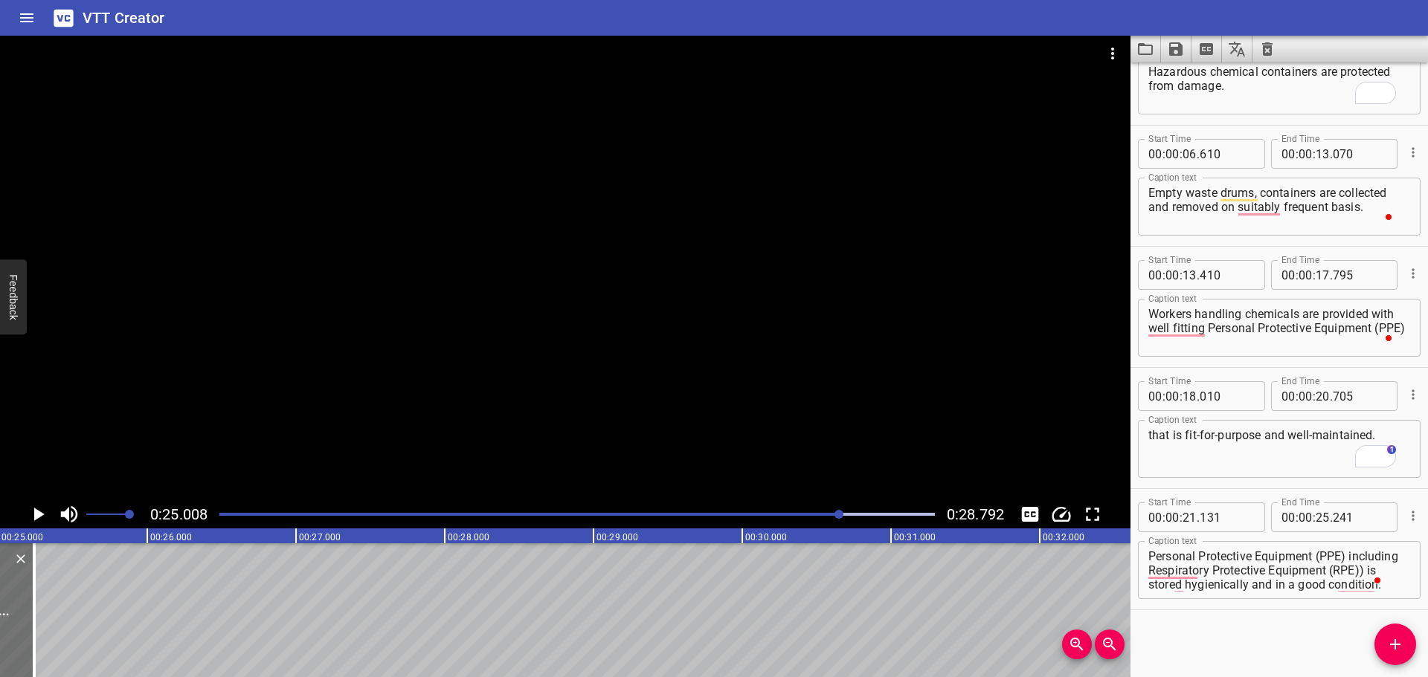
click at [552, 419] on div at bounding box center [565, 268] width 1130 height 465
click at [553, 418] on div at bounding box center [565, 268] width 1130 height 465
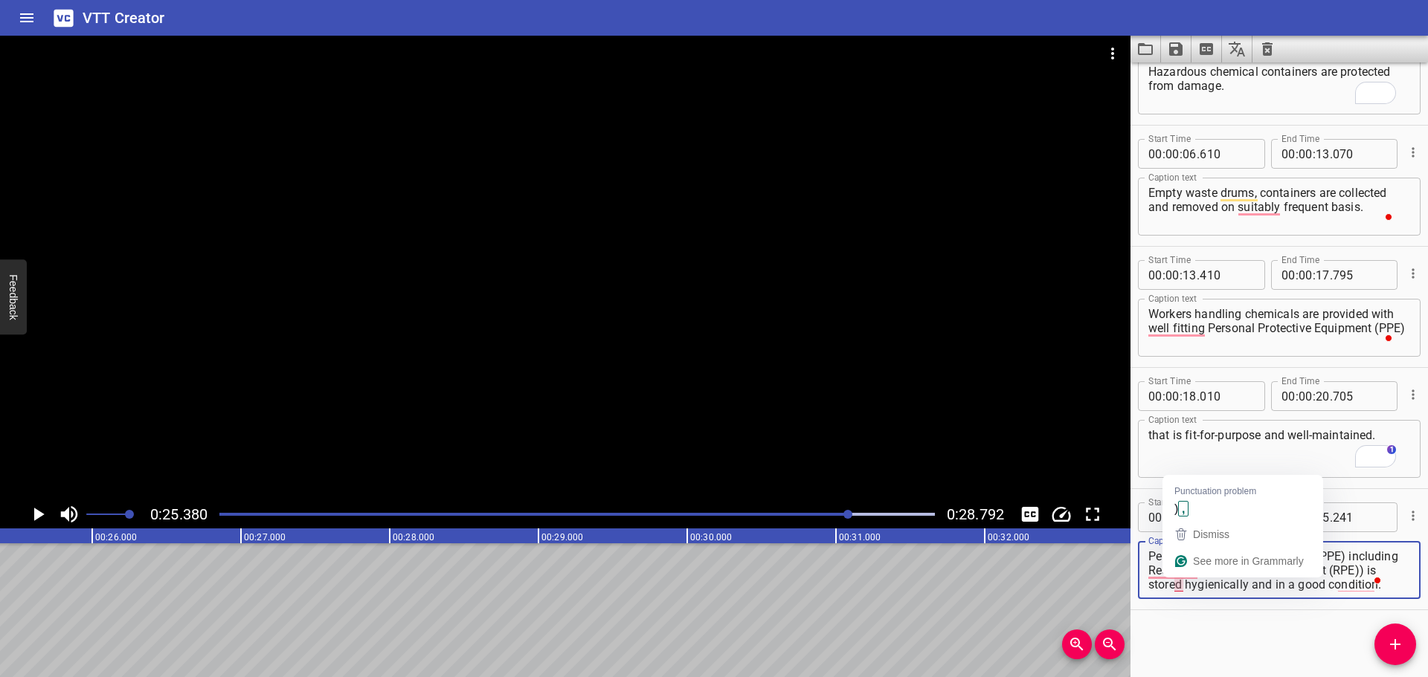
scroll to position [14, 0]
drag, startPoint x: 1183, startPoint y: 585, endPoint x: 1361, endPoint y: 590, distance: 177.8
click at [1362, 590] on textarea "Personal Protective Equipment (PPE) including Respiratory Protective Equipment …" at bounding box center [1279, 571] width 262 height 42
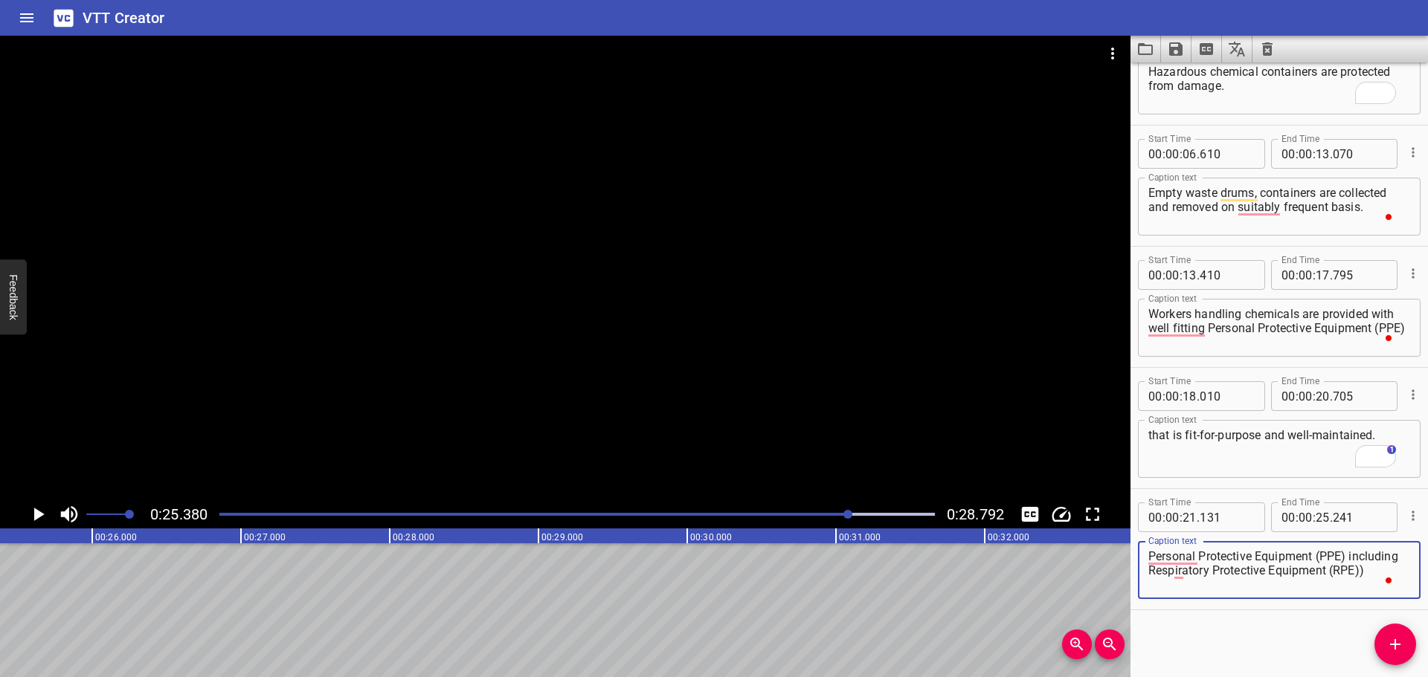
scroll to position [0, 0]
type textarea "Personal Protective Equipment (PPE) including Respiratory Protective Equipment …"
drag, startPoint x: 1397, startPoint y: 640, endPoint x: 1266, endPoint y: 640, distance: 130.9
click at [1397, 640] on icon "Add Cue" at bounding box center [1395, 645] width 18 height 18
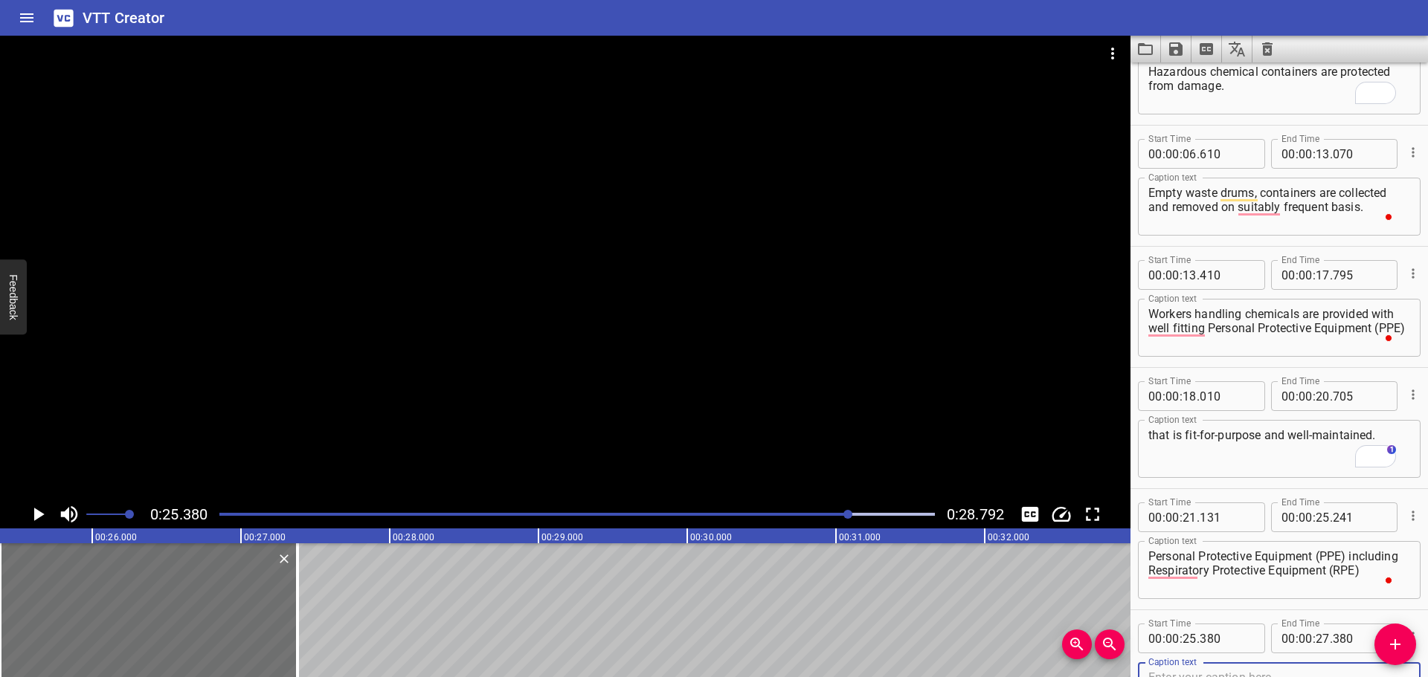
scroll to position [190, 0]
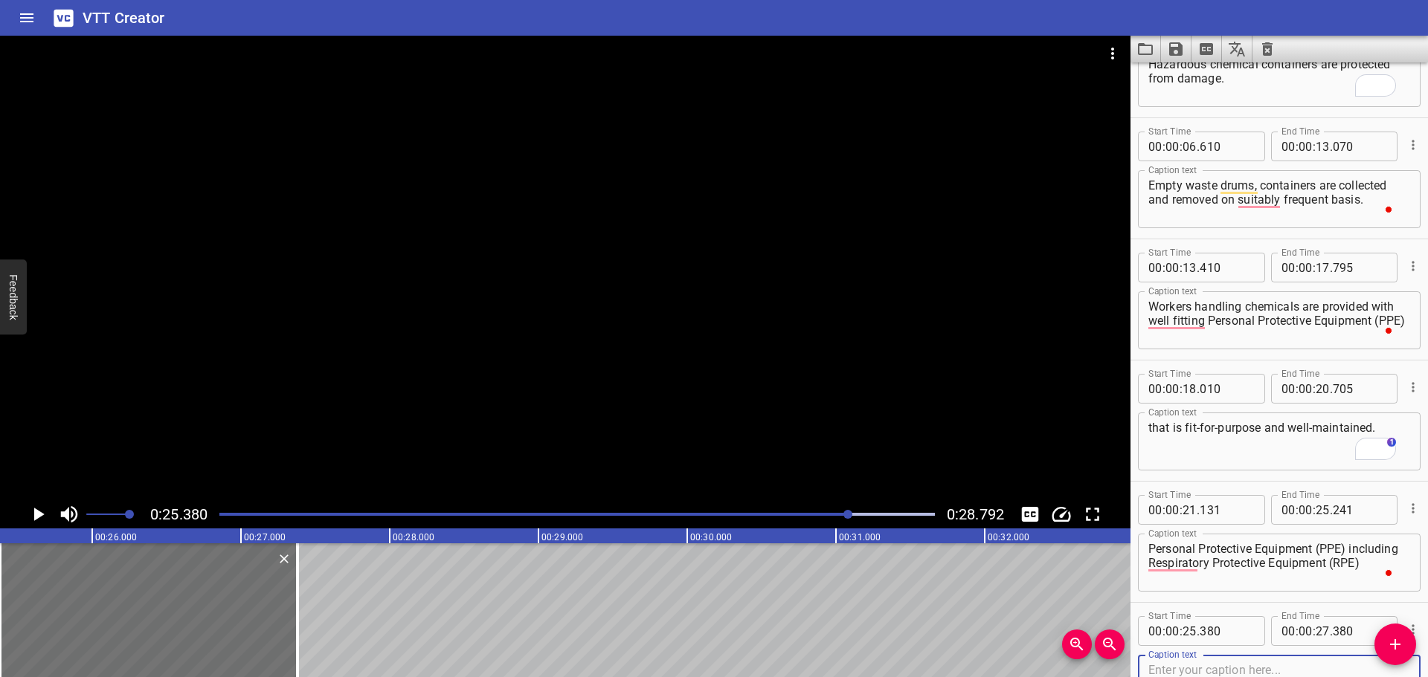
click at [810, 510] on div at bounding box center [576, 514] width 733 height 21
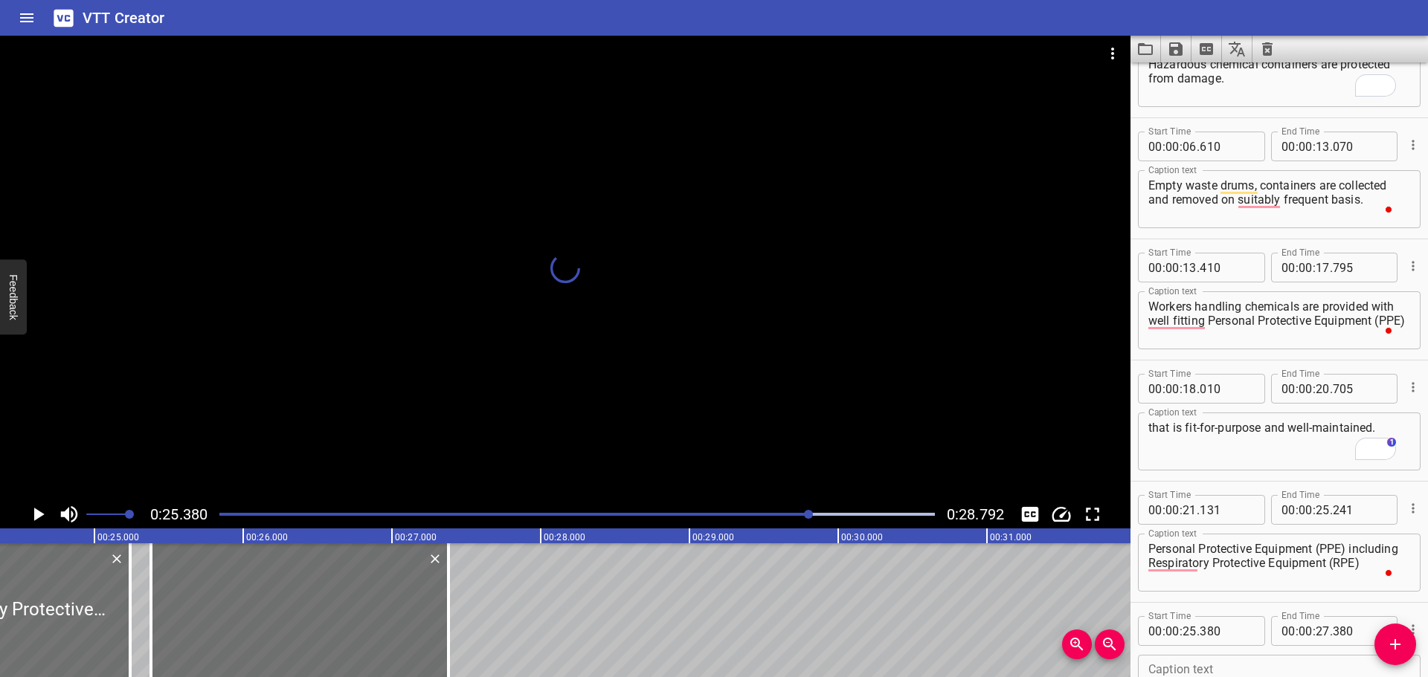
click at [834, 451] on div at bounding box center [565, 268] width 1130 height 465
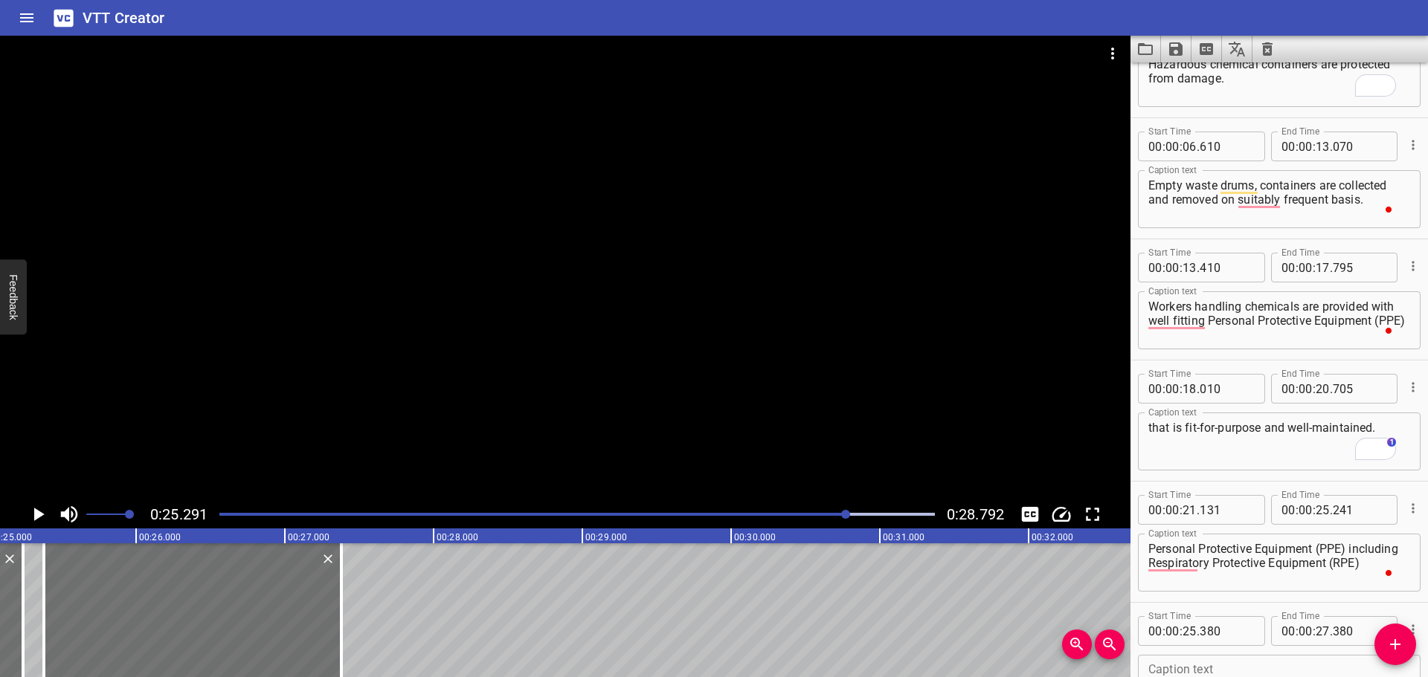
scroll to position [0, 3761]
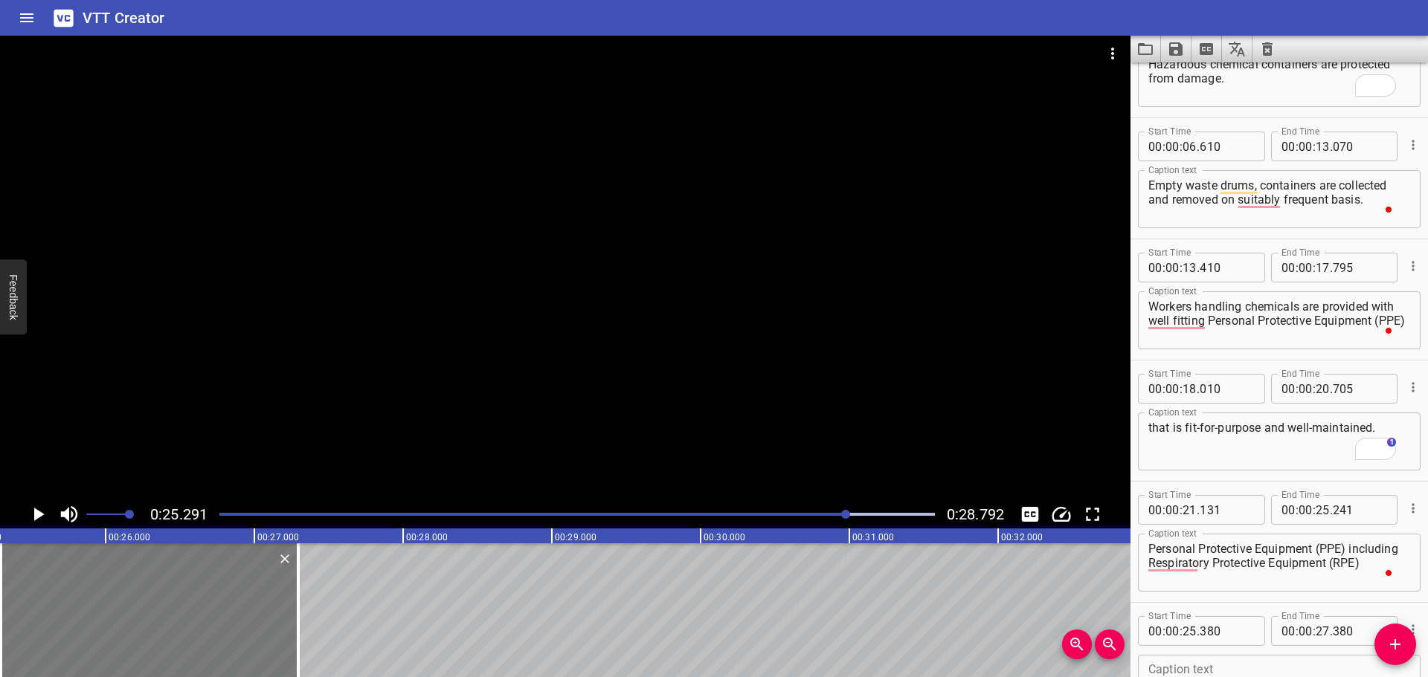
drag, startPoint x: 152, startPoint y: 619, endPoint x: 139, endPoint y: 616, distance: 13.2
click at [139, 616] on div at bounding box center [149, 611] width 297 height 134
type input "295"
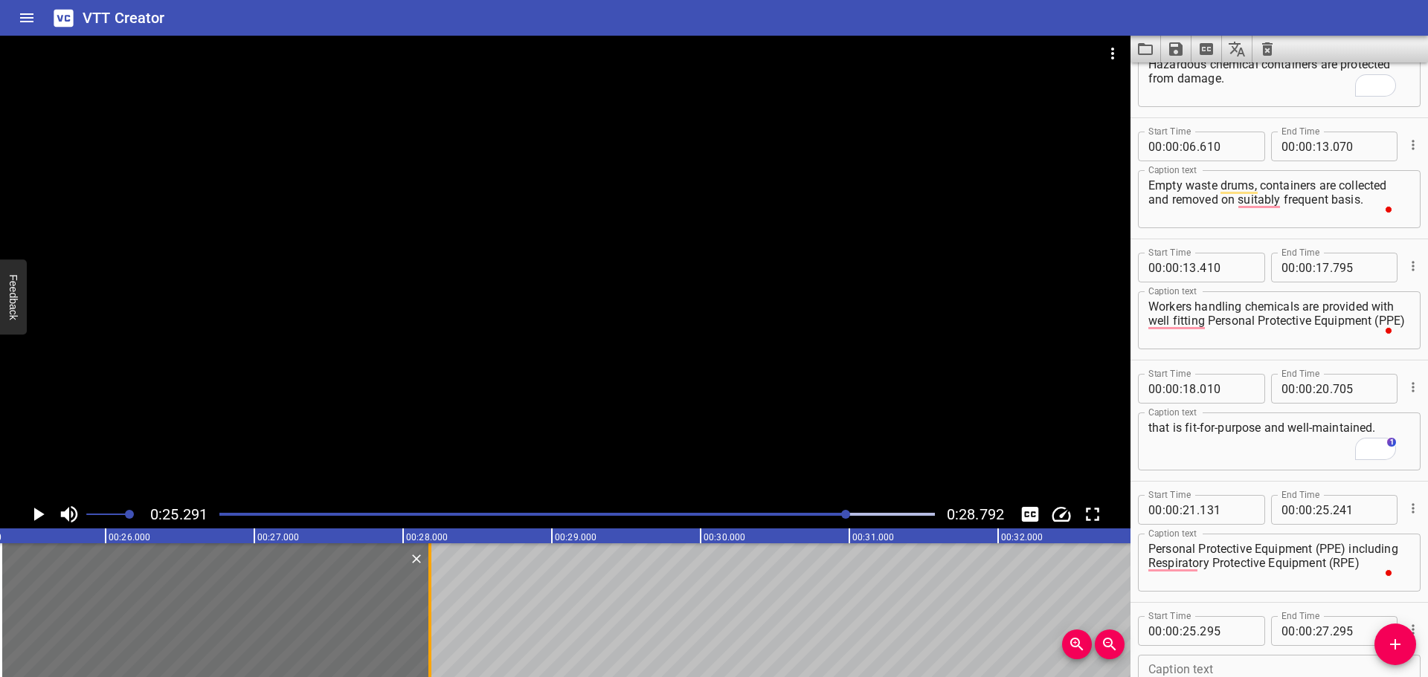
drag, startPoint x: 302, startPoint y: 590, endPoint x: 434, endPoint y: 593, distance: 131.6
click at [434, 593] on div at bounding box center [429, 611] width 15 height 134
type input "28"
type input "180"
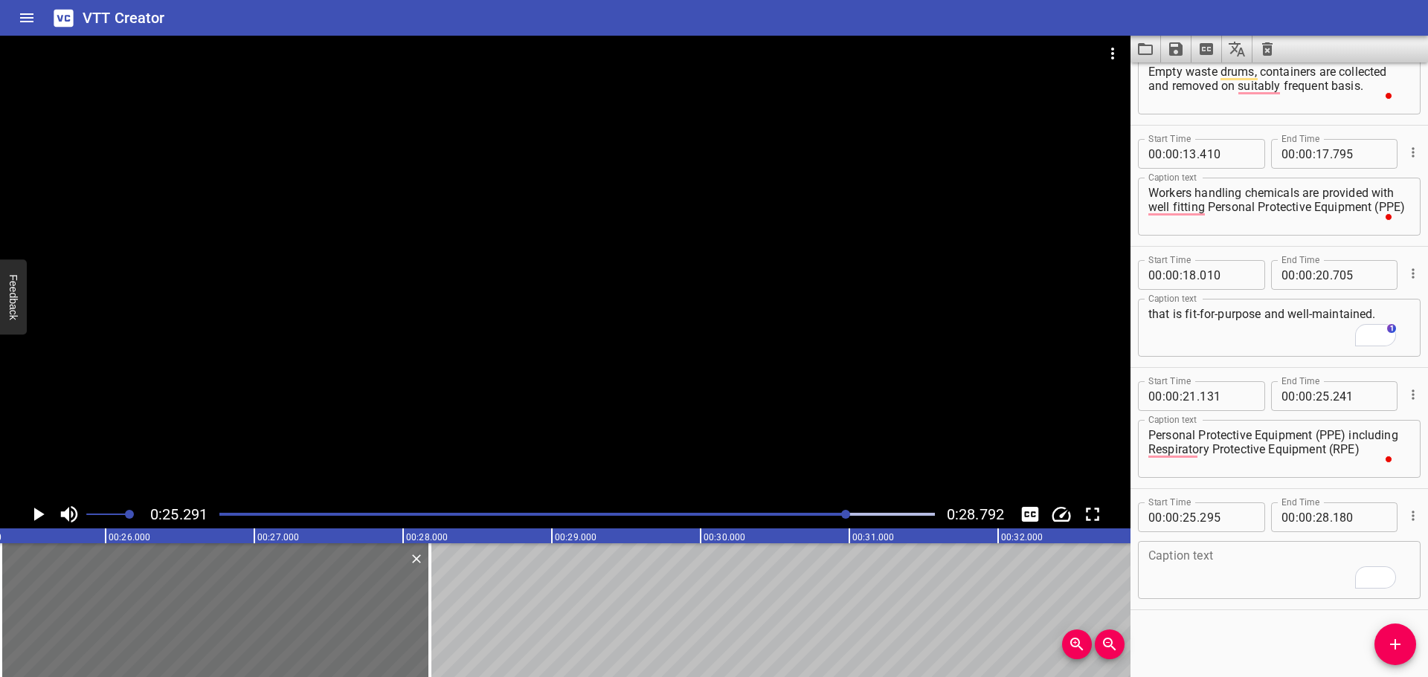
click at [1220, 574] on textarea "To enrich screen reader interactions, please activate Accessibility in Grammarl…" at bounding box center [1279, 571] width 262 height 42
paste textarea "is stored hygienically and in a good condition."
click at [766, 387] on div at bounding box center [565, 268] width 1130 height 465
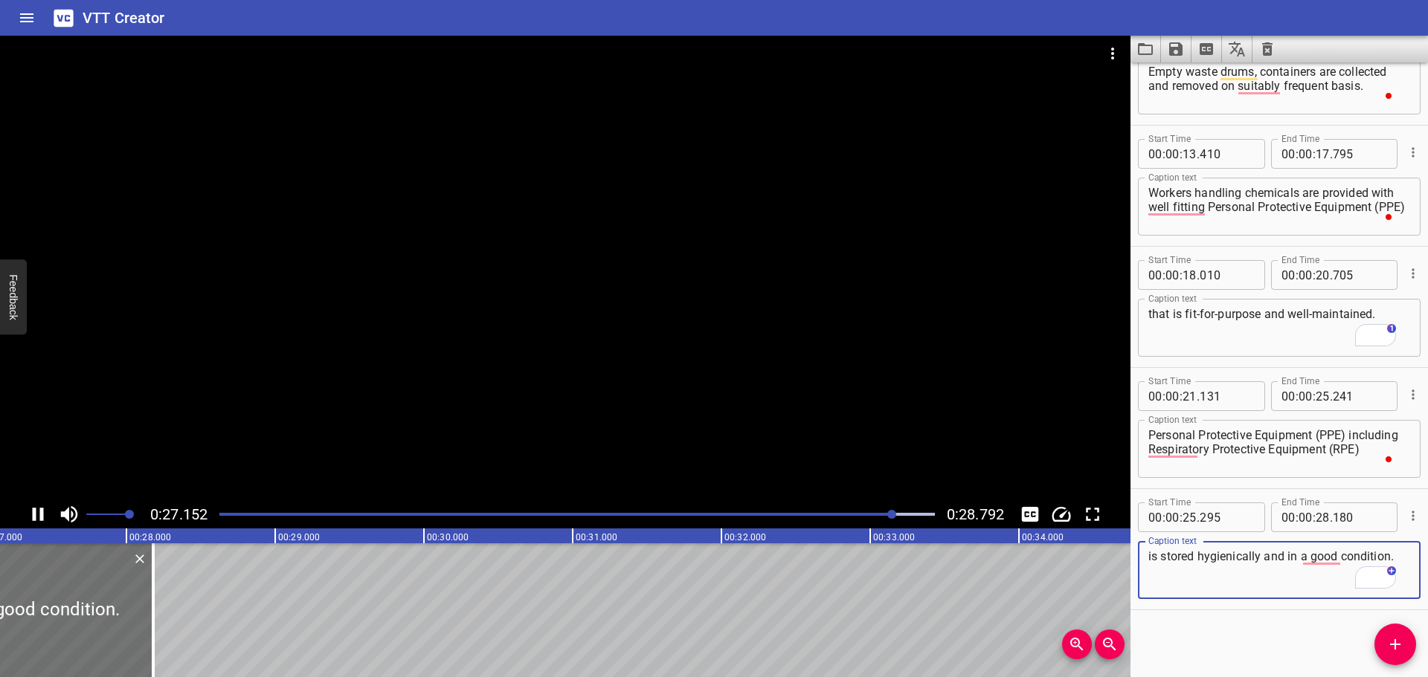
click at [1150, 566] on textarea "is stored hygienically and in a good condition." at bounding box center [1279, 571] width 262 height 42
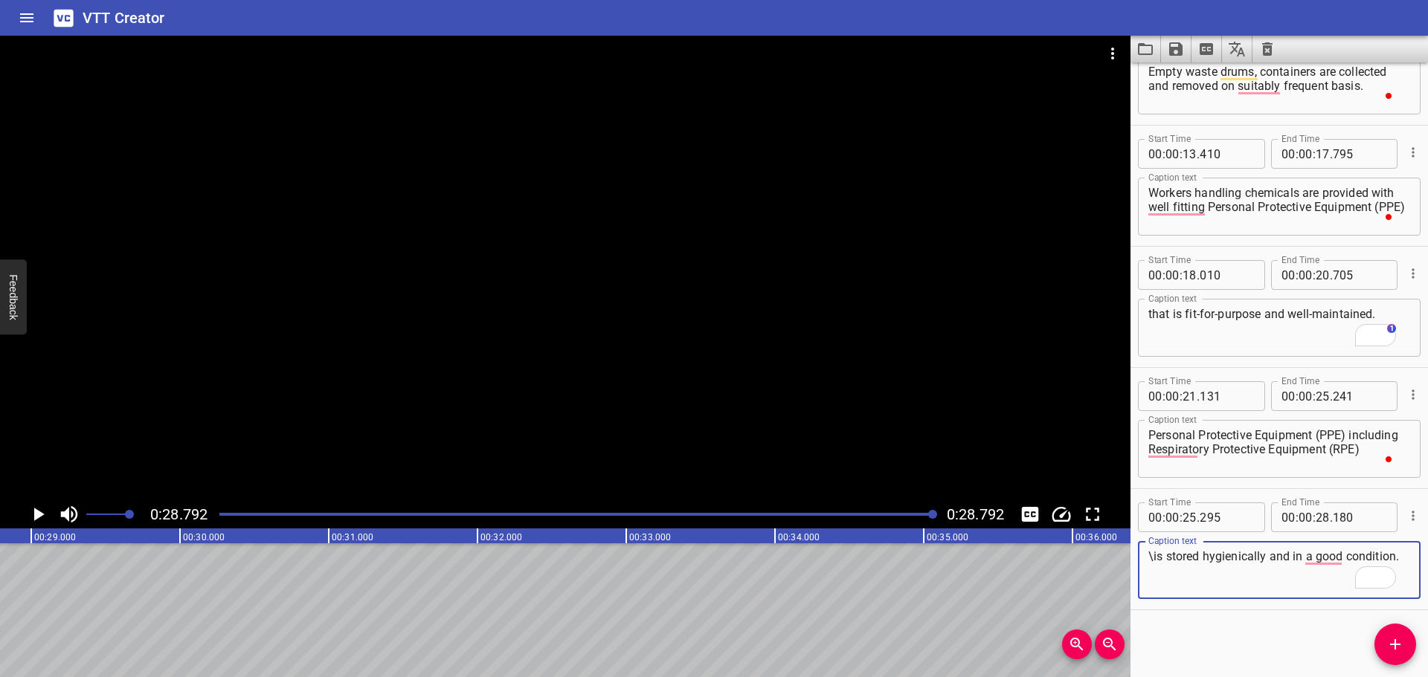
type textarea "\is stored hygienically and in a good condition."
click at [825, 378] on div at bounding box center [565, 268] width 1130 height 465
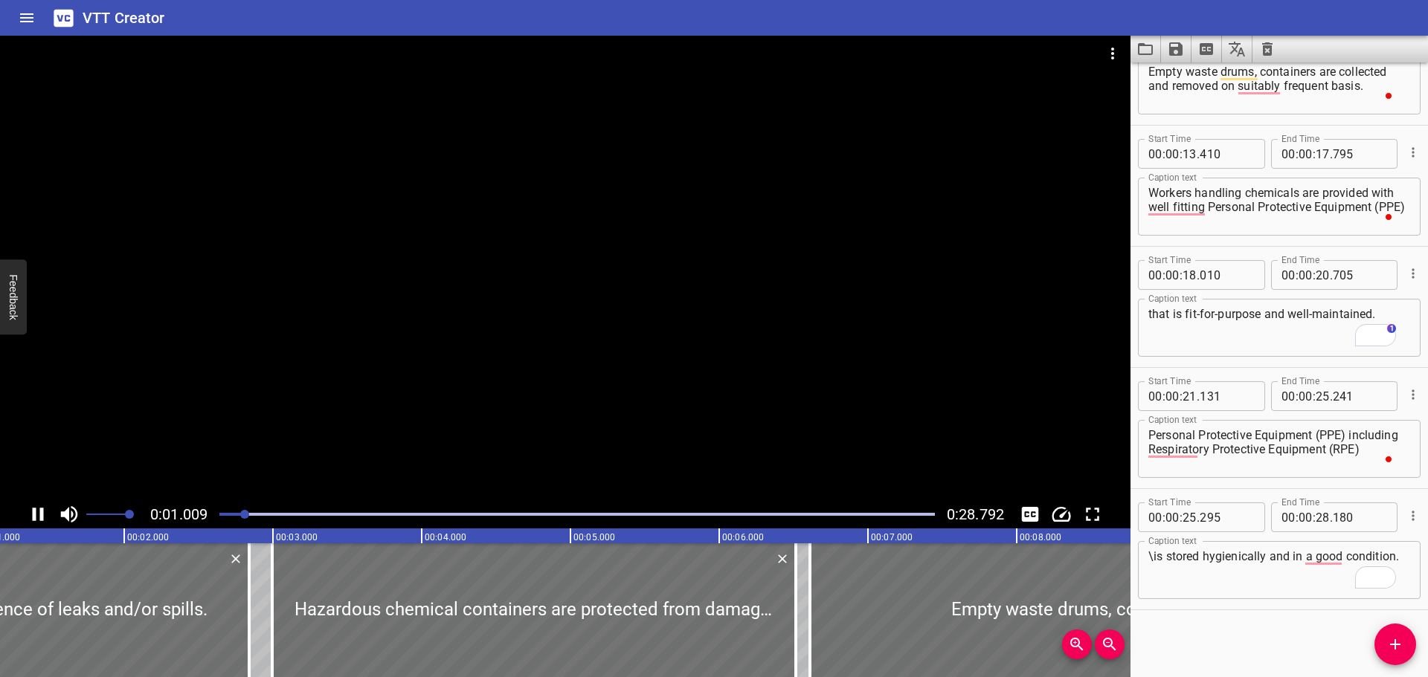
click at [743, 332] on div at bounding box center [565, 268] width 1130 height 465
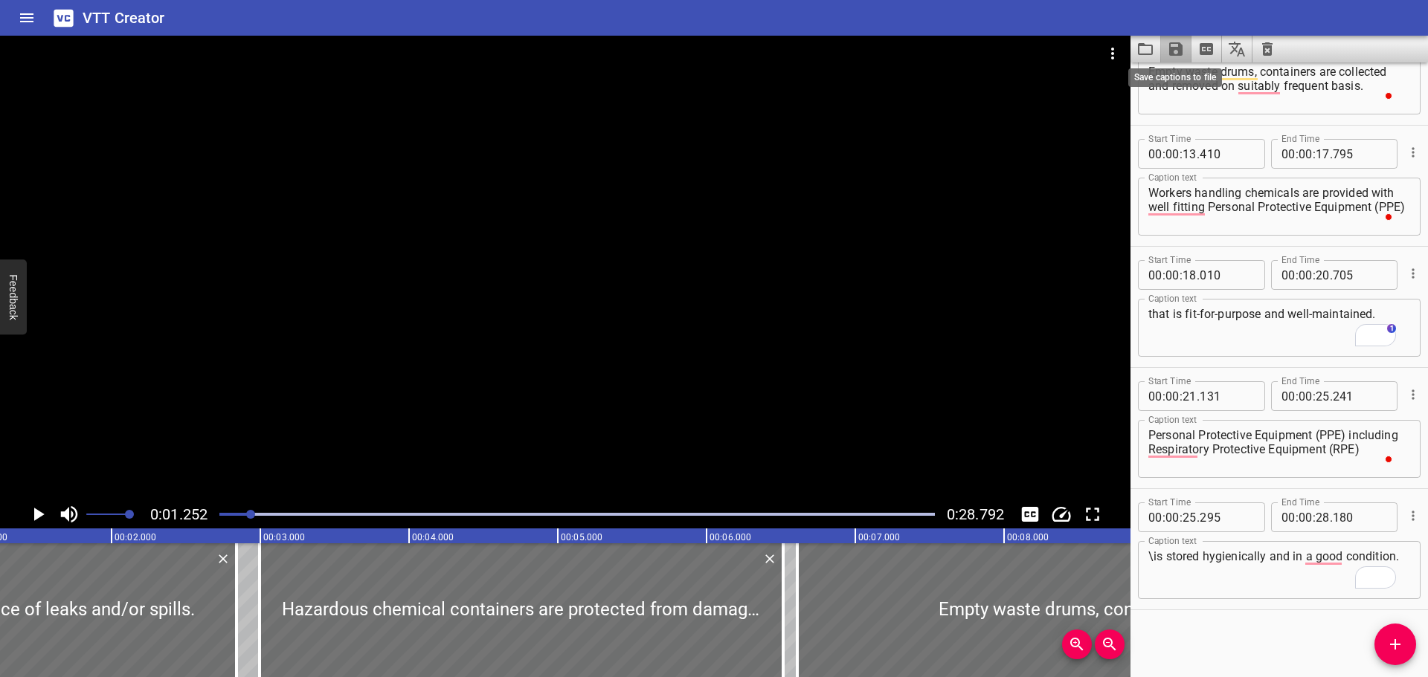
click at [1174, 48] on icon "Save captions to file" at bounding box center [1175, 48] width 13 height 13
click at [1210, 71] on li "Save to VTT file" at bounding box center [1215, 81] width 109 height 27
click at [1109, 51] on icon "Video Options" at bounding box center [1113, 54] width 18 height 18
click at [1116, 48] on li "Select New Video File..." at bounding box center [1169, 55] width 148 height 27
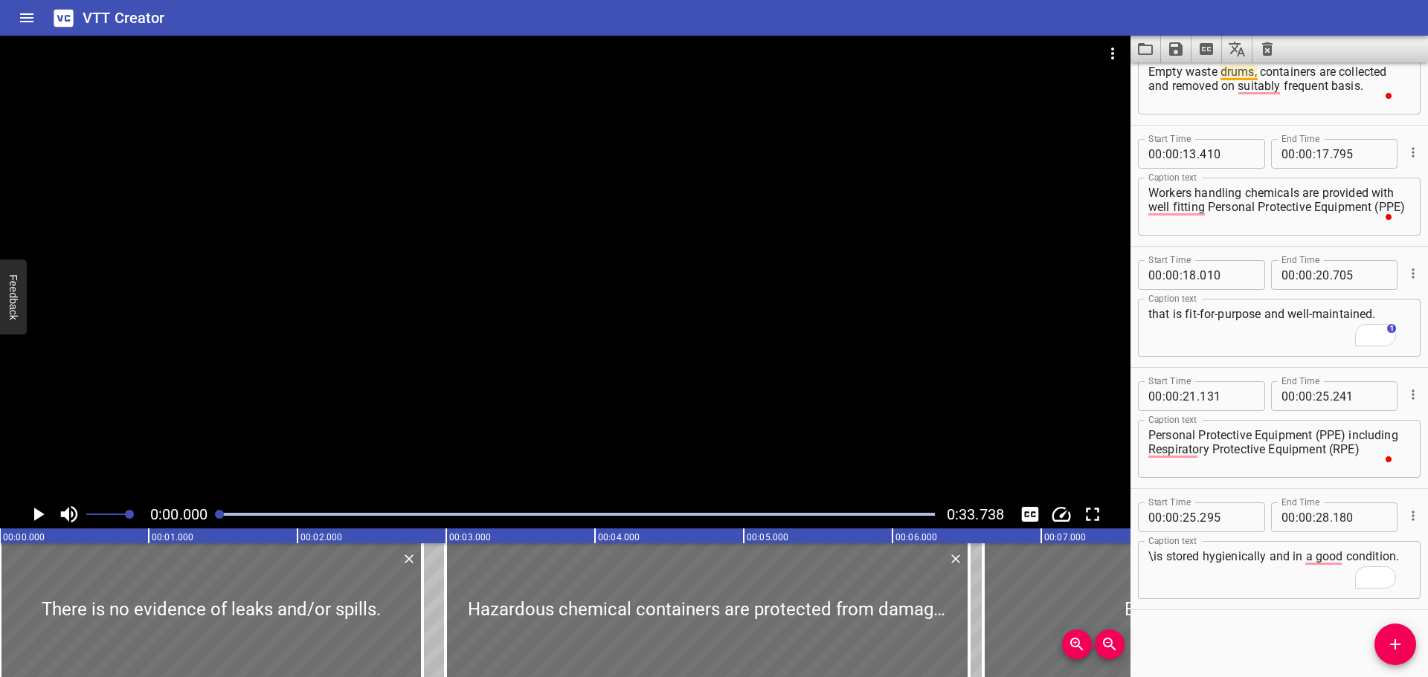
click at [1273, 40] on icon "Clear captions" at bounding box center [1267, 49] width 18 height 18
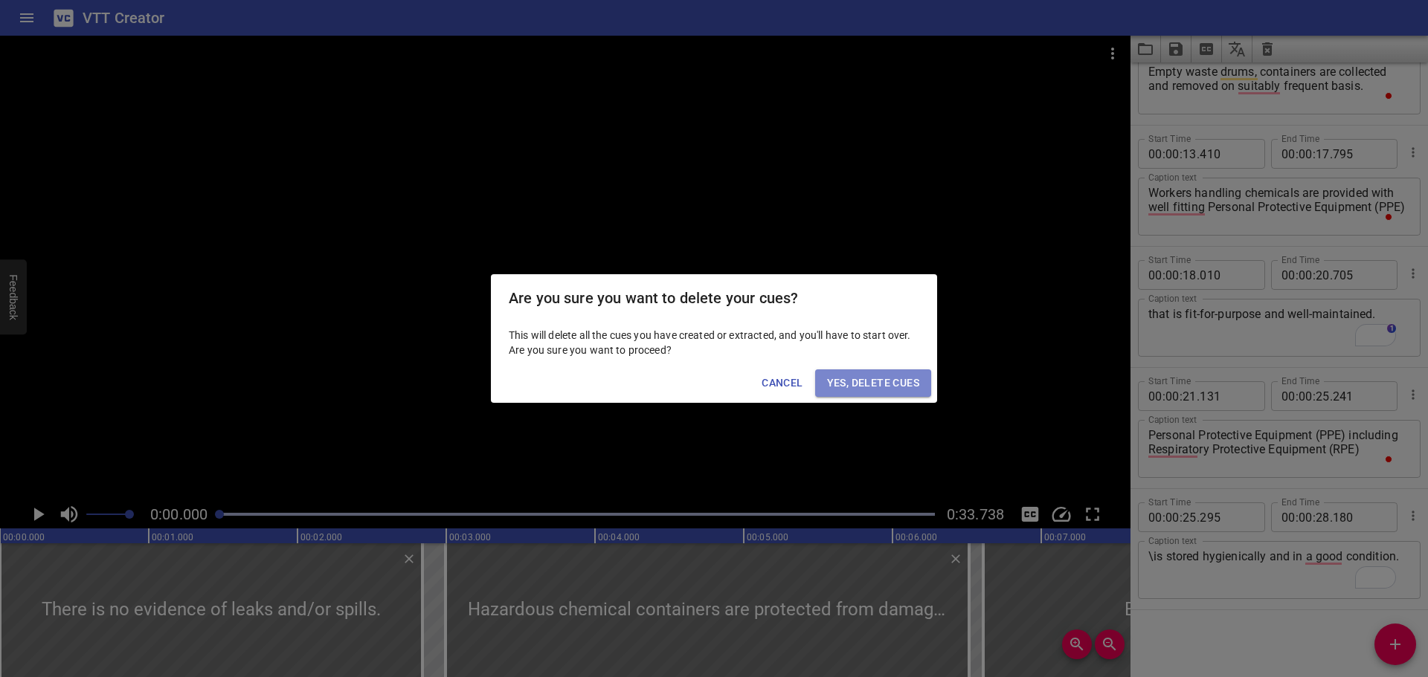
click at [891, 374] on span "Yes, Delete Cues" at bounding box center [873, 383] width 92 height 19
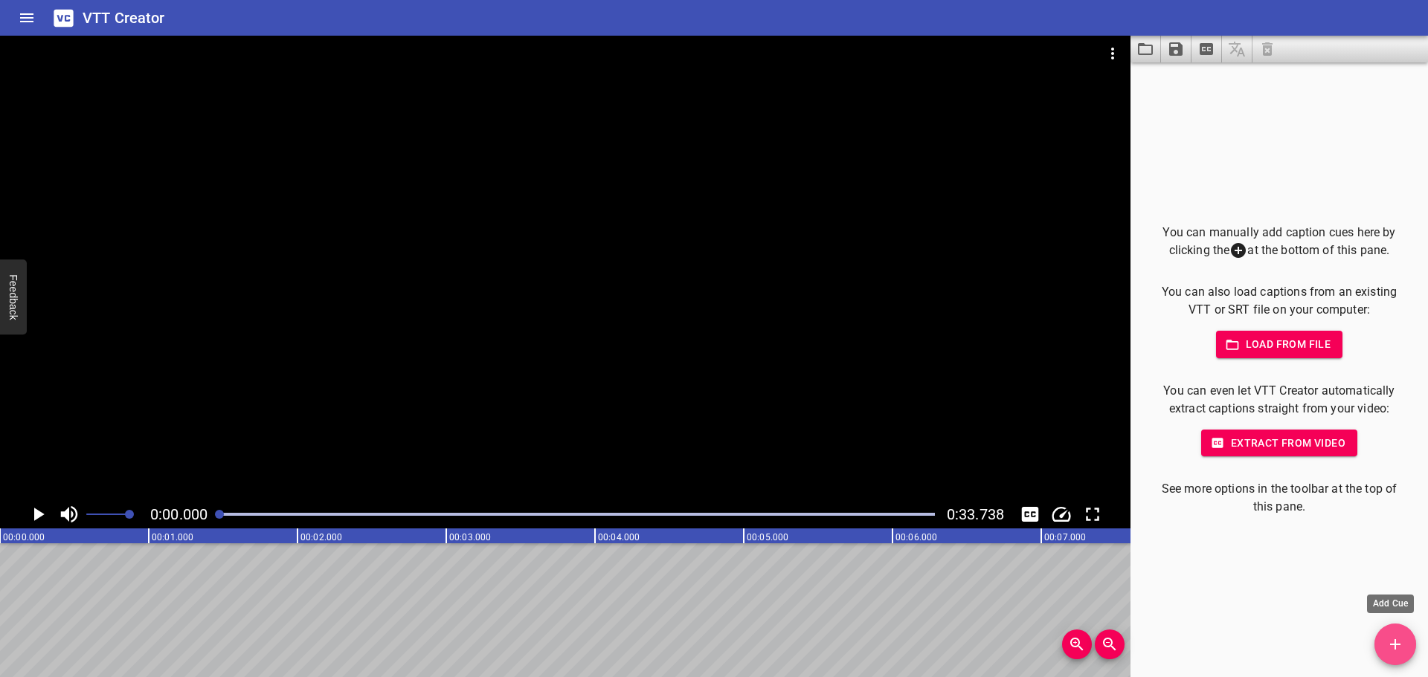
drag, startPoint x: 1402, startPoint y: 651, endPoint x: 981, endPoint y: 606, distance: 423.4
click at [1402, 650] on button "Add Cue" at bounding box center [1395, 645] width 42 height 42
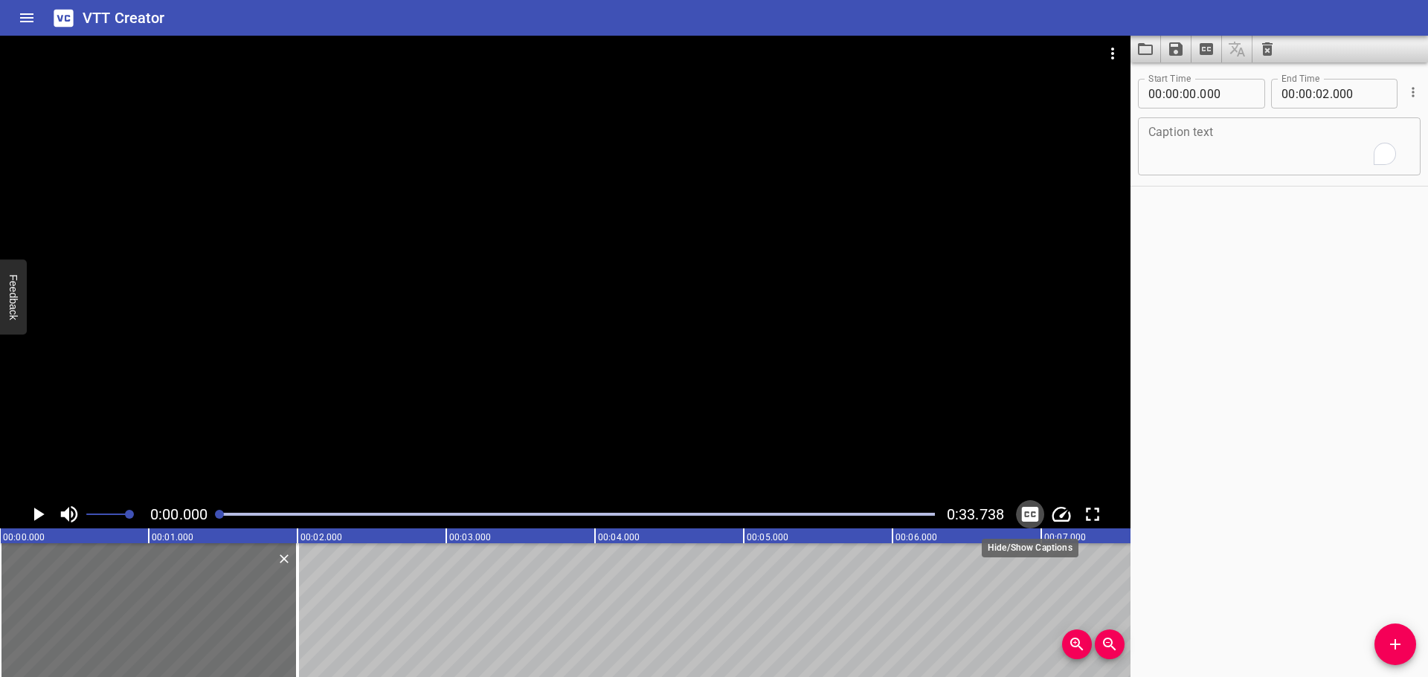
click at [1038, 519] on icon "Toggle captions" at bounding box center [1030, 514] width 17 height 15
click at [1037, 518] on icon "Toggle captions" at bounding box center [1030, 514] width 17 height 15
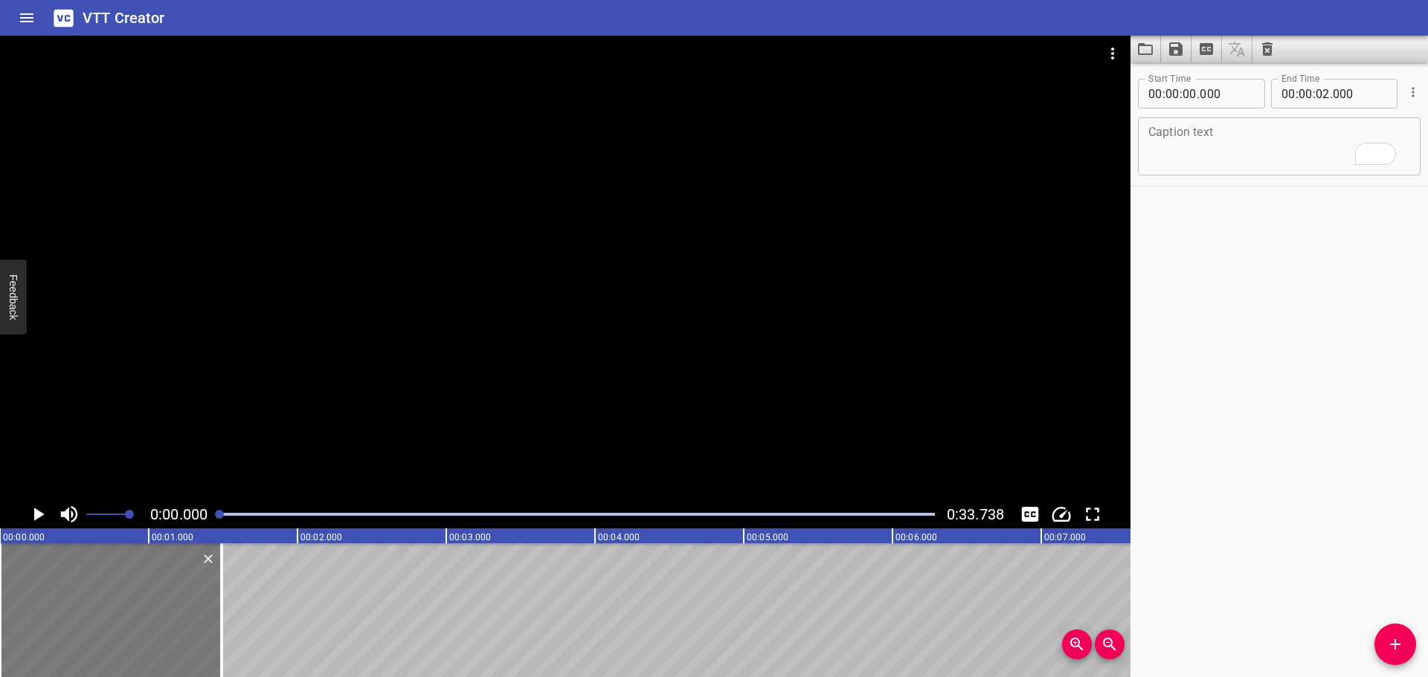
drag, startPoint x: 300, startPoint y: 628, endPoint x: 210, endPoint y: 616, distance: 90.9
click at [224, 628] on div at bounding box center [221, 611] width 15 height 134
type input "01"
type input "485"
click at [1208, 165] on textarea "To enrich screen reader interactions, please activate Accessibility in Grammarl…" at bounding box center [1279, 147] width 262 height 42
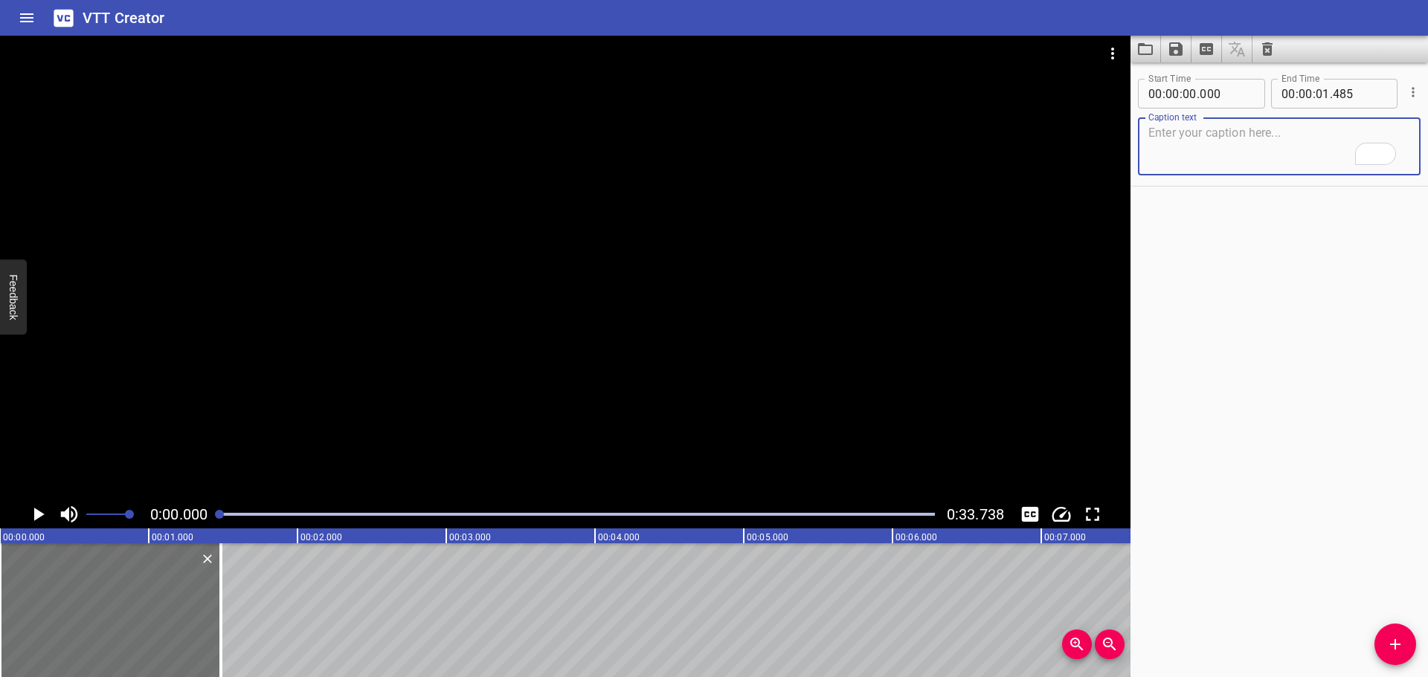
paste textarea "Fire Protection"
type textarea "Fire Protection"
click at [687, 214] on div at bounding box center [565, 268] width 1130 height 465
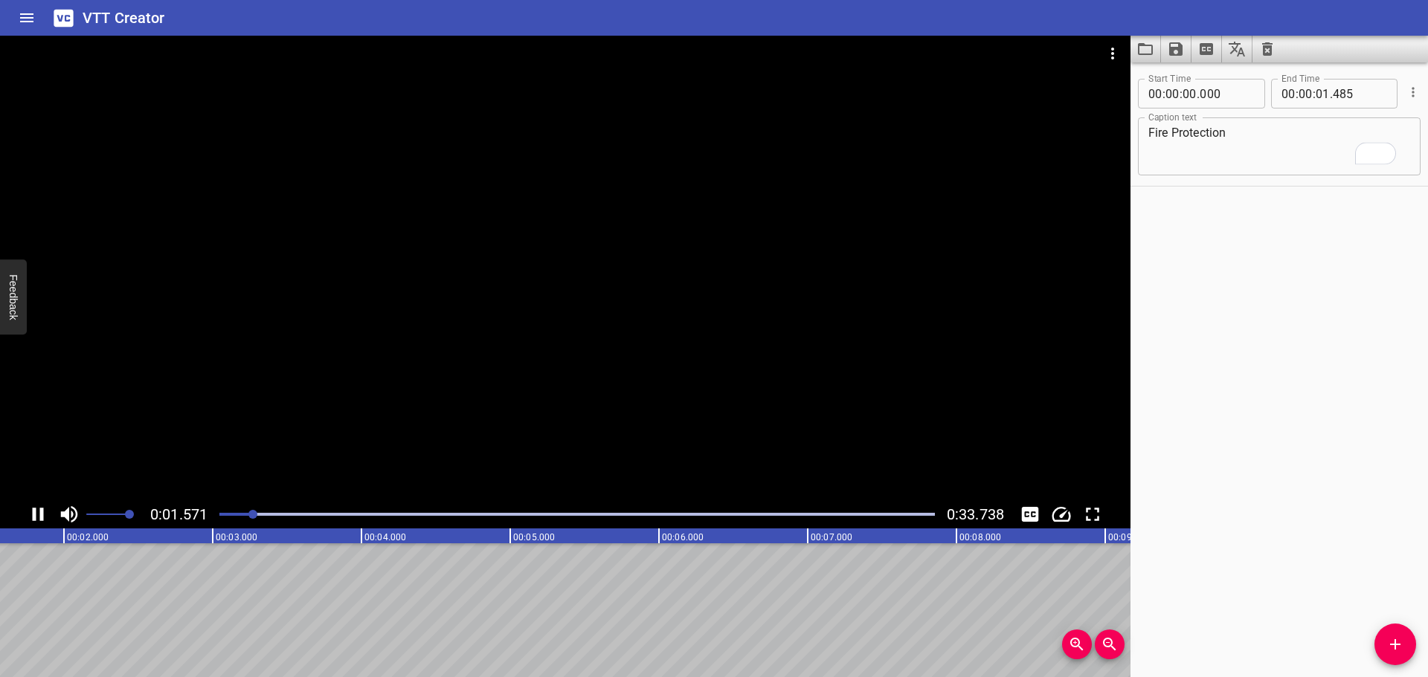
click at [628, 329] on div at bounding box center [565, 268] width 1130 height 465
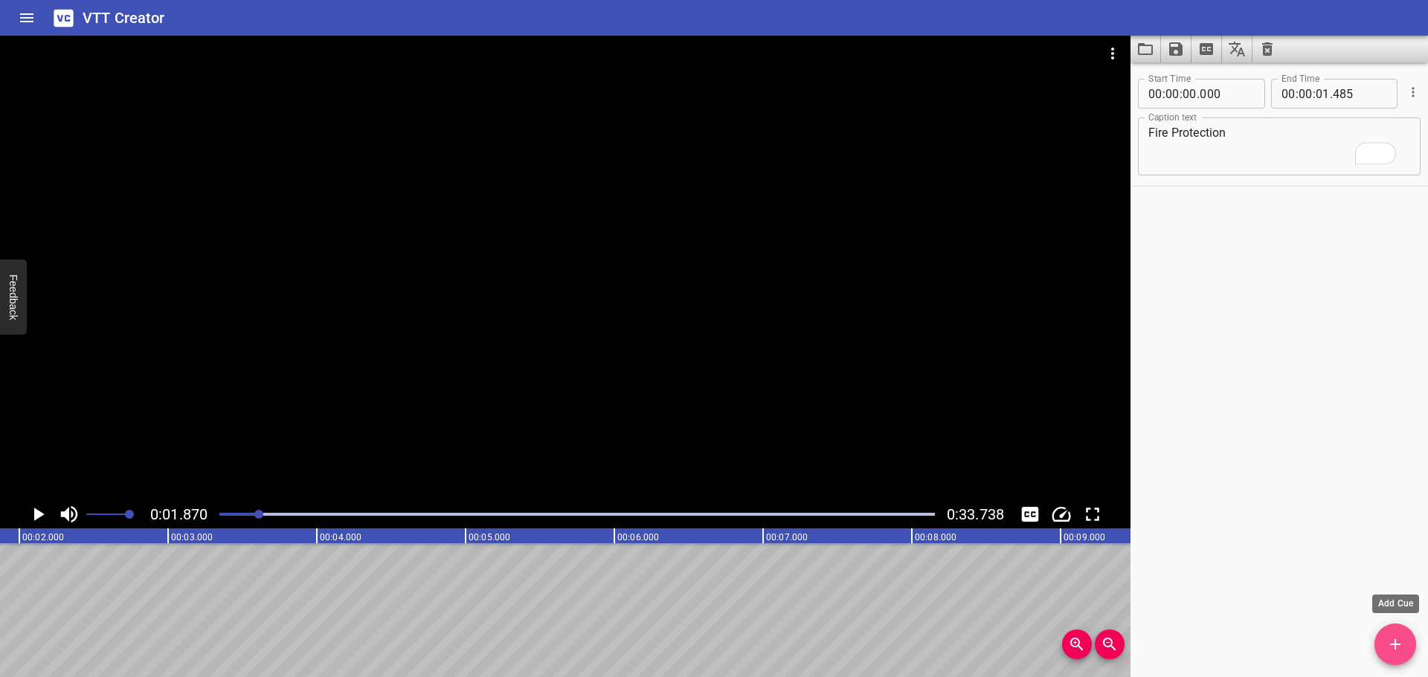
click at [1391, 648] on icon "Add Cue" at bounding box center [1395, 645] width 18 height 18
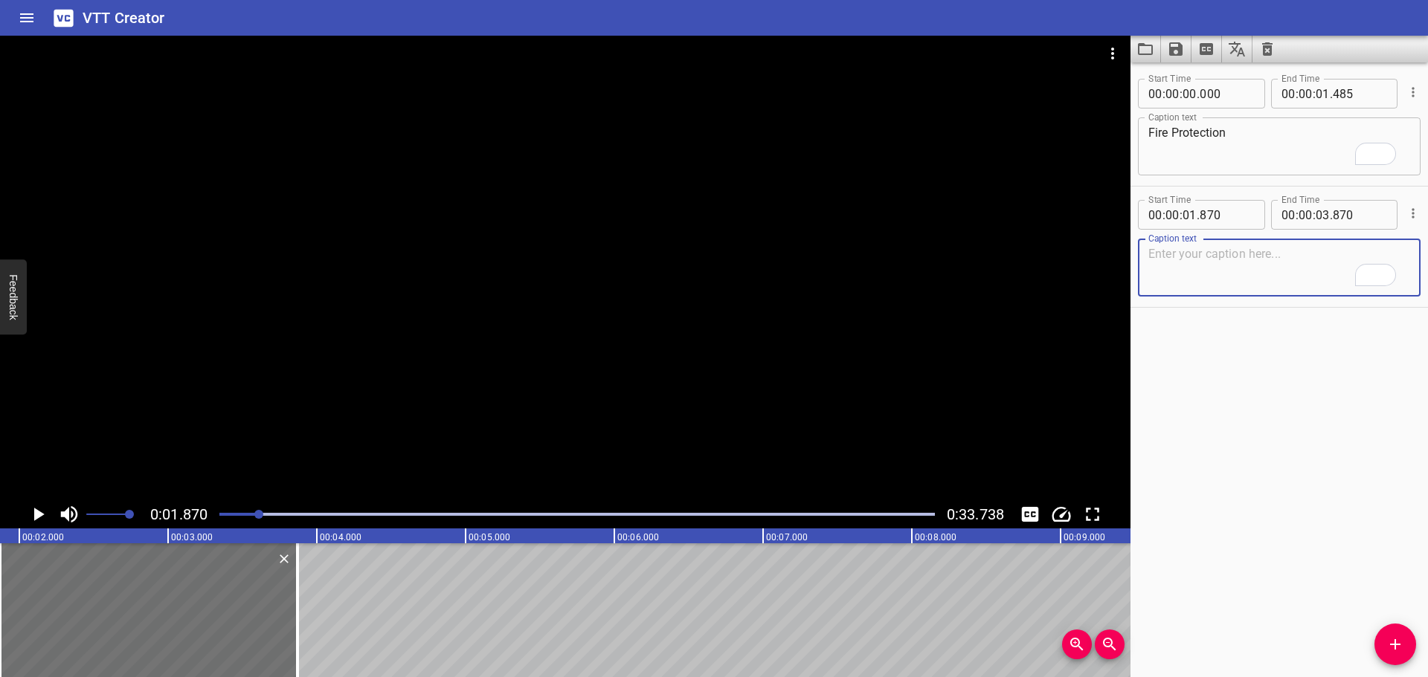
click at [1180, 254] on textarea "To enrich screen reader interactions, please activate Accessibility in Grammarl…" at bounding box center [1279, 268] width 262 height 42
paste textarea "Storage areas shall be covered by the appropriate level and type of extinguishi…"
click at [680, 353] on div at bounding box center [565, 268] width 1130 height 465
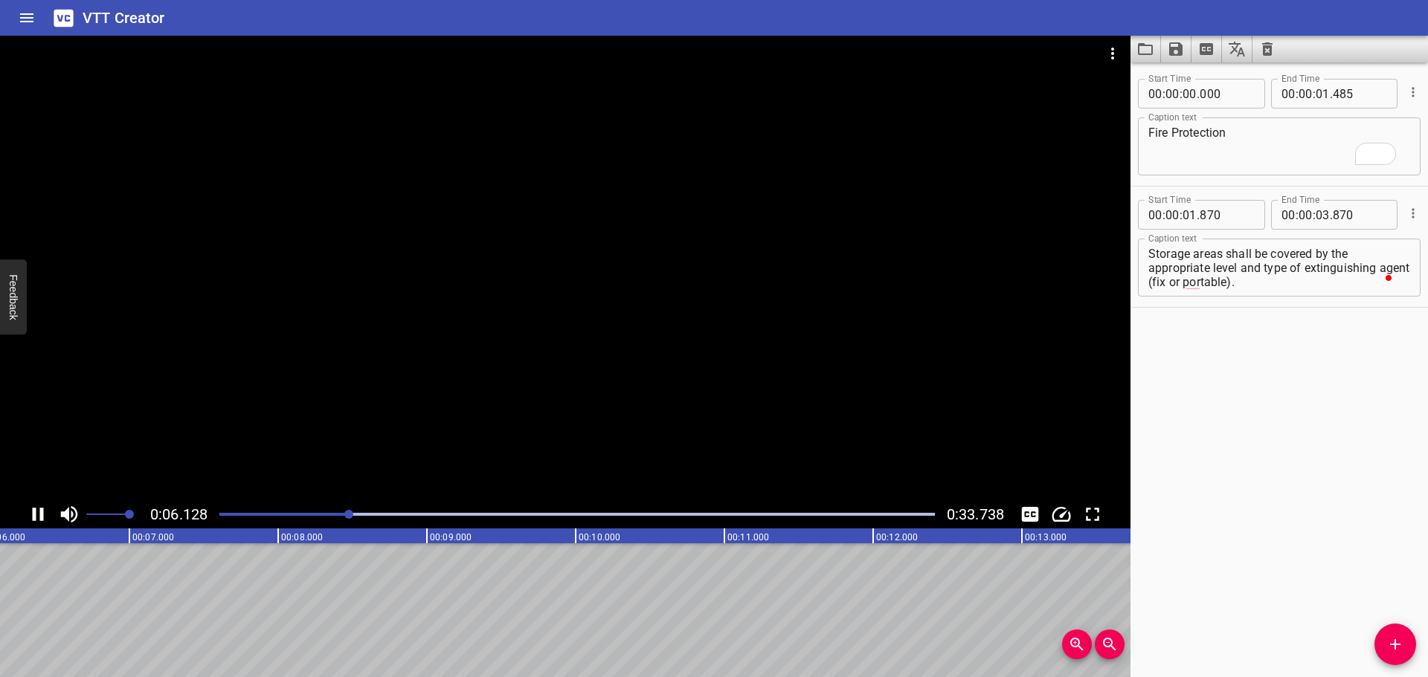
click at [319, 519] on div at bounding box center [576, 514] width 733 height 21
click at [302, 512] on div at bounding box center [576, 514] width 733 height 21
drag, startPoint x: 1243, startPoint y: 268, endPoint x: 1310, endPoint y: 294, distance: 72.2
click at [1310, 294] on div "Storage areas shall be covered by the appropriate level and type of extinguishi…" at bounding box center [1279, 268] width 283 height 58
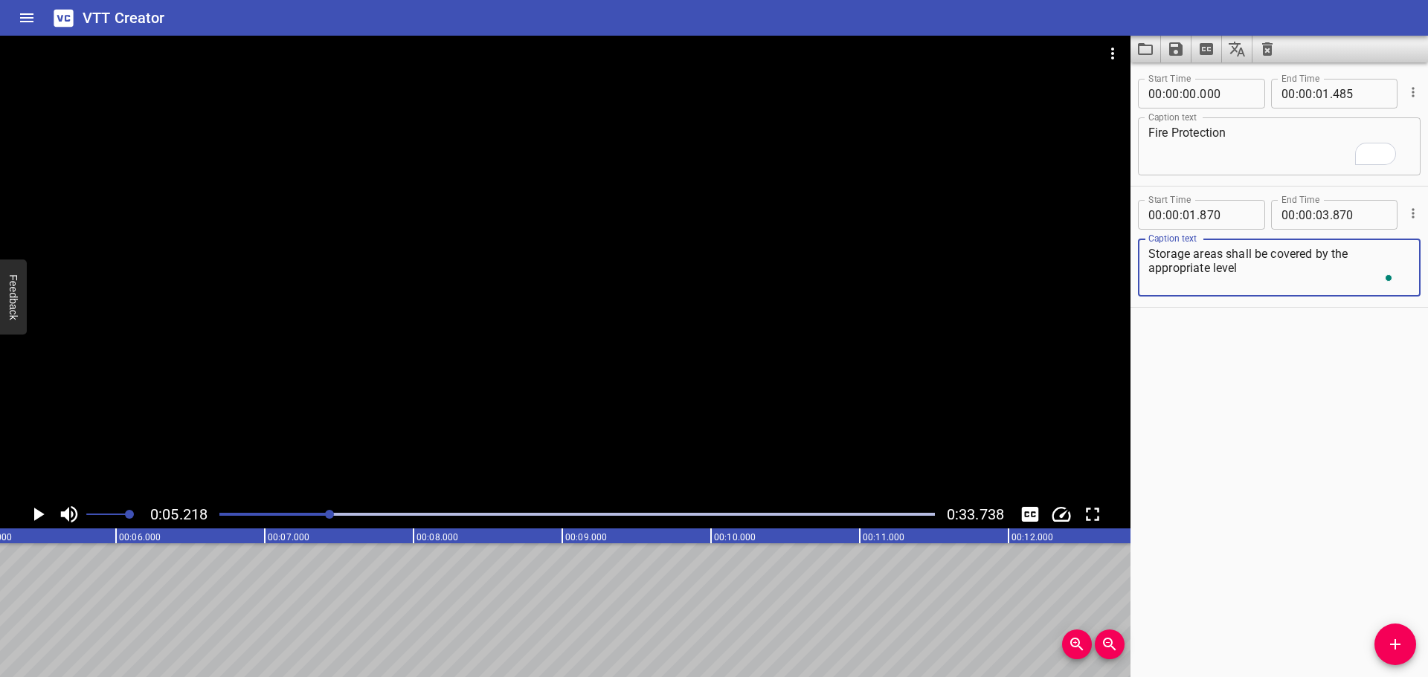
type textarea "Storage areas shall be covered by the appropriate level"
click at [1317, 208] on input "number" at bounding box center [1323, 215] width 14 height 30
type input "05"
type input "218"
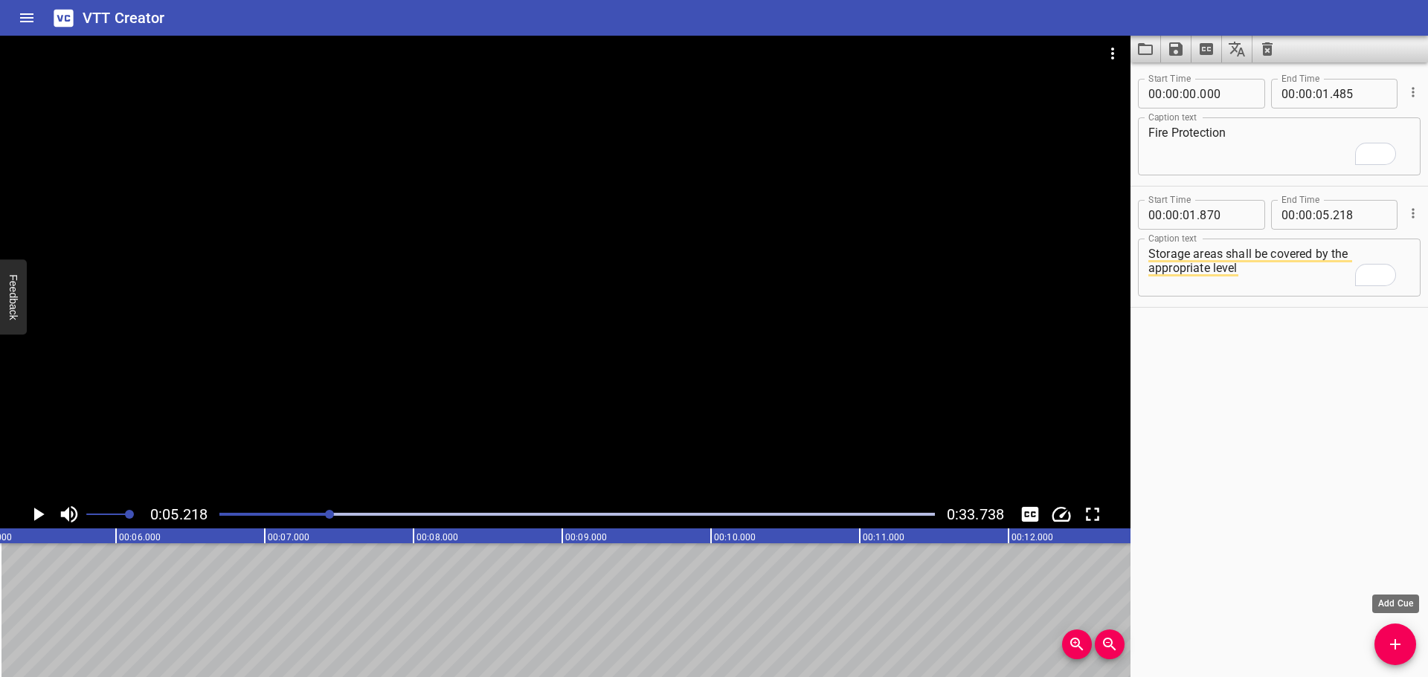
click at [1388, 634] on button "Add Cue" at bounding box center [1395, 645] width 42 height 42
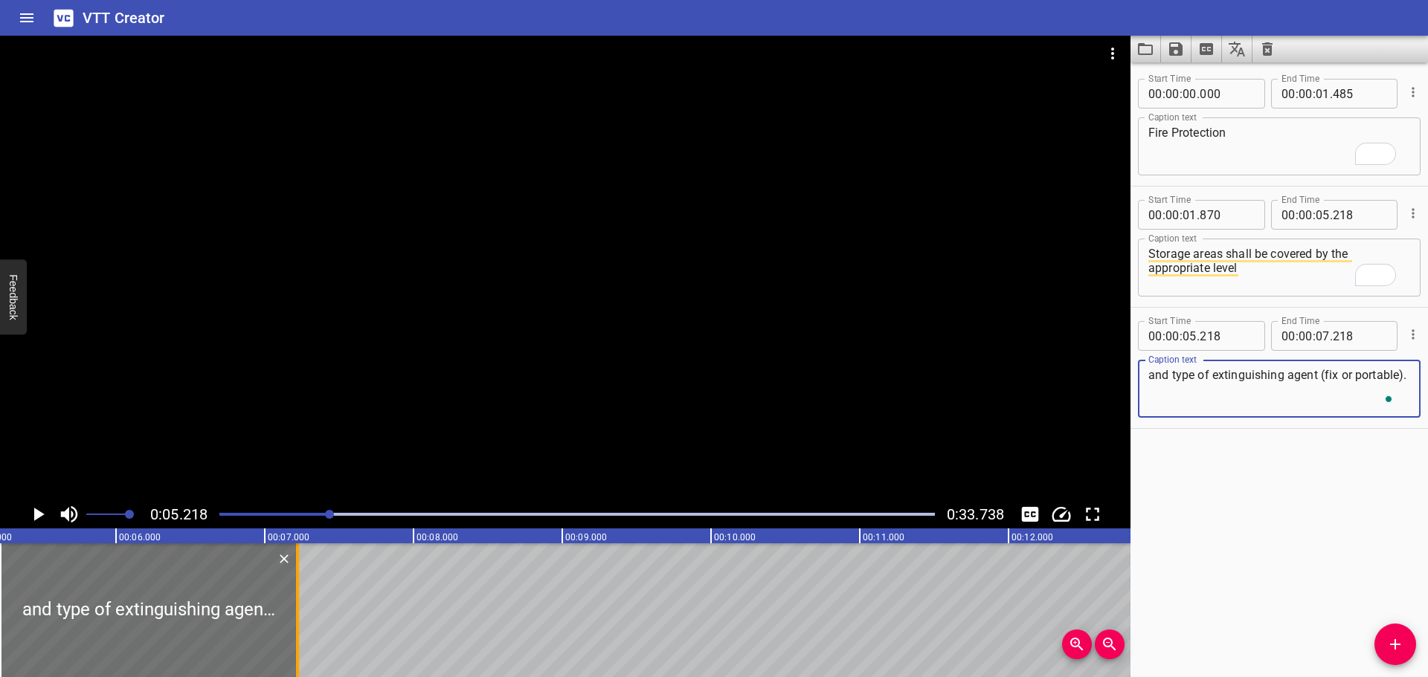
type textarea "and type of extinguishing agent (fix or portable)."
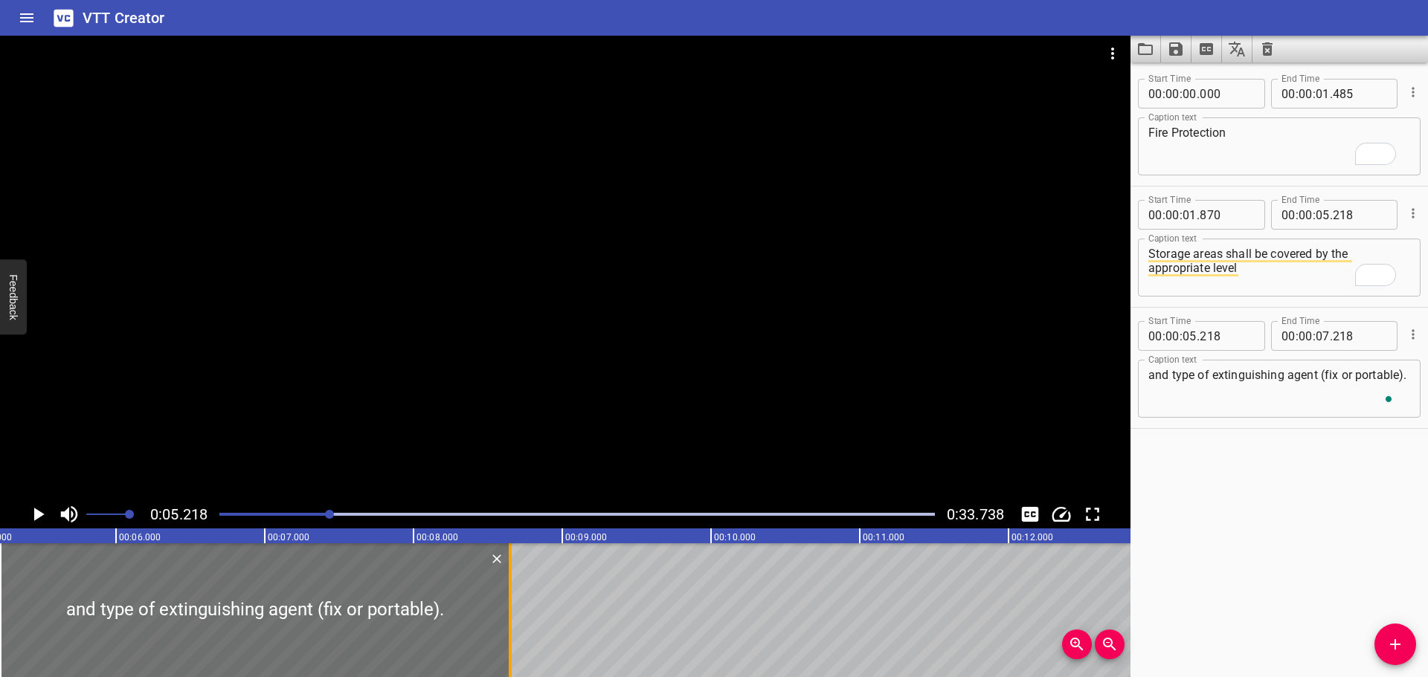
drag, startPoint x: 298, startPoint y: 626, endPoint x: 511, endPoint y: 614, distance: 213.0
click at [511, 614] on div at bounding box center [510, 611] width 3 height 134
type input "08"
type input "648"
click at [570, 445] on div at bounding box center [565, 268] width 1130 height 465
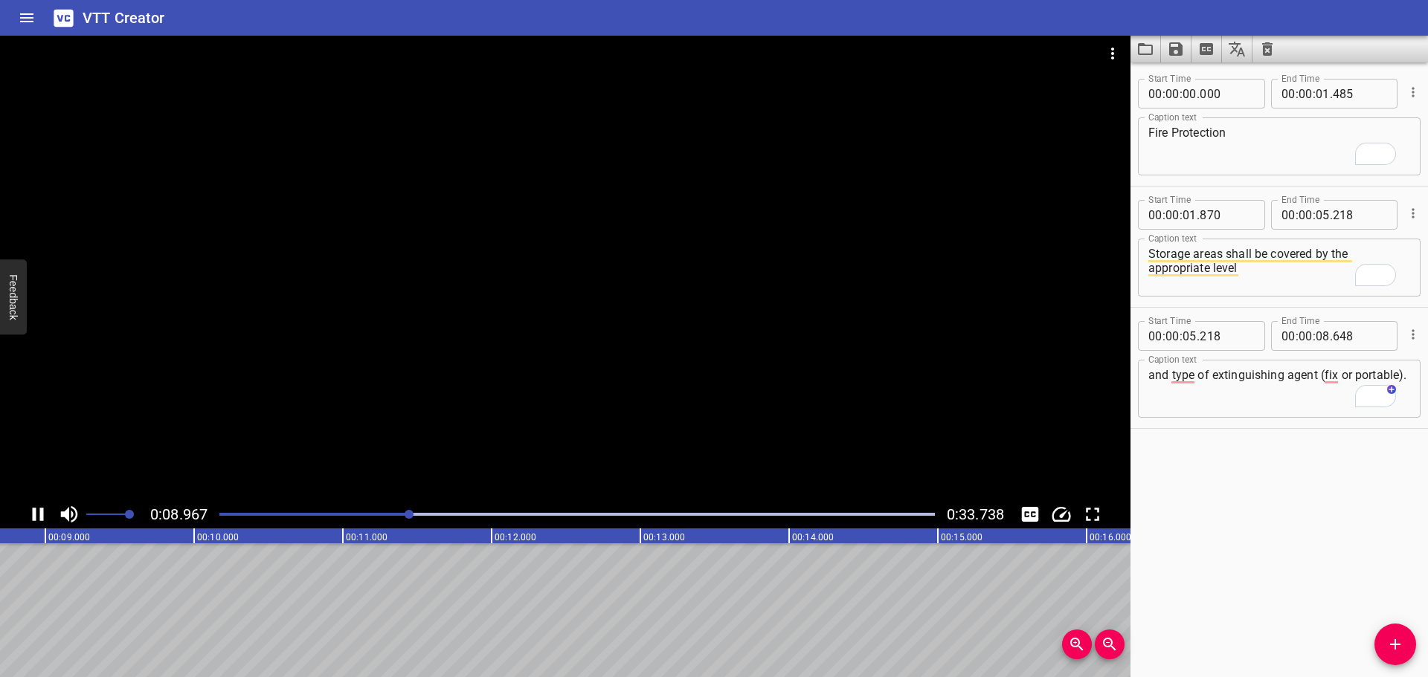
scroll to position [0, 1355]
click at [566, 421] on div at bounding box center [565, 268] width 1130 height 465
click at [1392, 650] on icon "Add Cue" at bounding box center [1395, 645] width 18 height 18
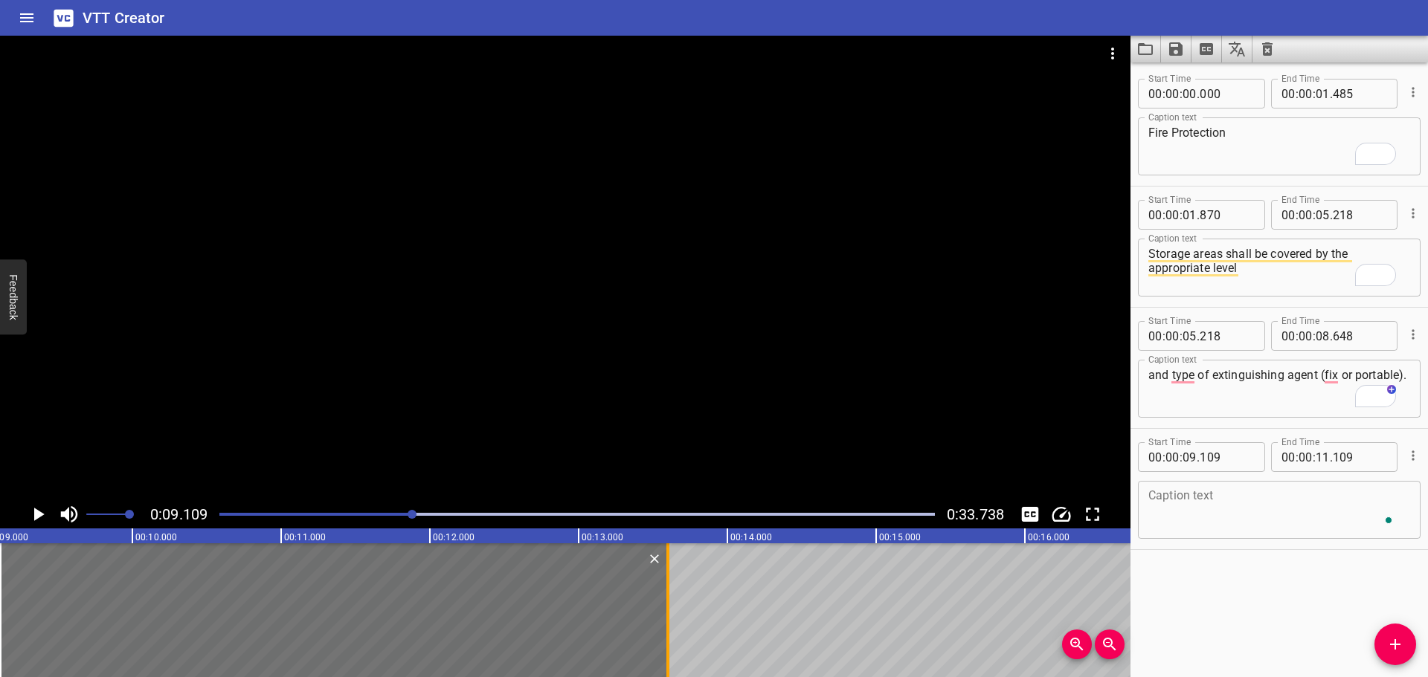
drag, startPoint x: 301, startPoint y: 619, endPoint x: 672, endPoint y: 616, distance: 370.4
click at [672, 616] on div at bounding box center [667, 611] width 15 height 134
type input "13"
type input "599"
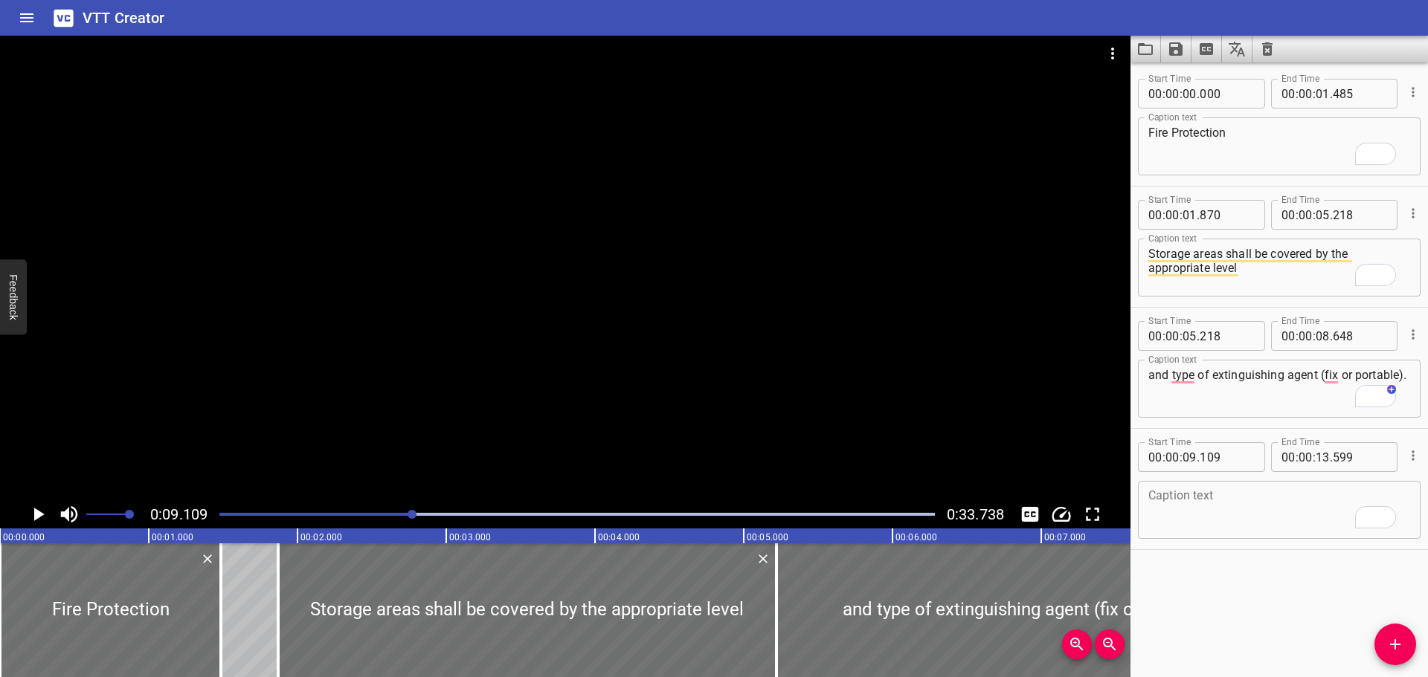
scroll to position [0, 1355]
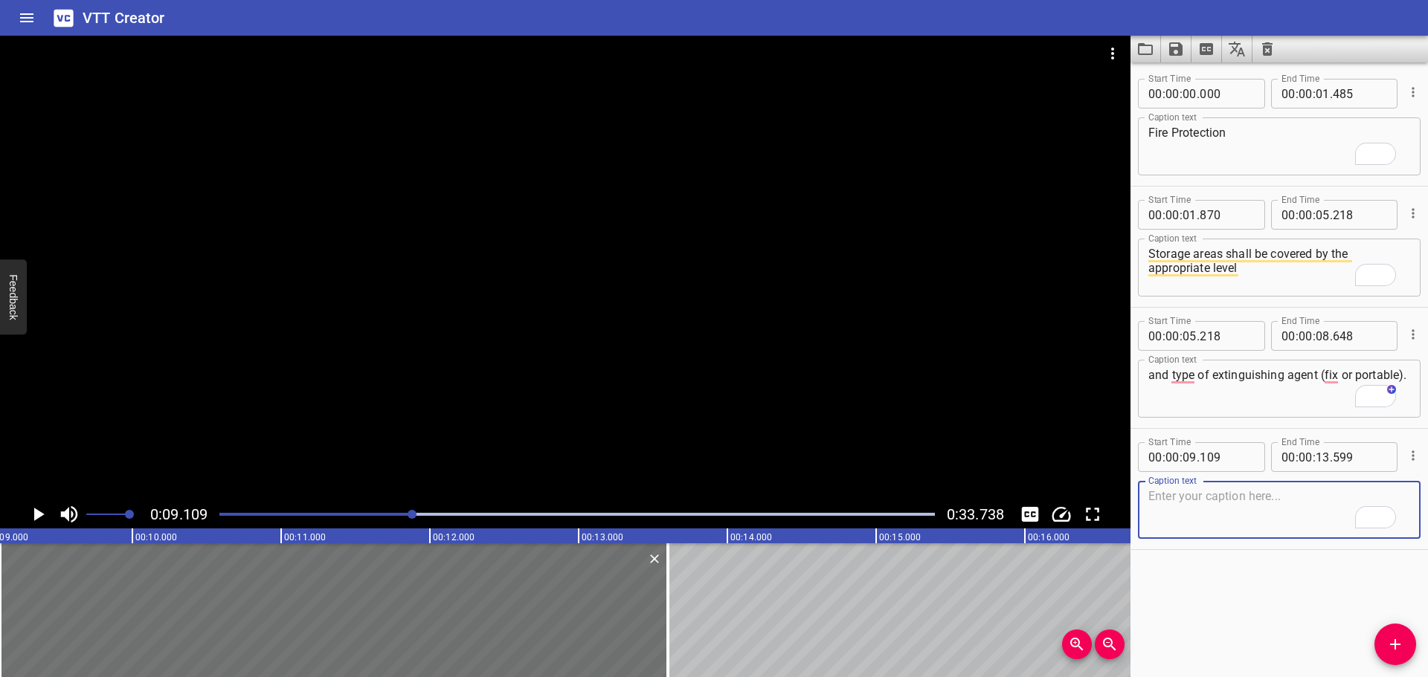
click at [1232, 527] on textarea "To enrich screen reader interactions, please activate Accessibility in Grammarl…" at bounding box center [1279, 510] width 262 height 42
paste textarea "Details of the requirements will be sourced from the relevant SDS."
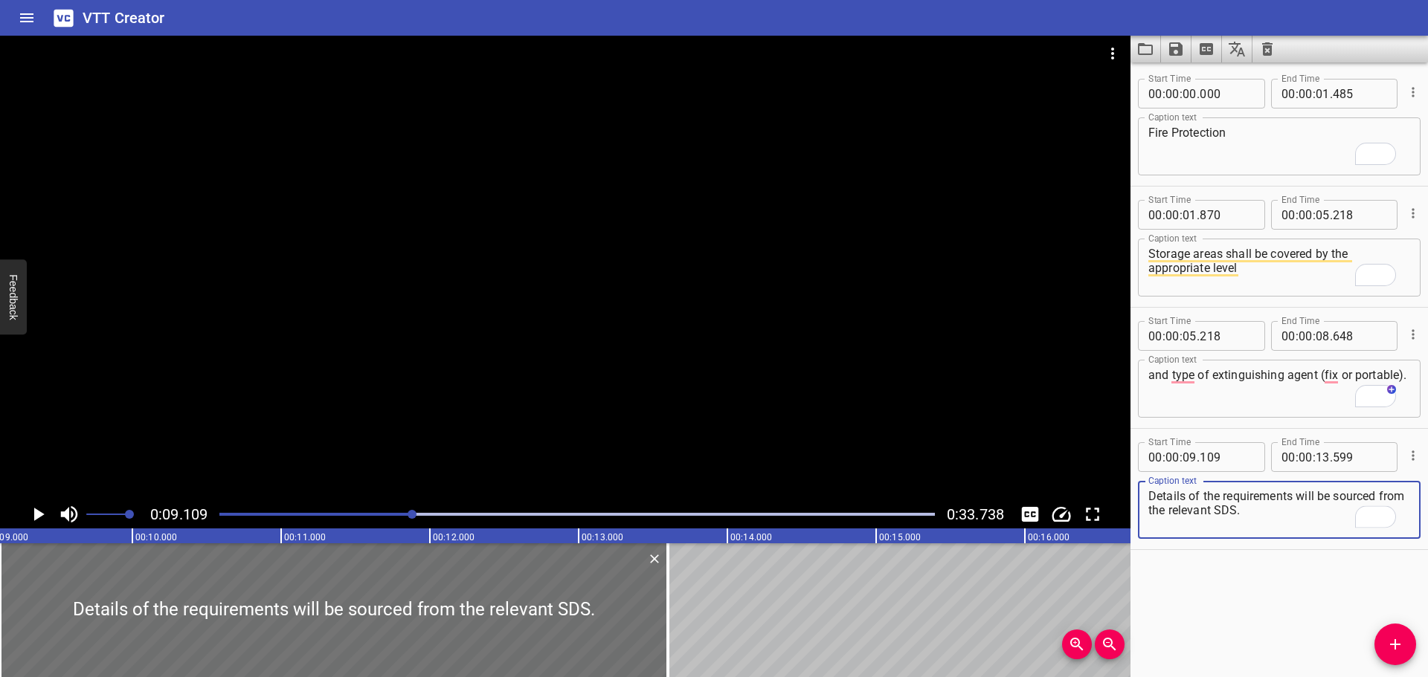
type textarea "Details of the requirements will be sourced from the relevant SDS."
click at [398, 239] on div at bounding box center [565, 268] width 1130 height 465
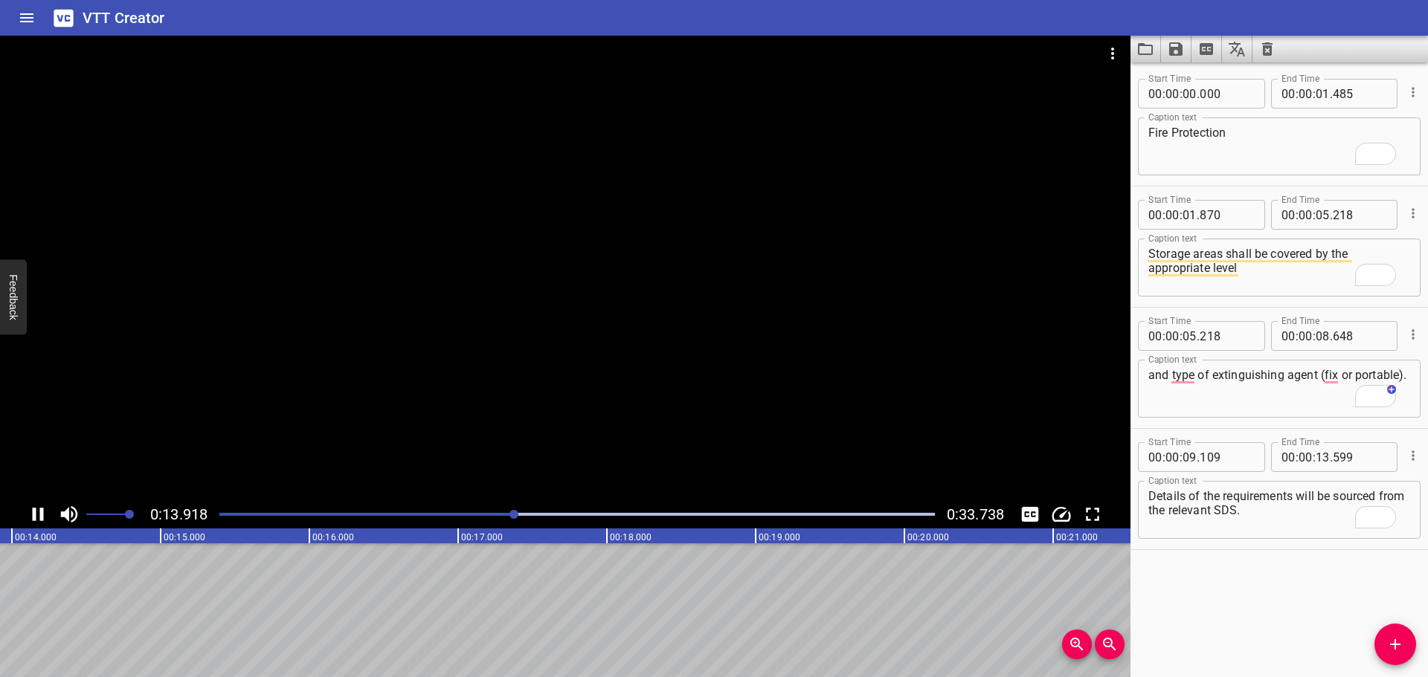
click at [469, 357] on div at bounding box center [565, 268] width 1130 height 465
click at [1388, 662] on button "Add Cue" at bounding box center [1395, 645] width 42 height 42
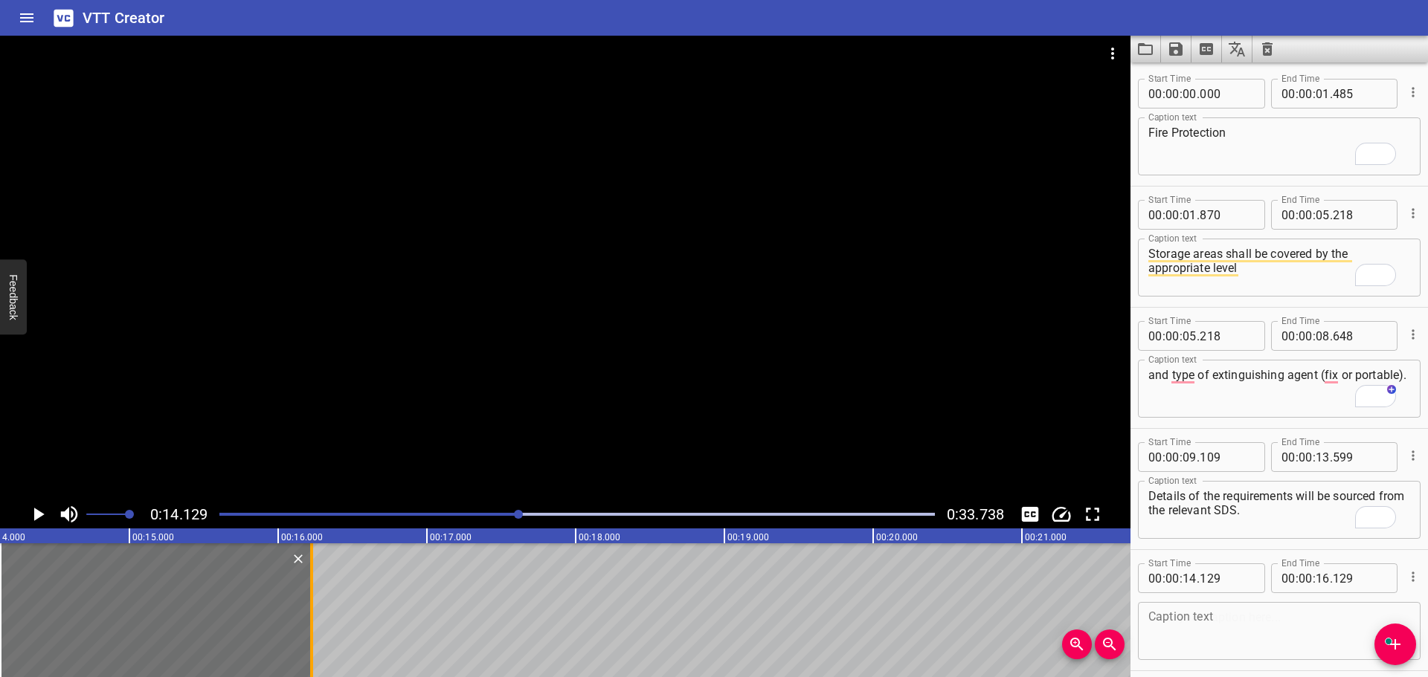
drag, startPoint x: 300, startPoint y: 593, endPoint x: 314, endPoint y: 596, distance: 14.4
click at [314, 596] on div at bounding box center [311, 611] width 15 height 134
type input "224"
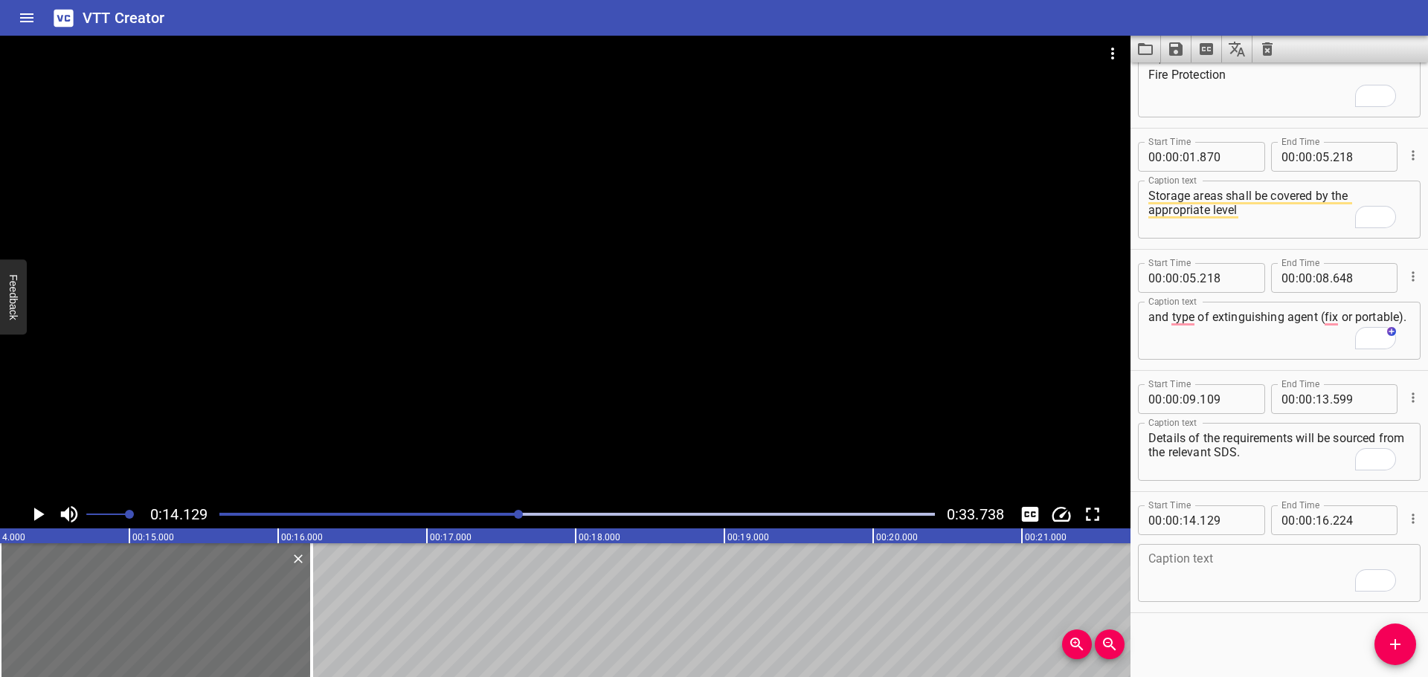
scroll to position [0, 0]
click at [1214, 573] on textarea "To enrich screen reader interactions, please activate Accessibility in Grammarl…" at bounding box center [1279, 571] width 262 height 42
paste textarea "In some cases, this will be"
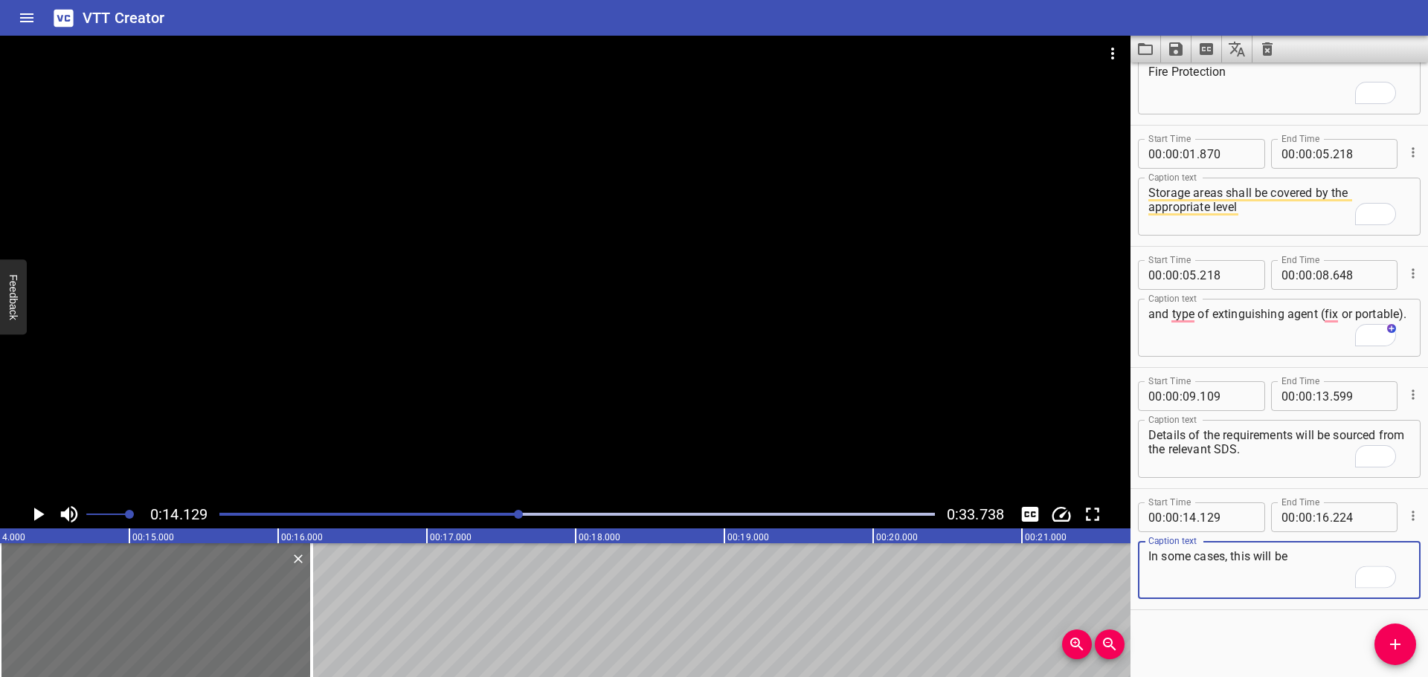
click at [689, 382] on div at bounding box center [565, 268] width 1130 height 465
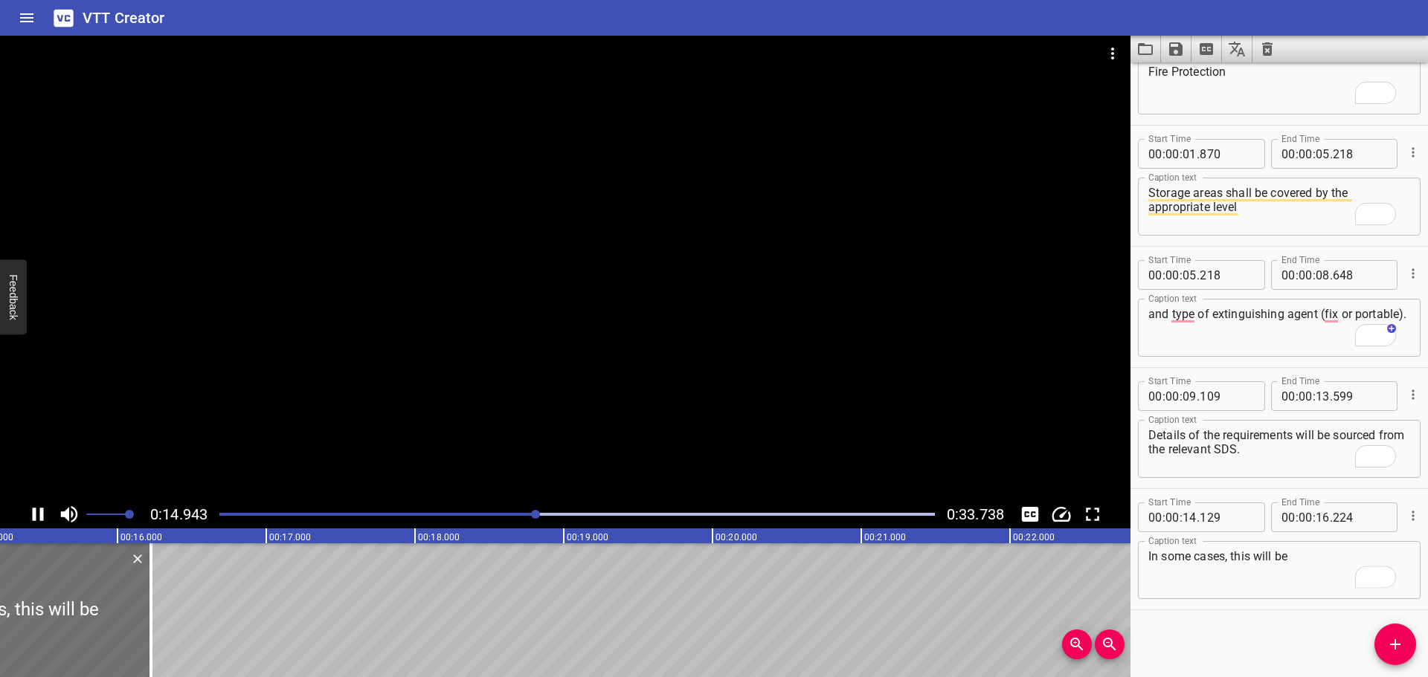
click at [1324, 576] on textarea "In some cases, this will be" at bounding box center [1279, 571] width 262 height 42
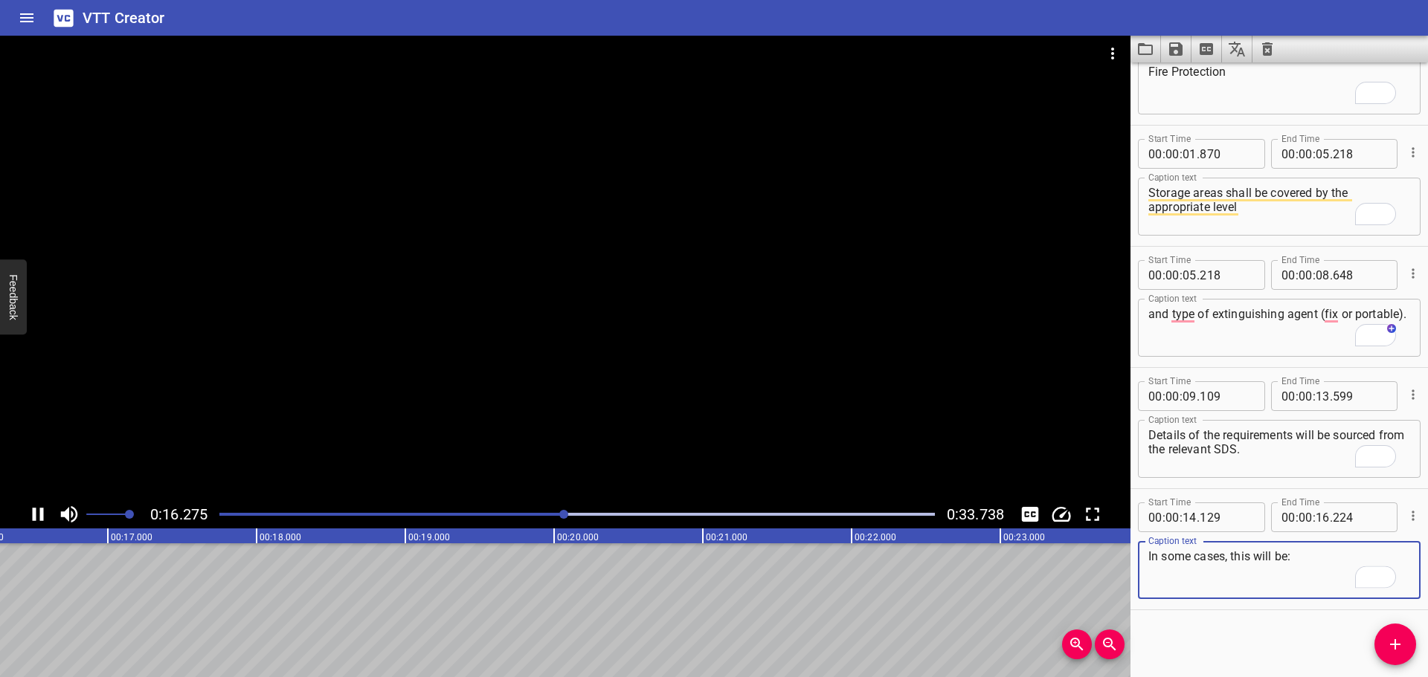
type textarea "In some cases, this will be:"
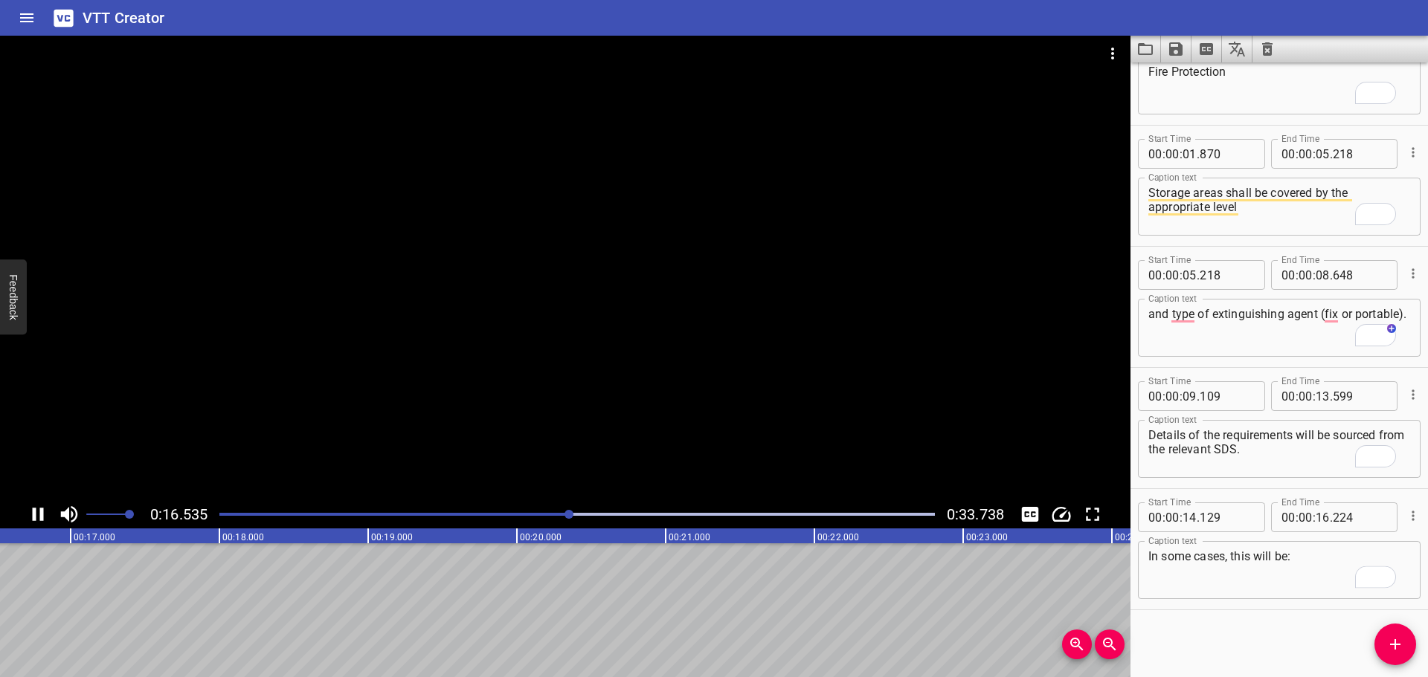
click at [629, 341] on div at bounding box center [565, 268] width 1130 height 465
click at [1388, 643] on icon "Add Cue" at bounding box center [1395, 645] width 18 height 18
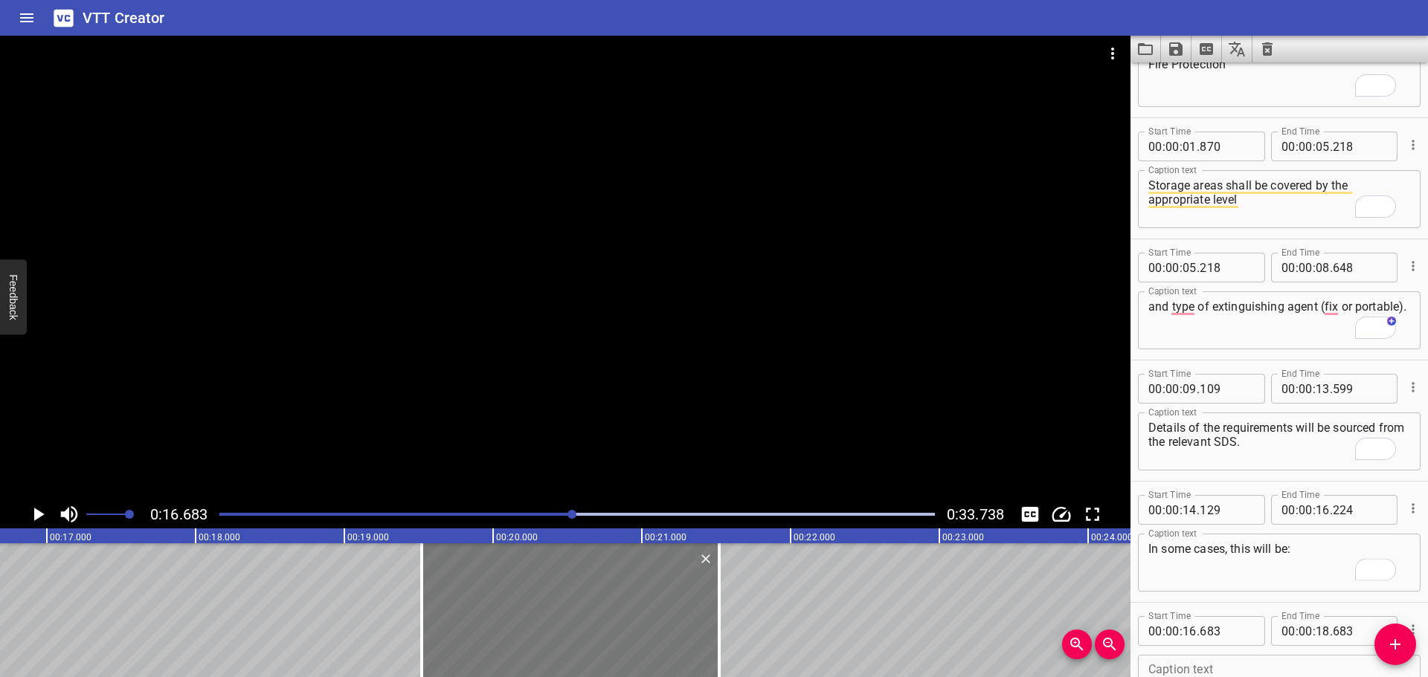
drag, startPoint x: 337, startPoint y: 637, endPoint x: 599, endPoint y: 625, distance: 262.8
click at [599, 628] on div at bounding box center [570, 611] width 297 height 134
type input "19"
type input "528"
type input "21"
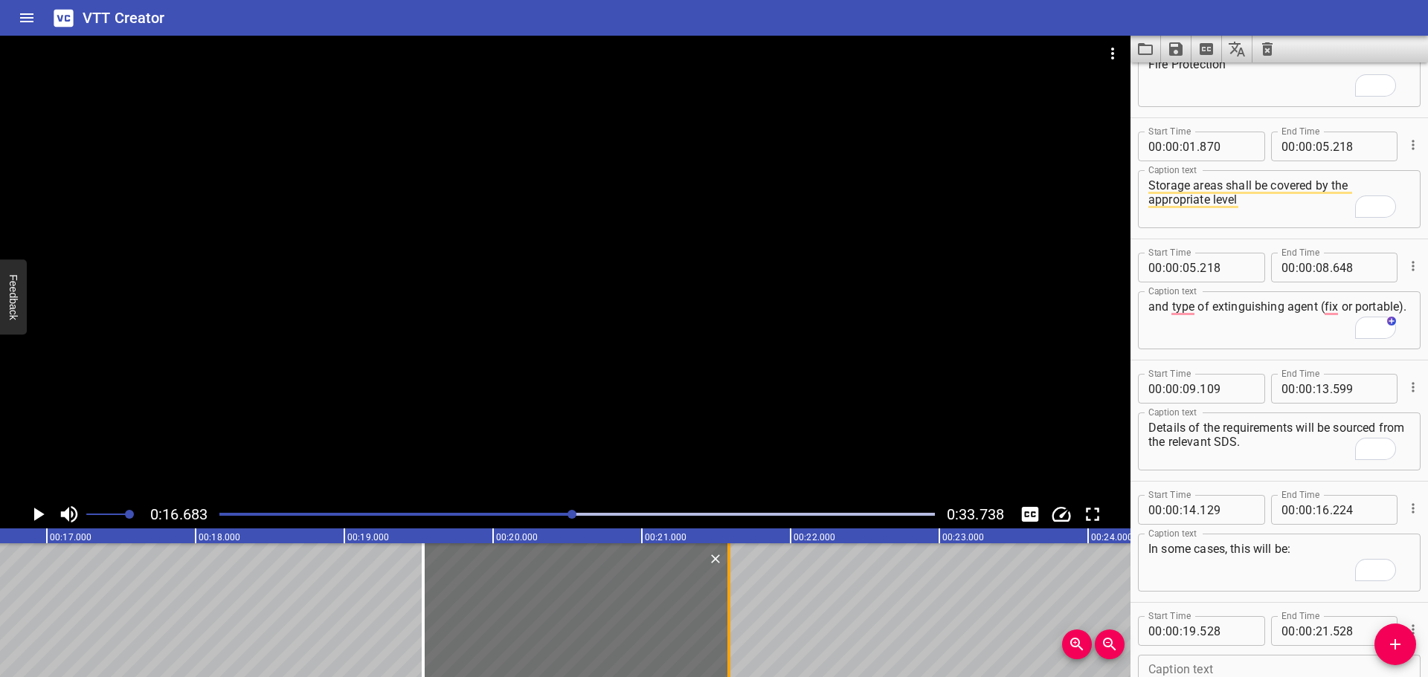
drag, startPoint x: 721, startPoint y: 622, endPoint x: 730, endPoint y: 621, distance: 9.0
click at [730, 621] on div at bounding box center [728, 611] width 3 height 134
type input "588"
click at [1400, 643] on icon "Add Cue" at bounding box center [1395, 645] width 18 height 18
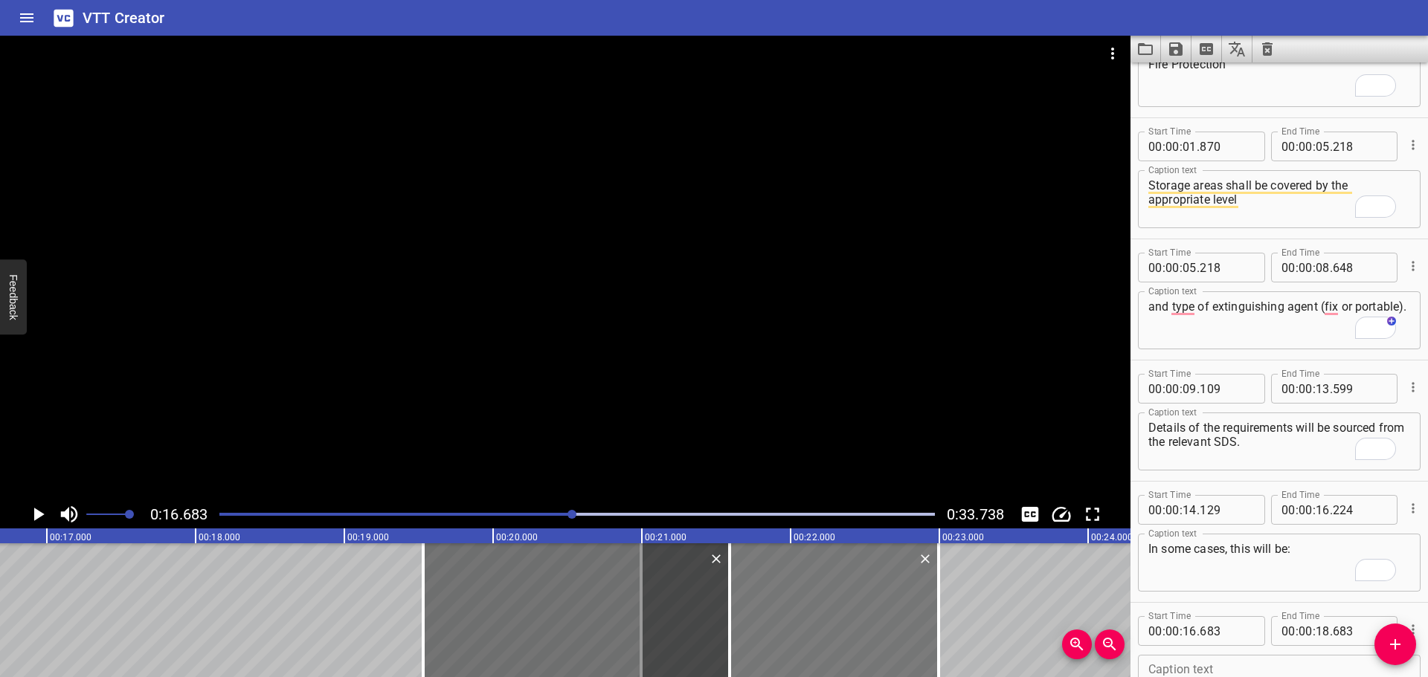
drag, startPoint x: 186, startPoint y: 629, endPoint x: 720, endPoint y: 628, distance: 534.0
type input "20"
type input "993"
type input "22"
type input "993"
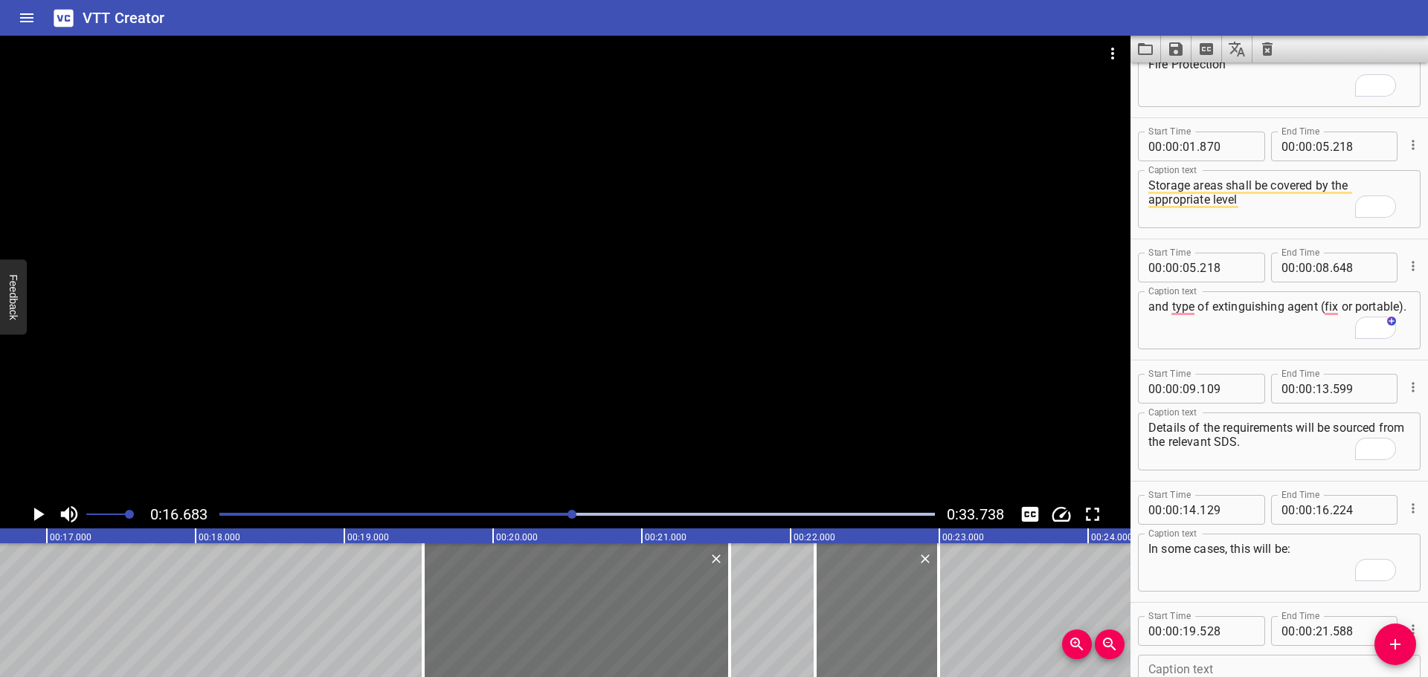
drag, startPoint x: 645, startPoint y: 619, endPoint x: 827, endPoint y: 626, distance: 181.6
click at [821, 625] on div at bounding box center [815, 611] width 15 height 134
type input "22"
type input "173"
click at [1385, 639] on span "Add Cue" at bounding box center [1395, 645] width 42 height 18
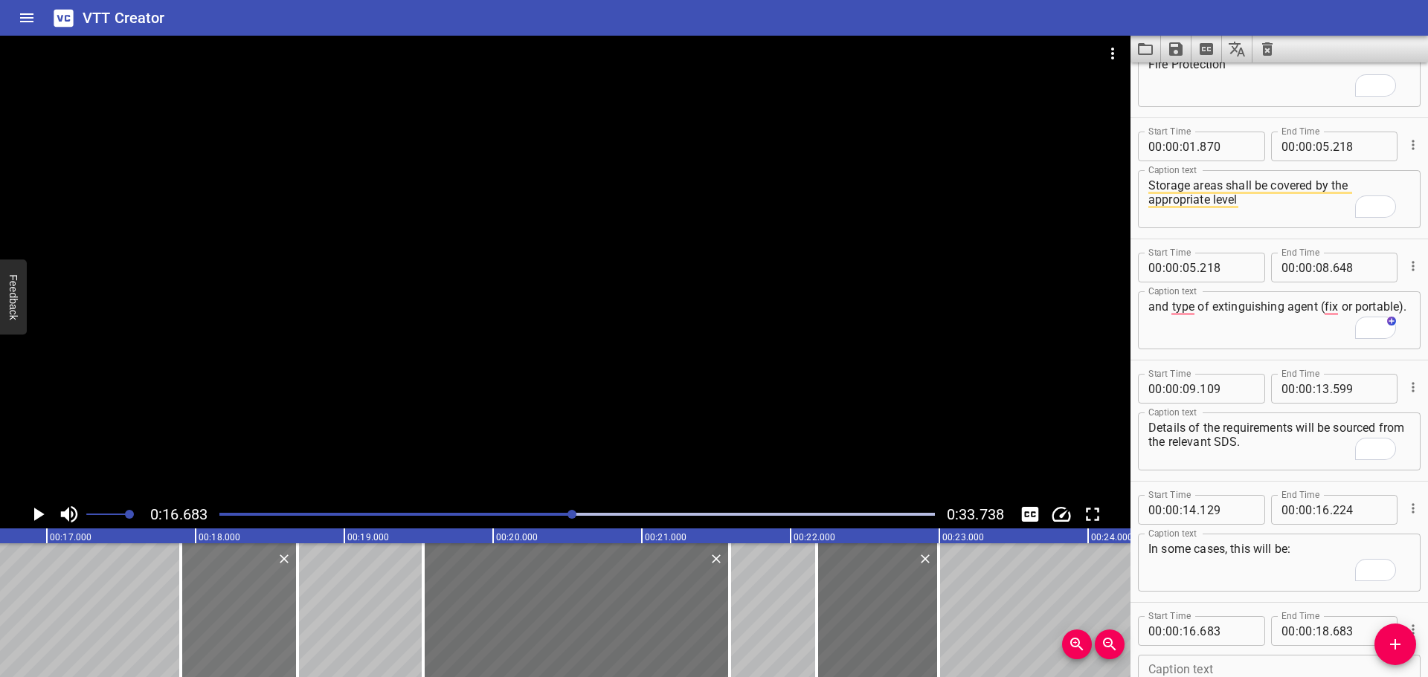
drag, startPoint x: 0, startPoint y: 606, endPoint x: 202, endPoint y: 611, distance: 202.3
click at [181, 608] on div at bounding box center [180, 611] width 3 height 134
type input "17"
type input "903"
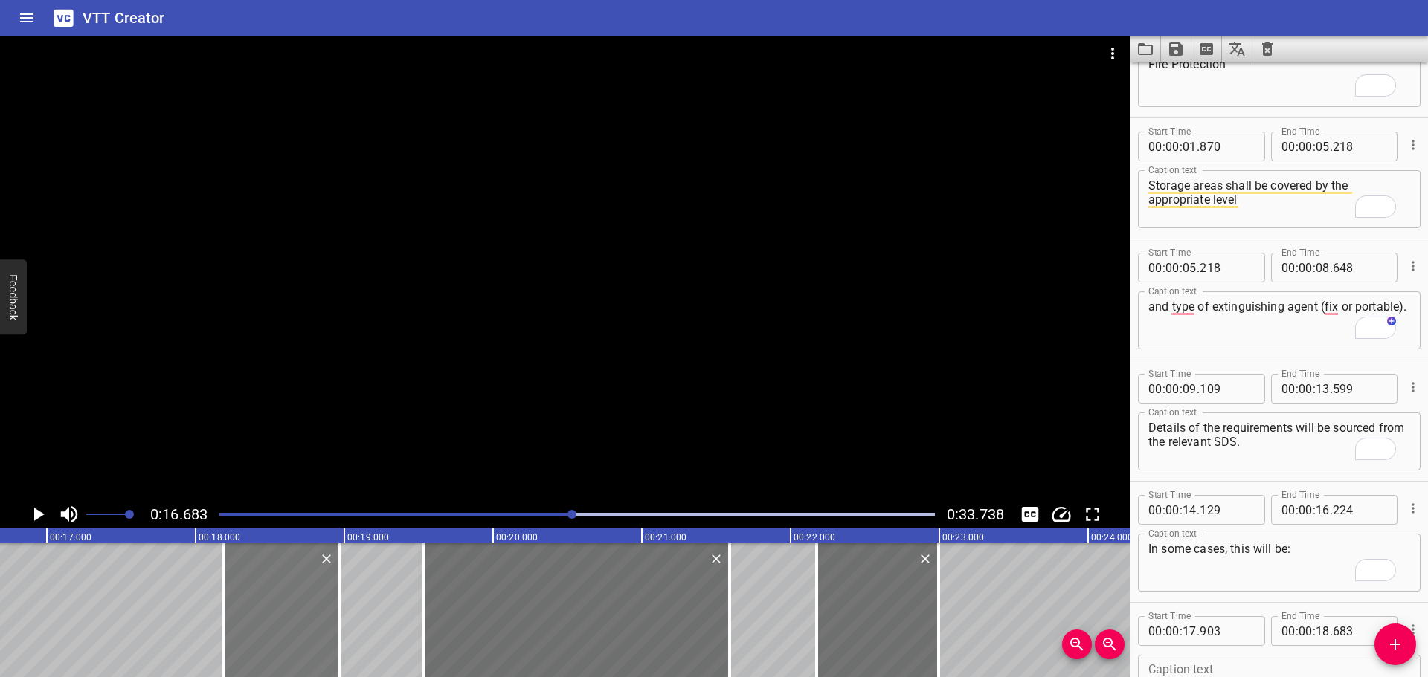
drag, startPoint x: 282, startPoint y: 611, endPoint x: 318, endPoint y: 602, distance: 37.5
click at [322, 603] on div at bounding box center [282, 611] width 116 height 134
type input "18"
type input "173"
type input "953"
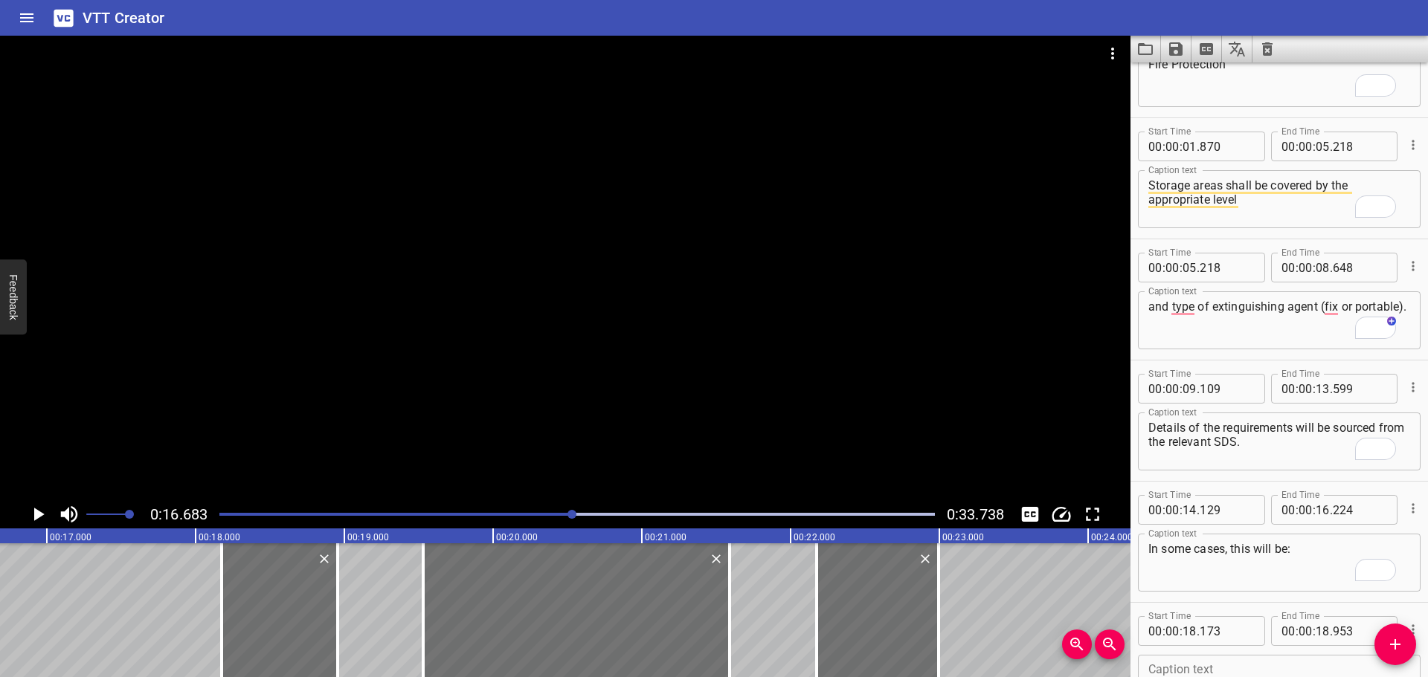
click at [1390, 648] on icon "Add Cue" at bounding box center [1395, 645] width 18 height 18
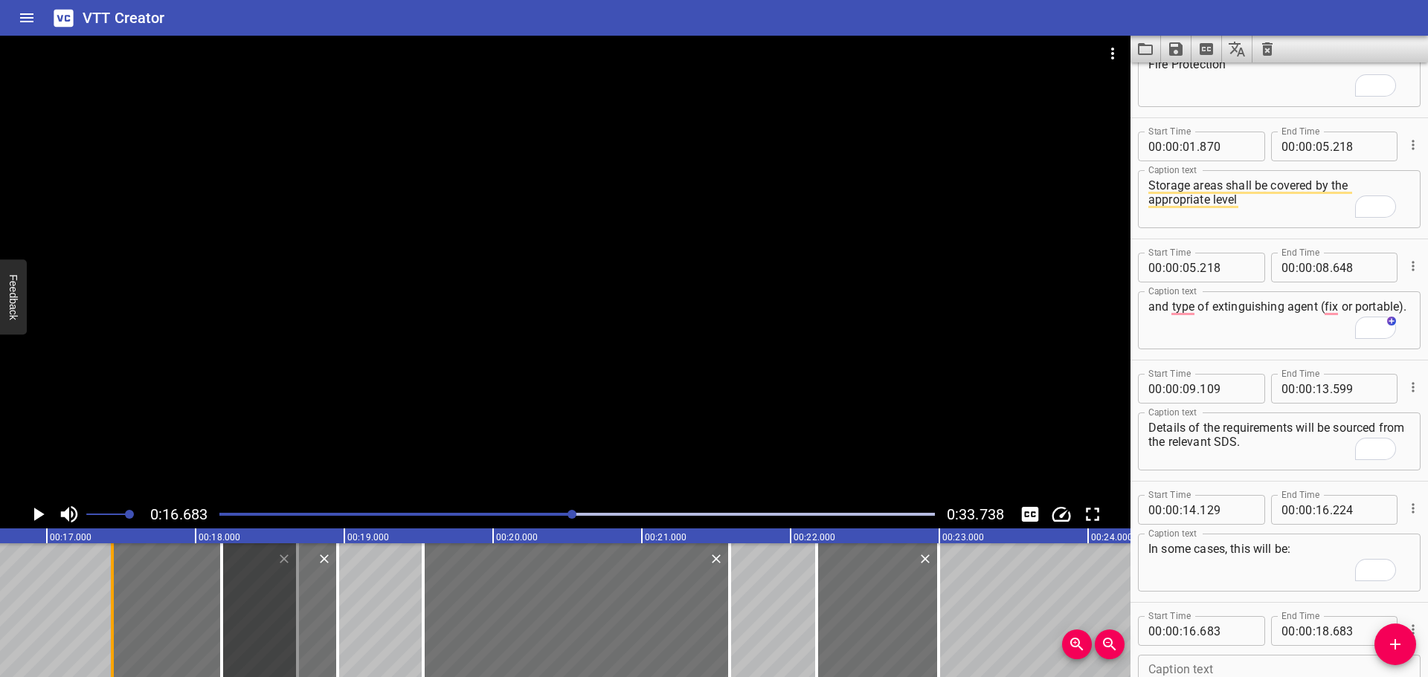
drag, startPoint x: 0, startPoint y: 605, endPoint x: 123, endPoint y: 601, distance: 122.8
click at [113, 606] on div at bounding box center [112, 611] width 3 height 134
type input "17"
drag, startPoint x: 123, startPoint y: 601, endPoint x: 147, endPoint y: 603, distance: 23.9
click at [144, 603] on div at bounding box center [142, 611] width 3 height 134
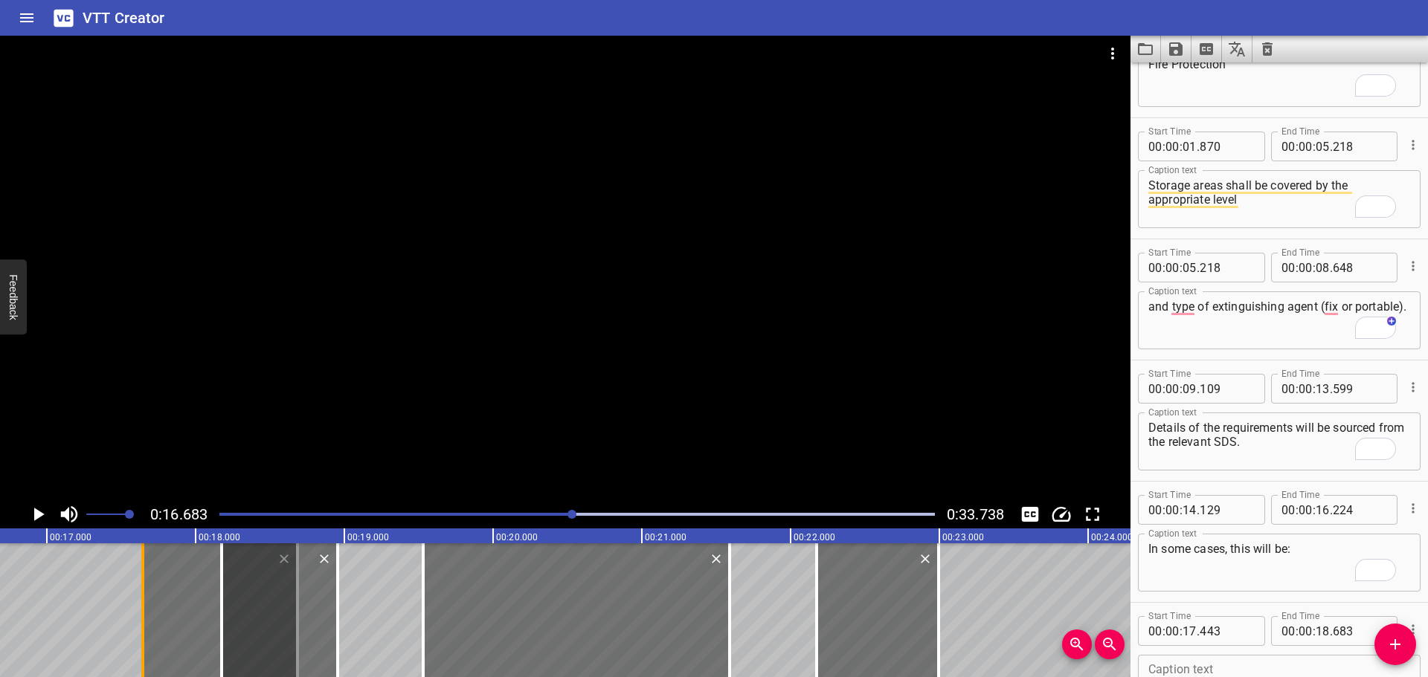
type input "663"
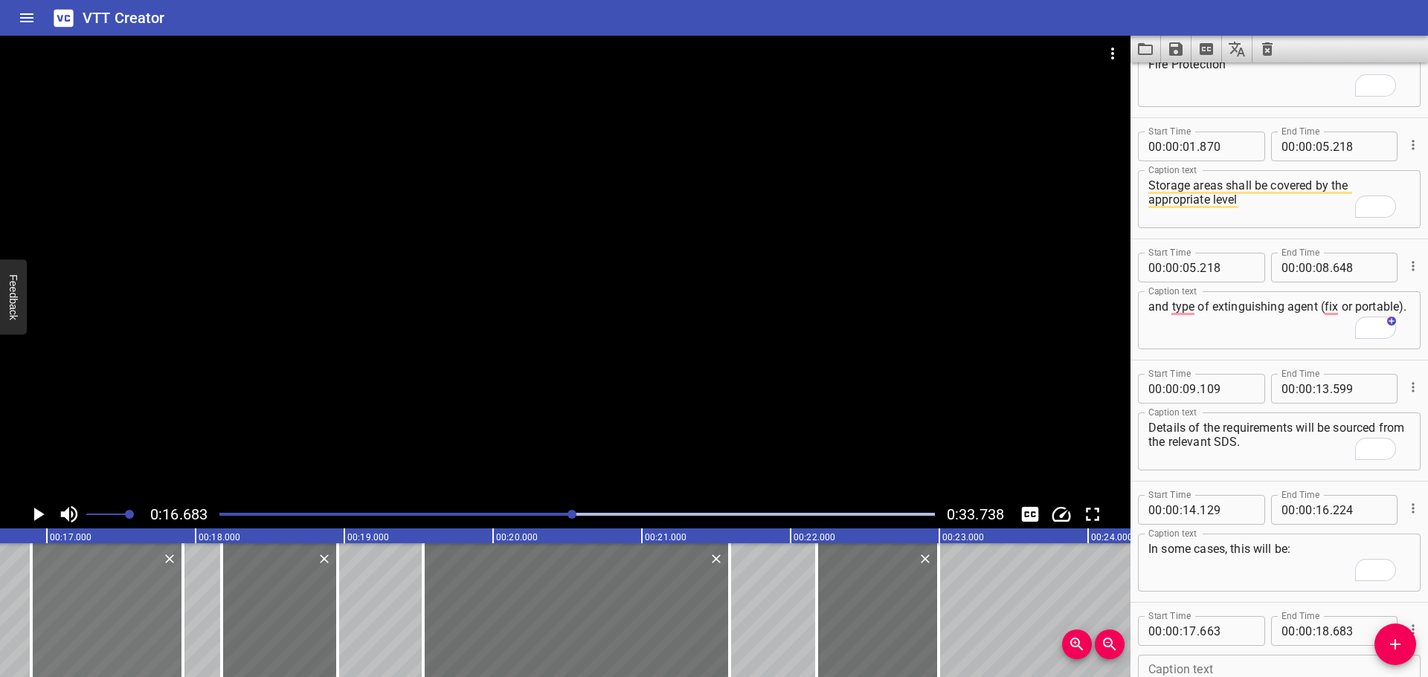
drag, startPoint x: 183, startPoint y: 613, endPoint x: 59, endPoint y: 602, distance: 124.0
click at [62, 604] on div at bounding box center [107, 611] width 152 height 134
type input "16"
type input "853"
type input "17"
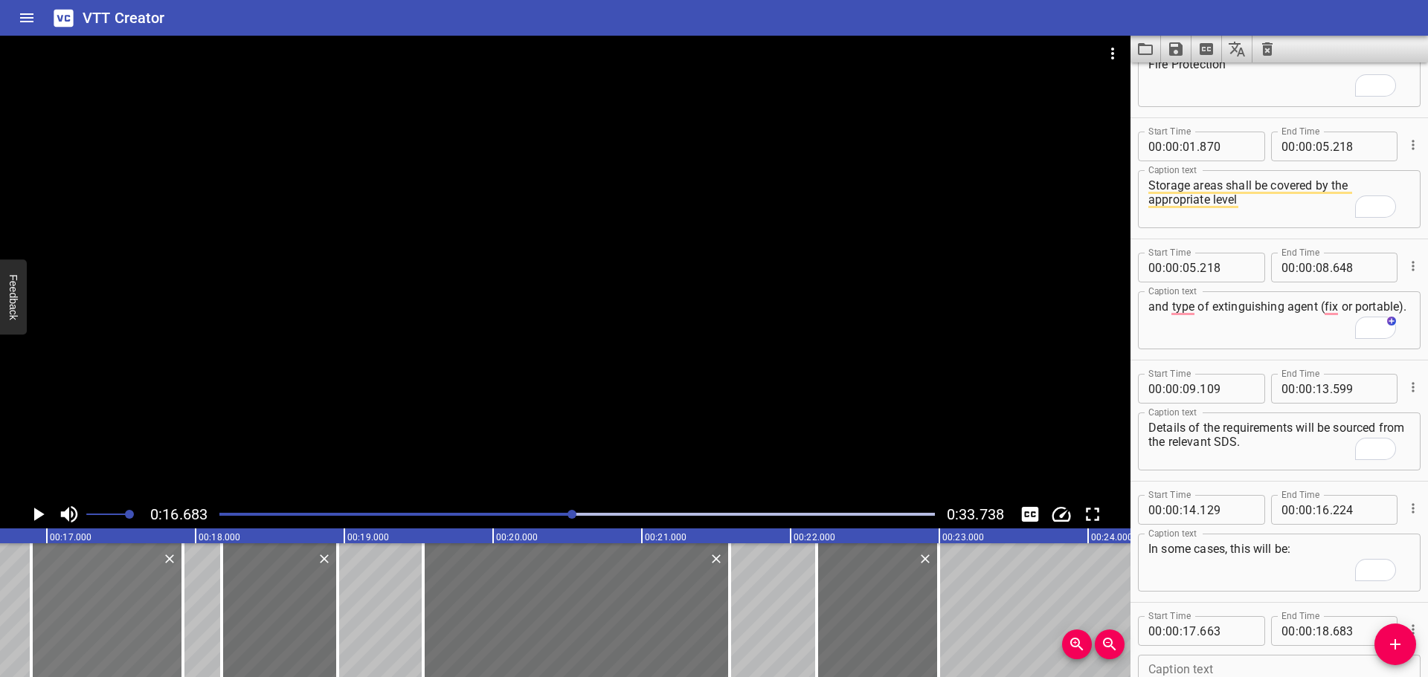
type input "873"
